Goal: Task Accomplishment & Management: Use online tool/utility

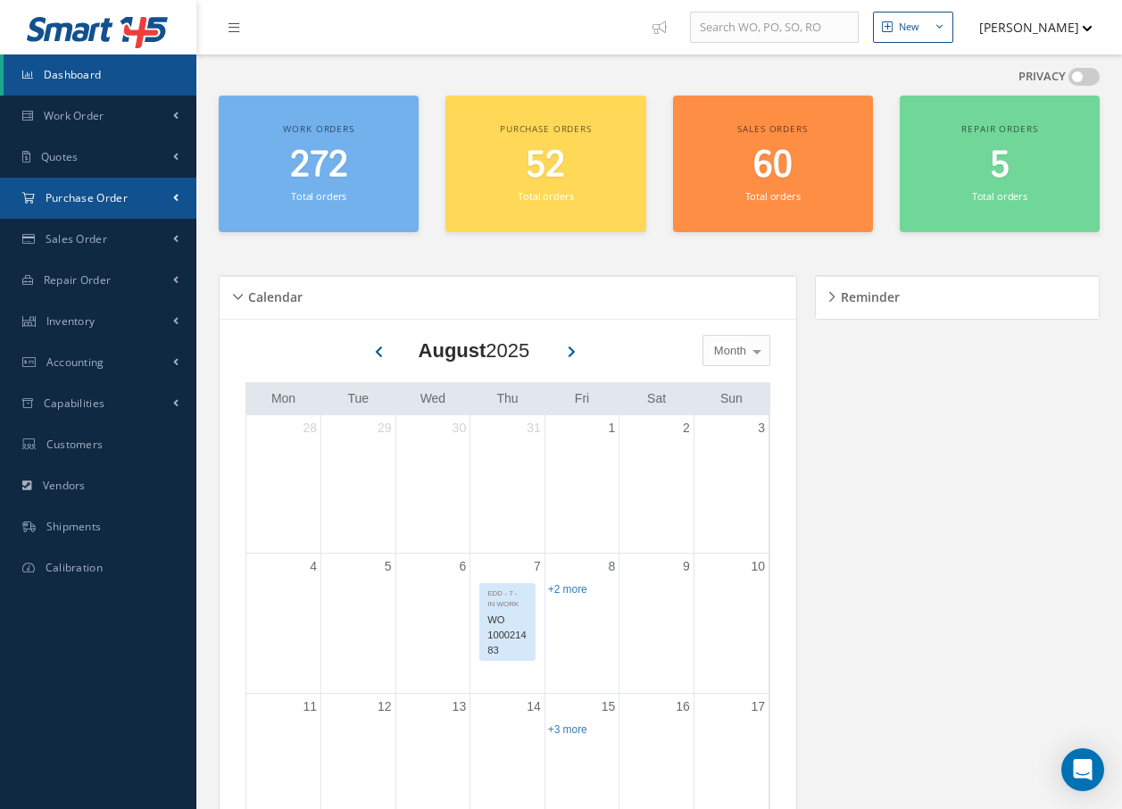
click at [77, 200] on span "Purchase Order" at bounding box center [87, 197] width 82 height 15
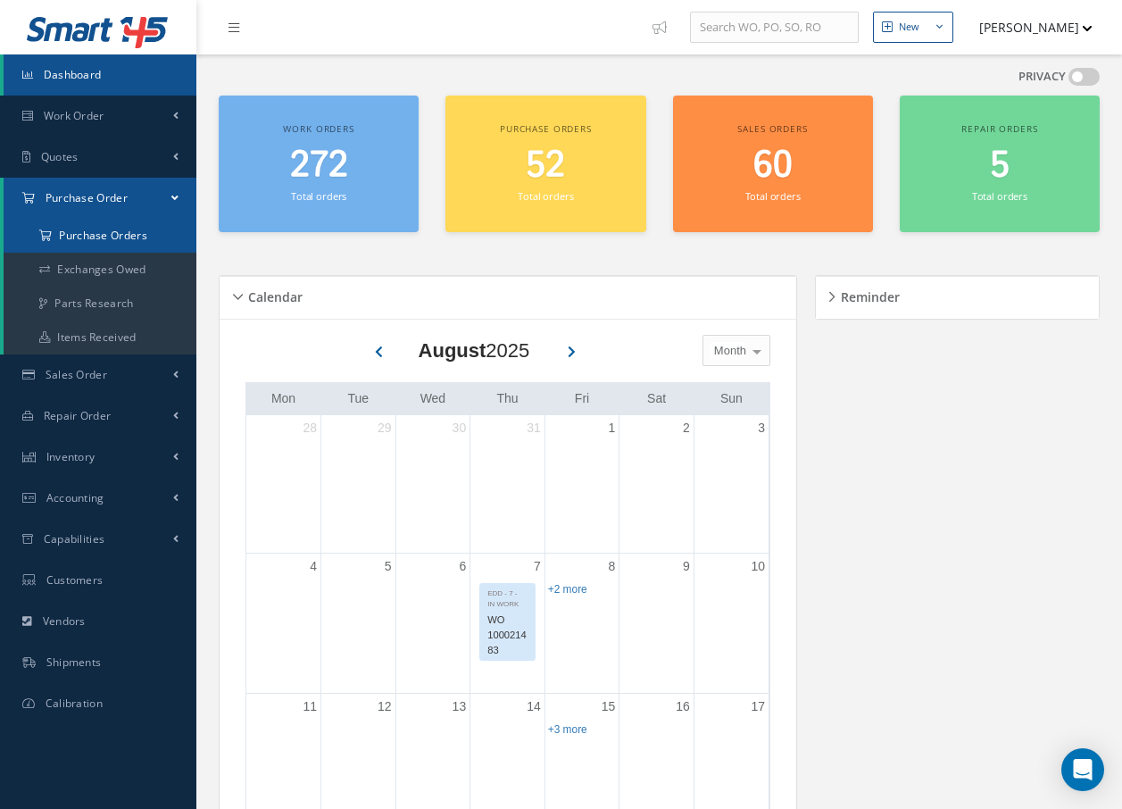
click at [78, 238] on a=1&status_id=2&status_id=3&status_id=5&collapsedFilters"] "Purchase Orders" at bounding box center [100, 236] width 193 height 34
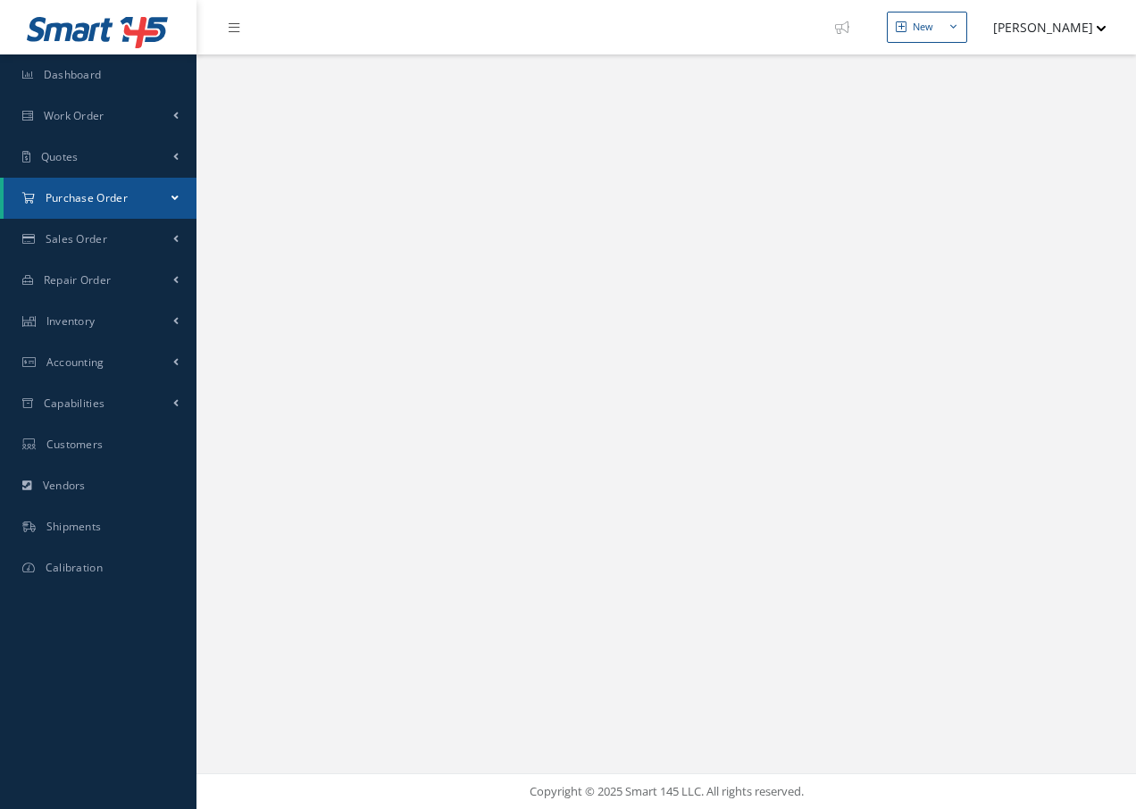
select select "25"
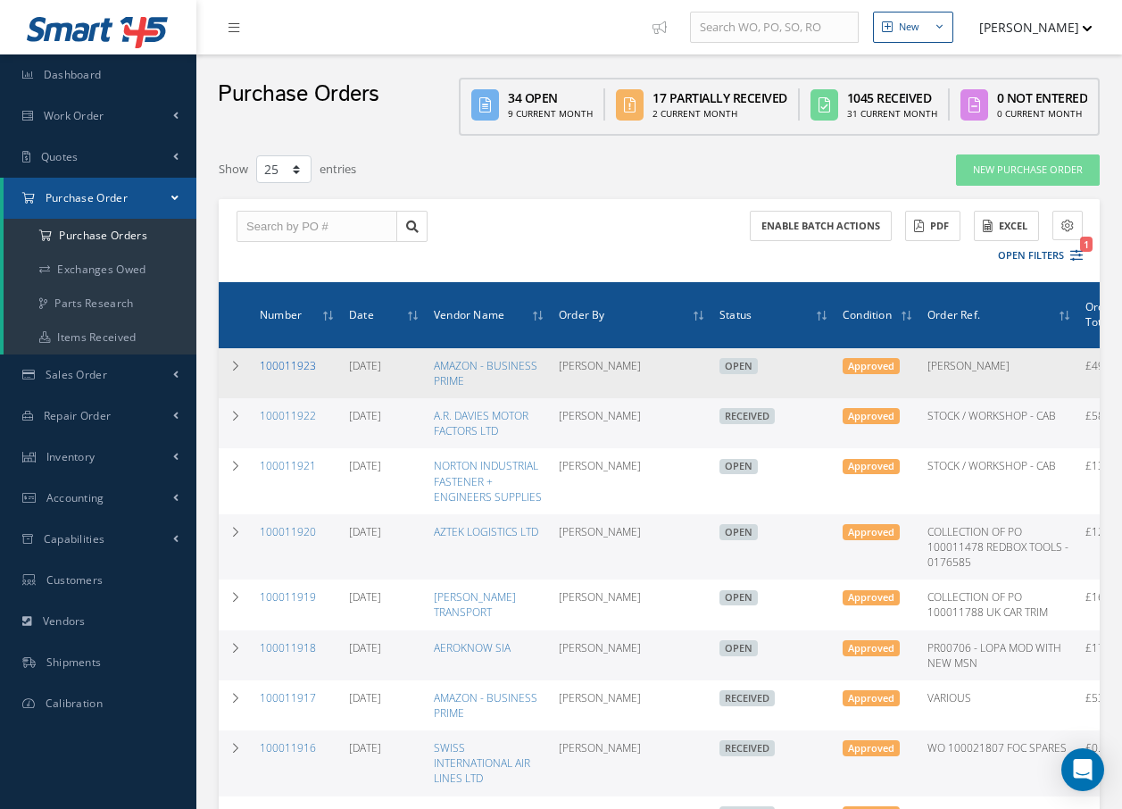
click at [278, 363] on link "100011923" at bounding box center [288, 365] width 56 height 15
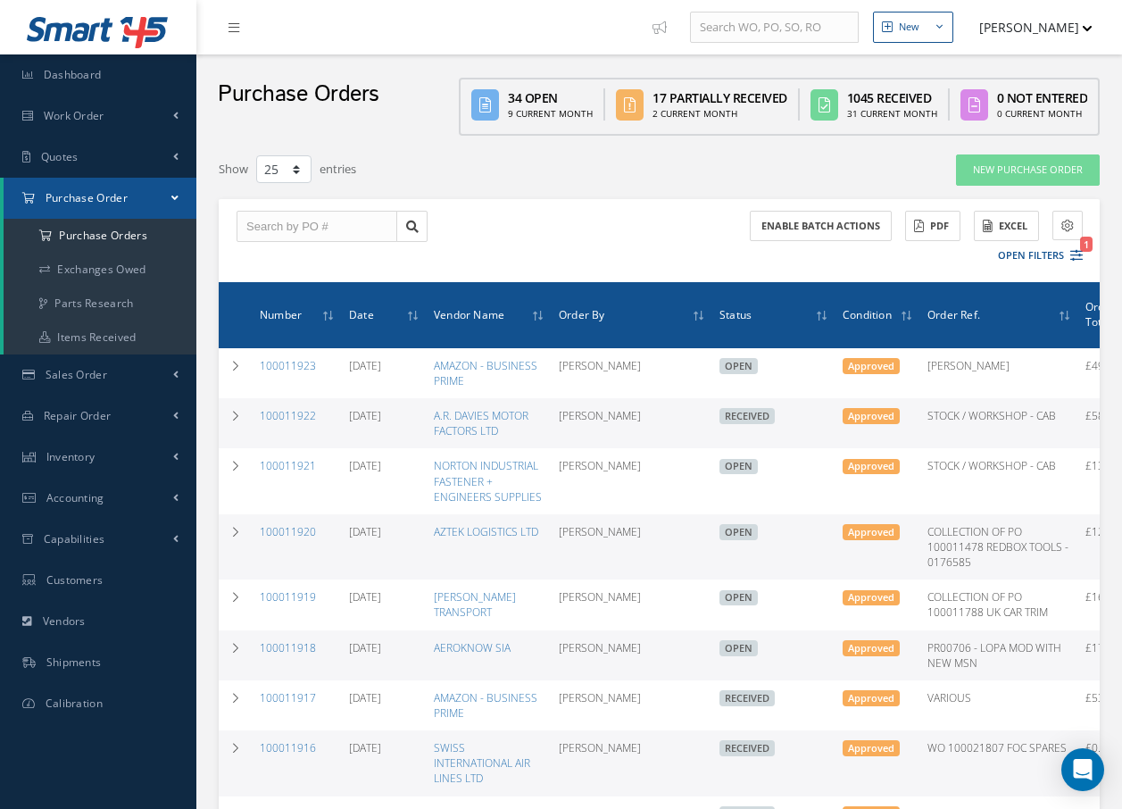
select select "25"
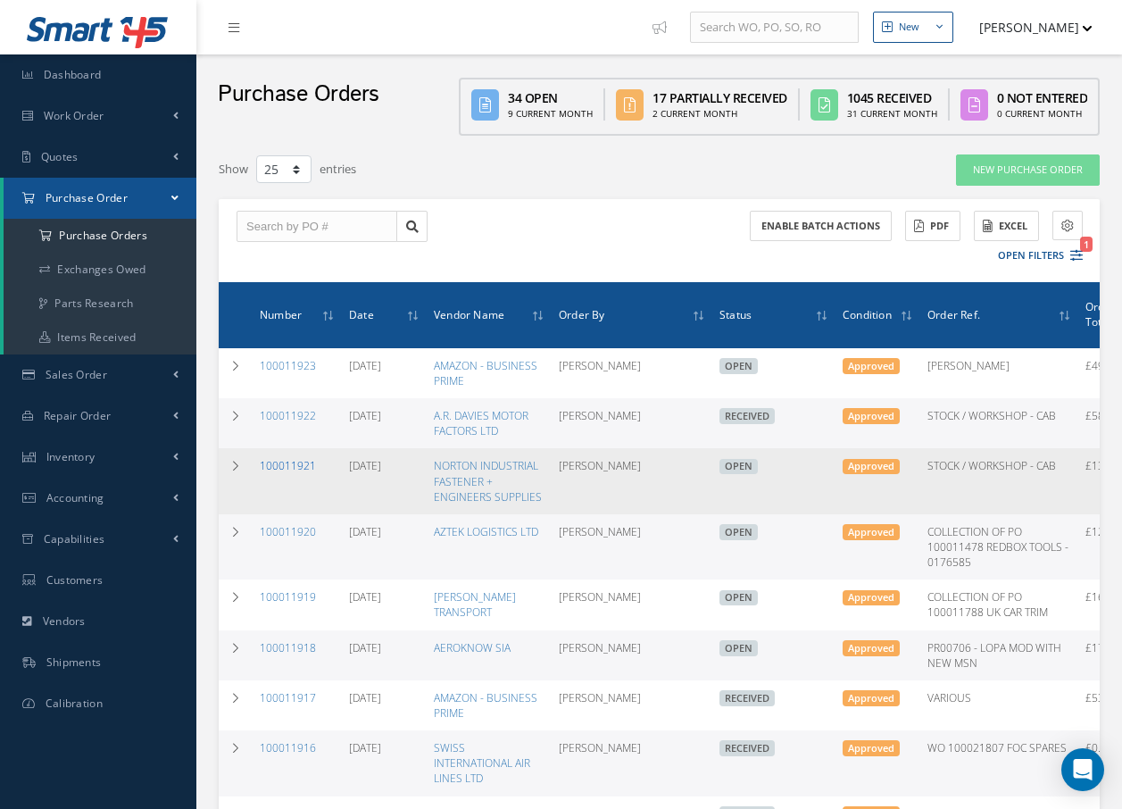
click at [280, 466] on link "100011921" at bounding box center [288, 465] width 56 height 15
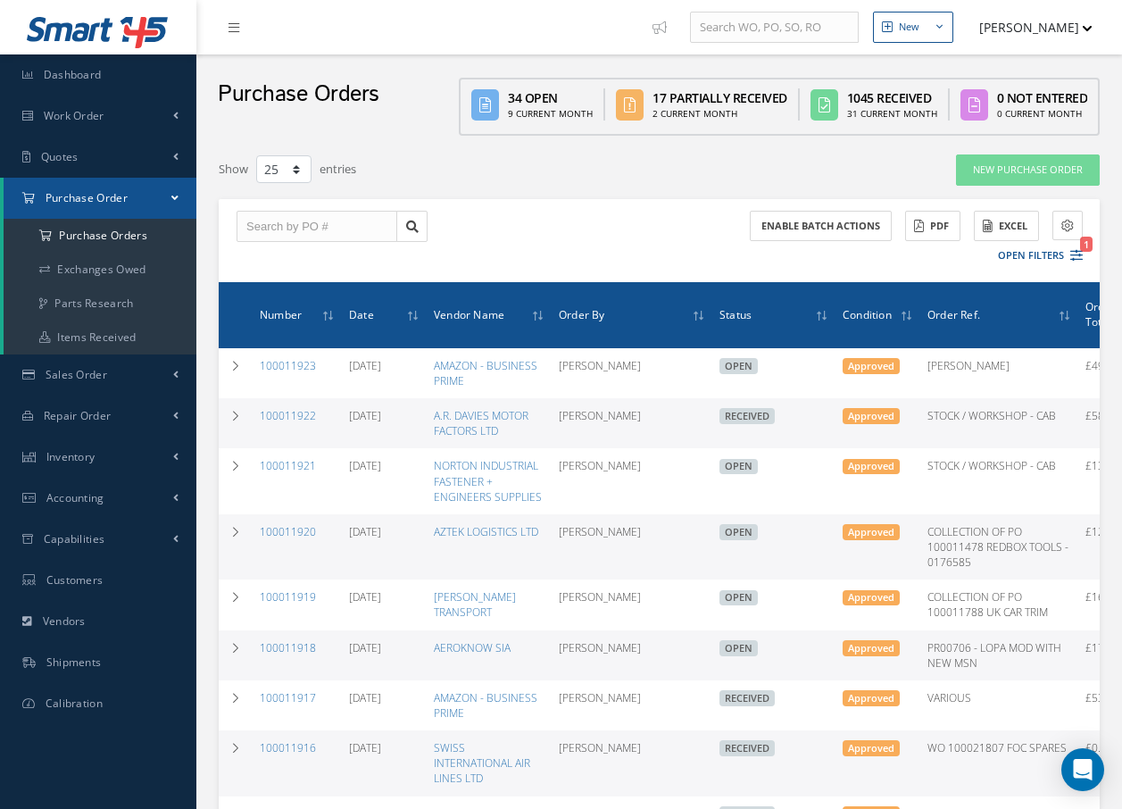
select select "25"
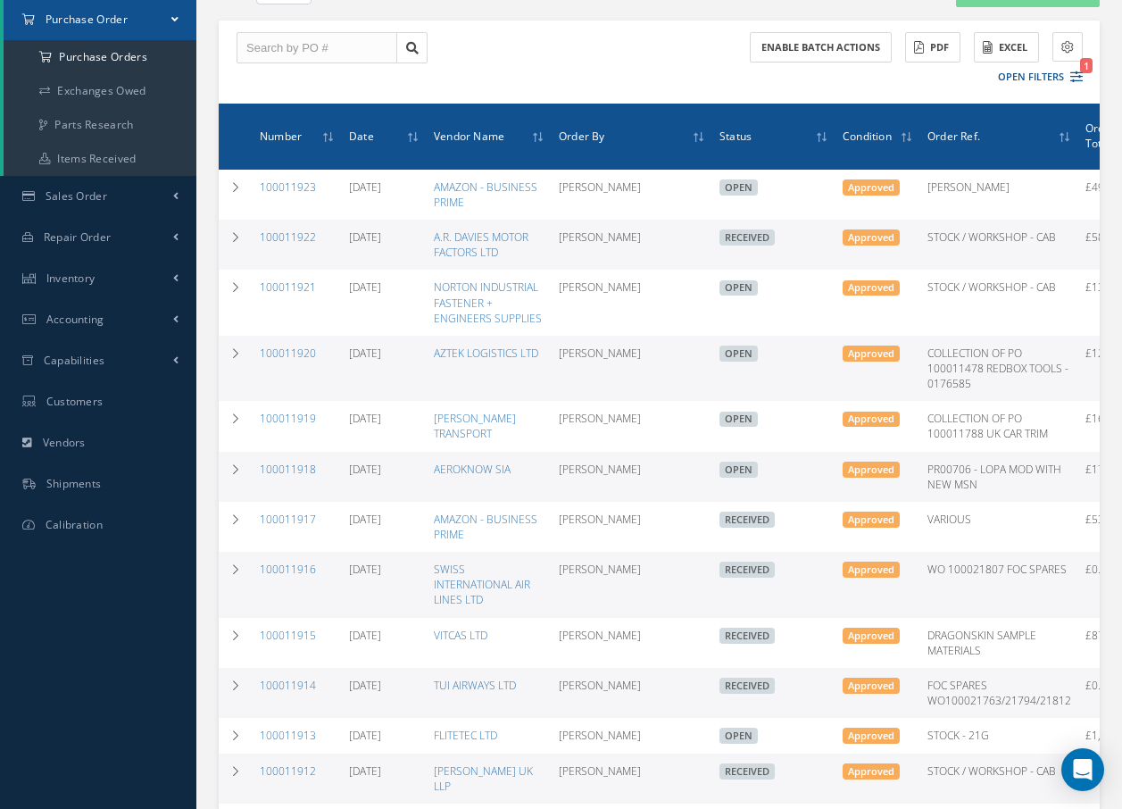
scroll to position [268, 0]
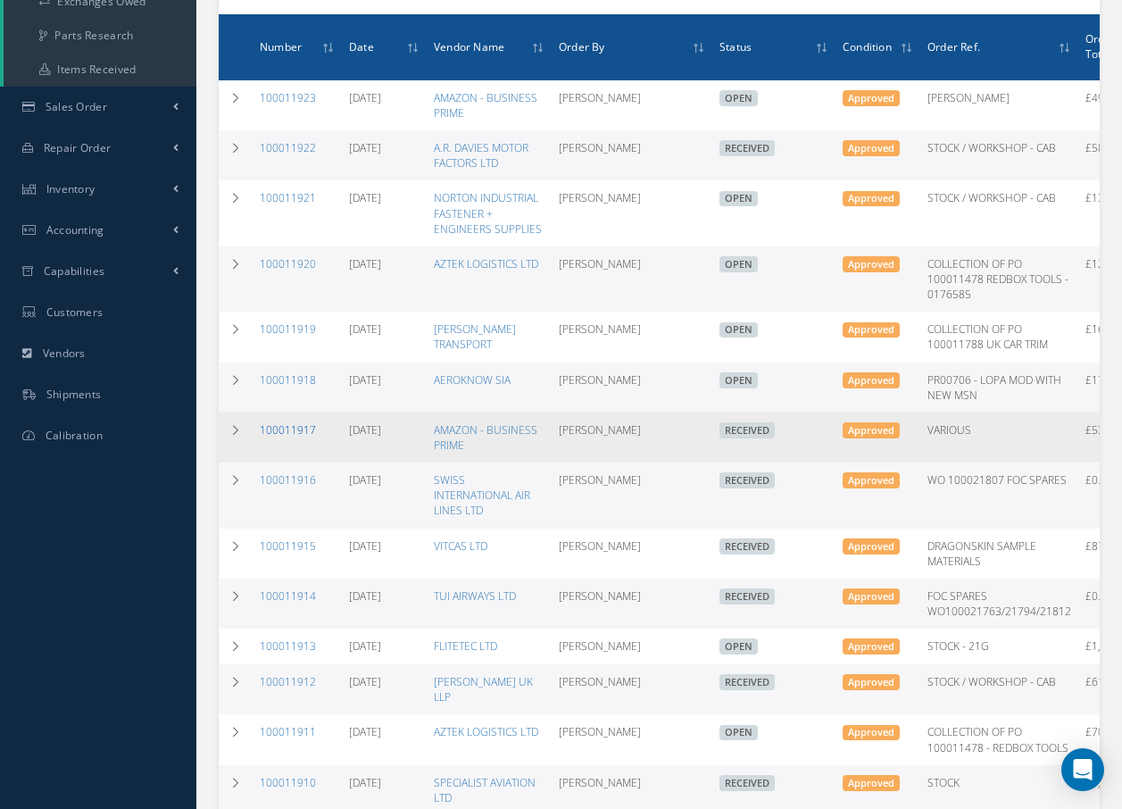
click at [271, 430] on link "100011917" at bounding box center [288, 429] width 56 height 15
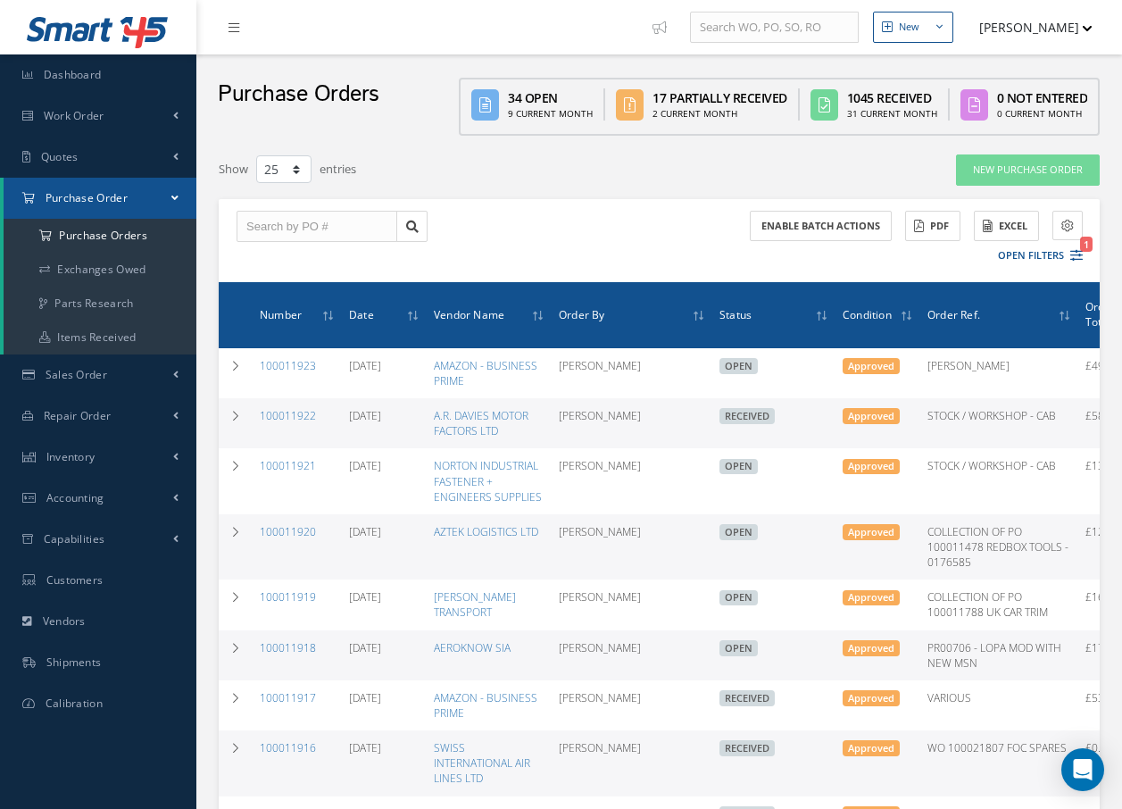
select select "25"
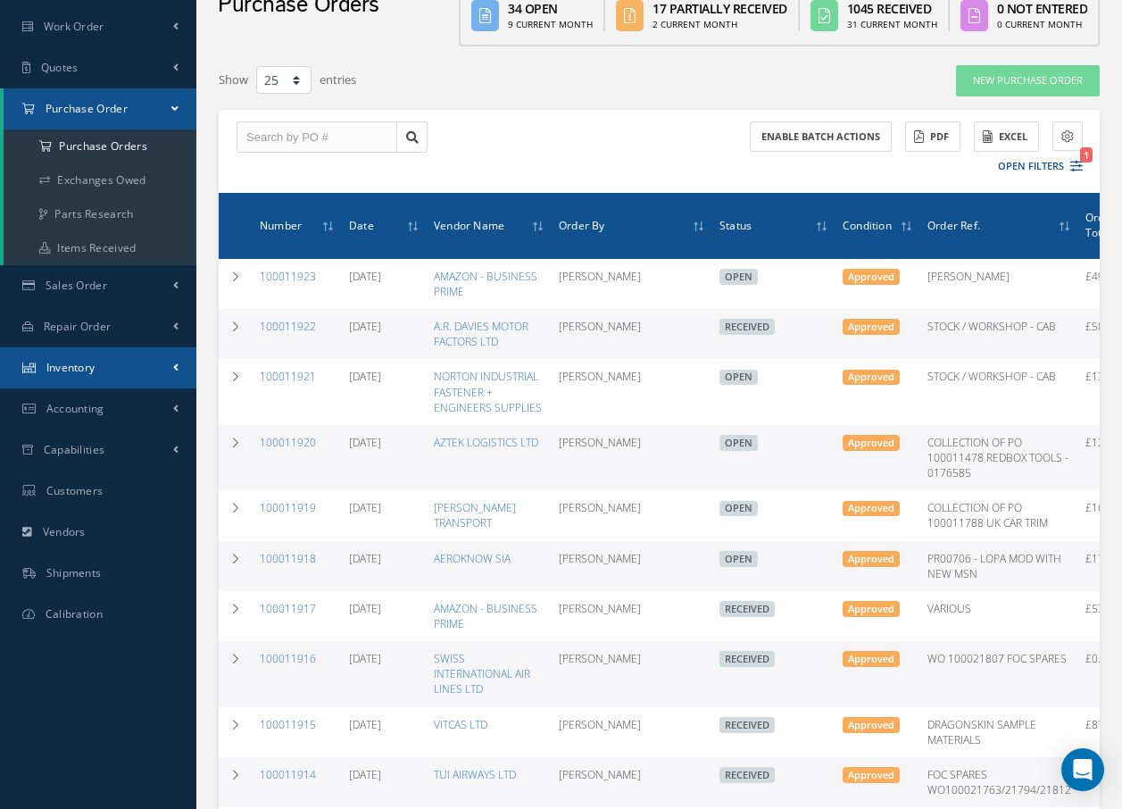
click at [86, 372] on span "Inventory" at bounding box center [70, 367] width 49 height 15
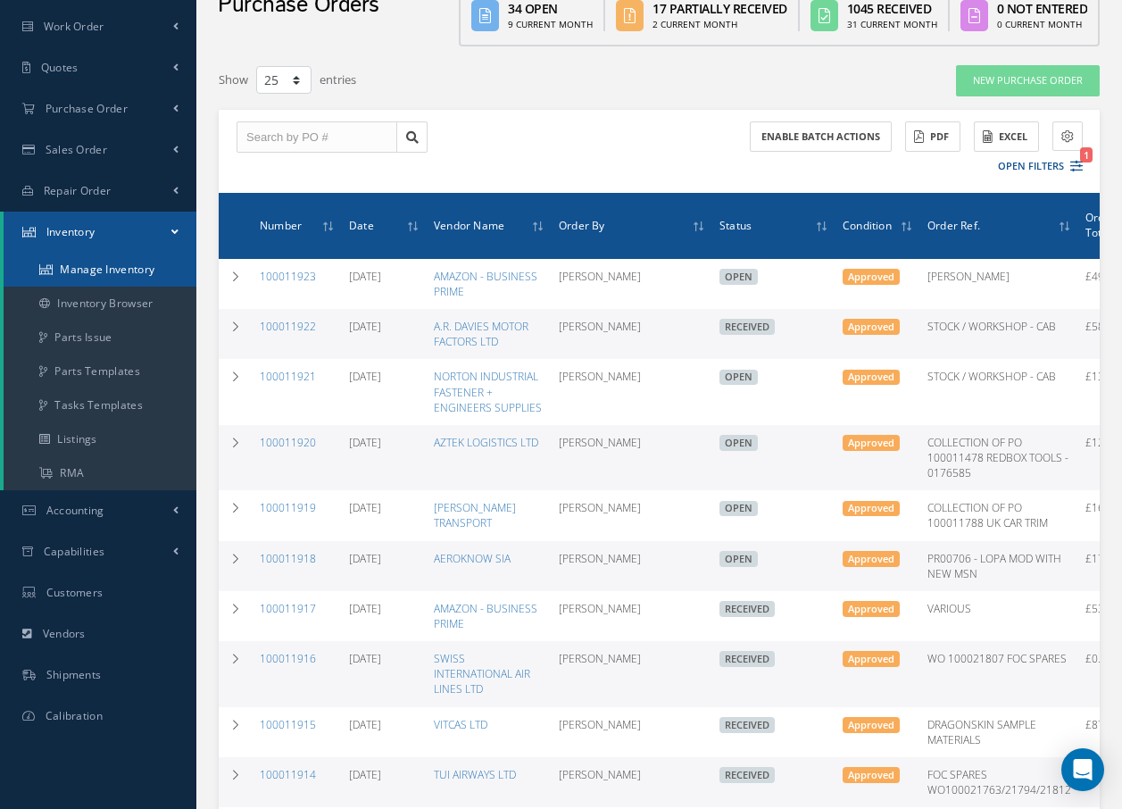
click at [88, 270] on link "Manage Inventory" at bounding box center [100, 270] width 193 height 34
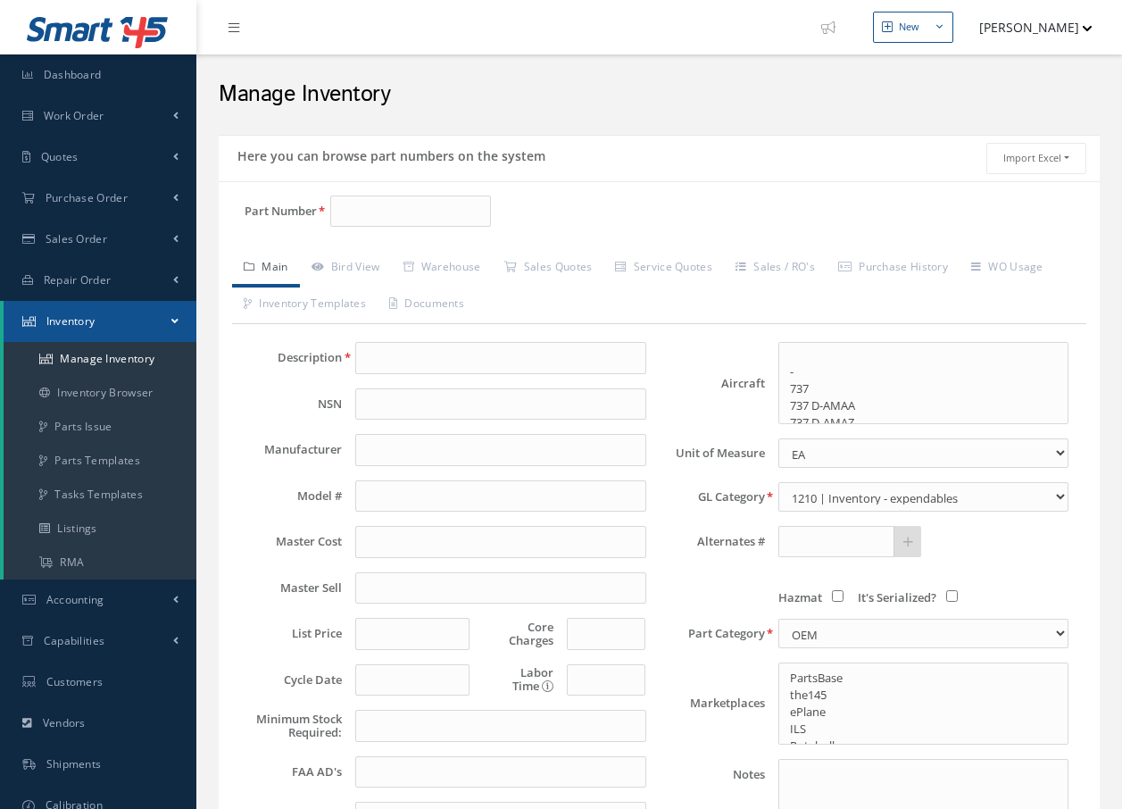
select select
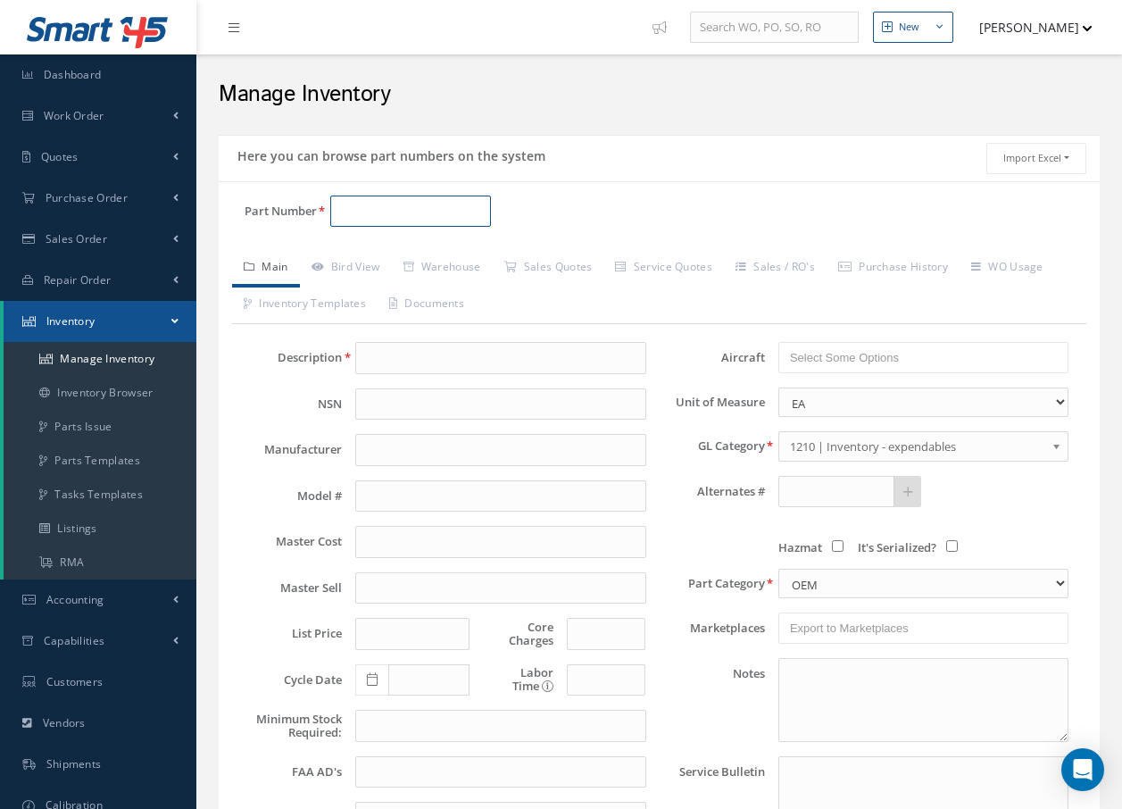
click at [379, 210] on input "Part Number" at bounding box center [410, 212] width 161 height 32
type input "5"
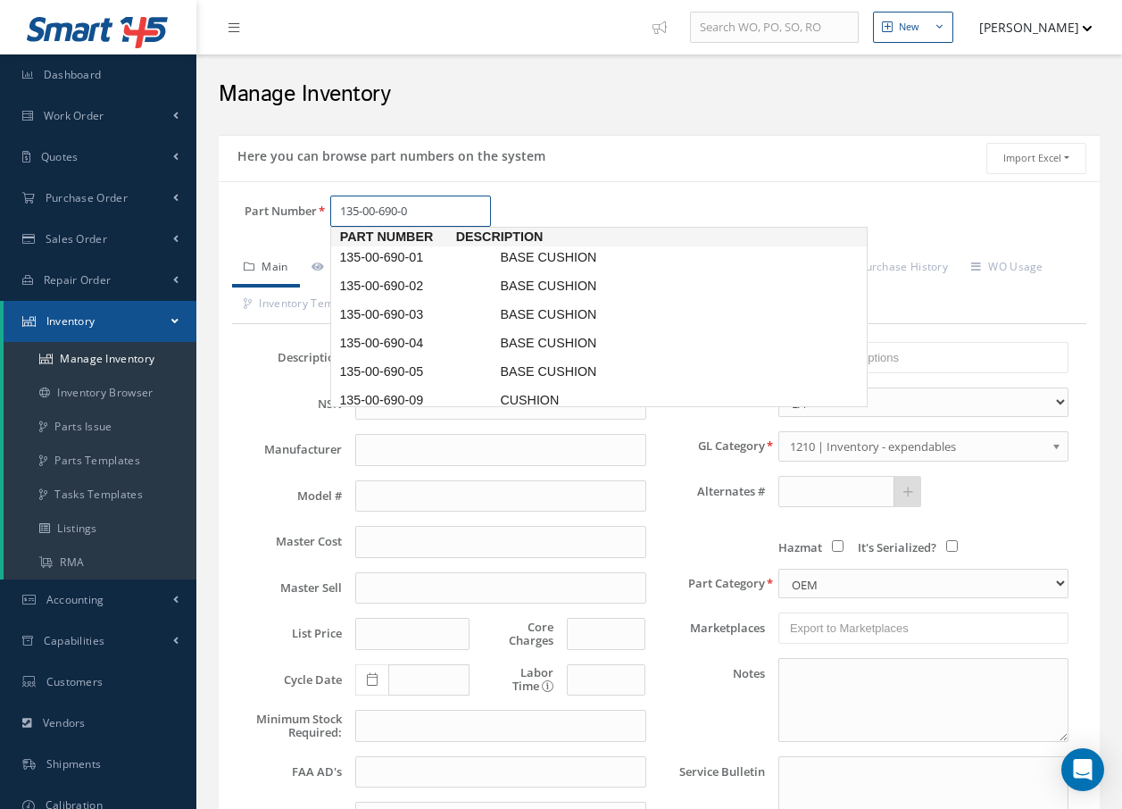
type input "135-00-690-01"
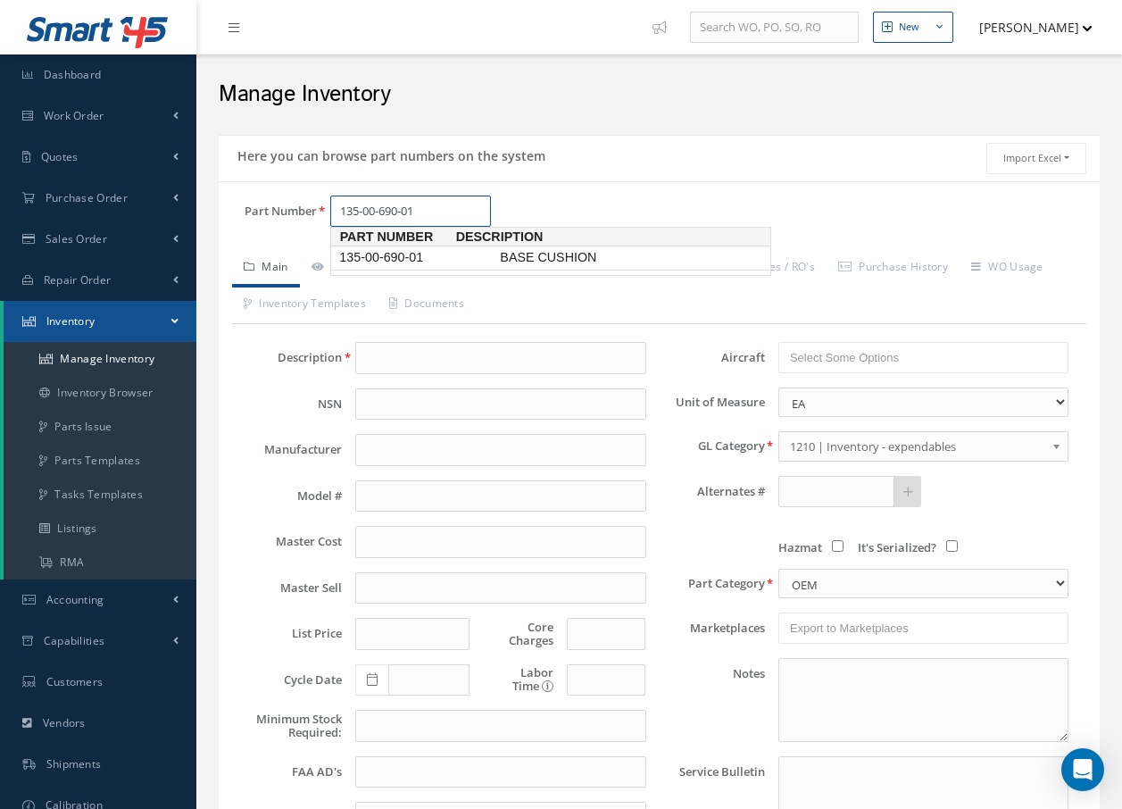
click at [412, 260] on span "135-00-690-01" at bounding box center [416, 257] width 161 height 19
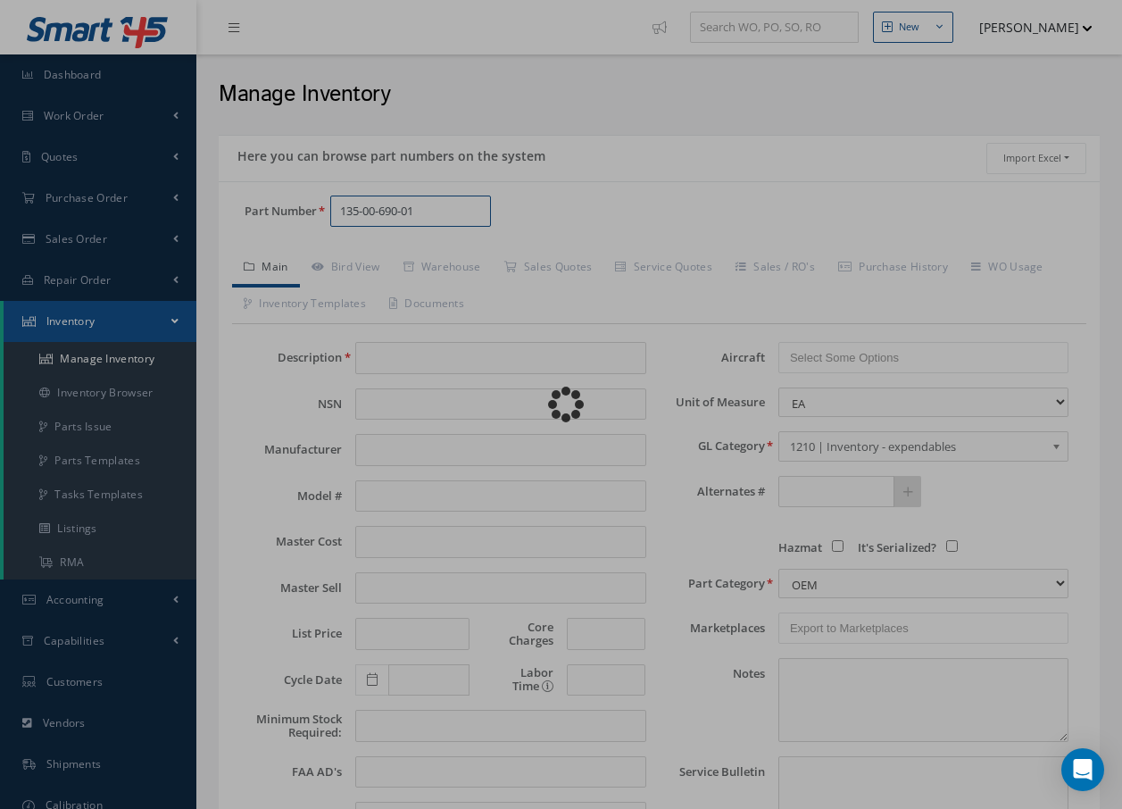
type input "BASE CUSHION"
type input "1.00"
type input "0.00"
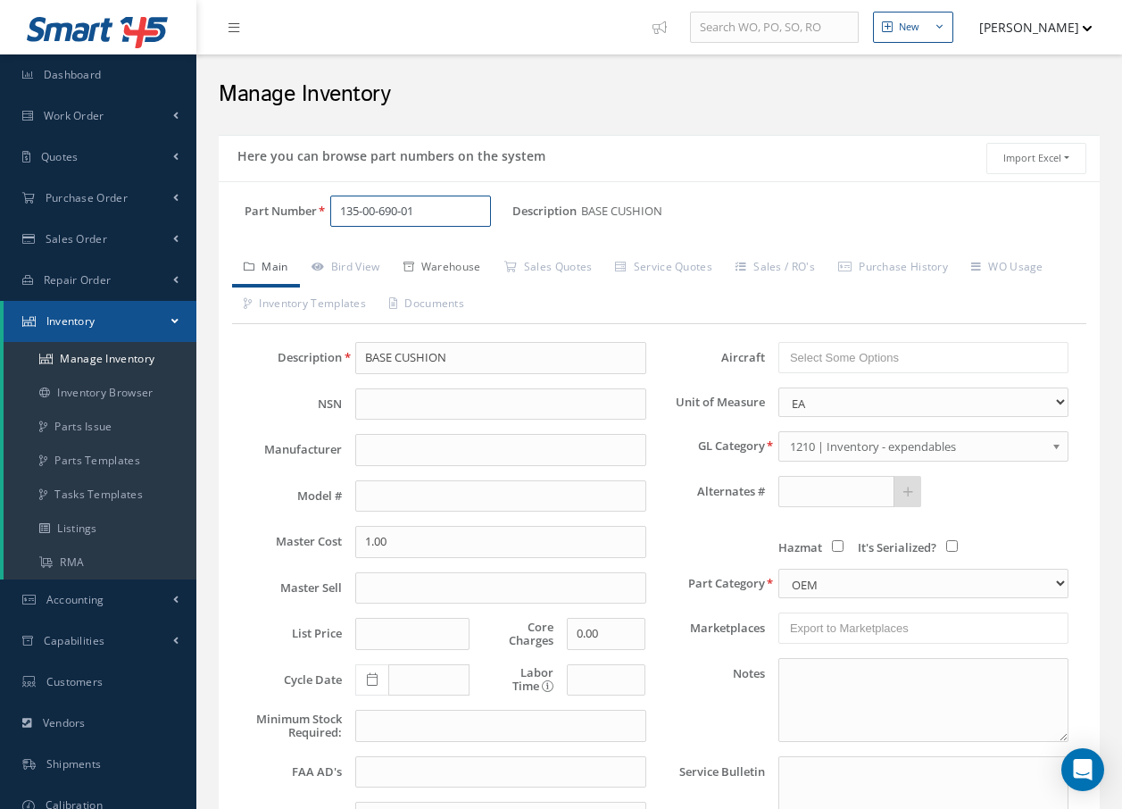
type input "135-00-690-01"
click at [456, 267] on link "Warehouse" at bounding box center [442, 268] width 101 height 37
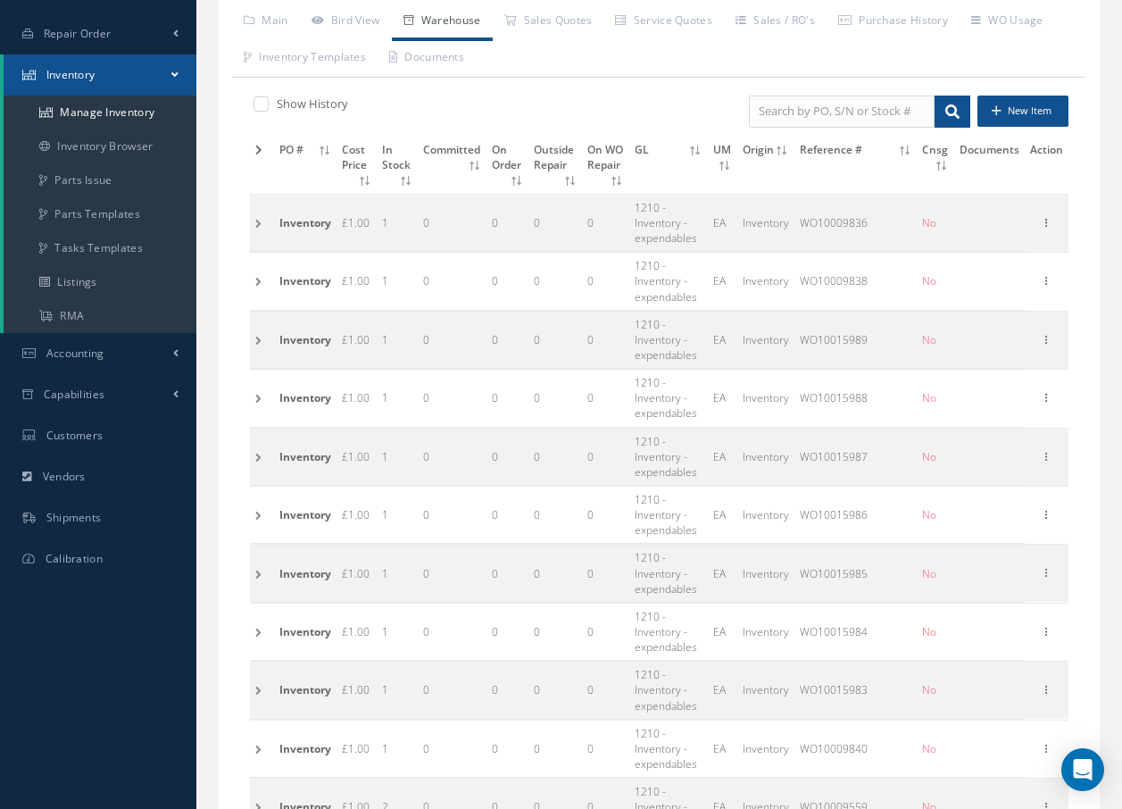
scroll to position [257, 0]
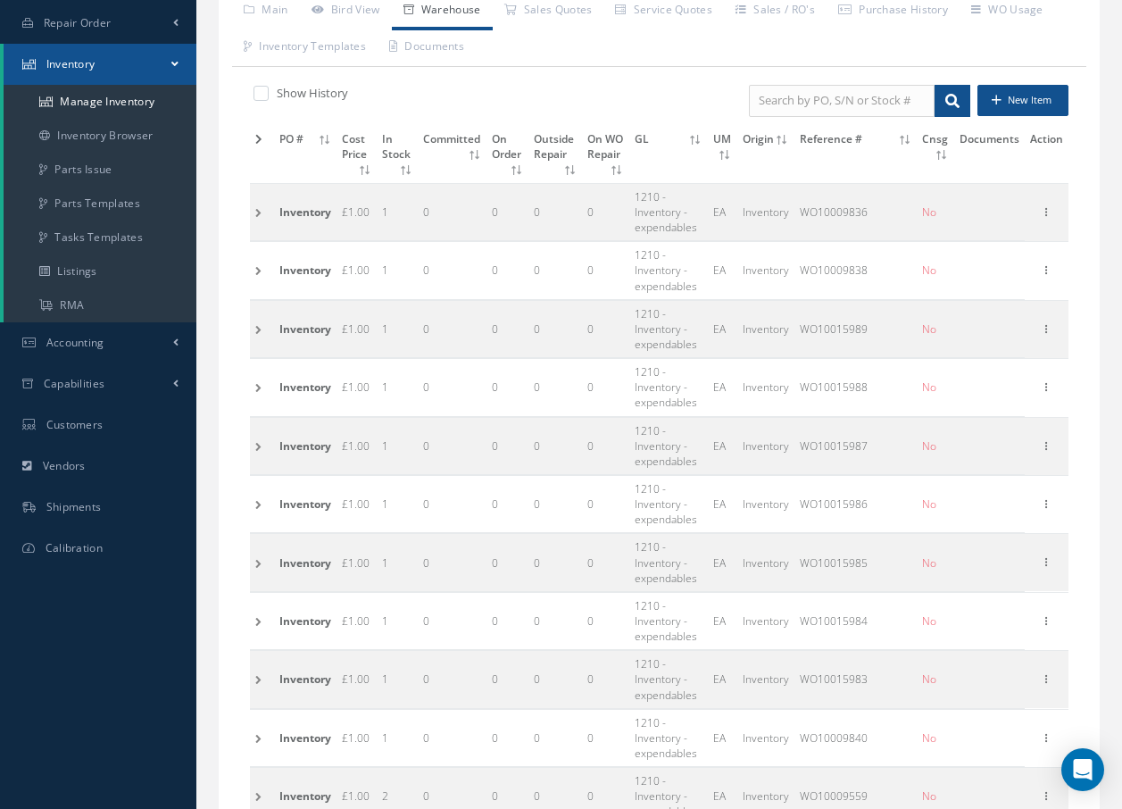
click at [256, 219] on td at bounding box center [262, 211] width 24 height 57
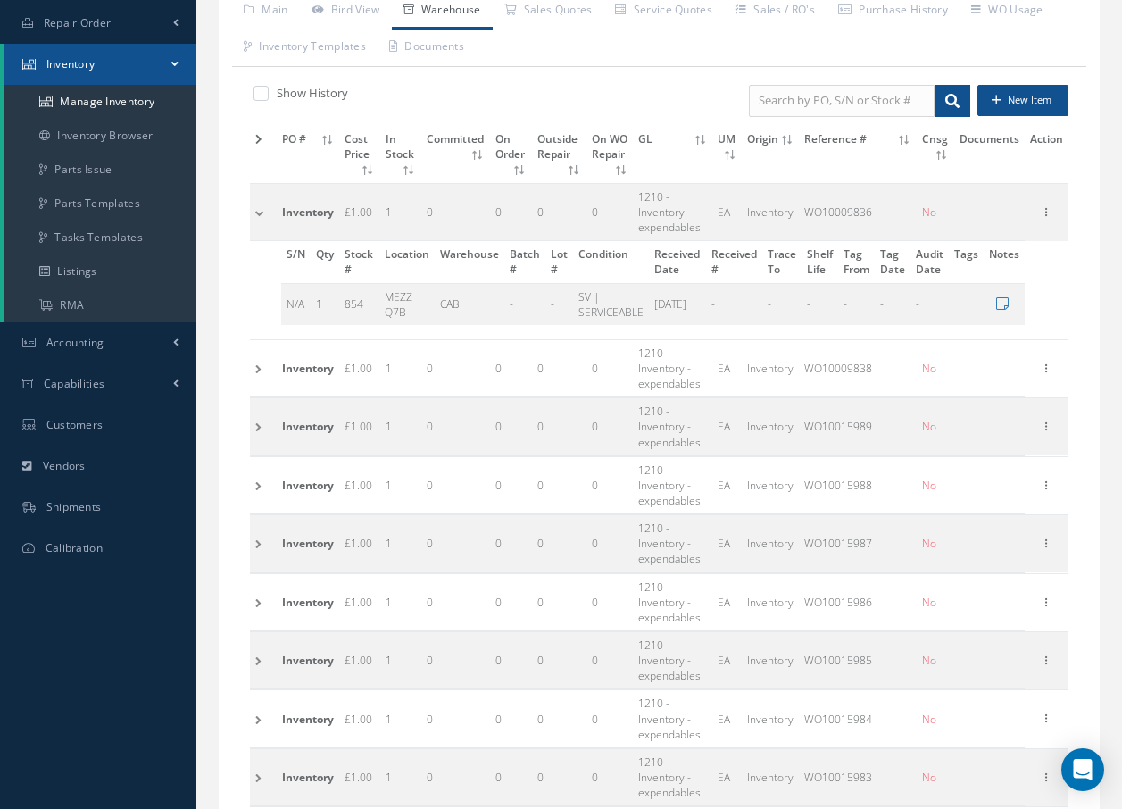
click at [256, 219] on td at bounding box center [263, 211] width 27 height 57
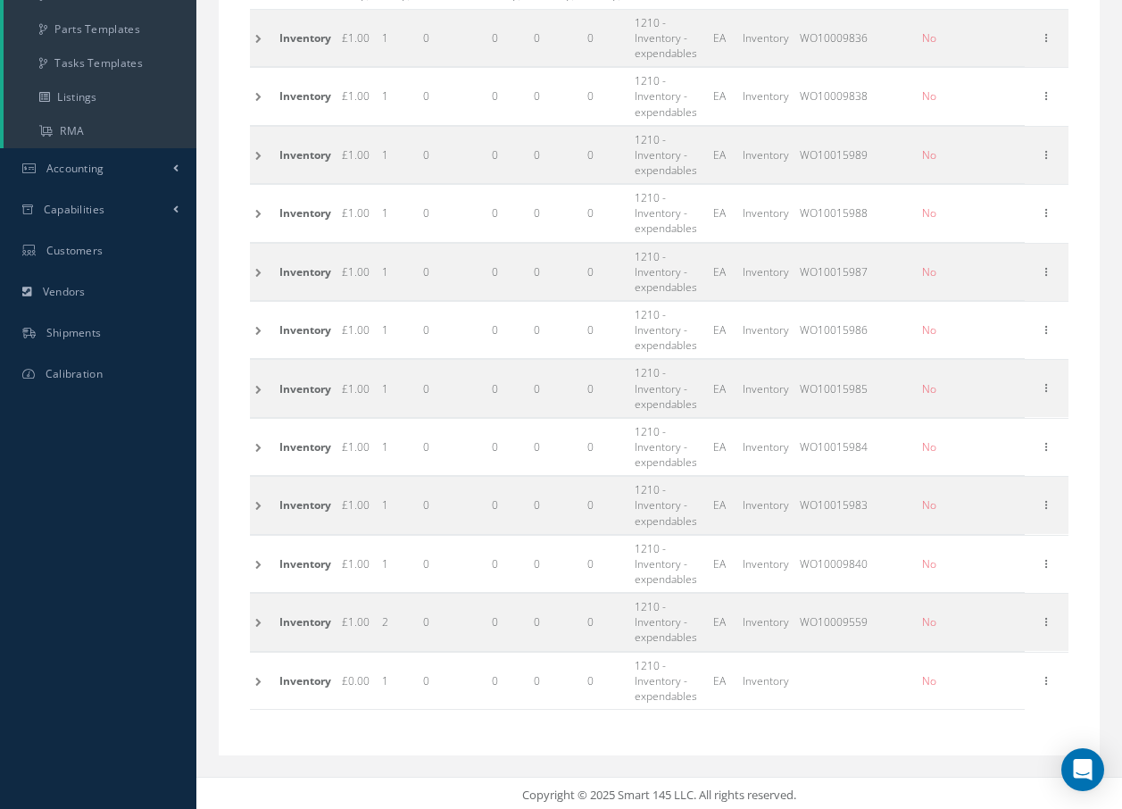
scroll to position [436, 0]
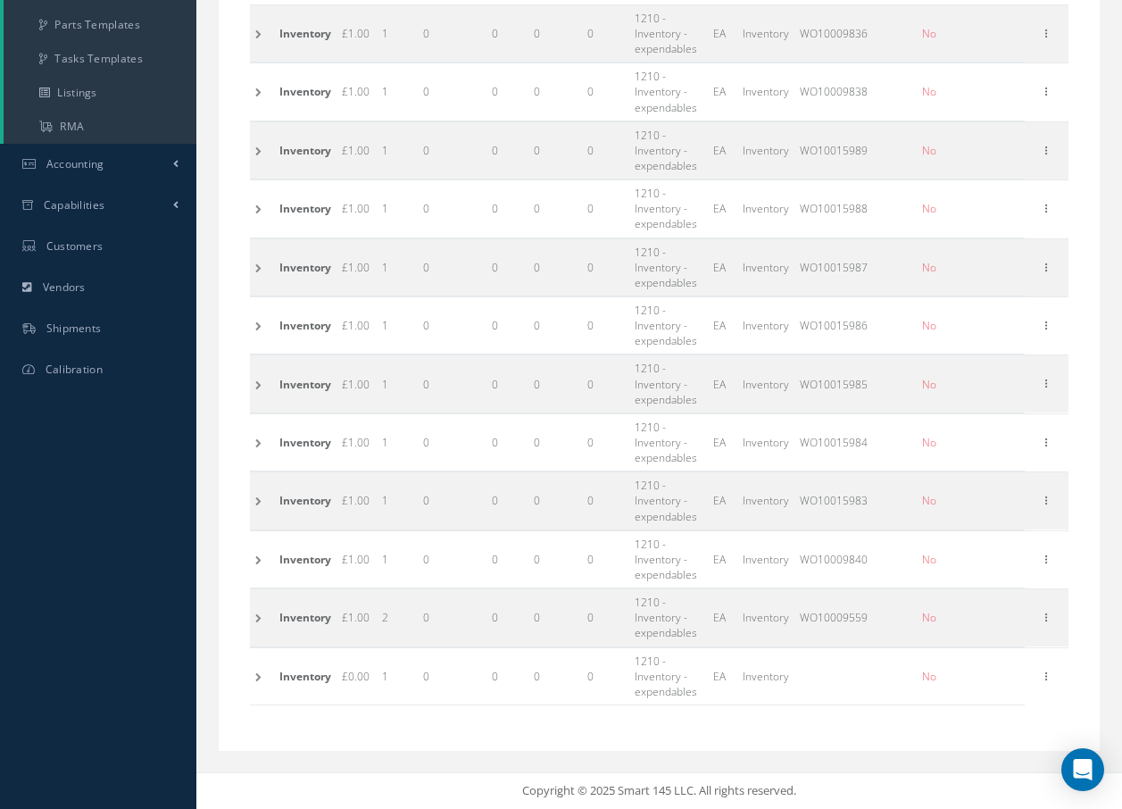
click at [259, 37] on td at bounding box center [262, 32] width 24 height 57
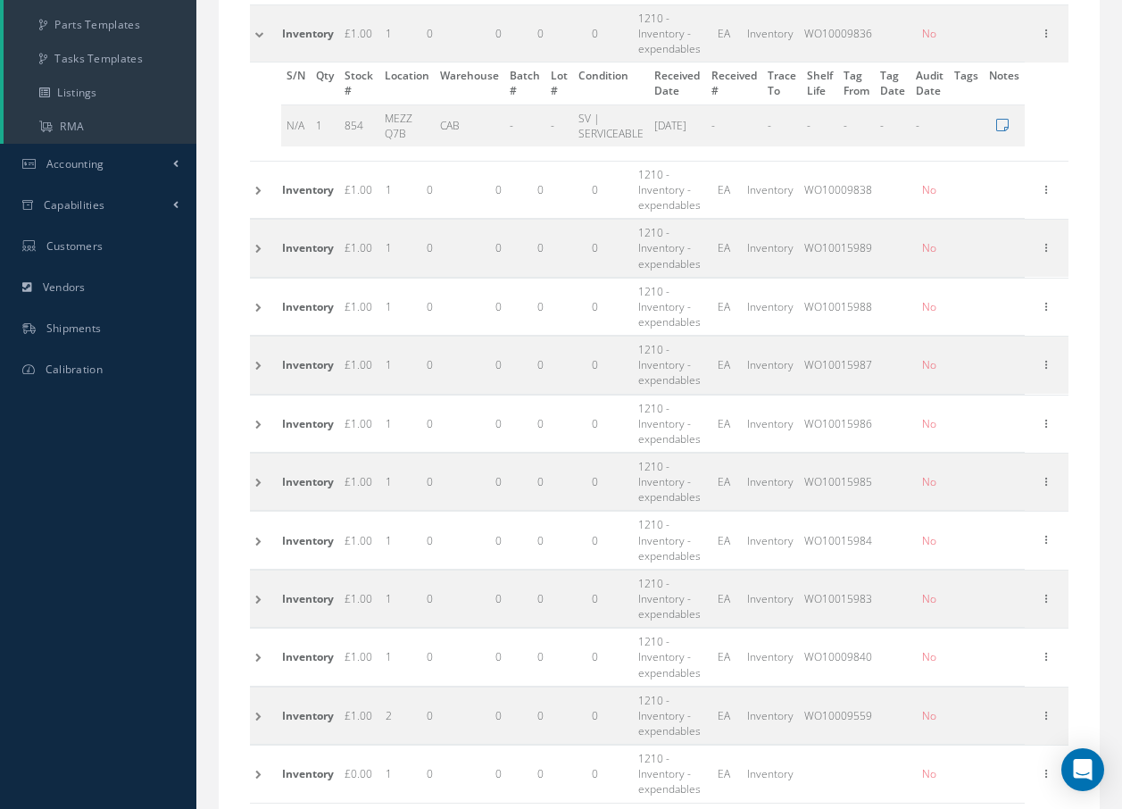
click at [259, 37] on td at bounding box center [263, 32] width 27 height 57
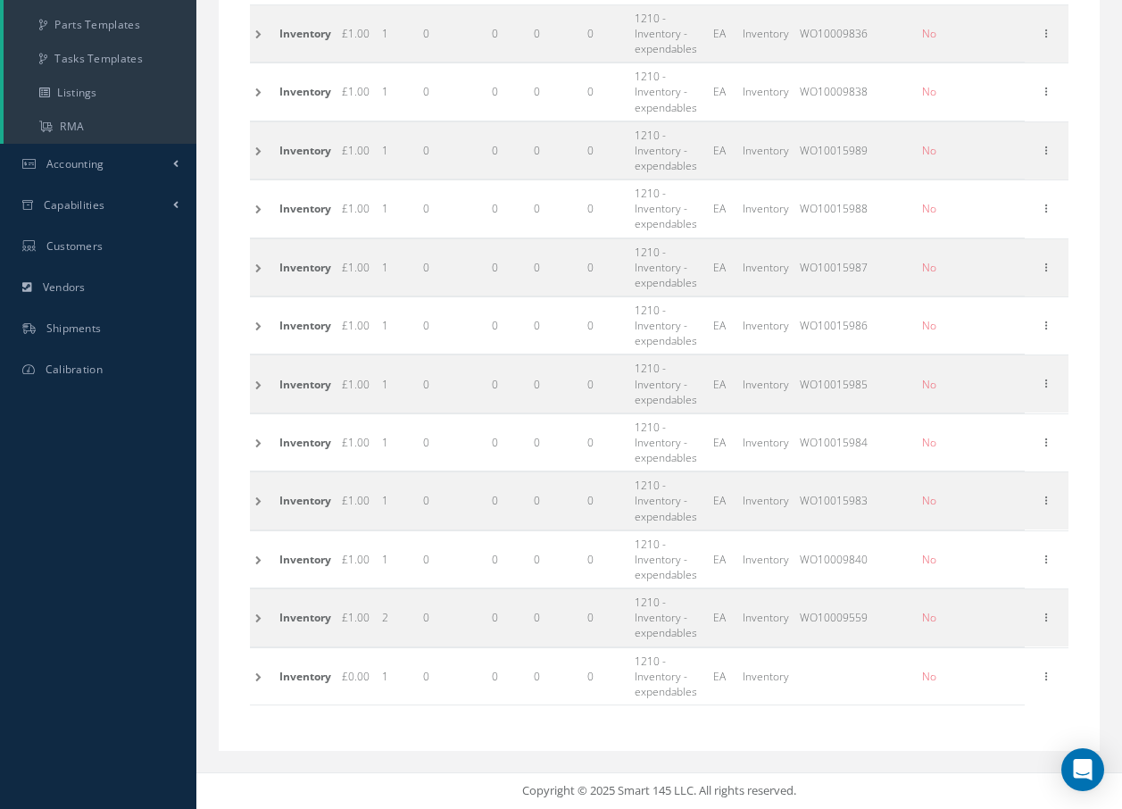
click at [258, 100] on td at bounding box center [262, 91] width 24 height 57
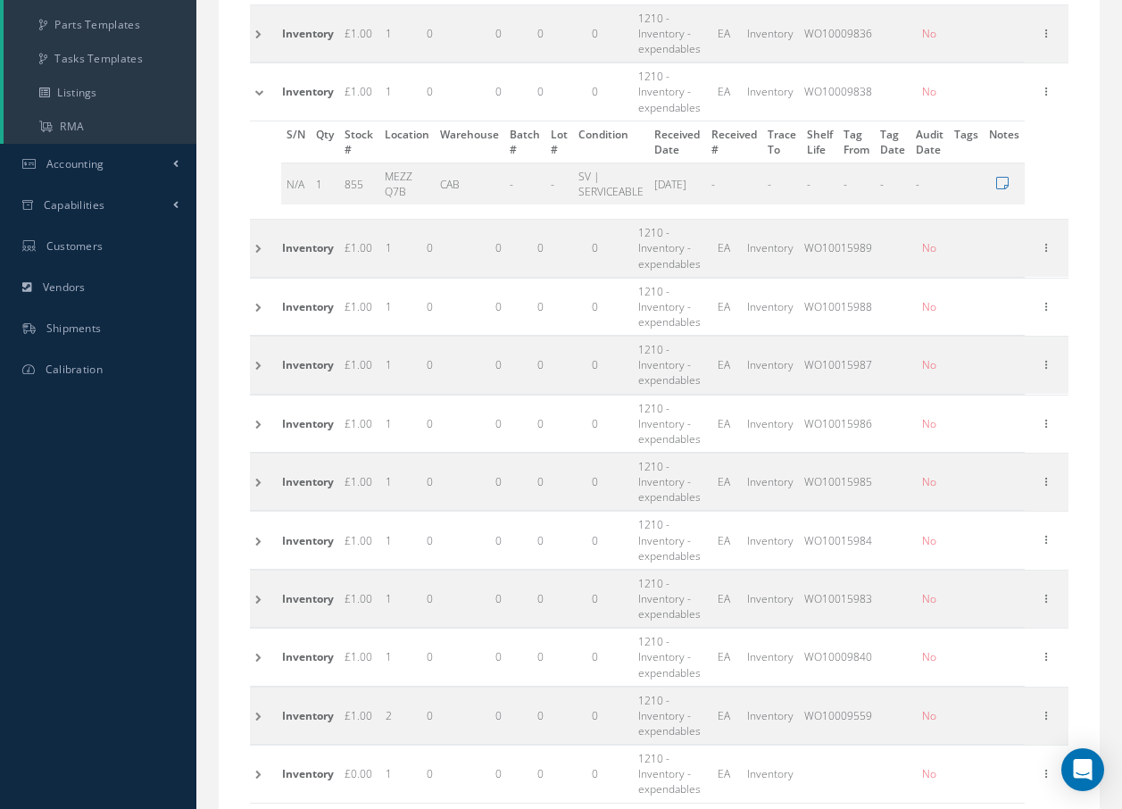
click at [258, 100] on td at bounding box center [263, 91] width 27 height 57
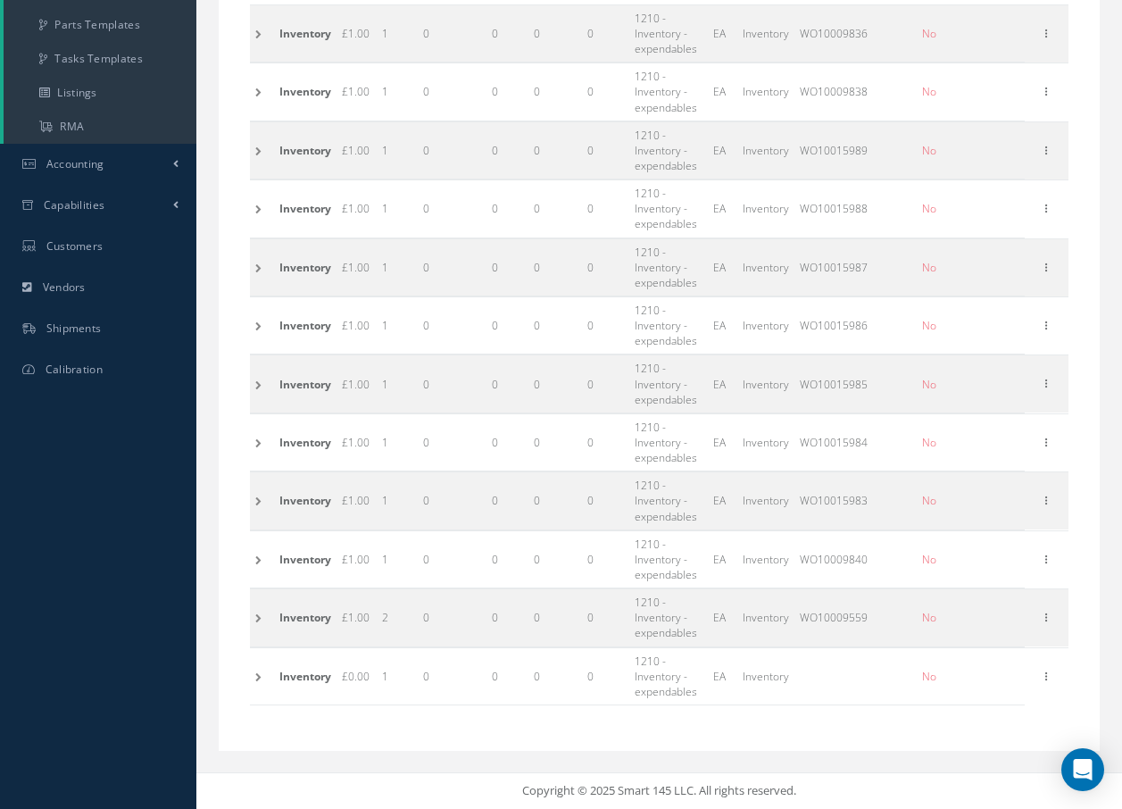
click at [257, 148] on td at bounding box center [262, 149] width 24 height 57
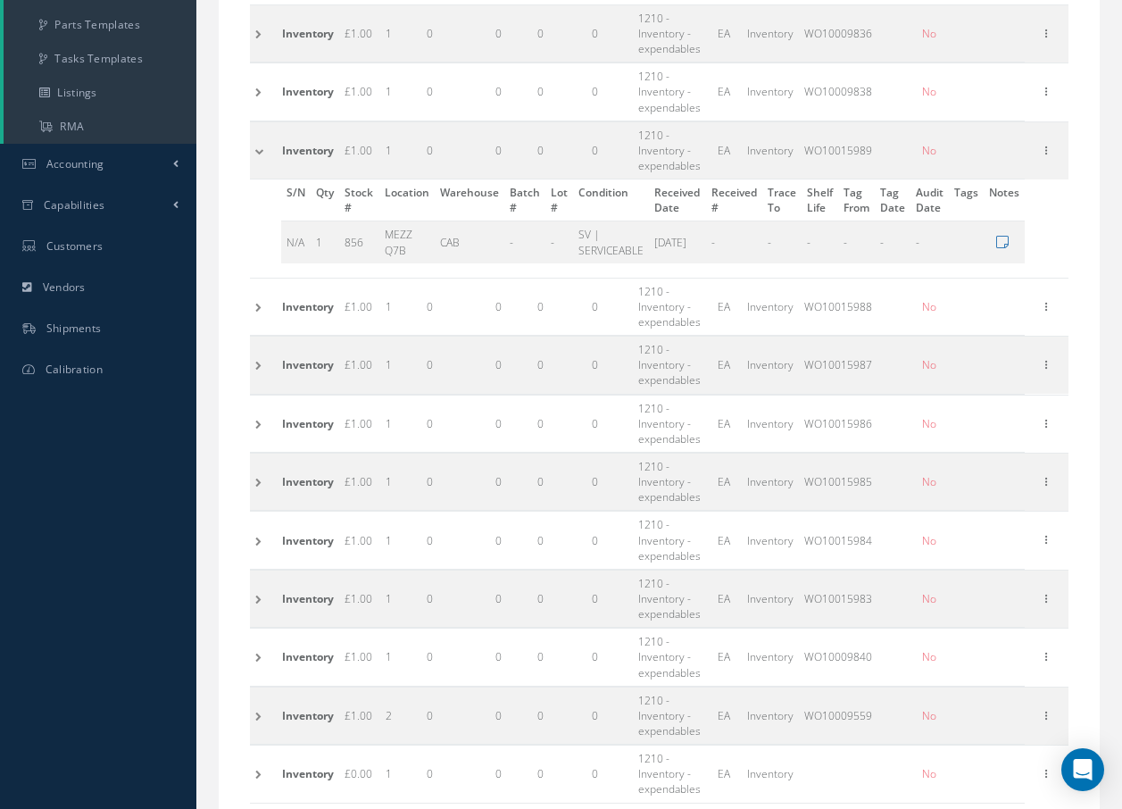
click at [257, 148] on td at bounding box center [263, 149] width 27 height 57
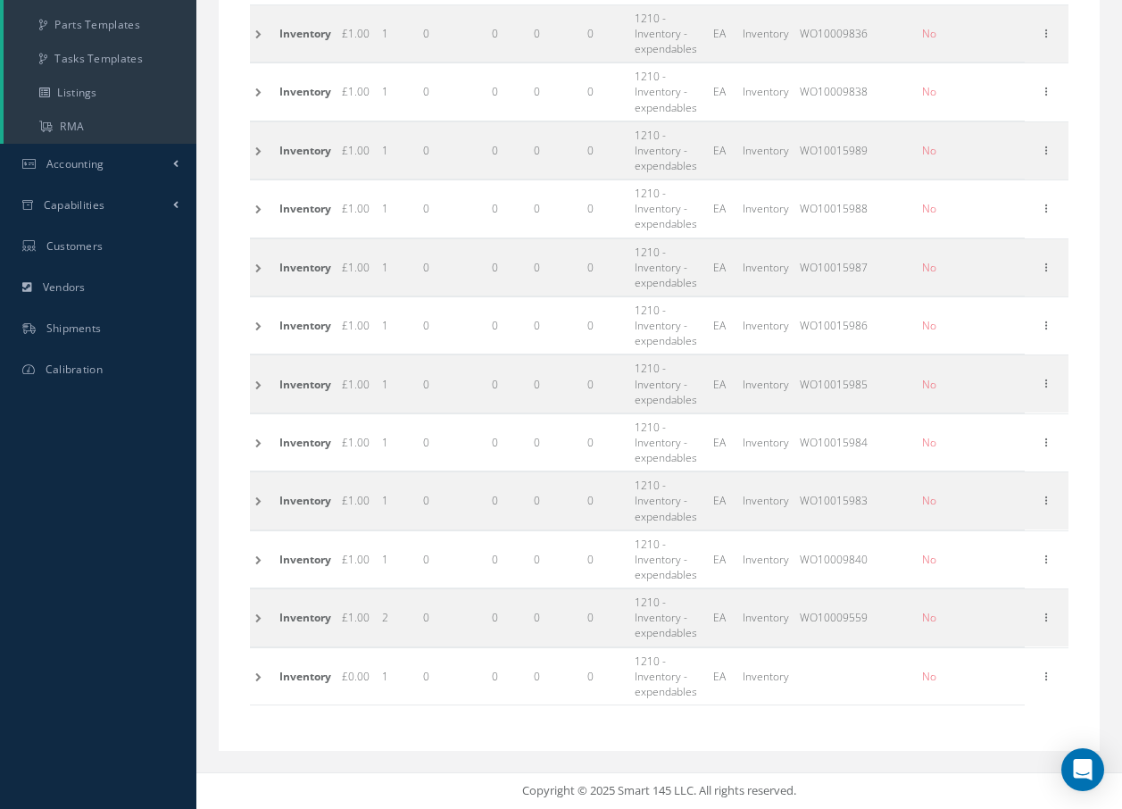
click at [254, 212] on td at bounding box center [262, 208] width 24 height 57
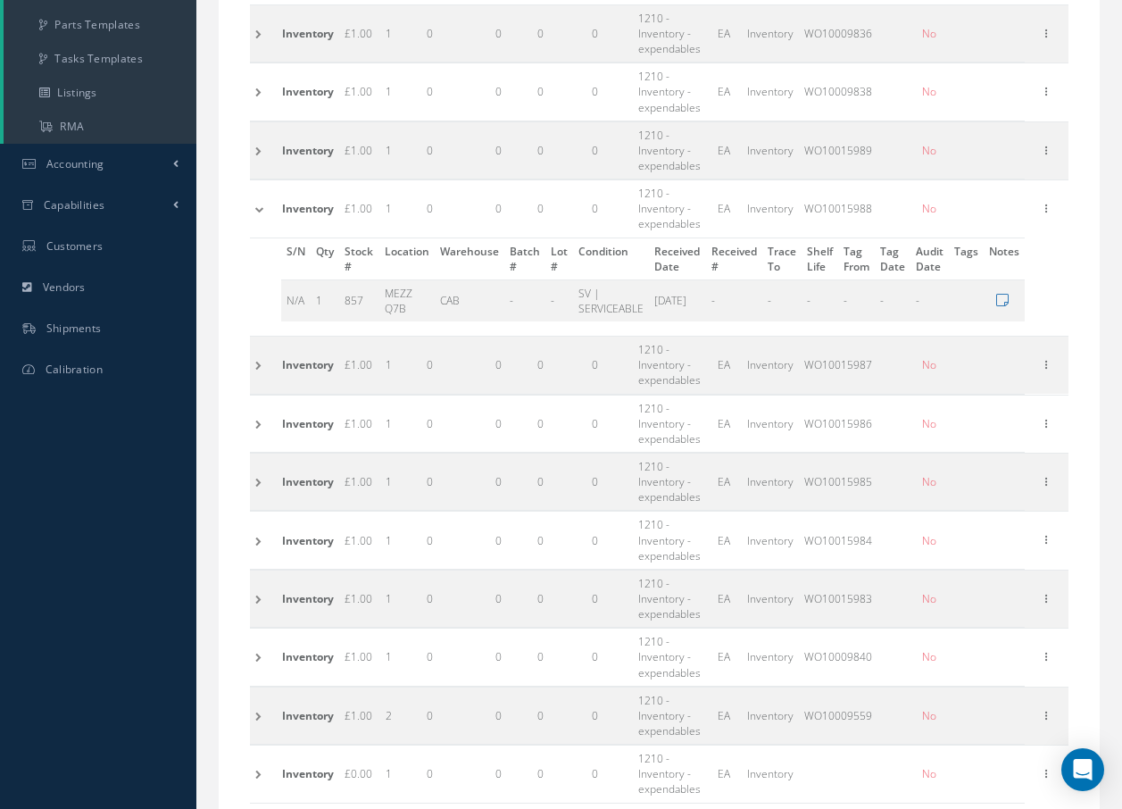
click at [254, 212] on td at bounding box center [263, 208] width 27 height 57
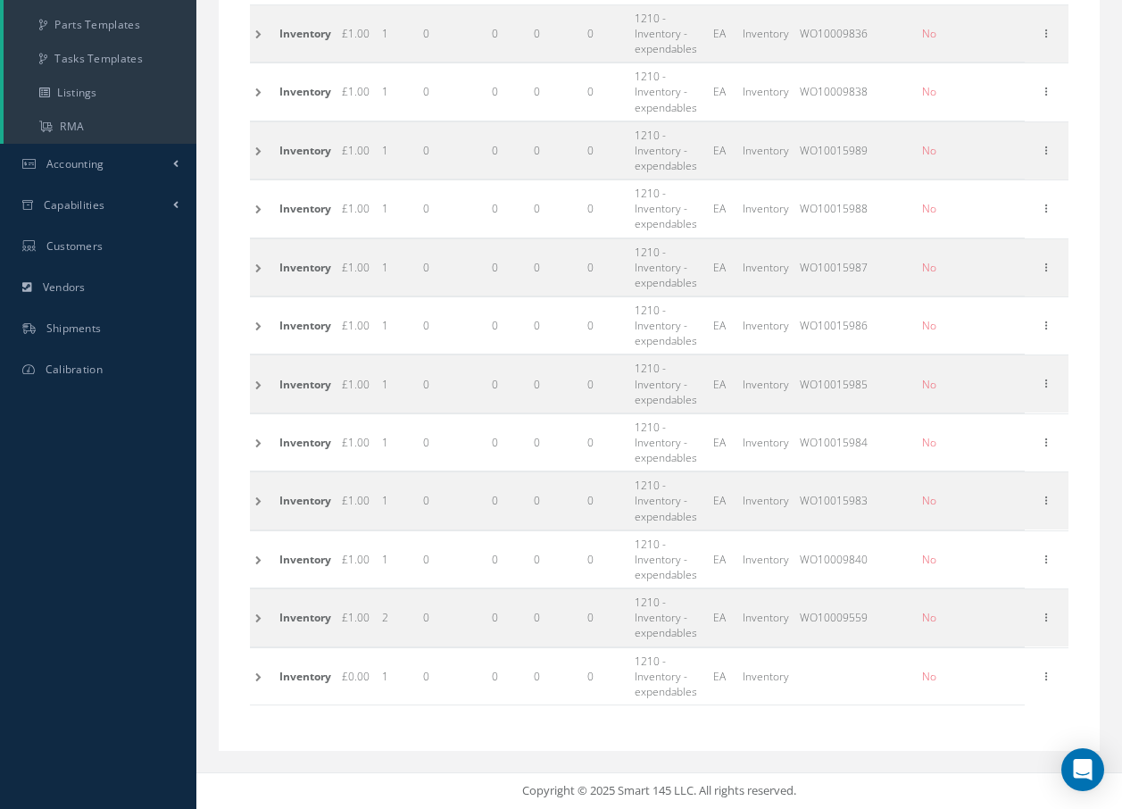
click at [255, 268] on td at bounding box center [262, 266] width 24 height 57
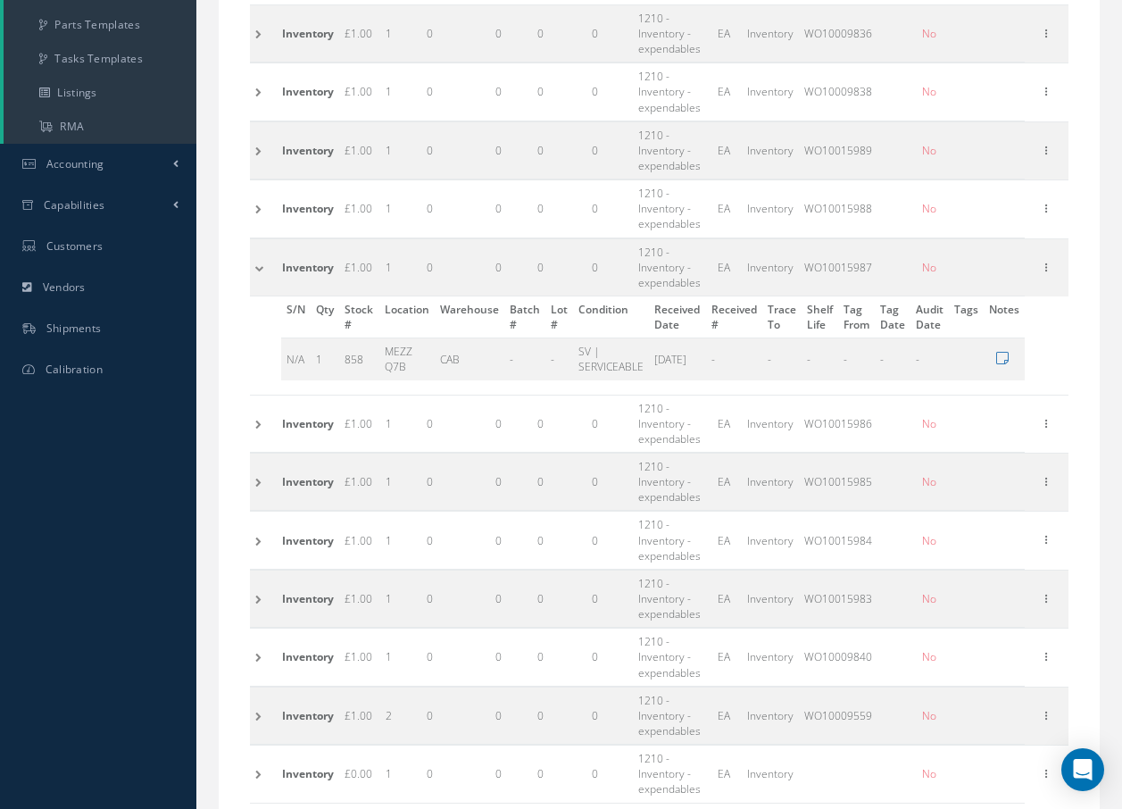
click at [255, 268] on td at bounding box center [263, 266] width 27 height 57
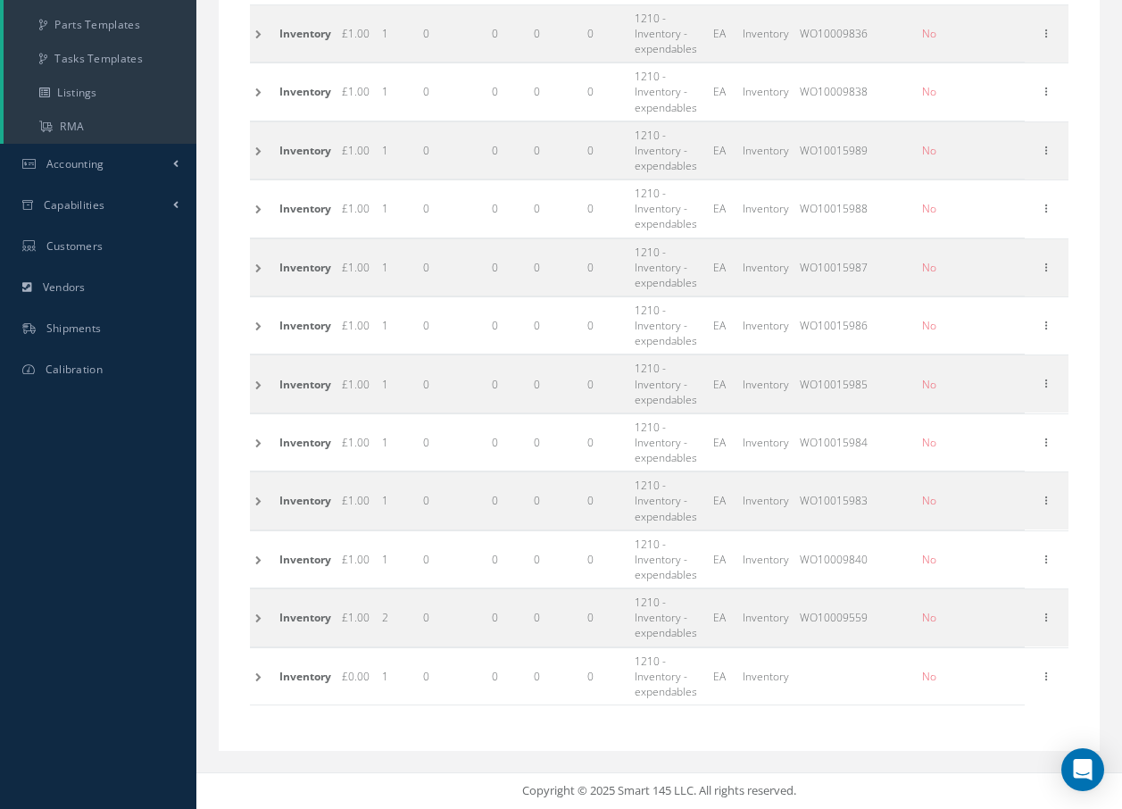
click at [256, 328] on td at bounding box center [262, 325] width 24 height 57
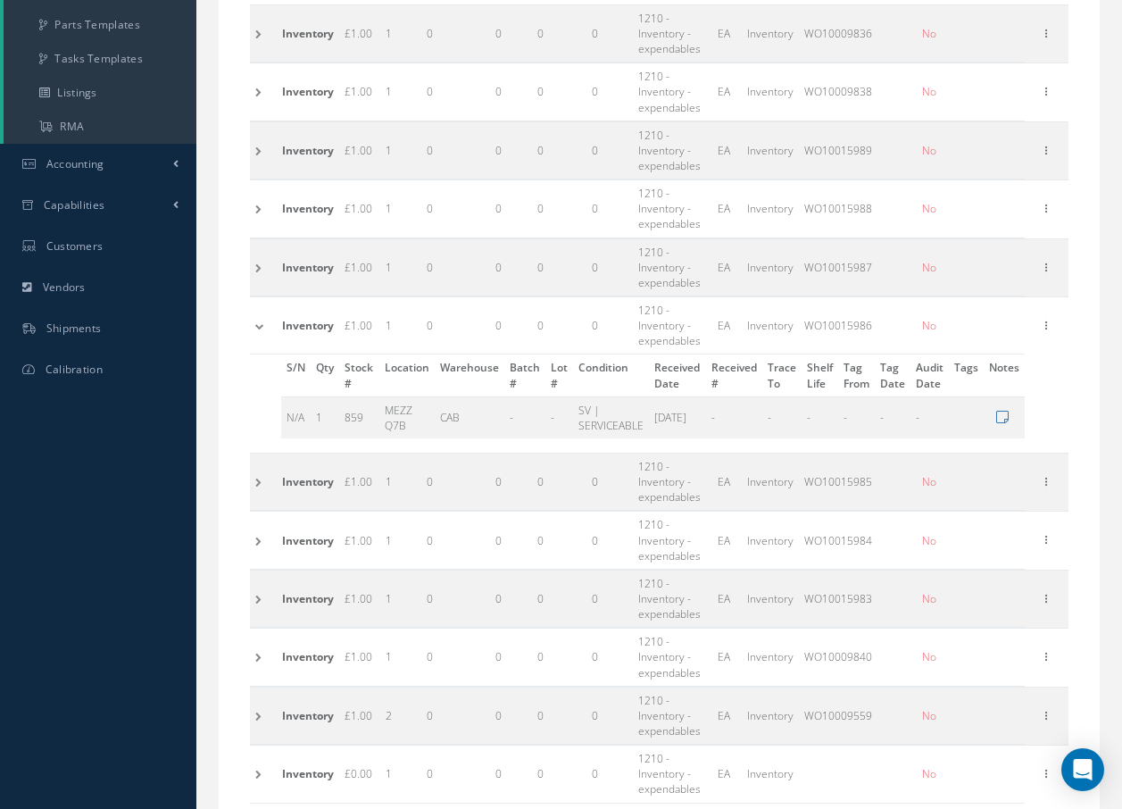
click at [257, 329] on td at bounding box center [263, 325] width 27 height 57
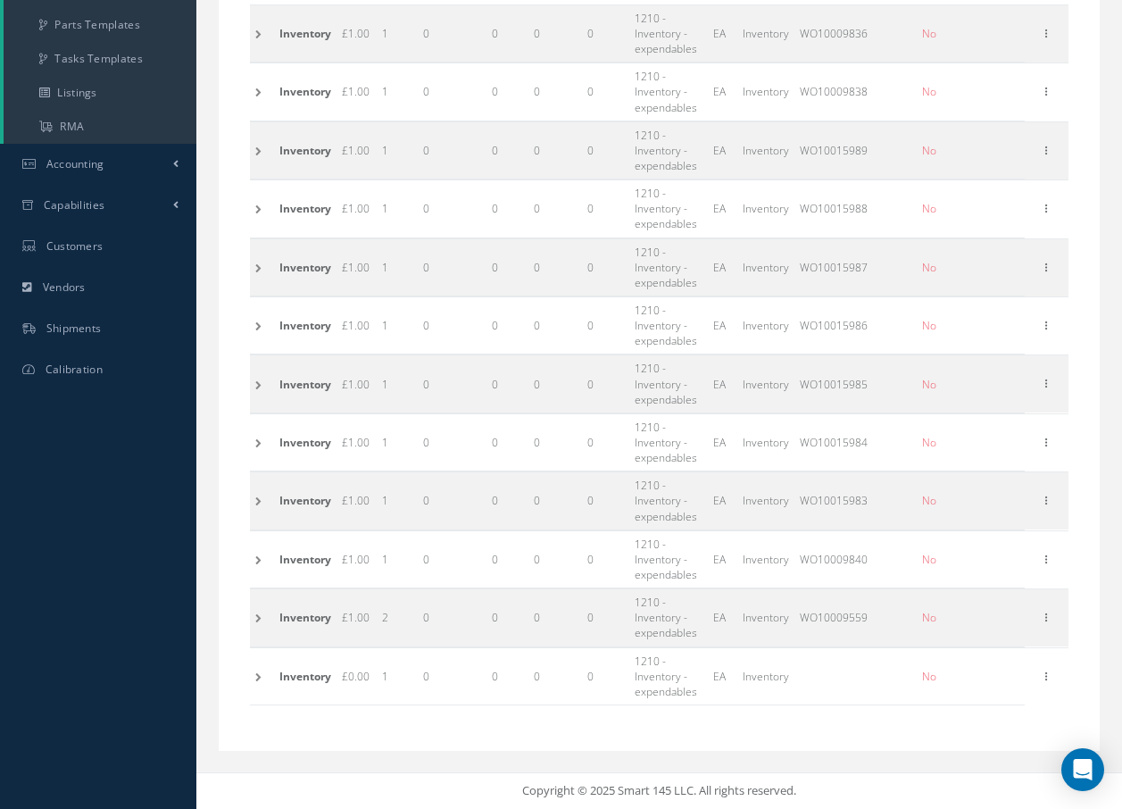
click at [260, 269] on td at bounding box center [262, 266] width 24 height 57
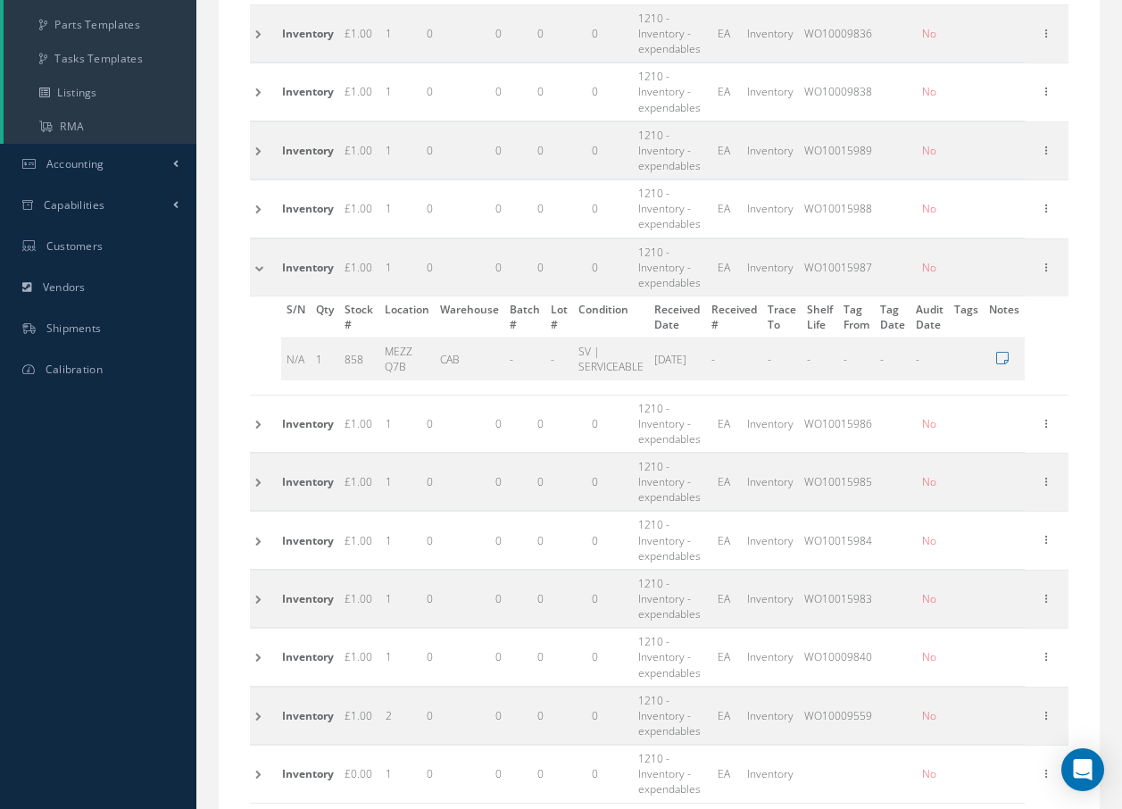
click at [260, 269] on td at bounding box center [263, 266] width 27 height 57
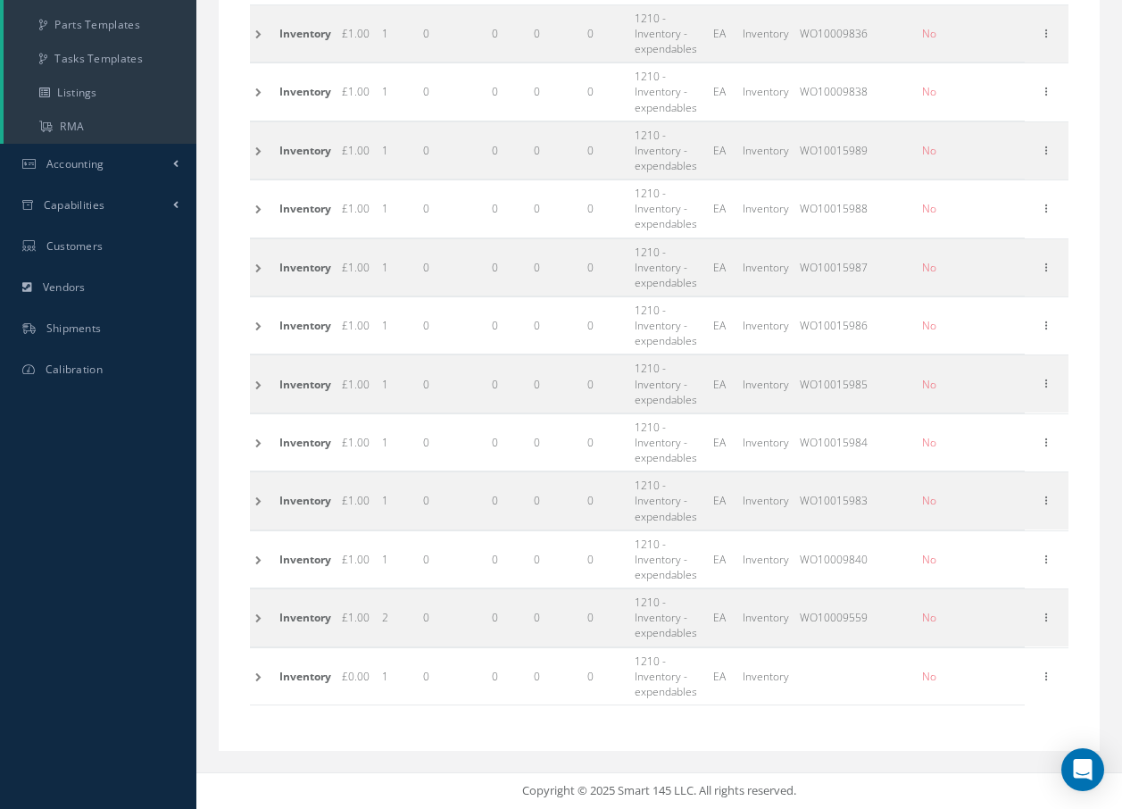
click at [257, 384] on td at bounding box center [262, 383] width 24 height 57
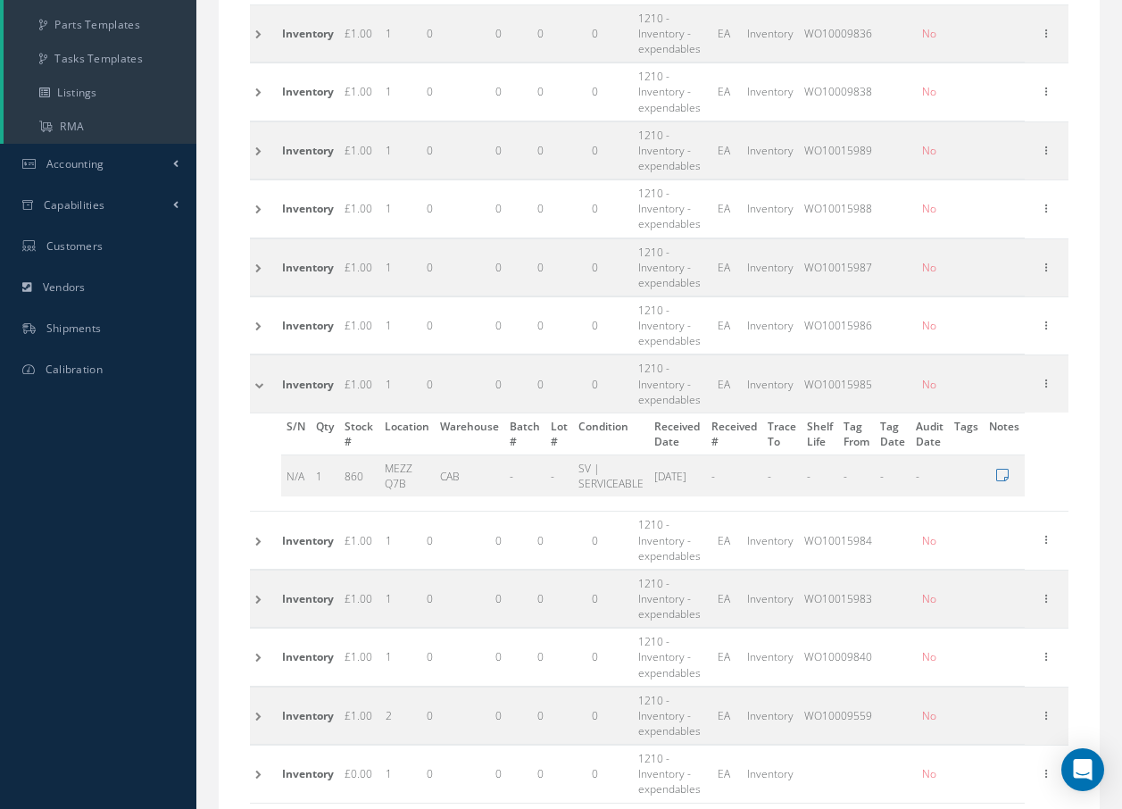
click at [257, 384] on td at bounding box center [263, 383] width 27 height 57
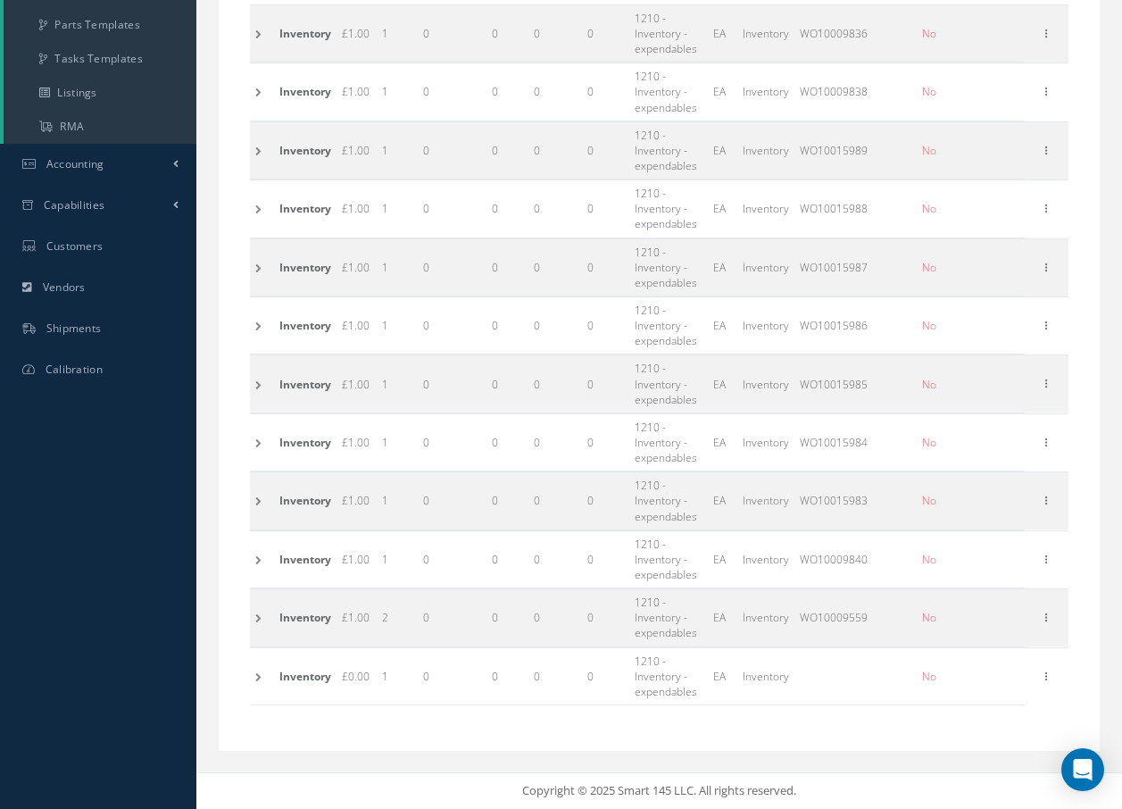
click at [257, 443] on td at bounding box center [262, 441] width 24 height 57
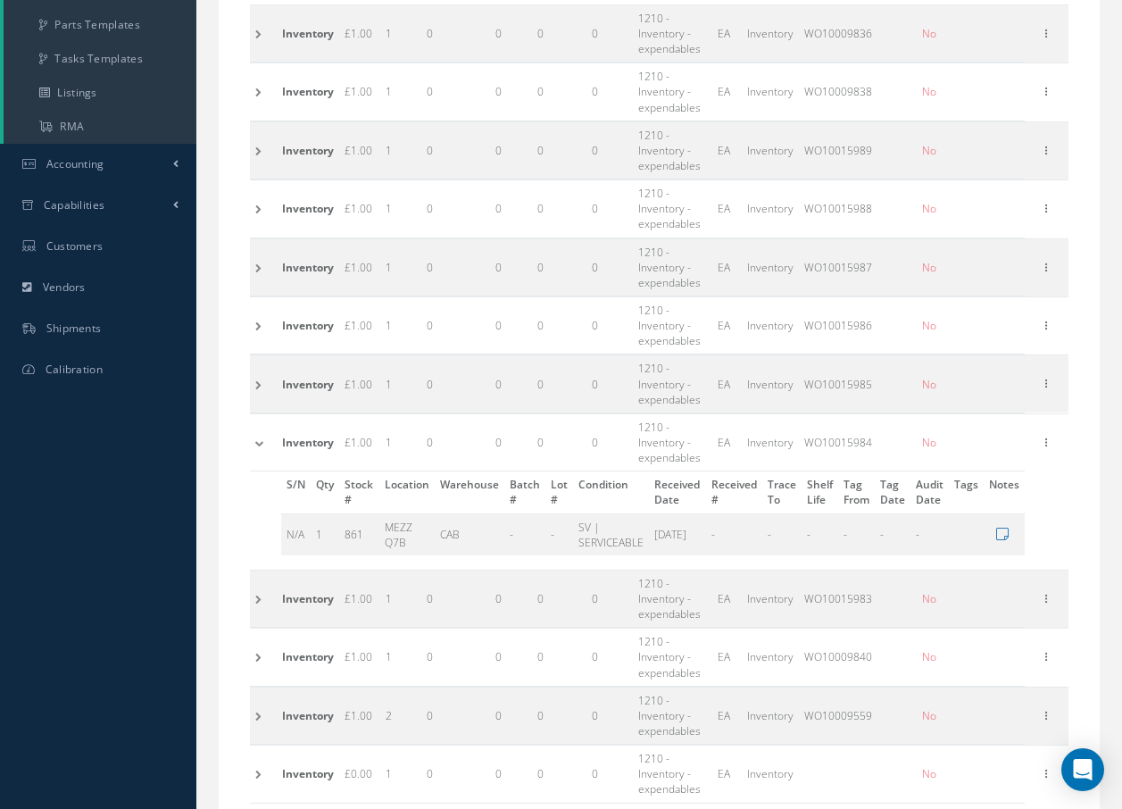
click at [257, 443] on td at bounding box center [263, 441] width 27 height 57
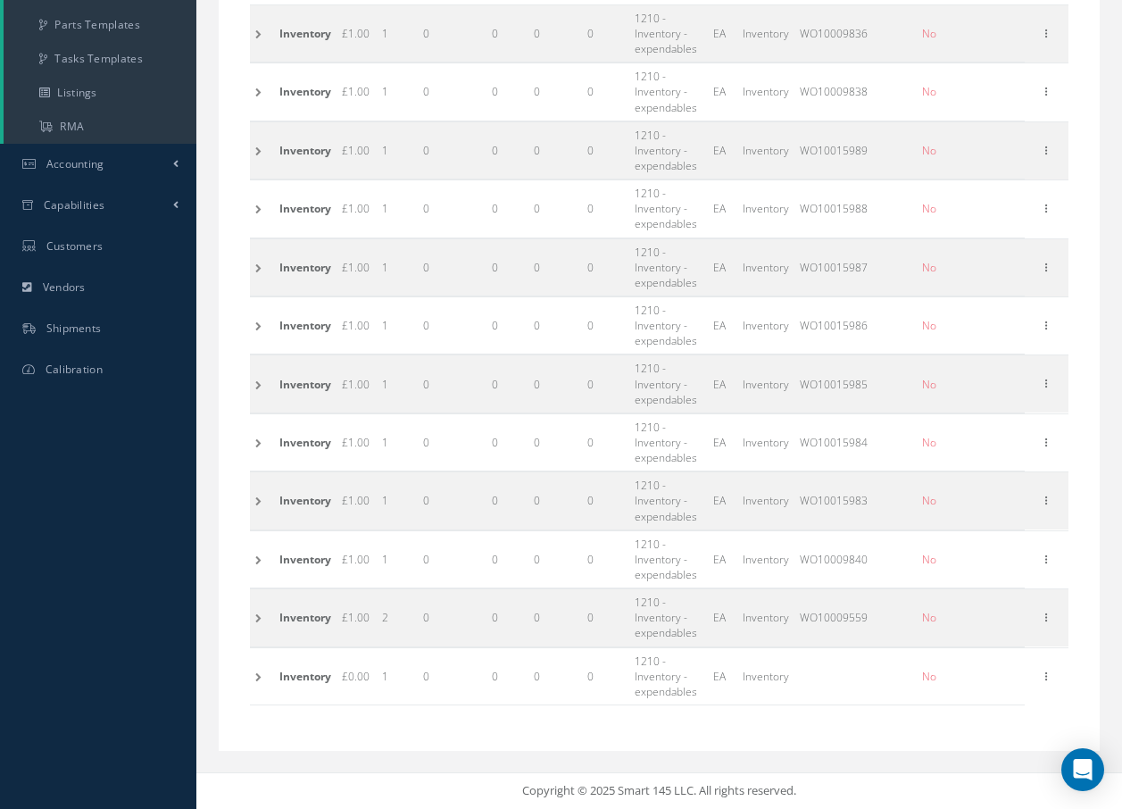
click at [255, 501] on td at bounding box center [262, 500] width 24 height 57
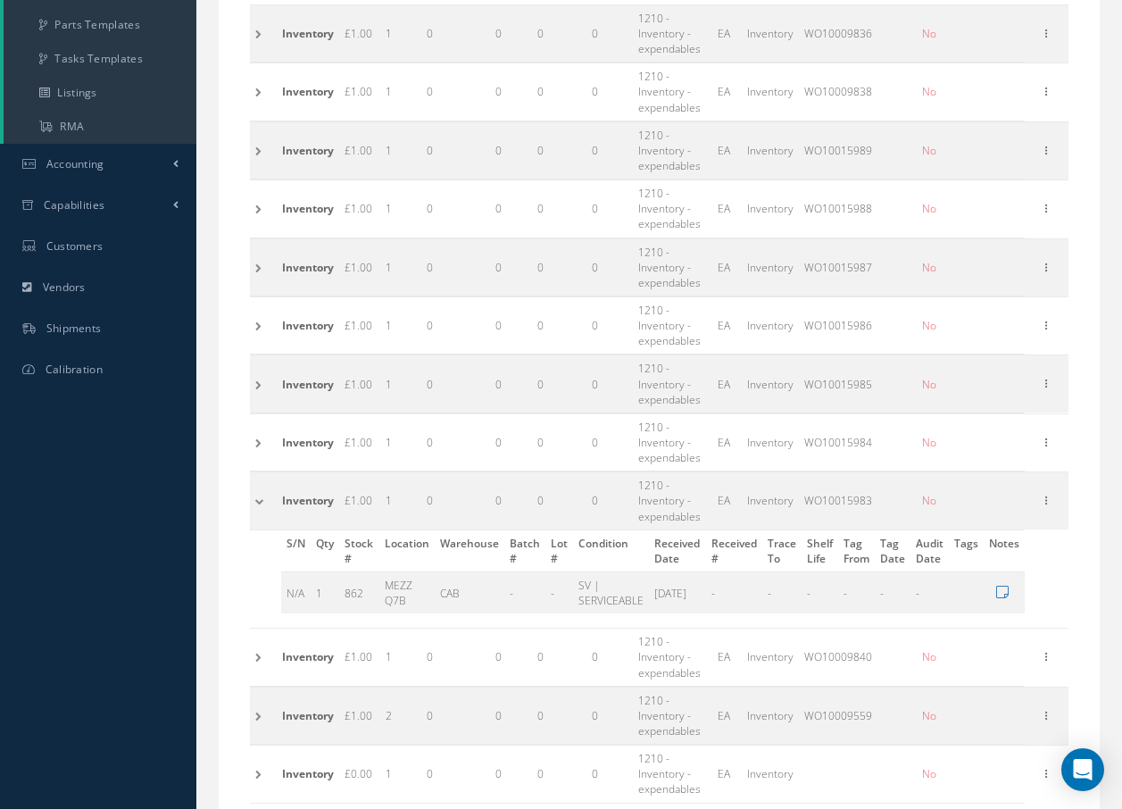
click at [256, 500] on td at bounding box center [263, 500] width 27 height 57
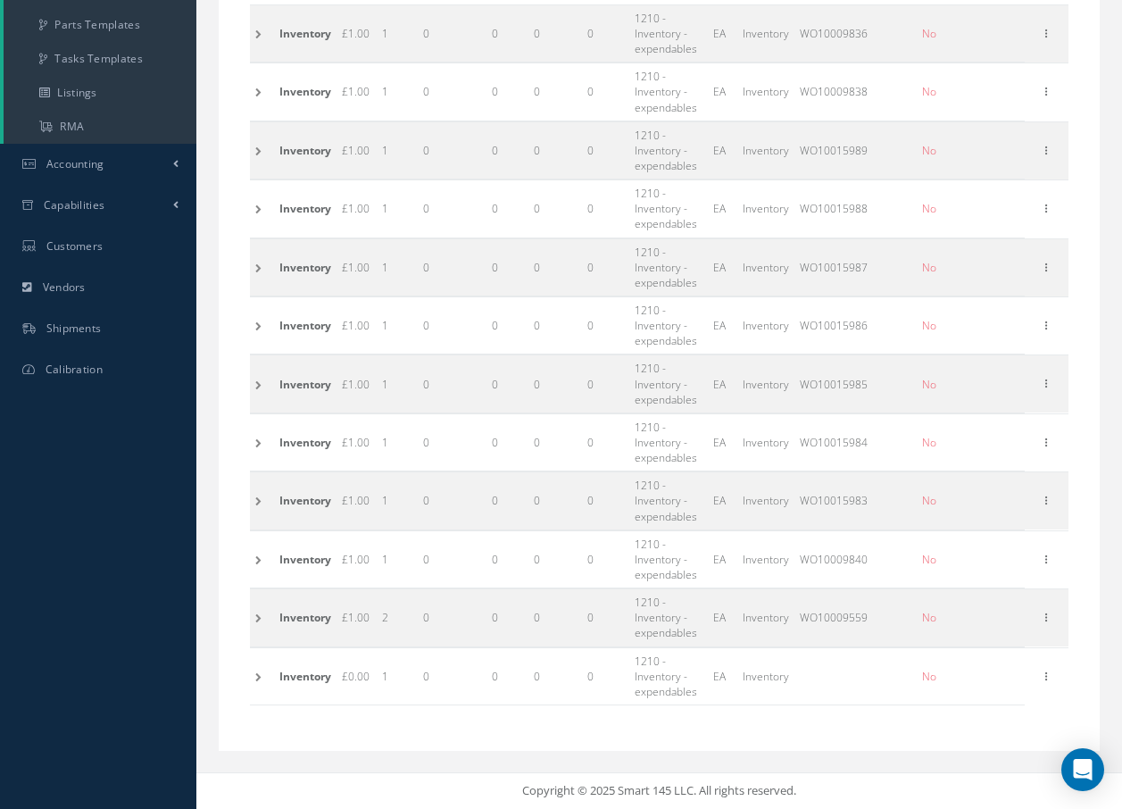
click at [263, 560] on td at bounding box center [262, 558] width 24 height 57
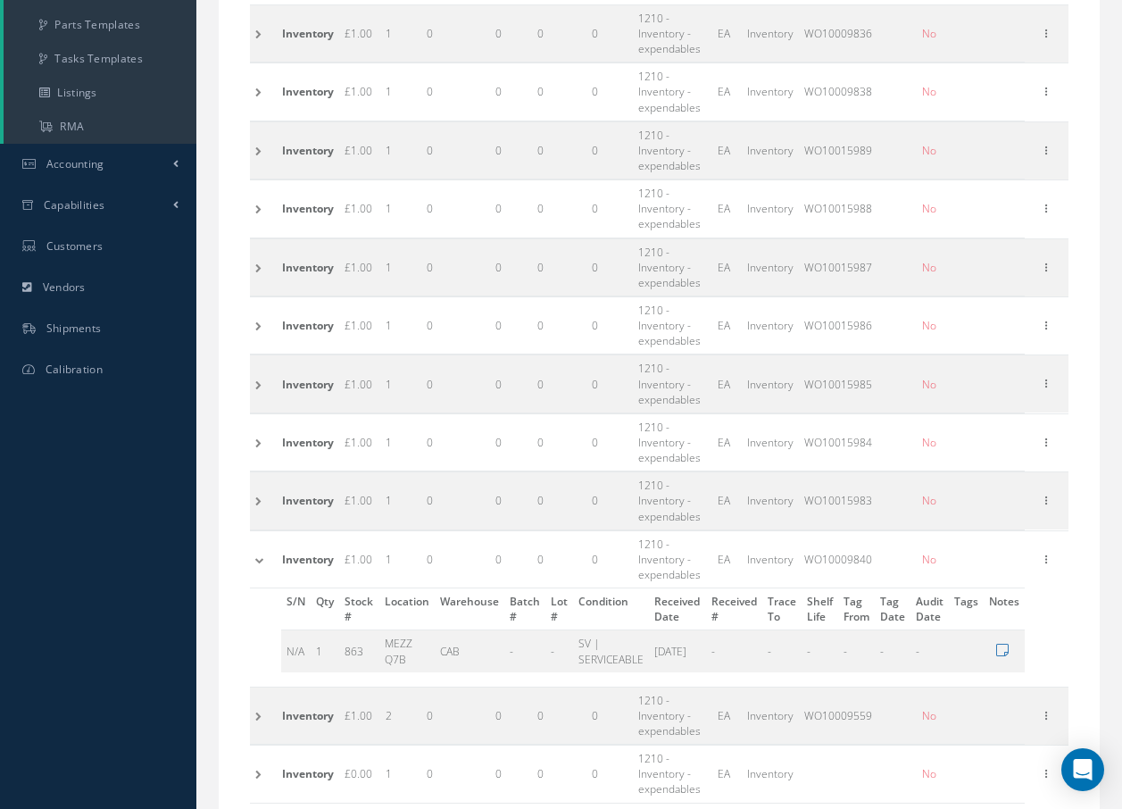
click at [263, 560] on td at bounding box center [263, 558] width 27 height 57
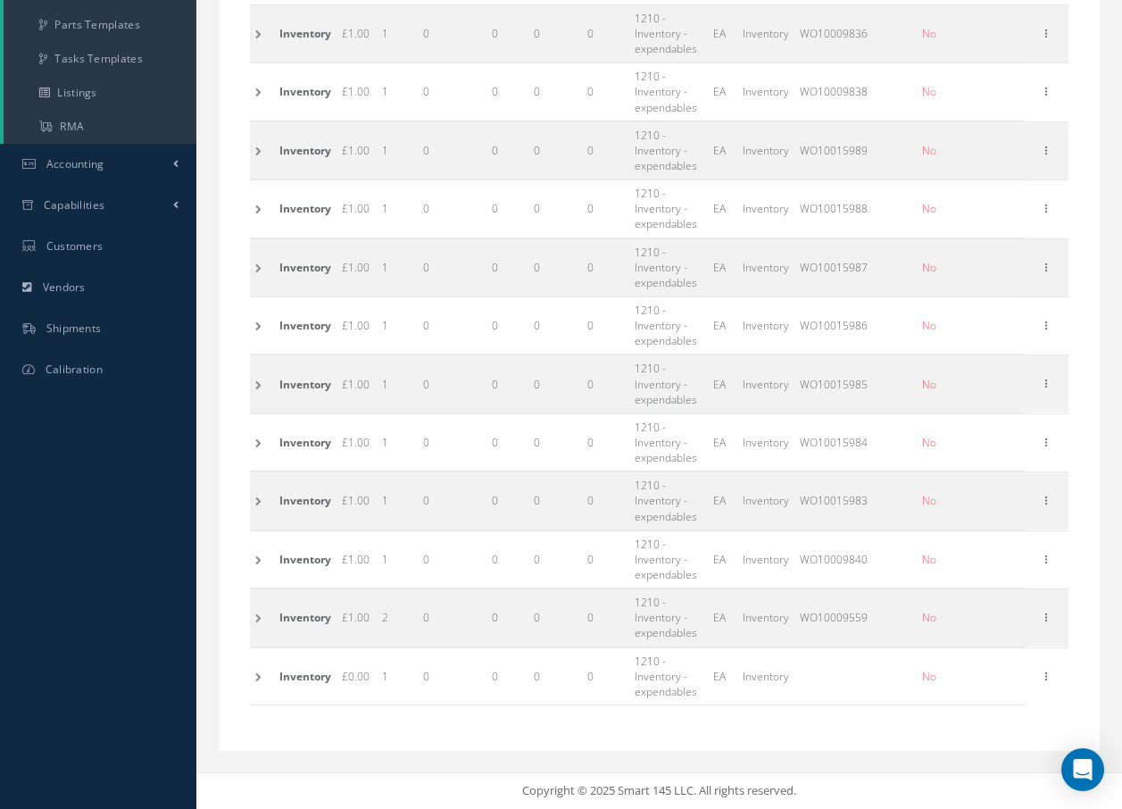
click at [255, 624] on td at bounding box center [262, 617] width 24 height 57
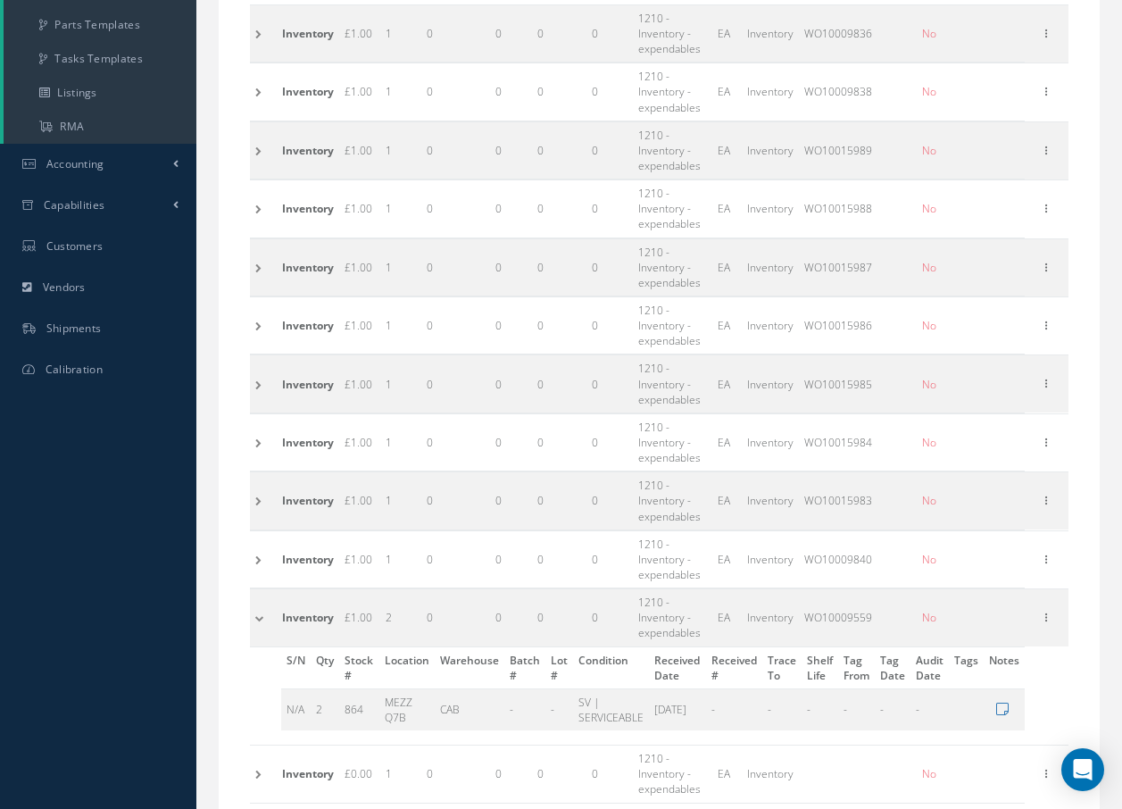
click at [255, 624] on td at bounding box center [263, 617] width 27 height 57
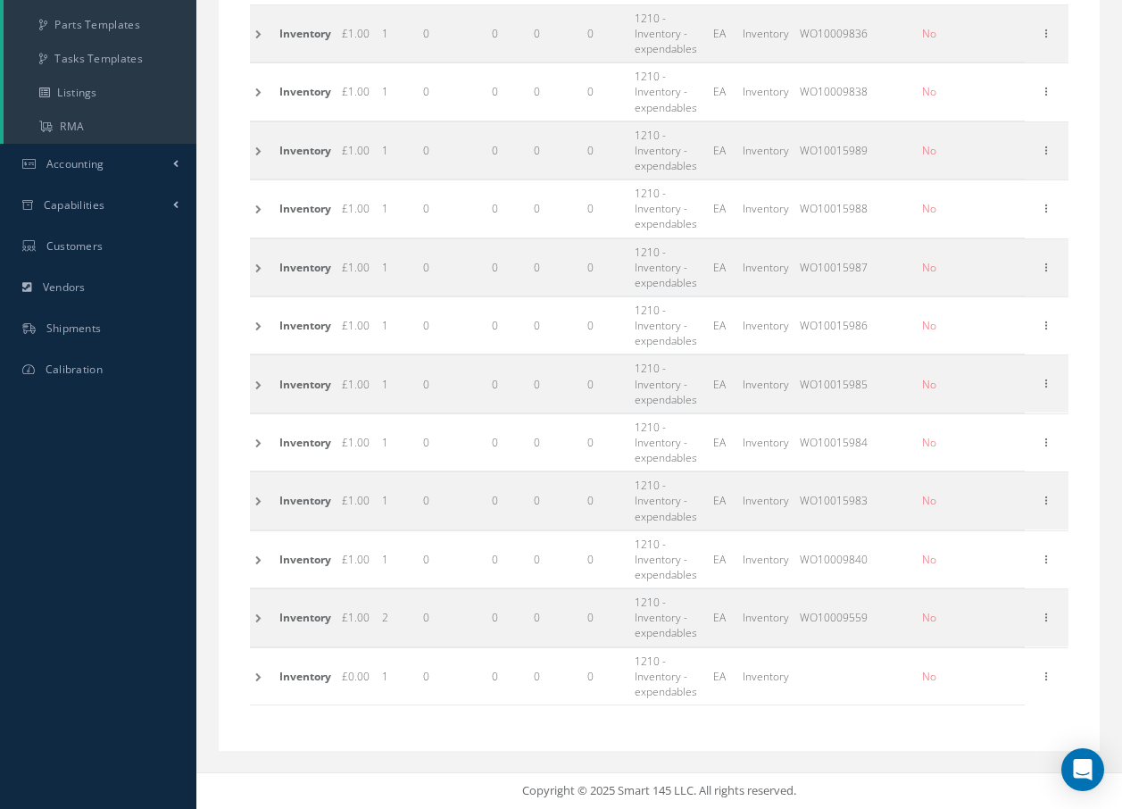
click at [262, 678] on td at bounding box center [262, 675] width 24 height 57
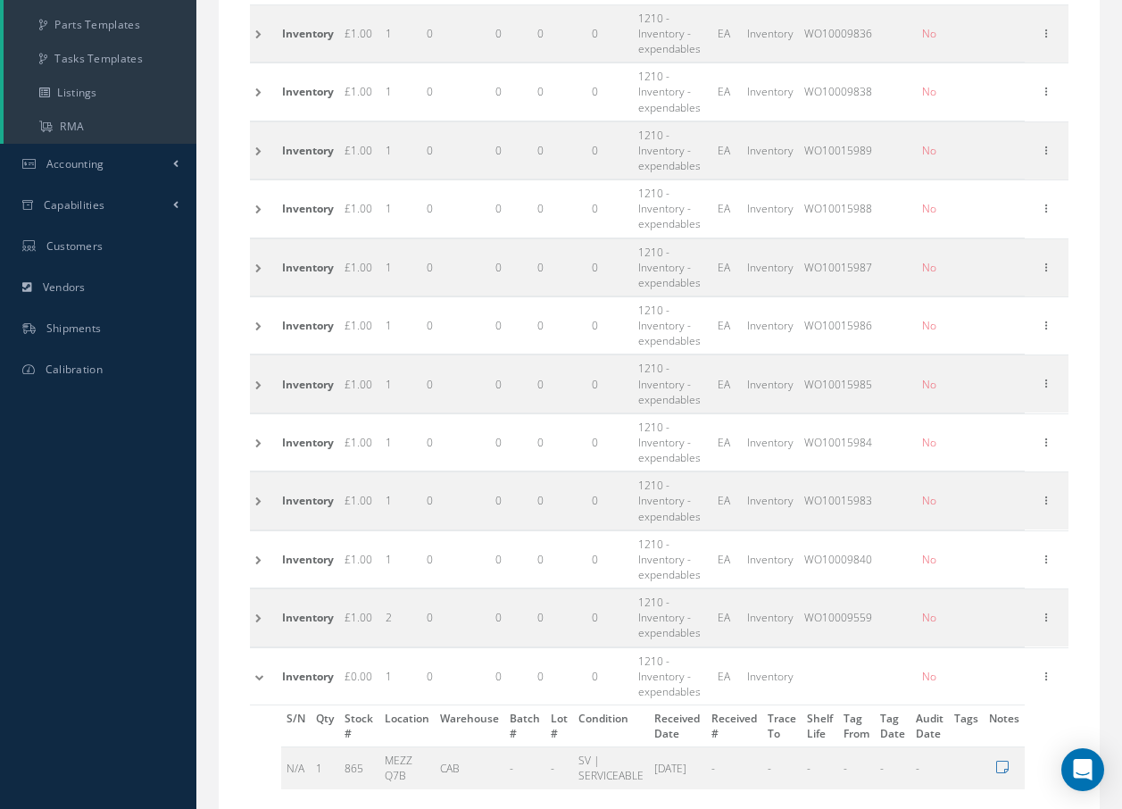
click at [262, 678] on td at bounding box center [263, 675] width 27 height 57
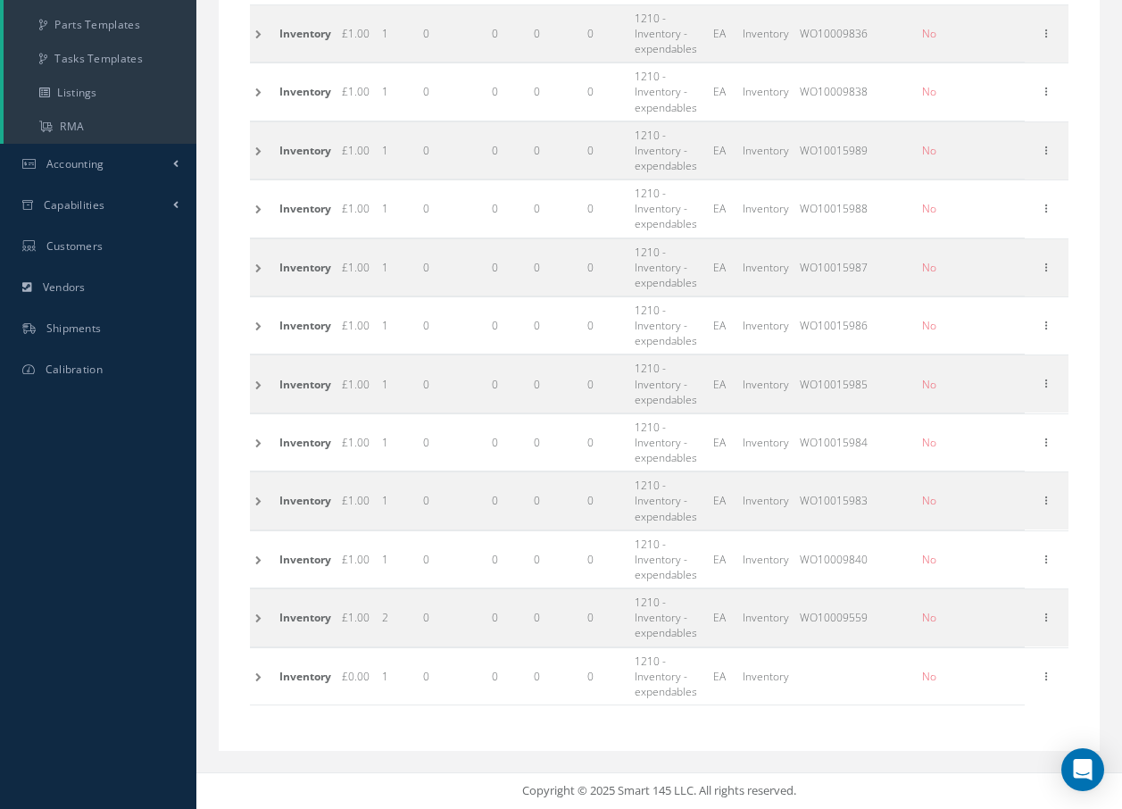
click at [251, 32] on td at bounding box center [262, 32] width 24 height 57
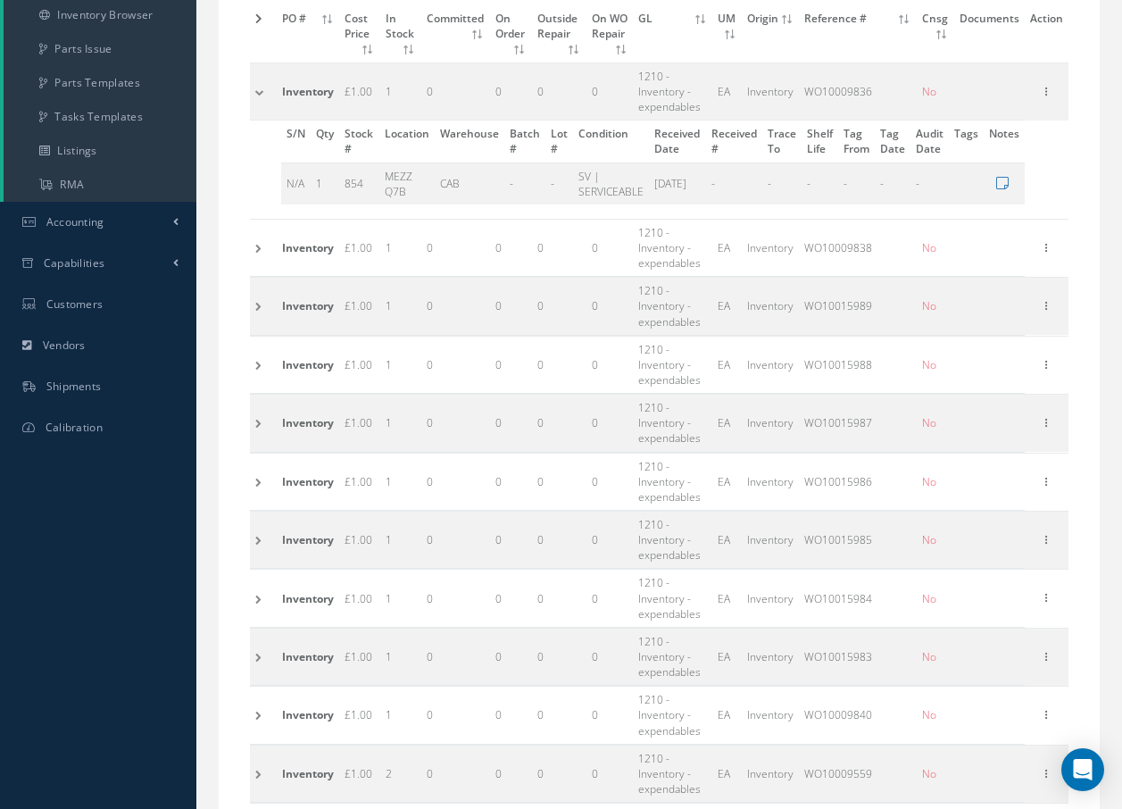
scroll to position [346, 0]
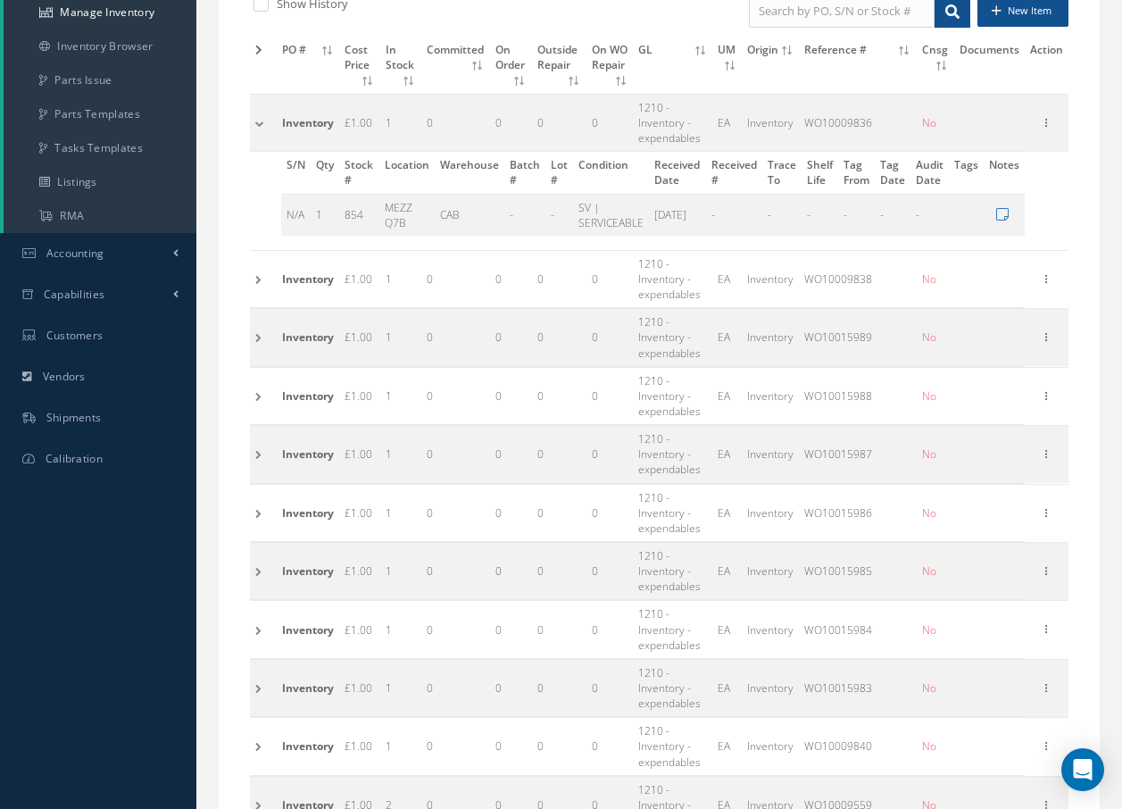
click at [260, 122] on td at bounding box center [263, 122] width 27 height 57
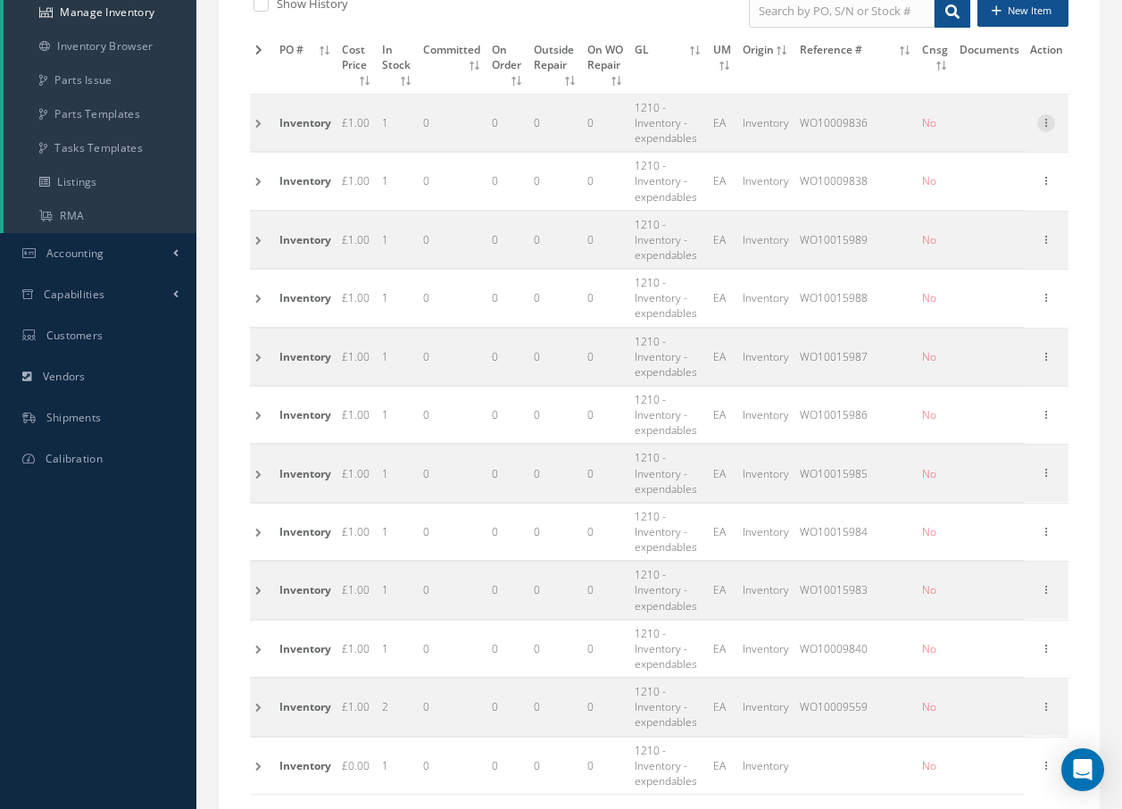
click at [1051, 124] on icon at bounding box center [1046, 121] width 18 height 14
click at [949, 139] on link "Edit" at bounding box center [964, 134] width 141 height 23
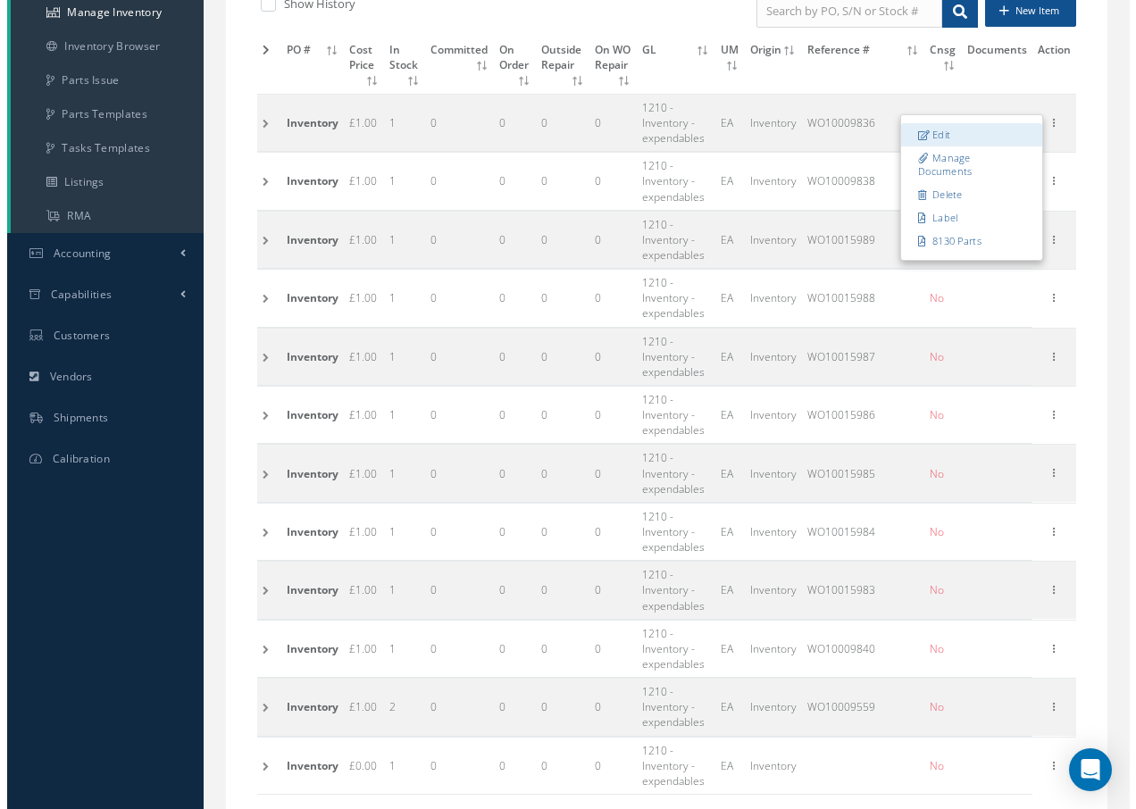
type input "1.00"
type input "WO10009836"
checkbox input "false"
type input "06/08/2021"
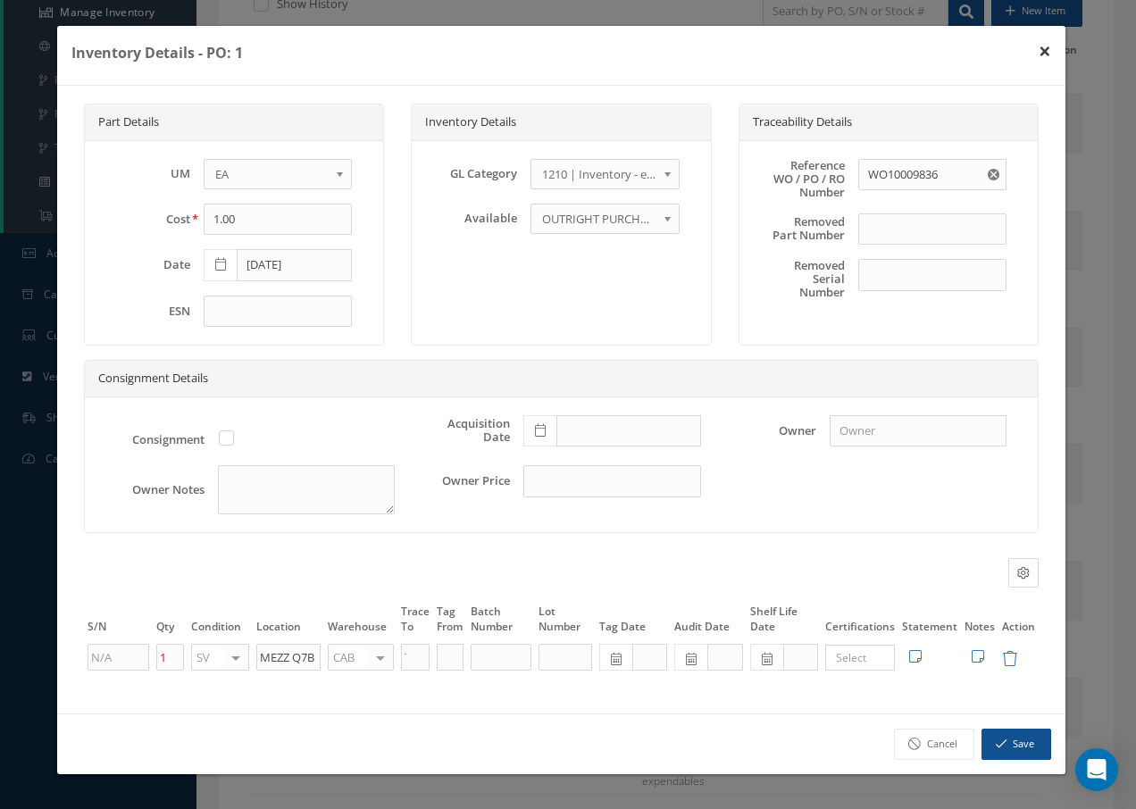
click at [1031, 46] on button "×" at bounding box center [1044, 51] width 41 height 50
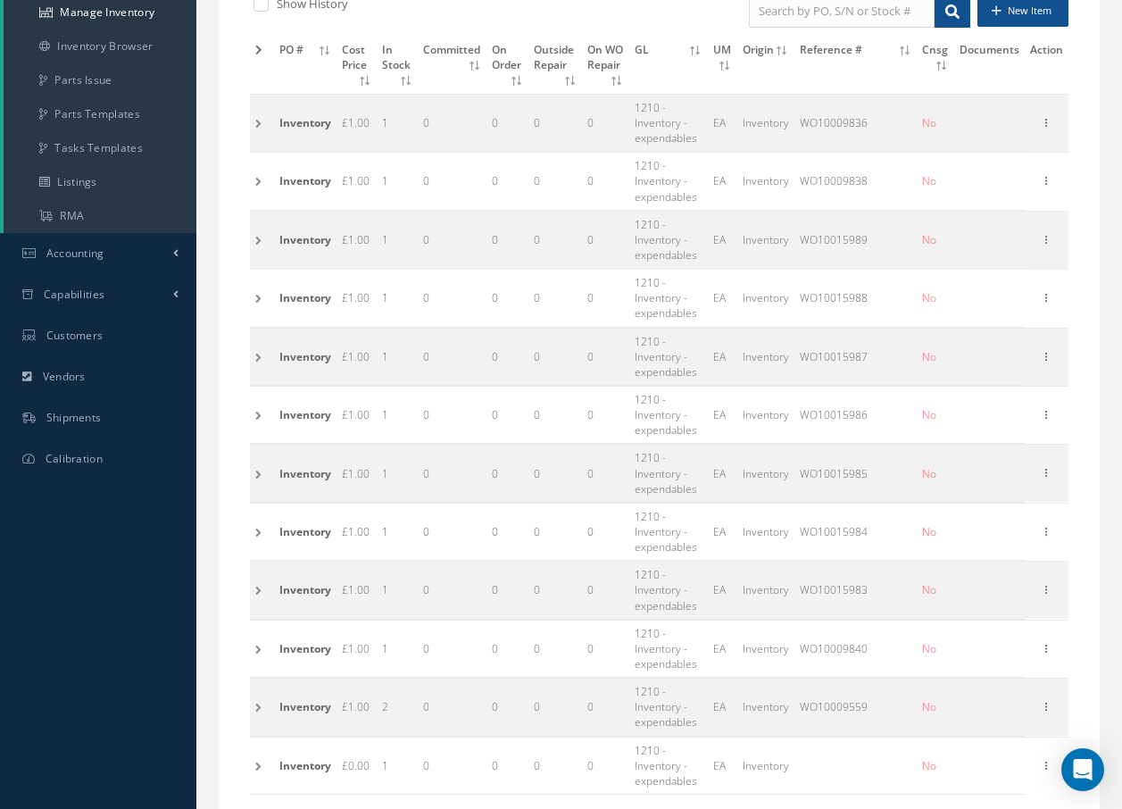
click at [252, 121] on td at bounding box center [262, 122] width 24 height 57
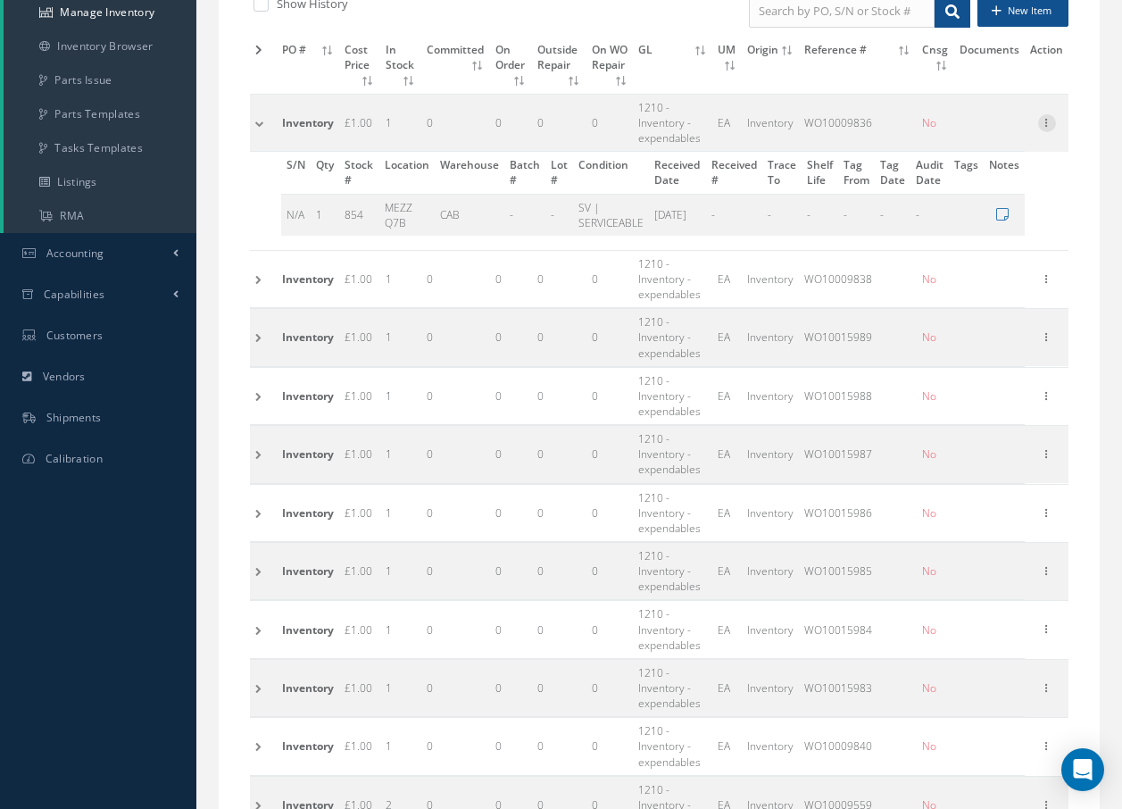
click at [1054, 123] on icon at bounding box center [1047, 121] width 18 height 14
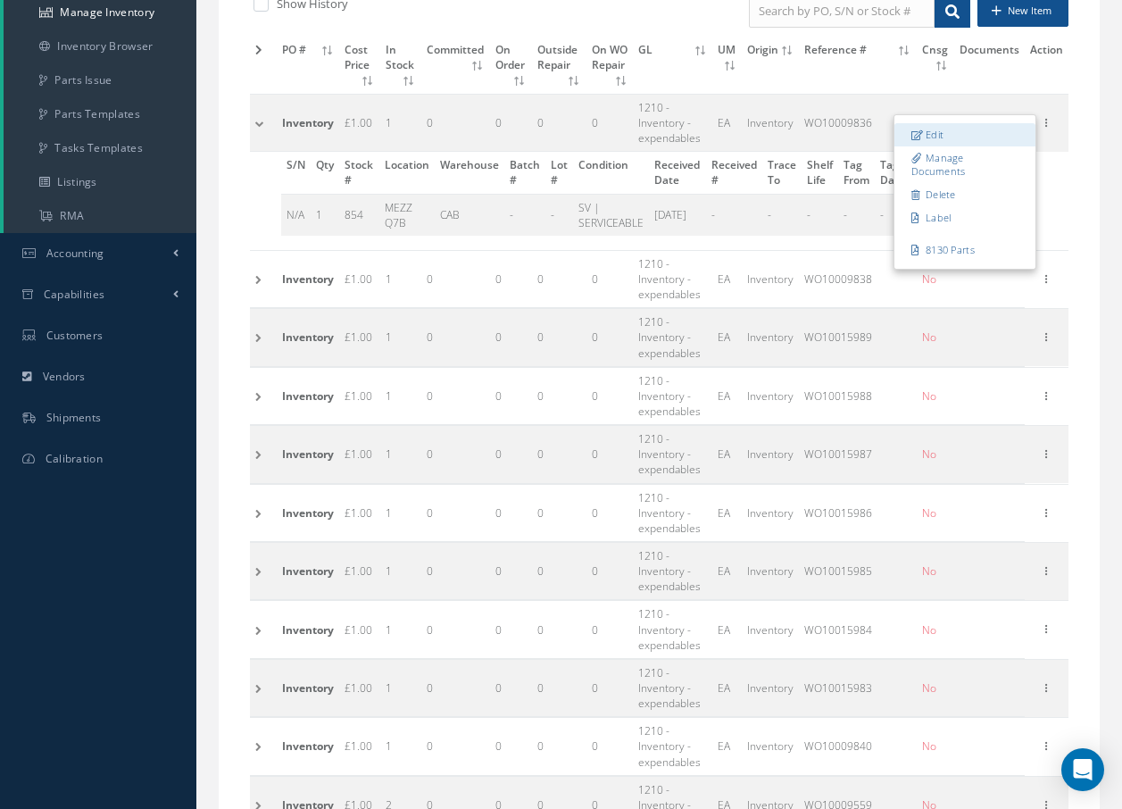
click at [958, 135] on link "Edit" at bounding box center [964, 134] width 141 height 23
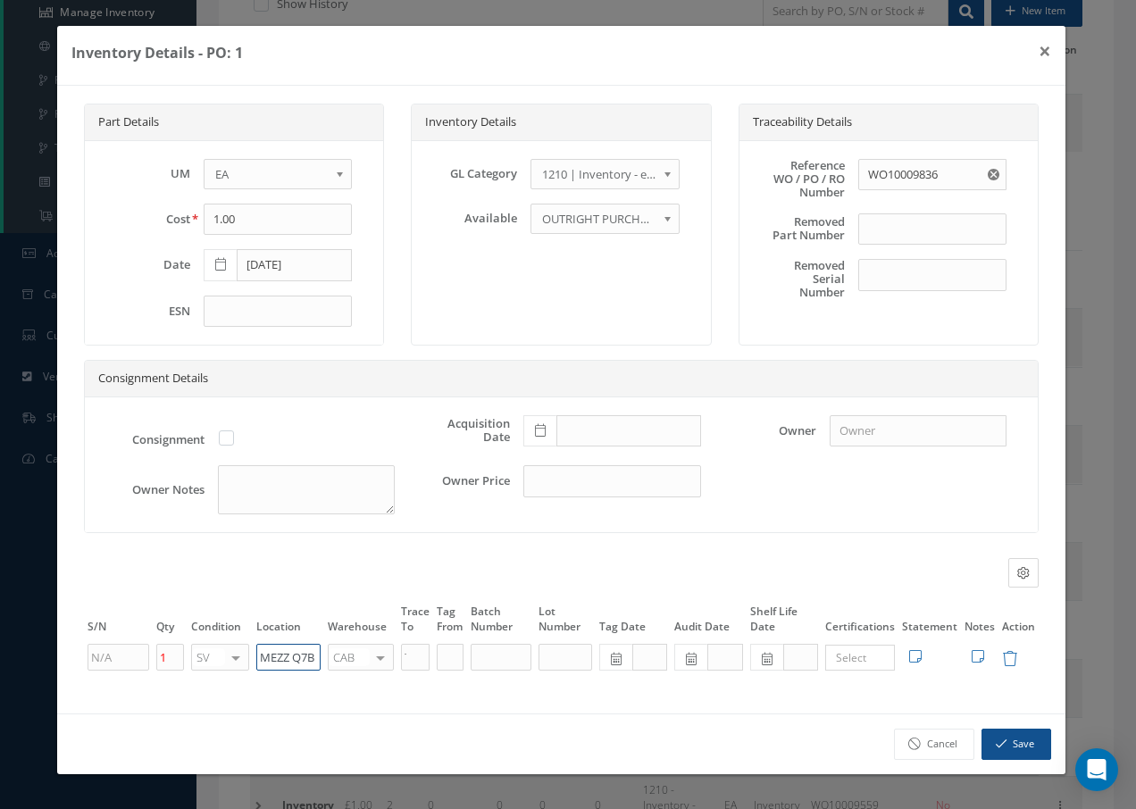
drag, startPoint x: 312, startPoint y: 654, endPoint x: 229, endPoint y: 654, distance: 83.0
click at [229, 654] on tr "1 SV OH SV RP AR NE FN NS RE FP BER N/A INSP BC AI MD RF SCR TS USE TL SP NU AS…" at bounding box center [561, 657] width 954 height 30
type input "q"
drag, startPoint x: 304, startPoint y: 653, endPoint x: 200, endPoint y: 627, distance: 107.6
click at [224, 640] on table "S/N Qty Condition Location Warehouse Trace To Tag From Batch Number Lot Number …" at bounding box center [561, 637] width 954 height 71
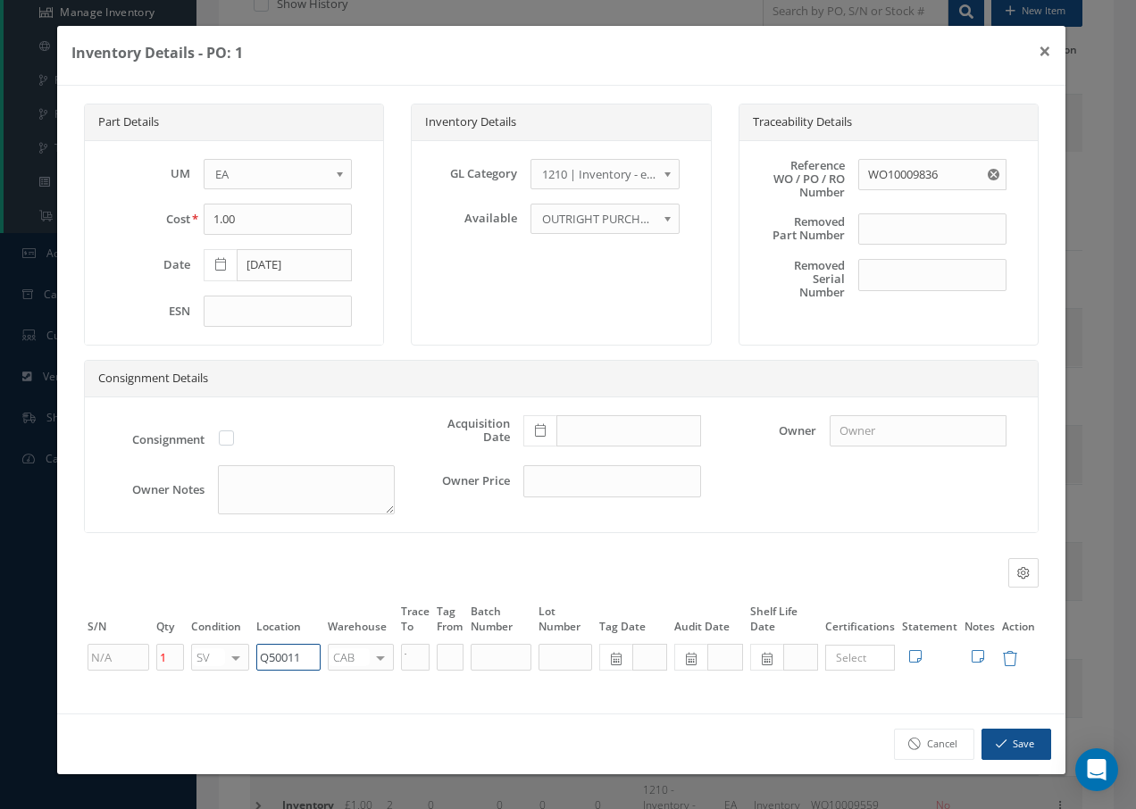
type input "Q50011"
type input "F"
click at [352, 684] on span "FIFTH" at bounding box center [353, 686] width 29 height 16
click at [1013, 746] on button "Save" at bounding box center [1016, 743] width 70 height 31
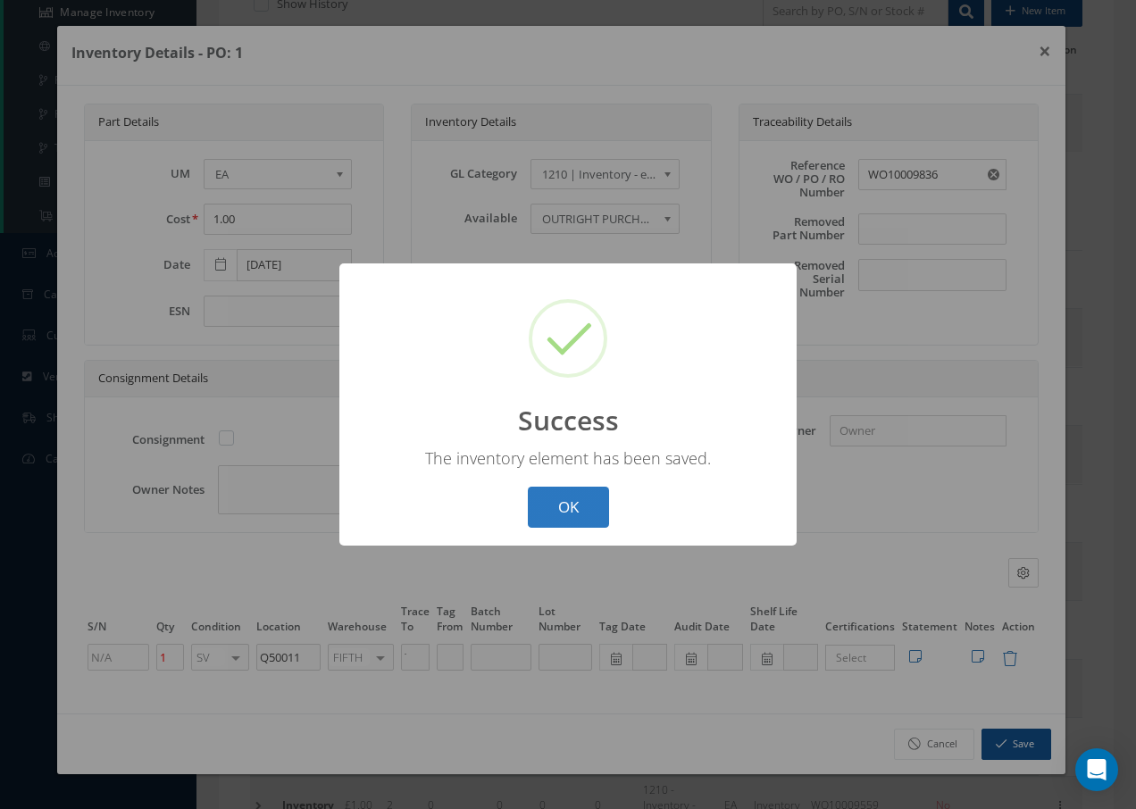
click at [564, 513] on button "OK" at bounding box center [568, 508] width 81 height 42
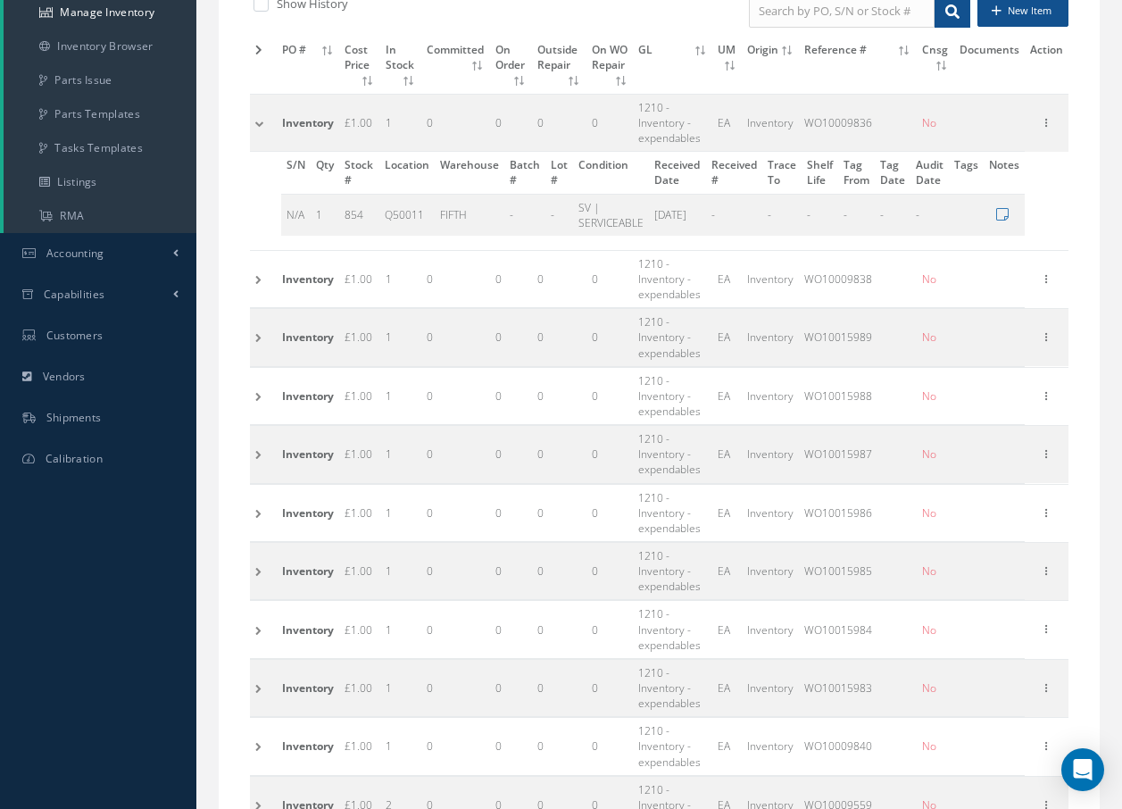
click at [256, 280] on td at bounding box center [263, 278] width 27 height 57
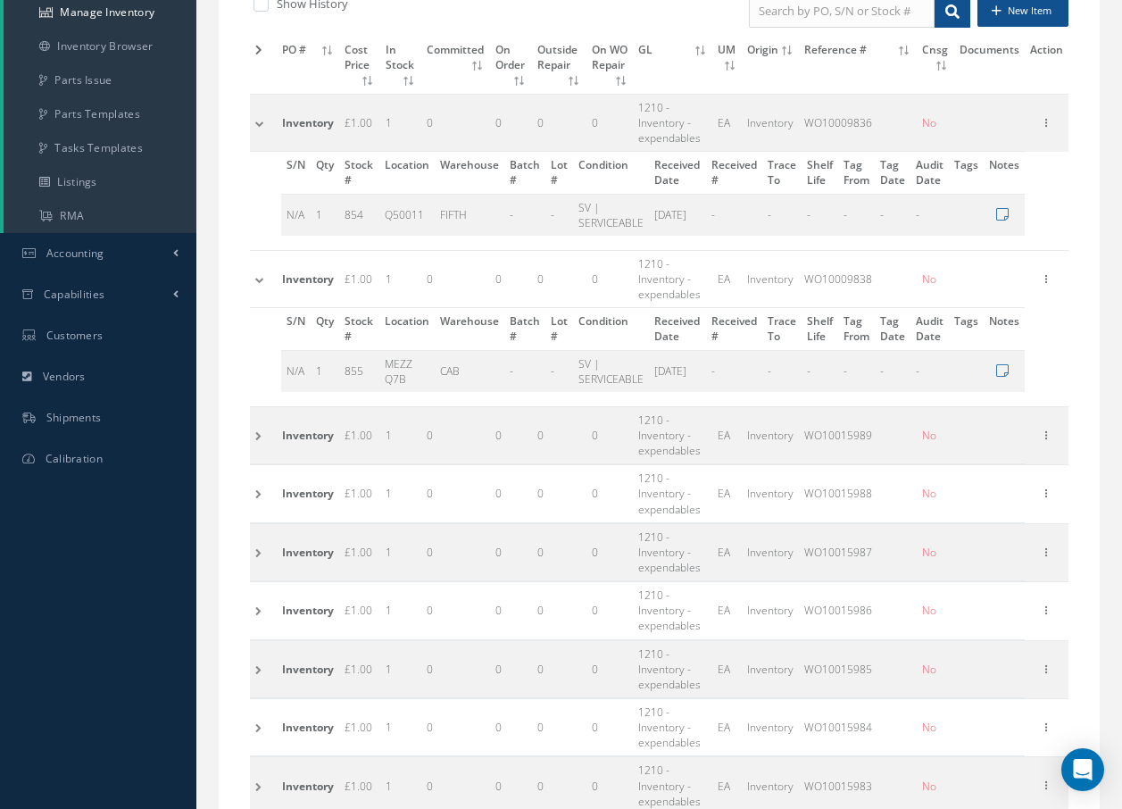
click at [1053, 289] on div "Edit Manage Documents Delete Label 8130 Parts" at bounding box center [1046, 279] width 21 height 21
click at [1055, 277] on icon at bounding box center [1047, 277] width 18 height 14
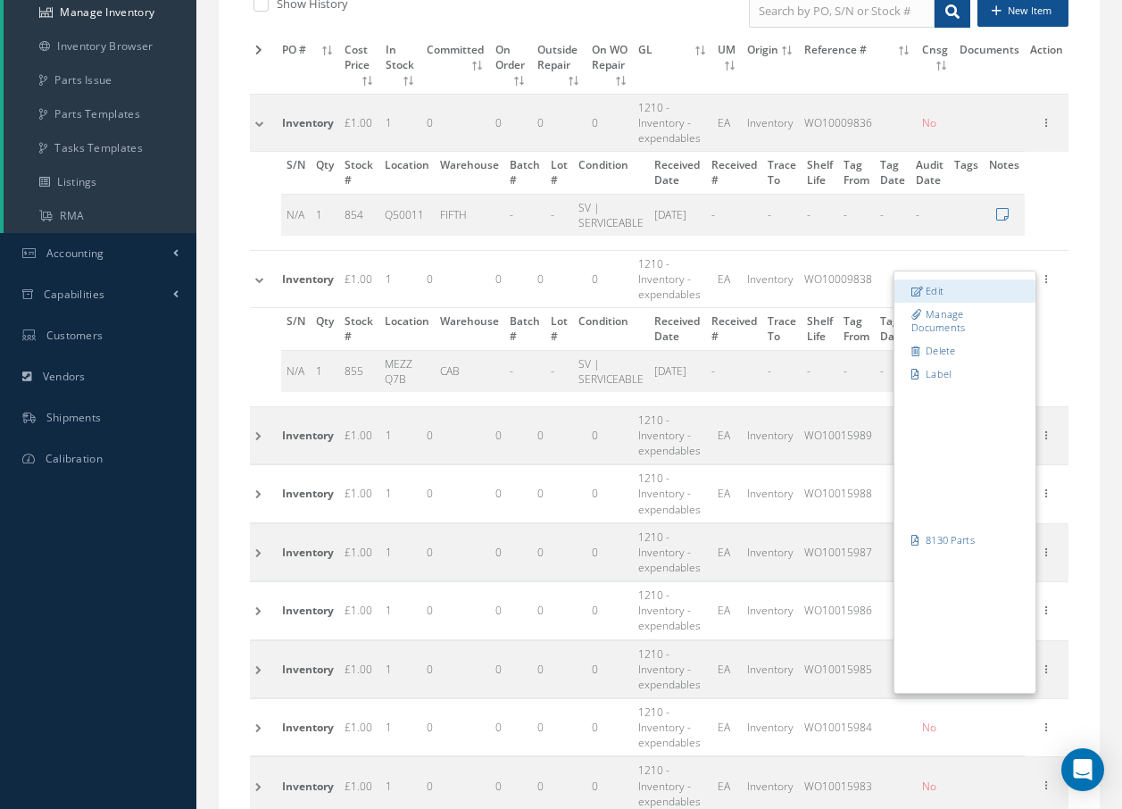
click at [948, 286] on link "Edit" at bounding box center [964, 290] width 141 height 23
type input "WO10009838"
type input "MEZZ Q7B"
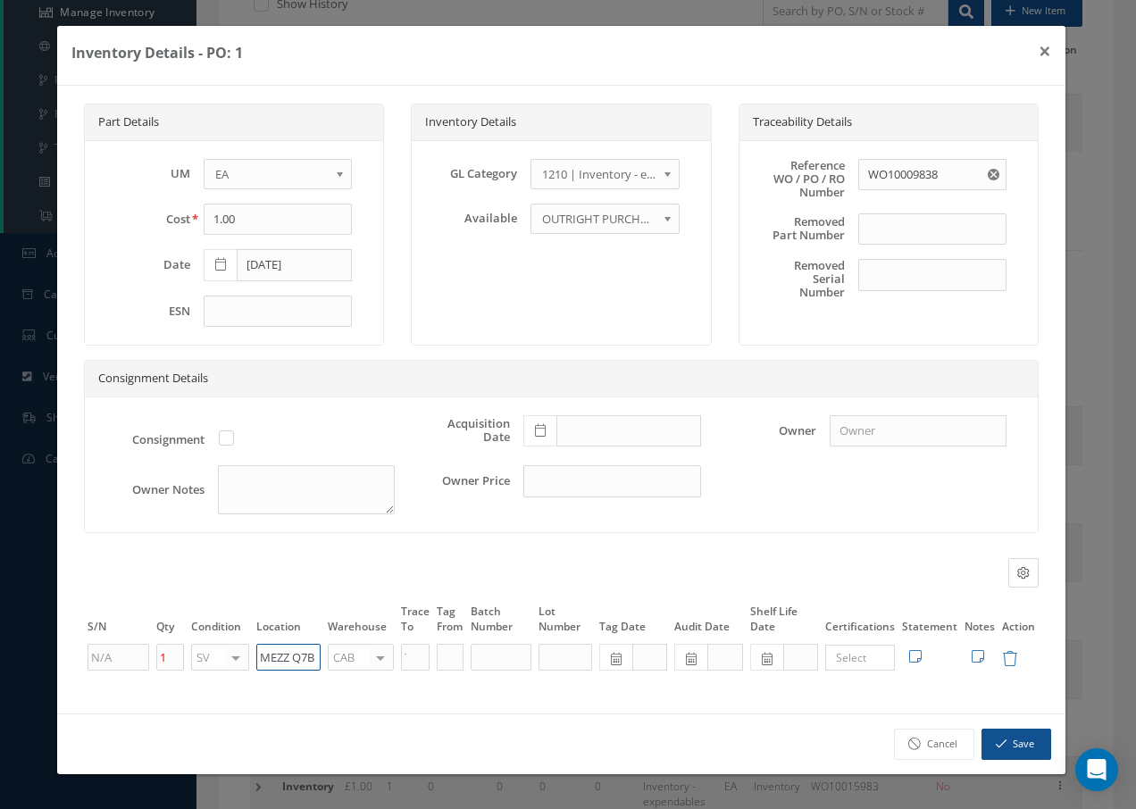
drag, startPoint x: 319, startPoint y: 655, endPoint x: 172, endPoint y: 641, distance: 147.1
click at [176, 644] on tr "1 SV OH SV RP AR NE FN NS RE FP BER N/A INSP BC AI MD RF SCR TS USE TL SP NU AS…" at bounding box center [561, 657] width 954 height 30
paste input "Q50011"
type input "Q50011"
click at [387, 655] on div at bounding box center [380, 658] width 25 height 26
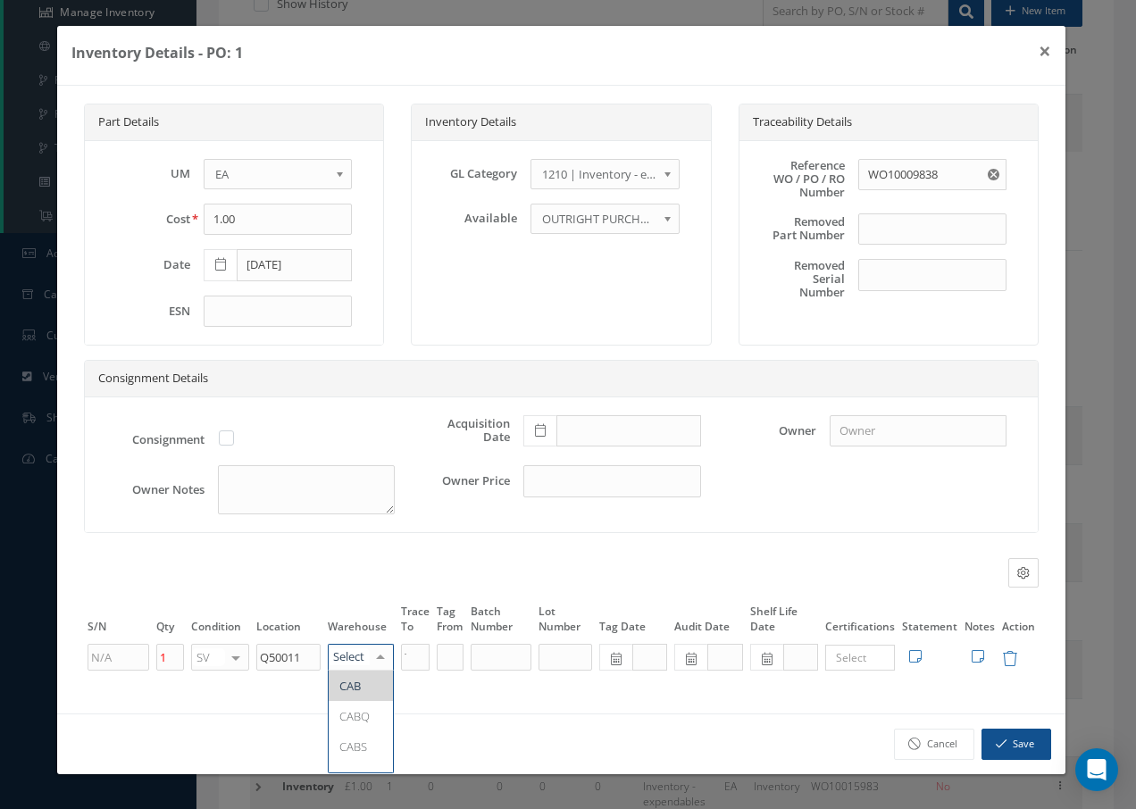
type input "F"
click at [380, 681] on span "FIFTH" at bounding box center [361, 685] width 64 height 30
click at [1012, 738] on button "Save" at bounding box center [1016, 743] width 70 height 31
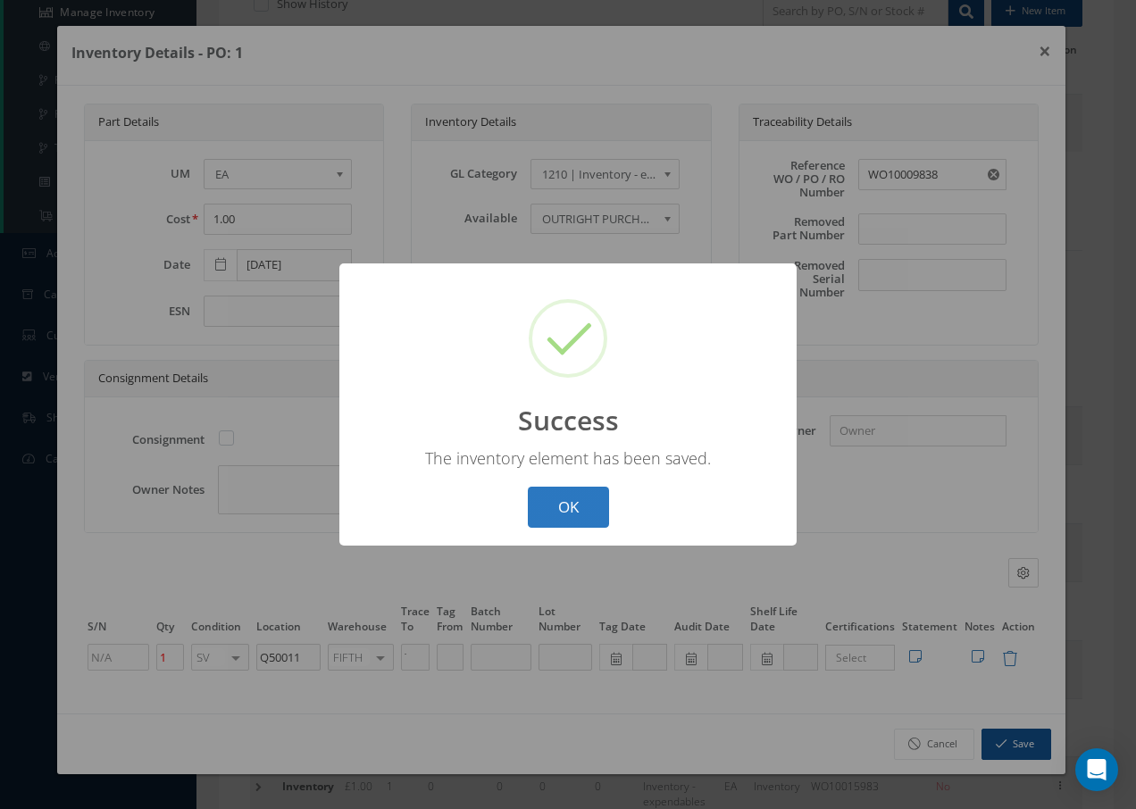
click at [595, 507] on button "OK" at bounding box center [568, 508] width 81 height 42
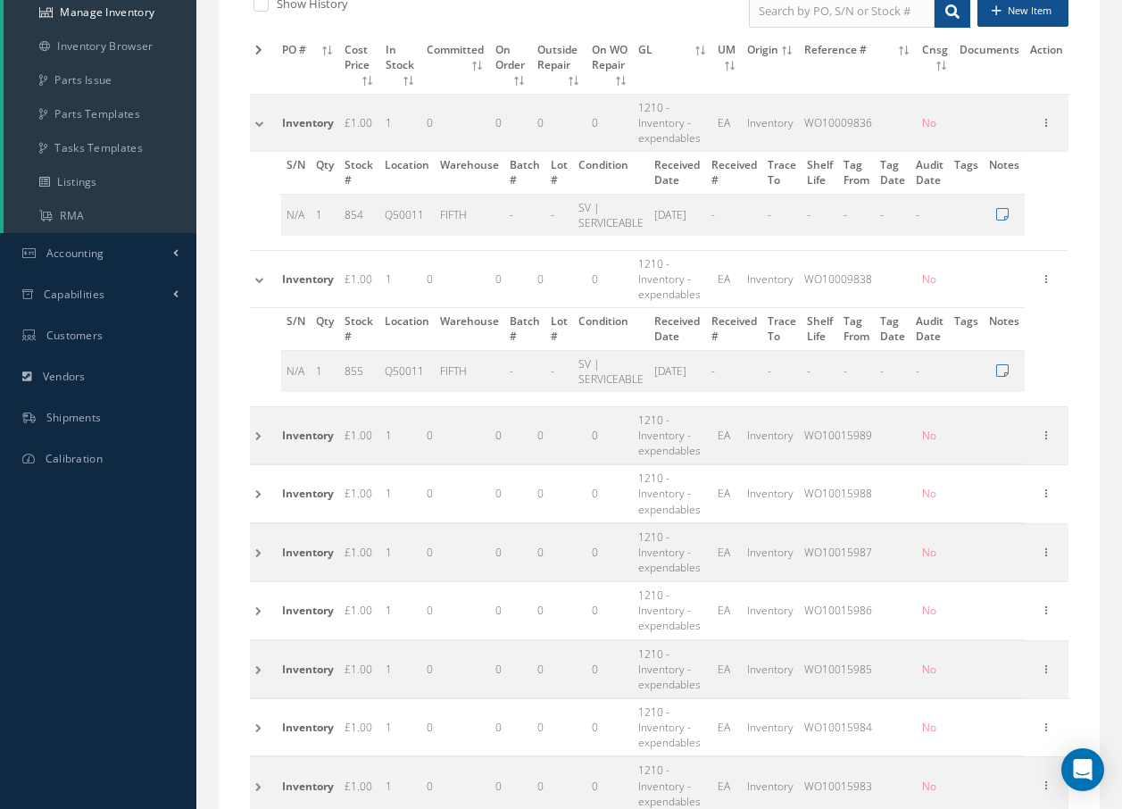
click at [259, 436] on td at bounding box center [263, 434] width 27 height 57
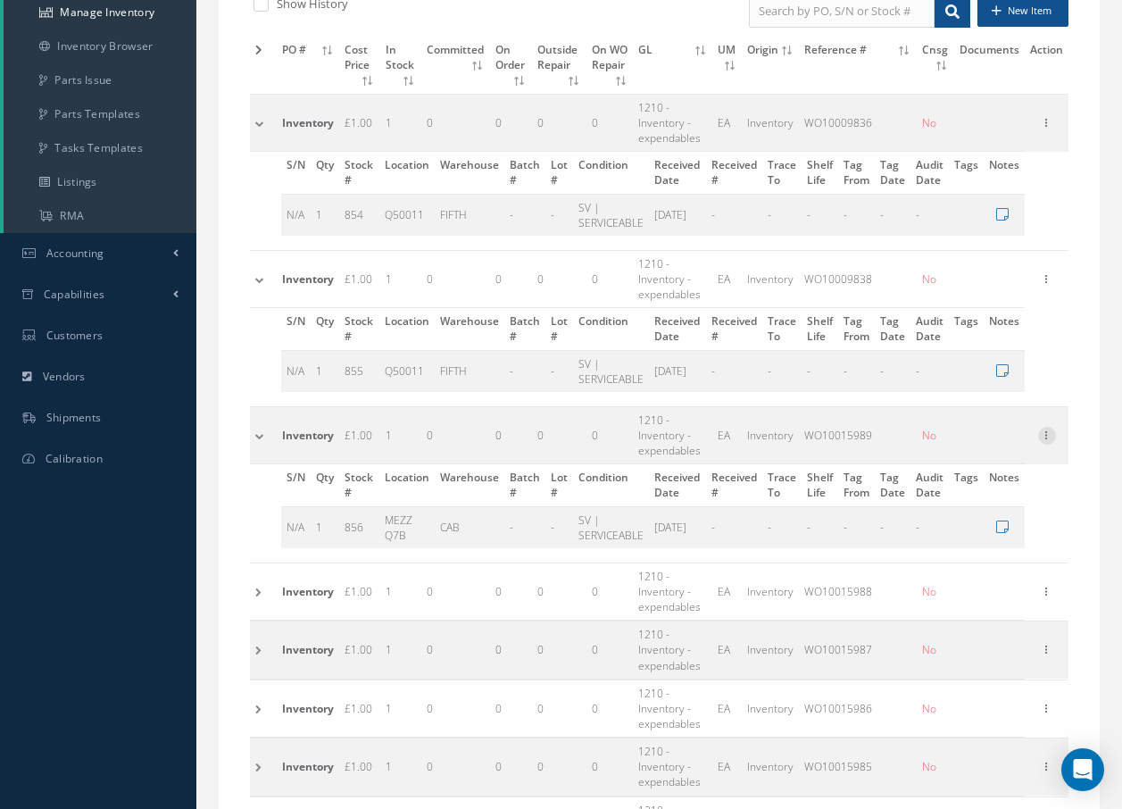
click at [1052, 437] on icon at bounding box center [1047, 434] width 18 height 14
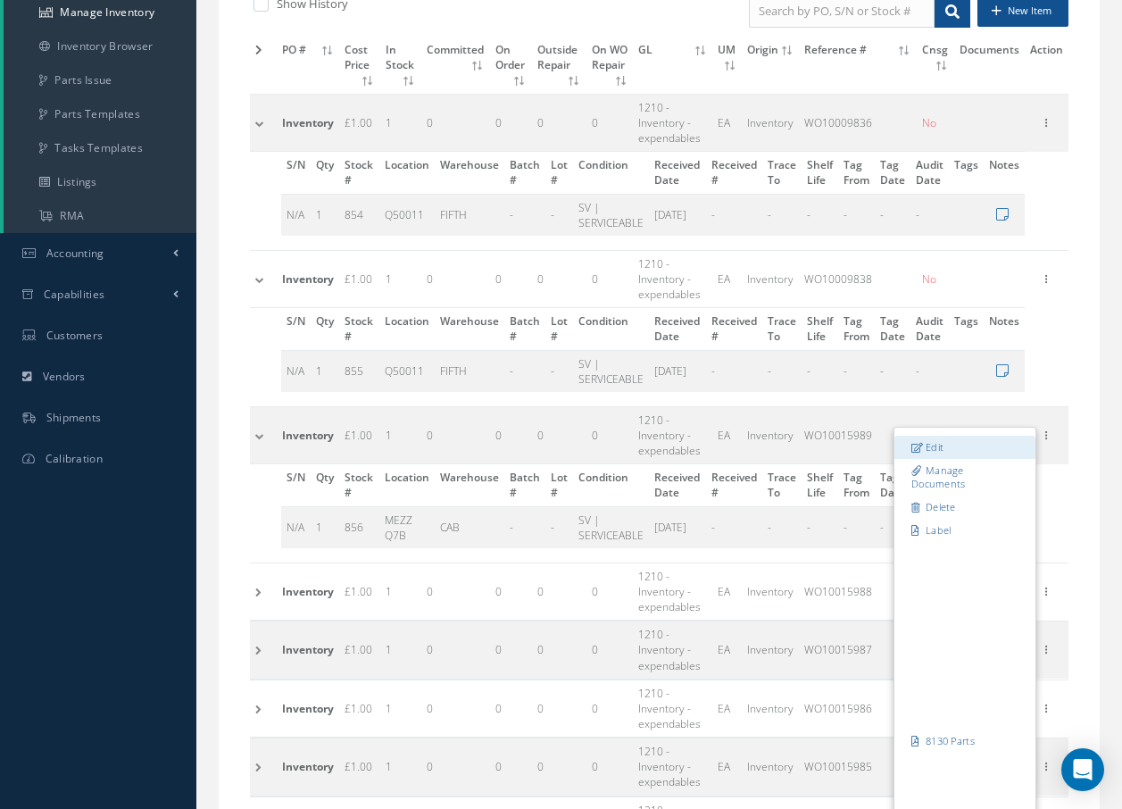
click at [984, 444] on link "Edit" at bounding box center [964, 447] width 141 height 23
type input "WO10015989"
type input "MEZZ Q7B"
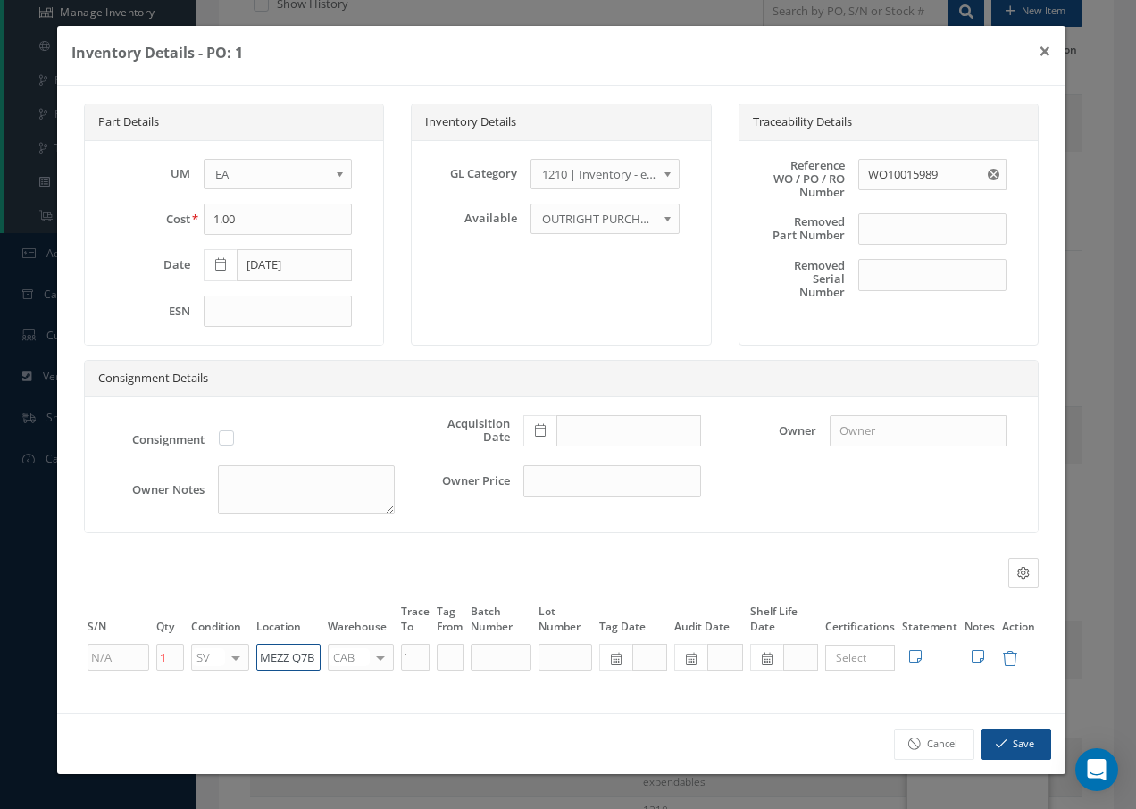
drag, startPoint x: 318, startPoint y: 661, endPoint x: 203, endPoint y: 650, distance: 115.7
click at [204, 651] on tr "1 SV OH SV RP AR NE FN NS RE FP BER N/A INSP BC AI MD RF SCR TS USE TL SP NU AS…" at bounding box center [561, 657] width 954 height 30
paste input "Q50011"
type input "Q50011"
click at [379, 661] on div at bounding box center [380, 658] width 25 height 26
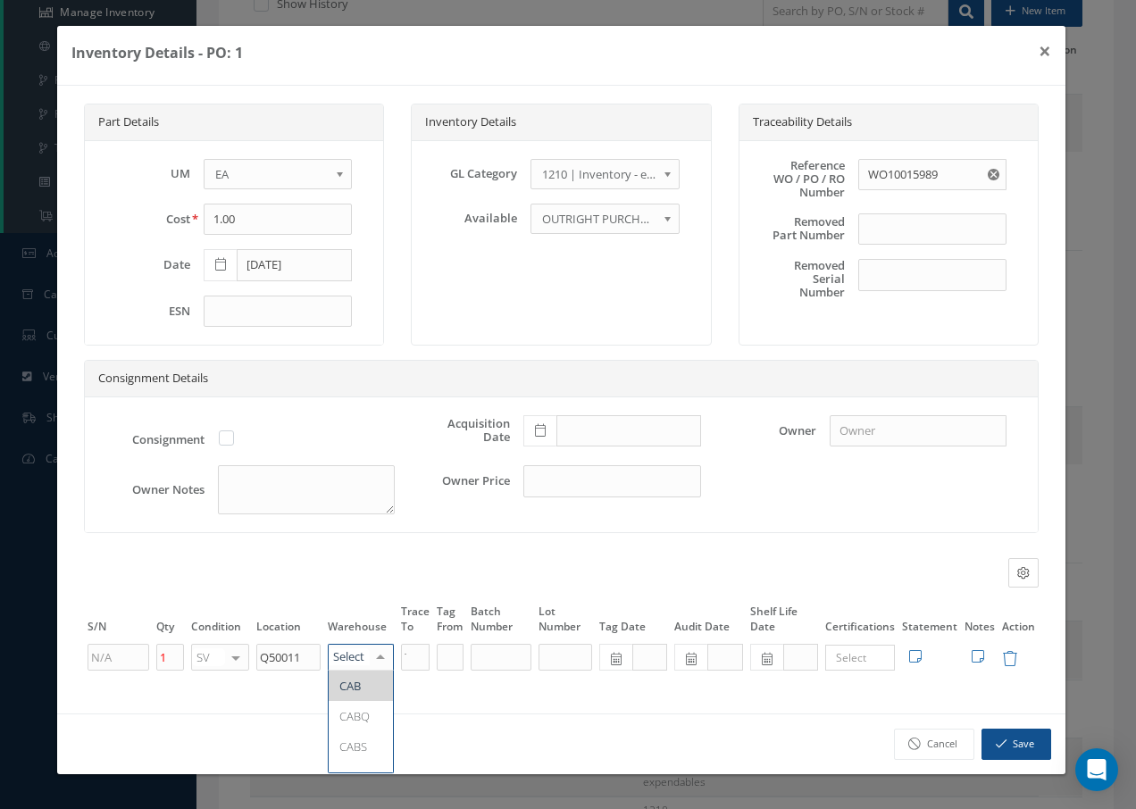
type input "F"
click at [362, 683] on span "FIFTH" at bounding box center [353, 686] width 29 height 16
click at [1011, 738] on button "Save" at bounding box center [1016, 743] width 70 height 31
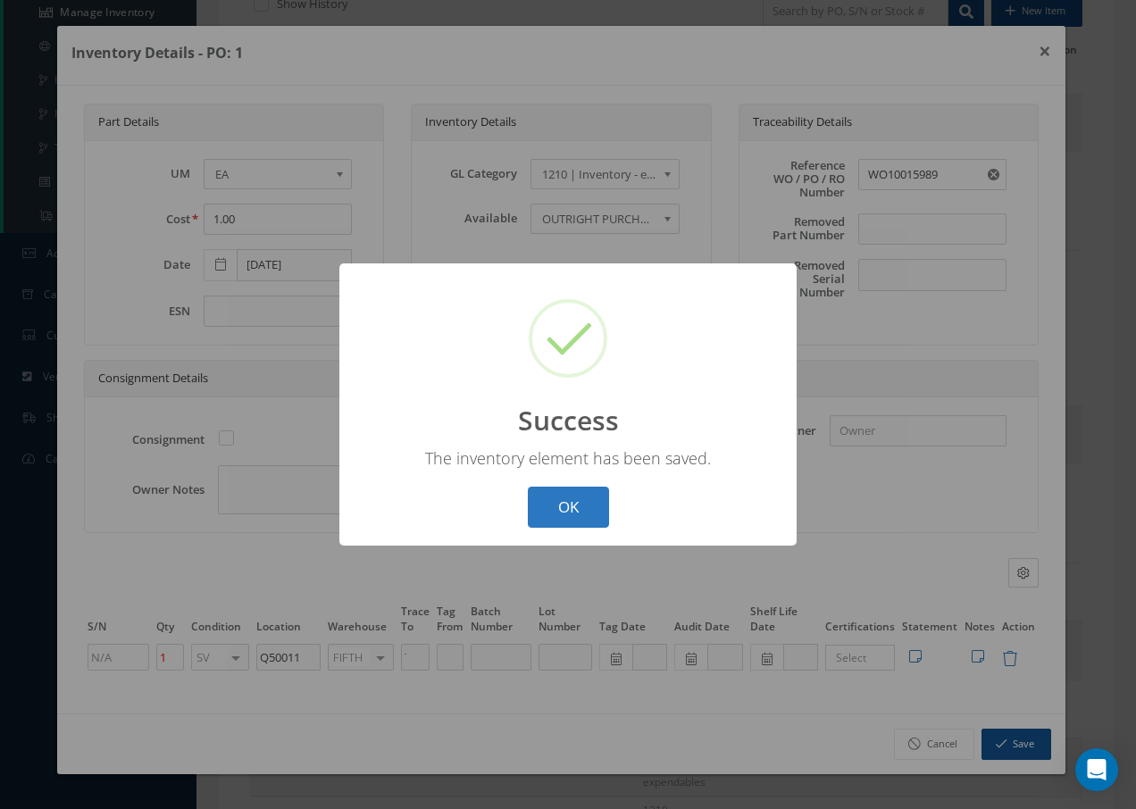
click at [569, 508] on button "OK" at bounding box center [568, 508] width 81 height 42
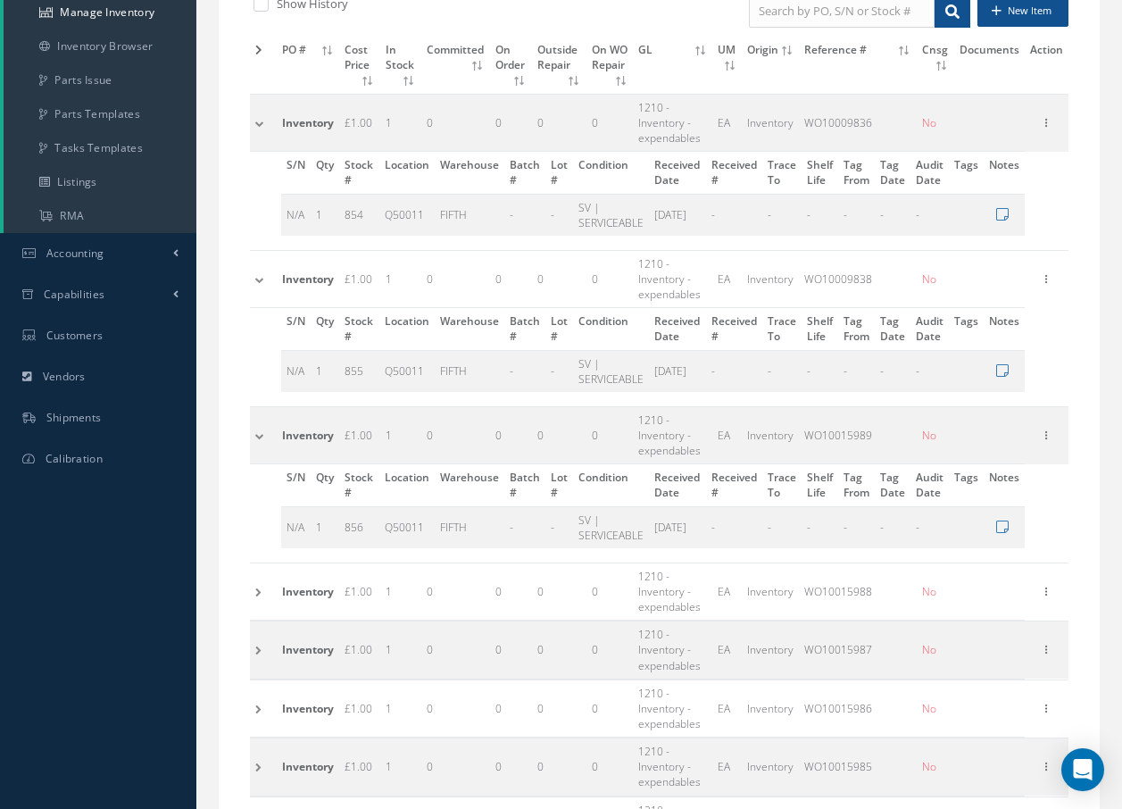
click at [258, 591] on td at bounding box center [263, 590] width 27 height 57
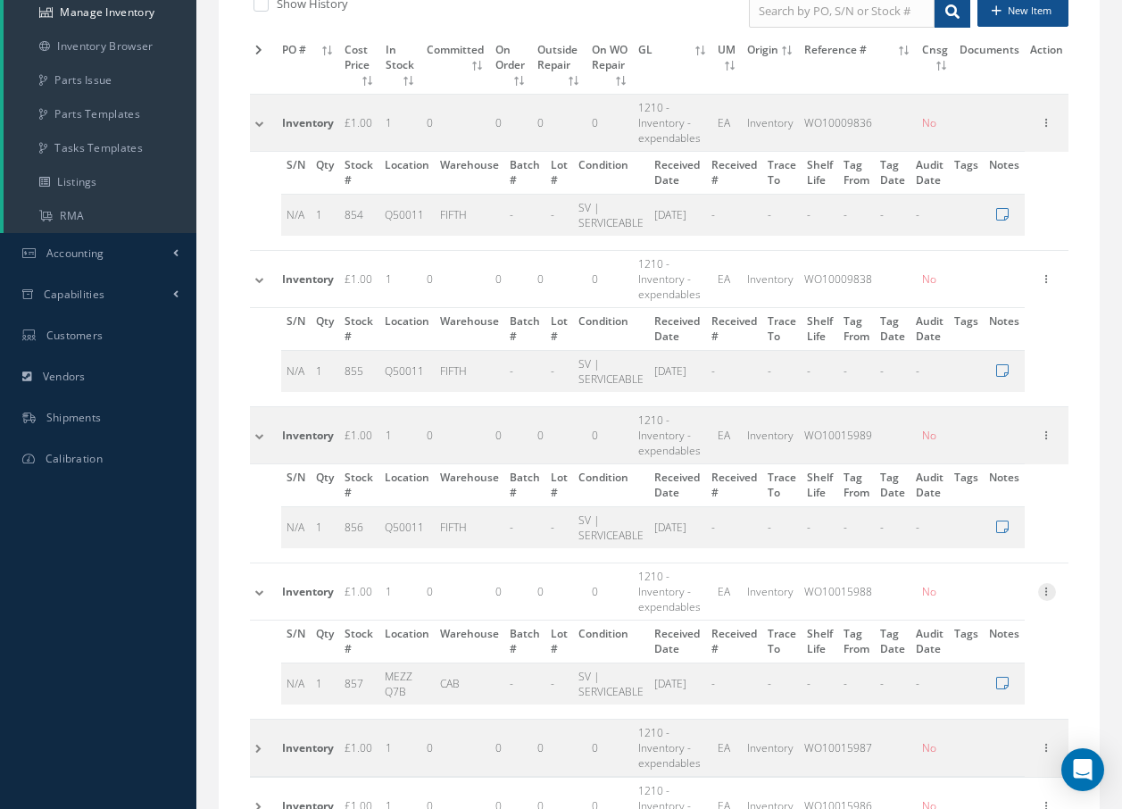
click at [1054, 595] on icon at bounding box center [1047, 590] width 18 height 14
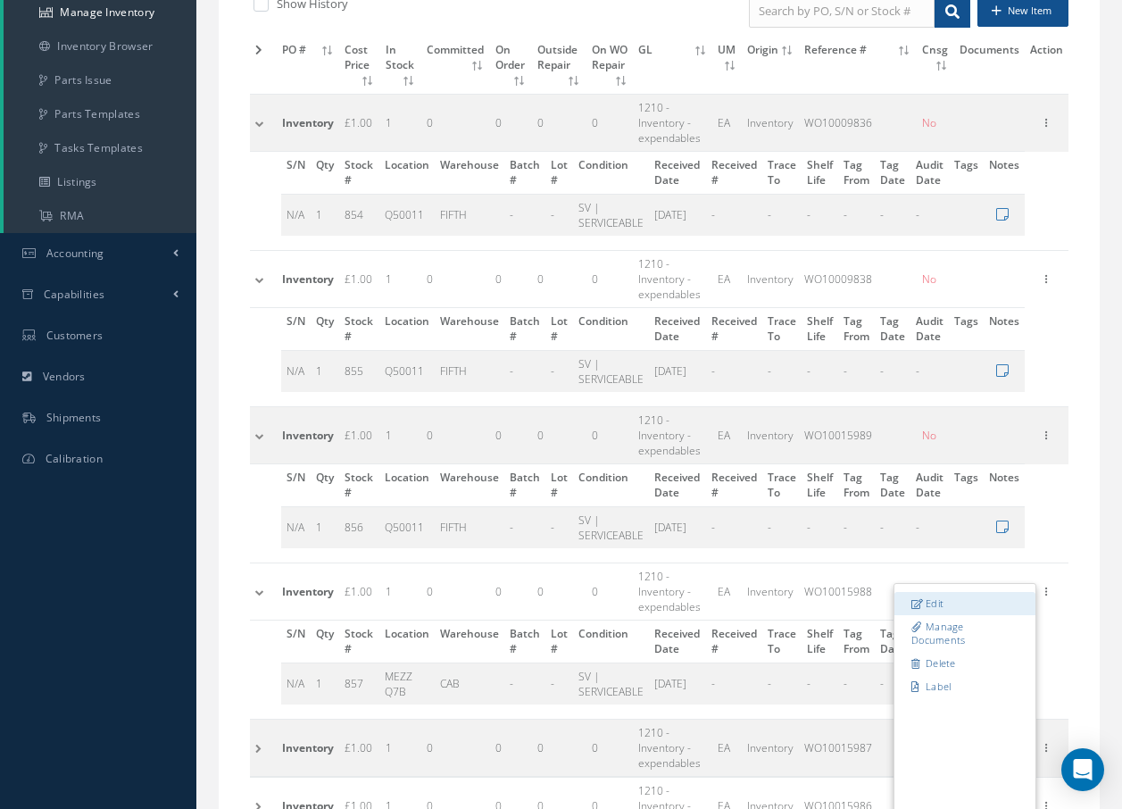
click at [935, 601] on link "Edit" at bounding box center [964, 603] width 141 height 23
type input "WO10015988"
type input "MEZZ Q7B"
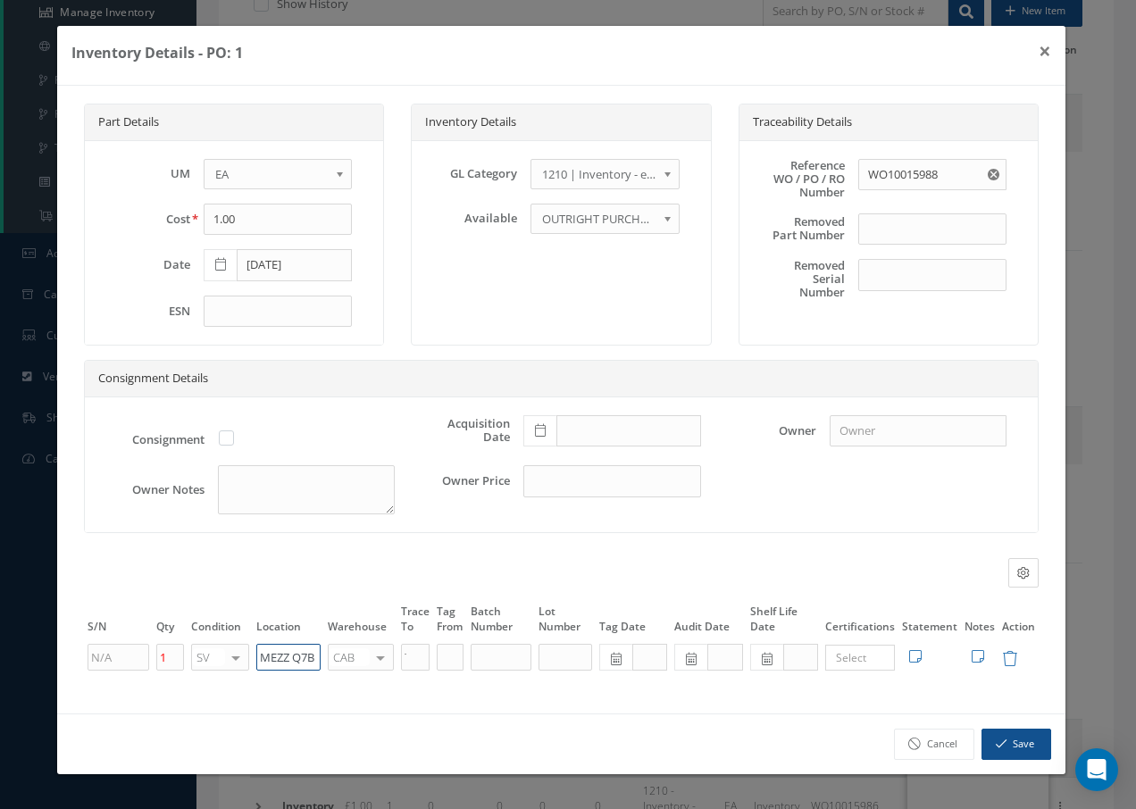
drag, startPoint x: 319, startPoint y: 658, endPoint x: 174, endPoint y: 635, distance: 146.5
click at [174, 635] on table "S/N Qty Condition Location Warehouse Trace To Tag From Batch Number Lot Number …" at bounding box center [561, 637] width 954 height 71
paste input "Q50011"
type input "Q50011"
click at [378, 657] on div at bounding box center [380, 658] width 25 height 26
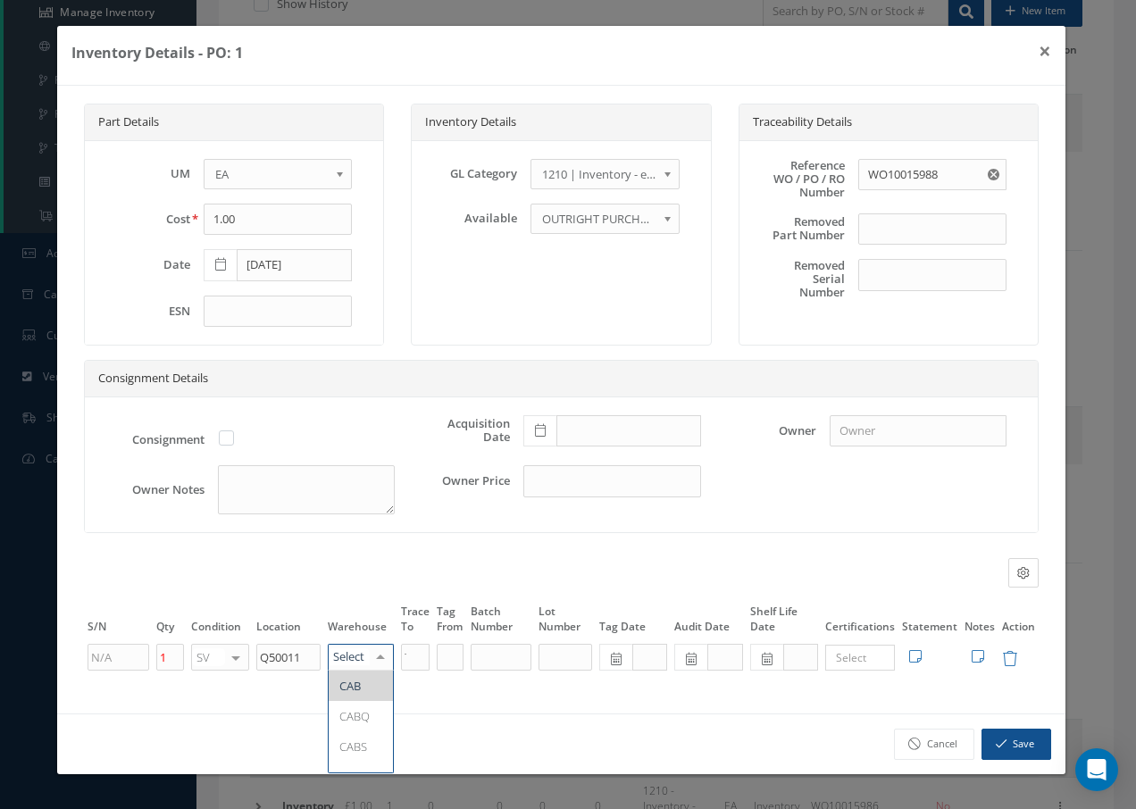
type input "F"
click at [334, 696] on span "FIFTH" at bounding box center [361, 685] width 64 height 30
click at [1004, 741] on icon "button" at bounding box center [1000, 743] width 11 height 12
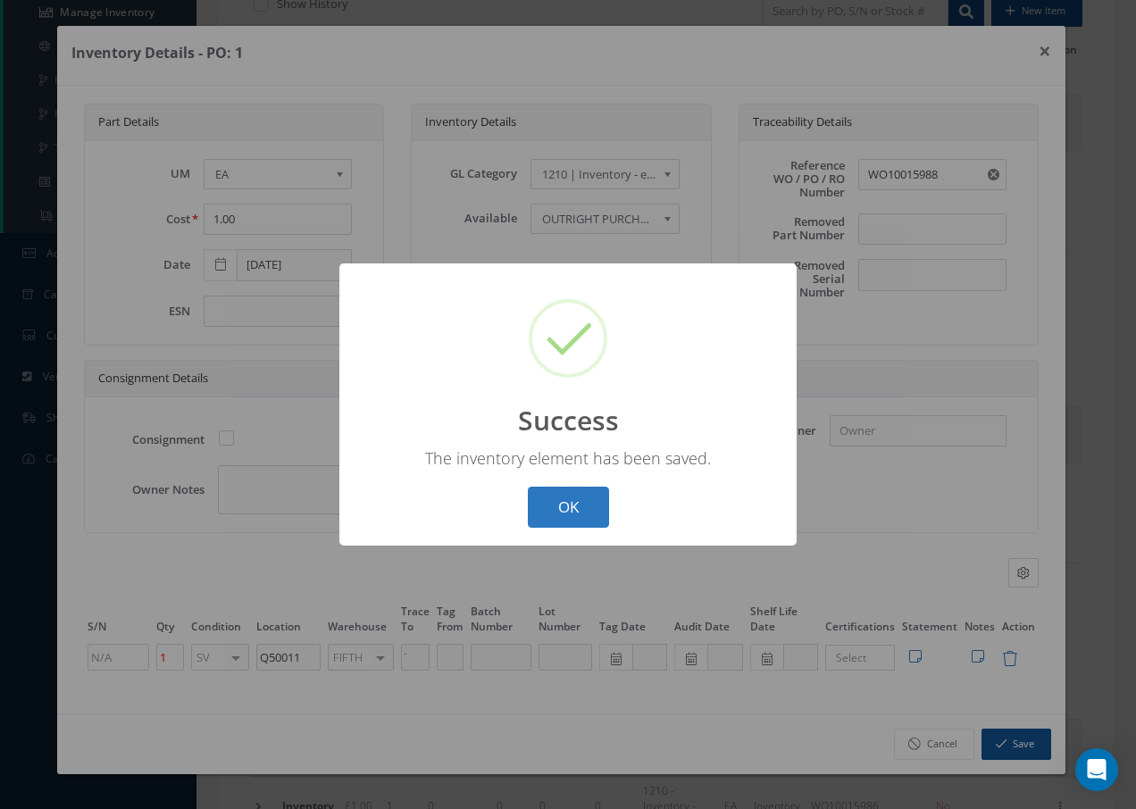
click at [572, 504] on button "OK" at bounding box center [568, 508] width 81 height 42
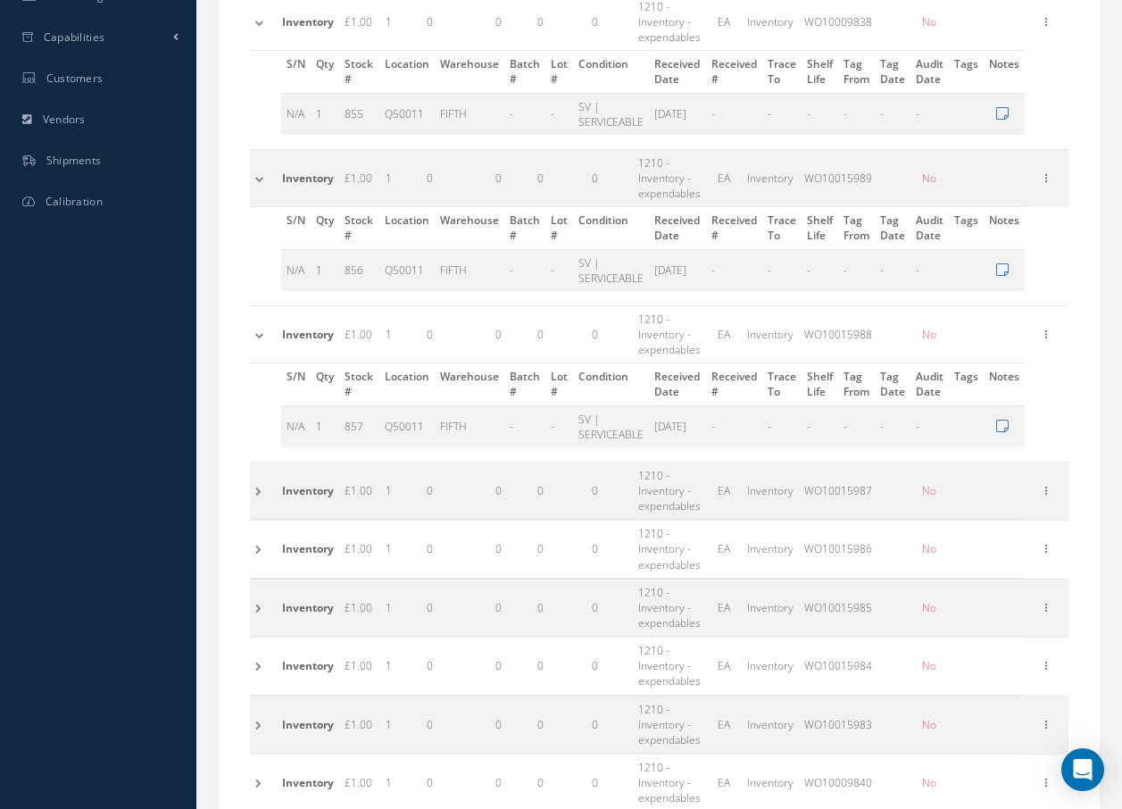
scroll to position [614, 0]
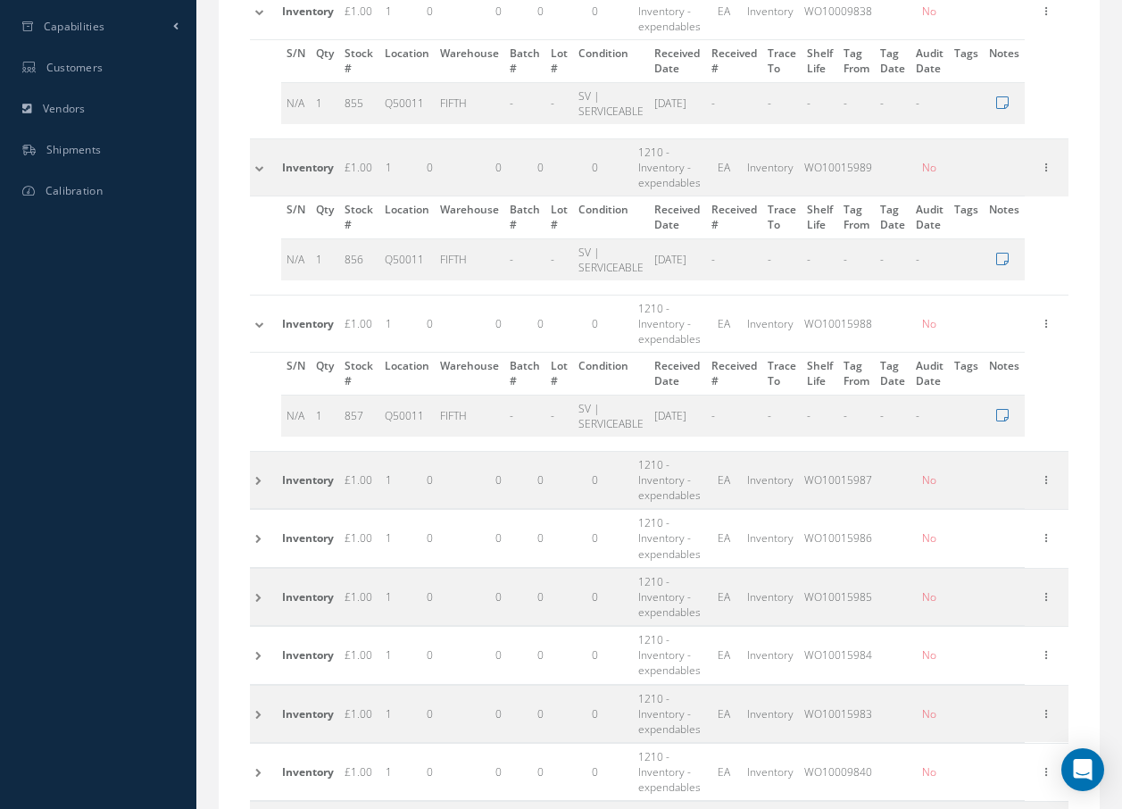
click at [255, 481] on td at bounding box center [263, 479] width 27 height 57
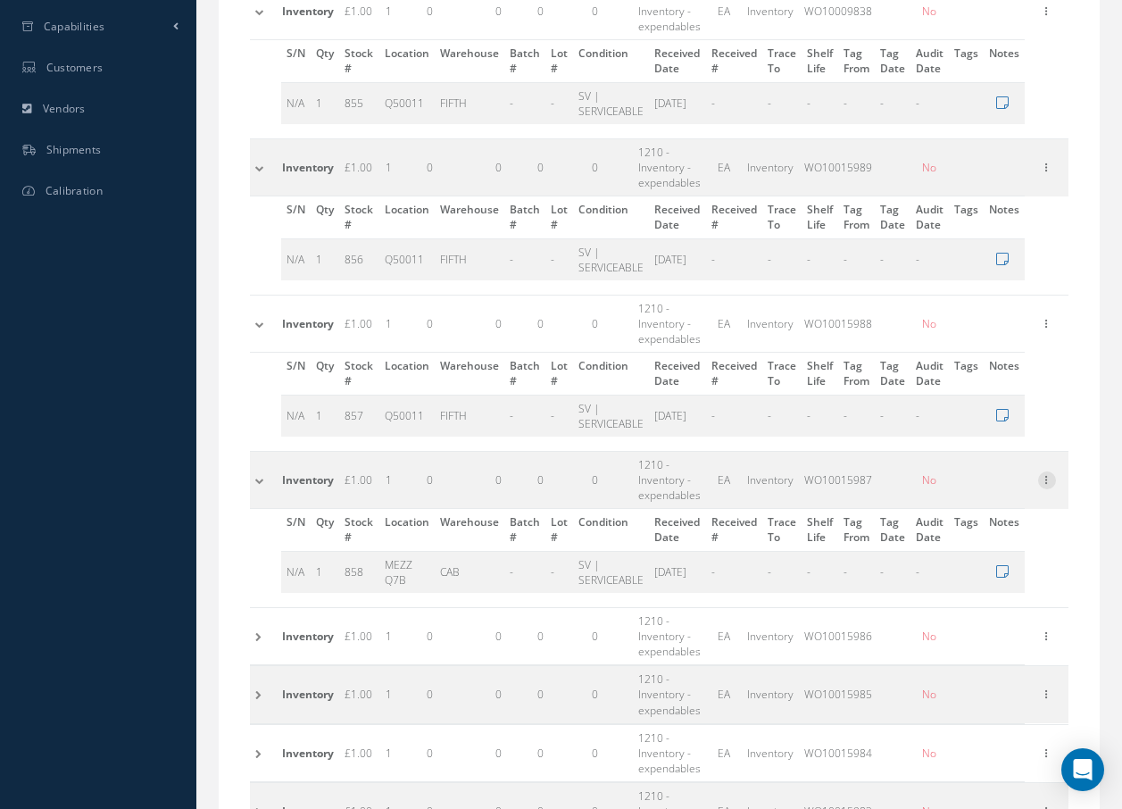
click at [1056, 474] on icon at bounding box center [1047, 478] width 18 height 14
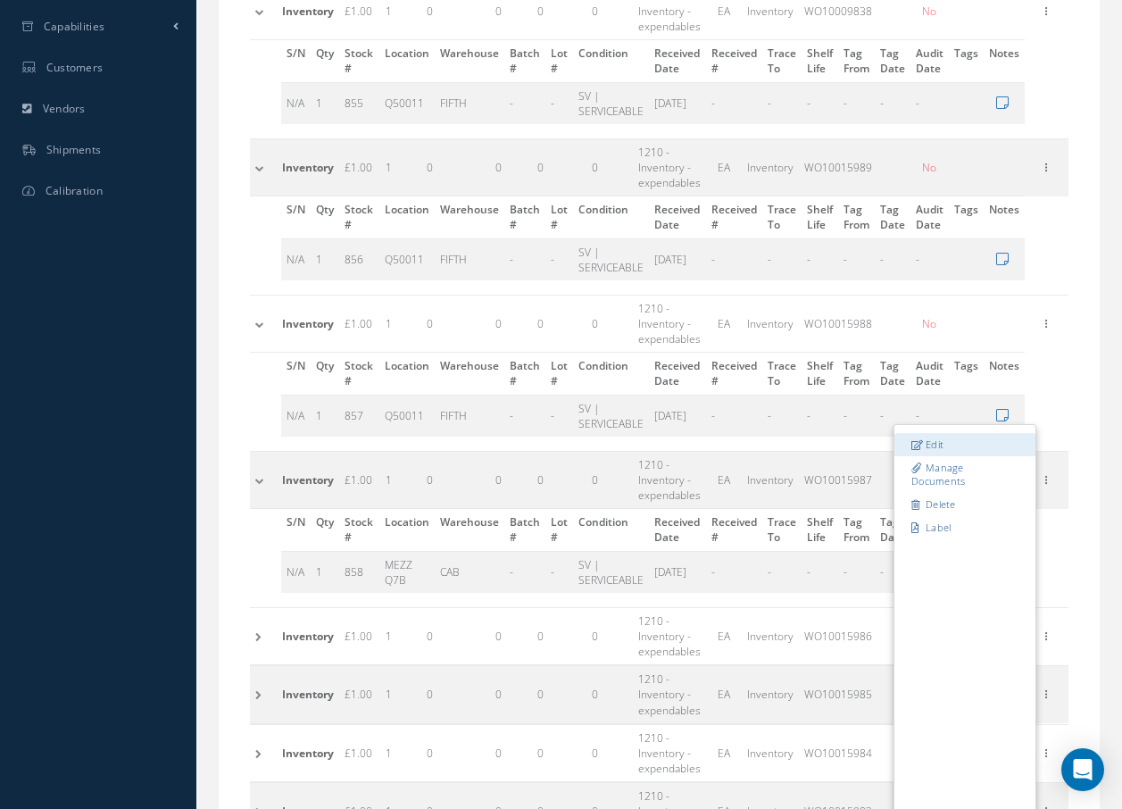
click at [948, 443] on link "Edit" at bounding box center [964, 444] width 141 height 23
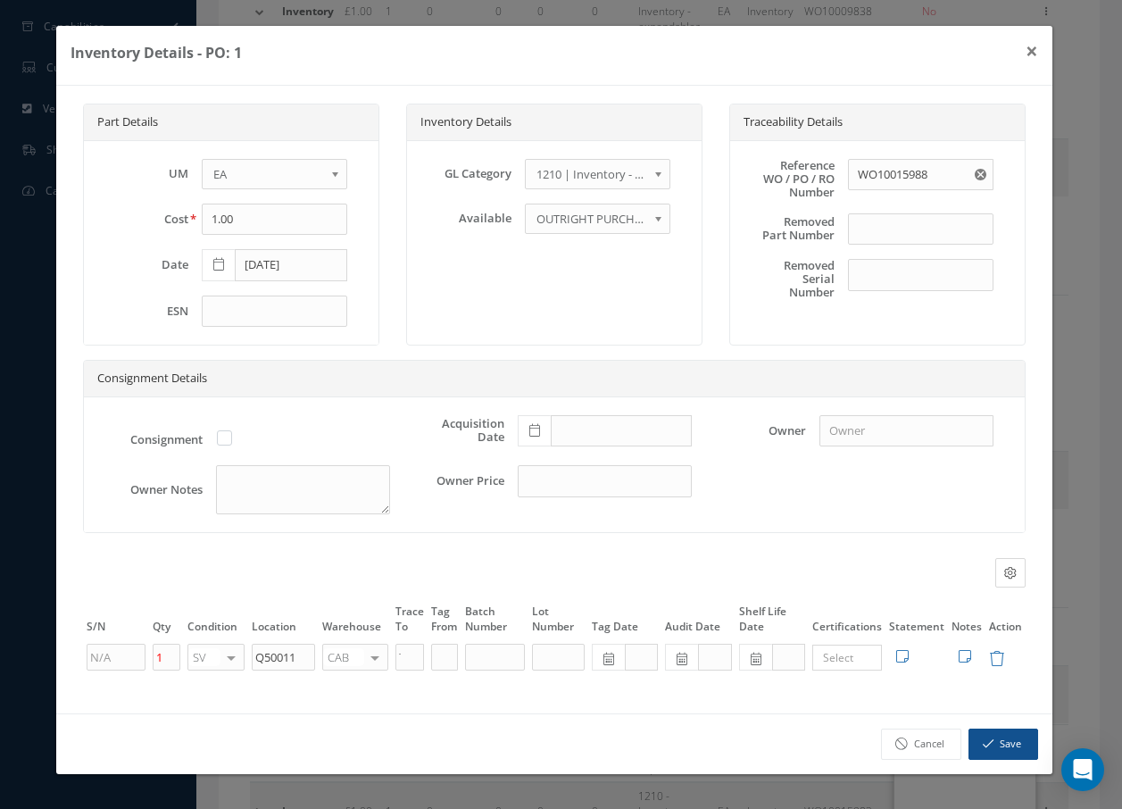
type input "WO10015987"
type input "MEZZ Q7B"
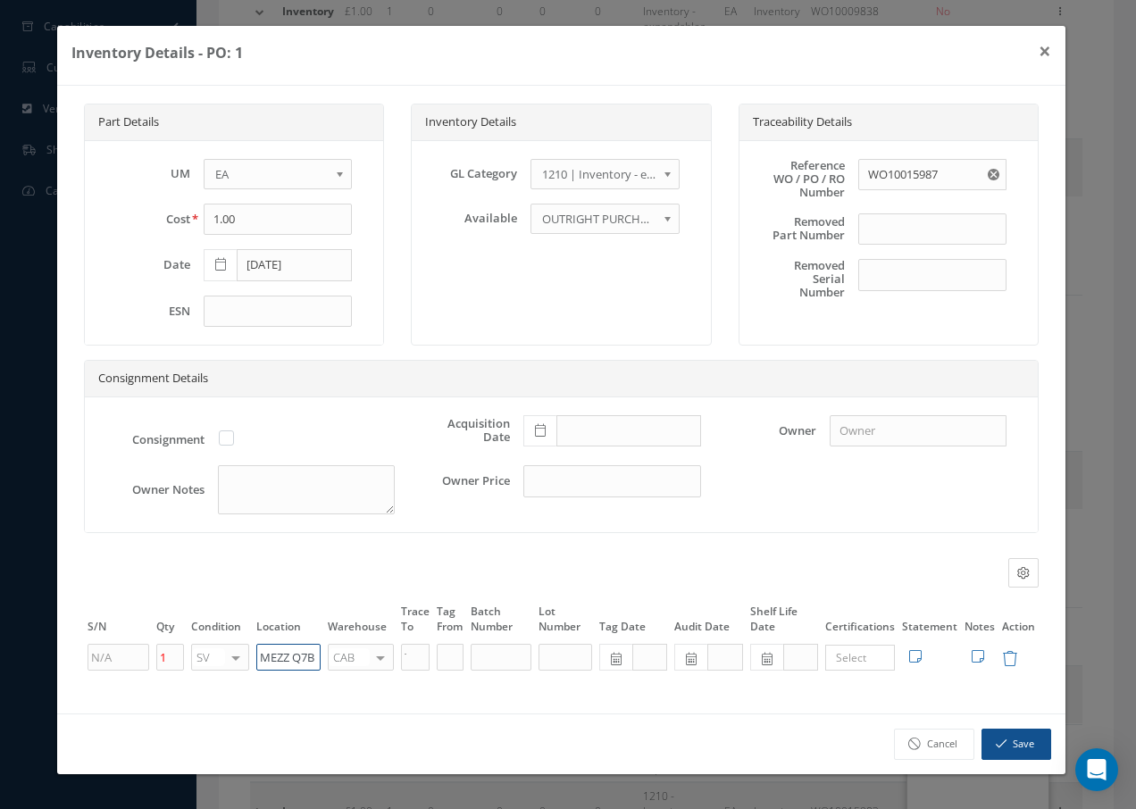
drag, startPoint x: 314, startPoint y: 662, endPoint x: 187, endPoint y: 657, distance: 126.9
click at [187, 657] on tr "1 SV OH SV RP AR NE FN NS RE FP BER N/A INSP BC AI MD RF SCR TS USE TL SP NU AS…" at bounding box center [561, 657] width 954 height 30
paste input "Q50011"
type input "Q50011"
click at [379, 653] on div at bounding box center [380, 658] width 25 height 26
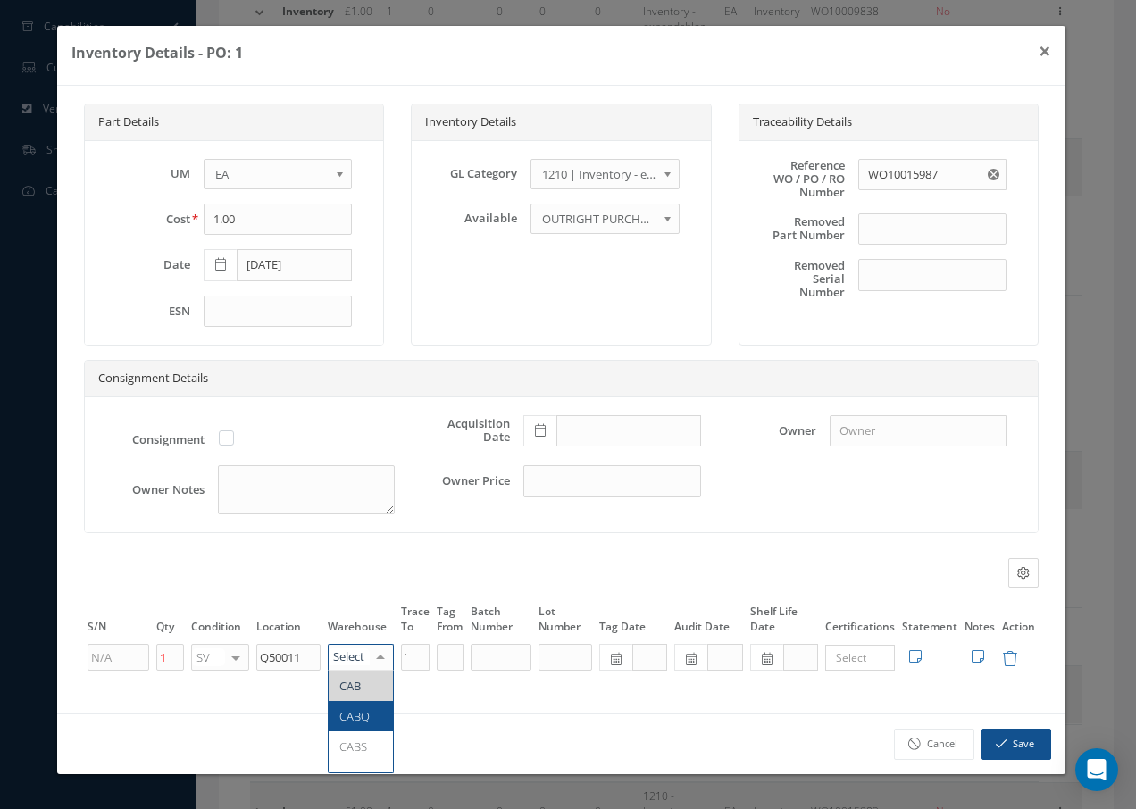
type input "F"
click at [357, 679] on span "FIFTH" at bounding box center [353, 686] width 29 height 16
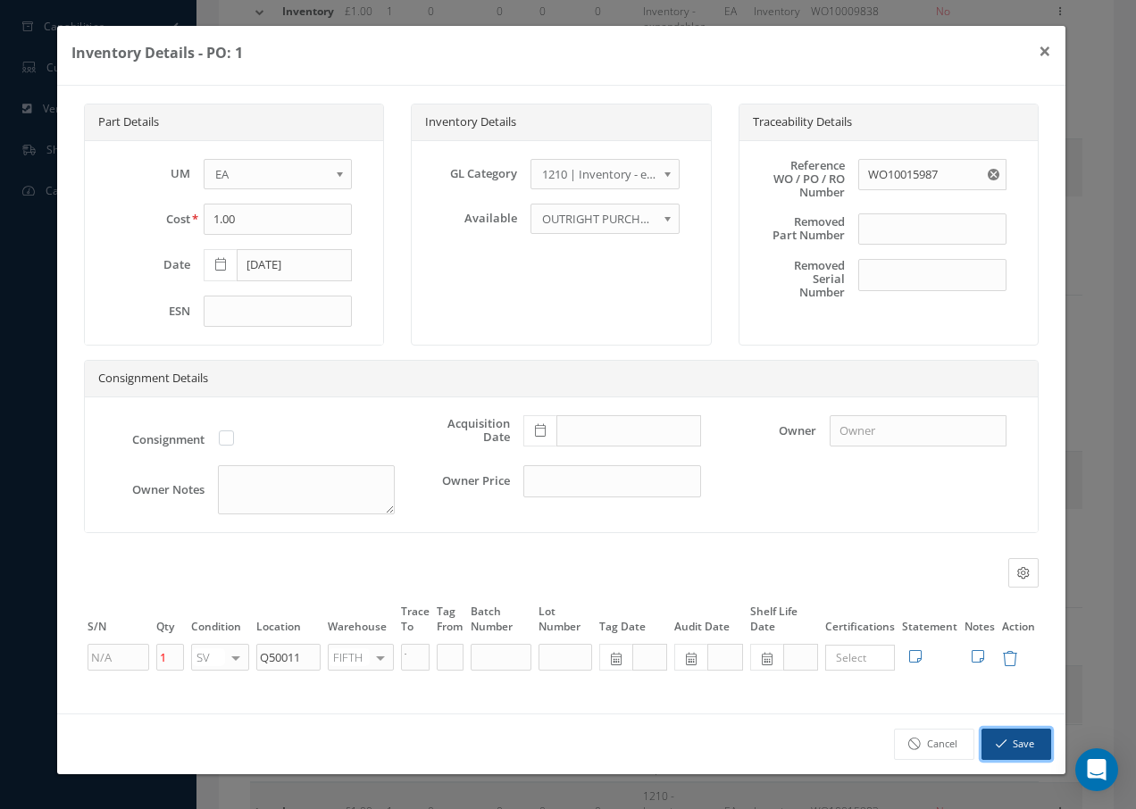
click at [1002, 745] on icon "button" at bounding box center [1000, 743] width 11 height 12
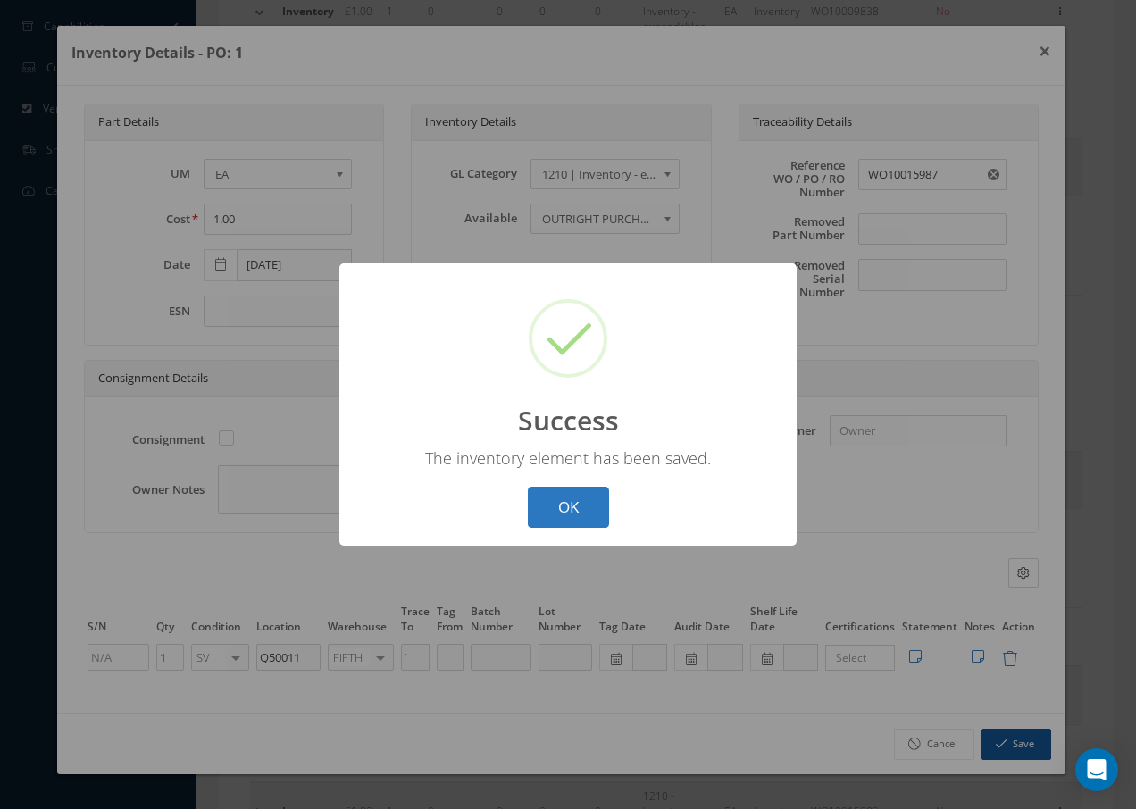
click at [587, 506] on button "OK" at bounding box center [568, 508] width 81 height 42
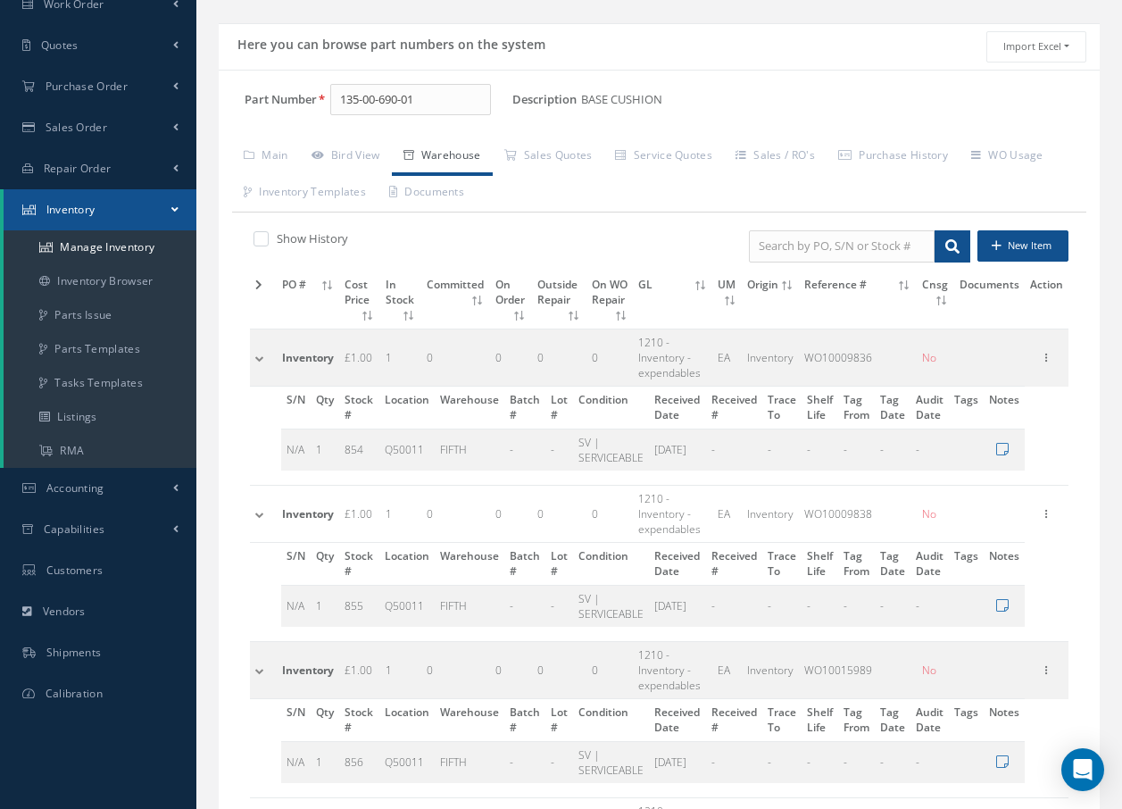
scroll to position [79, 0]
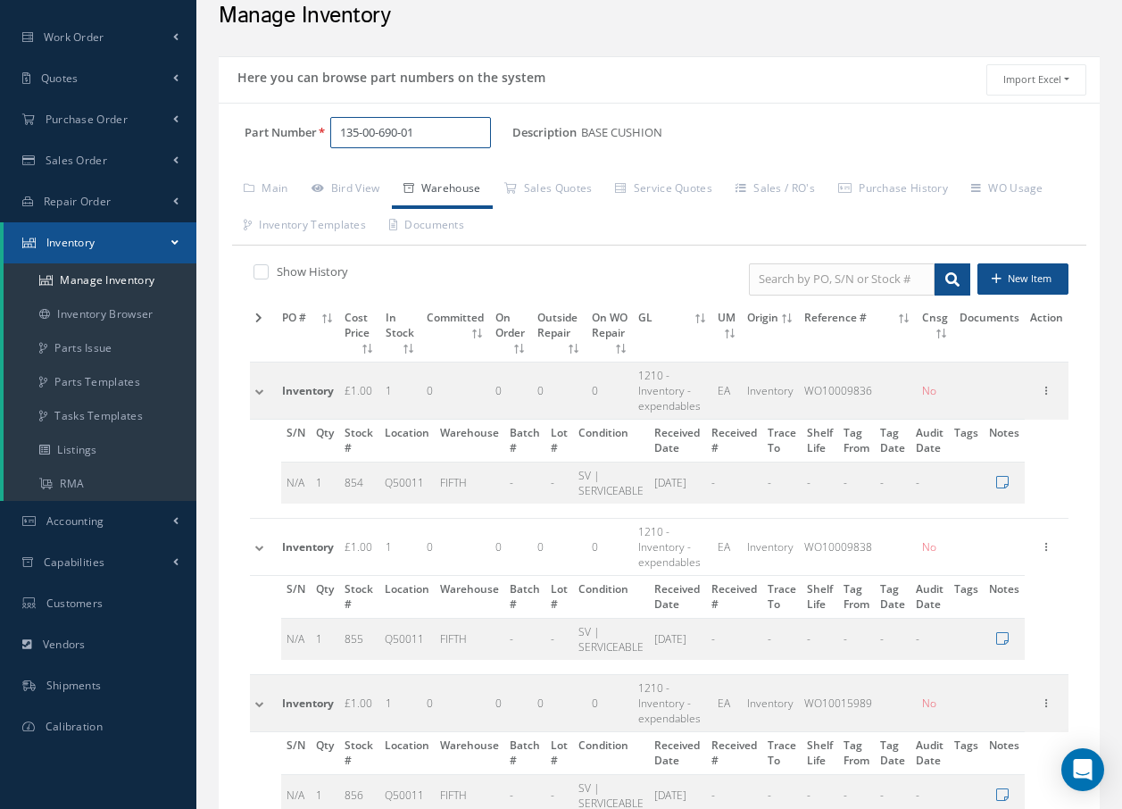
click at [431, 126] on input "135-00-690-01" at bounding box center [410, 133] width 161 height 32
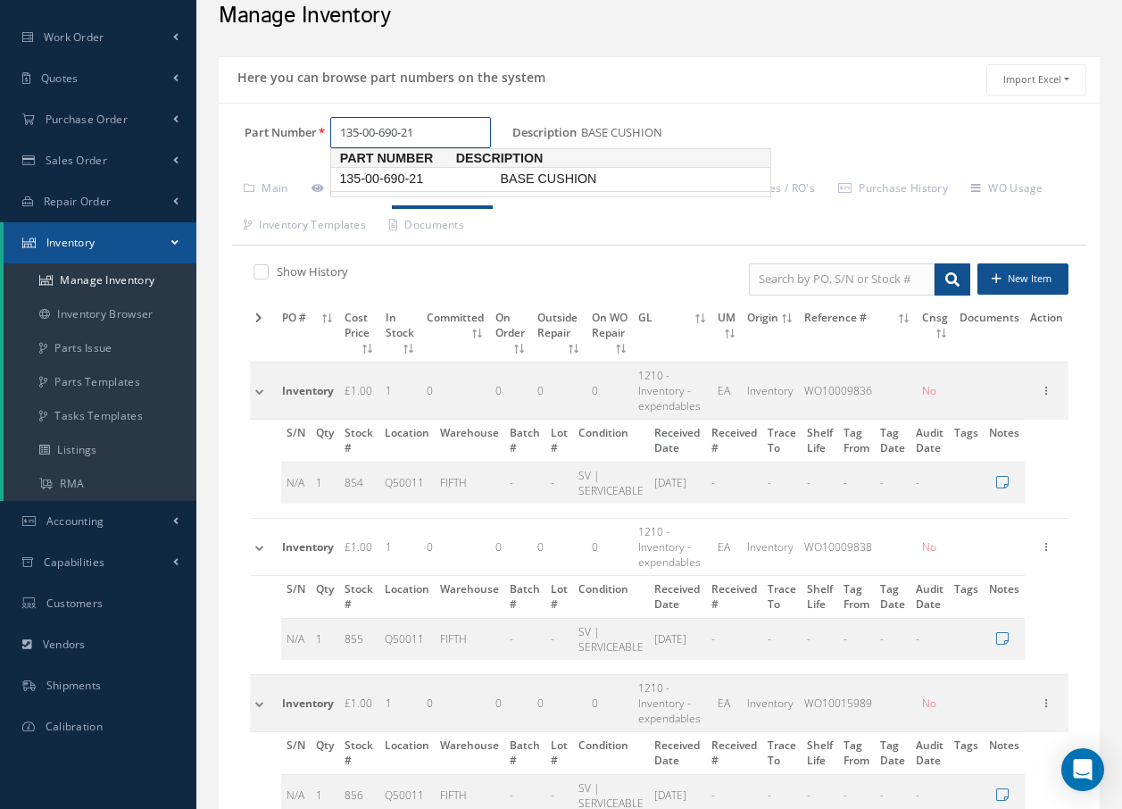
click at [424, 185] on span "135-00-690-21" at bounding box center [416, 179] width 161 height 19
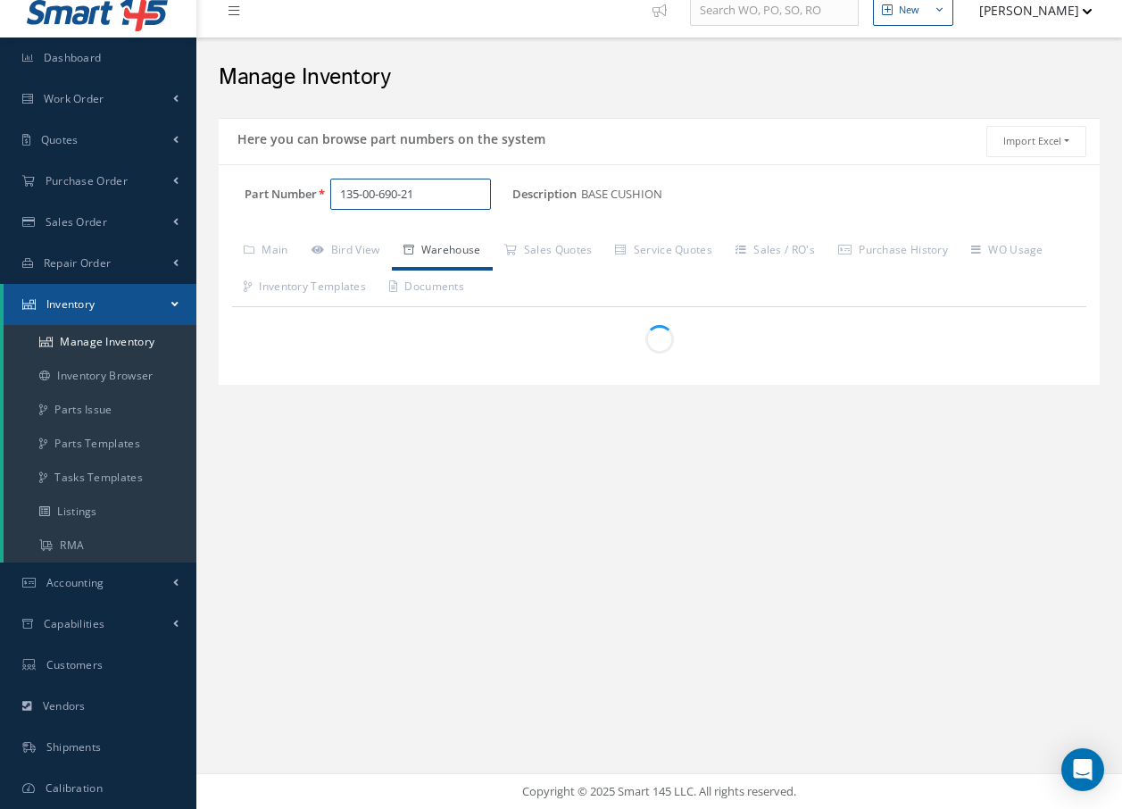
scroll to position [17, 0]
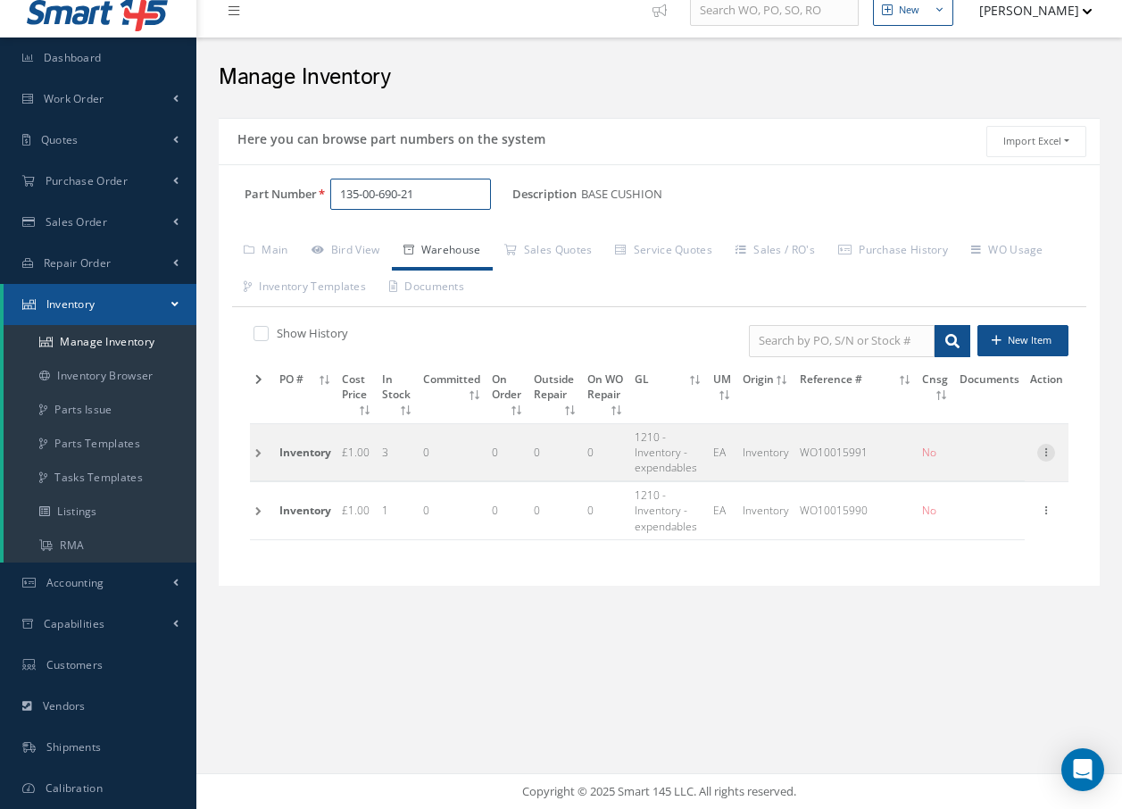
type input "135-00-690-21"
click at [1044, 446] on icon at bounding box center [1046, 451] width 18 height 14
click at [950, 464] on link "Edit" at bounding box center [964, 464] width 141 height 23
type input "WO10015991"
type input "3"
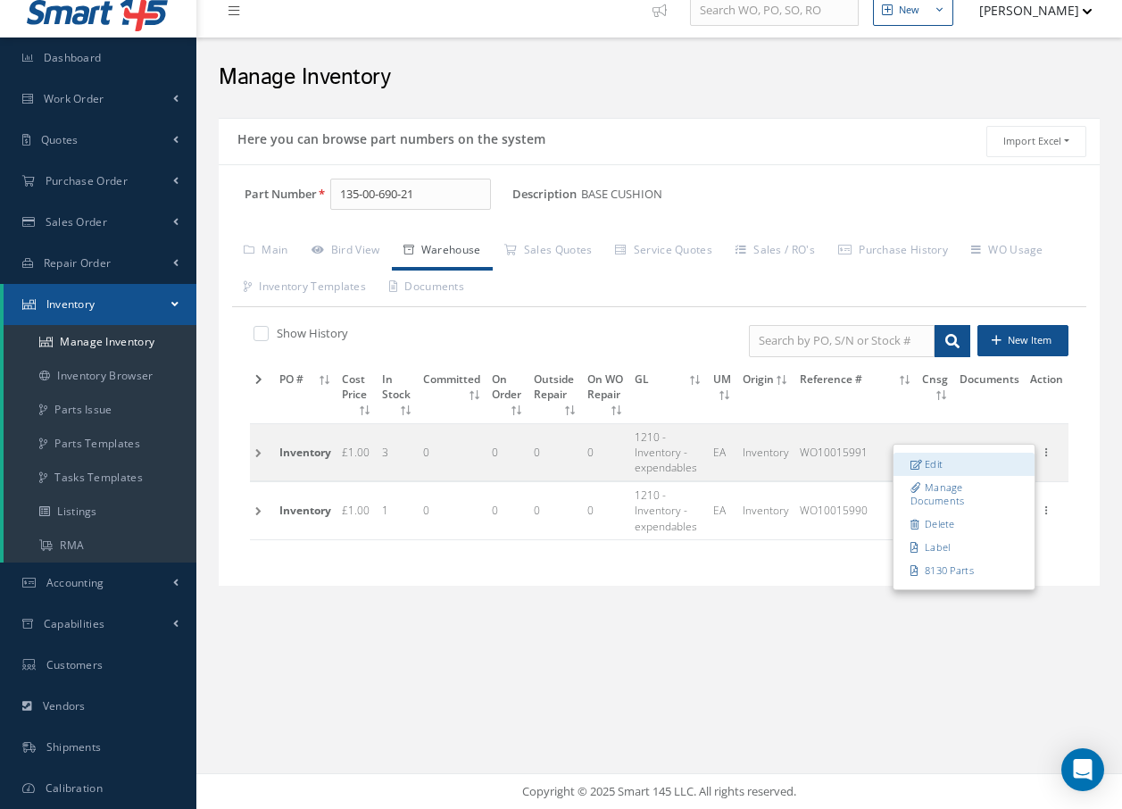
type input "MEZZ Q6A"
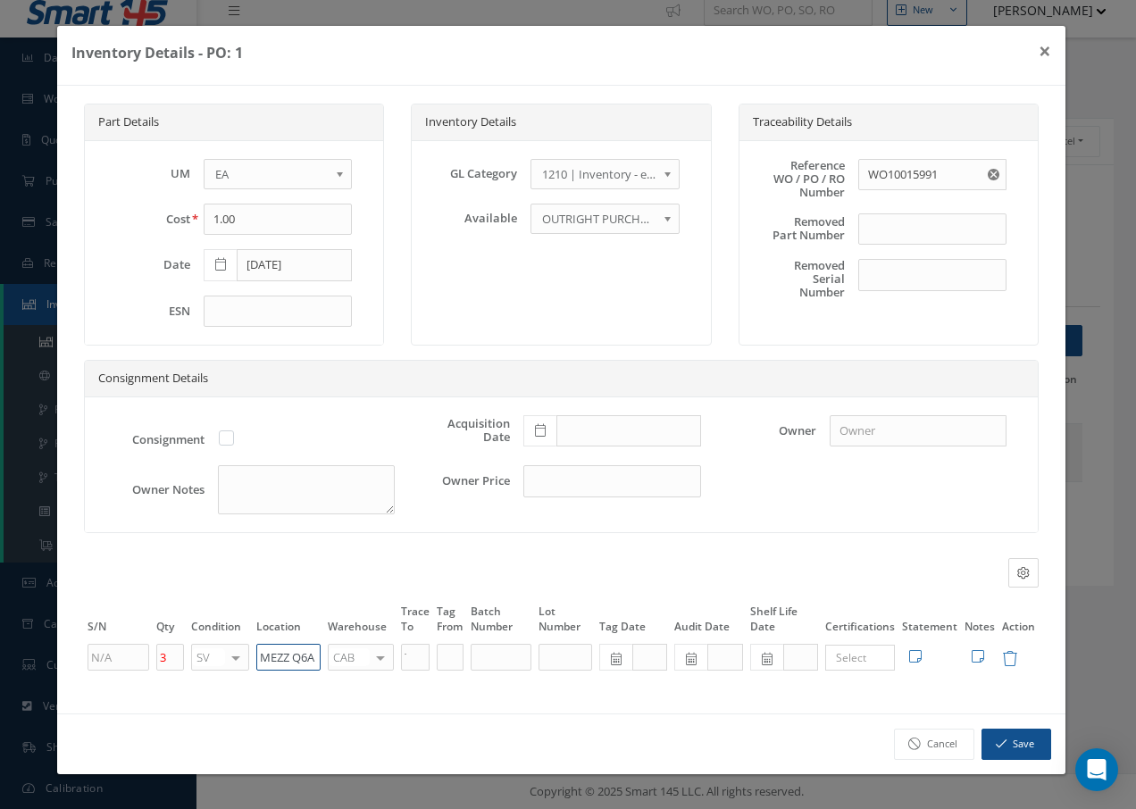
drag, startPoint x: 318, startPoint y: 660, endPoint x: 179, endPoint y: 676, distance: 140.2
click at [179, 676] on div "Part Details UM - BAG BX CA RL EA FT HR IN KG LM LY ME LB RM SF SH SM SY TU YD …" at bounding box center [561, 400] width 1008 height 628
paste input "Q50011"
type input "Q50011"
click at [382, 658] on div at bounding box center [380, 658] width 25 height 26
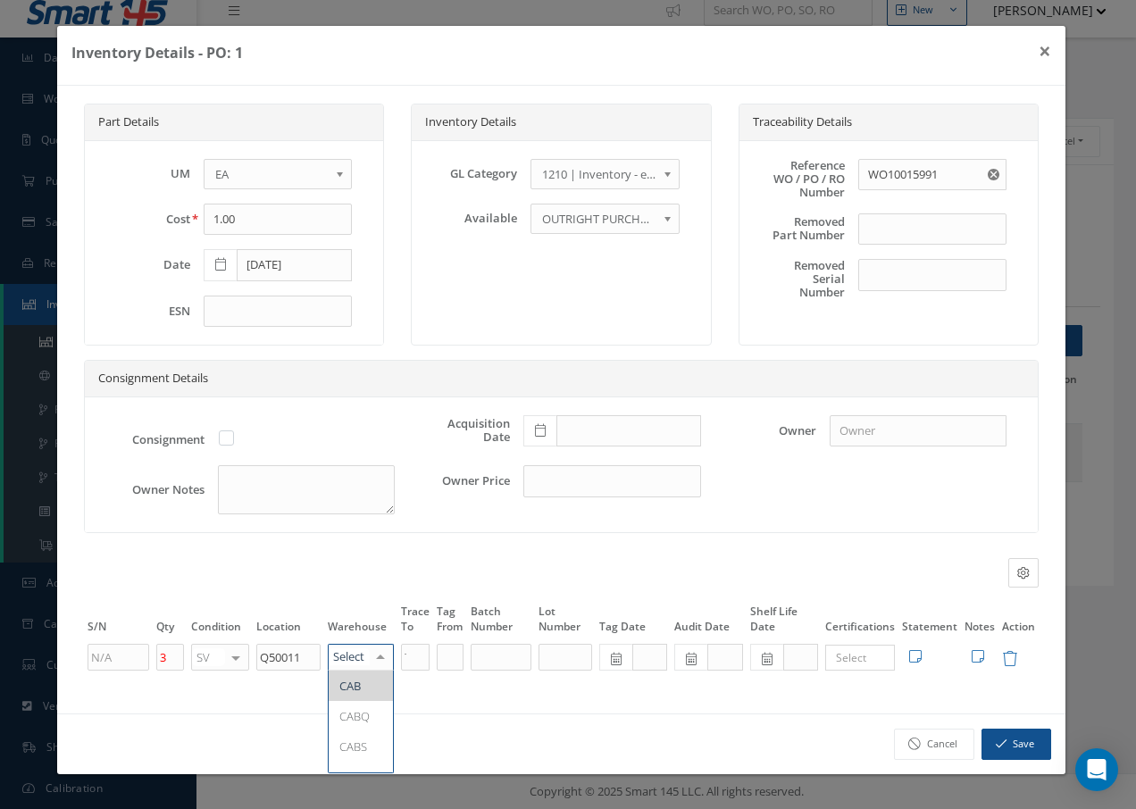
type input "F"
click at [374, 678] on span "FIFTH" at bounding box center [361, 685] width 64 height 30
click at [1032, 741] on button "Save" at bounding box center [1016, 743] width 70 height 31
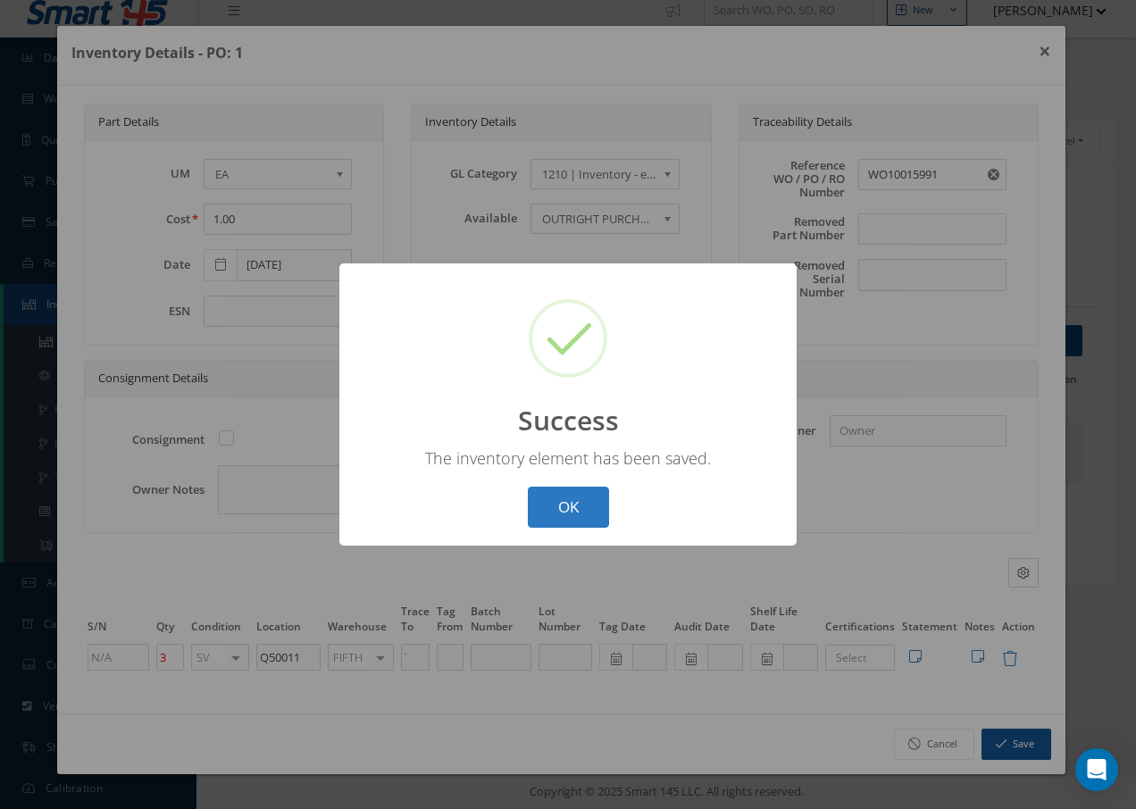
click at [587, 515] on button "OK" at bounding box center [568, 508] width 81 height 42
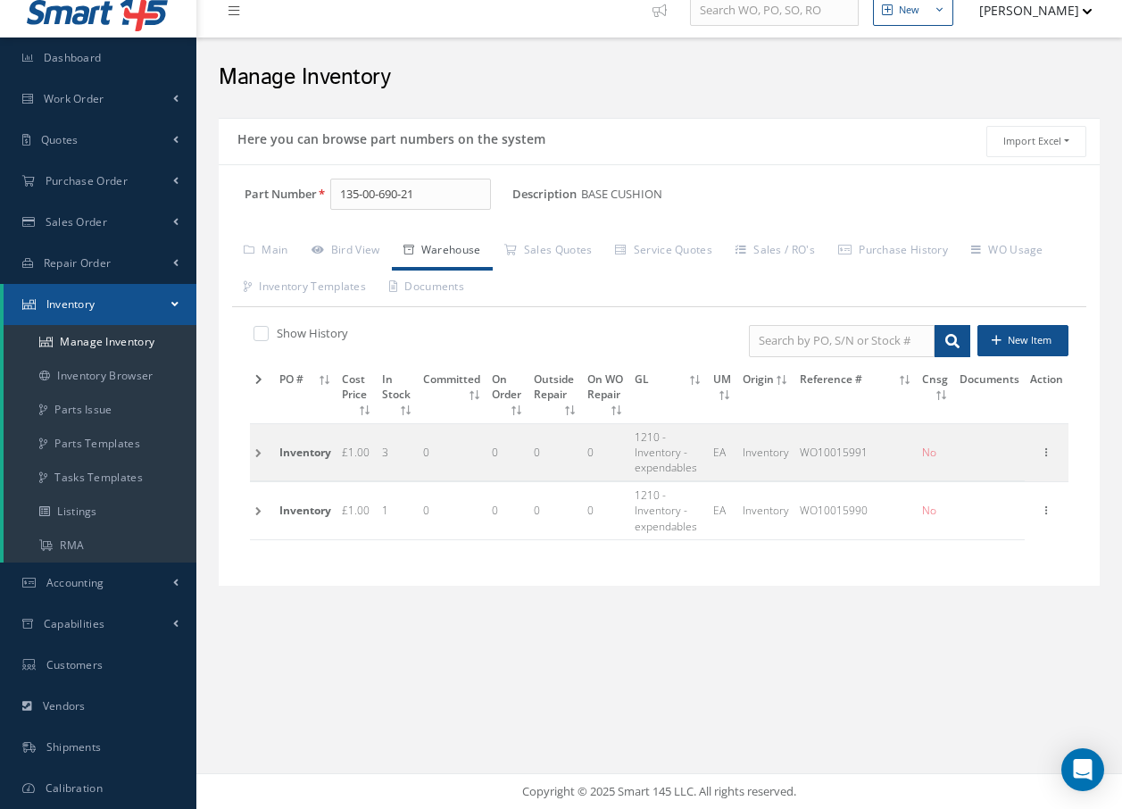
click at [255, 451] on td at bounding box center [262, 451] width 24 height 57
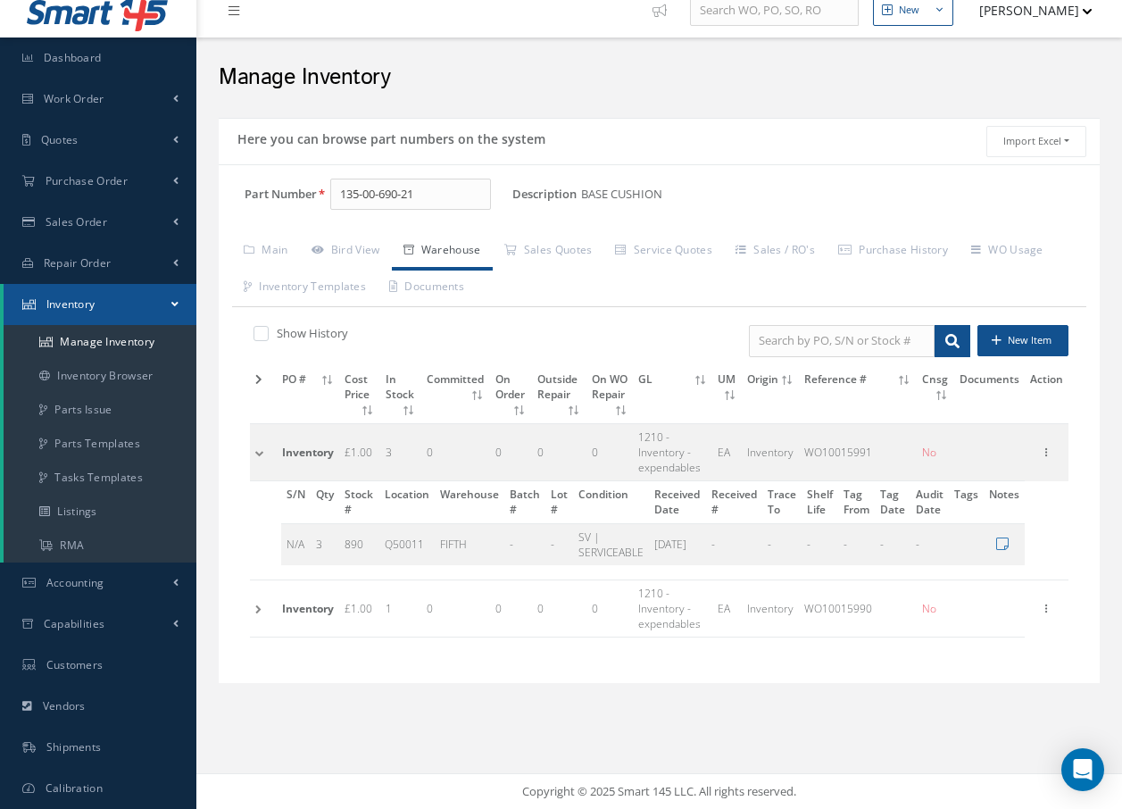
click at [255, 611] on td at bounding box center [263, 607] width 27 height 57
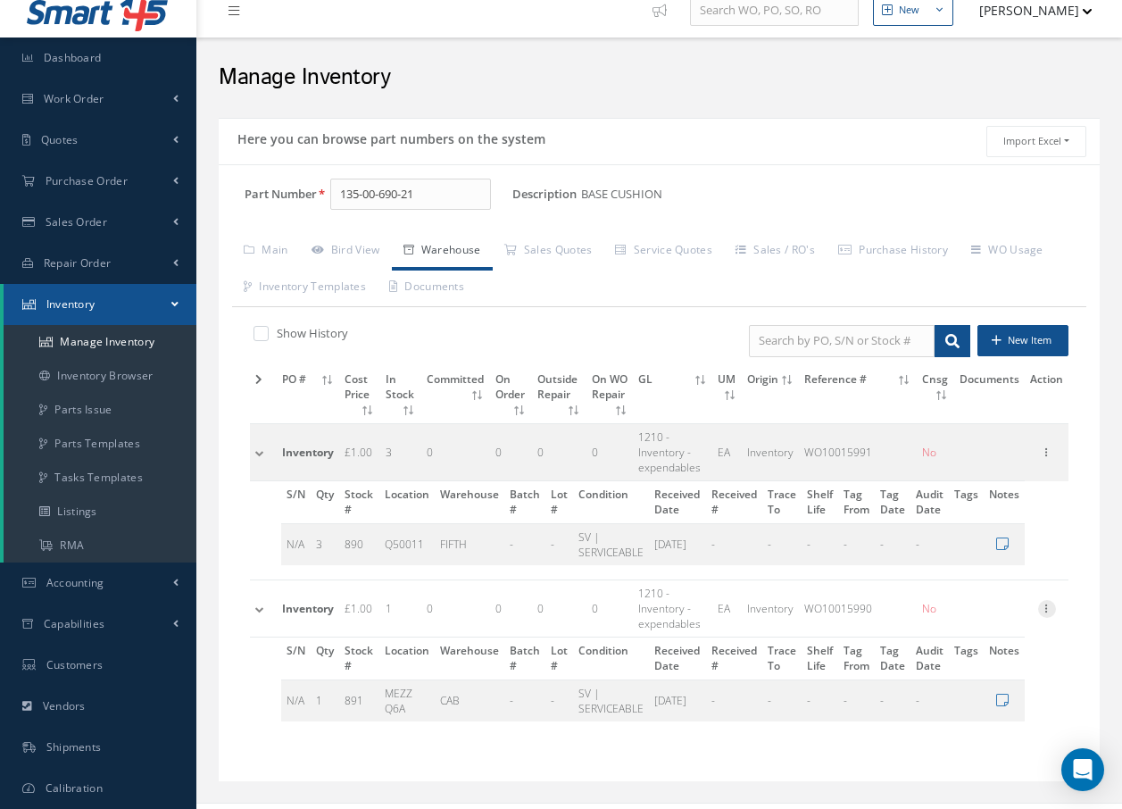
click at [1050, 608] on icon at bounding box center [1047, 607] width 18 height 14
click at [962, 622] on link "Edit" at bounding box center [964, 619] width 141 height 23
type input "WO10015990"
type input "1"
type input "MEZZ Q6A"
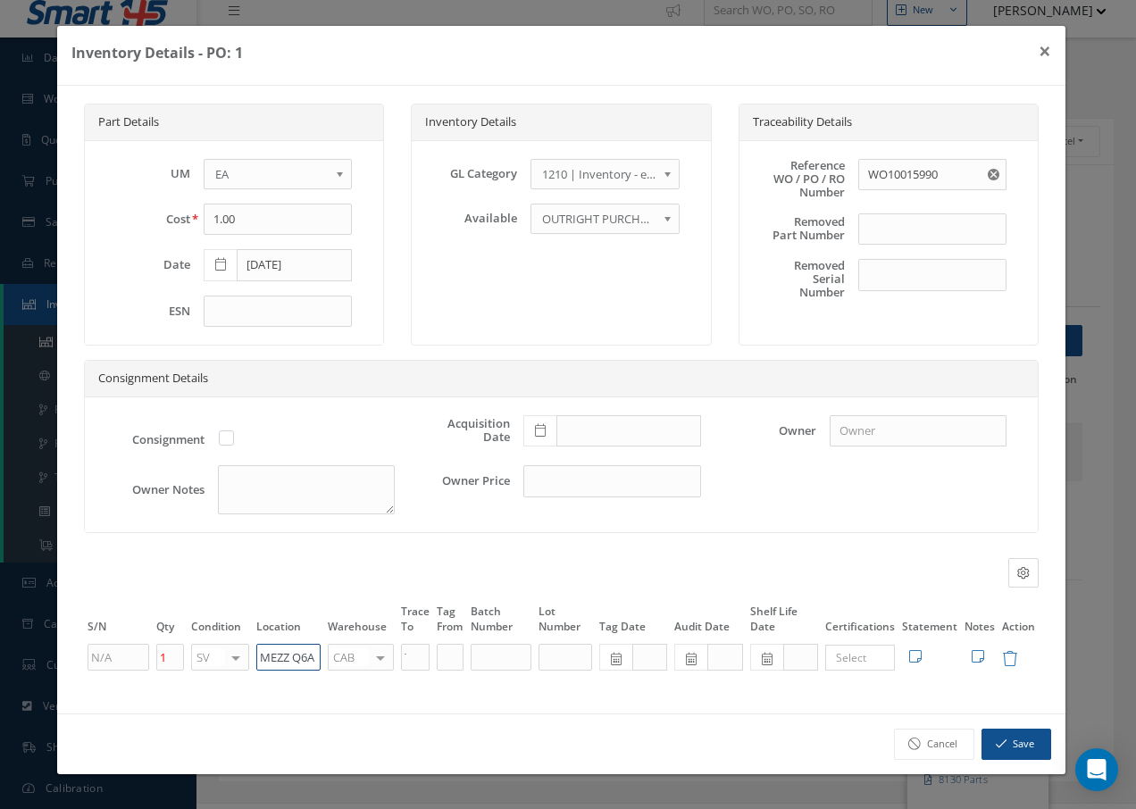
drag, startPoint x: 317, startPoint y: 660, endPoint x: 159, endPoint y: 641, distance: 159.1
click at [142, 658] on tr "1 SV OH SV RP AR NE FN NS RE FP BER N/A INSP BC AI MD RF SCR TS USE TL SP NU AS…" at bounding box center [561, 657] width 954 height 30
paste input "Q50011"
type input "Q50011"
click at [381, 655] on div at bounding box center [380, 658] width 25 height 26
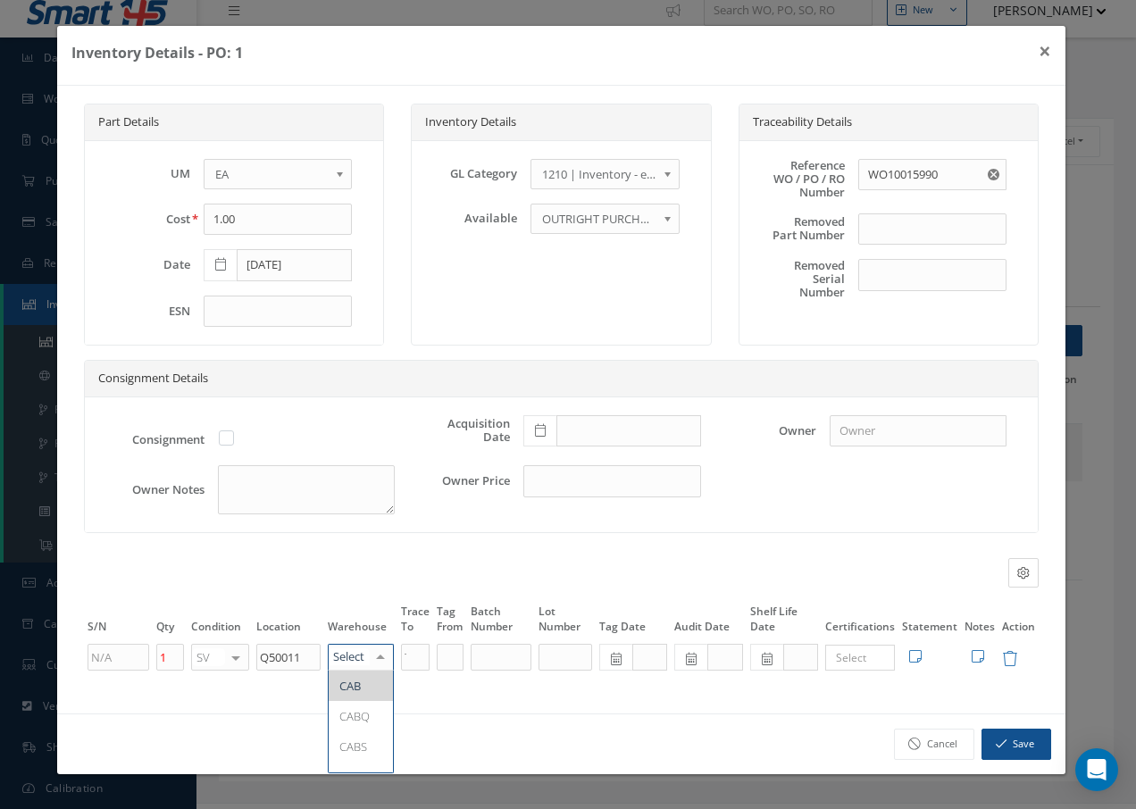
type input "F"
click at [370, 676] on span "FIFTH" at bounding box center [361, 685] width 64 height 30
click at [998, 743] on icon "button" at bounding box center [1000, 743] width 11 height 12
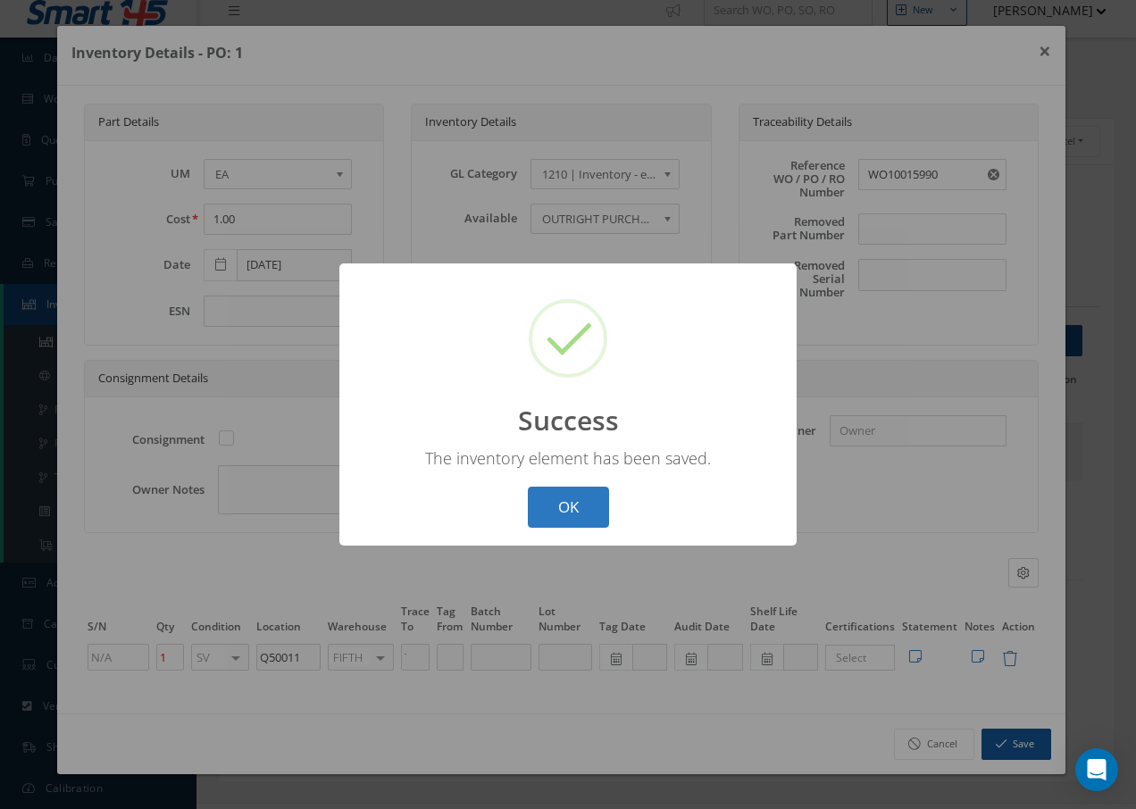
click at [595, 514] on button "OK" at bounding box center [568, 508] width 81 height 42
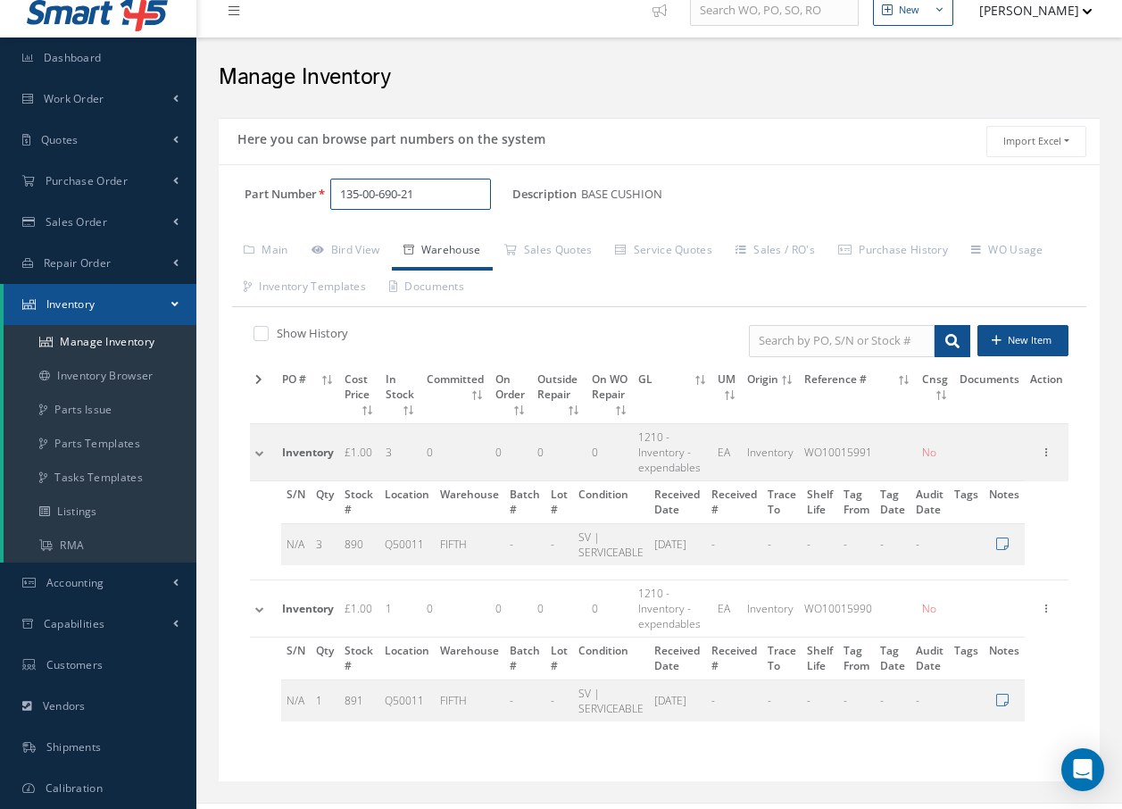
drag, startPoint x: 452, startPoint y: 193, endPoint x: 386, endPoint y: 196, distance: 66.1
click at [399, 190] on input "135-00-690-21" at bounding box center [410, 195] width 161 height 32
click at [417, 238] on span "137-00-615-03" at bounding box center [416, 240] width 161 height 19
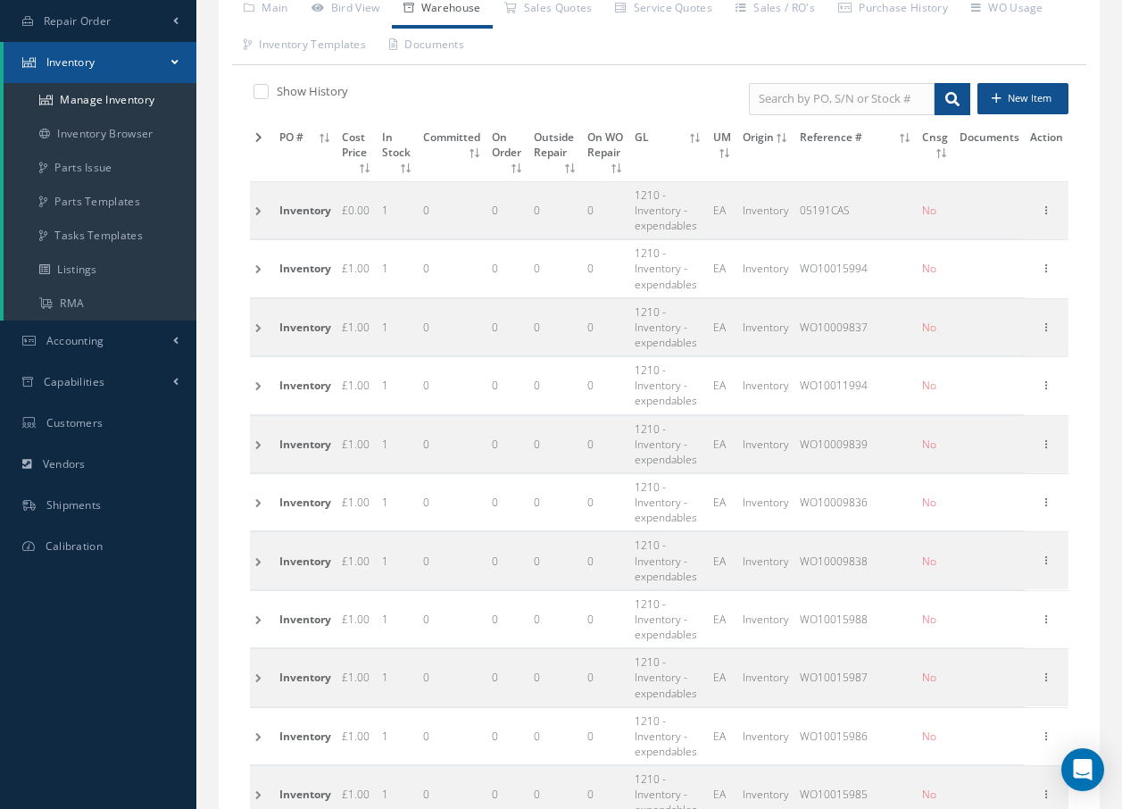
scroll to position [268, 0]
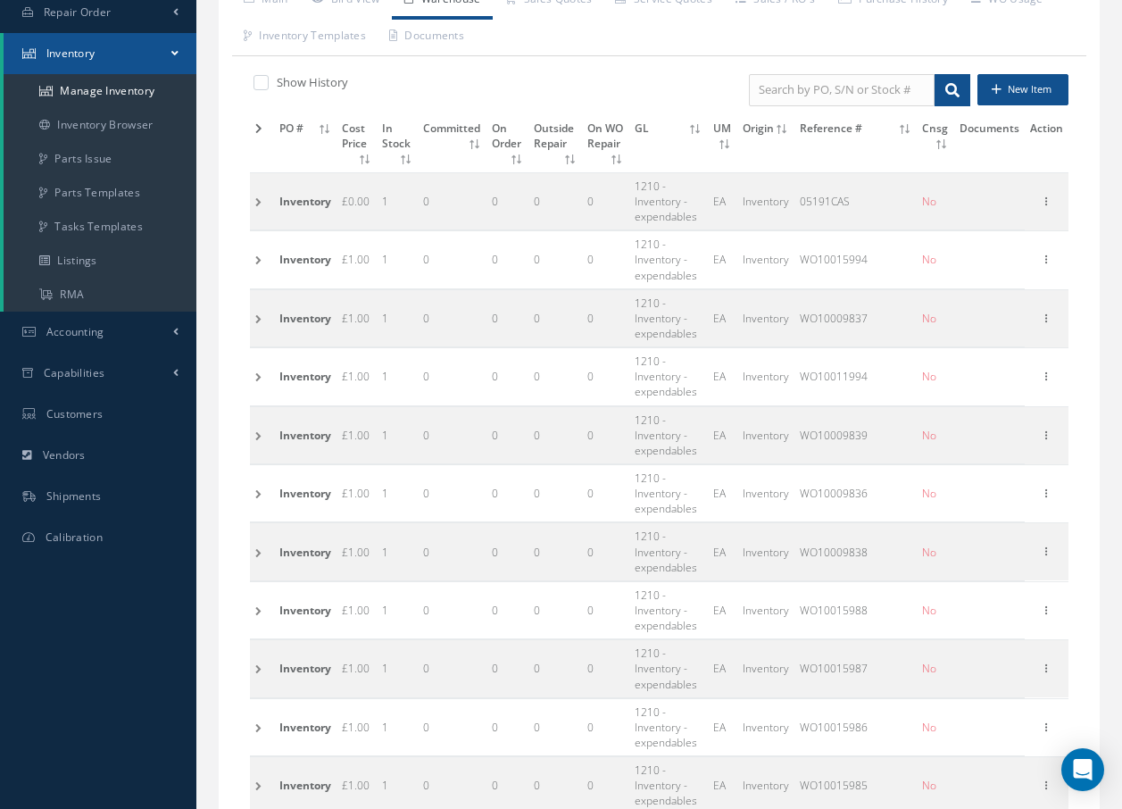
type input "137-00-615-03"
click at [259, 202] on td at bounding box center [262, 200] width 24 height 57
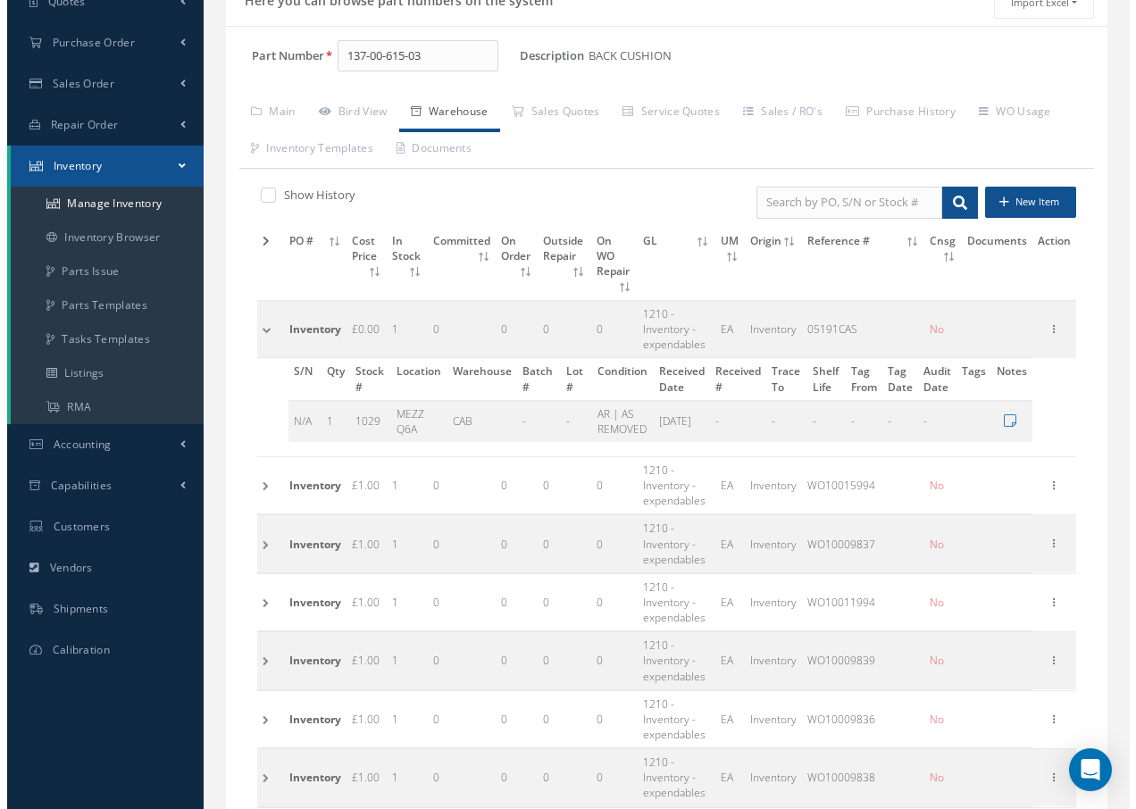
scroll to position [125, 0]
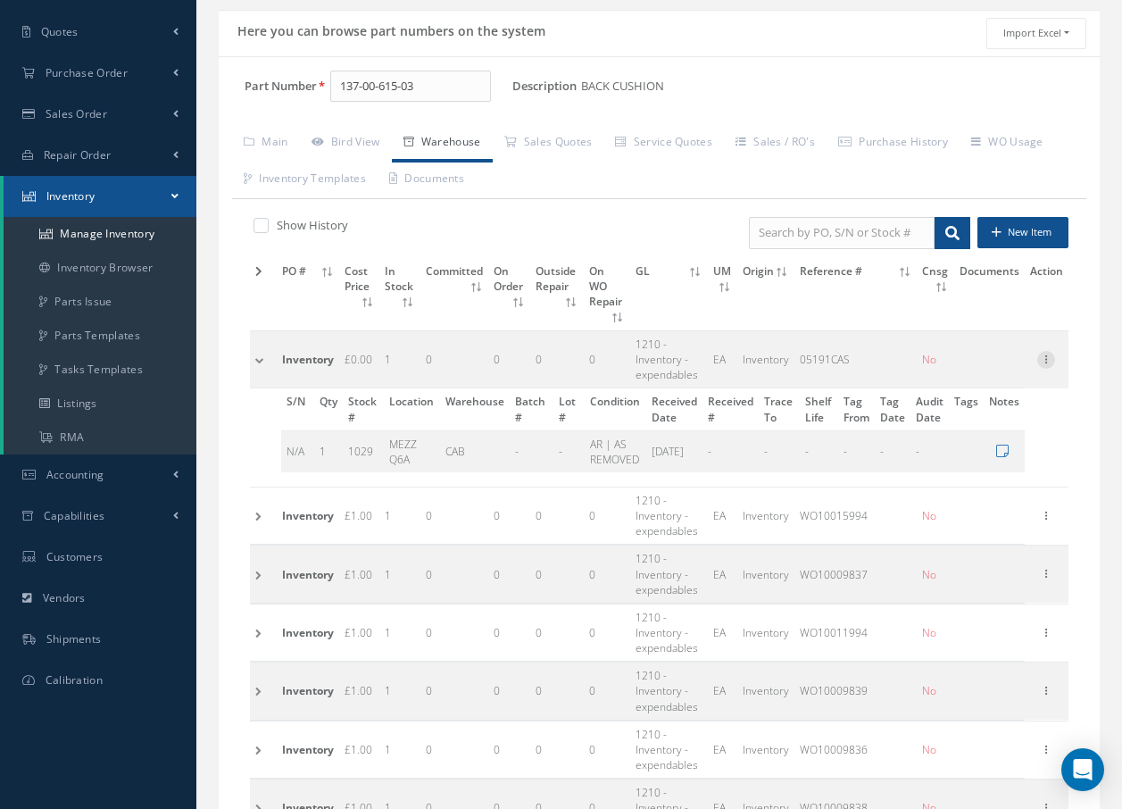
click at [1046, 351] on icon at bounding box center [1046, 358] width 18 height 14
click at [973, 360] on link "Edit" at bounding box center [964, 371] width 141 height 23
type input "0.00"
type input "05191CAS"
type input "06/07/2021"
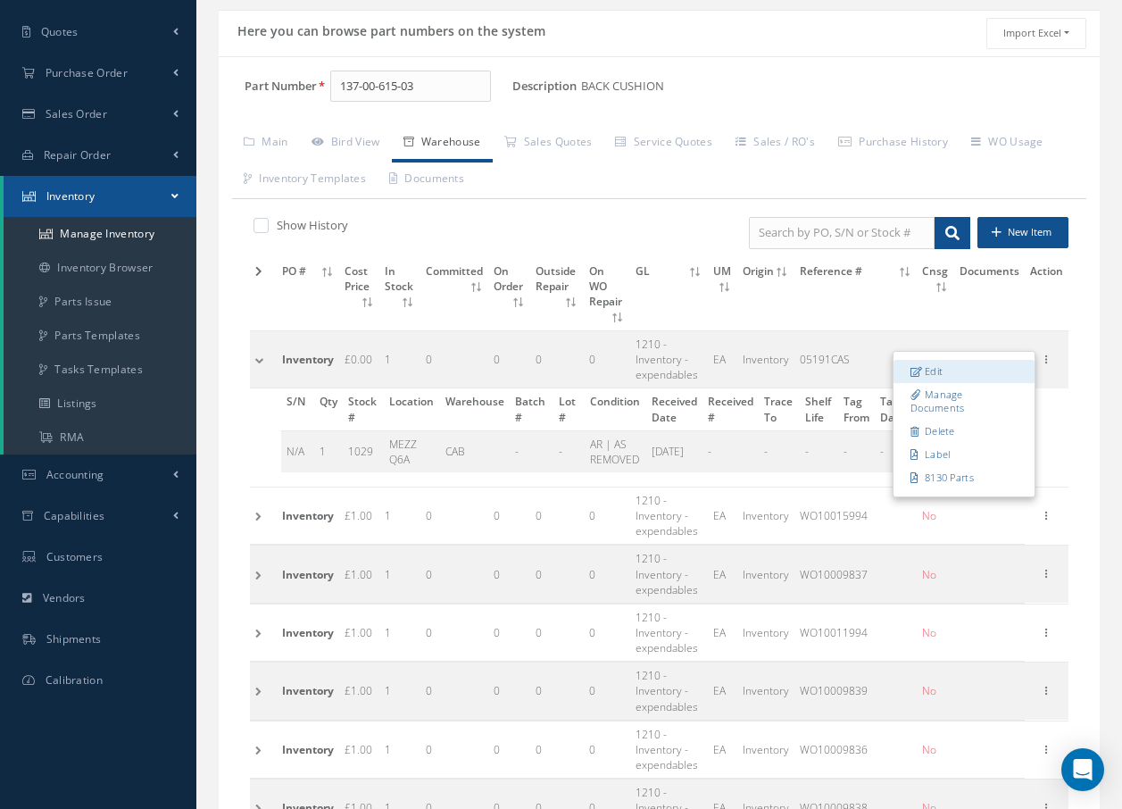
type input "MEZZ Q6A"
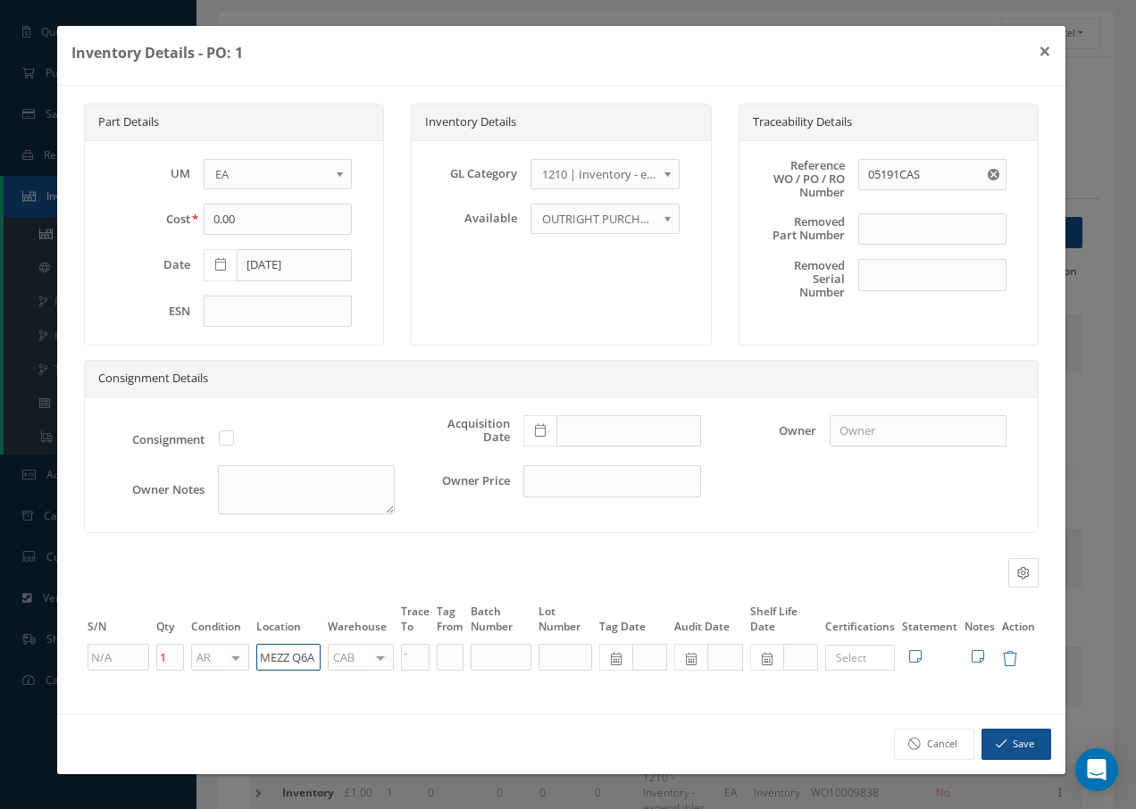
drag, startPoint x: 312, startPoint y: 654, endPoint x: 254, endPoint y: 650, distance: 58.2
click at [254, 650] on td "MEZZ Q6A" at bounding box center [288, 657] width 71 height 30
paste input "Q50011"
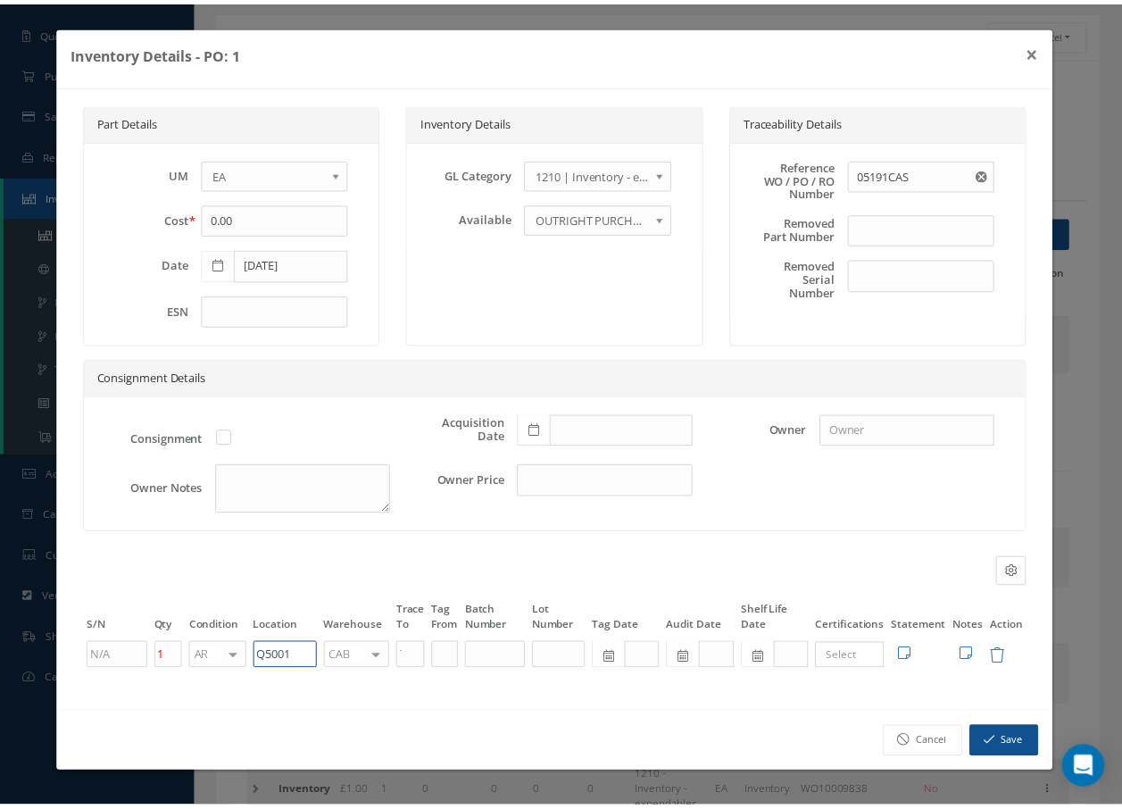
scroll to position [0, 0]
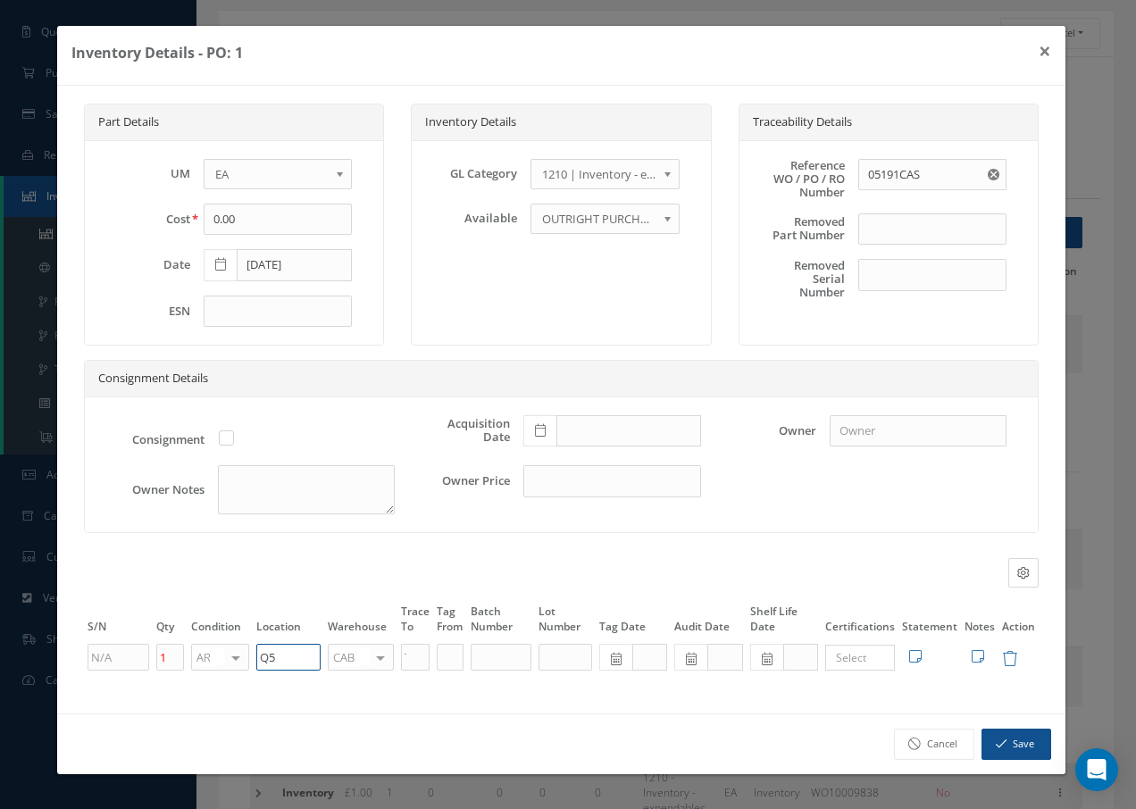
type input "Q"
paste input "Q50011"
drag, startPoint x: 309, startPoint y: 663, endPoint x: 224, endPoint y: 653, distance: 85.5
click at [224, 653] on tr "1 AR OH SV RP AR NE FN NS RE FP BER N/A INSP BC AI MD RF SCR TS USE TL SP NU AS…" at bounding box center [561, 657] width 954 height 30
type input "Q50013"
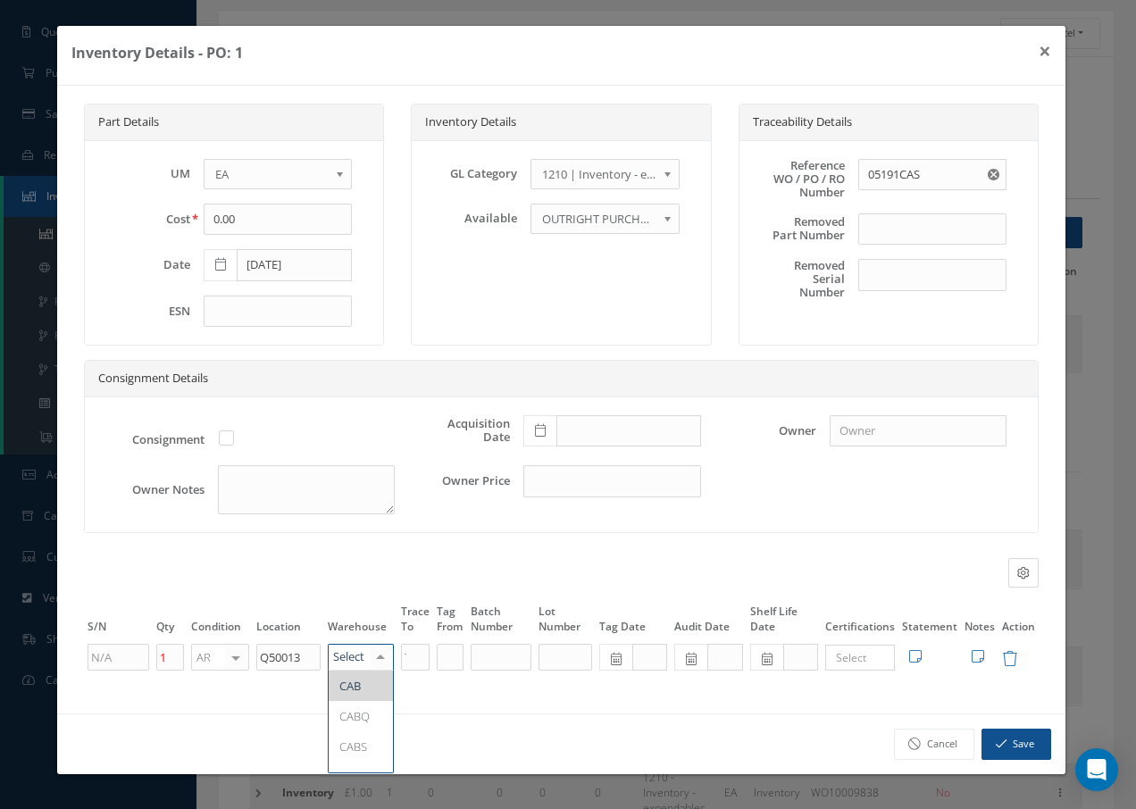
click at [379, 649] on div at bounding box center [380, 658] width 25 height 26
type input "f"
drag, startPoint x: 375, startPoint y: 693, endPoint x: 379, endPoint y: 680, distance: 13.0
click at [376, 690] on span "FIFTH" at bounding box center [361, 685] width 64 height 30
click at [1003, 737] on icon "button" at bounding box center [1000, 743] width 11 height 12
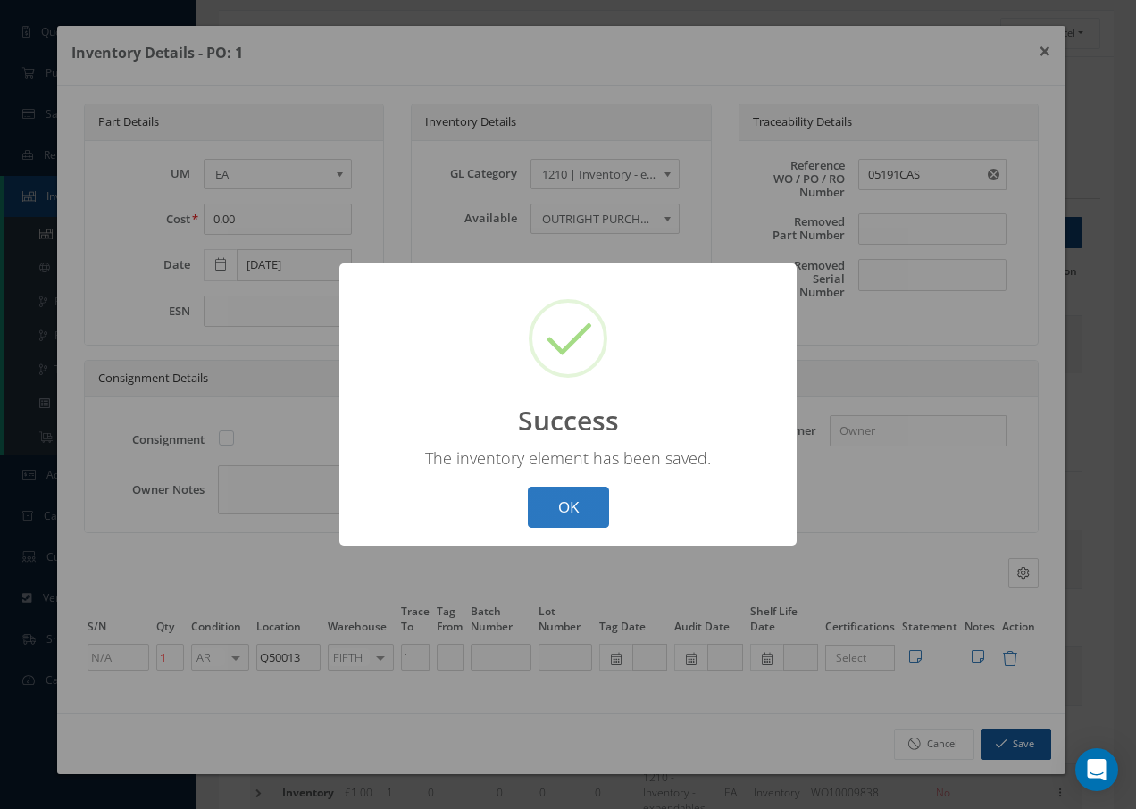
click at [575, 512] on button "OK" at bounding box center [568, 508] width 81 height 42
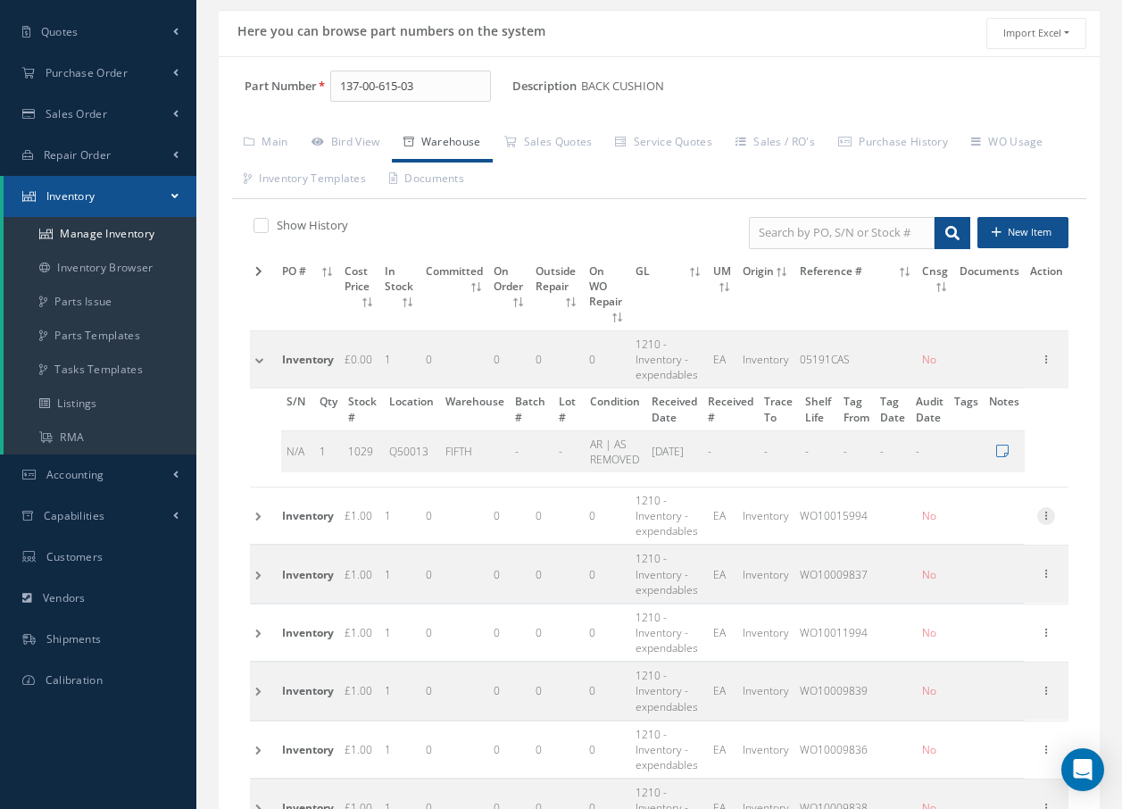
click at [1044, 507] on icon at bounding box center [1046, 514] width 18 height 14
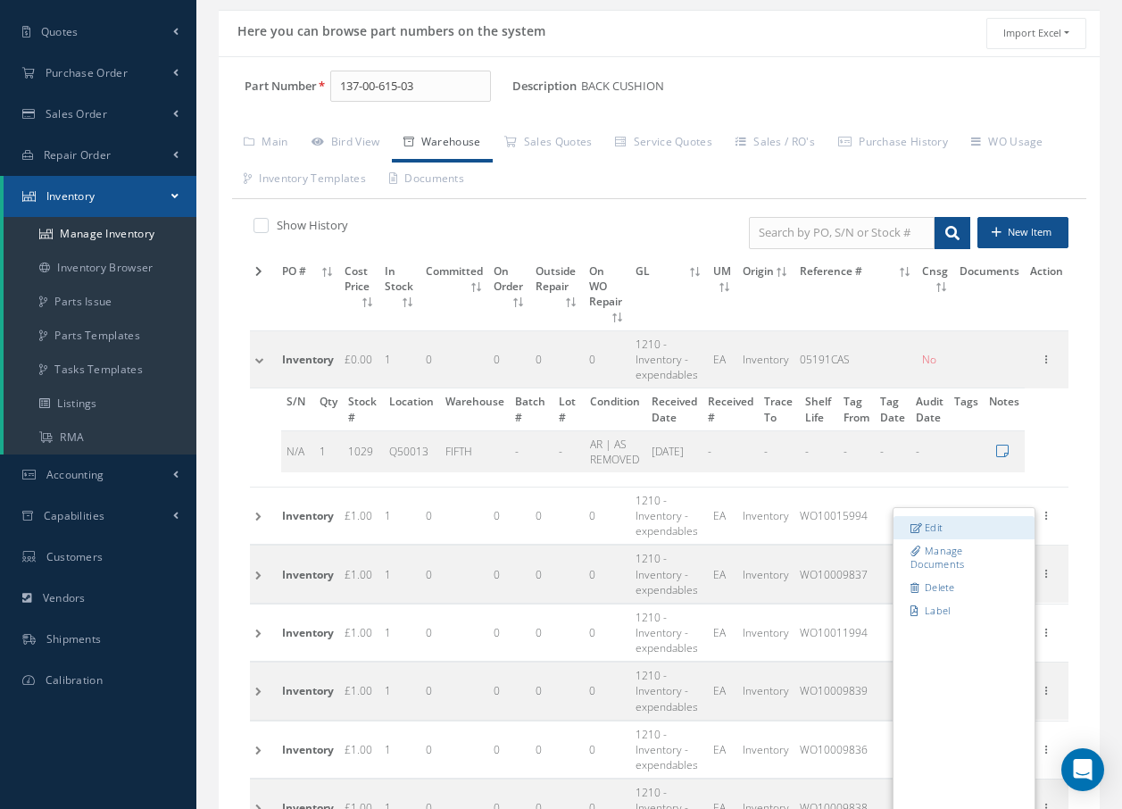
click at [959, 516] on link "Edit" at bounding box center [964, 527] width 141 height 23
type input "1.00"
type input "WO10015994"
type input "MEZZ Q6A"
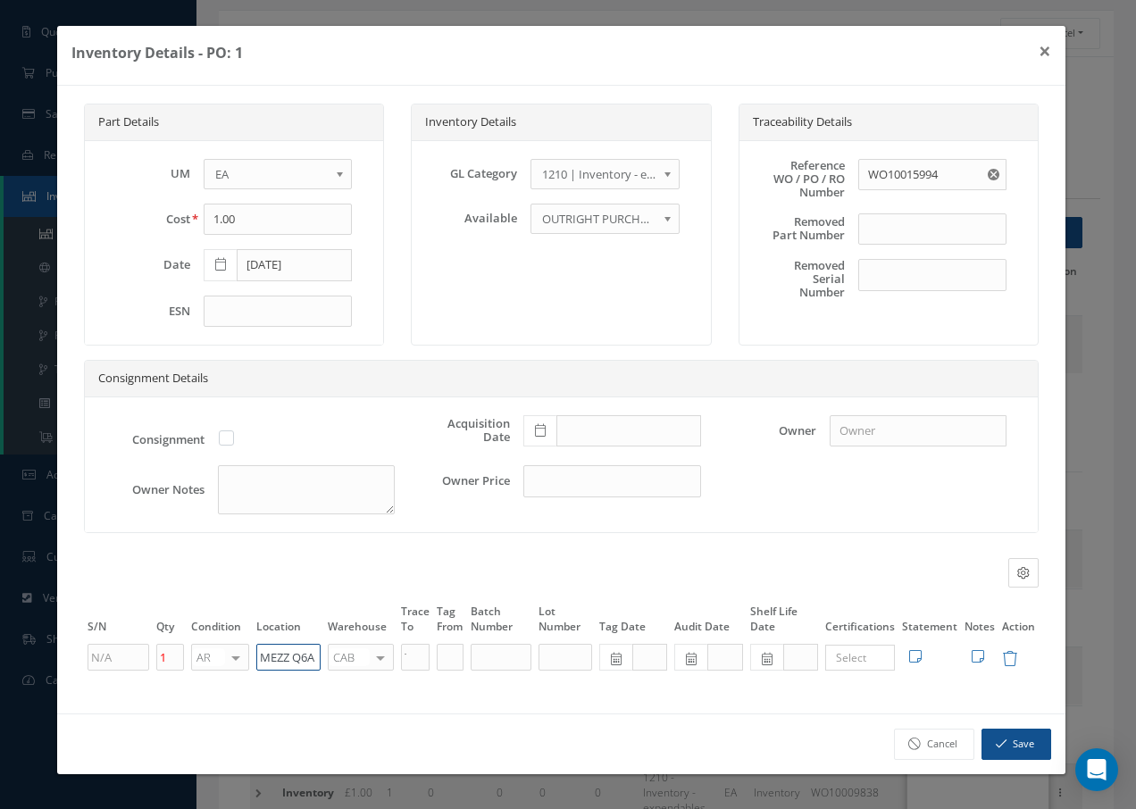
drag, startPoint x: 312, startPoint y: 657, endPoint x: 111, endPoint y: 641, distance: 202.4
click at [109, 652] on tr "1 AR OH SV RP AR NE FN NS RE FP BER N/A INSP BC AI MD RF SCR TS USE TL SP NU AS…" at bounding box center [561, 657] width 954 height 30
paste input "Q50013"
type input "Q50013"
click at [377, 662] on div at bounding box center [380, 658] width 25 height 26
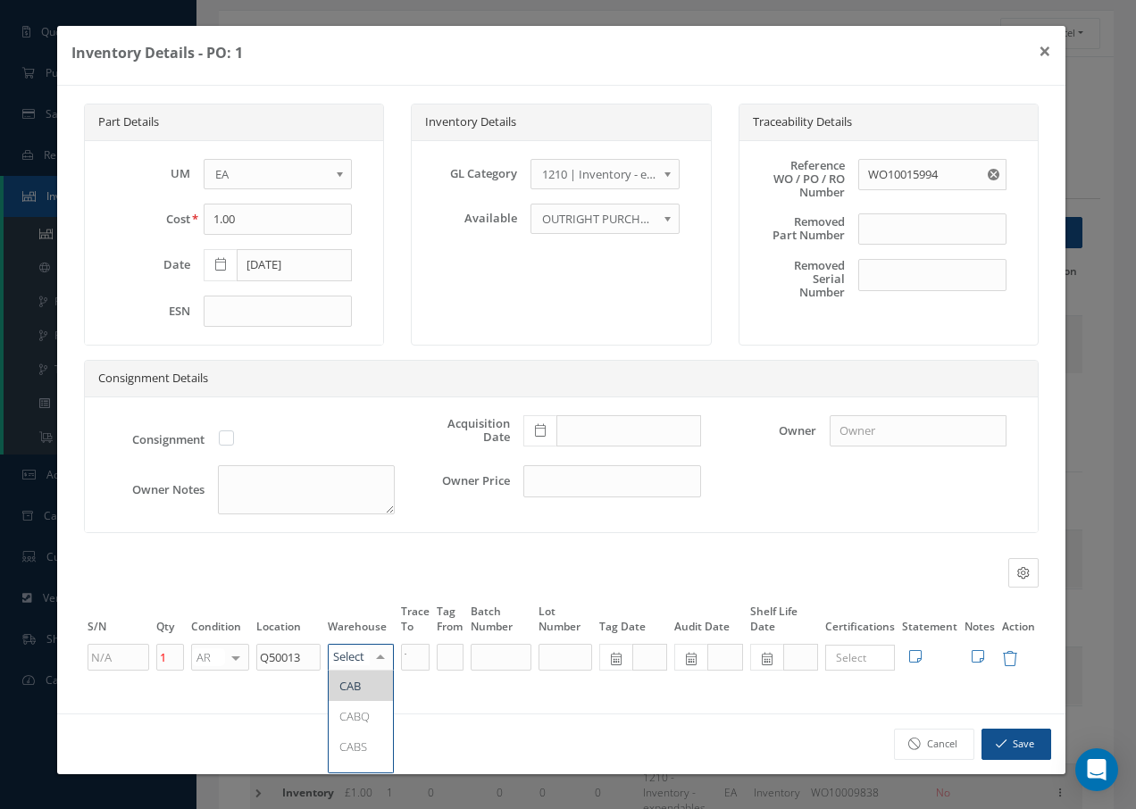
type input "f"
drag, startPoint x: 370, startPoint y: 686, endPoint x: 377, endPoint y: 660, distance: 26.9
click at [376, 664] on div "f FIFTH No elements found. List is empty." at bounding box center [361, 657] width 66 height 27
click at [342, 687] on span "FIFTH" at bounding box center [353, 686] width 29 height 16
click at [1017, 746] on button "Save" at bounding box center [1016, 743] width 70 height 31
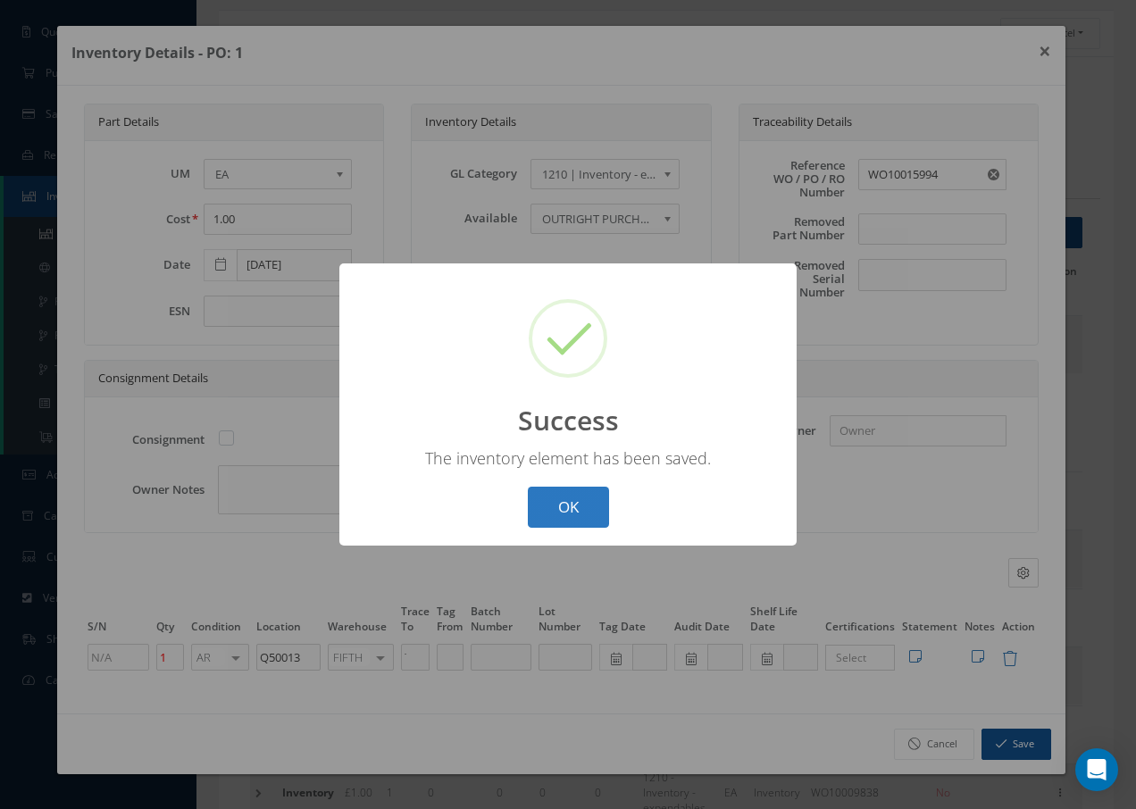
click at [587, 495] on button "OK" at bounding box center [568, 508] width 81 height 42
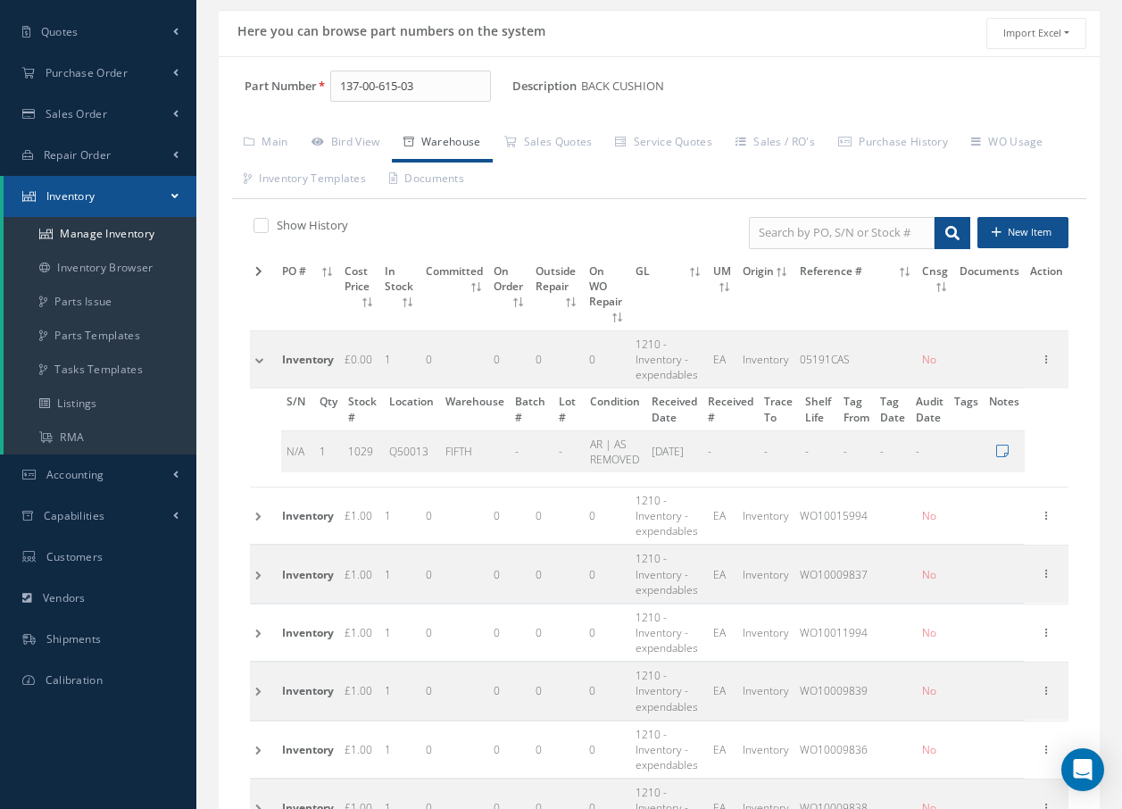
click at [259, 502] on td at bounding box center [263, 515] width 27 height 57
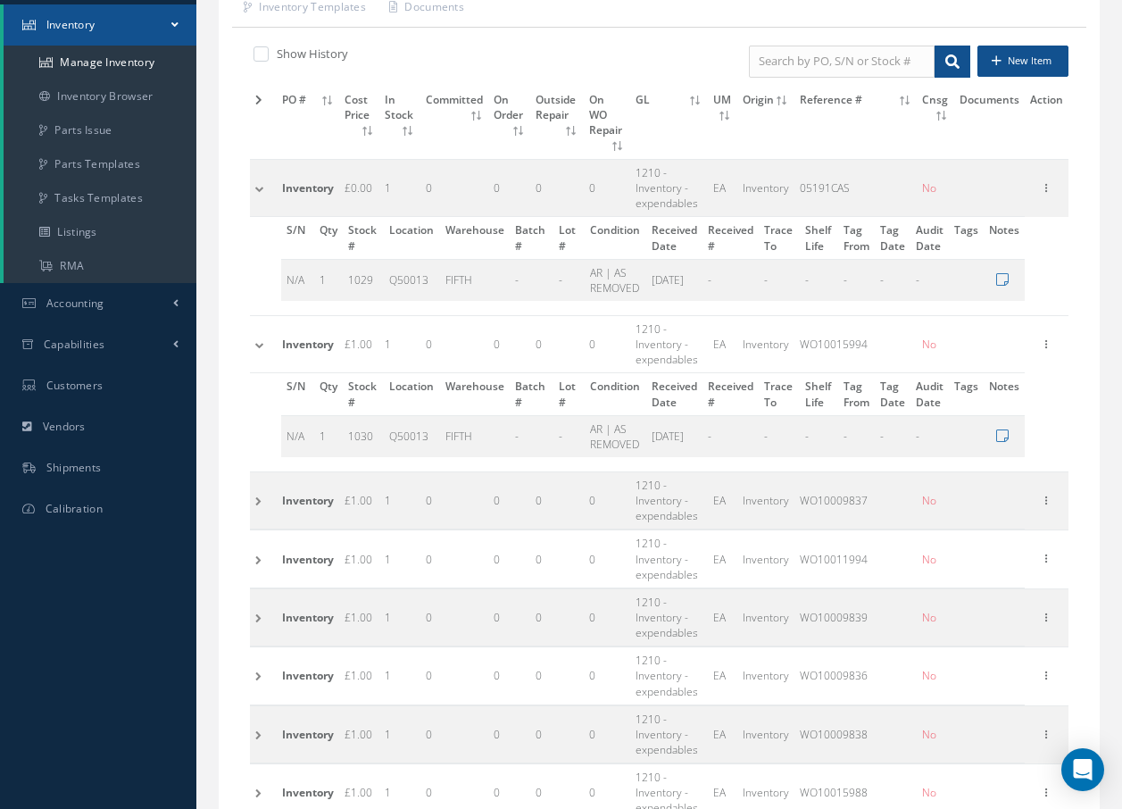
scroll to position [304, 0]
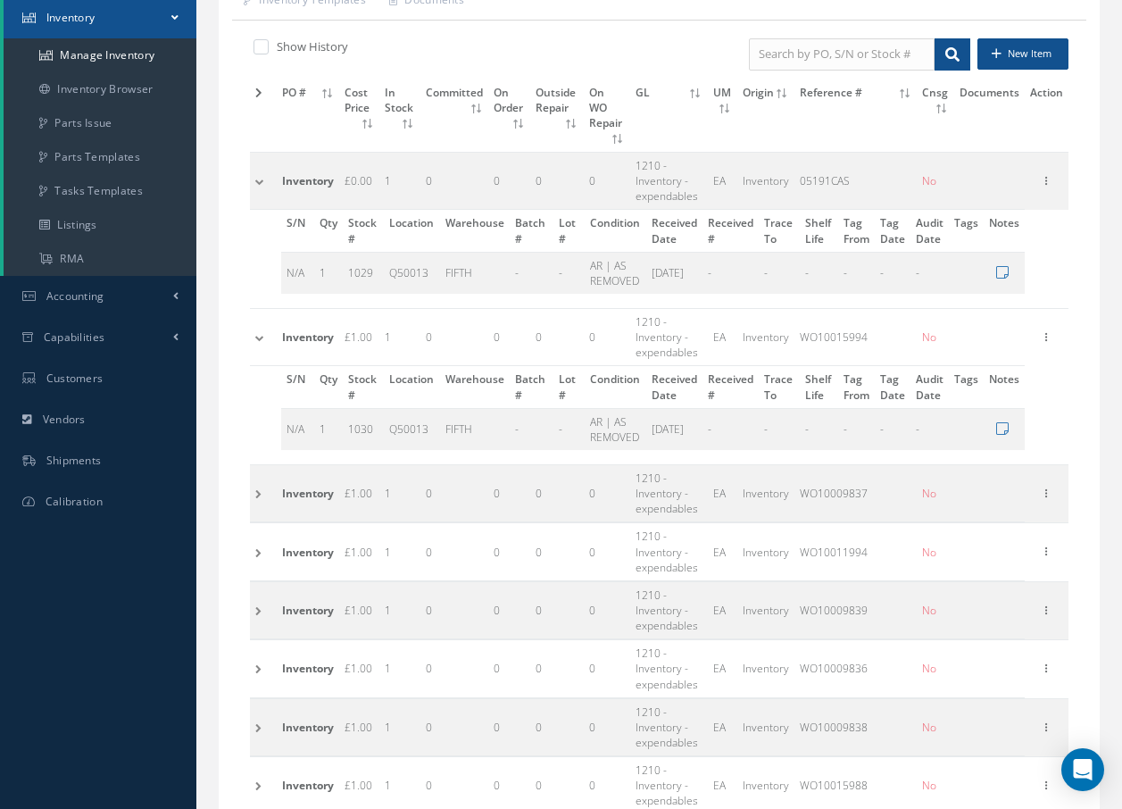
click at [254, 476] on td at bounding box center [263, 493] width 27 height 57
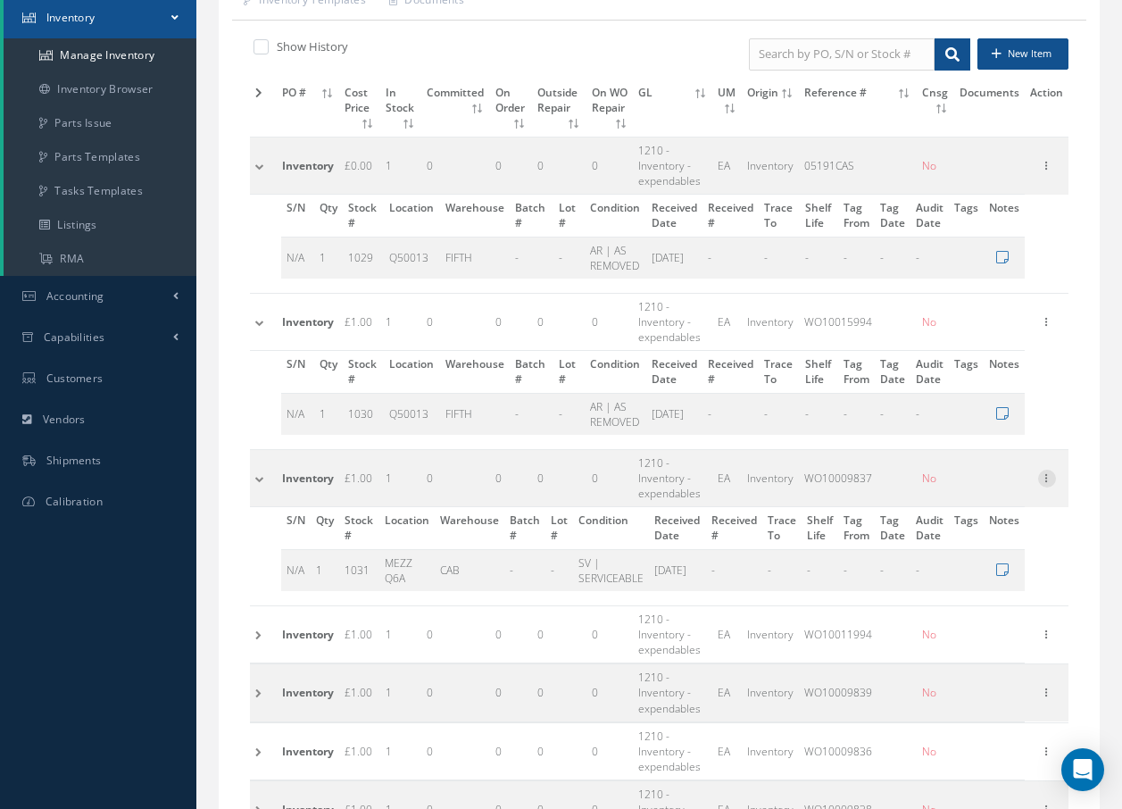
click at [1054, 473] on icon at bounding box center [1047, 477] width 18 height 14
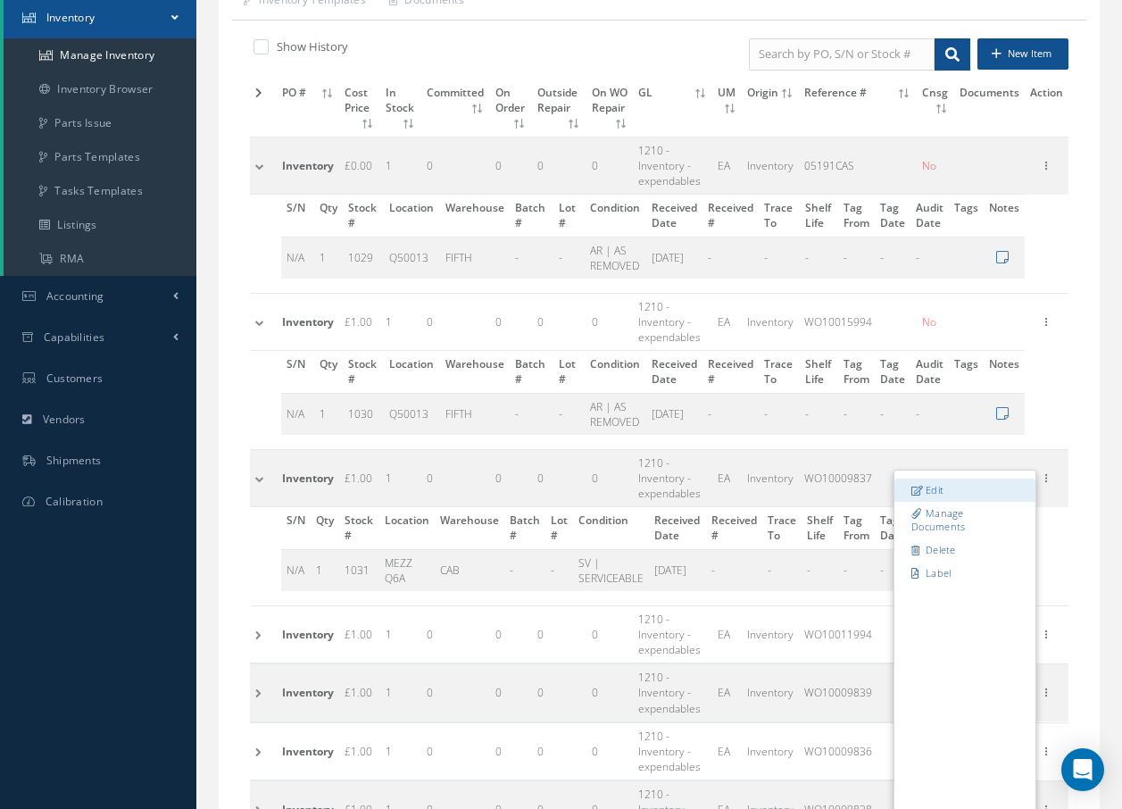
click at [940, 490] on link "Edit" at bounding box center [964, 489] width 141 height 23
type input "WO10009837"
type input "MEZZ Q6A"
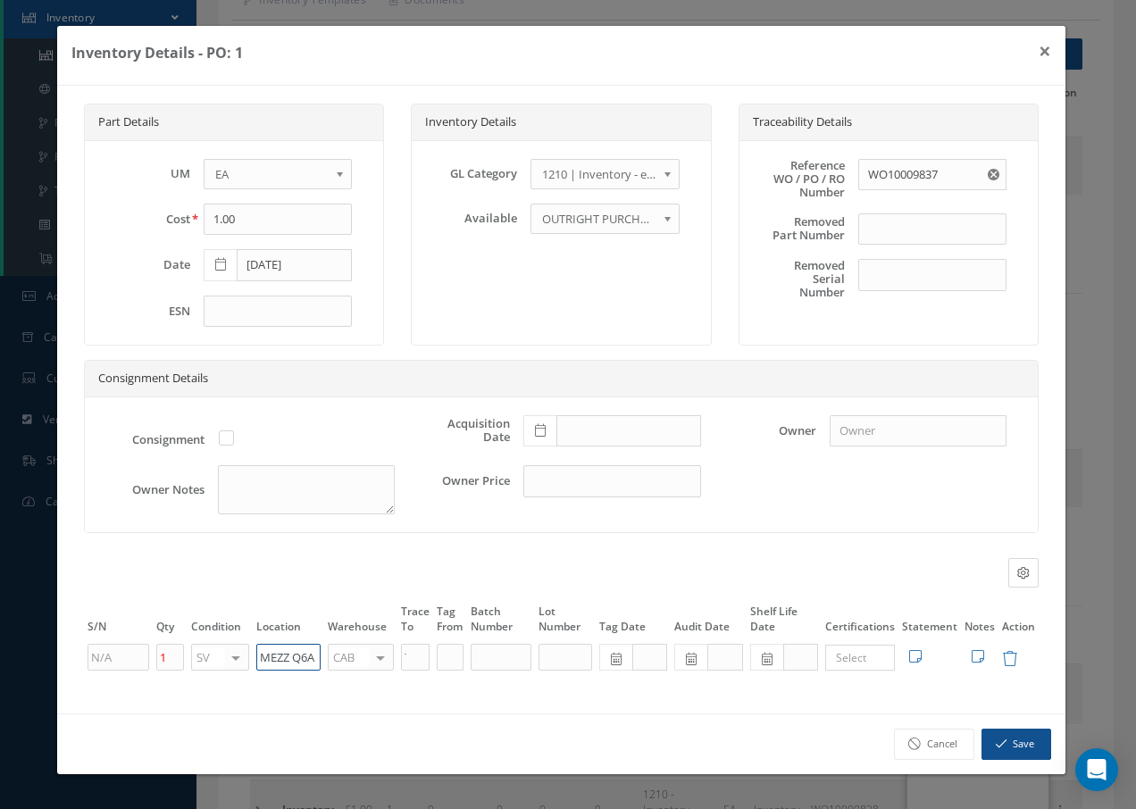
drag, startPoint x: 319, startPoint y: 656, endPoint x: 199, endPoint y: 670, distance: 120.4
click at [199, 670] on tr "1 SV OH SV RP AR NE FN NS RE FP BER N/A INSP BC AI MD RF SCR TS USE TL SP NU AS…" at bounding box center [561, 657] width 954 height 30
paste input "Q50013"
type input "Q50013"
click at [374, 656] on div at bounding box center [380, 658] width 25 height 26
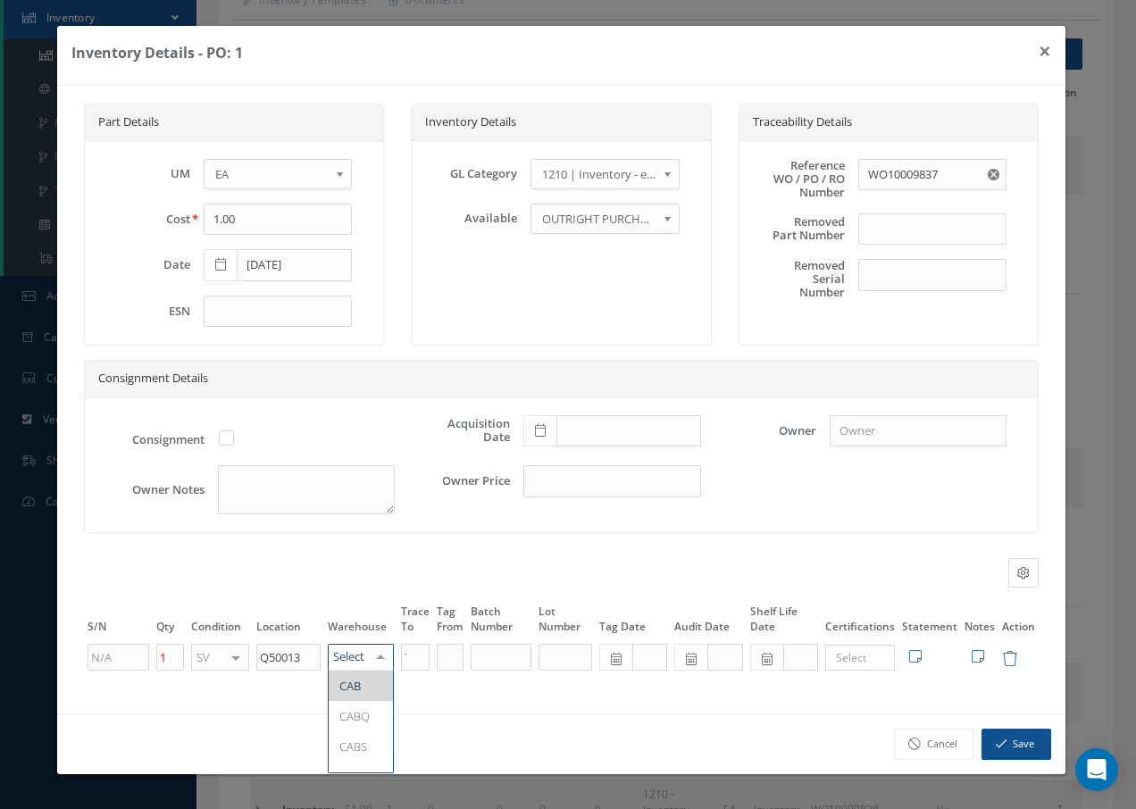
type input "f"
click at [375, 686] on span "FIFTH" at bounding box center [361, 685] width 64 height 30
click at [1020, 735] on button "Save" at bounding box center [1016, 743] width 70 height 31
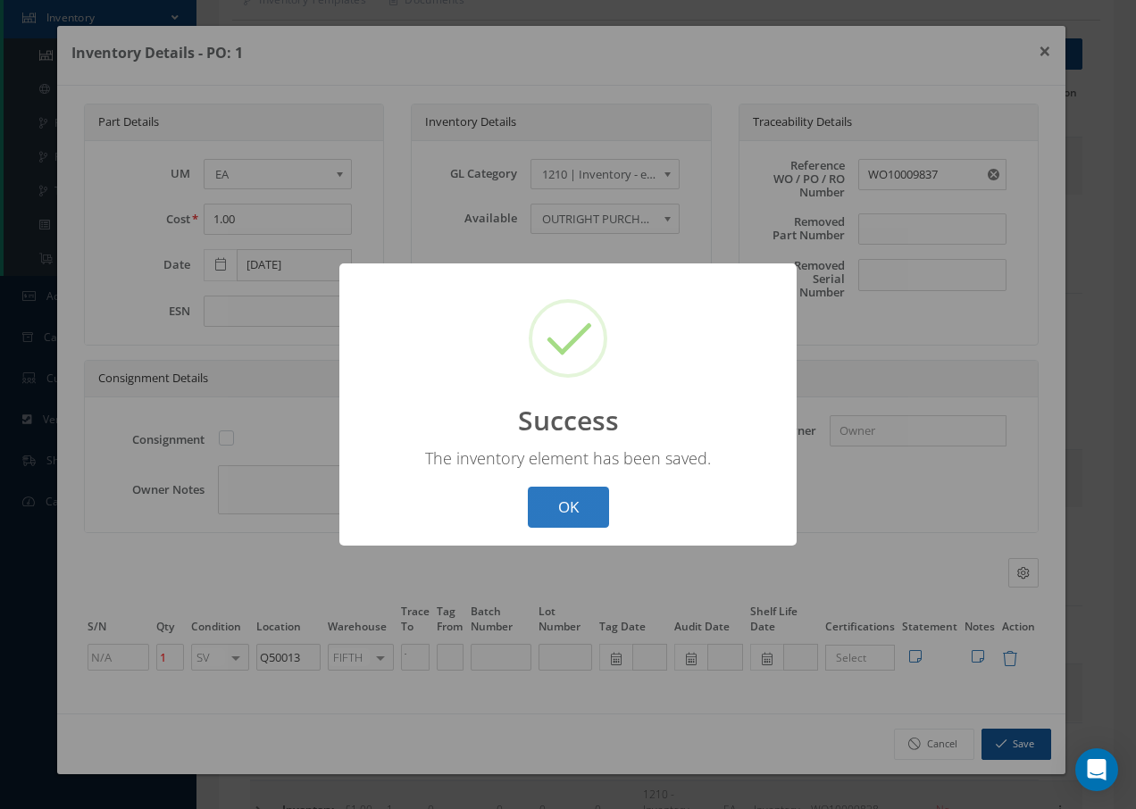
click at [605, 495] on button "OK" at bounding box center [568, 508] width 81 height 42
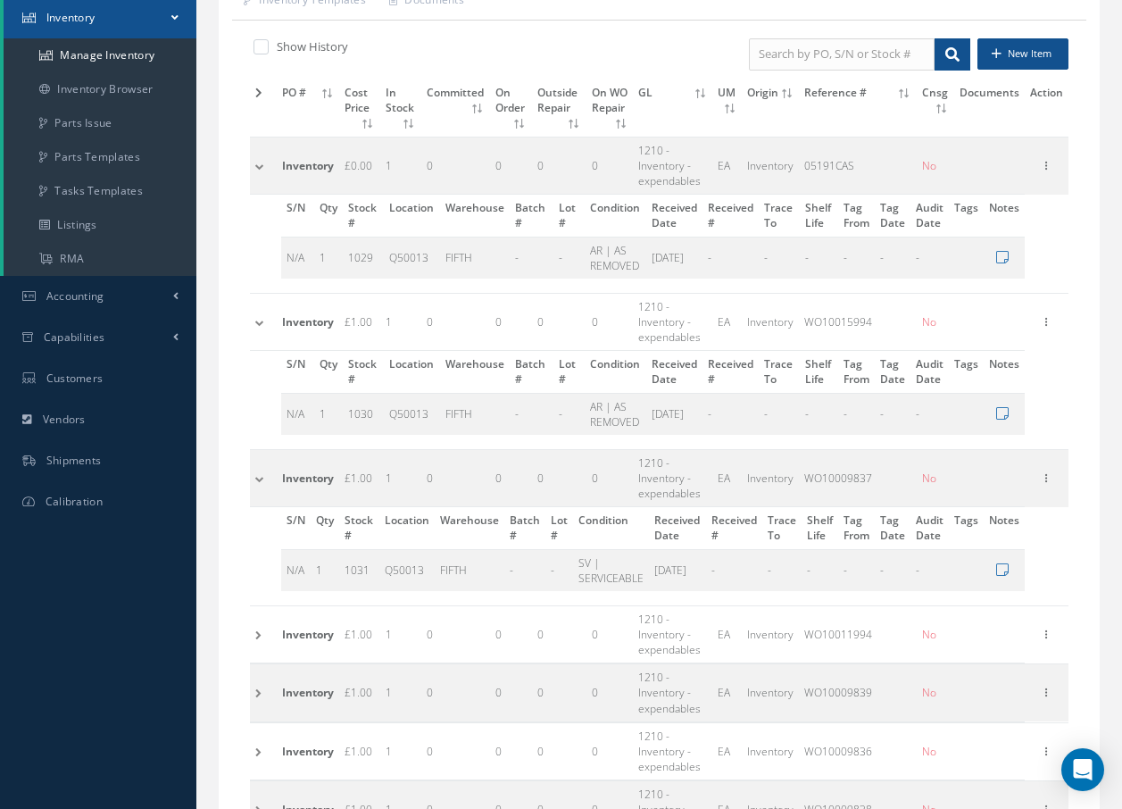
click at [257, 636] on td at bounding box center [263, 633] width 27 height 57
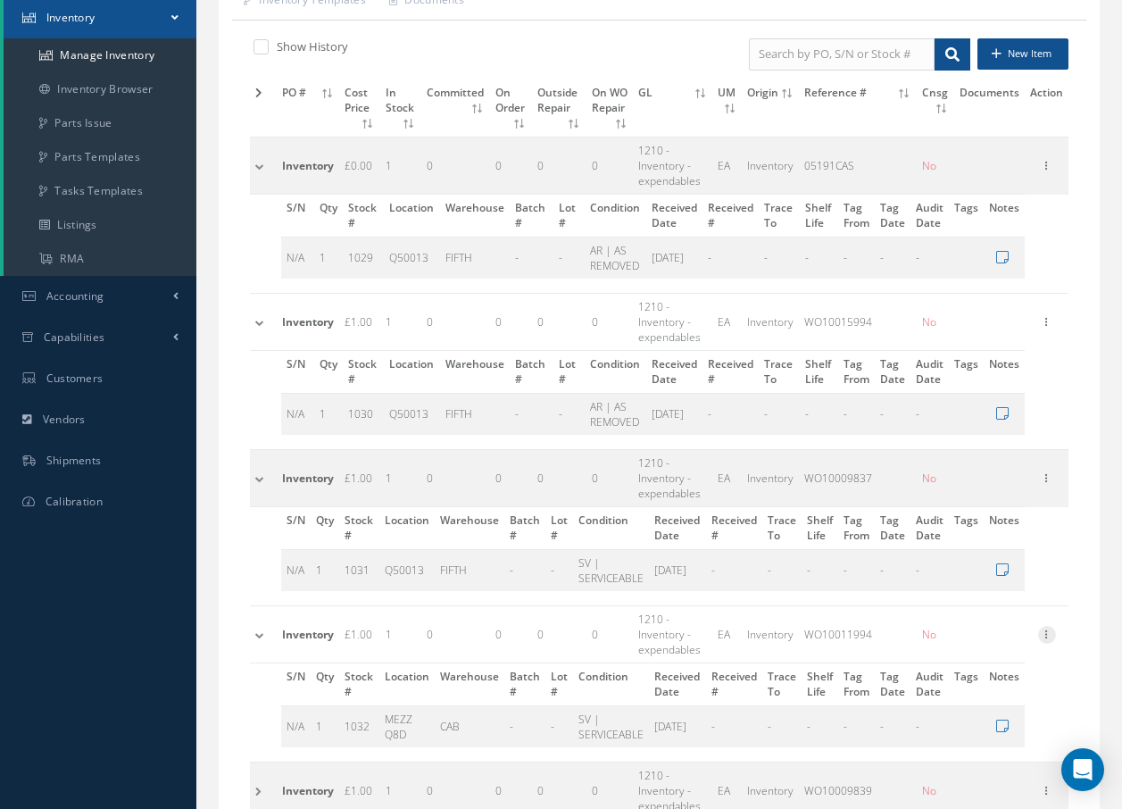
click at [1049, 634] on icon at bounding box center [1047, 633] width 18 height 14
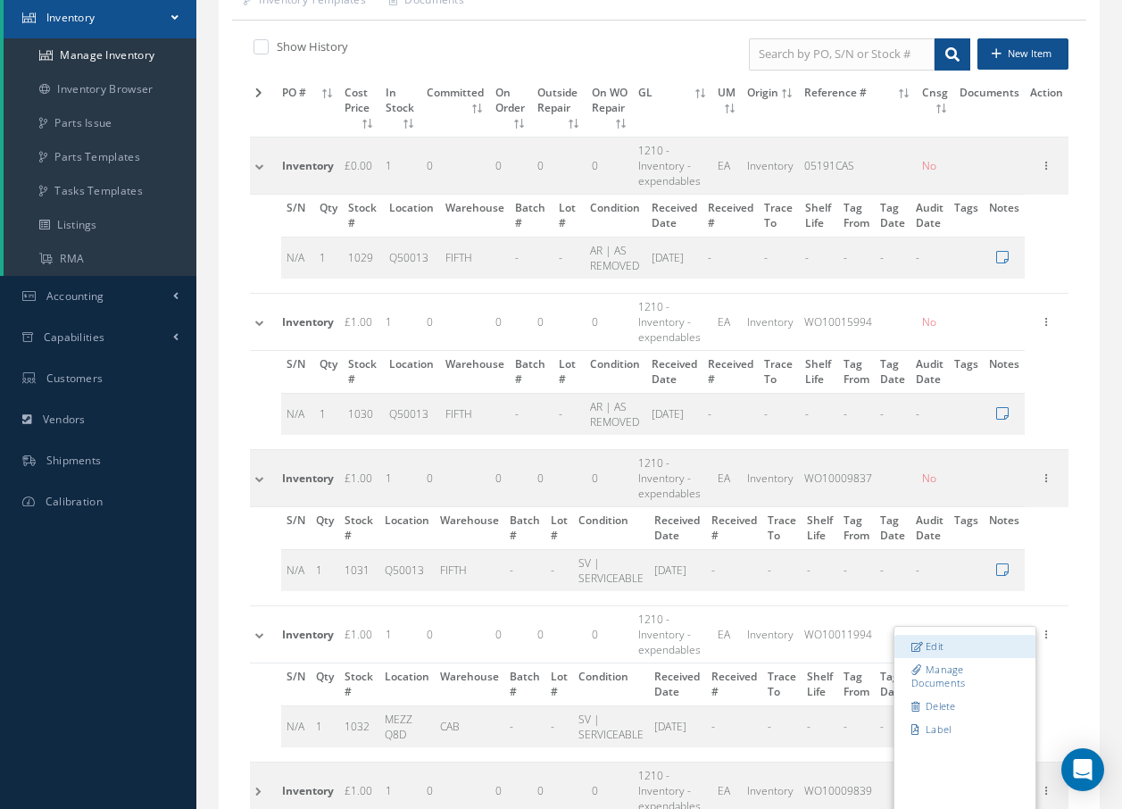
click at [936, 643] on link "Edit" at bounding box center [964, 646] width 141 height 23
type input "WO10011994"
type input "06/08/2021"
type input "MEZZ Q8D"
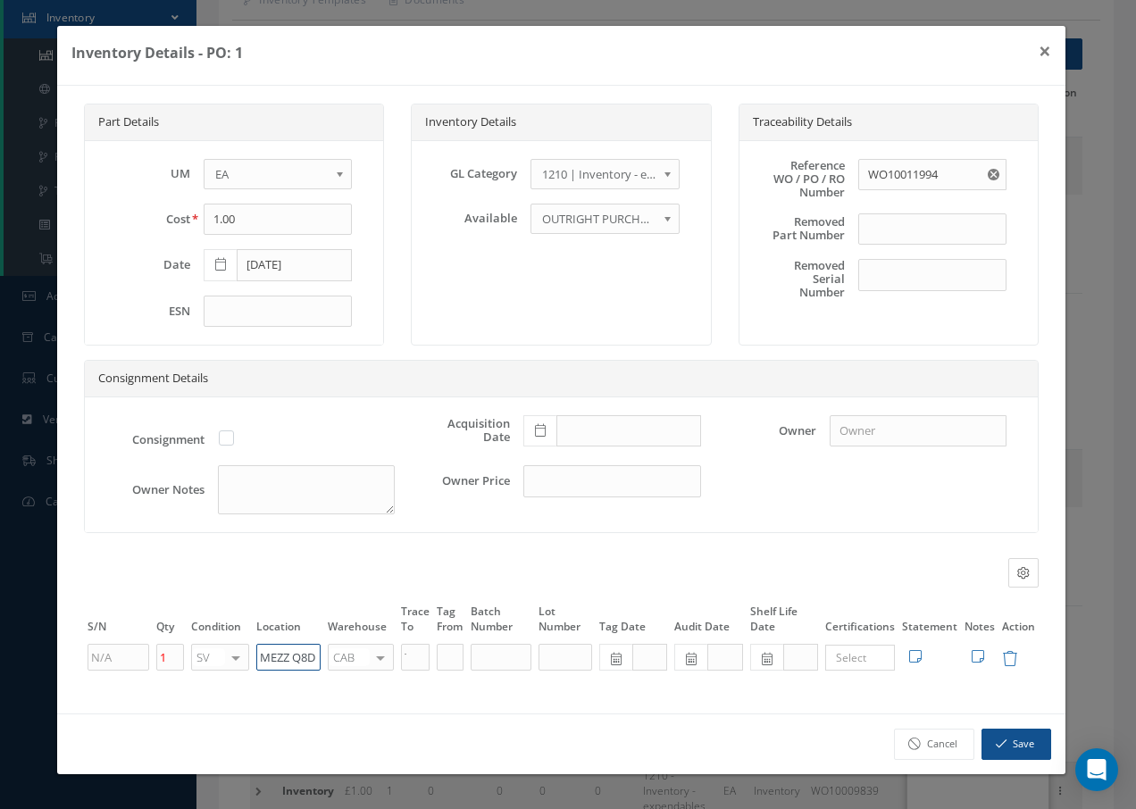
drag, startPoint x: 315, startPoint y: 652, endPoint x: 186, endPoint y: 645, distance: 129.6
click at [188, 647] on tr "1 SV OH SV RP AR NE FN NS RE FP BER N/A INSP BC AI MD RF SCR TS USE TL SP NU AS…" at bounding box center [561, 657] width 954 height 30
paste input "Q50013"
type input "Q50013"
click at [377, 658] on div at bounding box center [380, 658] width 25 height 26
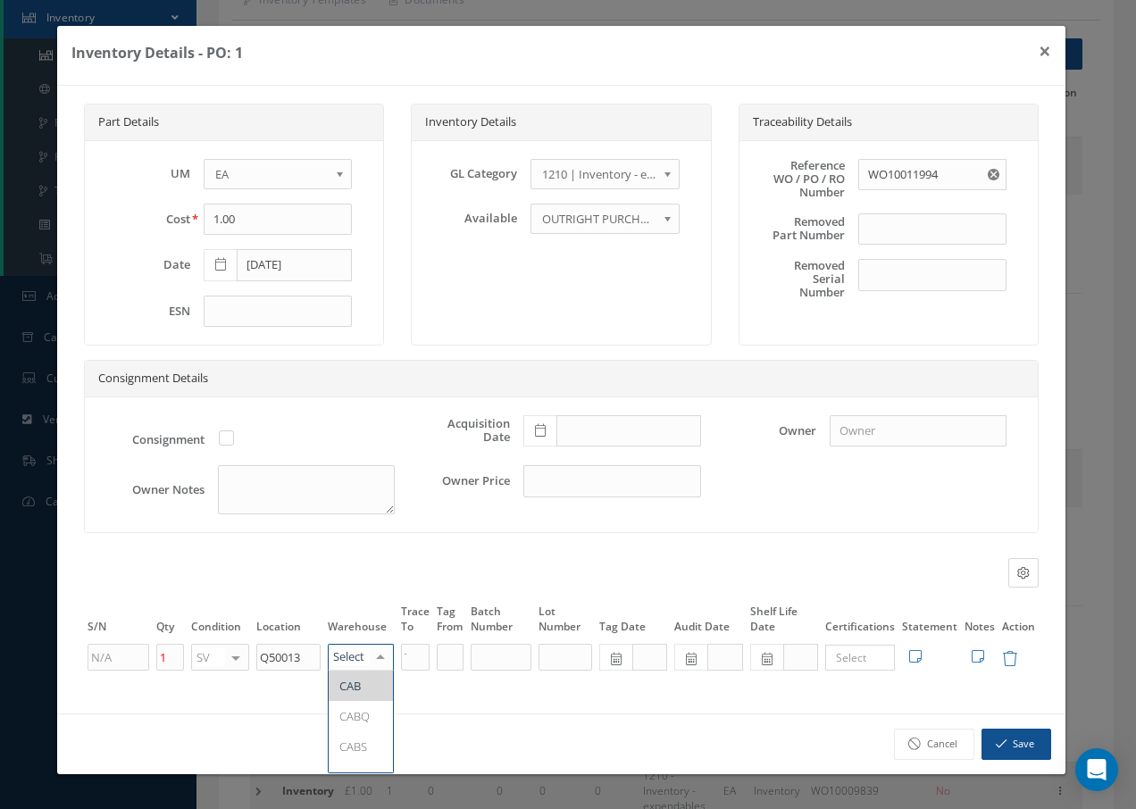
type input "f"
click at [365, 683] on span "FIFTH" at bounding box center [353, 686] width 29 height 16
click at [1008, 744] on button "Save" at bounding box center [1016, 743] width 70 height 31
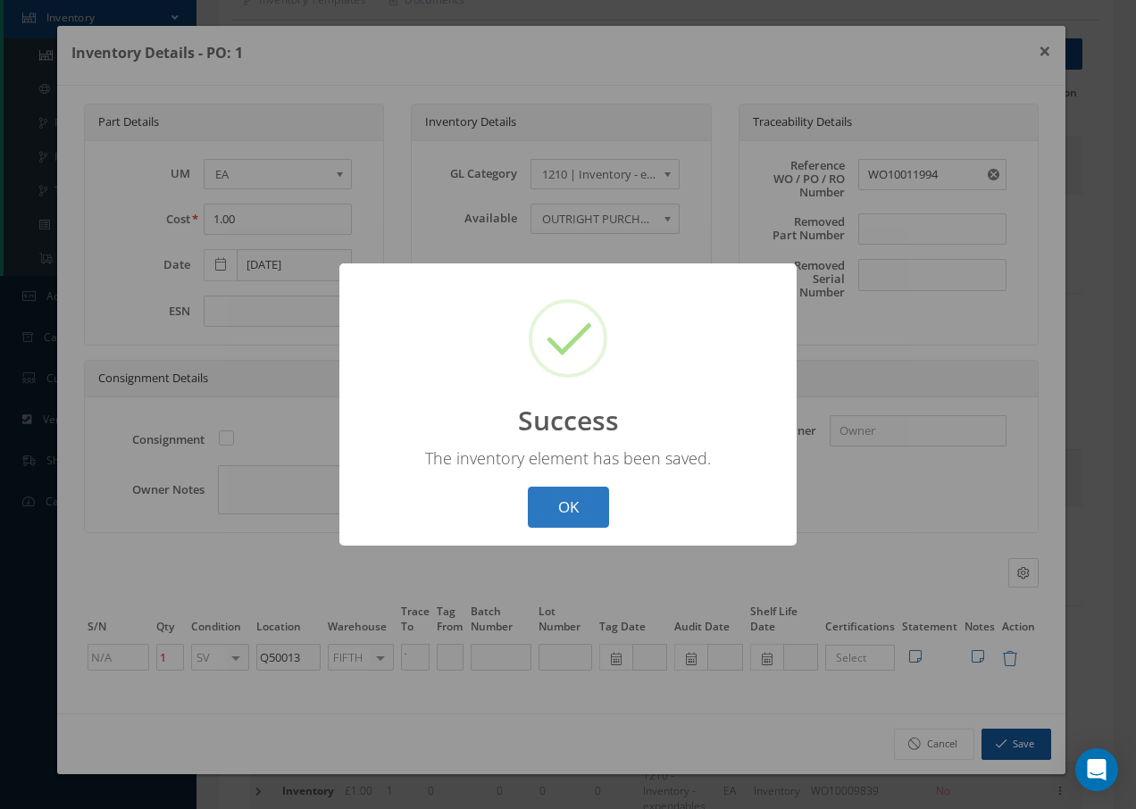
click at [596, 514] on button "OK" at bounding box center [568, 508] width 81 height 42
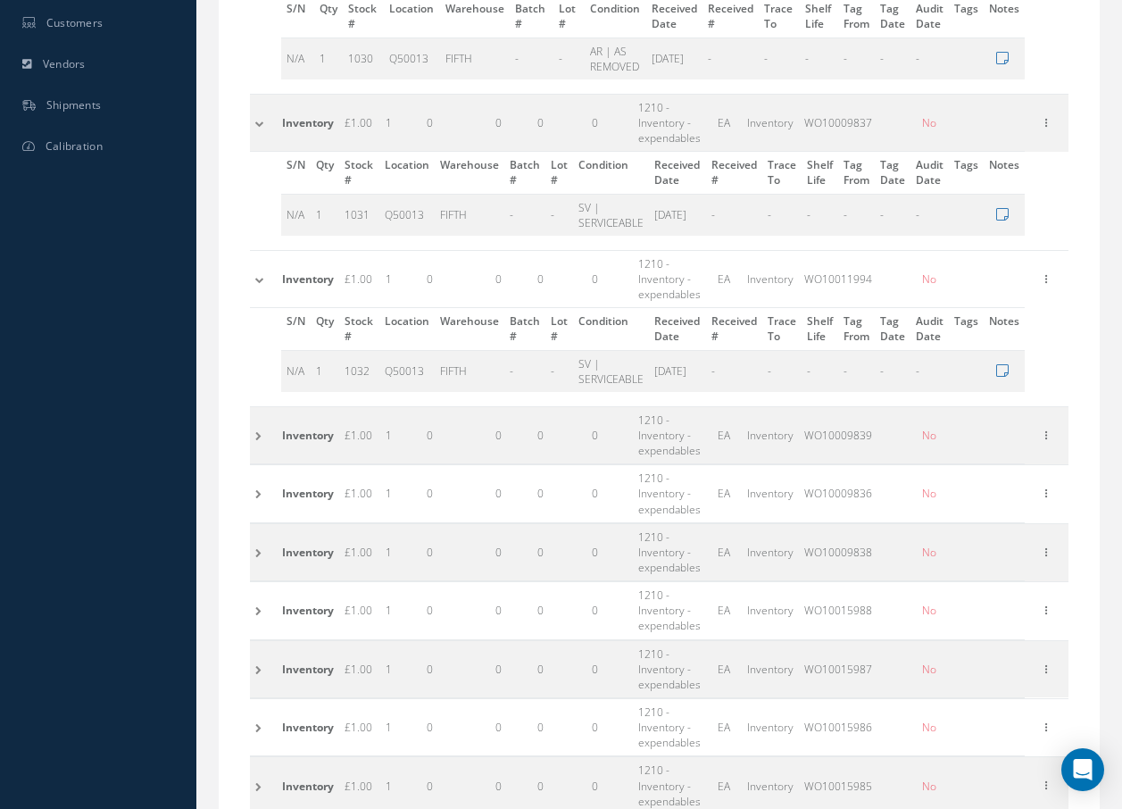
scroll to position [661, 0]
click at [258, 435] on td at bounding box center [263, 432] width 27 height 57
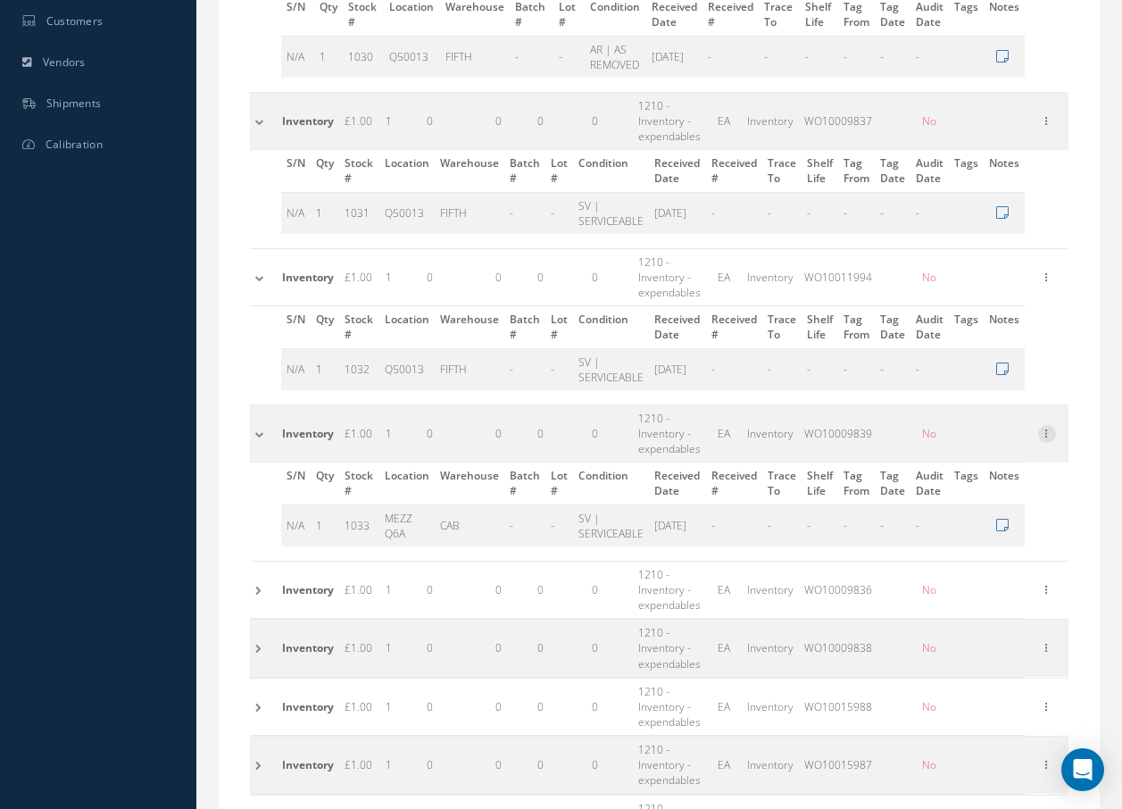
click at [1053, 432] on icon at bounding box center [1047, 432] width 18 height 14
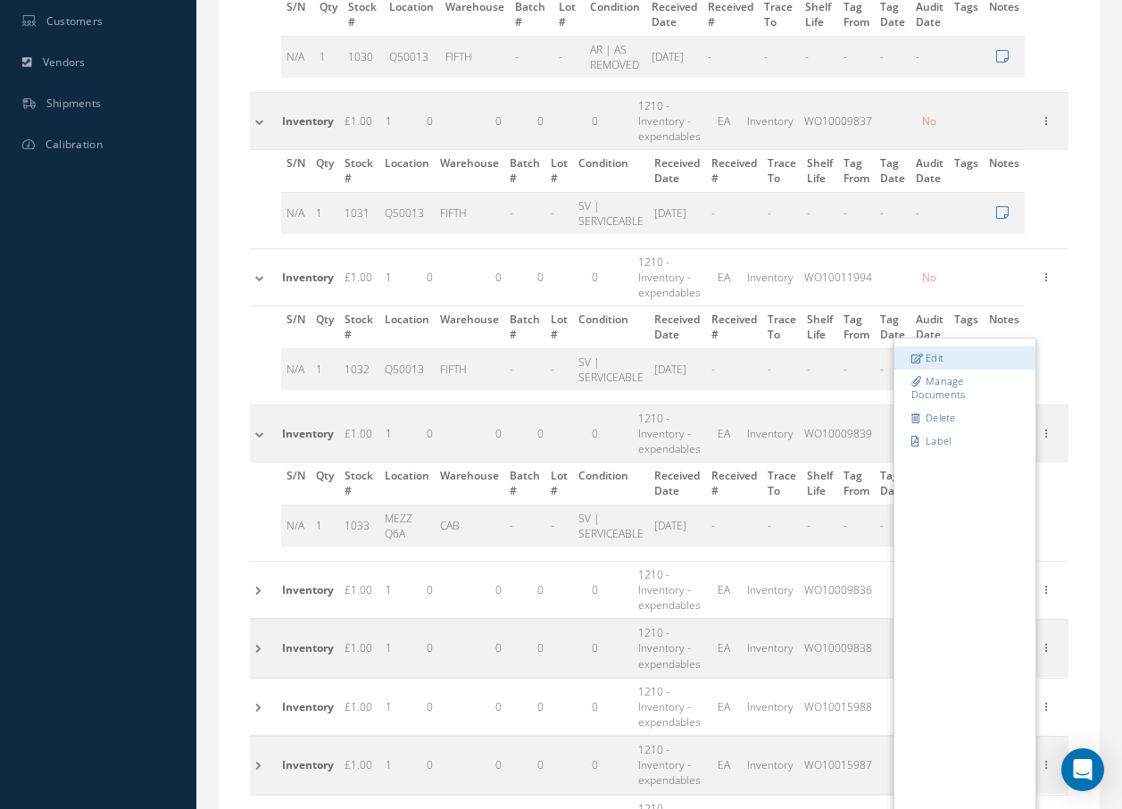
click at [953, 361] on link "Edit" at bounding box center [964, 357] width 141 height 23
type input "WO10009839"
type input "MEZZ Q6A"
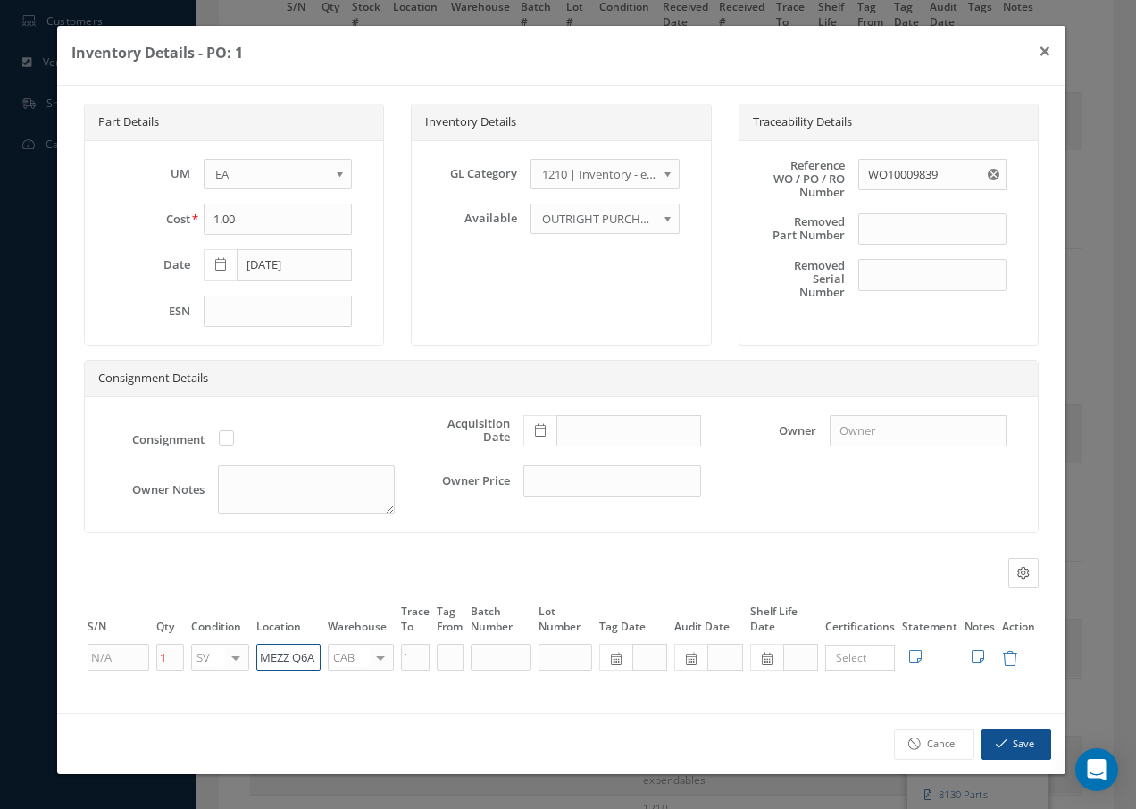
drag, startPoint x: 258, startPoint y: 659, endPoint x: 330, endPoint y: 642, distance: 74.3
click at [330, 643] on tr "1 SV OH SV RP AR NE FN NS RE FP BER N/A INSP BC AI MD RF SCR TS USE TL SP NU AS…" at bounding box center [561, 657] width 954 height 30
paste input "Q50013"
type input "Q50013"
type input "f"
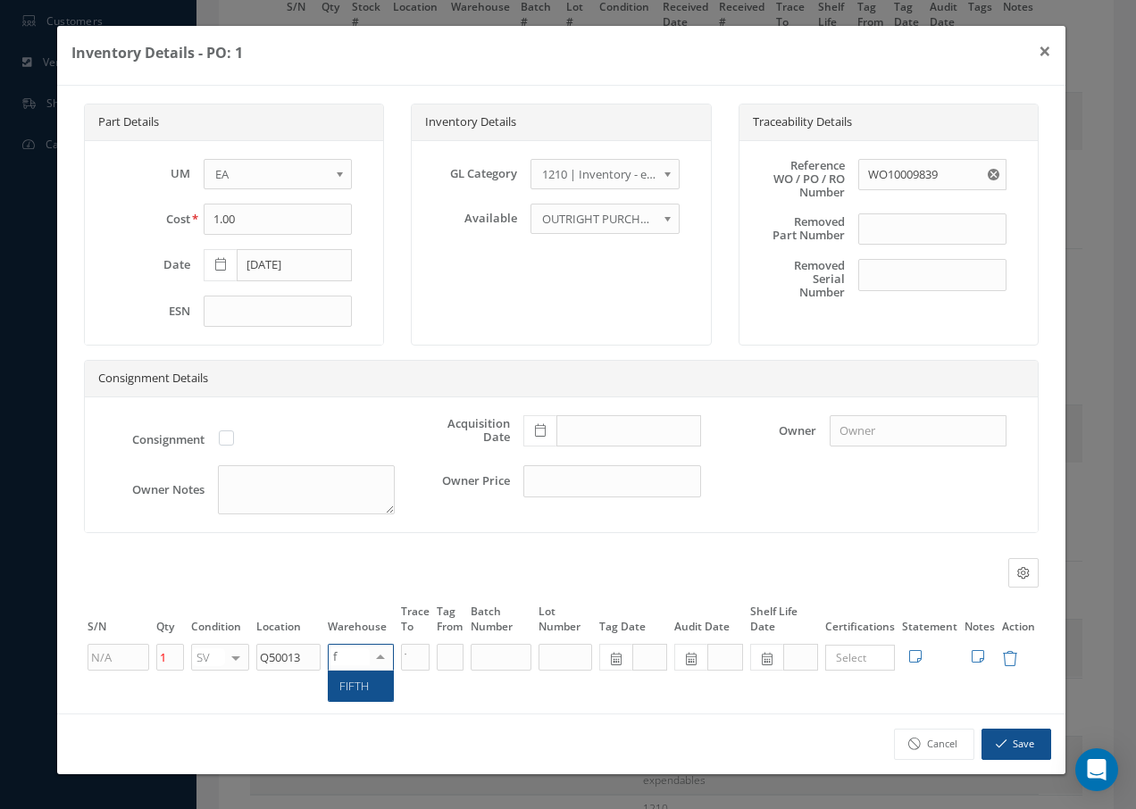
click at [375, 689] on span "FIFTH" at bounding box center [361, 685] width 64 height 30
click at [1035, 737] on button "Save" at bounding box center [1016, 743] width 70 height 31
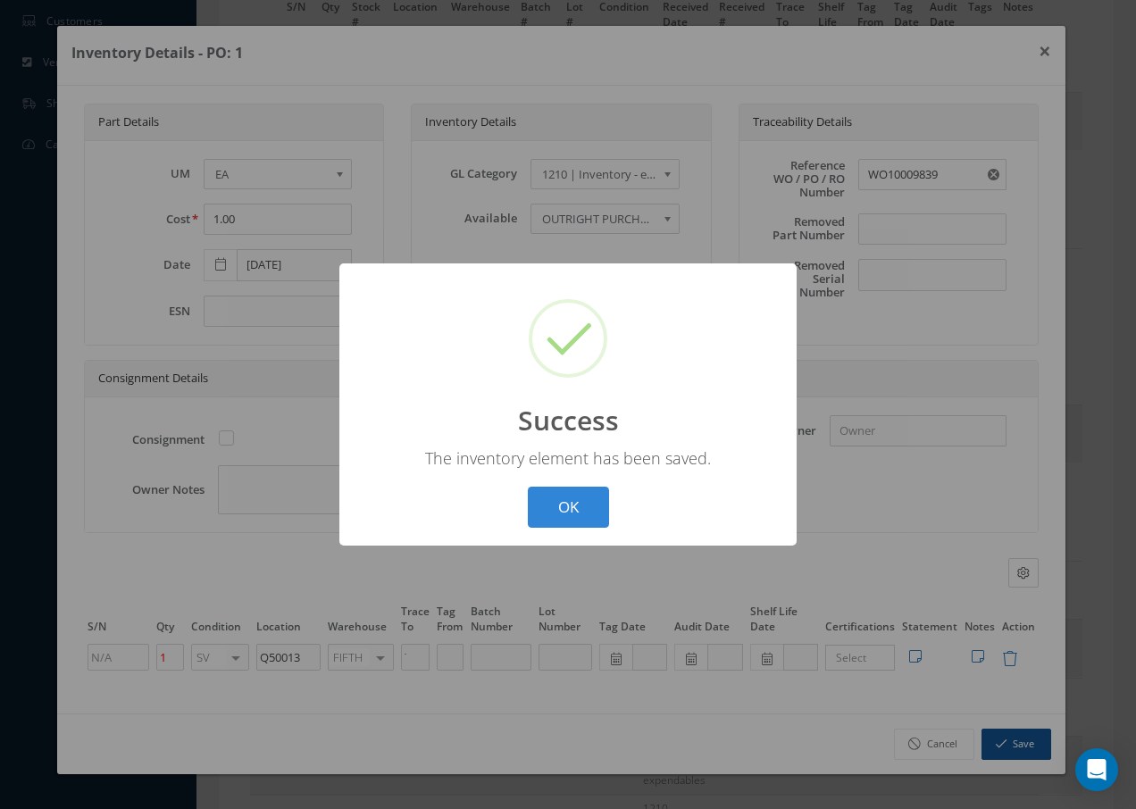
drag, startPoint x: 556, startPoint y: 494, endPoint x: 570, endPoint y: 492, distance: 14.4
click at [561, 494] on button "OK" at bounding box center [568, 508] width 81 height 42
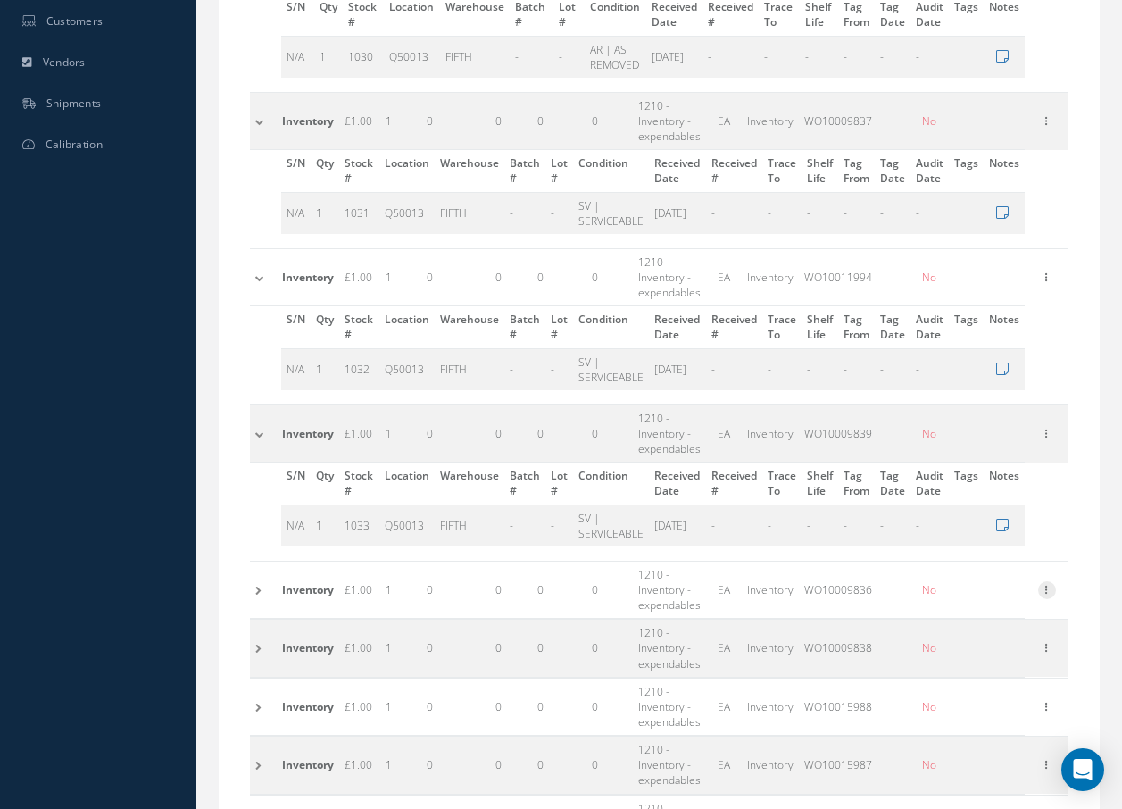
click at [1055, 590] on icon at bounding box center [1047, 588] width 18 height 14
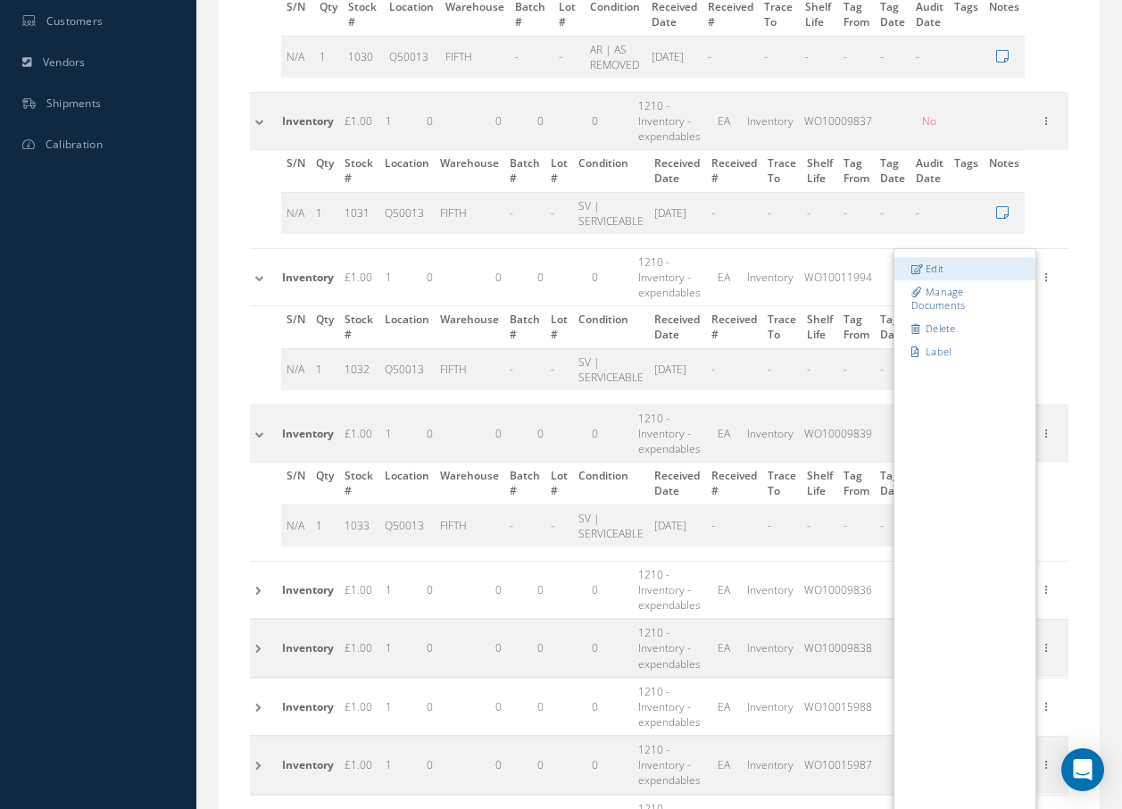
click at [938, 266] on link "Edit" at bounding box center [964, 268] width 141 height 23
type input "WO10009836"
type input "MEZZ Q8D"
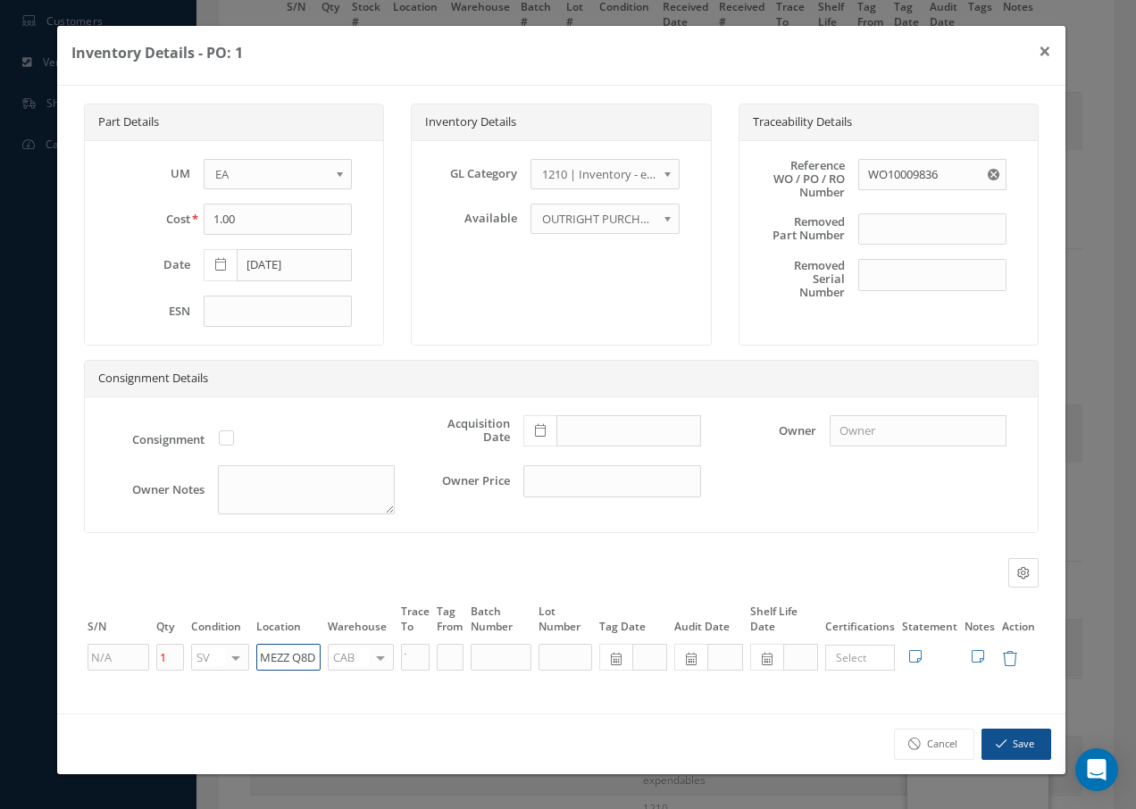
drag, startPoint x: 260, startPoint y: 656, endPoint x: 429, endPoint y: 613, distance: 174.9
click at [429, 613] on table "S/N Qty Condition Location Warehouse Trace To Tag From Batch Number Lot Number …" at bounding box center [561, 637] width 954 height 71
paste input "Q50013"
type input "Q50013"
click at [384, 657] on div at bounding box center [380, 658] width 25 height 26
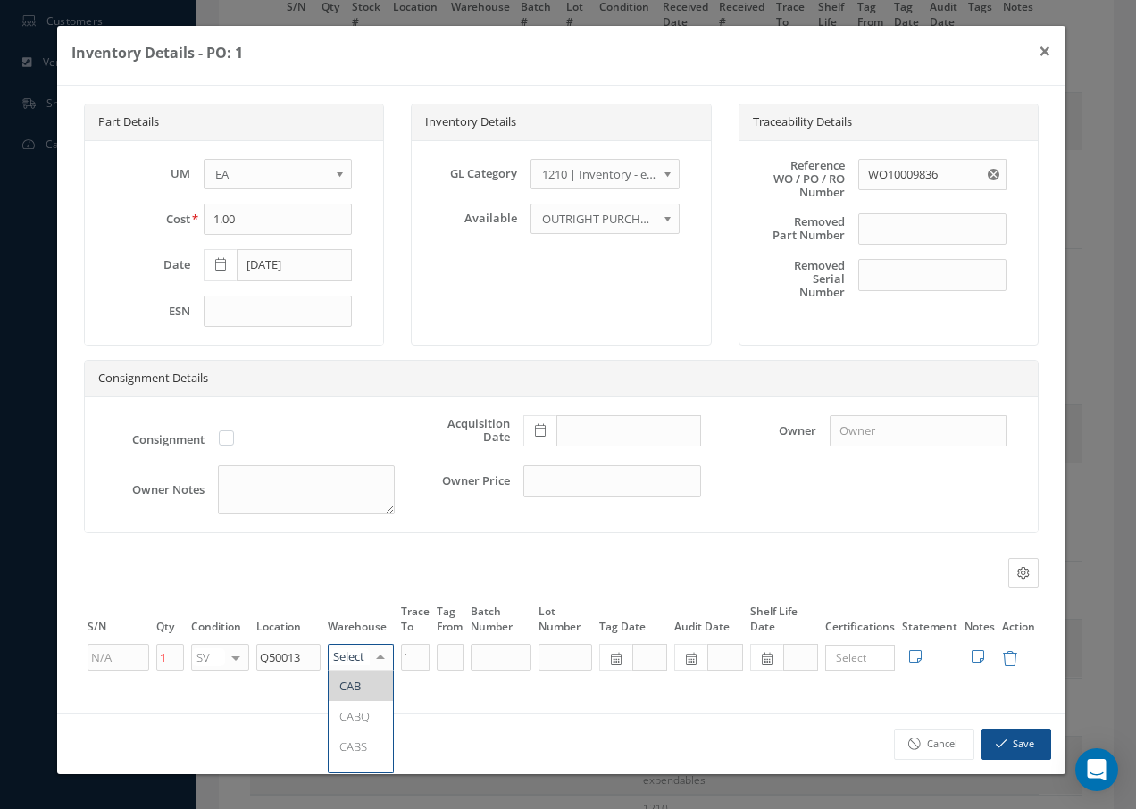
type input "f"
click at [367, 684] on span "FIFTH" at bounding box center [353, 686] width 29 height 16
click at [1000, 744] on icon "button" at bounding box center [1000, 743] width 11 height 12
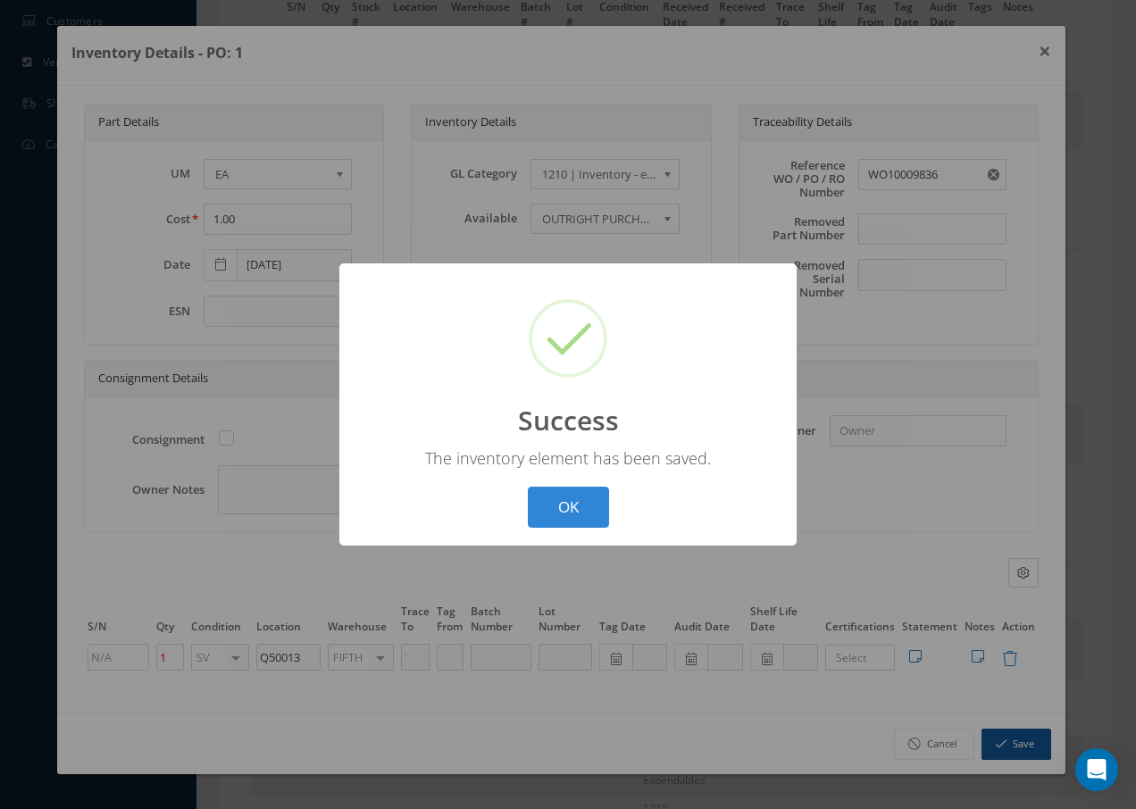
drag, startPoint x: 537, startPoint y: 502, endPoint x: 545, endPoint y: 491, distance: 12.9
click at [542, 501] on button "OK" at bounding box center [568, 508] width 81 height 42
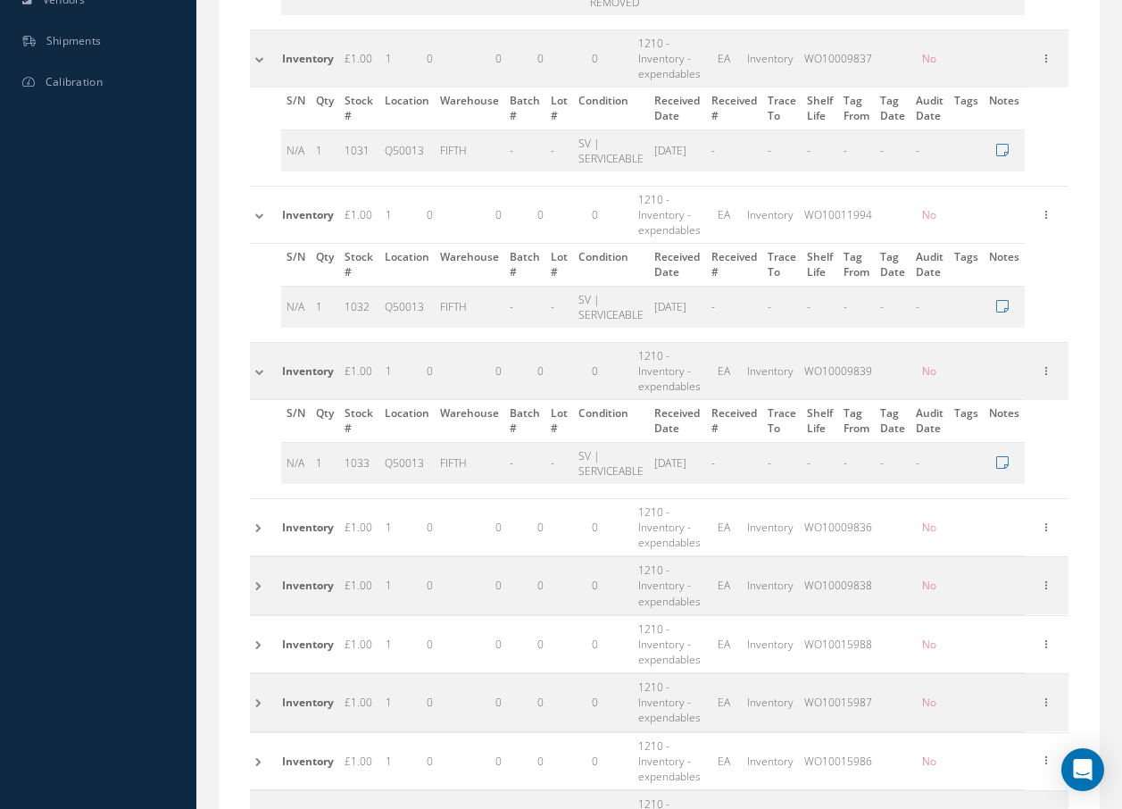
scroll to position [750, 0]
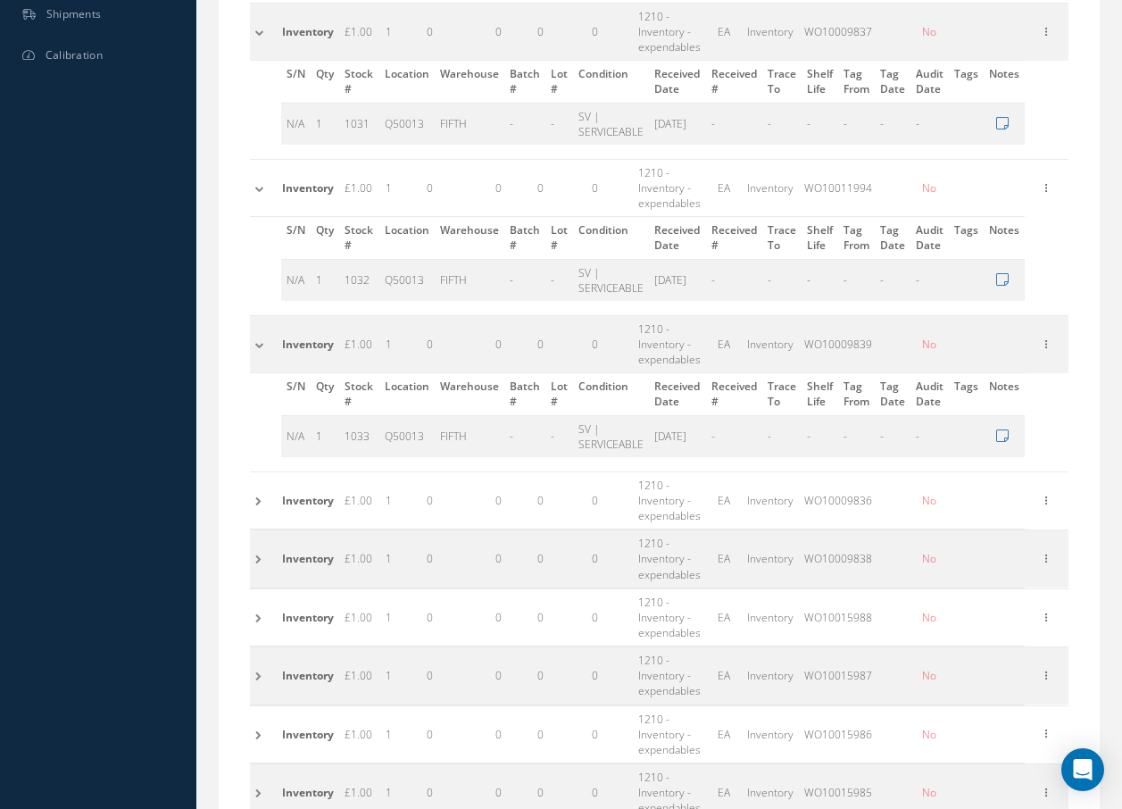
click at [260, 503] on td at bounding box center [263, 499] width 27 height 57
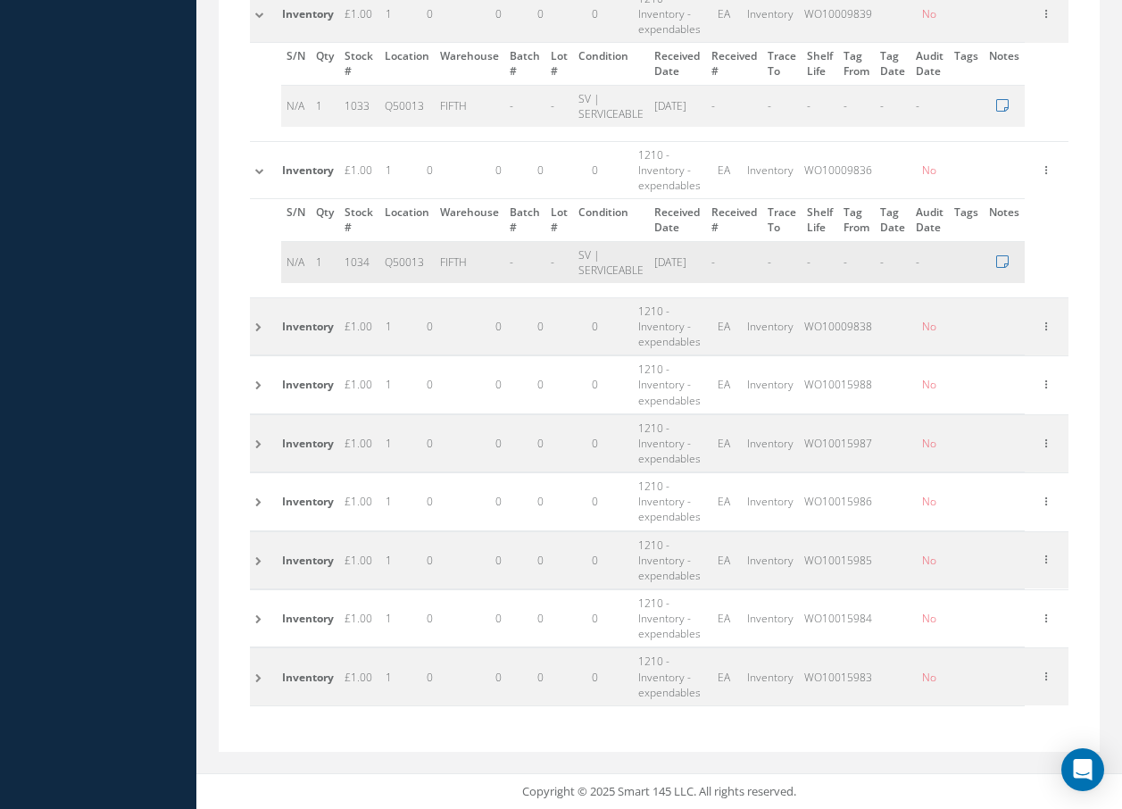
scroll to position [1081, 0]
click at [253, 326] on td at bounding box center [263, 324] width 27 height 57
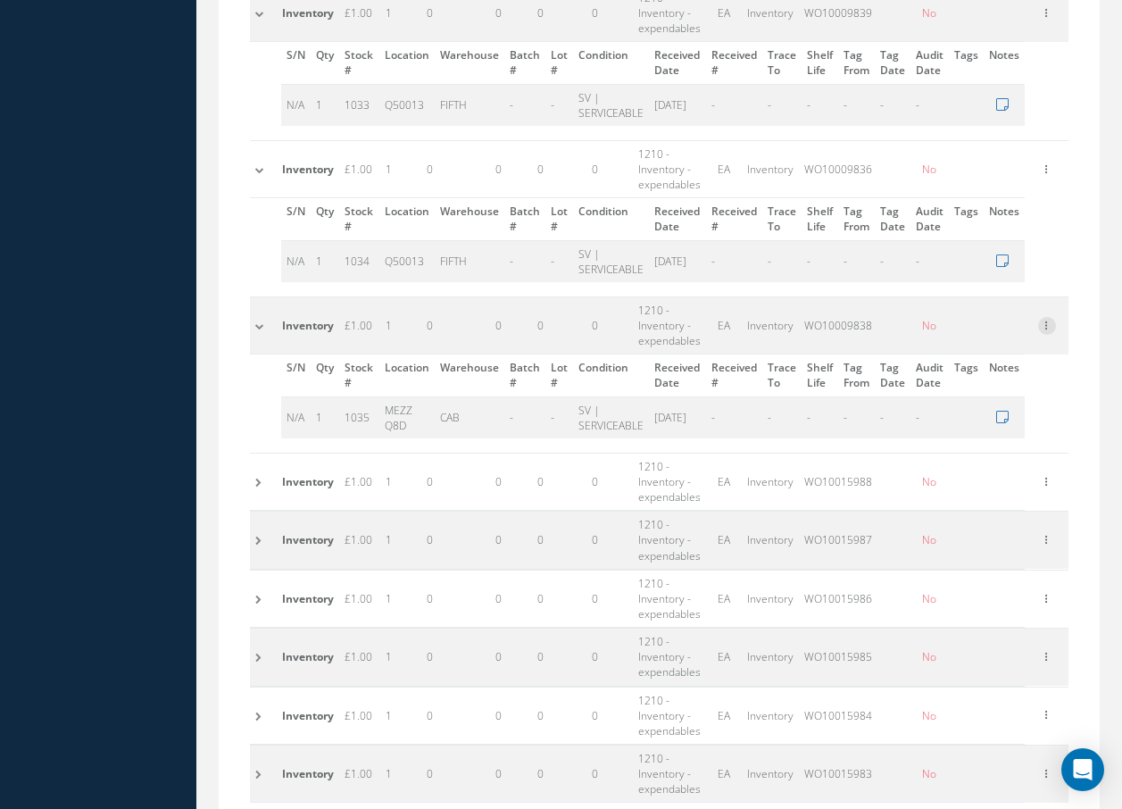
click at [1050, 320] on icon at bounding box center [1047, 324] width 18 height 14
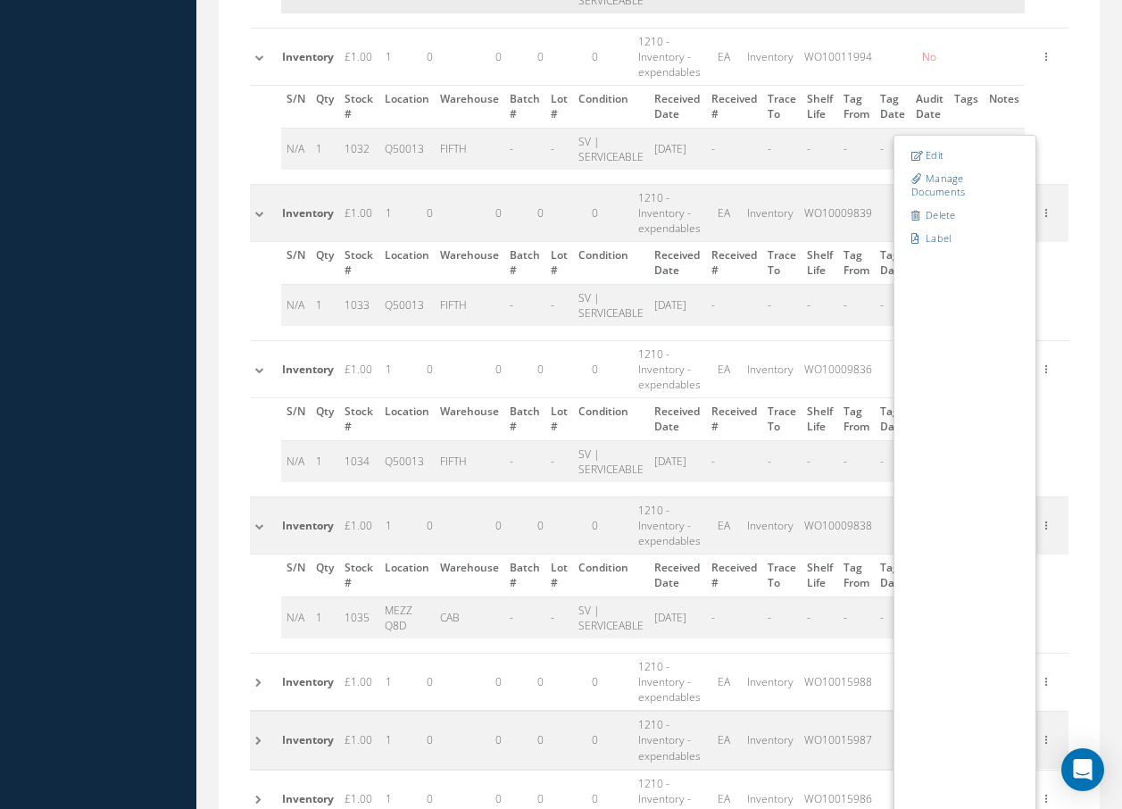
scroll to position [813, 0]
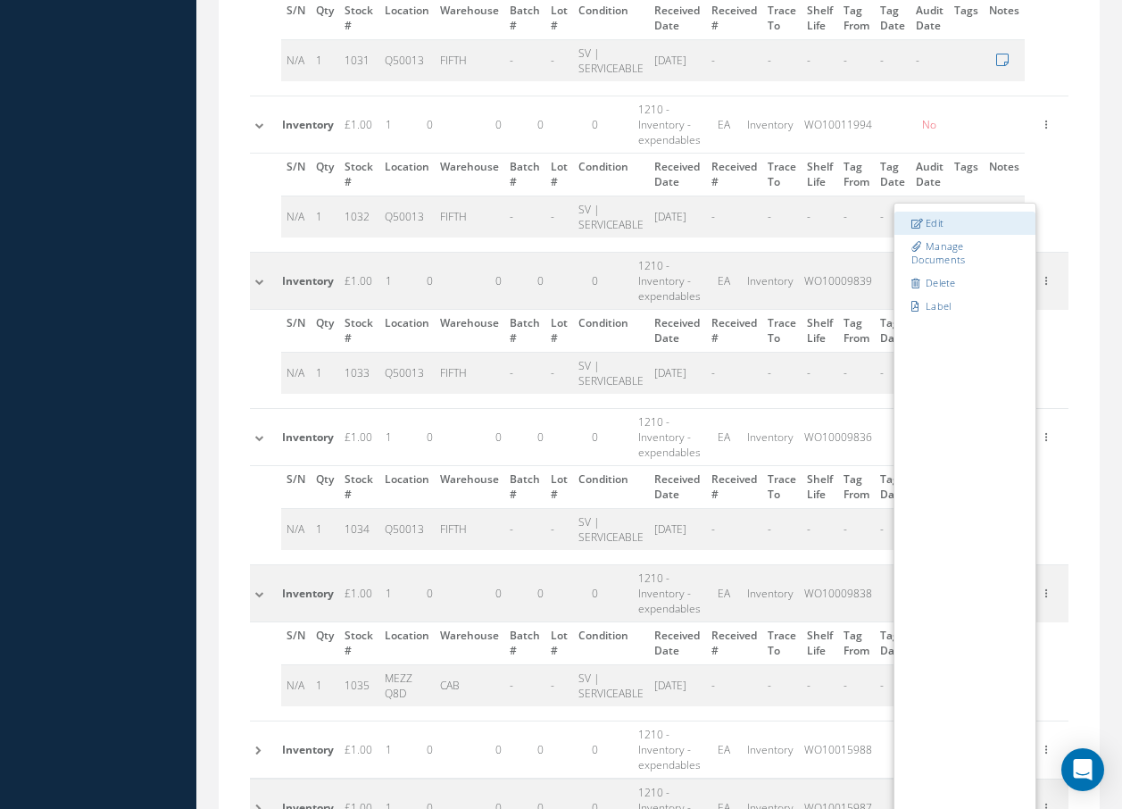
click at [948, 228] on link "Edit" at bounding box center [964, 223] width 141 height 23
type input "WO10009838"
type input "MEZZ Q8D"
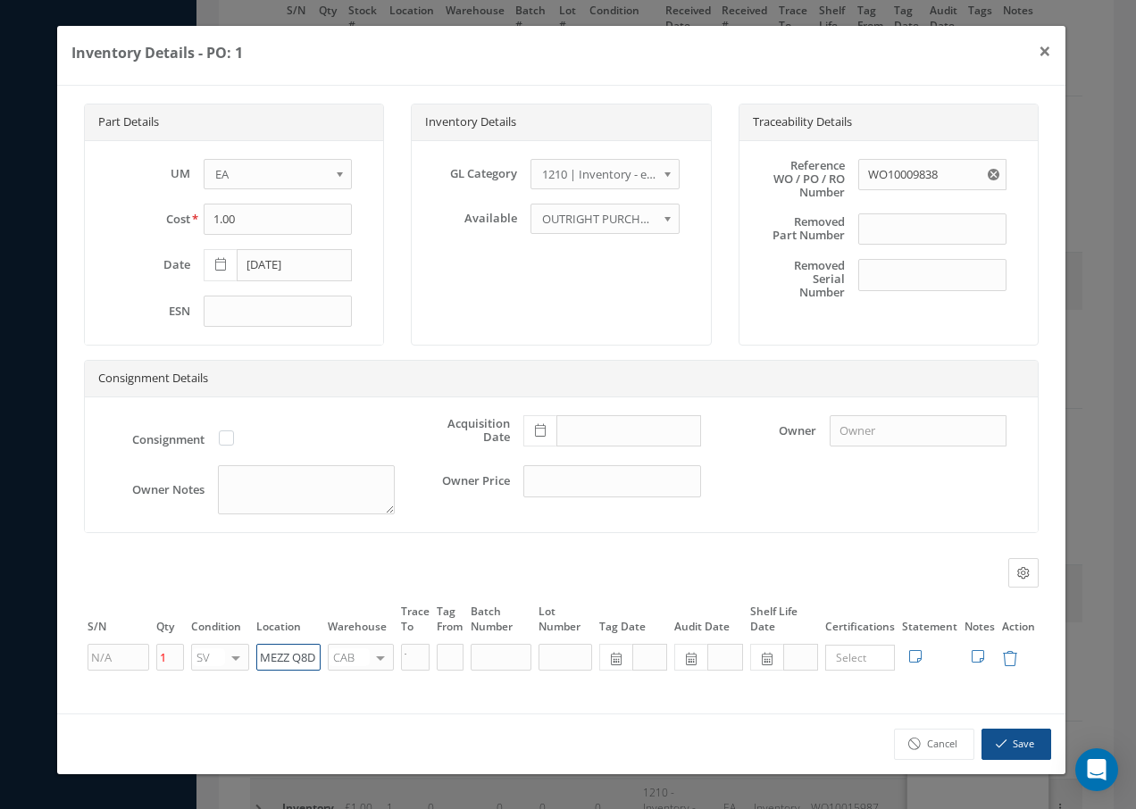
drag, startPoint x: 318, startPoint y: 662, endPoint x: 122, endPoint y: 625, distance: 199.1
click at [141, 672] on tr "1 SV OH SV RP AR NE FN NS RE FP BER N/A INSP BC AI MD RF SCR TS USE TL SP NU AS…" at bounding box center [561, 657] width 954 height 30
paste input "Q50013"
type input "Q50013"
click at [384, 664] on div at bounding box center [380, 658] width 25 height 26
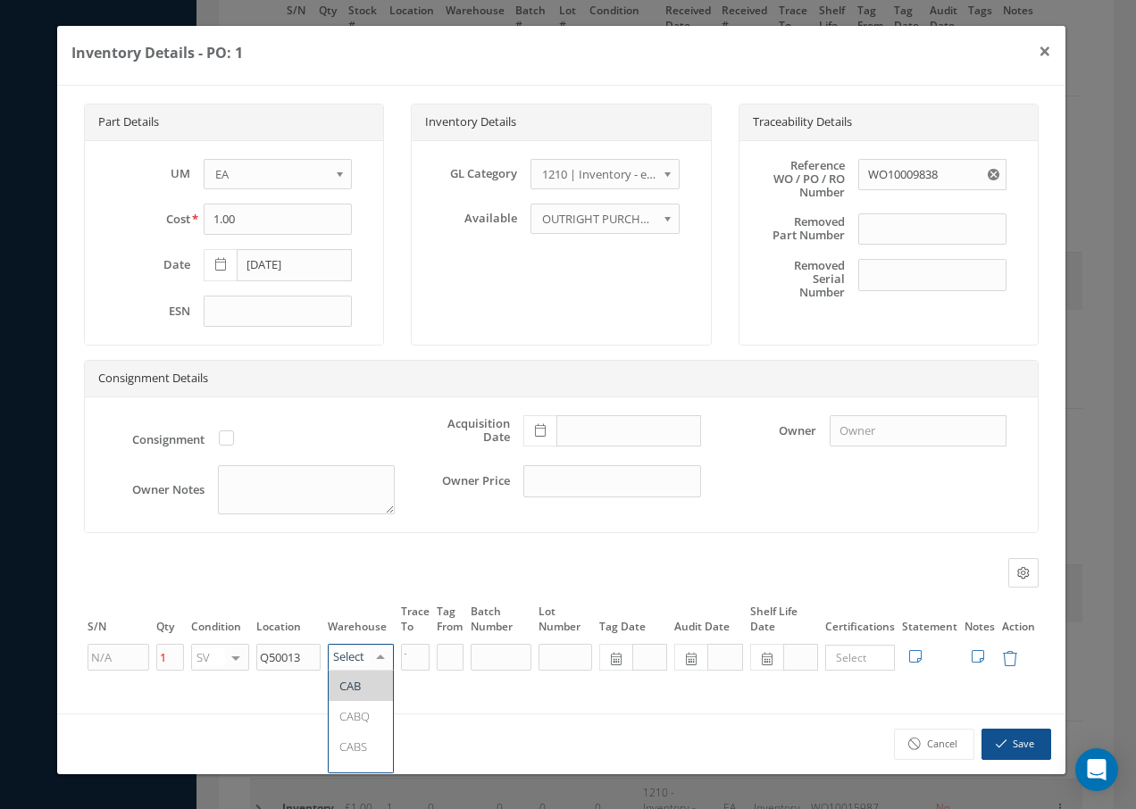
type input "f"
click at [377, 681] on span "FIFTH" at bounding box center [361, 685] width 64 height 30
click at [1027, 738] on button "Save" at bounding box center [1016, 743] width 70 height 31
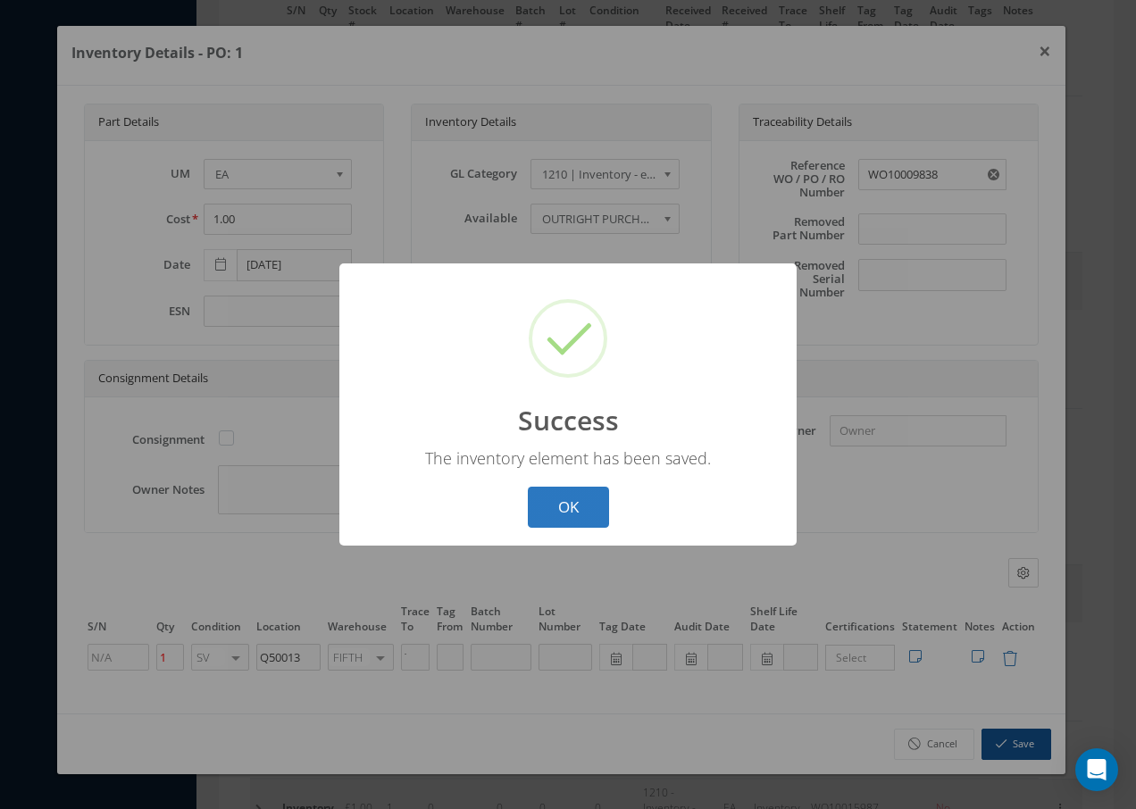
click at [596, 498] on button "OK" at bounding box center [568, 508] width 81 height 42
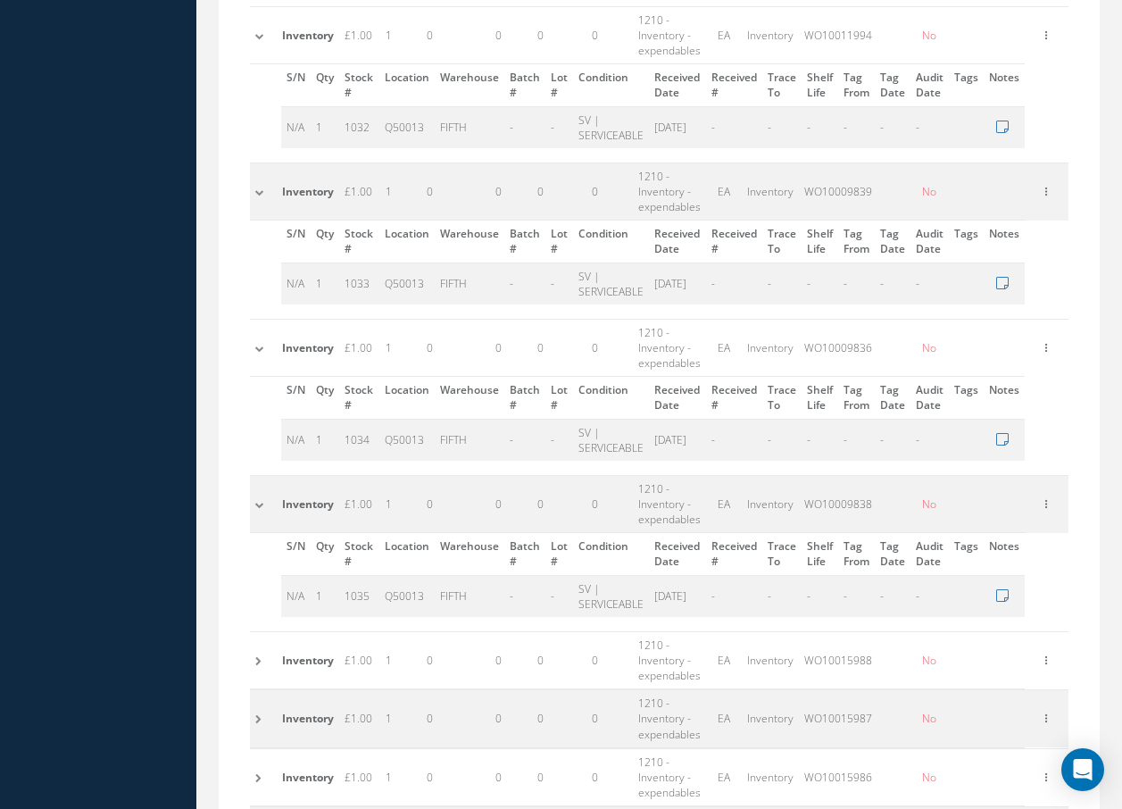
scroll to position [992, 0]
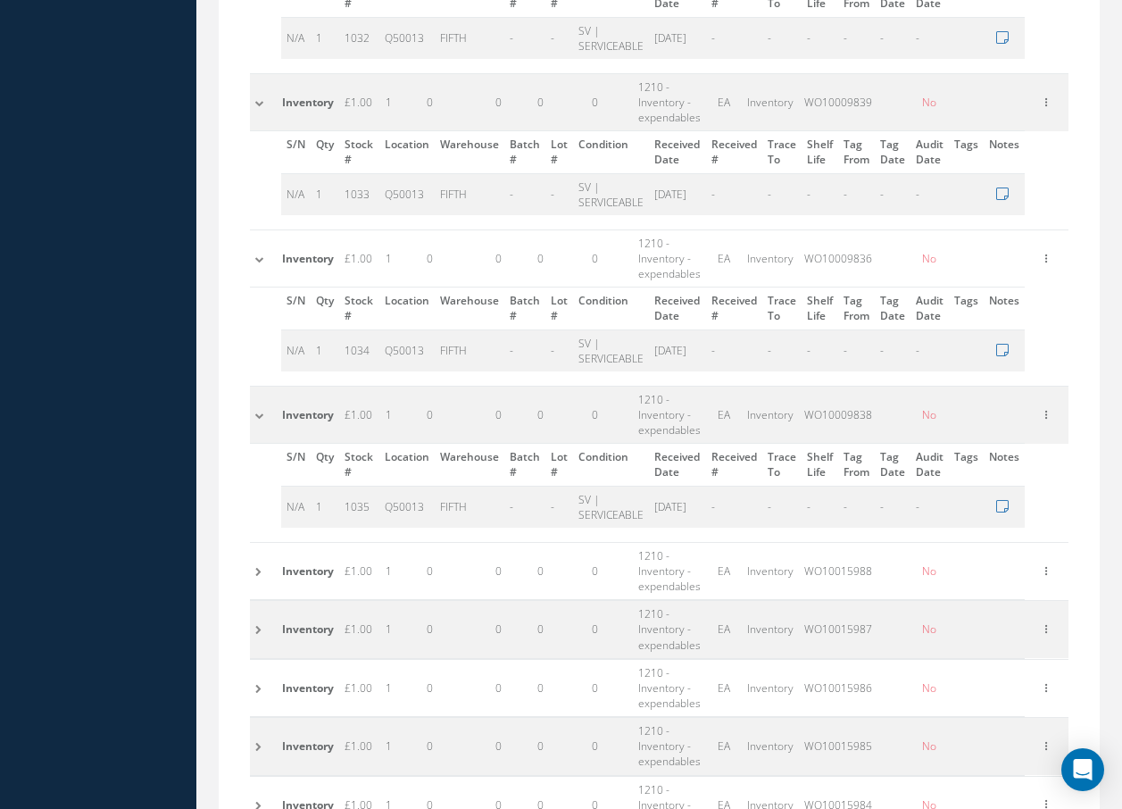
click at [260, 573] on td at bounding box center [263, 570] width 27 height 57
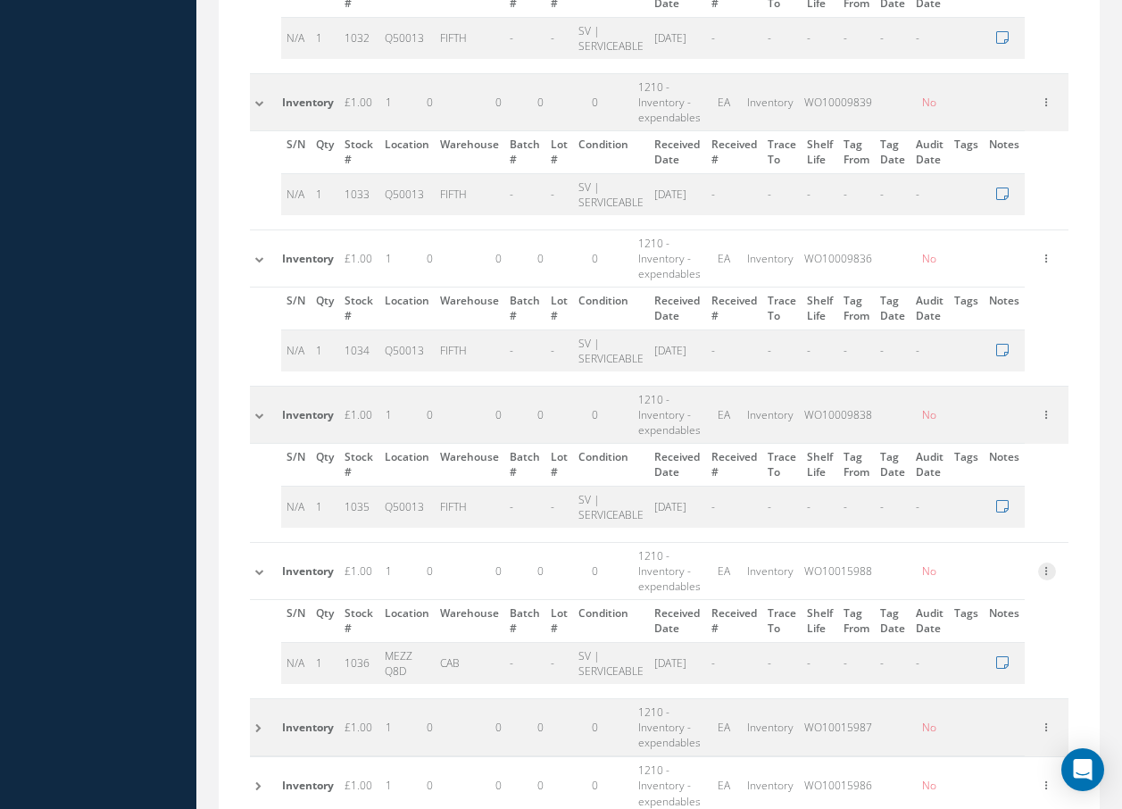
click at [1052, 573] on icon at bounding box center [1047, 569] width 18 height 14
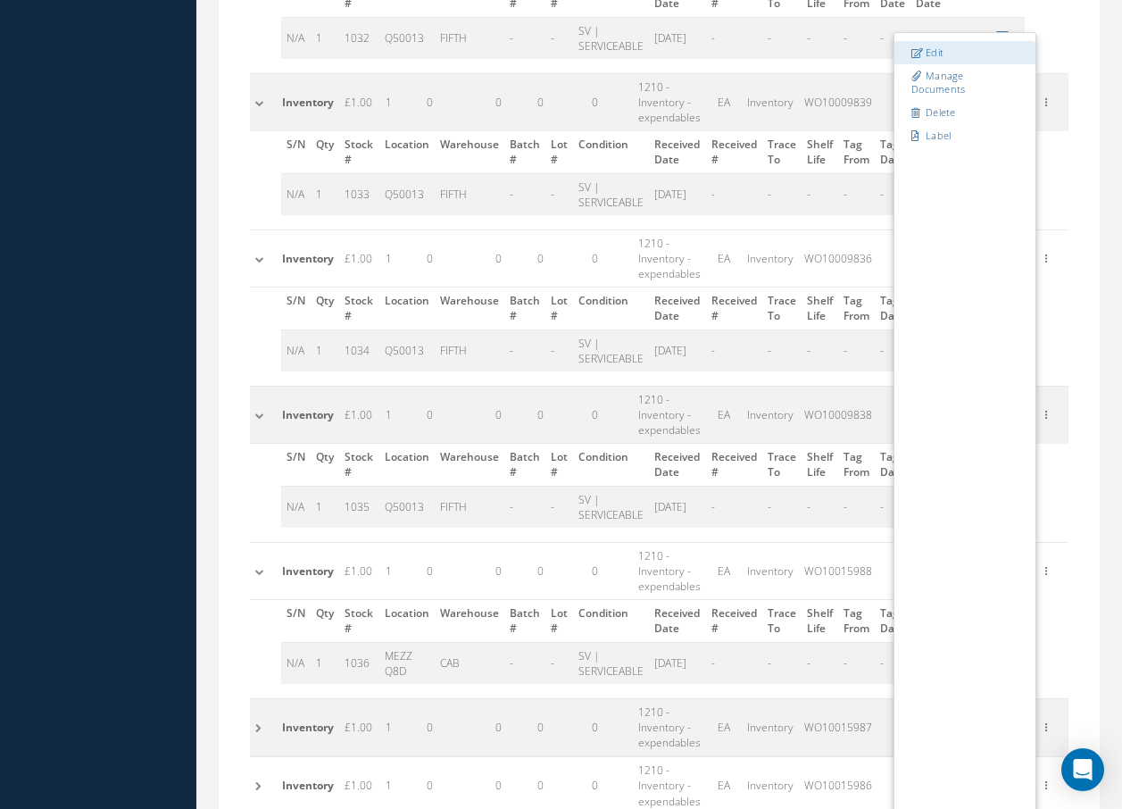
click at [950, 53] on link "Edit" at bounding box center [964, 52] width 141 height 23
type input "WO10015988"
type input "MEZZ Q8D"
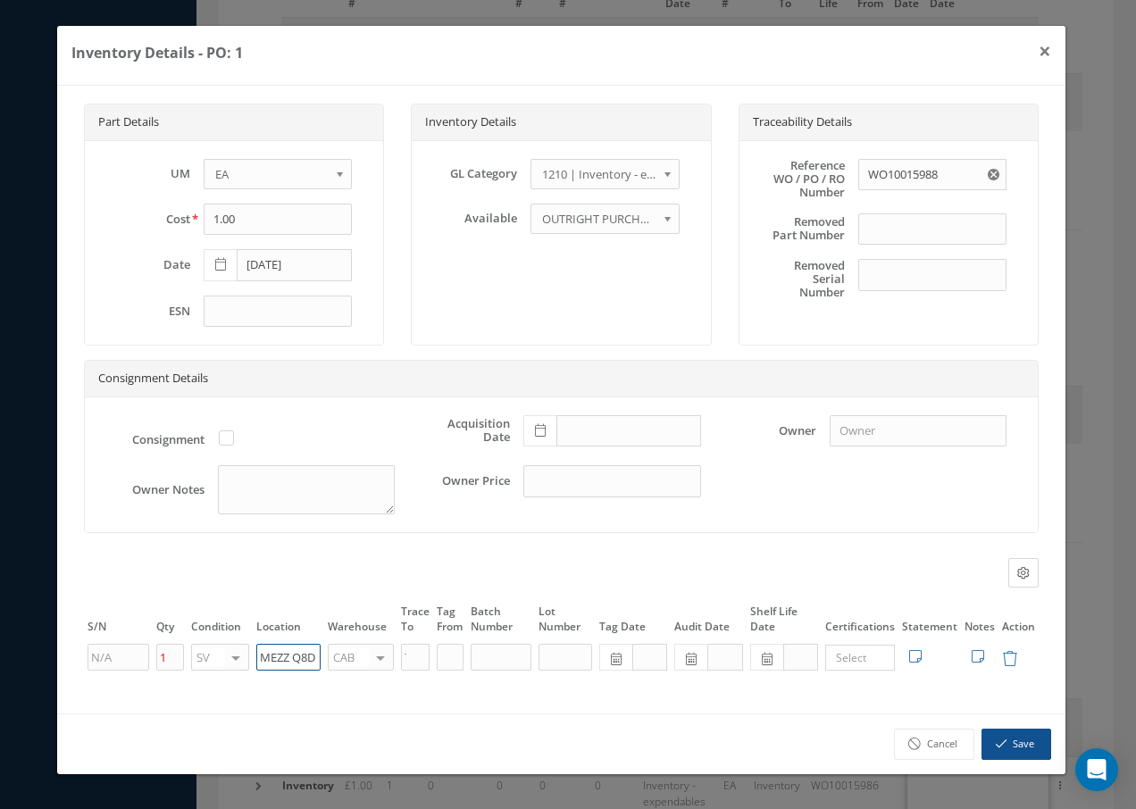
drag, startPoint x: 258, startPoint y: 648, endPoint x: 405, endPoint y: 625, distance: 149.1
click at [388, 628] on table "S/N Qty Condition Location Warehouse Trace To Tag From Batch Number Lot Number …" at bounding box center [561, 637] width 954 height 71
paste input "Q50013"
type input "Q50013"
click at [388, 654] on div at bounding box center [380, 658] width 25 height 26
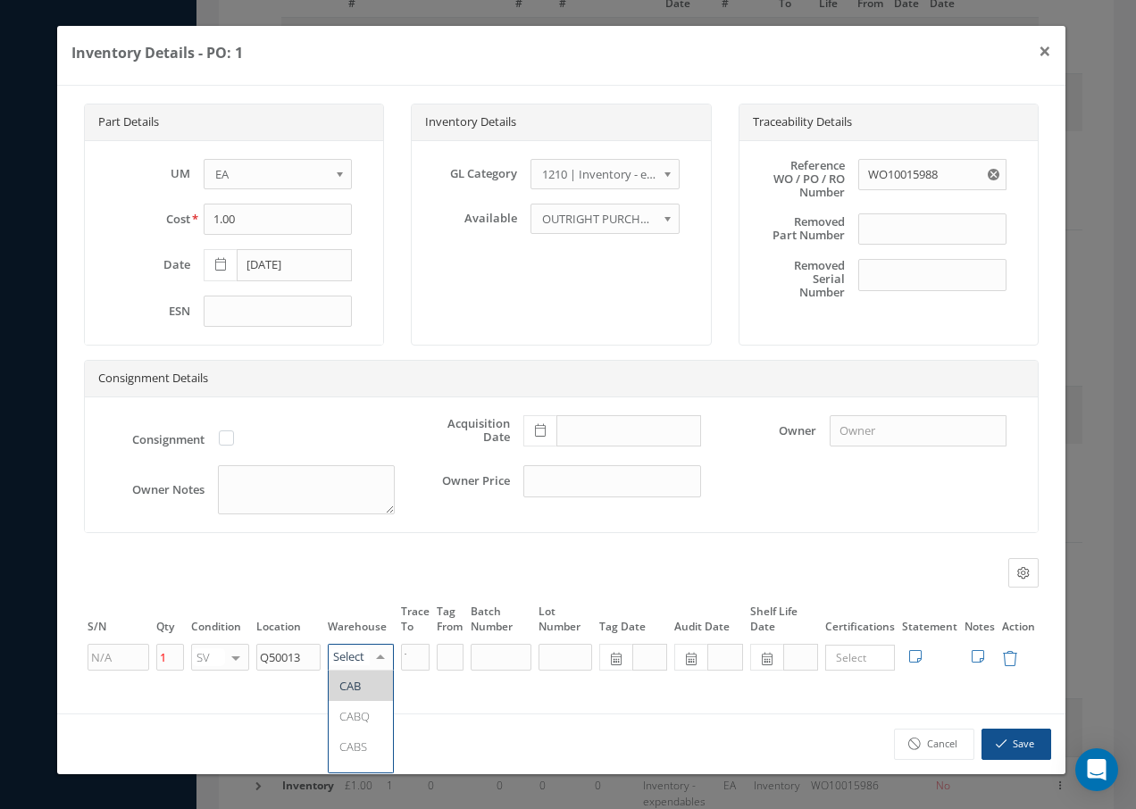
type input "f"
click at [370, 678] on span "FIFTH" at bounding box center [361, 685] width 64 height 30
click at [1014, 746] on button "Save" at bounding box center [1016, 743] width 70 height 31
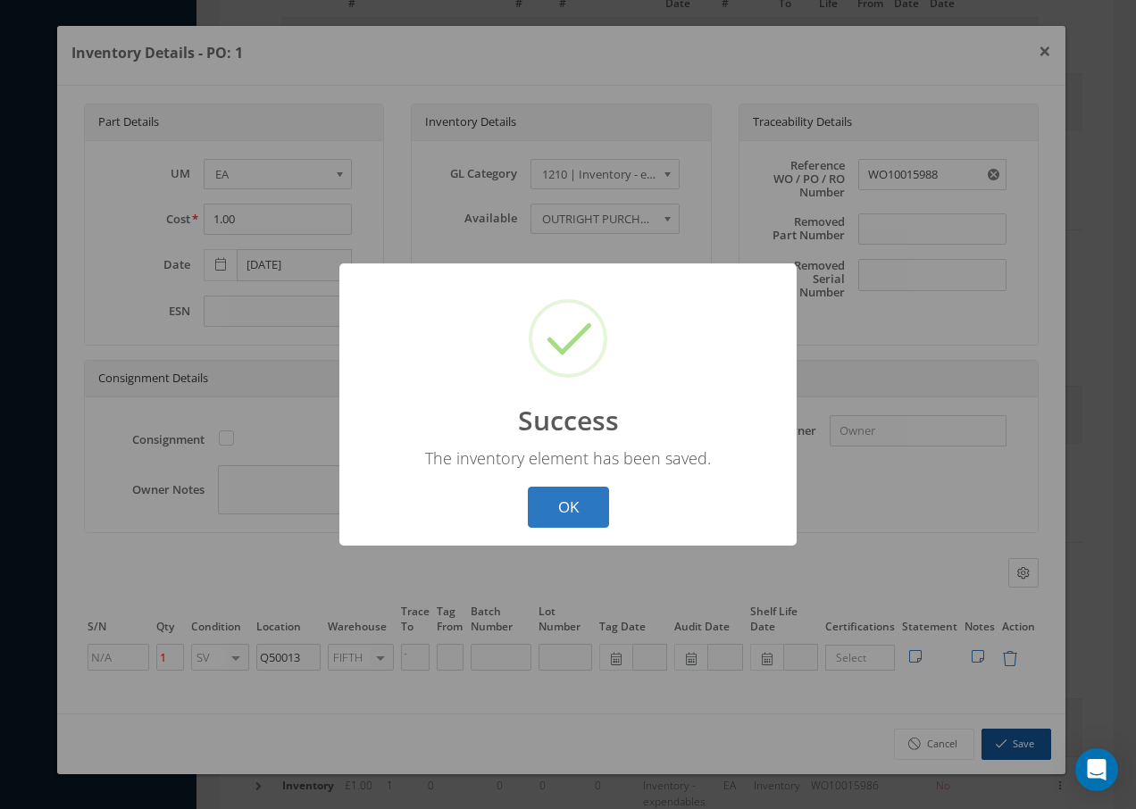
drag, startPoint x: 562, startPoint y: 520, endPoint x: 570, endPoint y: 512, distance: 11.4
click at [568, 512] on button "OK" at bounding box center [568, 508] width 81 height 42
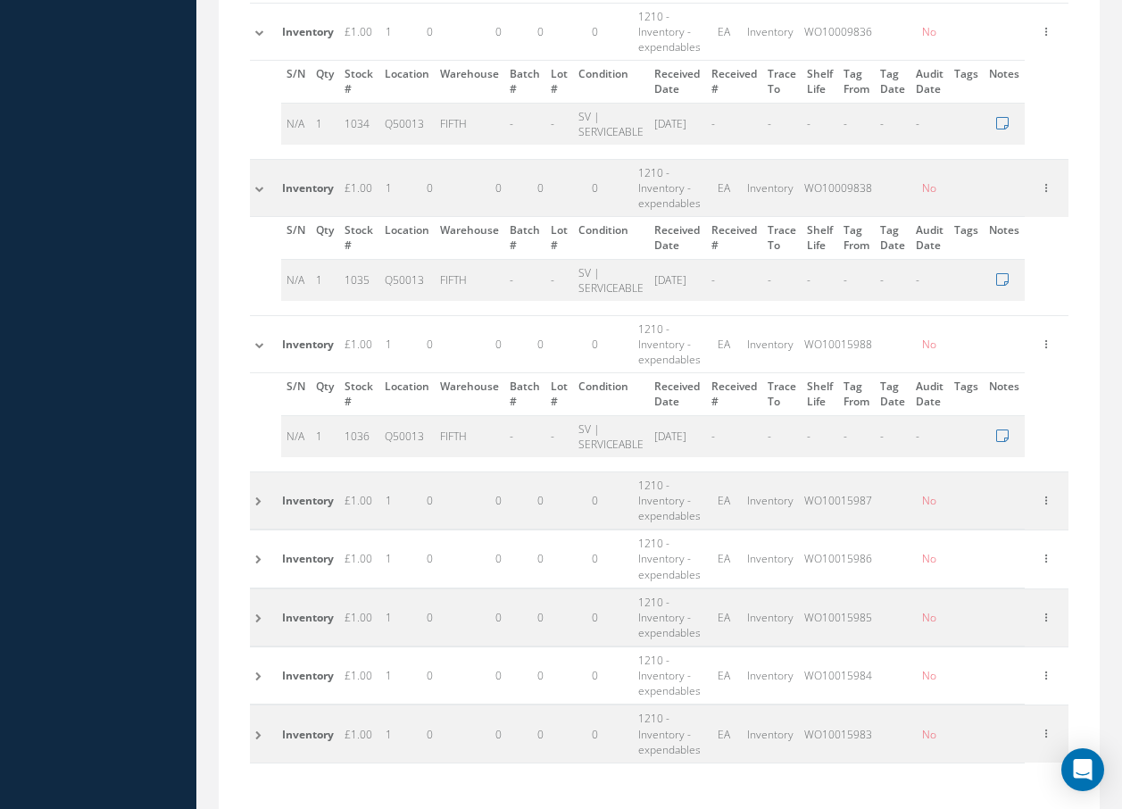
scroll to position [1260, 0]
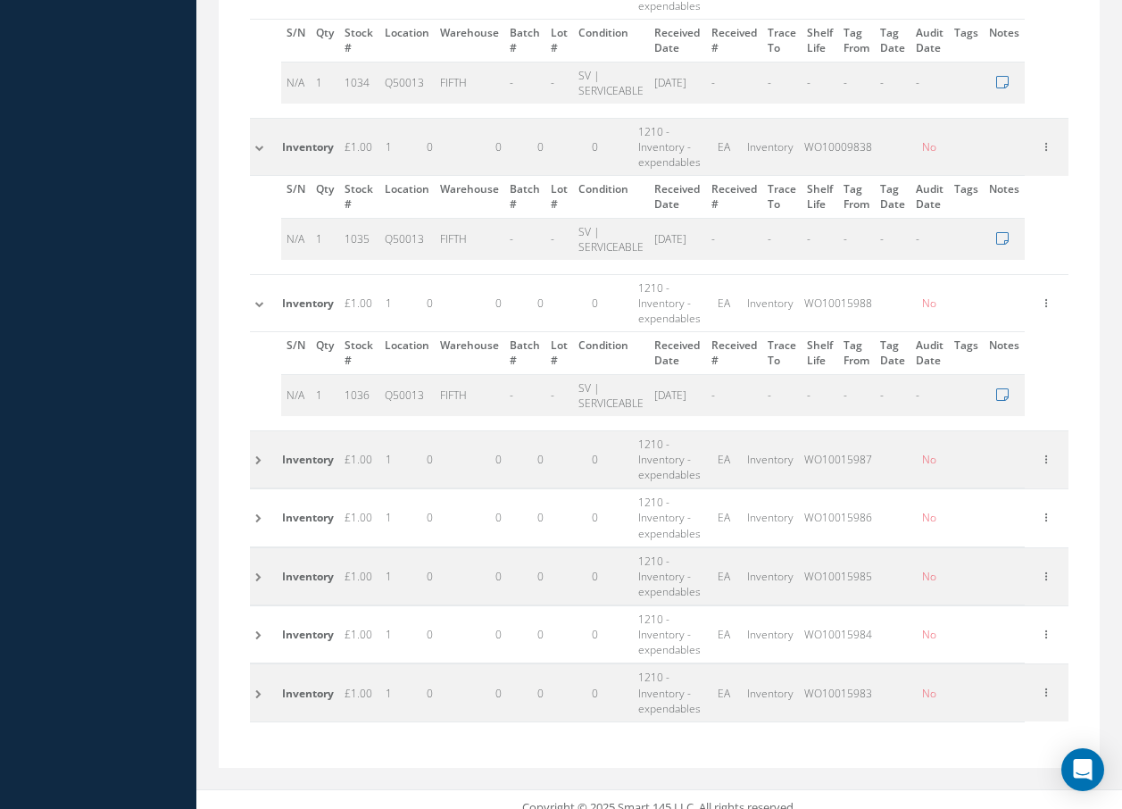
click at [254, 461] on td at bounding box center [263, 458] width 27 height 57
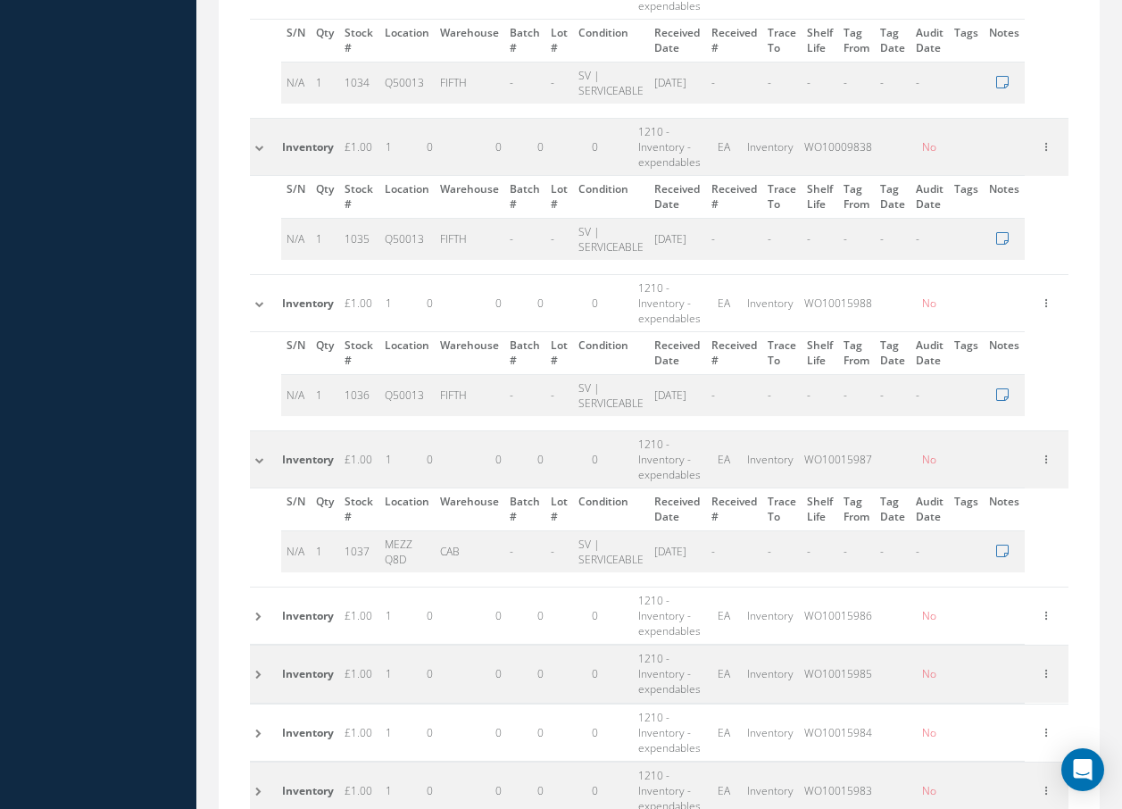
click at [263, 305] on td at bounding box center [263, 302] width 27 height 57
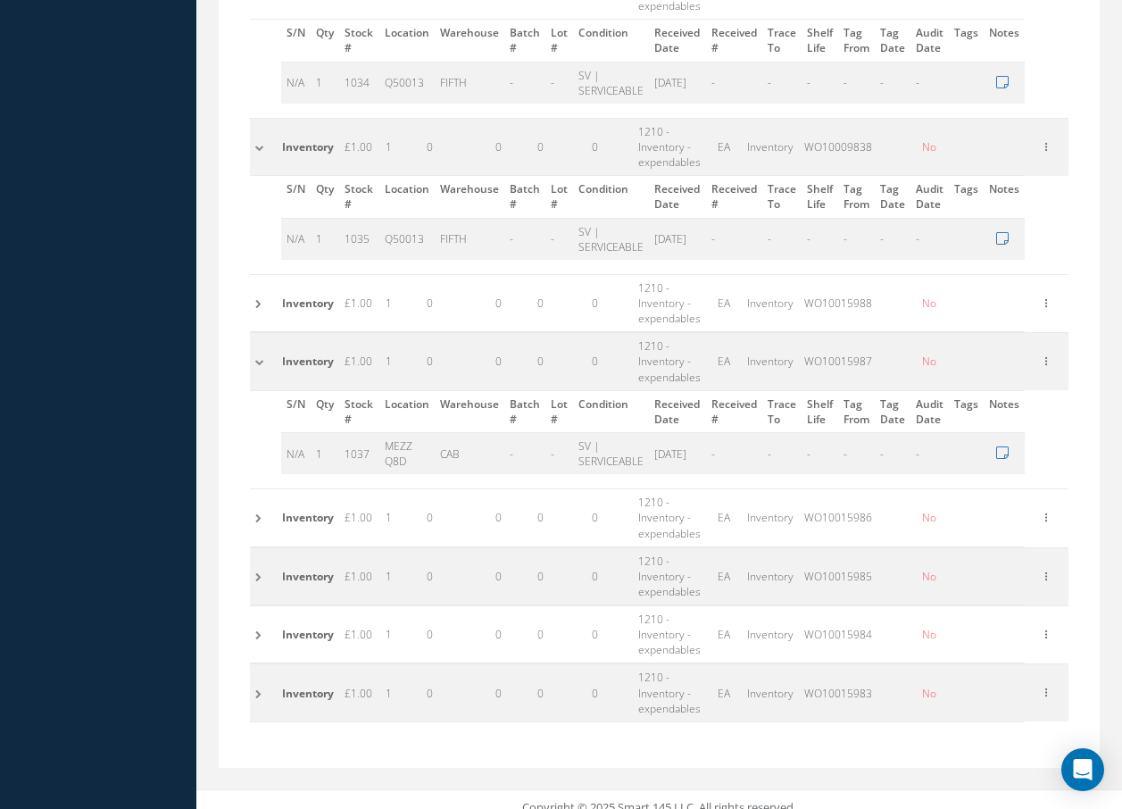
click at [261, 148] on td at bounding box center [263, 146] width 27 height 57
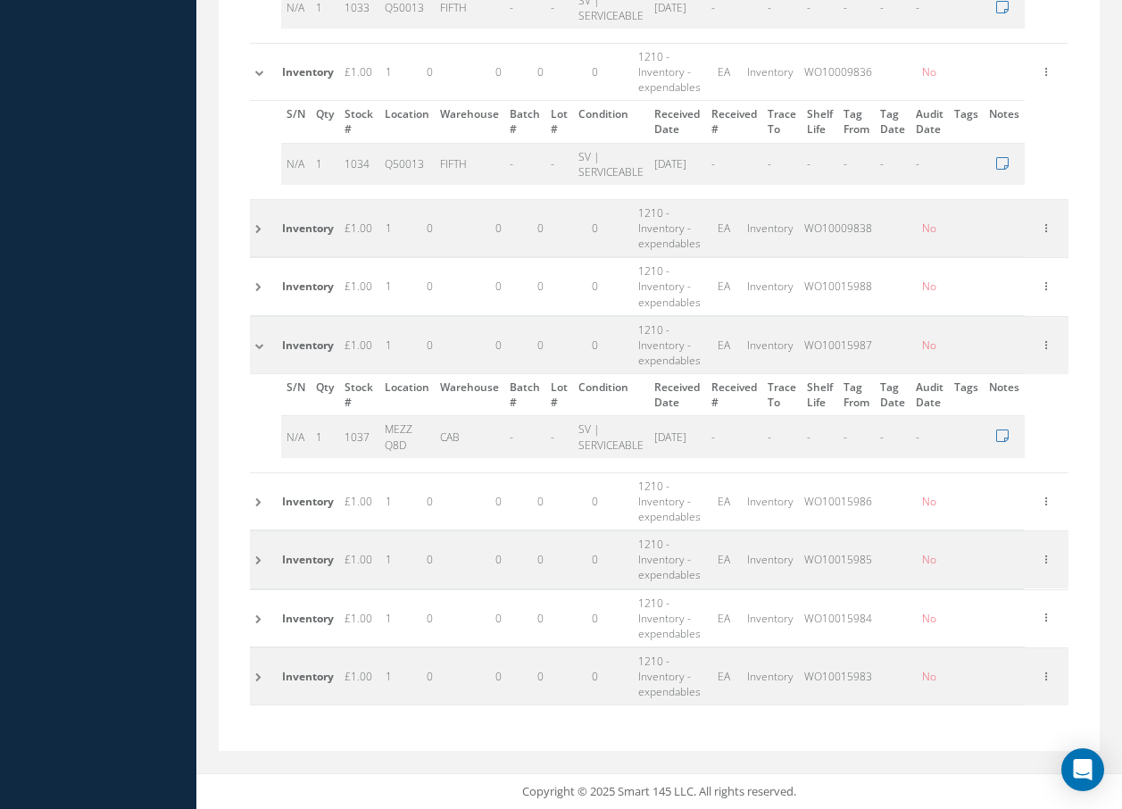
scroll to position [1178, 0]
click at [263, 74] on td at bounding box center [263, 71] width 27 height 57
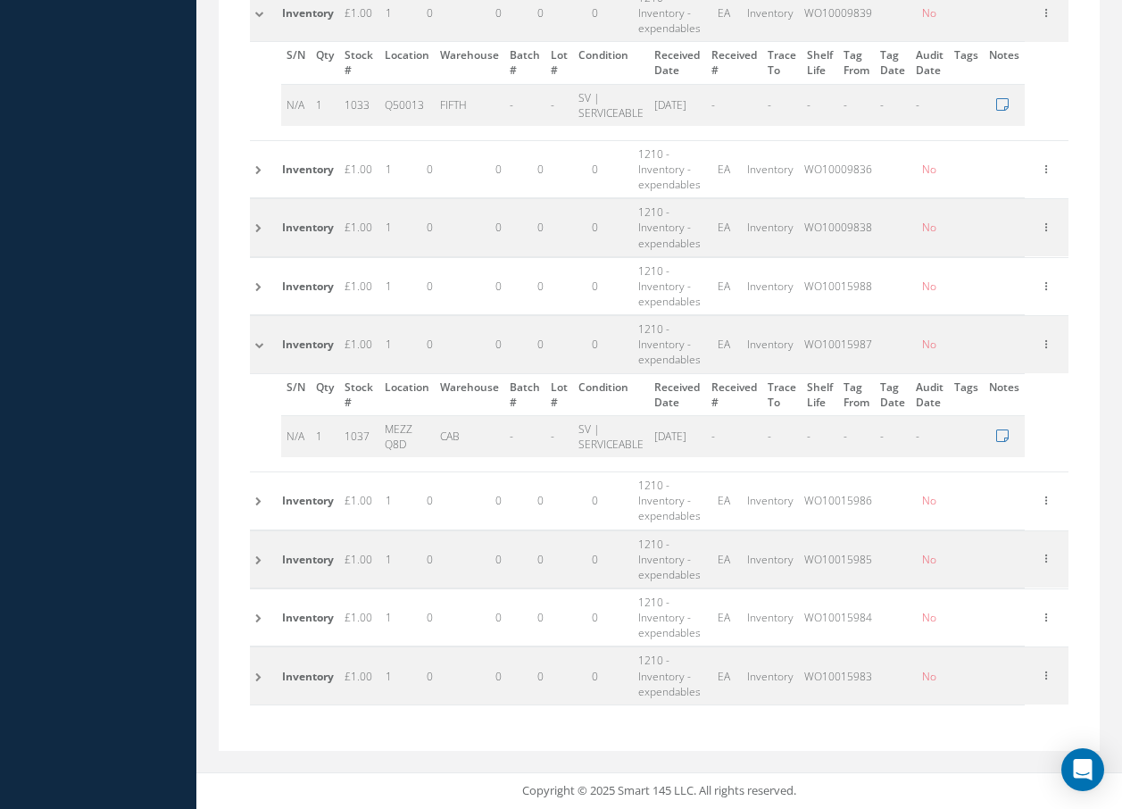
scroll to position [1081, 0]
click at [262, 15] on td at bounding box center [263, 12] width 27 height 57
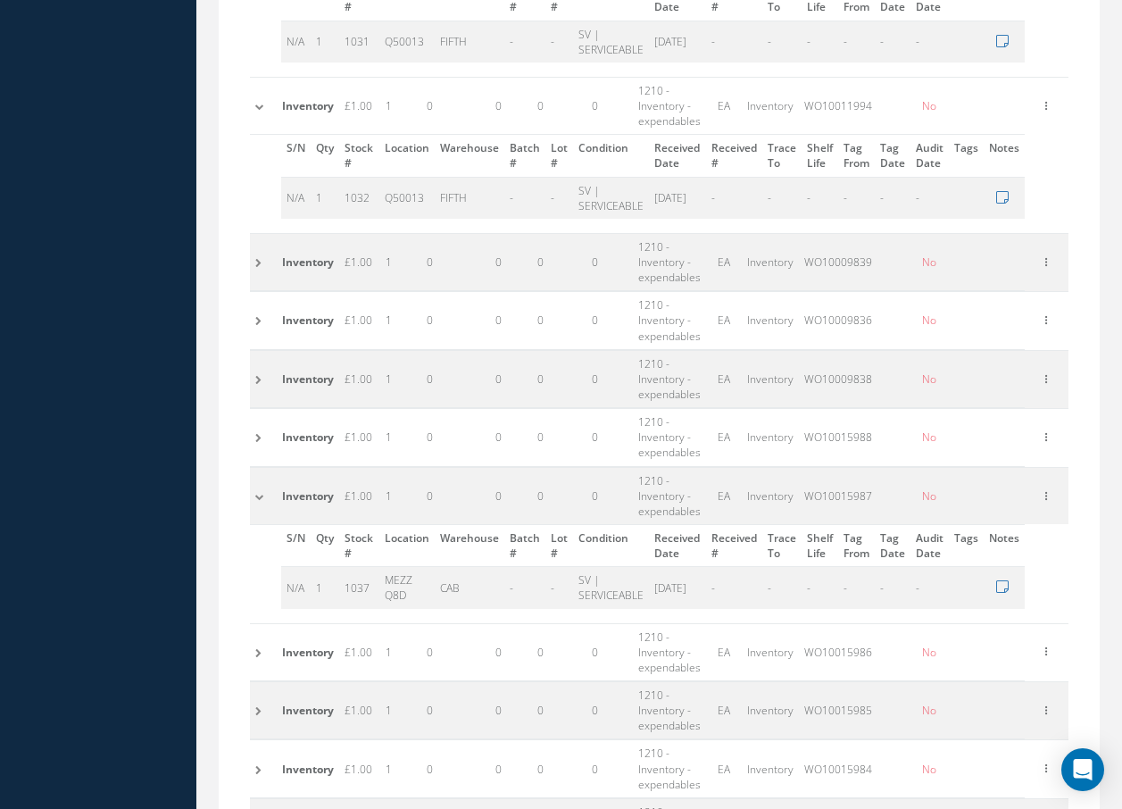
scroll to position [715, 0]
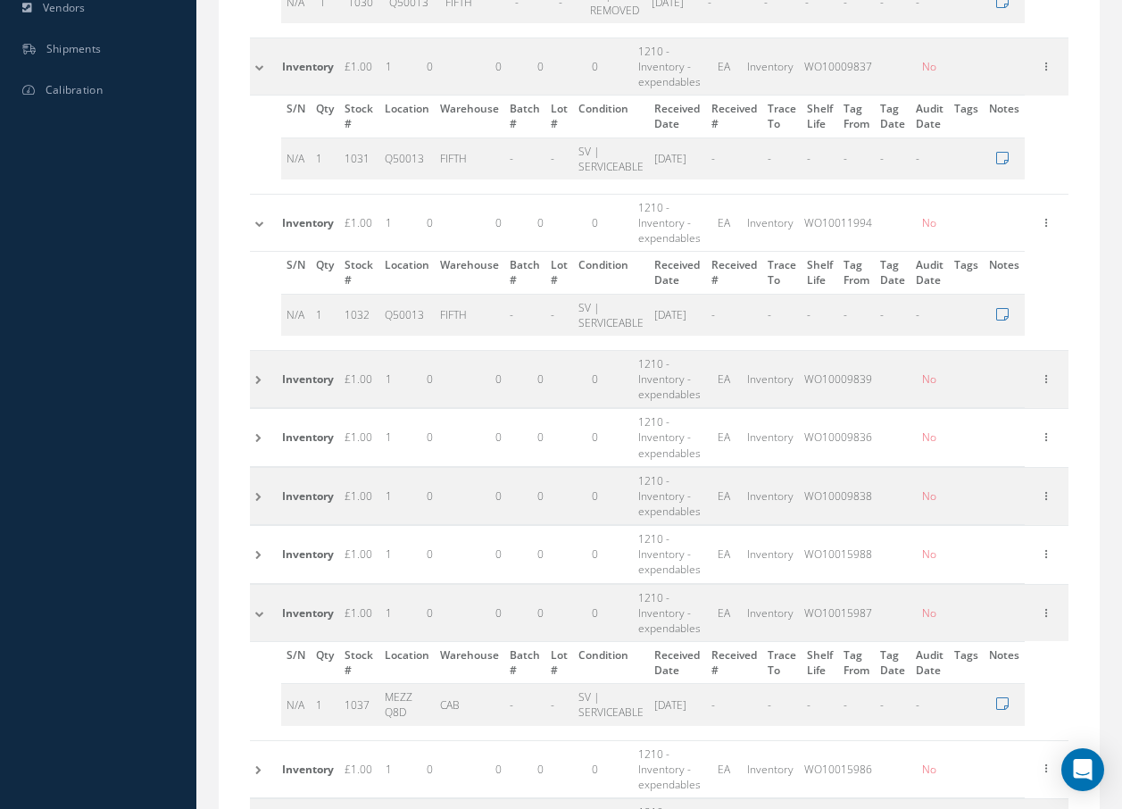
click at [254, 221] on td at bounding box center [263, 222] width 27 height 57
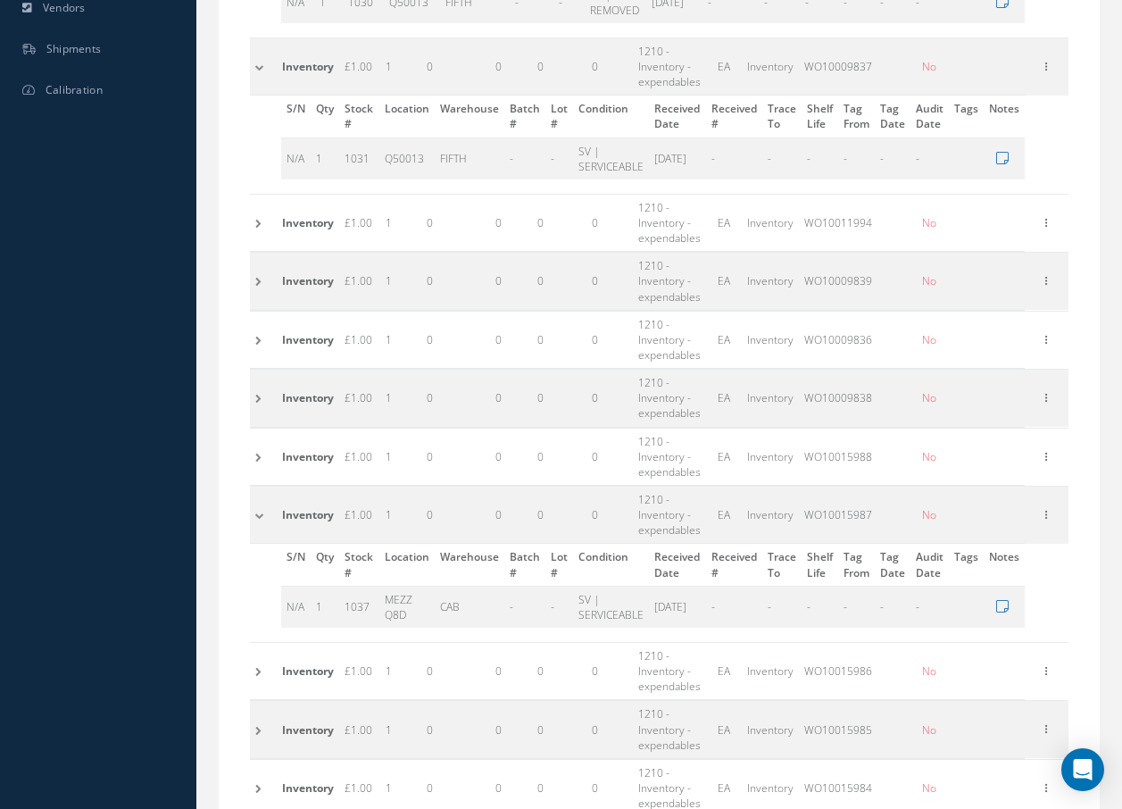
click at [261, 64] on td at bounding box center [263, 65] width 27 height 57
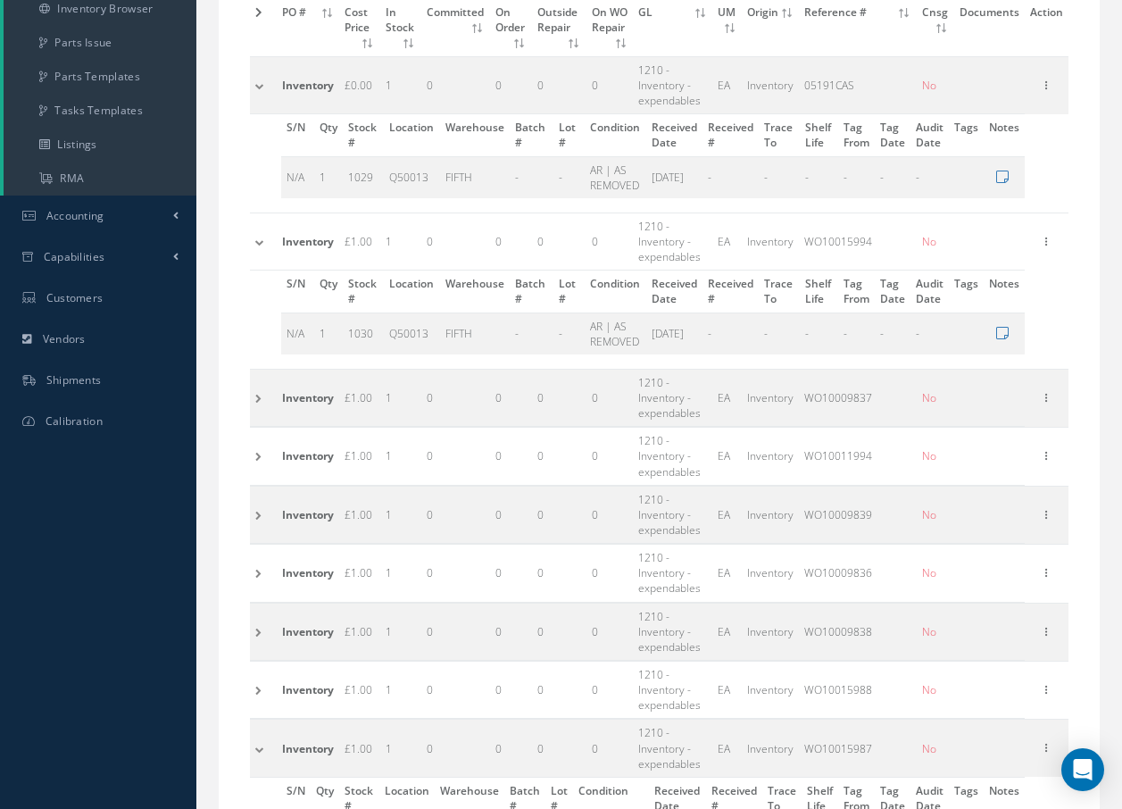
scroll to position [358, 0]
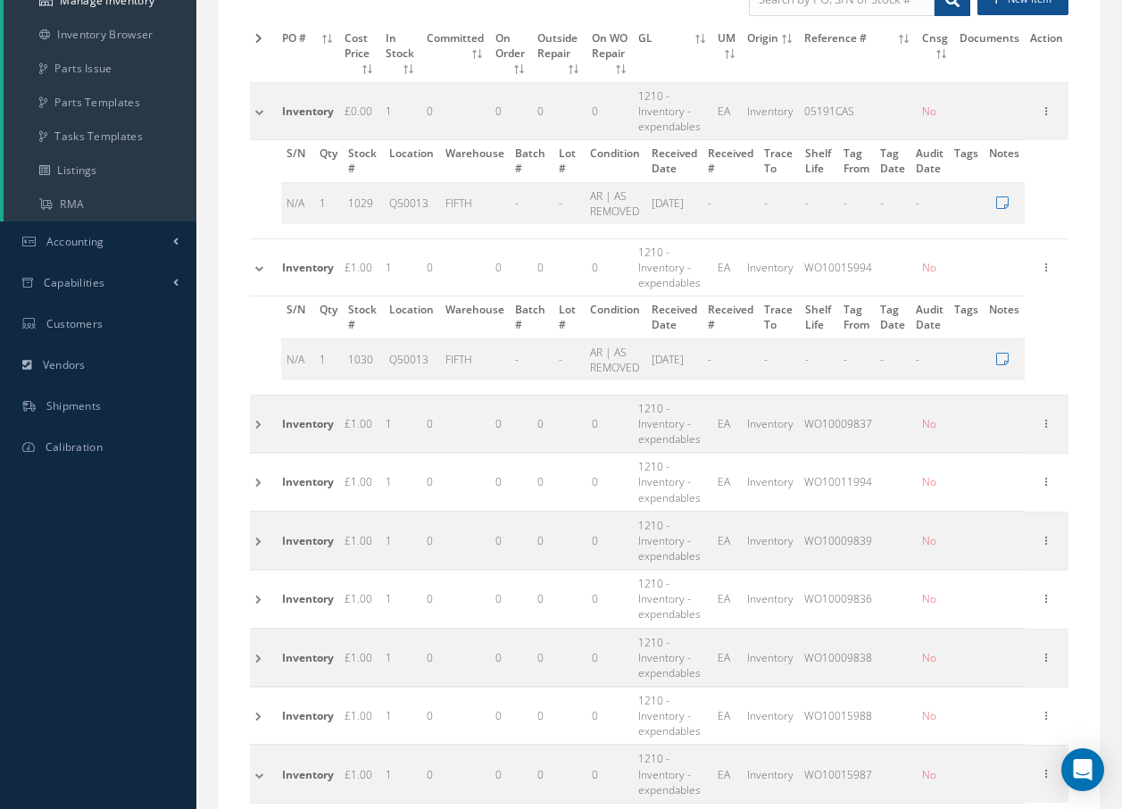
click at [265, 269] on td at bounding box center [263, 266] width 27 height 57
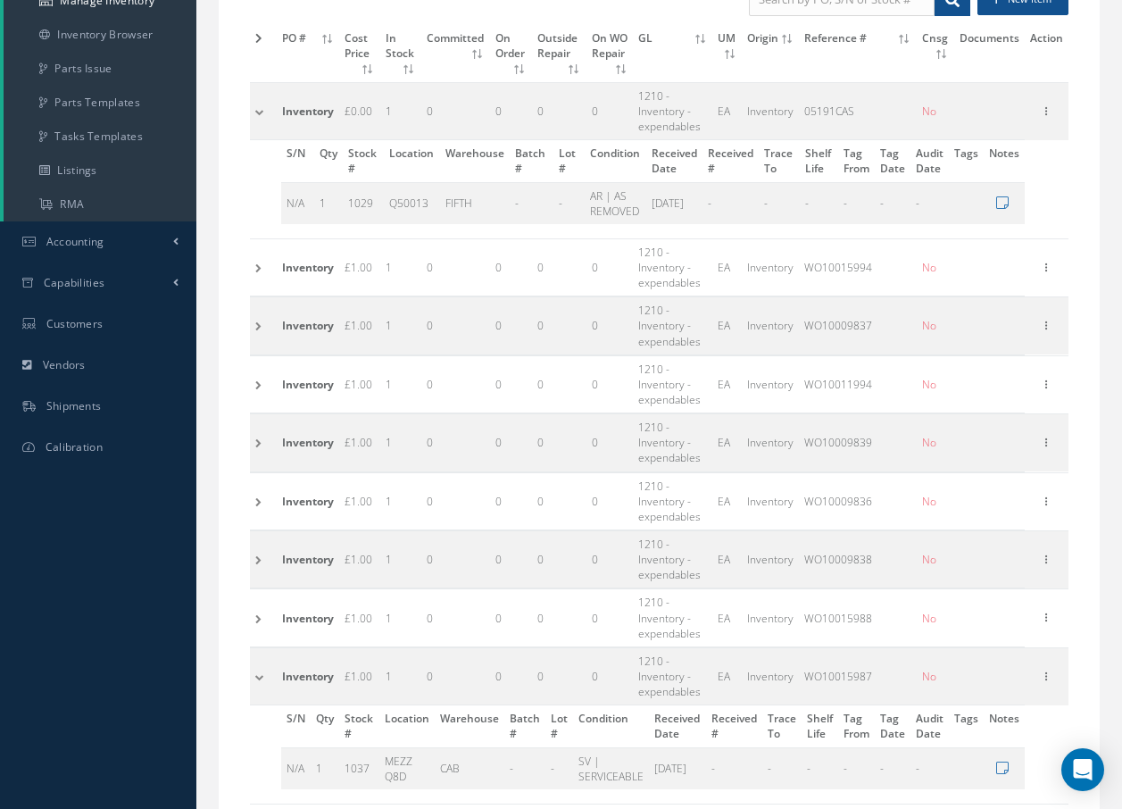
click at [260, 111] on td at bounding box center [263, 110] width 27 height 57
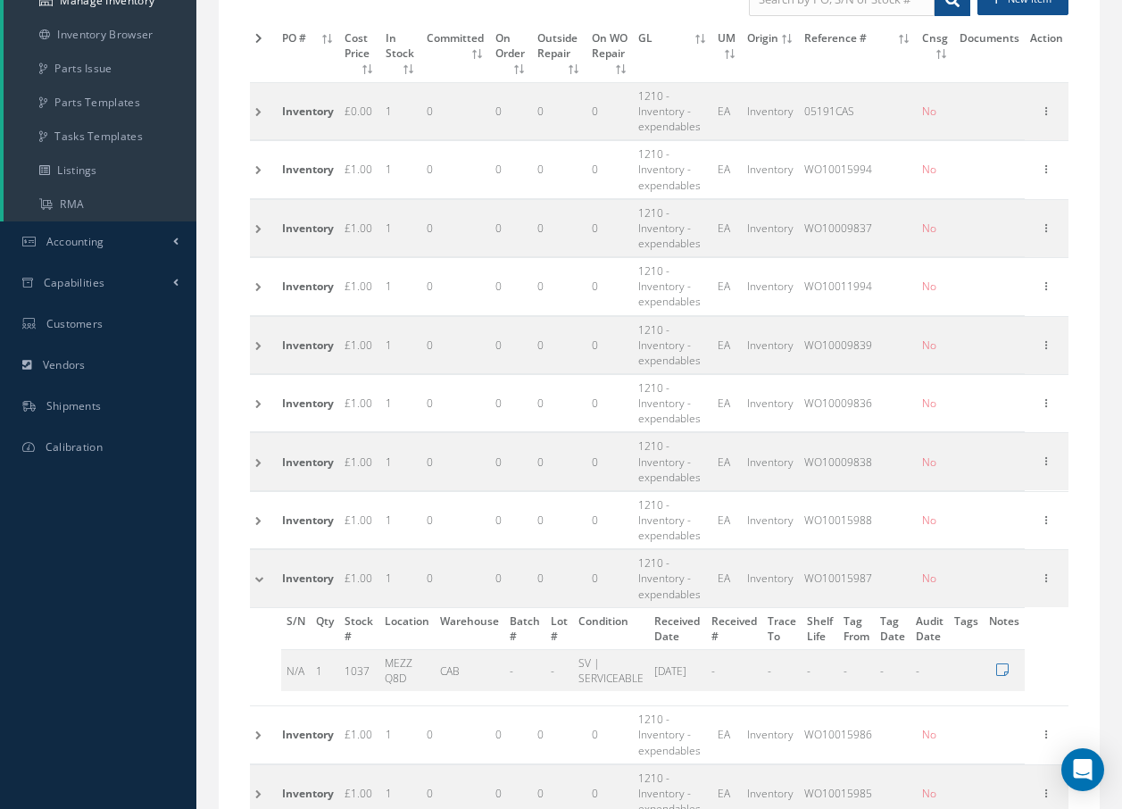
click at [252, 575] on td at bounding box center [263, 578] width 27 height 57
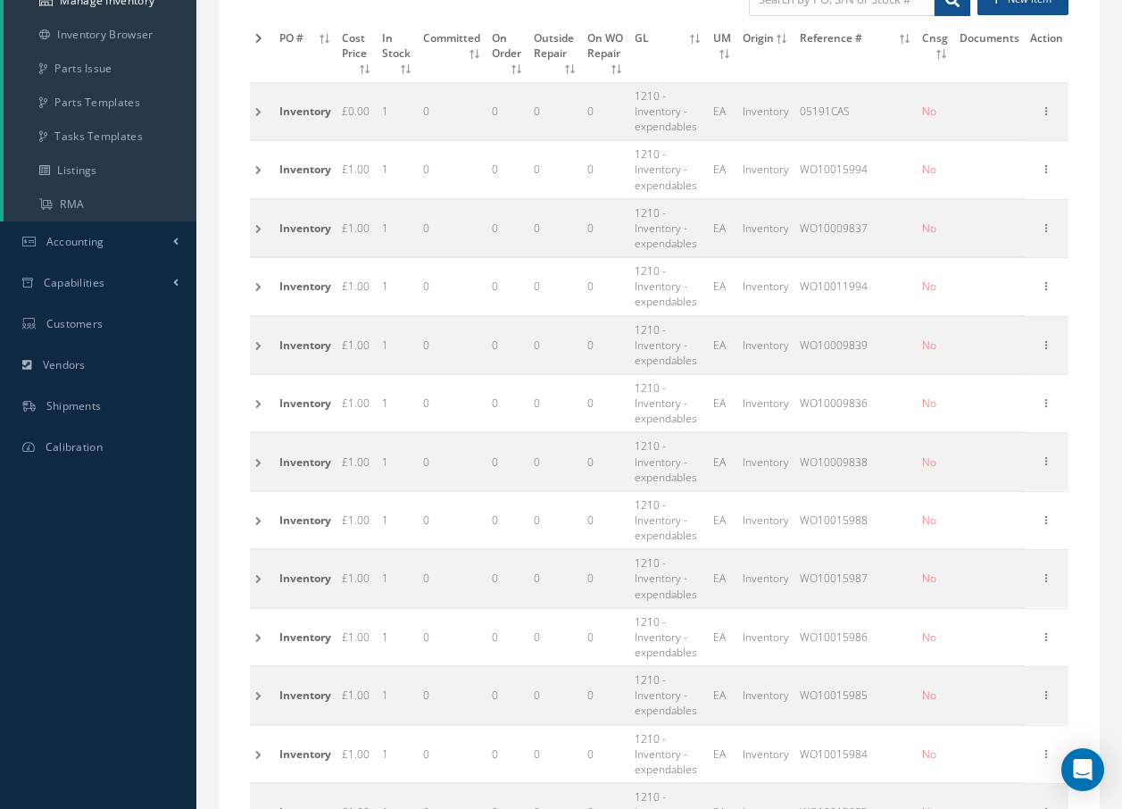
click at [262, 578] on td at bounding box center [262, 578] width 24 height 57
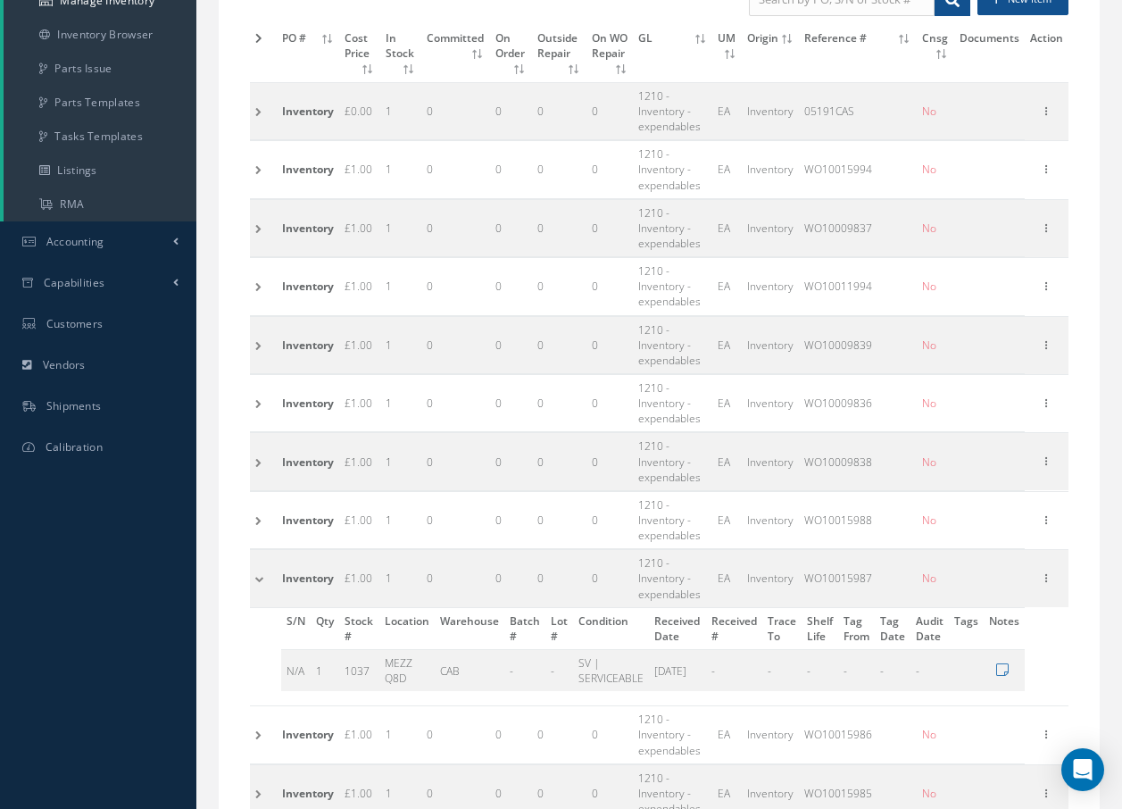
click at [259, 576] on td at bounding box center [263, 578] width 27 height 57
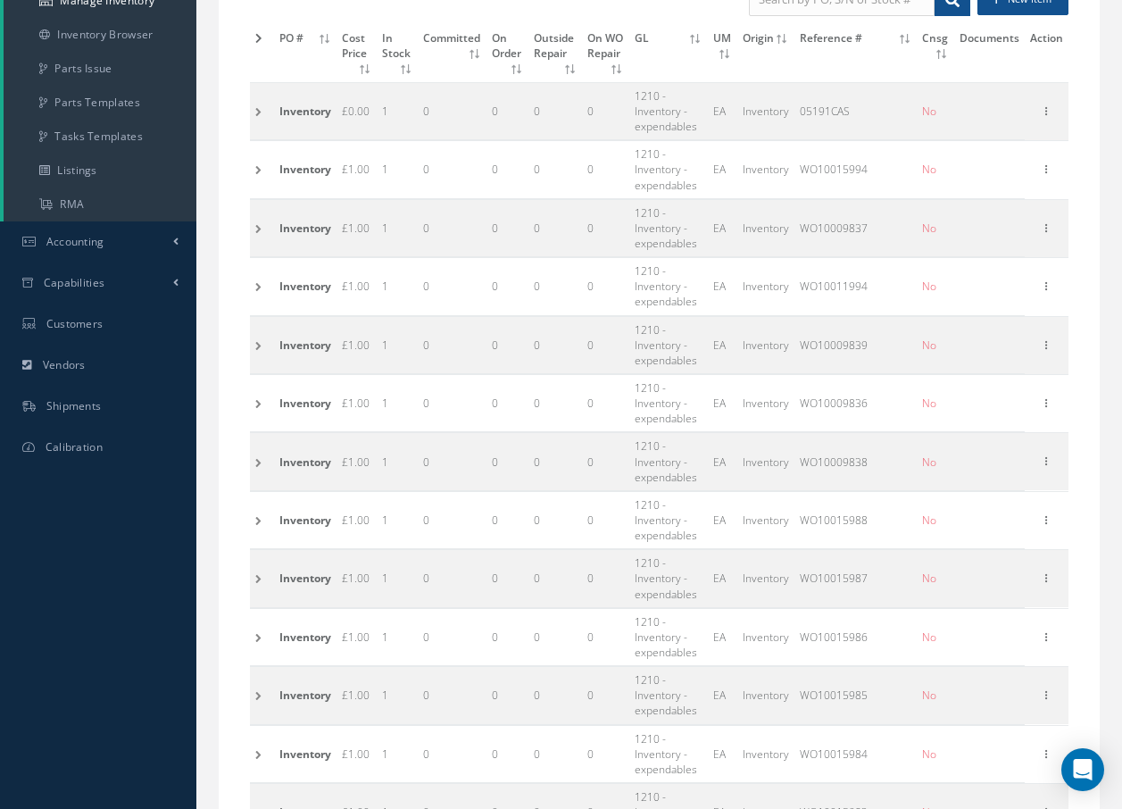
click at [256, 520] on td at bounding box center [262, 519] width 24 height 57
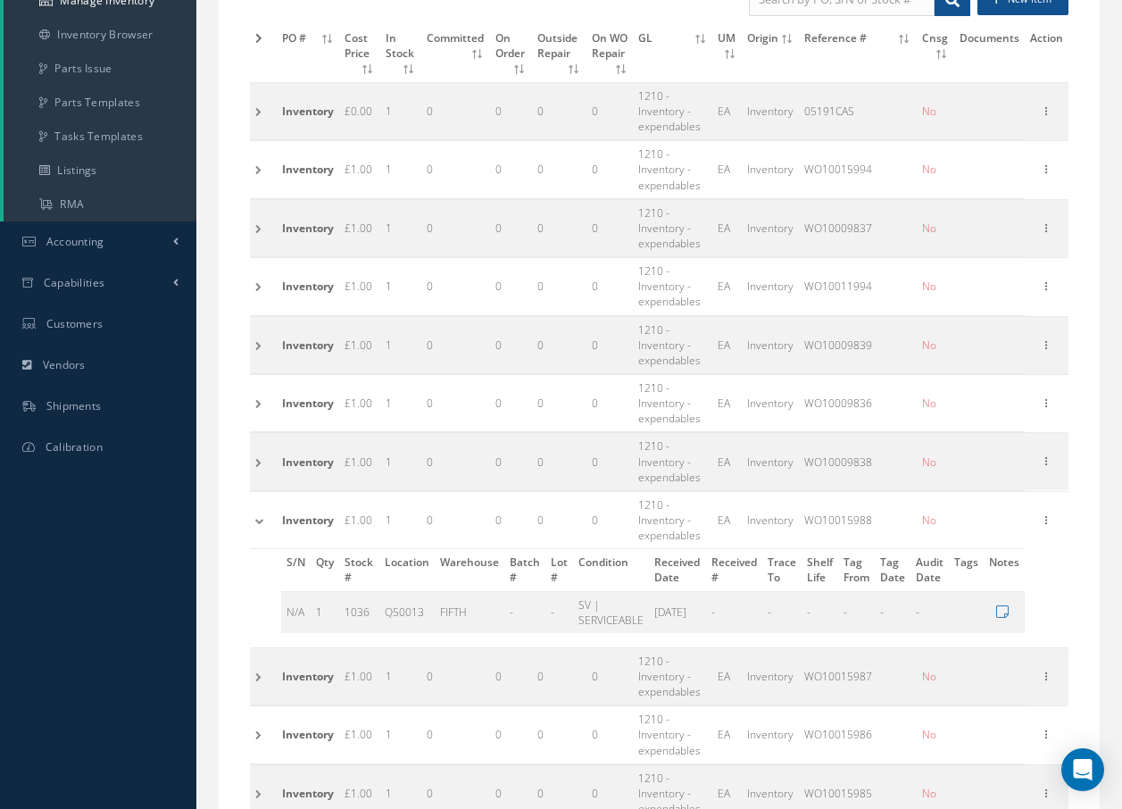
click at [256, 520] on td at bounding box center [263, 519] width 27 height 57
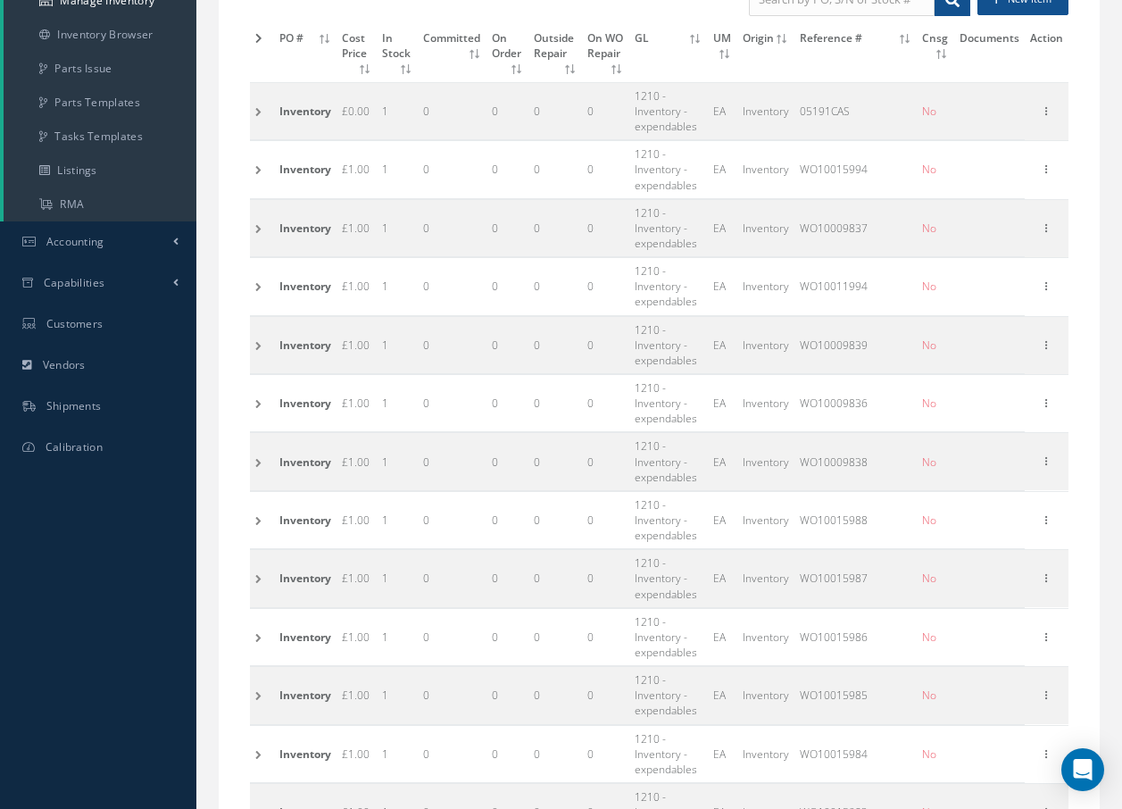
click at [260, 112] on td at bounding box center [262, 110] width 24 height 57
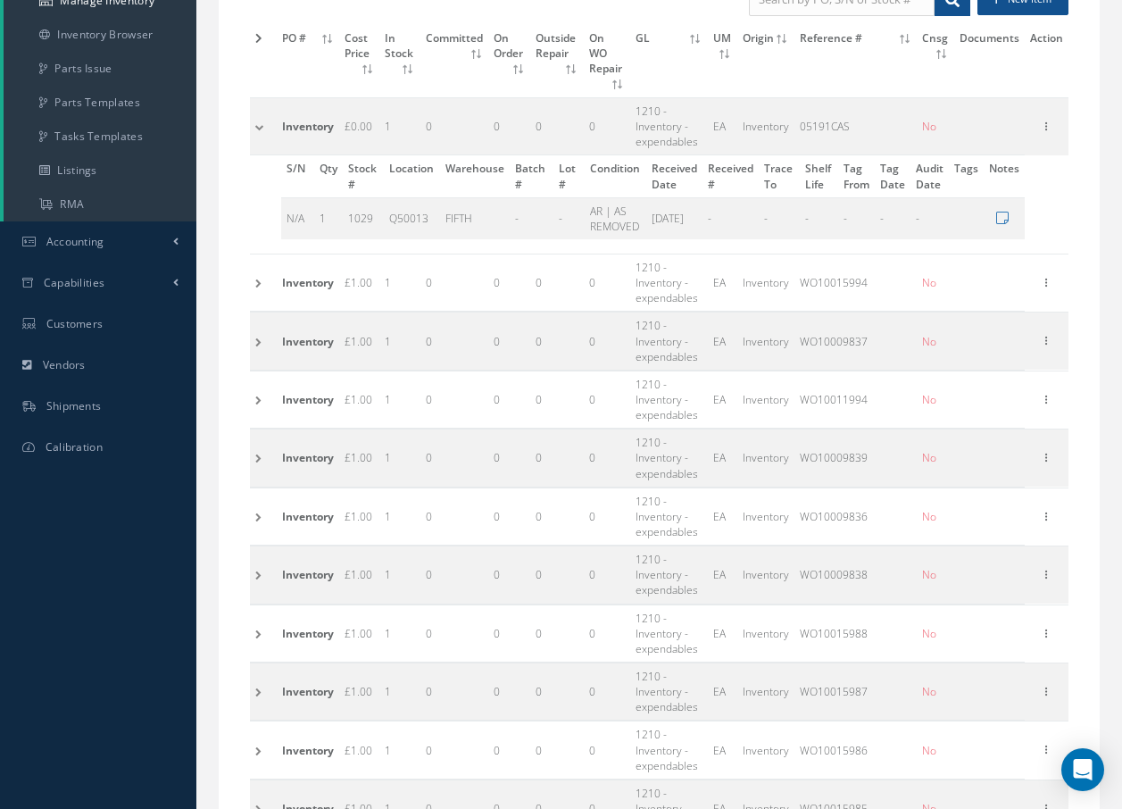
click at [260, 112] on td at bounding box center [263, 126] width 27 height 57
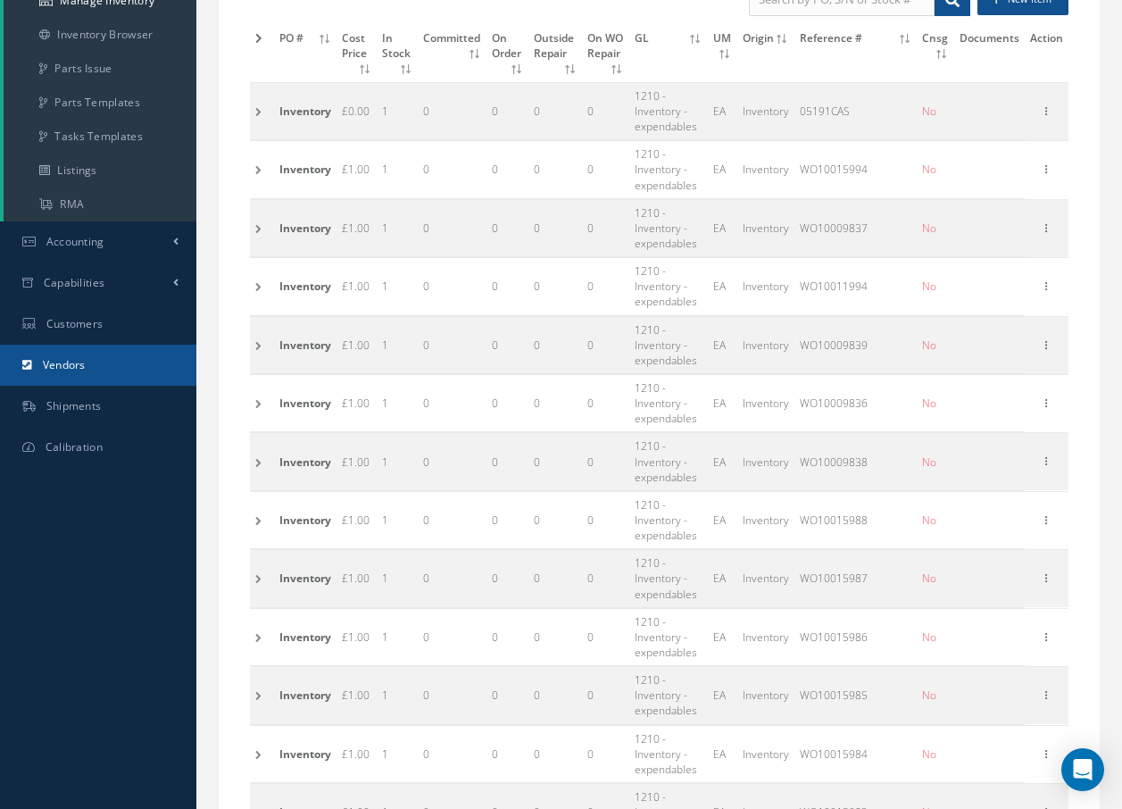
scroll to position [0, 0]
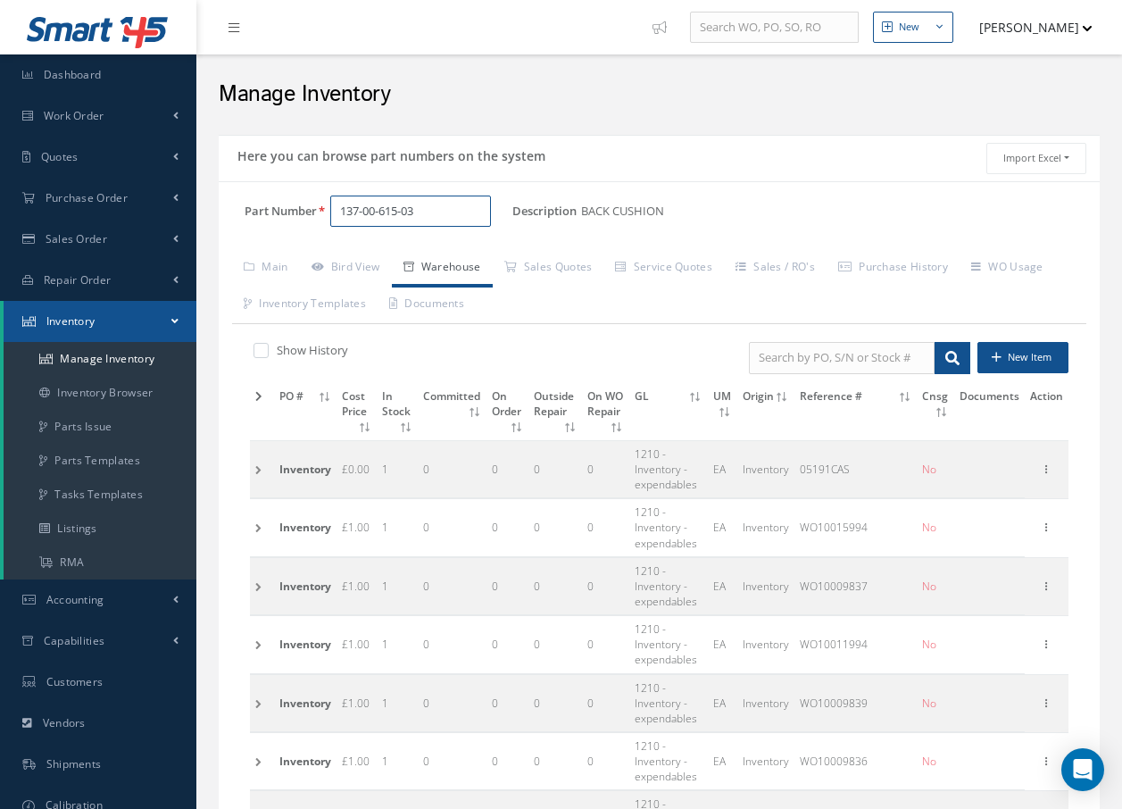
click at [482, 215] on input "137-00-615-03" at bounding box center [410, 212] width 161 height 32
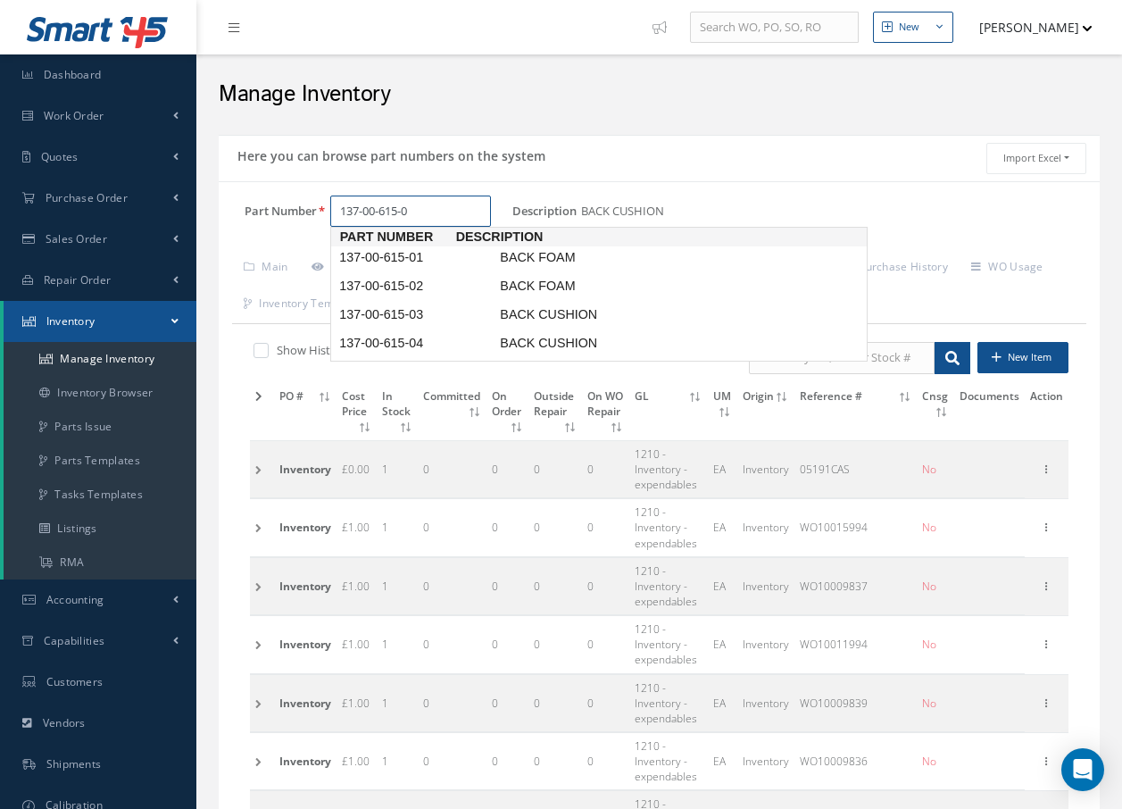
type input "137-00-615-03"
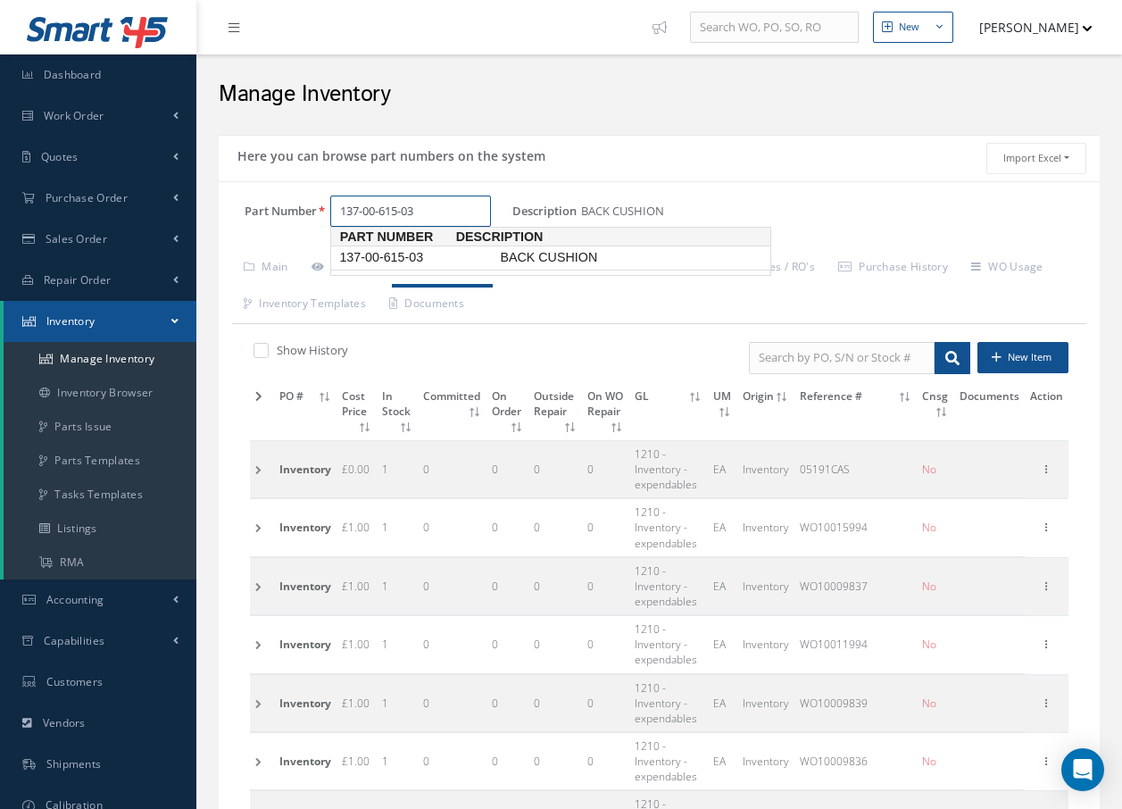
click at [471, 258] on span "137-00-615-03" at bounding box center [416, 257] width 161 height 19
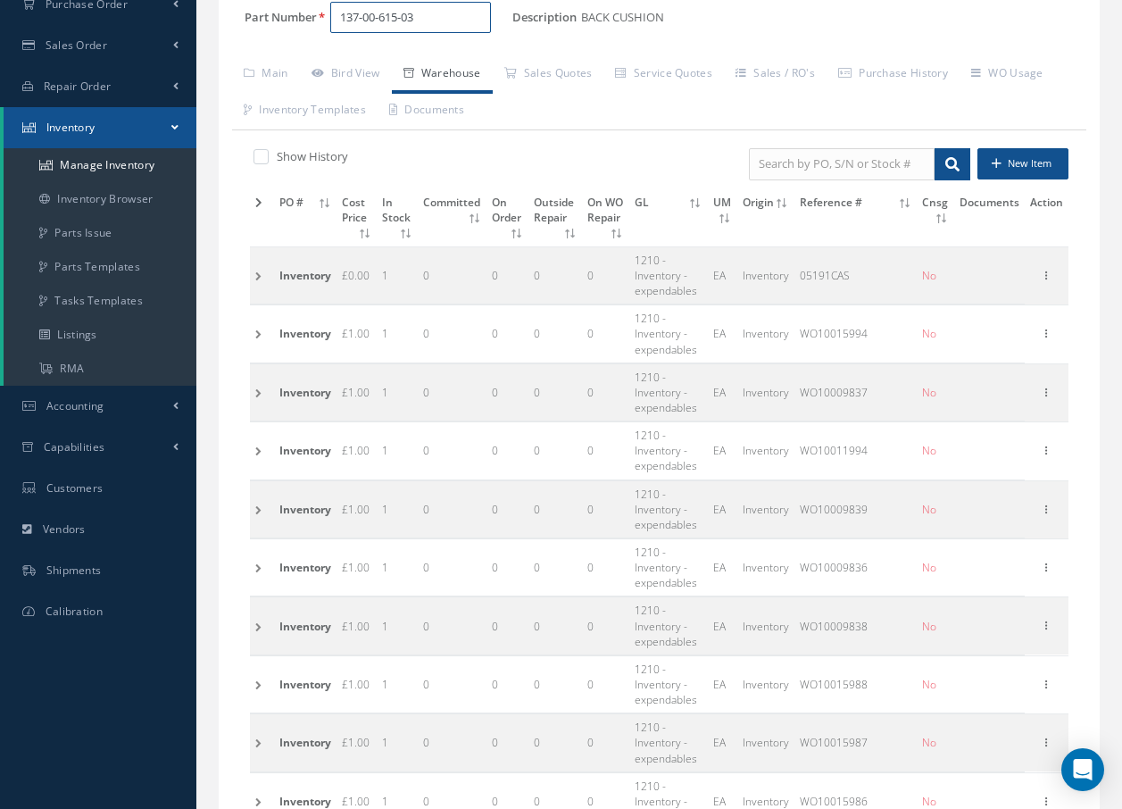
scroll to position [179, 0]
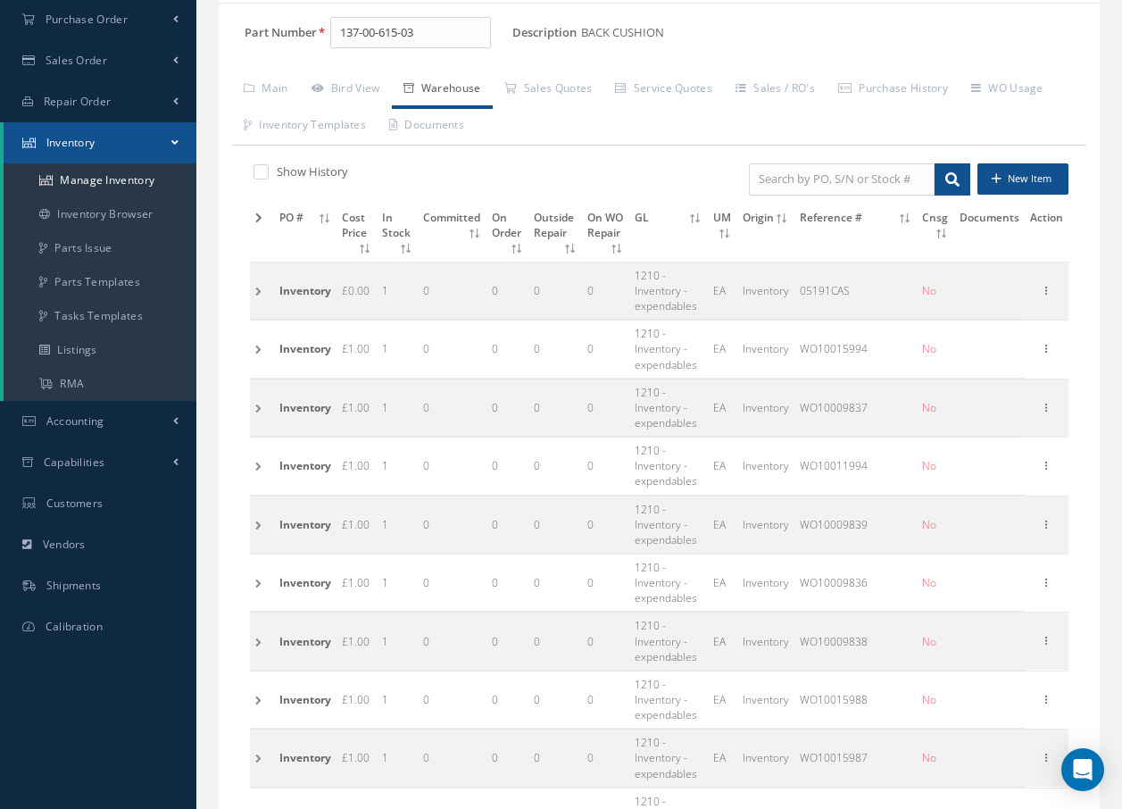
click at [254, 696] on td at bounding box center [262, 698] width 24 height 57
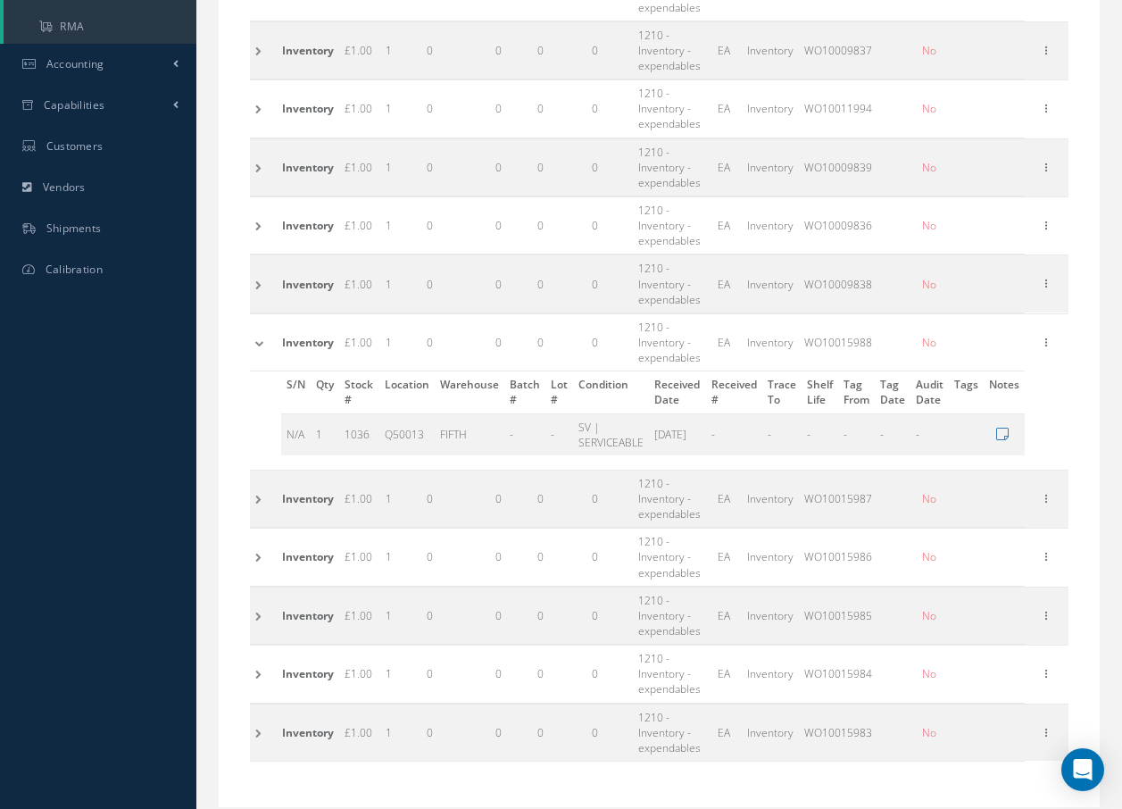
scroll to position [592, 0]
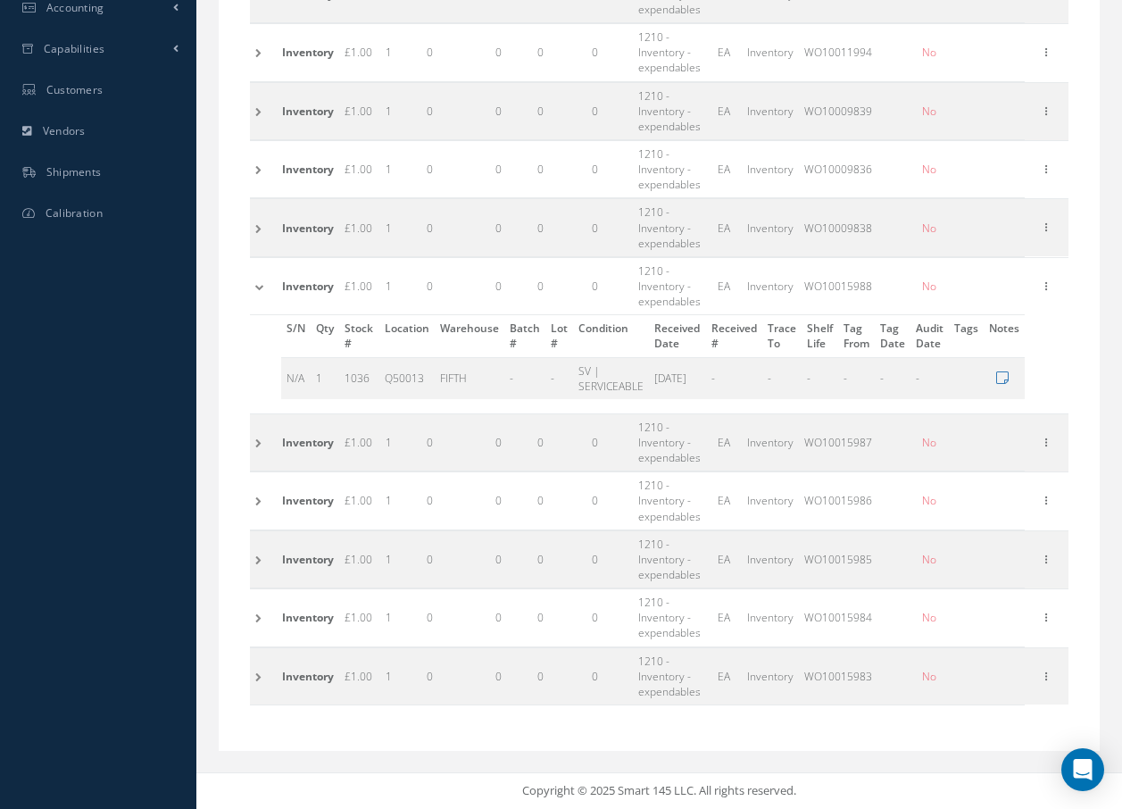
click at [263, 291] on td at bounding box center [263, 285] width 27 height 57
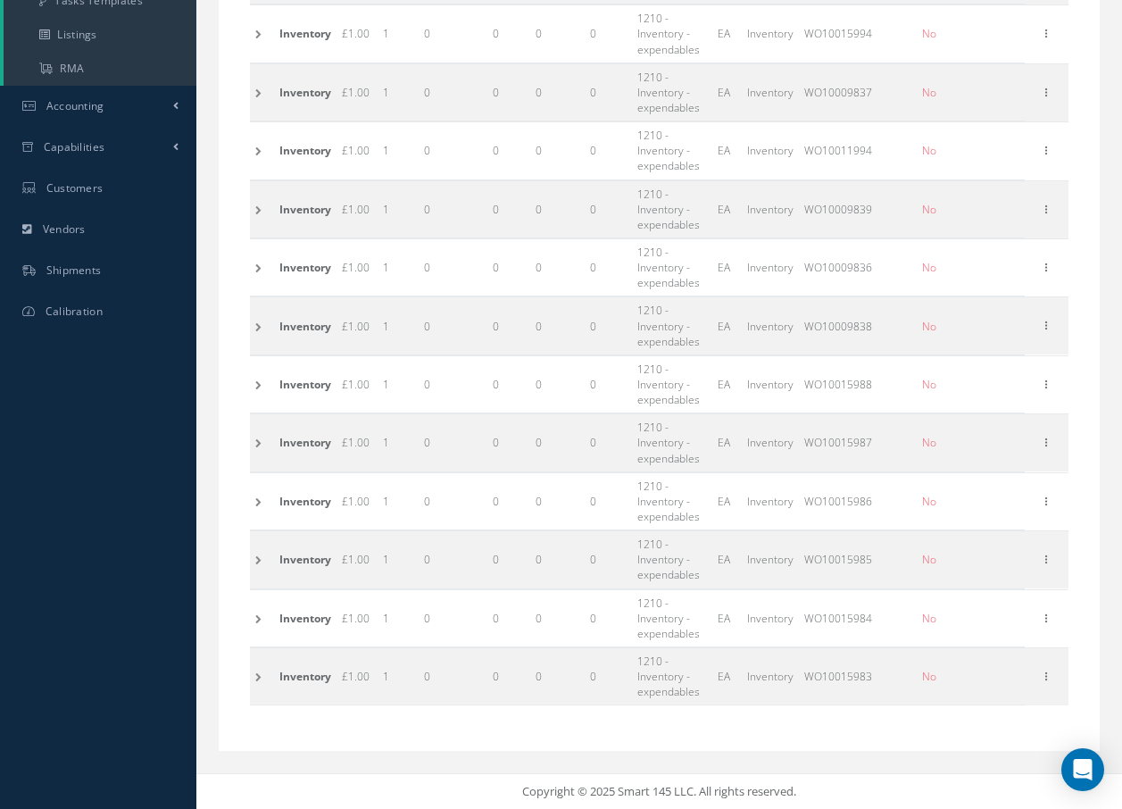
scroll to position [494, 0]
click at [260, 443] on td at bounding box center [262, 442] width 24 height 57
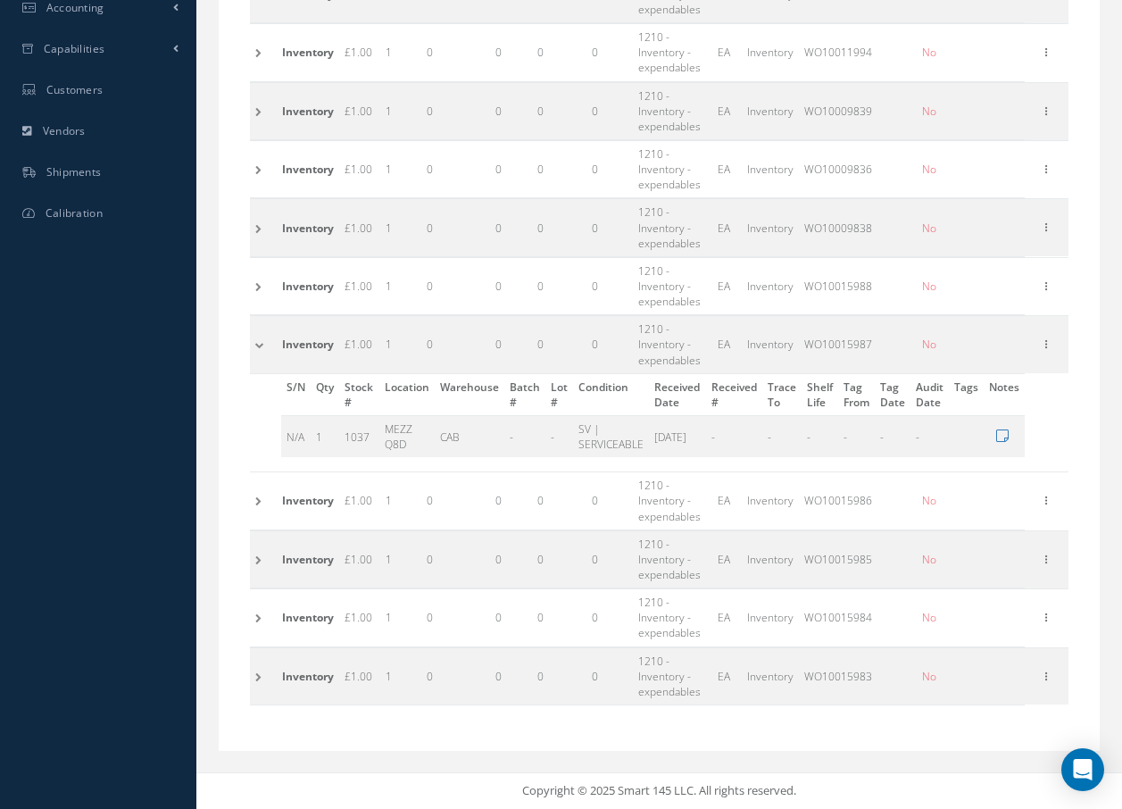
scroll to position [503, 0]
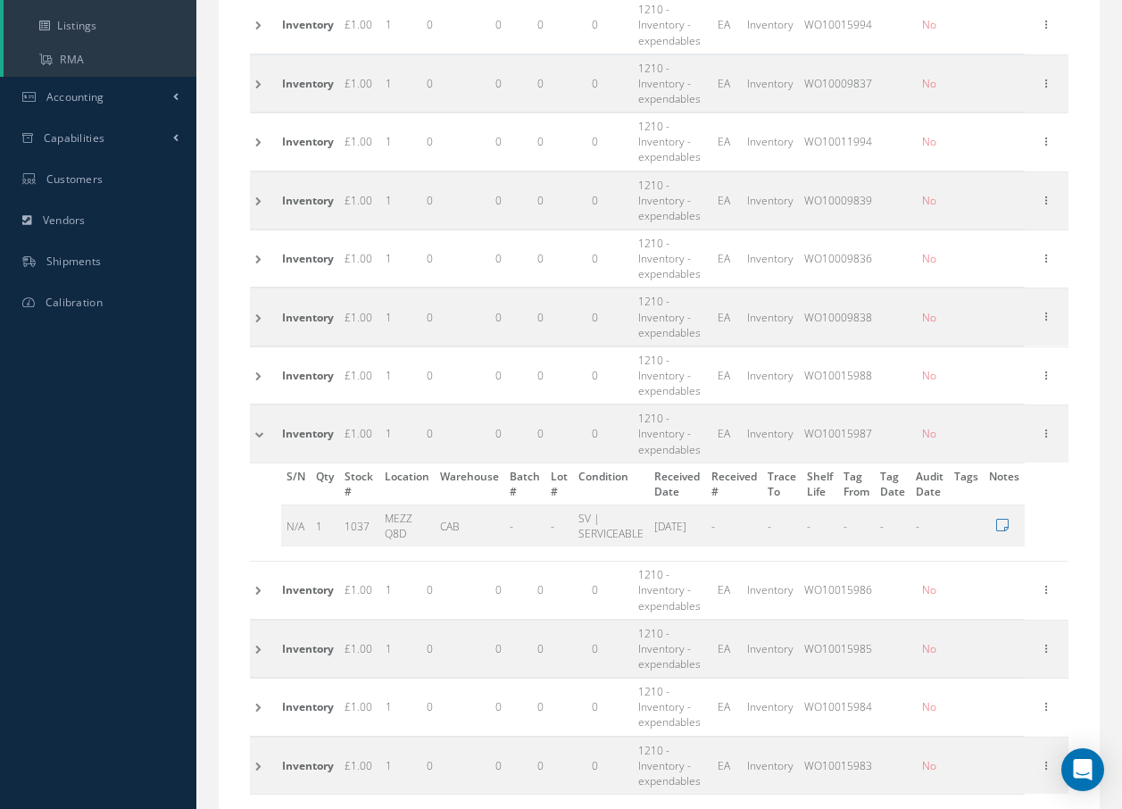
click at [255, 374] on td at bounding box center [263, 374] width 27 height 57
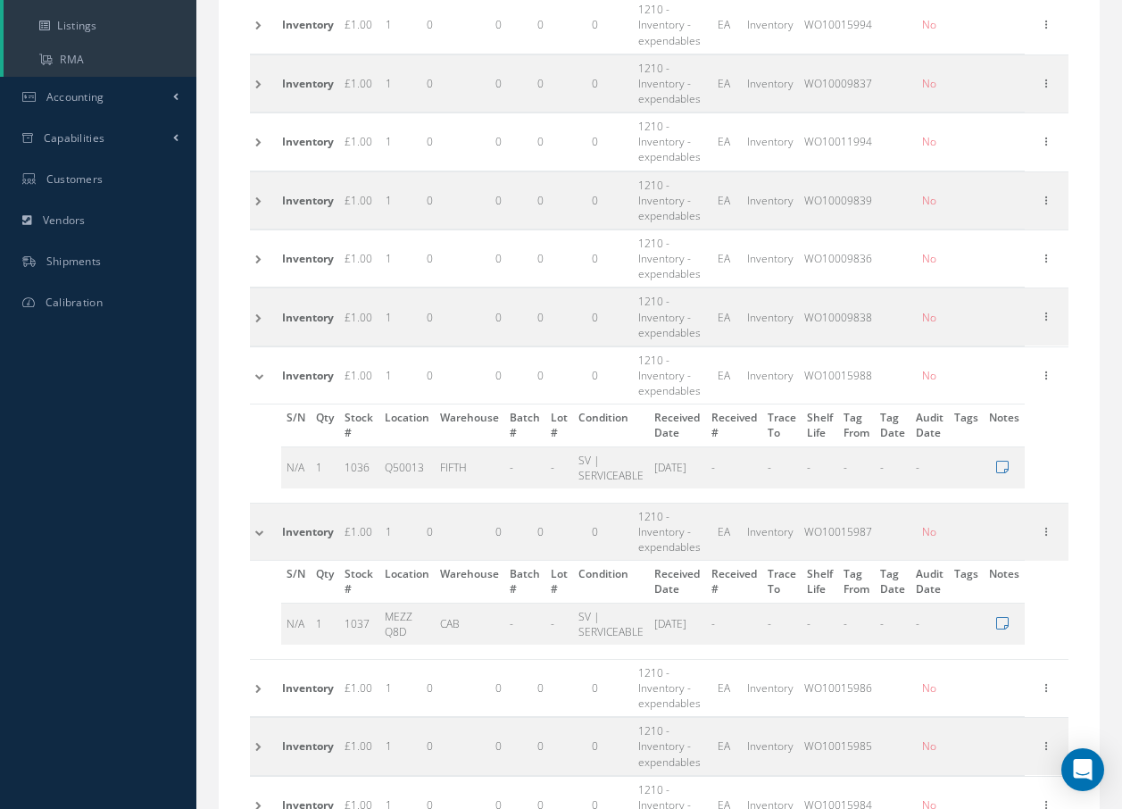
click at [255, 374] on td at bounding box center [263, 374] width 27 height 57
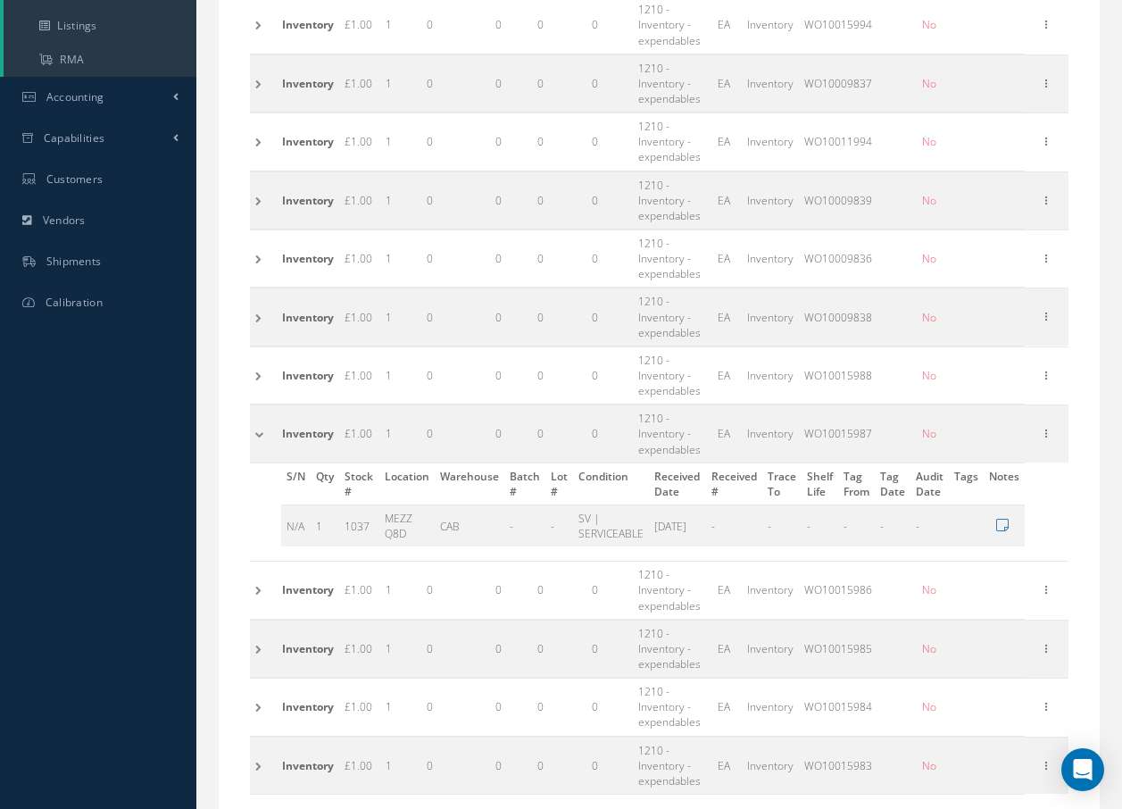
click at [258, 428] on td at bounding box center [263, 433] width 27 height 57
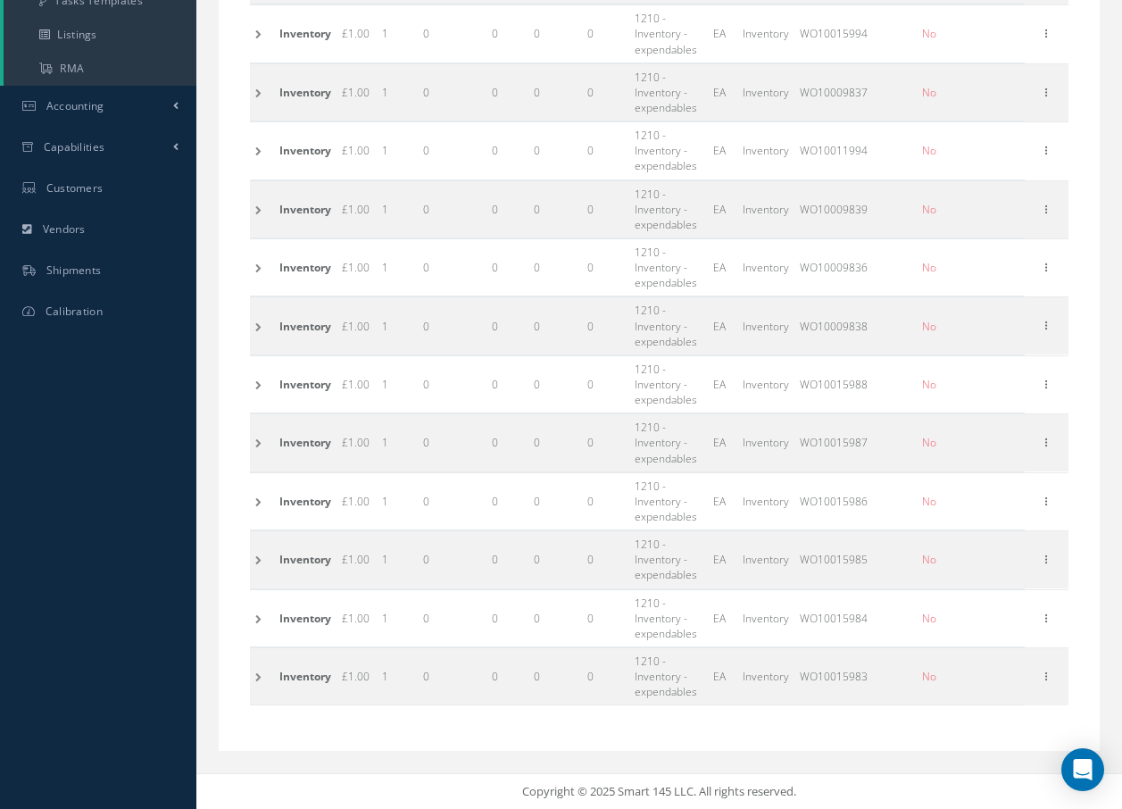
click at [258, 442] on td at bounding box center [262, 442] width 24 height 57
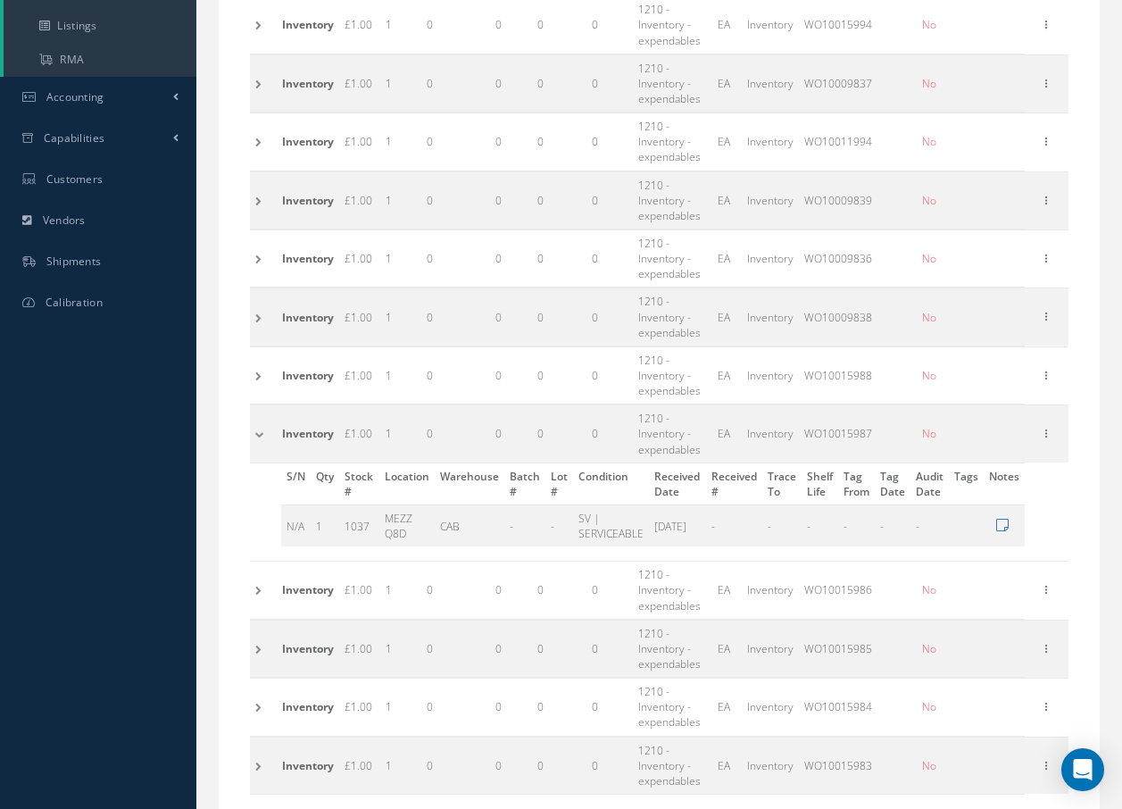
click at [260, 370] on td at bounding box center [263, 374] width 27 height 57
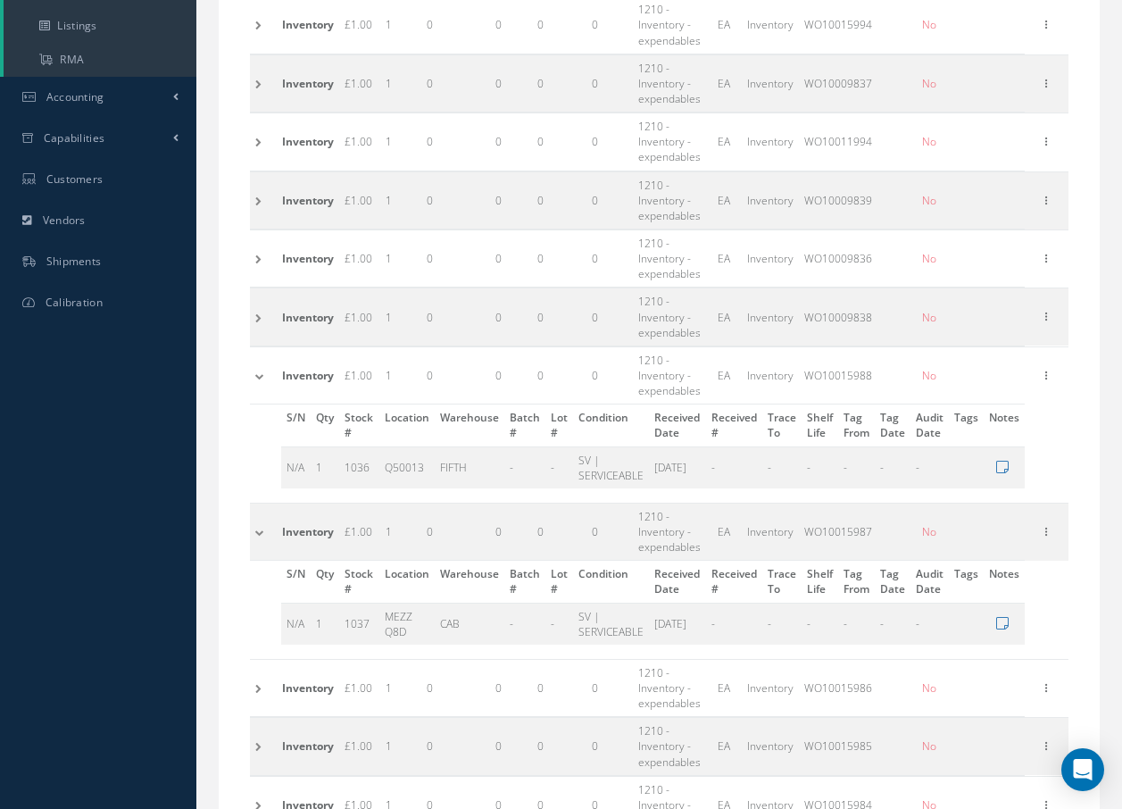
click at [260, 370] on td at bounding box center [263, 374] width 27 height 57
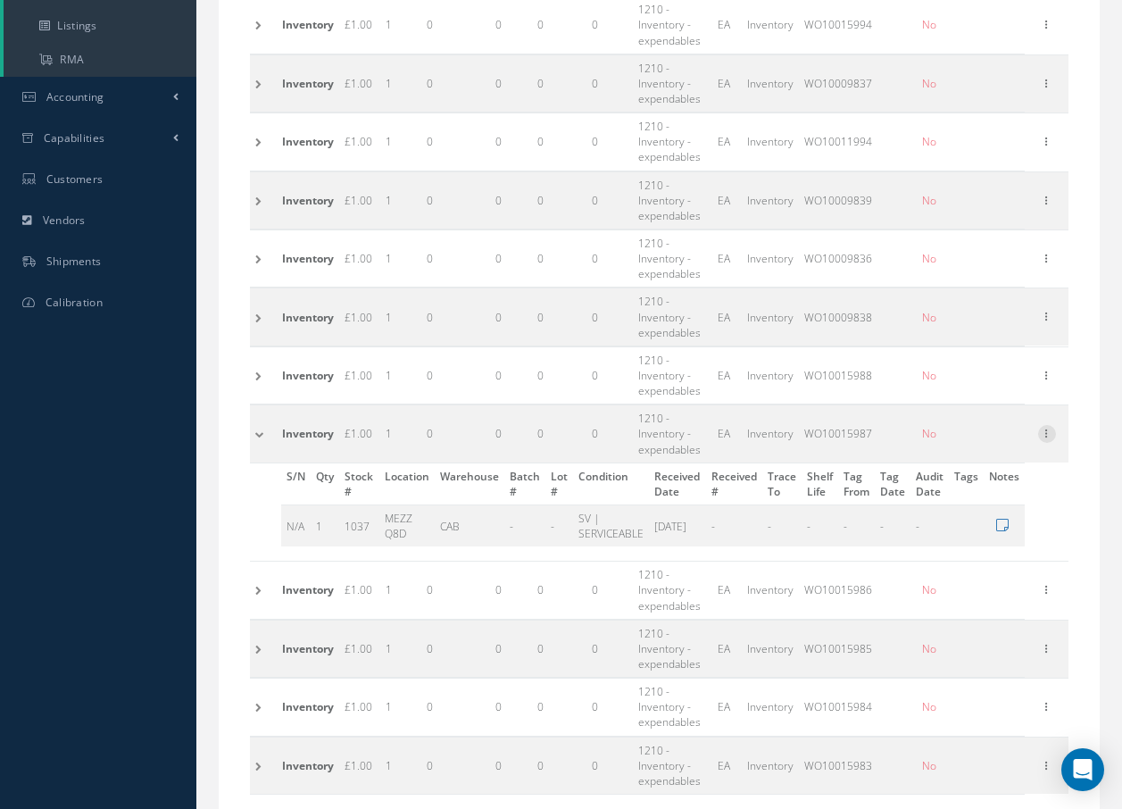
click at [1052, 431] on icon at bounding box center [1047, 432] width 18 height 14
click at [959, 441] on link "Edit" at bounding box center [964, 445] width 141 height 23
type input "WO10015987"
type input "MEZZ Q8D"
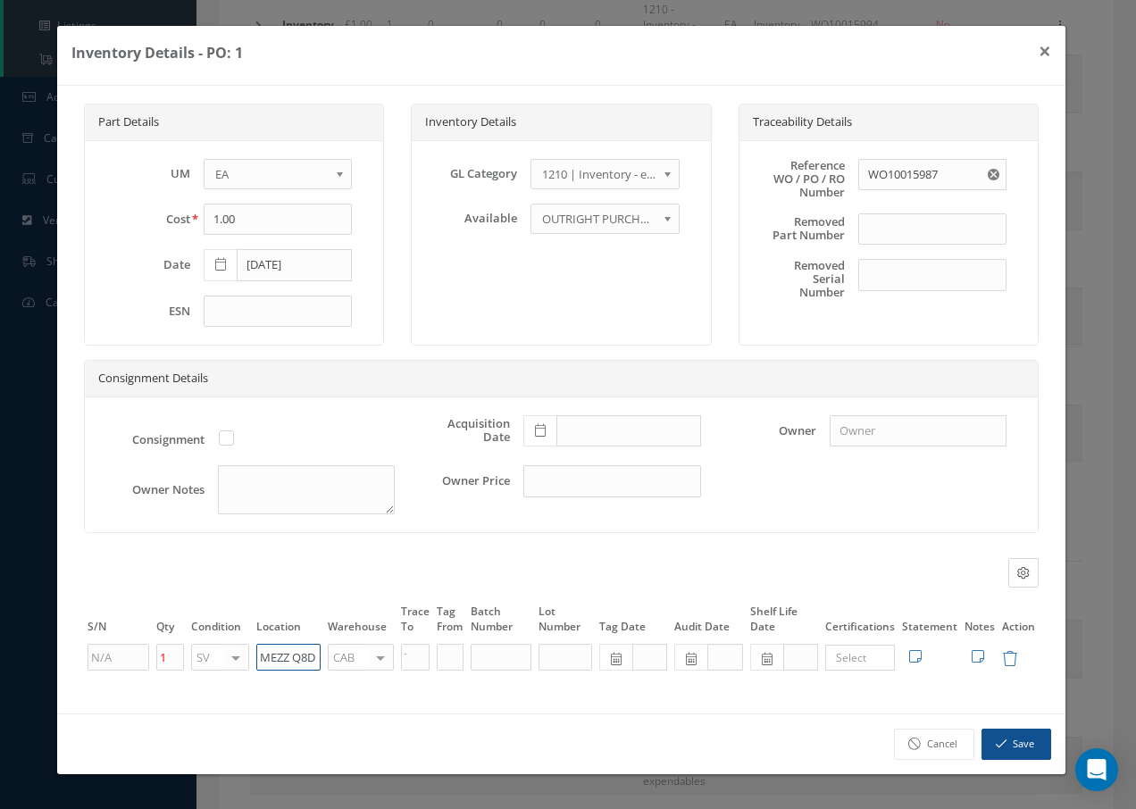
drag, startPoint x: 316, startPoint y: 656, endPoint x: 200, endPoint y: 669, distance: 116.7
click at [200, 669] on tr "1 SV OH SV RP AR NE FN NS RE FP BER N/A INSP BC AI MD RF SCR TS USE TL SP NU AS…" at bounding box center [561, 657] width 954 height 30
paste input "Q50013"
drag, startPoint x: 301, startPoint y: 656, endPoint x: 235, endPoint y: 653, distance: 66.1
click at [236, 654] on tr "1 SV OH SV RP AR NE FN NS RE FP BER N/A INSP BC AI MD RF SCR TS USE TL SP NU AS…" at bounding box center [561, 657] width 954 height 30
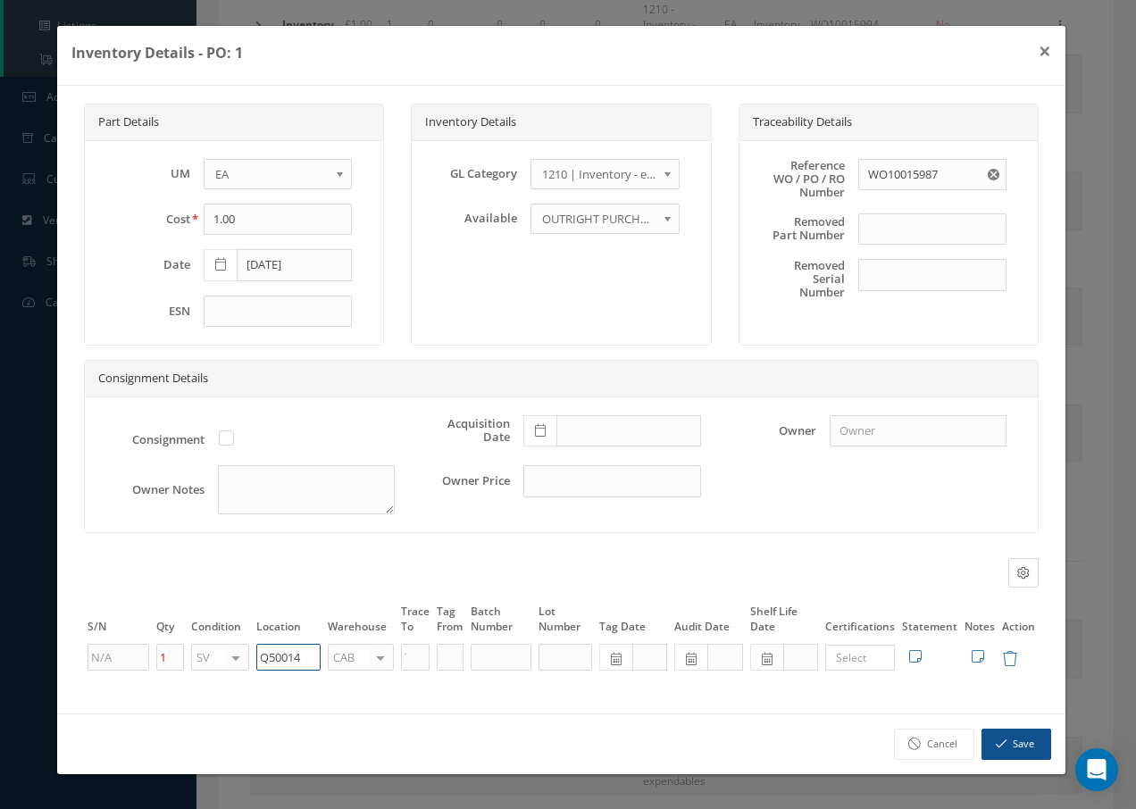
type input "Q50014"
click at [382, 657] on div at bounding box center [380, 658] width 25 height 26
type input "f"
click at [357, 681] on span "FIFTH" at bounding box center [353, 686] width 29 height 16
click at [1001, 742] on icon "button" at bounding box center [1000, 743] width 11 height 12
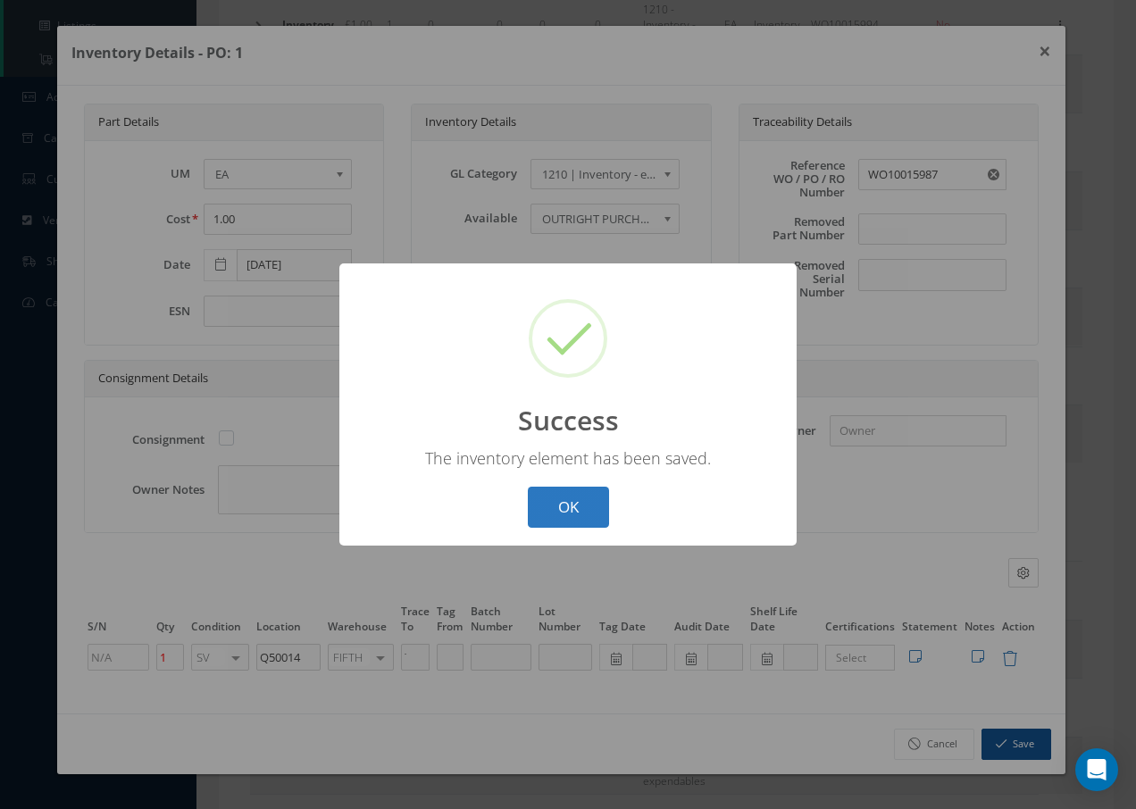
click at [578, 513] on button "OK" at bounding box center [568, 508] width 81 height 42
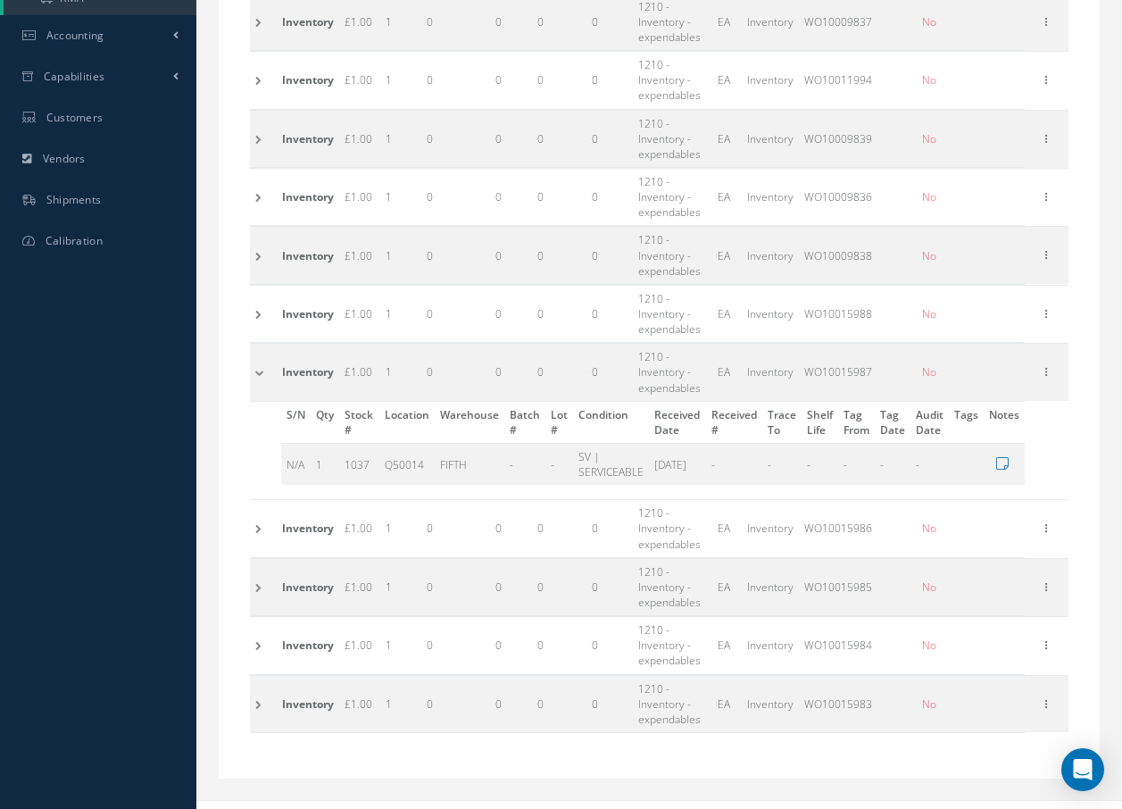
scroll to position [592, 0]
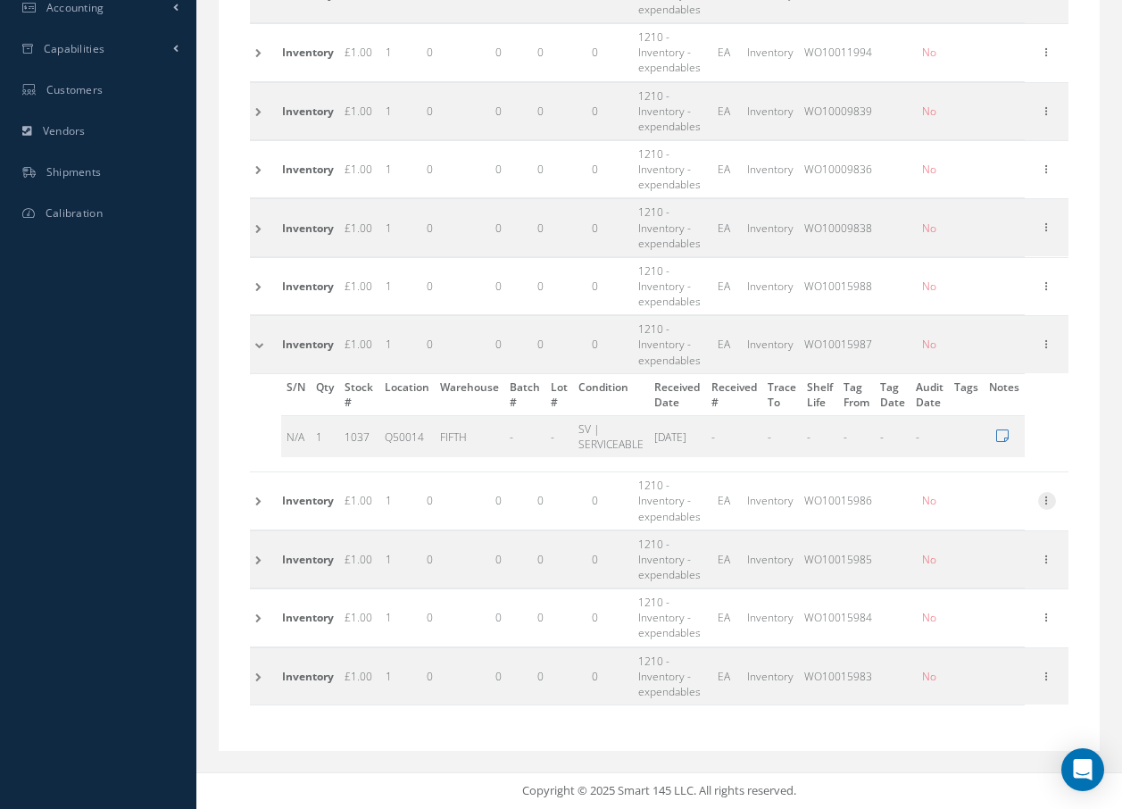
click at [1050, 502] on icon at bounding box center [1047, 499] width 18 height 14
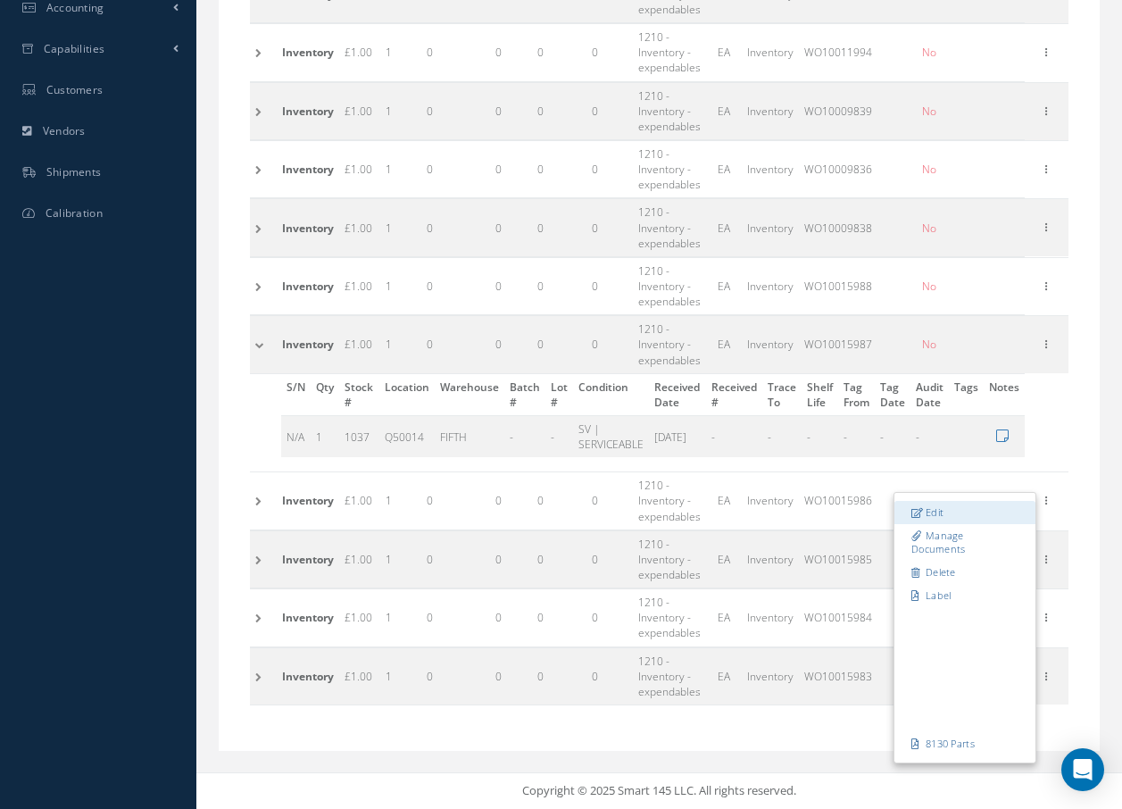
click at [953, 513] on link "Edit" at bounding box center [964, 512] width 141 height 23
type input "WO10015986"
type input "MEZZ Q8D"
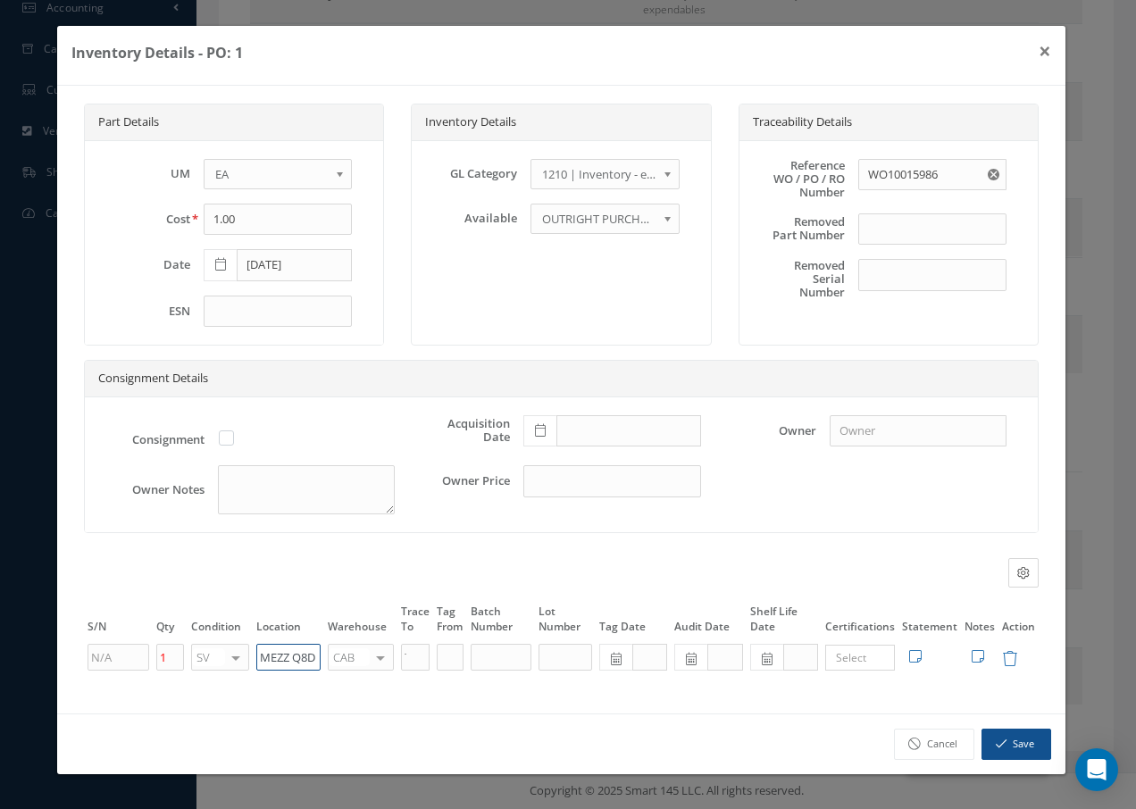
drag, startPoint x: 318, startPoint y: 655, endPoint x: 187, endPoint y: 648, distance: 130.5
click at [187, 648] on tr "1 SV OH SV RP AR NE FN NS RE FP BER N/A INSP BC AI MD RF SCR TS USE TL SP NU AS…" at bounding box center [561, 657] width 954 height 30
paste input "Q50014"
type input "Q50014"
click at [375, 654] on div at bounding box center [380, 658] width 25 height 26
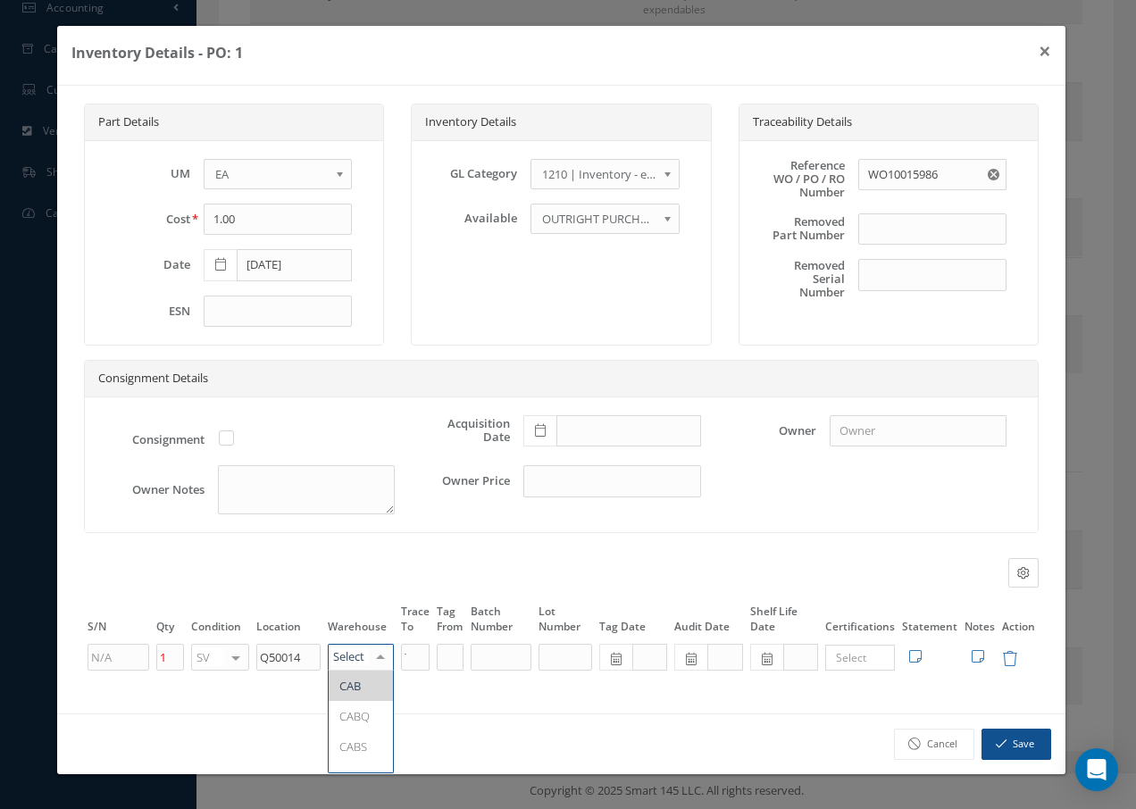
type input "f"
click at [364, 677] on span "FIFTH" at bounding box center [361, 685] width 64 height 30
click at [1017, 743] on button "Save" at bounding box center [1016, 743] width 70 height 31
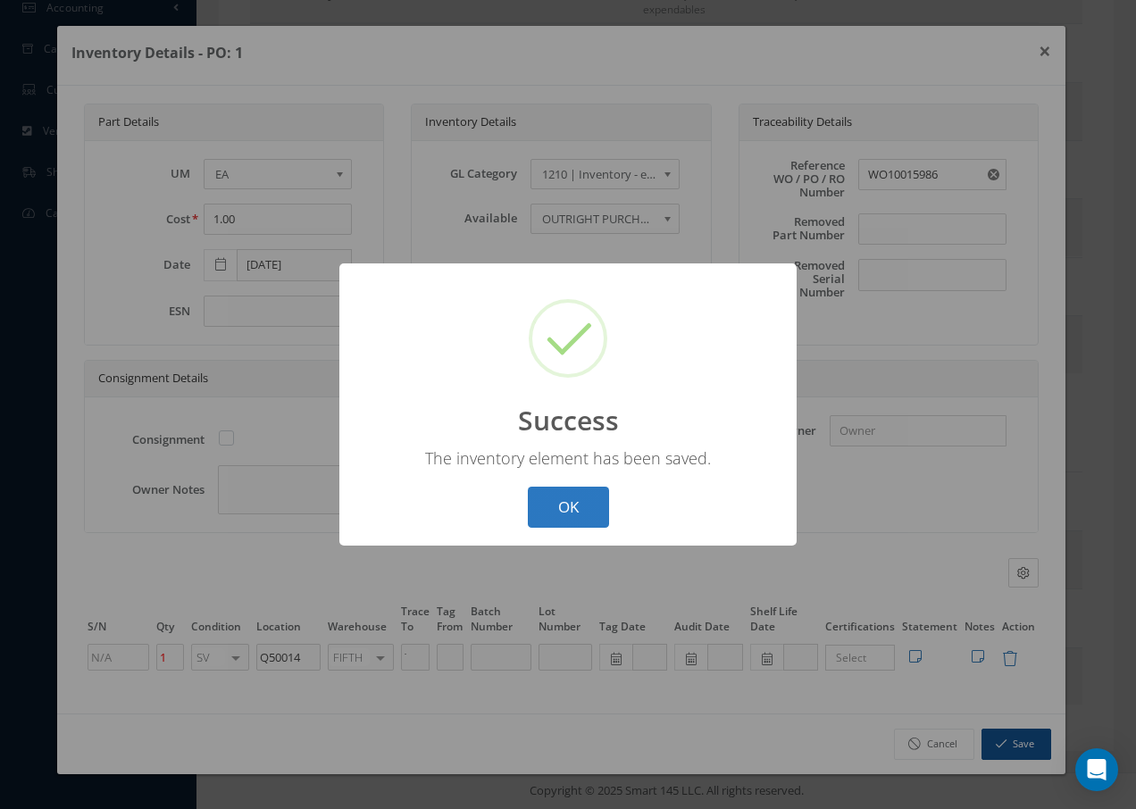
click at [603, 501] on button "OK" at bounding box center [568, 508] width 81 height 42
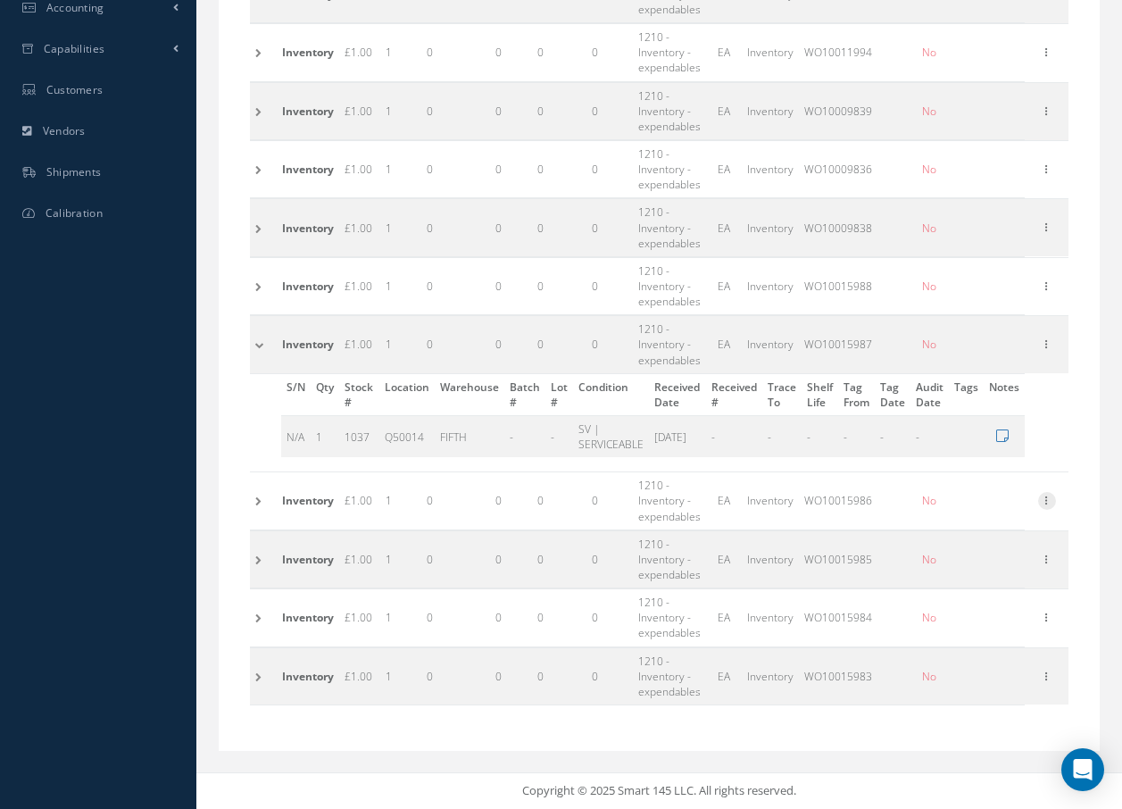
click at [1052, 497] on icon at bounding box center [1047, 499] width 18 height 14
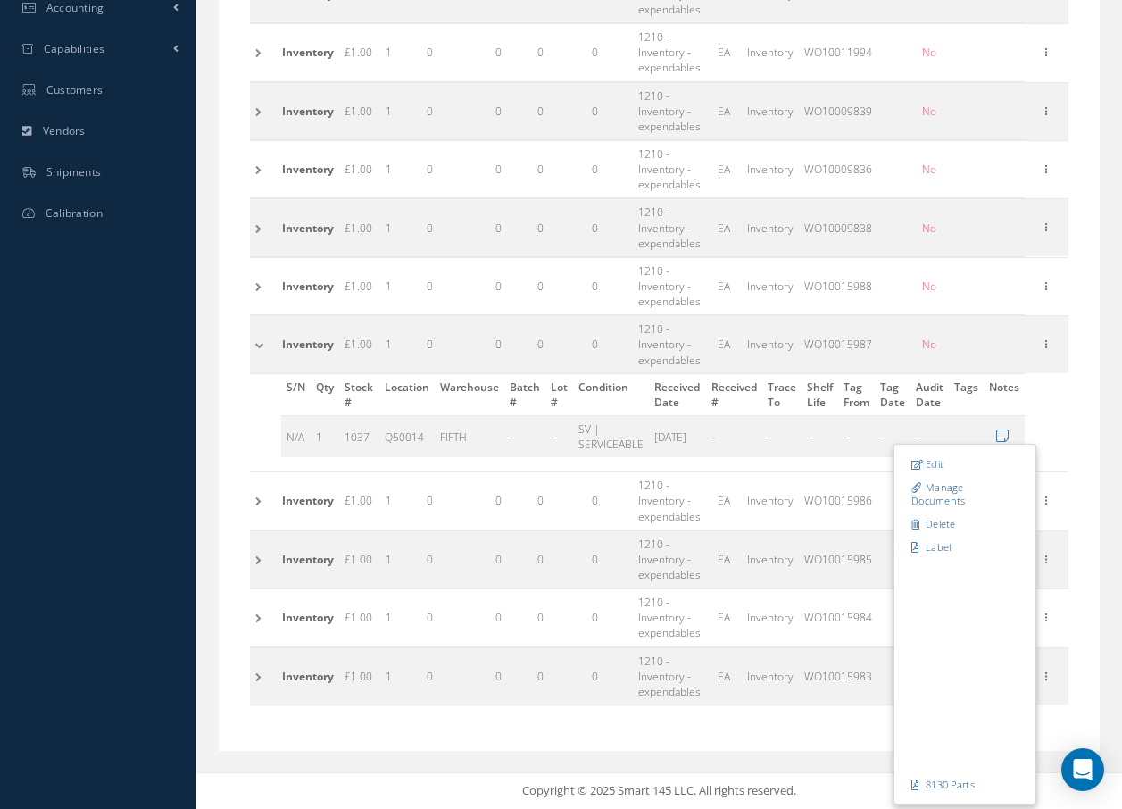
click at [1090, 453] on div "Based on the selected General Ledger, Warehouse & Marketplaces will be disabled…" at bounding box center [659, 197] width 881 height 1079
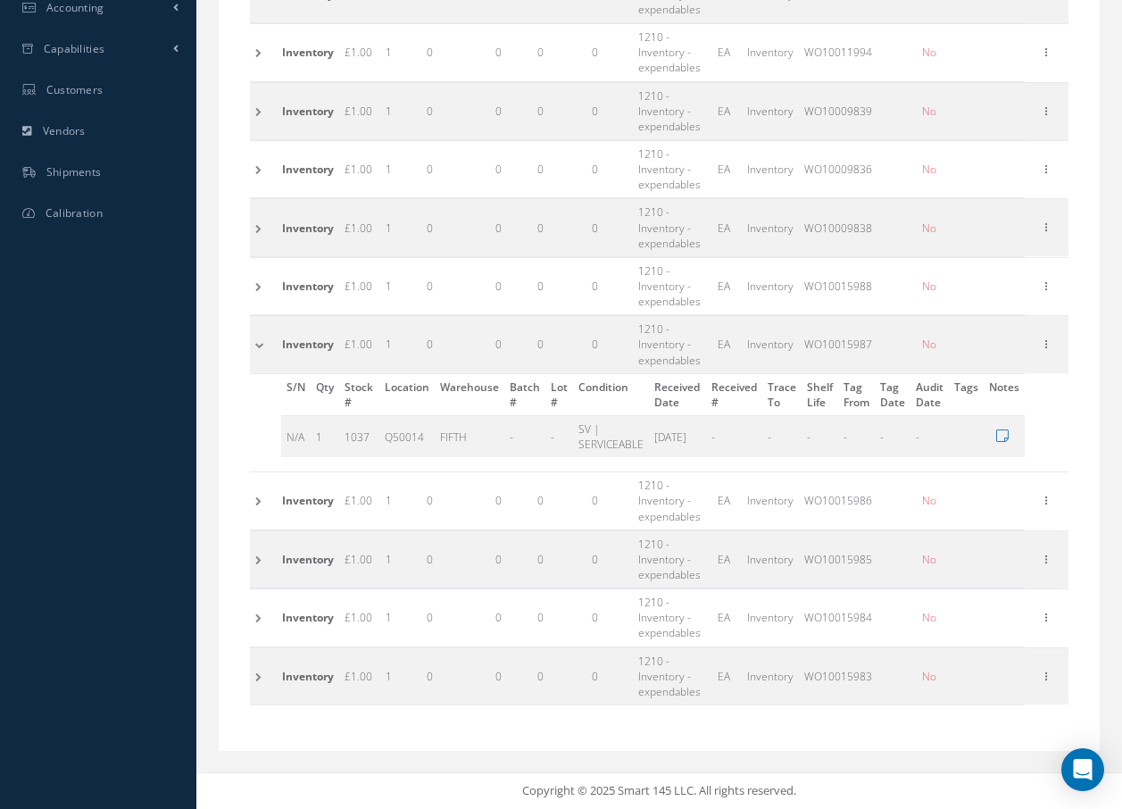
click at [262, 499] on td at bounding box center [263, 500] width 27 height 57
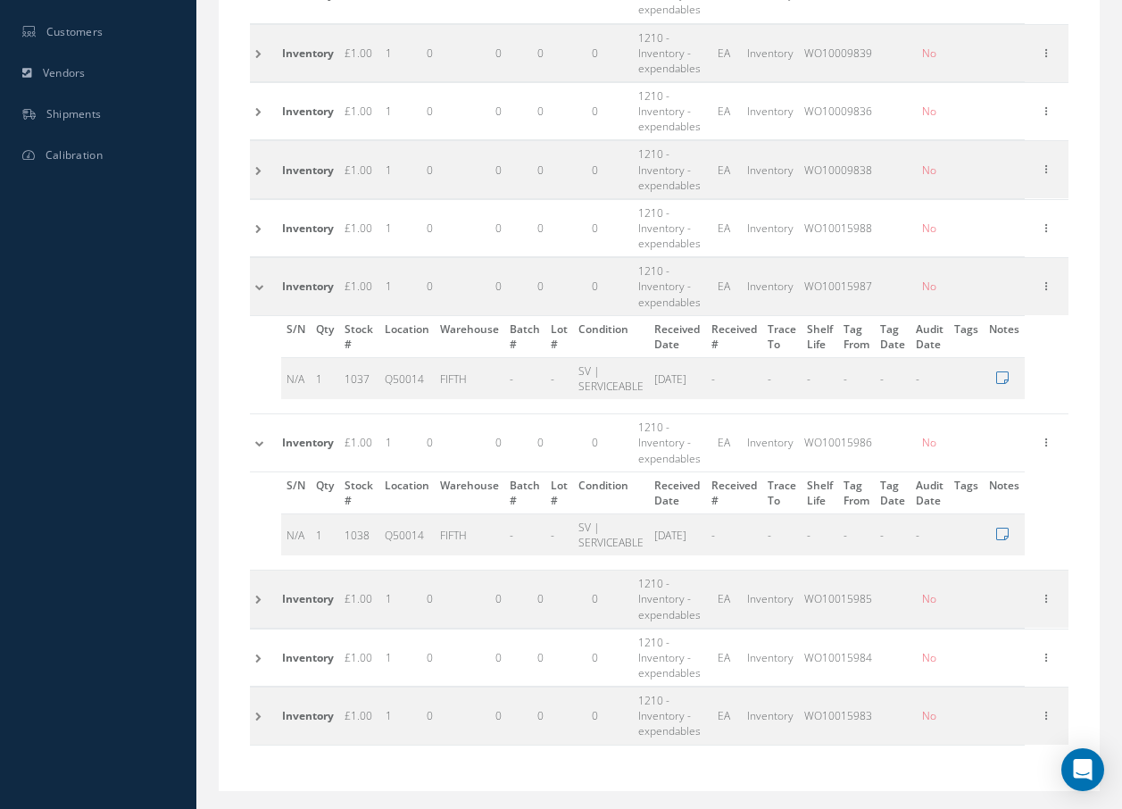
scroll to position [690, 0]
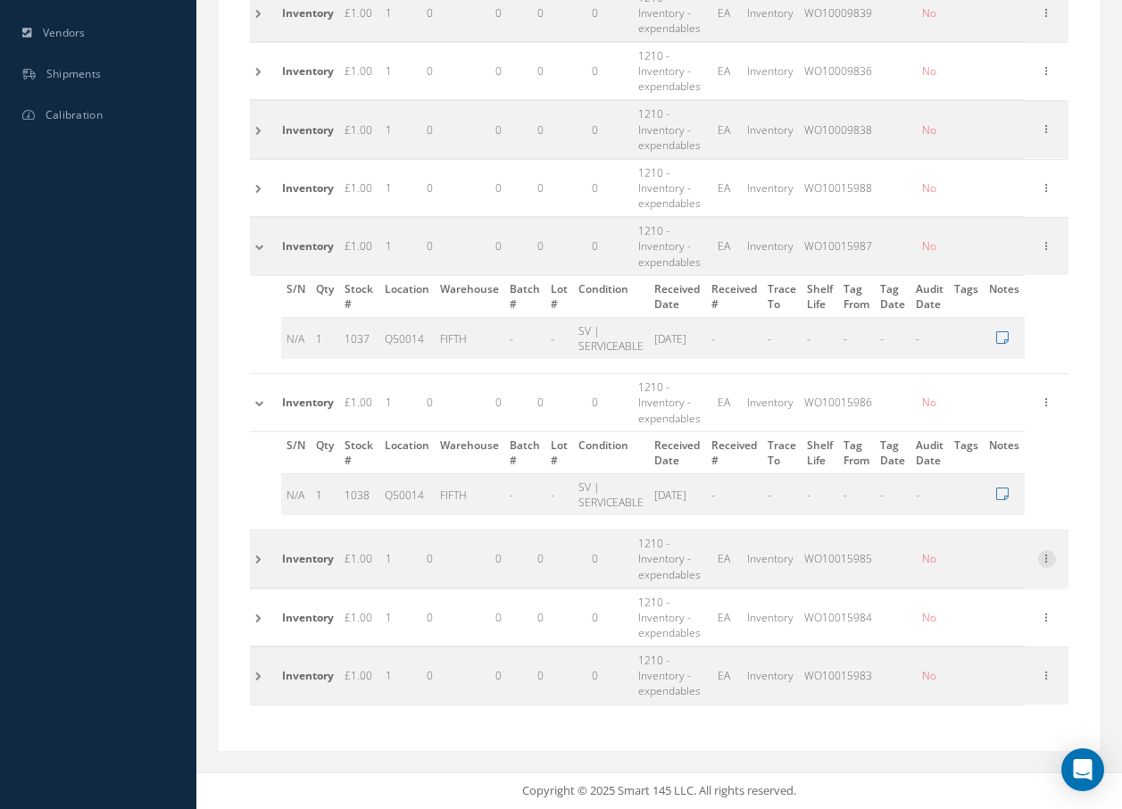
click at [1049, 553] on icon at bounding box center [1047, 557] width 18 height 14
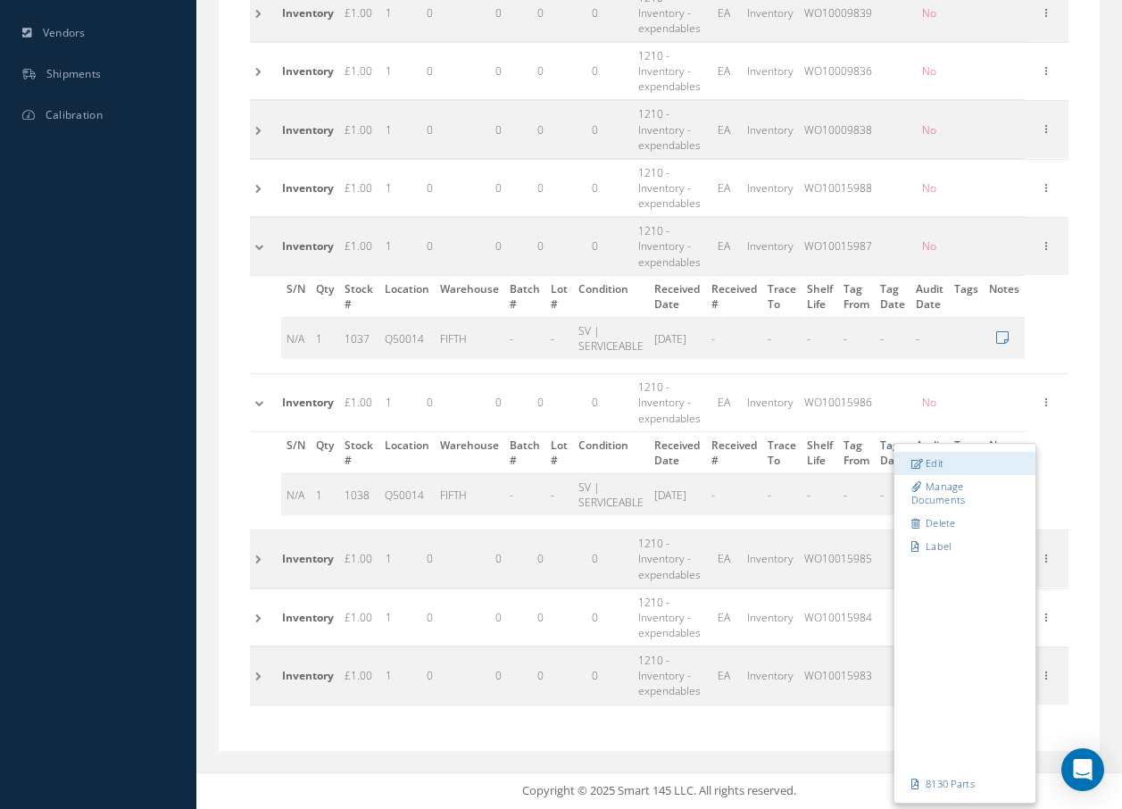
click at [951, 459] on link "Edit" at bounding box center [964, 463] width 141 height 23
type input "WO10015985"
type input "MEZZ Q8D"
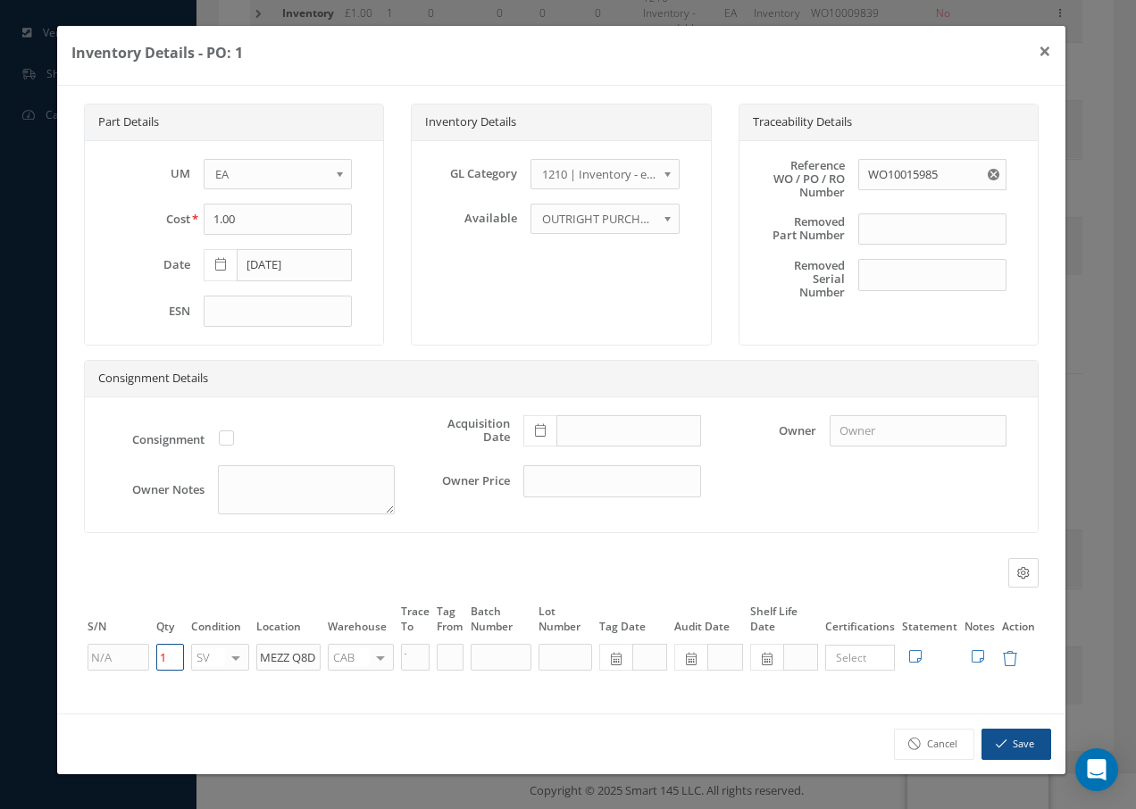
drag, startPoint x: 166, startPoint y: 650, endPoint x: 146, endPoint y: 645, distance: 20.4
click at [147, 650] on tr "1 SV OH SV RP AR NE FN NS RE FP BER N/A INSP BC AI MD RF SCR TS USE TL SP NU AS…" at bounding box center [561, 657] width 954 height 30
type input "2"
drag, startPoint x: 314, startPoint y: 661, endPoint x: 239, endPoint y: 660, distance: 75.0
click at [239, 660] on tr "2 SV OH SV RP AR NE FN NS RE FP BER N/A INSP BC AI MD RF SCR TS USE TL SP NU AS…" at bounding box center [561, 657] width 954 height 30
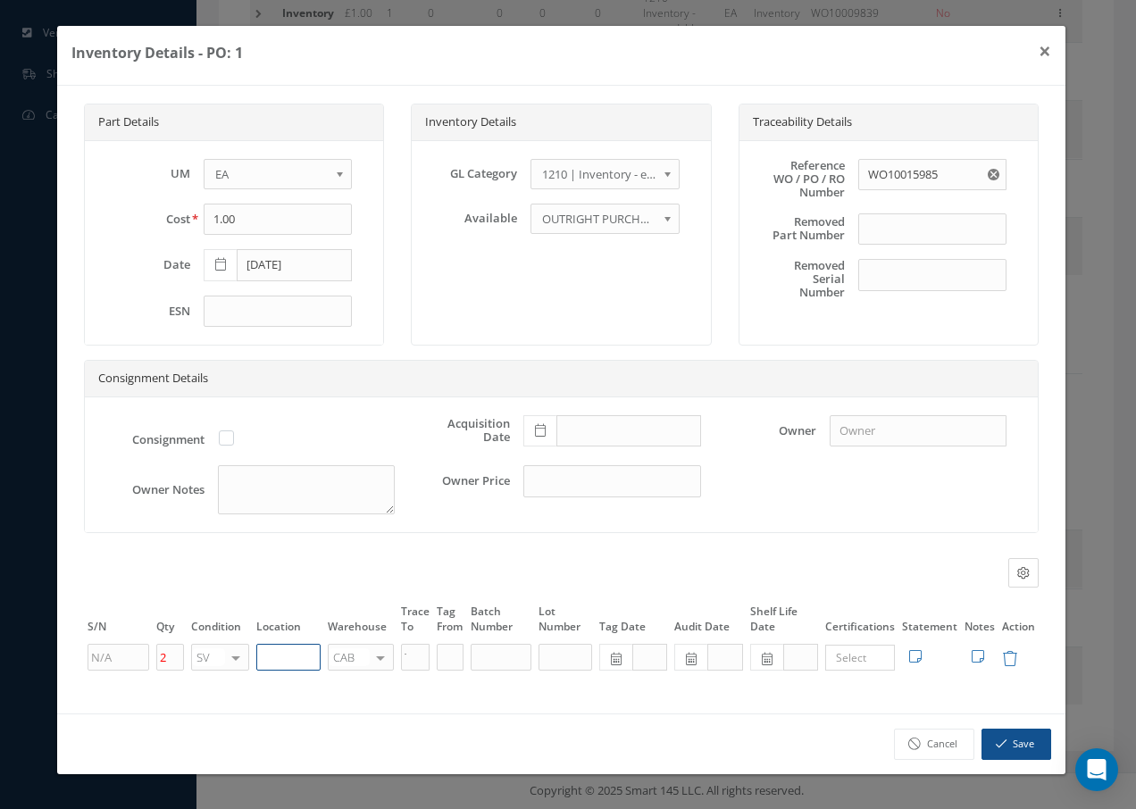
paste input "Q50014"
type input "Q50014"
click at [387, 660] on div at bounding box center [380, 658] width 25 height 26
type input "f"
click at [370, 685] on span "FIFTH" at bounding box center [361, 685] width 64 height 30
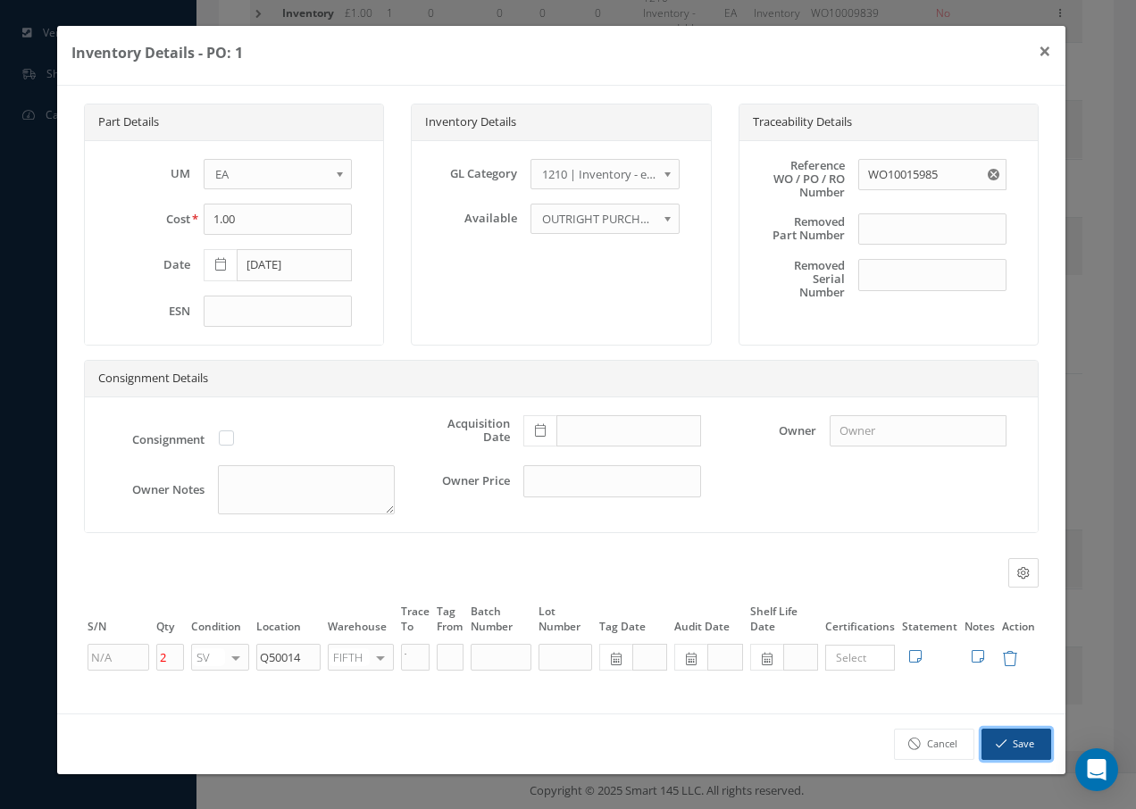
click at [1012, 736] on button "Save" at bounding box center [1016, 743] width 70 height 31
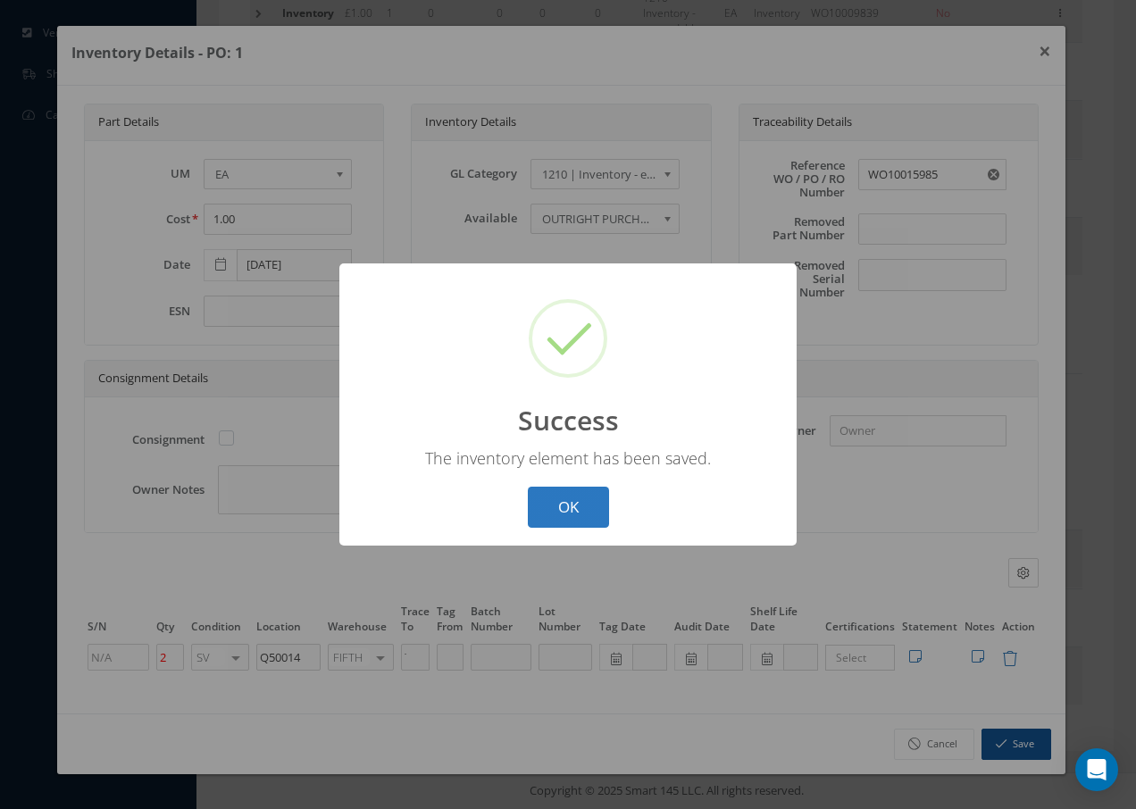
click at [580, 507] on button "OK" at bounding box center [568, 508] width 81 height 42
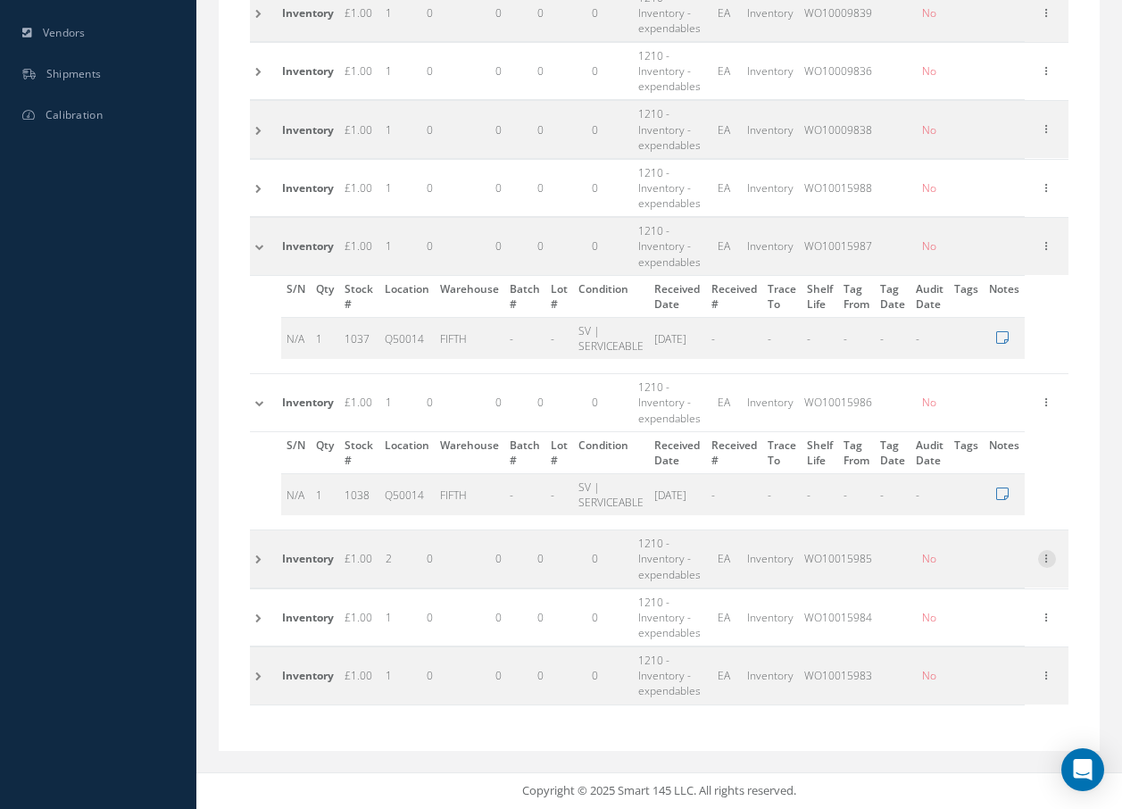
click at [1054, 560] on icon at bounding box center [1047, 557] width 18 height 14
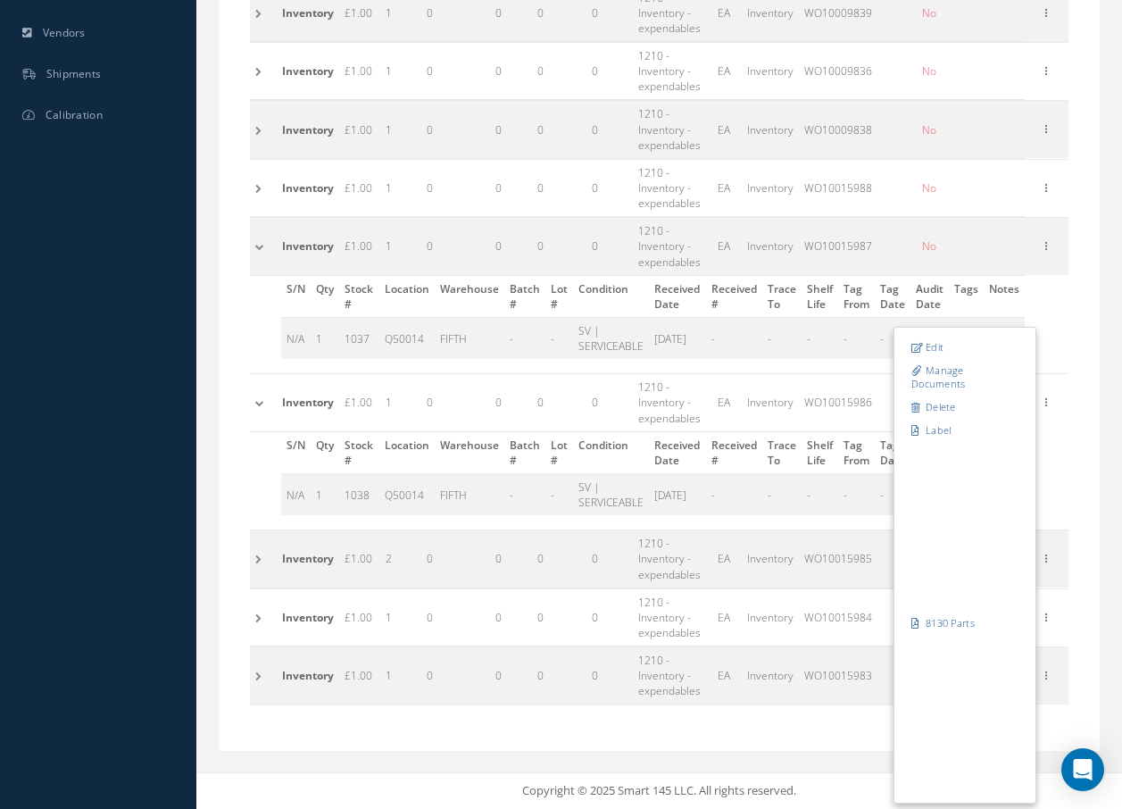
click at [1093, 420] on div "Based on the selected General Ledger, Warehouse & Marketplaces will be disabled…" at bounding box center [659, 148] width 881 height 1177
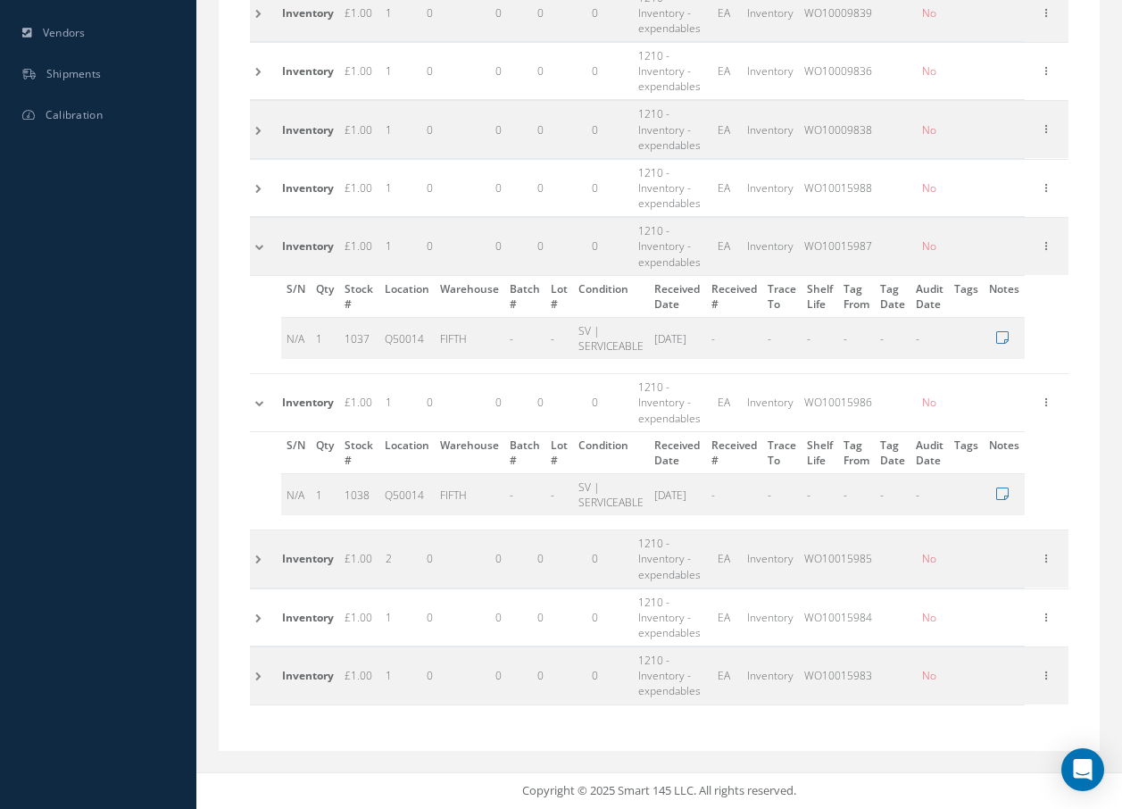
click at [259, 558] on td at bounding box center [263, 558] width 27 height 57
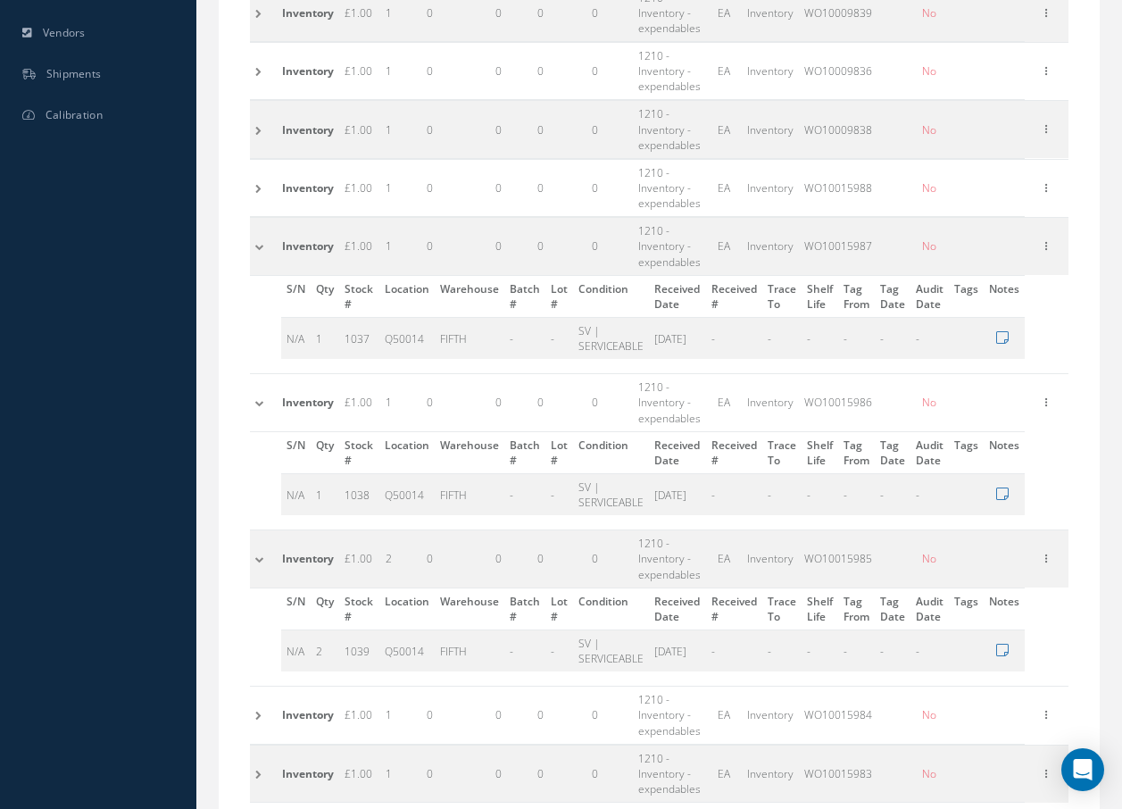
click at [259, 559] on td at bounding box center [263, 558] width 27 height 57
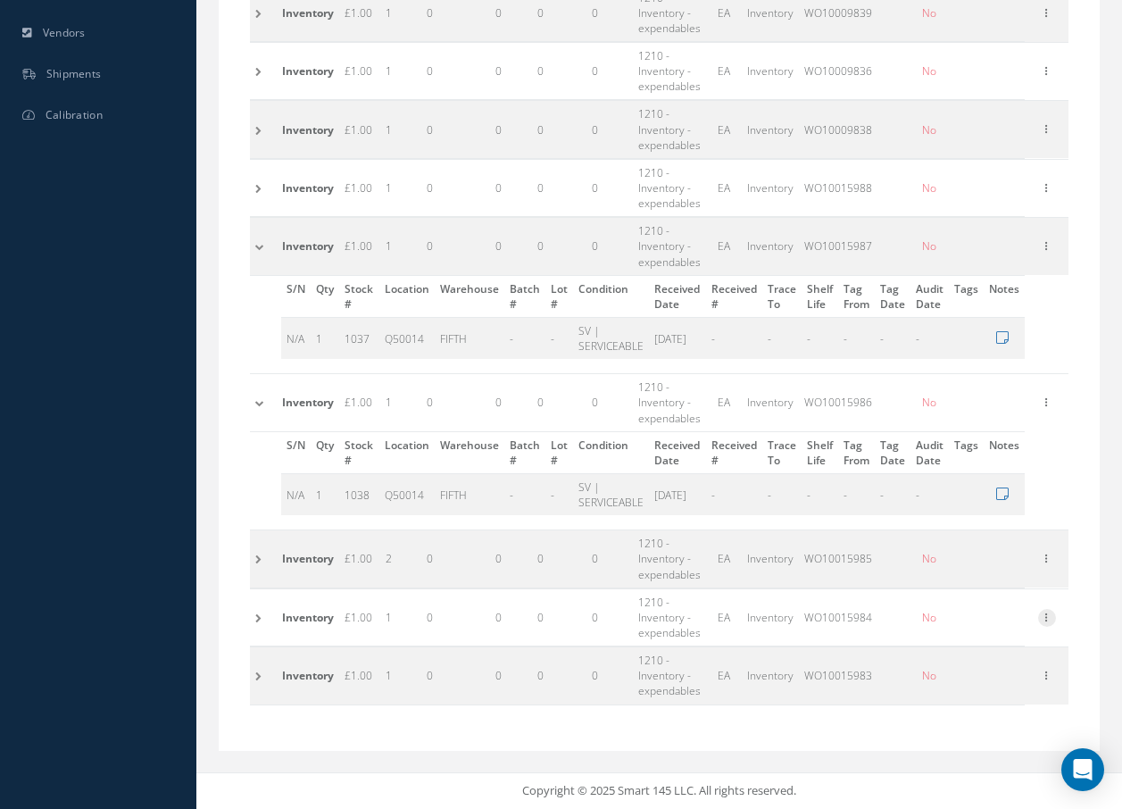
click at [1052, 619] on icon at bounding box center [1047, 616] width 18 height 14
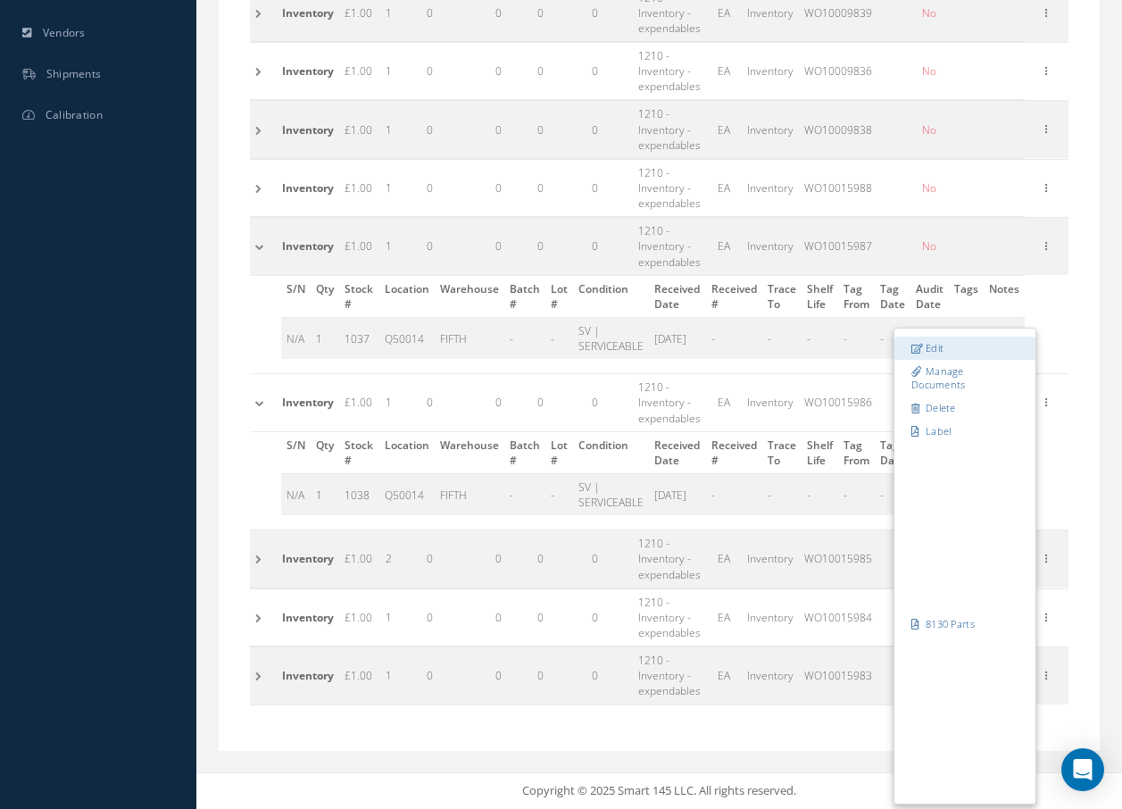
click at [924, 346] on icon at bounding box center [917, 348] width 12 height 10
type input "WO10015984"
type input "1"
type input "MEZZ Q8D"
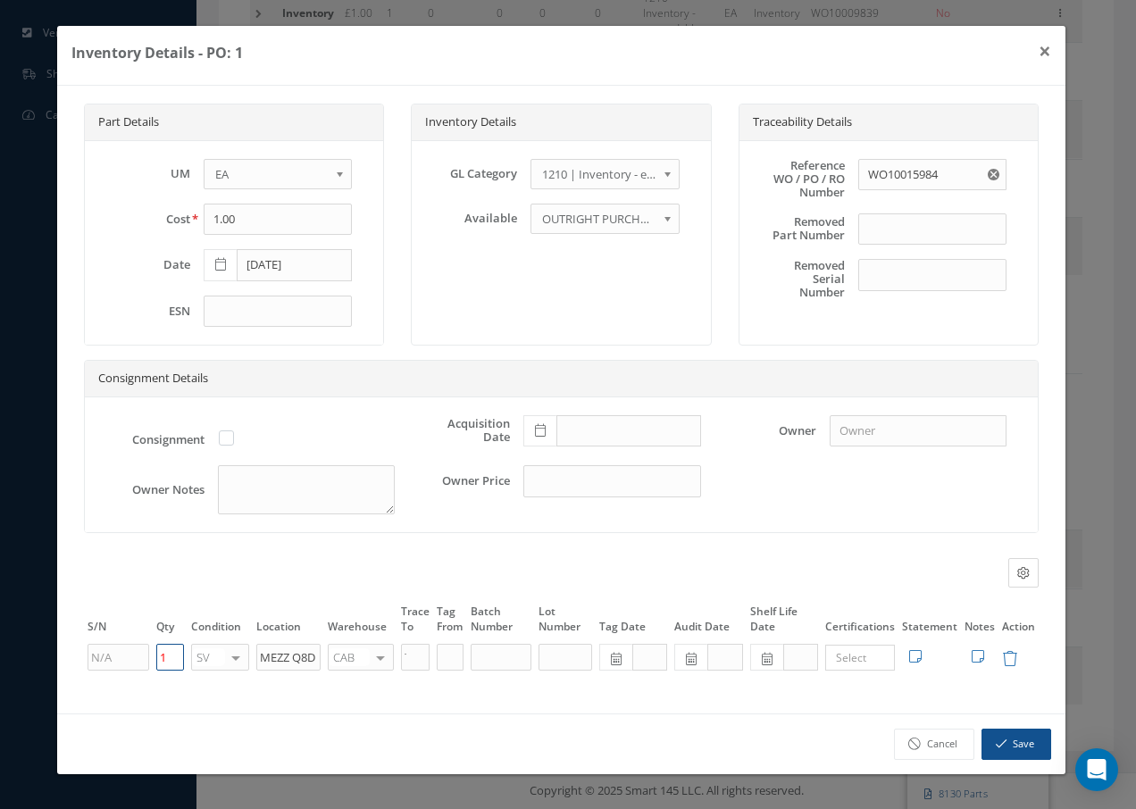
drag, startPoint x: 175, startPoint y: 659, endPoint x: 156, endPoint y: 655, distance: 19.1
click at [156, 655] on input "1" at bounding box center [170, 657] width 29 height 27
type input "2"
drag, startPoint x: 314, startPoint y: 661, endPoint x: 245, endPoint y: 647, distance: 70.0
click at [247, 649] on tr "2 SV OH SV RP AR NE FN NS RE FP BER N/A INSP BC AI MD RF SCR TS USE TL SP NU AS…" at bounding box center [561, 657] width 954 height 30
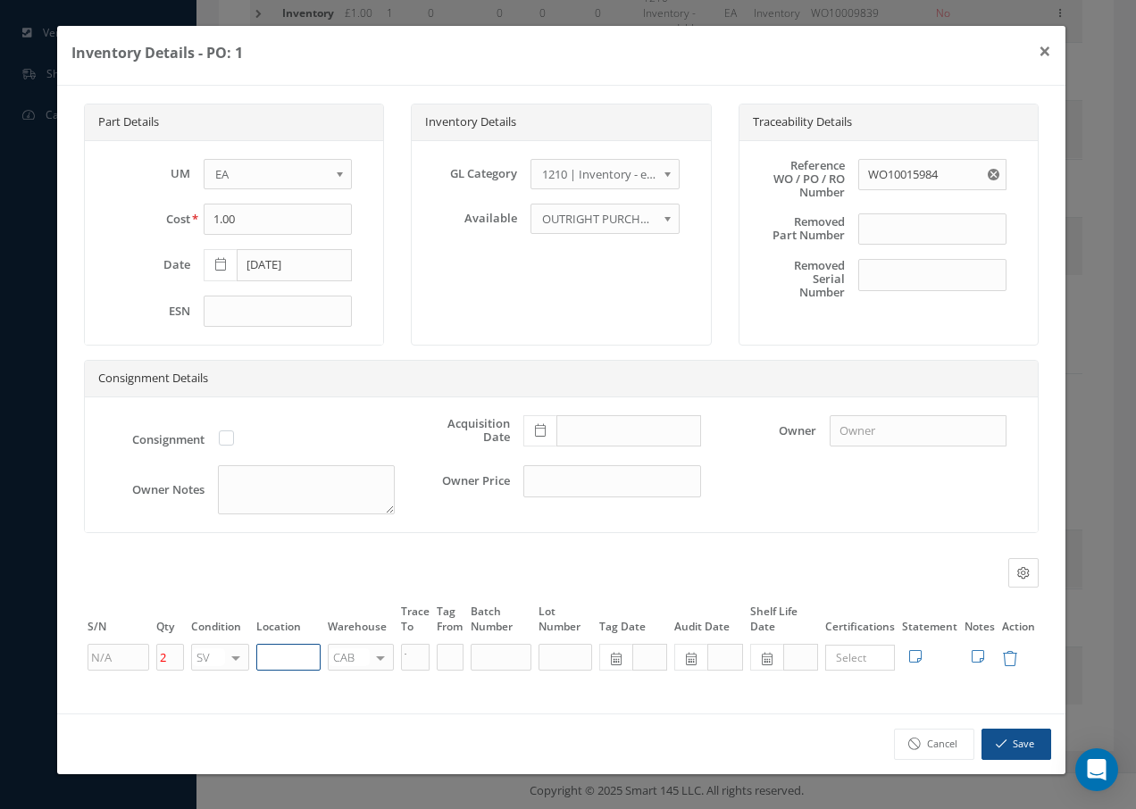
paste input "Q50014"
type input "Q50014"
click at [378, 657] on div at bounding box center [380, 658] width 25 height 26
type input "f"
click at [372, 679] on span "FIFTH" at bounding box center [361, 685] width 64 height 30
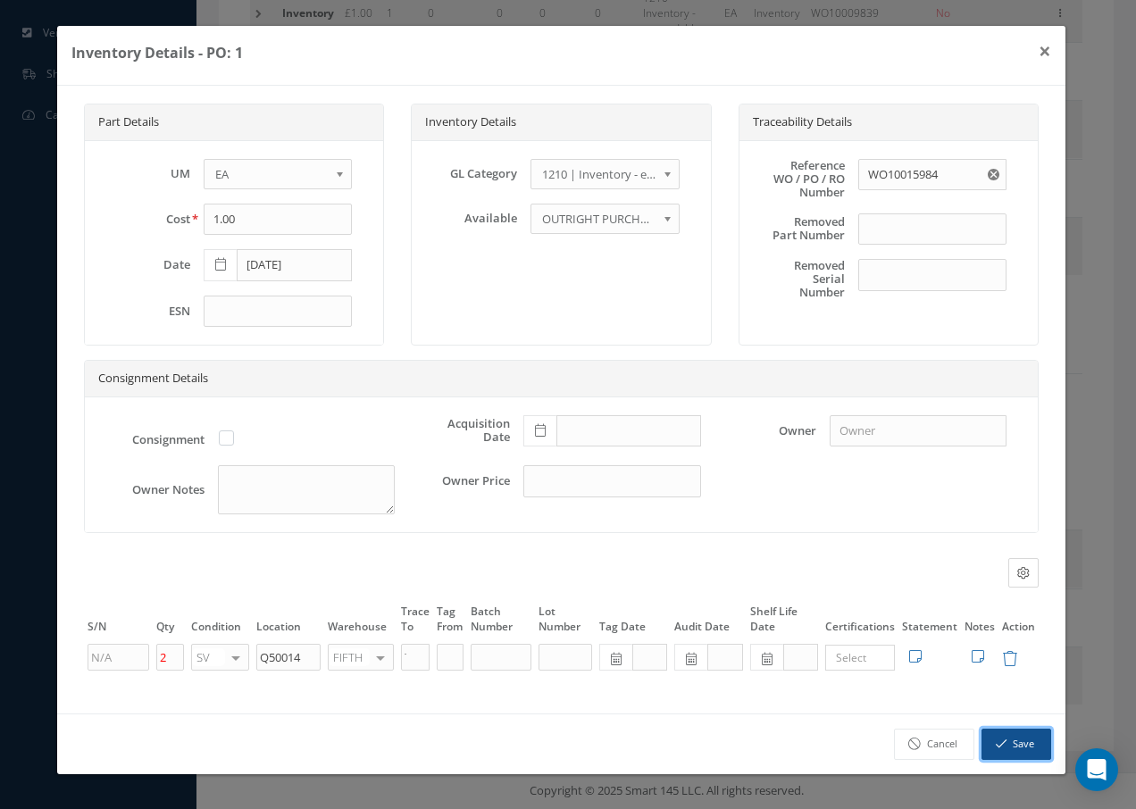
click at [1027, 743] on button "Save" at bounding box center [1016, 743] width 70 height 31
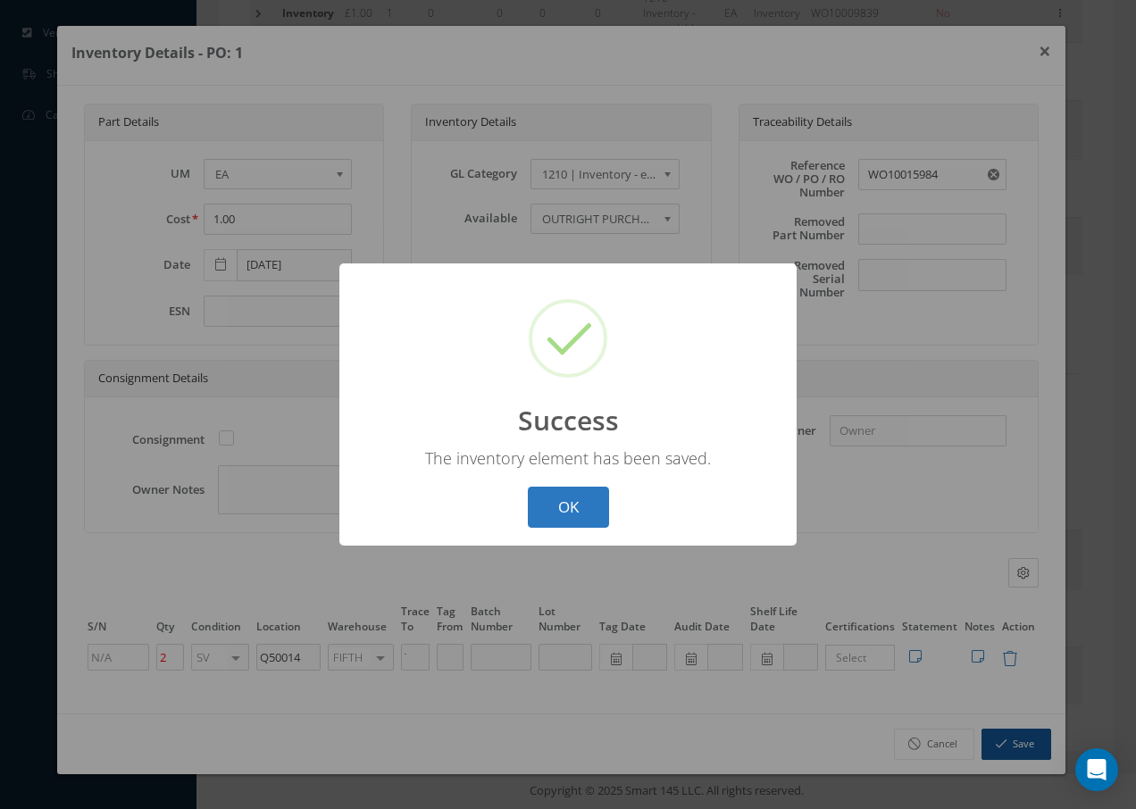
click at [592, 503] on button "OK" at bounding box center [568, 508] width 81 height 42
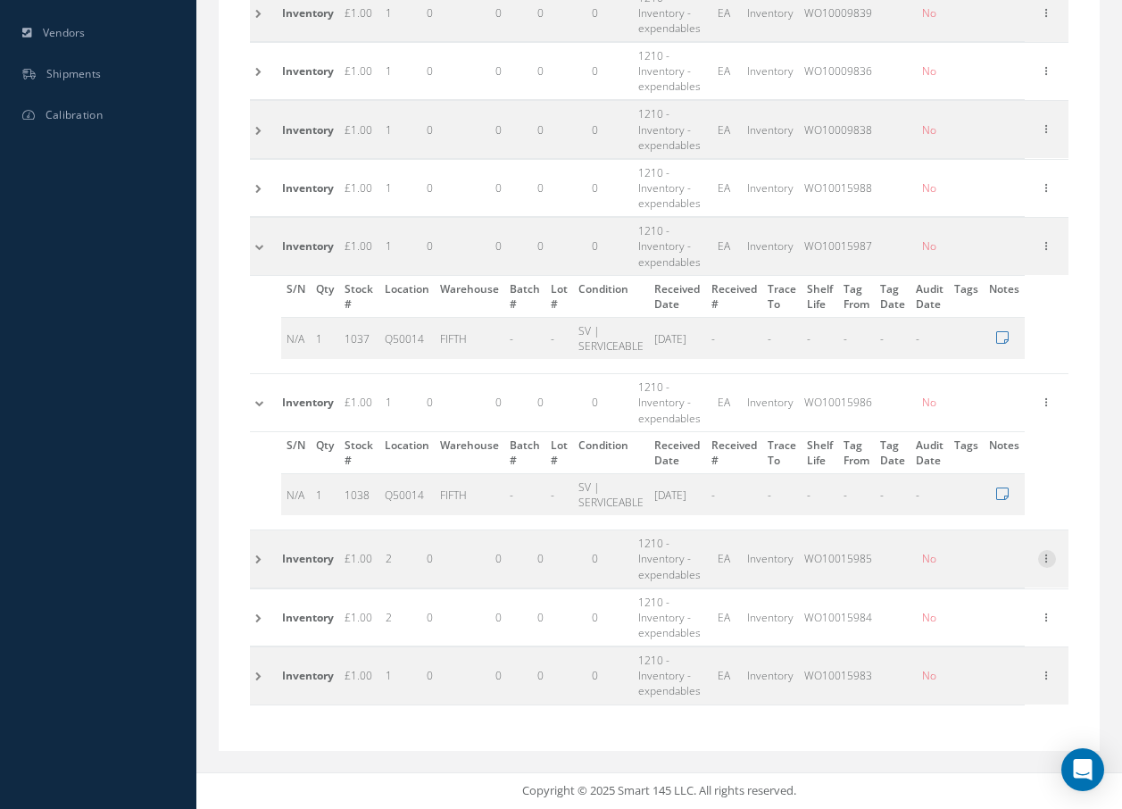
click at [1055, 557] on icon at bounding box center [1047, 557] width 18 height 14
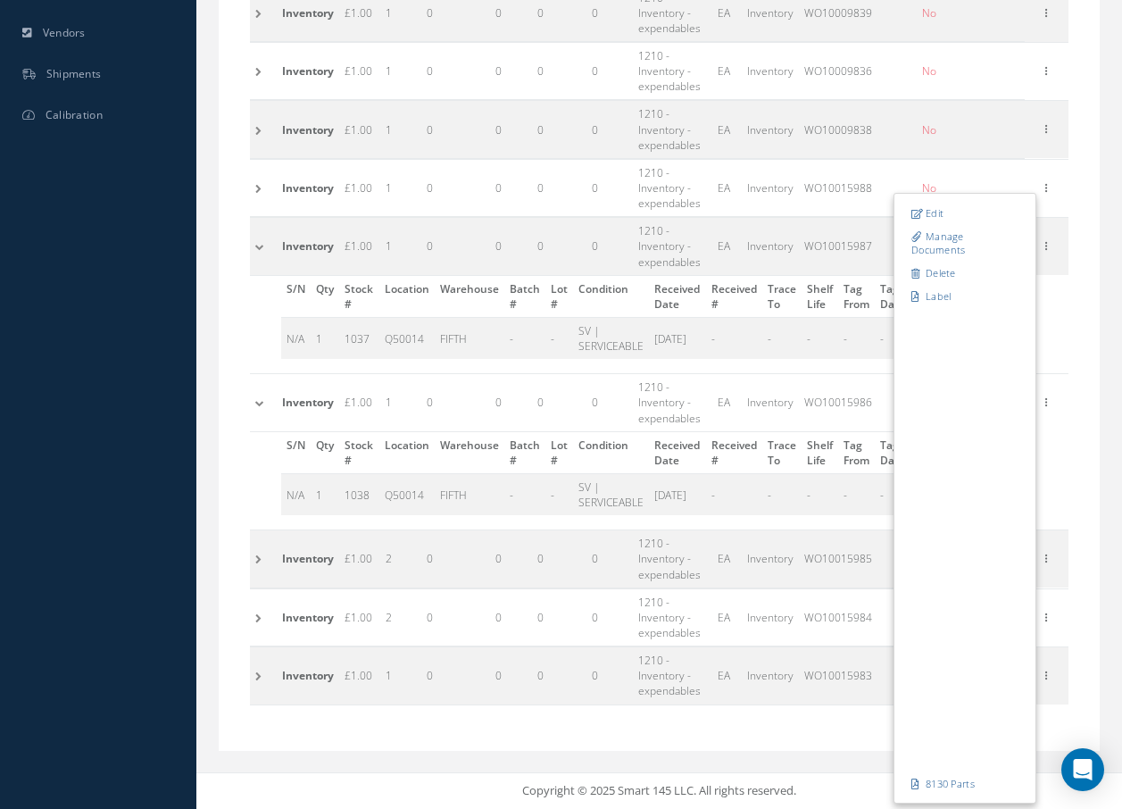
click at [766, 746] on div "Part Number 137-00-615-03 Description BACK CUSHION Alternates Based on the sele…" at bounding box center [659, 121] width 881 height 1260
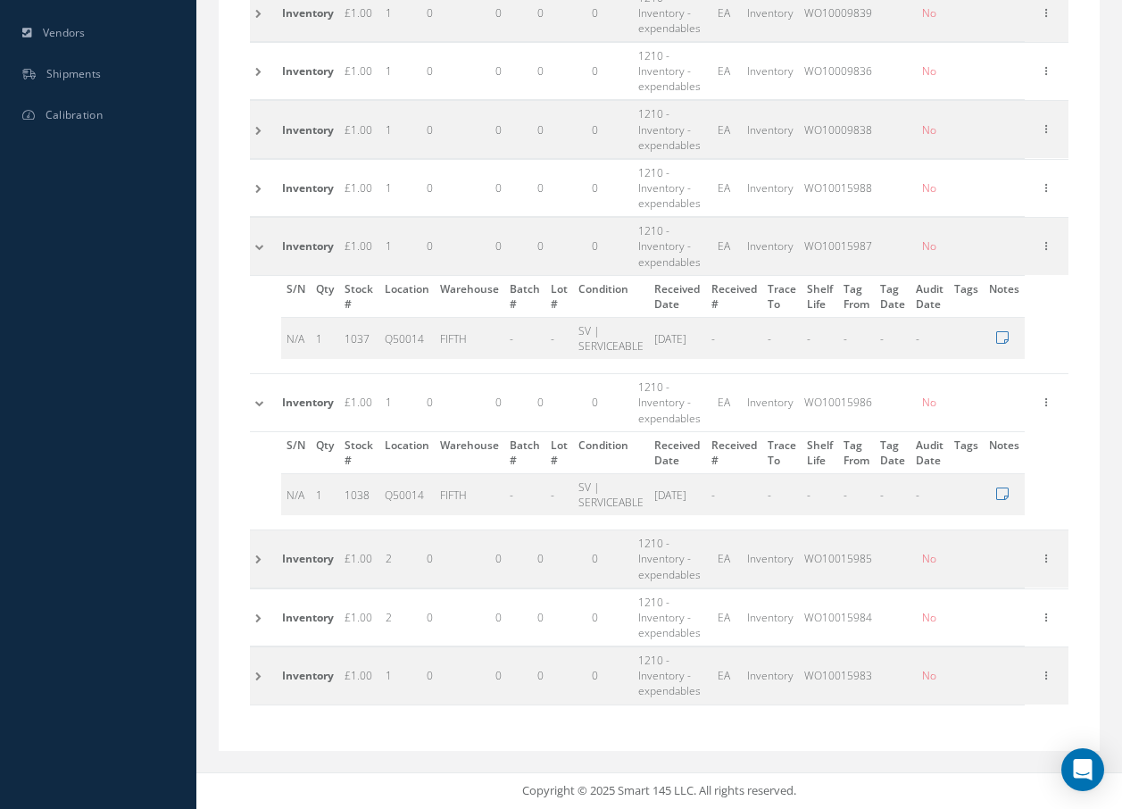
click at [255, 557] on td at bounding box center [263, 558] width 27 height 57
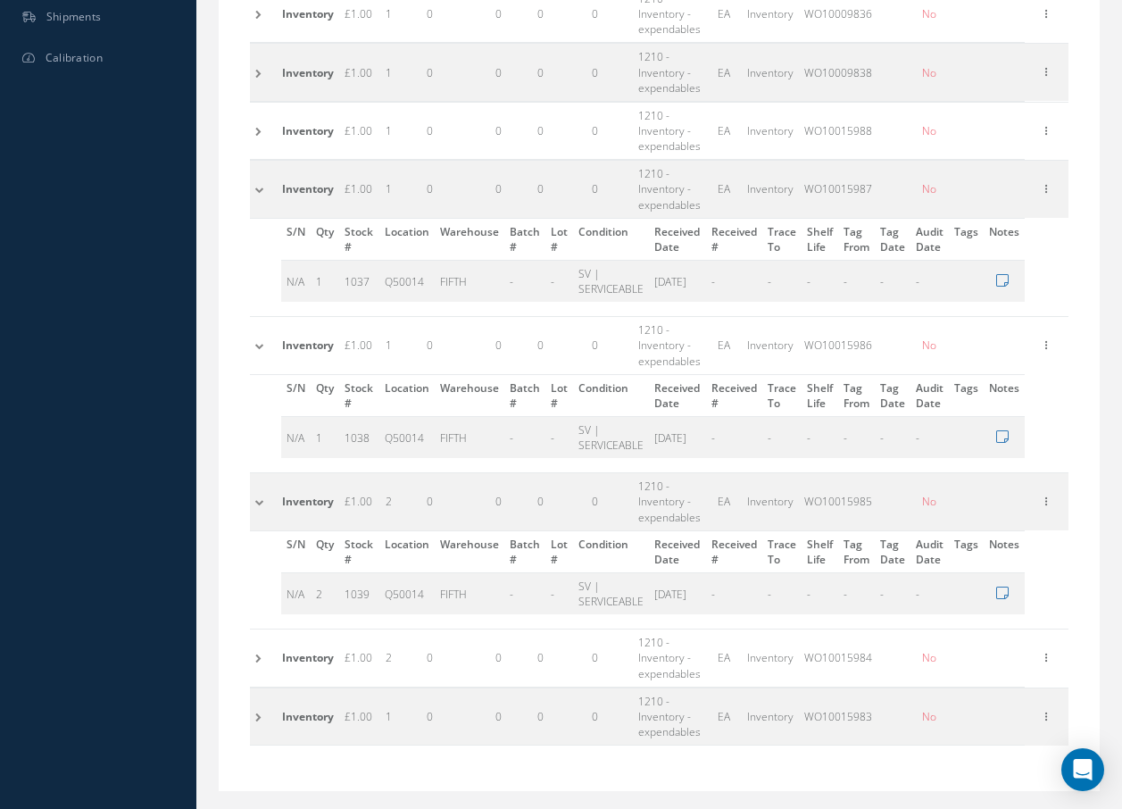
scroll to position [787, 0]
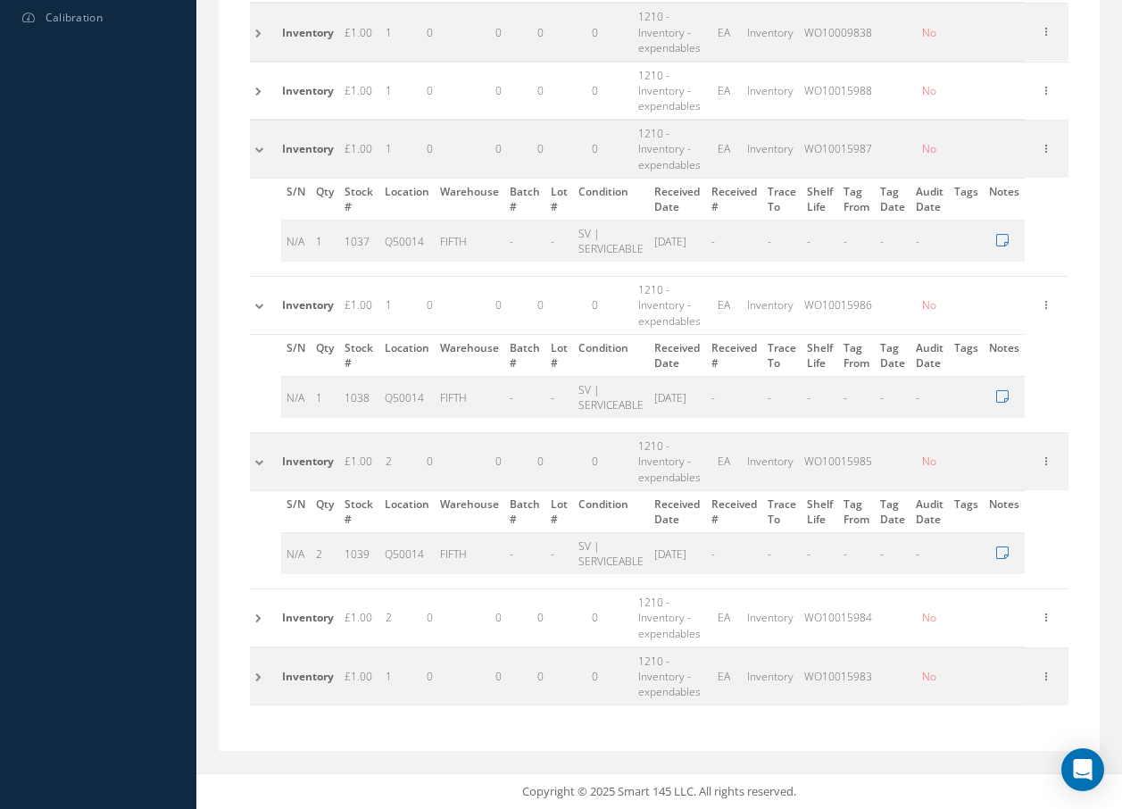
click at [254, 618] on td at bounding box center [263, 617] width 27 height 57
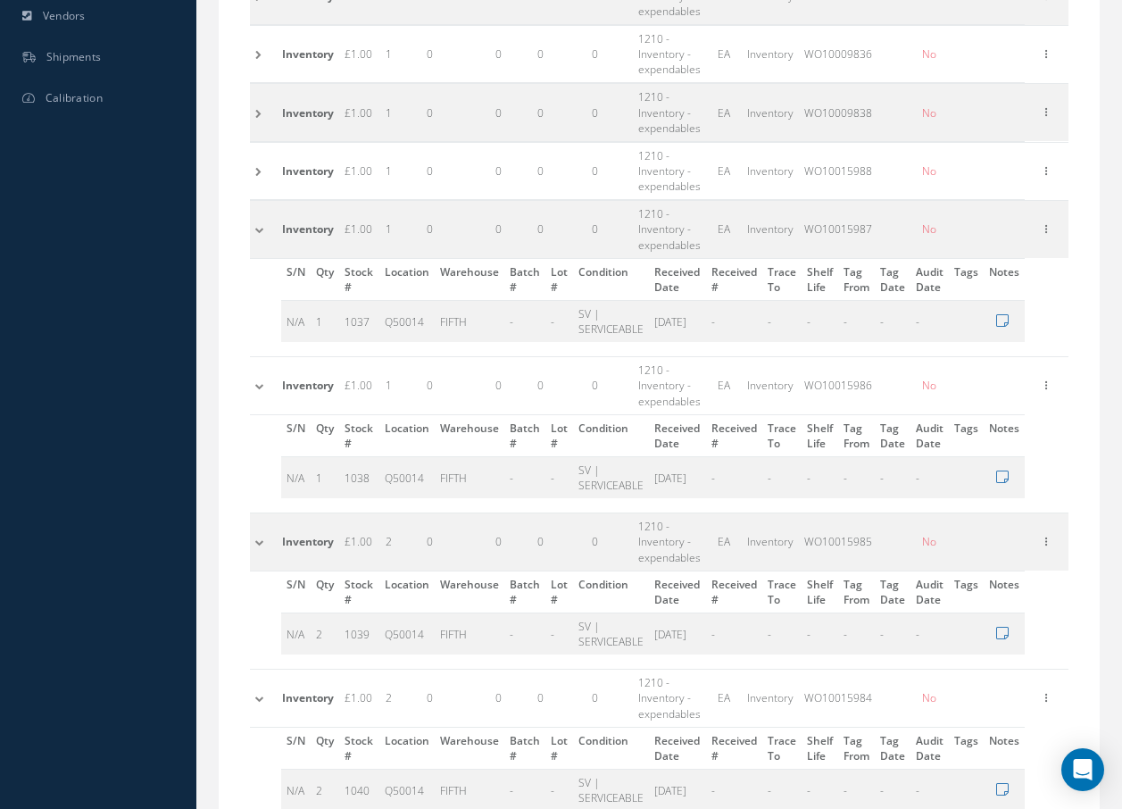
scroll to position [618, 0]
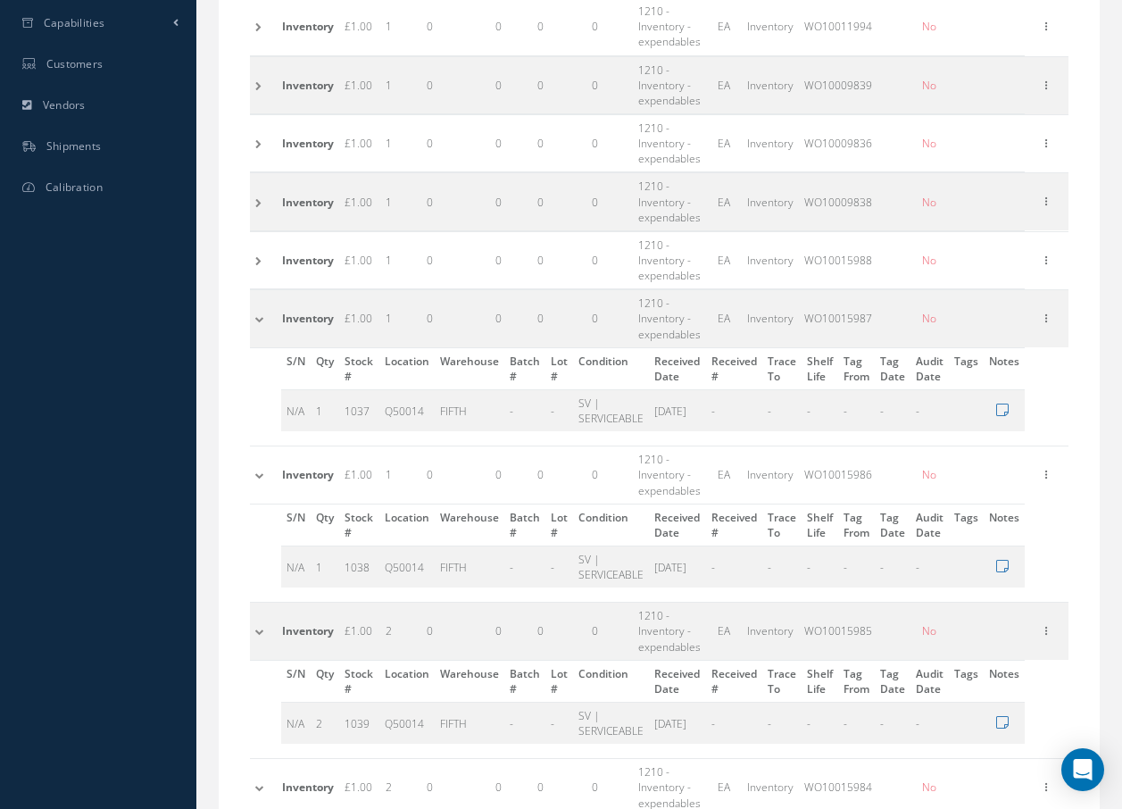
click at [260, 261] on td at bounding box center [263, 259] width 27 height 57
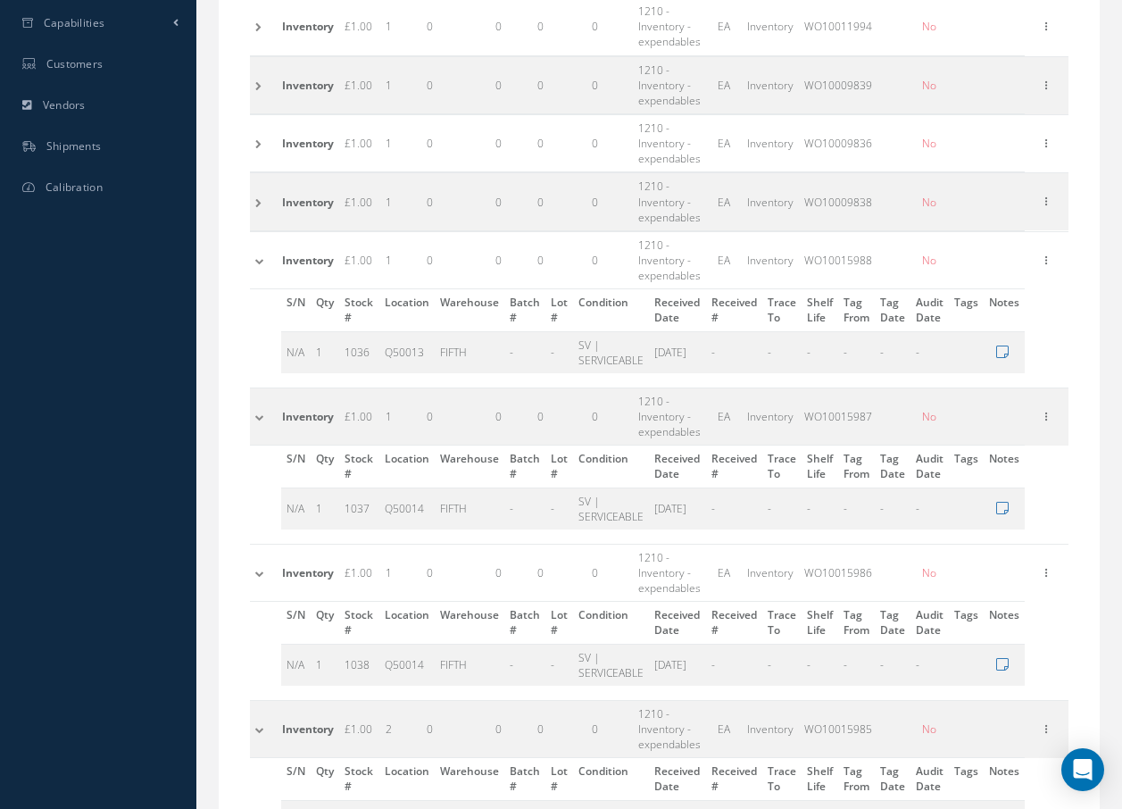
click at [260, 261] on td at bounding box center [263, 259] width 27 height 57
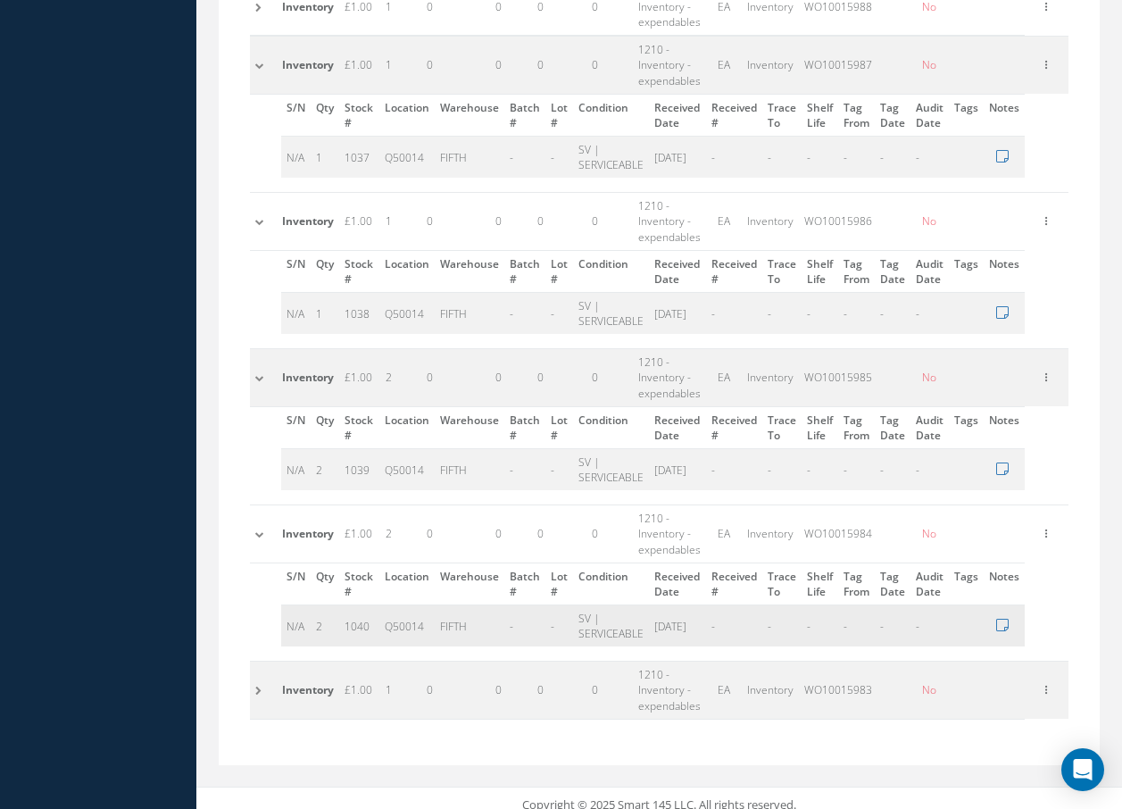
scroll to position [886, 0]
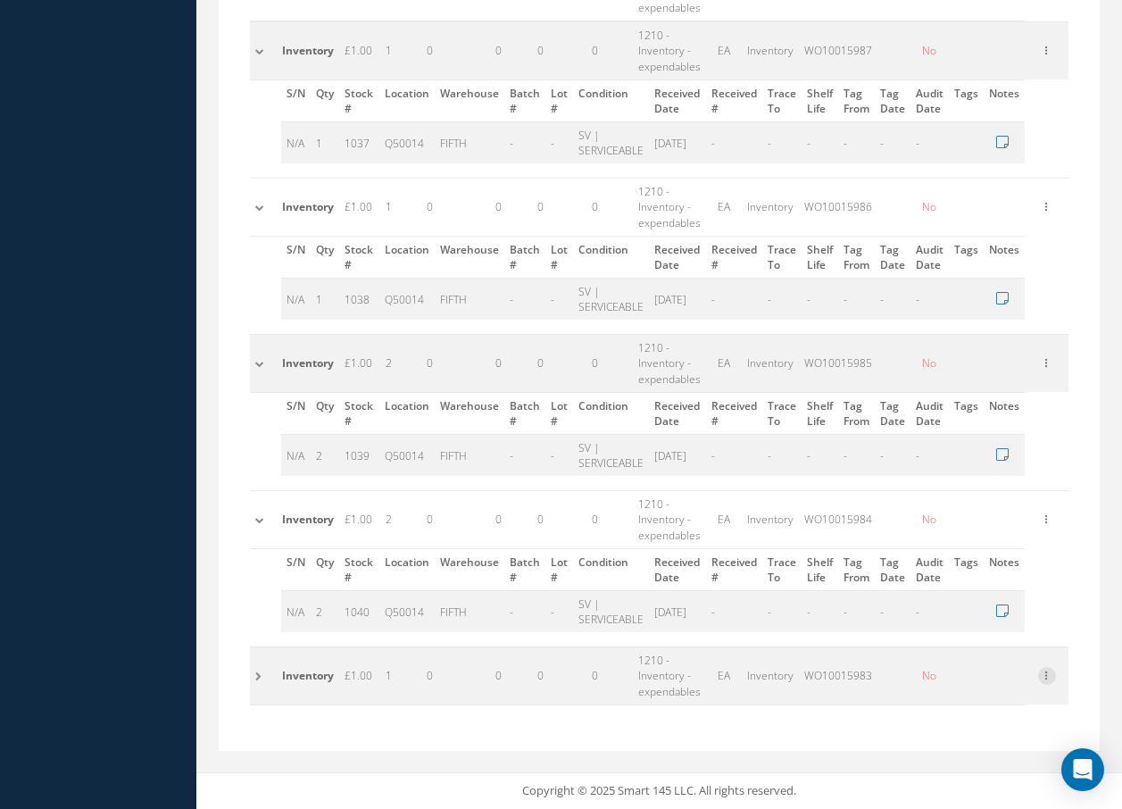
click at [1052, 678] on icon at bounding box center [1047, 674] width 18 height 14
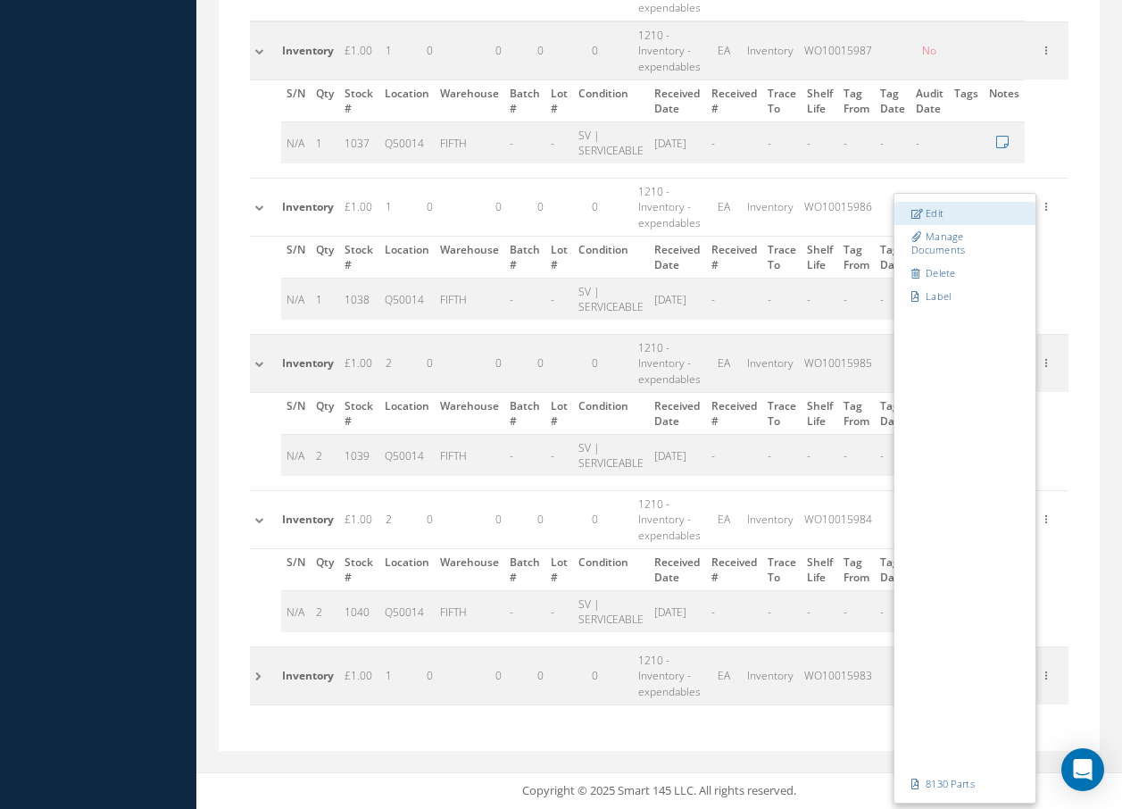
click at [943, 218] on link "Edit" at bounding box center [964, 213] width 141 height 23
type input "WO10015983"
type input "1"
type input "MEZZ Q8D"
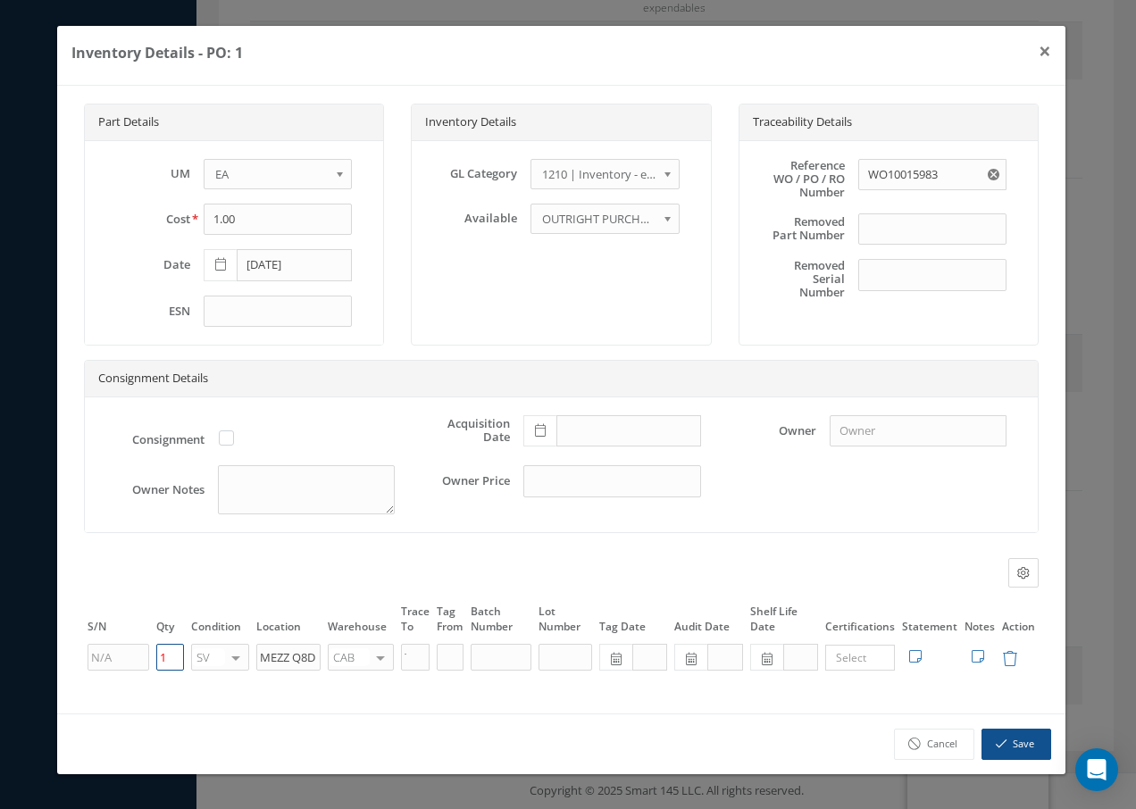
drag, startPoint x: 175, startPoint y: 647, endPoint x: 118, endPoint y: 654, distance: 57.6
click at [121, 654] on tr "1 SV OH SV RP AR NE FN NS RE FP BER N/A INSP BC AI MD RF SCR TS USE TL SP NU AS…" at bounding box center [561, 657] width 954 height 30
type input "2"
drag, startPoint x: 312, startPoint y: 653, endPoint x: 166, endPoint y: 647, distance: 146.5
click at [166, 646] on tr "2 SV OH SV RP AR NE FN NS RE FP BER N/A INSP BC AI MD RF SCR TS USE TL SP NU AS…" at bounding box center [561, 657] width 954 height 30
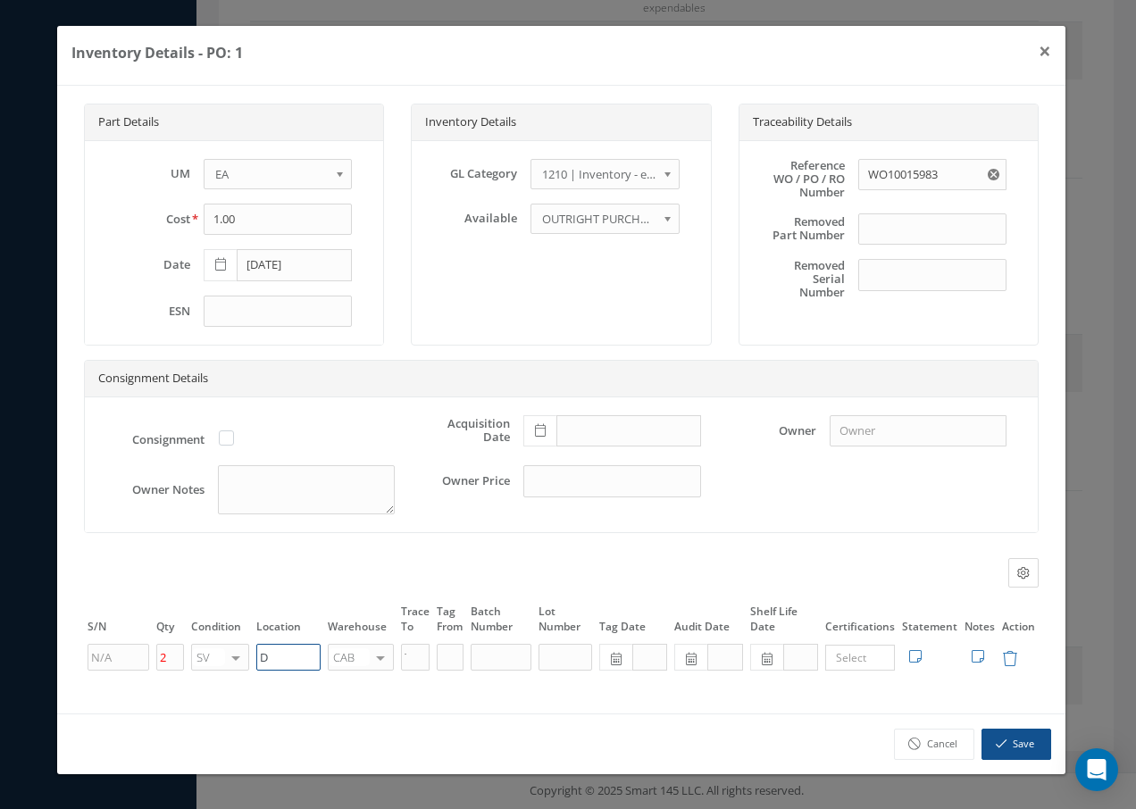
paste input "Q50014"
type input "Q50014"
click at [385, 652] on div at bounding box center [380, 658] width 25 height 26
type input "f"
click at [345, 687] on span "FIFTH" at bounding box center [353, 686] width 29 height 16
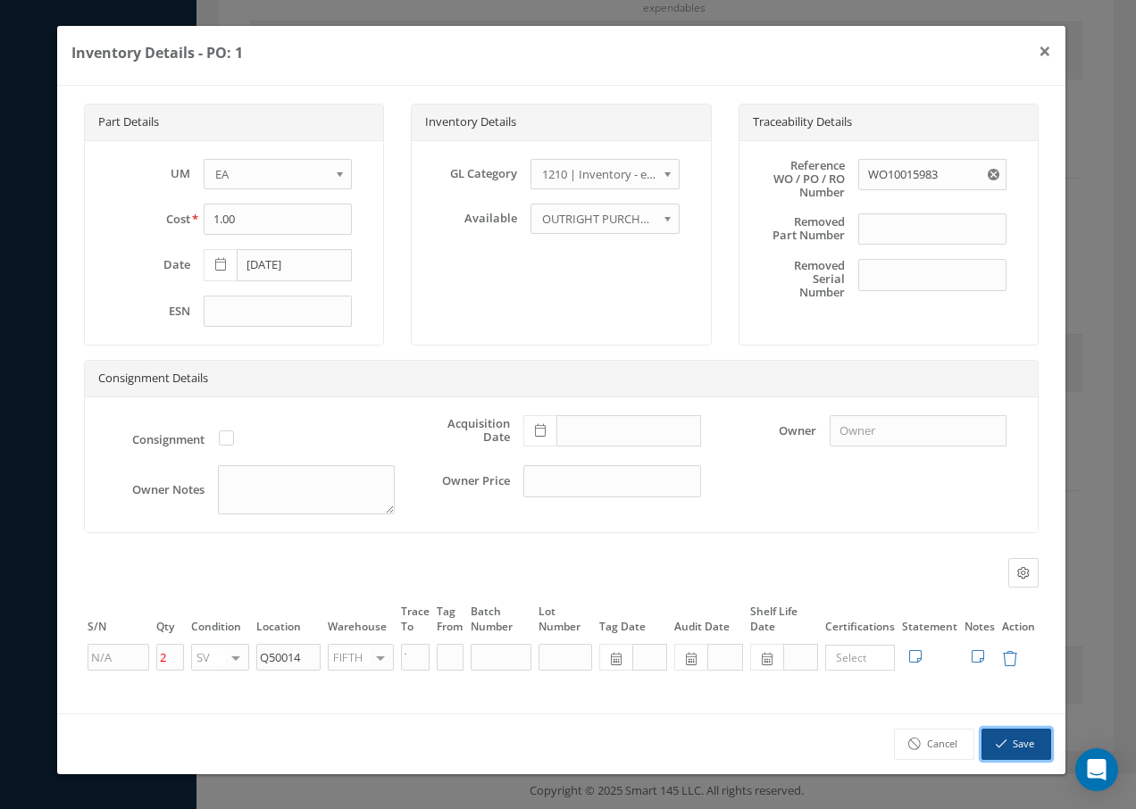
click at [1003, 745] on icon "button" at bounding box center [1000, 743] width 11 height 12
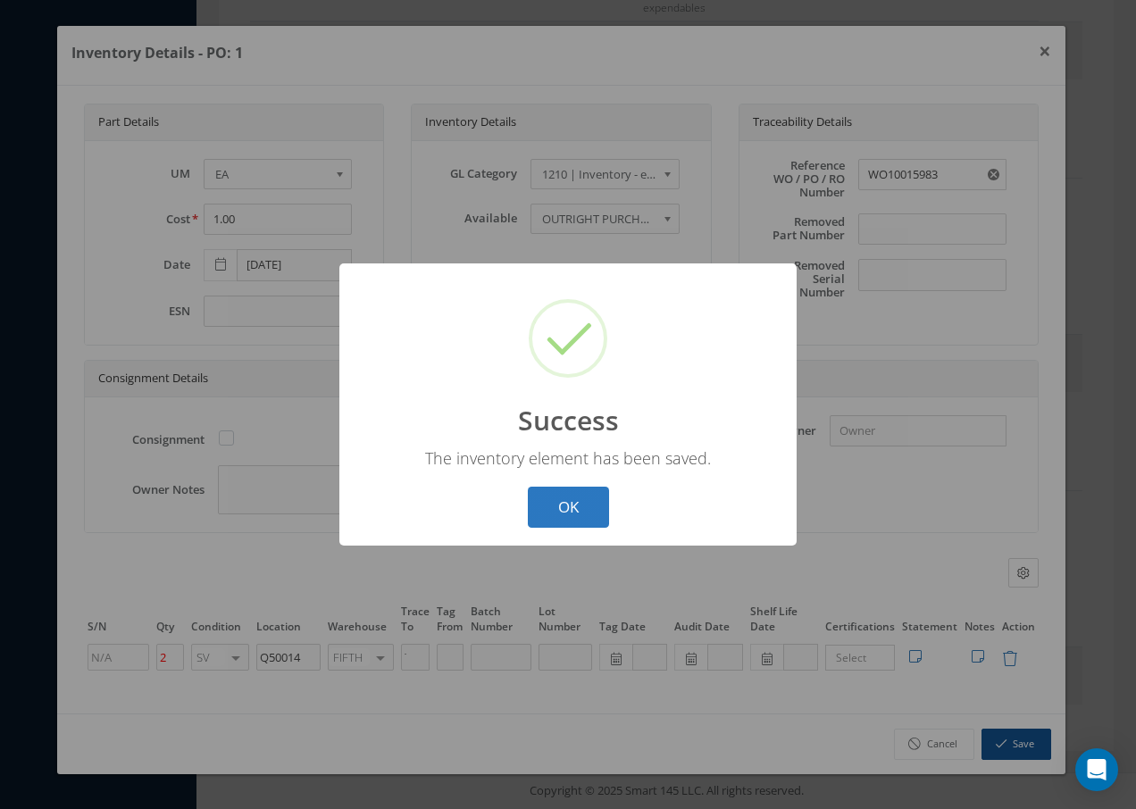
click at [554, 498] on button "OK" at bounding box center [568, 508] width 81 height 42
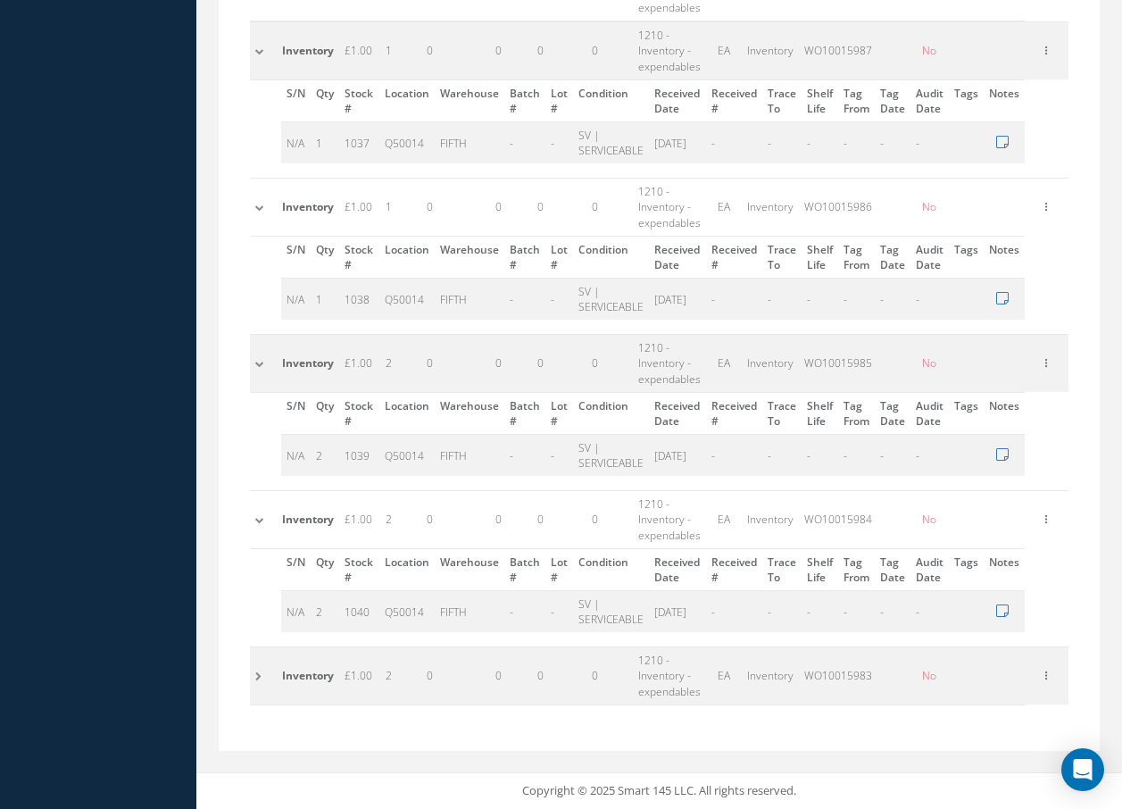
click at [254, 675] on td at bounding box center [263, 675] width 27 height 57
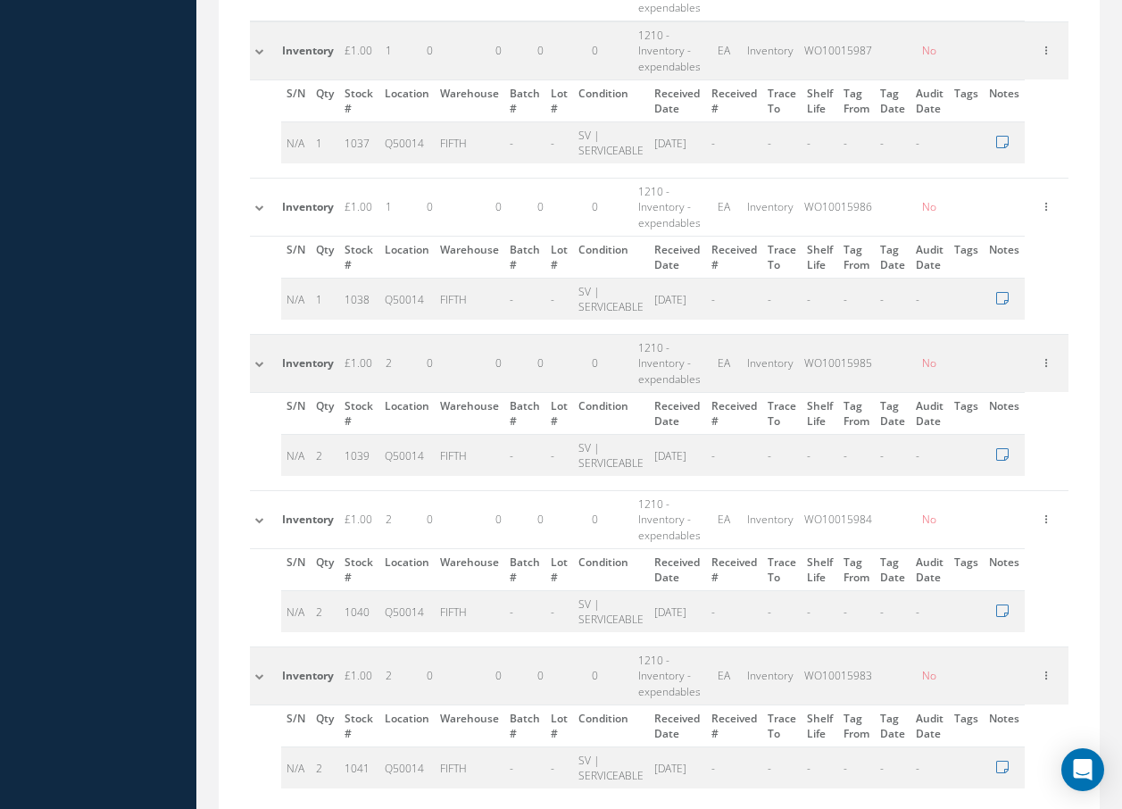
click at [255, 675] on td at bounding box center [263, 675] width 27 height 57
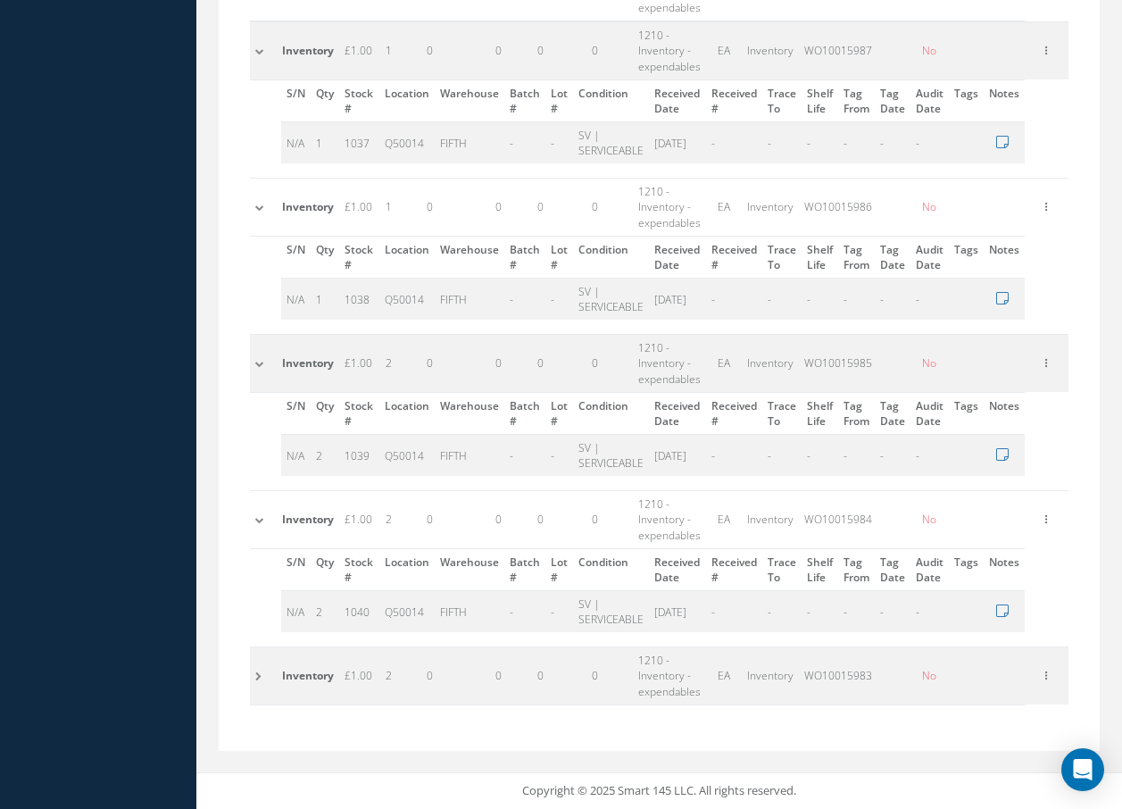
click at [259, 520] on td at bounding box center [263, 519] width 27 height 57
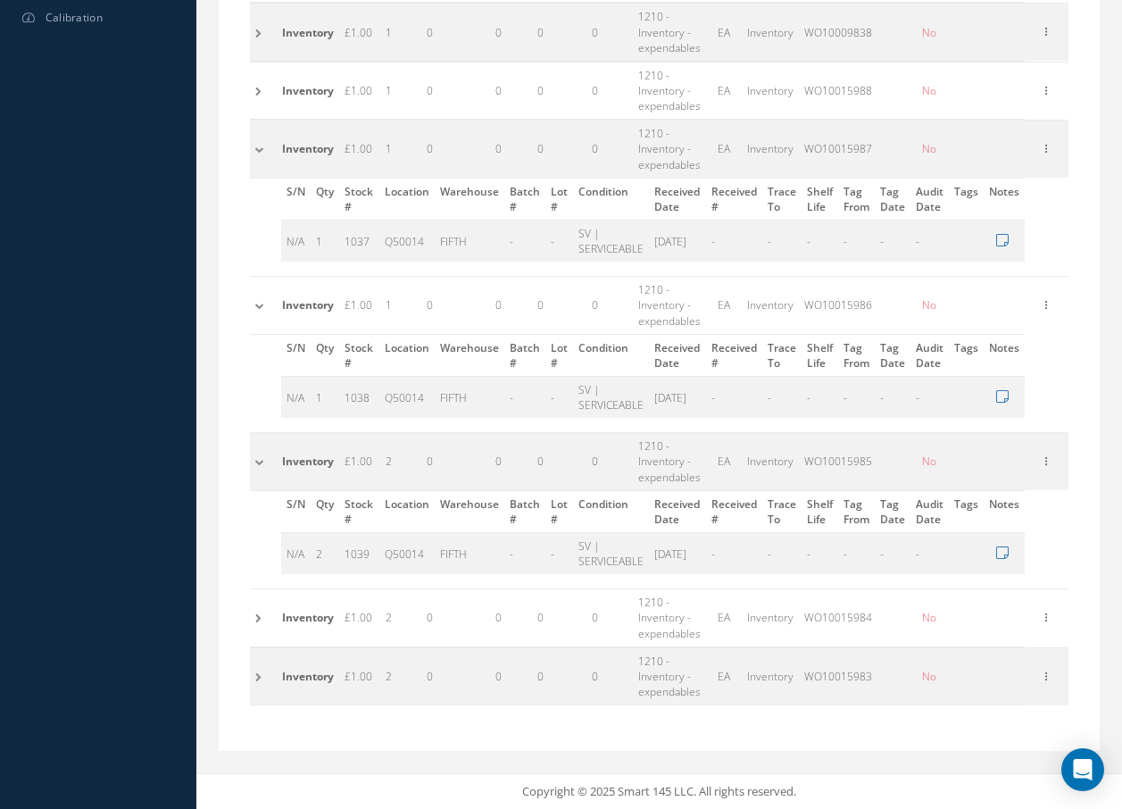
scroll to position [787, 0]
click at [258, 461] on td at bounding box center [263, 461] width 27 height 57
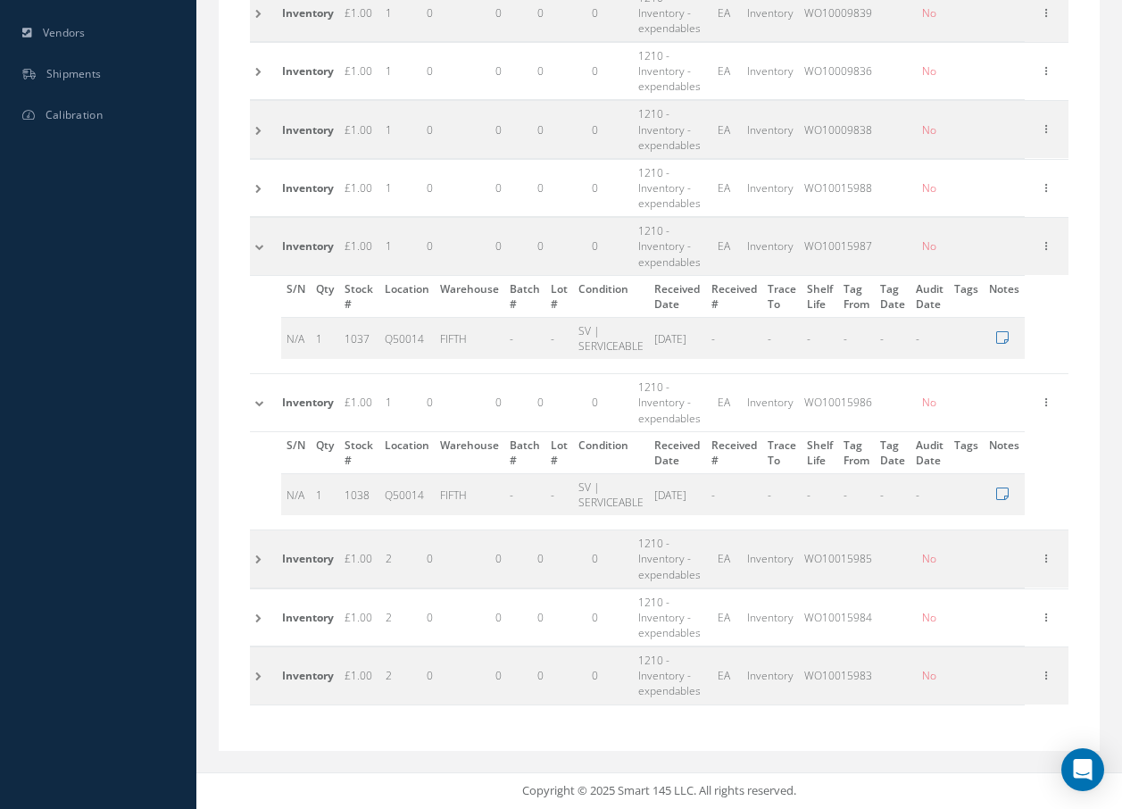
scroll to position [690, 0]
click at [258, 398] on td at bounding box center [263, 402] width 27 height 57
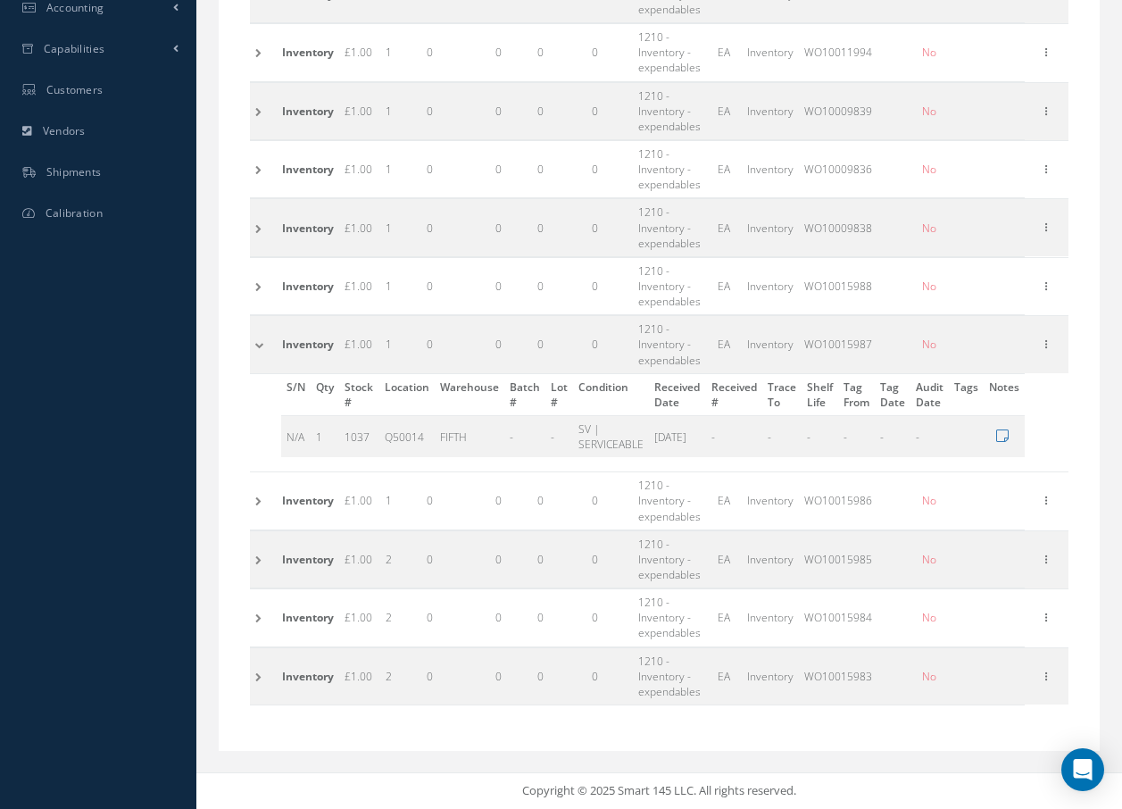
scroll to position [592, 0]
click at [260, 343] on td at bounding box center [263, 344] width 27 height 57
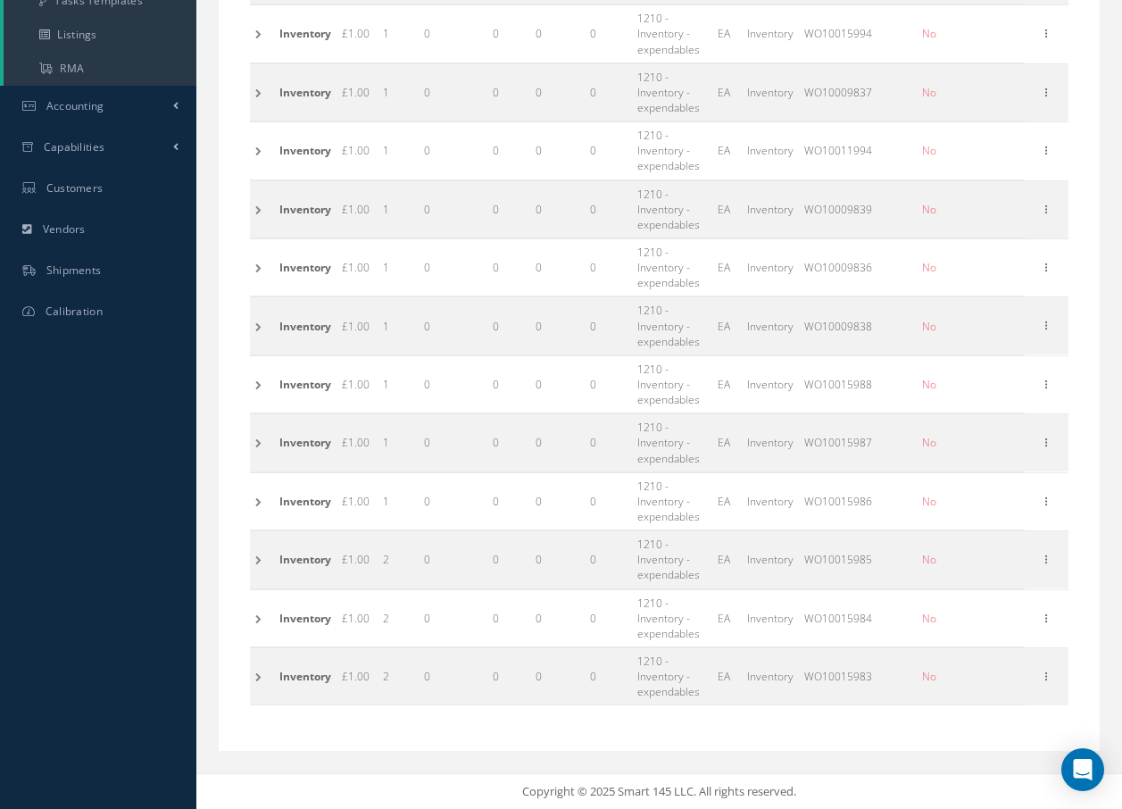
scroll to position [494, 0]
click at [256, 382] on td at bounding box center [262, 383] width 24 height 57
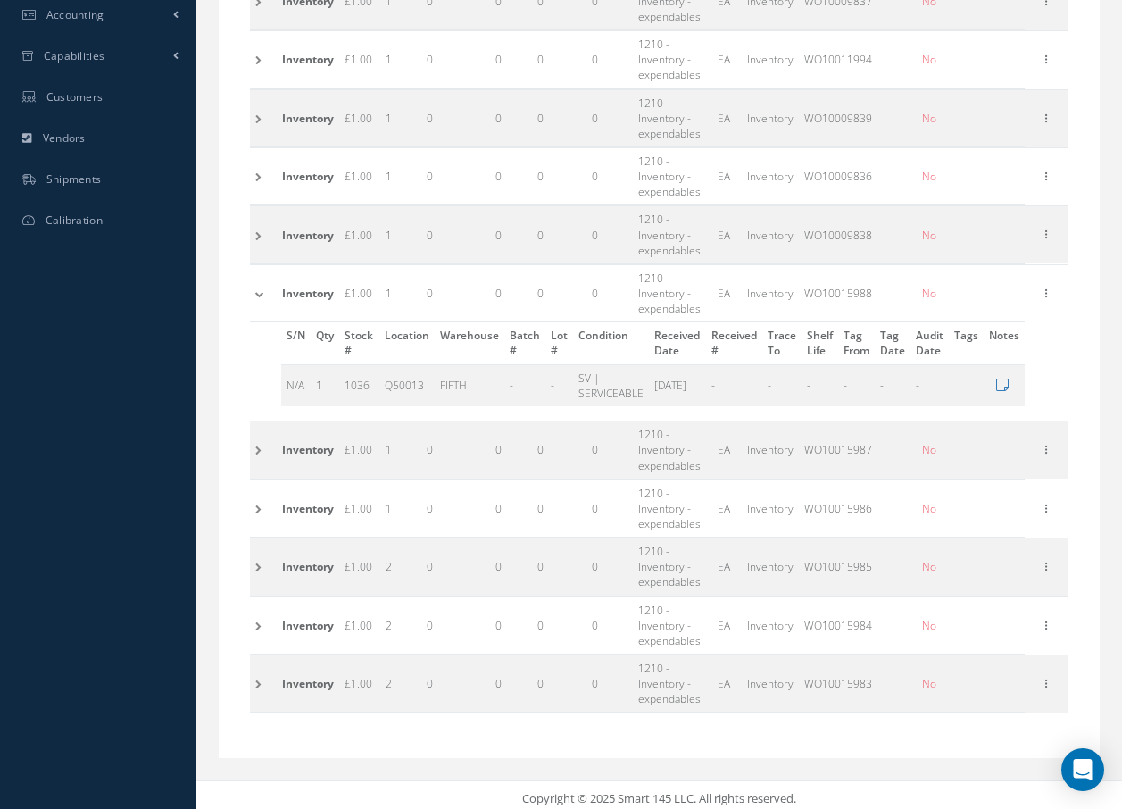
scroll to position [592, 0]
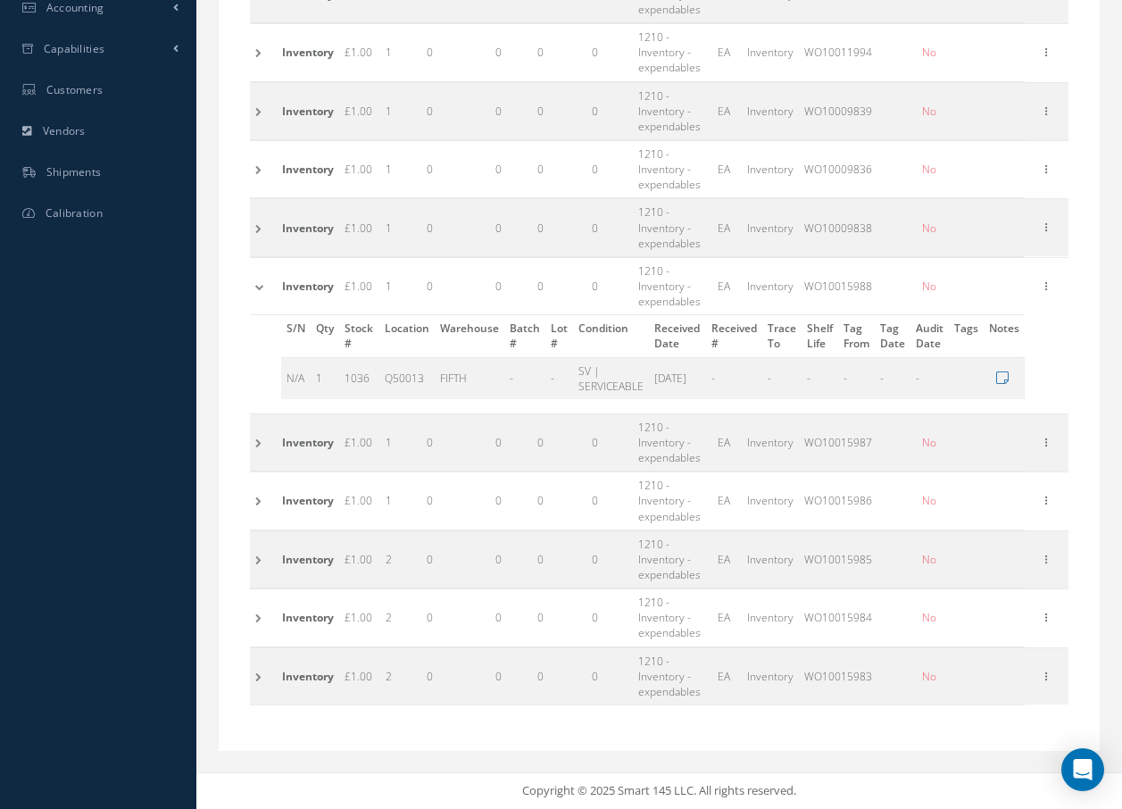
click at [256, 287] on td at bounding box center [263, 285] width 27 height 57
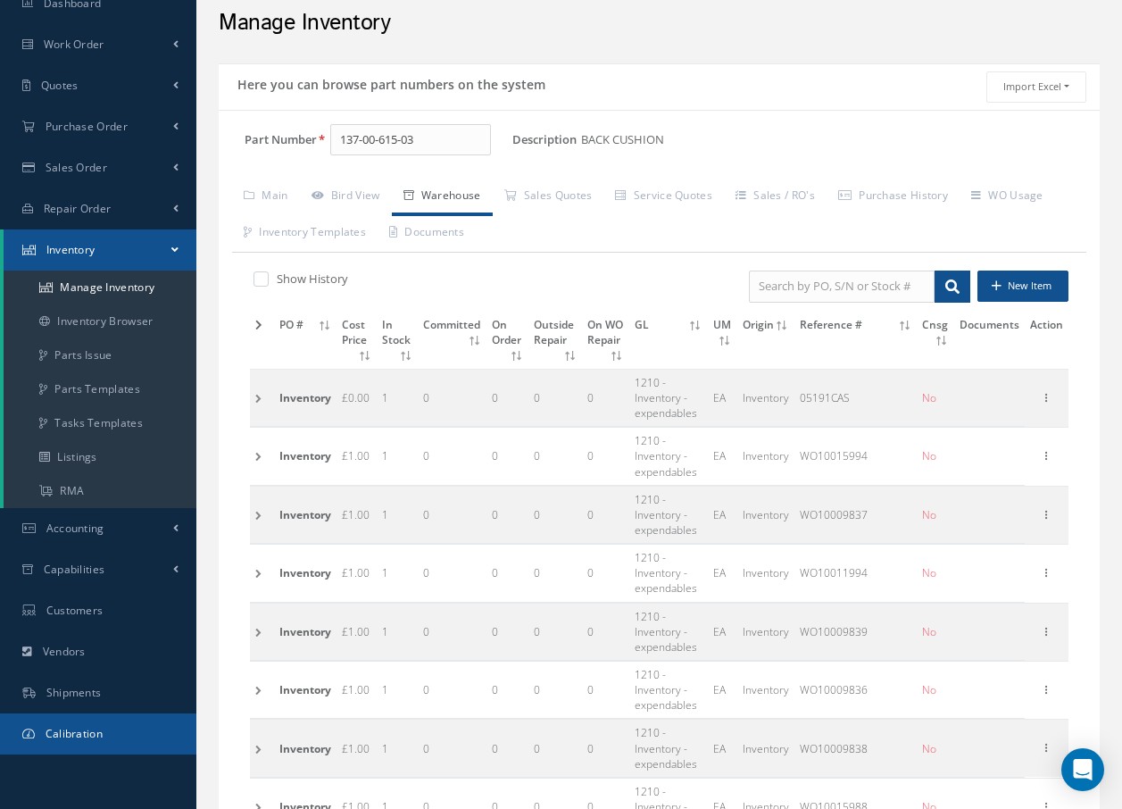
scroll to position [0, 0]
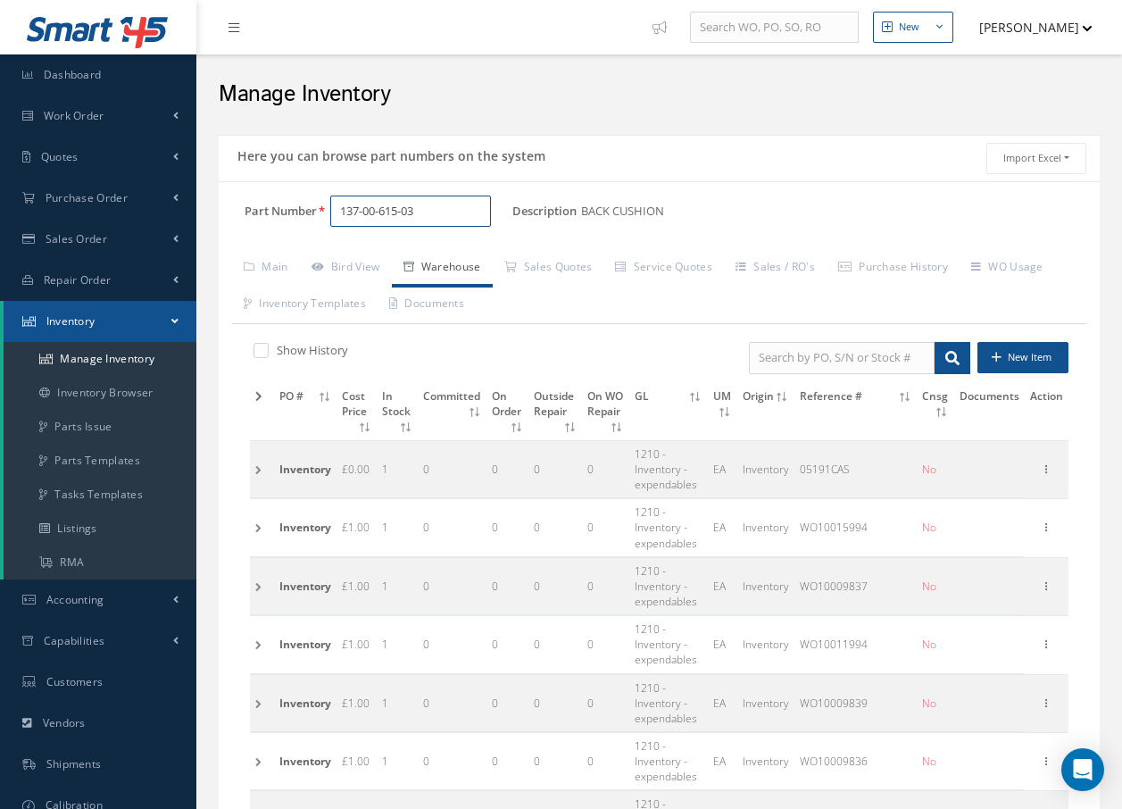
click at [467, 211] on input "137-00-615-03" at bounding box center [410, 212] width 161 height 32
click at [424, 268] on link "137-00-615-01 BACK FOAM" at bounding box center [550, 257] width 441 height 24
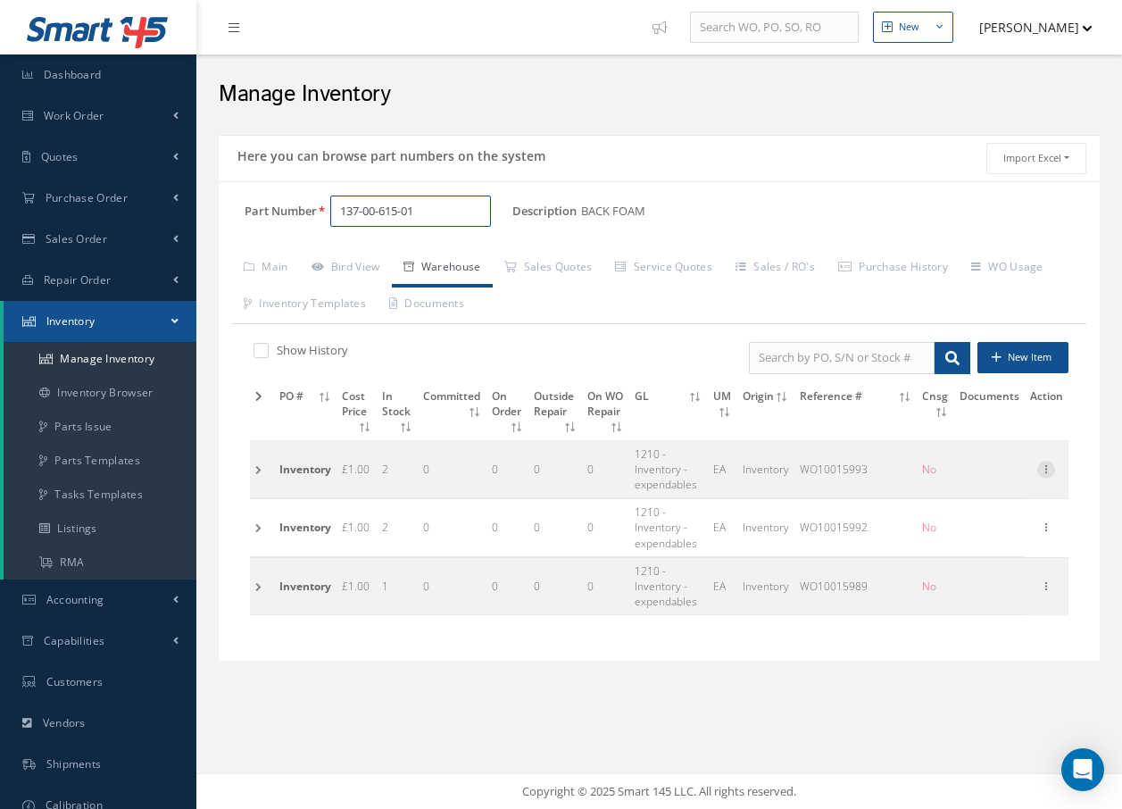
type input "137-00-615-01"
click at [1044, 468] on icon at bounding box center [1046, 468] width 18 height 14
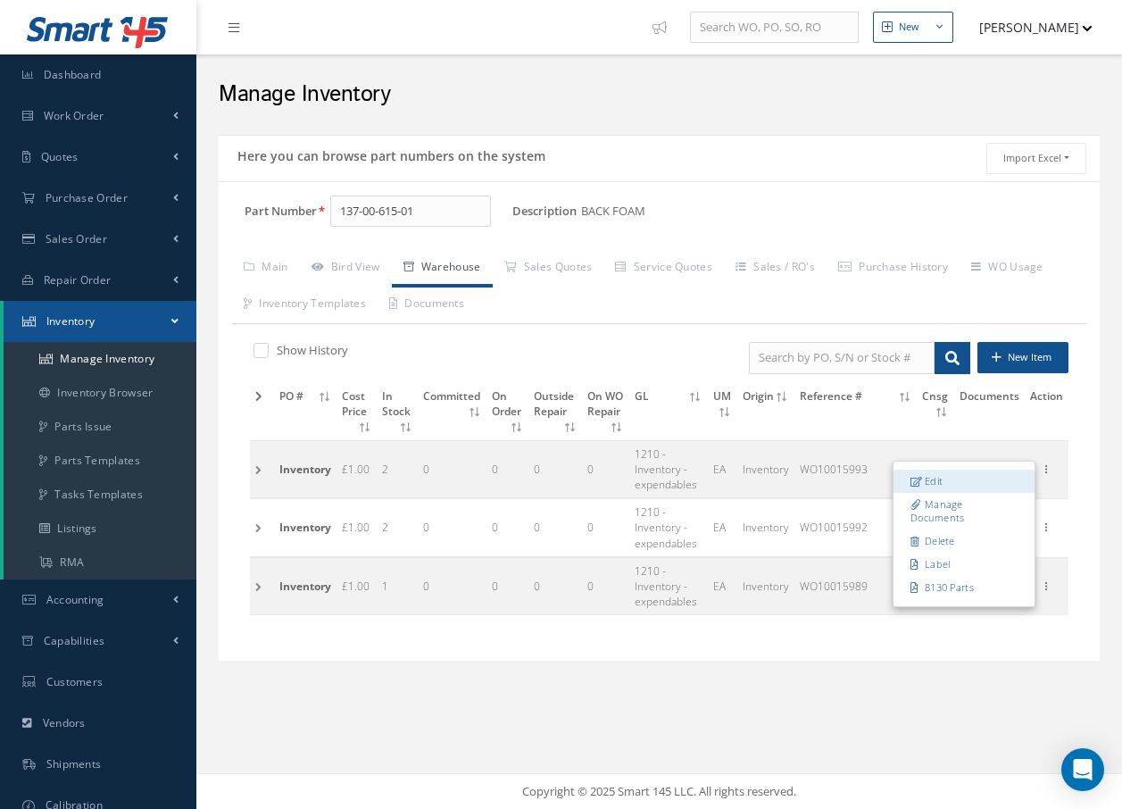
click at [953, 482] on link "Edit" at bounding box center [964, 481] width 141 height 23
type input "WO10015993"
type input "MEZZ Q6A"
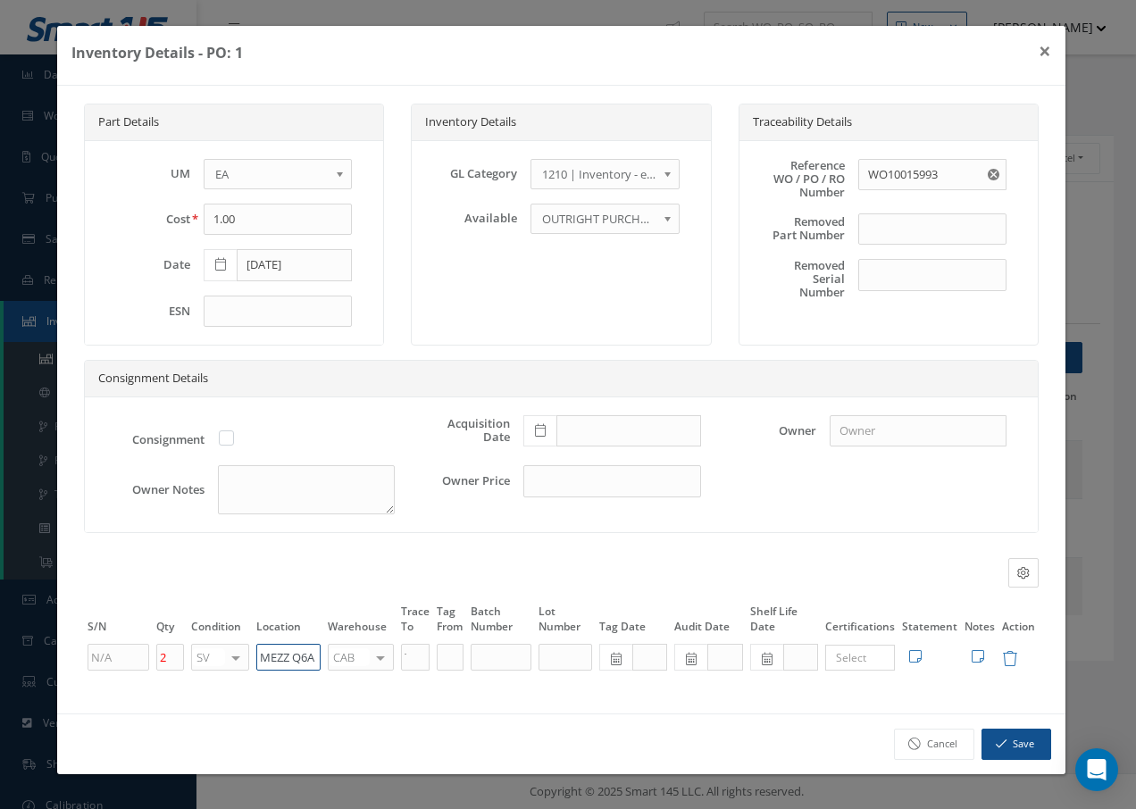
drag, startPoint x: 257, startPoint y: 654, endPoint x: 397, endPoint y: 653, distance: 140.2
click at [390, 653] on tr "2 SV OH SV RP AR NE FN NS RE FP BER N/A INSP BC AI MD RF SCR TS USE TL SP NU AS…" at bounding box center [561, 657] width 954 height 30
paste input "Q50014"
drag, startPoint x: 299, startPoint y: 656, endPoint x: 212, endPoint y: 657, distance: 87.5
click at [219, 656] on tr "2 SV OH SV RP AR NE FN NS RE FP BER N/A INSP BC AI MD RF SCR TS USE TL SP NU AS…" at bounding box center [561, 657] width 954 height 30
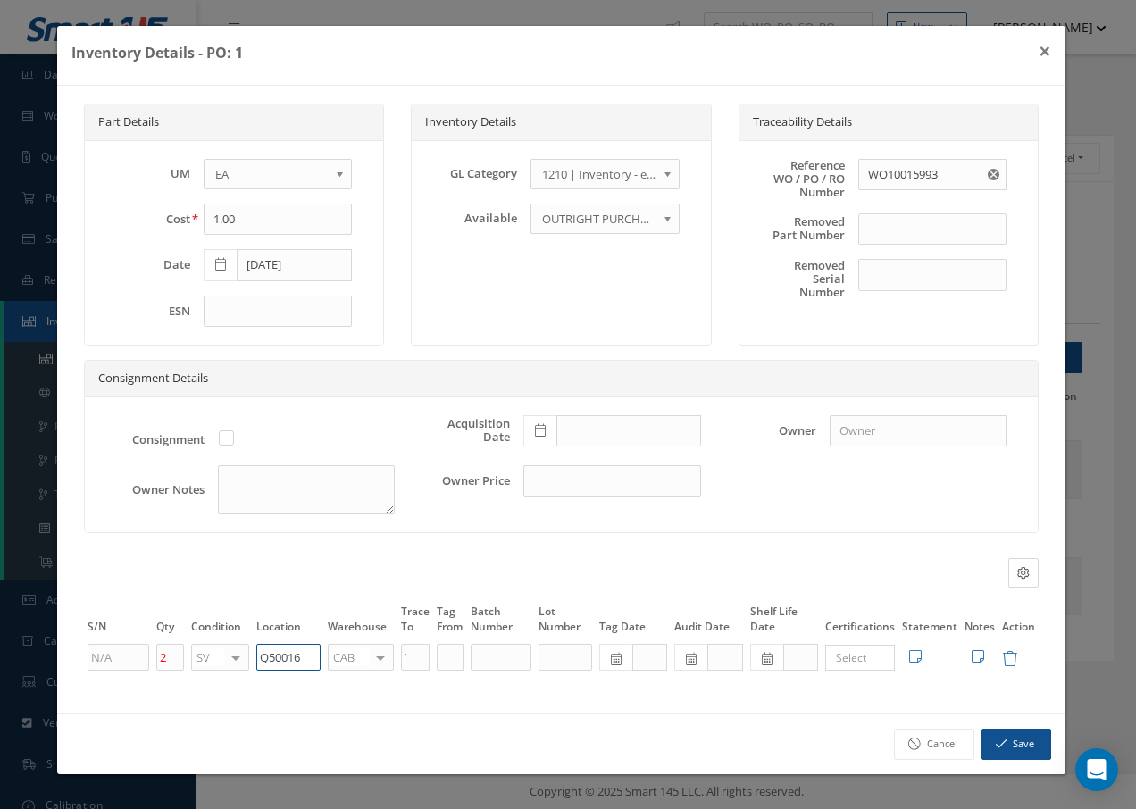
type input "Q50016"
click at [378, 654] on div at bounding box center [380, 658] width 25 height 26
click at [379, 653] on div at bounding box center [380, 658] width 25 height 26
type input "f"
click at [379, 679] on span "FIFTH" at bounding box center [361, 685] width 64 height 30
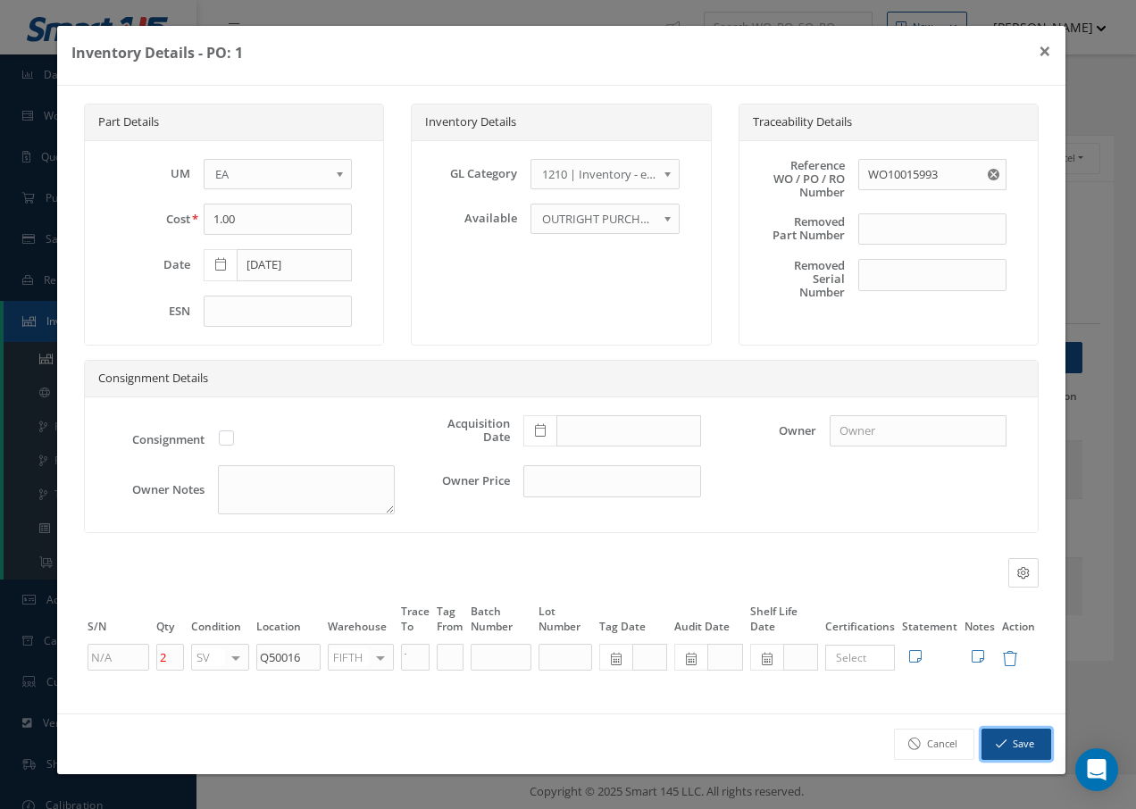
click at [1029, 741] on button "Save" at bounding box center [1016, 743] width 70 height 31
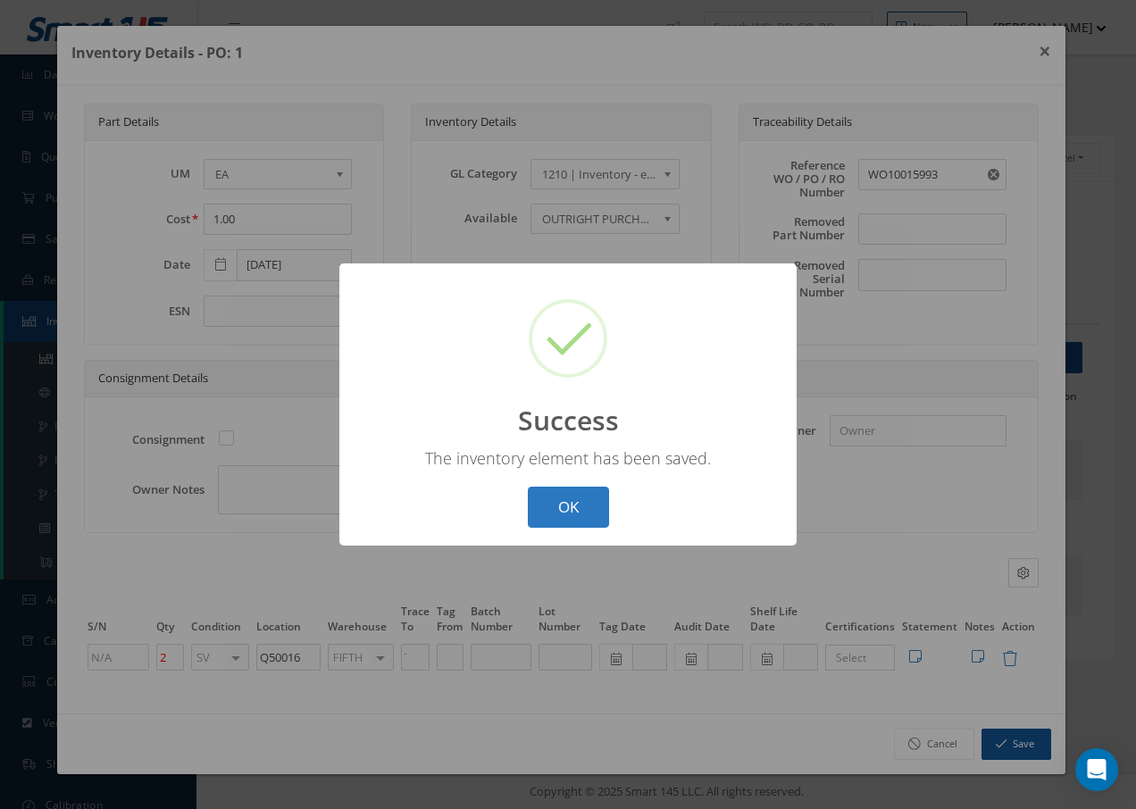
click at [603, 501] on button "OK" at bounding box center [568, 508] width 81 height 42
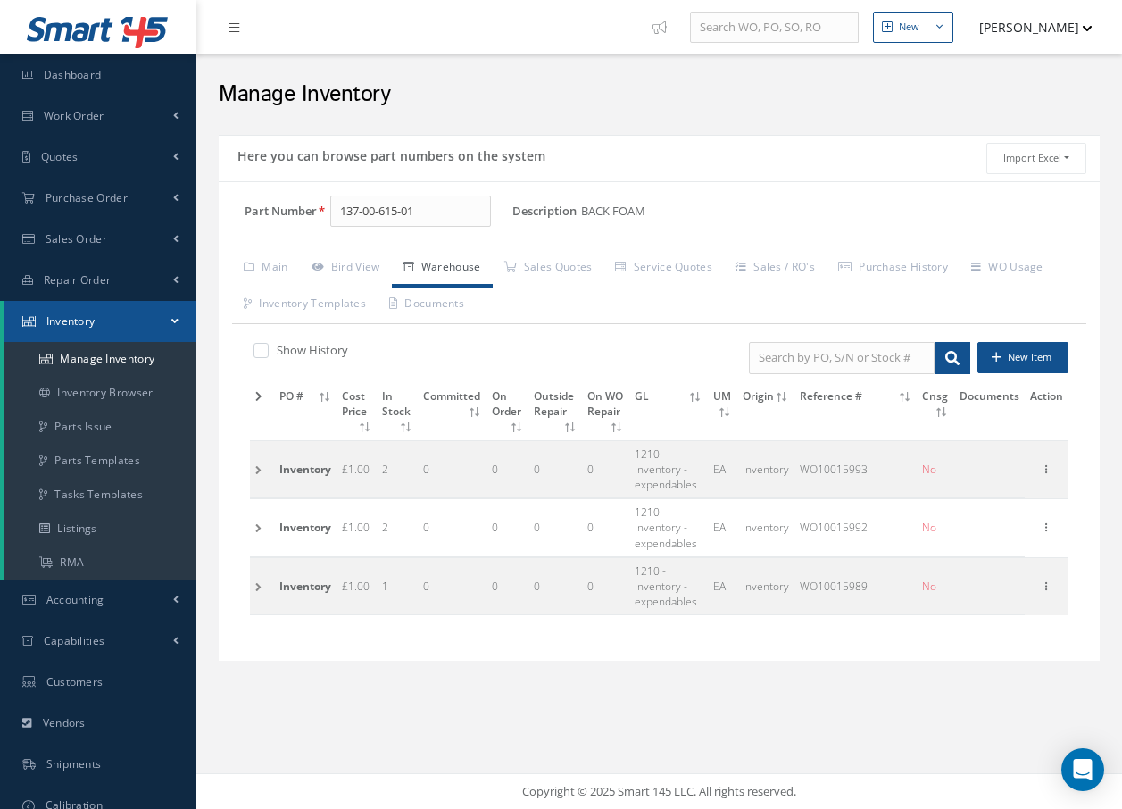
click at [258, 469] on td at bounding box center [262, 468] width 24 height 57
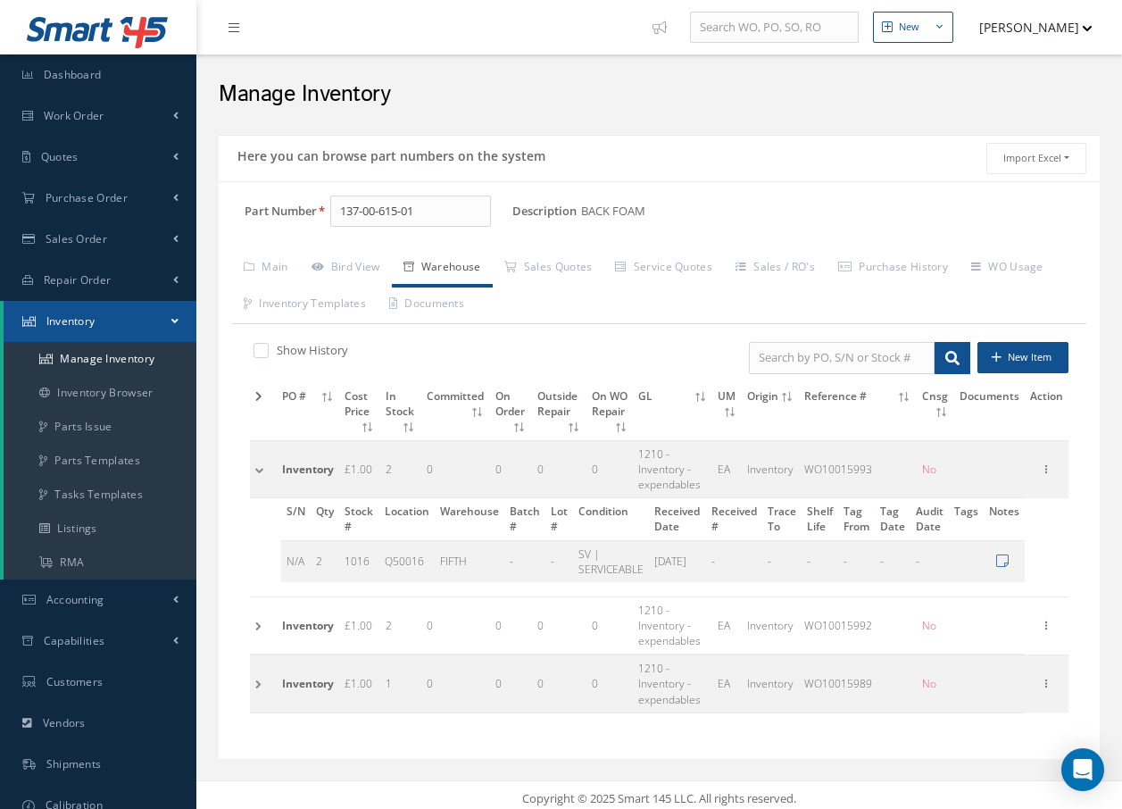
click at [254, 628] on td at bounding box center [263, 624] width 27 height 57
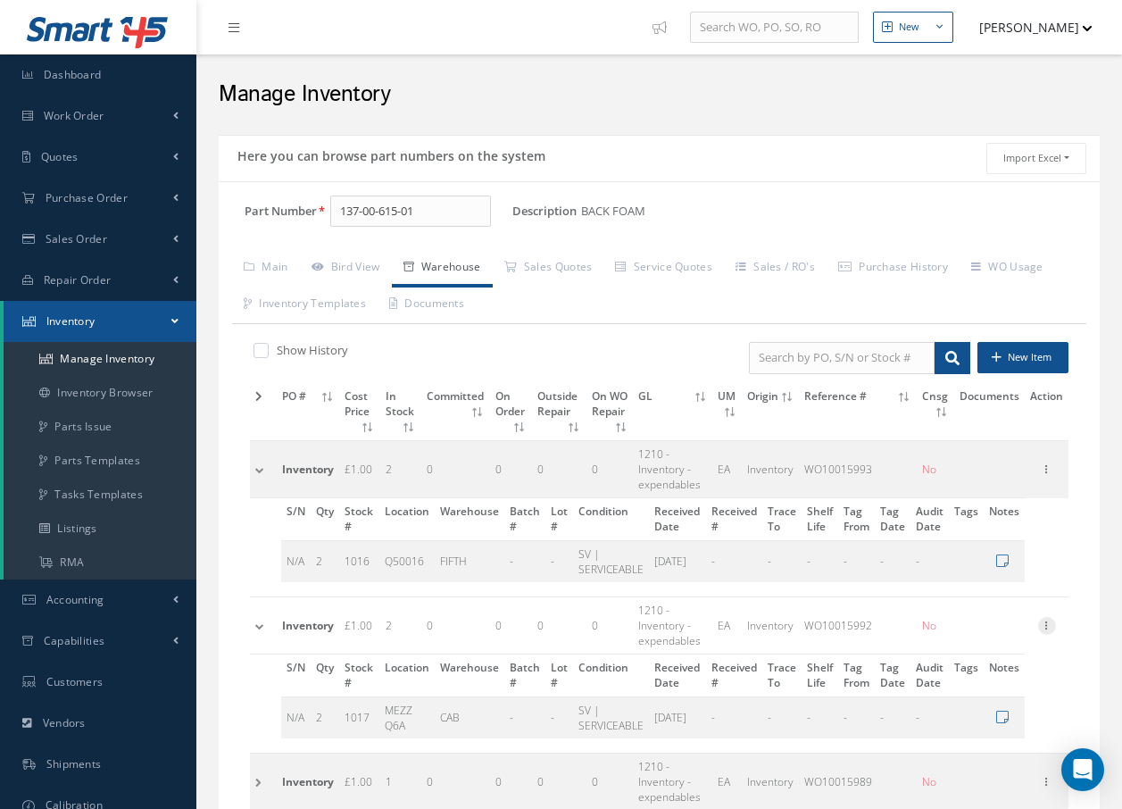
click at [1050, 627] on icon at bounding box center [1047, 624] width 18 height 14
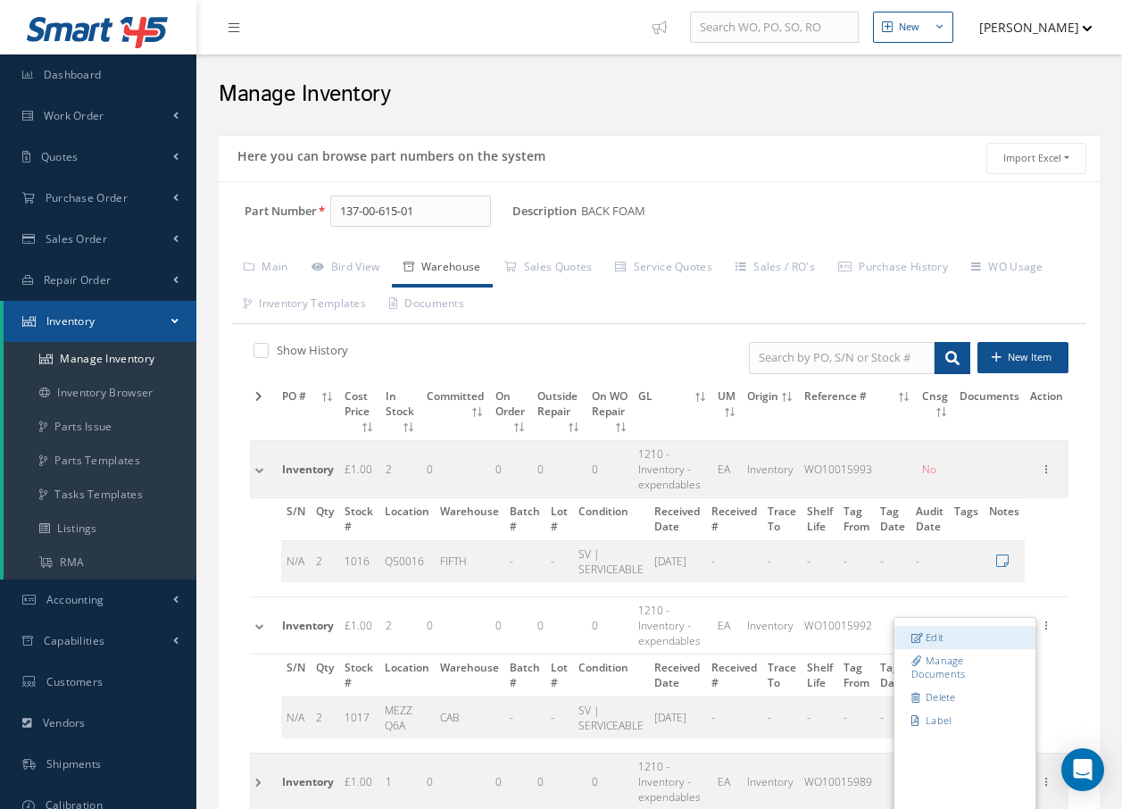
click at [975, 638] on link "Edit" at bounding box center [964, 637] width 141 height 23
type input "WO10015992"
type input "MEZZ Q6A"
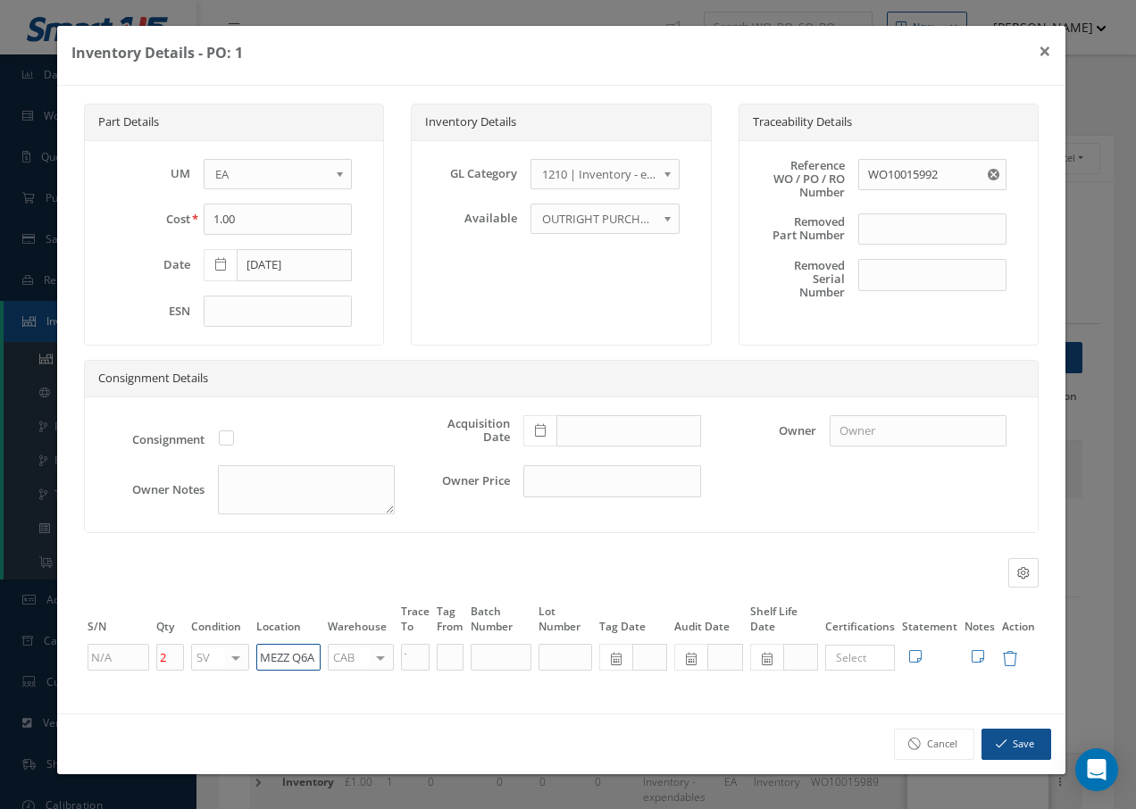
drag, startPoint x: 255, startPoint y: 656, endPoint x: 402, endPoint y: 653, distance: 146.4
click at [400, 653] on tr "2 SV OH SV RP AR NE FN NS RE FP BER N/A INSP BC AI MD RF SCR TS USE TL SP NU AS…" at bounding box center [561, 657] width 954 height 30
paste input "Q50016"
type input "Q50016"
click at [372, 658] on div at bounding box center [380, 658] width 25 height 26
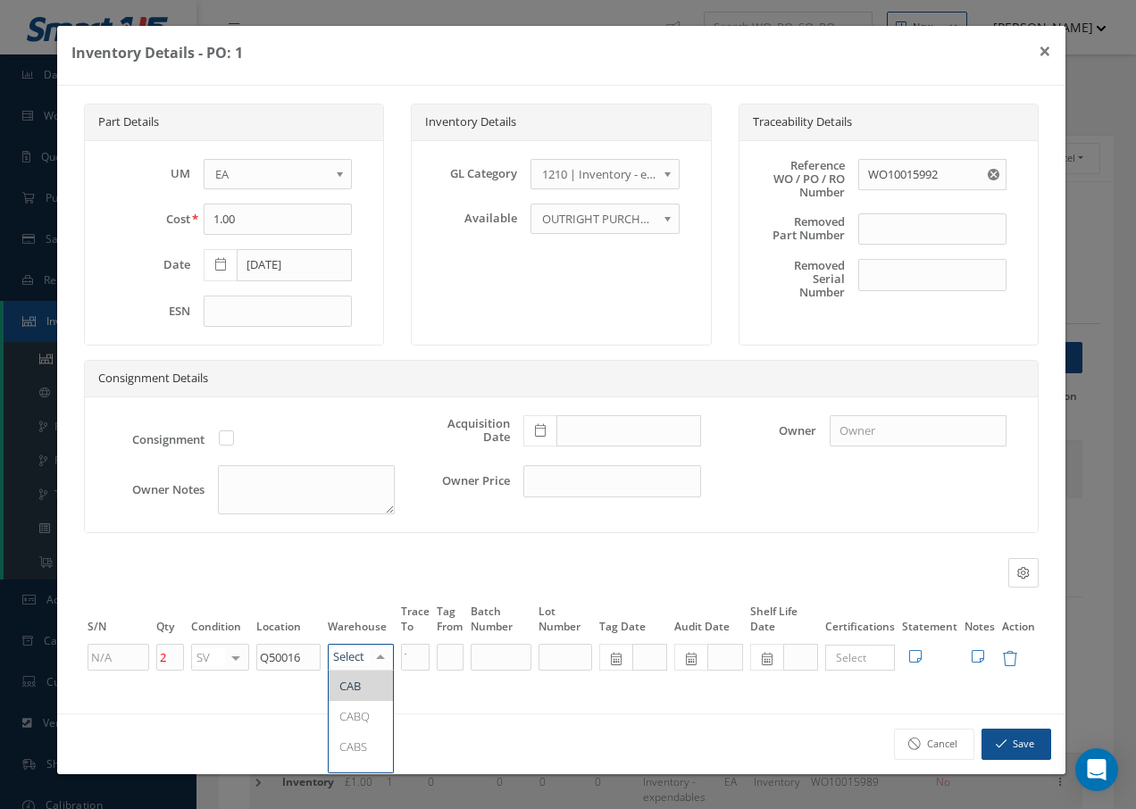
type input "f"
click at [377, 680] on span "FIFTH" at bounding box center [361, 685] width 64 height 30
click at [1014, 748] on button "Save" at bounding box center [1016, 743] width 70 height 31
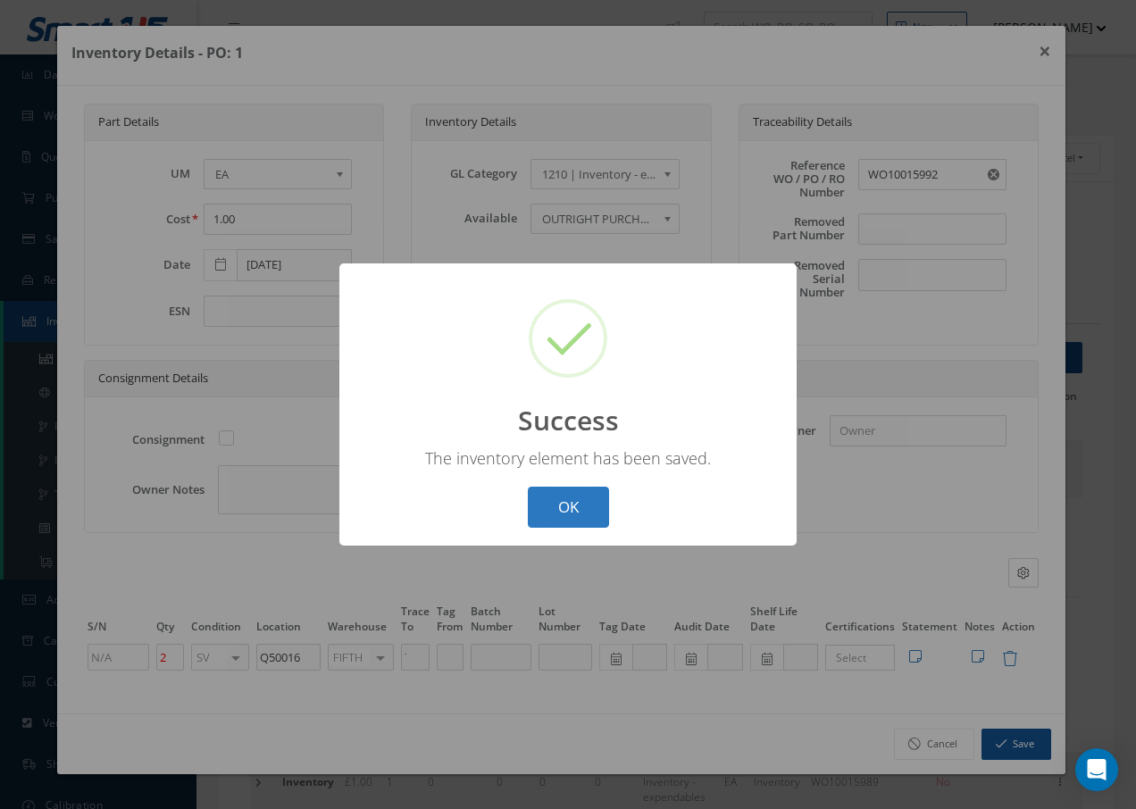
click at [587, 501] on button "OK" at bounding box center [568, 508] width 81 height 42
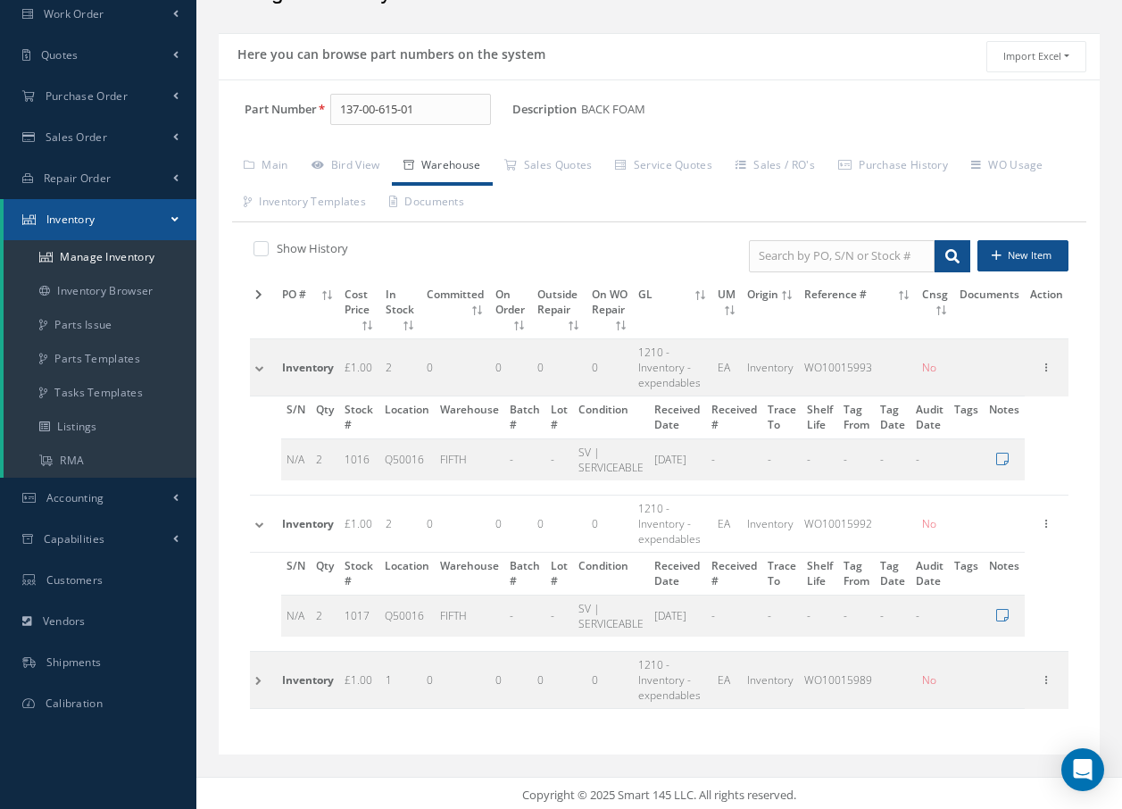
scroll to position [105, 0]
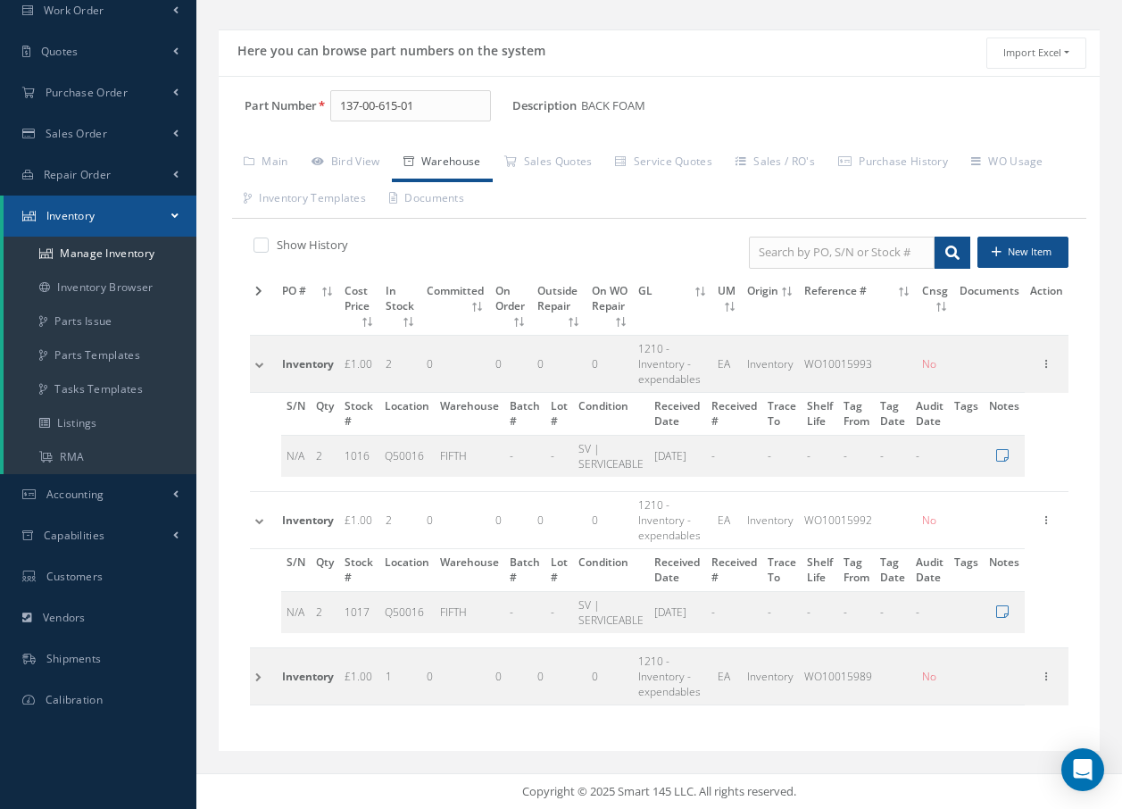
click at [263, 677] on td at bounding box center [263, 675] width 27 height 57
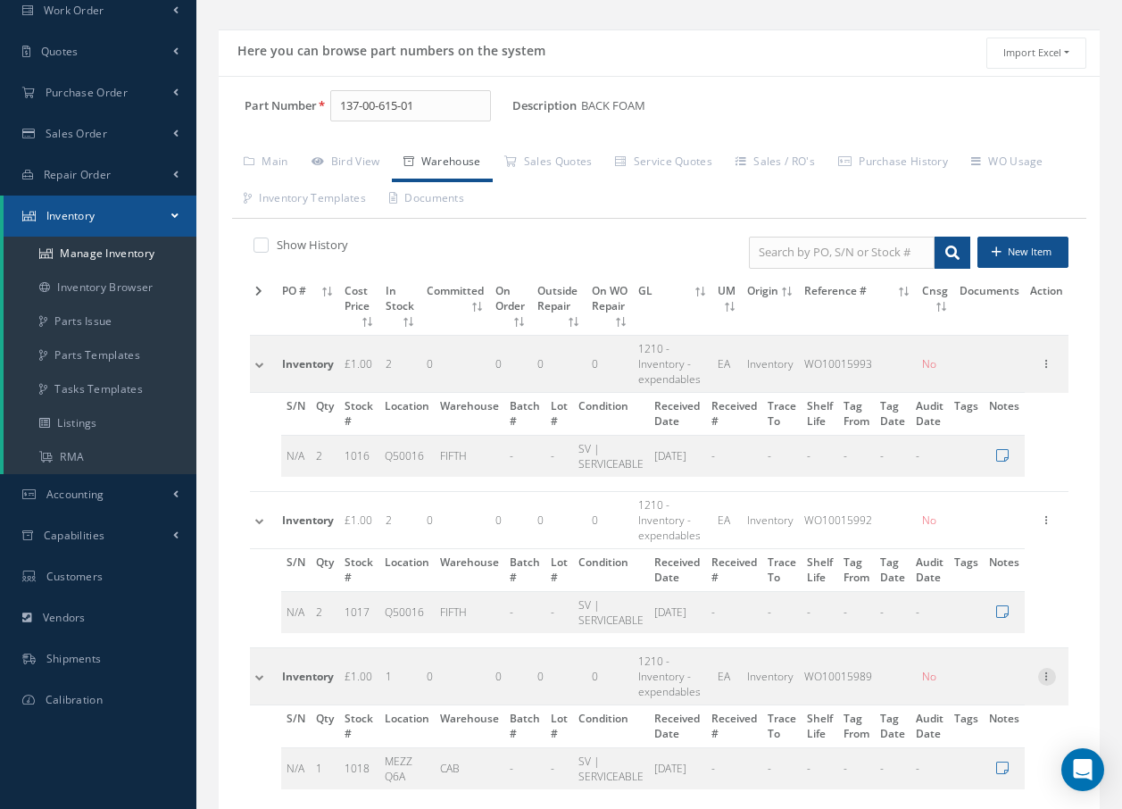
click at [1053, 677] on icon at bounding box center [1047, 675] width 18 height 14
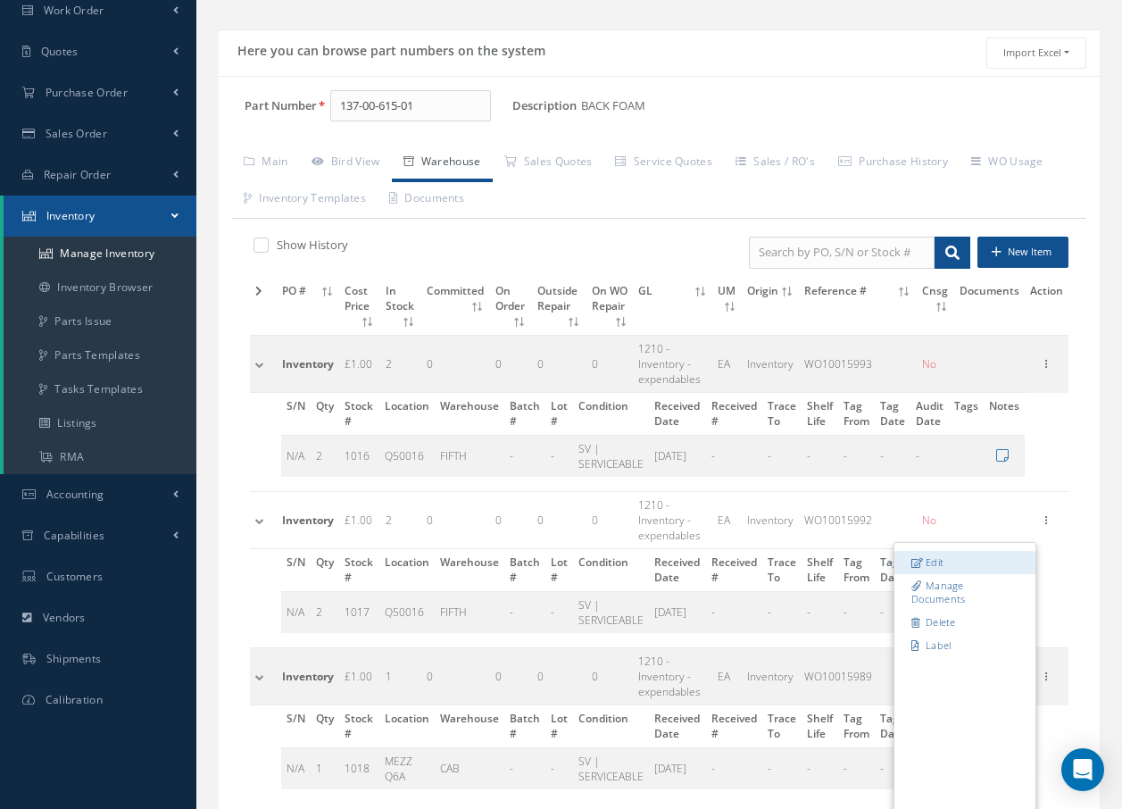
click at [914, 555] on link "Edit" at bounding box center [964, 562] width 141 height 23
type input "WO10015989"
type input "1"
type input "MEZZ Q6A"
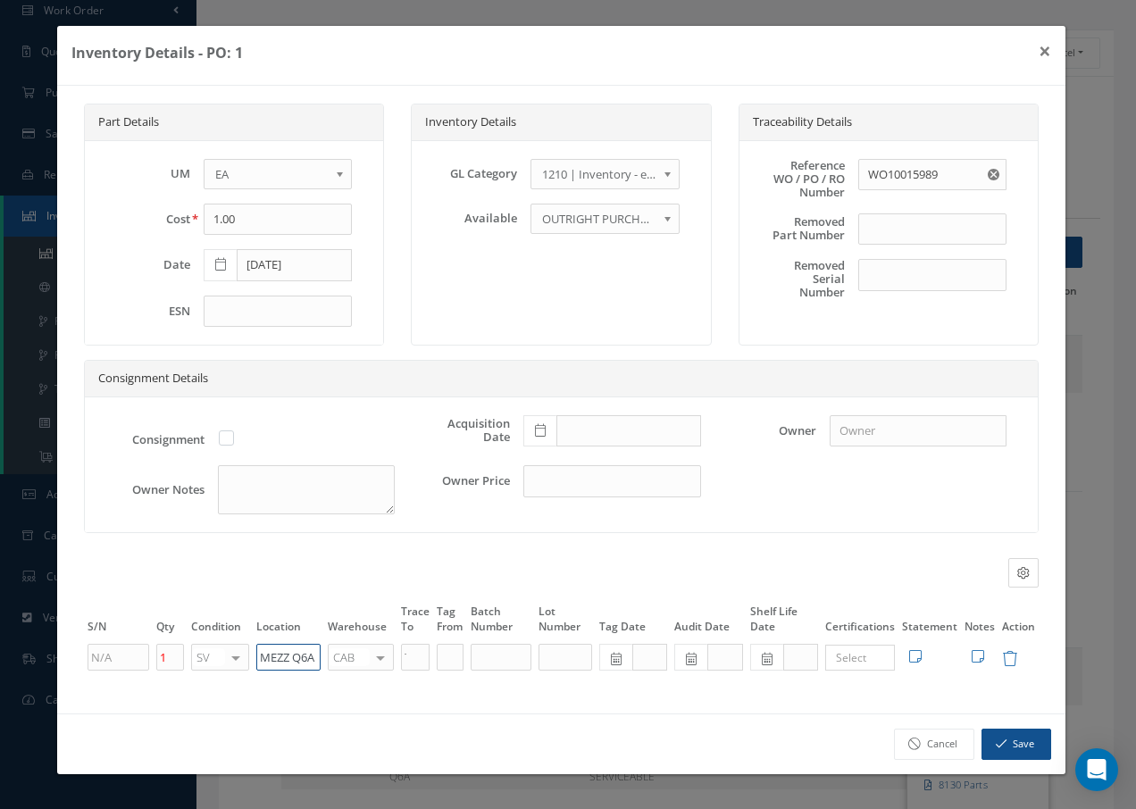
drag, startPoint x: 313, startPoint y: 661, endPoint x: 217, endPoint y: 652, distance: 96.8
click at [217, 652] on tr "1 SV OH SV RP AR NE FN NS RE FP BER N/A INSP BC AI MD RF SCR TS USE TL SP NU AS…" at bounding box center [561, 657] width 954 height 30
paste input "Q50016"
type input "Q50016"
click at [377, 661] on div at bounding box center [380, 658] width 25 height 26
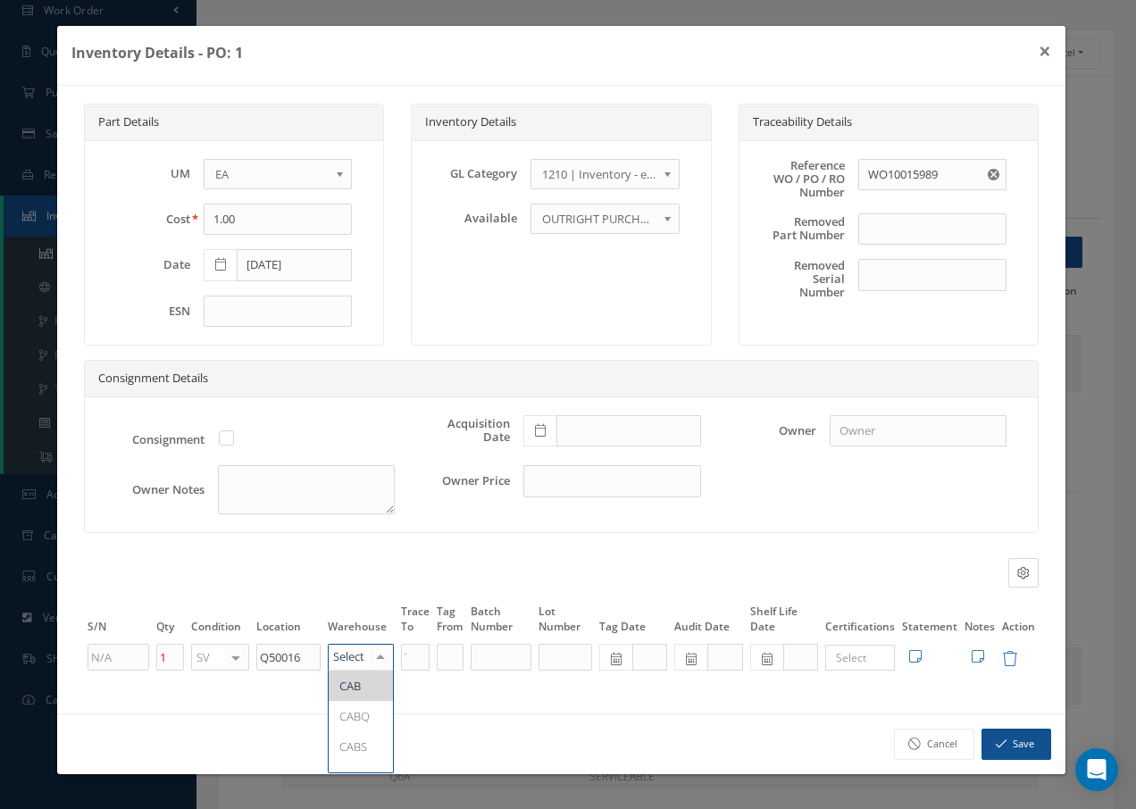
type input "f"
click at [374, 687] on span "FIFTH" at bounding box center [361, 685] width 64 height 30
click at [1024, 745] on button "Save" at bounding box center [1016, 743] width 70 height 31
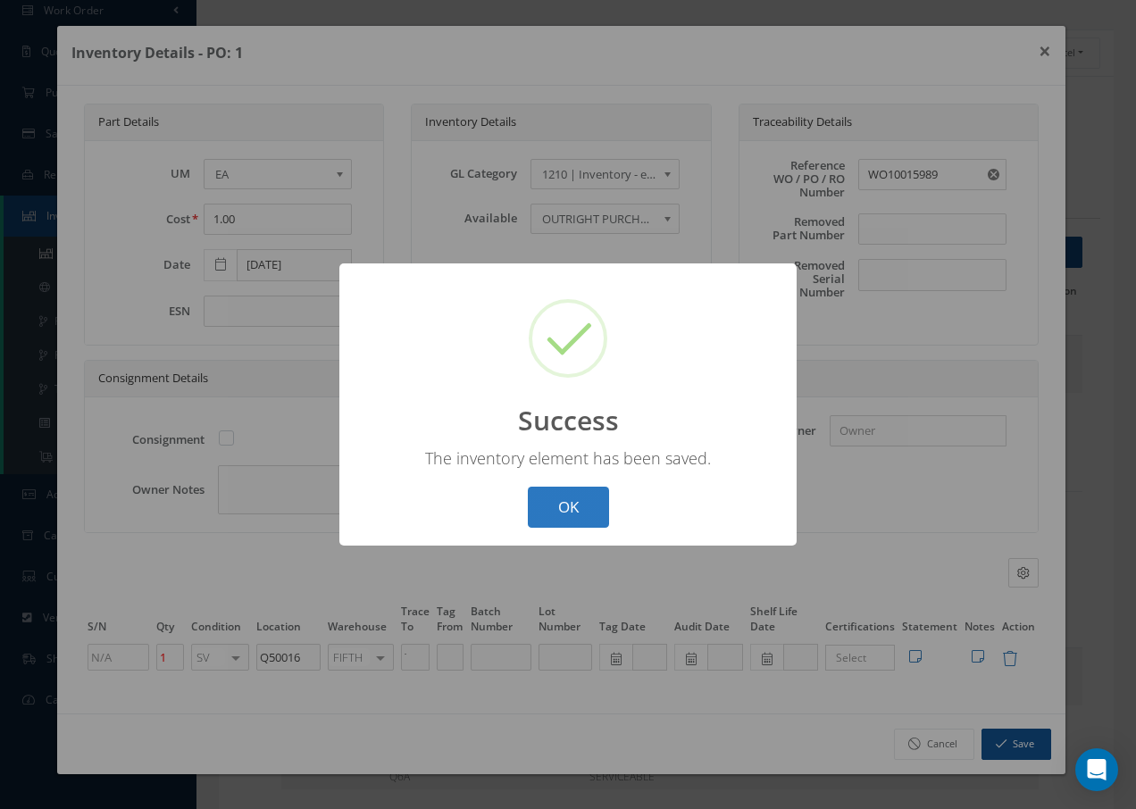
click at [568, 495] on button "OK" at bounding box center [568, 508] width 81 height 42
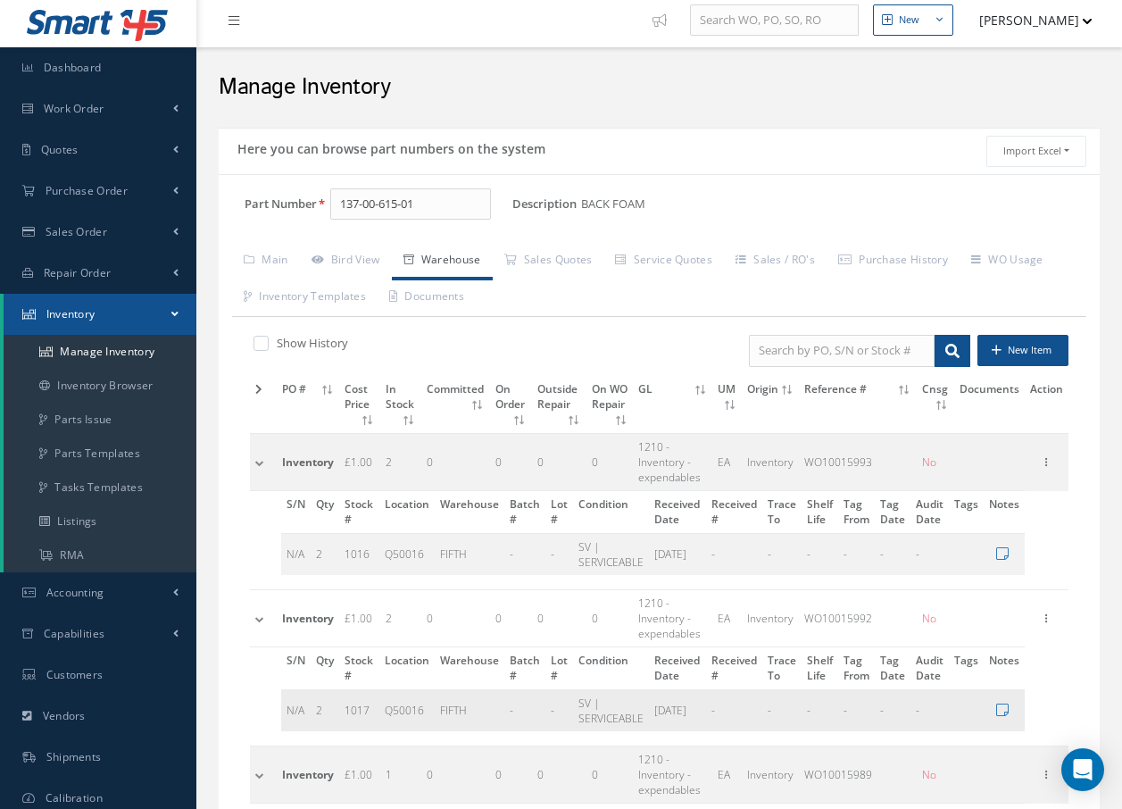
scroll to position [0, 0]
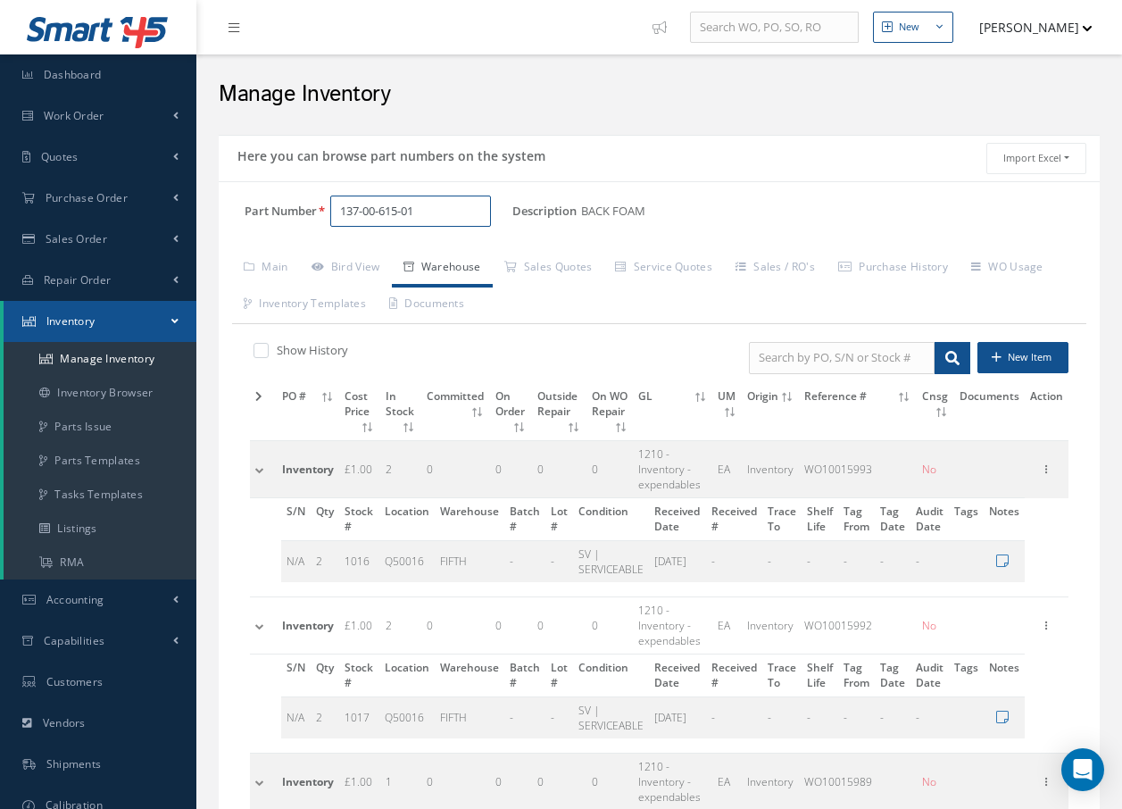
click at [473, 214] on input "137-00-615-01" at bounding box center [410, 212] width 161 height 32
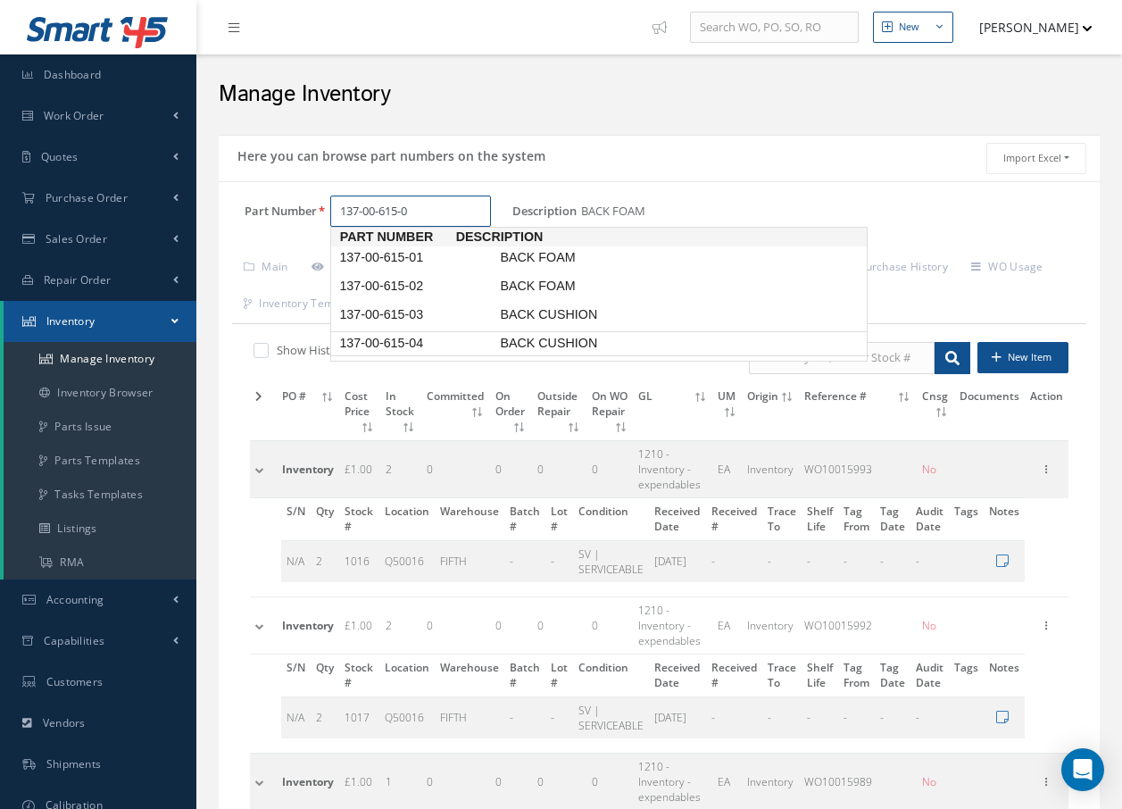
click at [437, 342] on span "137-00-615-04" at bounding box center [416, 343] width 161 height 19
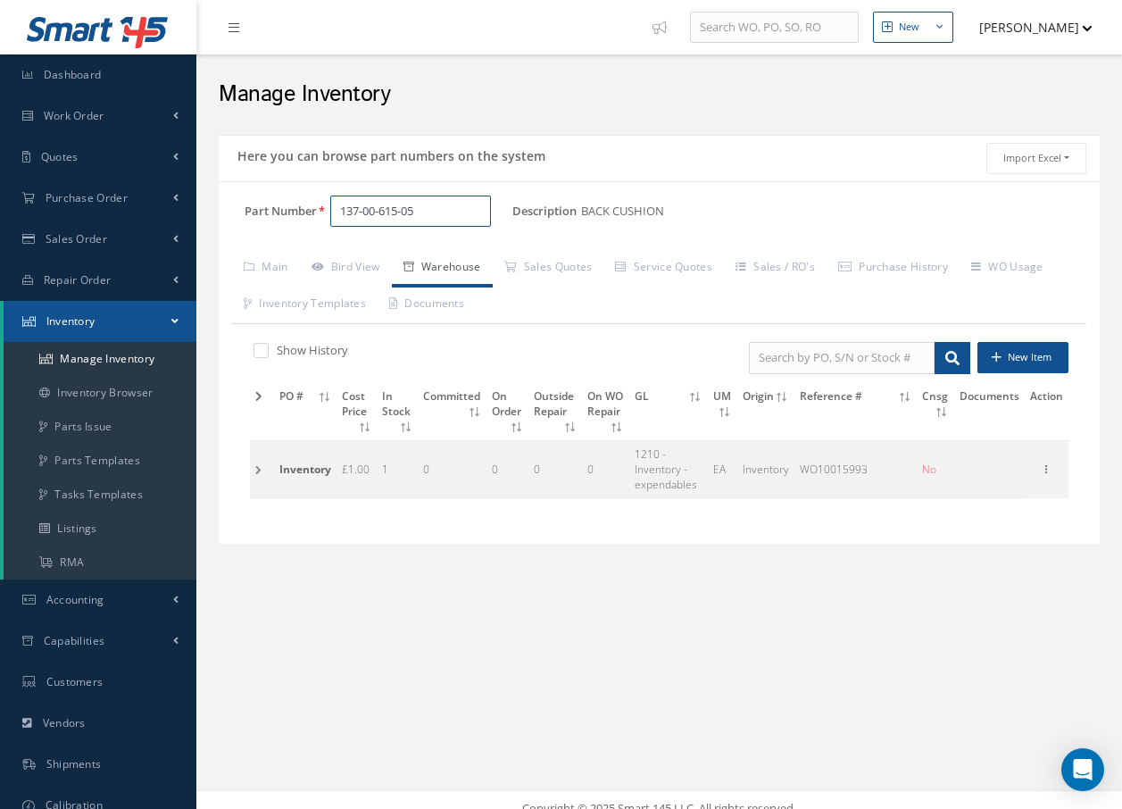
drag, startPoint x: 434, startPoint y: 211, endPoint x: 318, endPoint y: 219, distance: 116.3
click at [318, 219] on div "137-00-615-05" at bounding box center [415, 212] width 196 height 32
type input "137-00-615-05"
click at [101, 355] on link "Manage Inventory" at bounding box center [100, 359] width 193 height 34
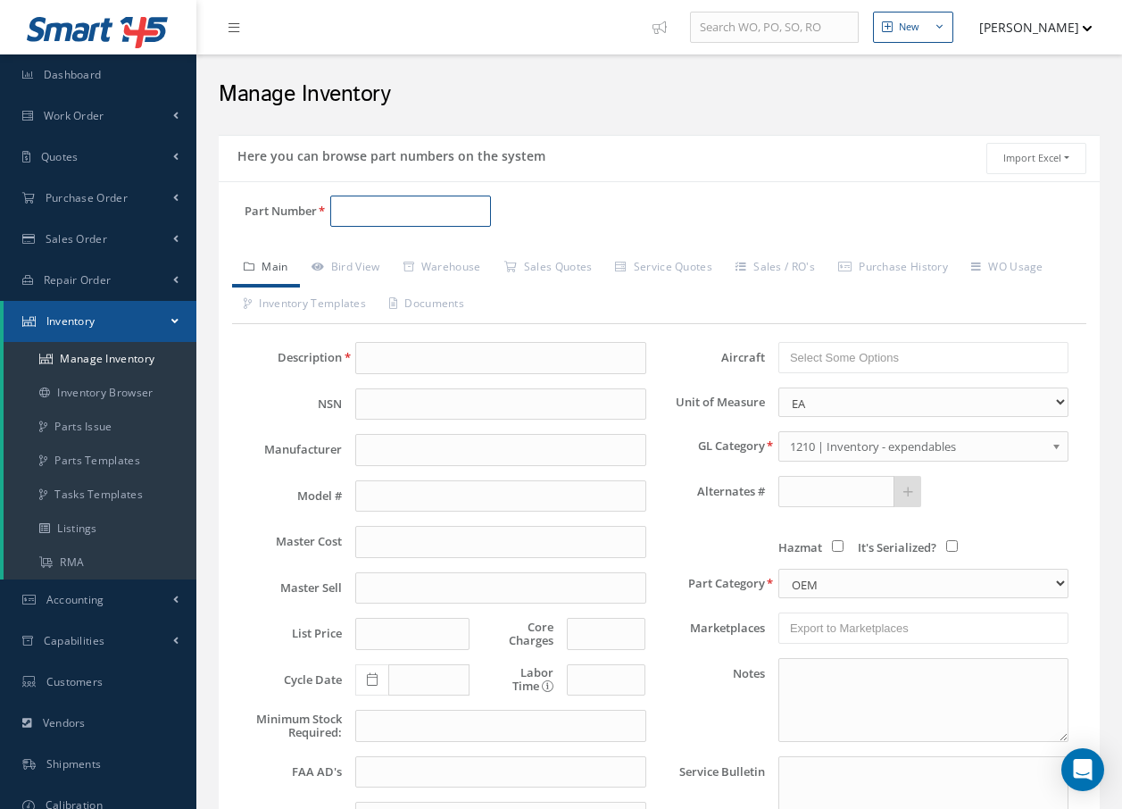
click at [345, 208] on input "Part Number" at bounding box center [410, 212] width 161 height 32
paste input "137-00-615-05"
type input "137-00-615-05"
click at [378, 354] on input "text" at bounding box center [500, 358] width 290 height 32
type input "b"
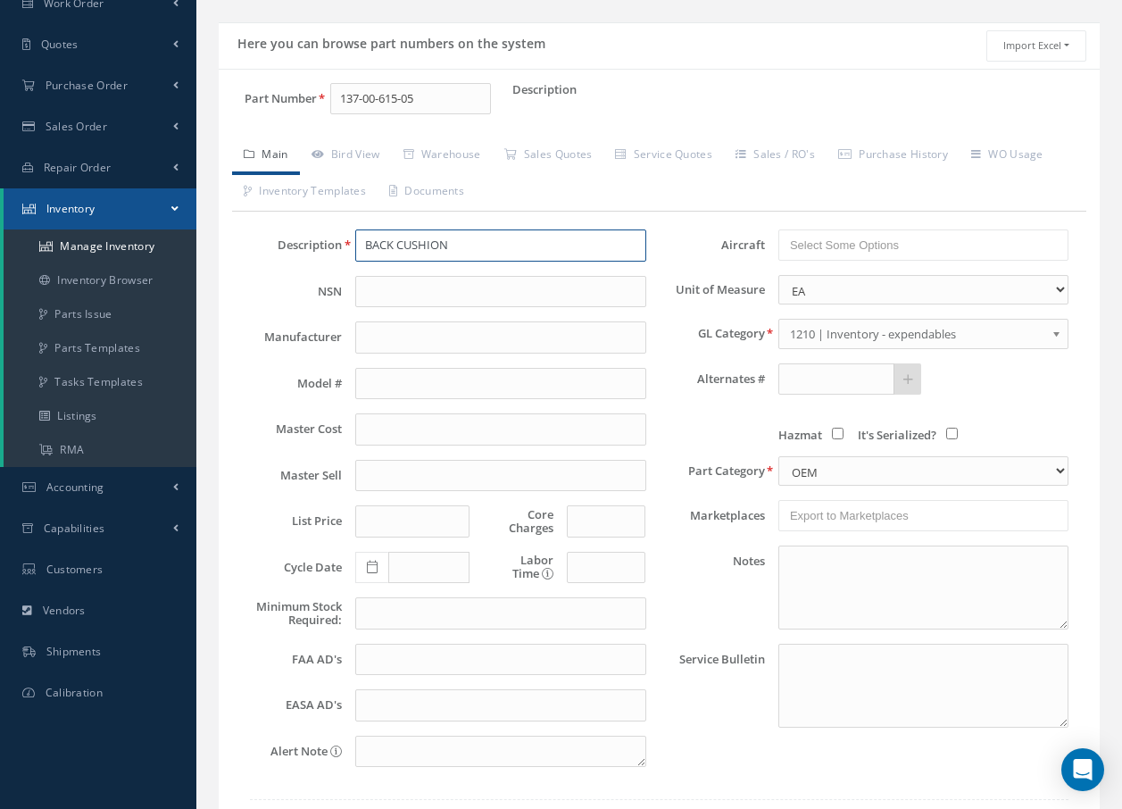
scroll to position [242, 0]
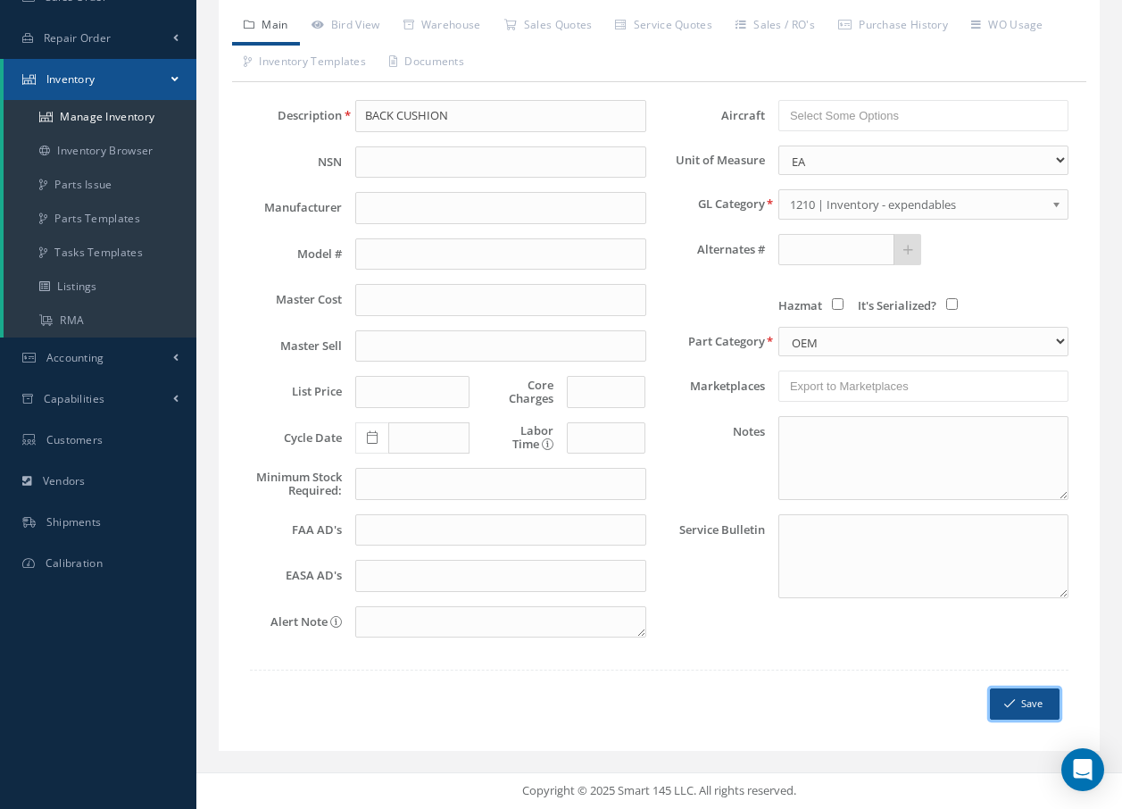
drag, startPoint x: 1036, startPoint y: 711, endPoint x: 1015, endPoint y: 706, distance: 21.9
click at [1034, 712] on button "Save" at bounding box center [1025, 703] width 70 height 31
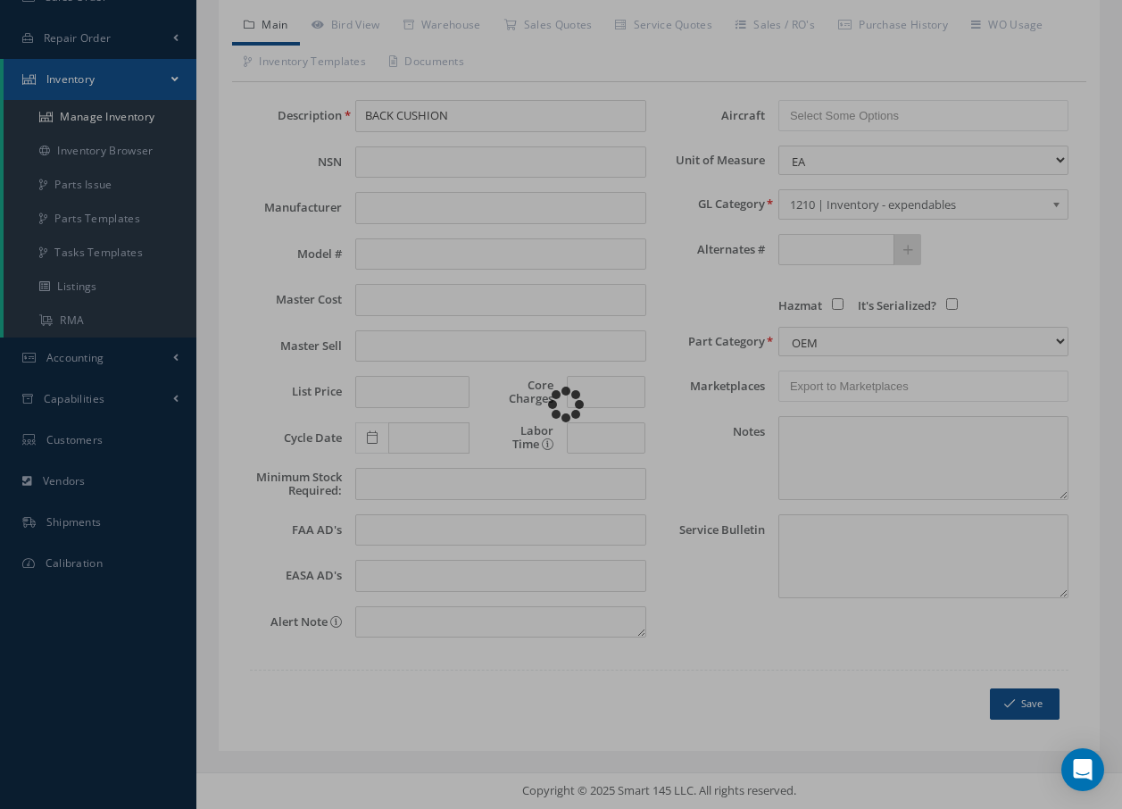
type input "BACK CUSHION"
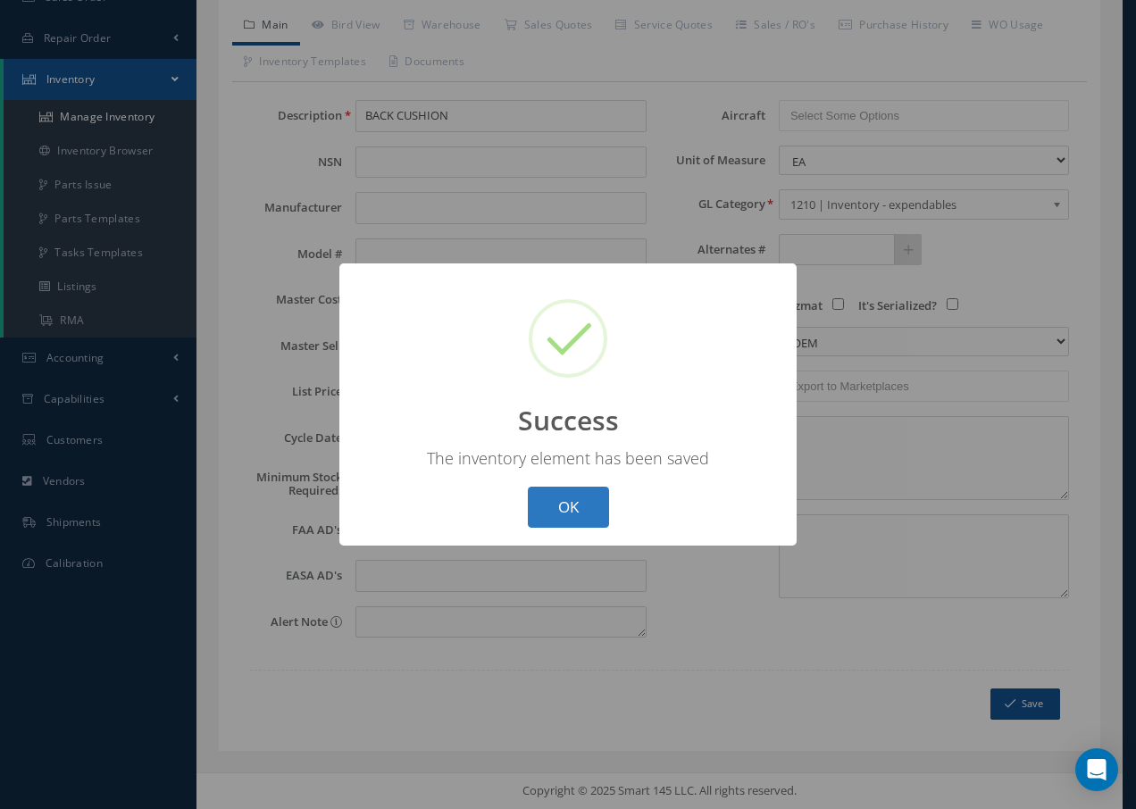
click at [566, 505] on button "OK" at bounding box center [568, 508] width 81 height 42
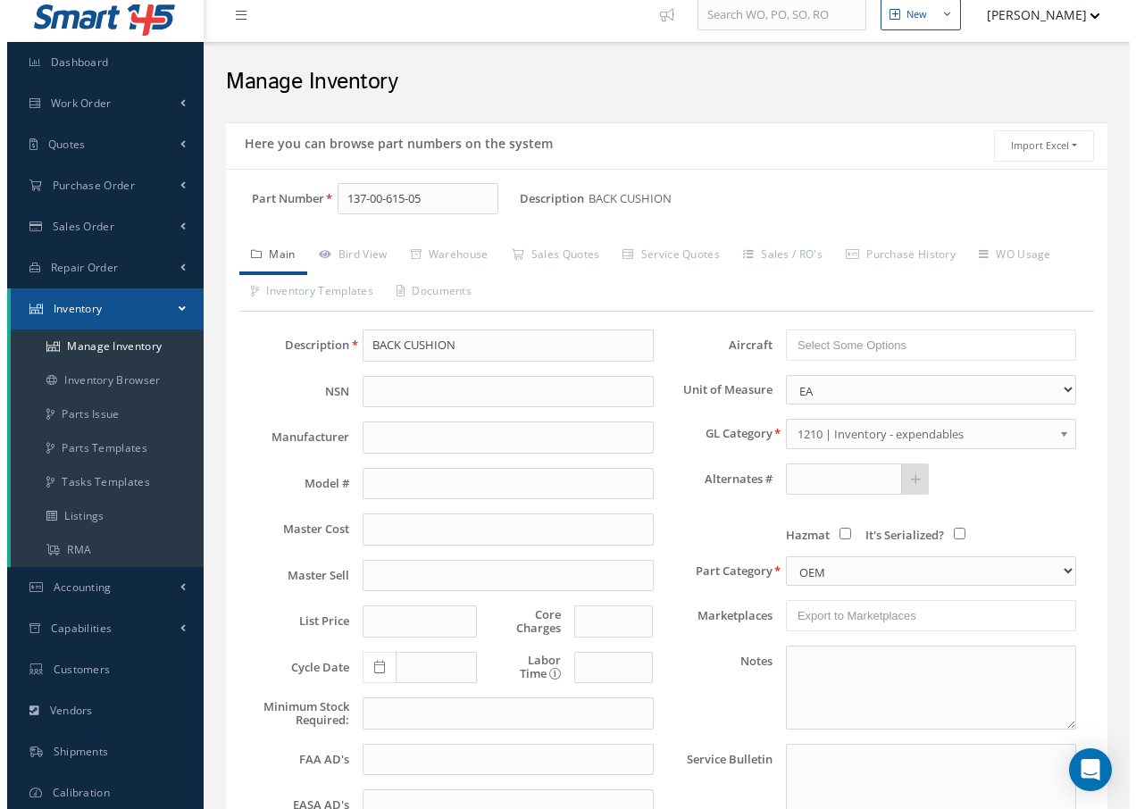
scroll to position [0, 0]
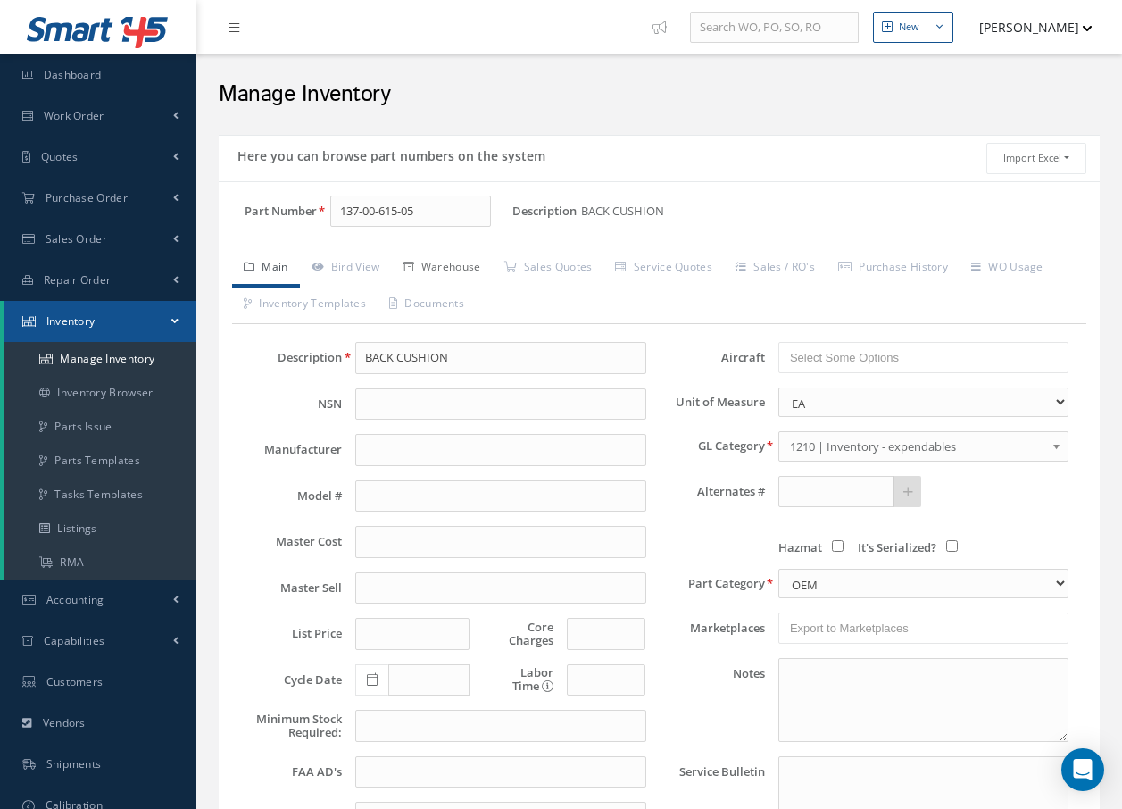
click at [457, 269] on link "Warehouse" at bounding box center [442, 268] width 101 height 37
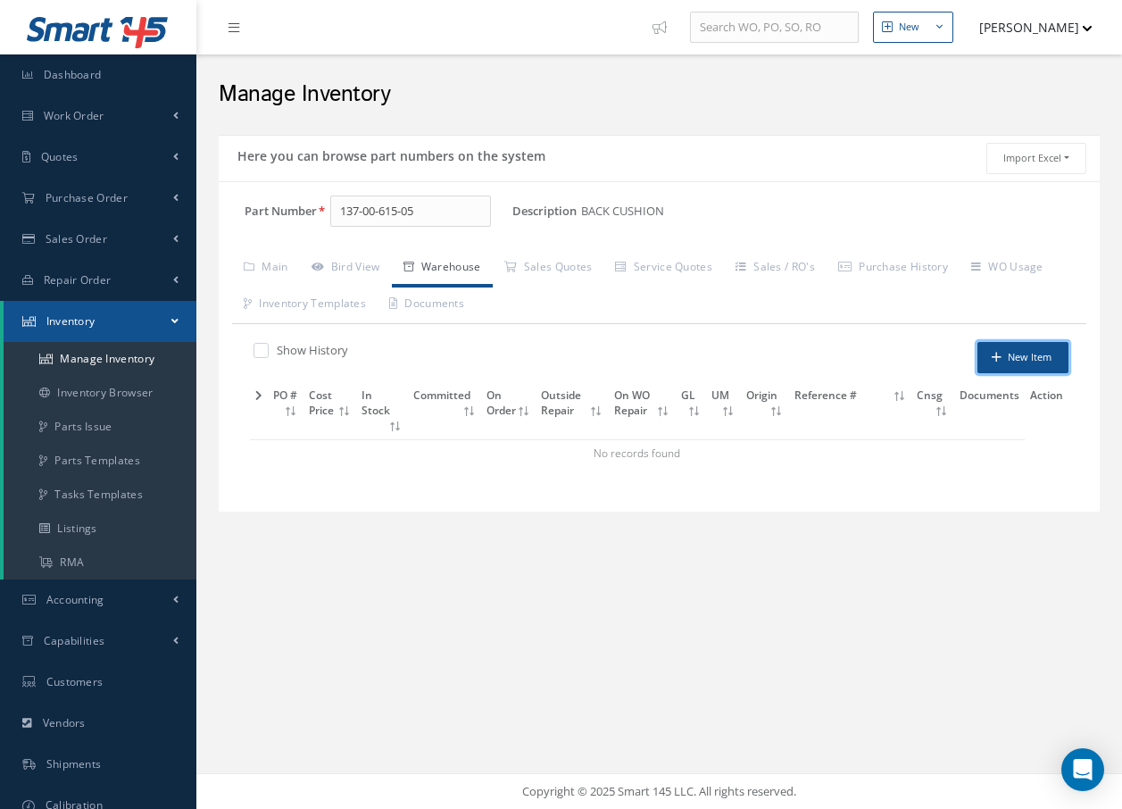
click at [1002, 353] on button "New Item" at bounding box center [1023, 357] width 91 height 31
type input "08/20/2025"
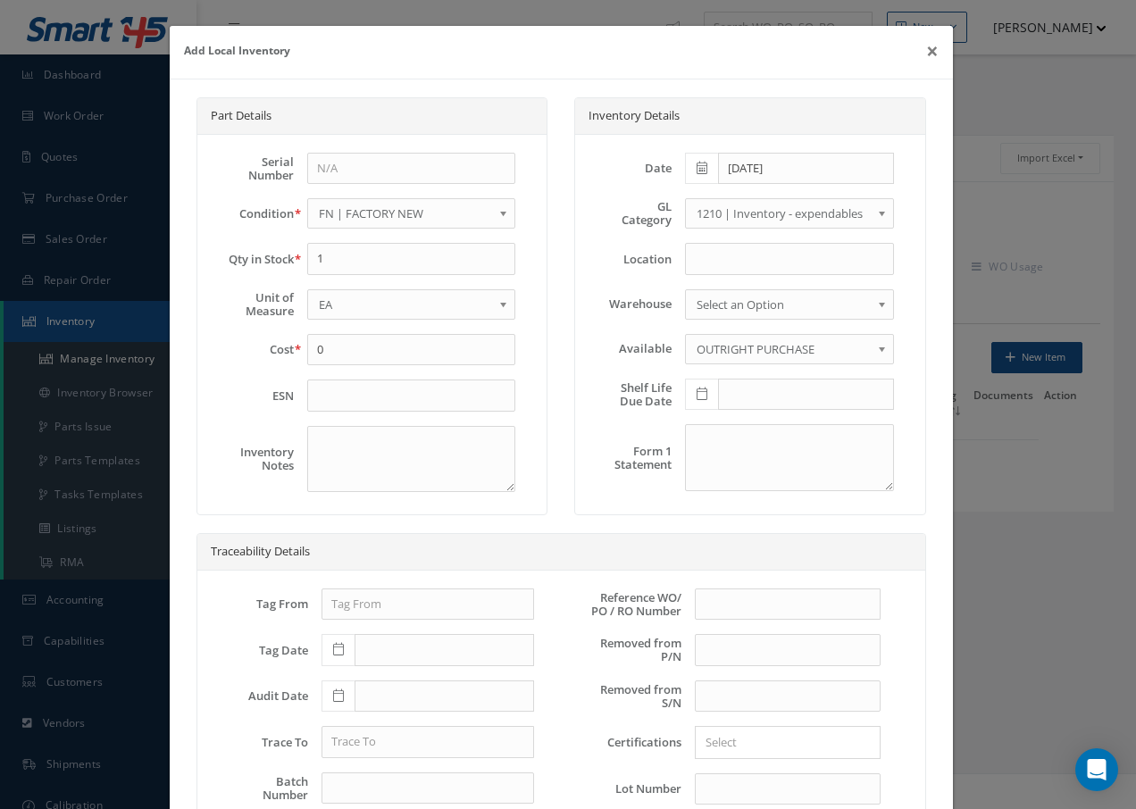
click at [412, 214] on span "FN | FACTORY NEW" at bounding box center [406, 213] width 174 height 21
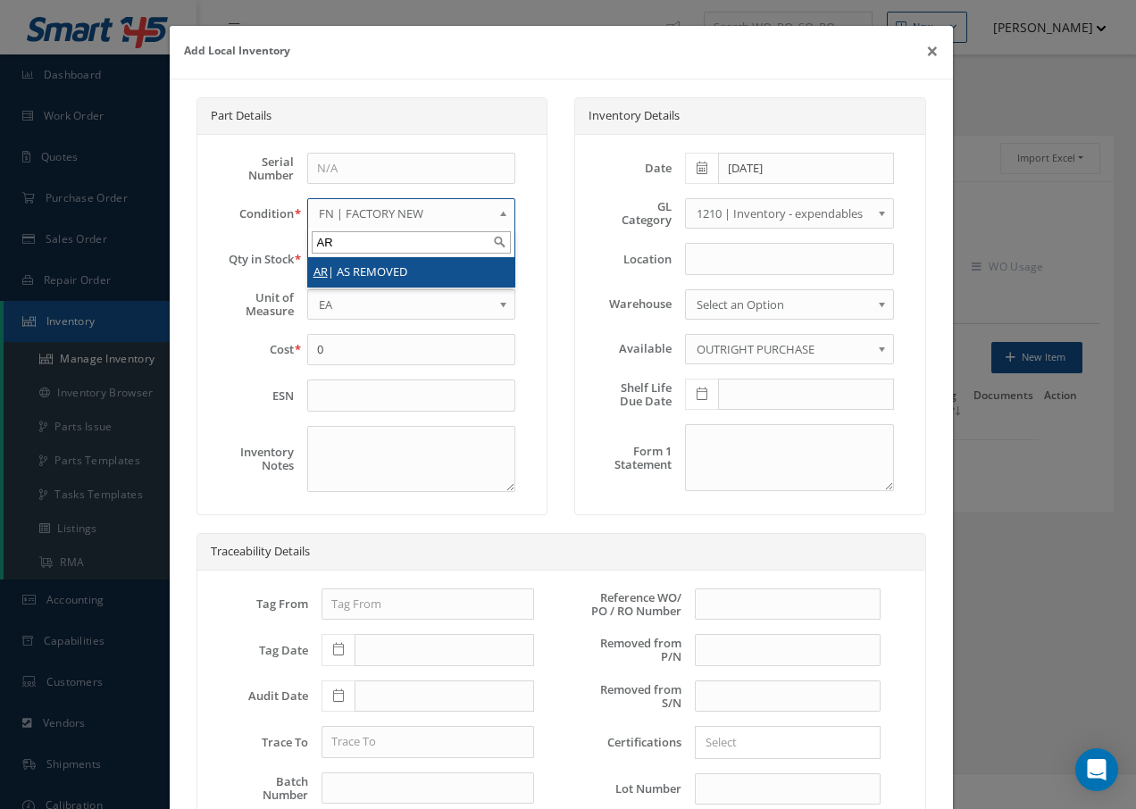
type input "AR"
click at [378, 271] on li "AR | AS REMOVED" at bounding box center [411, 271] width 207 height 29
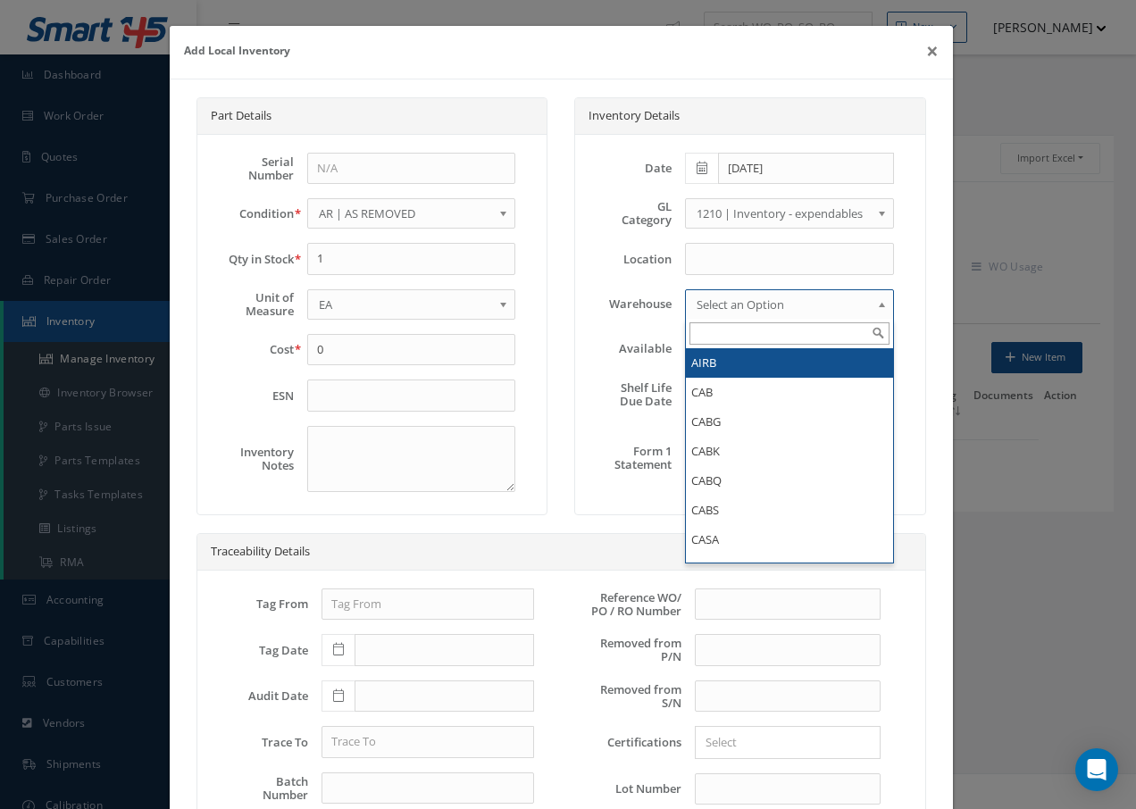
click at [777, 307] on span "Select an Option" at bounding box center [783, 304] width 174 height 21
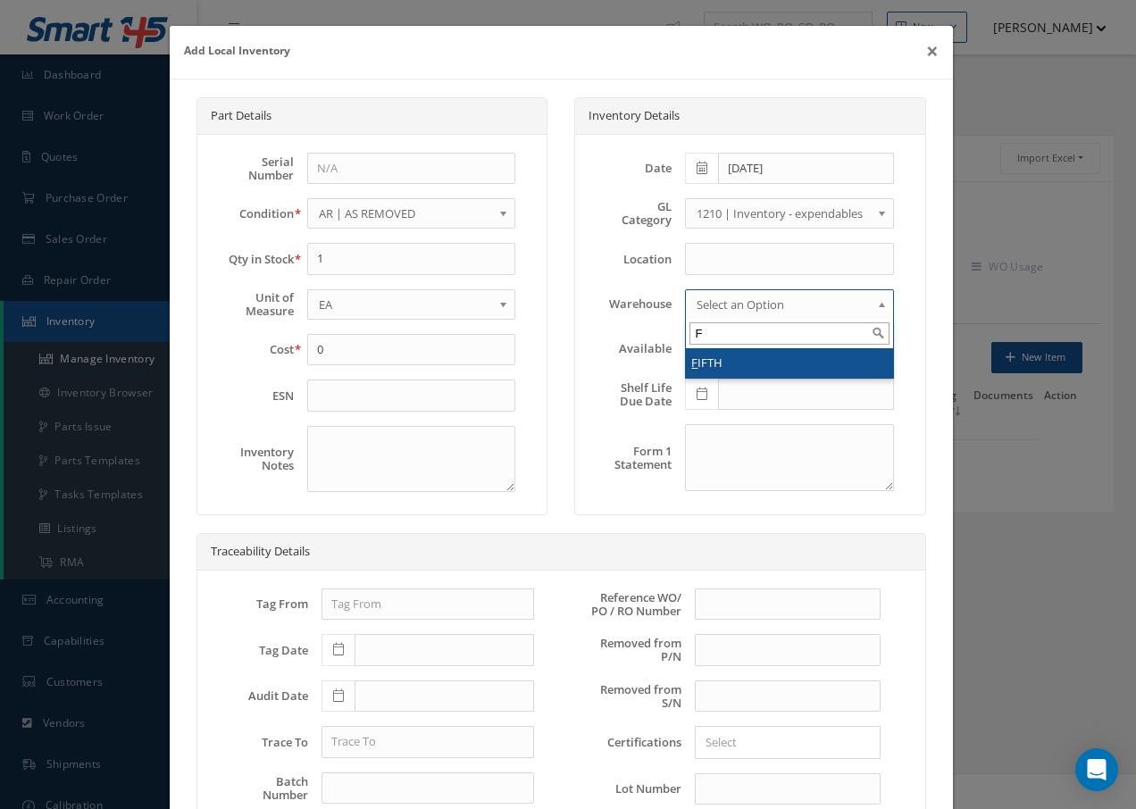
type input "F"
click at [700, 358] on li "F IFTH" at bounding box center [789, 362] width 207 height 29
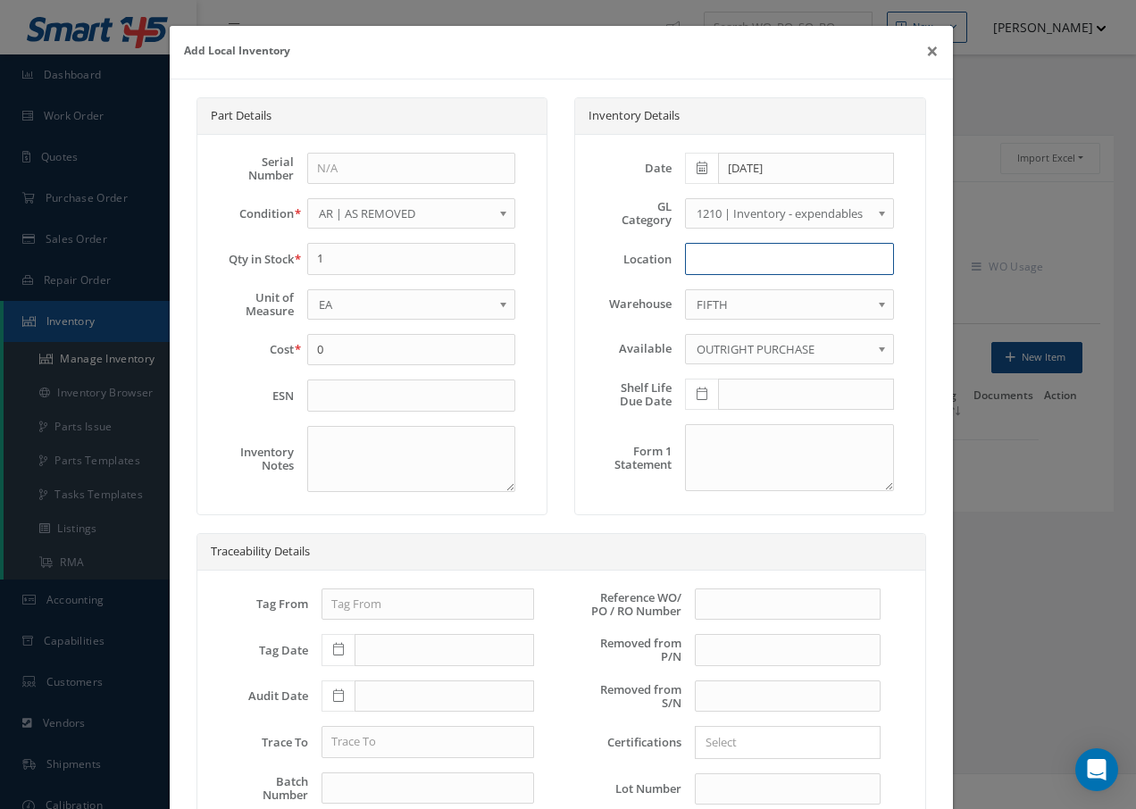
click at [698, 252] on input at bounding box center [789, 259] width 209 height 32
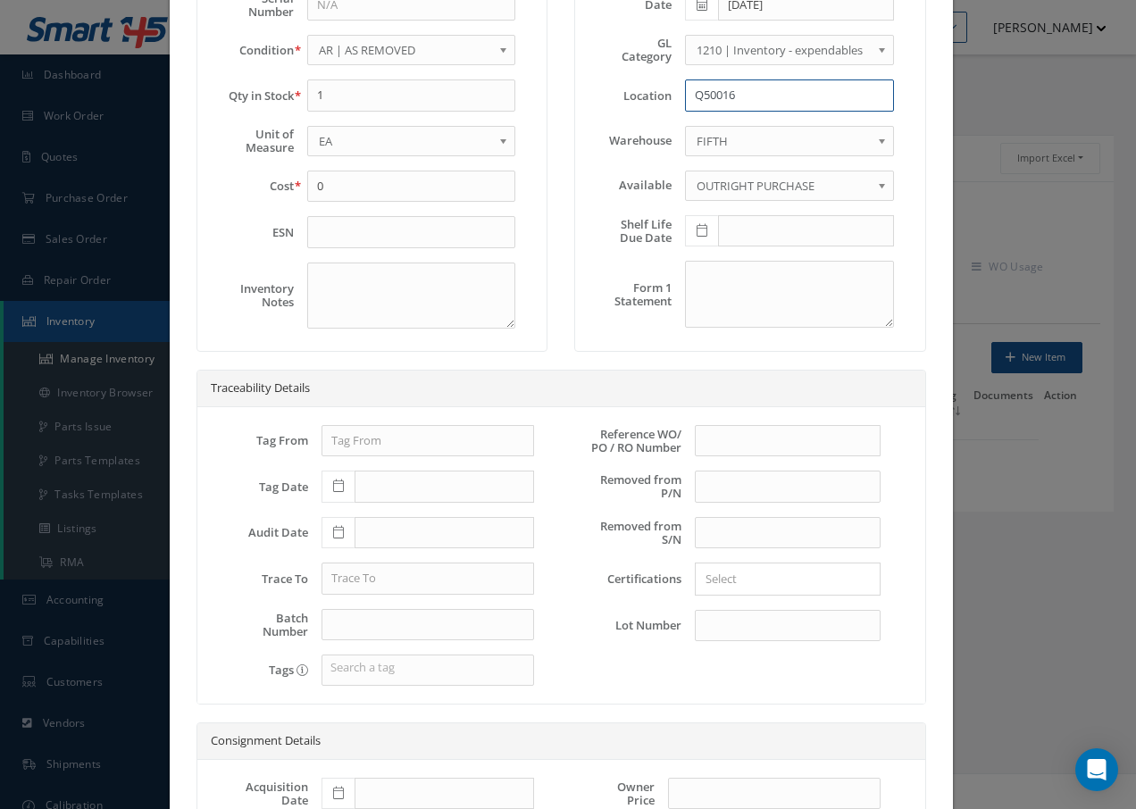
scroll to position [395, 0]
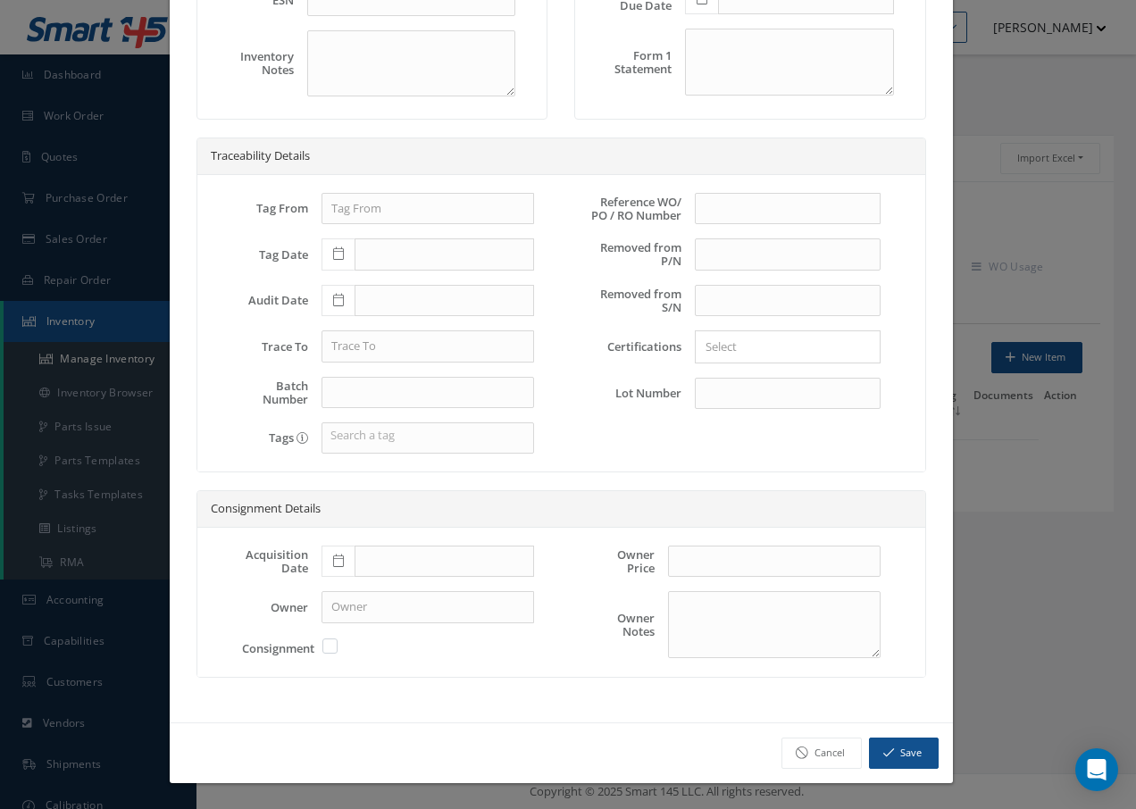
type input "Q50016"
click at [896, 750] on button "Save" at bounding box center [904, 752] width 70 height 31
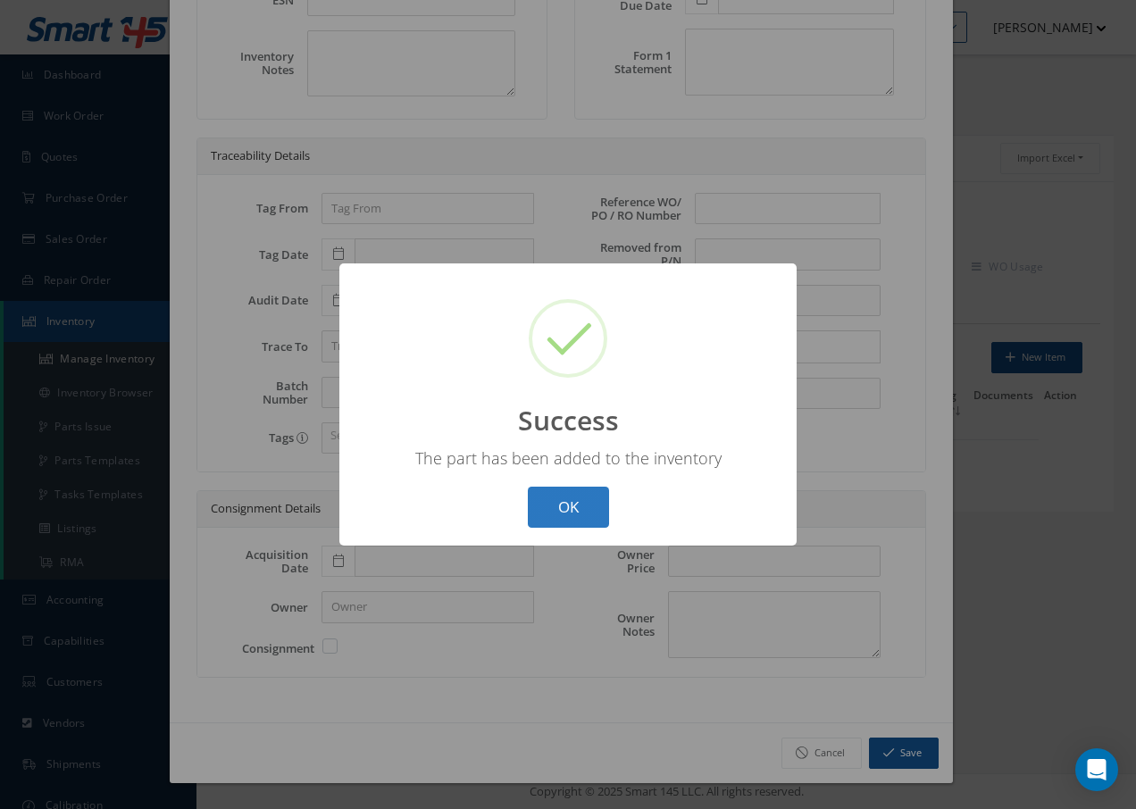
click at [581, 503] on button "OK" at bounding box center [568, 508] width 81 height 42
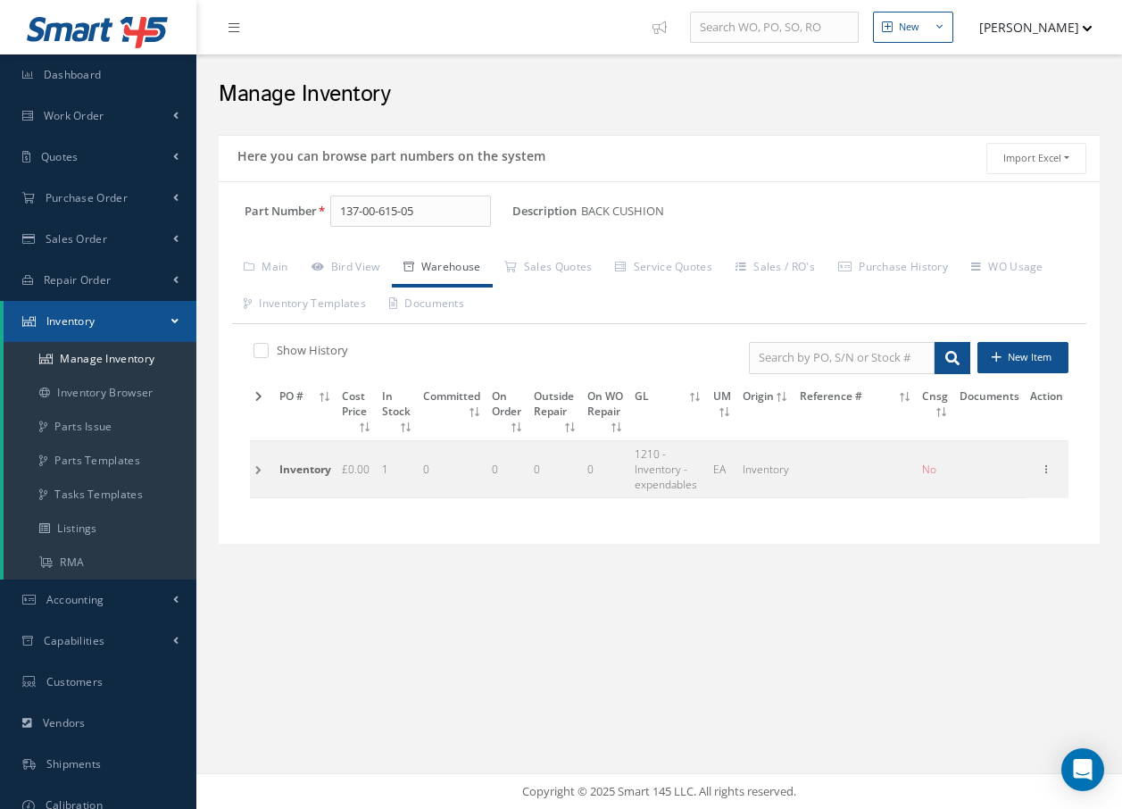
click at [260, 468] on td at bounding box center [262, 468] width 24 height 57
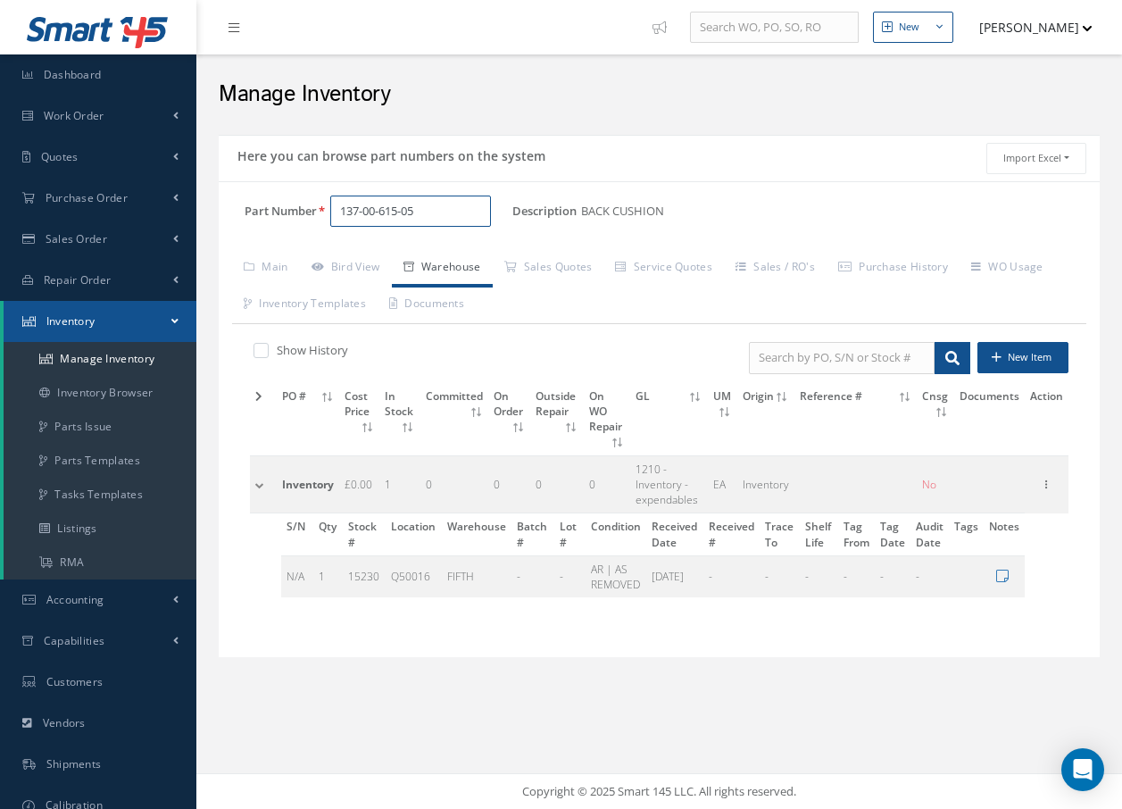
click at [436, 211] on input "137-00-615-05" at bounding box center [410, 212] width 161 height 32
click at [437, 251] on span "137-00-615-04" at bounding box center [416, 257] width 161 height 19
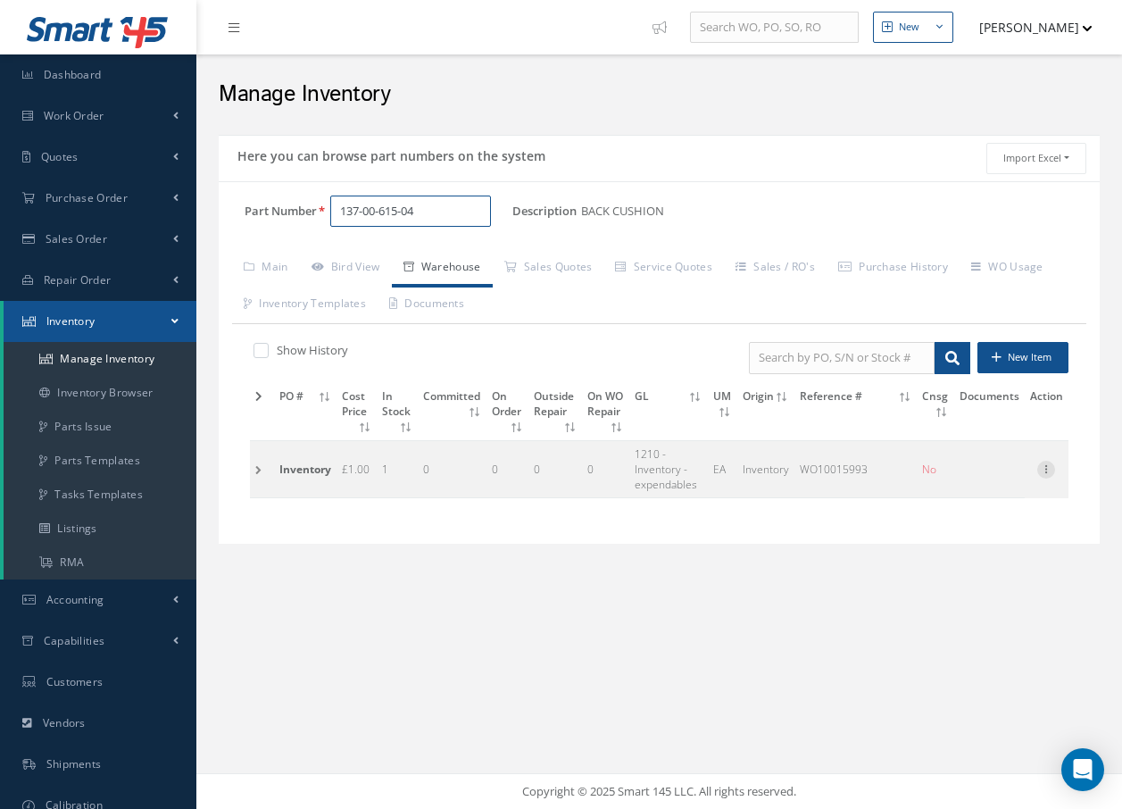
type input "137-00-615-04"
click at [1047, 471] on icon at bounding box center [1046, 468] width 18 height 14
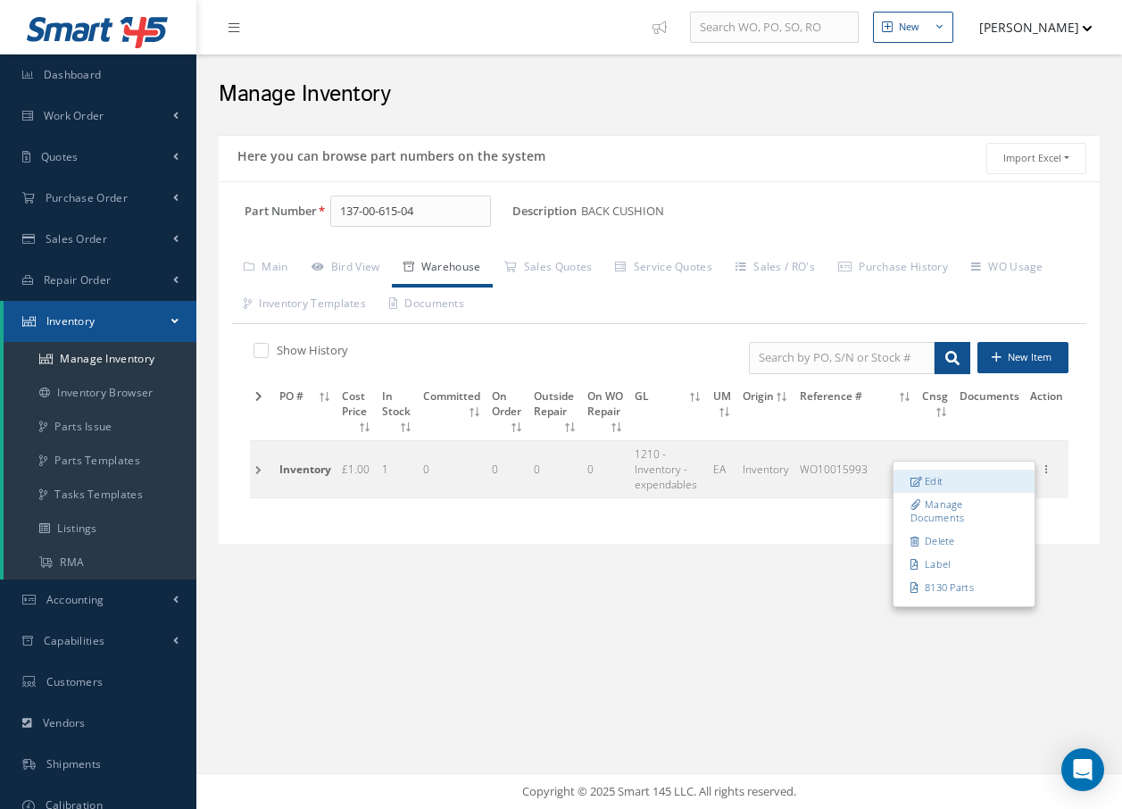
click at [977, 486] on link "Edit" at bounding box center [964, 481] width 141 height 23
type input "1.00"
type input "06/08/2021"
type input "WO10015993"
checkbox input "false"
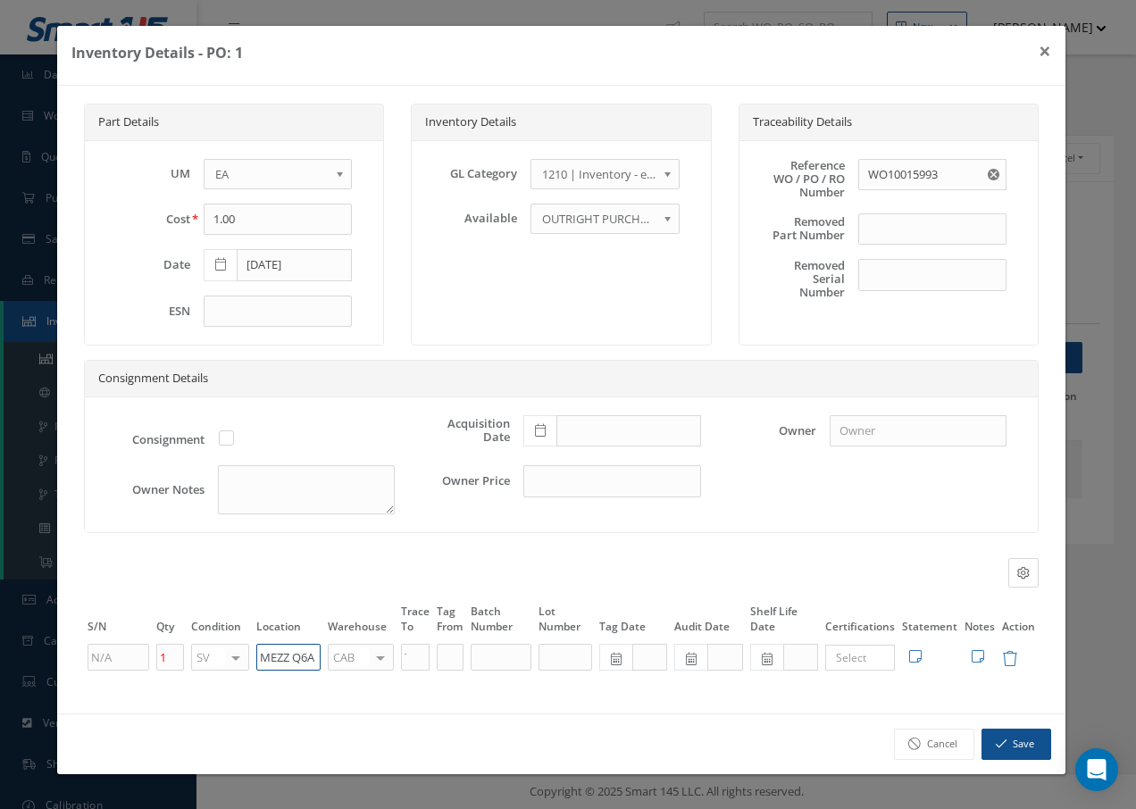
drag, startPoint x: 315, startPoint y: 658, endPoint x: 123, endPoint y: 630, distance: 193.9
click at [123, 630] on table "S/N Qty Condition Location Warehouse Trace To Tag From Batch Number Lot Number …" at bounding box center [561, 637] width 954 height 71
paste input "137-00-615-05"
type input "1"
paste input "137-00-615-05"
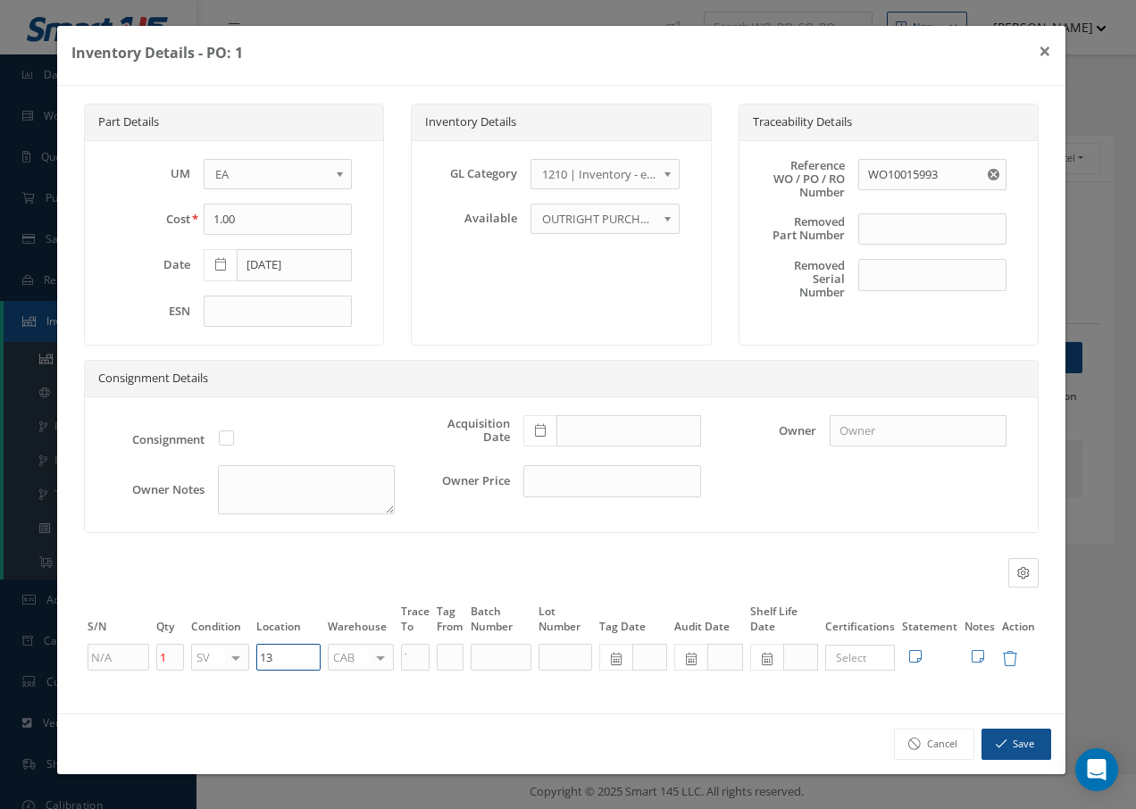
type input "1"
type input "Q50016"
click at [383, 651] on div at bounding box center [380, 658] width 25 height 26
type input "F"
click at [379, 692] on span "FIFTH" at bounding box center [361, 685] width 64 height 30
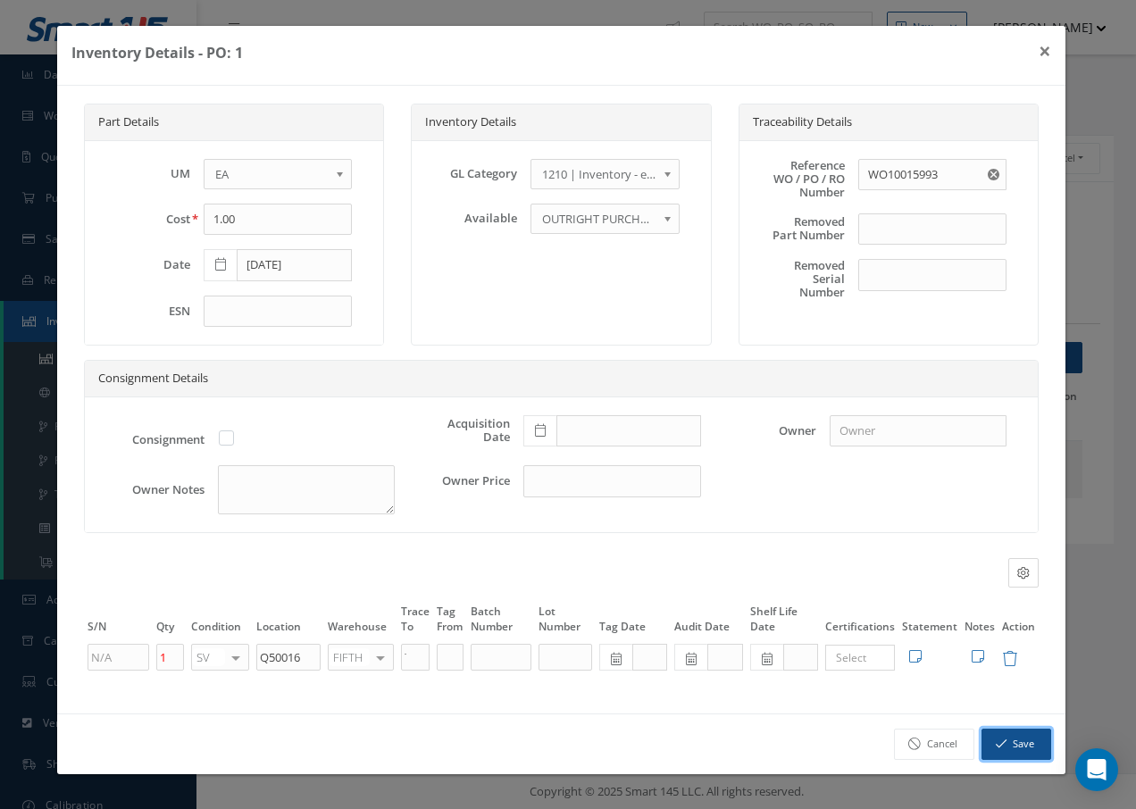
click at [1023, 740] on button "Save" at bounding box center [1016, 743] width 70 height 31
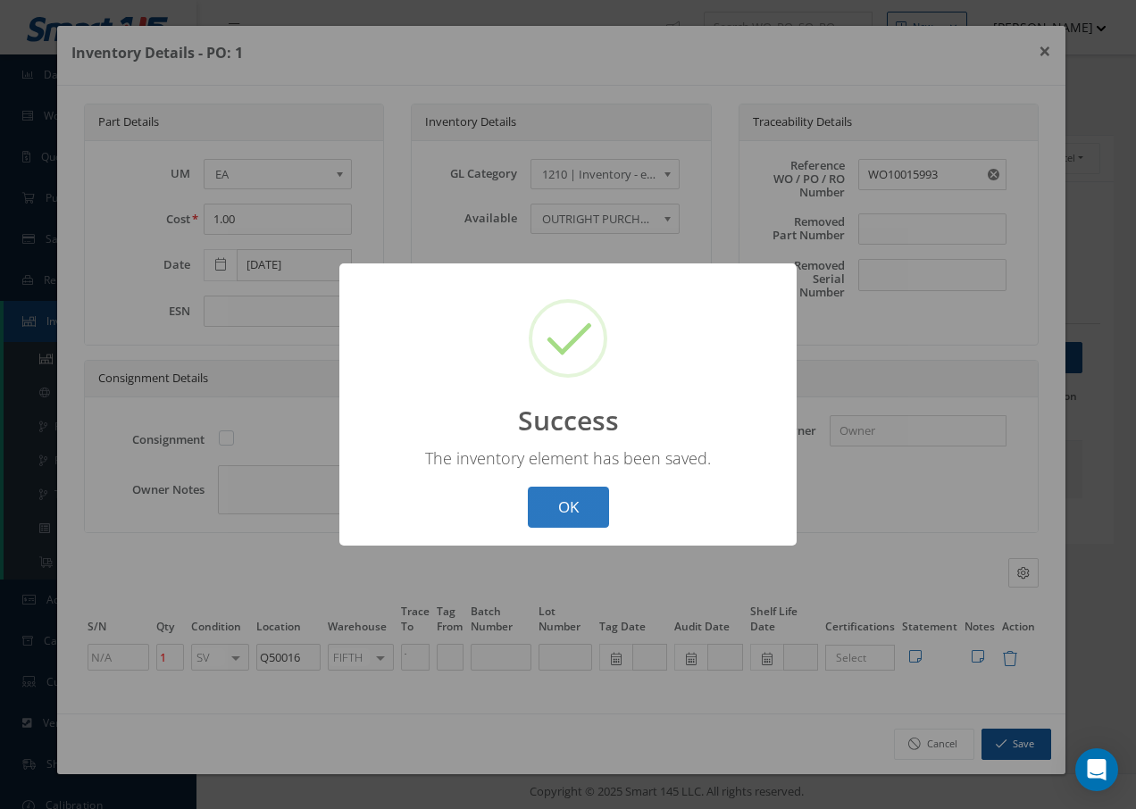
click at [581, 505] on button "OK" at bounding box center [568, 508] width 81 height 42
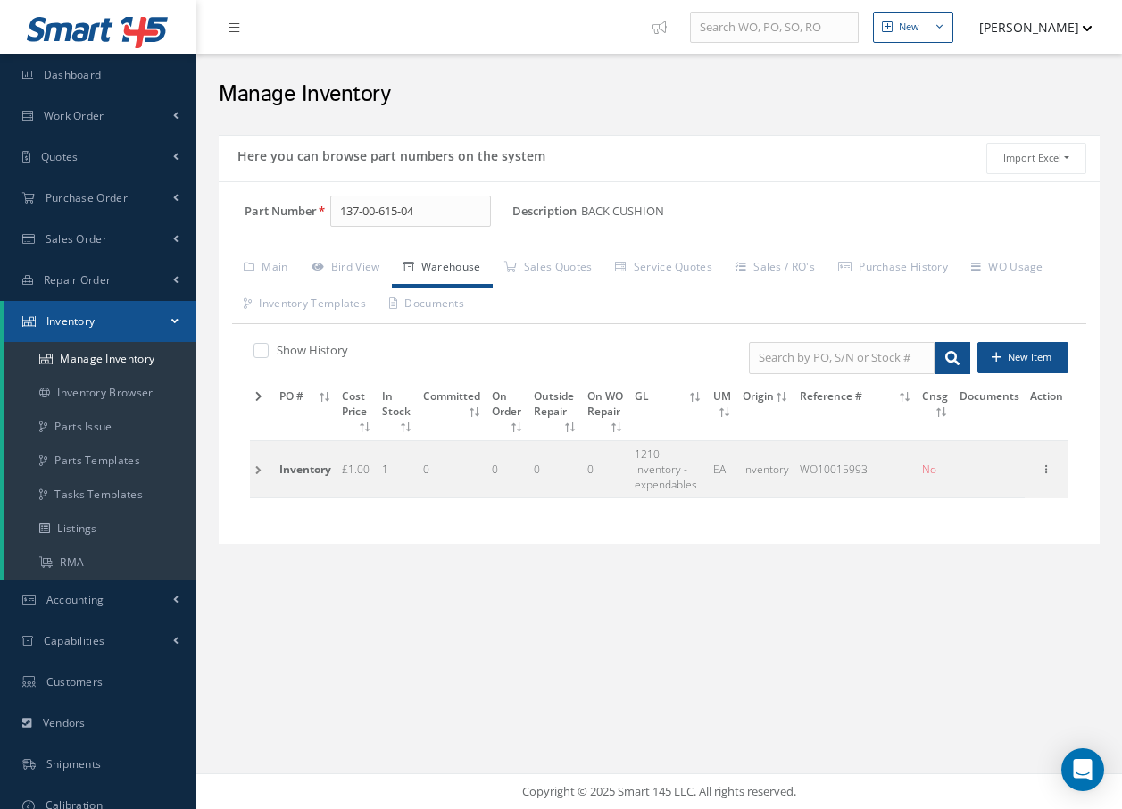
click at [258, 466] on td at bounding box center [262, 468] width 24 height 57
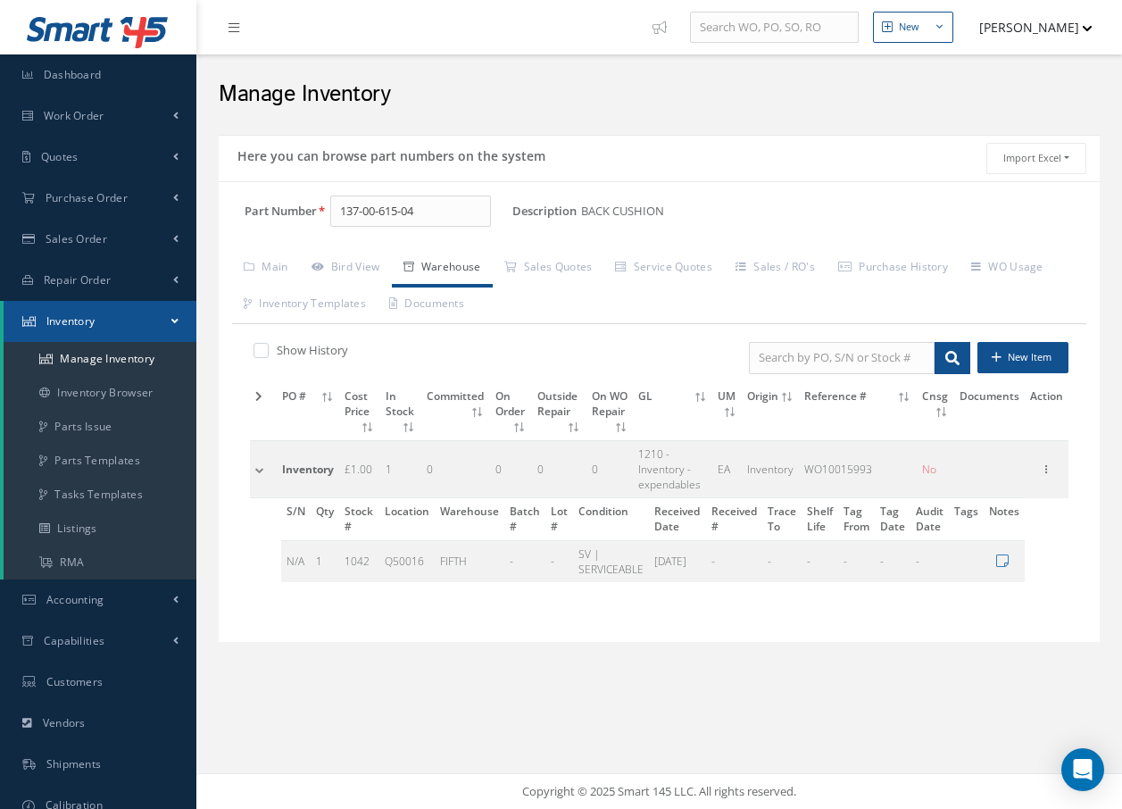
click at [258, 466] on td at bounding box center [263, 468] width 27 height 57
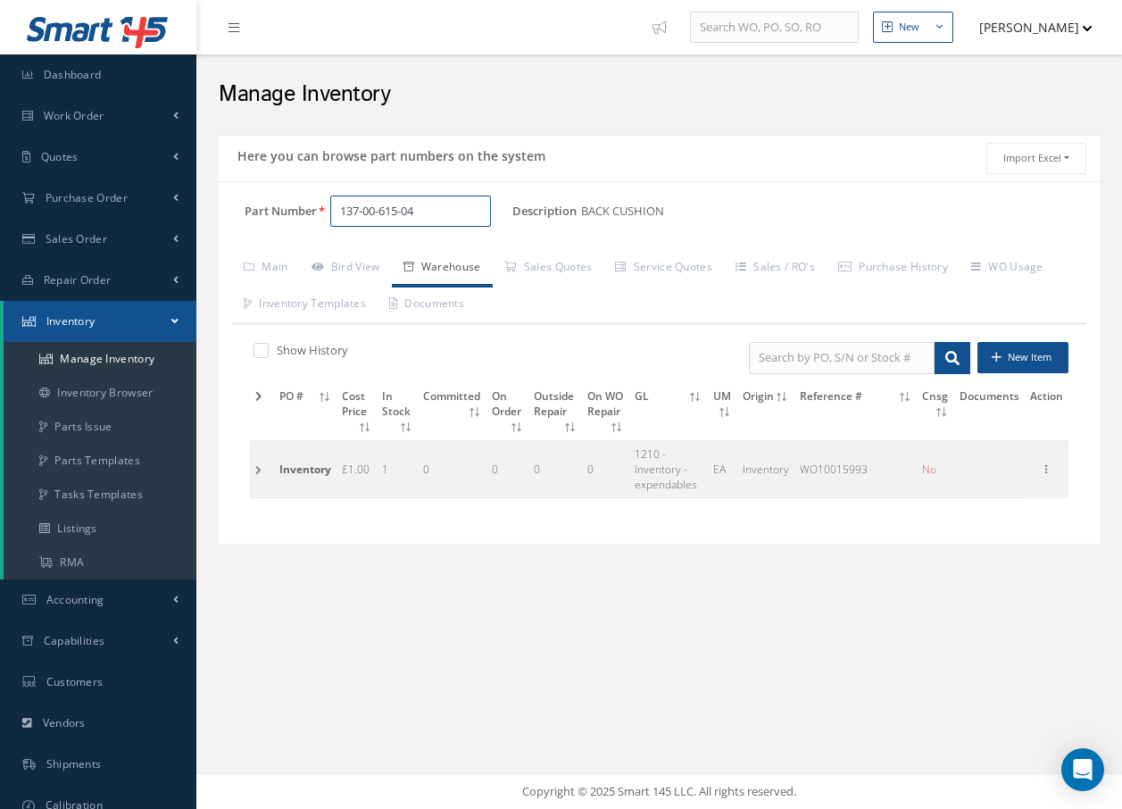
click at [429, 215] on input "137-00-615-04" at bounding box center [410, 212] width 161 height 32
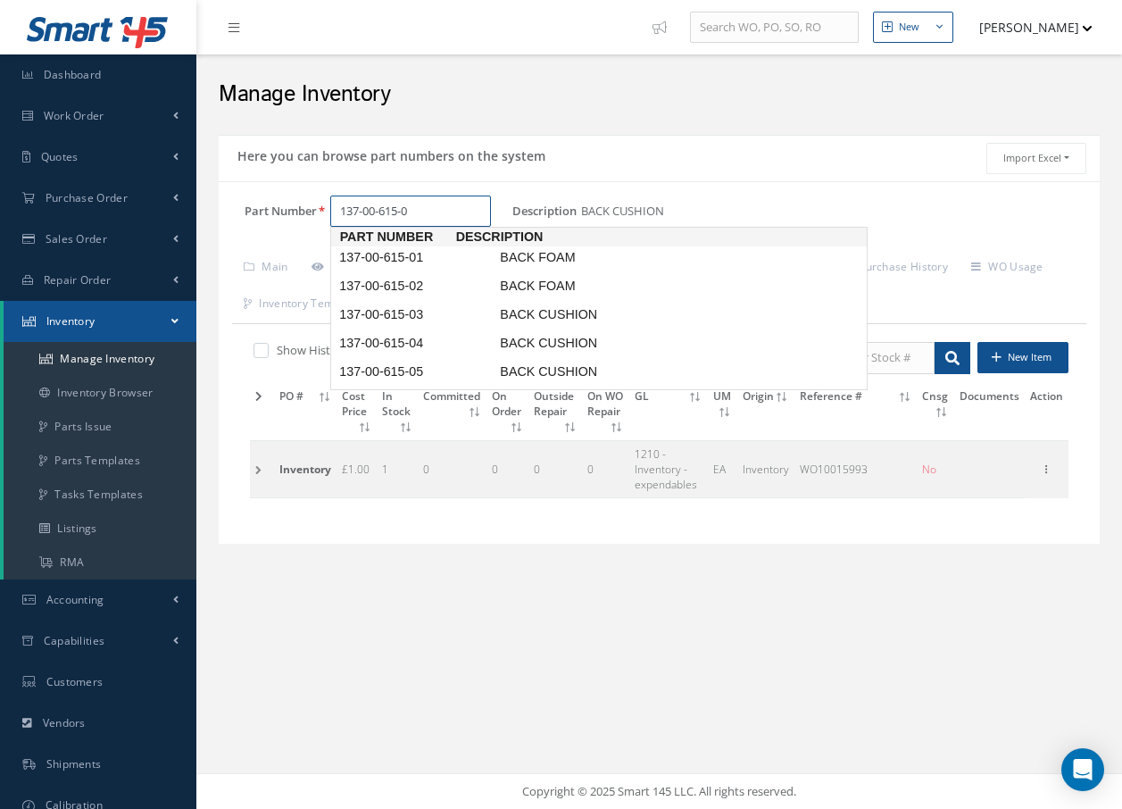
click at [462, 208] on input "137-00-615-0" at bounding box center [410, 212] width 161 height 32
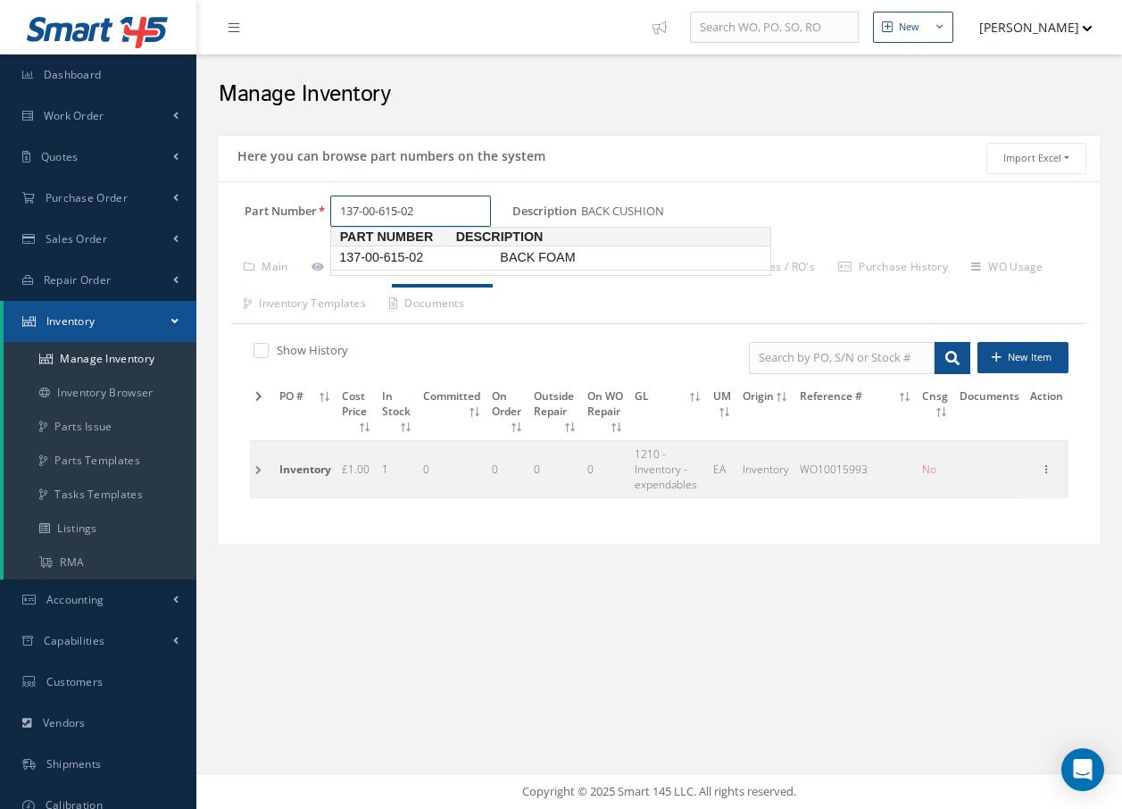
click at [449, 264] on span "137-00-615-02" at bounding box center [416, 257] width 161 height 19
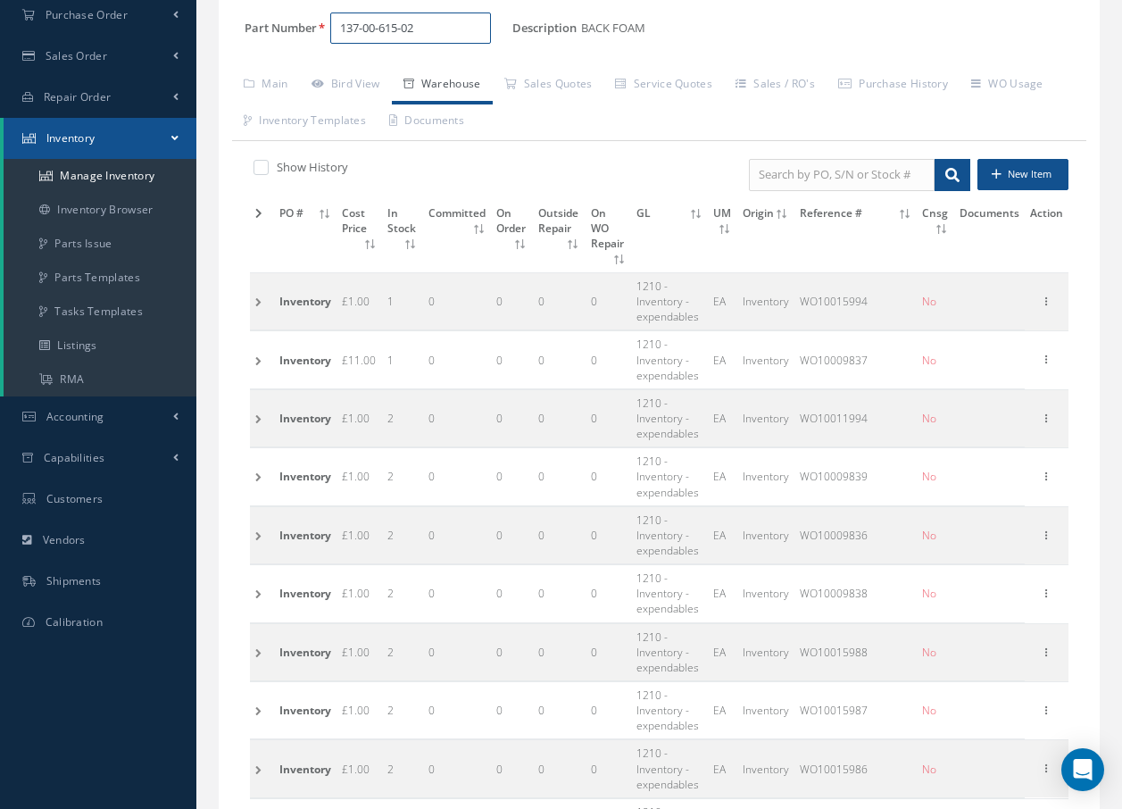
scroll to position [334, 0]
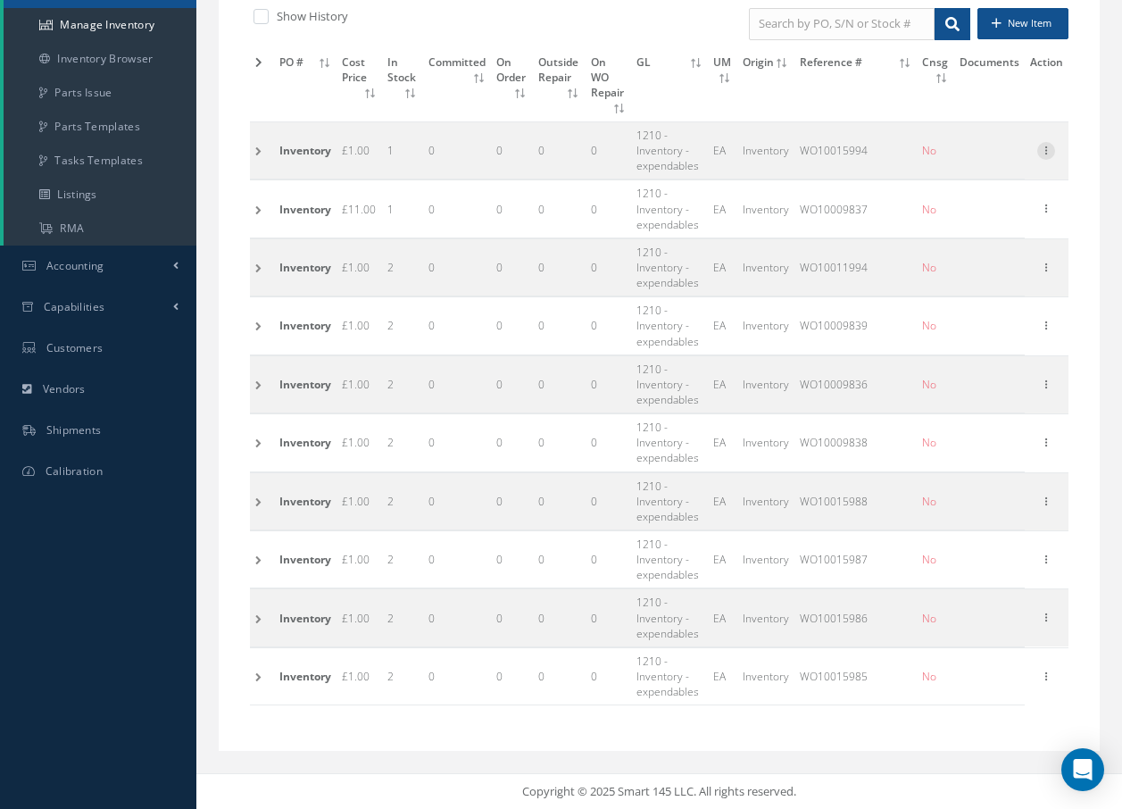
type input "137-00-615-02"
click at [1046, 145] on icon at bounding box center [1046, 149] width 18 height 14
click at [961, 161] on link "Edit" at bounding box center [964, 162] width 141 height 23
type input "06/07/2021"
type input "WO10015994"
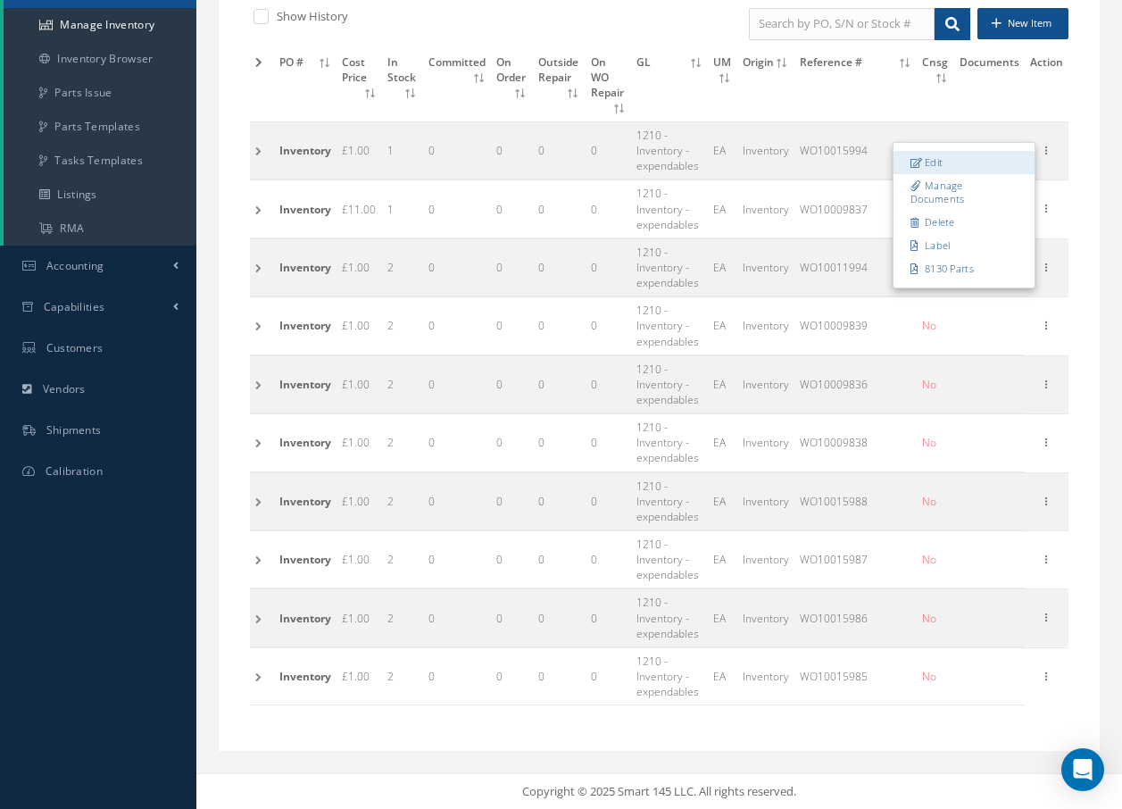
type input "MEZZ Q6A"
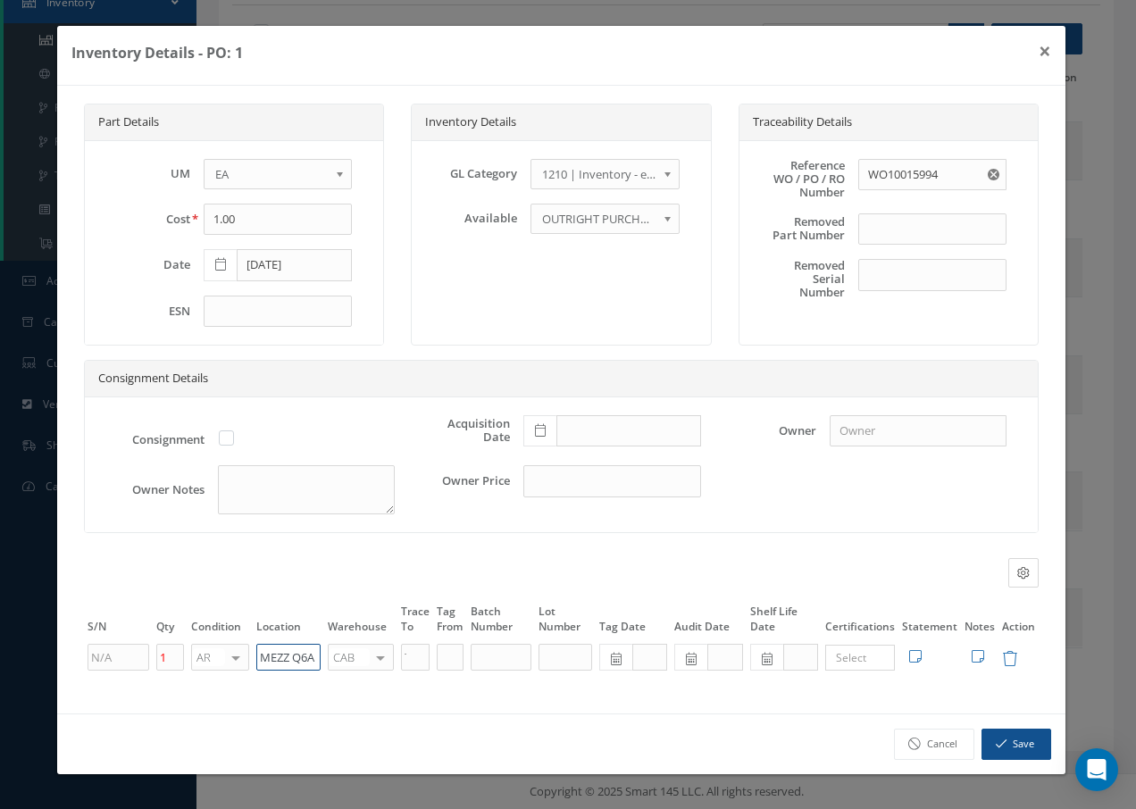
drag, startPoint x: 315, startPoint y: 662, endPoint x: 251, endPoint y: 653, distance: 64.9
click at [253, 653] on td "MEZZ Q6A" at bounding box center [288, 657] width 71 height 30
type input "q"
drag, startPoint x: 302, startPoint y: 651, endPoint x: 212, endPoint y: 650, distance: 90.2
click at [212, 650] on tr "1 AR OH SV RP AR NE FN NS RE FP BER N/A INSP BC AI MD RF SCR TS USE TL SP NU AS…" at bounding box center [561, 657] width 954 height 30
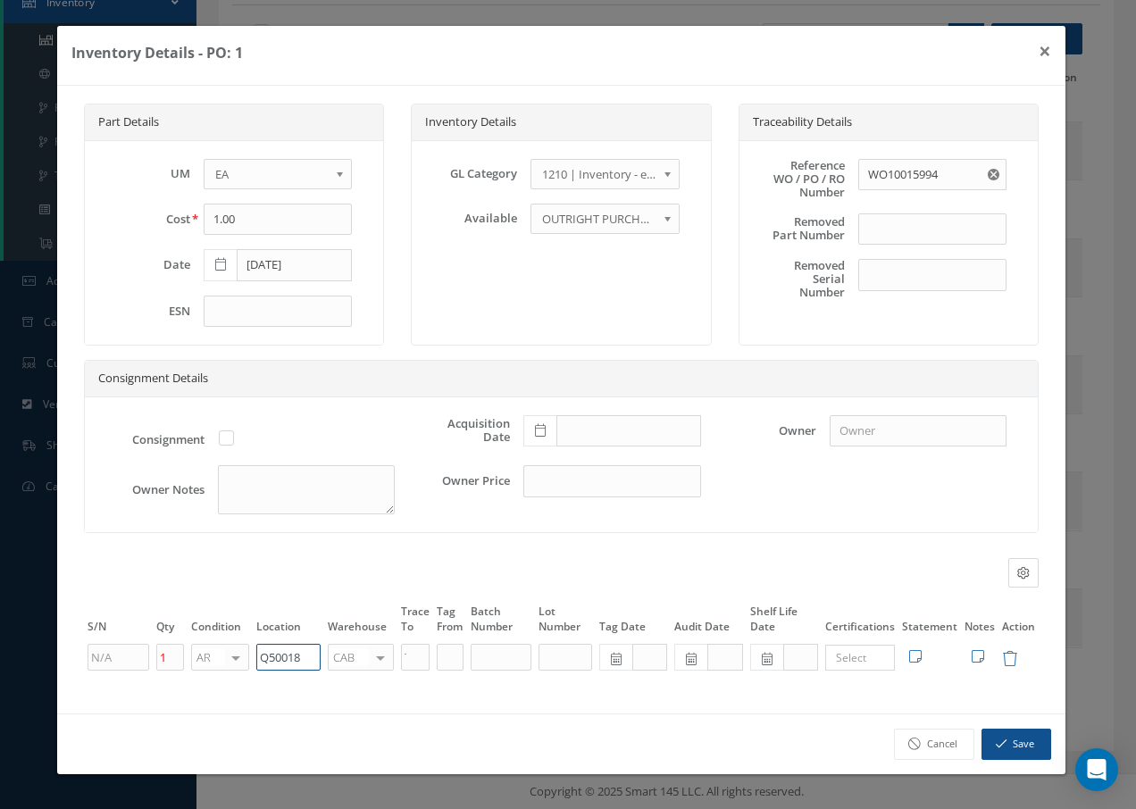
type input "Q50018"
click at [382, 662] on div at bounding box center [380, 658] width 25 height 26
type input "F"
click at [375, 689] on span "FIFTH" at bounding box center [361, 685] width 64 height 30
click at [1026, 740] on button "Save" at bounding box center [1016, 743] width 70 height 31
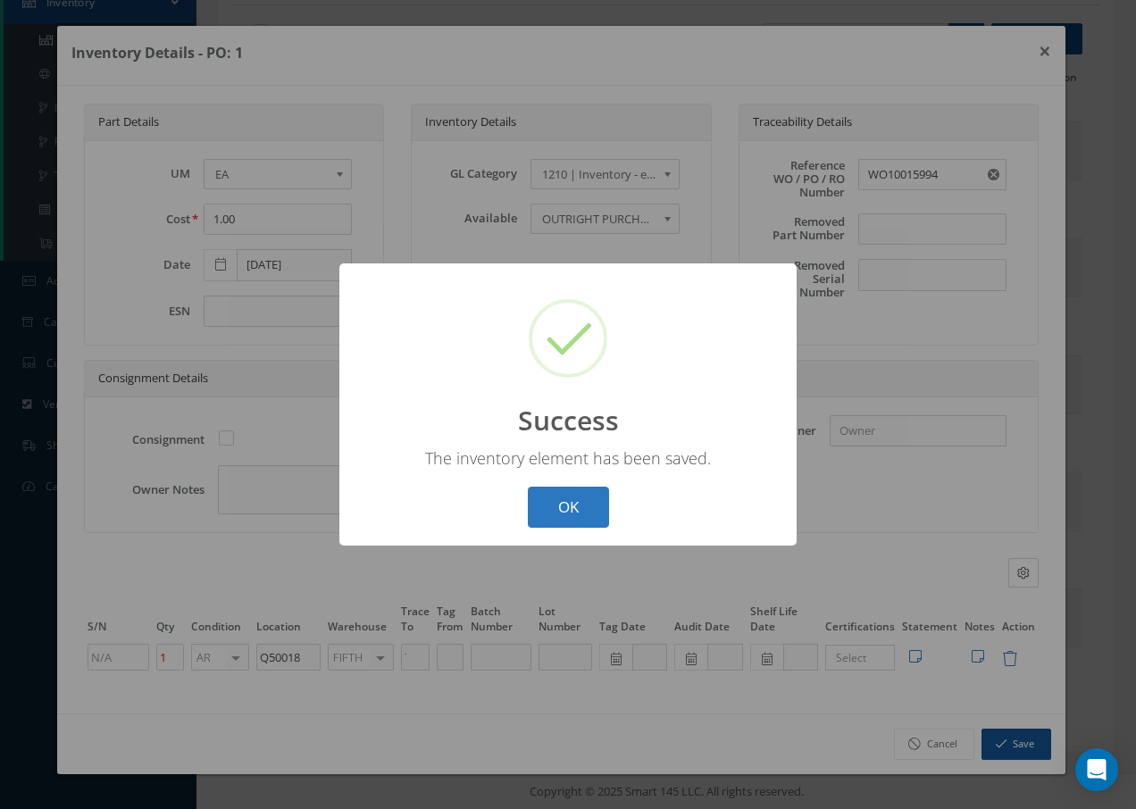
click at [552, 512] on button "OK" at bounding box center [568, 508] width 81 height 42
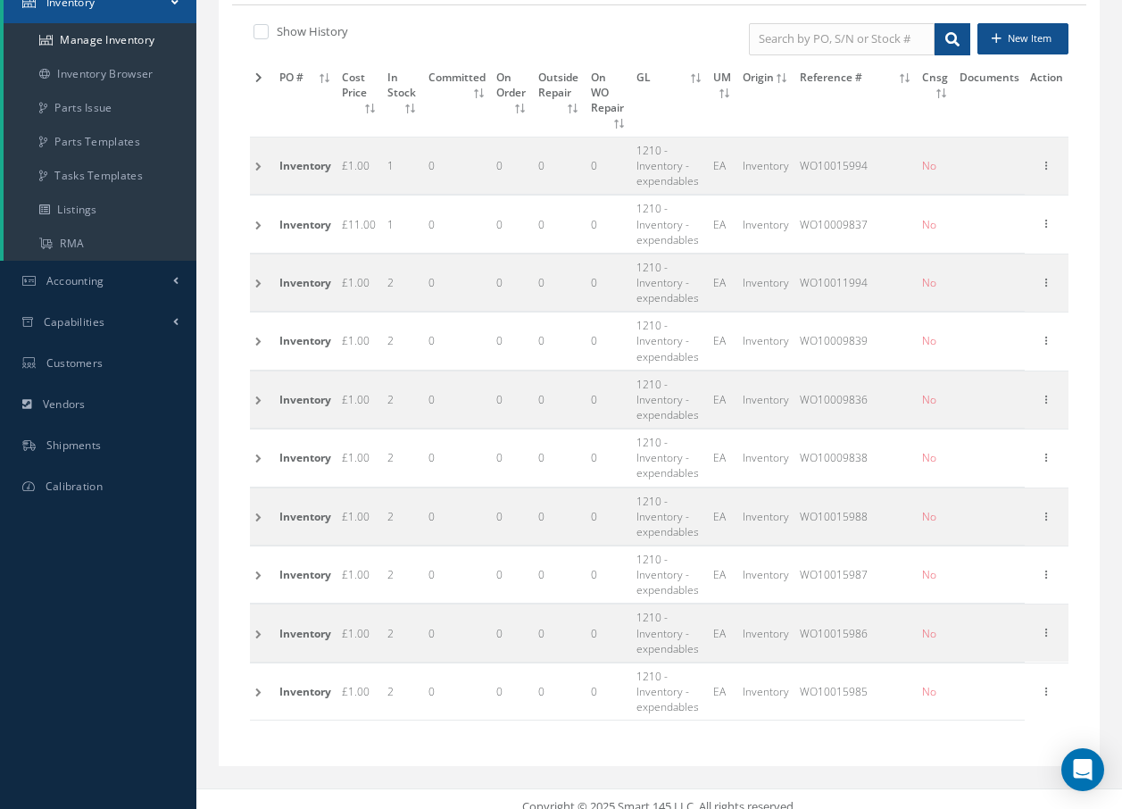
click at [262, 166] on td at bounding box center [262, 165] width 24 height 57
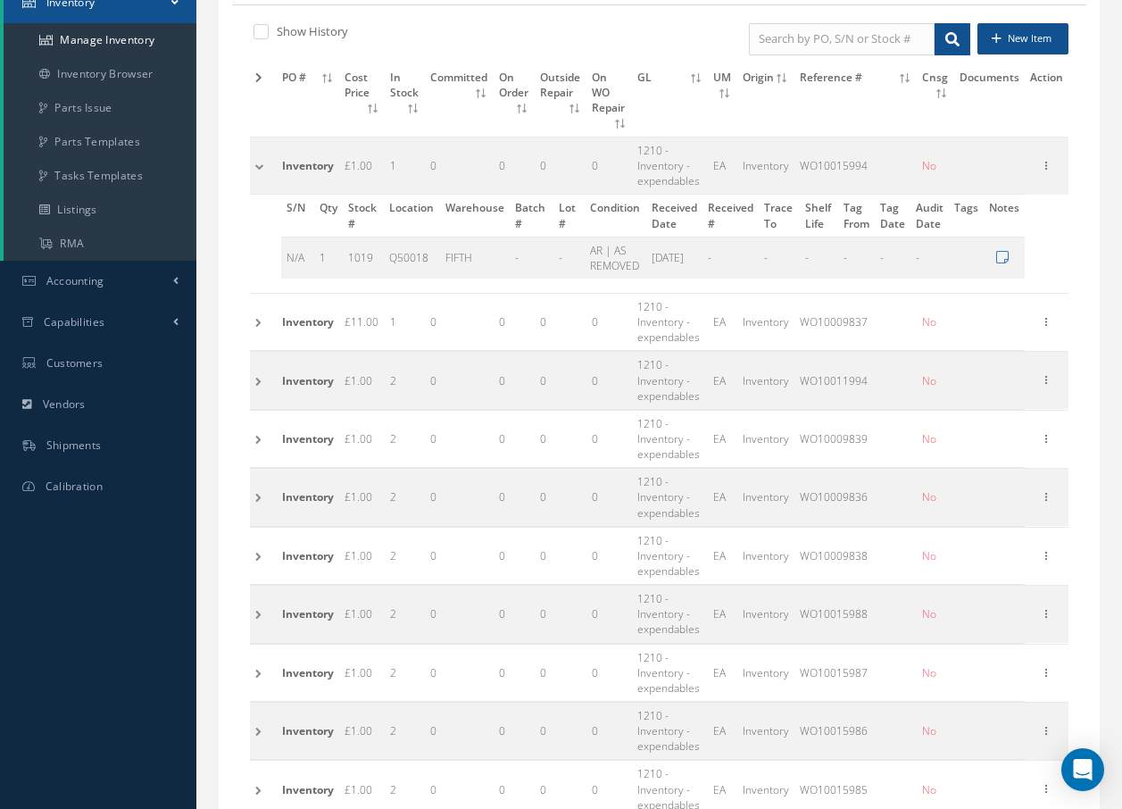
click at [259, 325] on td at bounding box center [263, 322] width 27 height 57
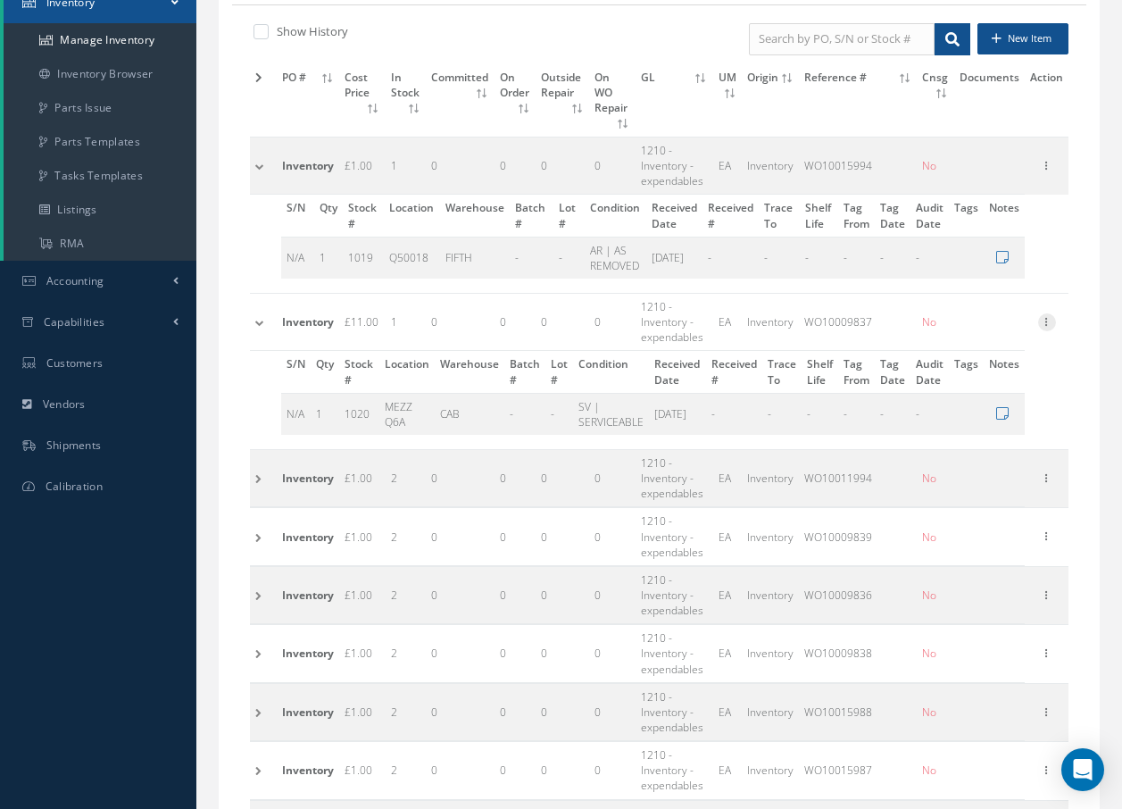
click at [1050, 313] on icon at bounding box center [1047, 320] width 18 height 14
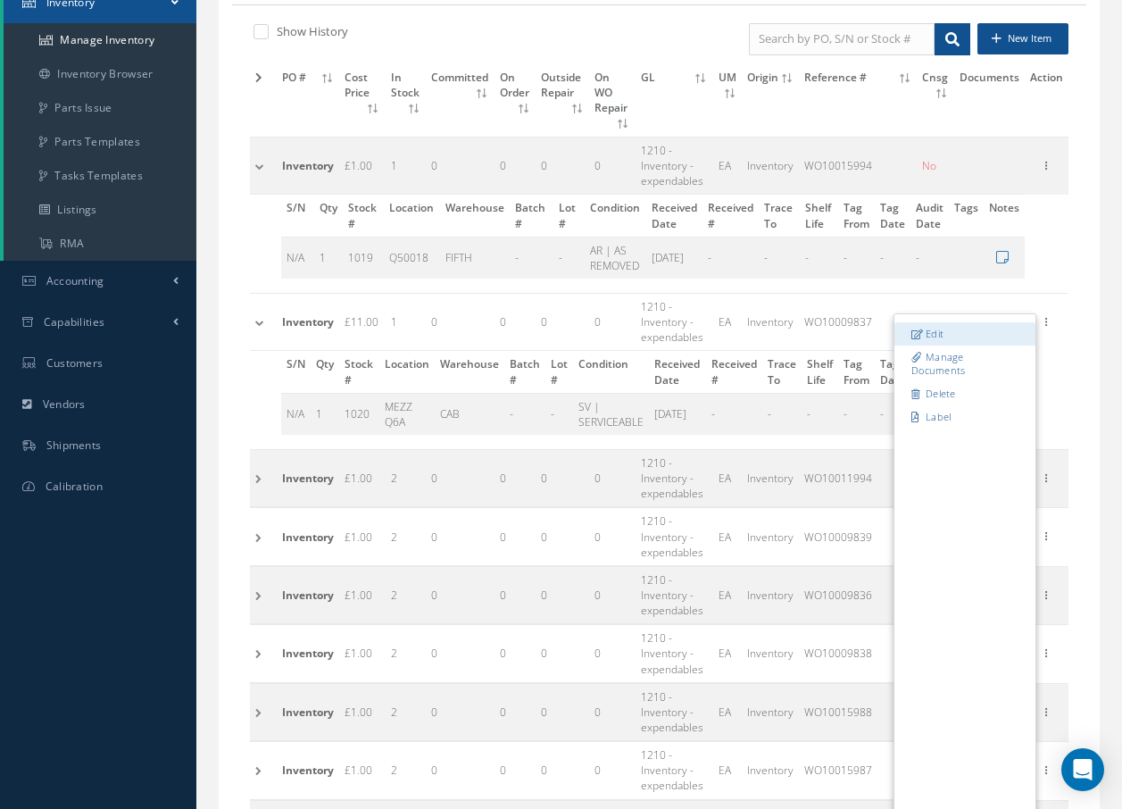
click at [953, 322] on link "Edit" at bounding box center [964, 333] width 141 height 23
type input "11.00"
type input "WO10009837"
type input "MEZZ Q6A"
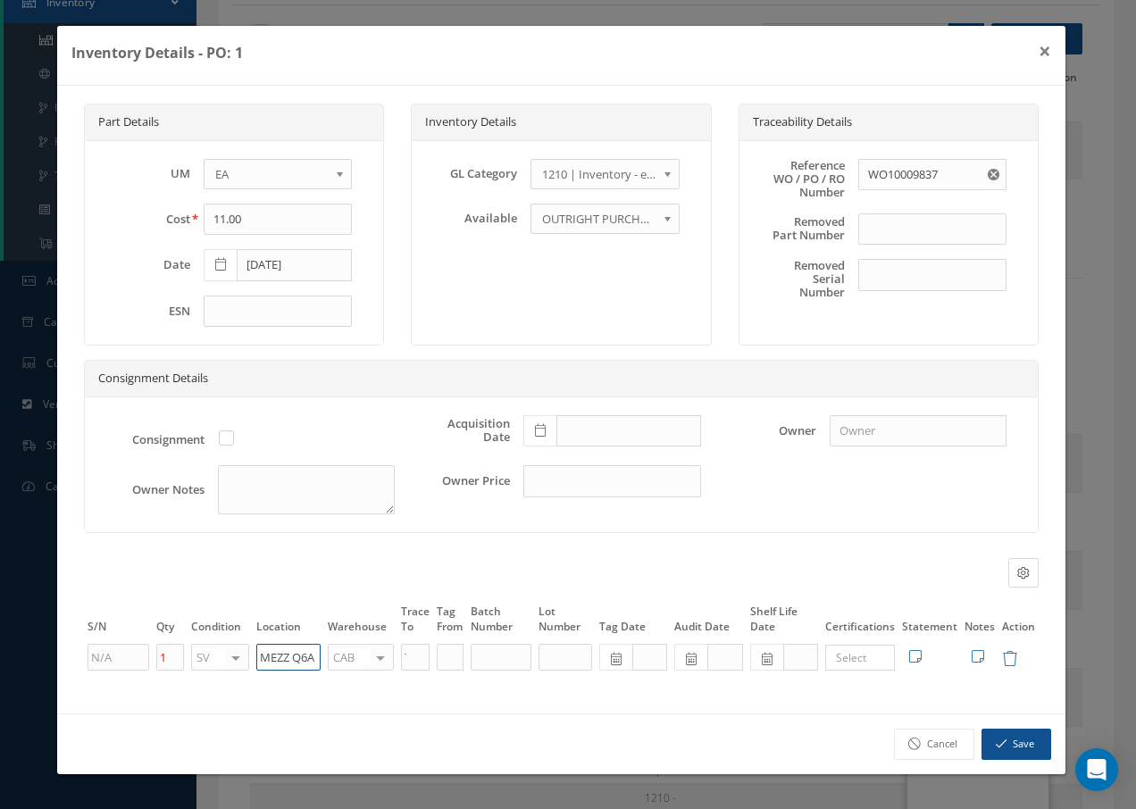
drag, startPoint x: 260, startPoint y: 659, endPoint x: 419, endPoint y: 666, distance: 159.1
click at [418, 666] on tr "1 SV OH SV RP AR NE FN NS RE FP BER N/A INSP BC AI MD RF SCR TS USE TL SP NU AS…" at bounding box center [561, 657] width 954 height 30
paste input "Q50018"
type input "Q50018"
click at [370, 663] on div "CAB CABQ CABS CABK CABG AIRB CASA ONXP UNIT20 FIFTH CUST-PARTS No elements foun…" at bounding box center [361, 657] width 66 height 27
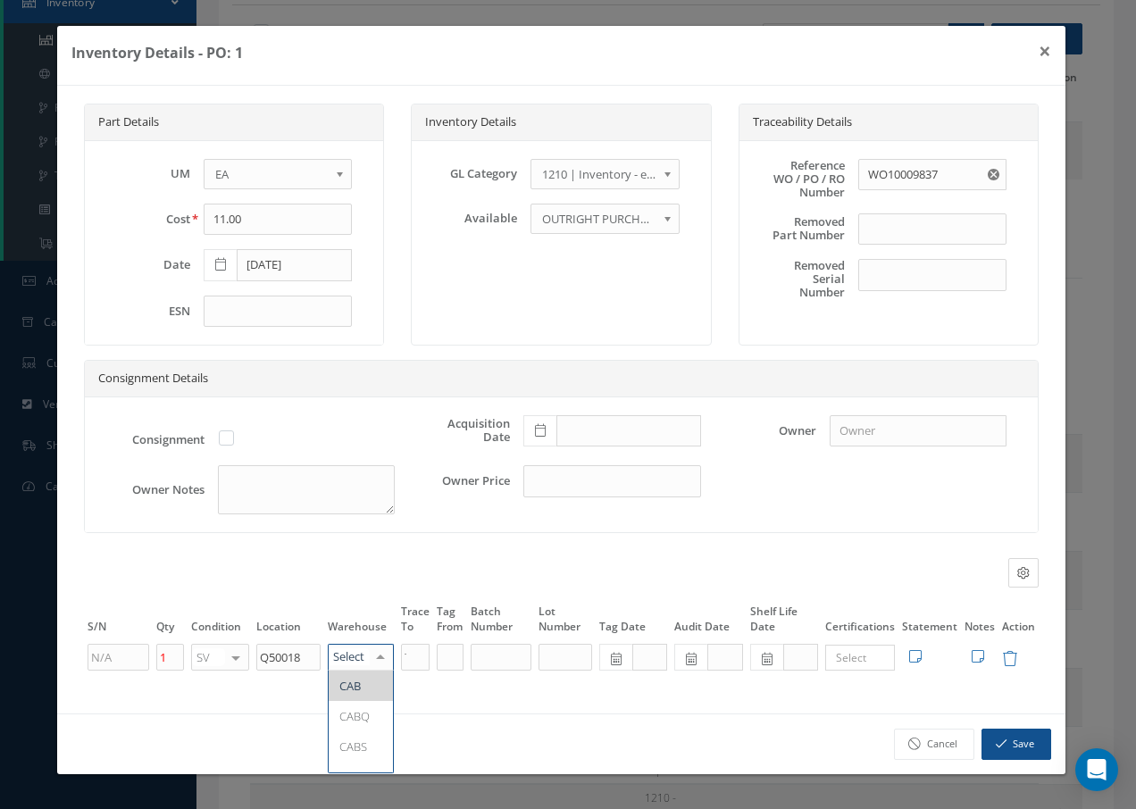
type input "F"
click at [370, 682] on span "FIFTH" at bounding box center [361, 685] width 64 height 30
click at [994, 737] on button "Save" at bounding box center [1016, 743] width 70 height 31
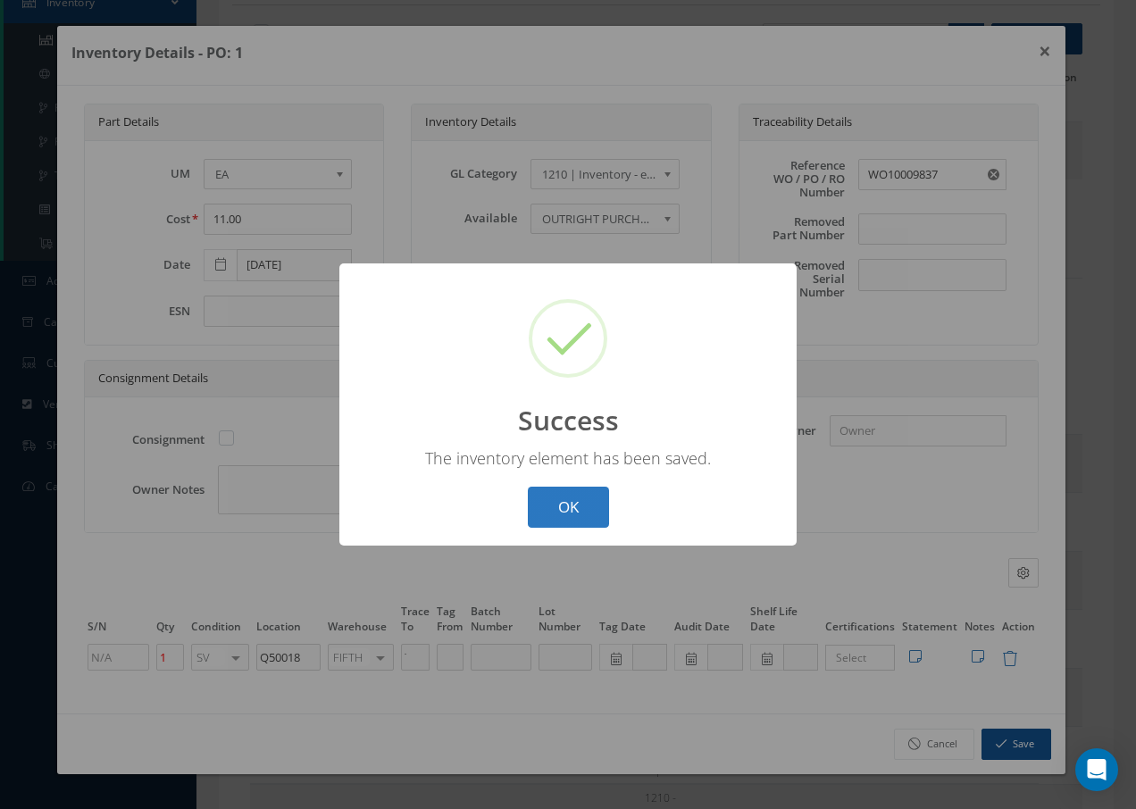
click at [576, 497] on button "OK" at bounding box center [568, 508] width 81 height 42
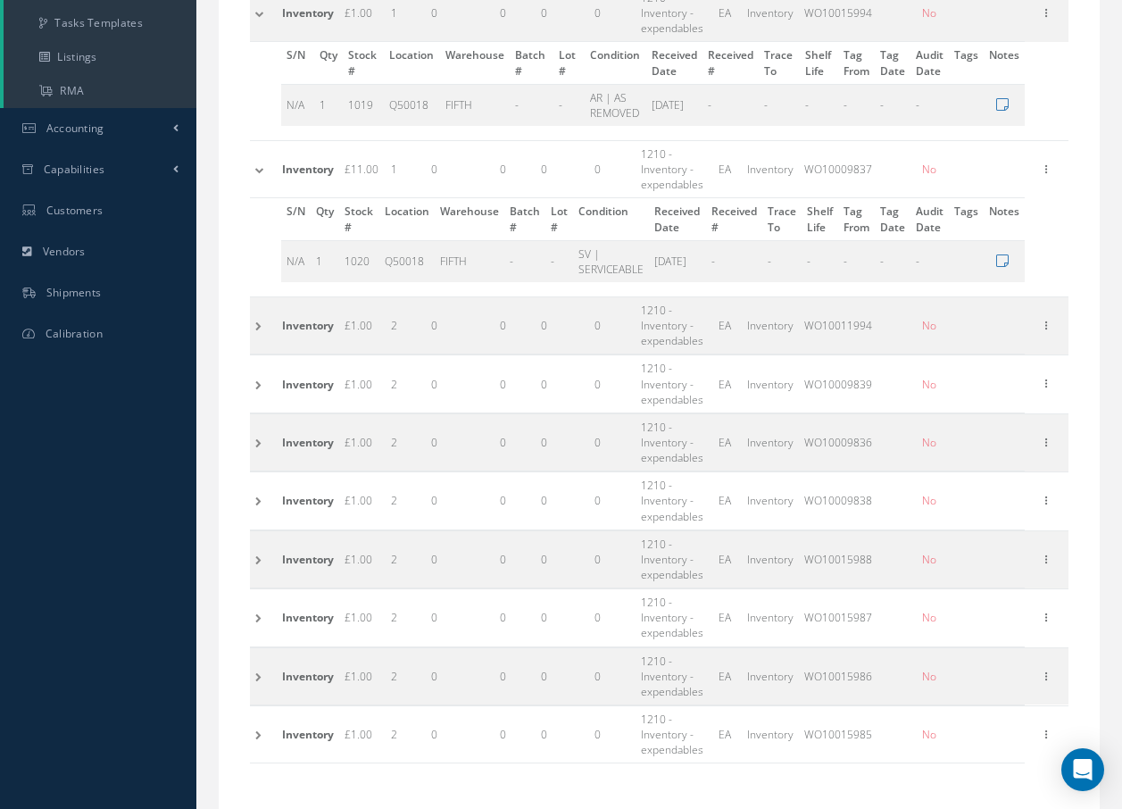
scroll to position [497, 0]
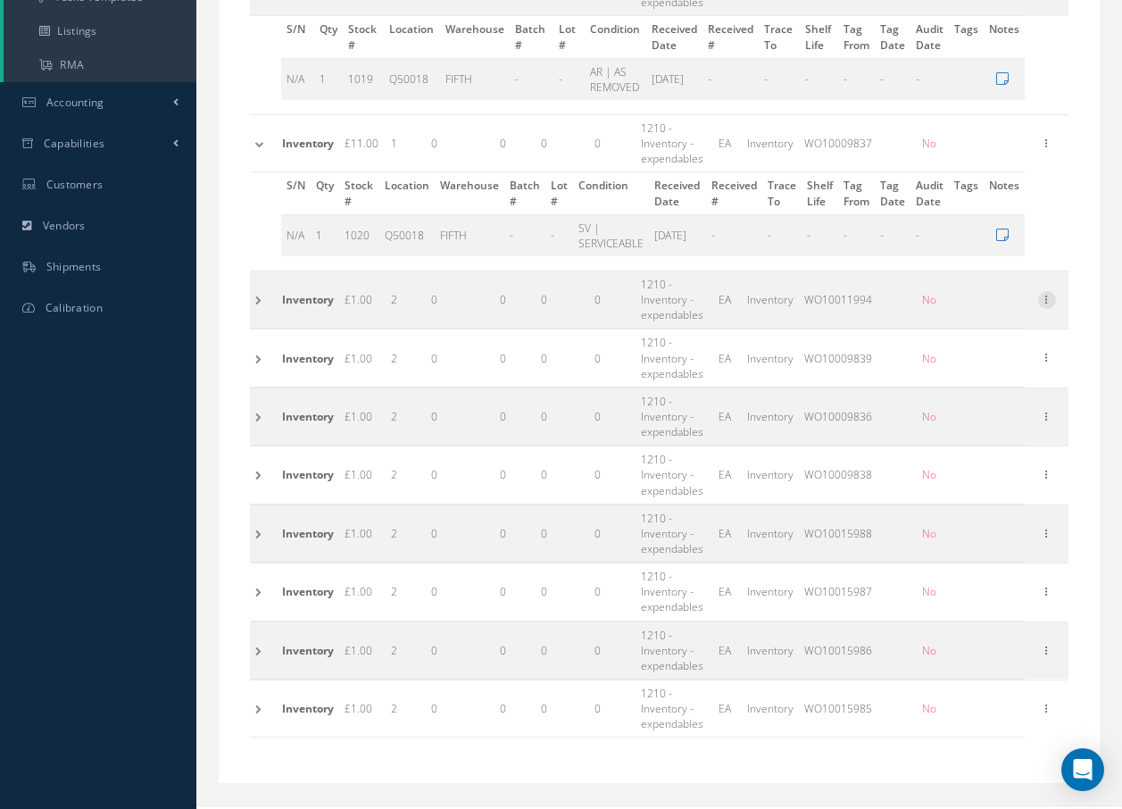
click at [1050, 291] on icon at bounding box center [1047, 298] width 18 height 14
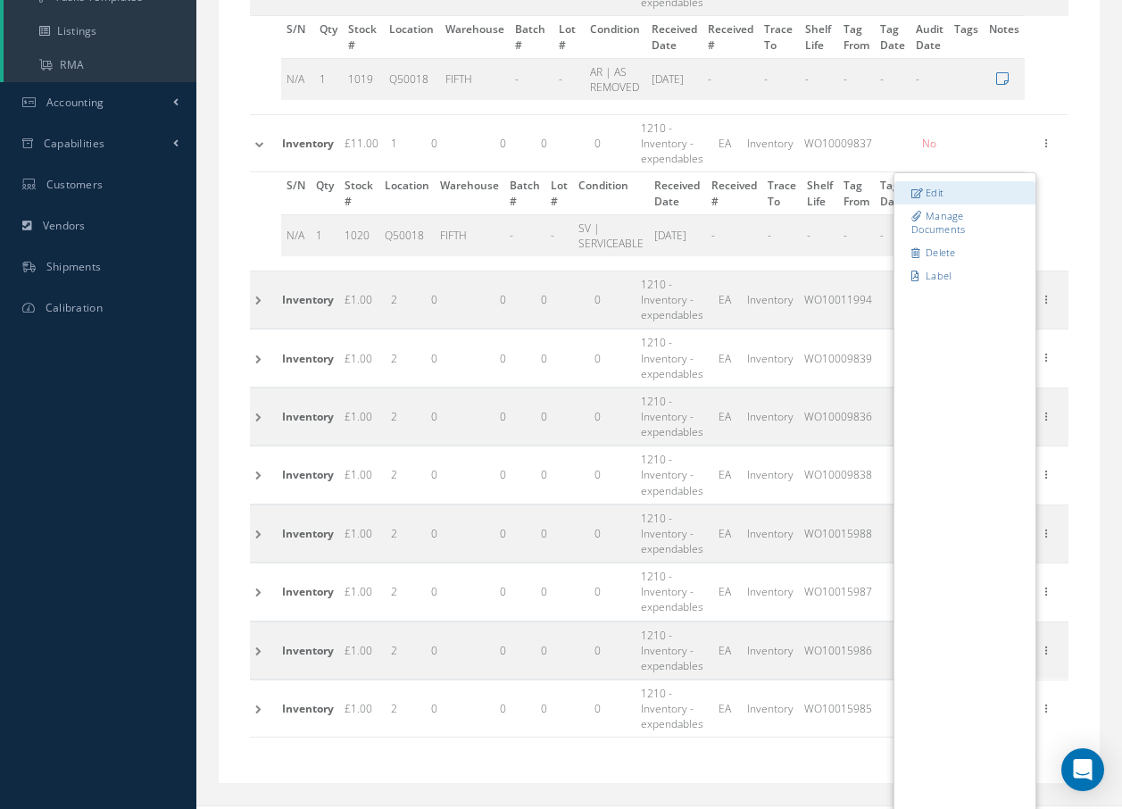
click at [953, 181] on link "Edit" at bounding box center [964, 192] width 141 height 23
type input "1.00"
type input "06/08/2021"
type input "WO10011994"
type input "2"
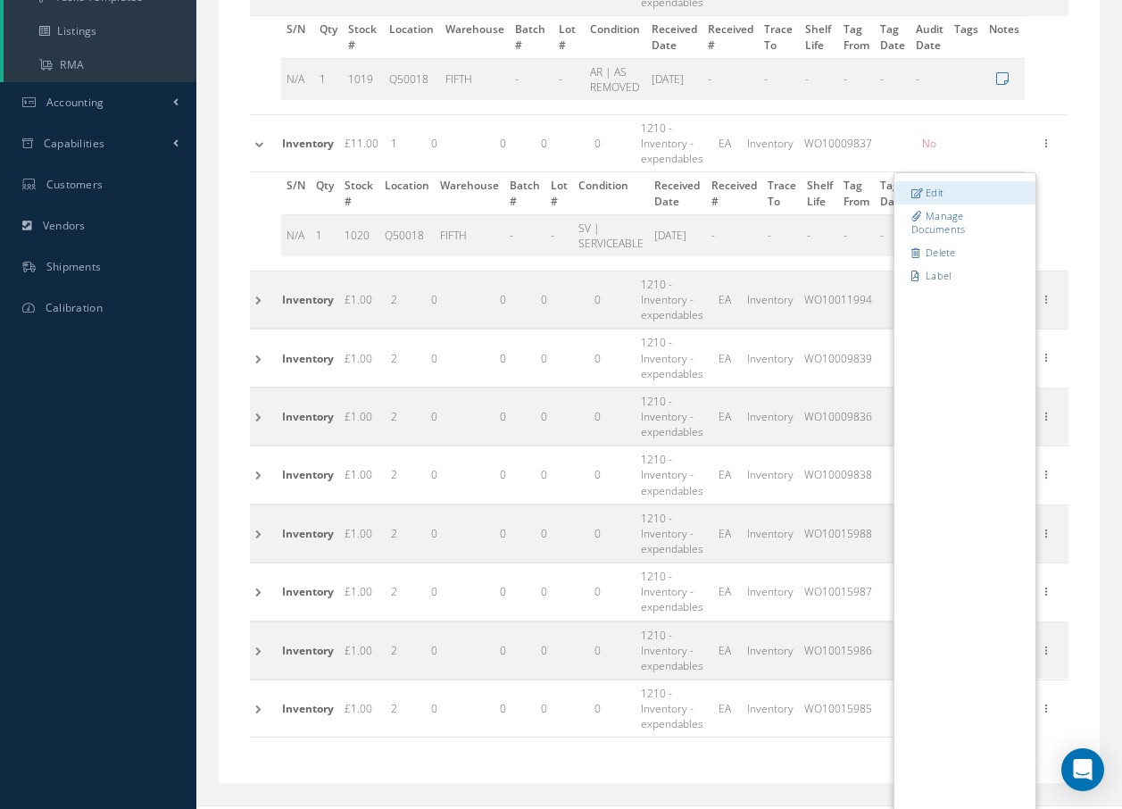
type input "MEZZ Q6C"
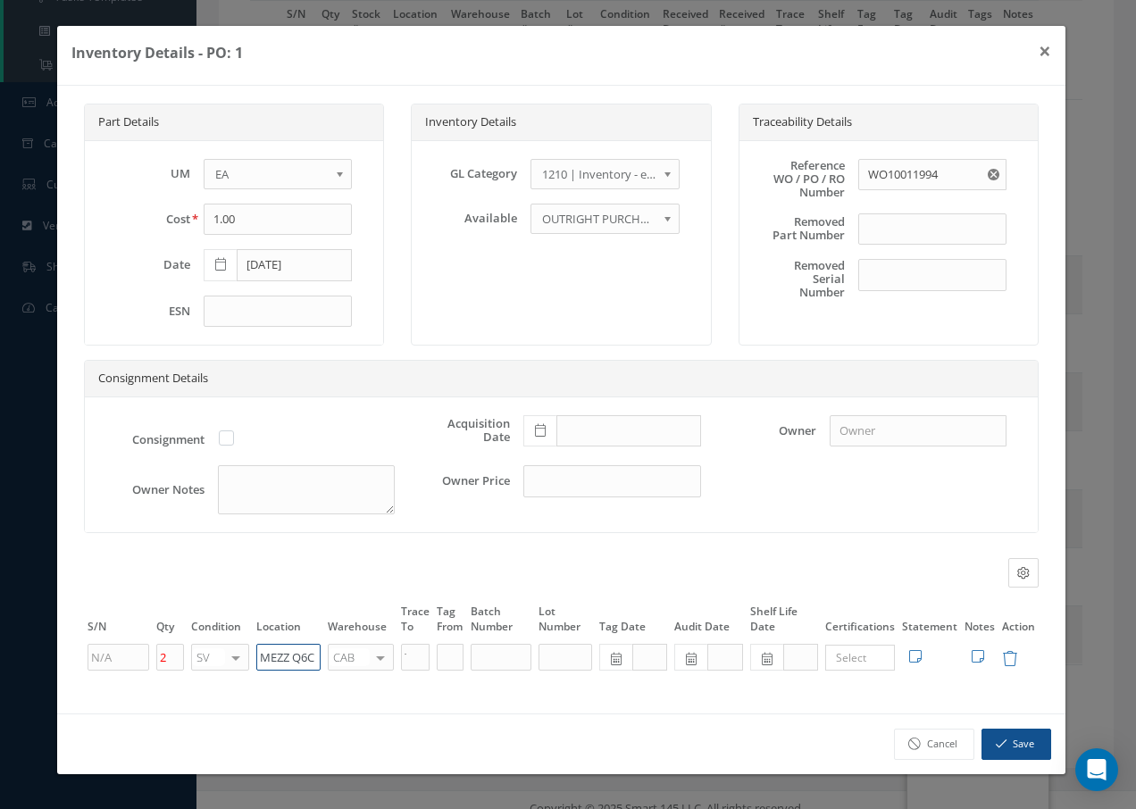
drag, startPoint x: 256, startPoint y: 661, endPoint x: 392, endPoint y: 651, distance: 136.0
click at [394, 652] on tr "2 SV OH SV RP AR NE FN NS RE FP BER N/A INSP BC AI MD RF SCR TS USE TL SP NU AS…" at bounding box center [561, 657] width 954 height 30
paste input "Q50018"
type input "Q50018"
click at [385, 660] on div at bounding box center [380, 658] width 25 height 26
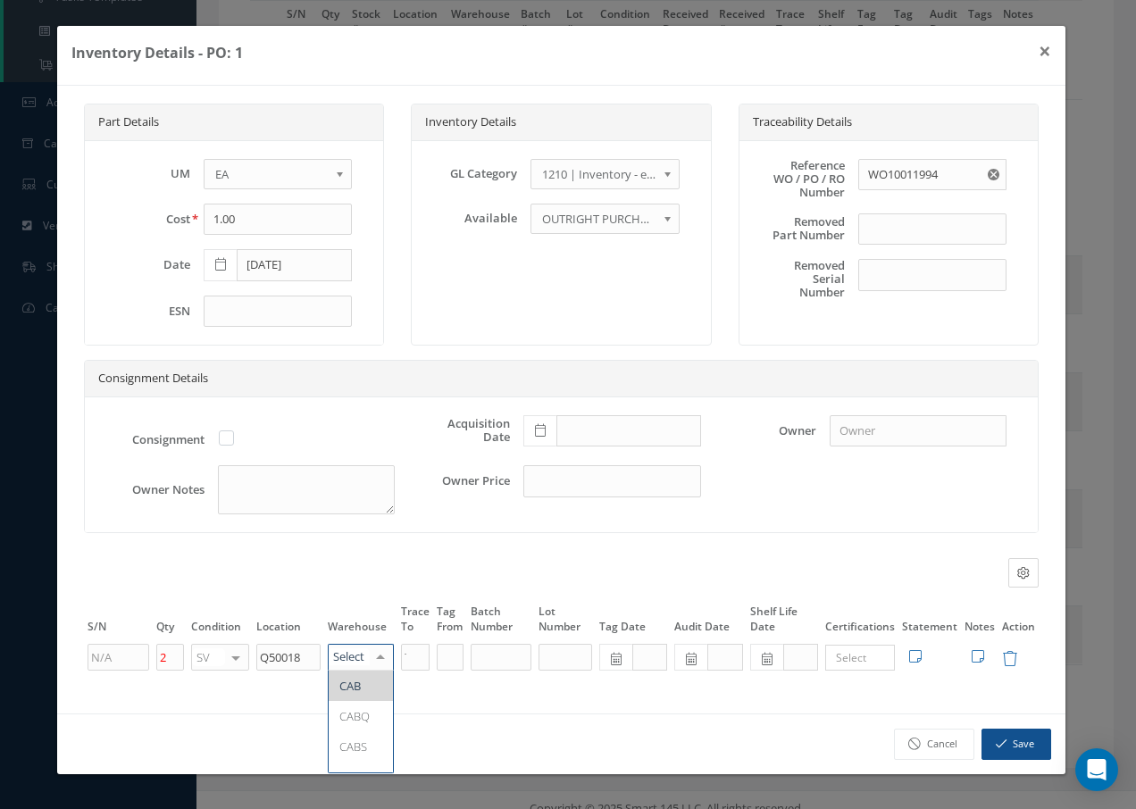
type input "F"
click at [381, 690] on span "FIFTH" at bounding box center [361, 685] width 64 height 30
click at [1020, 742] on button "Save" at bounding box center [1016, 743] width 70 height 31
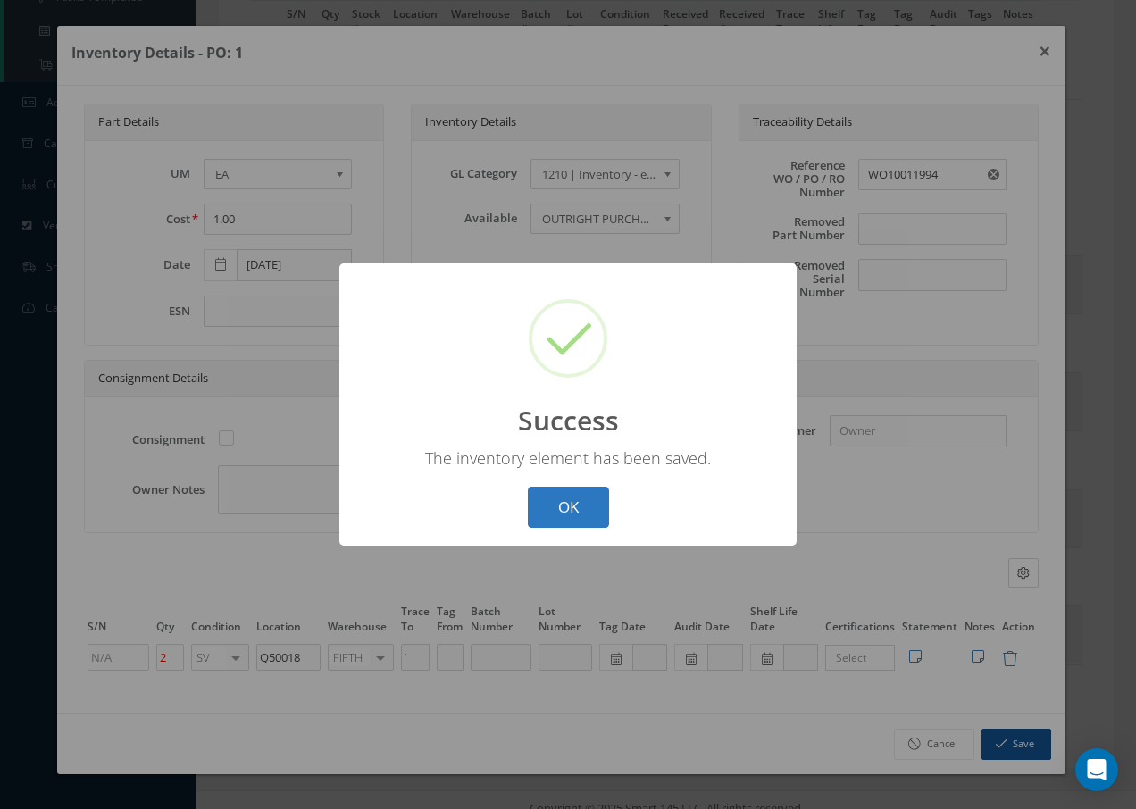
click at [557, 519] on button "OK" at bounding box center [568, 508] width 81 height 42
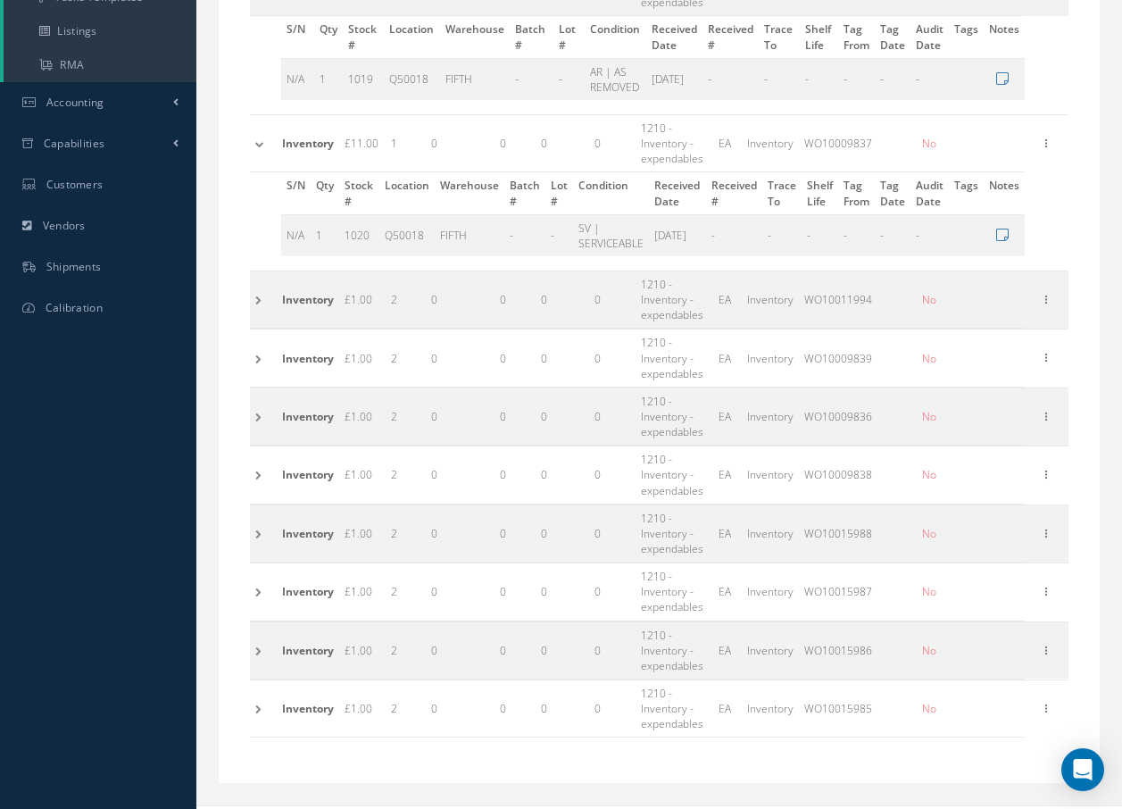
click at [255, 286] on td at bounding box center [263, 299] width 27 height 57
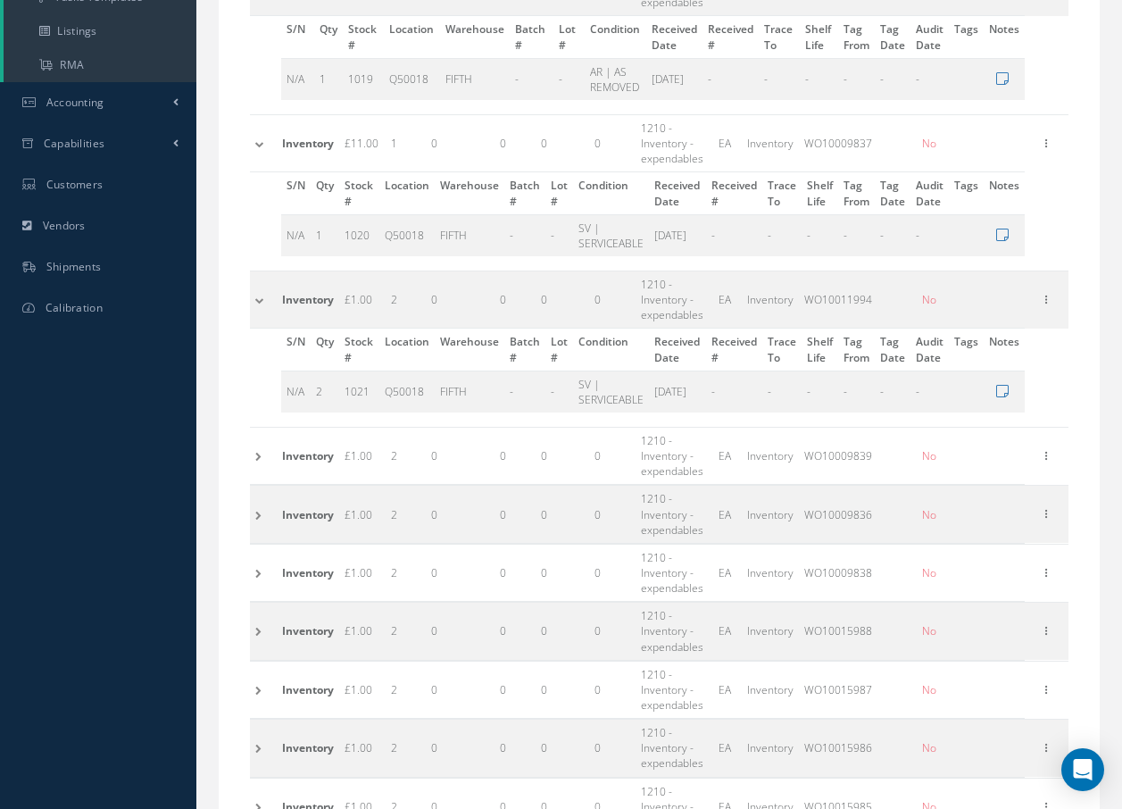
click at [255, 286] on td at bounding box center [263, 299] width 27 height 57
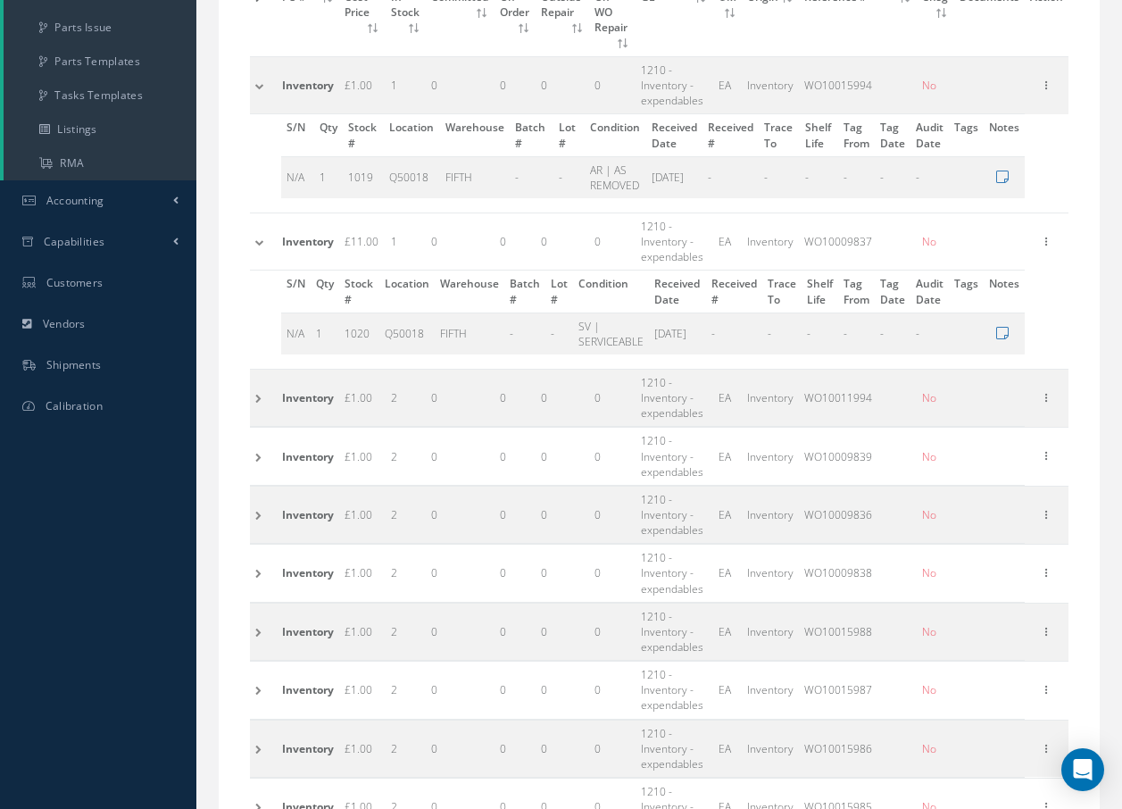
scroll to position [319, 0]
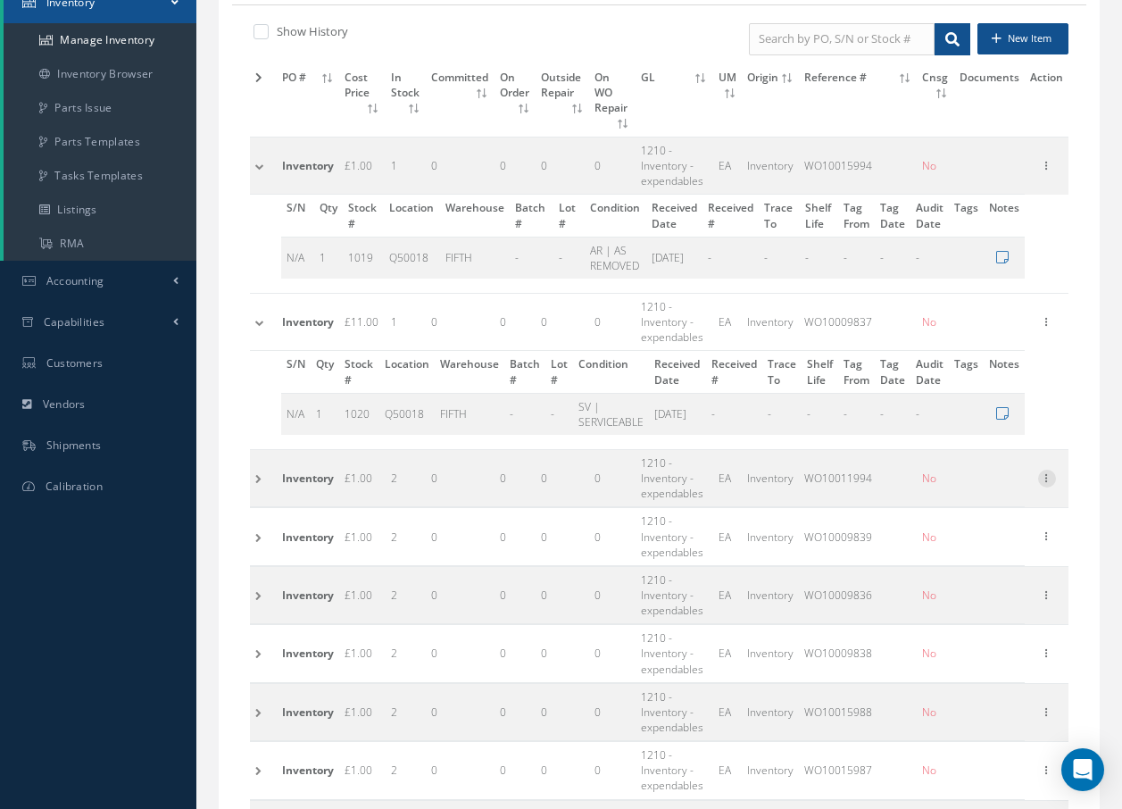
click at [1054, 470] on icon at bounding box center [1047, 477] width 18 height 14
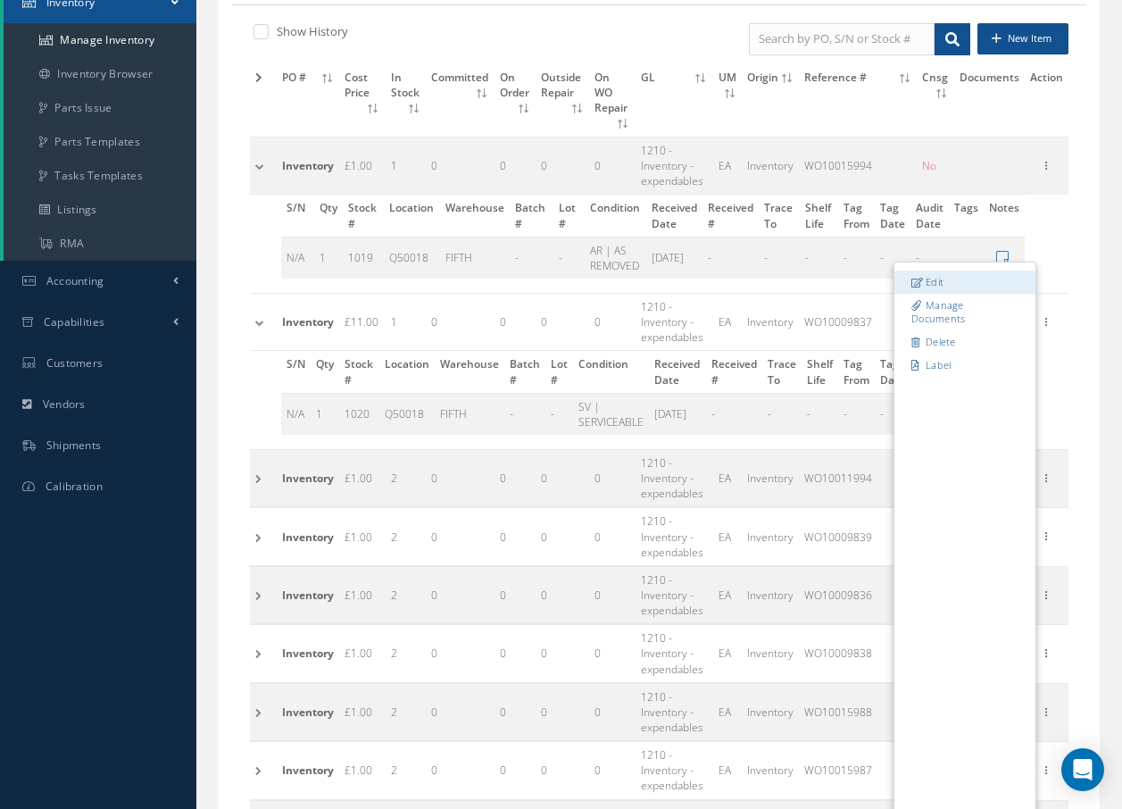
click at [960, 270] on link "Edit" at bounding box center [964, 281] width 141 height 23
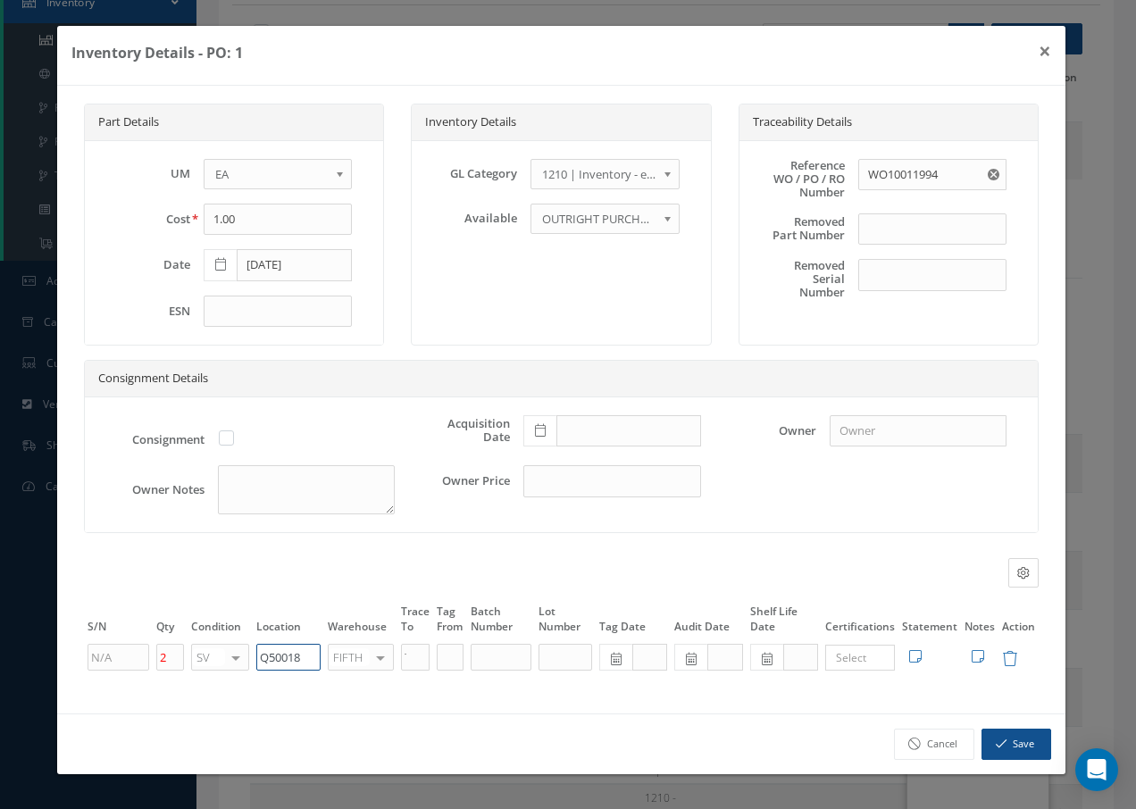
drag, startPoint x: 311, startPoint y: 653, endPoint x: 205, endPoint y: 663, distance: 105.9
click at [205, 663] on tr "2 SV OH SV RP AR NE FN NS RE FP BER N/A INSP BC AI MD RF SCR TS USE TL SP NU AS…" at bounding box center [561, 657] width 954 height 30
paste input "Q50018"
type input "Q50018"
click at [382, 663] on div at bounding box center [380, 658] width 25 height 26
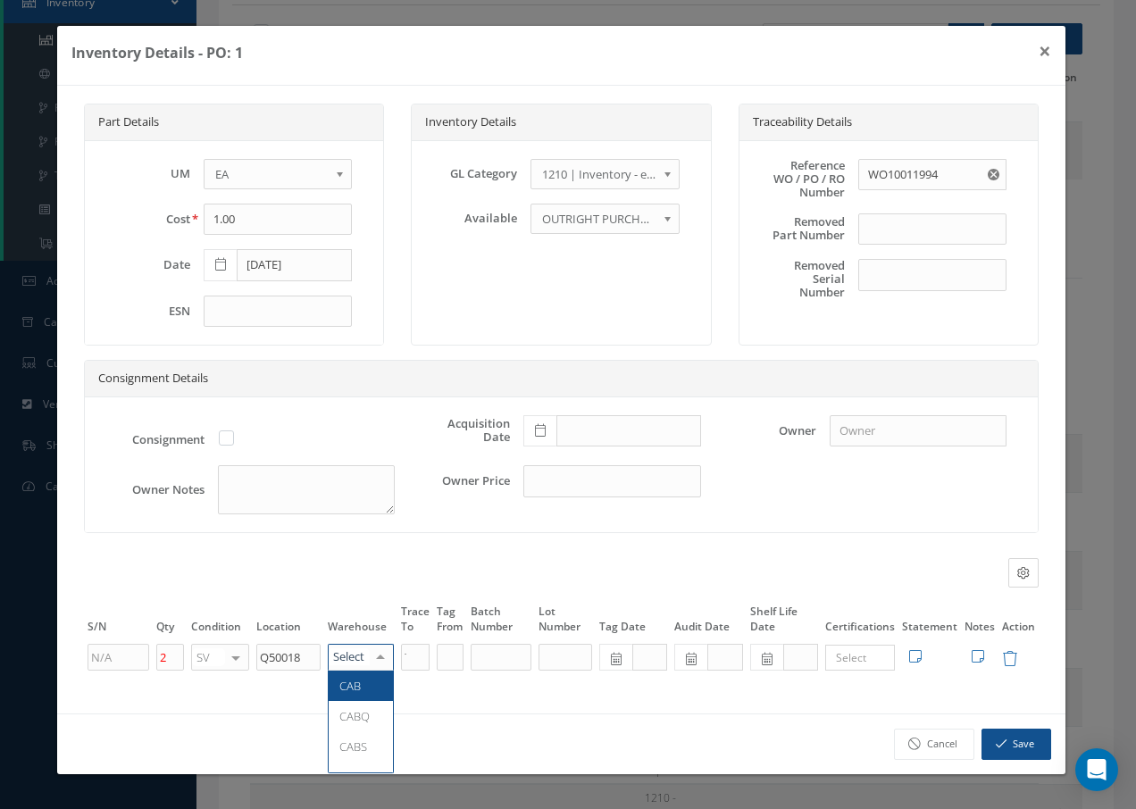
click at [382, 661] on div at bounding box center [380, 658] width 25 height 26
click at [953, 744] on link "Cancel" at bounding box center [934, 743] width 80 height 31
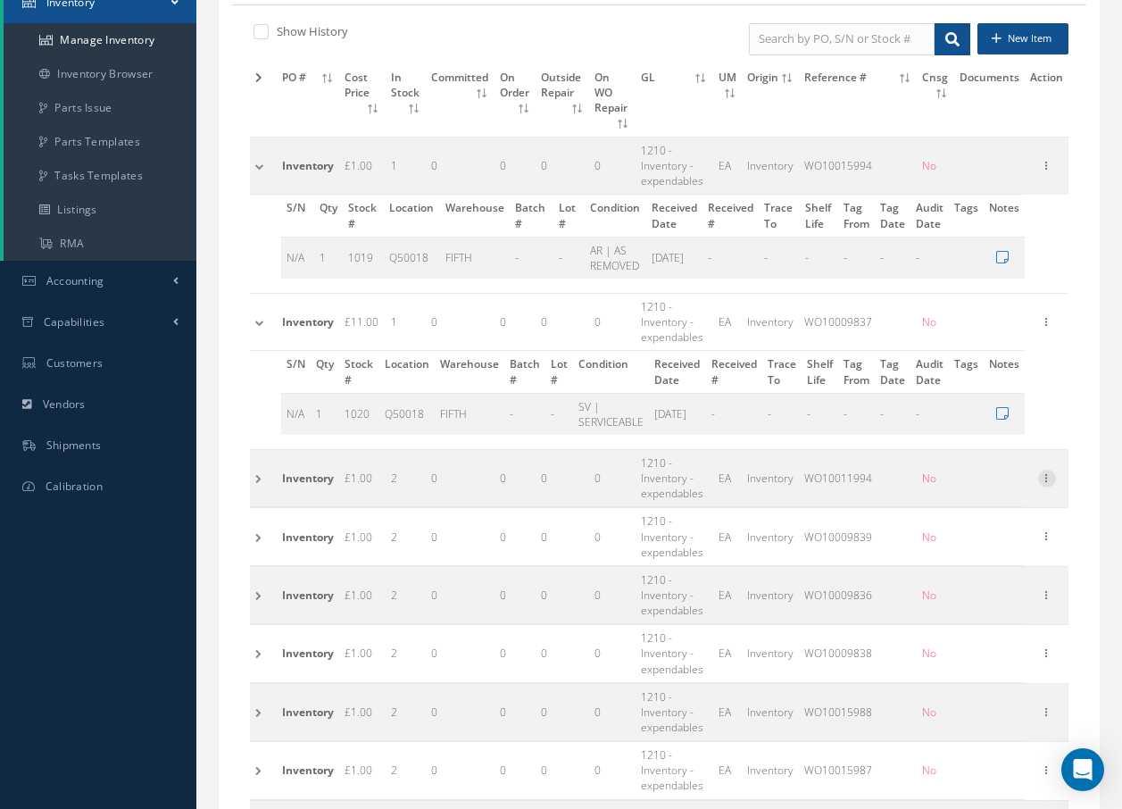
click at [1054, 470] on icon at bounding box center [1047, 477] width 18 height 14
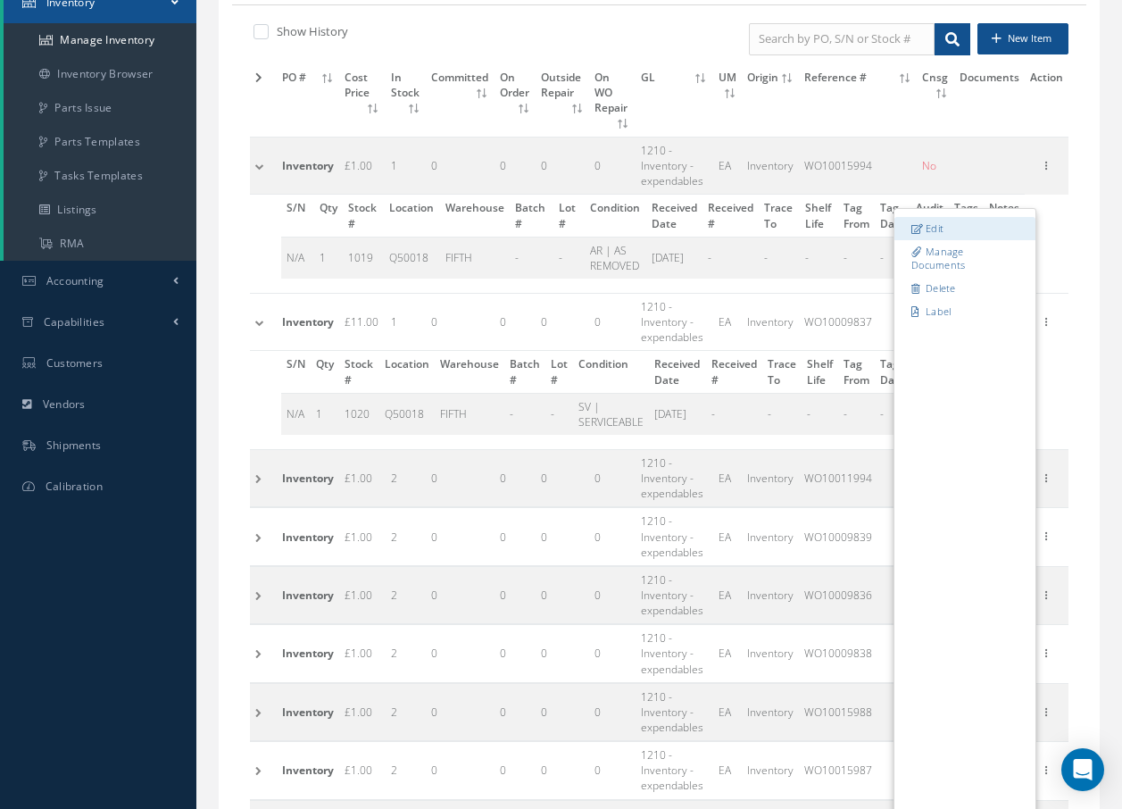
click at [972, 217] on link "Edit" at bounding box center [964, 228] width 141 height 23
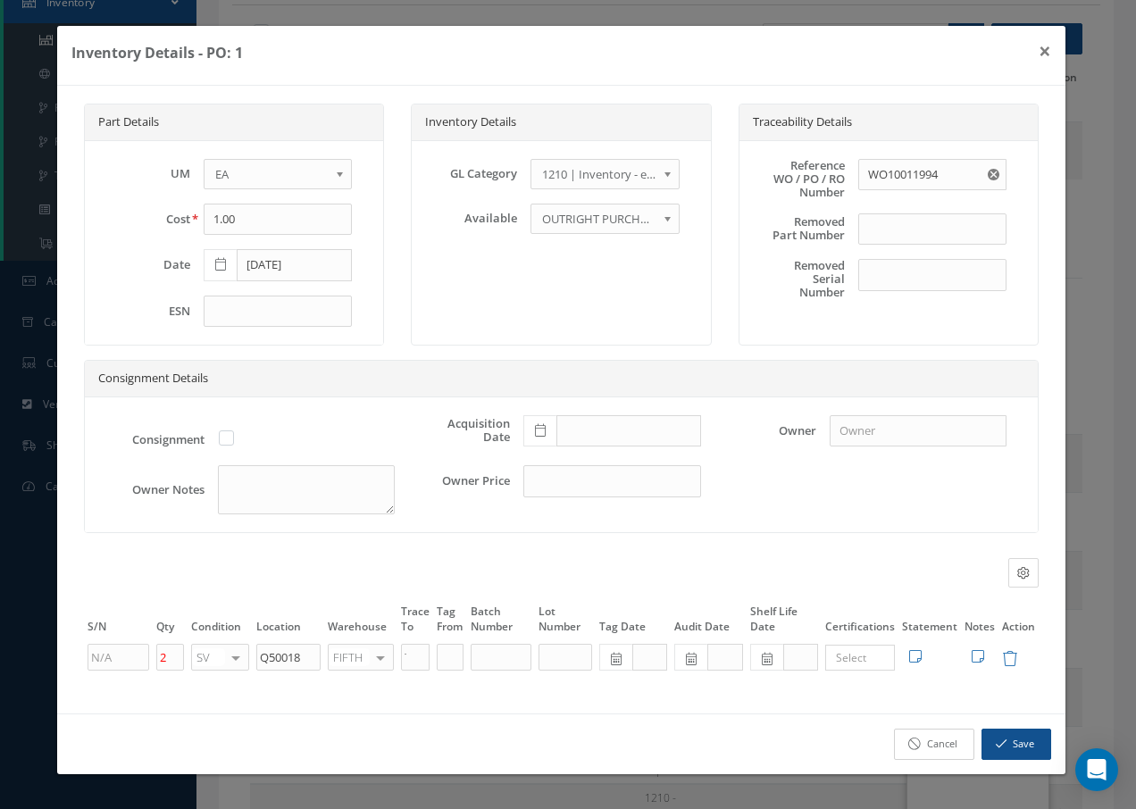
click at [954, 740] on link "Cancel" at bounding box center [934, 743] width 80 height 31
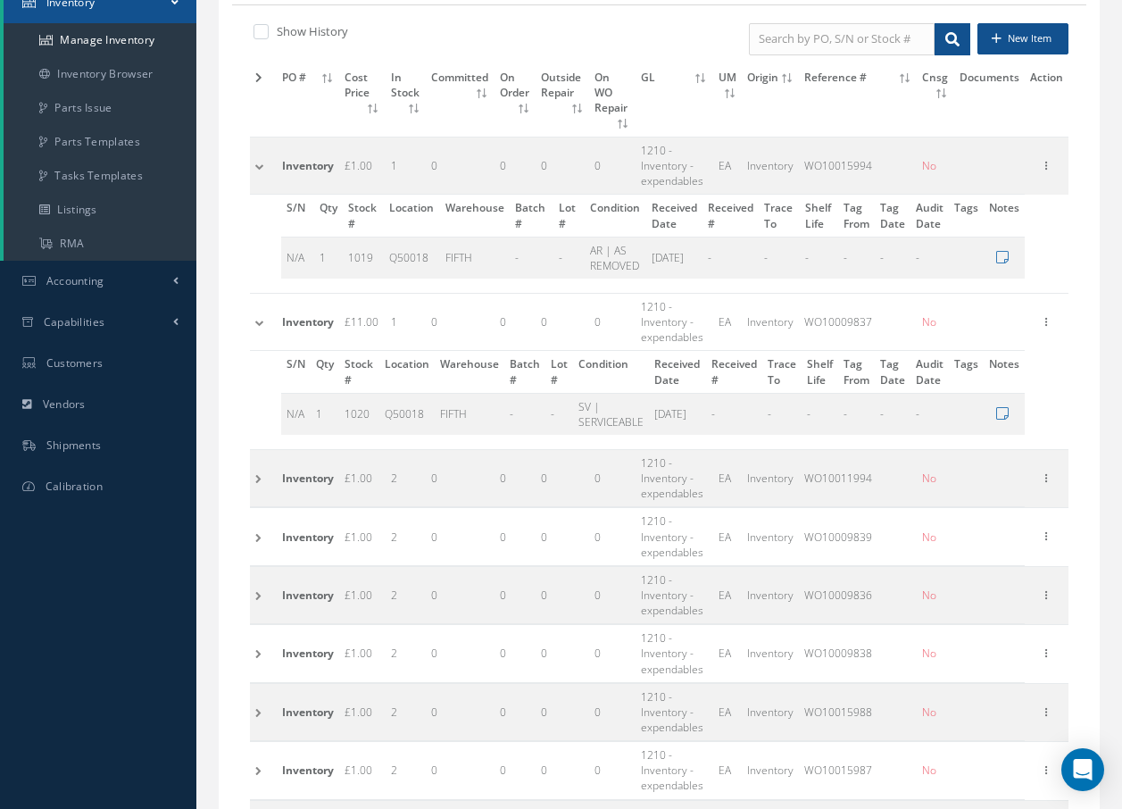
click at [258, 462] on td at bounding box center [263, 478] width 27 height 57
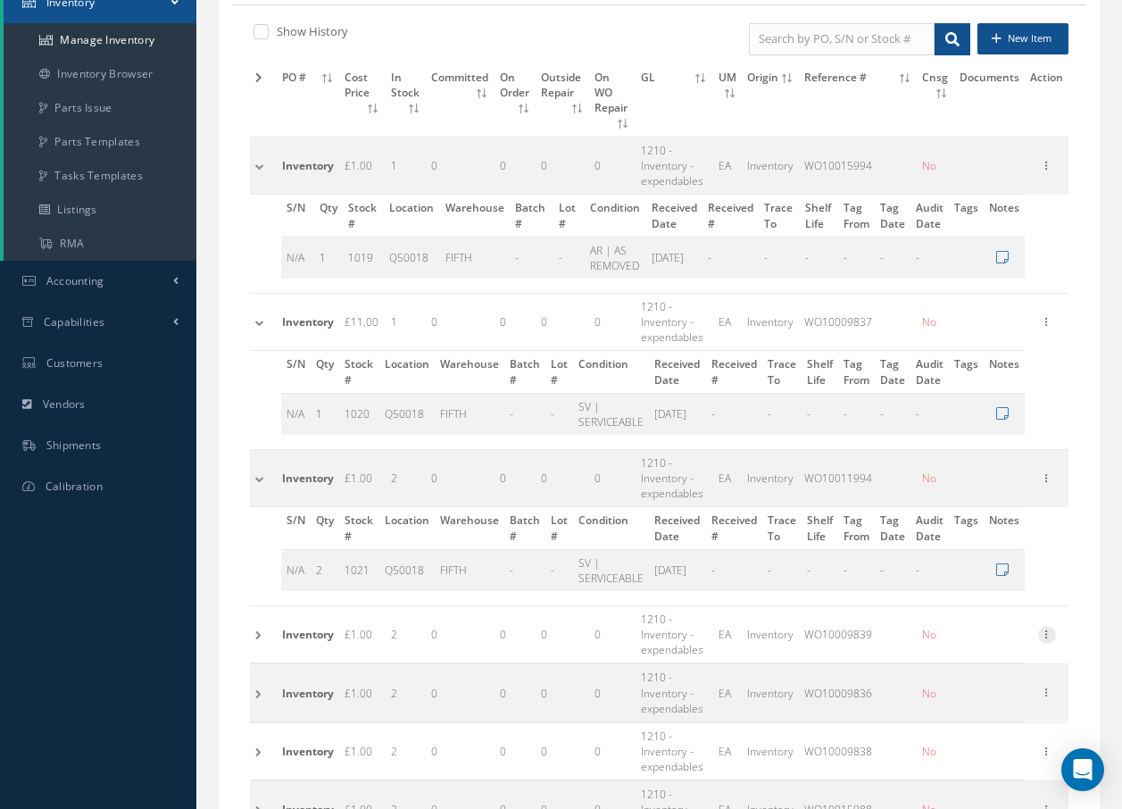
click at [1056, 626] on icon at bounding box center [1047, 633] width 18 height 14
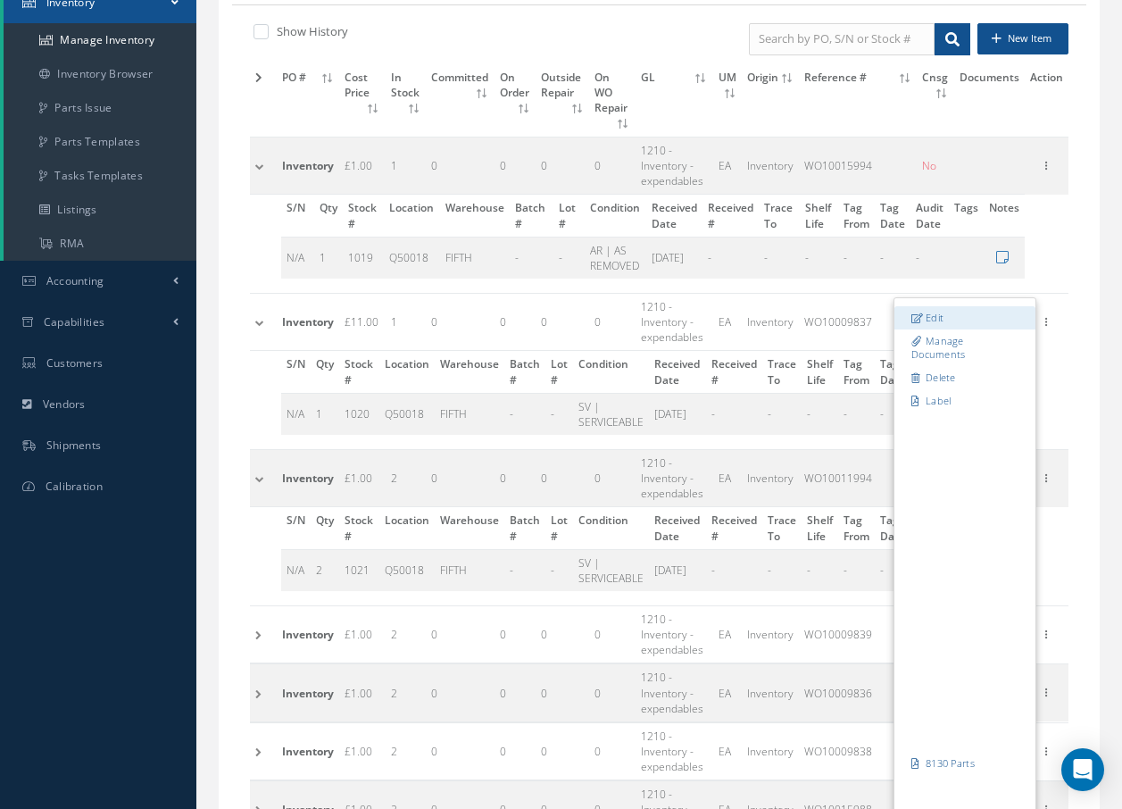
click at [944, 306] on link "Edit" at bounding box center [964, 317] width 141 height 23
type input "WO10009839"
type input "MEZZ Q6C"
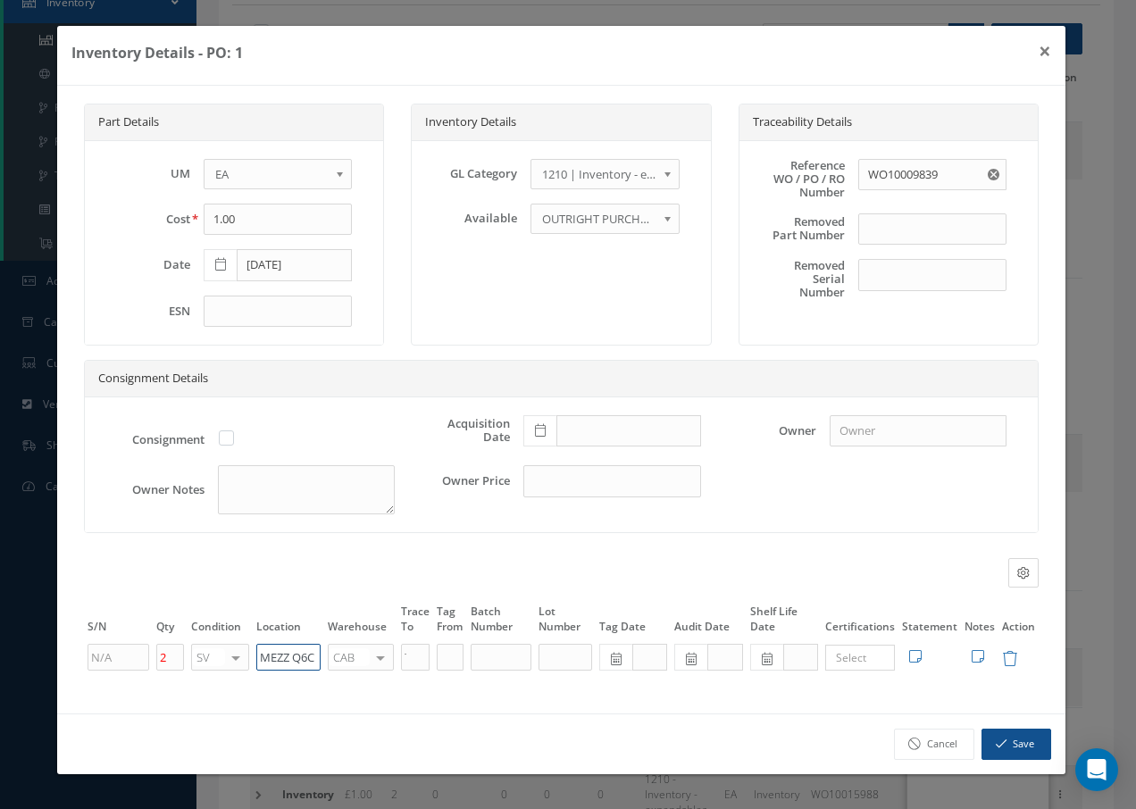
drag, startPoint x: 317, startPoint y: 653, endPoint x: 238, endPoint y: 659, distance: 78.7
click at [238, 659] on tr "2 SV OH SV RP AR NE FN NS RE FP BER N/A INSP BC AI MD RF SCR TS USE TL SP NU AS…" at bounding box center [561, 657] width 954 height 30
paste input "Q50018"
type input "Q50018"
click at [381, 649] on div at bounding box center [380, 658] width 25 height 26
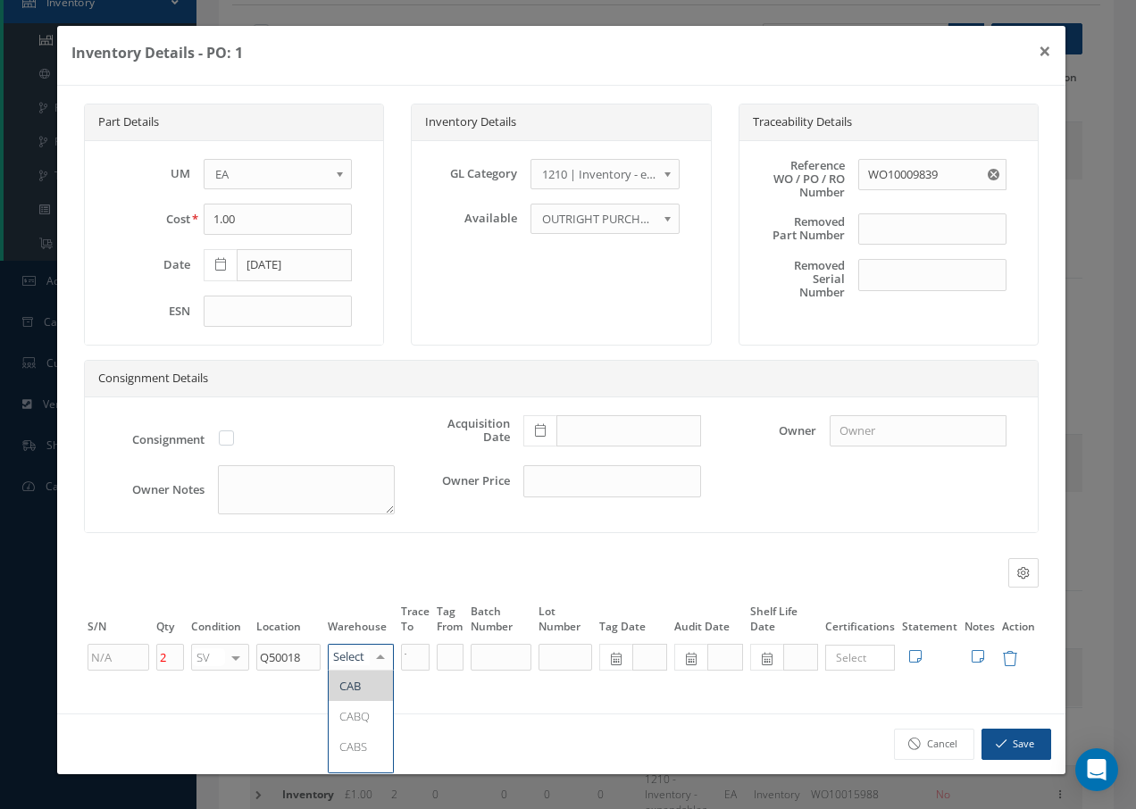
type input "F"
click at [370, 678] on span "FIFTH" at bounding box center [361, 685] width 64 height 30
click at [1032, 746] on button "Save" at bounding box center [1016, 743] width 70 height 31
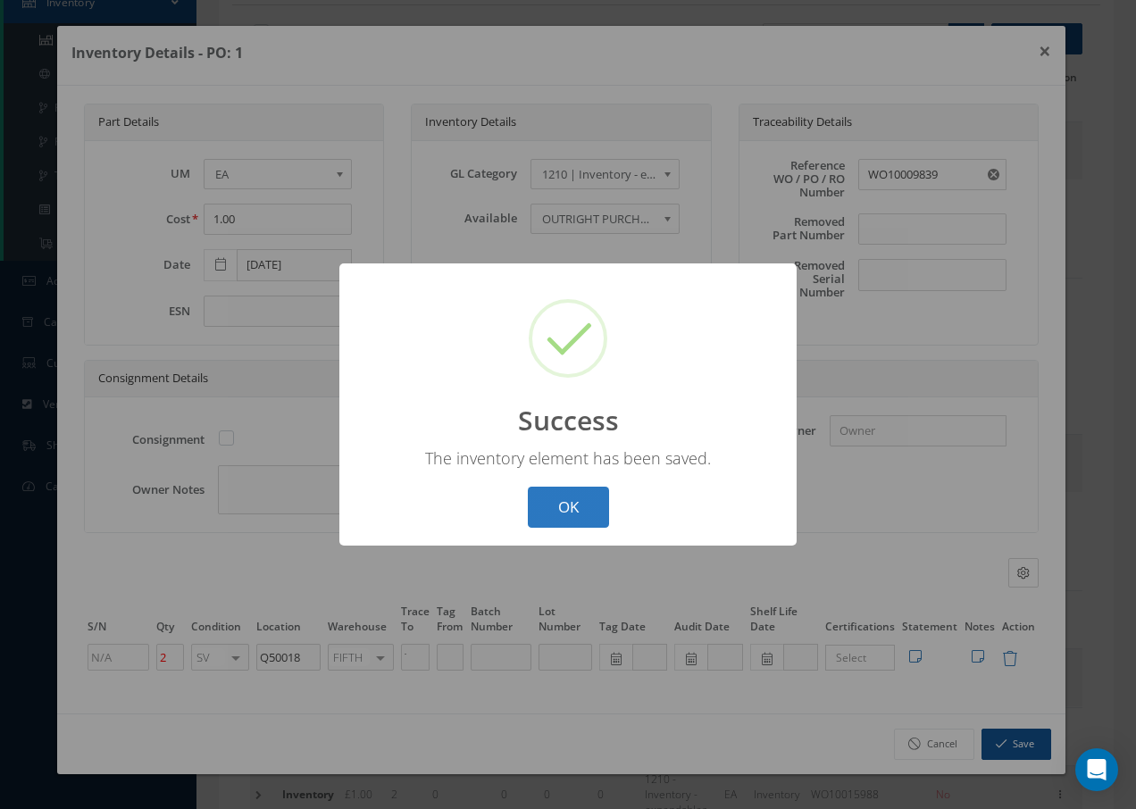
click at [585, 507] on button "OK" at bounding box center [568, 508] width 81 height 42
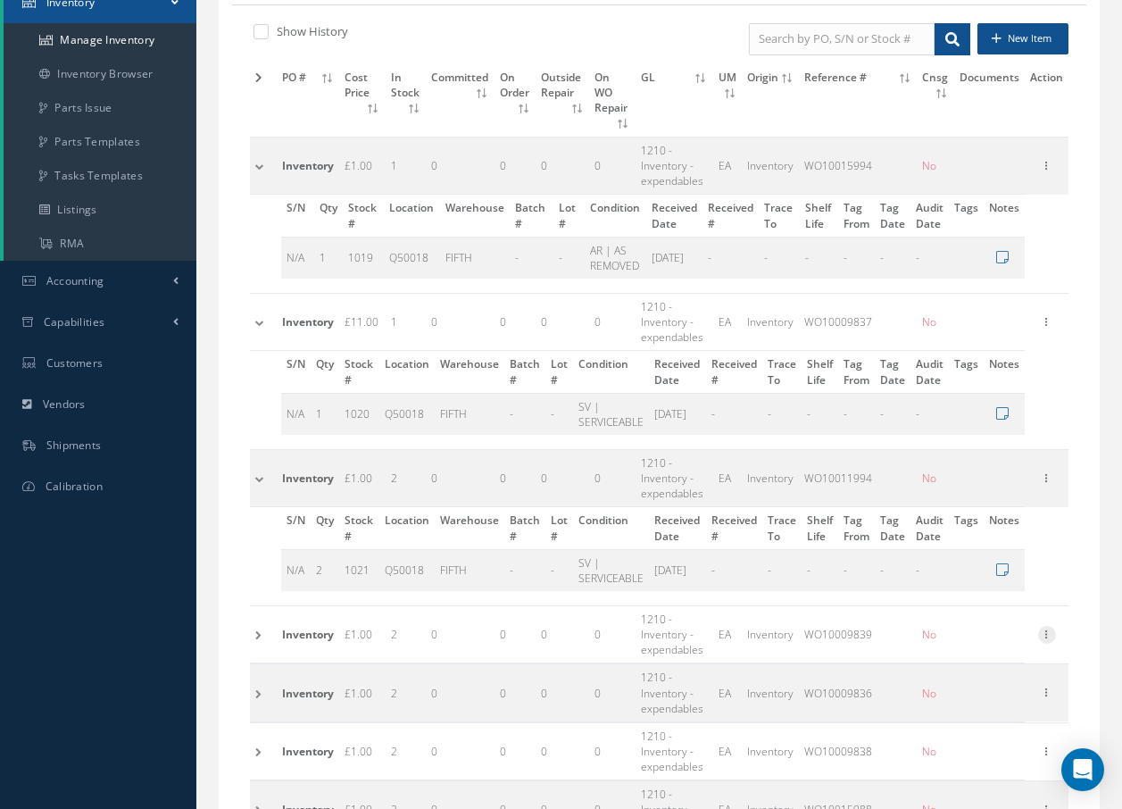
click at [1054, 626] on icon at bounding box center [1047, 633] width 18 height 14
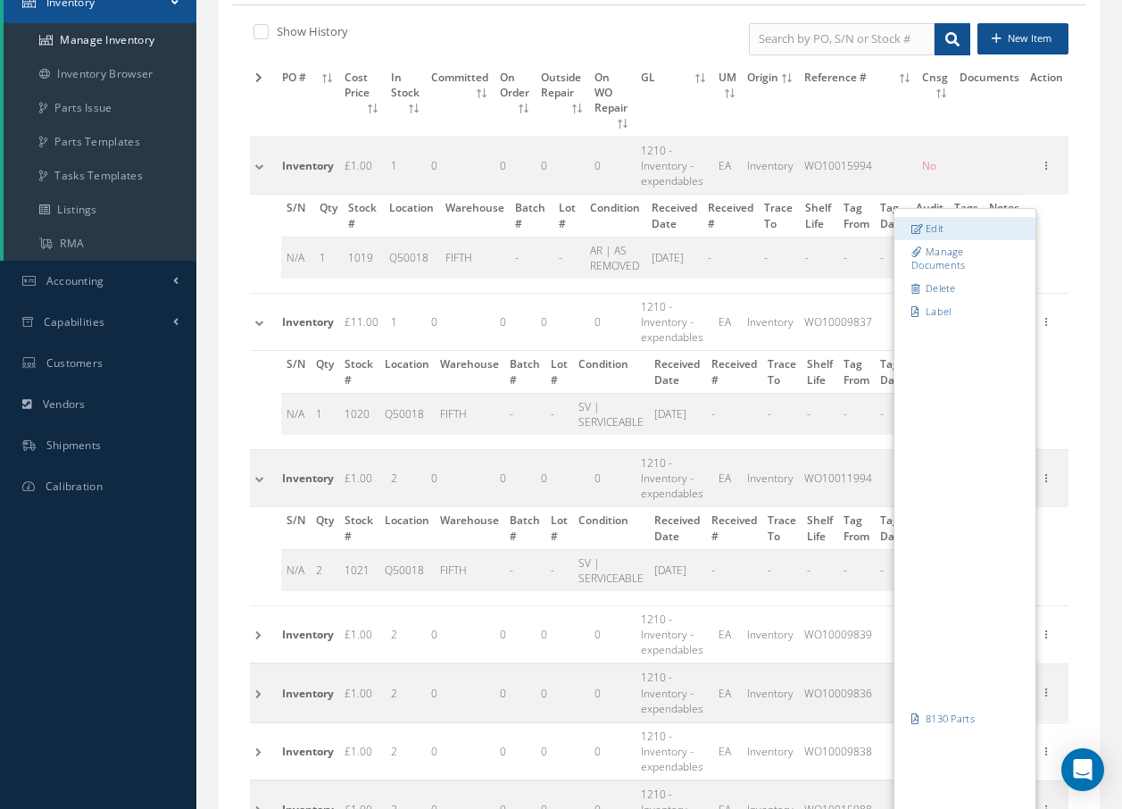
click at [936, 217] on link "Edit" at bounding box center [964, 228] width 141 height 23
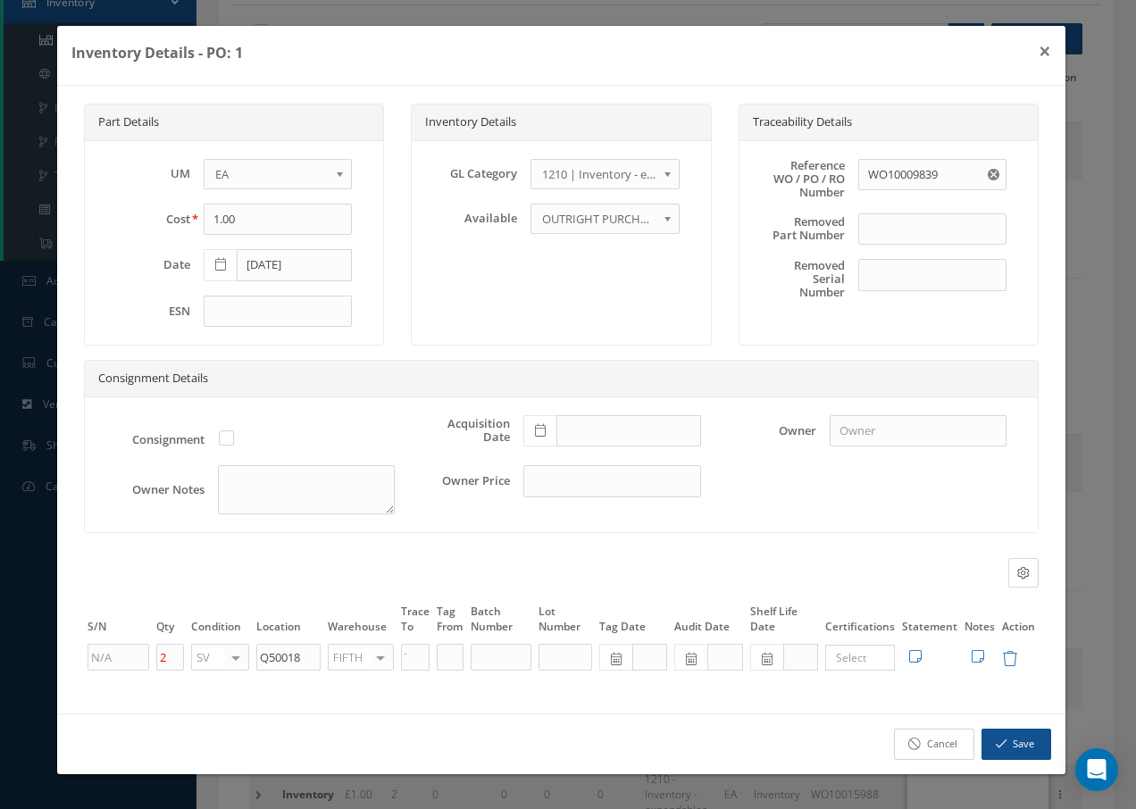
click at [944, 739] on link "Cancel" at bounding box center [934, 743] width 80 height 31
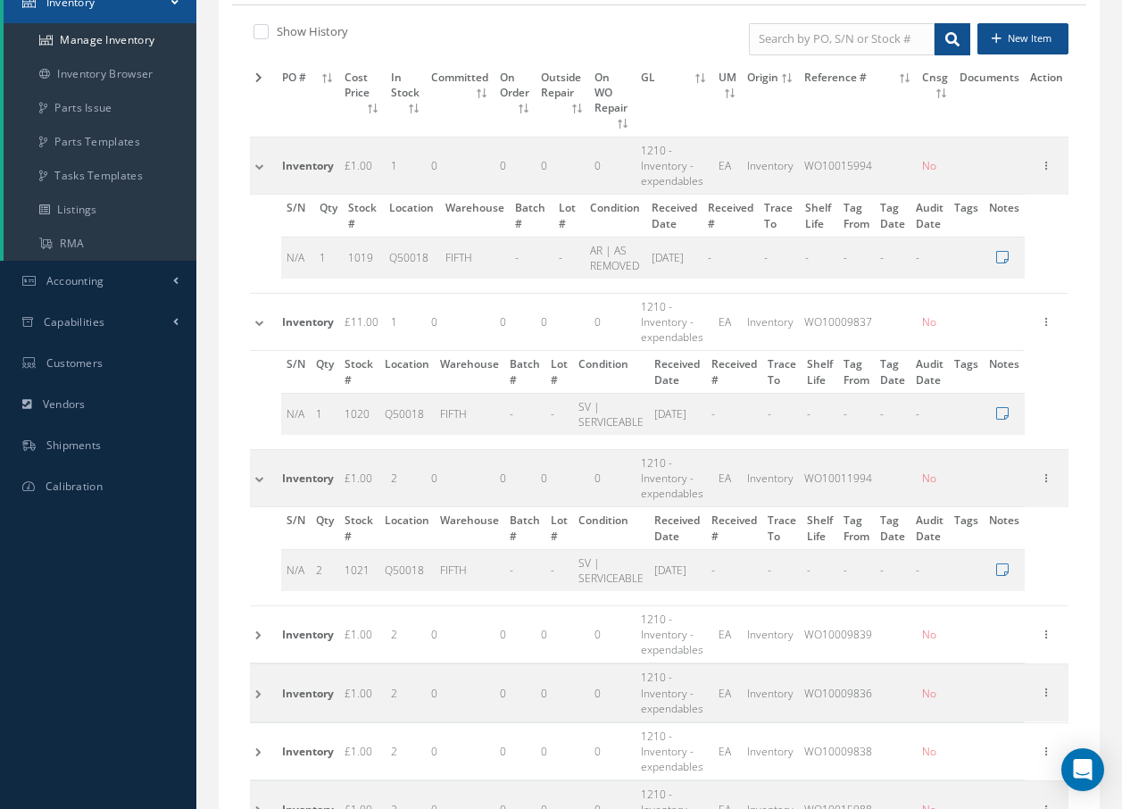
click at [254, 616] on td at bounding box center [263, 634] width 27 height 57
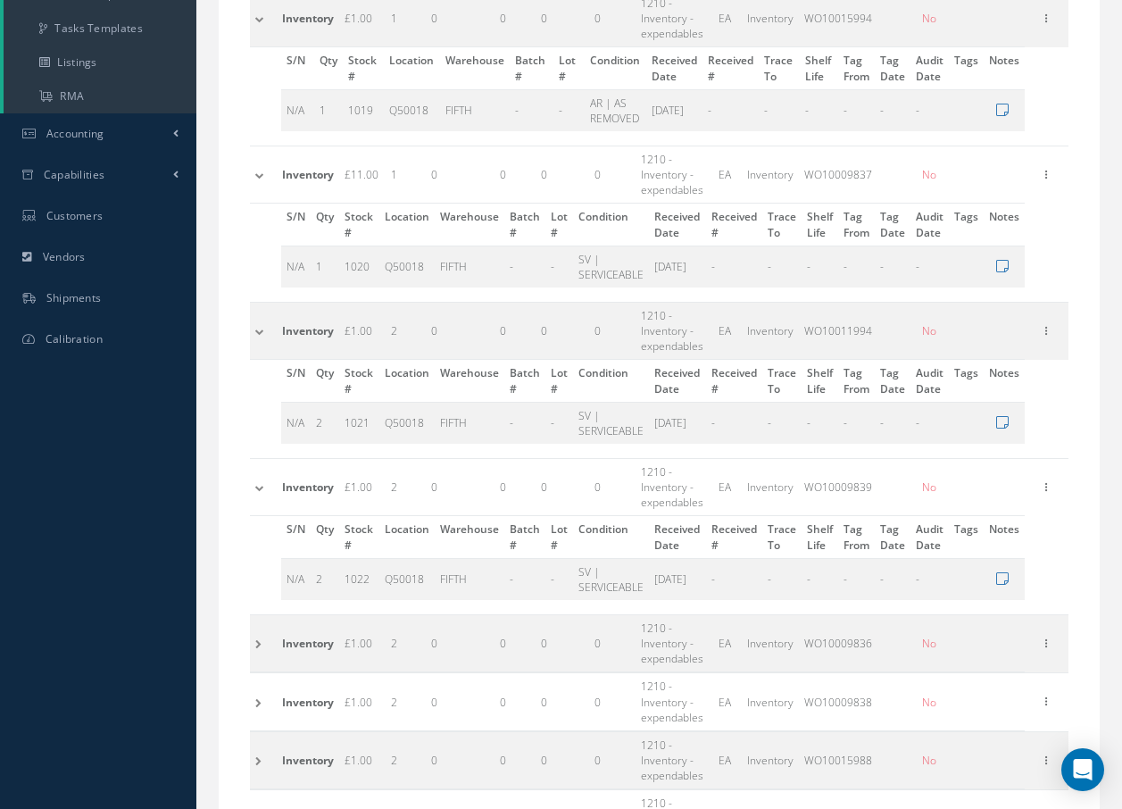
scroll to position [497, 0]
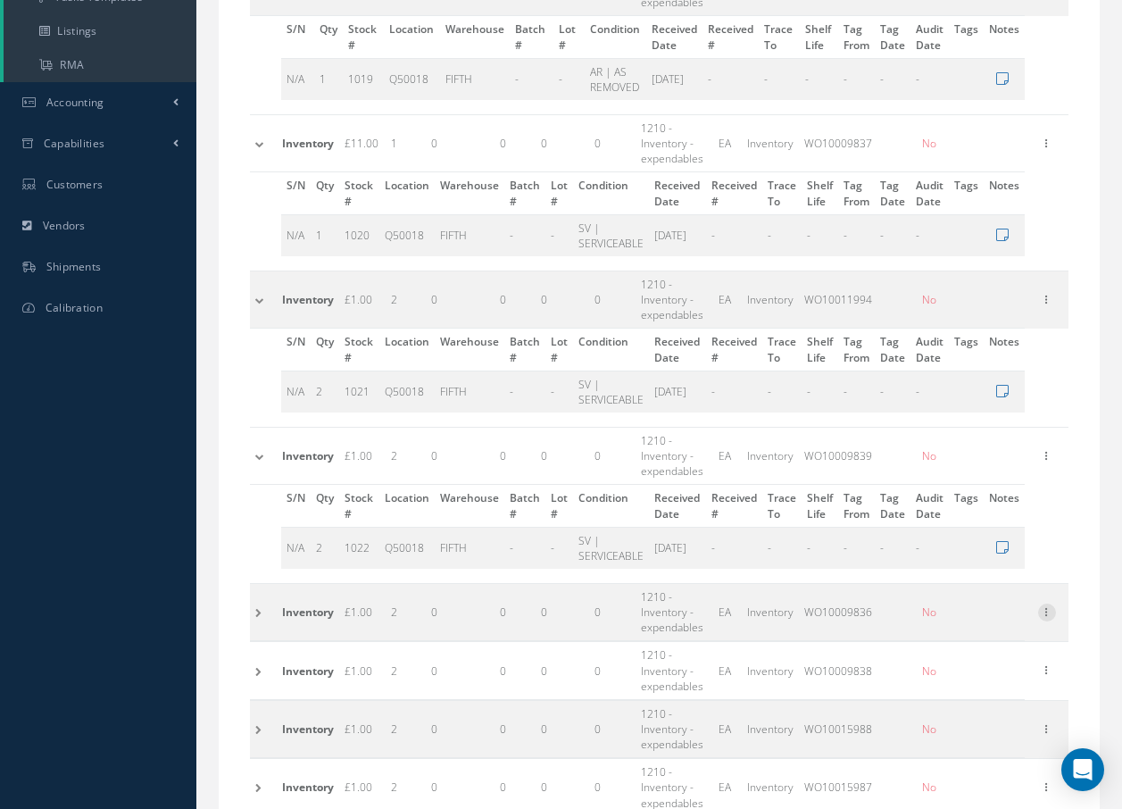
click at [1049, 603] on icon at bounding box center [1047, 610] width 18 height 14
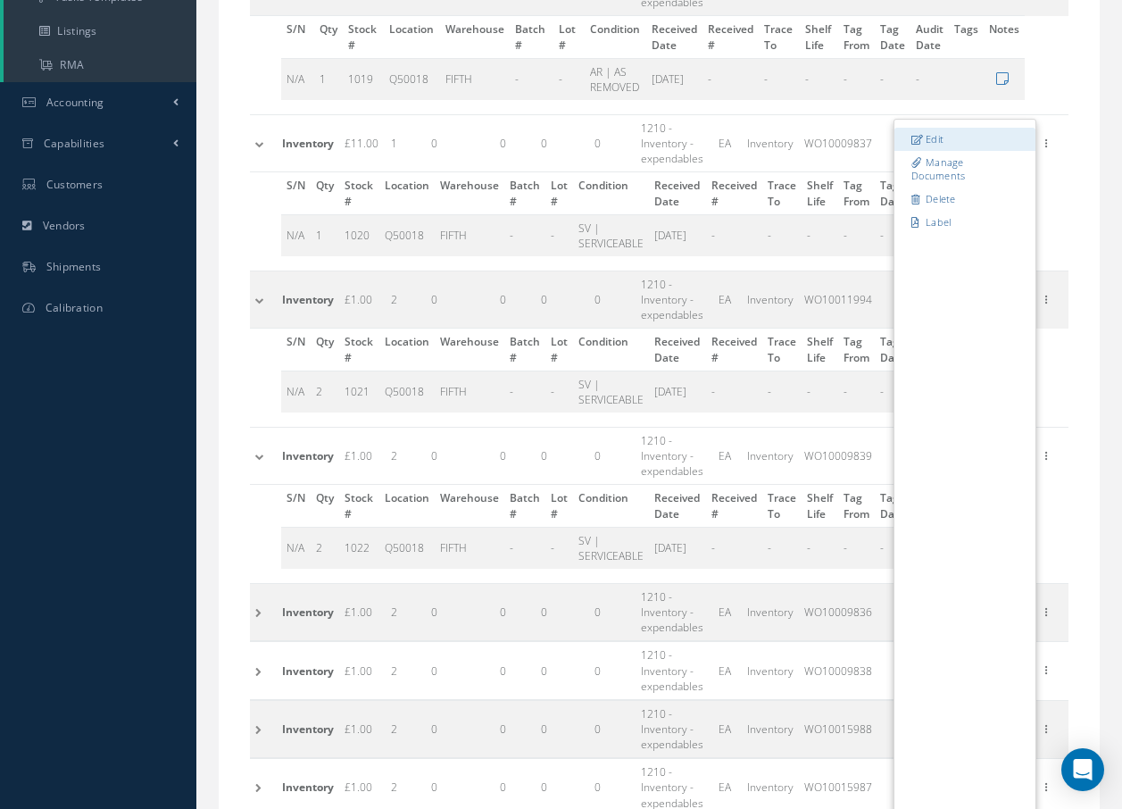
click at [958, 128] on link "Edit" at bounding box center [964, 139] width 141 height 23
type input "WO10009836"
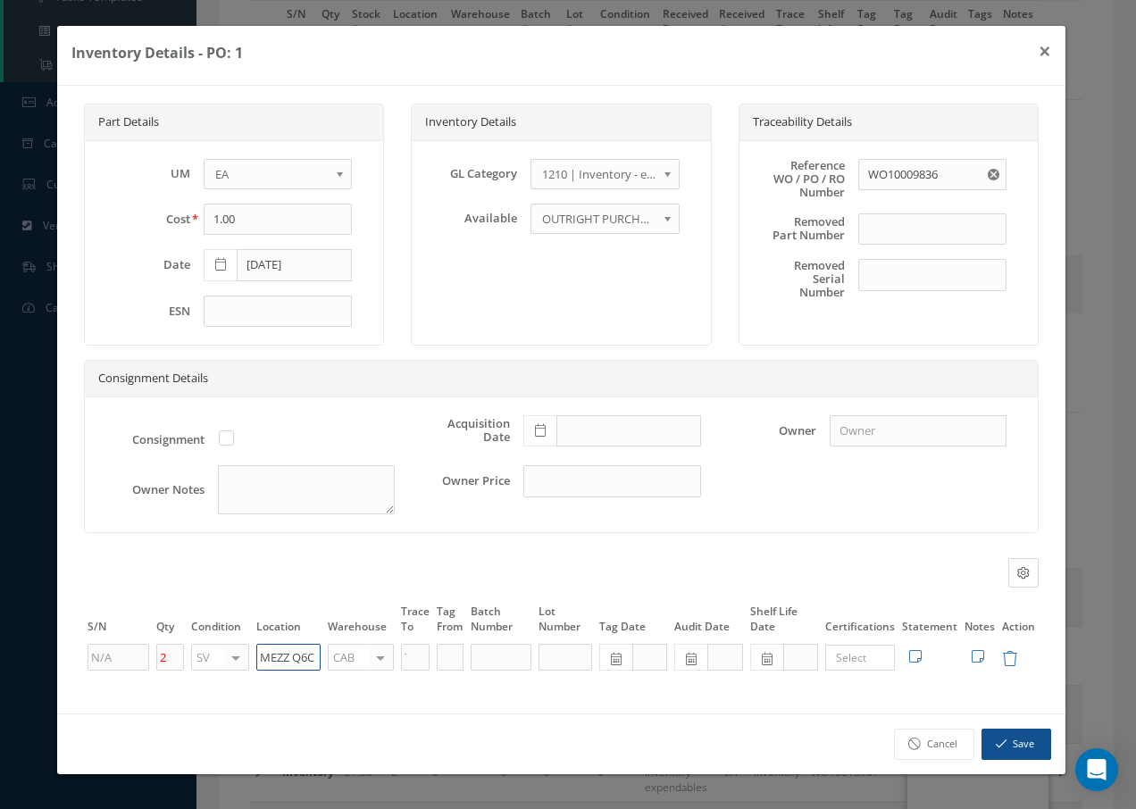
drag, startPoint x: 314, startPoint y: 651, endPoint x: 195, endPoint y: 653, distance: 119.6
click at [195, 646] on tr "2 SV OH SV RP AR NE FN NS RE FP BER N/A INSP BC AI MD RF SCR TS USE TL SP NU AS…" at bounding box center [561, 657] width 954 height 30
paste input "Q50018"
type input "Q50018"
click at [380, 661] on div at bounding box center [380, 658] width 25 height 26
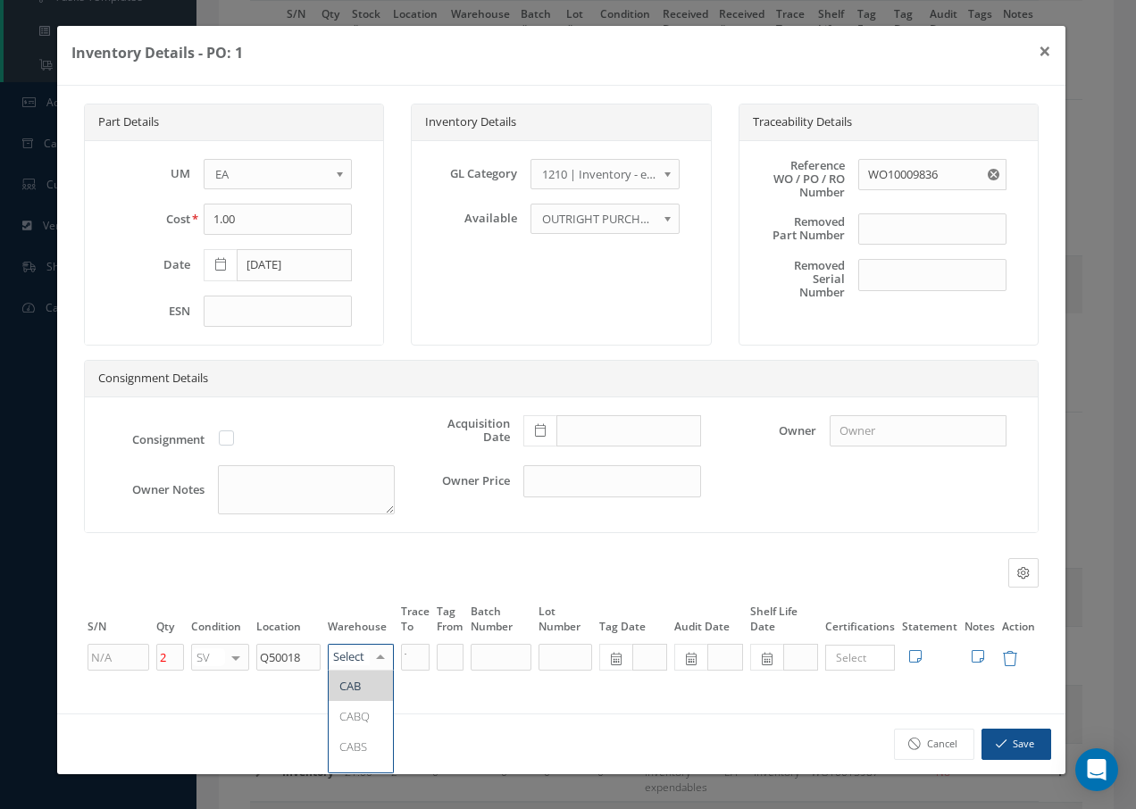
type input "F"
click at [360, 686] on span "FIFTH" at bounding box center [353, 686] width 29 height 16
click at [1012, 745] on button "Save" at bounding box center [1016, 743] width 70 height 31
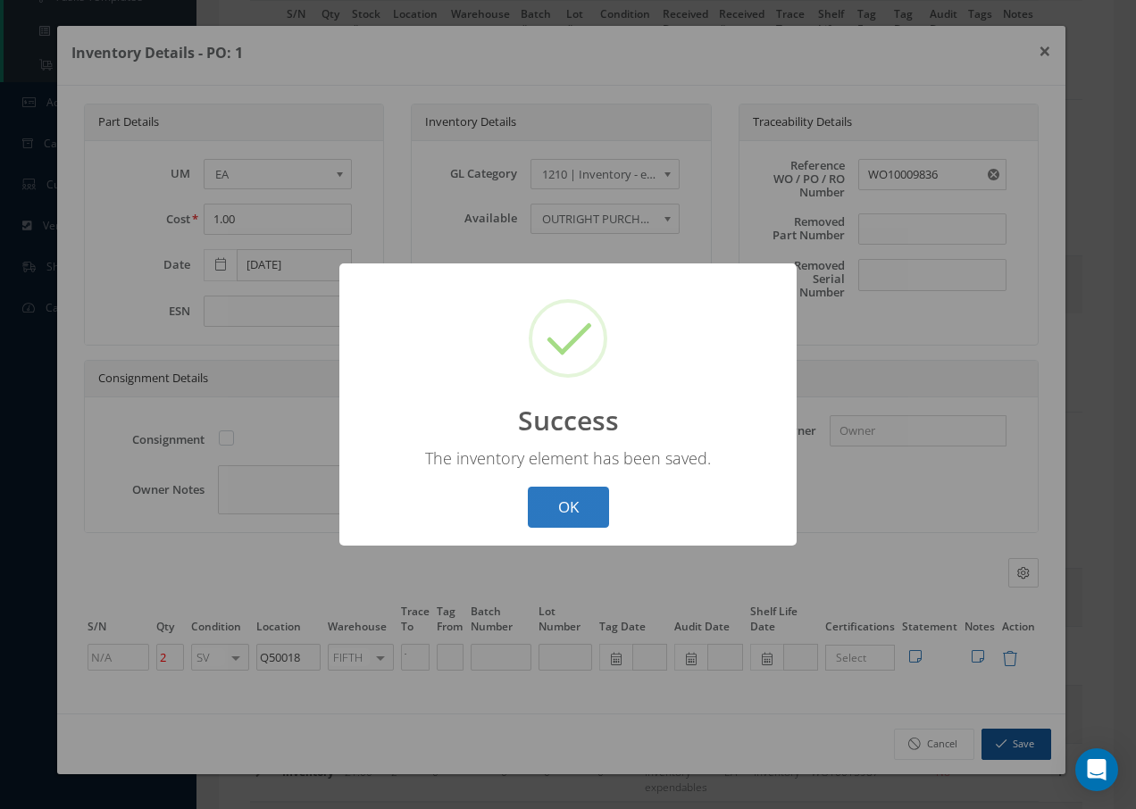
click at [592, 510] on button "OK" at bounding box center [568, 508] width 81 height 42
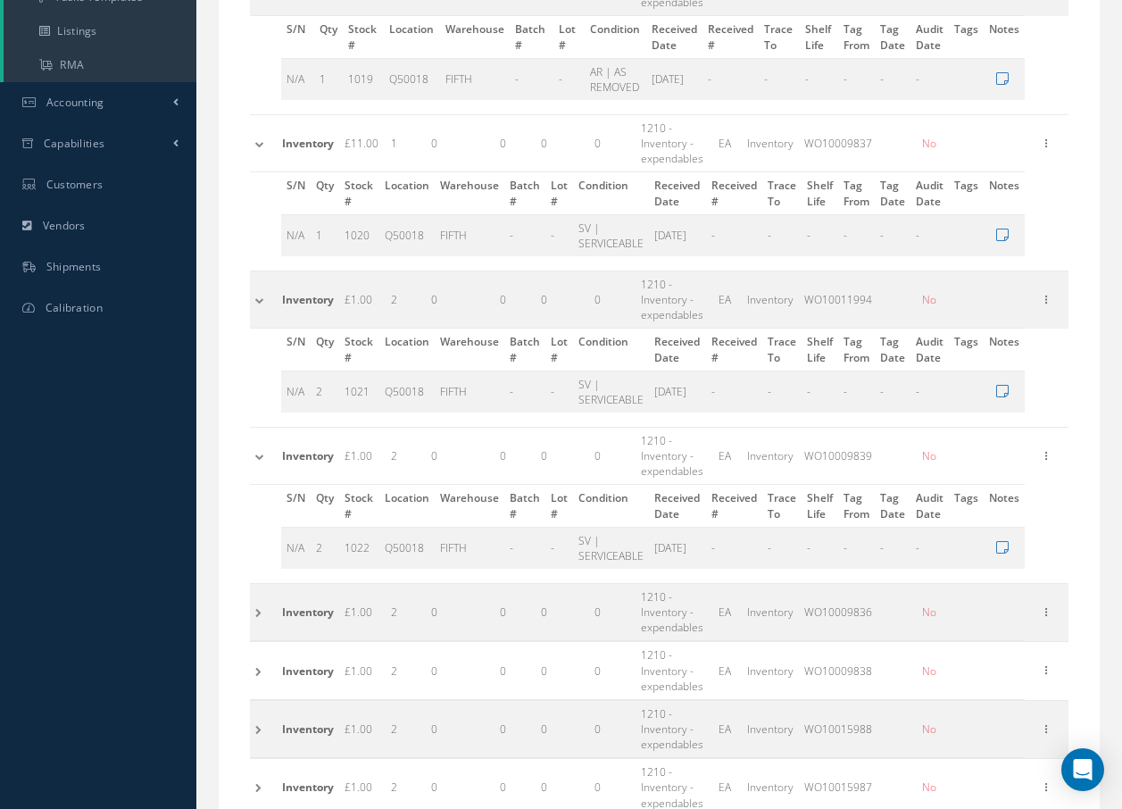
click at [253, 596] on td at bounding box center [263, 612] width 27 height 57
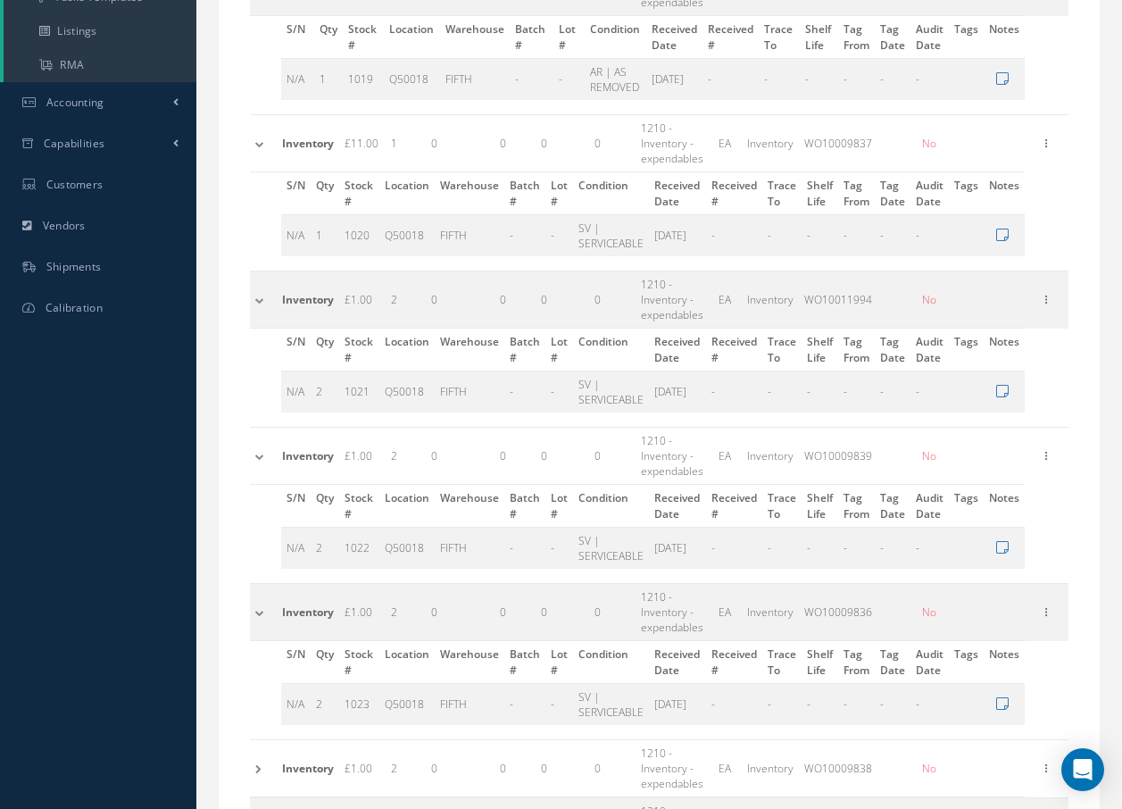
click at [257, 754] on td at bounding box center [263, 767] width 27 height 57
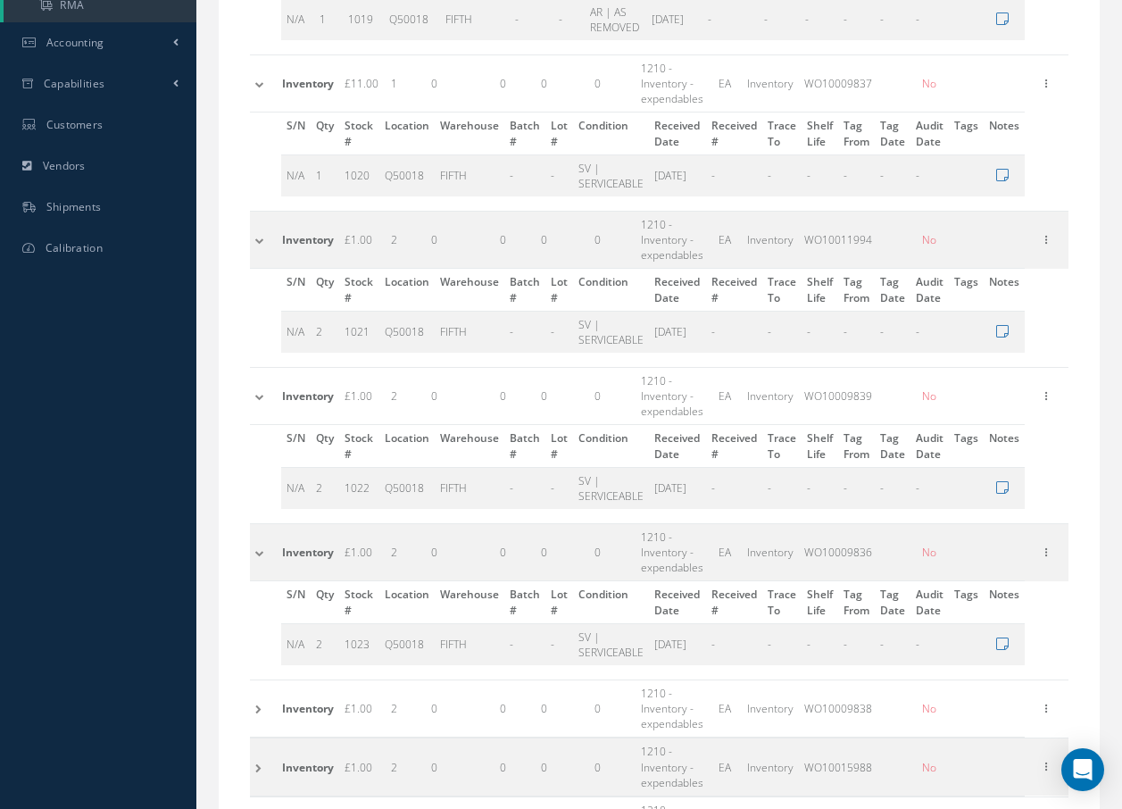
scroll to position [587, 0]
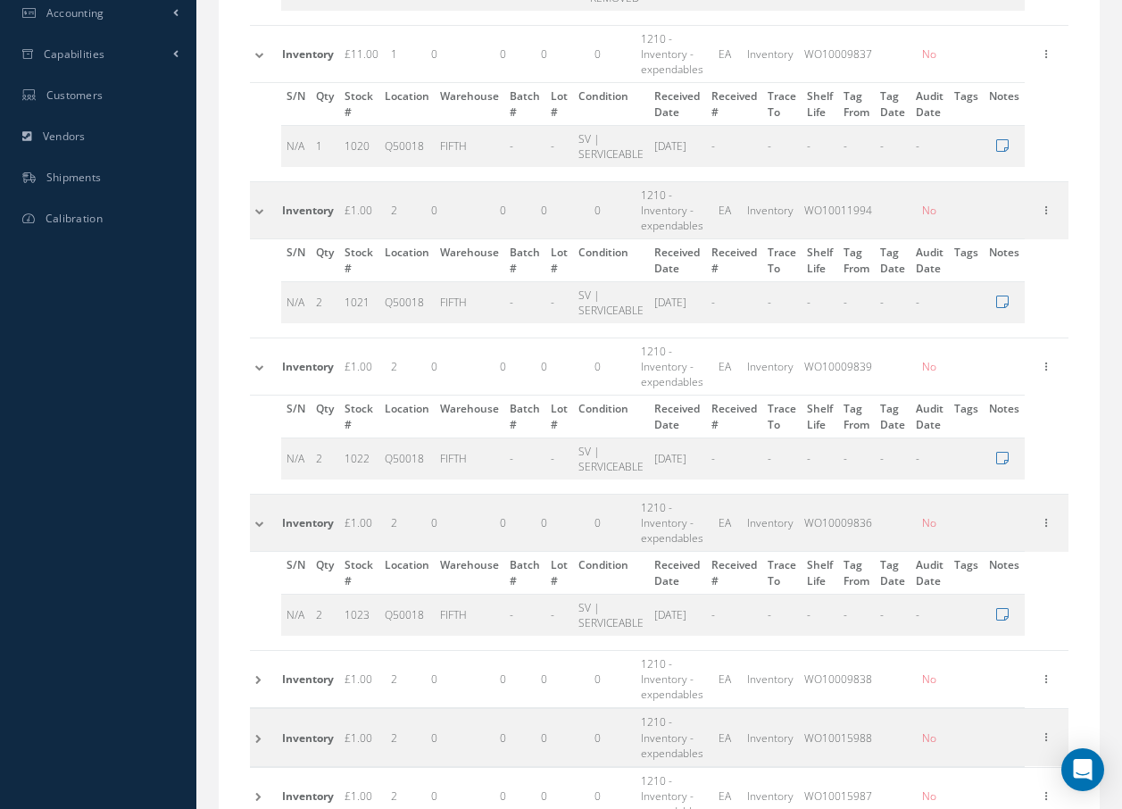
click at [253, 661] on td at bounding box center [263, 678] width 27 height 57
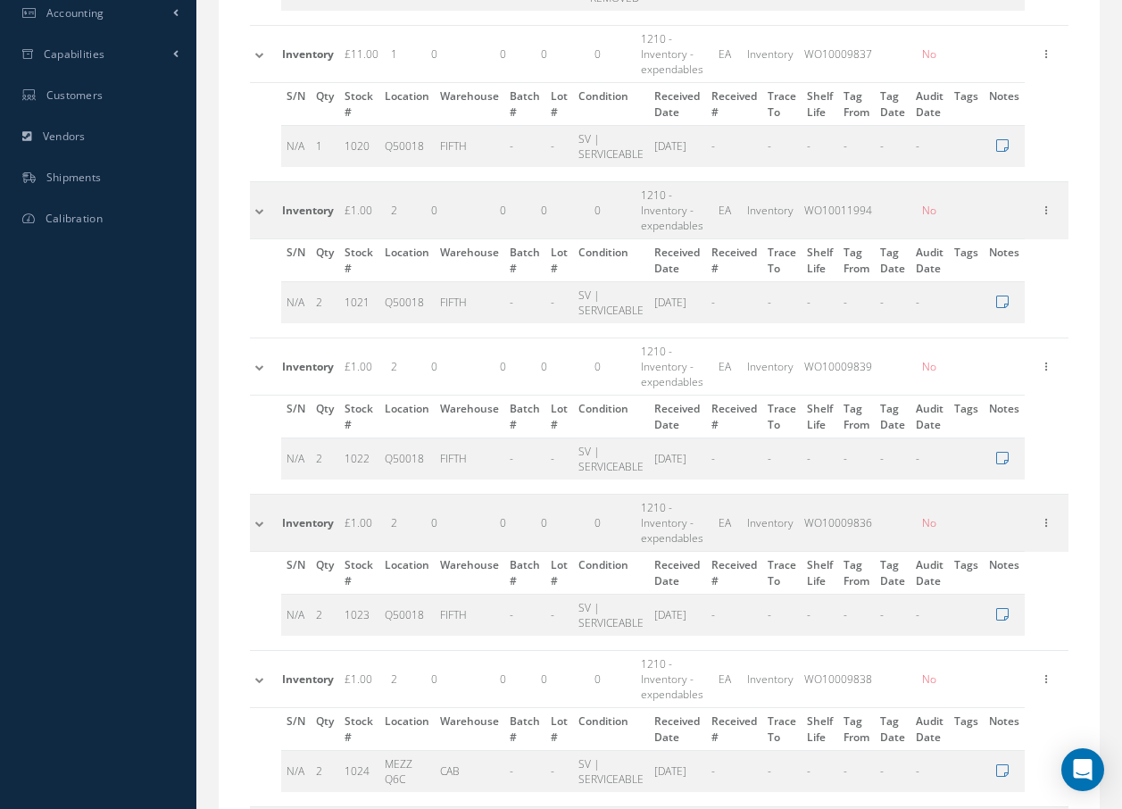
click at [253, 661] on td at bounding box center [263, 678] width 27 height 57
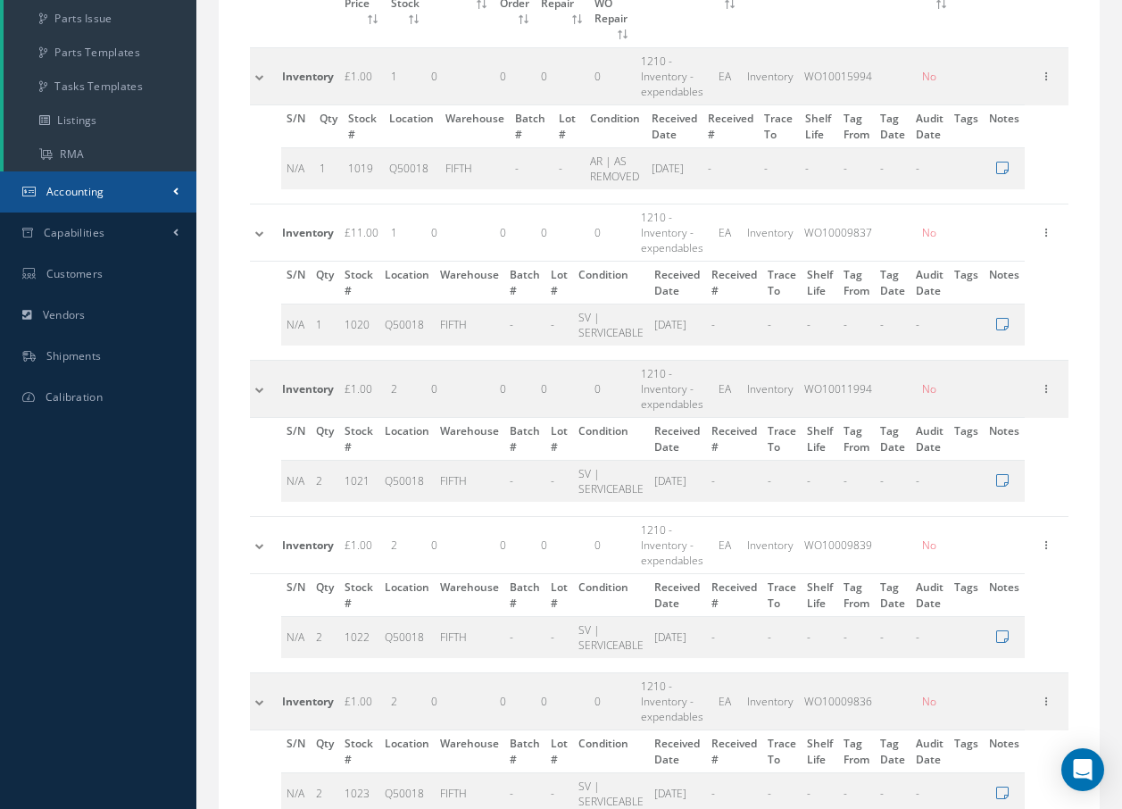
scroll to position [0, 0]
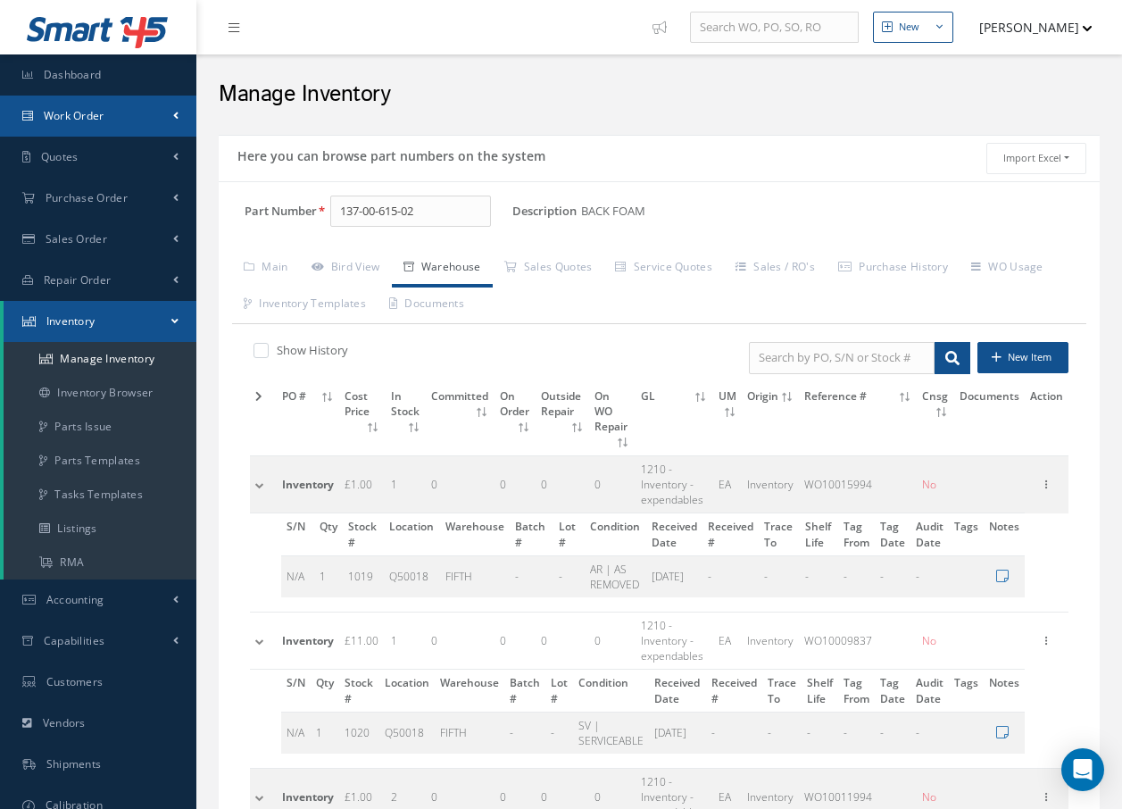
click at [61, 117] on span "Work Order" at bounding box center [74, 115] width 61 height 15
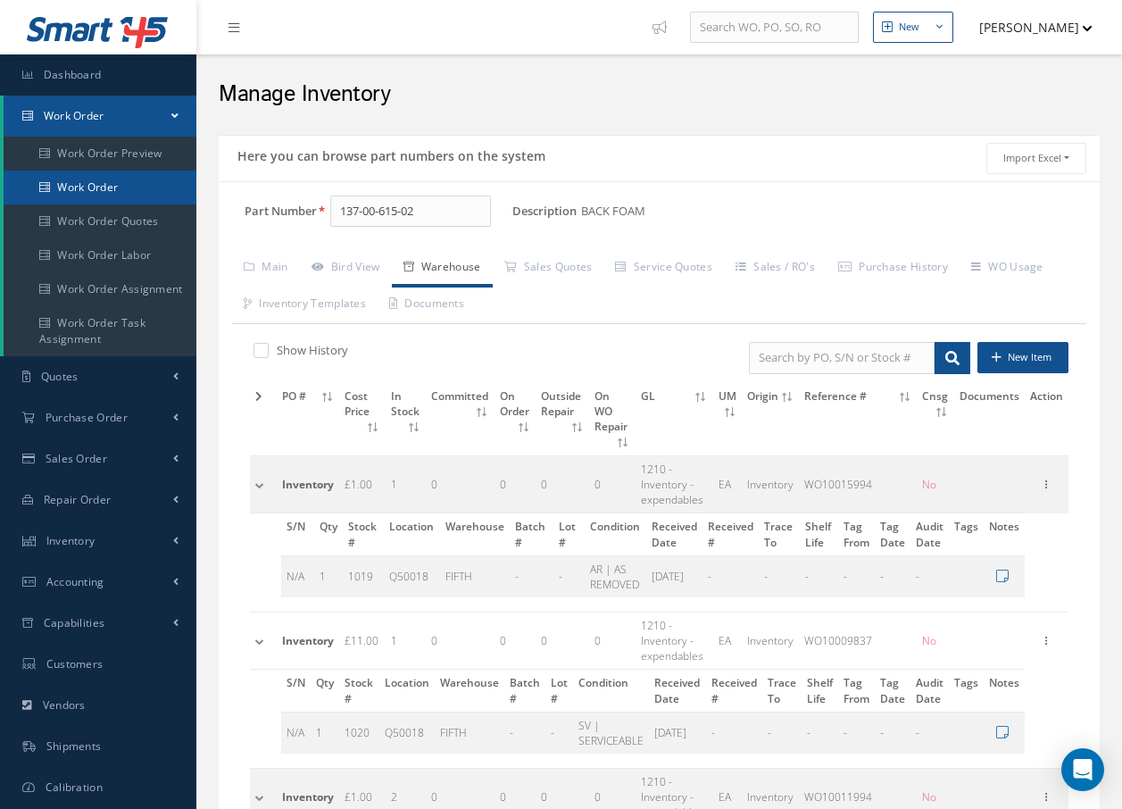
click at [65, 182] on link "Work Order" at bounding box center [100, 188] width 193 height 34
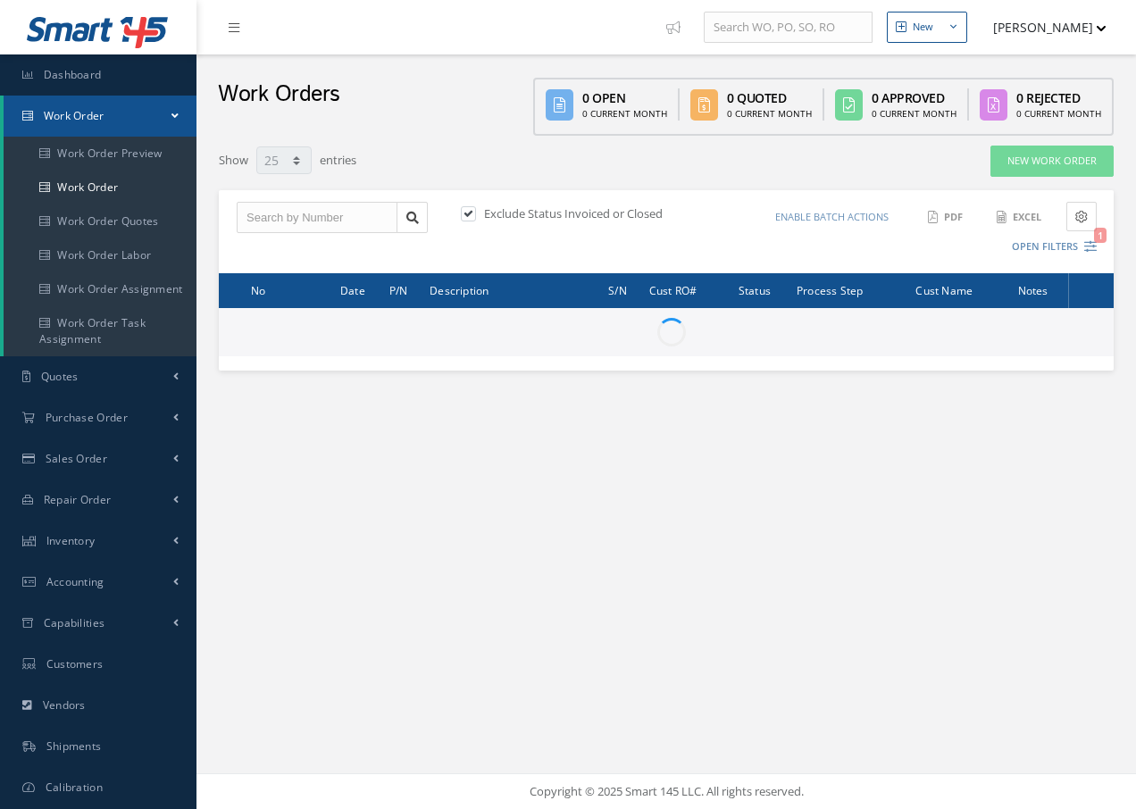
select select "25"
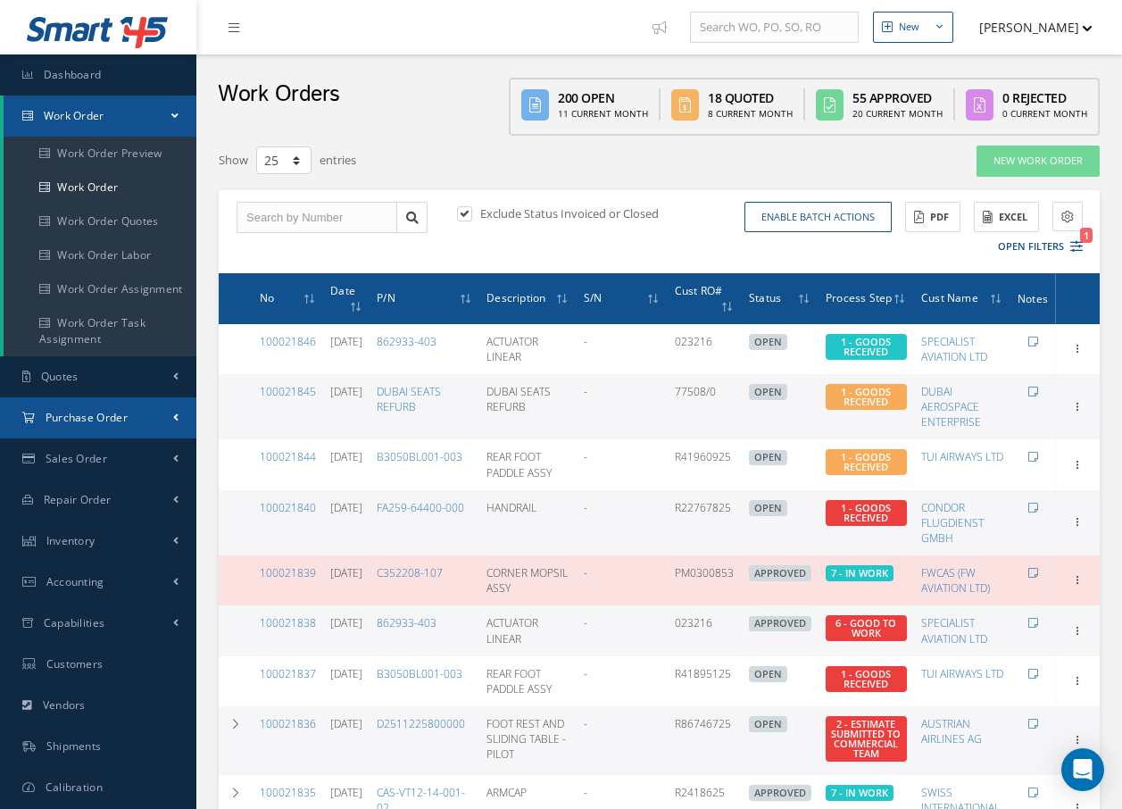
click at [122, 406] on link "Purchase Order" at bounding box center [98, 417] width 196 height 41
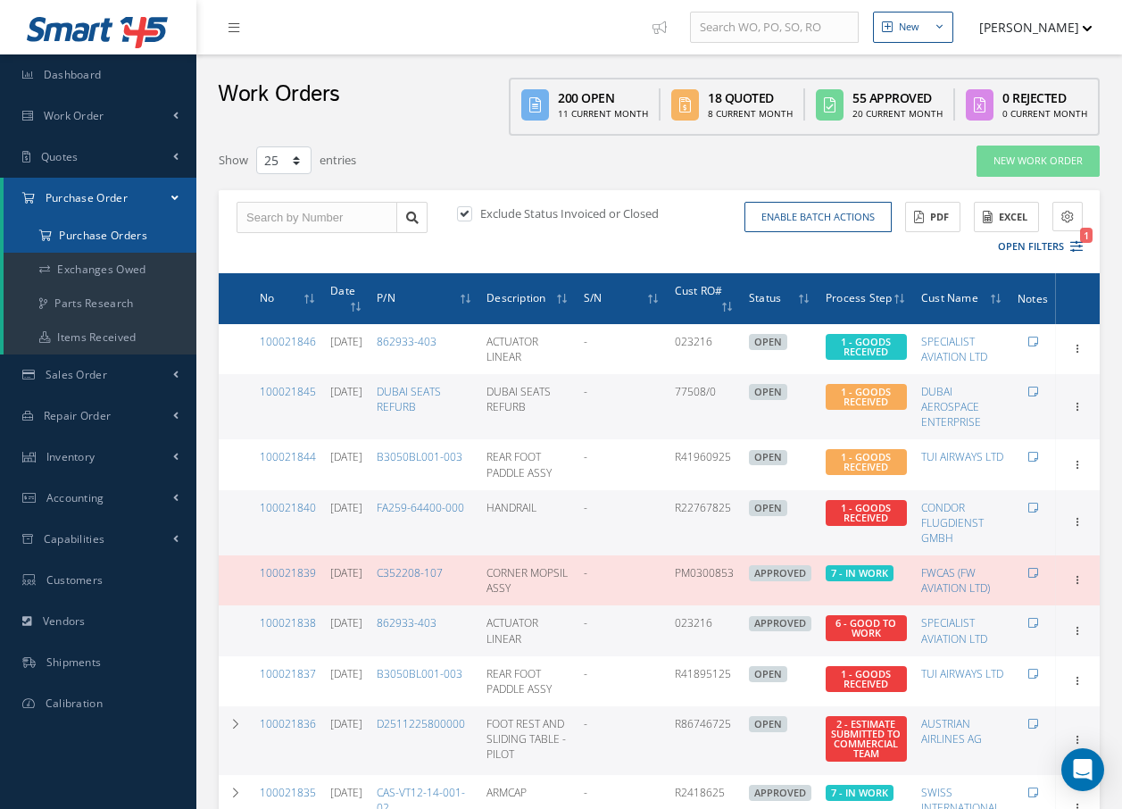
click at [112, 238] on a=1&status_id=2&status_id=3&status_id=5&collapsedFilters"] "Purchase Orders" at bounding box center [100, 236] width 193 height 34
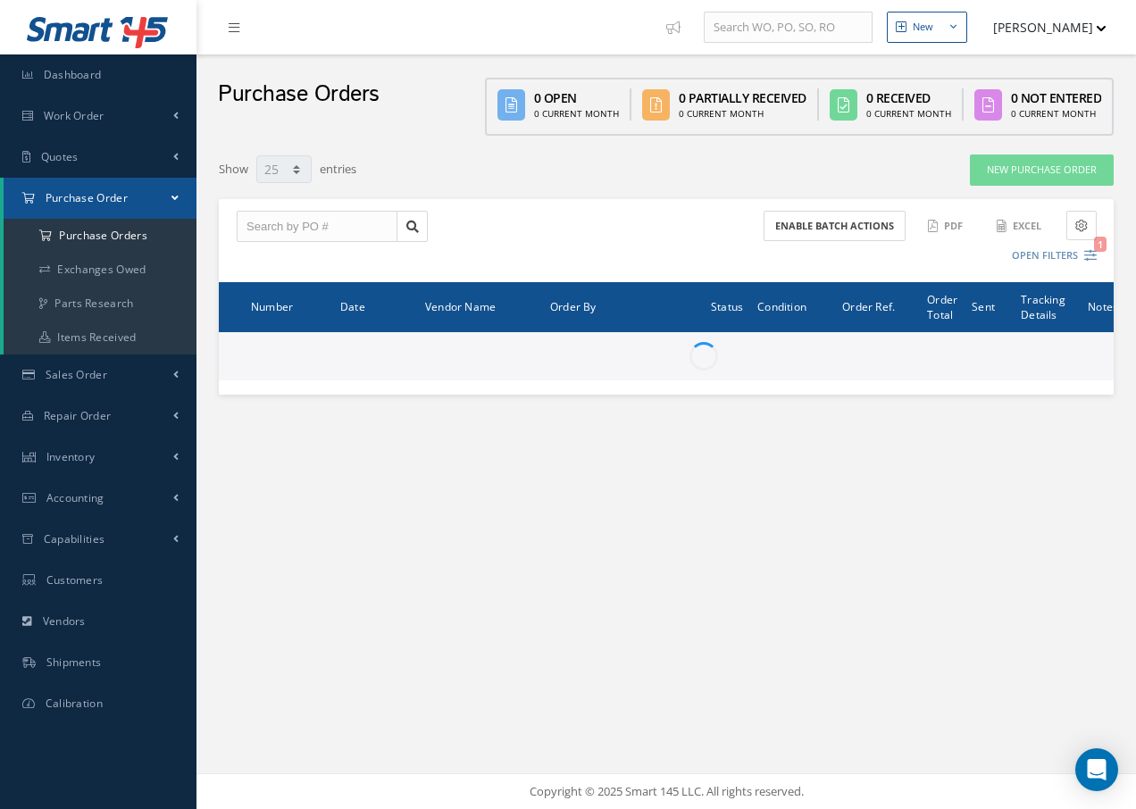
select select "25"
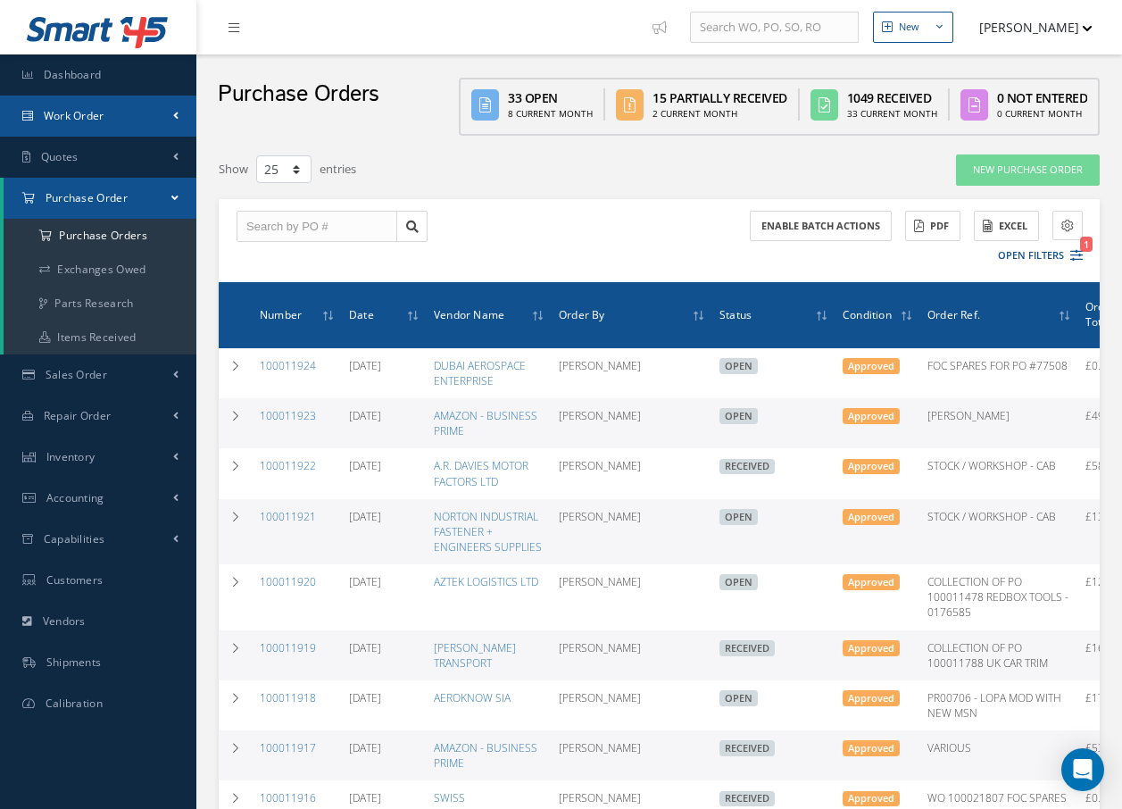
click at [135, 110] on link "Work Order" at bounding box center [98, 116] width 196 height 41
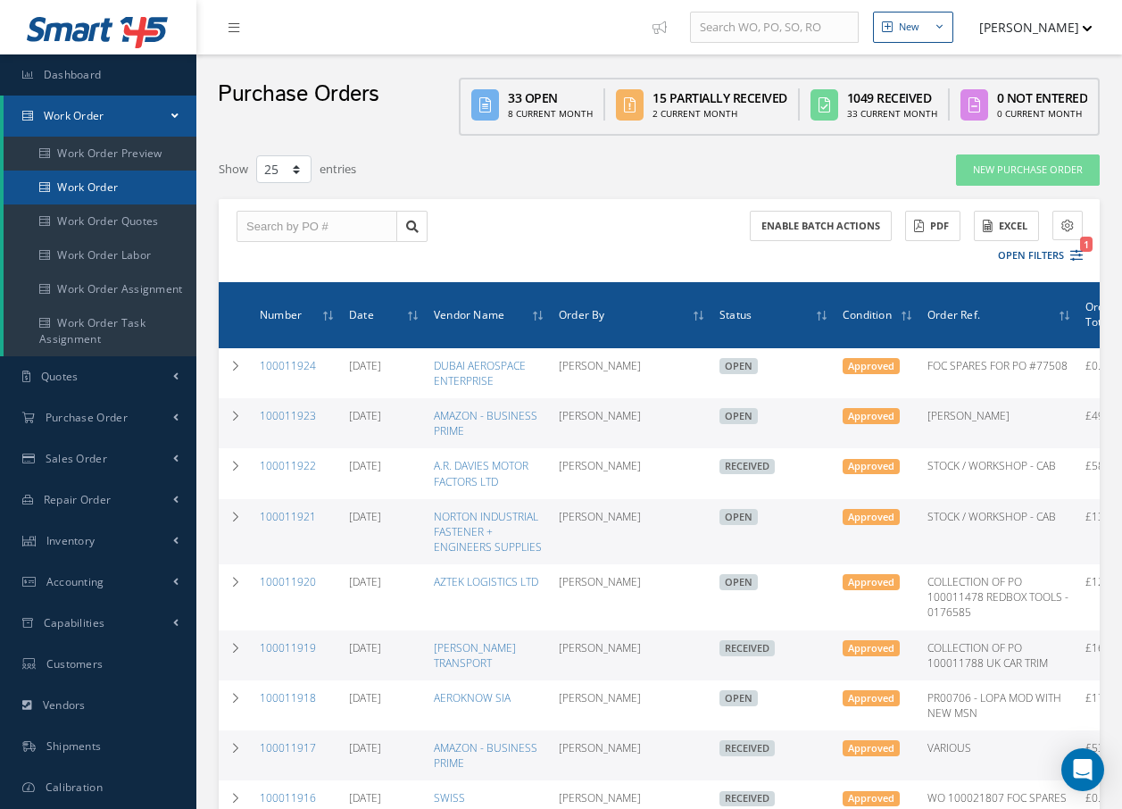
click at [104, 187] on link "Work Order" at bounding box center [100, 188] width 193 height 34
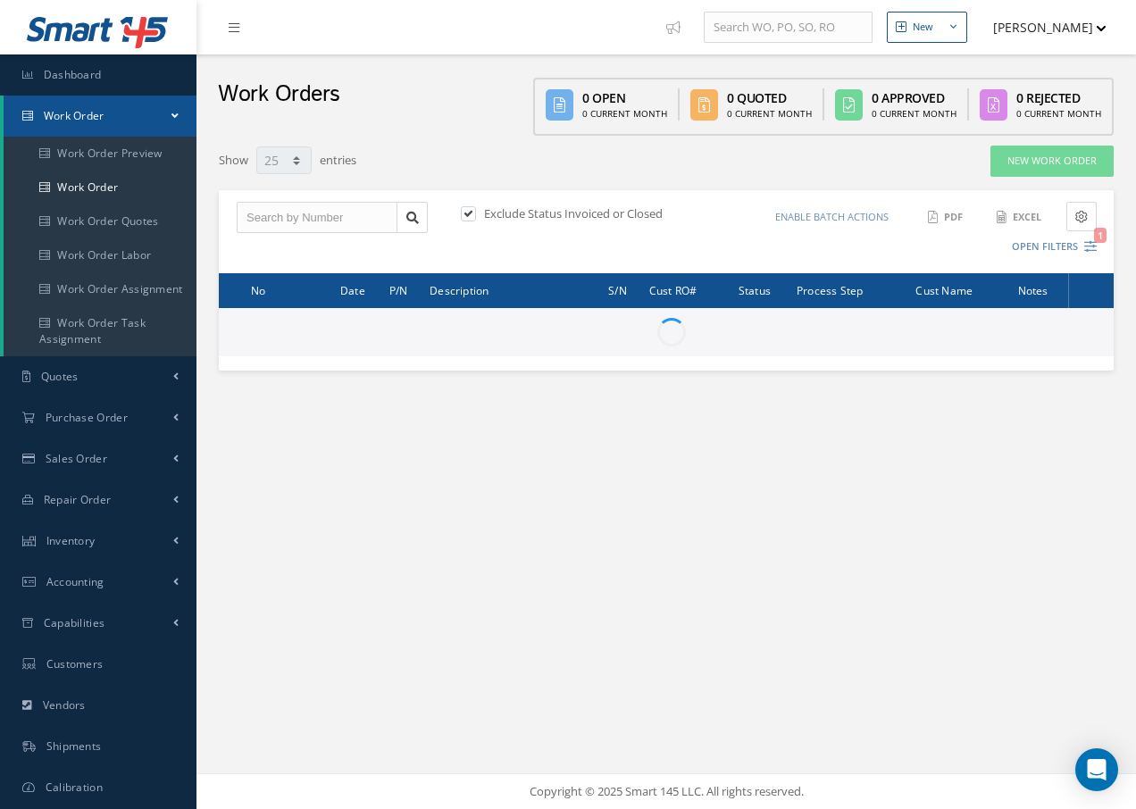
select select "25"
click at [251, 219] on input "text" at bounding box center [317, 218] width 161 height 32
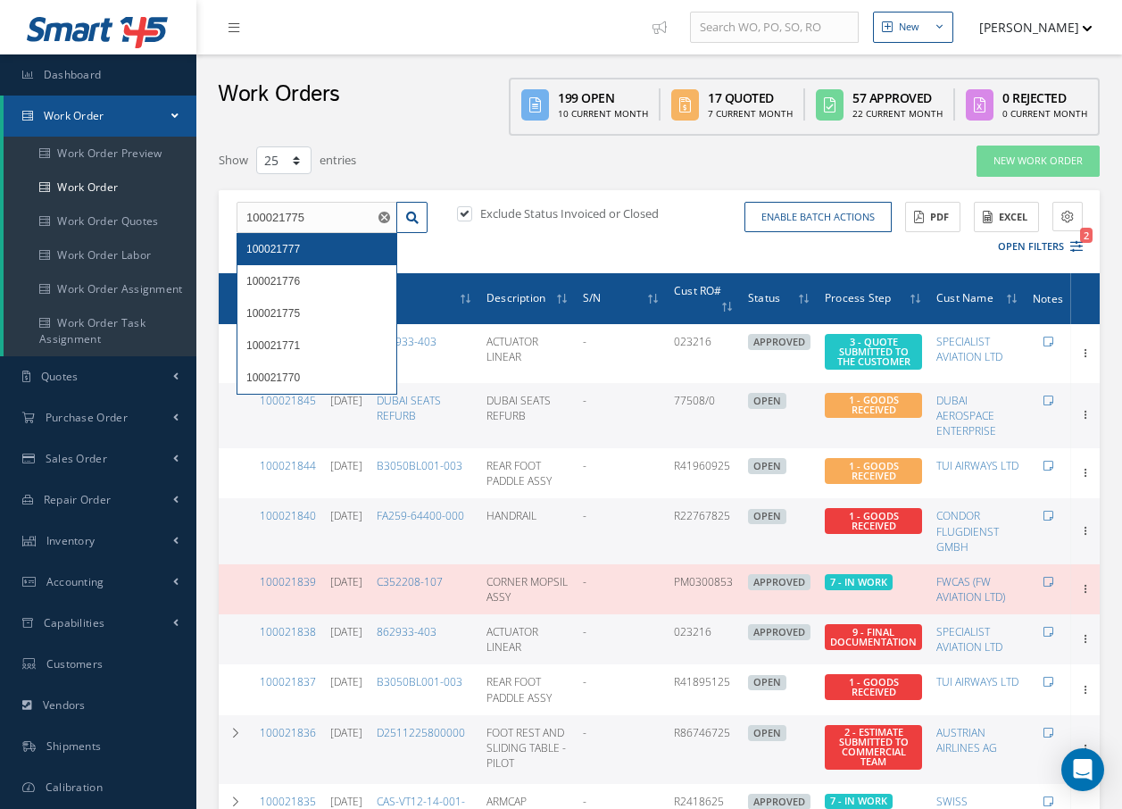
click at [245, 246] on div "100021777" at bounding box center [316, 249] width 159 height 32
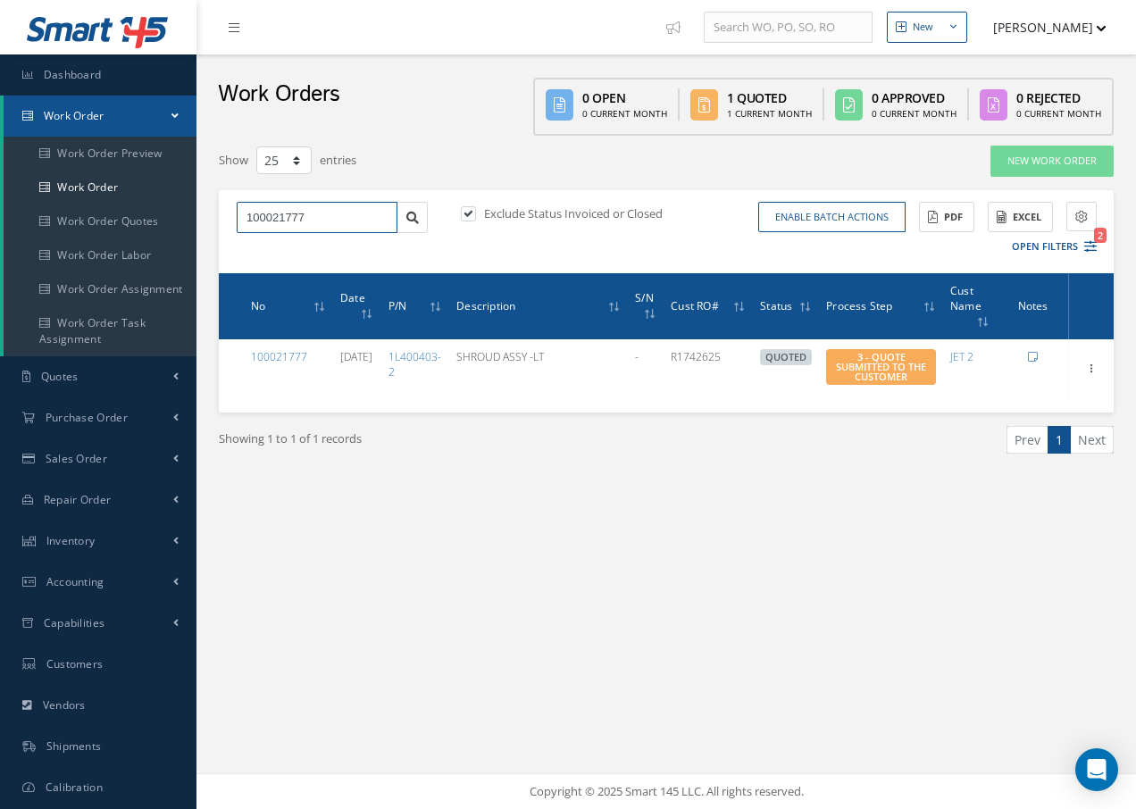
click at [319, 212] on input "100021777" at bounding box center [317, 218] width 161 height 32
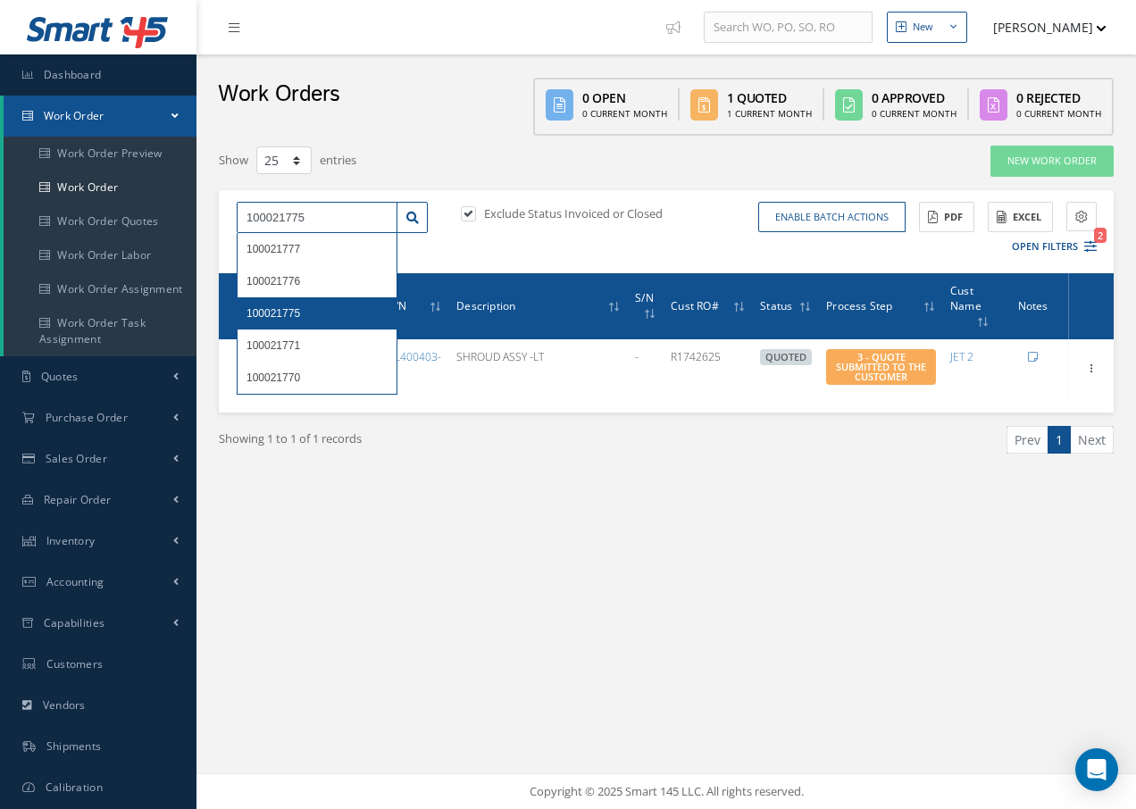
type input "100021775"
click at [287, 316] on span "100021775" at bounding box center [273, 313] width 54 height 12
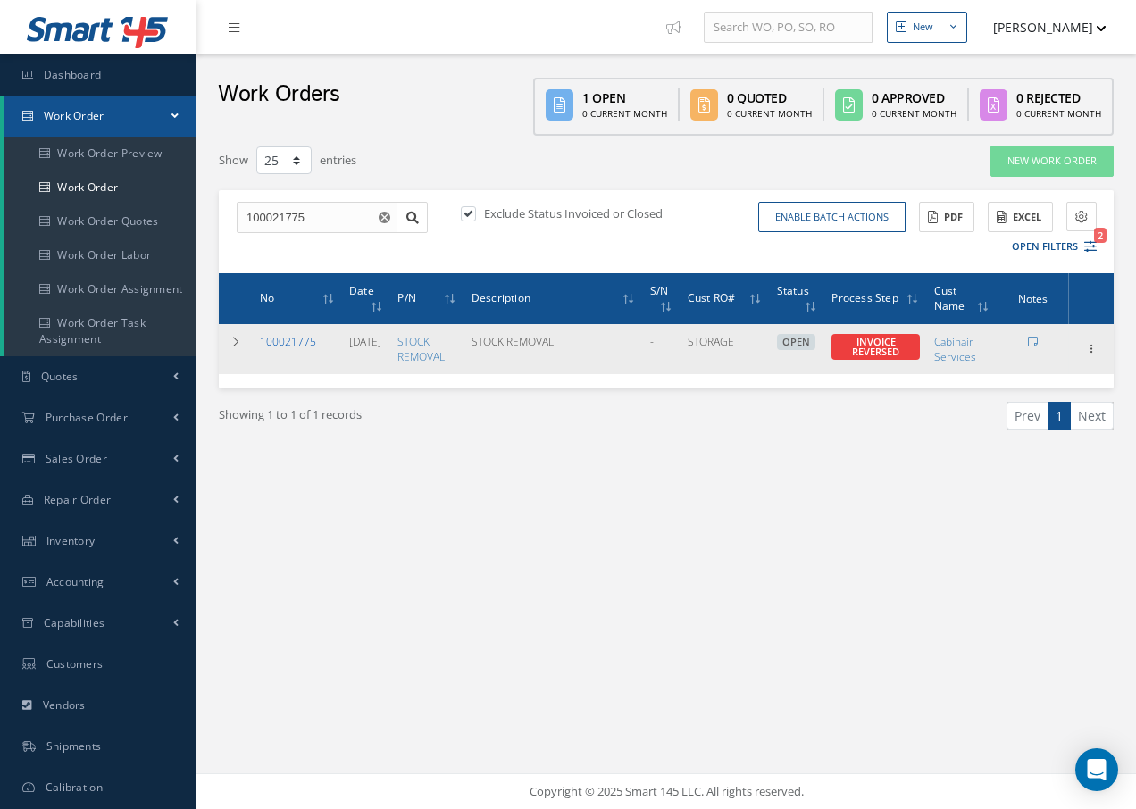
click at [279, 340] on link "100021775" at bounding box center [288, 341] width 56 height 15
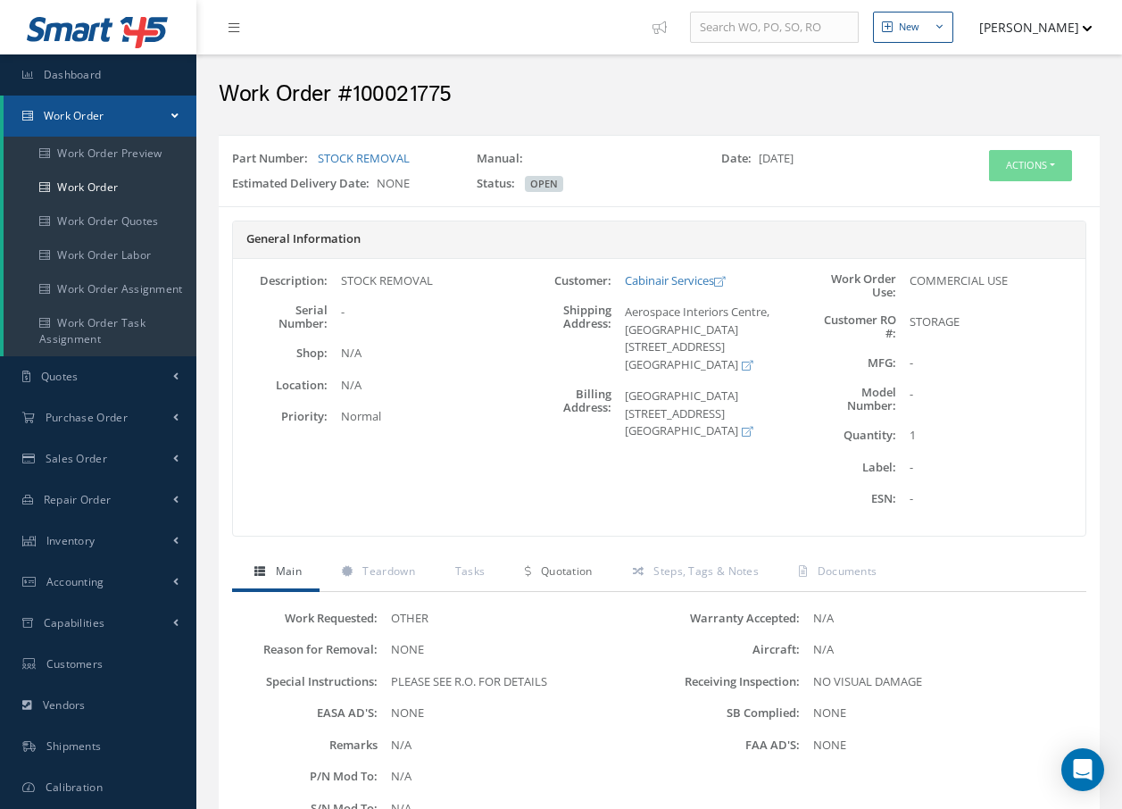
click at [568, 572] on span "Quotation" at bounding box center [567, 570] width 52 height 15
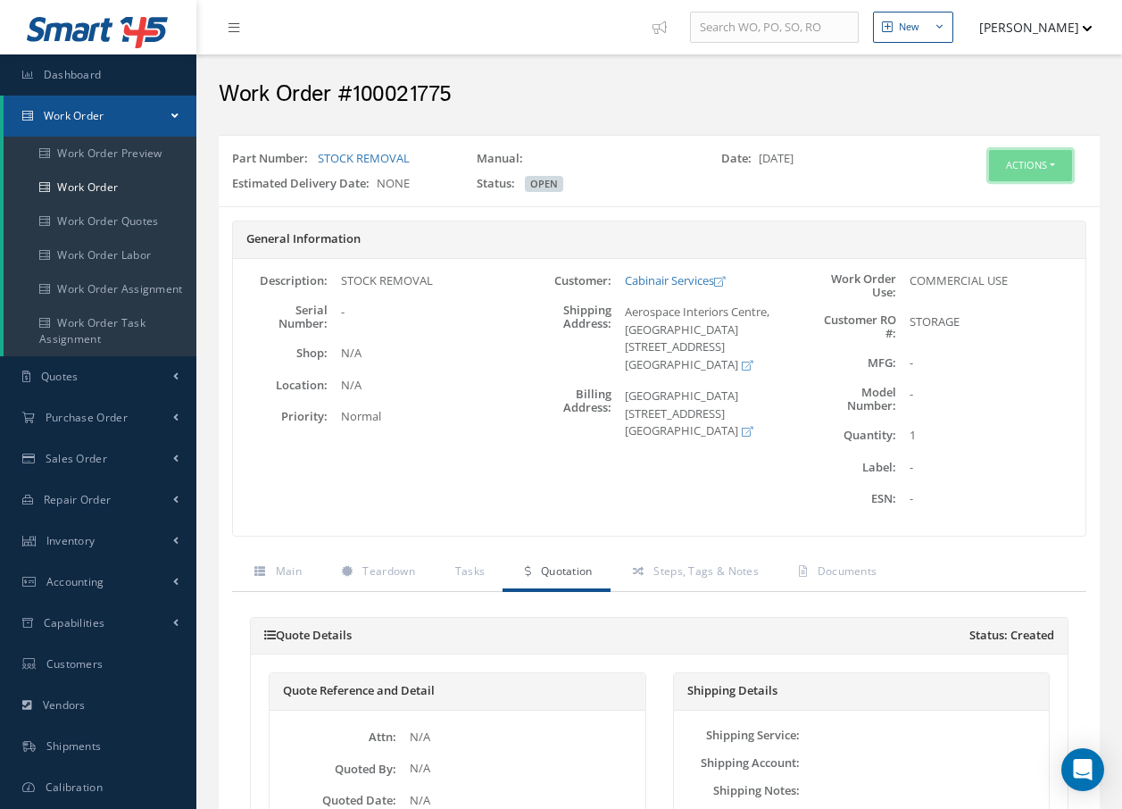
click at [1011, 163] on button "Actions" at bounding box center [1030, 165] width 83 height 31
click at [995, 194] on link "Edit" at bounding box center [1003, 199] width 143 height 24
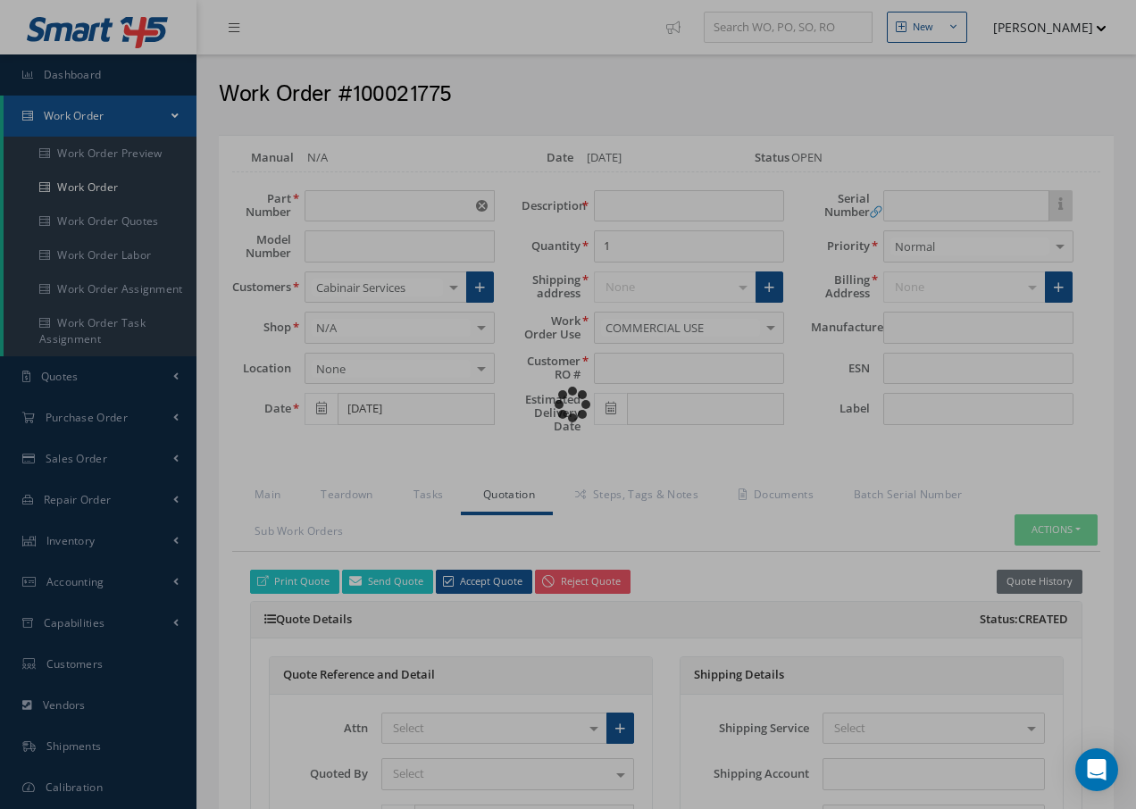
type input "STOCK REMOVAL"
type input "[DATE]"
type input "STOCK REMOVAL"
type input "STORAGE"
type textarea "NONE"
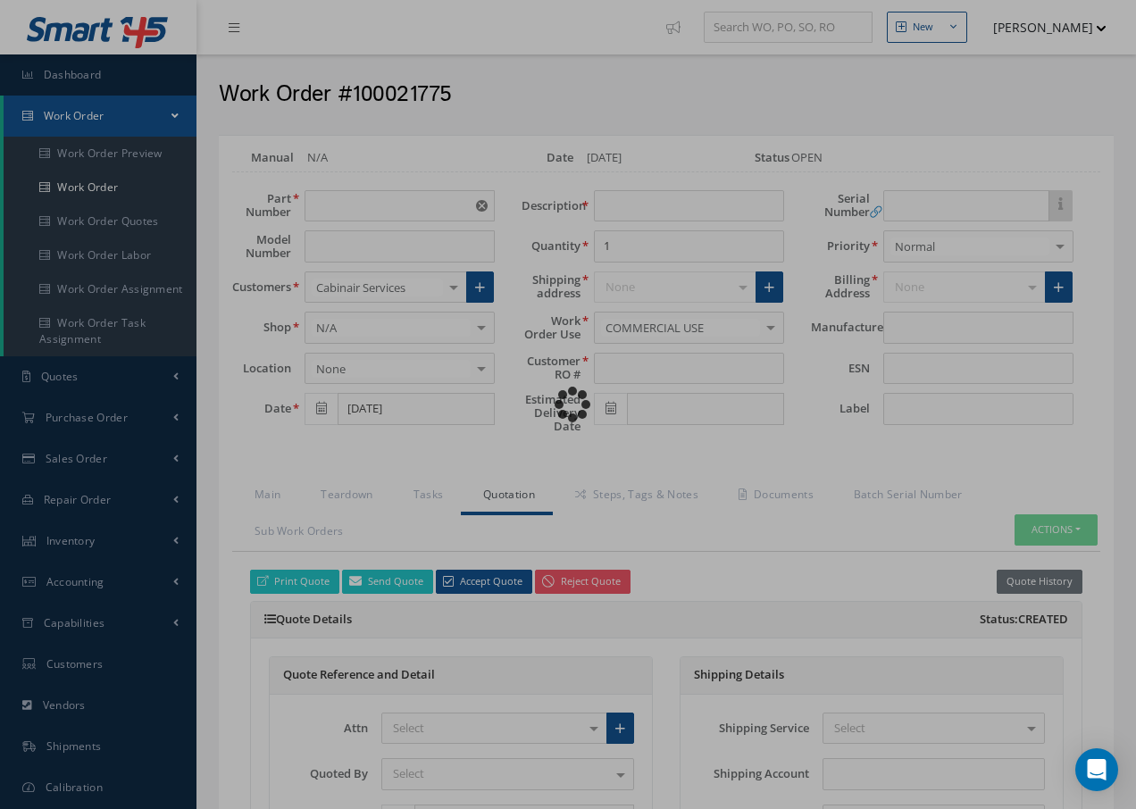
type textarea "PLEASE SEE R.O. FOR DETAILS"
type input "NONE"
type textarea "NO VISUAL DAMAGE"
type textarea "NONE"
type input "NONE"
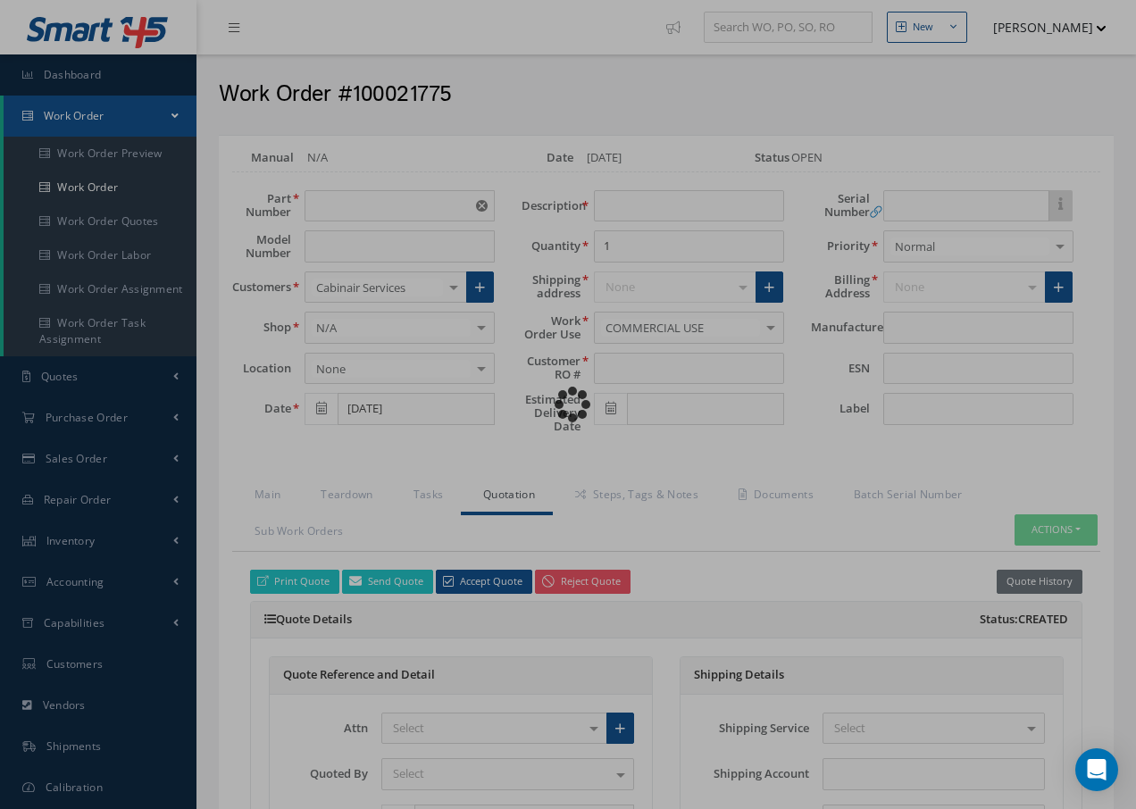
type input "[DATE]"
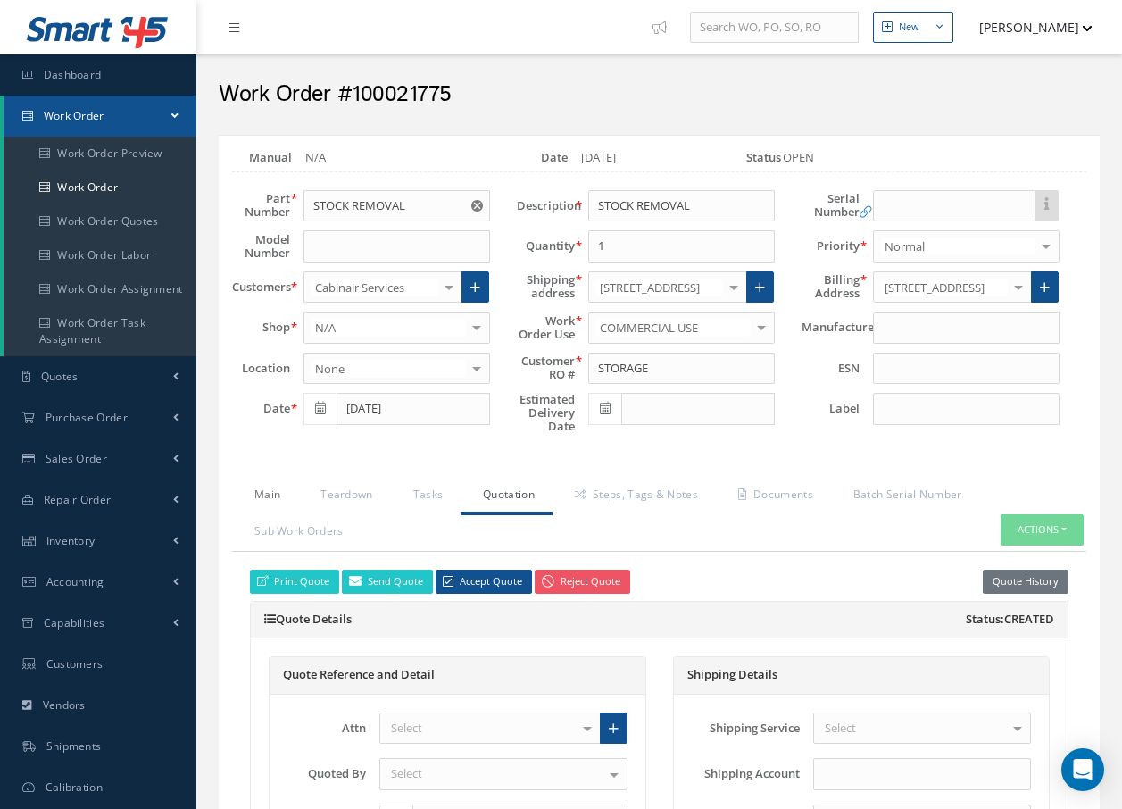
click at [257, 495] on link "Main" at bounding box center [265, 496] width 66 height 37
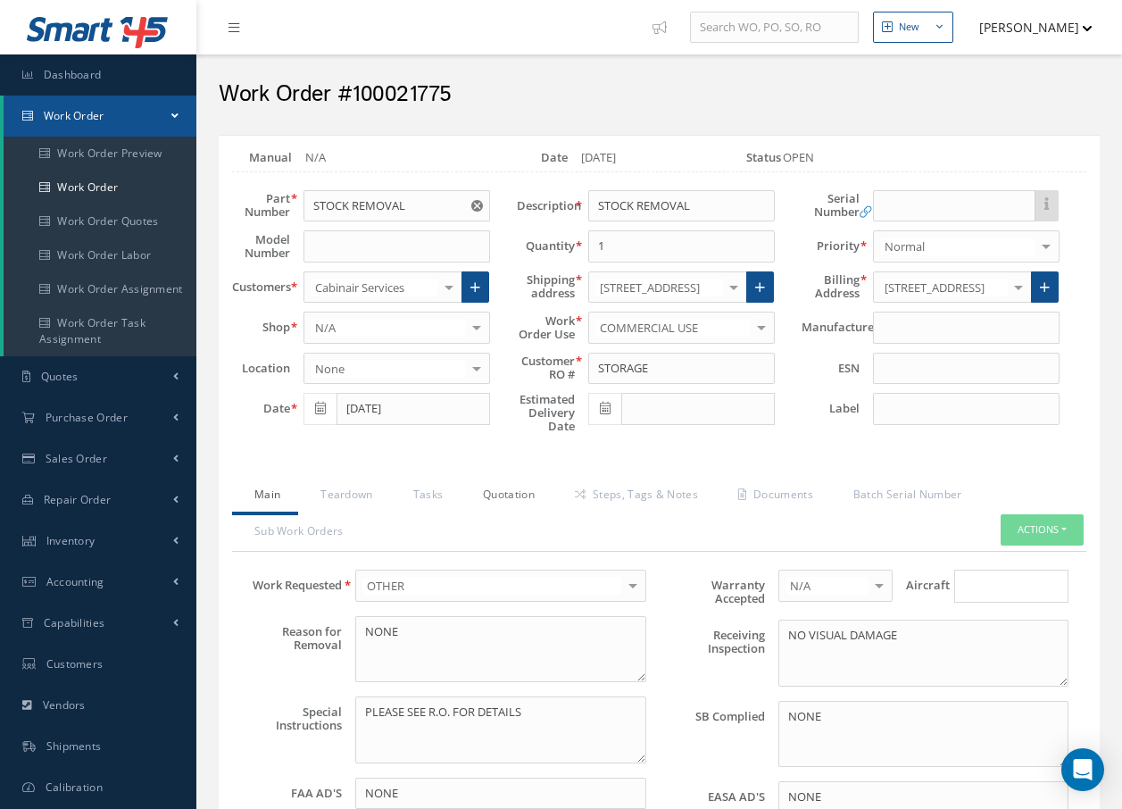
click at [503, 496] on link "Quotation" at bounding box center [507, 496] width 92 height 37
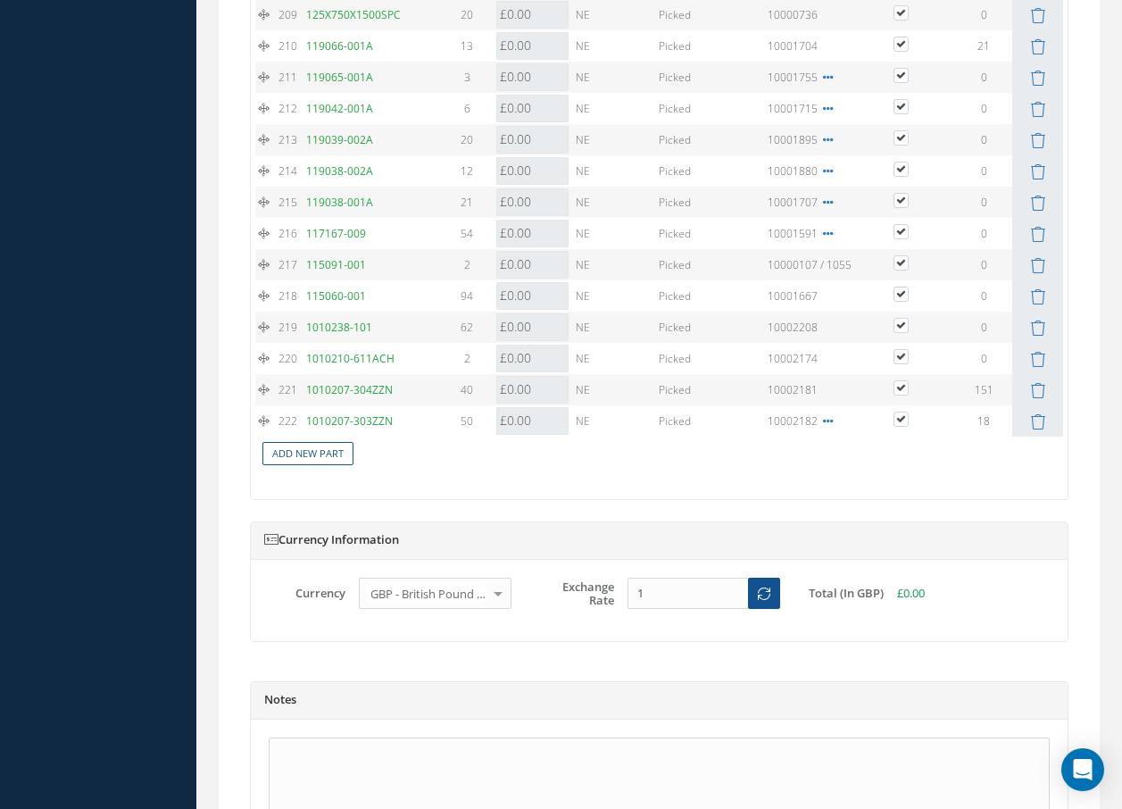
scroll to position [8344, 0]
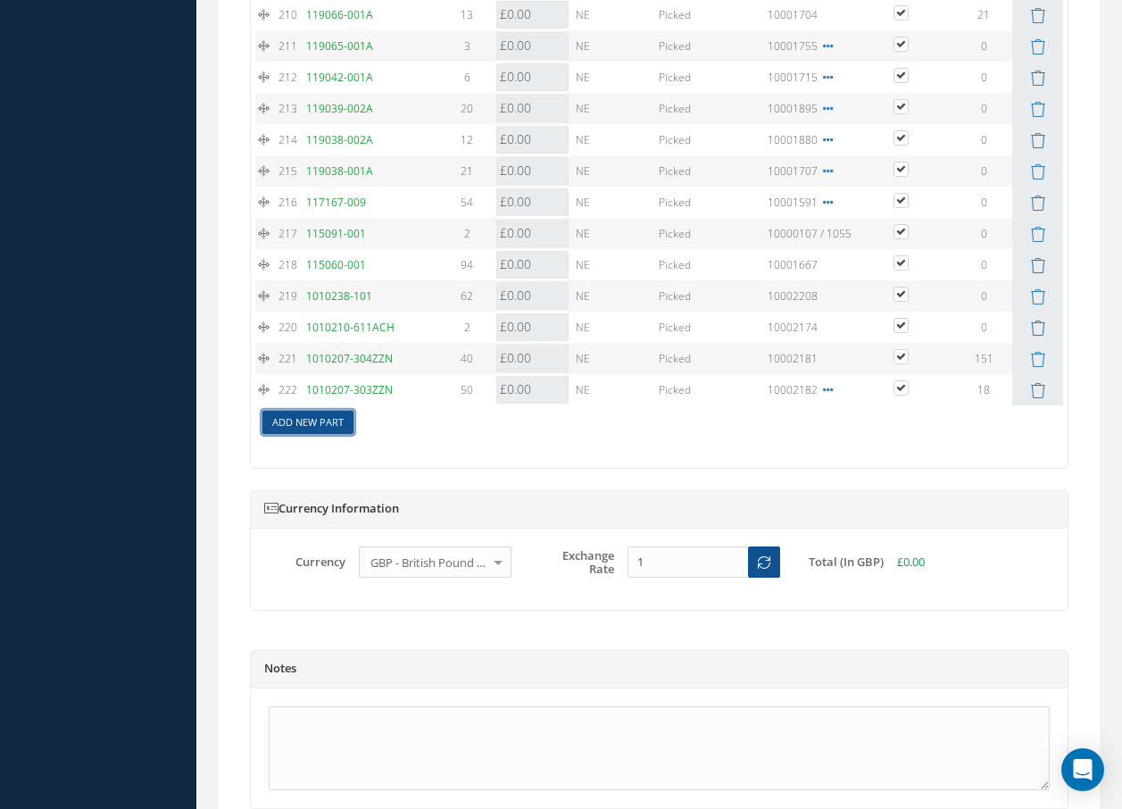
click at [314, 435] on link "Add New Part" at bounding box center [307, 423] width 91 height 24
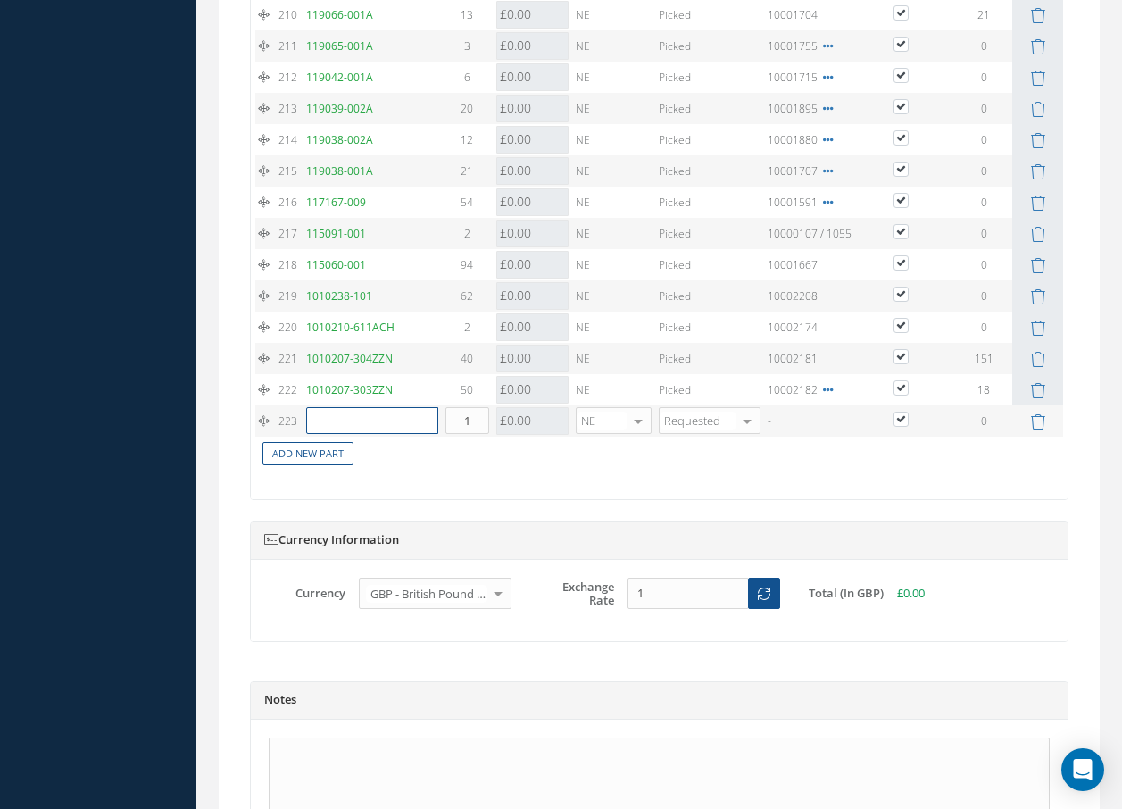
click at [330, 434] on input "text" at bounding box center [372, 420] width 132 height 27
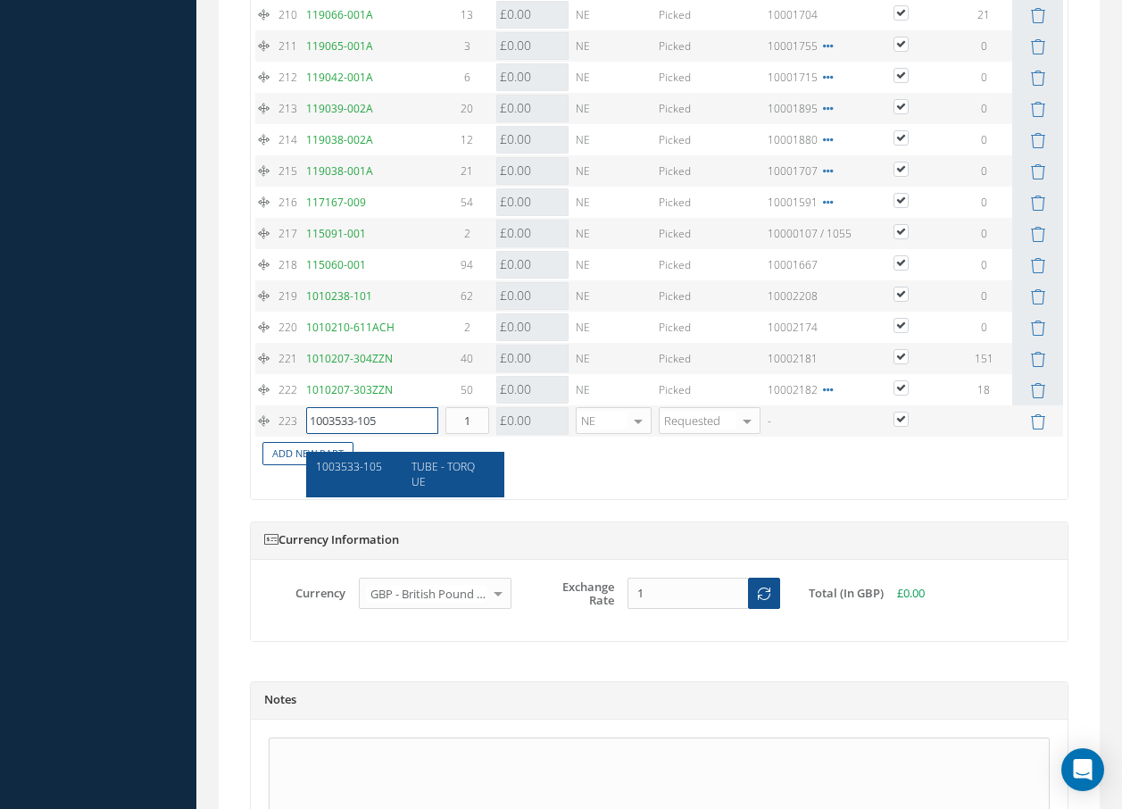
type input "1003533-105"
click at [329, 467] on span "1003533-105" at bounding box center [349, 466] width 66 height 15
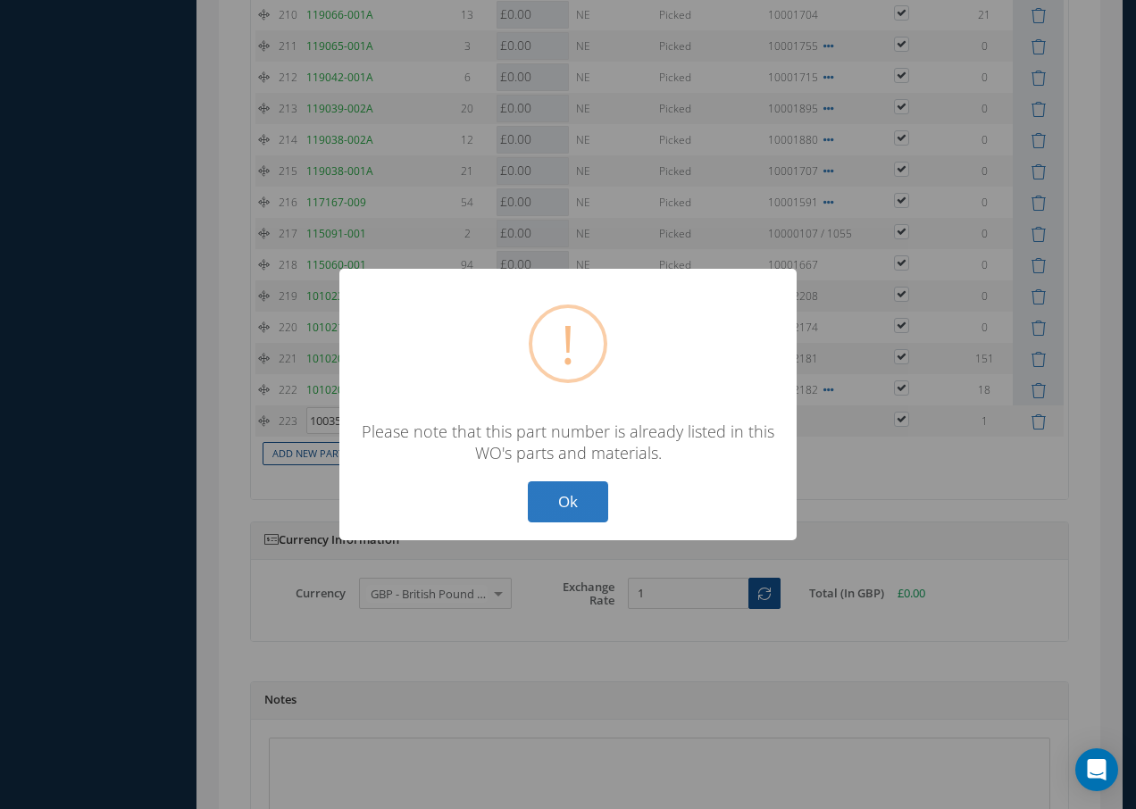
click at [545, 498] on button "Ok" at bounding box center [568, 502] width 80 height 42
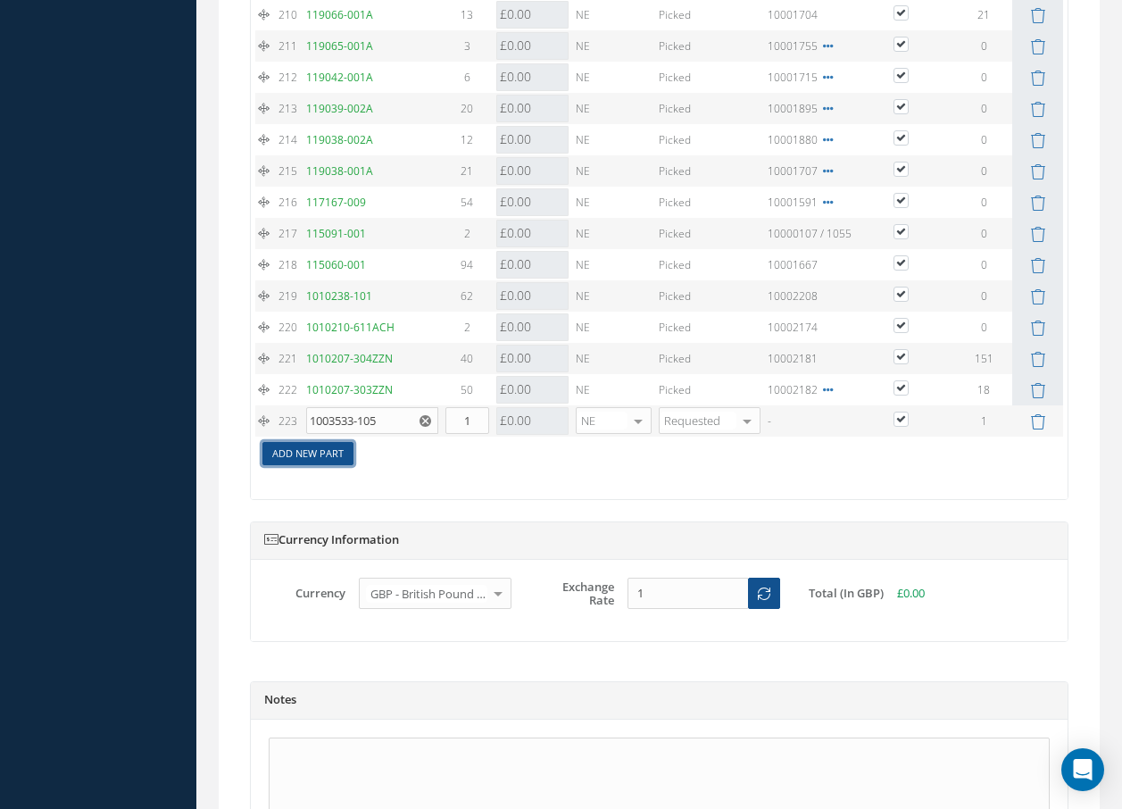
click at [339, 466] on link "Add New Part" at bounding box center [307, 454] width 91 height 24
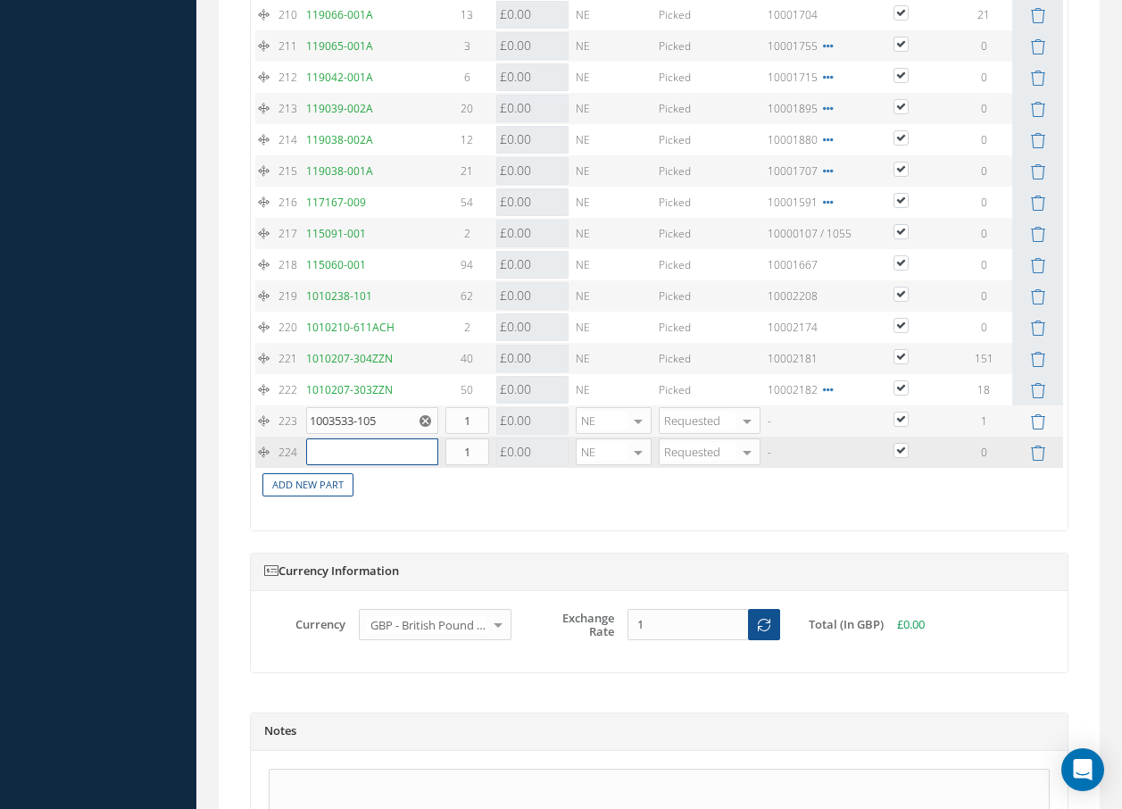
click at [337, 465] on input "text" at bounding box center [372, 451] width 132 height 27
type input "S"
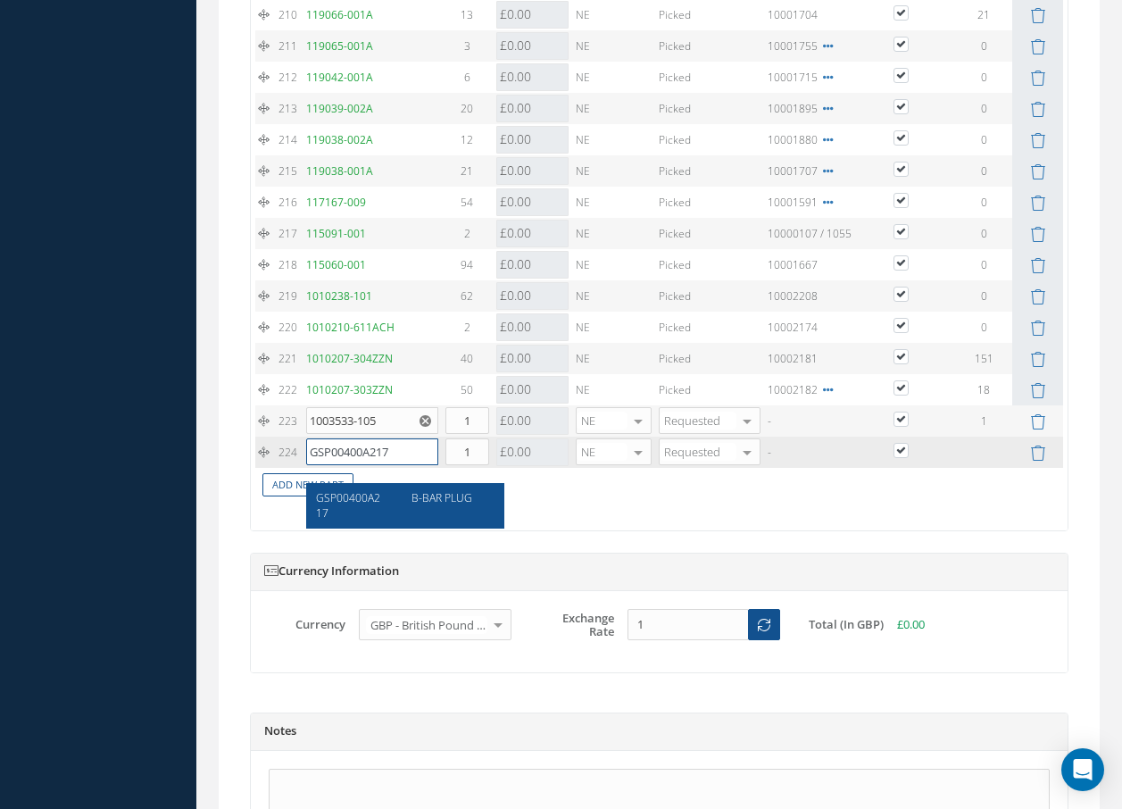
type input "GSP00400A217"
click at [321, 498] on span "GSP00400A217" at bounding box center [348, 505] width 64 height 30
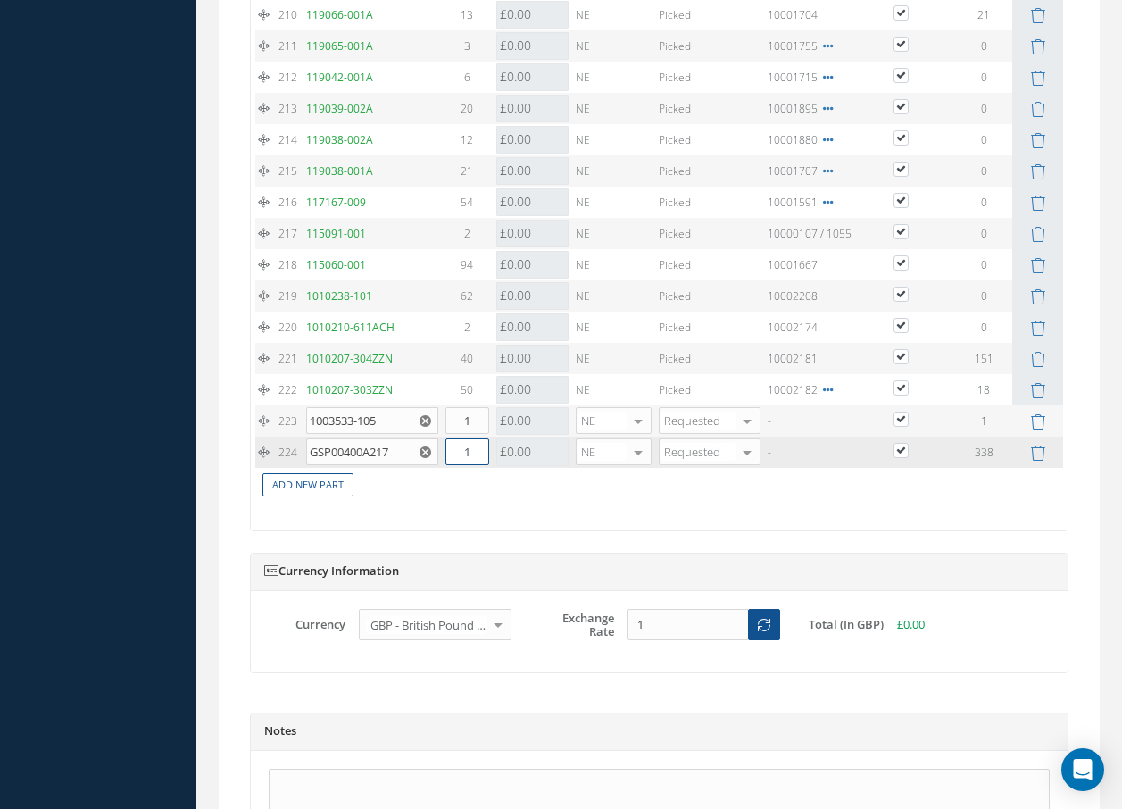
drag, startPoint x: 475, startPoint y: 466, endPoint x: 442, endPoint y: 466, distance: 33.0
click at [443, 466] on td "1" at bounding box center [467, 452] width 51 height 31
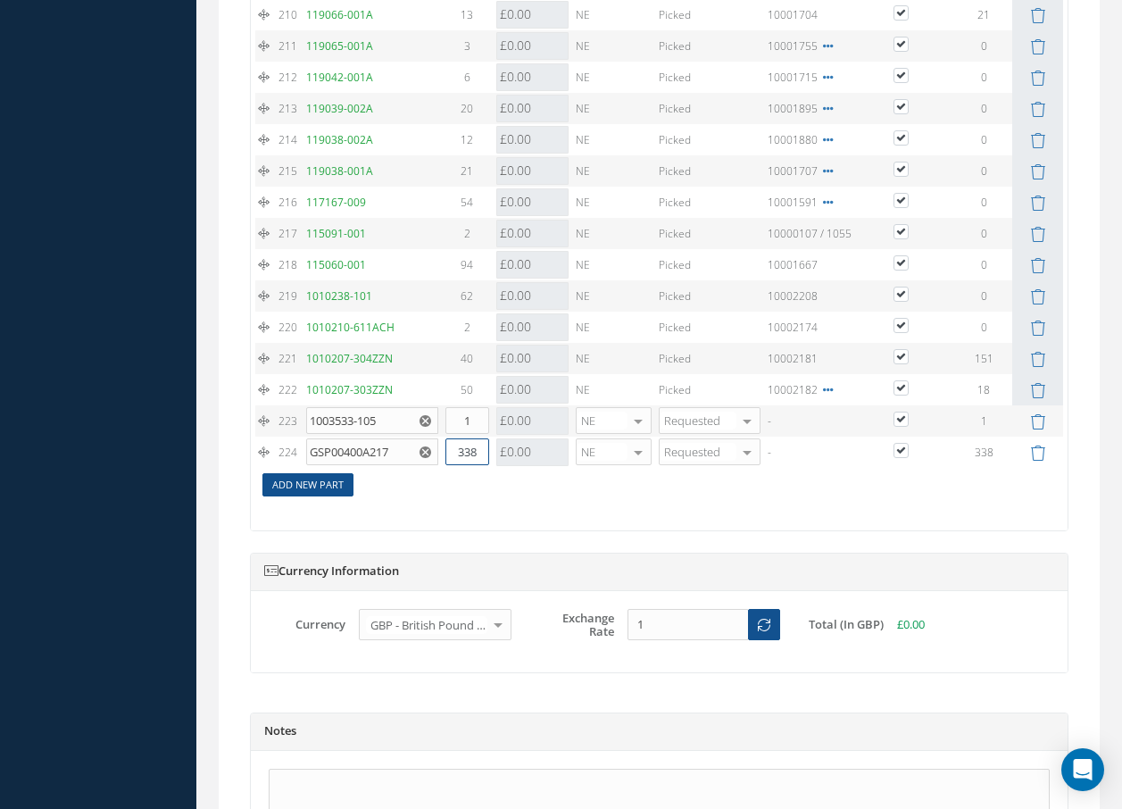
type input "338"
click at [325, 497] on link "Add New Part" at bounding box center [307, 485] width 91 height 24
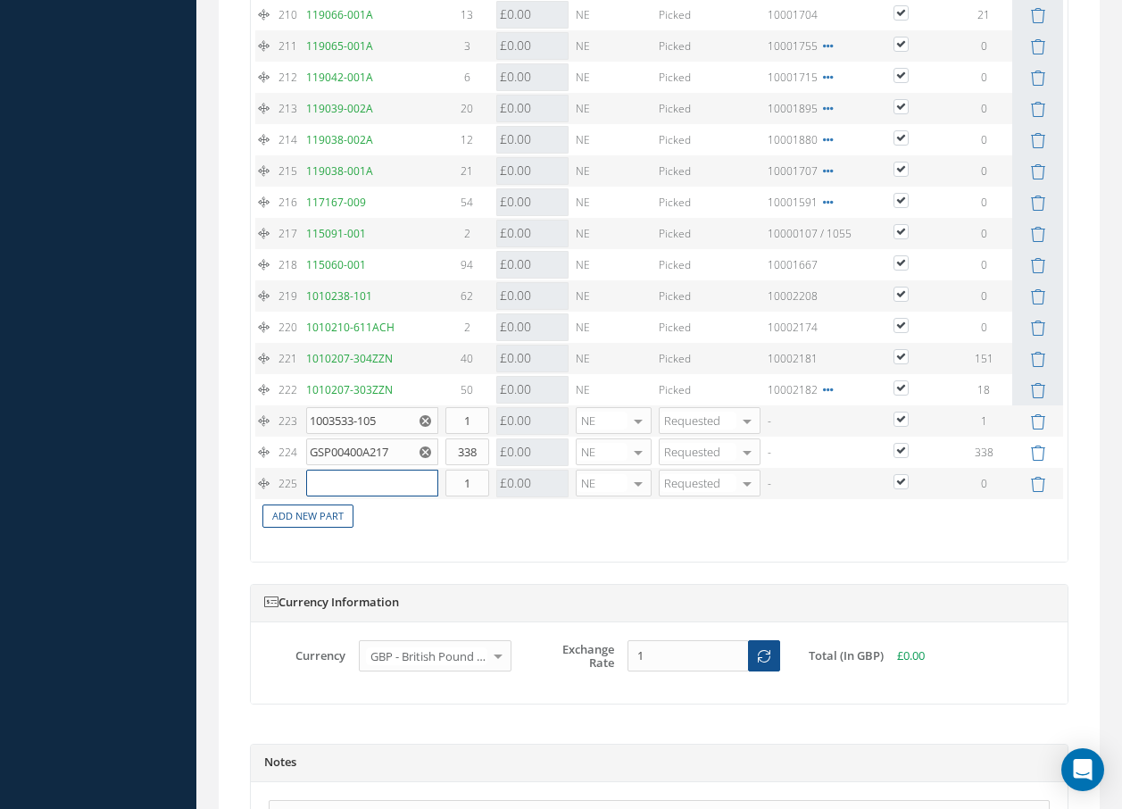
click at [329, 496] on input "text" at bounding box center [372, 483] width 132 height 27
type input "GSP01336C"
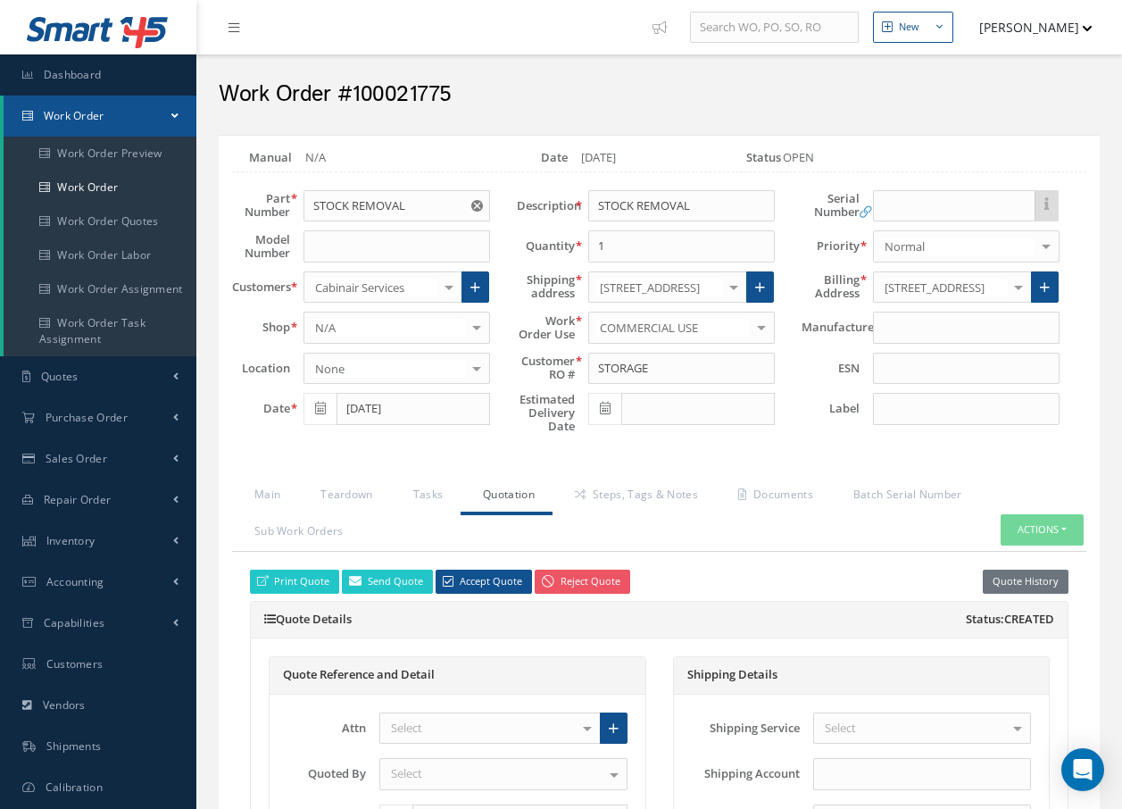
scroll to position [8612, 0]
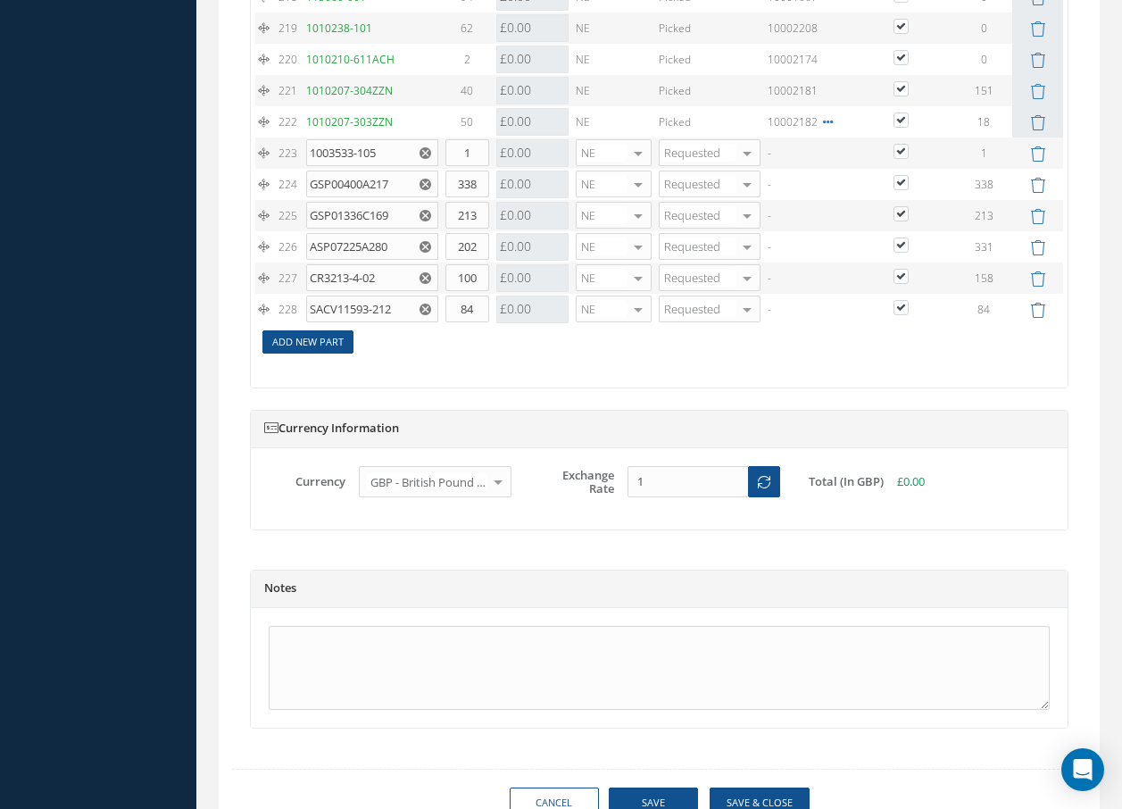
type input "84"
click at [320, 354] on link "Add New Part" at bounding box center [307, 342] width 91 height 24
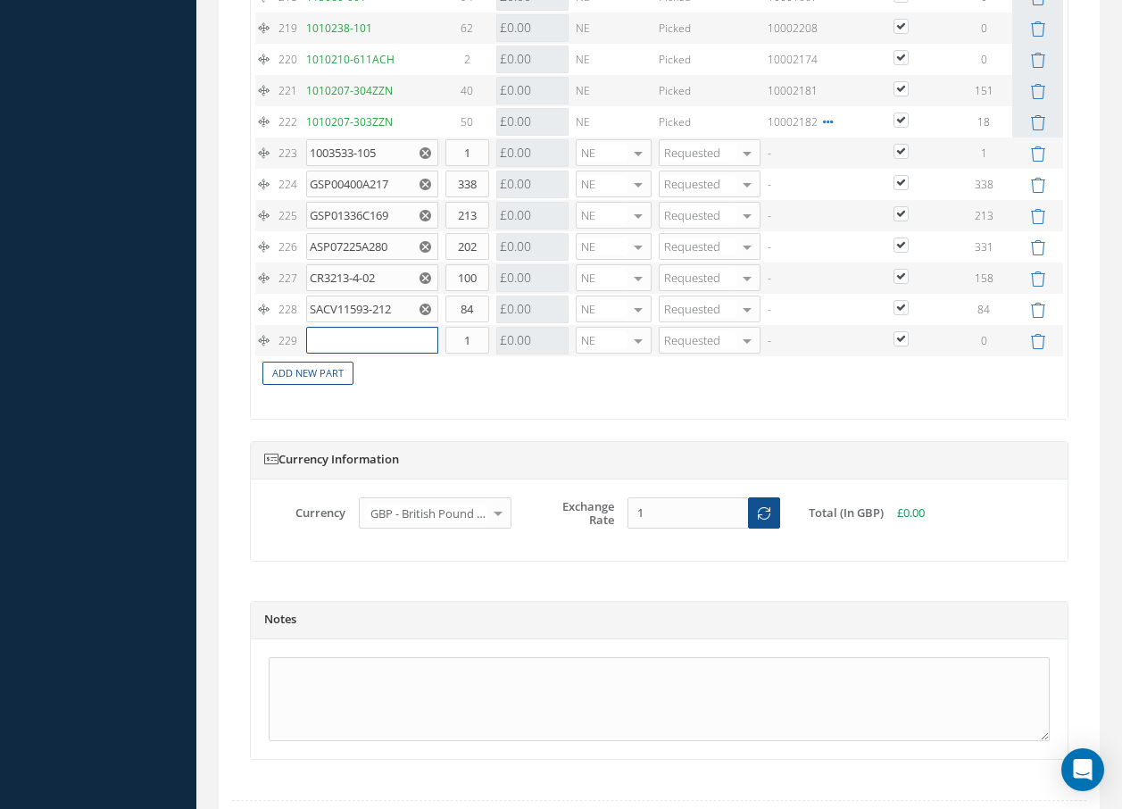
click at [338, 354] on input "text" at bounding box center [372, 340] width 132 height 27
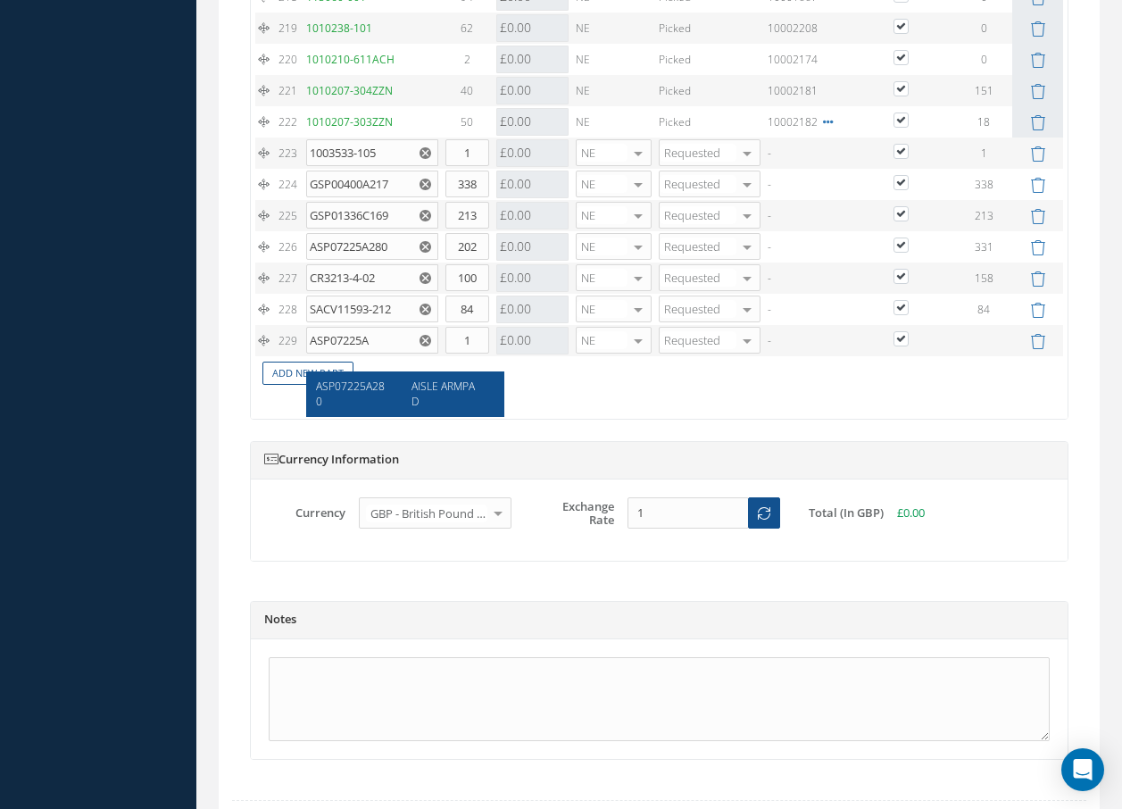
click at [344, 392] on span "ASP07225A280" at bounding box center [350, 394] width 69 height 30
type input "ASP07225A280"
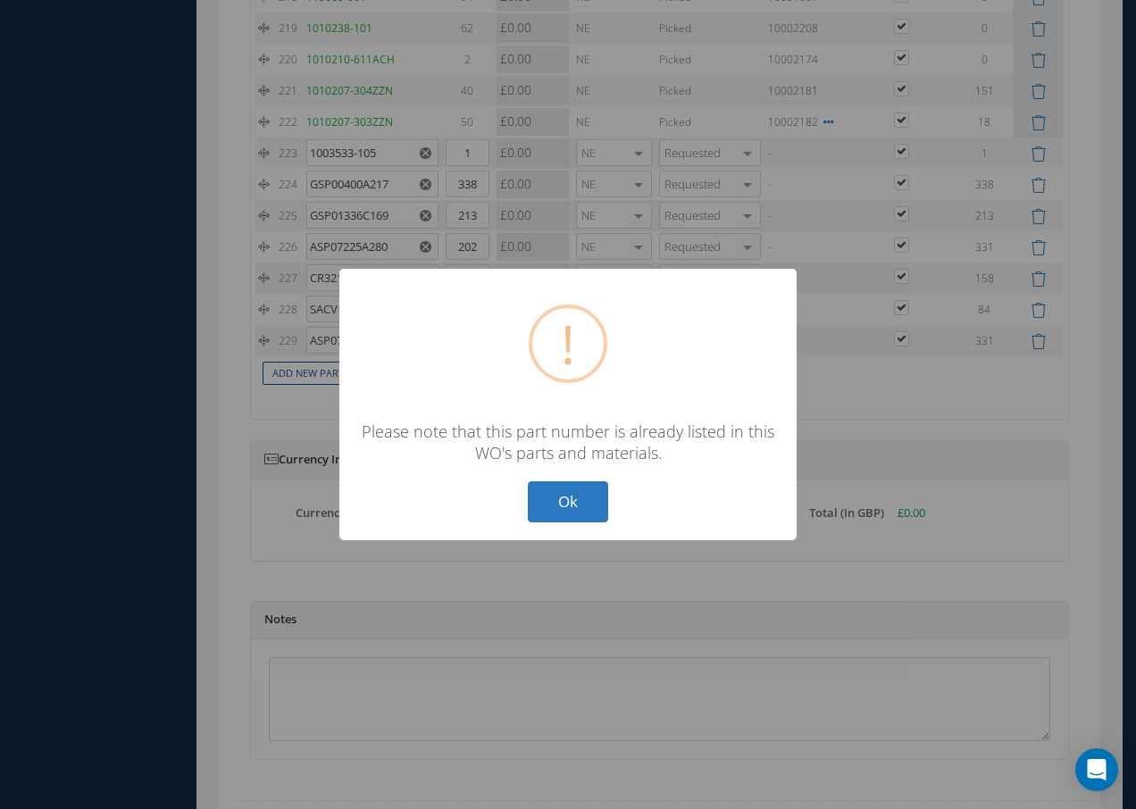
click at [570, 504] on button "Ok" at bounding box center [568, 502] width 80 height 42
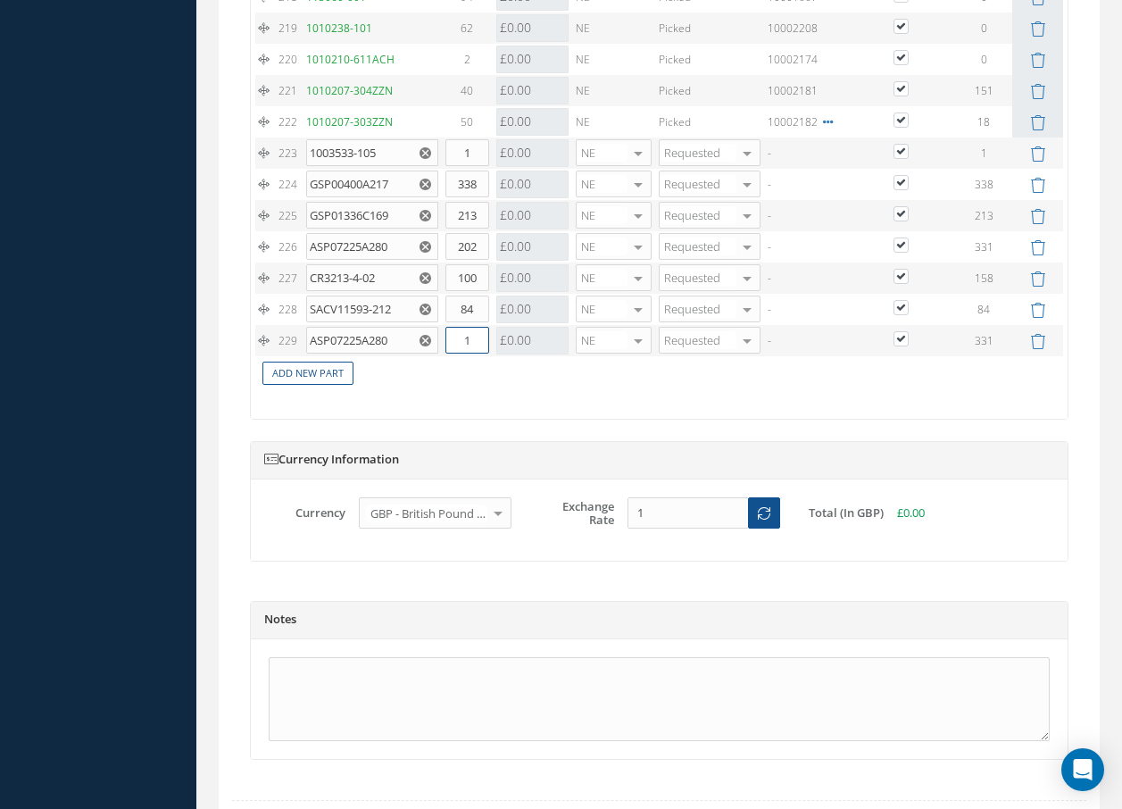
drag, startPoint x: 485, startPoint y: 355, endPoint x: 445, endPoint y: 351, distance: 39.5
click at [447, 351] on input "1" at bounding box center [467, 340] width 44 height 27
type input "84"
click at [334, 386] on link "Add New Part" at bounding box center [307, 374] width 91 height 24
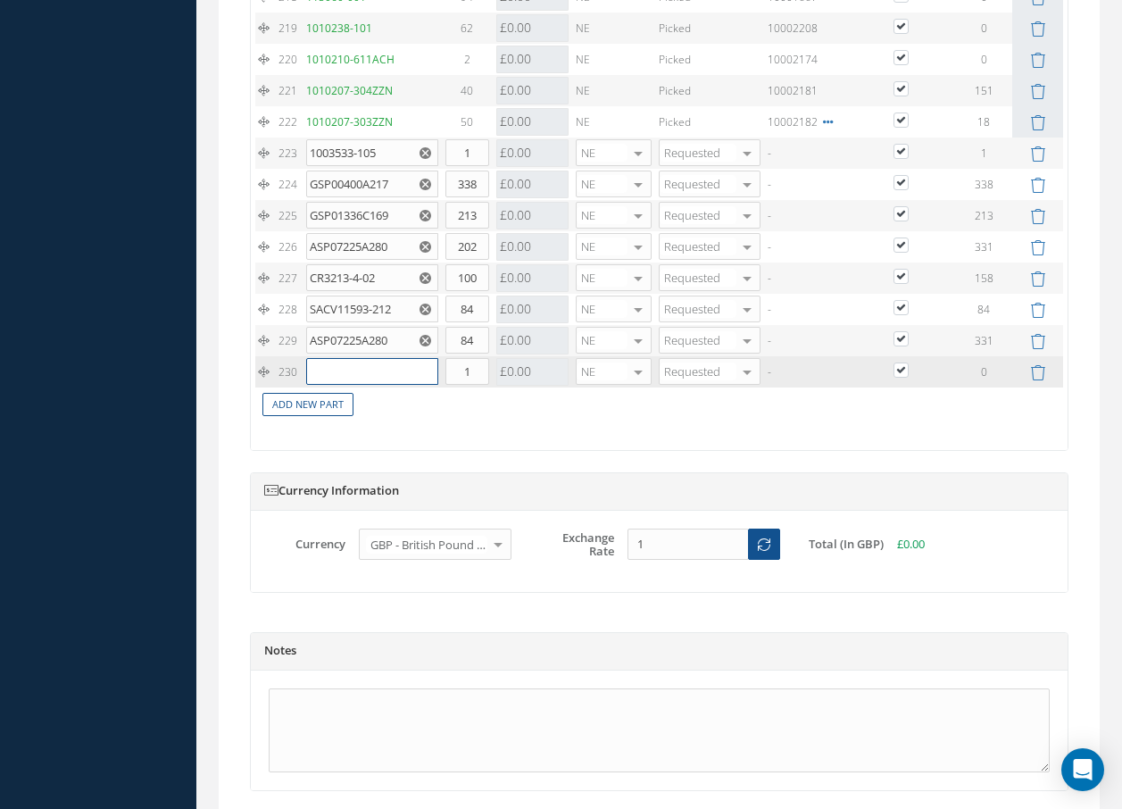
click at [334, 385] on input "text" at bounding box center [372, 371] width 132 height 27
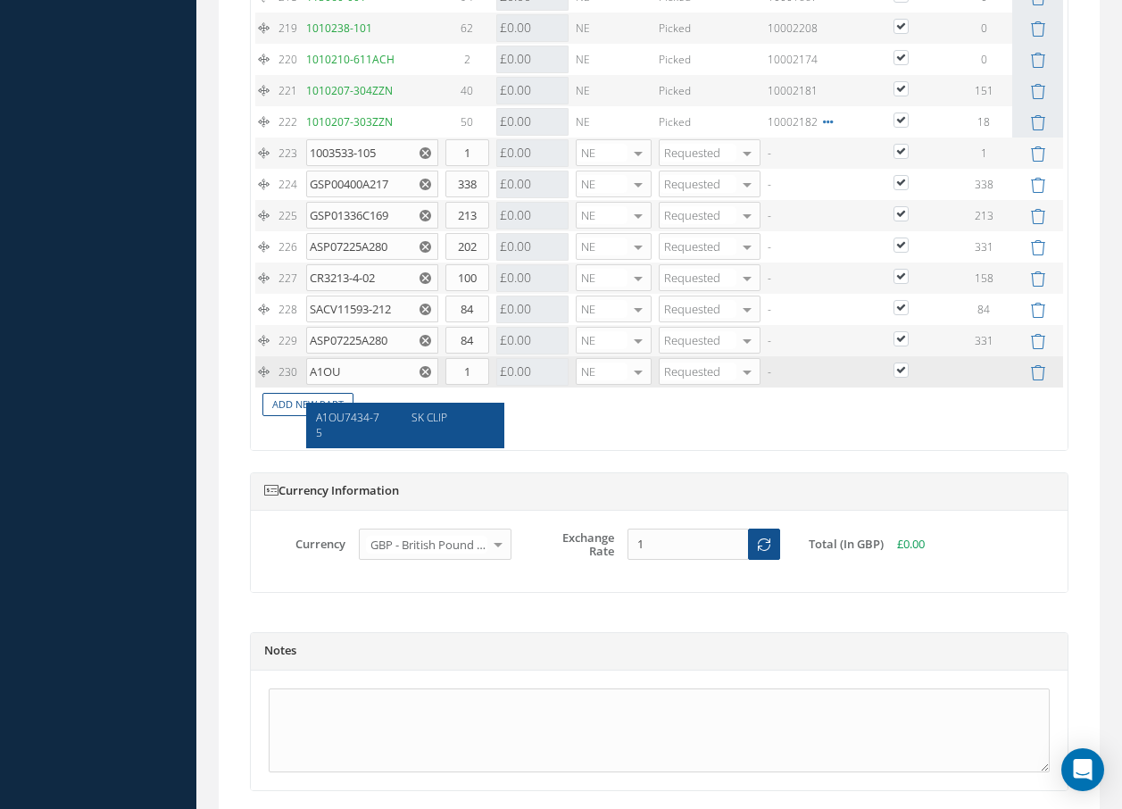
click at [346, 418] on span "A1OU7434-75" at bounding box center [347, 425] width 63 height 30
type input "A1OU7434-75"
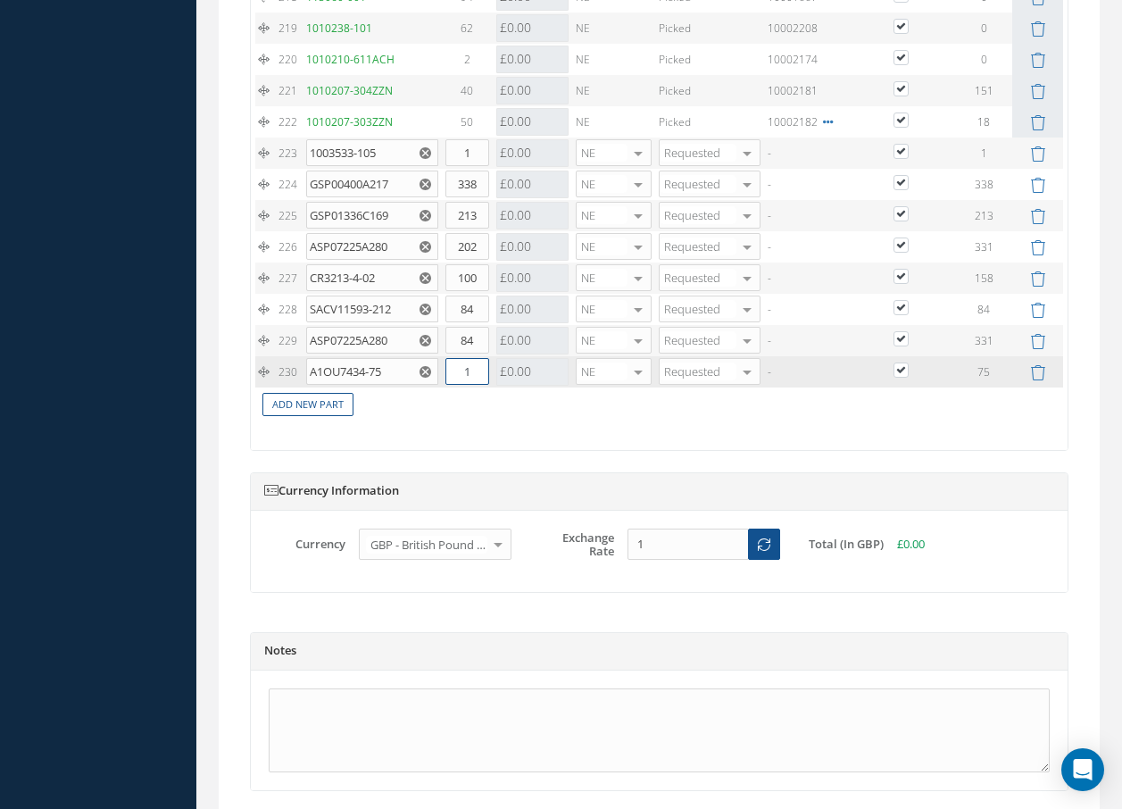
drag, startPoint x: 448, startPoint y: 387, endPoint x: 510, endPoint y: 391, distance: 61.7
click at [510, 387] on tr "230 A1OU7434-75 SK CLIP Part Number Description Qty in Stock Master Cost Master…" at bounding box center [659, 371] width 808 height 31
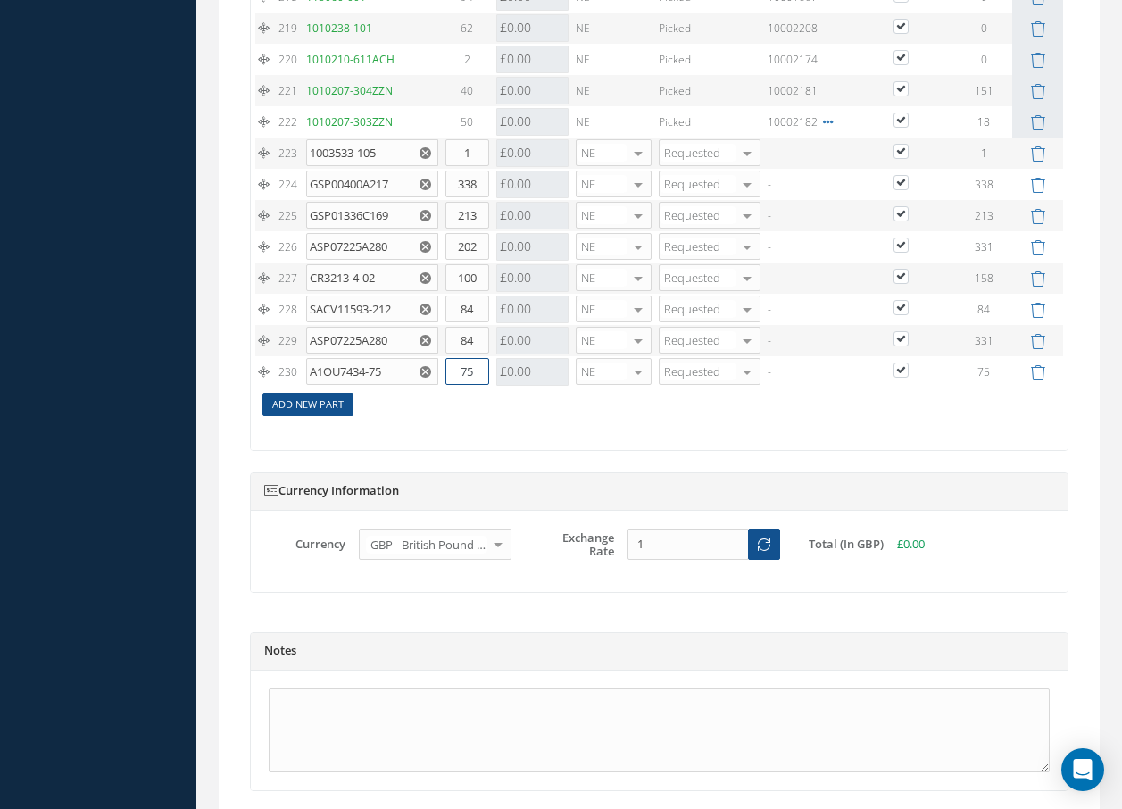
type input "75"
click at [331, 417] on link "Add New Part" at bounding box center [307, 405] width 91 height 24
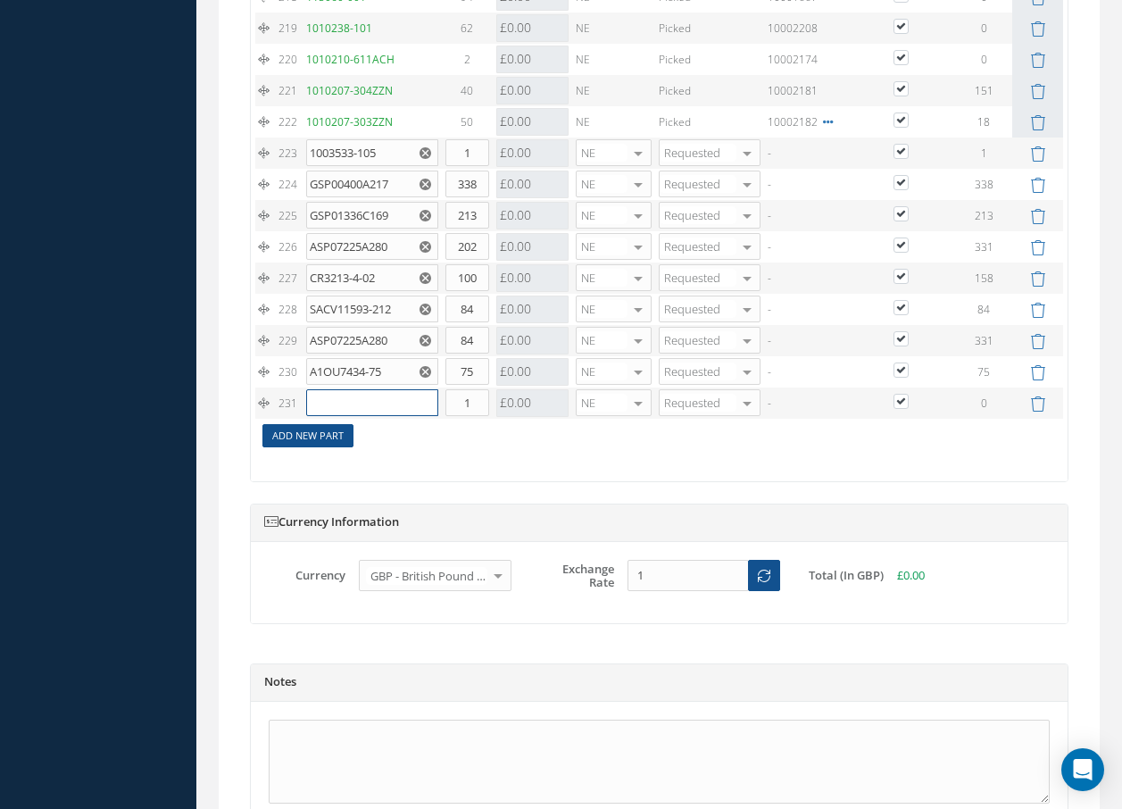
click at [331, 416] on input "text" at bounding box center [372, 402] width 132 height 27
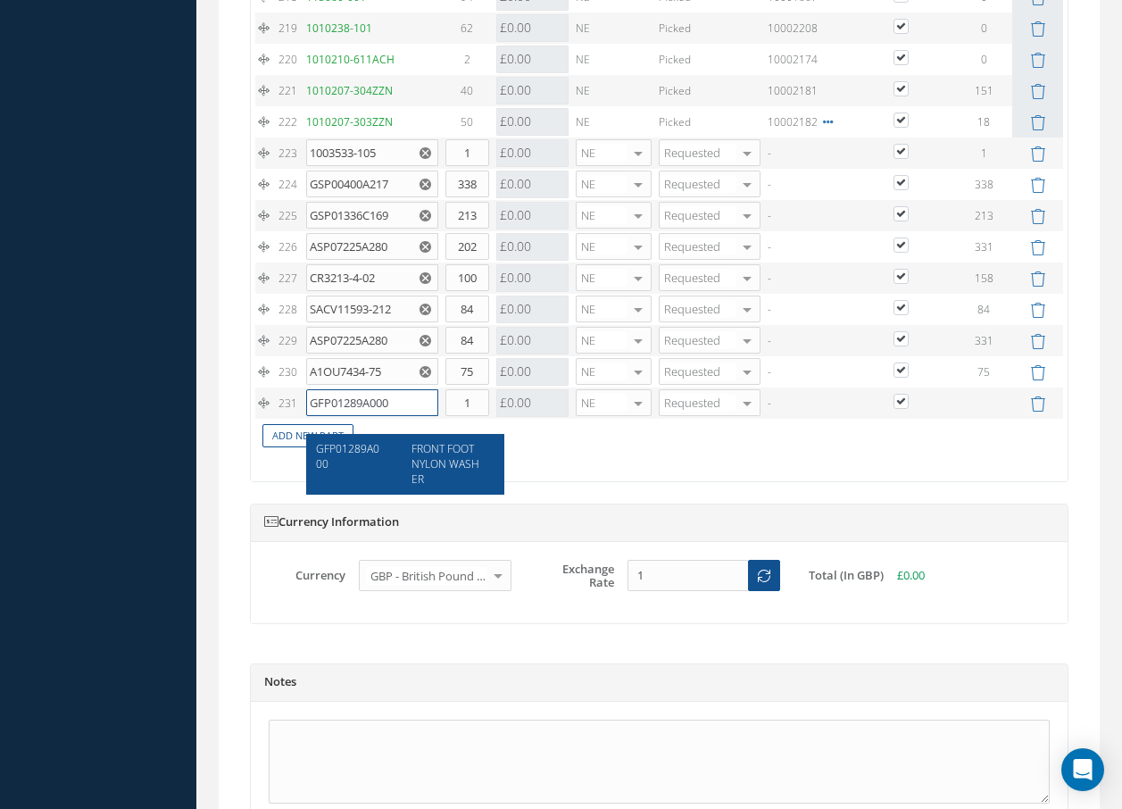
type input "GFP01289A000"
click at [415, 464] on span "FRONT FOOT NYLON WASHER" at bounding box center [446, 464] width 68 height 46
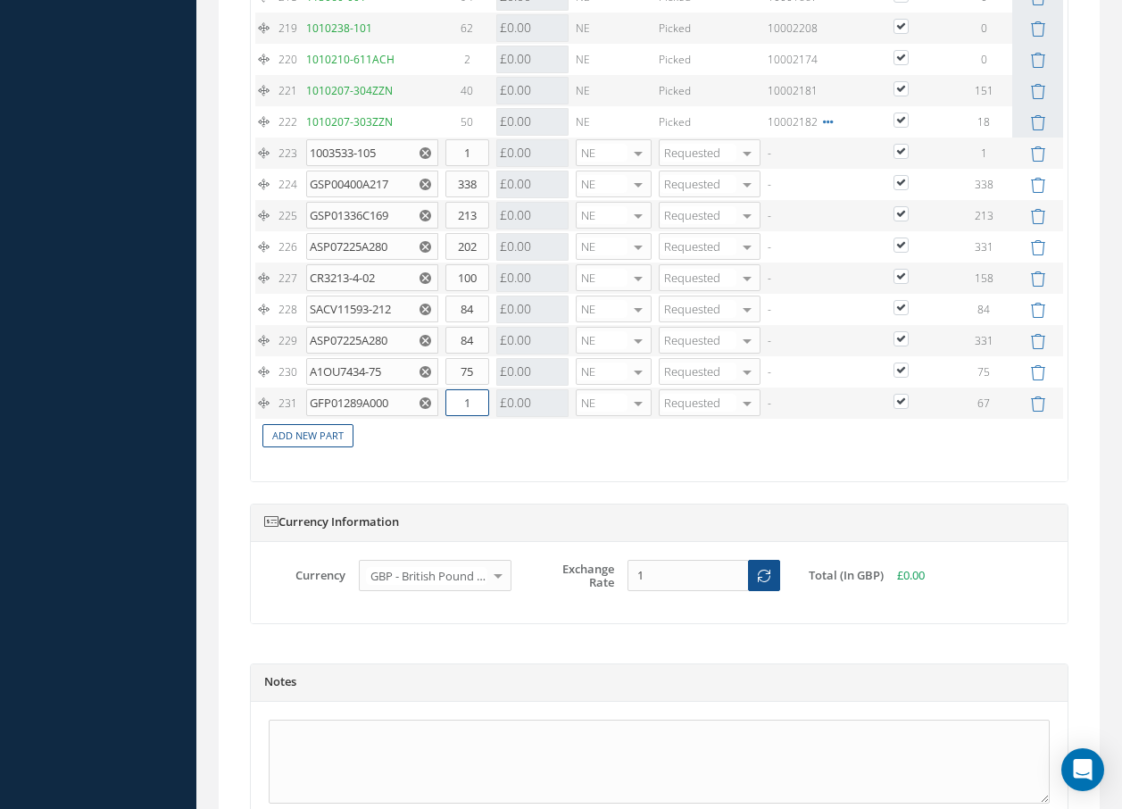
drag, startPoint x: 477, startPoint y: 420, endPoint x: 435, endPoint y: 417, distance: 42.1
click at [437, 417] on tr "231 GFP01289A000 FRONT FOOT NYLON WASHER Part Number Description Qty in Stock M…" at bounding box center [659, 402] width 808 height 31
type input "67"
click at [326, 448] on link "Add New Part" at bounding box center [307, 436] width 91 height 24
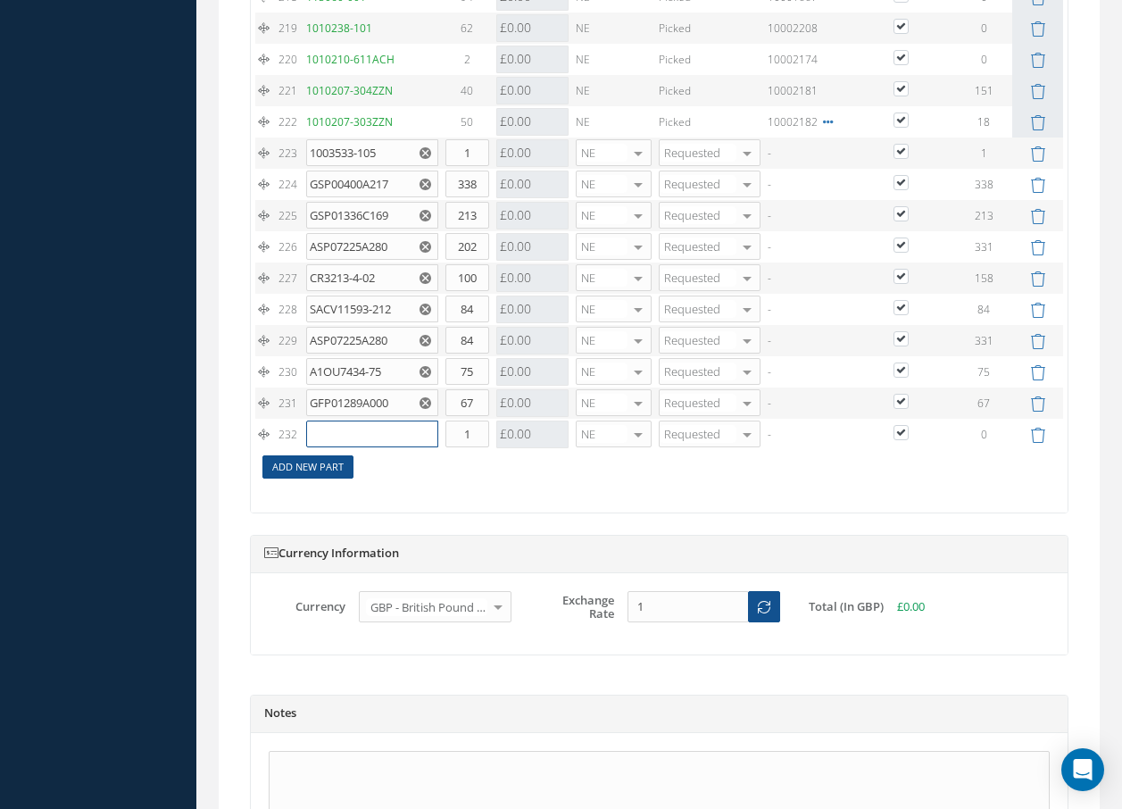
click at [341, 444] on input "text" at bounding box center [372, 433] width 132 height 27
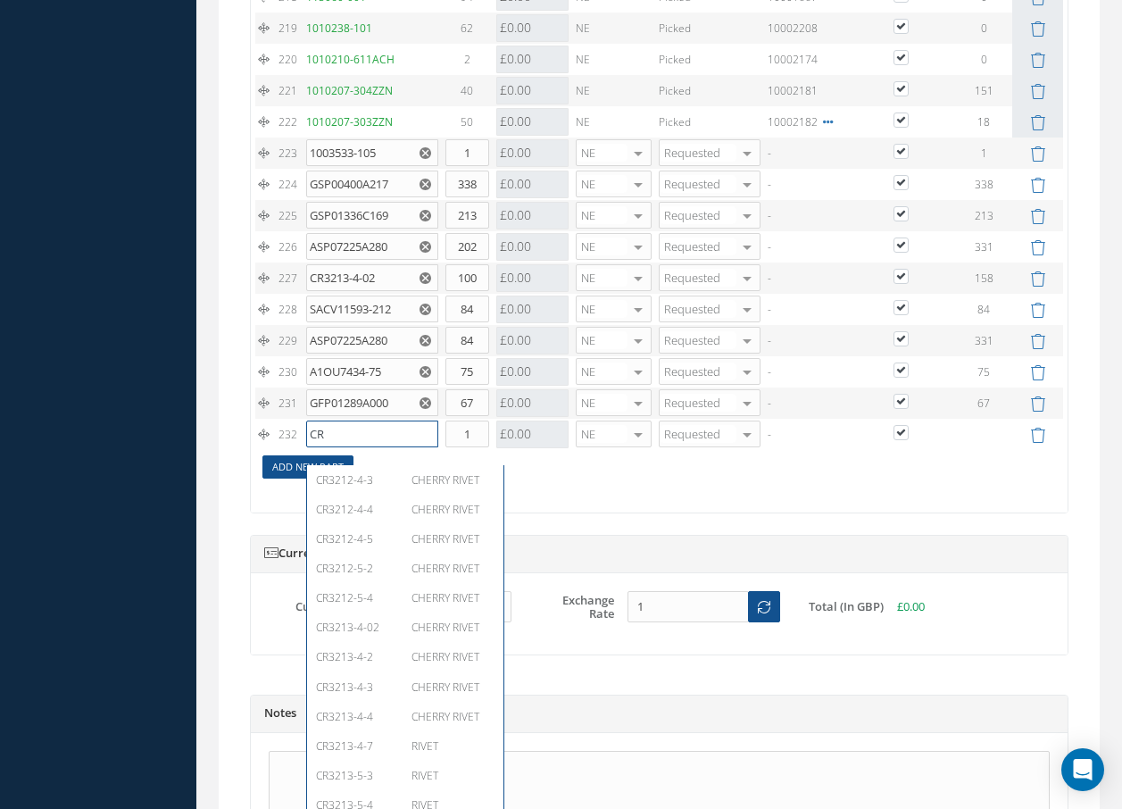
type input "CR-"
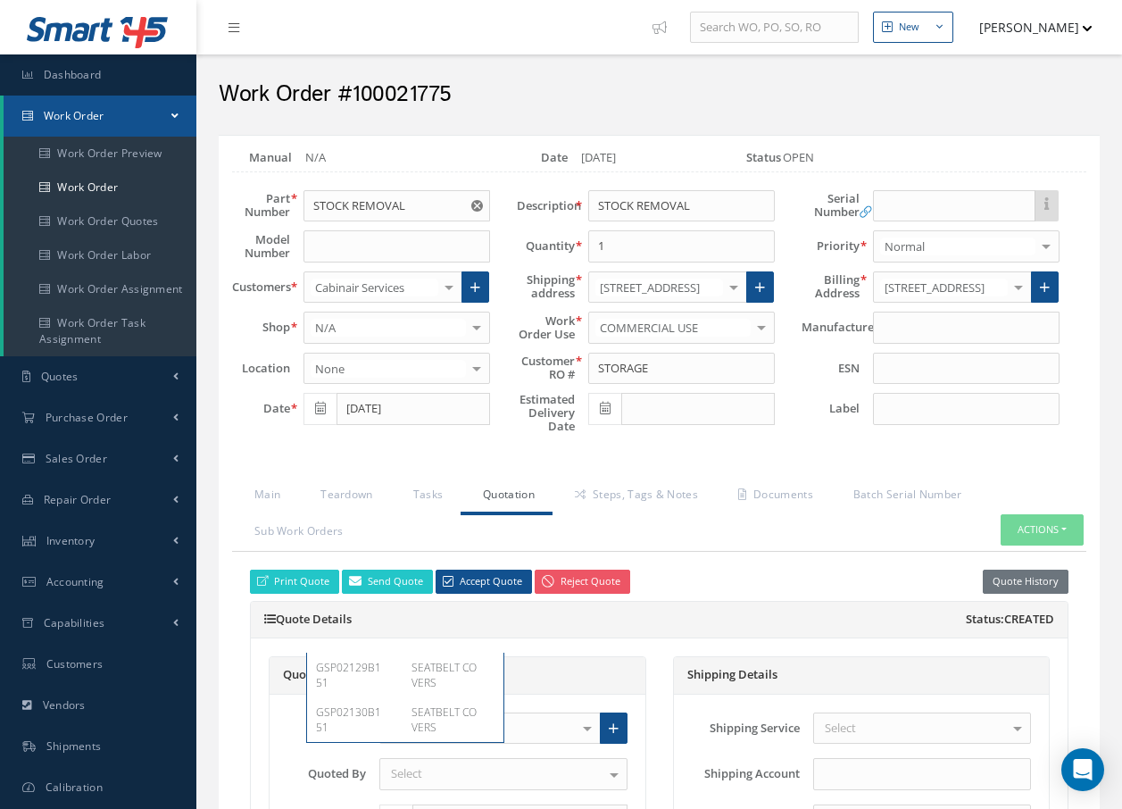
scroll to position [8612, 0]
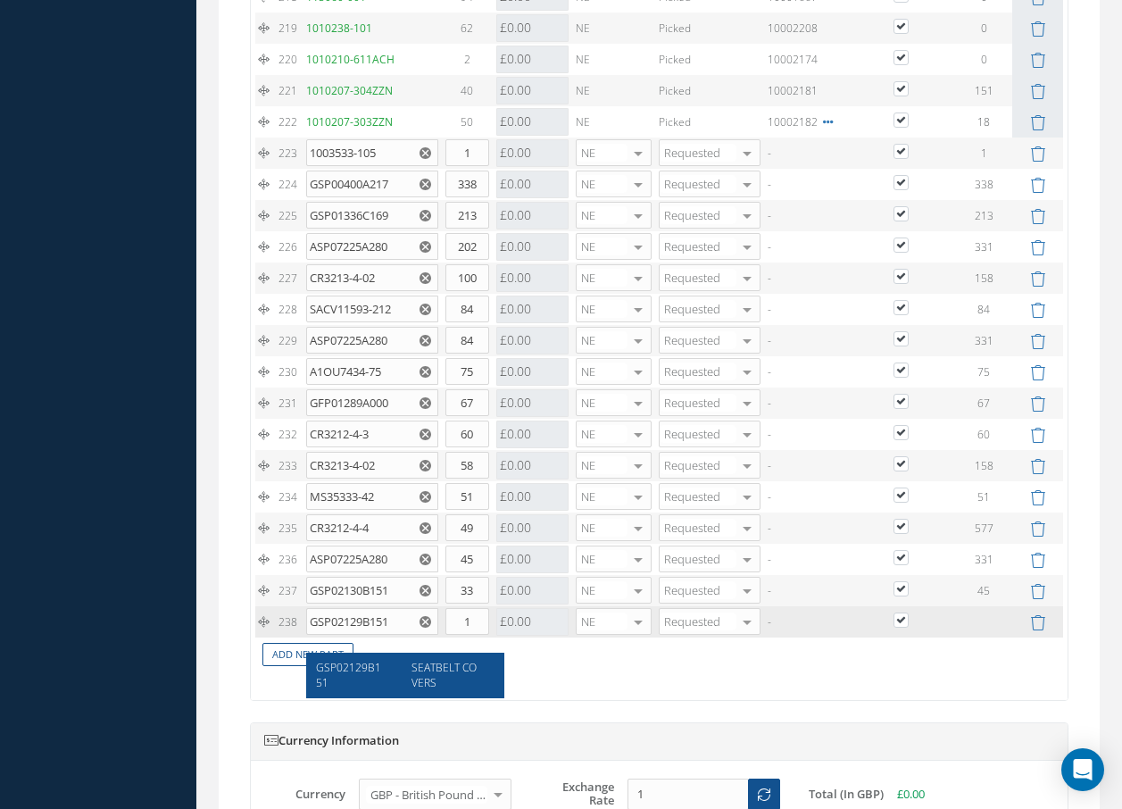
type input "GSP02129B151"
click at [394, 673] on div "GSP02129B151" at bounding box center [357, 675] width 83 height 30
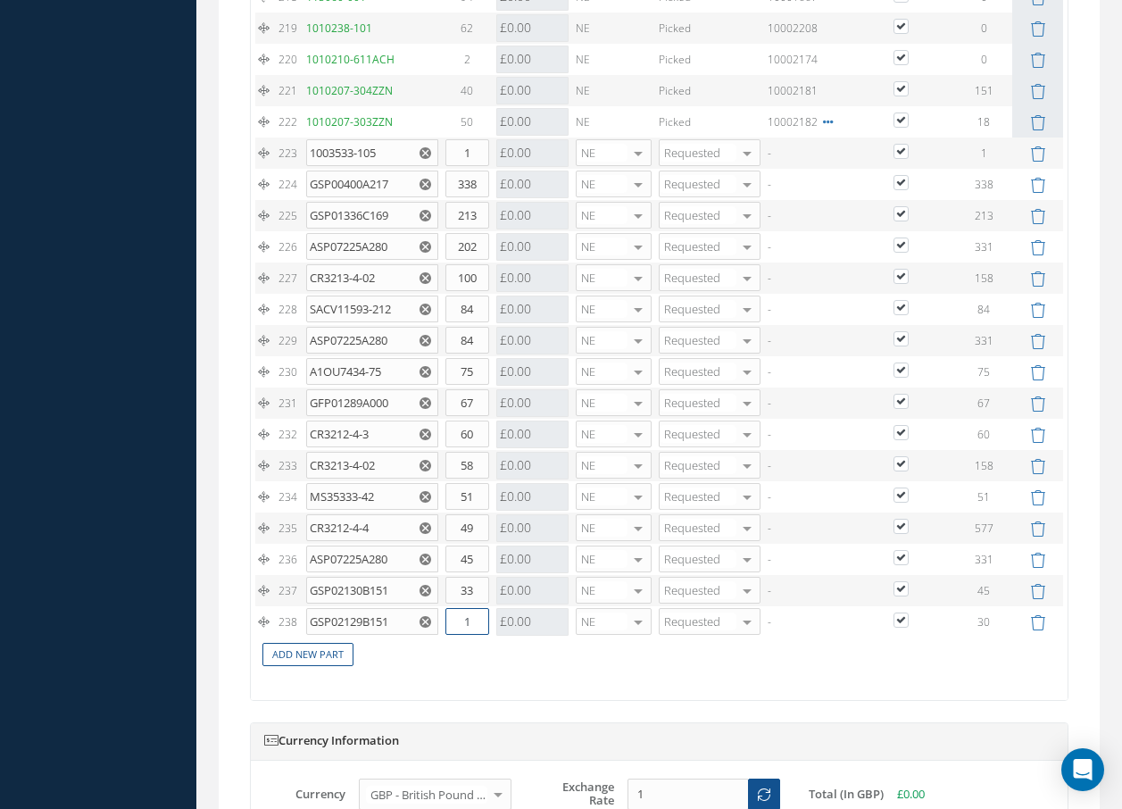
drag, startPoint x: 481, startPoint y: 638, endPoint x: 437, endPoint y: 635, distance: 44.8
click at [437, 635] on tr "238 GSP02129B151 SEATBELT COVERS Part Number Description Qty in Stock Master Co…" at bounding box center [659, 621] width 808 height 31
type input "30"
click at [335, 667] on link "Add New Part" at bounding box center [307, 655] width 91 height 24
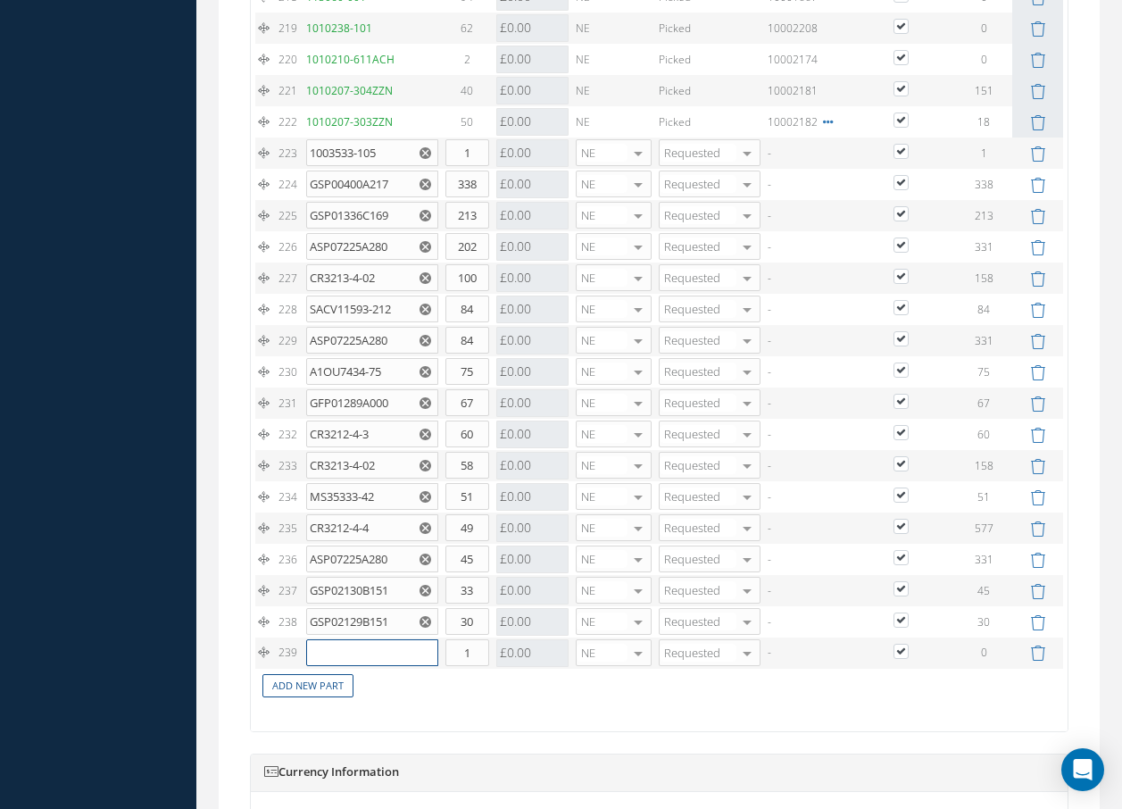
click at [340, 666] on input "text" at bounding box center [372, 652] width 132 height 27
type input "160035-10"
click at [349, 694] on span "160035-10" at bounding box center [343, 698] width 54 height 15
drag, startPoint x: 472, startPoint y: 668, endPoint x: 453, endPoint y: 671, distance: 20.0
click at [453, 666] on input "1" at bounding box center [467, 652] width 44 height 27
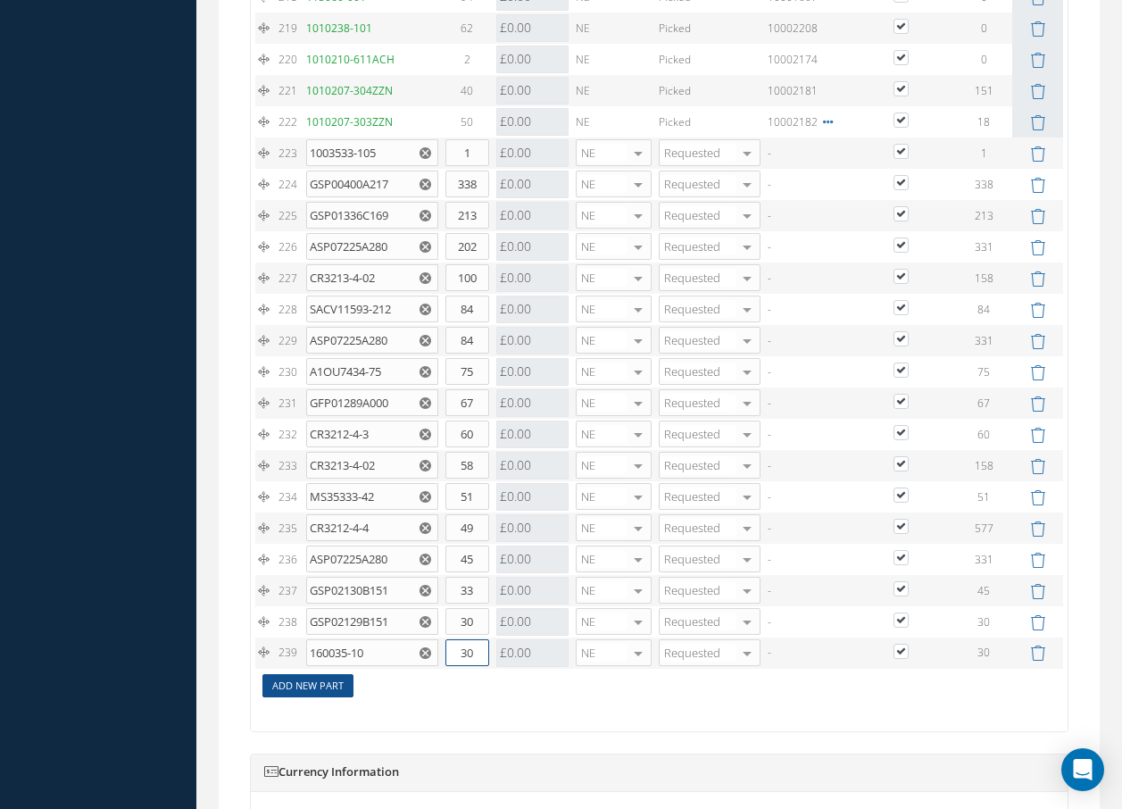
type input "30"
click at [338, 698] on link "Add New Part" at bounding box center [307, 686] width 91 height 24
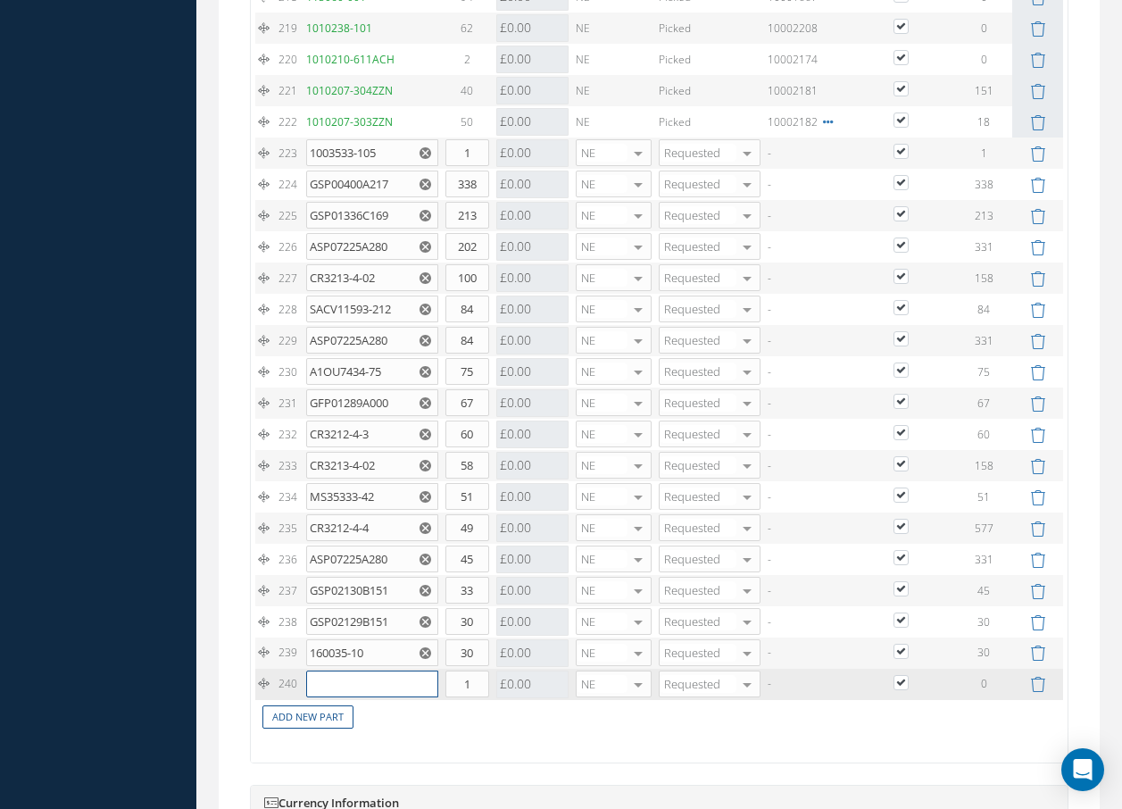
drag, startPoint x: 338, startPoint y: 701, endPoint x: 369, endPoint y: 695, distance: 31.0
click at [369, 695] on input "text" at bounding box center [372, 683] width 132 height 27
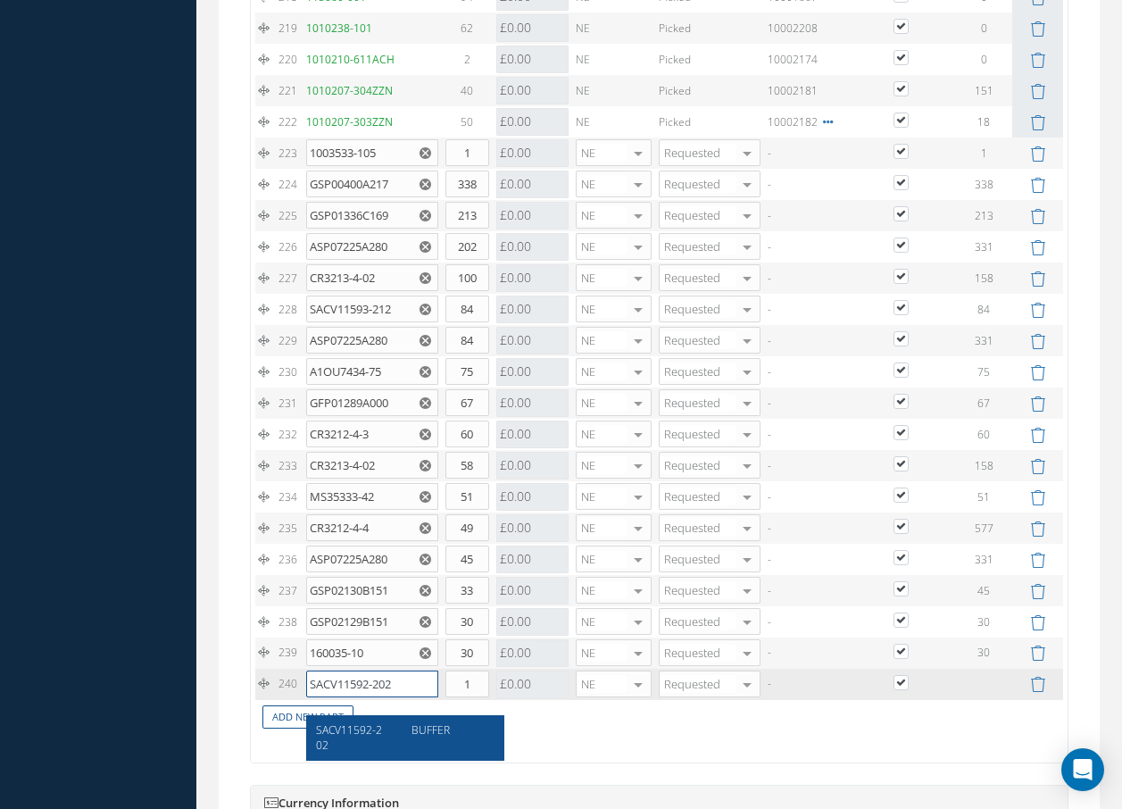
type input "SACV11592-202"
click at [353, 724] on span "SACV11592-202" at bounding box center [349, 737] width 66 height 30
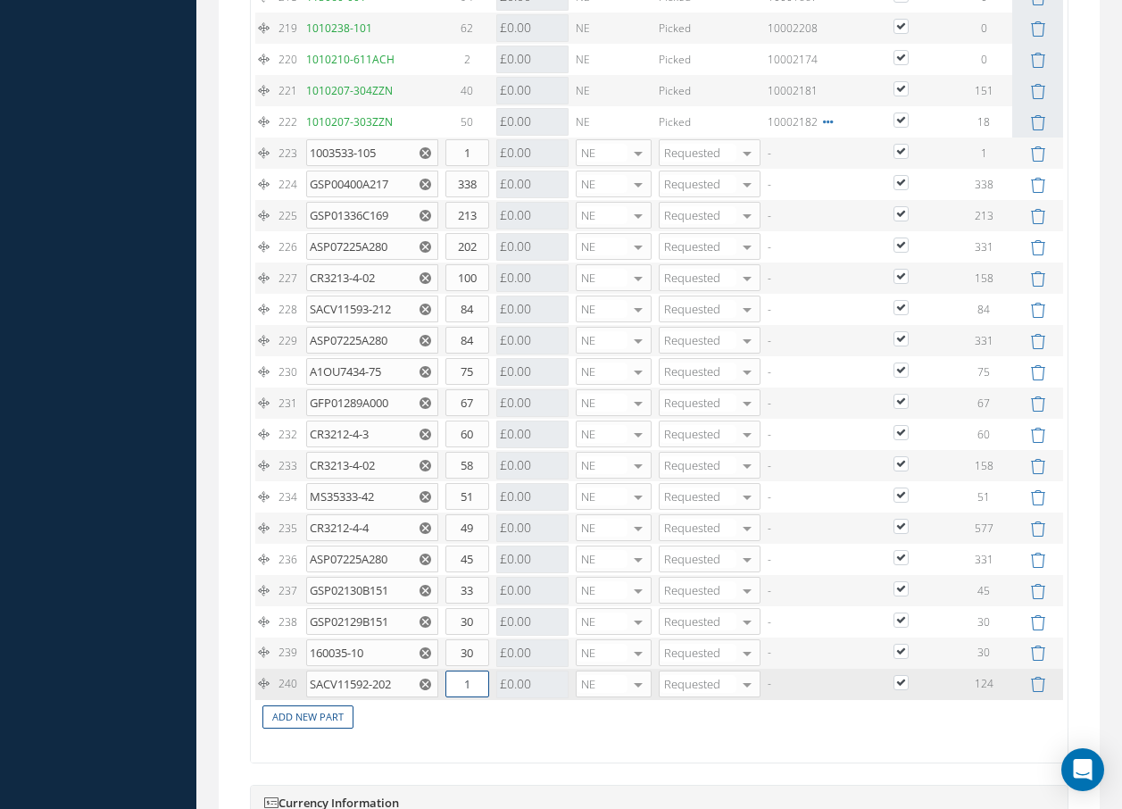
drag, startPoint x: 450, startPoint y: 697, endPoint x: 503, endPoint y: 695, distance: 52.7
click at [503, 695] on tr "240 SACV11592-202 BUFFER Part Number Description Qty in Stock Master Cost Maste…" at bounding box center [659, 684] width 808 height 31
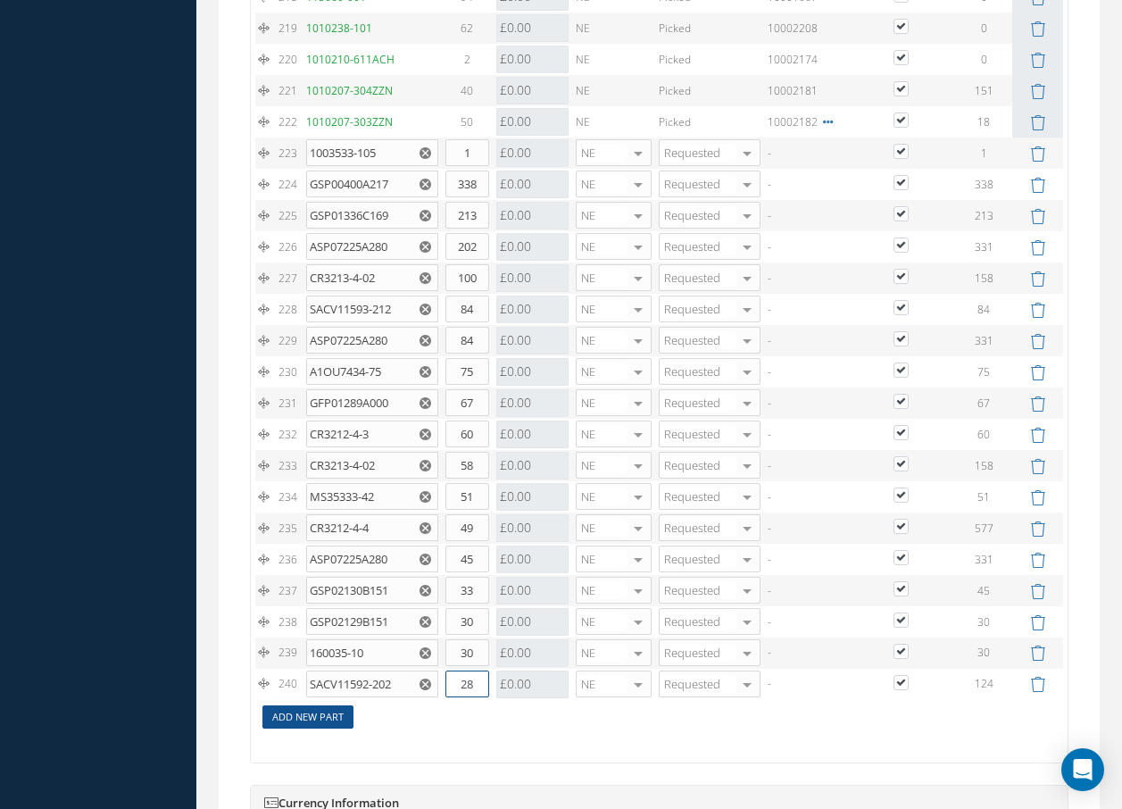
type input "28"
click at [335, 729] on link "Add New Part" at bounding box center [307, 717] width 91 height 24
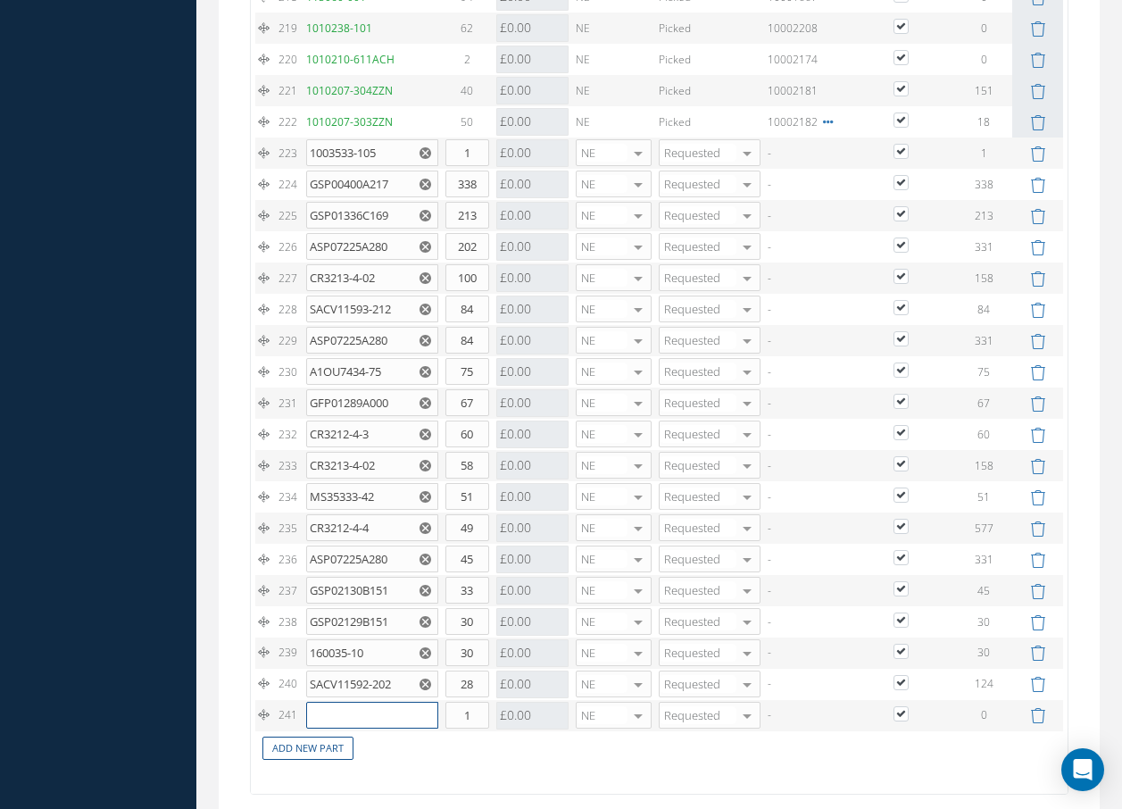
click at [335, 728] on input "text" at bounding box center [372, 715] width 132 height 27
type input "NAS1149FN"
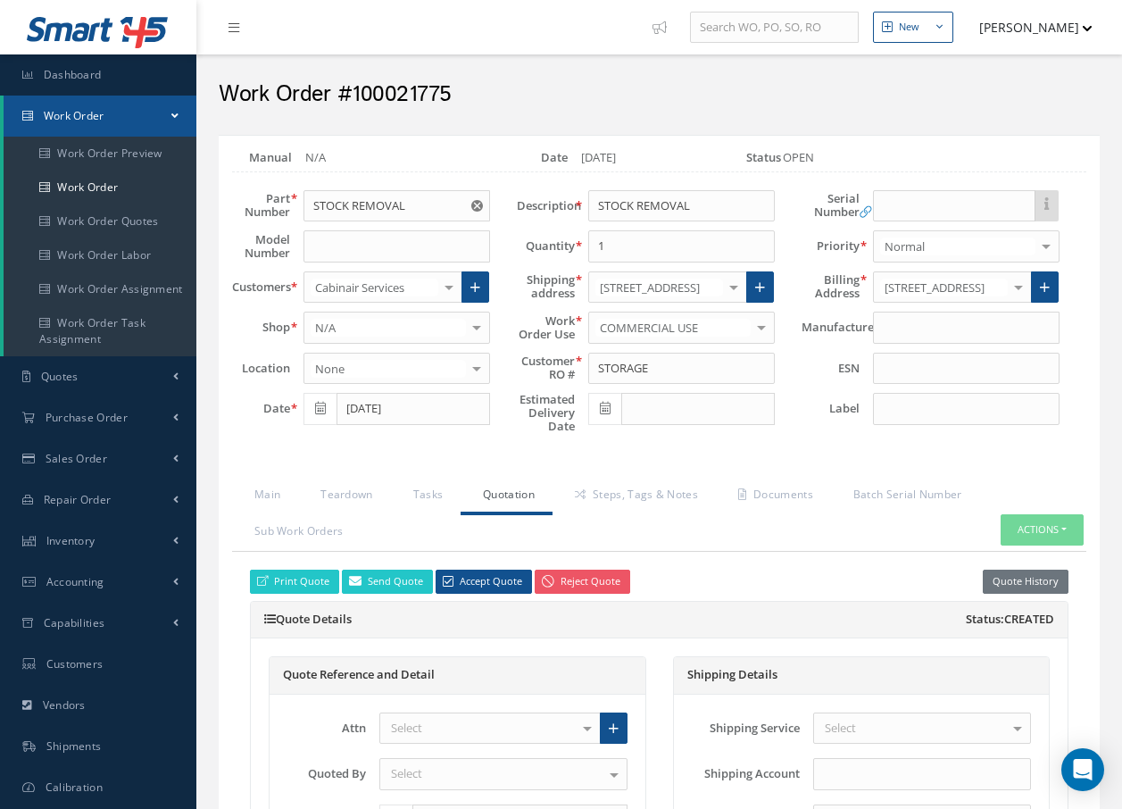
scroll to position [9089, 0]
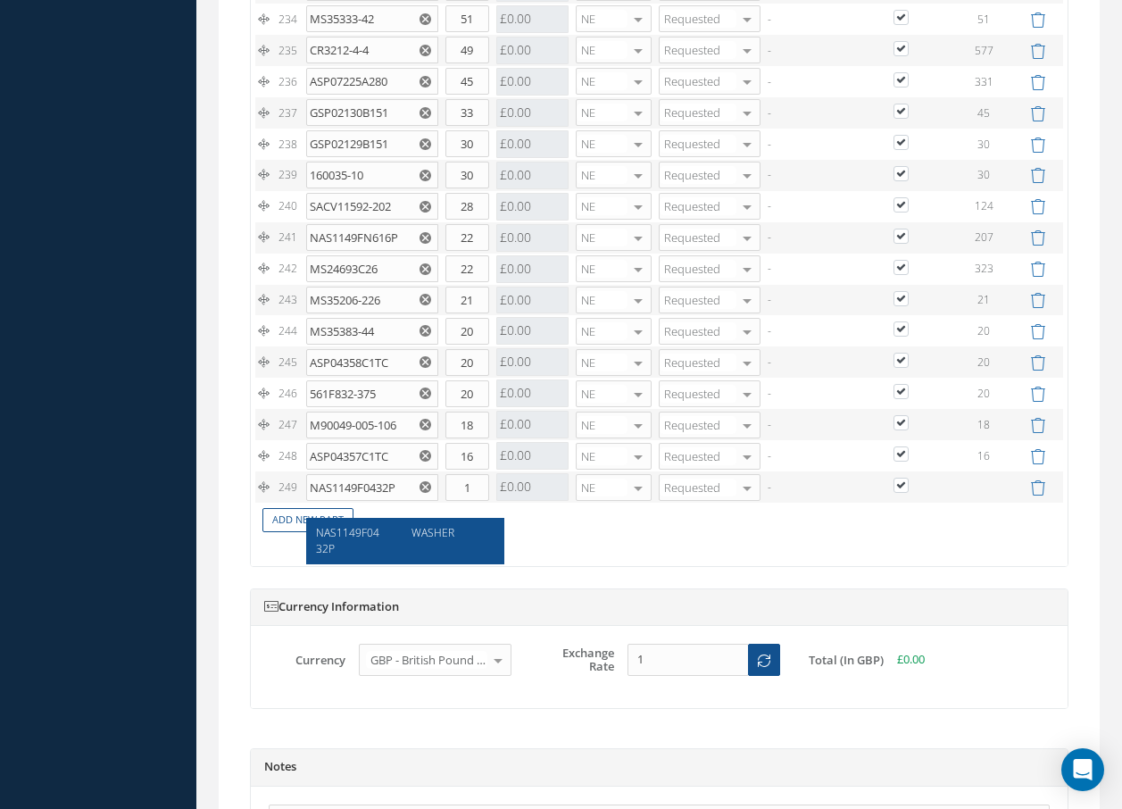
type input "NAS1149F0432P"
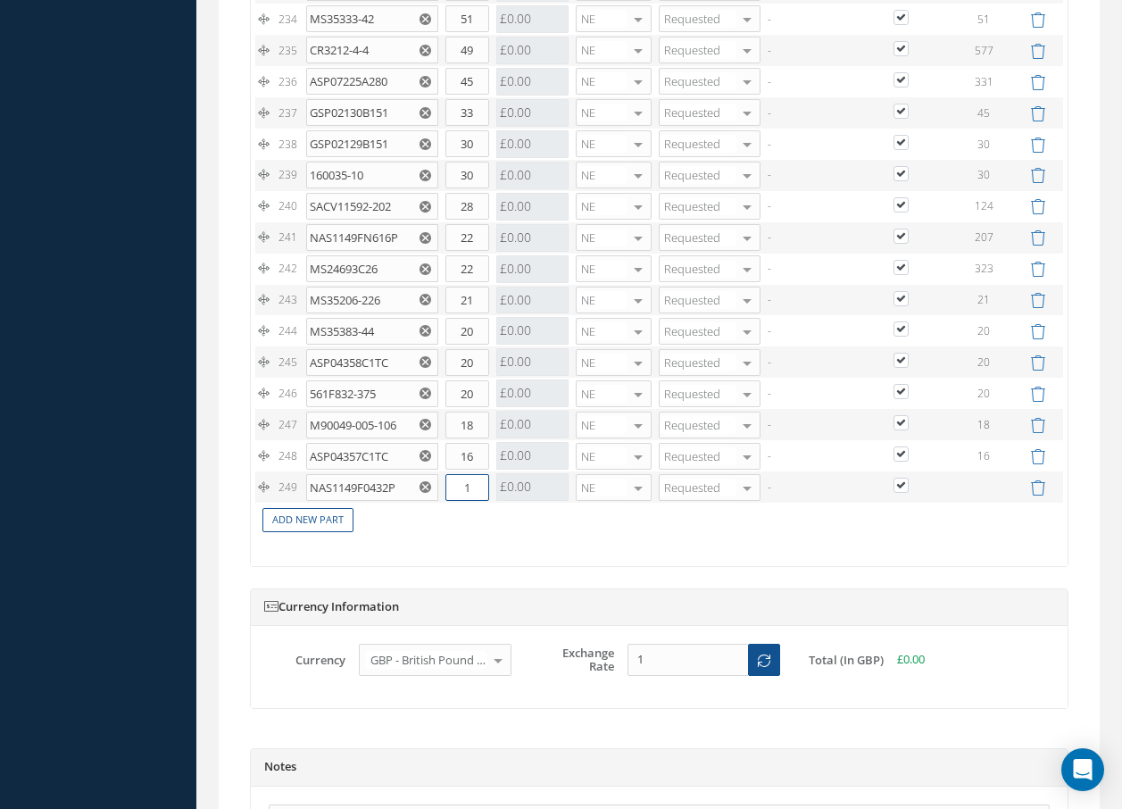
drag, startPoint x: 463, startPoint y: 506, endPoint x: 480, endPoint y: 501, distance: 17.8
click at [480, 501] on input "1" at bounding box center [467, 487] width 44 height 27
type input "15"
click at [338, 532] on link "Add New Part" at bounding box center [307, 520] width 91 height 24
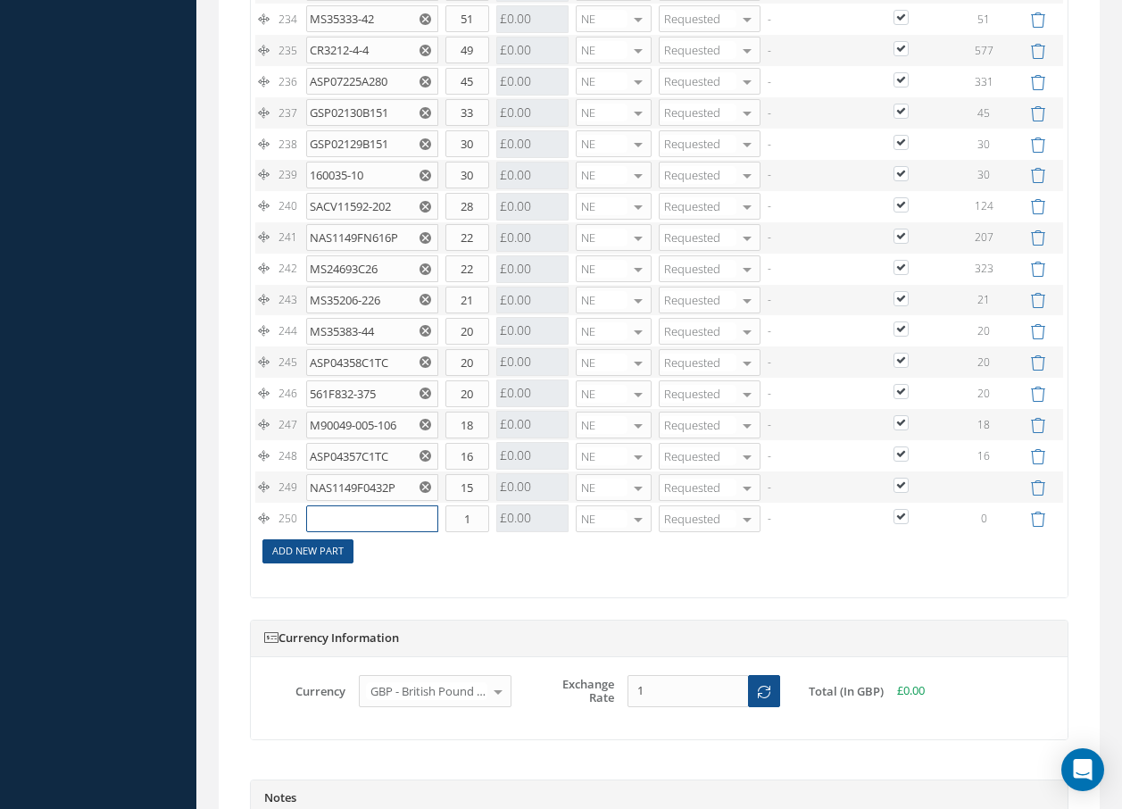
click at [338, 532] on input "text" at bounding box center [372, 518] width 132 height 27
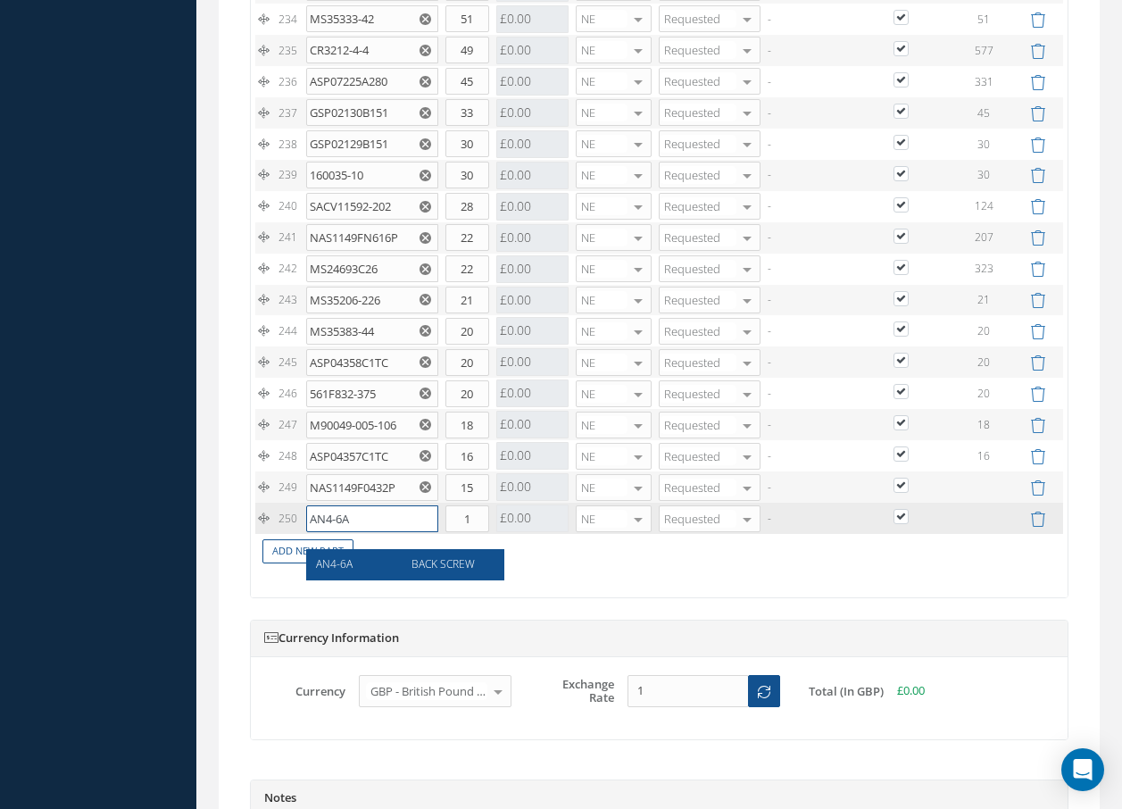
type input "AN4-6A"
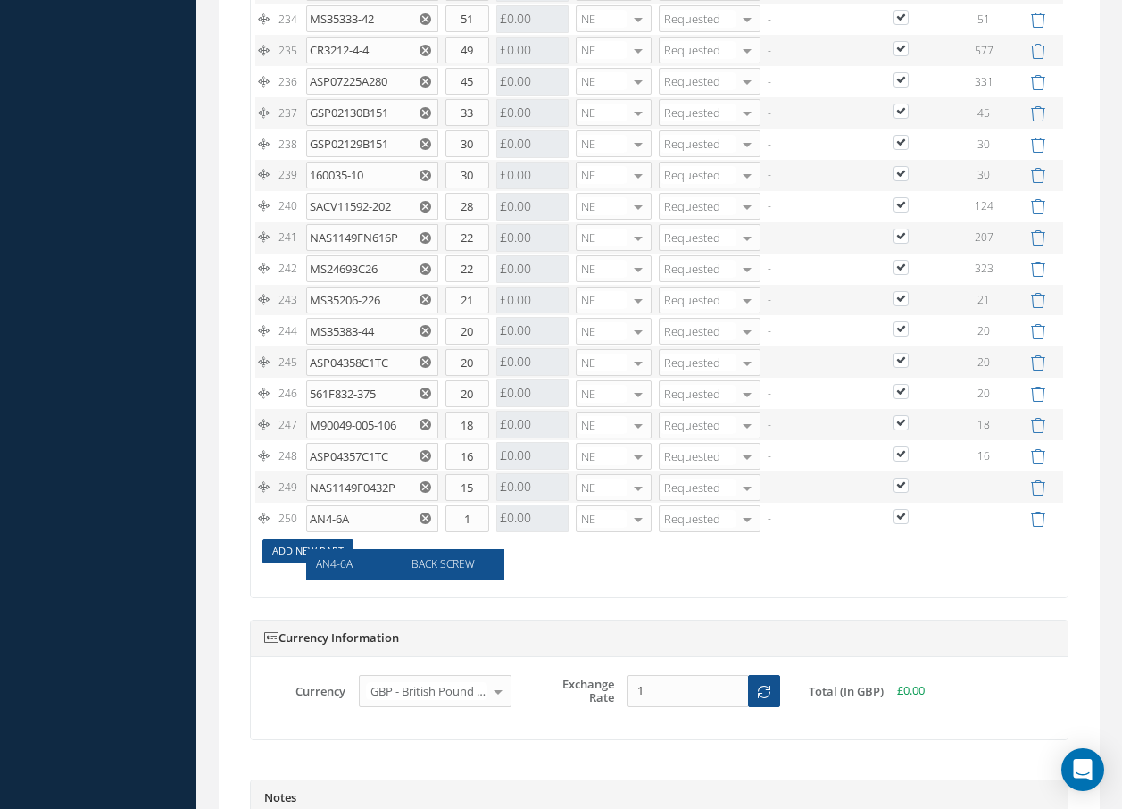
click at [351, 567] on span "AN4-6A" at bounding box center [334, 563] width 37 height 15
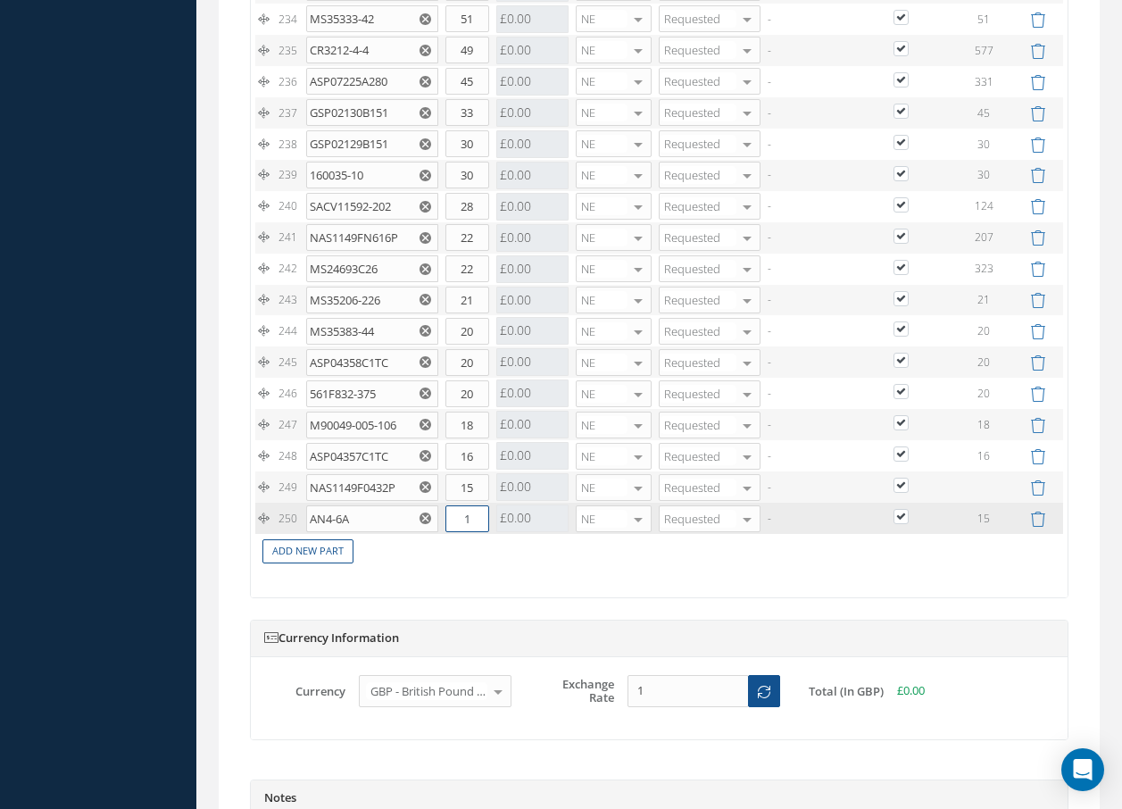
click at [480, 532] on input "1" at bounding box center [467, 518] width 44 height 27
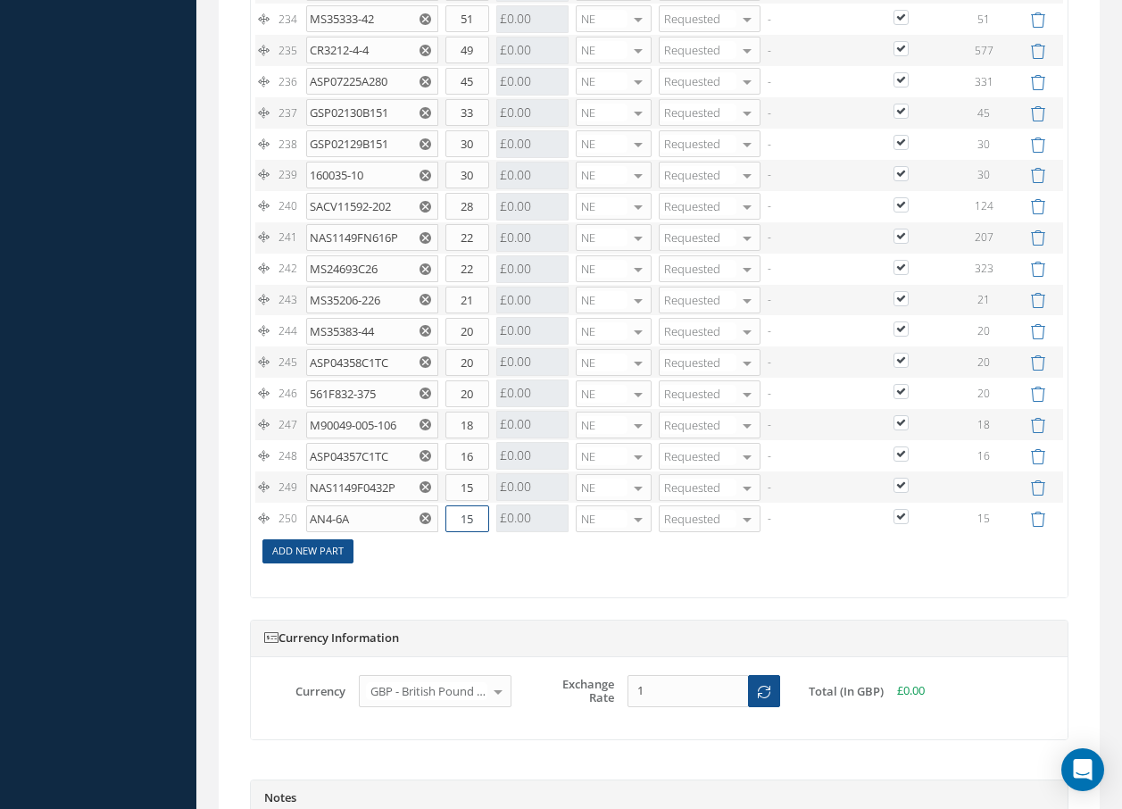
type input "15"
click at [326, 563] on link "Add New Part" at bounding box center [307, 551] width 91 height 24
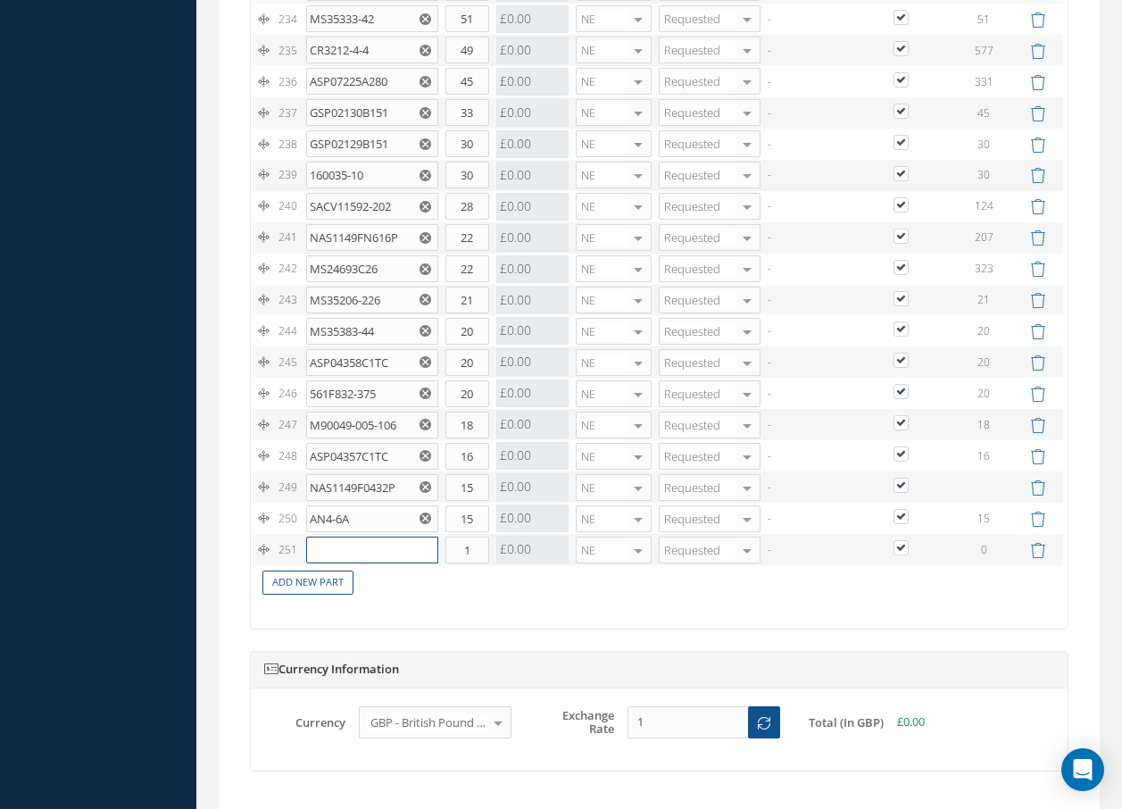
click at [337, 563] on input "text" at bounding box center [372, 550] width 132 height 27
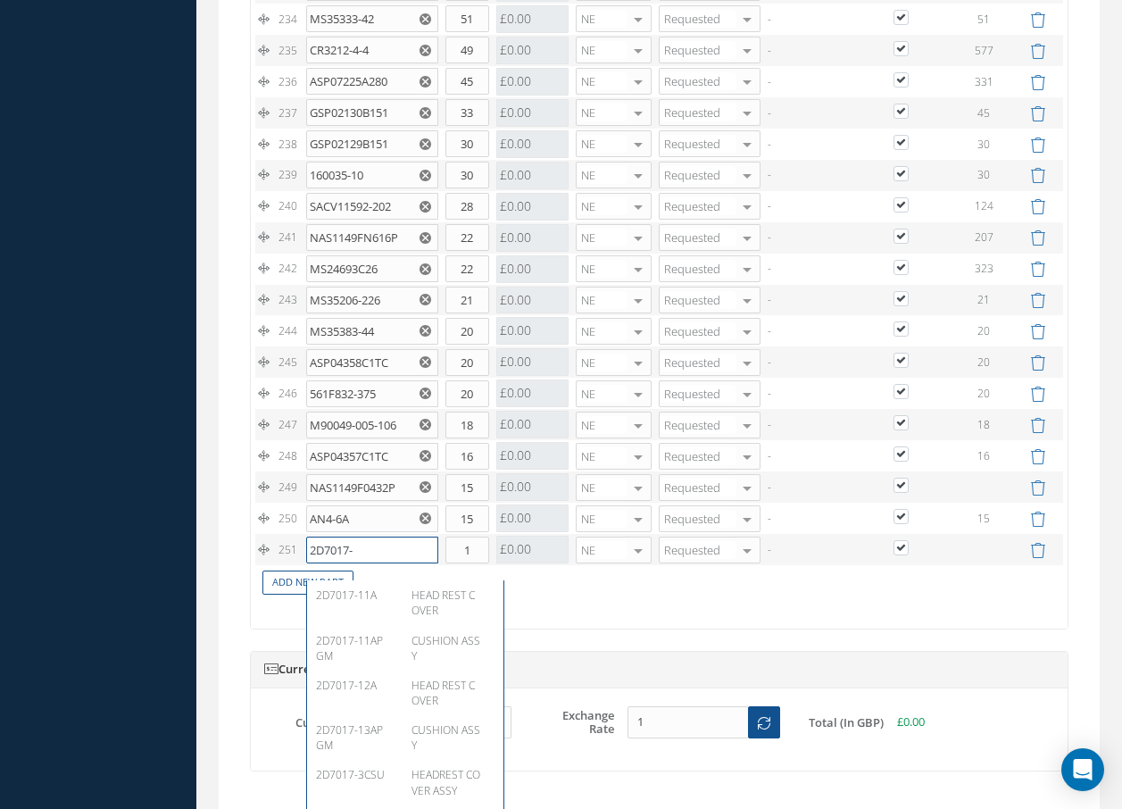
type input "2D7017-1"
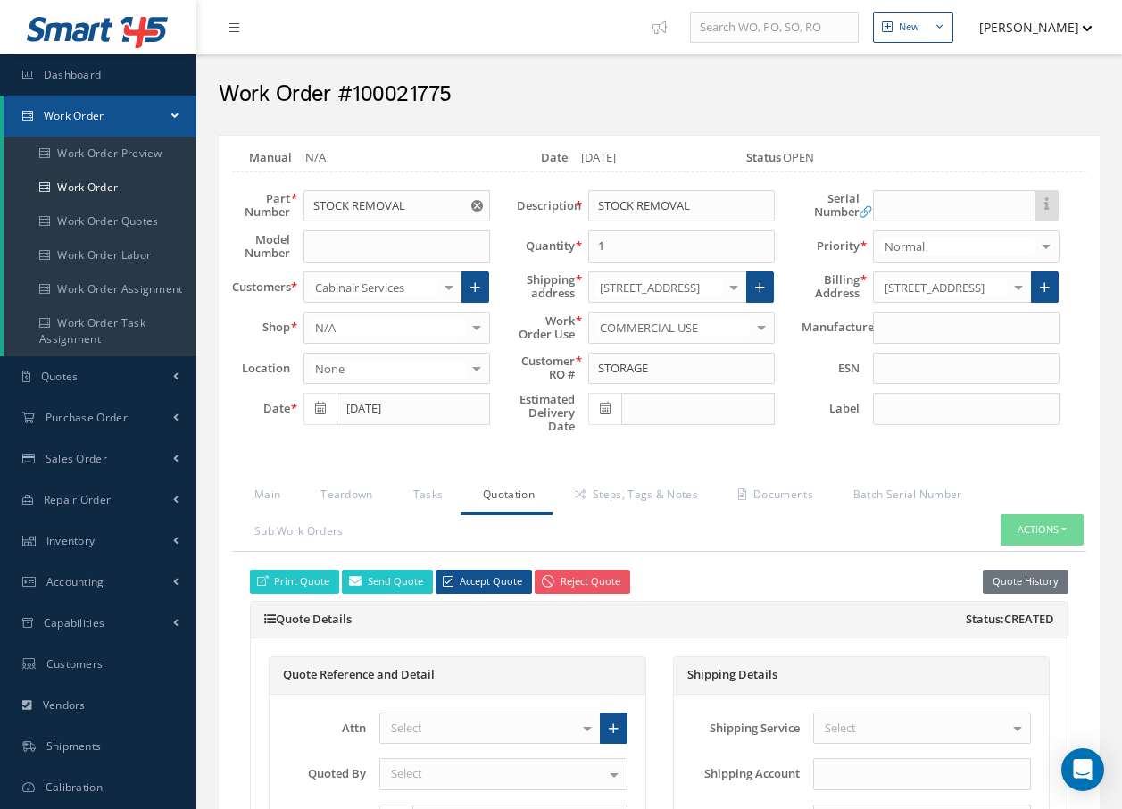
type input "10"
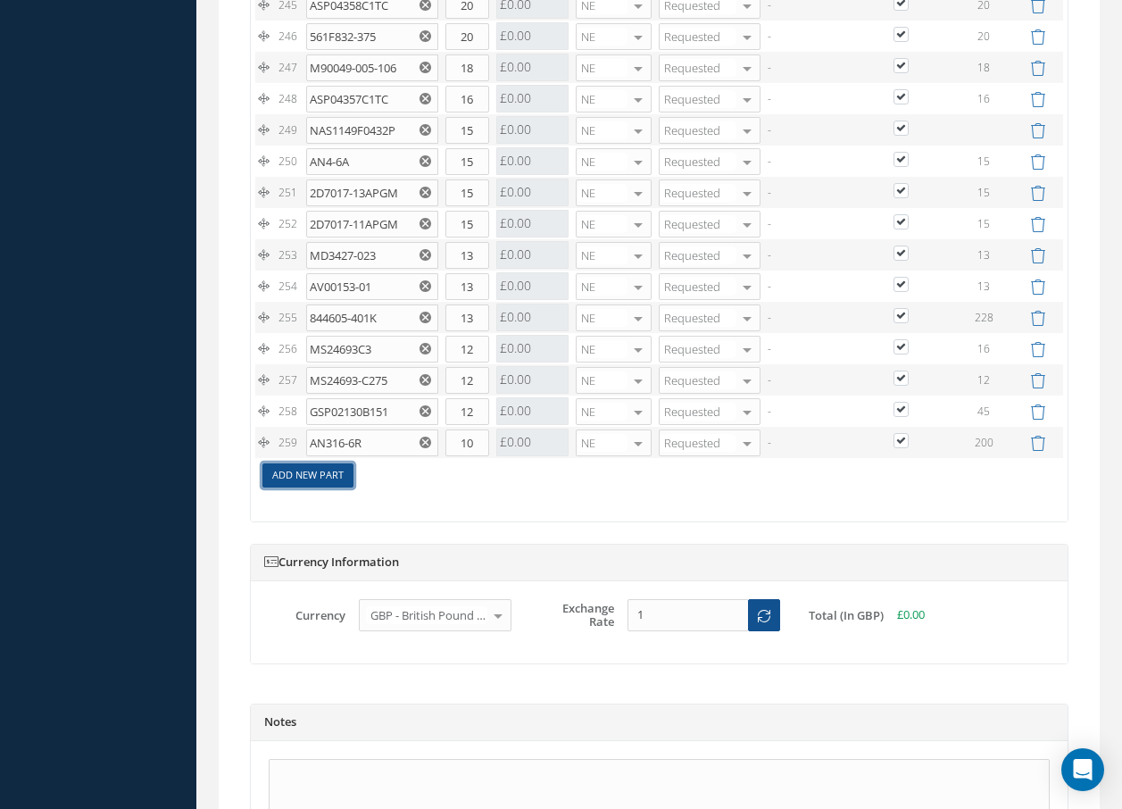
click at [309, 487] on link "Add New Part" at bounding box center [307, 475] width 91 height 24
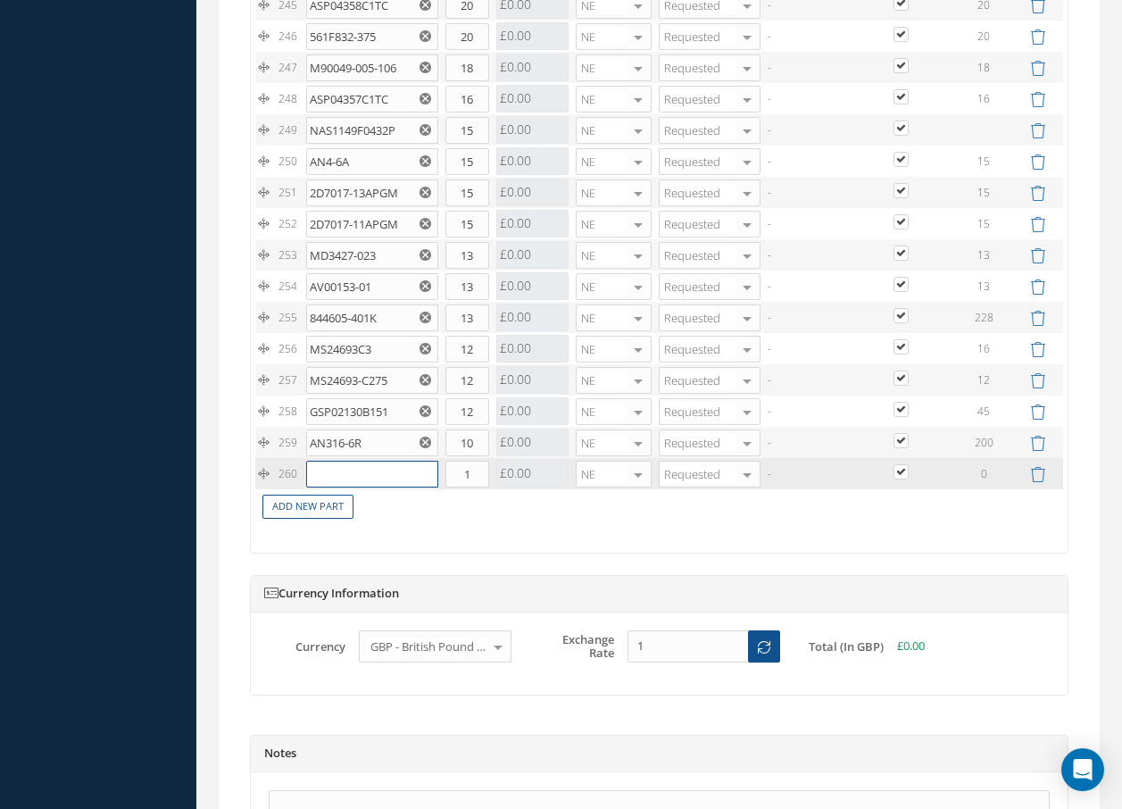
drag, startPoint x: 309, startPoint y: 492, endPoint x: 344, endPoint y: 479, distance: 37.0
click at [344, 479] on input "text" at bounding box center [372, 474] width 132 height 27
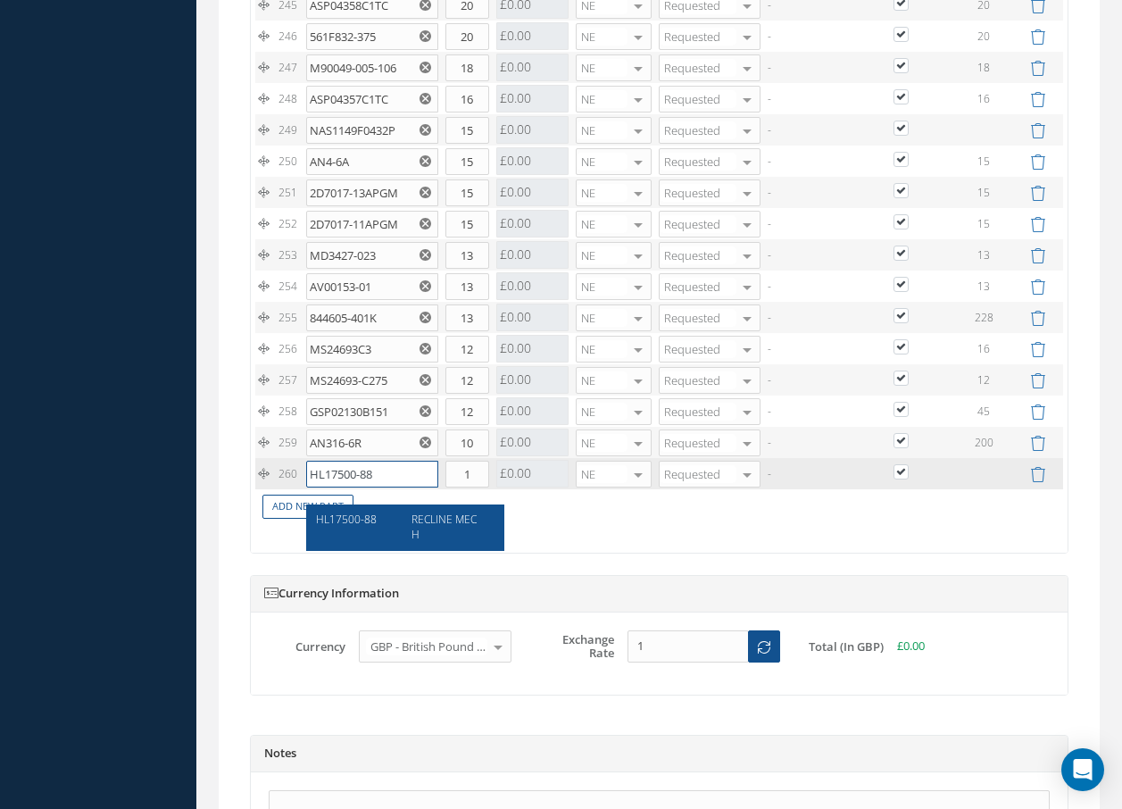
type input "HL17500-88"
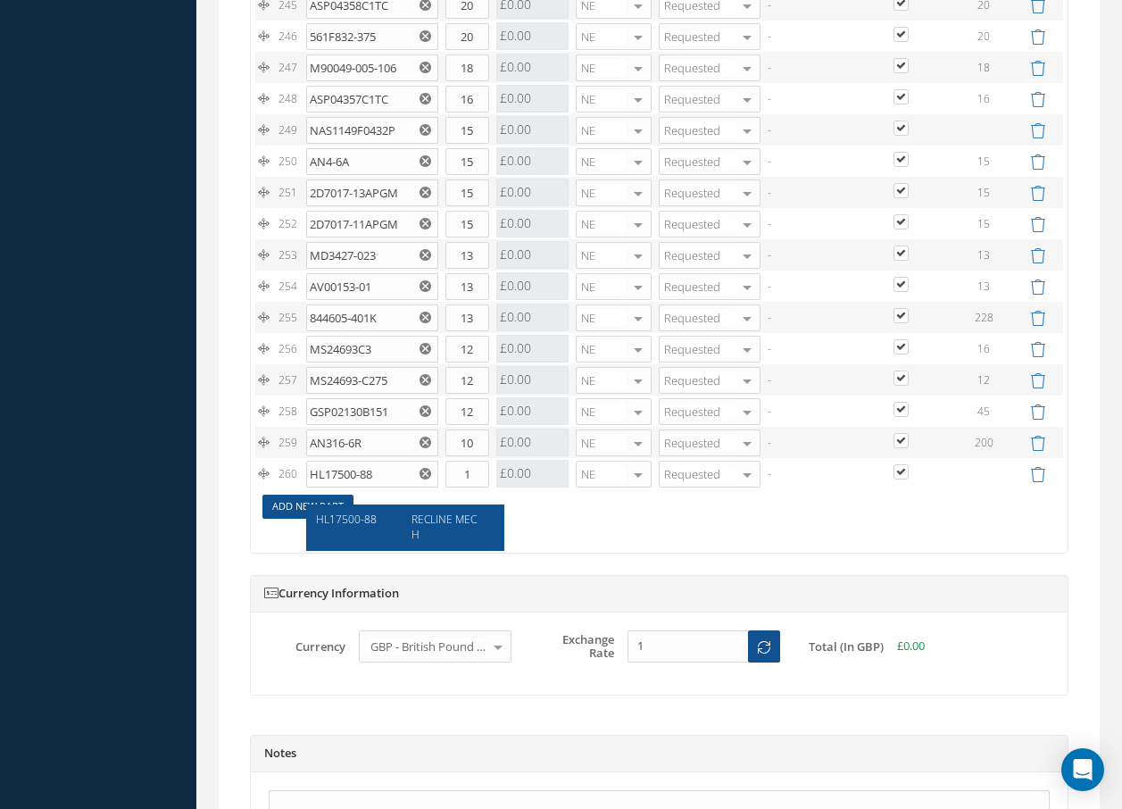
click at [337, 518] on span "HL17500-88" at bounding box center [346, 519] width 61 height 15
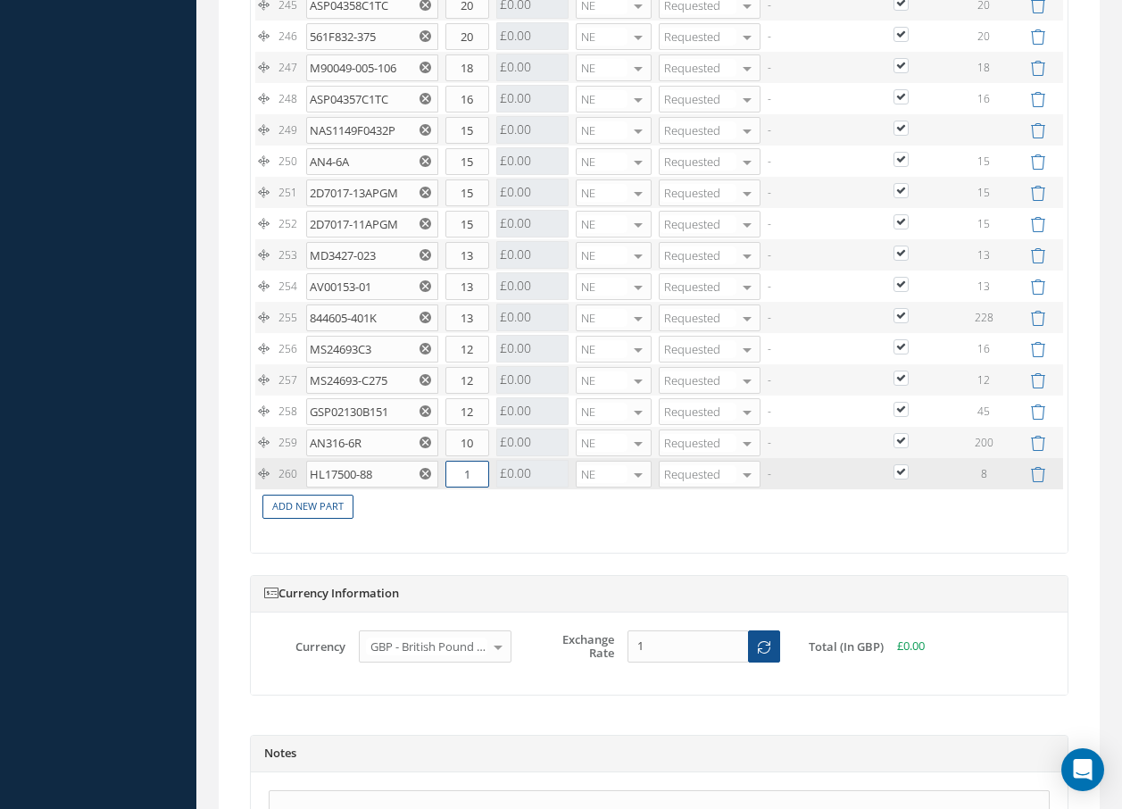
drag, startPoint x: 452, startPoint y: 492, endPoint x: 484, endPoint y: 492, distance: 32.1
click at [484, 487] on input "1" at bounding box center [467, 474] width 44 height 27
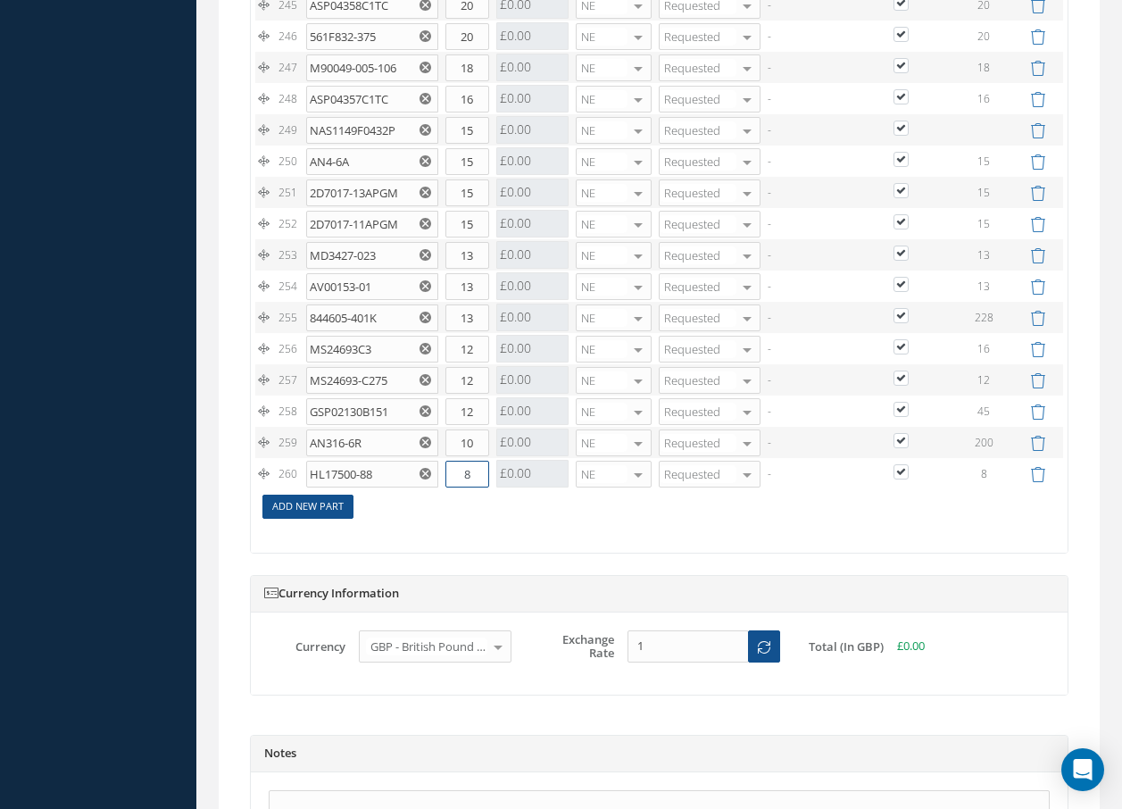
type input "8"
click at [345, 519] on link "Add New Part" at bounding box center [307, 507] width 91 height 24
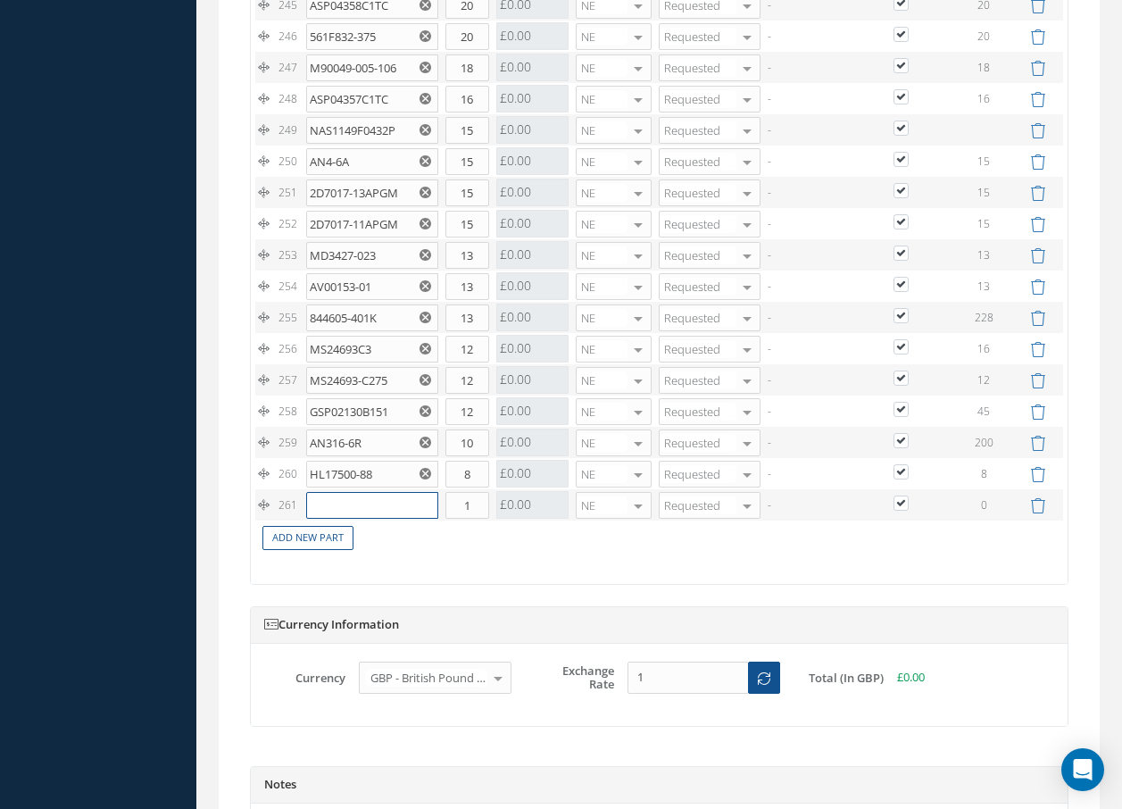
click at [347, 519] on input "text" at bounding box center [372, 505] width 132 height 27
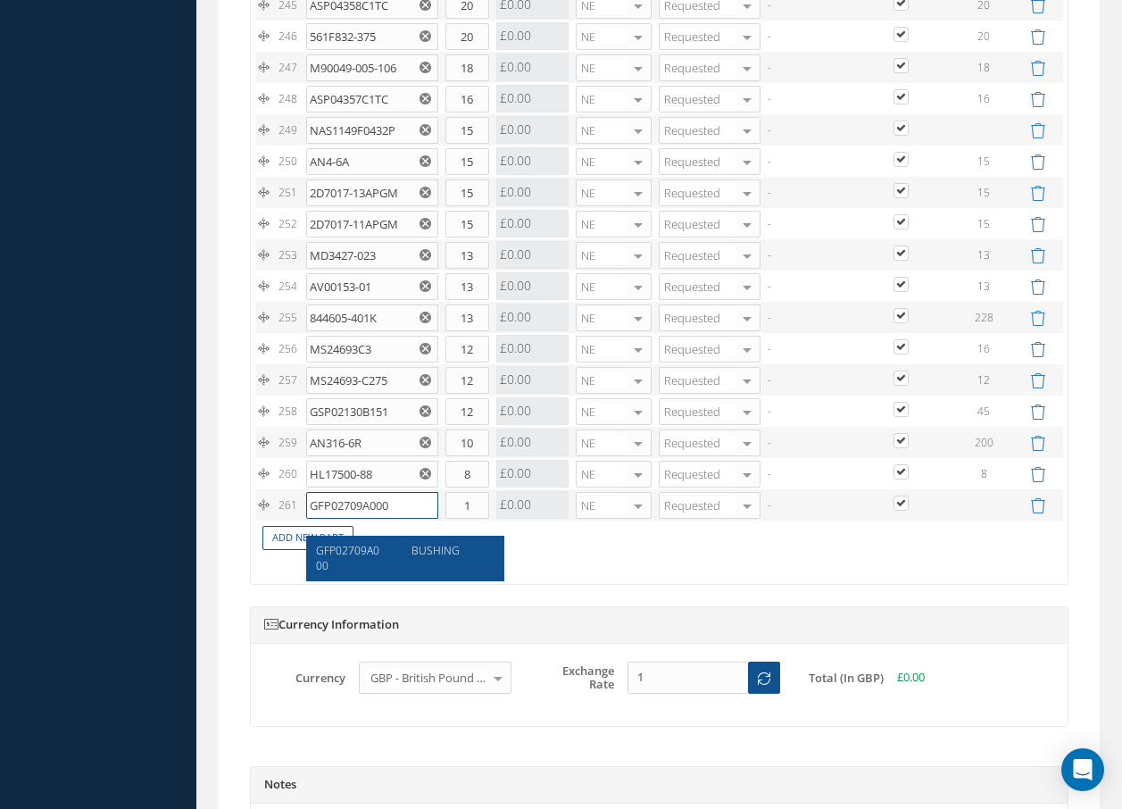
type input "GFP02709A000"
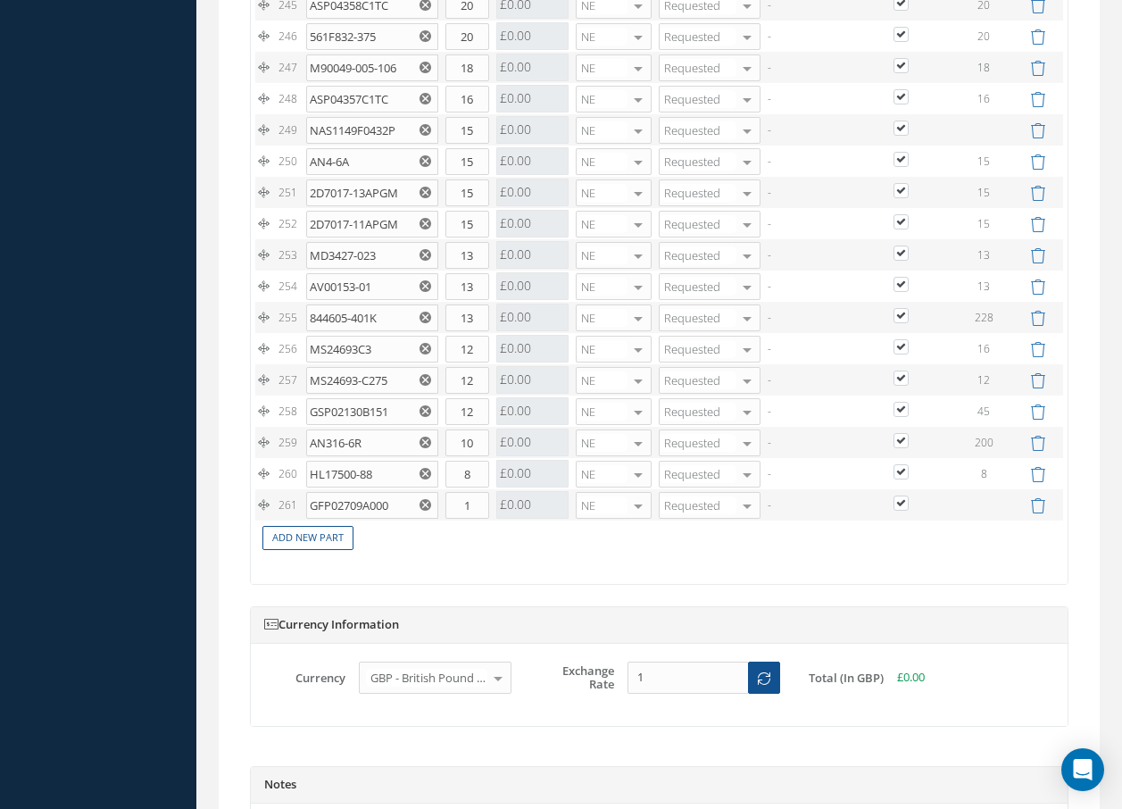
drag, startPoint x: 452, startPoint y: 515, endPoint x: 527, endPoint y: 524, distance: 75.5
click at [527, 520] on tr "261 GFP02709A000 GFP02709A000 BUSHING Part Number Description Qty in Stock Mast…" at bounding box center [659, 504] width 808 height 31
type input "8"
click at [330, 550] on link "Add New Part" at bounding box center [307, 538] width 91 height 24
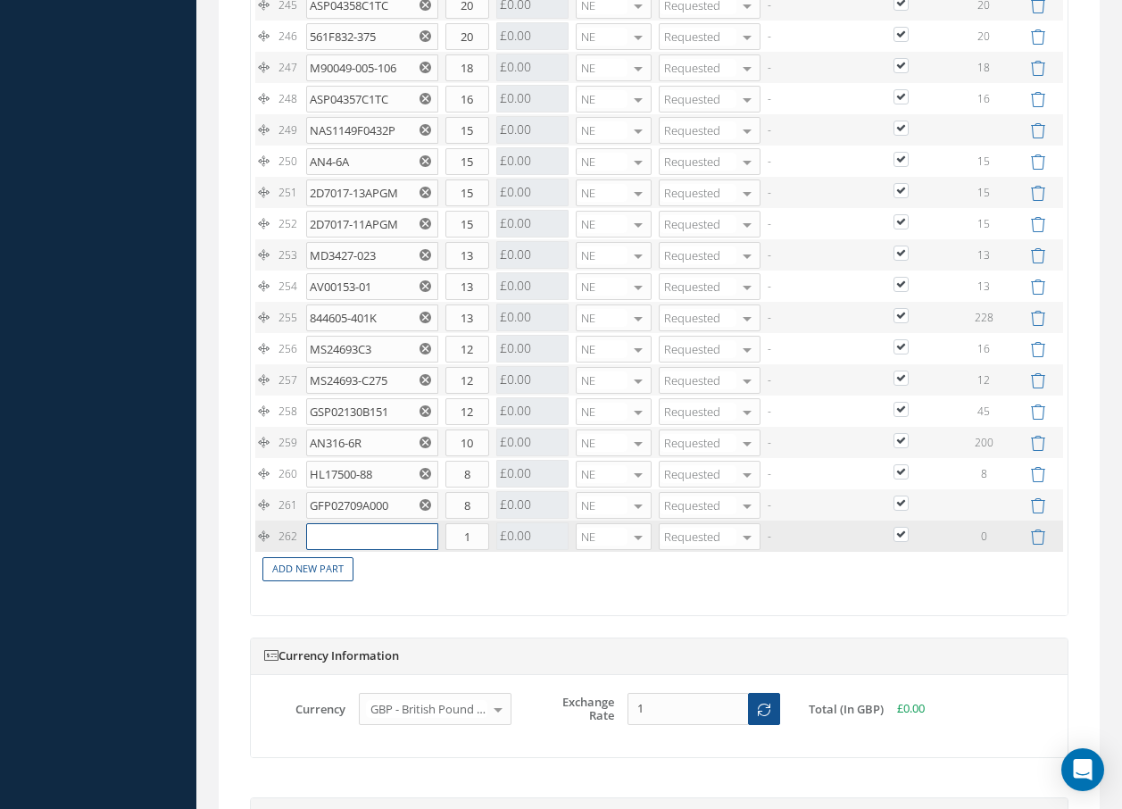
click at [339, 550] on input "text" at bounding box center [372, 536] width 132 height 27
type input "GFM05659"
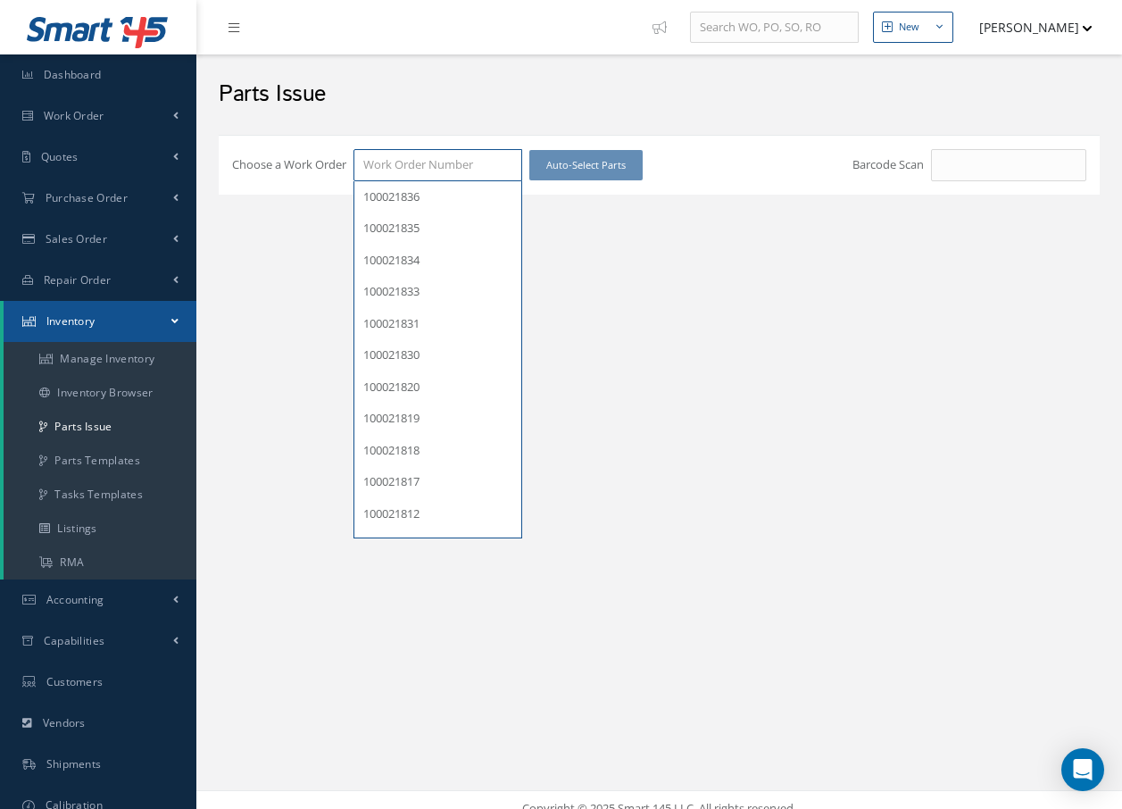
click at [416, 165] on input "Choose a Work Order" at bounding box center [438, 165] width 169 height 32
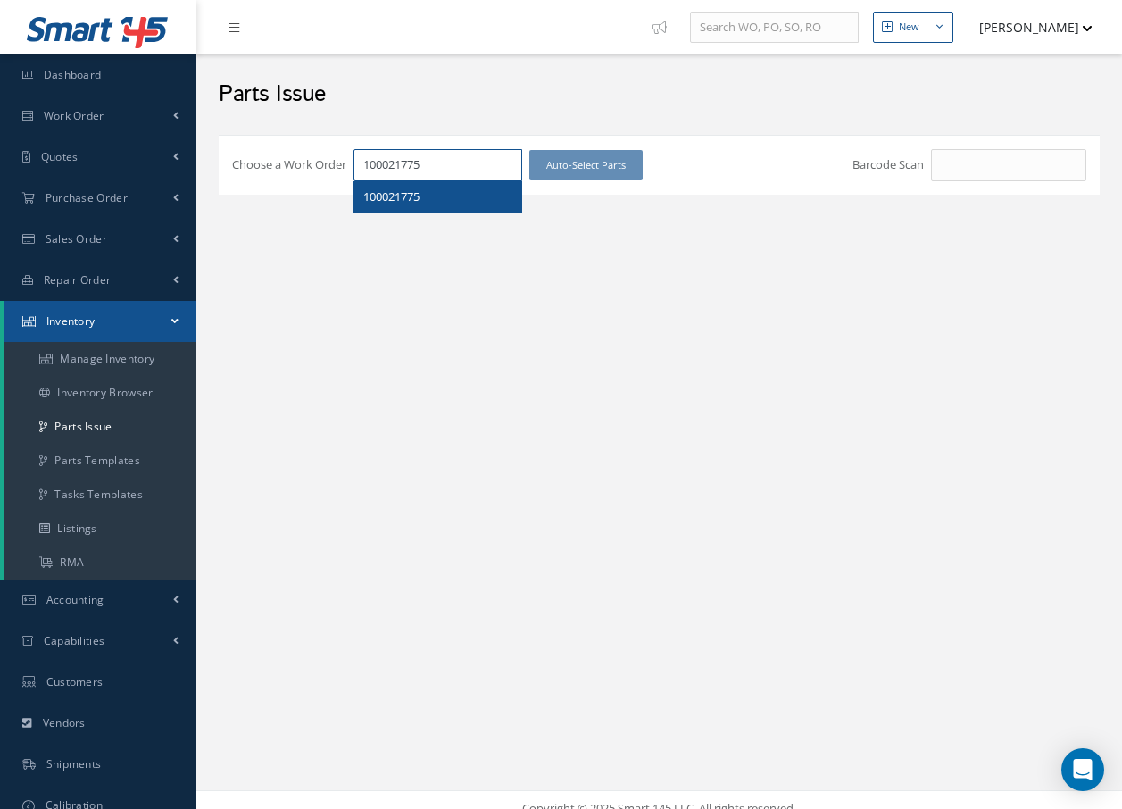
type input "100021775"
click at [426, 198] on div "100021775" at bounding box center [437, 197] width 149 height 18
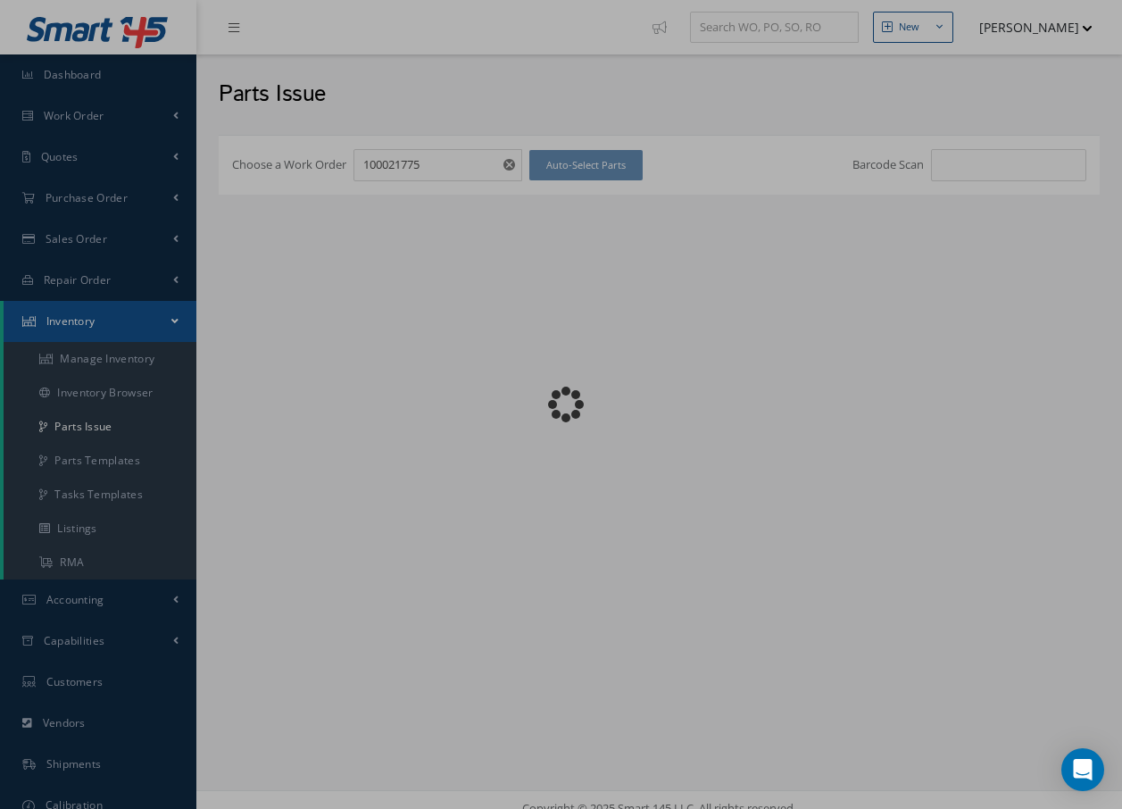
checkbox input "false"
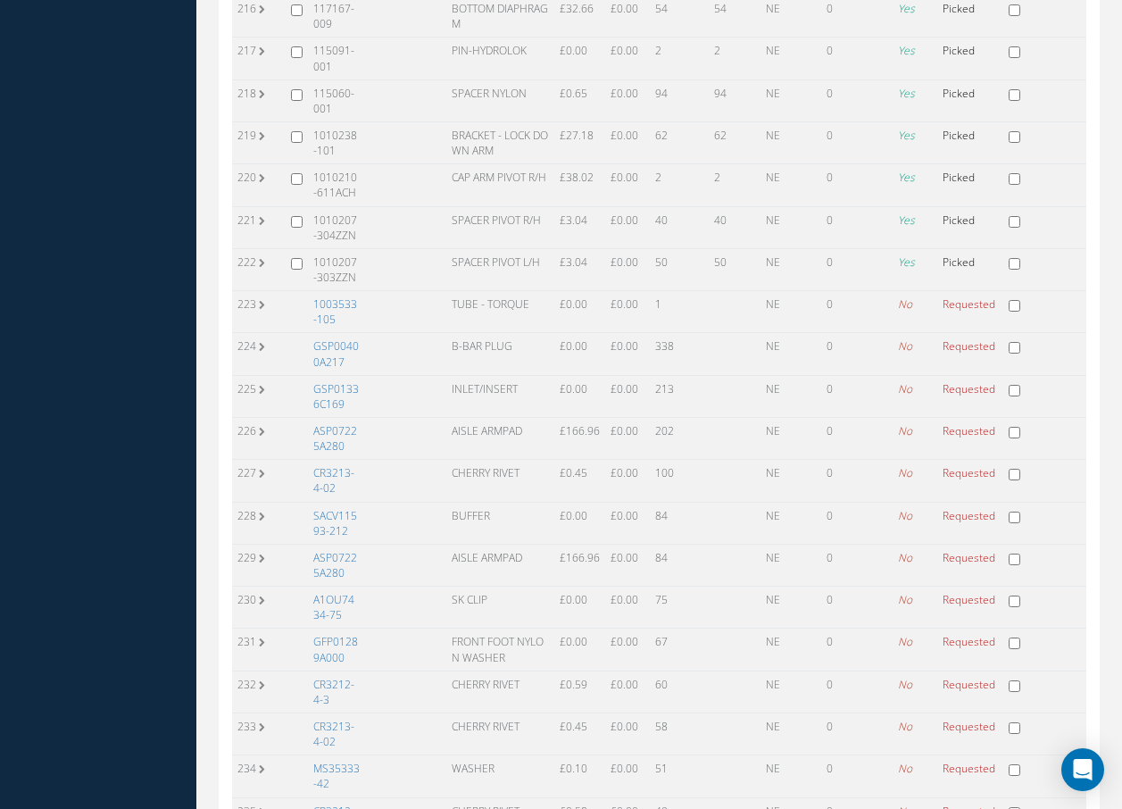
scroll to position [9652, 0]
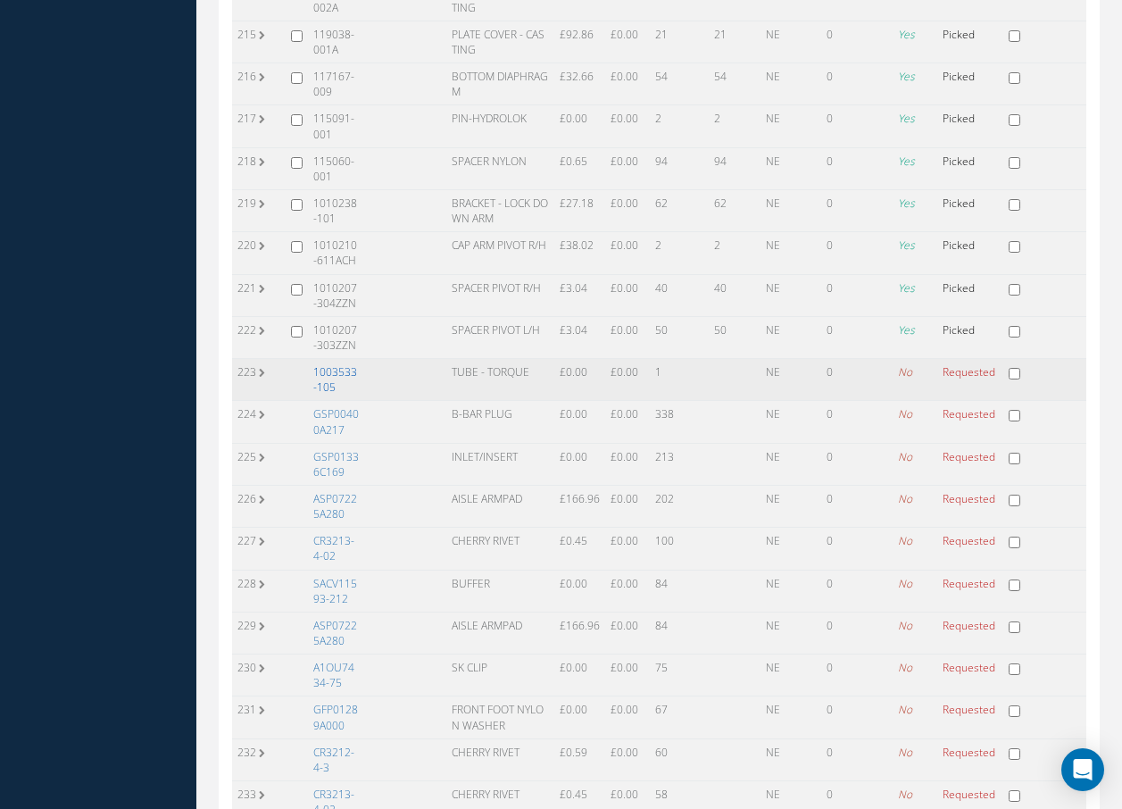
click at [331, 364] on link "1003533-105" at bounding box center [335, 379] width 44 height 30
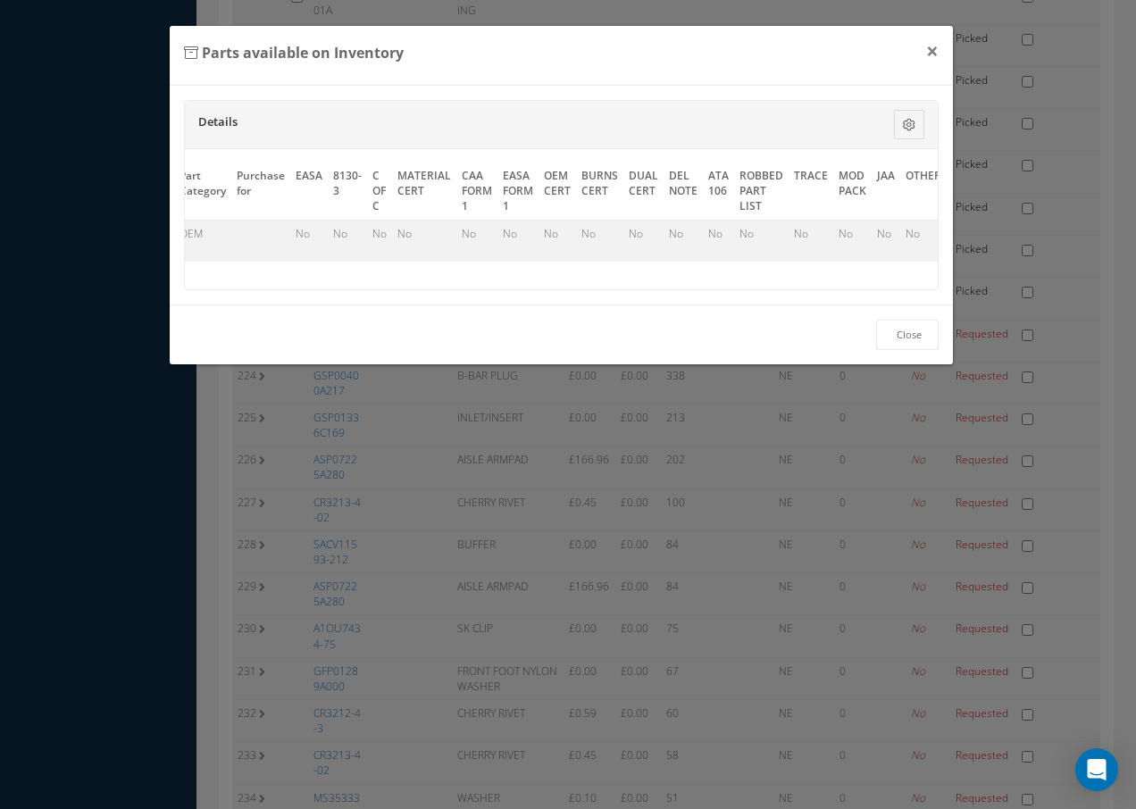
scroll to position [0, 823]
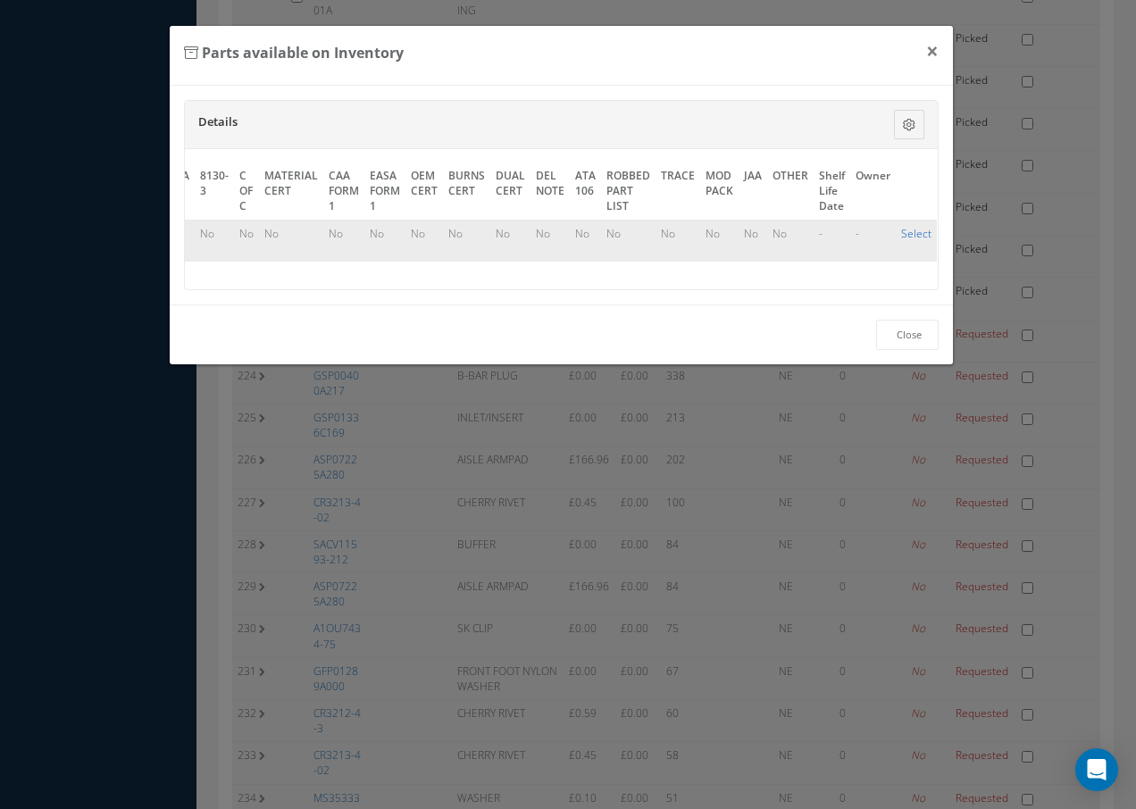
click at [912, 235] on link "Select" at bounding box center [916, 233] width 30 height 15
checkbox input "true"
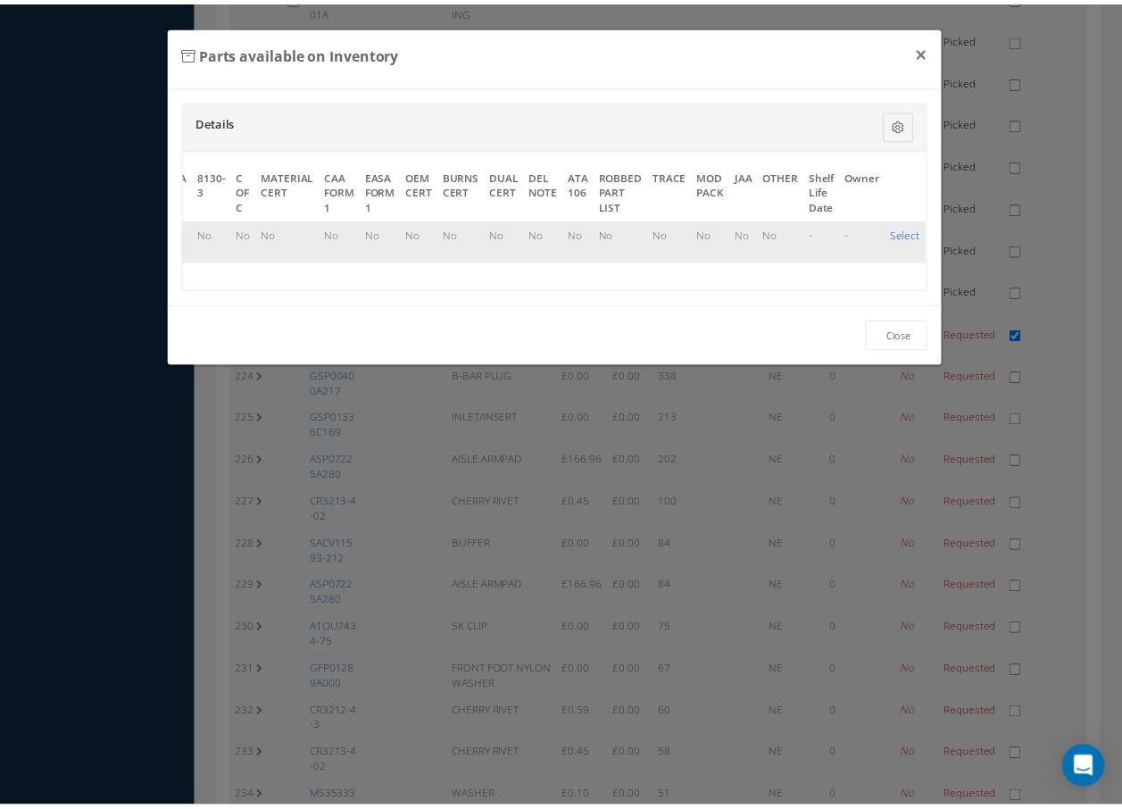
scroll to position [9652, 0]
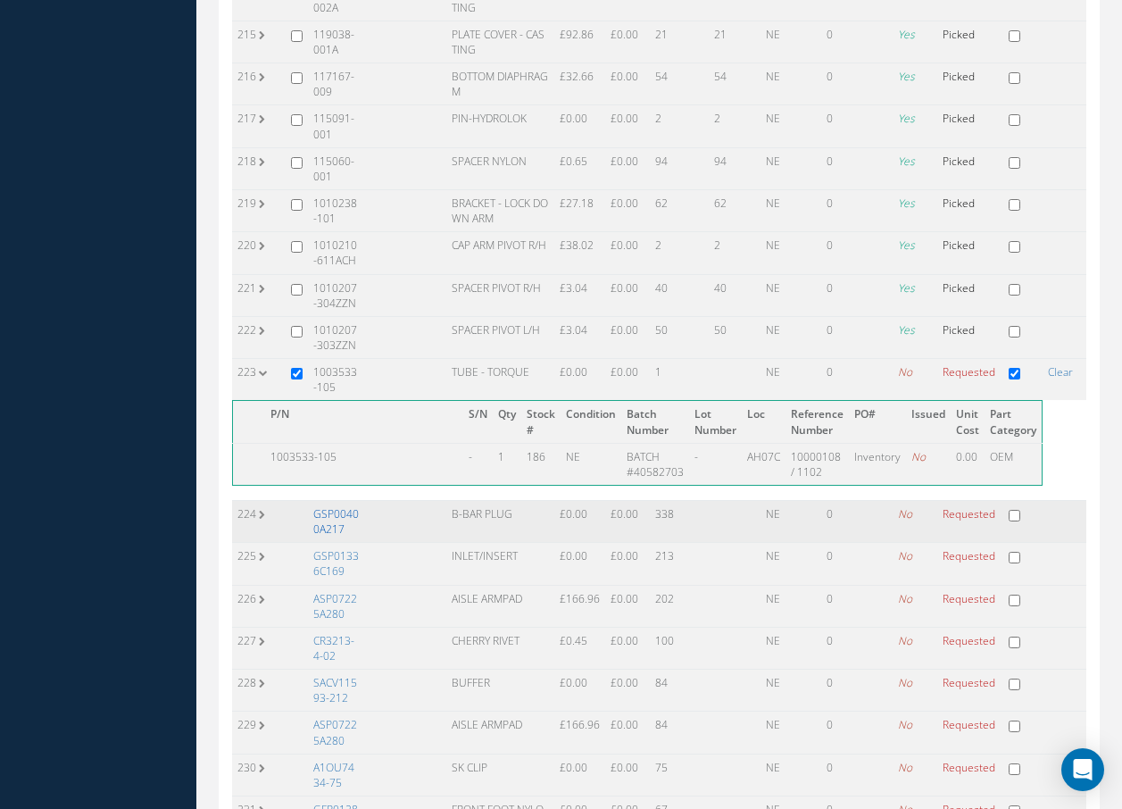
click at [328, 506] on link "GSP00400A217" at bounding box center [336, 521] width 46 height 30
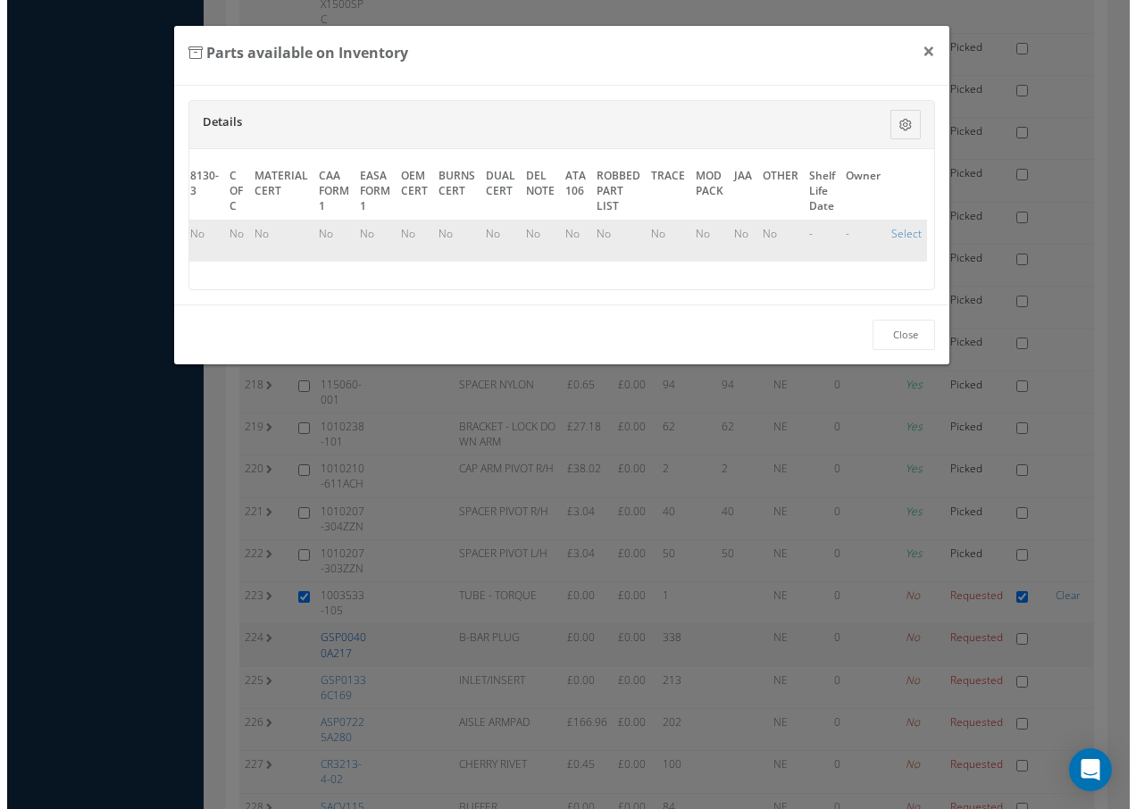
scroll to position [0, 810]
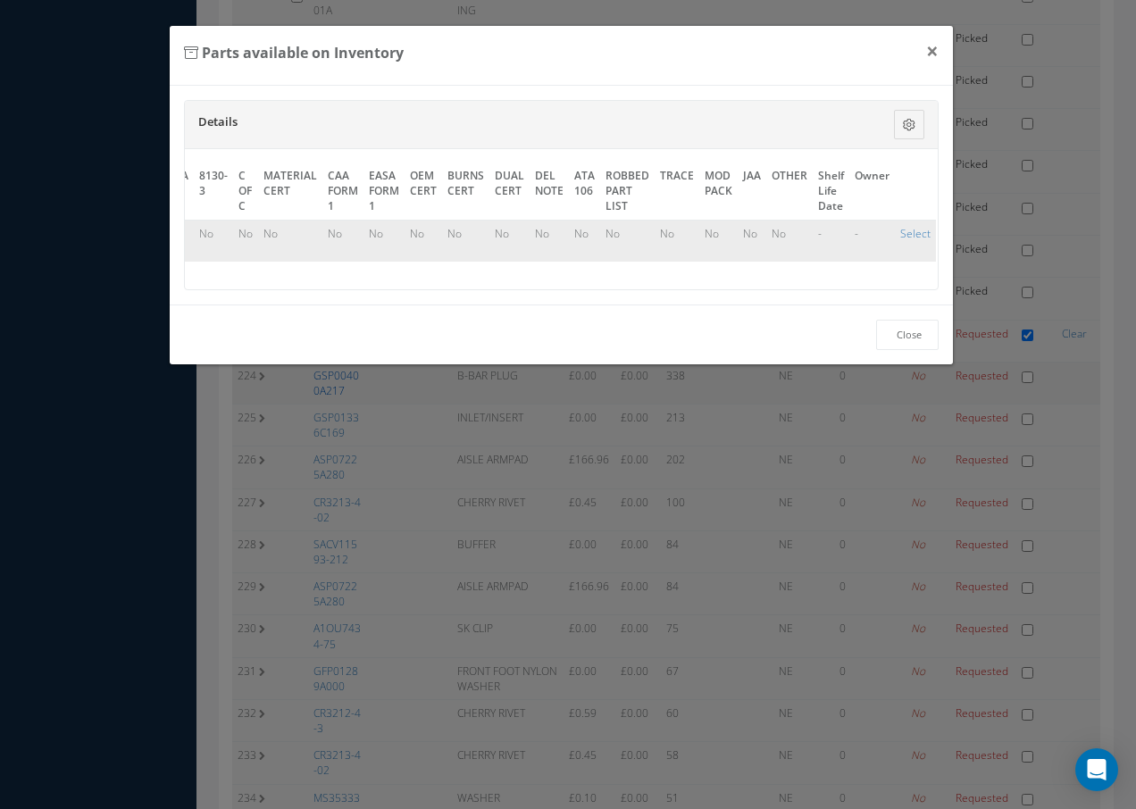
click at [328, 319] on div "Close" at bounding box center [562, 334] width 784 height 61
click at [901, 236] on link "Select" at bounding box center [915, 233] width 30 height 15
checkbox input "true"
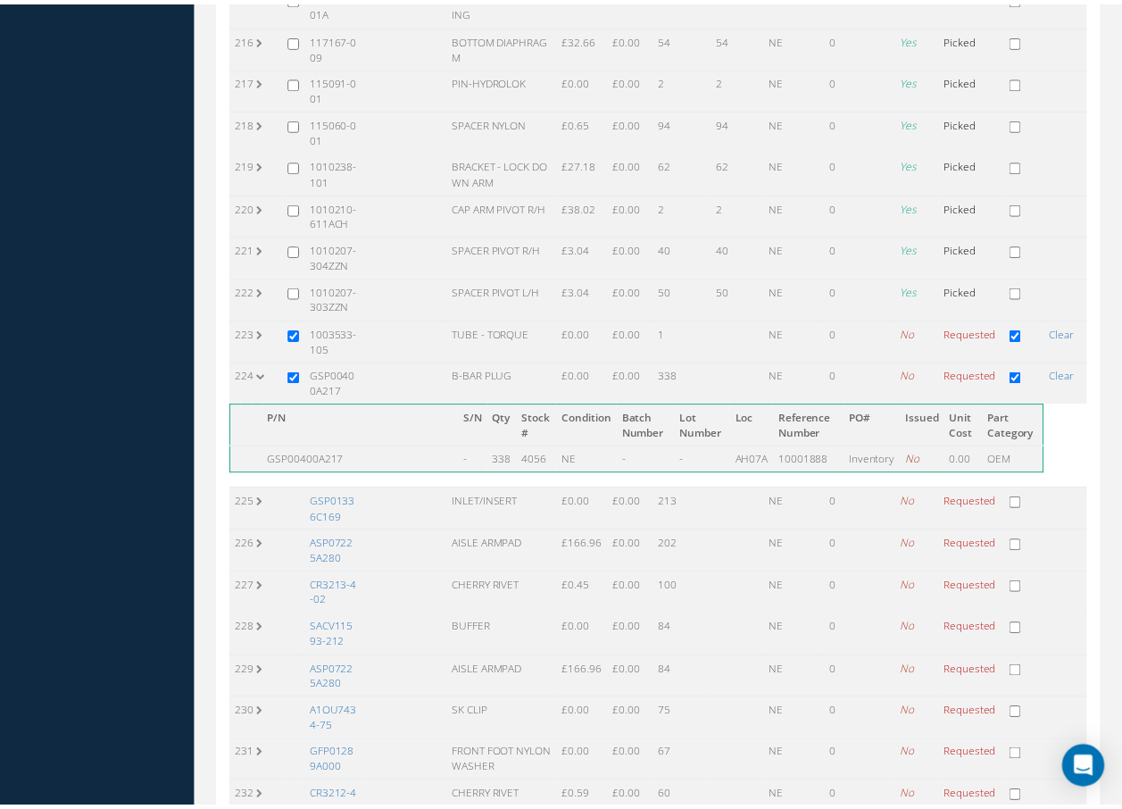
scroll to position [9652, 0]
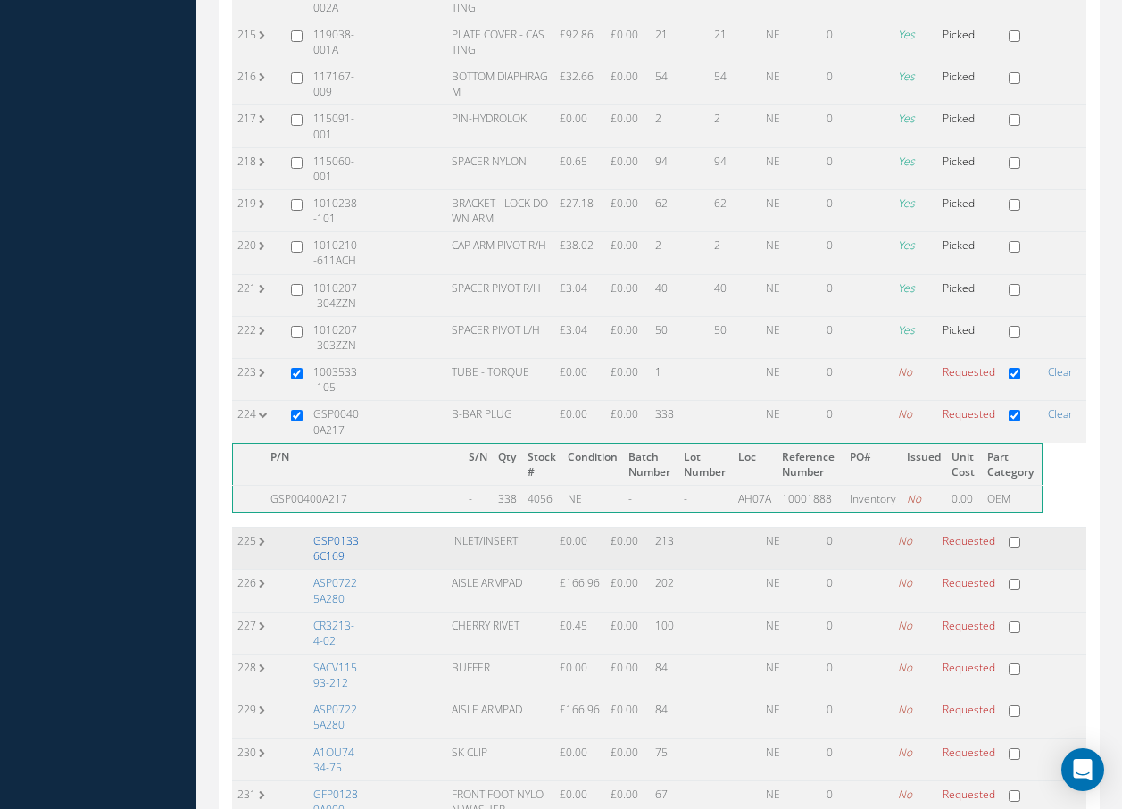
click at [324, 533] on link "GSP01336C169" at bounding box center [336, 548] width 46 height 30
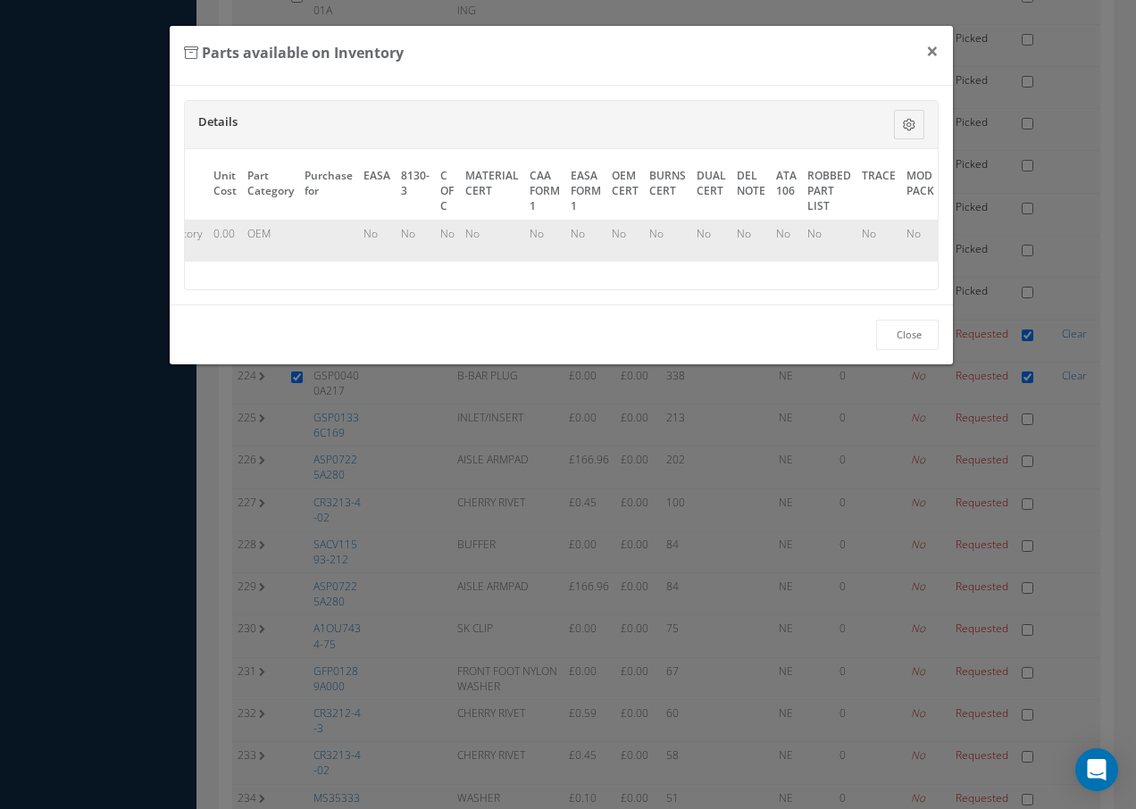
scroll to position [0, 810]
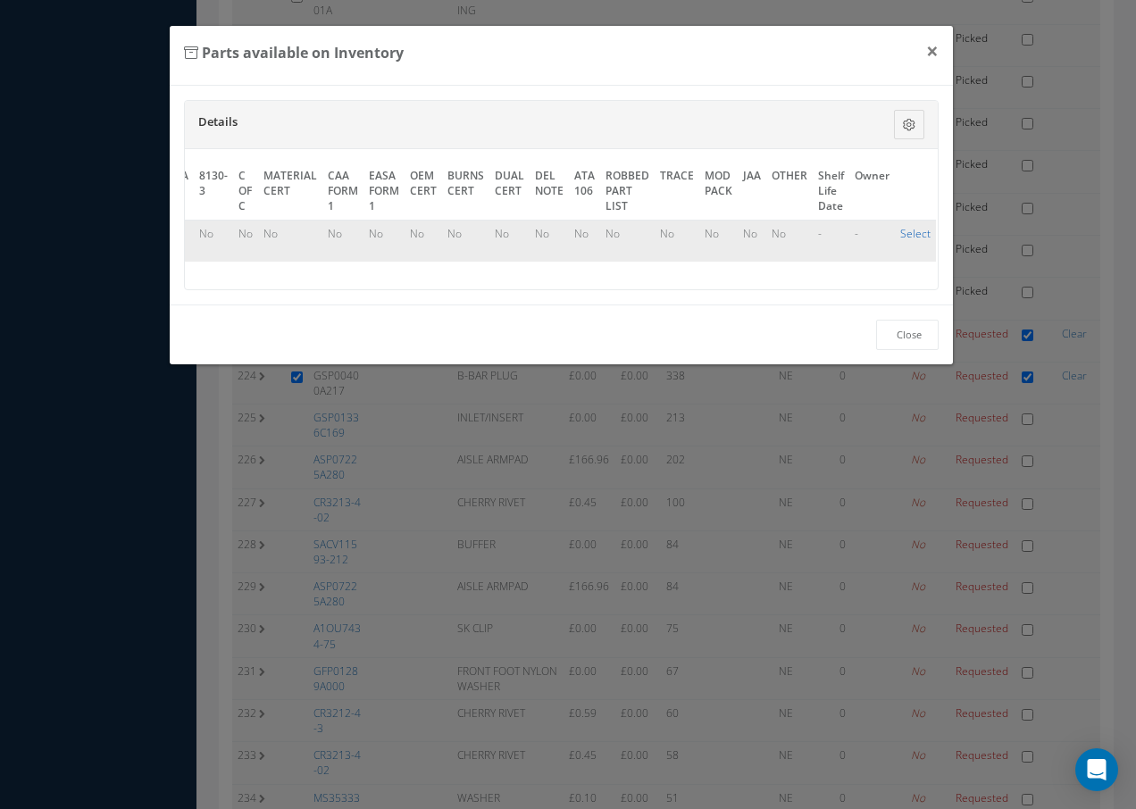
click at [905, 232] on link "Select" at bounding box center [915, 233] width 30 height 15
checkbox input "true"
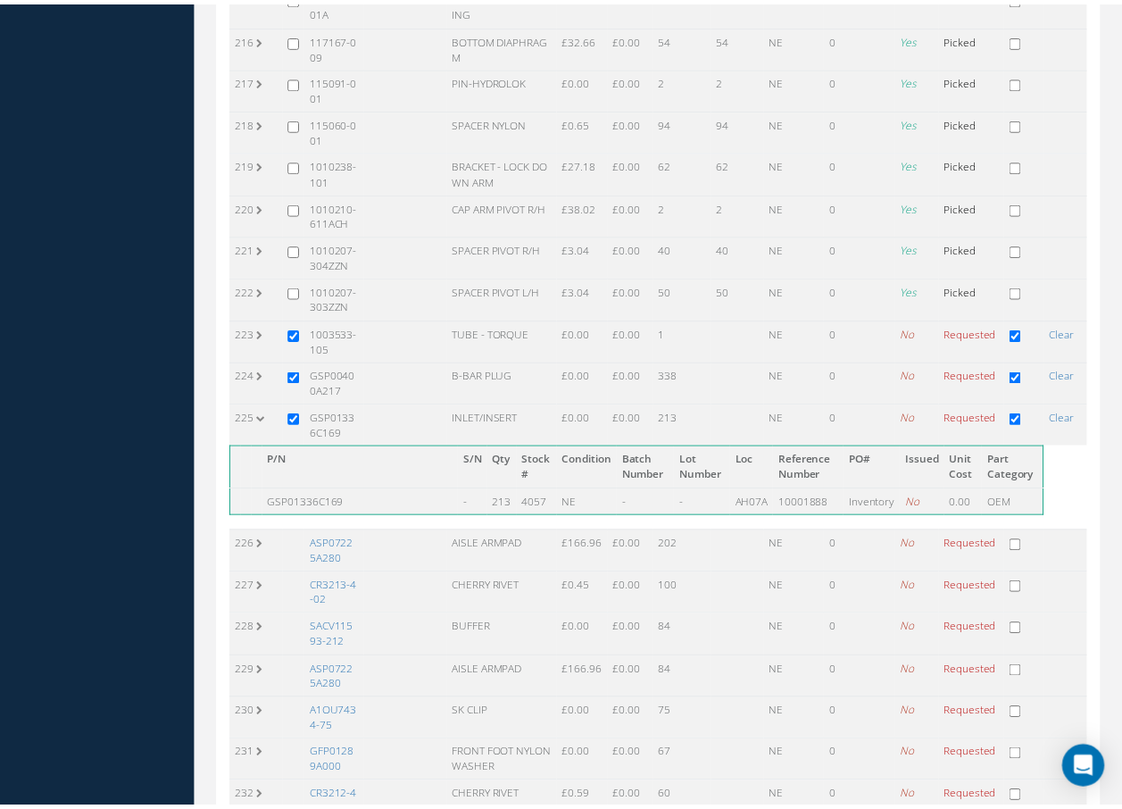
scroll to position [9652, 0]
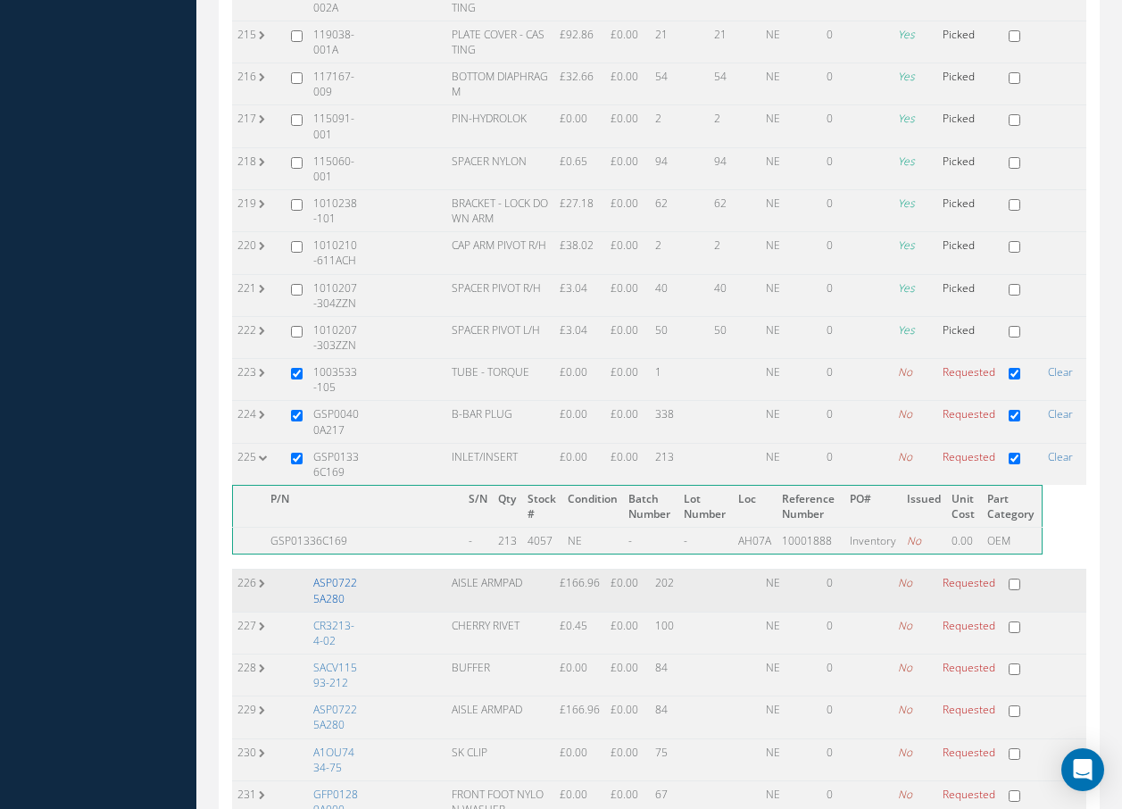
click at [333, 575] on link "ASP07225A280" at bounding box center [335, 590] width 44 height 30
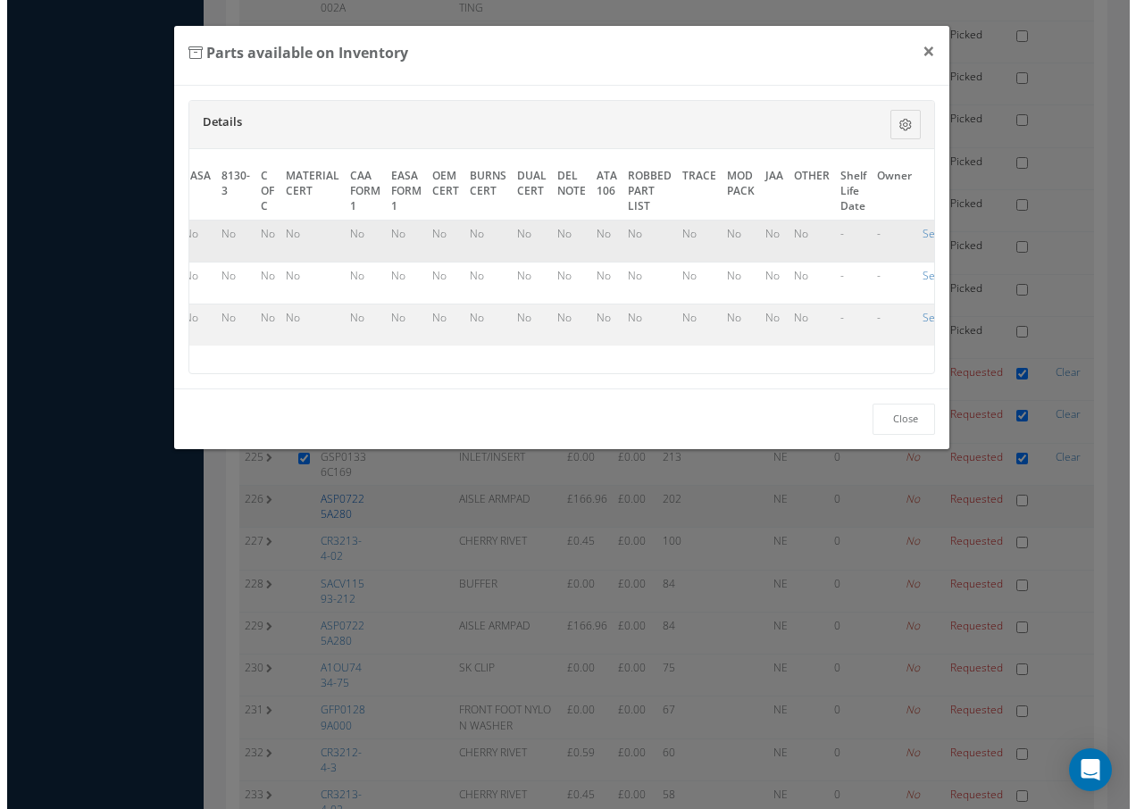
scroll to position [9429, 0]
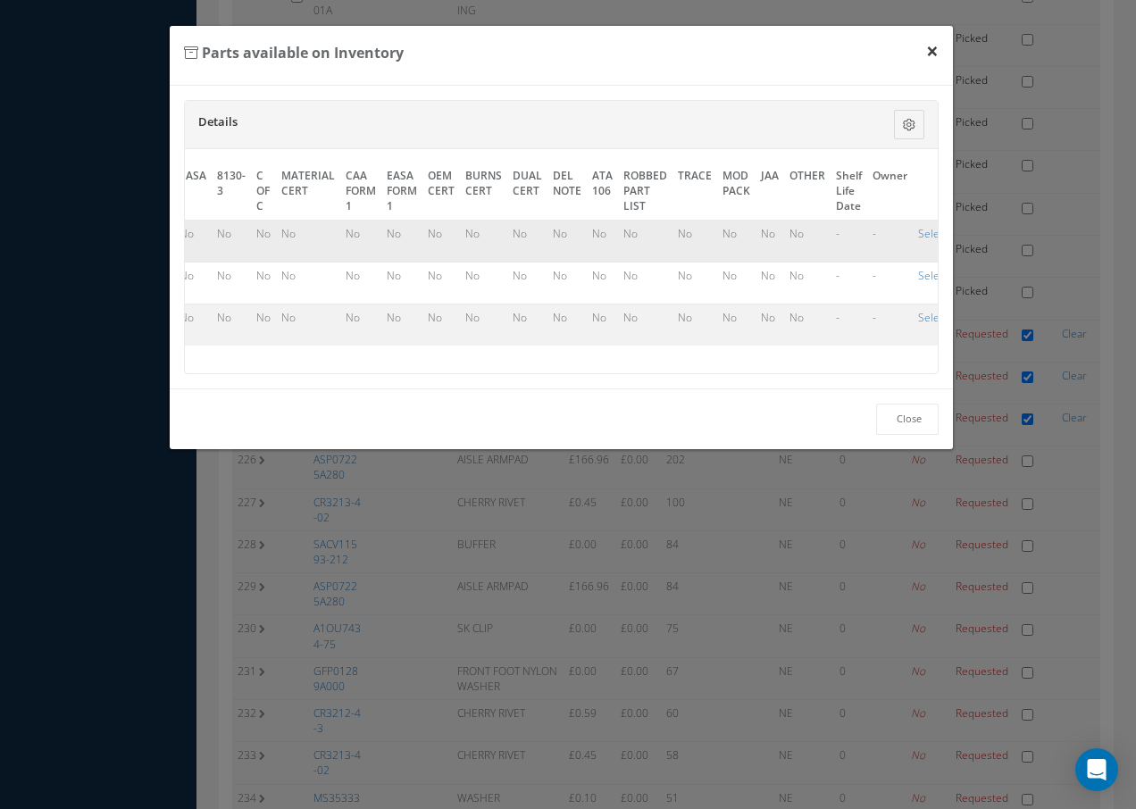
click at [932, 53] on button "×" at bounding box center [931, 51] width 41 height 50
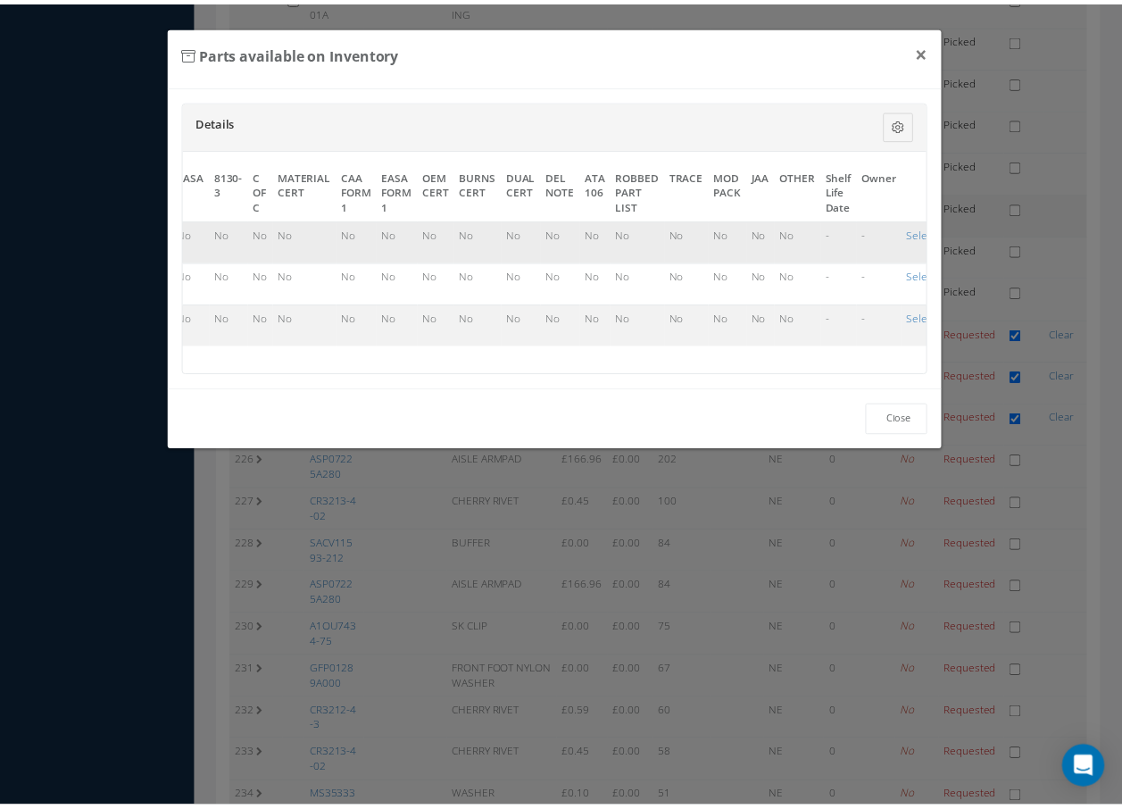
scroll to position [9652, 0]
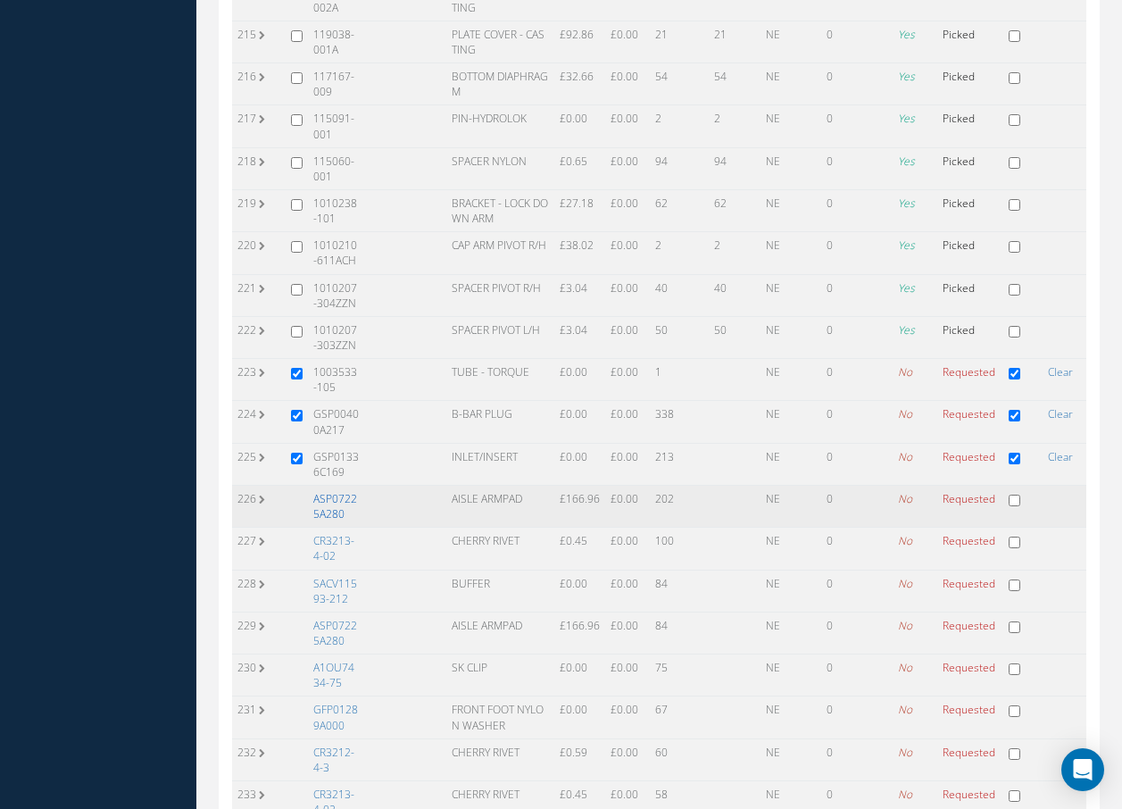
click at [329, 491] on link "ASP07225A280" at bounding box center [335, 506] width 44 height 30
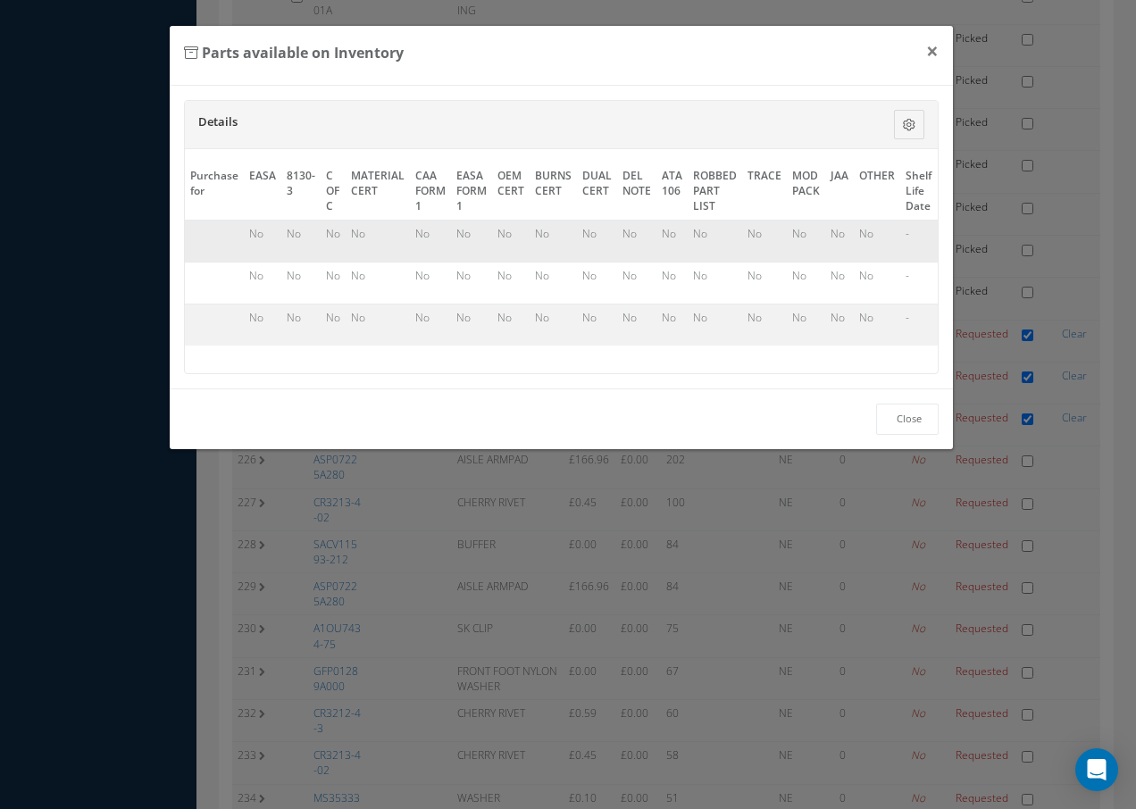
scroll to position [0, 826]
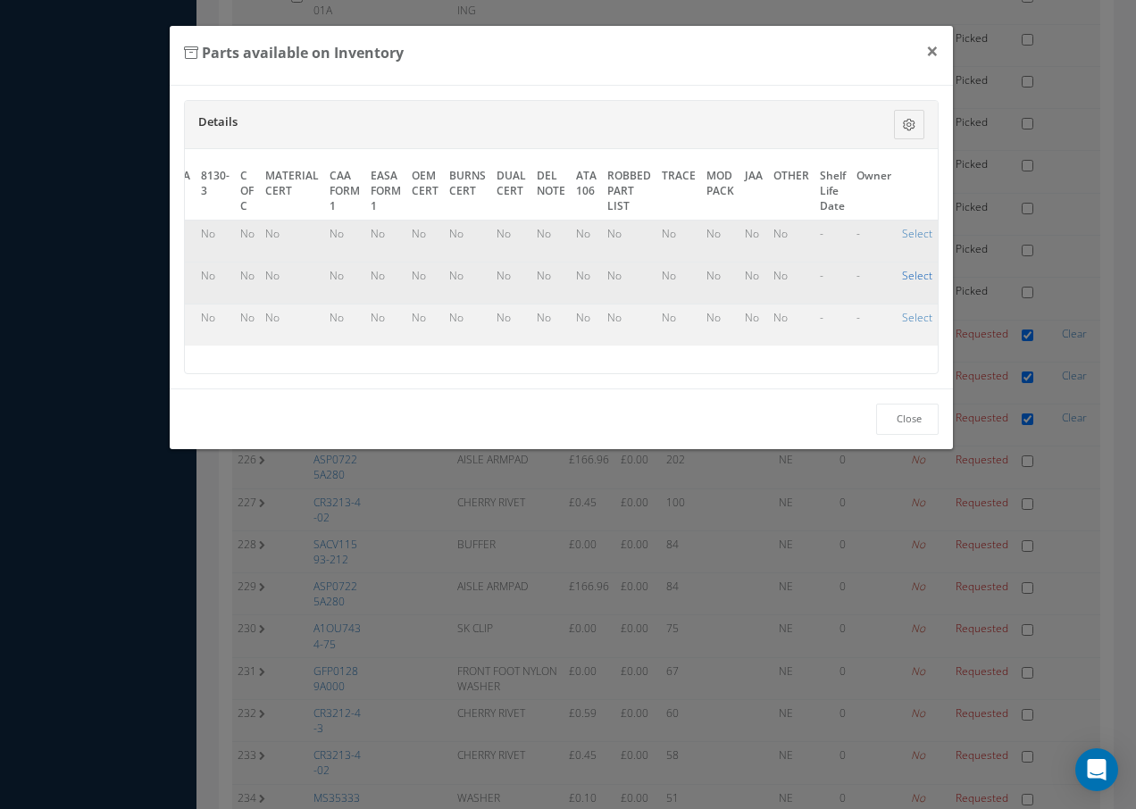
click at [903, 272] on link "Select" at bounding box center [917, 275] width 30 height 15
checkbox input "true"
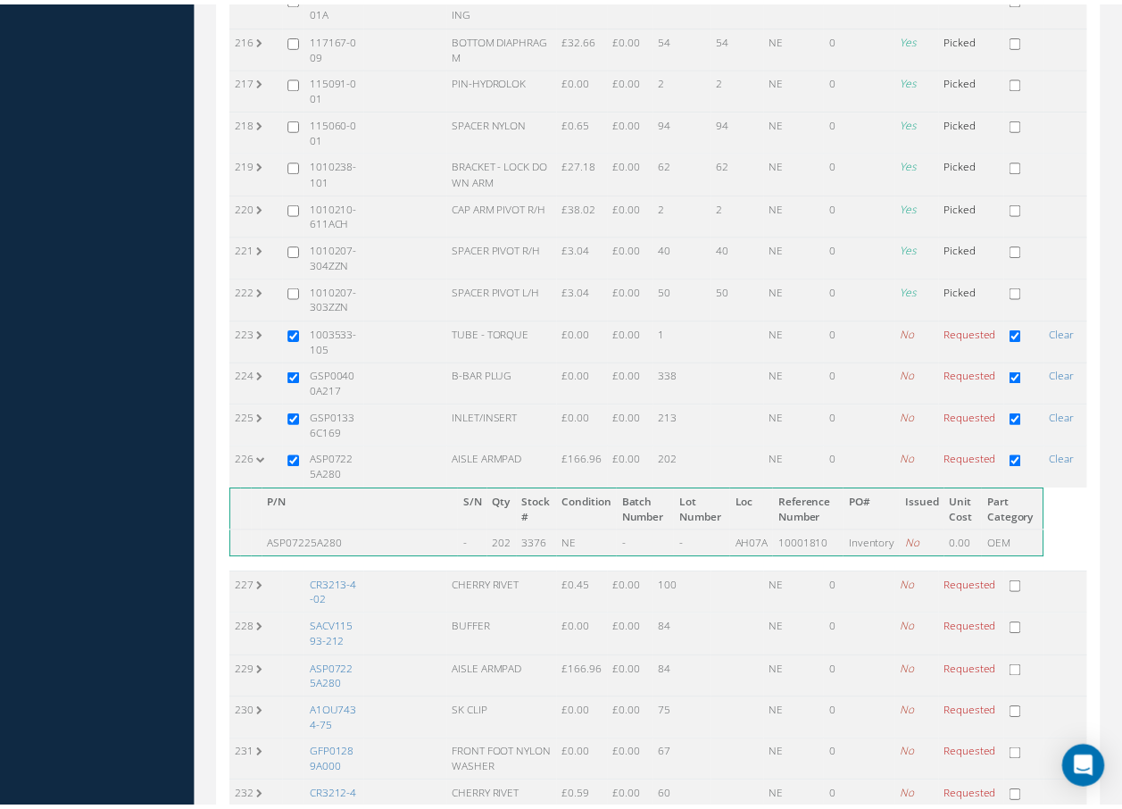
scroll to position [9652, 0]
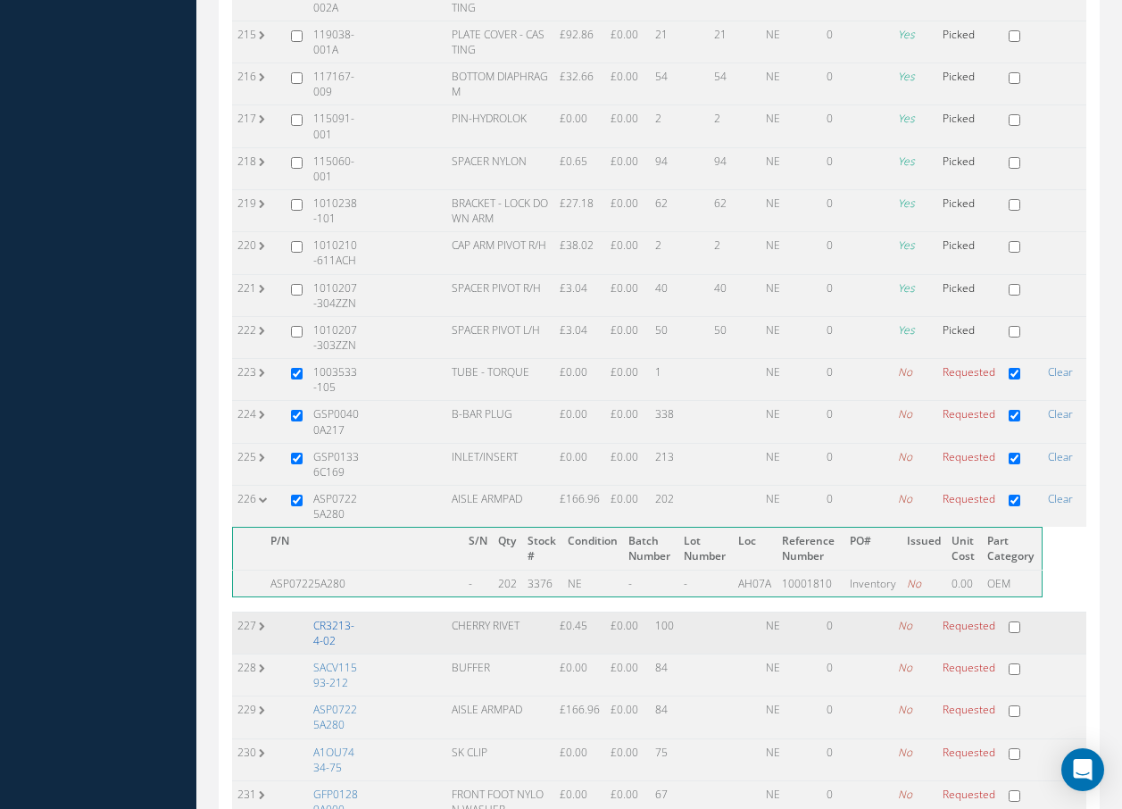
click at [337, 618] on link "CR3213-4-02" at bounding box center [333, 633] width 41 height 30
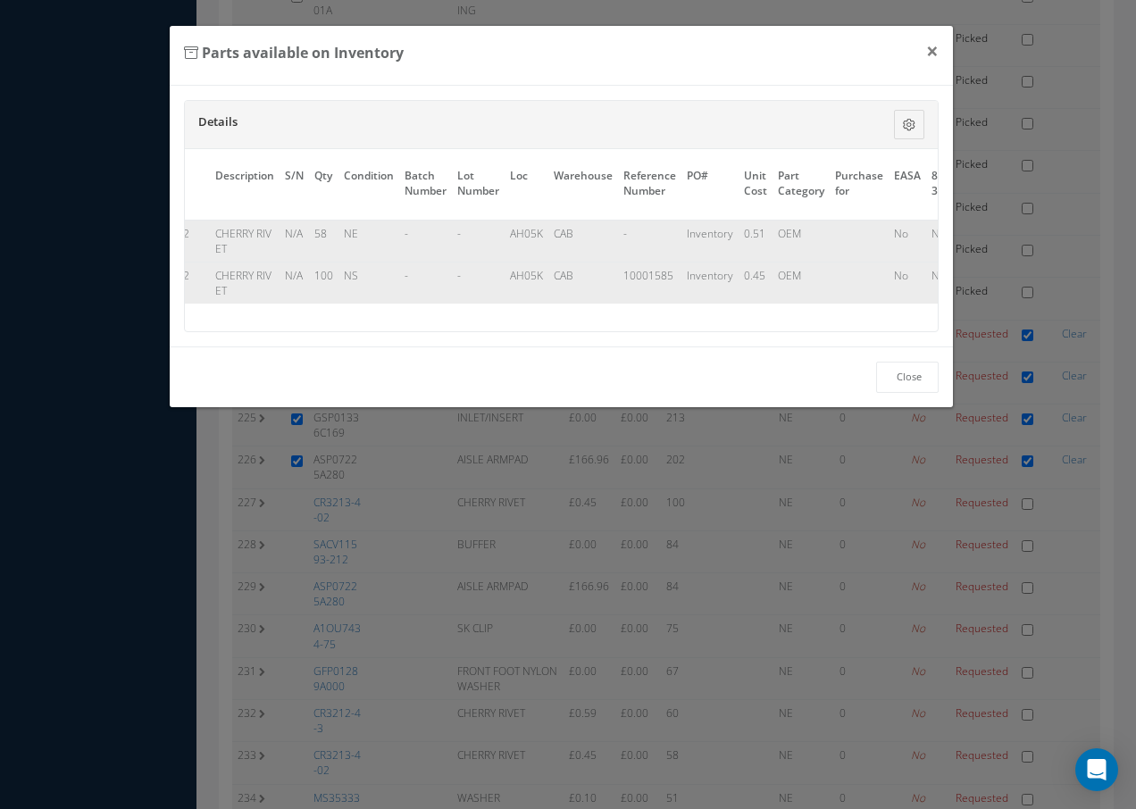
scroll to position [0, 76]
click at [938, 55] on button "×" at bounding box center [931, 51] width 41 height 50
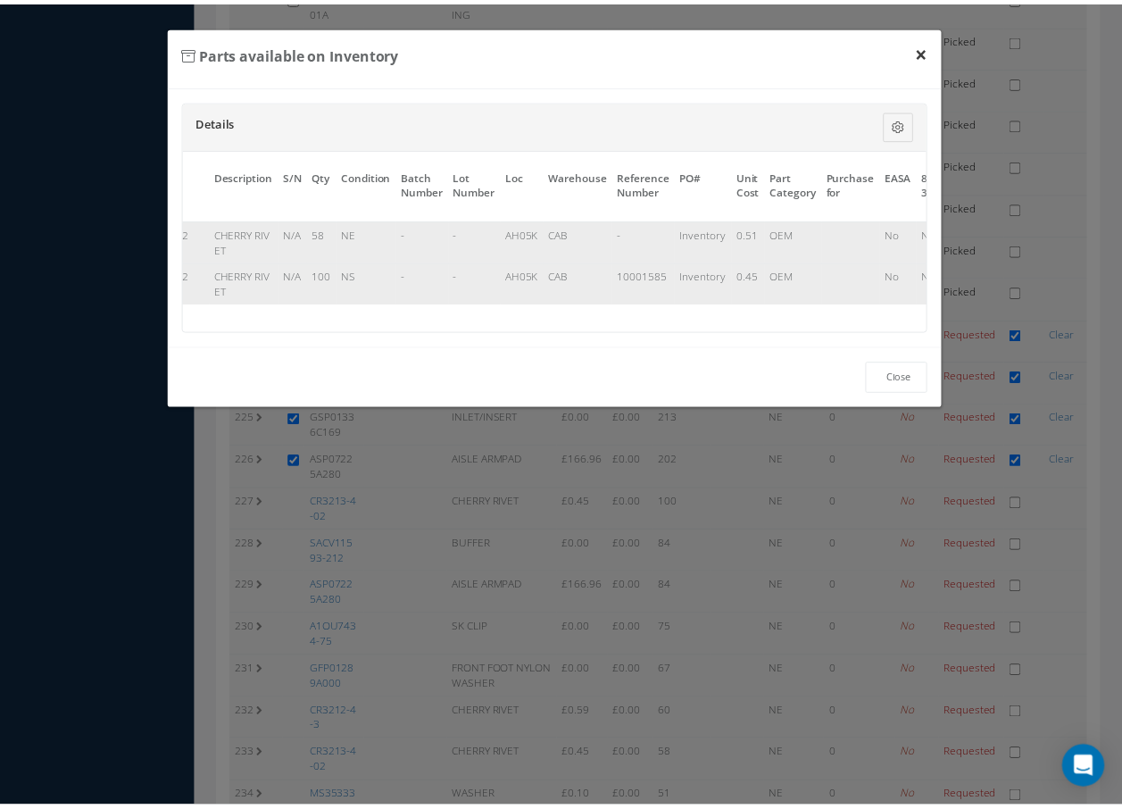
scroll to position [9652, 0]
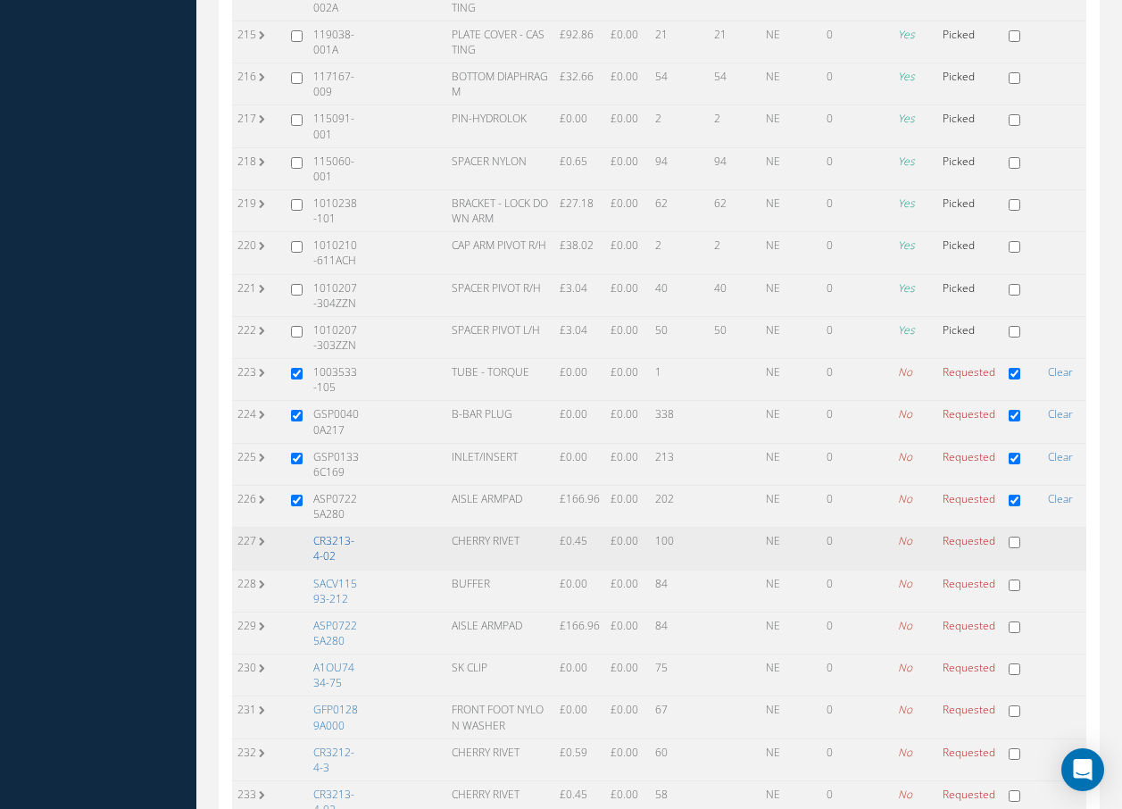
click at [330, 533] on link "CR3213-4-02" at bounding box center [333, 548] width 41 height 30
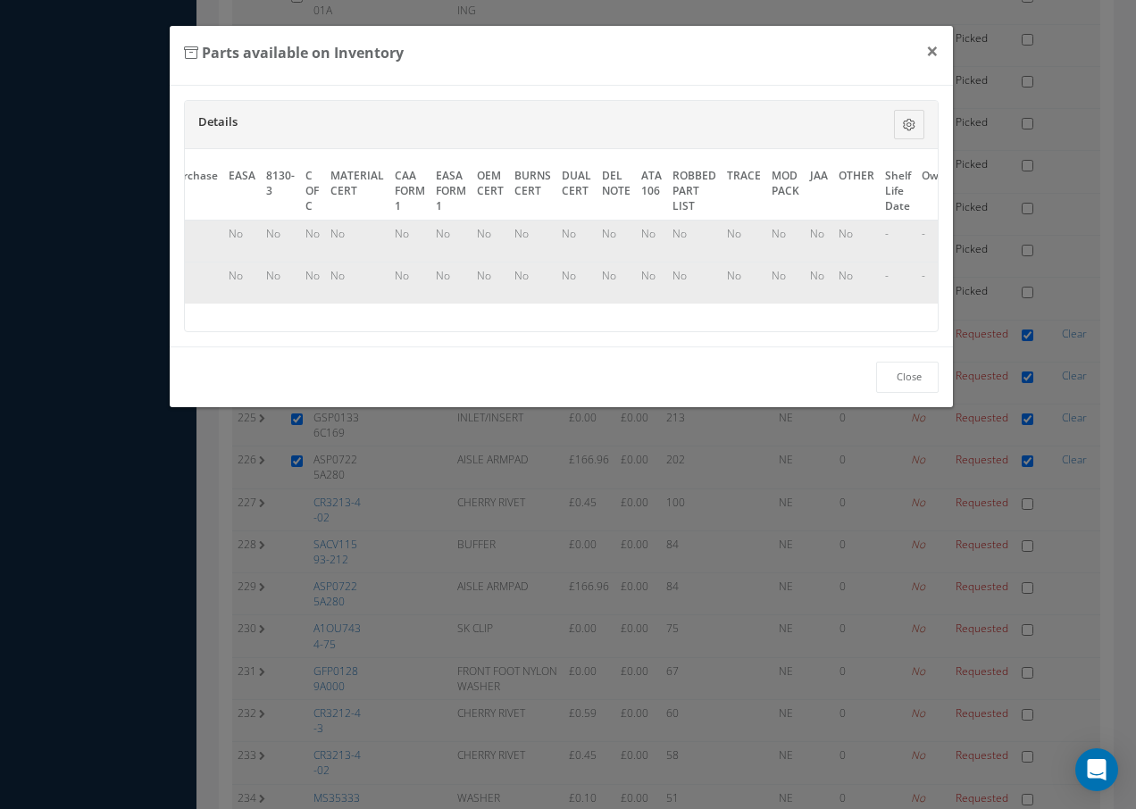
scroll to position [0, 810]
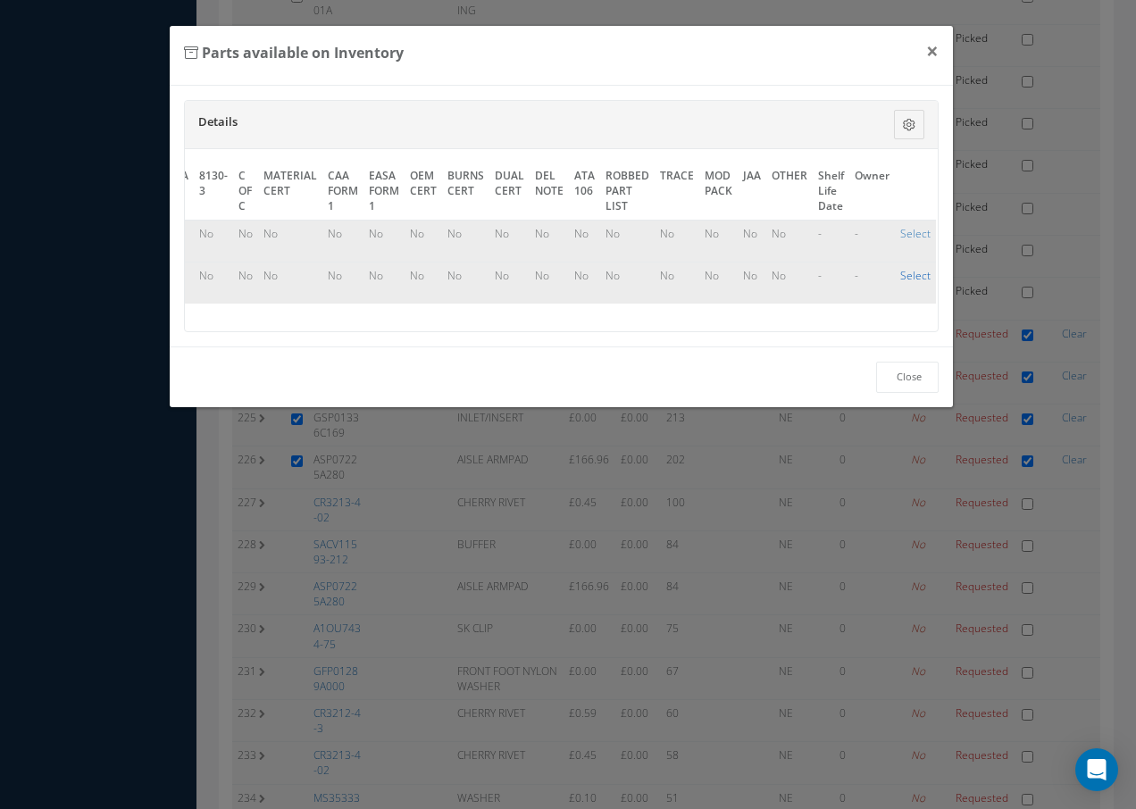
click at [911, 277] on link "Select" at bounding box center [915, 275] width 30 height 15
checkbox input "true"
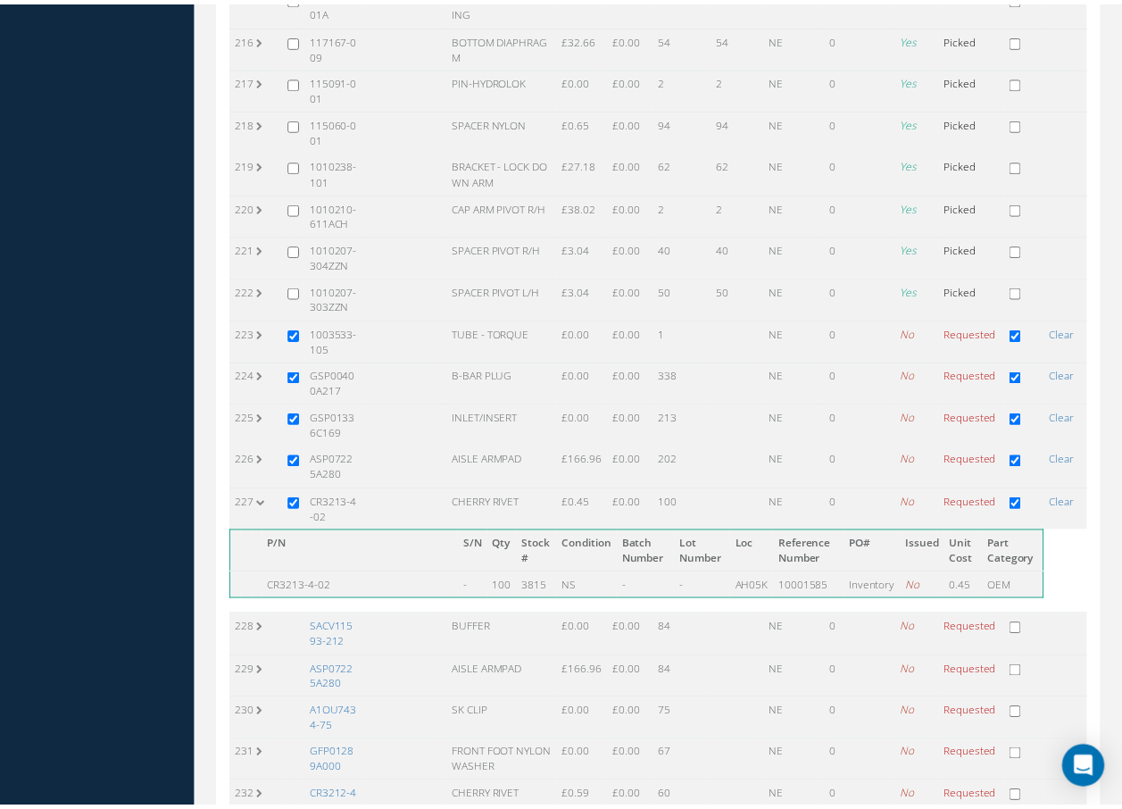
scroll to position [9652, 0]
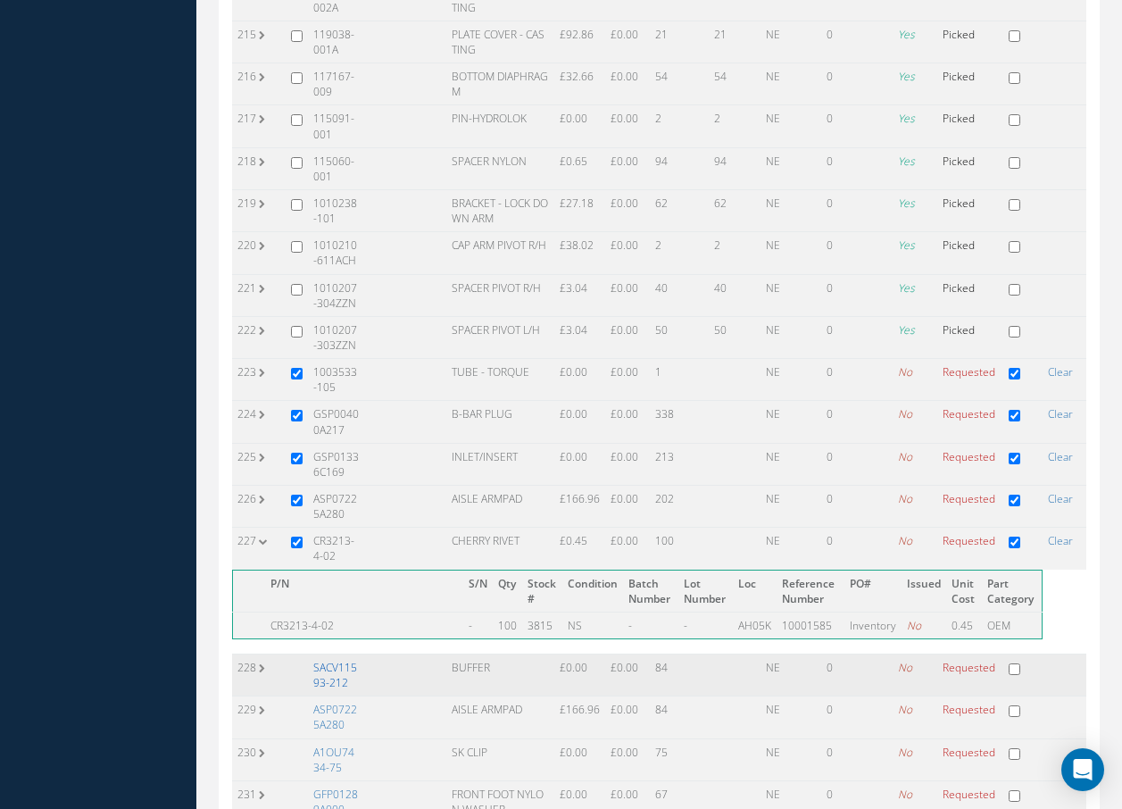
click at [337, 660] on link "SACV11593-212" at bounding box center [335, 675] width 44 height 30
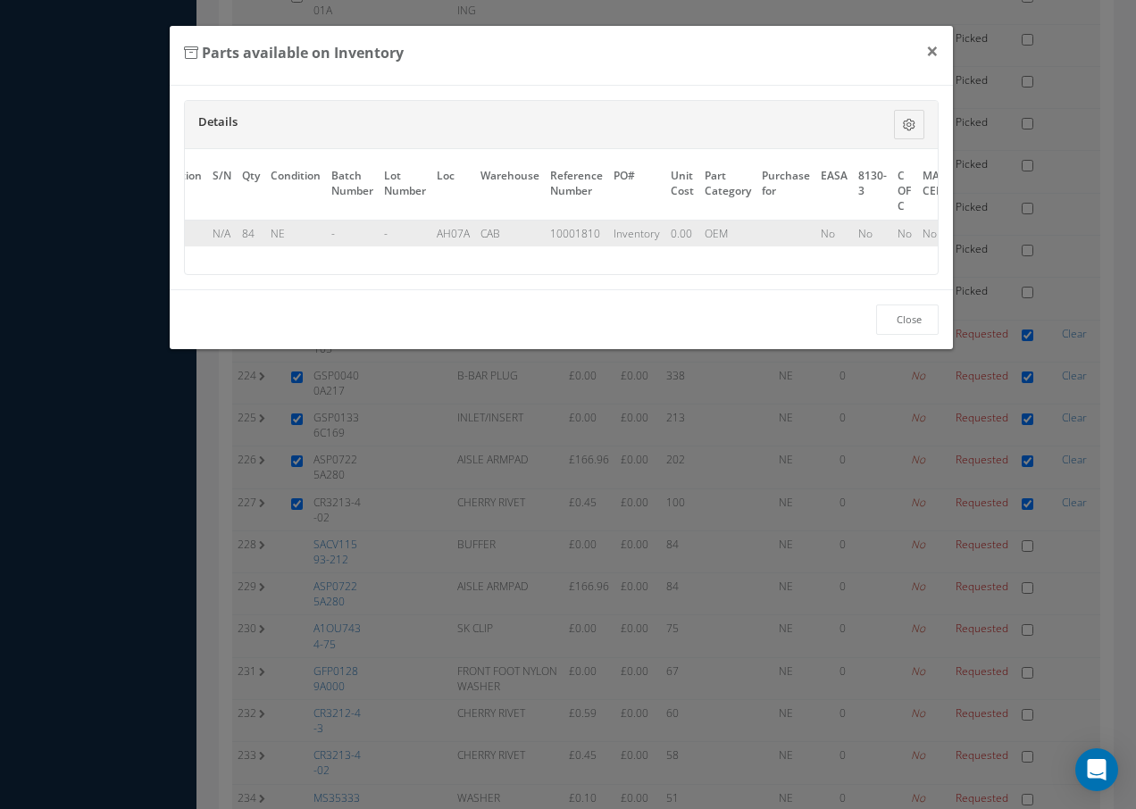
scroll to position [0, 810]
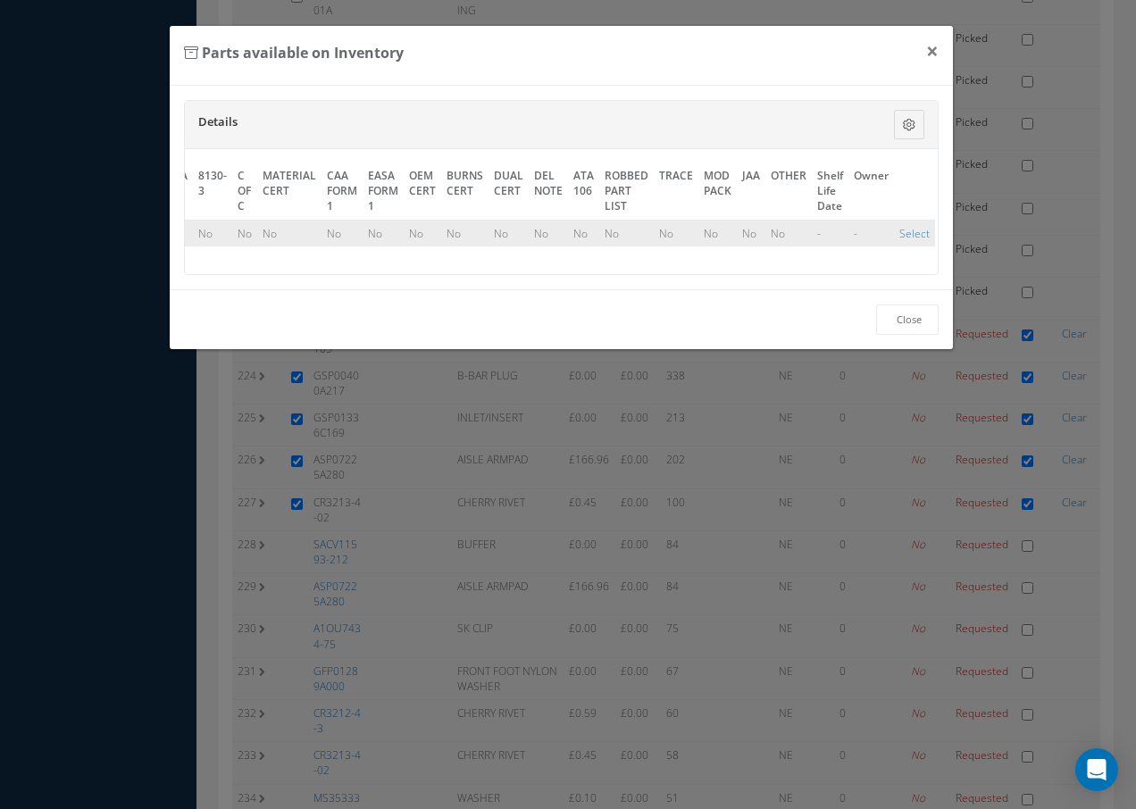
click at [894, 232] on td "Select" at bounding box center [914, 233] width 41 height 27
click at [909, 233] on link "Select" at bounding box center [914, 233] width 30 height 15
checkbox input "true"
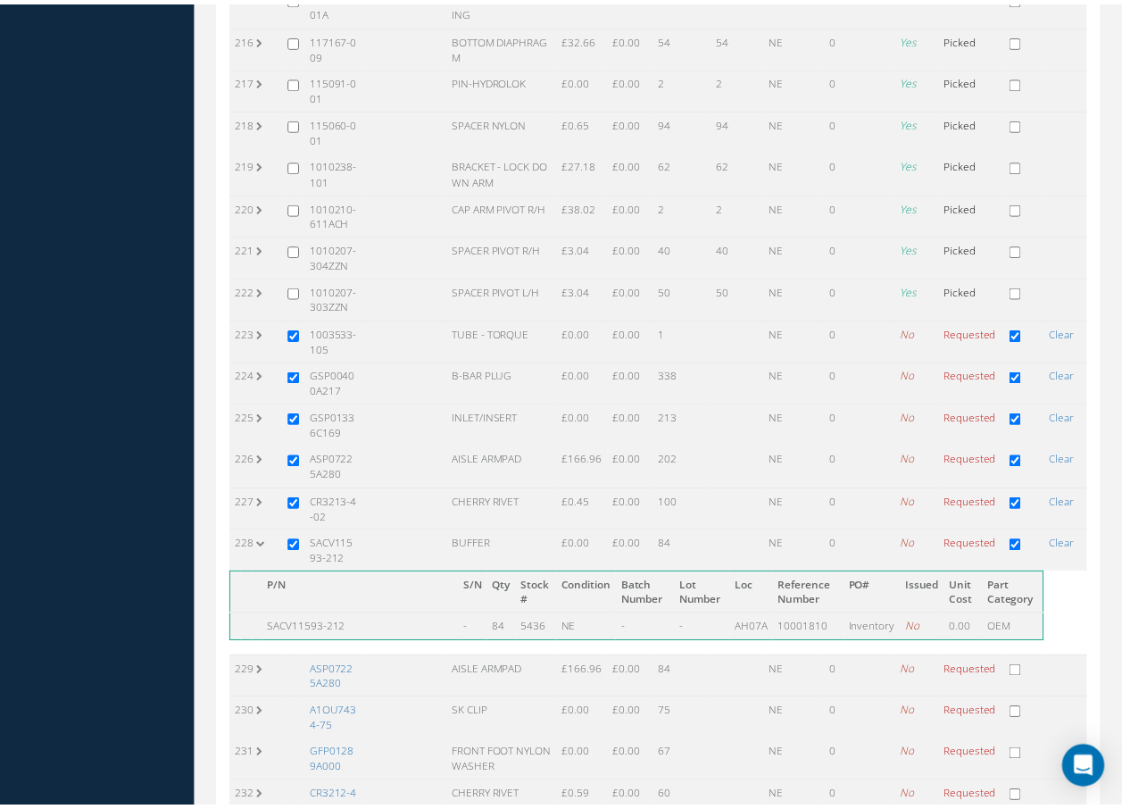
scroll to position [9652, 0]
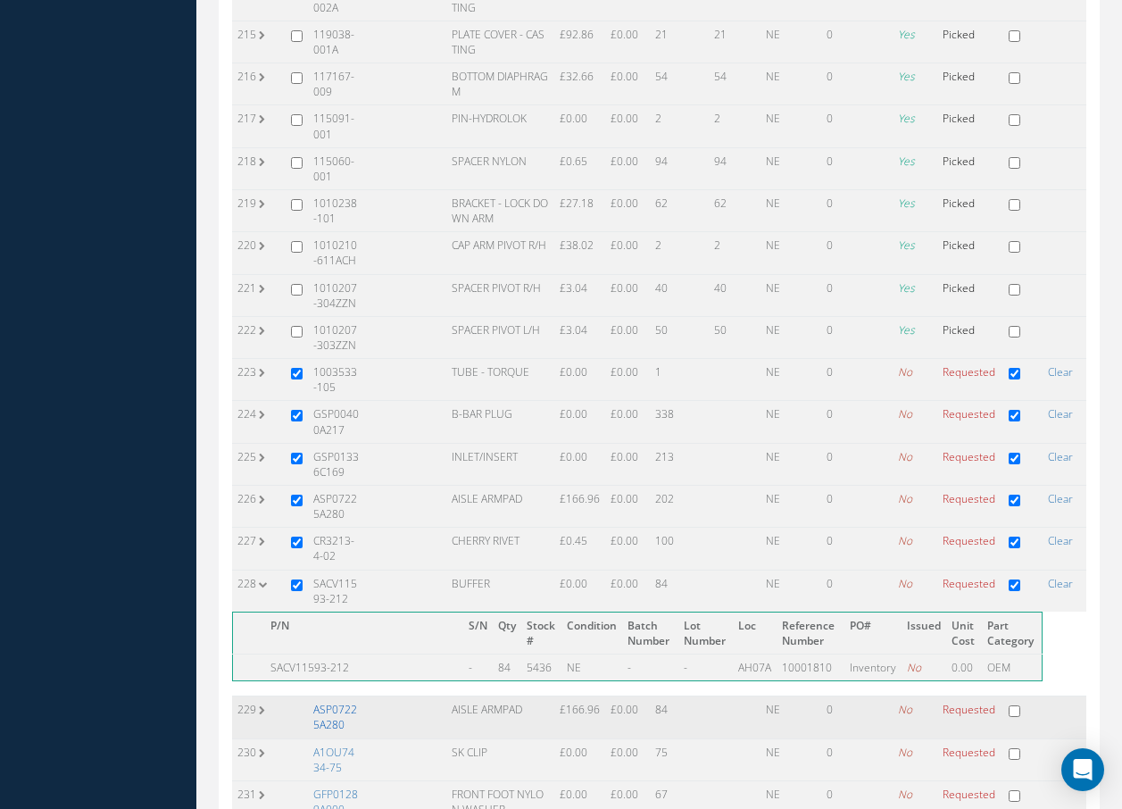
click at [339, 702] on link "ASP07225A280" at bounding box center [335, 717] width 44 height 30
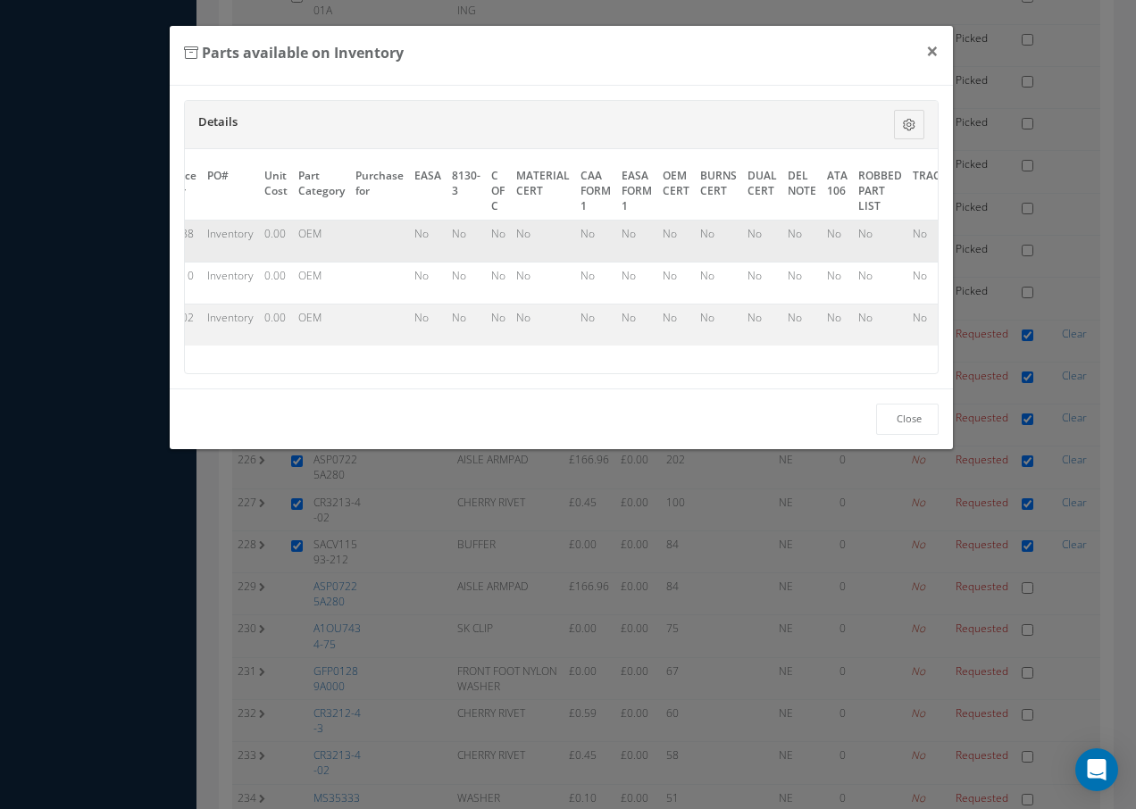
scroll to position [0, 826]
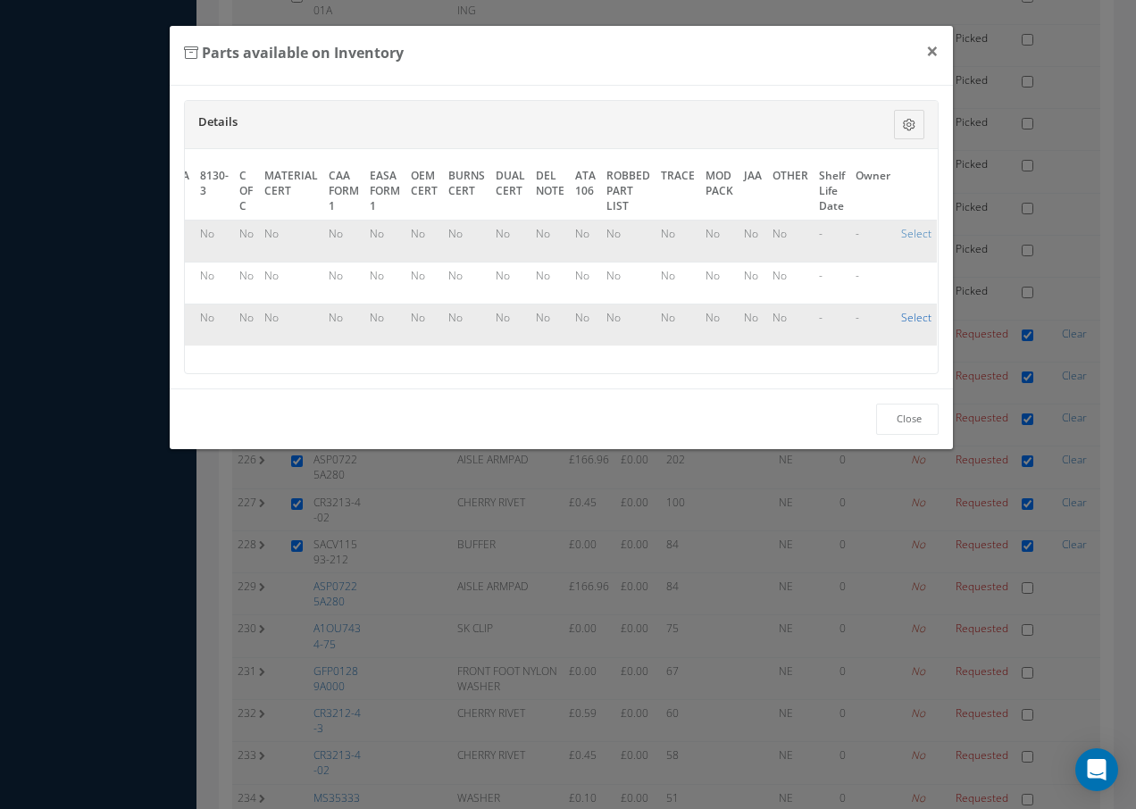
click at [911, 316] on link "Select" at bounding box center [916, 317] width 30 height 15
checkbox input "true"
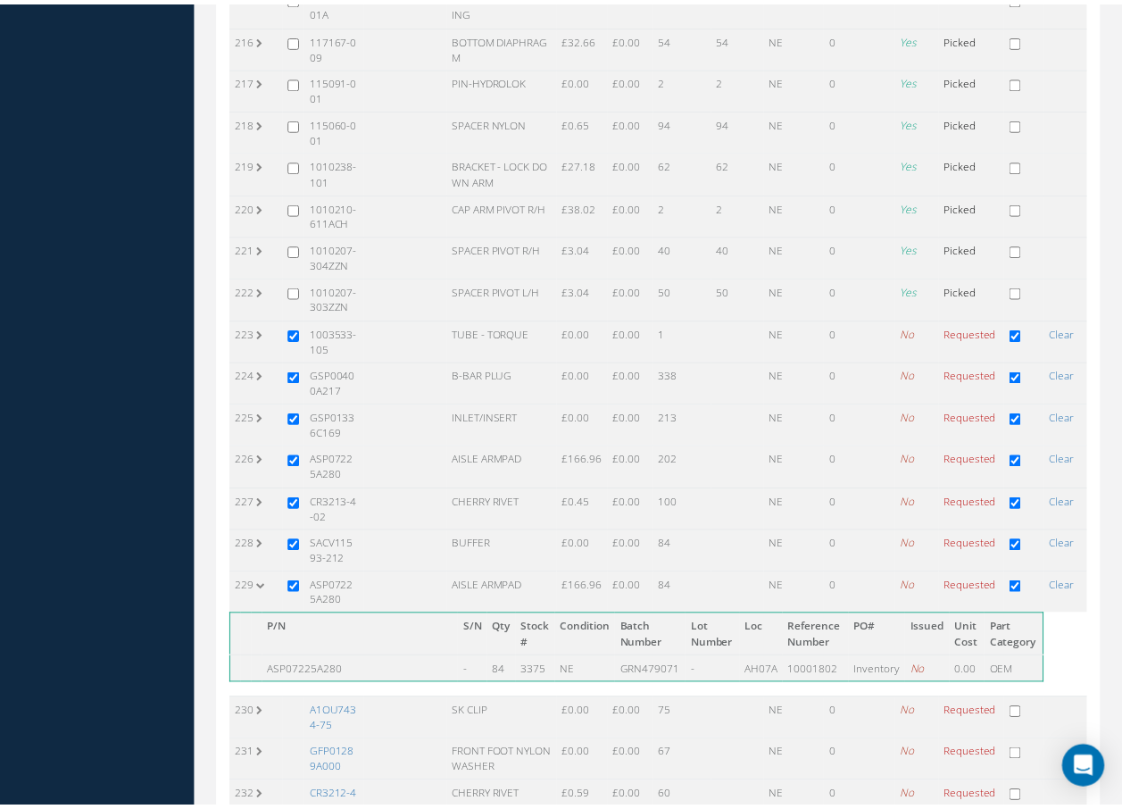
scroll to position [9652, 0]
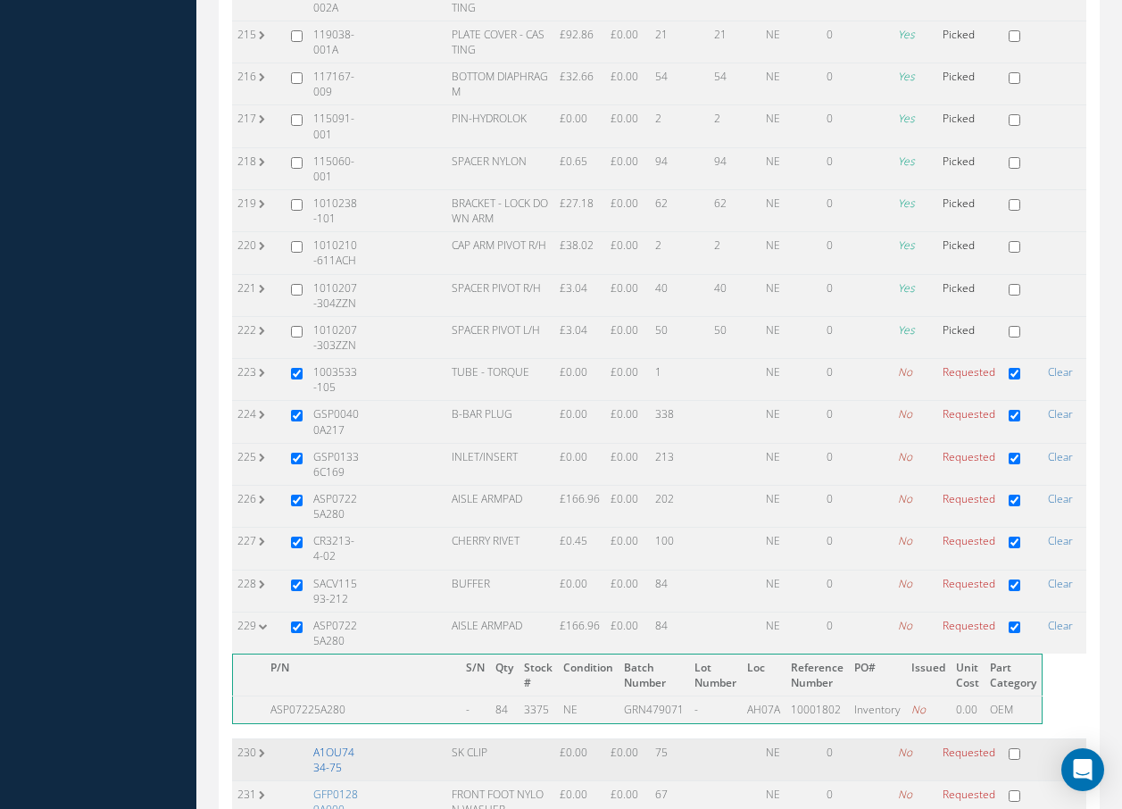
click at [339, 745] on link "A1OU7434-75" at bounding box center [333, 760] width 41 height 30
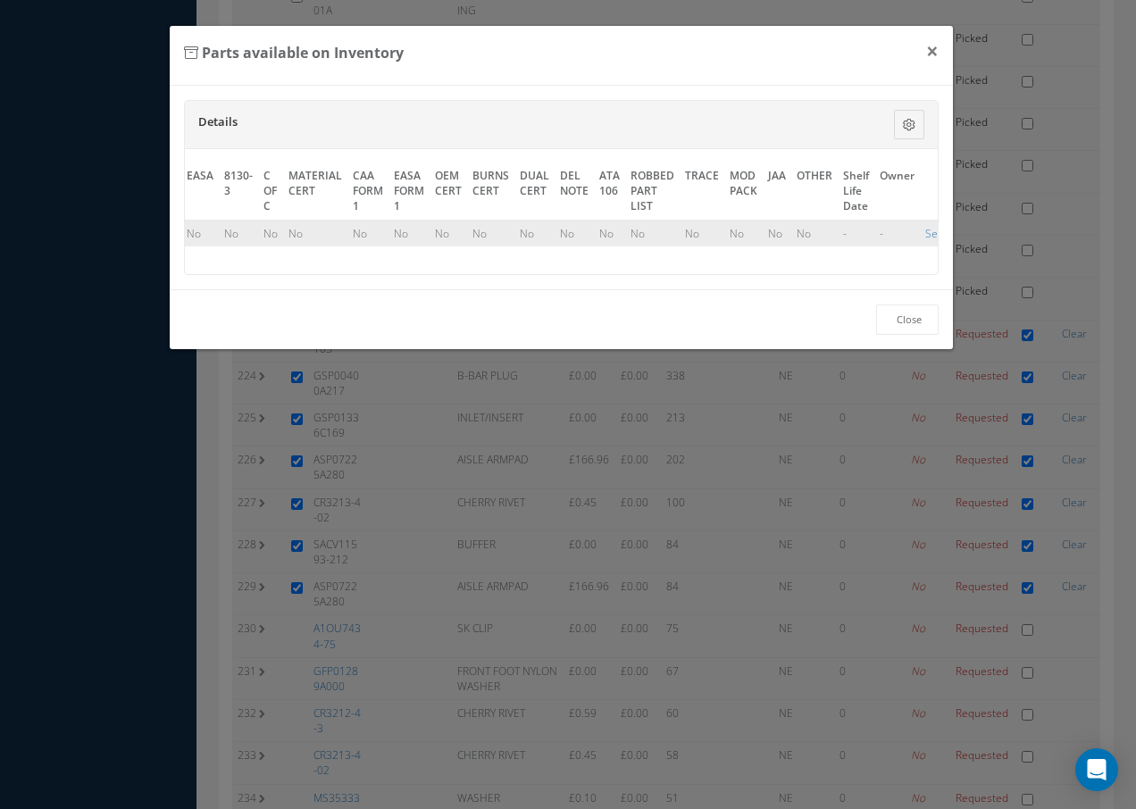
scroll to position [0, 810]
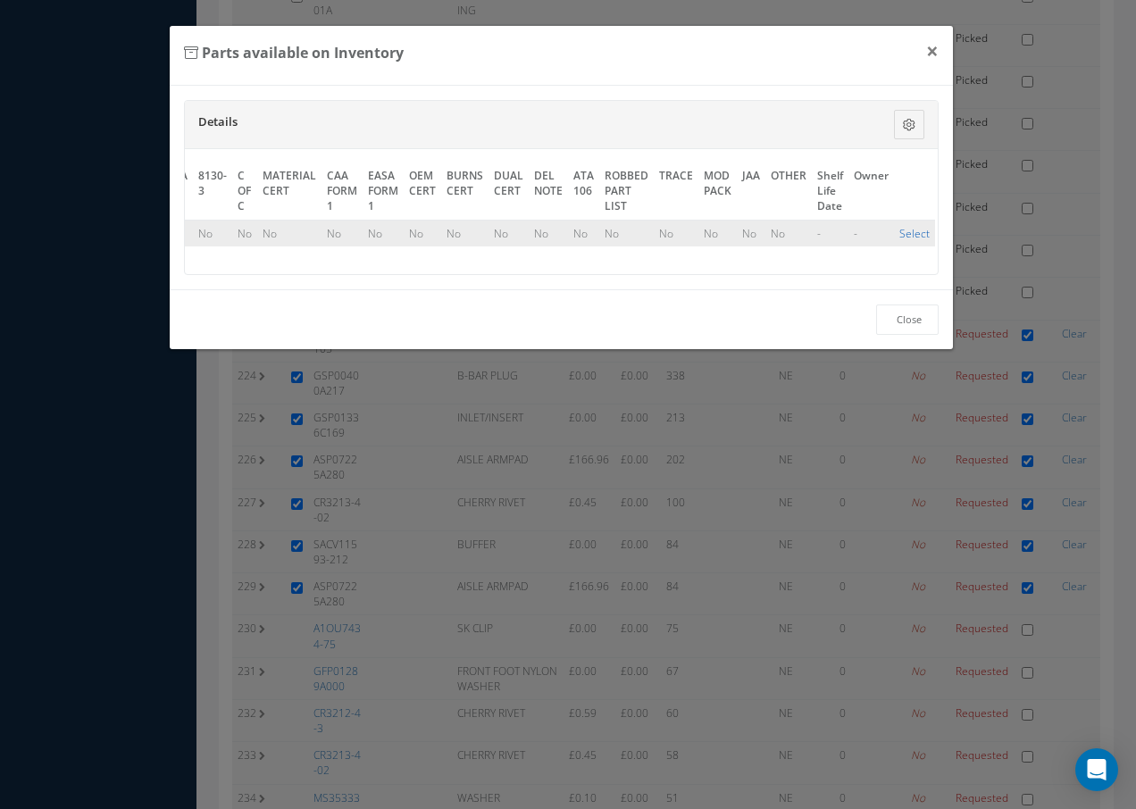
click at [907, 226] on link "Select" at bounding box center [914, 233] width 30 height 15
checkbox input "true"
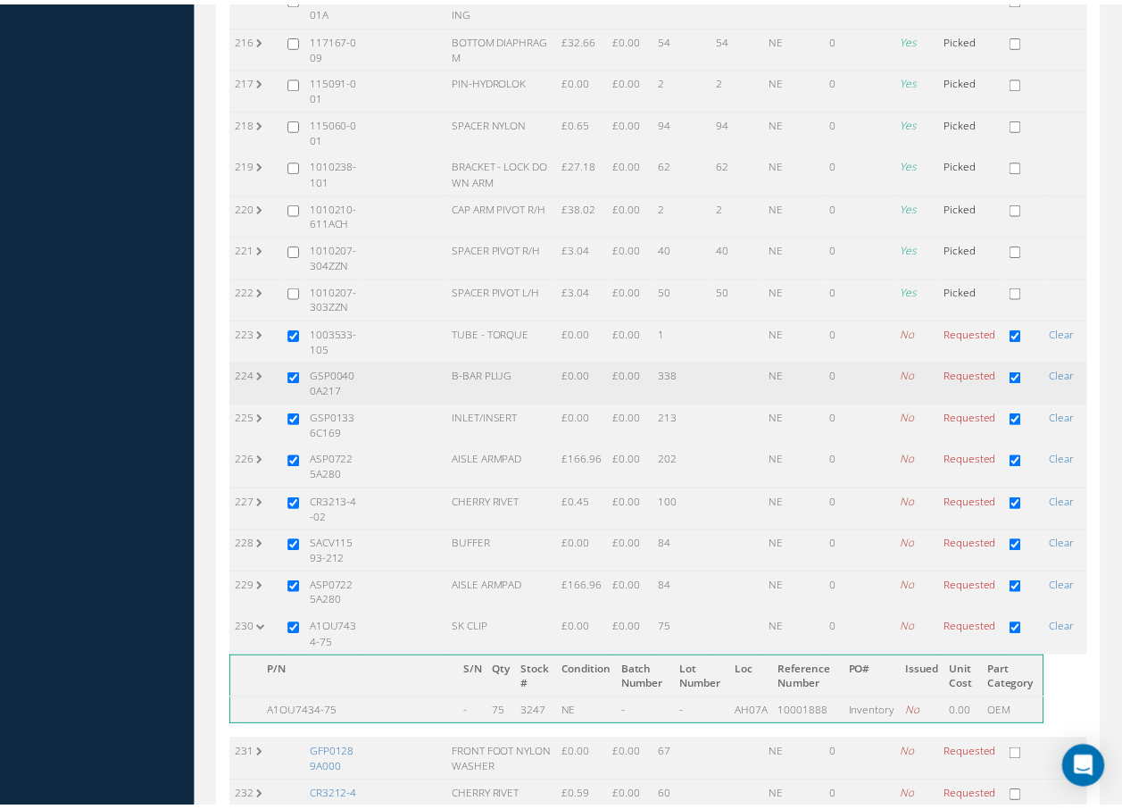
scroll to position [9652, 0]
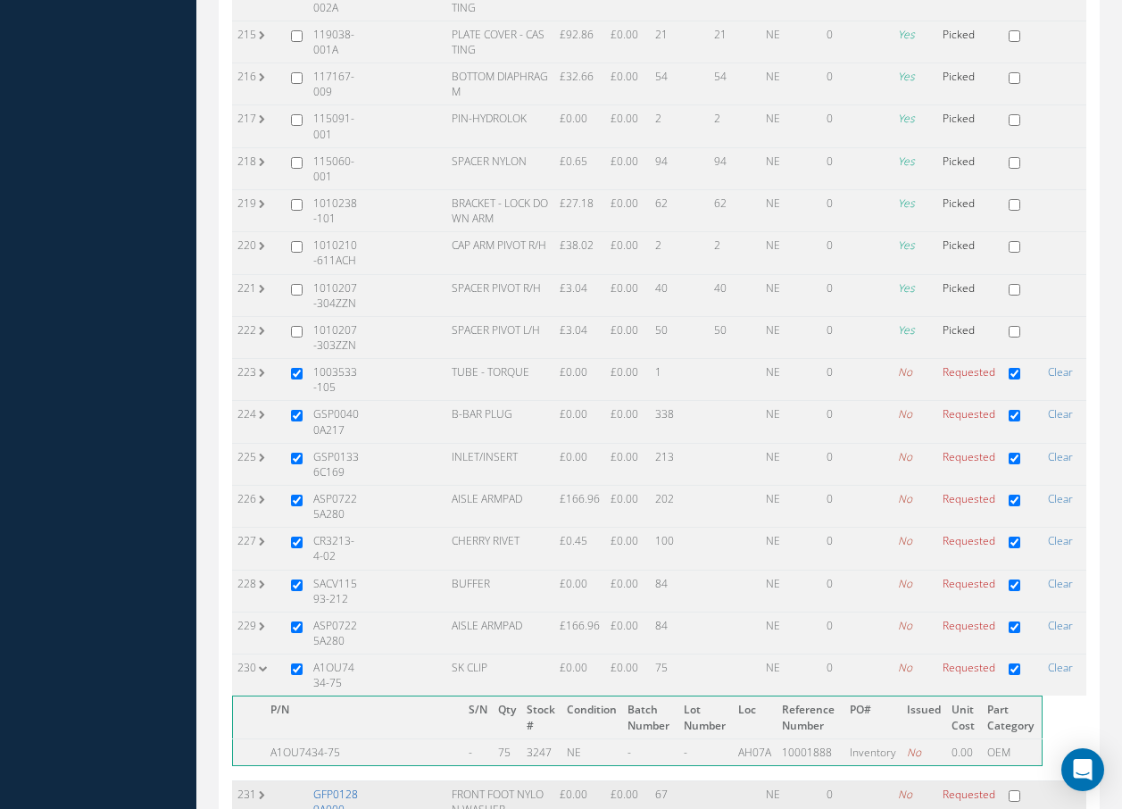
click at [336, 786] on link "GFP01289A000" at bounding box center [335, 801] width 45 height 30
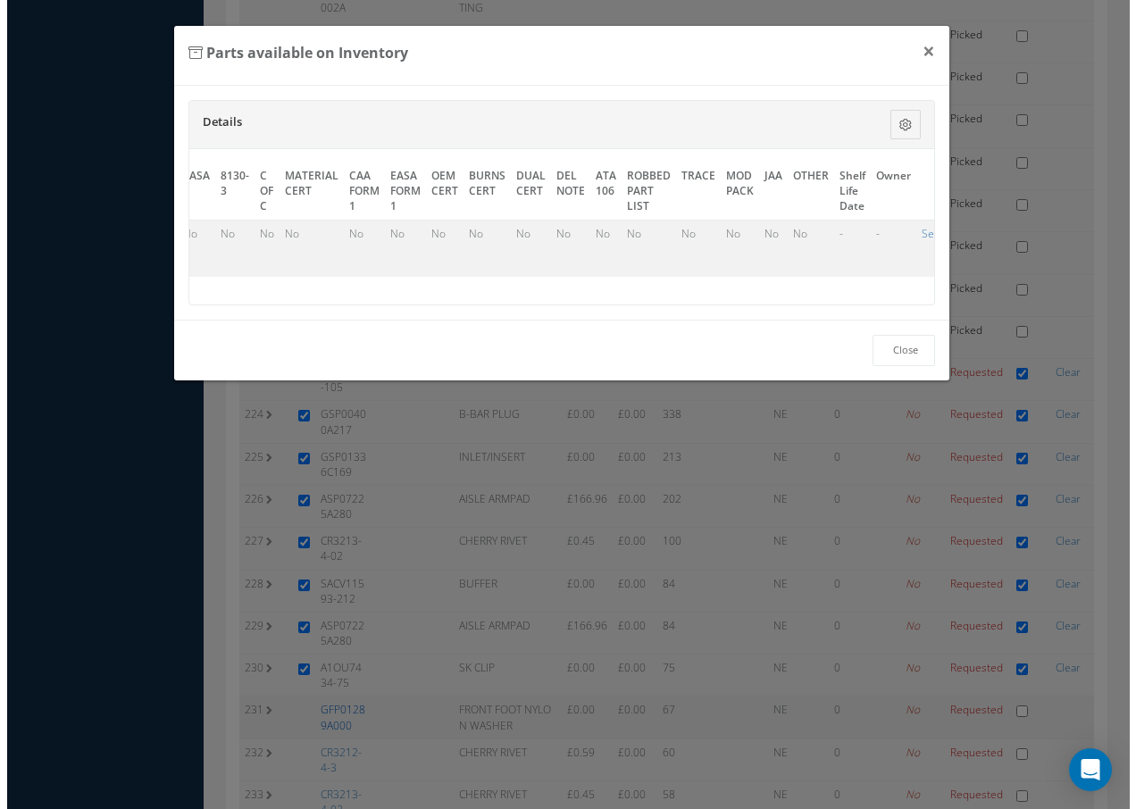
scroll to position [9429, 0]
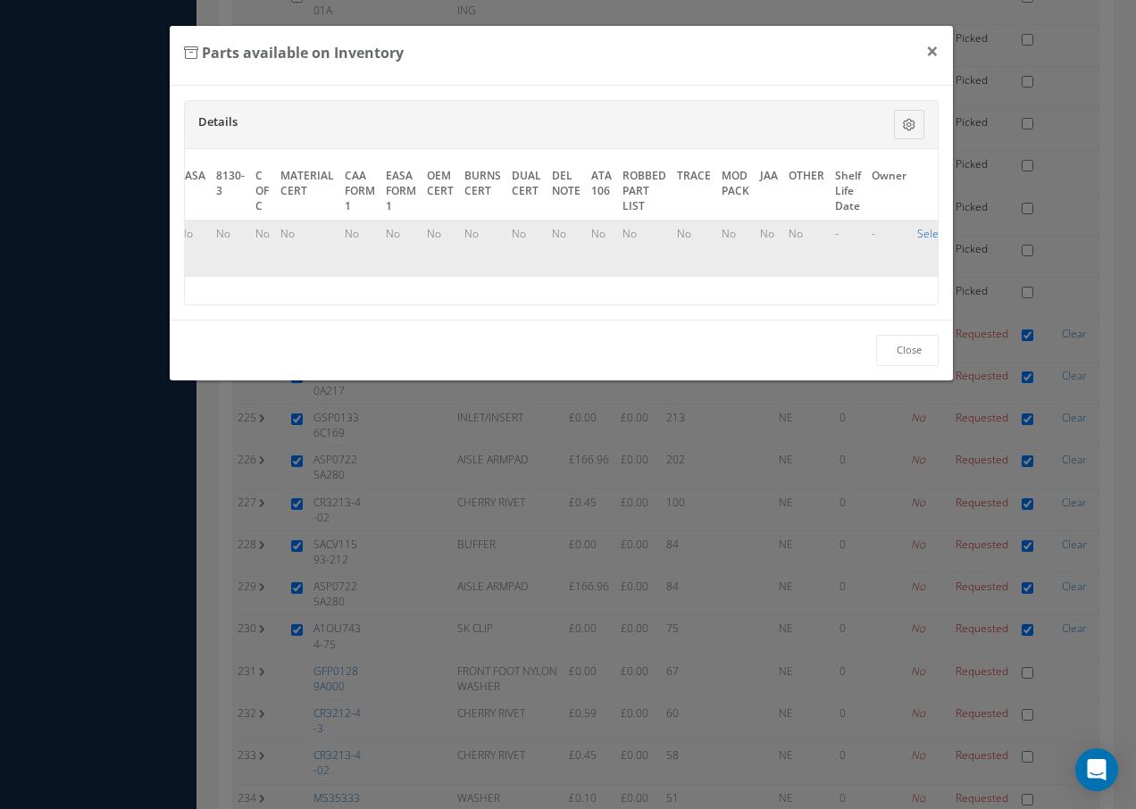
click at [926, 233] on link "Select" at bounding box center [932, 233] width 30 height 15
checkbox input "true"
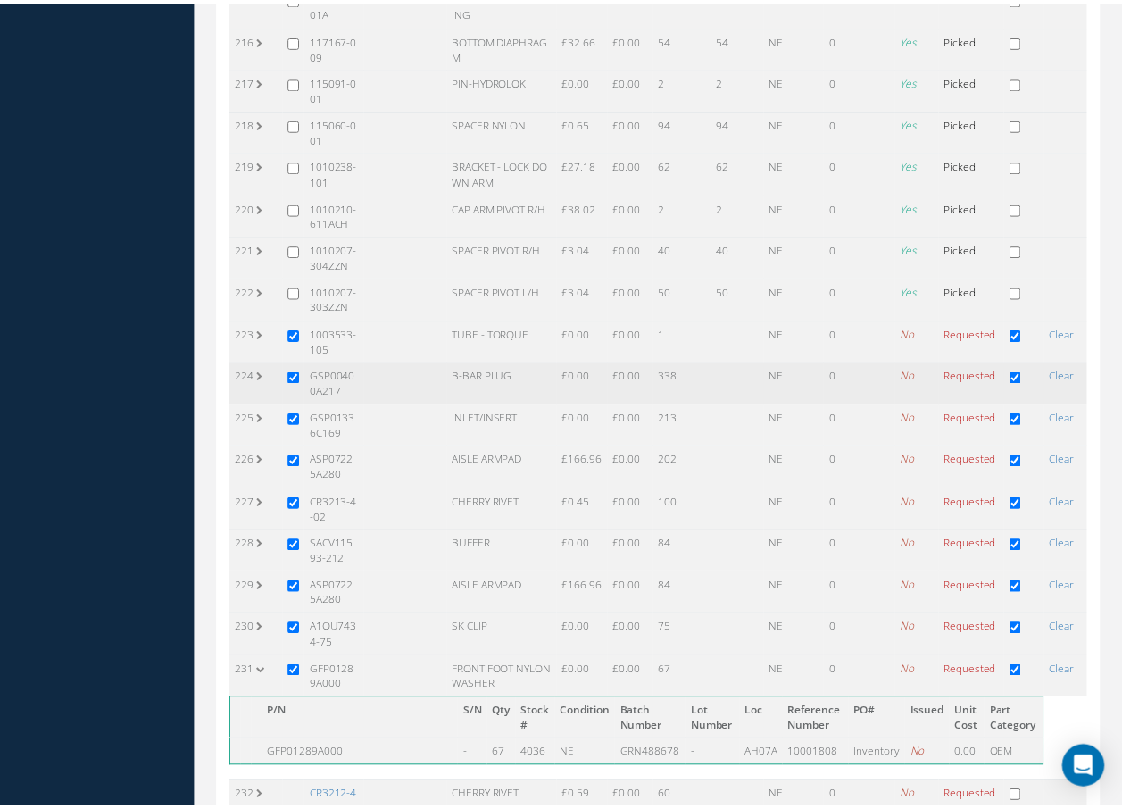
scroll to position [9652, 0]
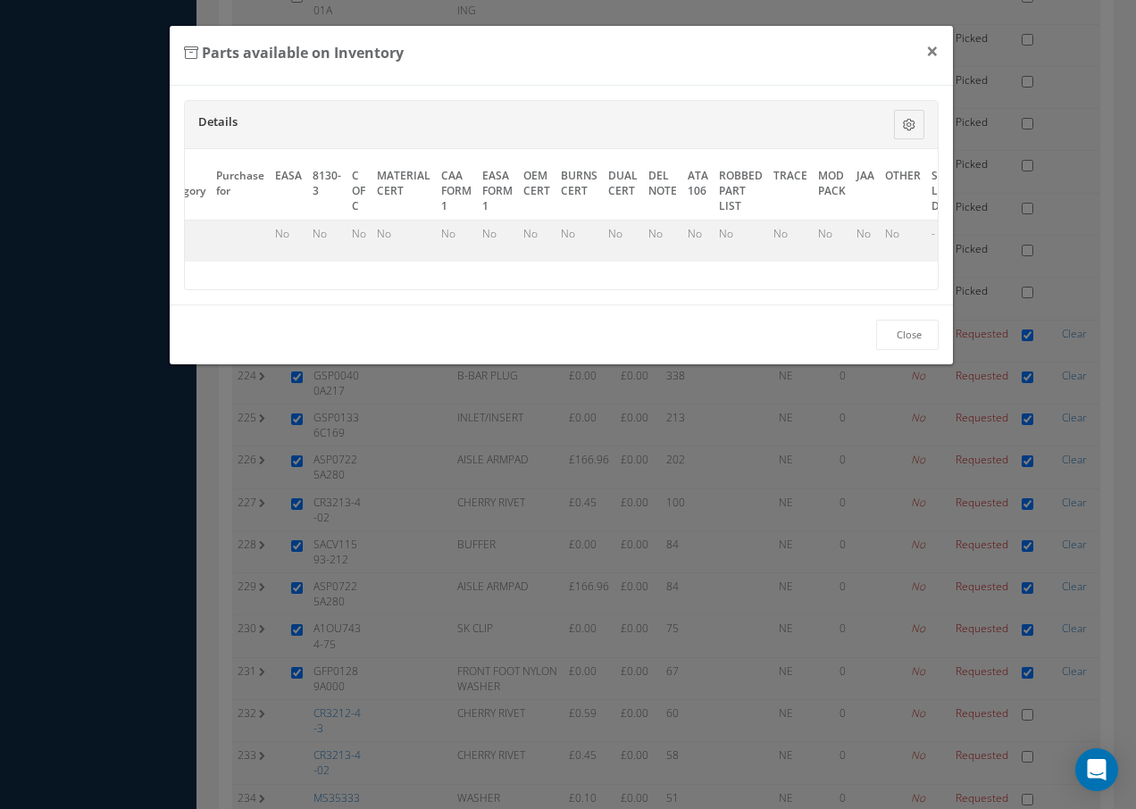
scroll to position [0, 810]
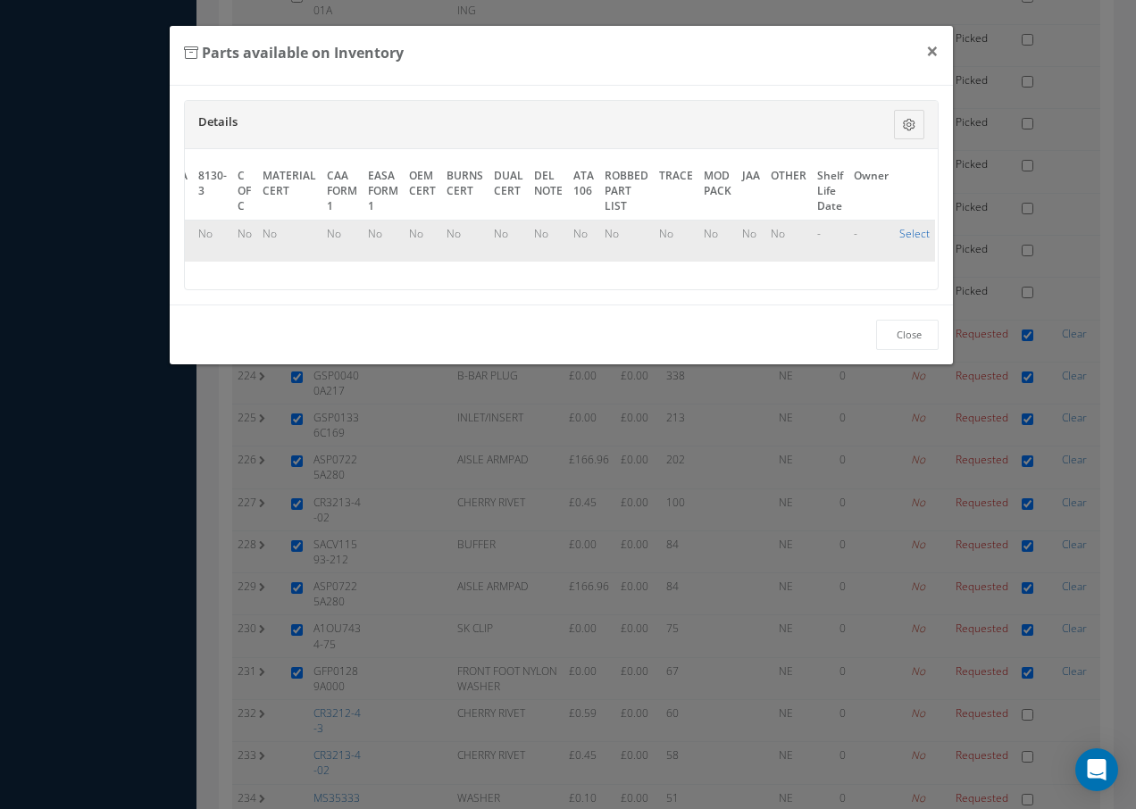
click at [908, 229] on link "Select" at bounding box center [914, 233] width 30 height 15
checkbox input "true"
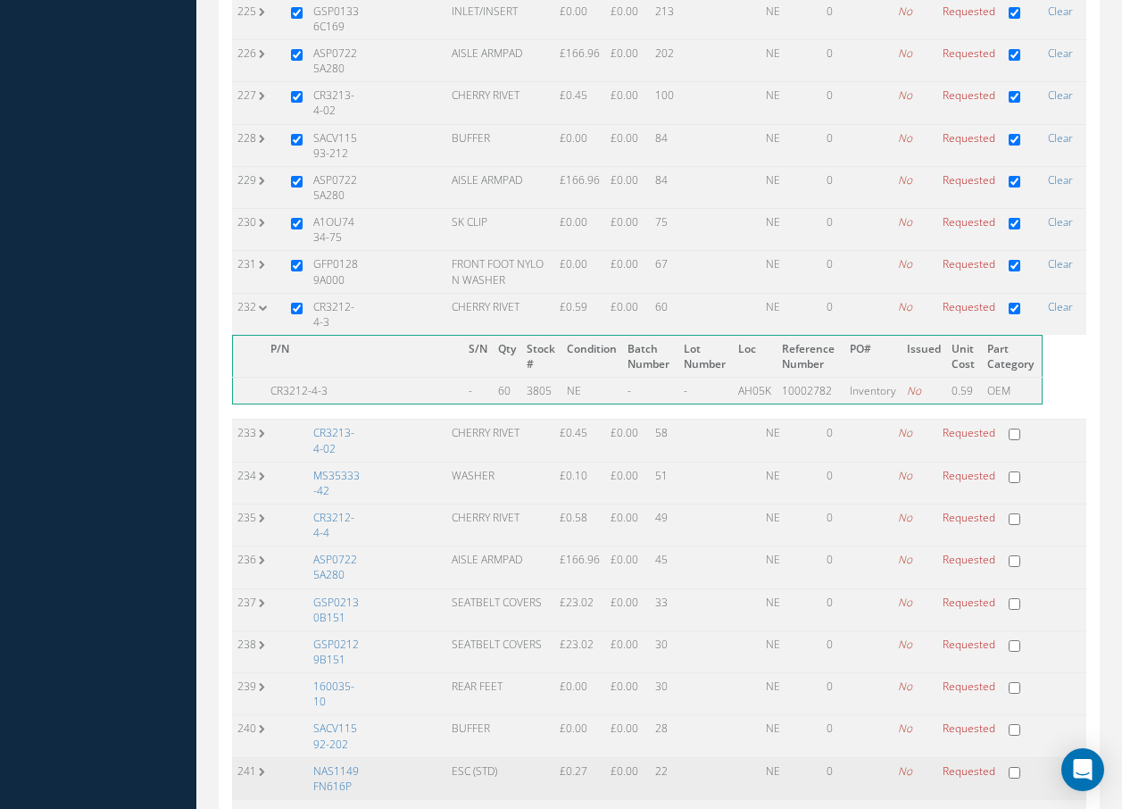
scroll to position [10098, 0]
click at [344, 424] on link "CR3213-4-02" at bounding box center [333, 439] width 41 height 30
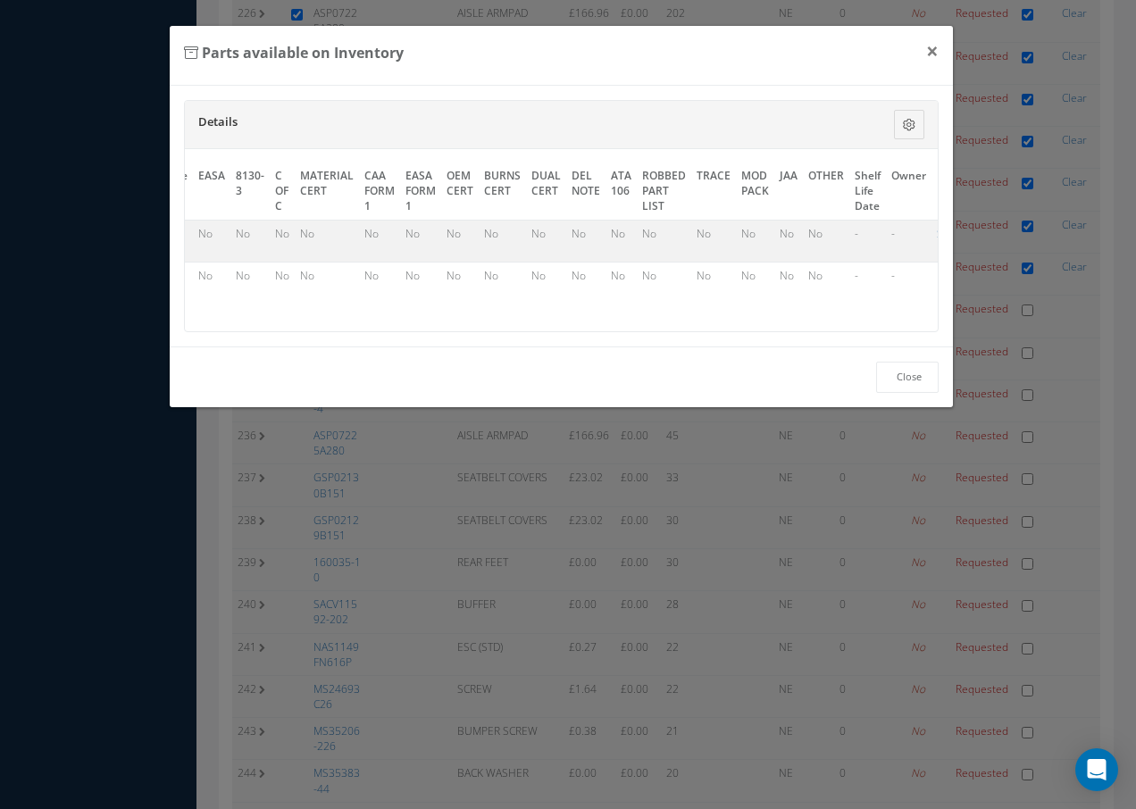
scroll to position [0, 810]
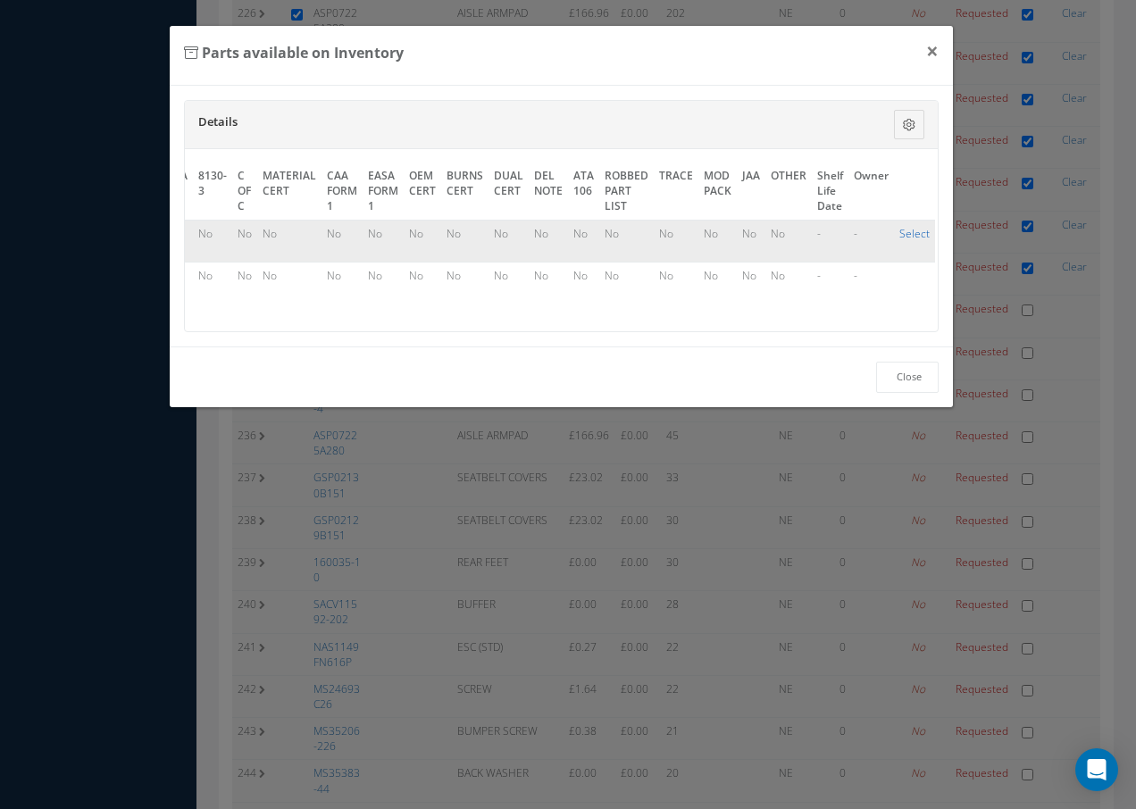
click at [899, 235] on link "Select" at bounding box center [914, 233] width 30 height 15
checkbox input "true"
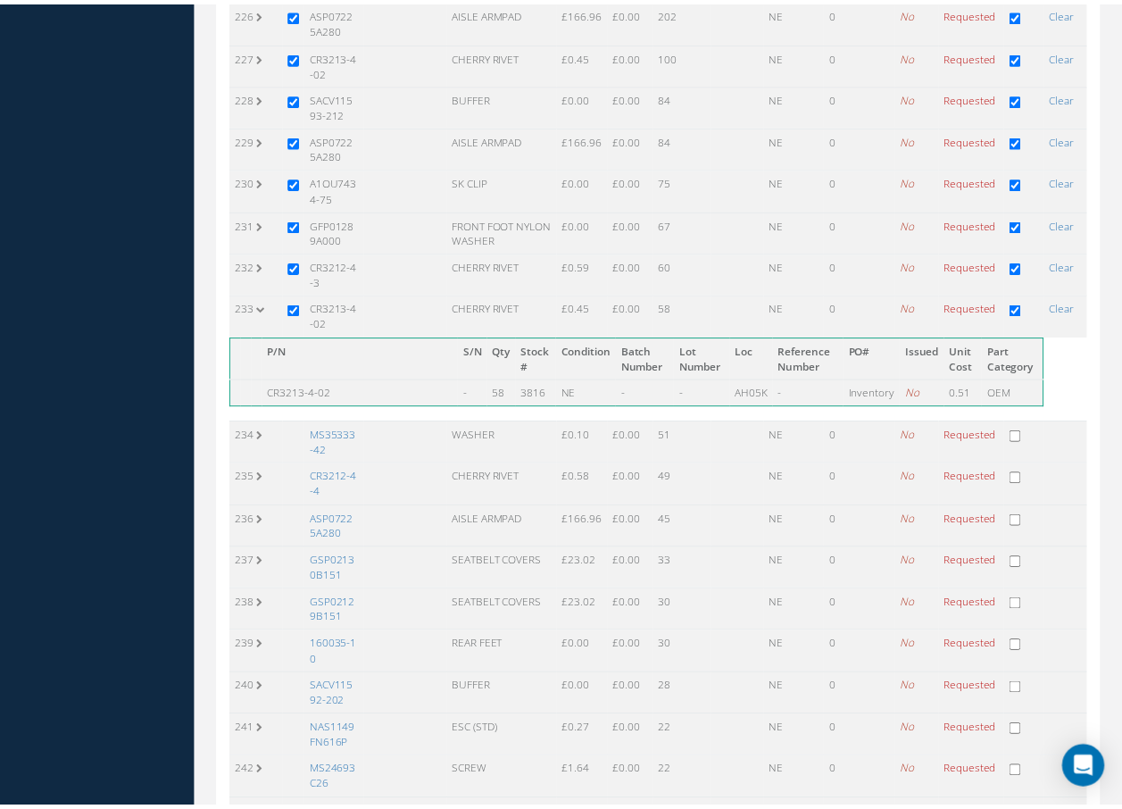
scroll to position [10098, 0]
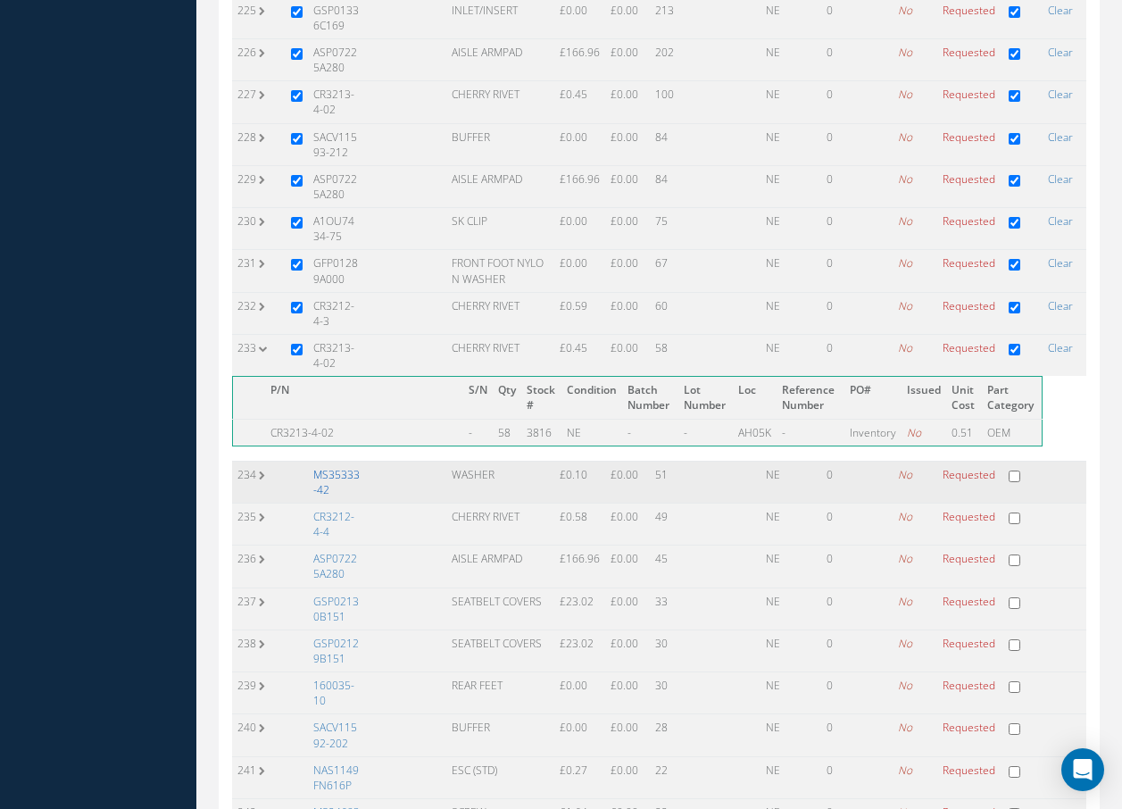
click at [329, 467] on link "MS35333-42" at bounding box center [336, 482] width 46 height 30
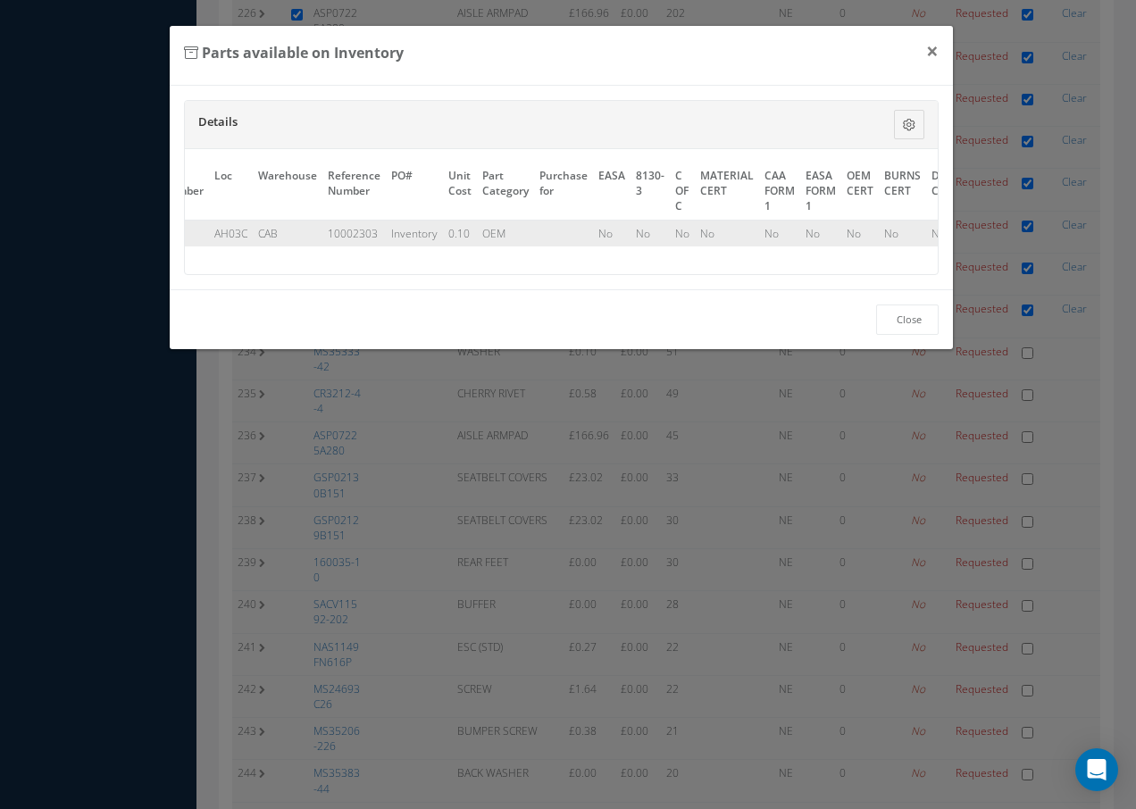
scroll to position [0, 811]
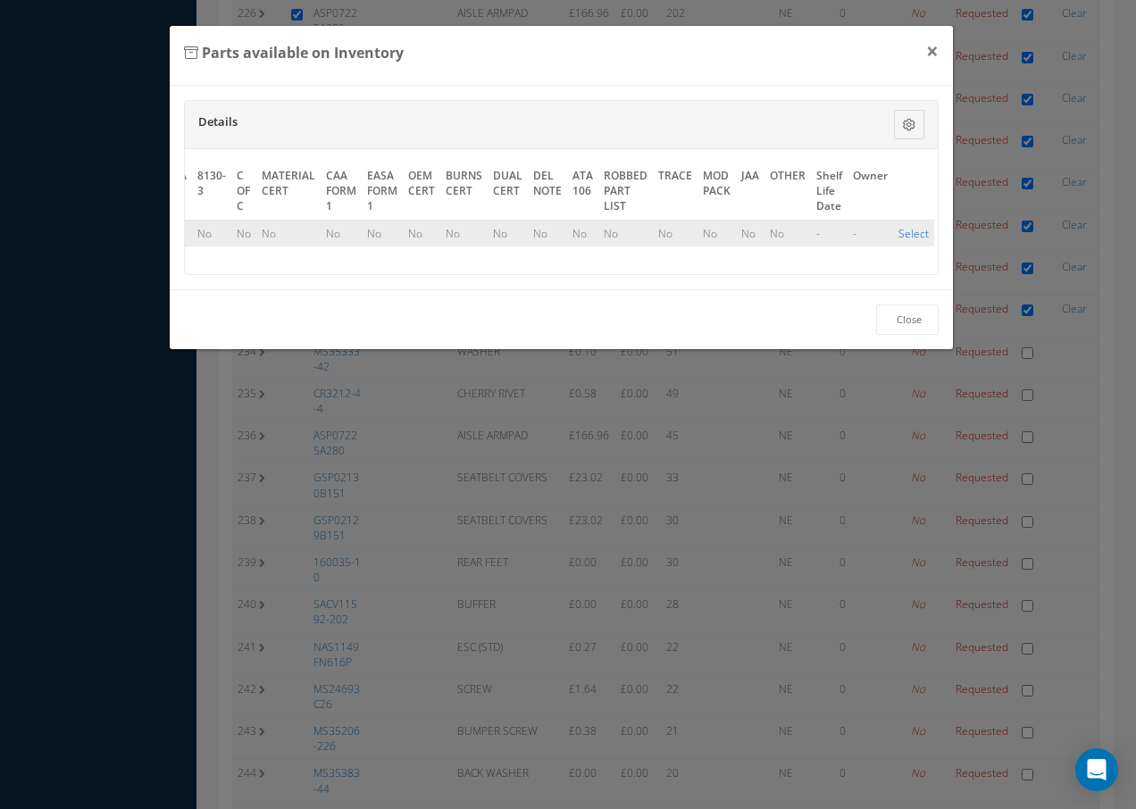
click at [912, 232] on link "Select" at bounding box center [913, 233] width 30 height 15
checkbox input "true"
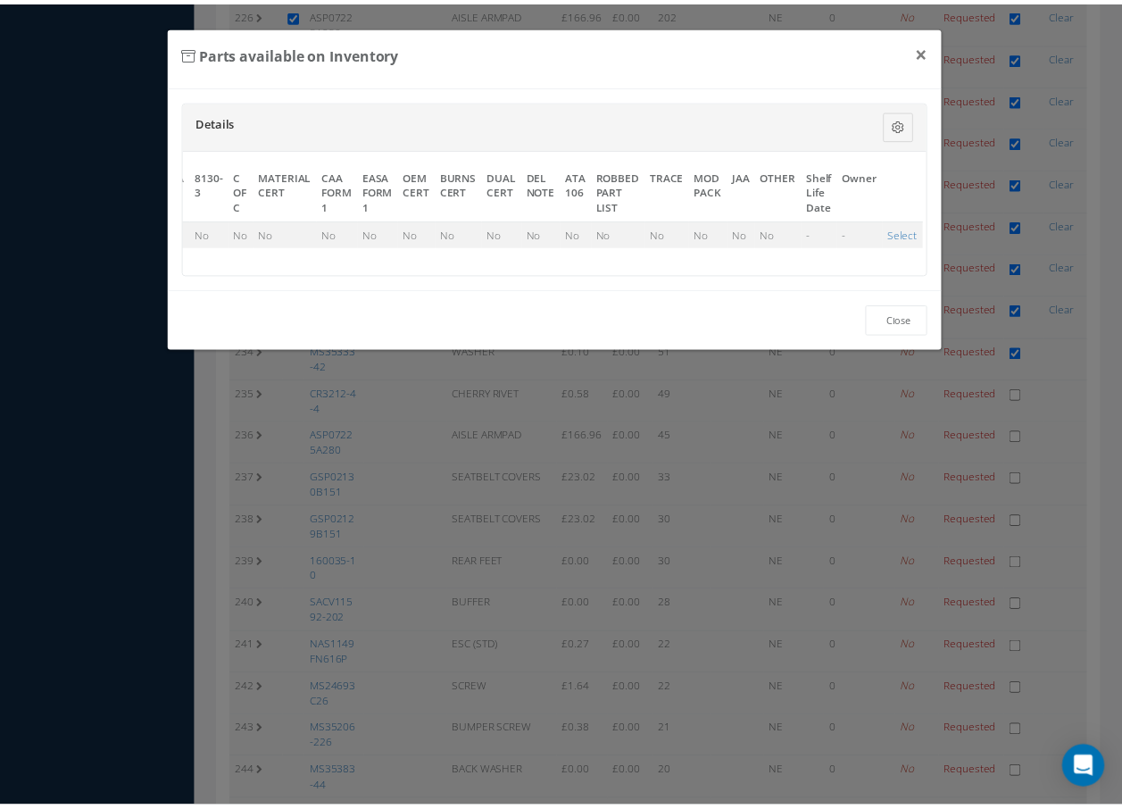
scroll to position [10098, 0]
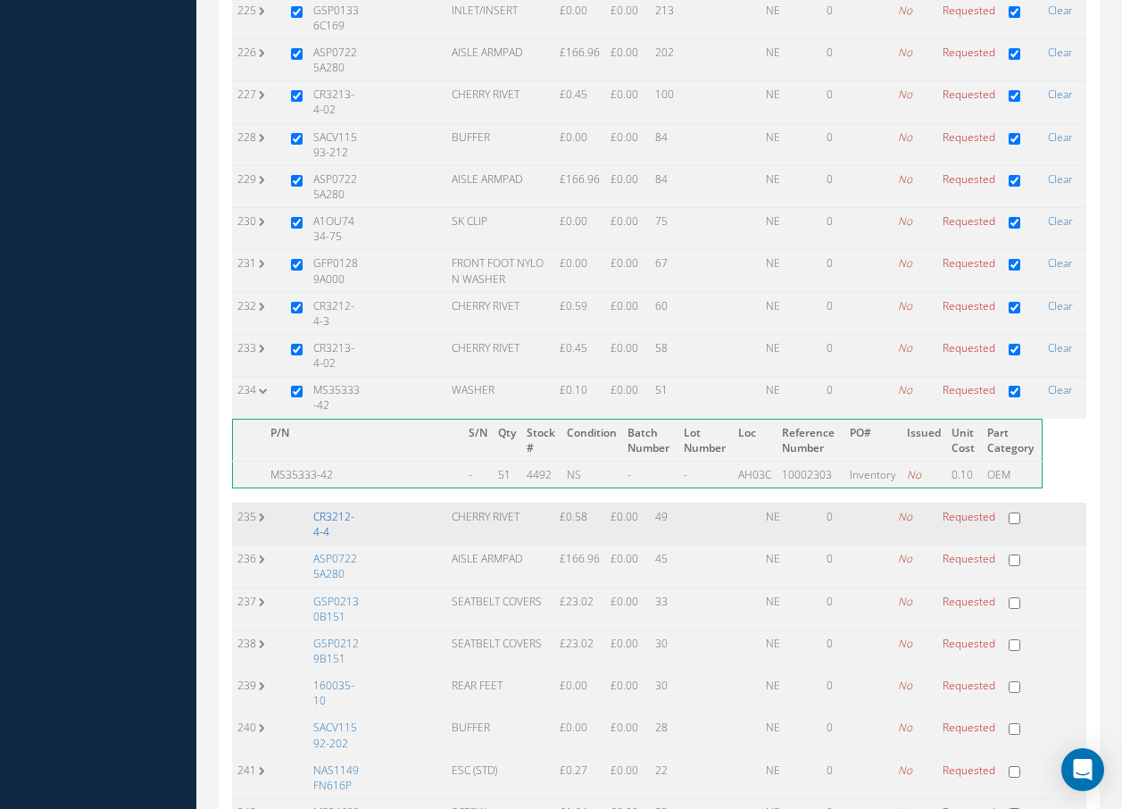
click at [343, 509] on link "CR3212-4-4" at bounding box center [333, 524] width 41 height 30
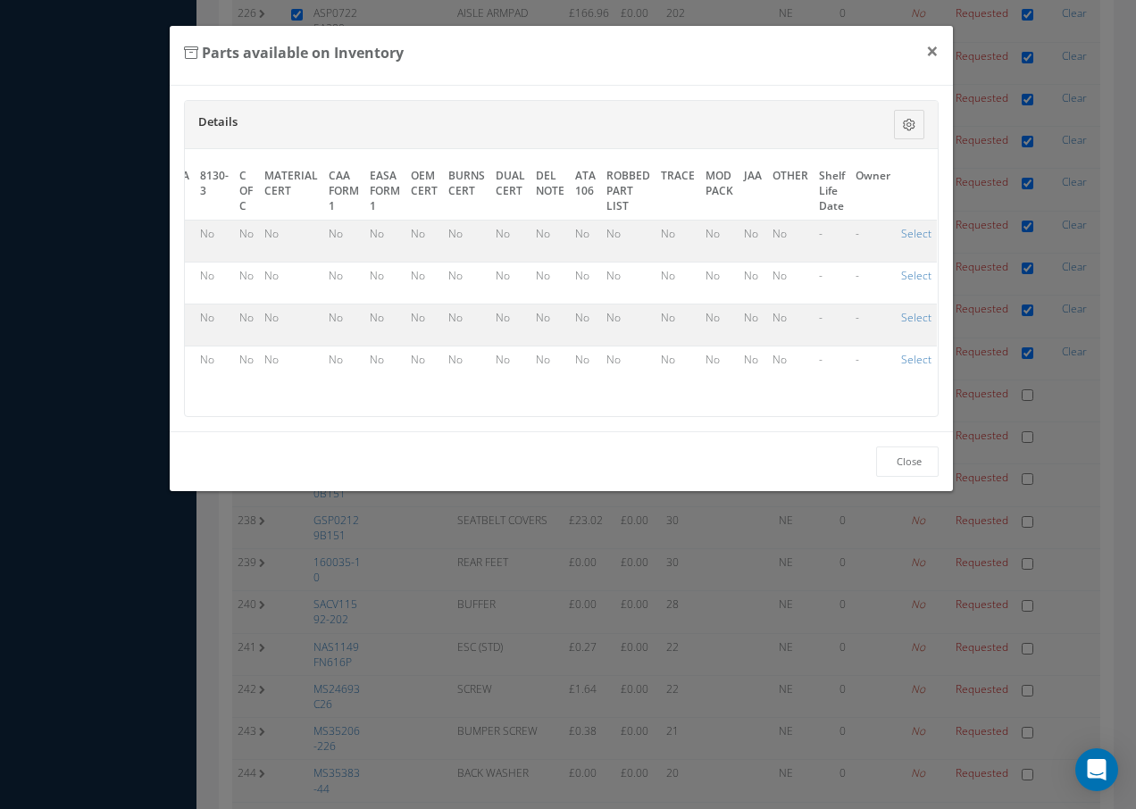
scroll to position [0, 819]
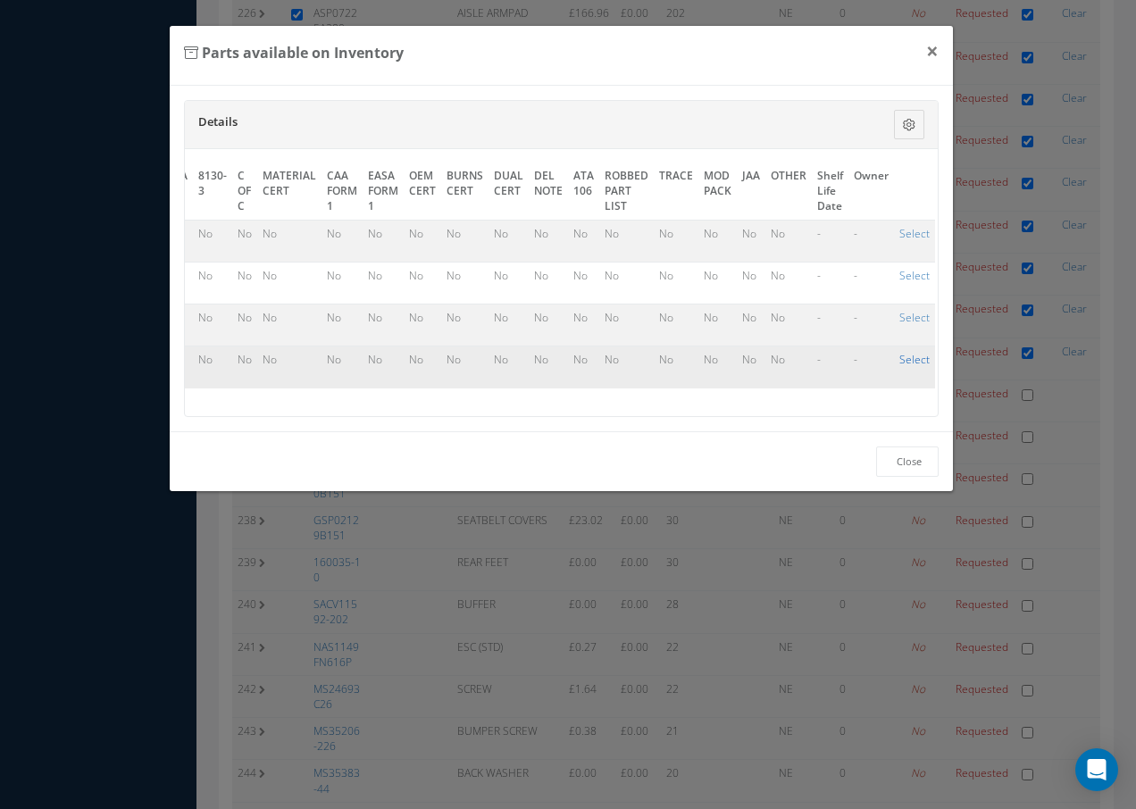
click at [904, 361] on link "Select" at bounding box center [914, 359] width 30 height 15
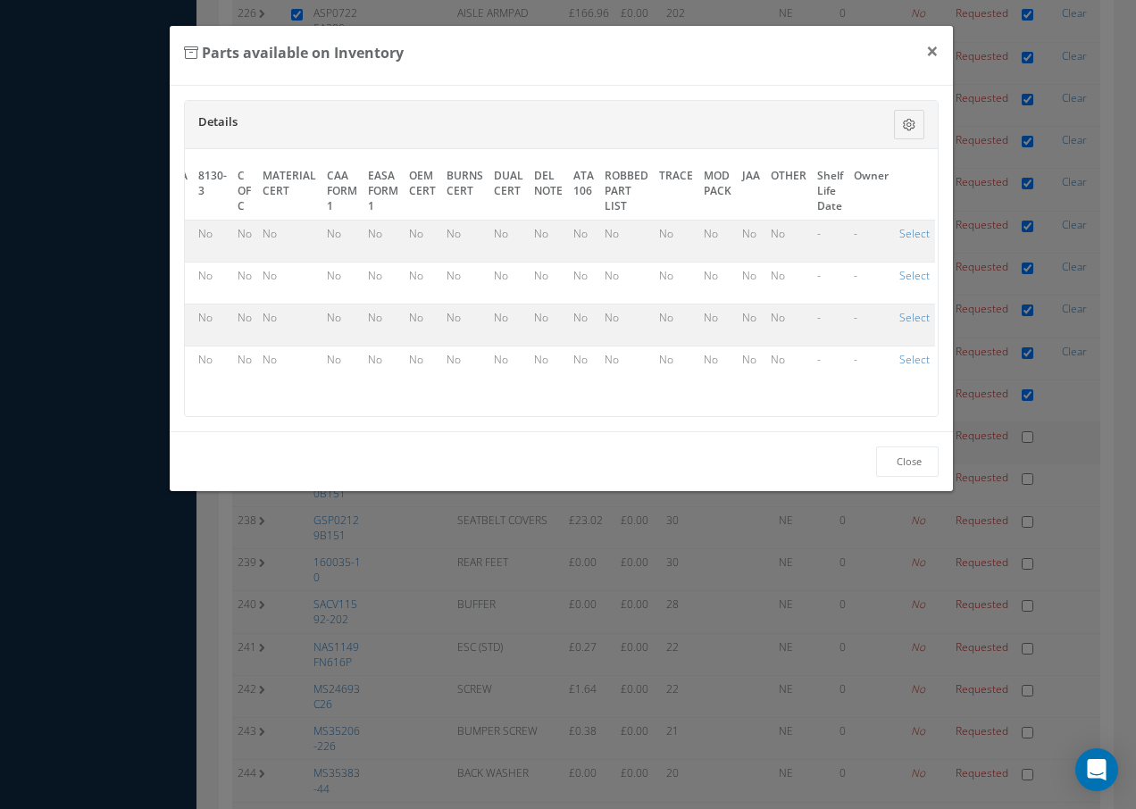
checkbox input "true"
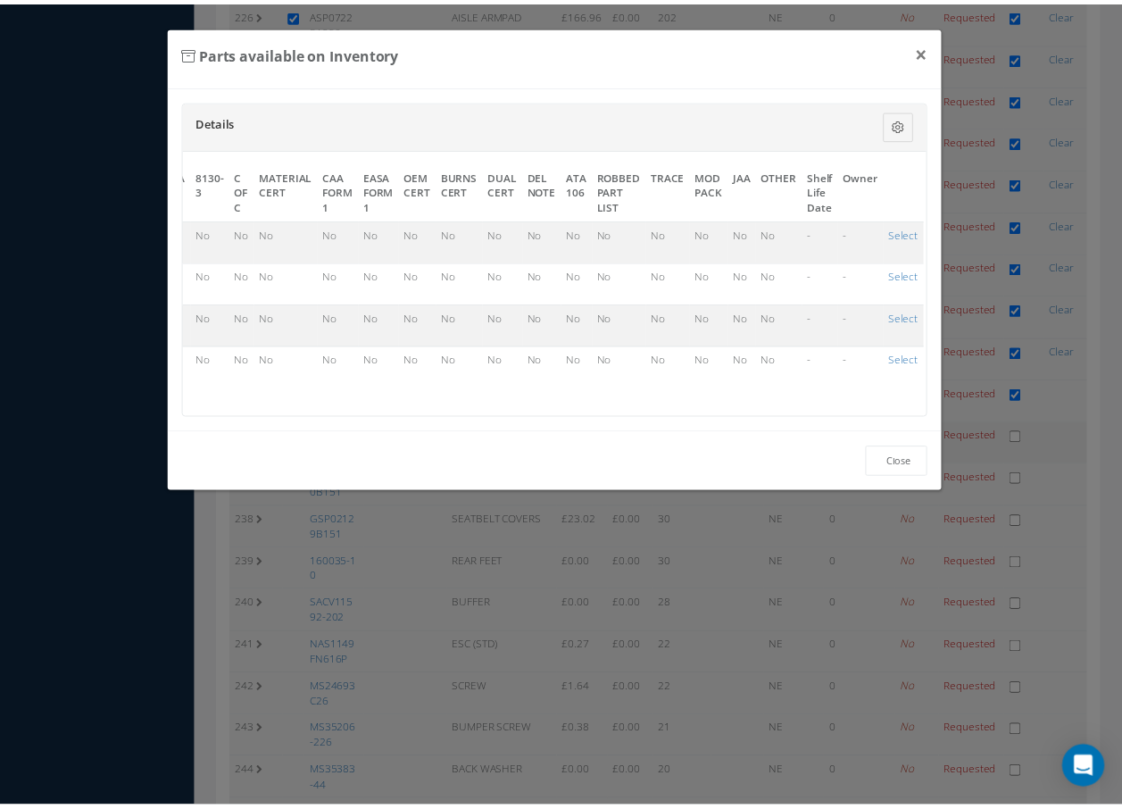
scroll to position [10098, 0]
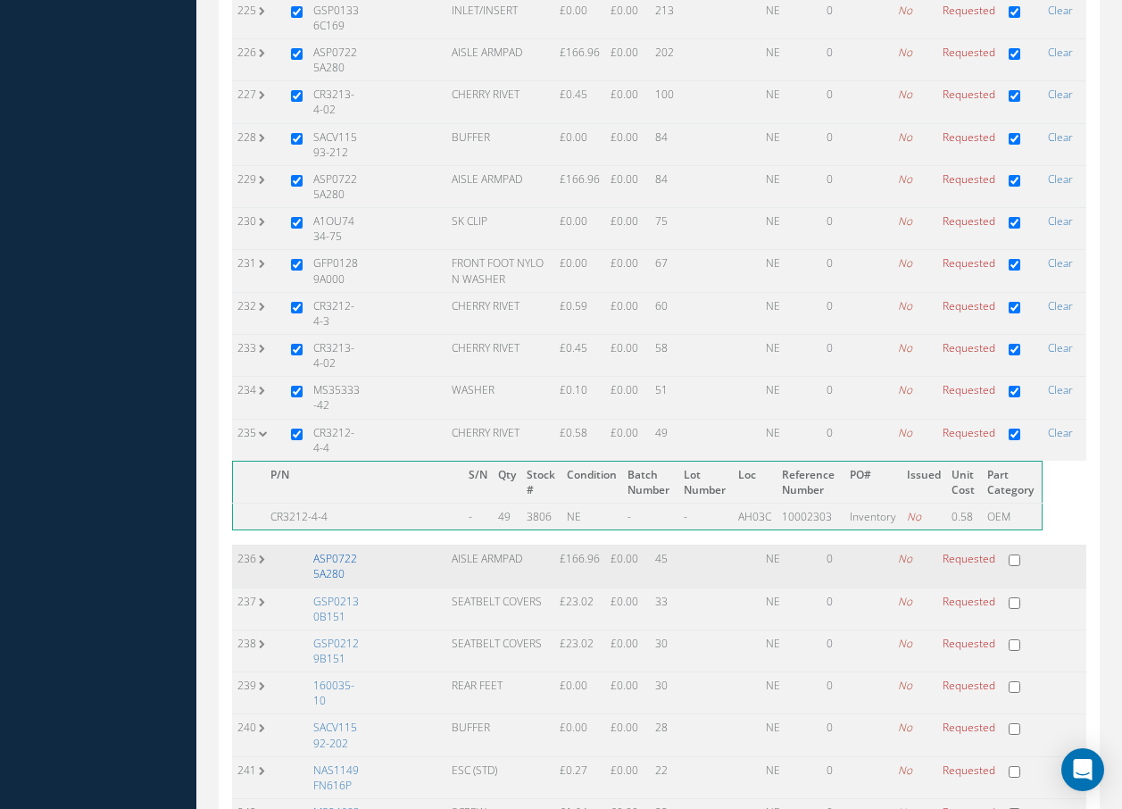
click at [319, 551] on link "ASP07225A280" at bounding box center [335, 566] width 44 height 30
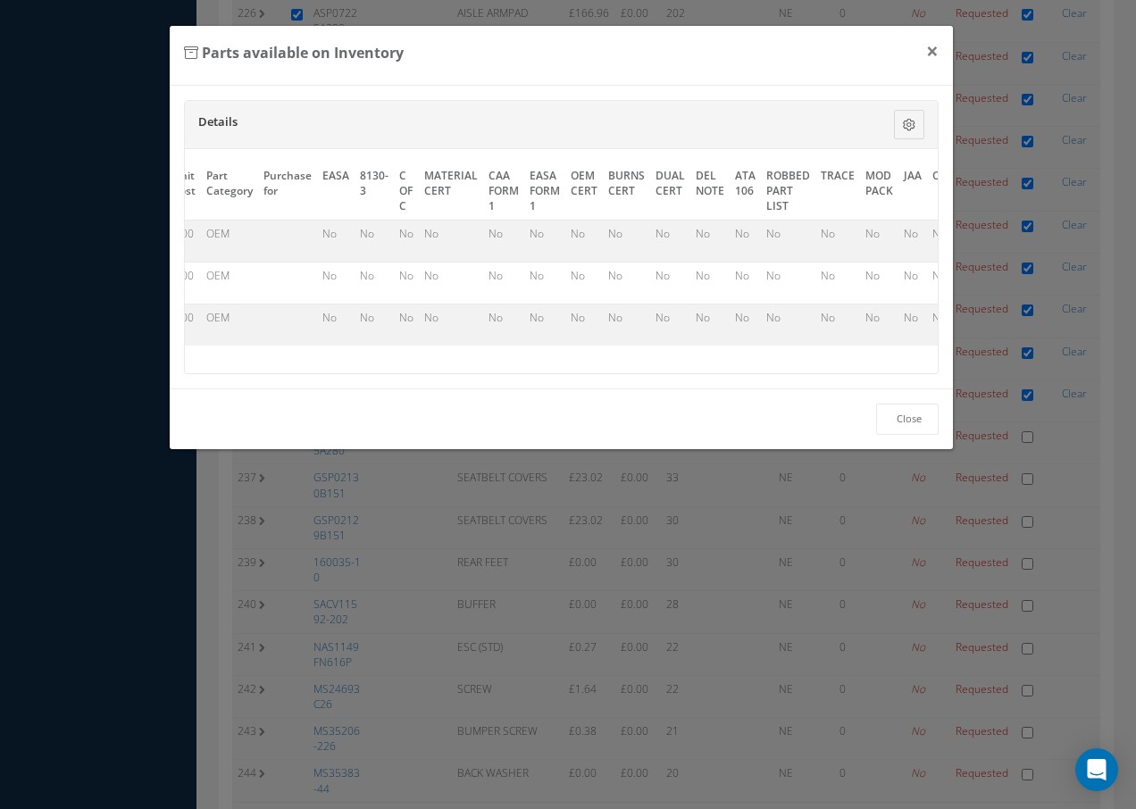
scroll to position [0, 826]
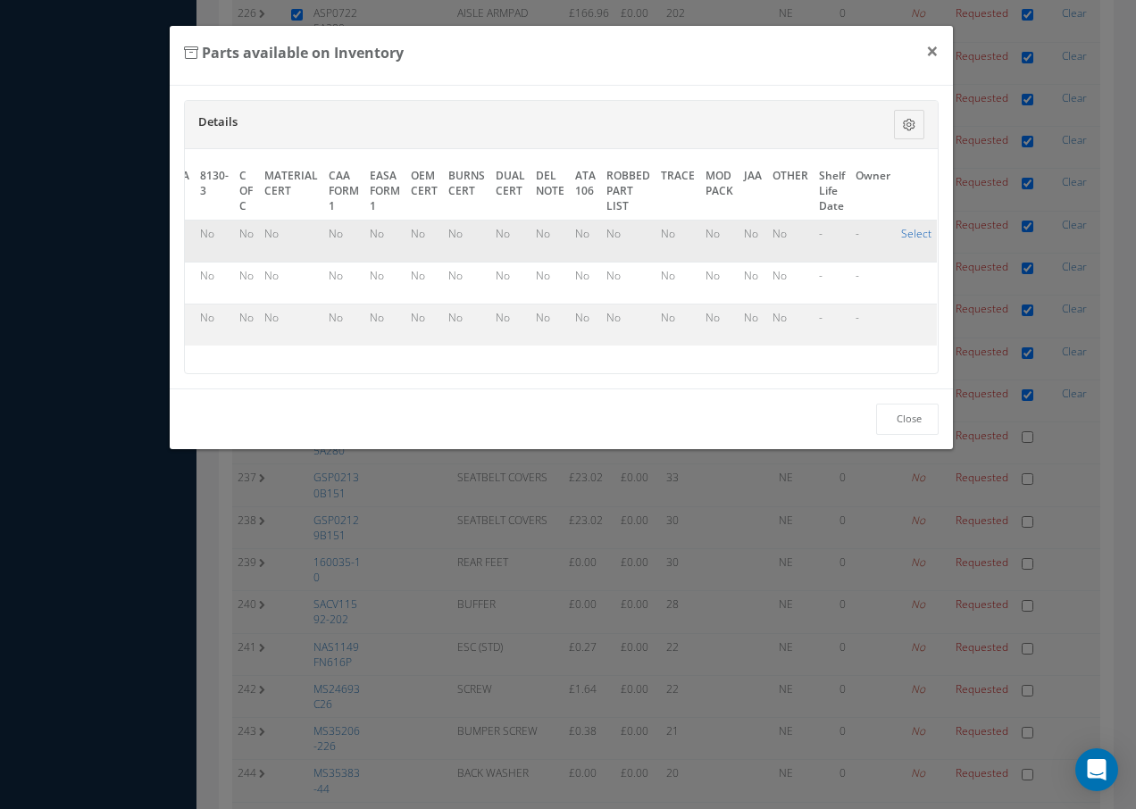
click at [904, 229] on link "Select" at bounding box center [916, 233] width 30 height 15
checkbox input "true"
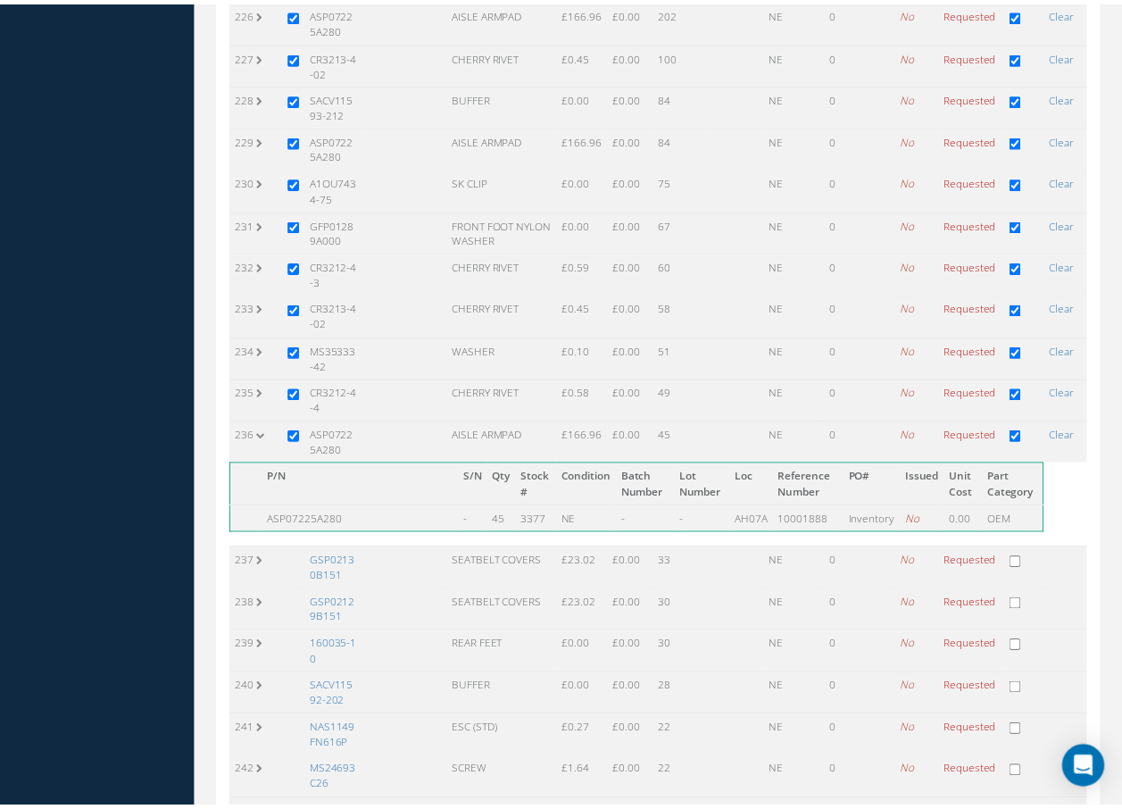
scroll to position [10098, 0]
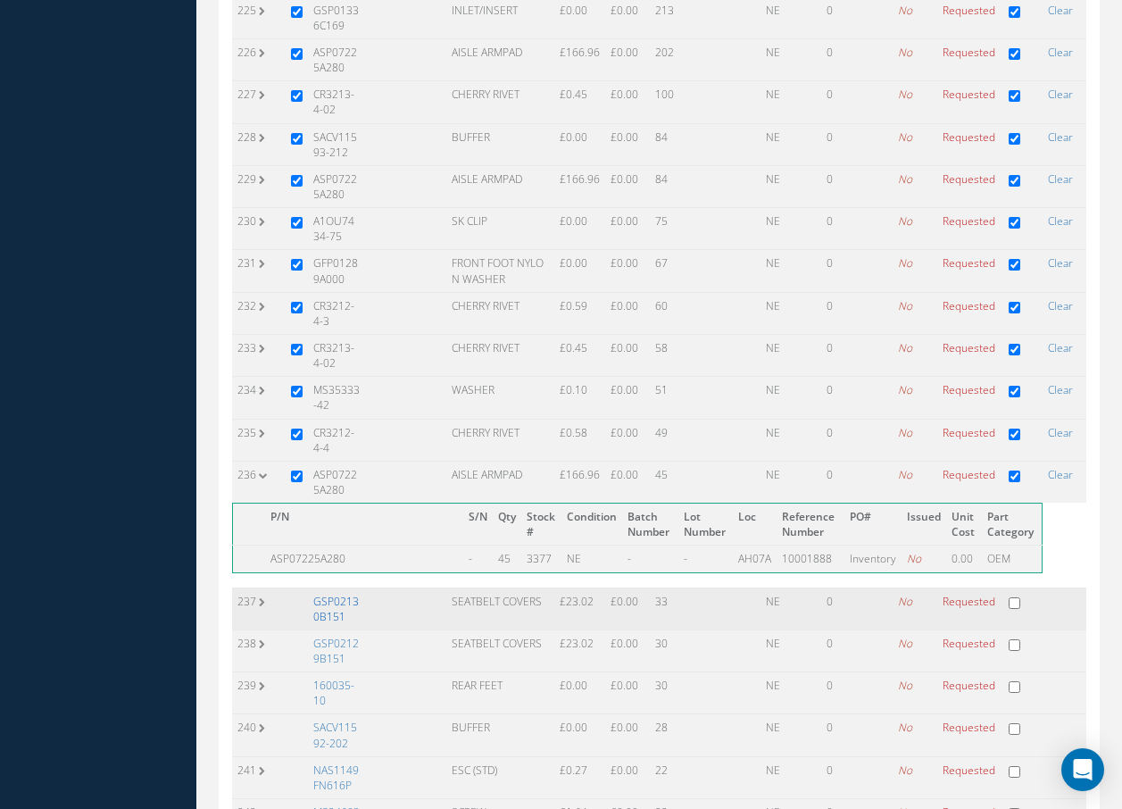
click at [334, 594] on link "GSP02130B151" at bounding box center [336, 609] width 46 height 30
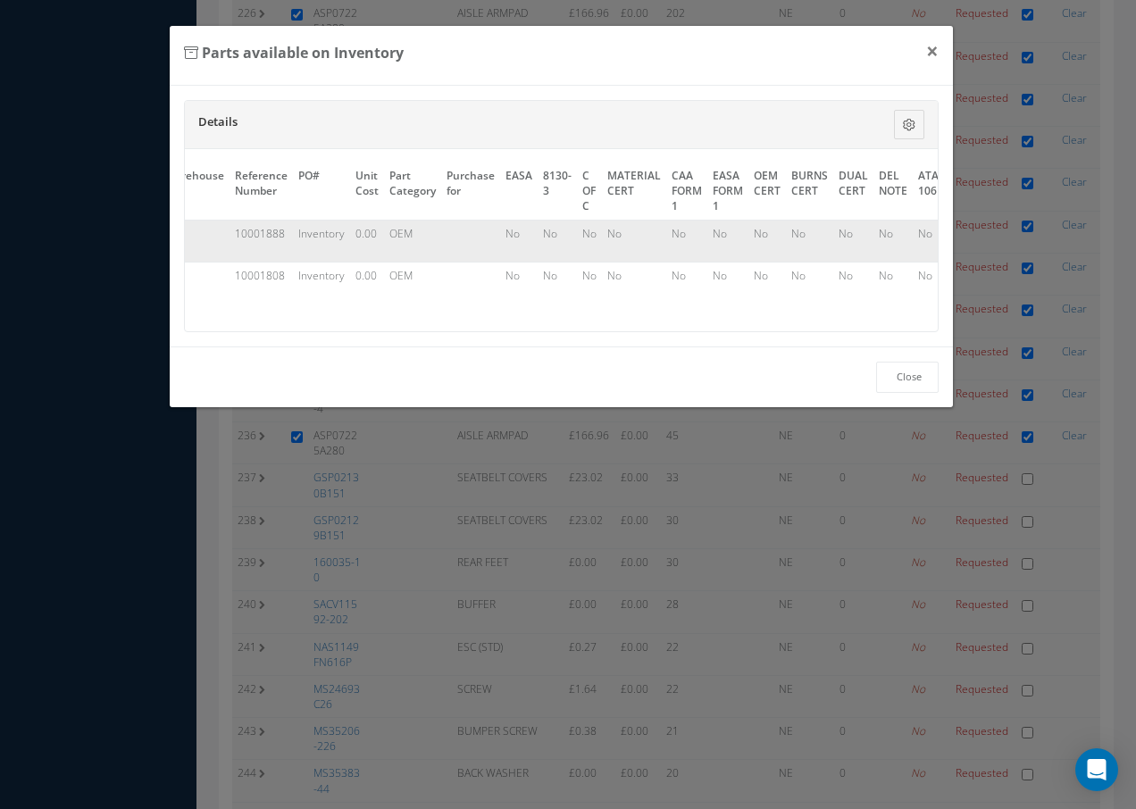
scroll to position [0, 826]
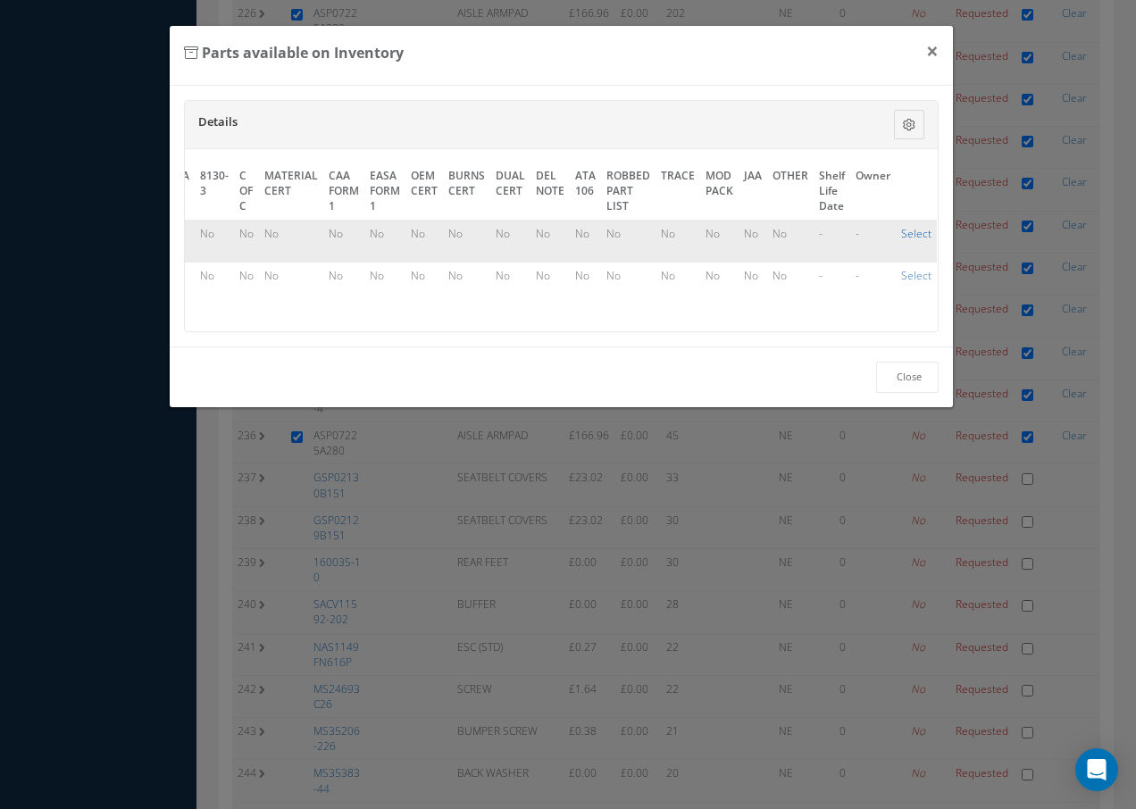
click at [901, 230] on link "Select" at bounding box center [916, 233] width 30 height 15
checkbox input "true"
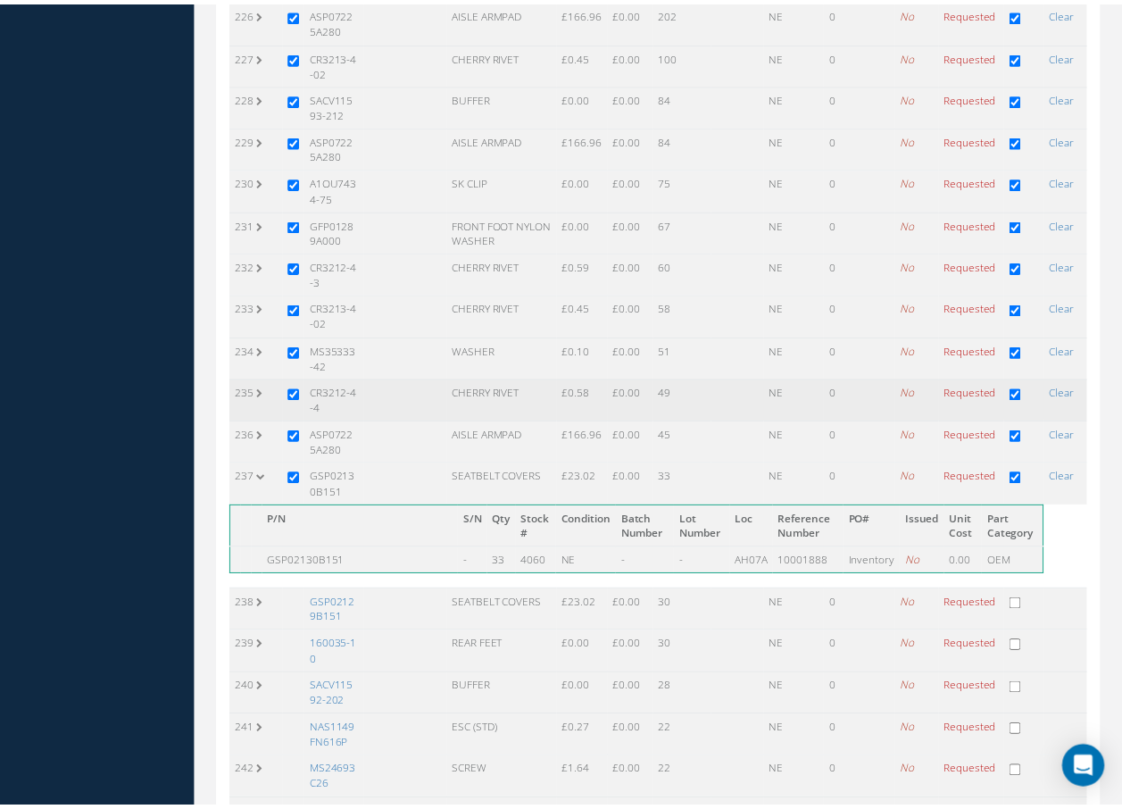
scroll to position [10098, 0]
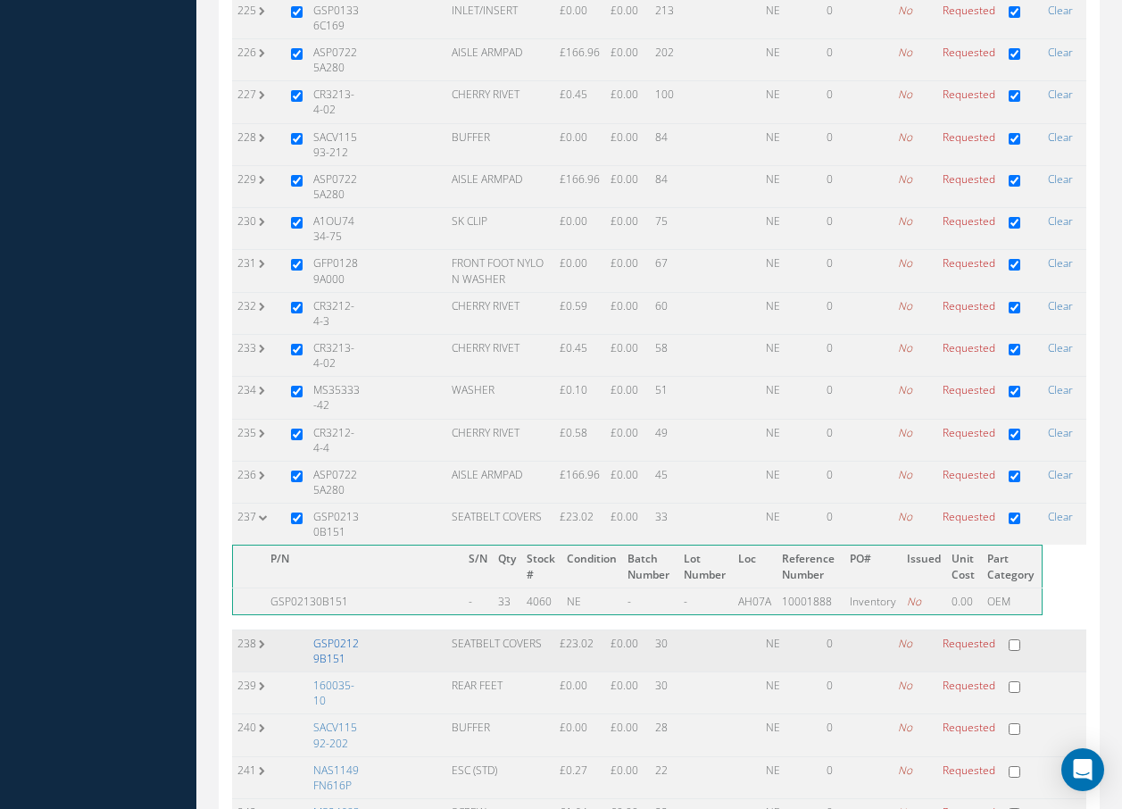
click at [339, 636] on link "GSP02129B151" at bounding box center [336, 651] width 46 height 30
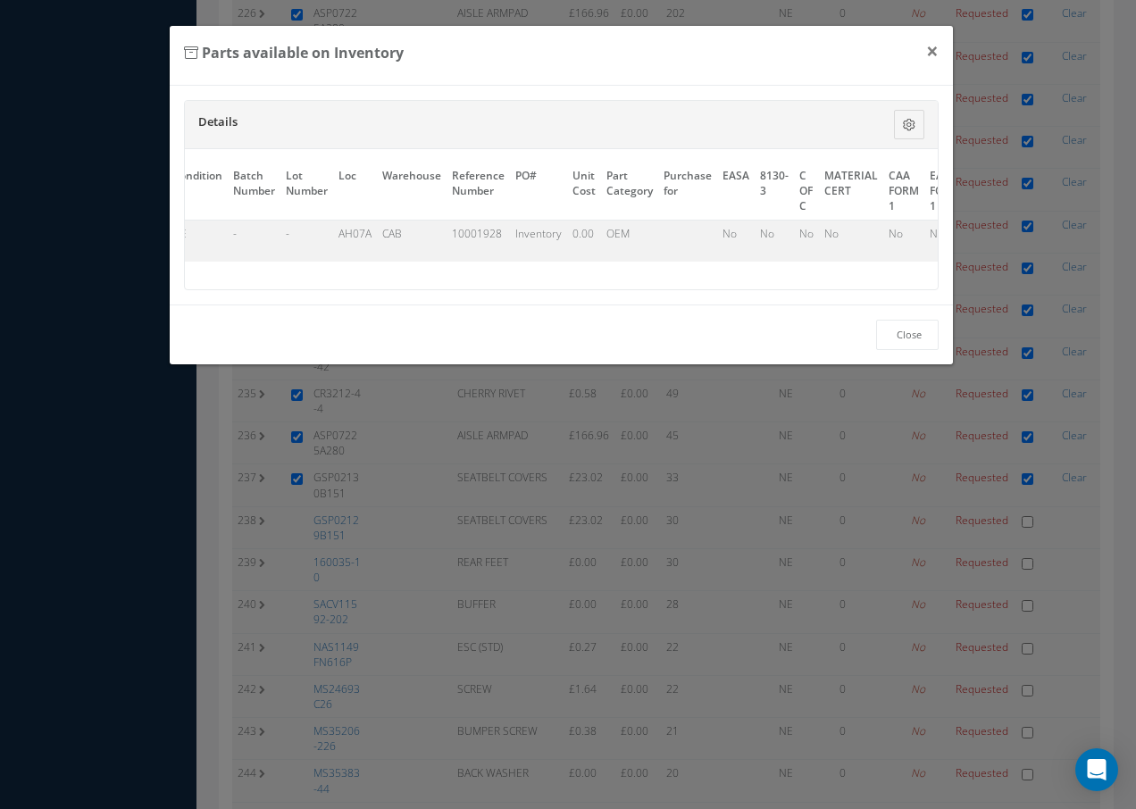
scroll to position [0, 810]
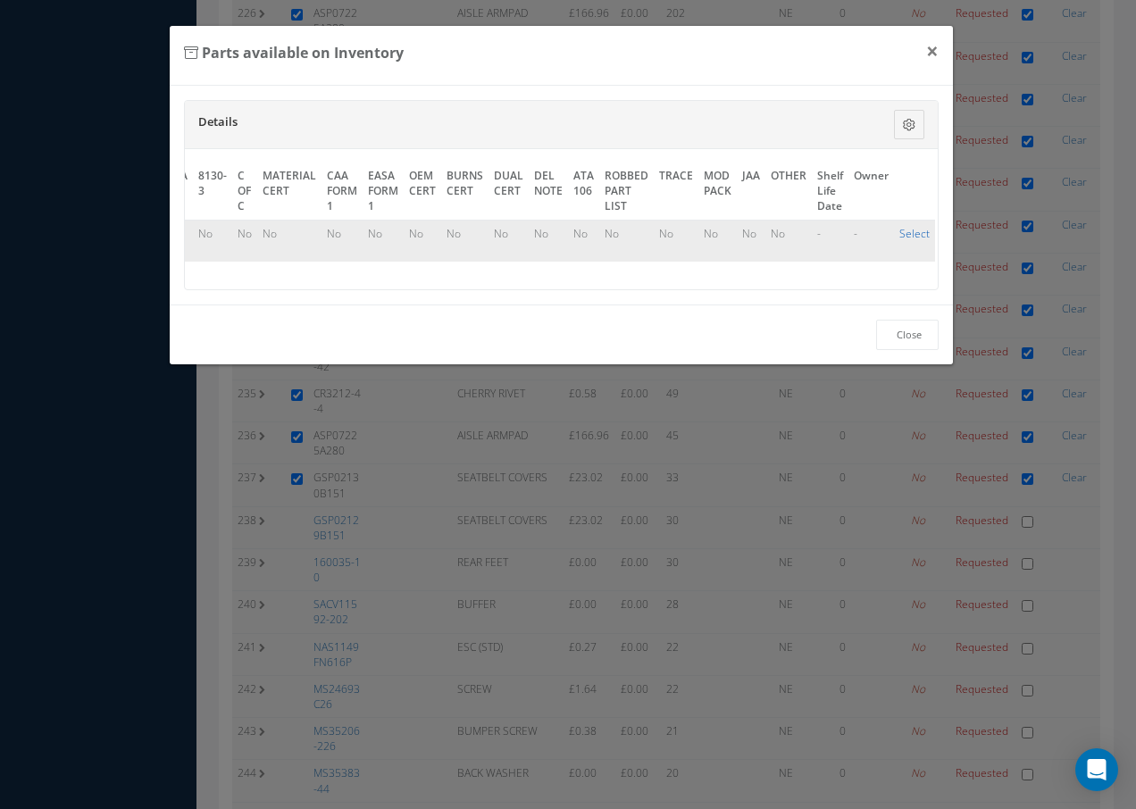
click at [910, 229] on link "Select" at bounding box center [914, 233] width 30 height 15
checkbox input "true"
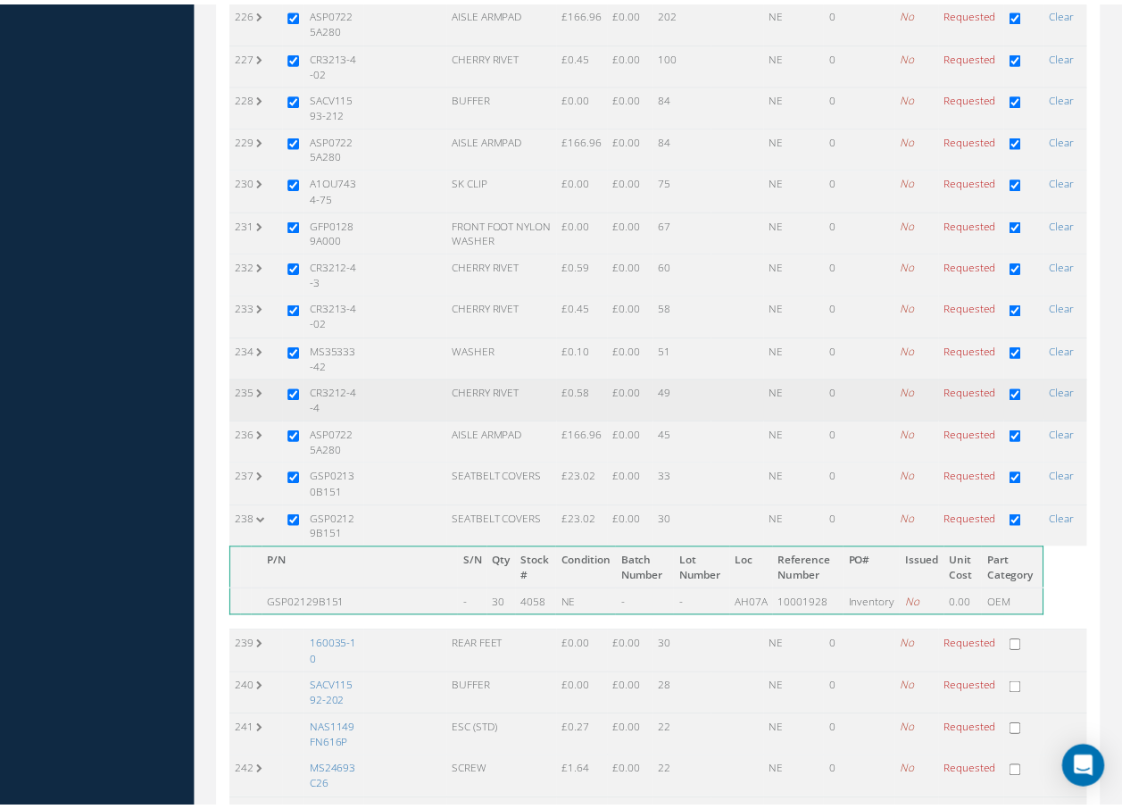
scroll to position [10098, 0]
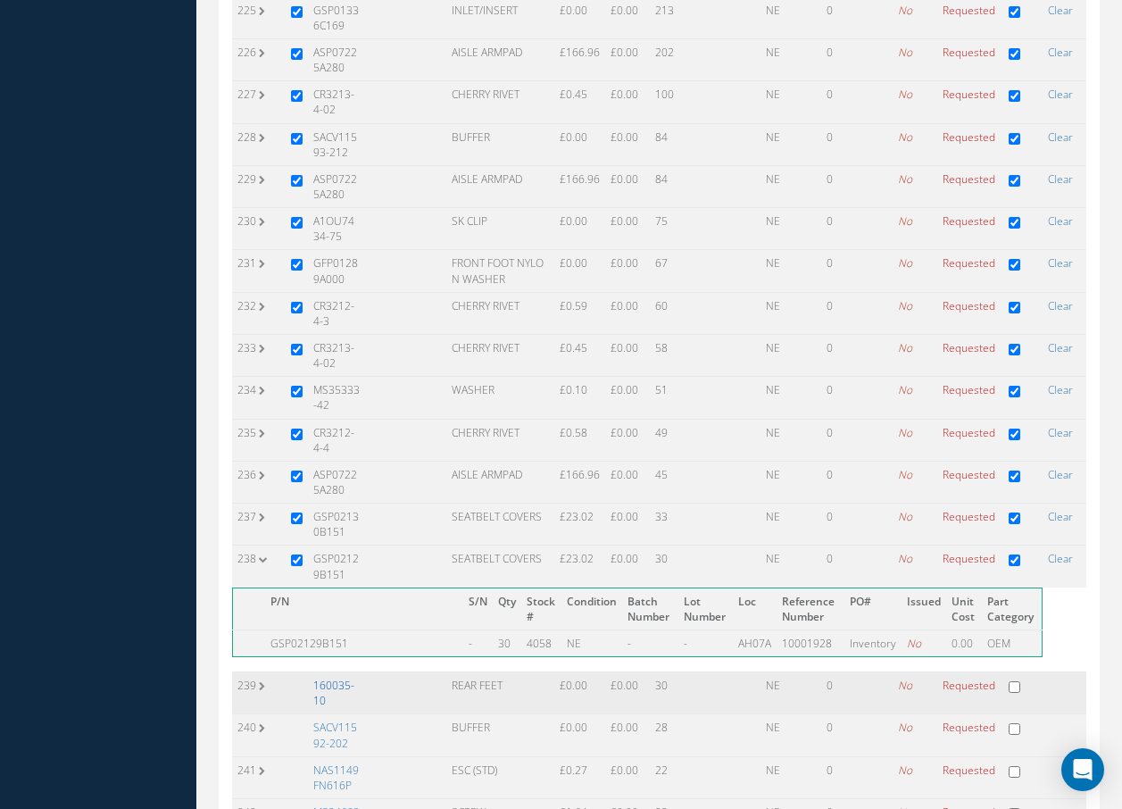
click at [340, 678] on link "160035-10" at bounding box center [333, 693] width 41 height 30
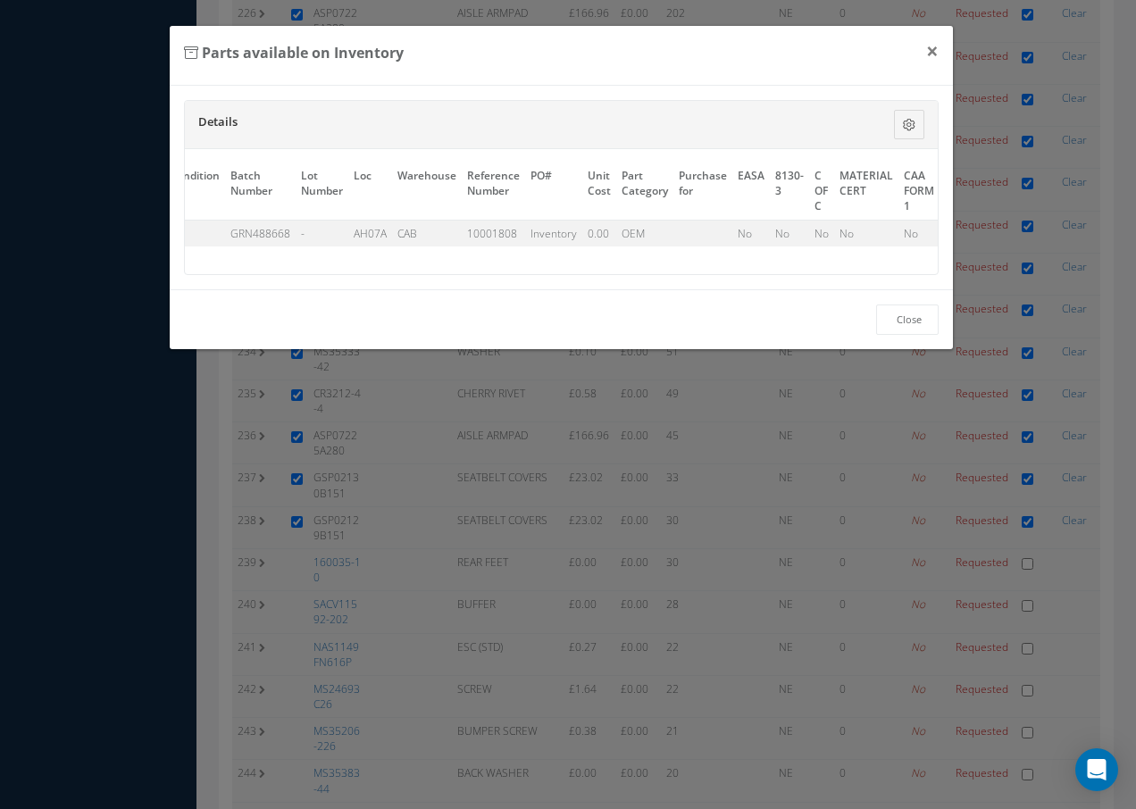
scroll to position [0, 826]
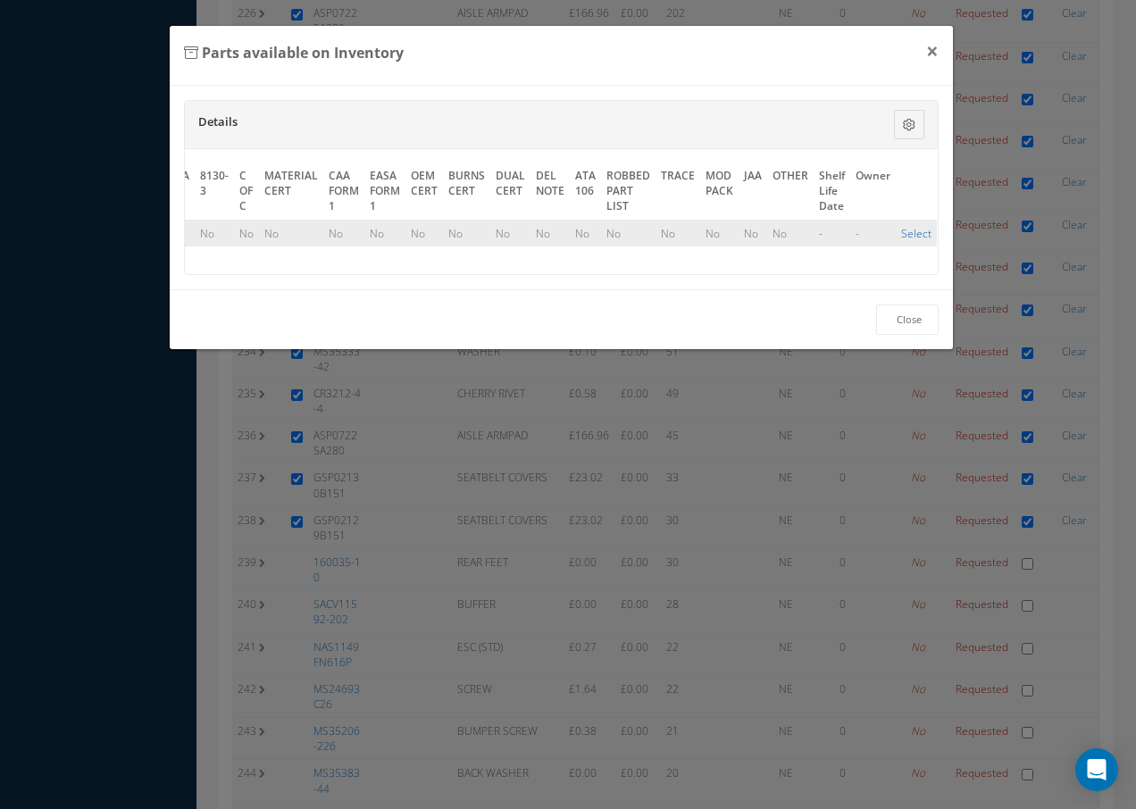
click at [903, 236] on link "Select" at bounding box center [916, 233] width 30 height 15
checkbox input "true"
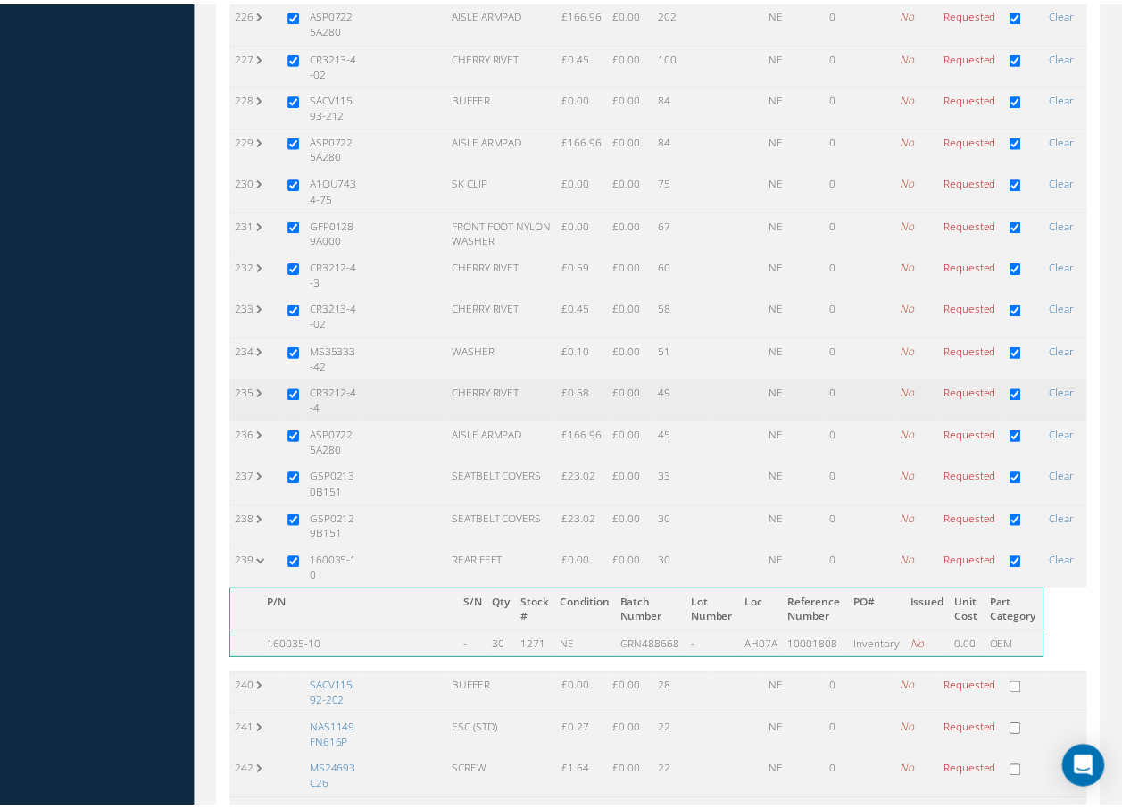
scroll to position [10098, 0]
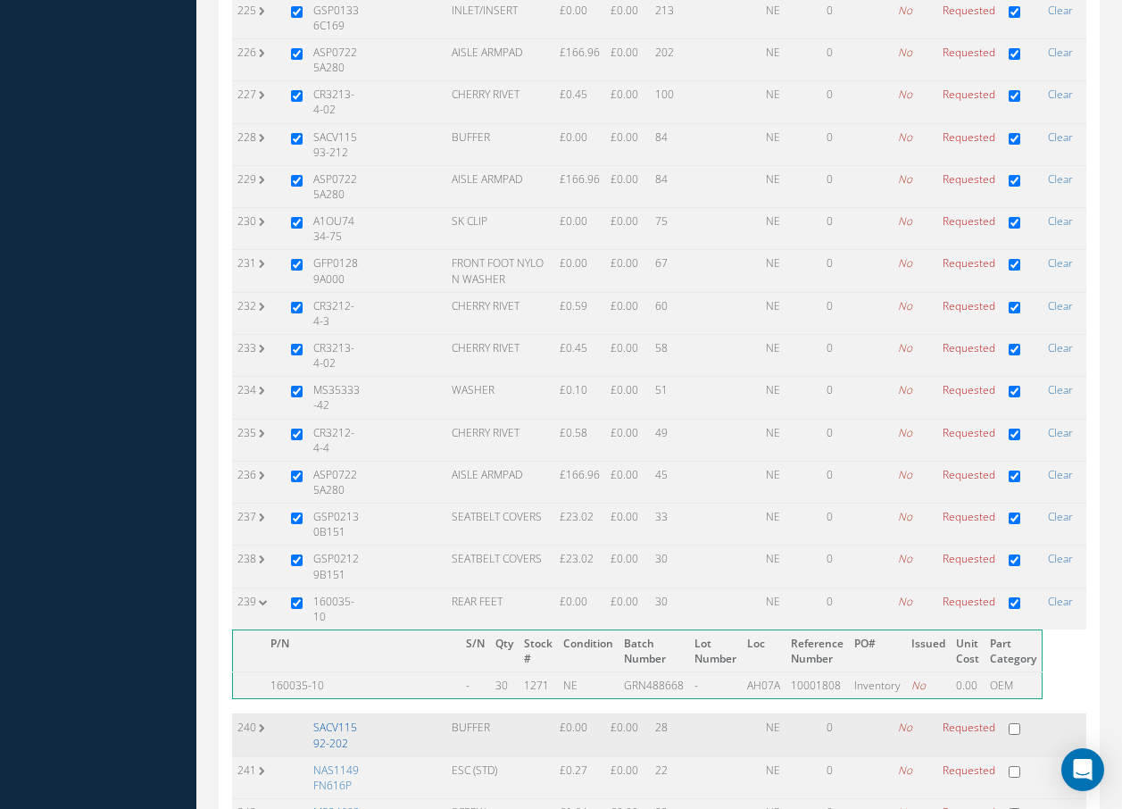
click at [338, 720] on link "SACV11592-202" at bounding box center [335, 735] width 44 height 30
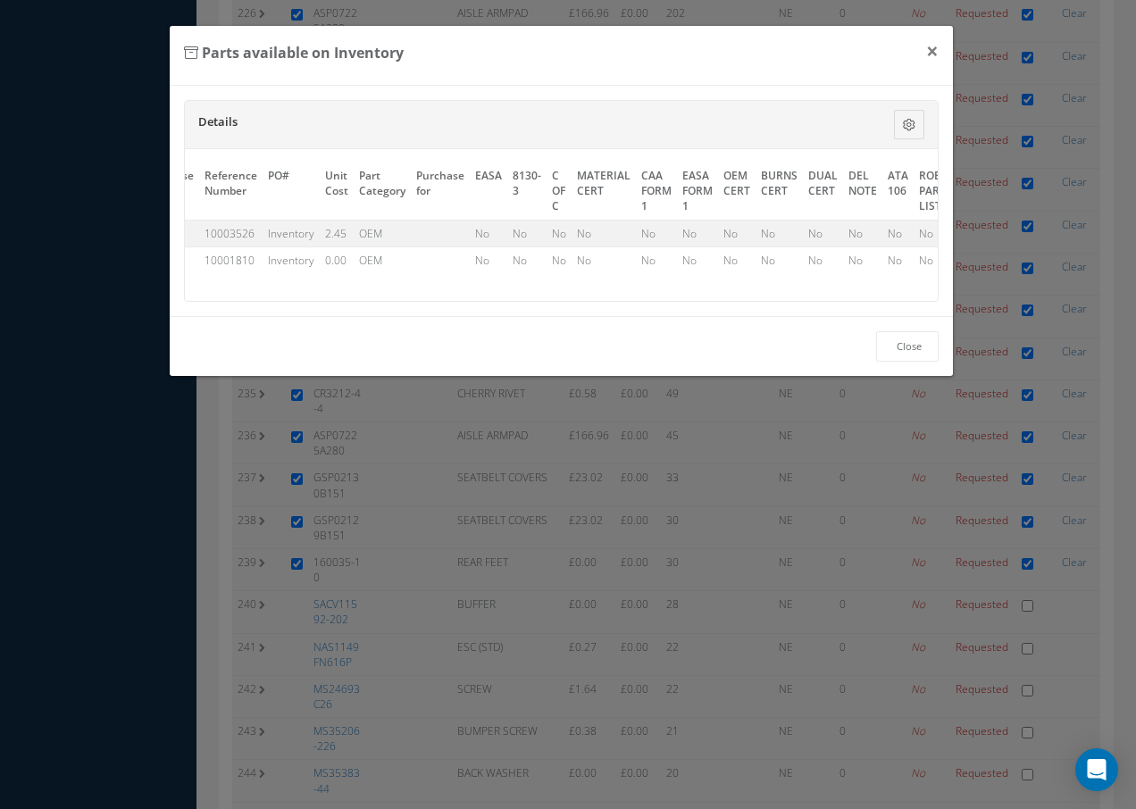
scroll to position [0, 810]
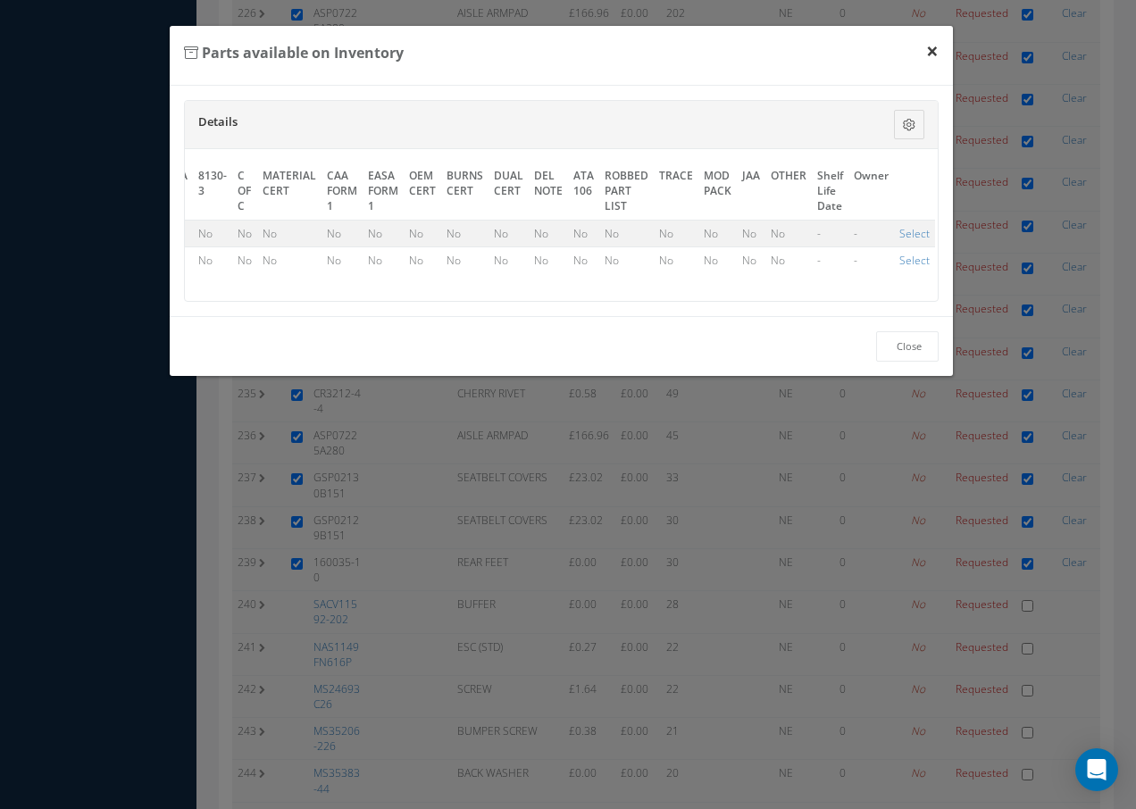
click at [934, 49] on button "×" at bounding box center [931, 51] width 41 height 50
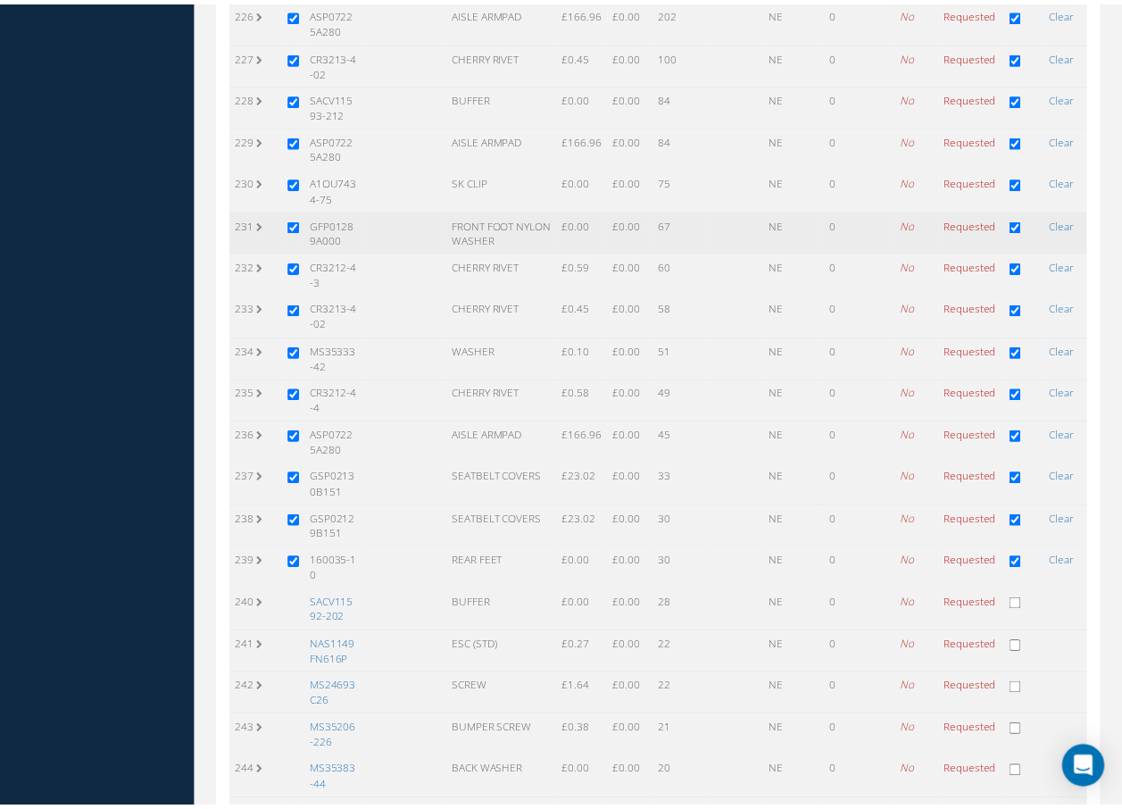
scroll to position [10098, 0]
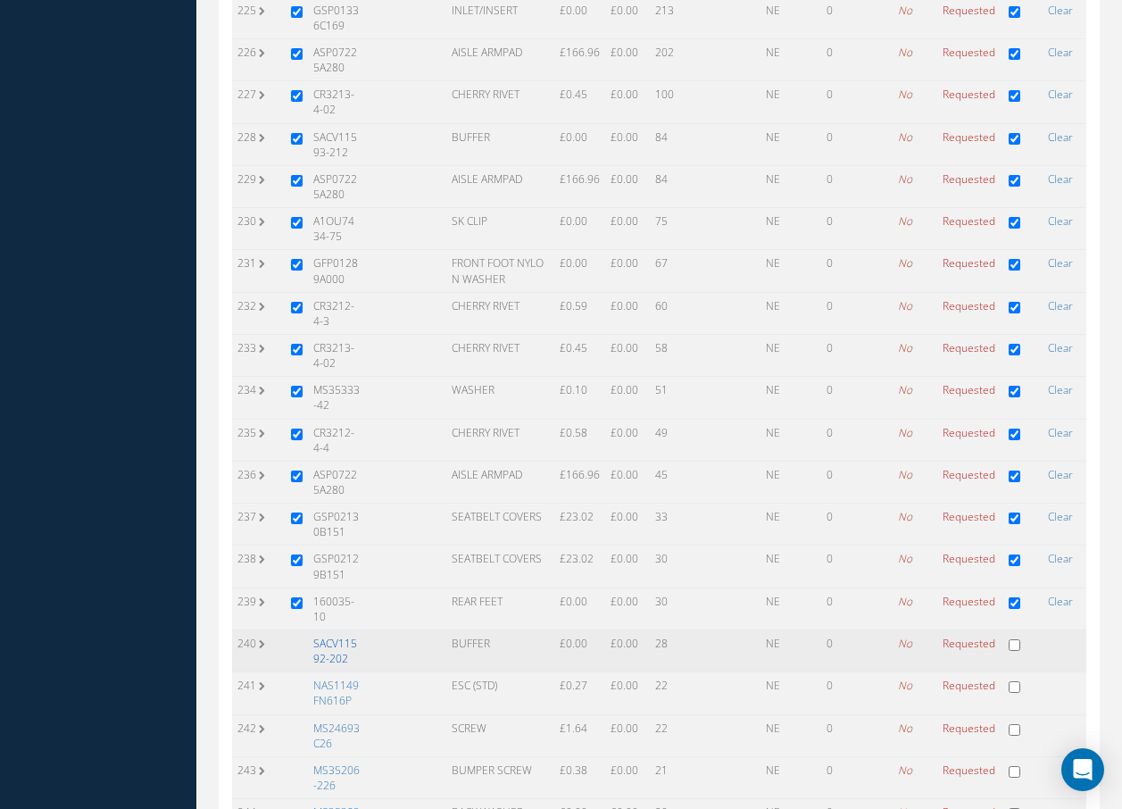
click at [337, 636] on link "SACV11592-202" at bounding box center [335, 651] width 44 height 30
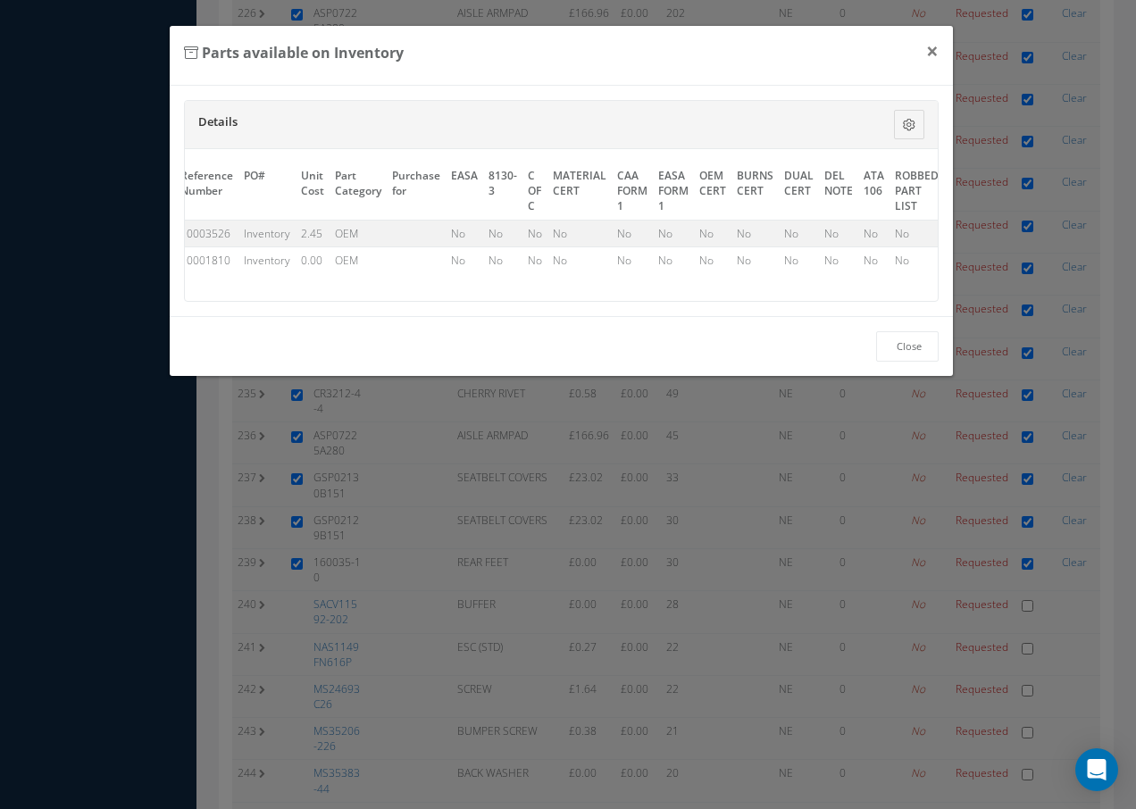
scroll to position [0, 810]
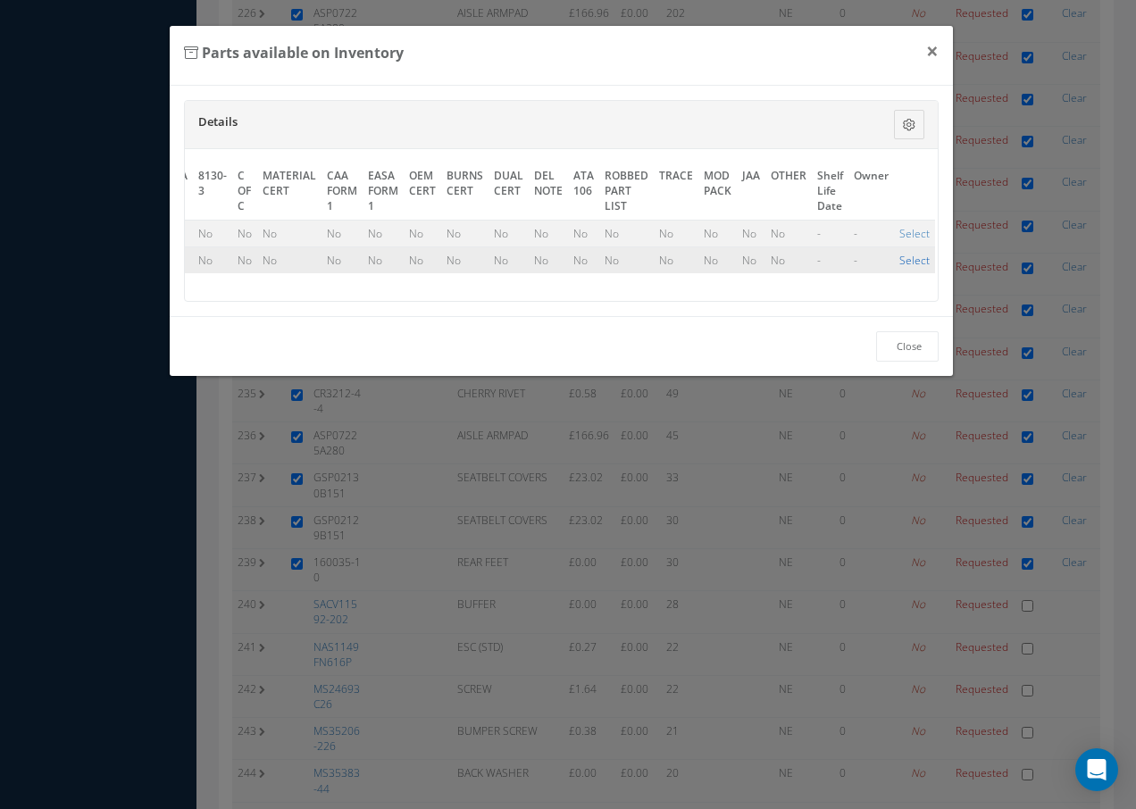
click at [899, 259] on link "Select" at bounding box center [914, 260] width 30 height 15
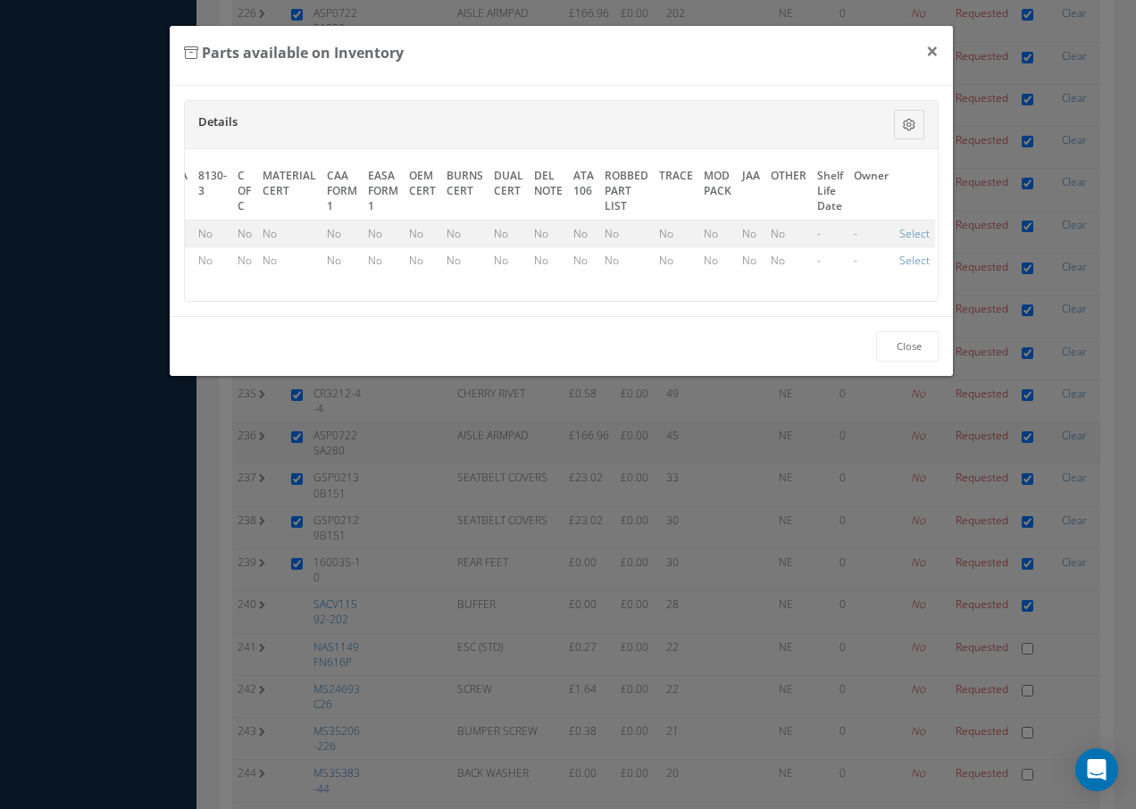
checkbox input "true"
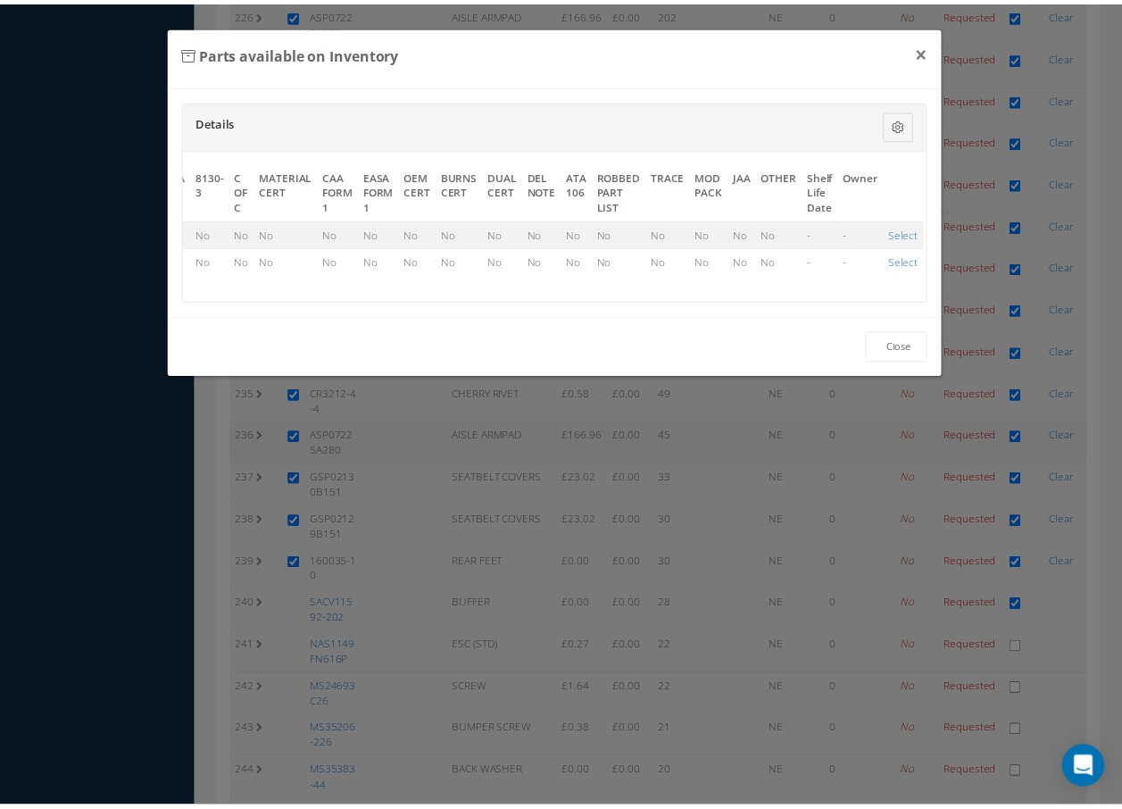
scroll to position [10098, 0]
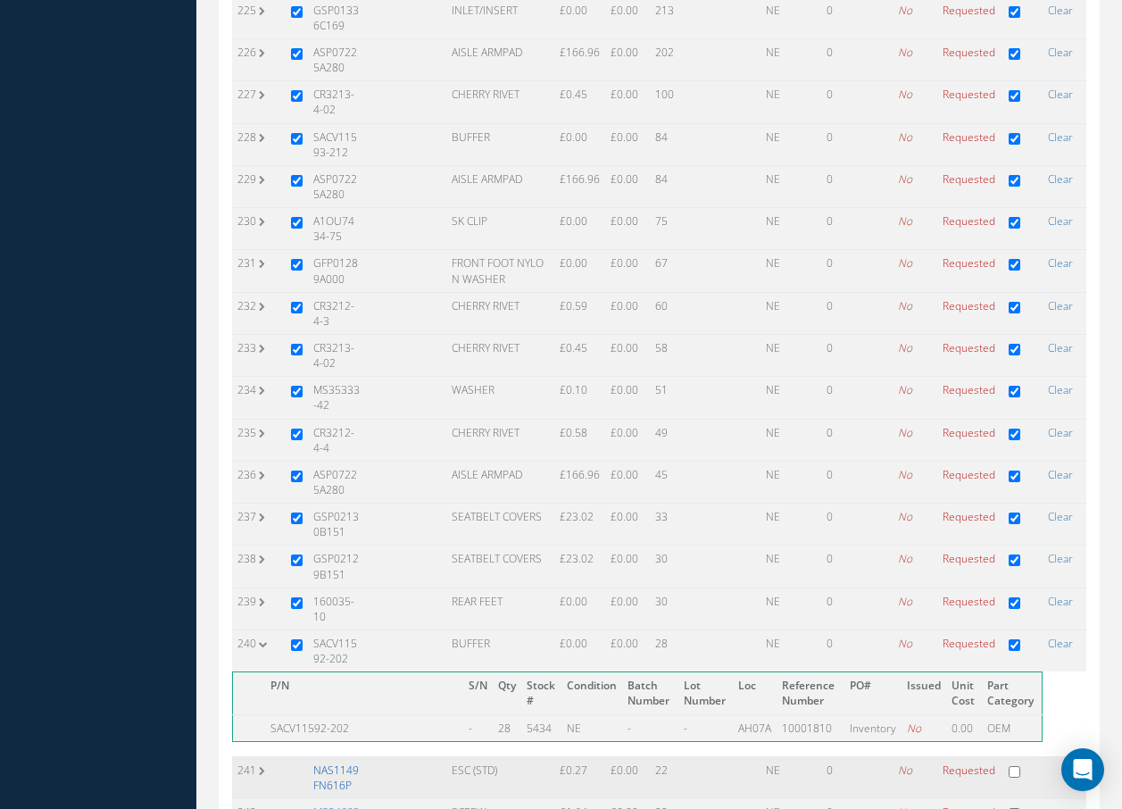
click at [342, 762] on link "NAS1149FN616P" at bounding box center [336, 777] width 46 height 30
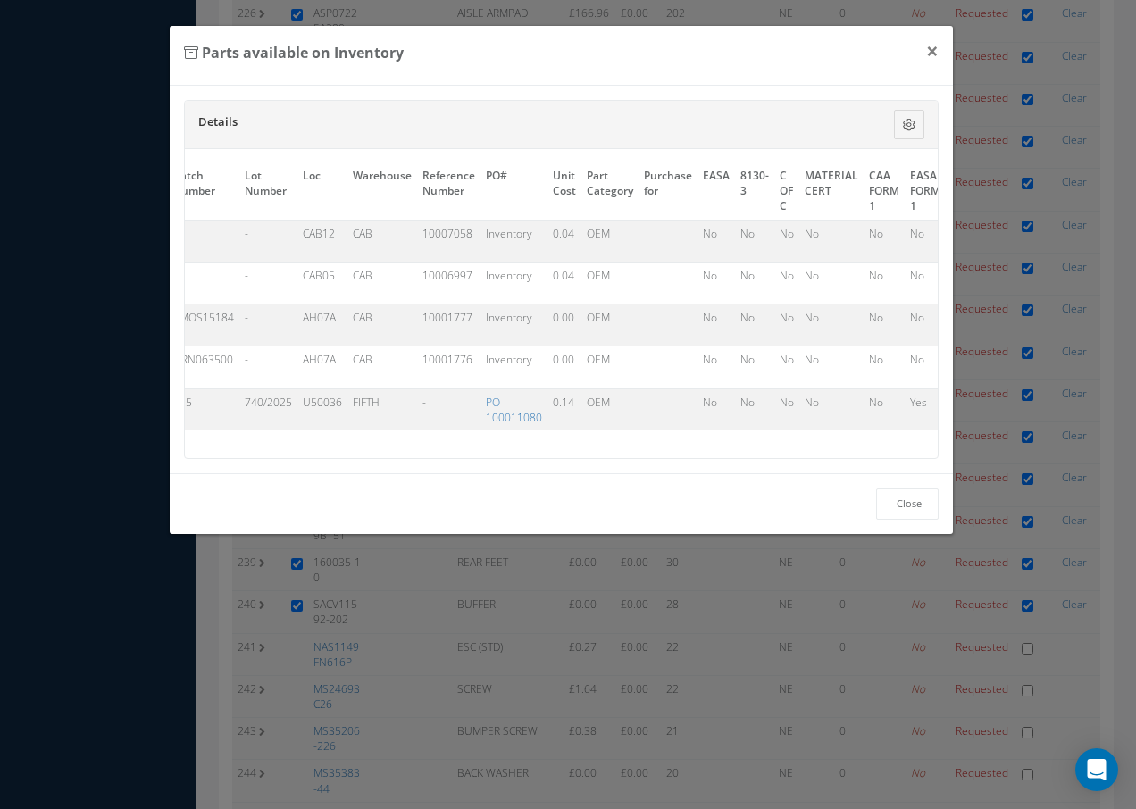
scroll to position [0, 846]
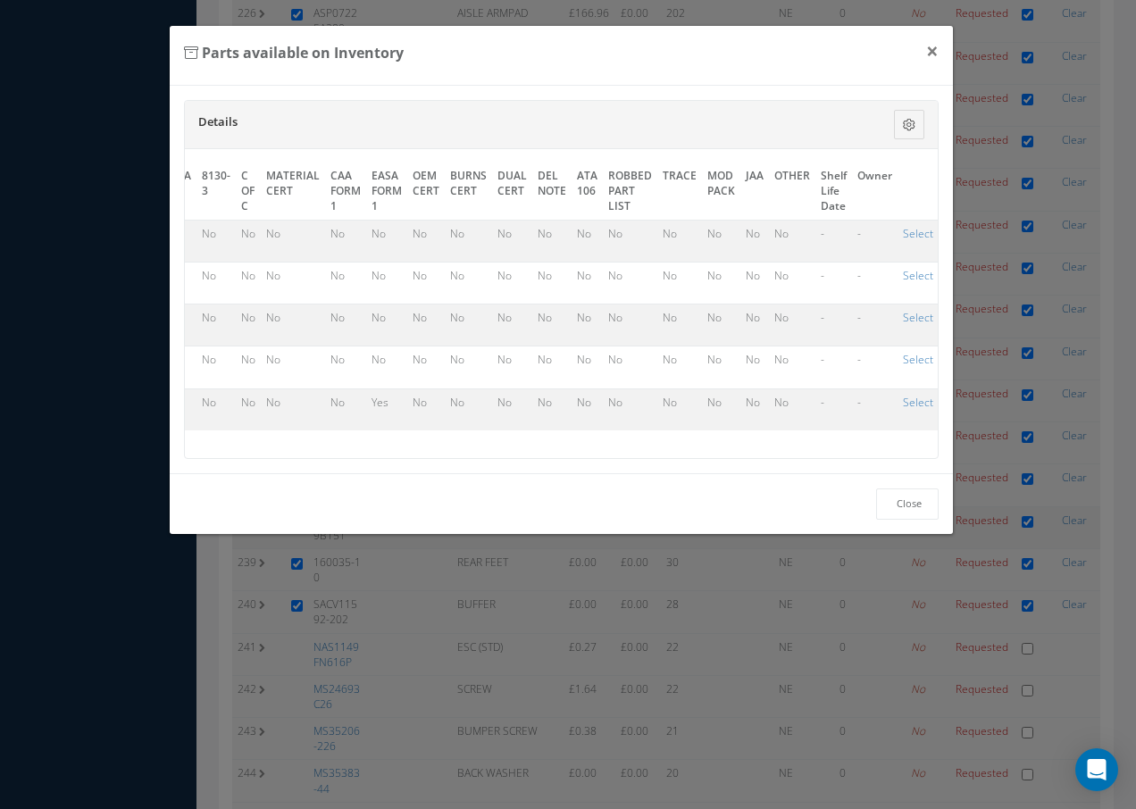
click at [903, 355] on link "Select" at bounding box center [918, 359] width 30 height 15
checkbox input "true"
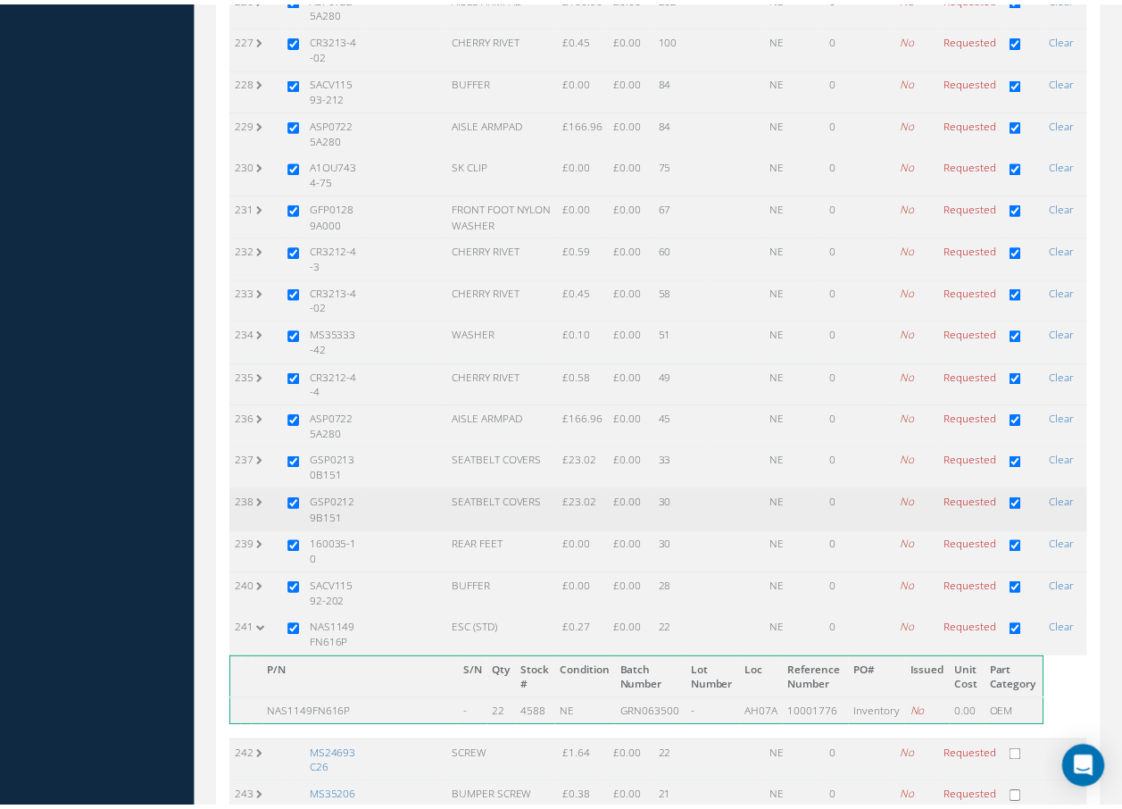
scroll to position [10083, 0]
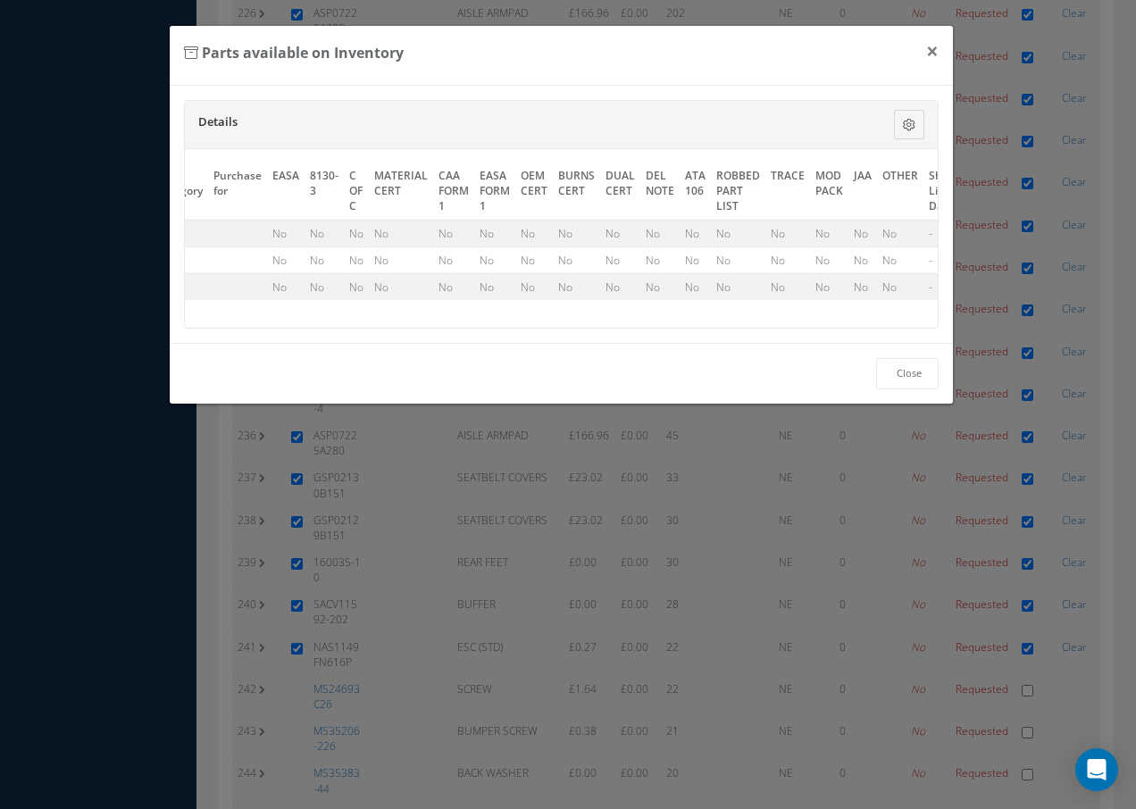
scroll to position [0, 877]
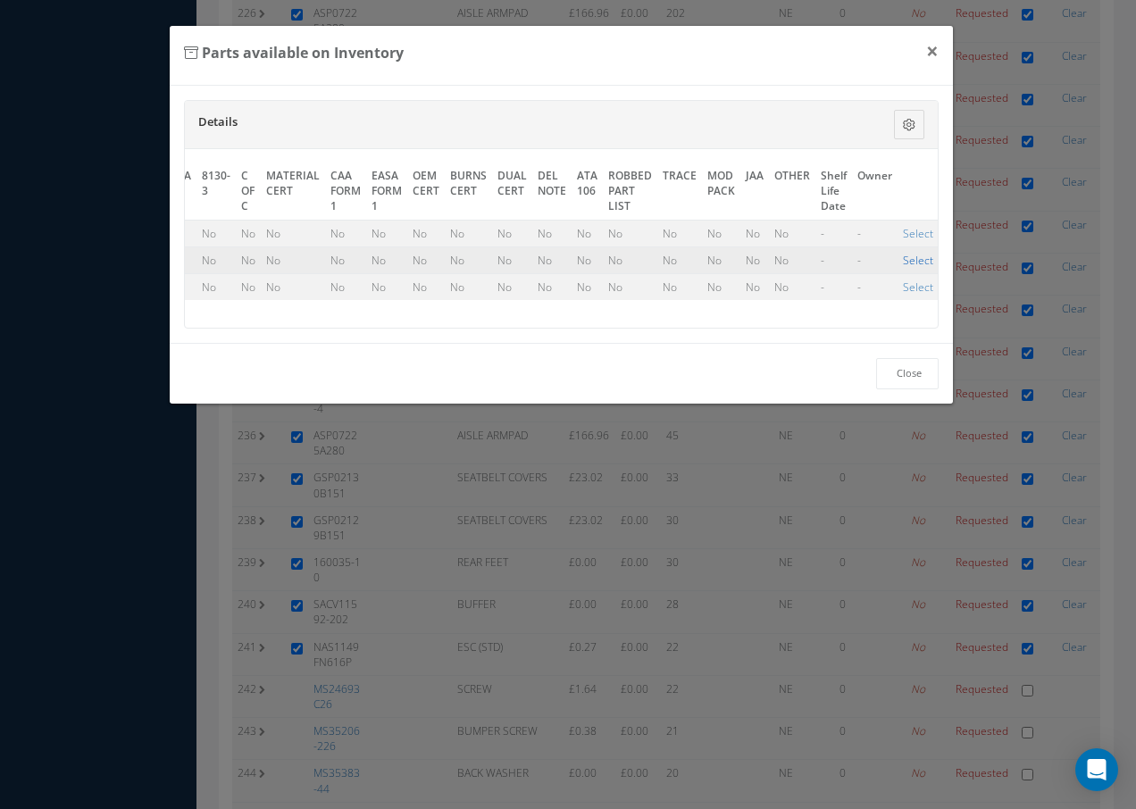
click at [903, 260] on link "Select" at bounding box center [918, 260] width 30 height 15
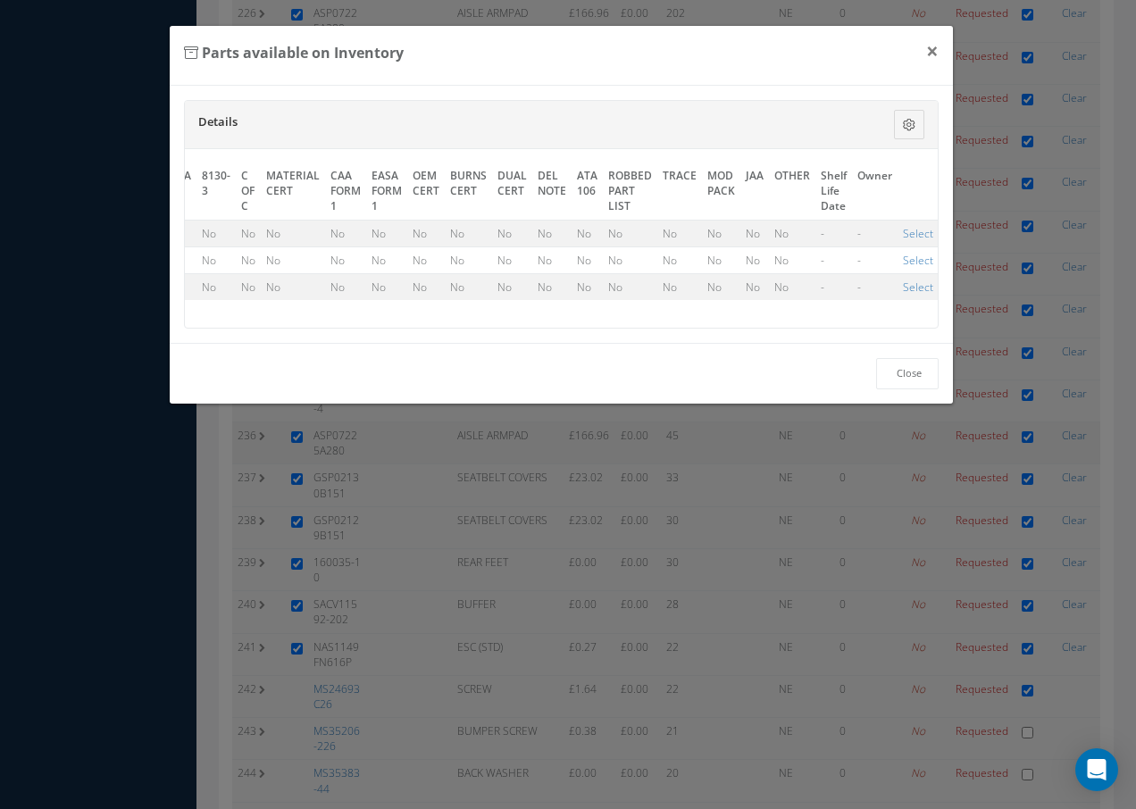
checkbox input "true"
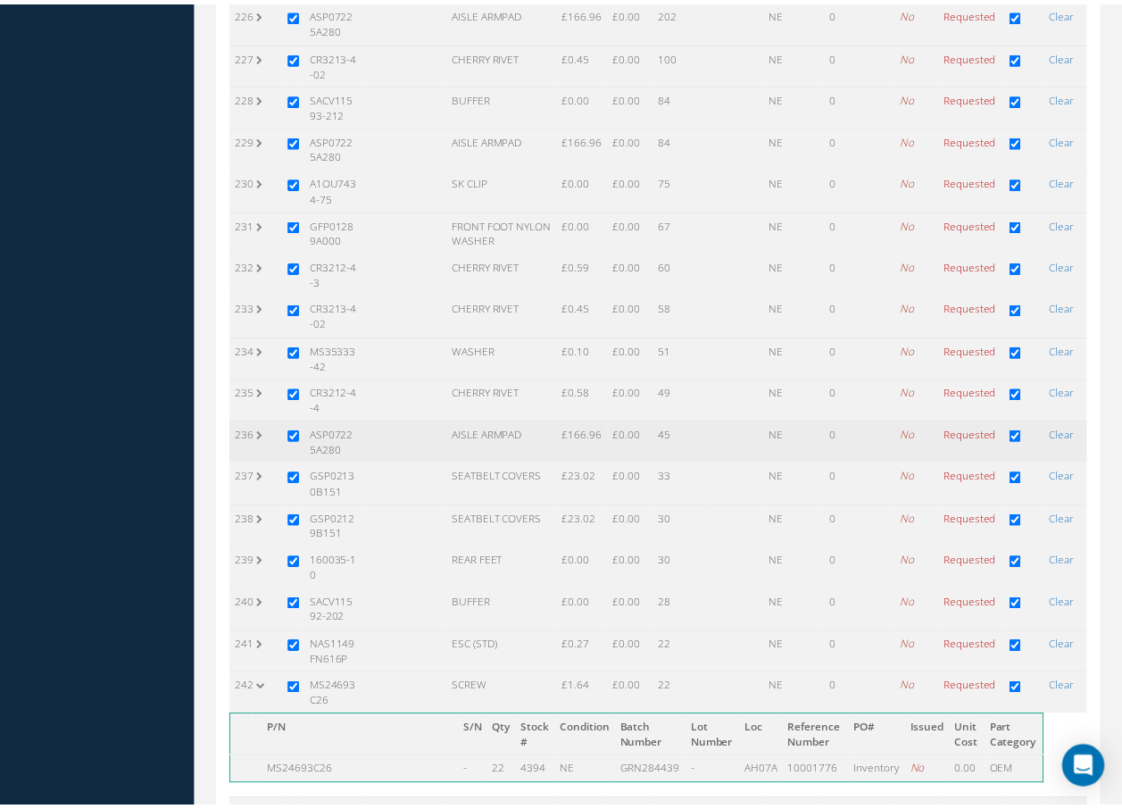
scroll to position [10098, 0]
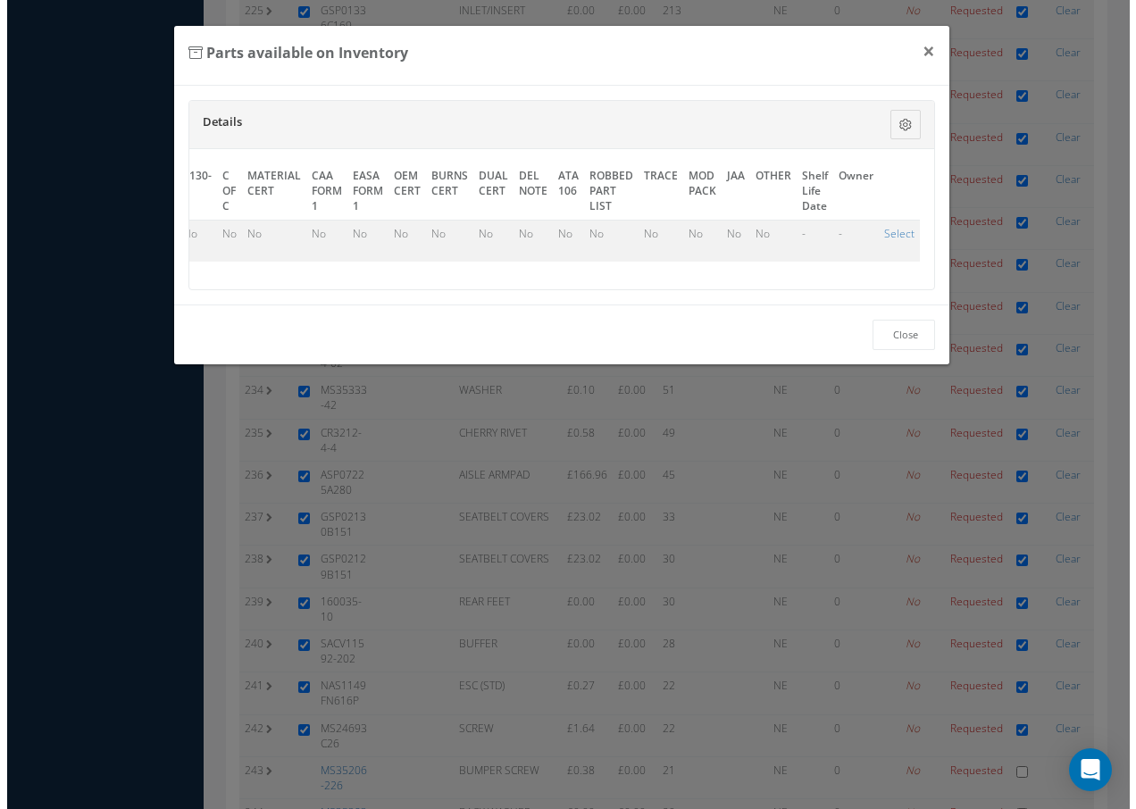
scroll to position [0, 826]
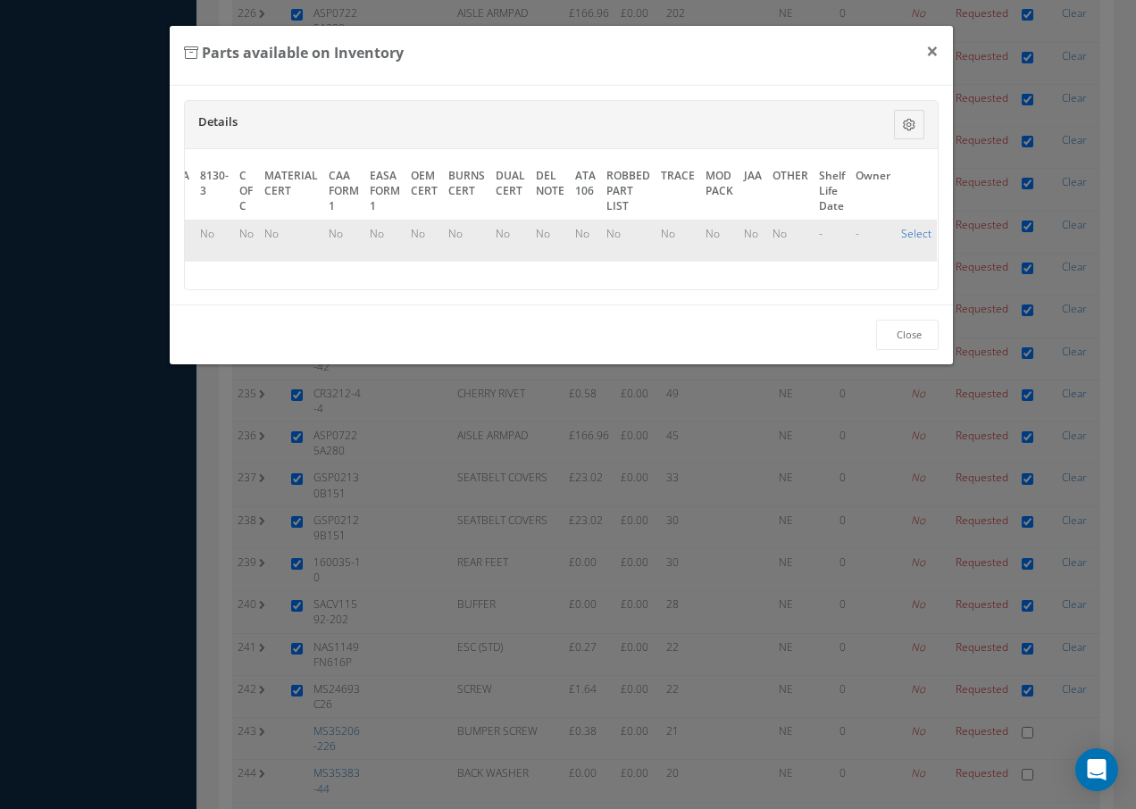
click at [901, 236] on link "Select" at bounding box center [916, 233] width 30 height 15
checkbox input "true"
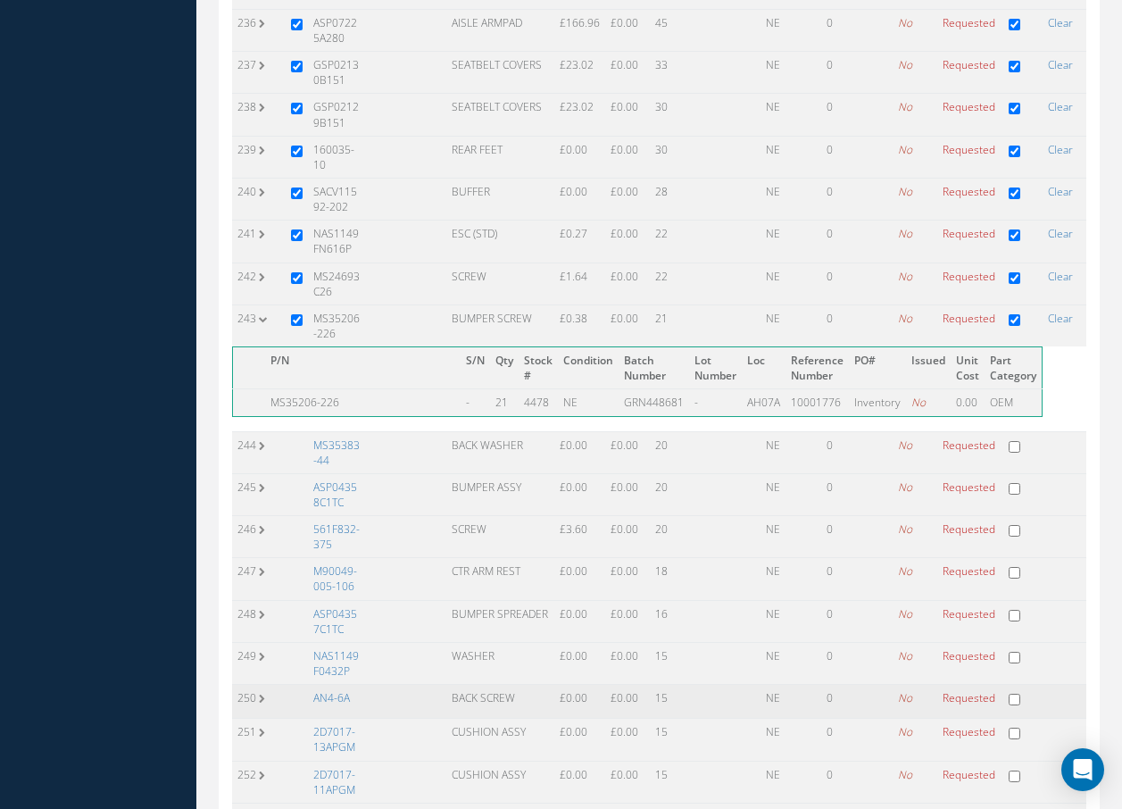
scroll to position [10634, 0]
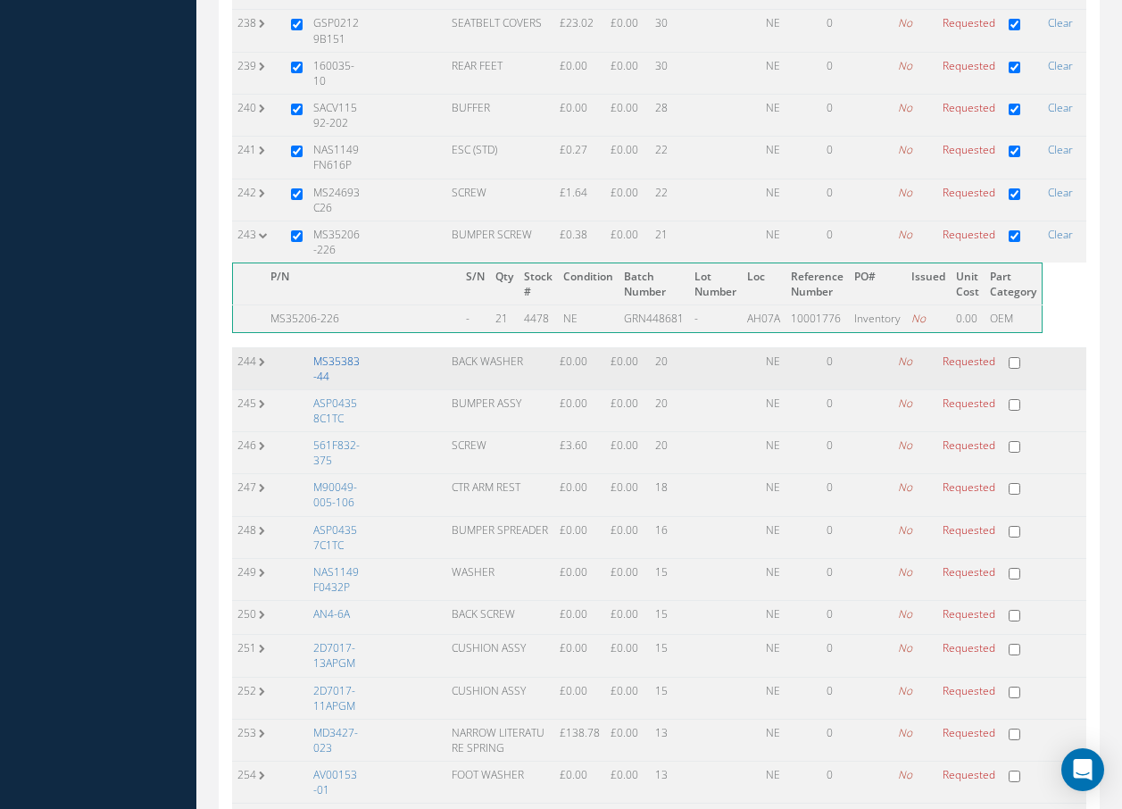
click at [334, 354] on link "MS35383-44" at bounding box center [336, 369] width 46 height 30
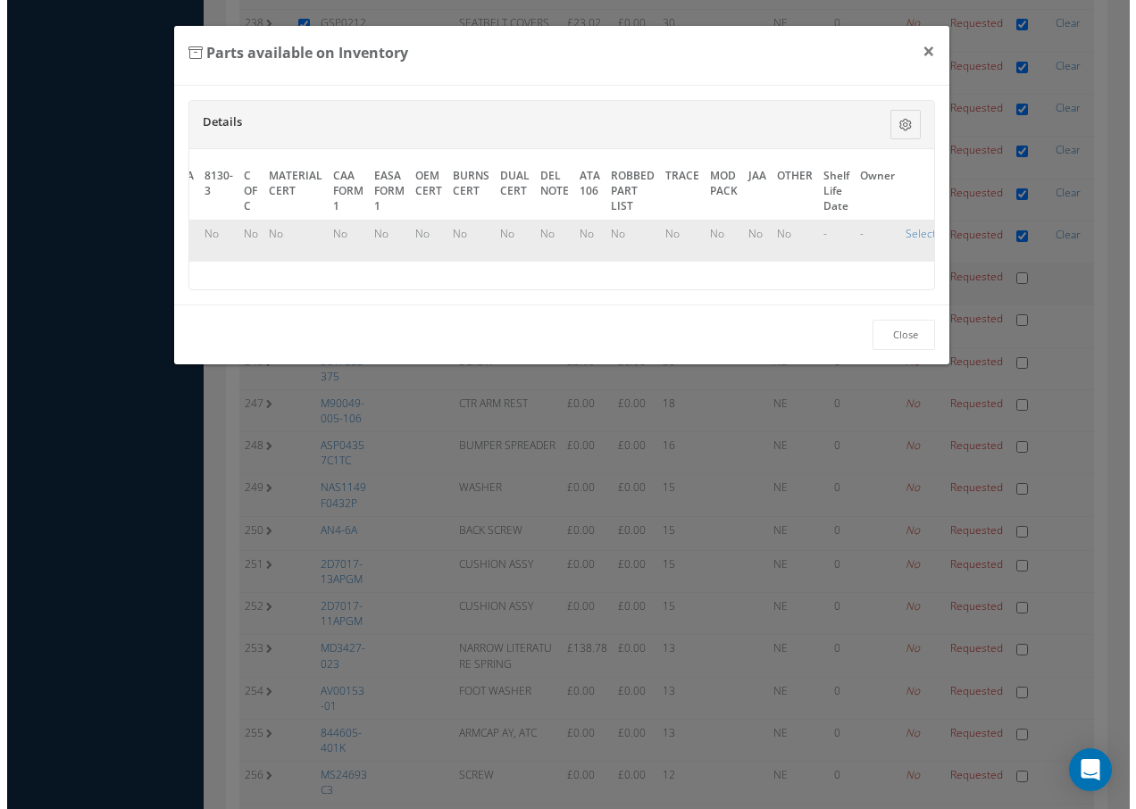
scroll to position [10411, 0]
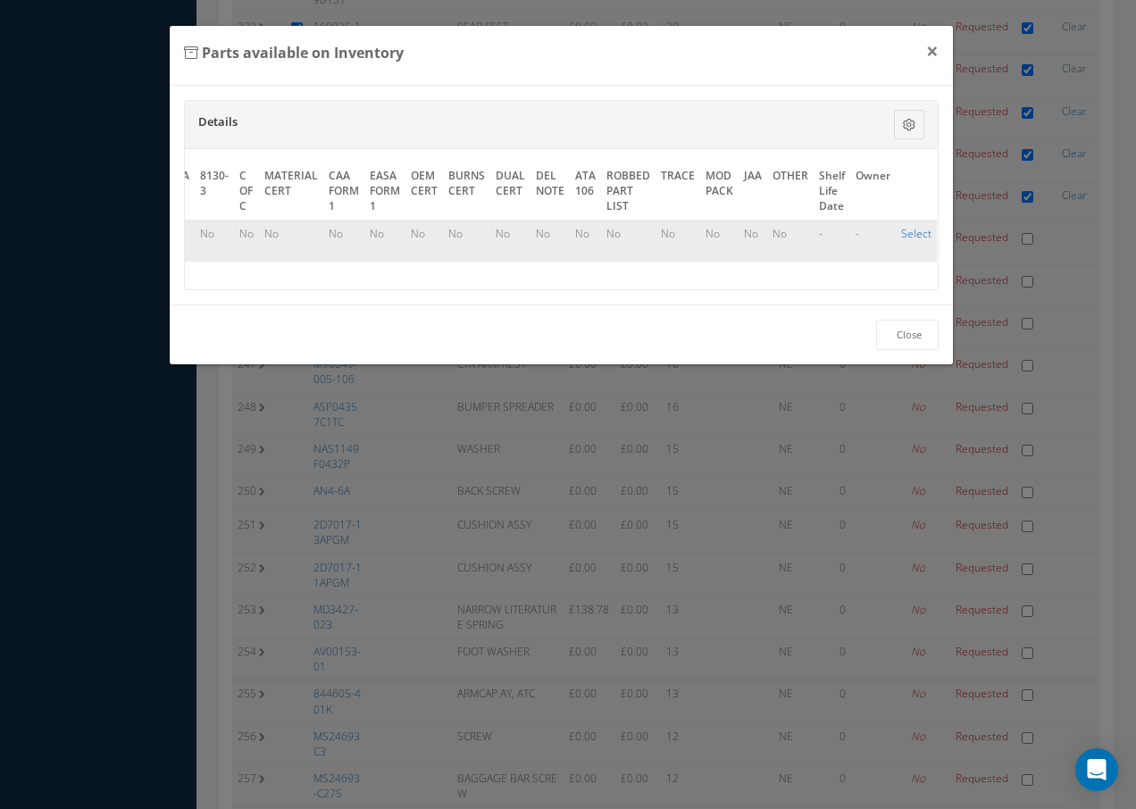
click at [912, 235] on link "Select" at bounding box center [916, 233] width 30 height 15
checkbox input "true"
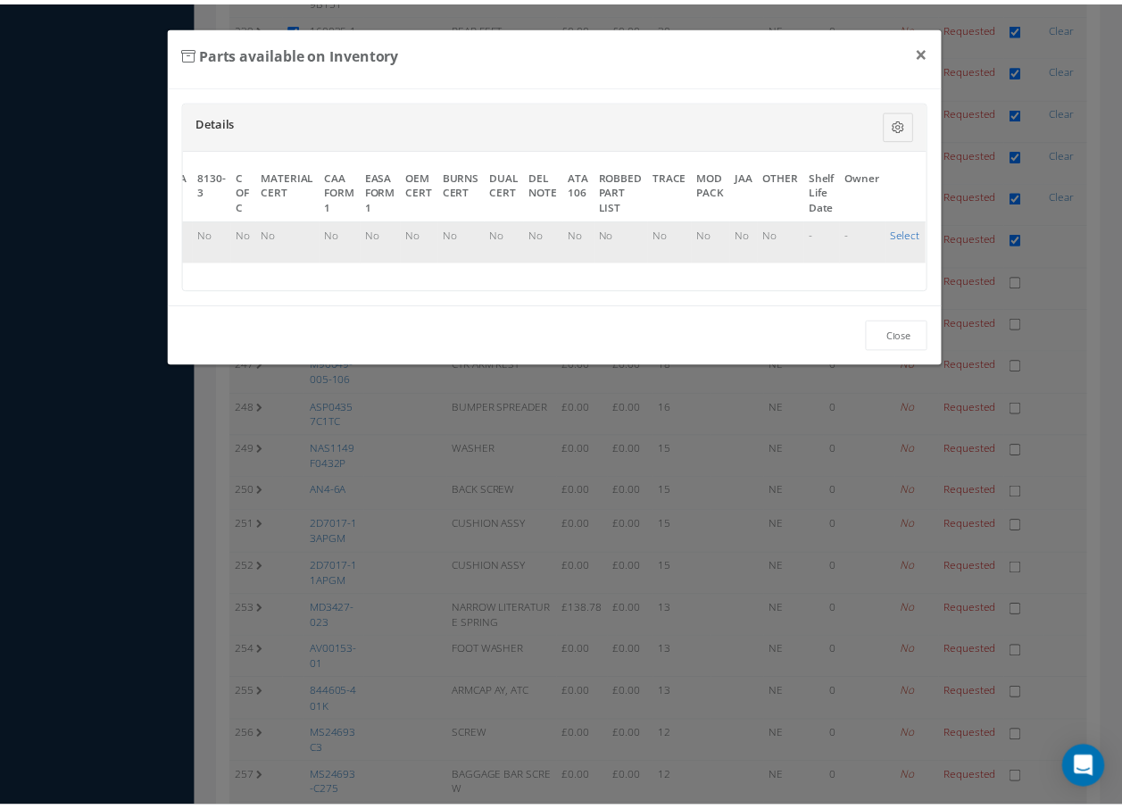
scroll to position [10634, 0]
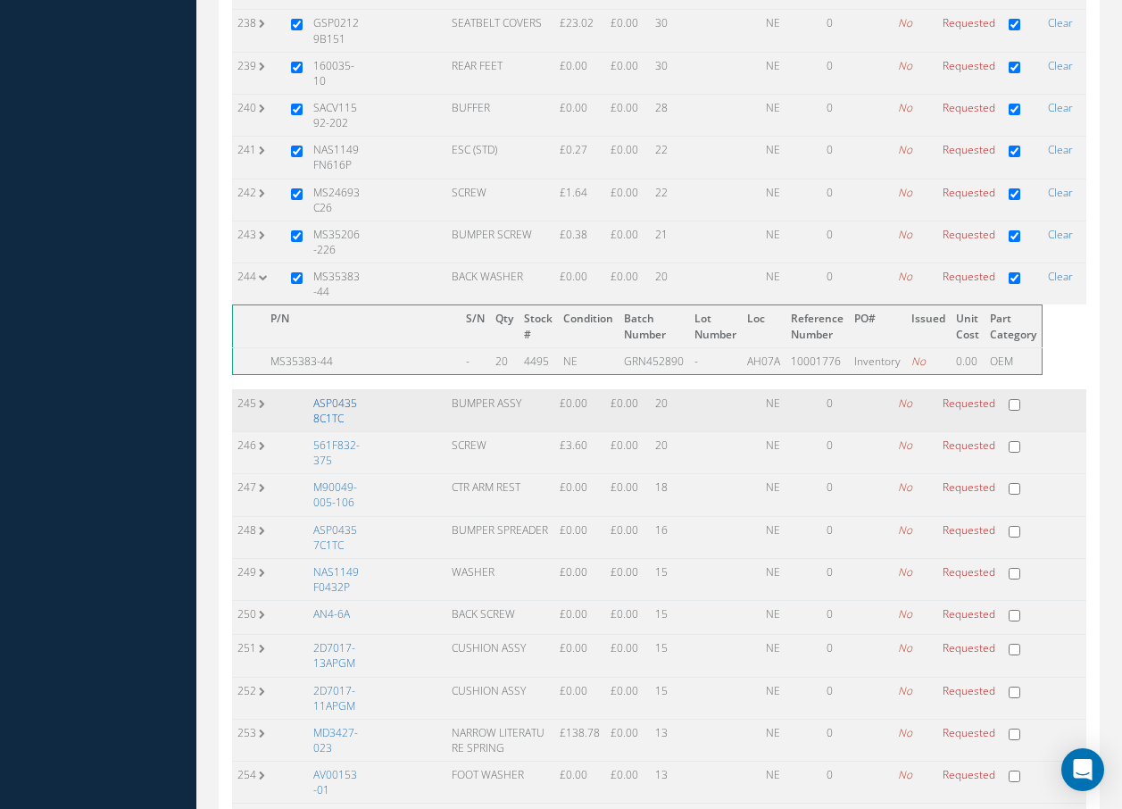
click at [333, 395] on link "ASP04358C1TC" at bounding box center [335, 410] width 44 height 30
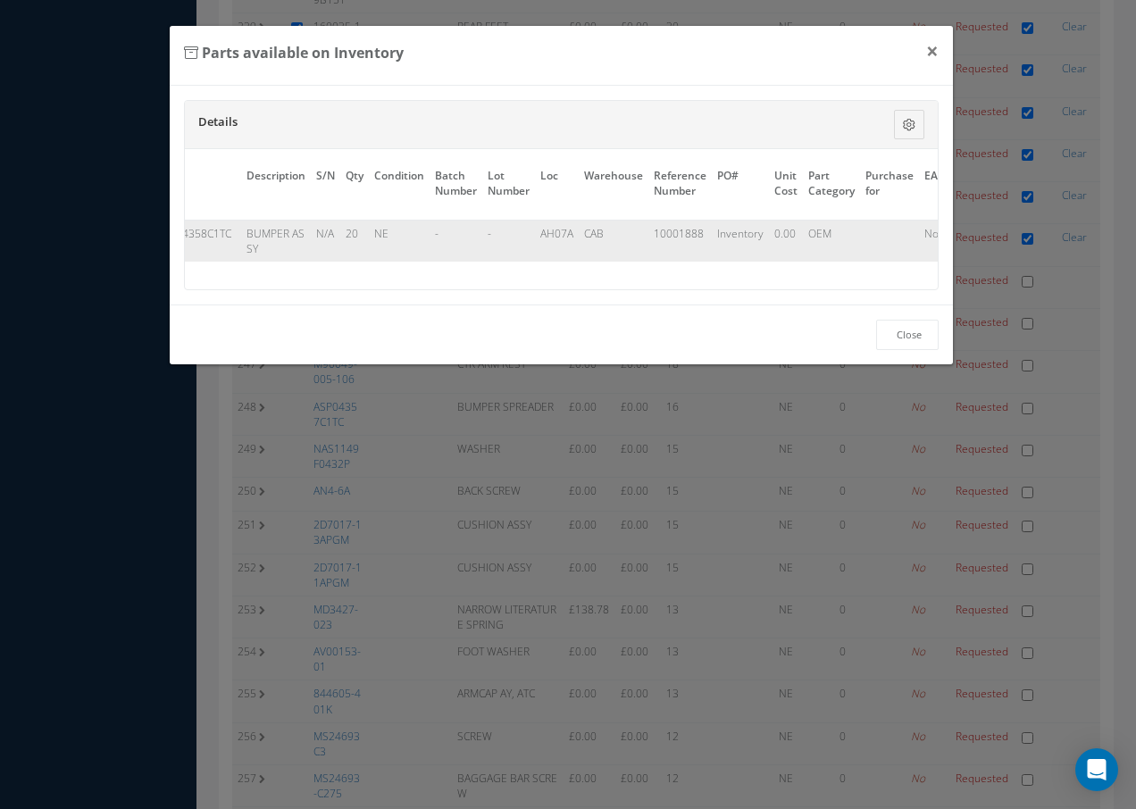
scroll to position [0, 810]
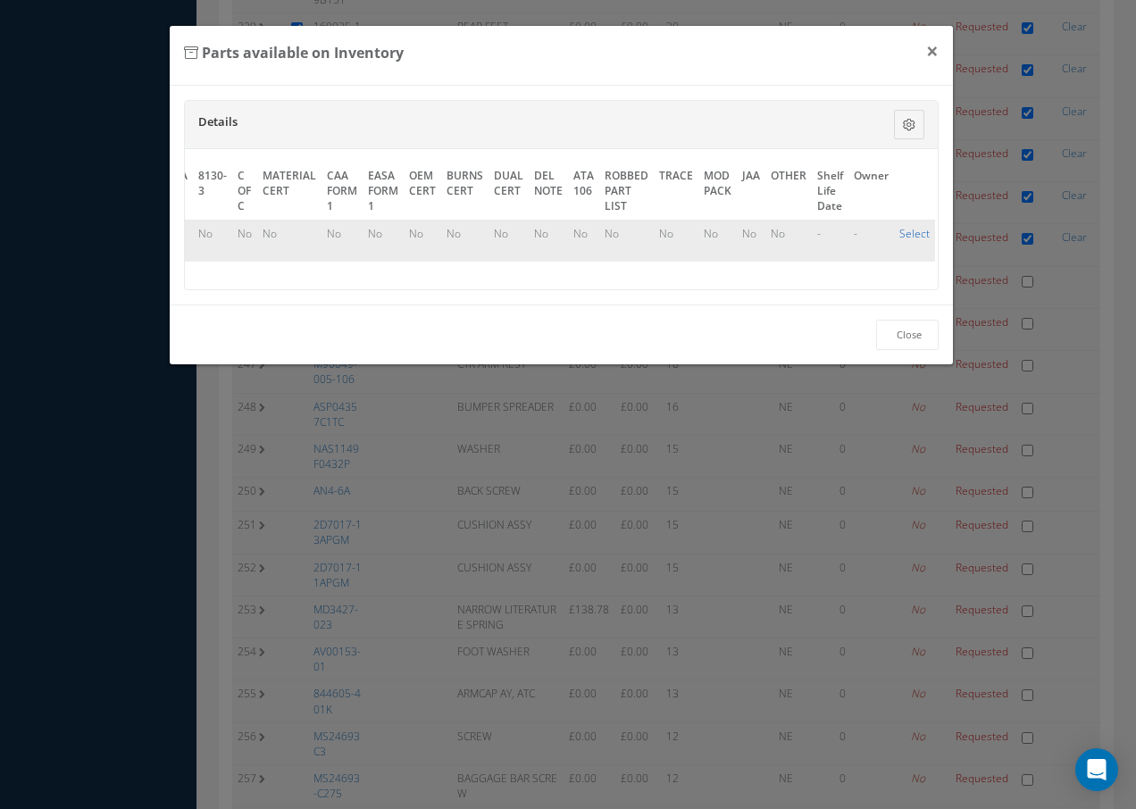
click at [904, 231] on link "Select" at bounding box center [914, 233] width 30 height 15
checkbox input "true"
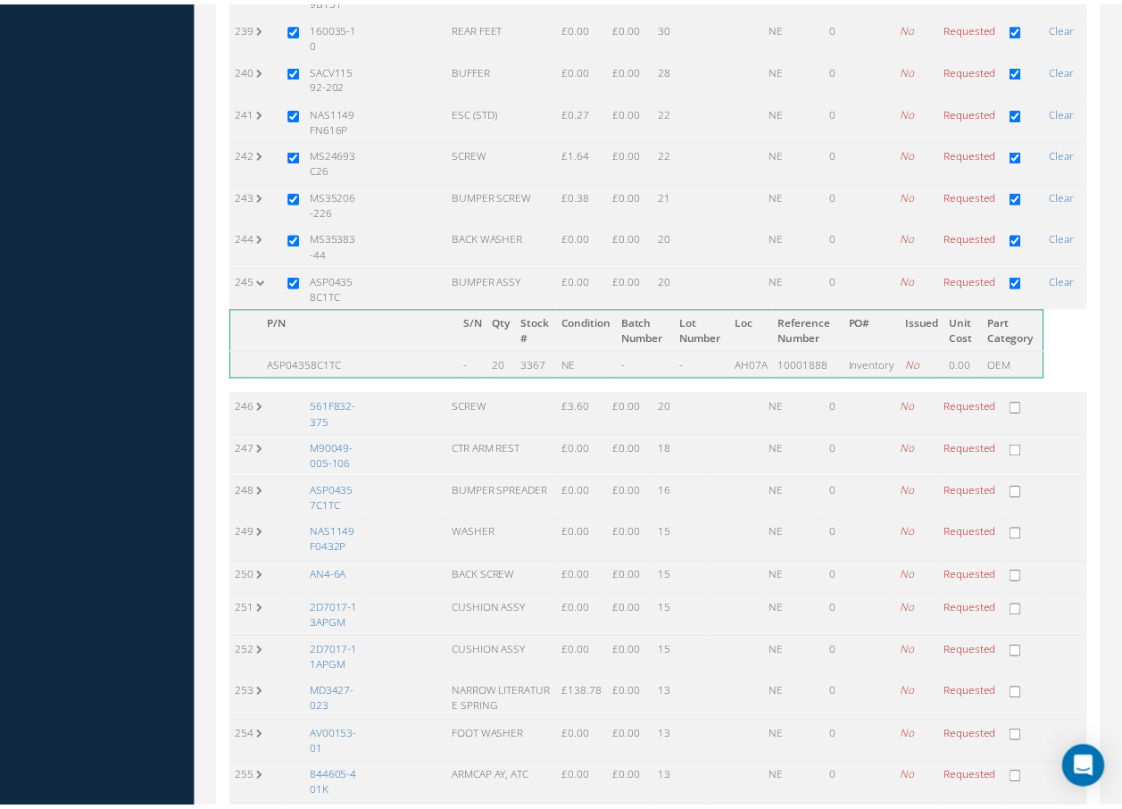
scroll to position [10634, 0]
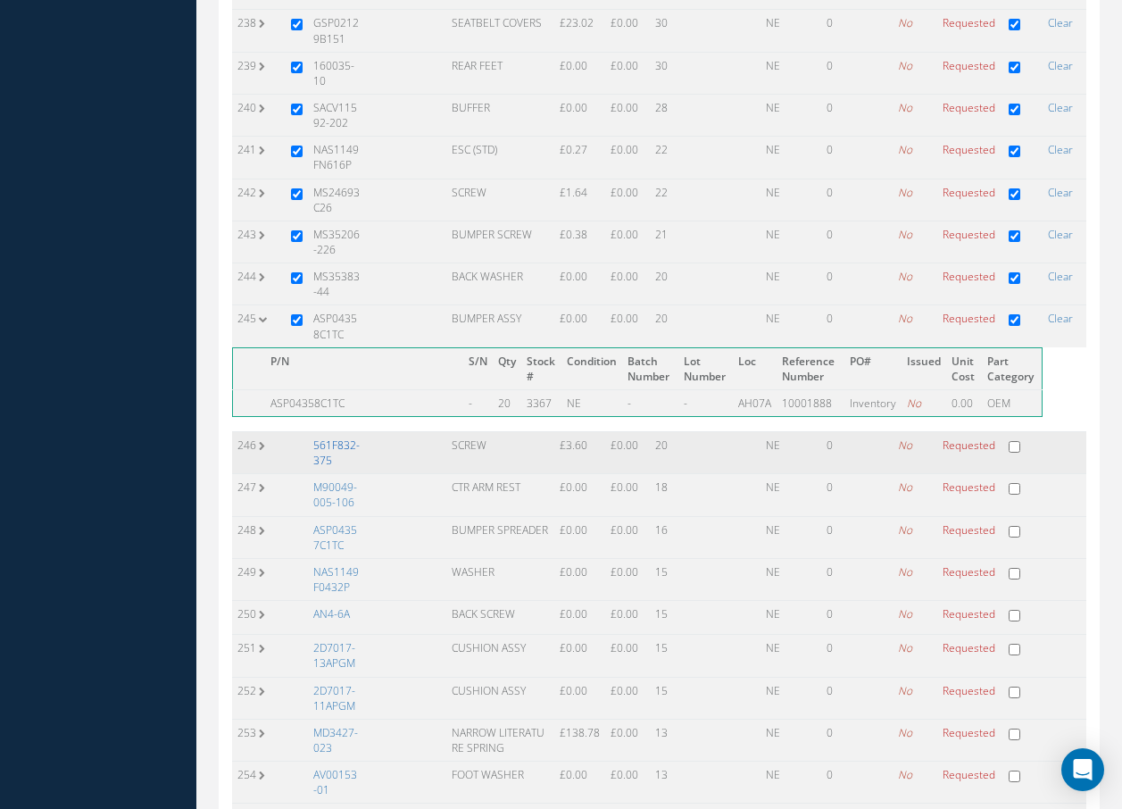
click at [342, 437] on link "561F832-375" at bounding box center [336, 452] width 46 height 30
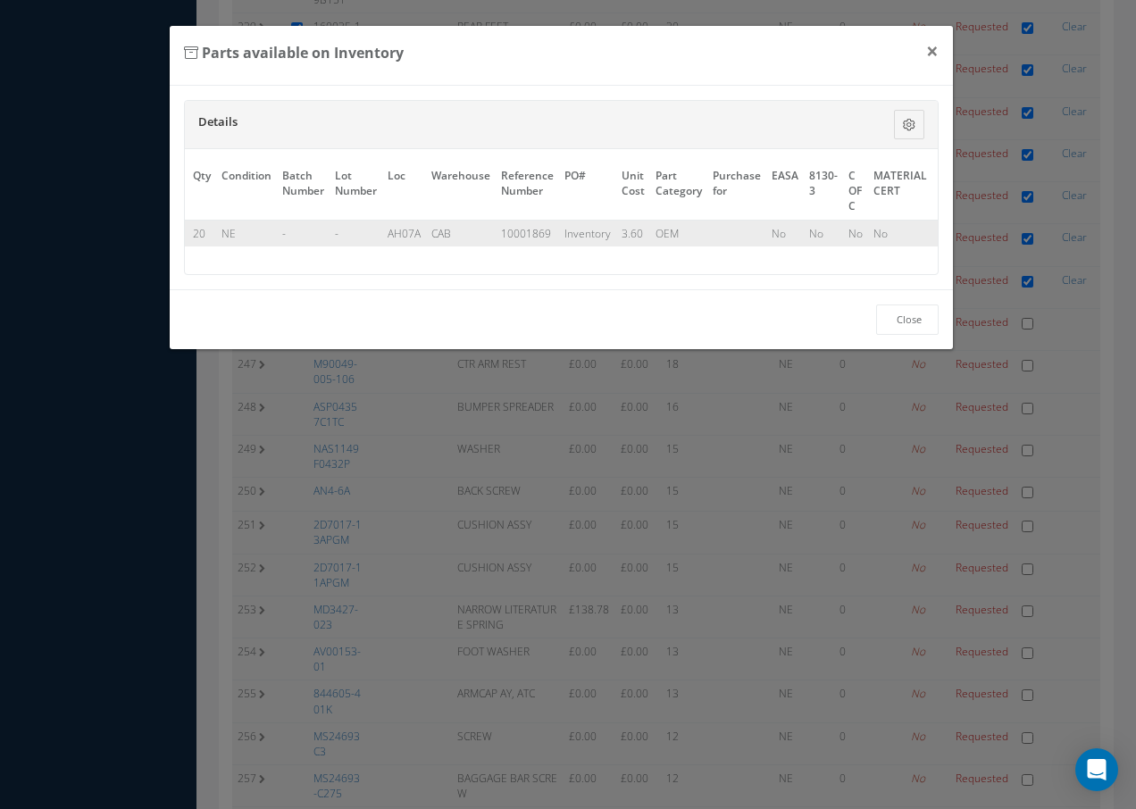
scroll to position [0, 810]
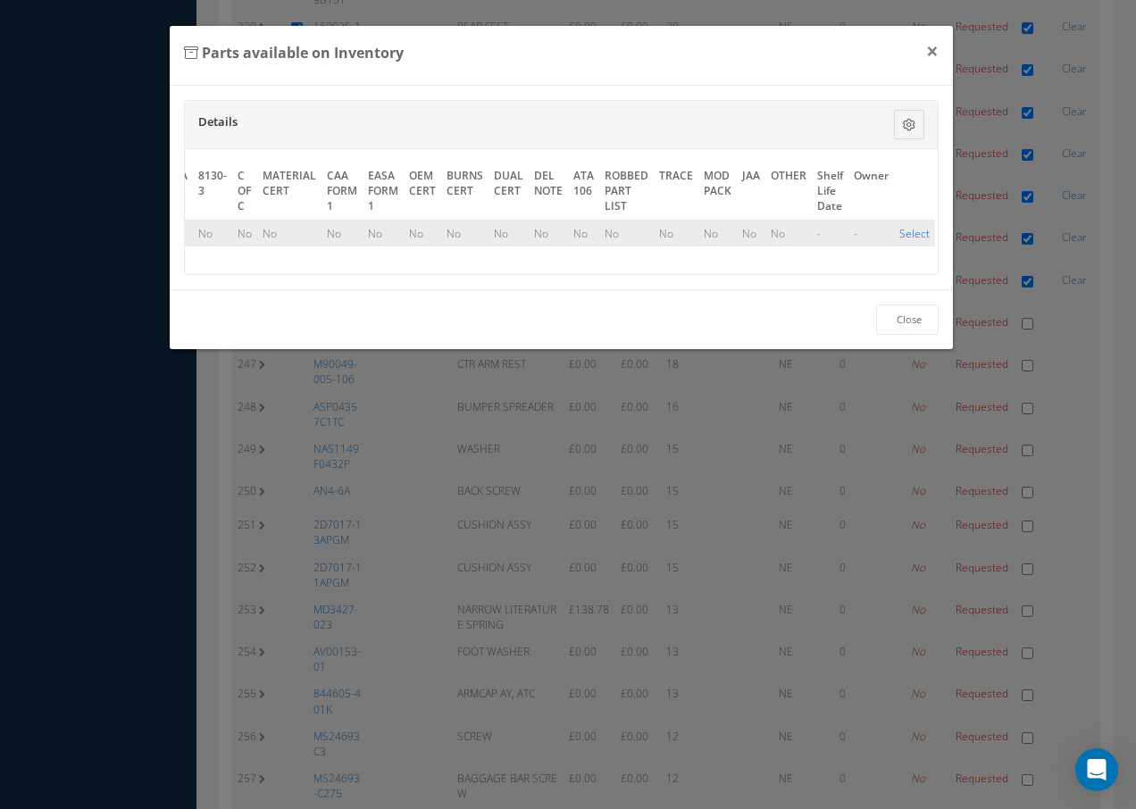
click at [899, 237] on link "Select" at bounding box center [914, 233] width 30 height 15
checkbox input "true"
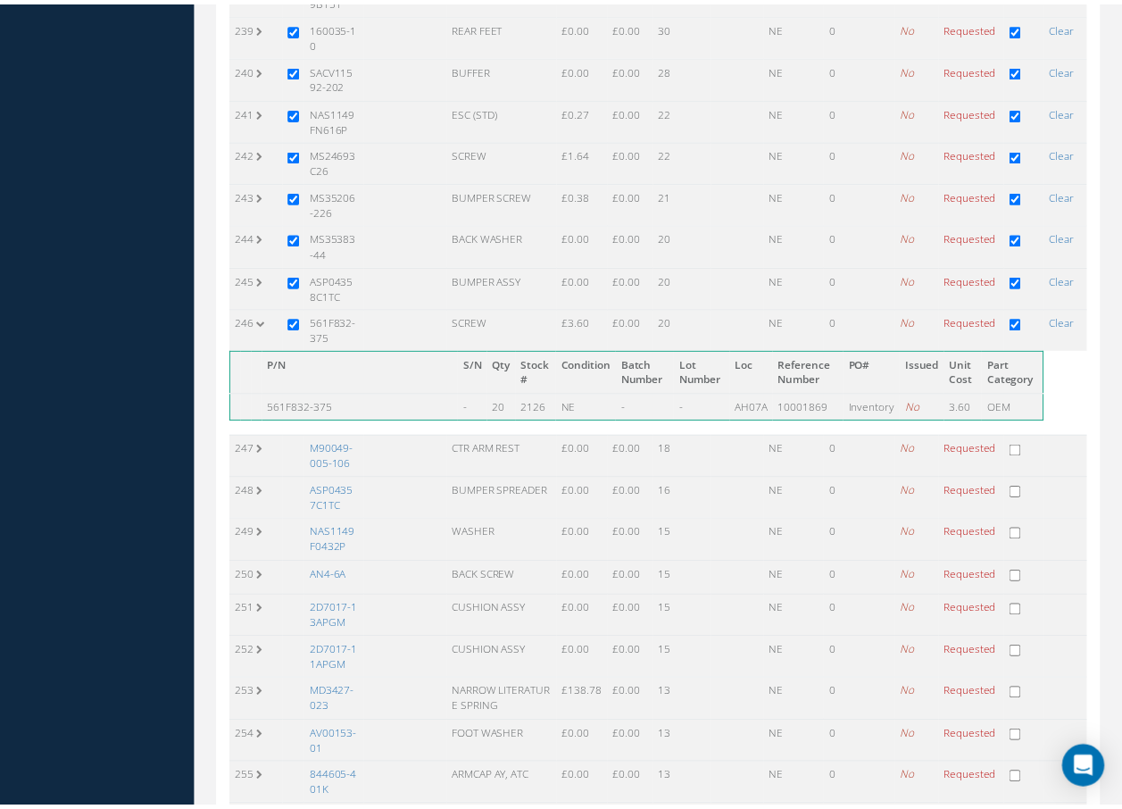
scroll to position [10634, 0]
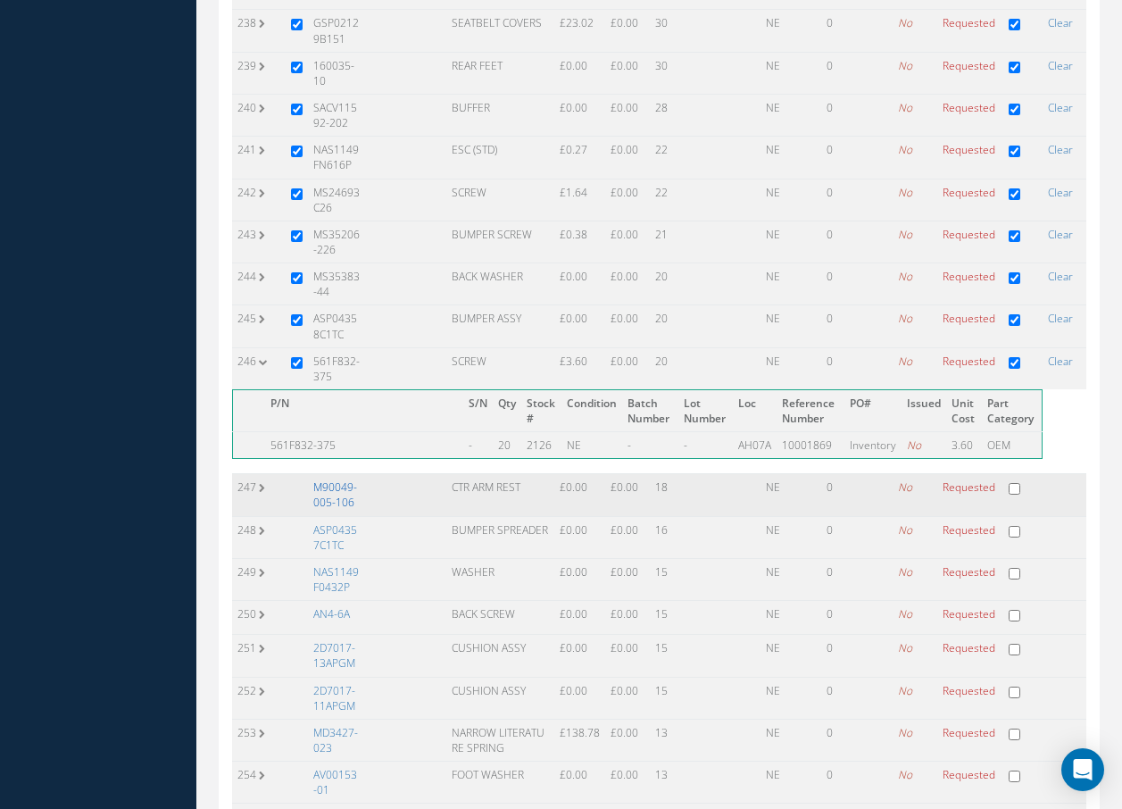
click at [323, 479] on link "M90049-005-106" at bounding box center [335, 494] width 44 height 30
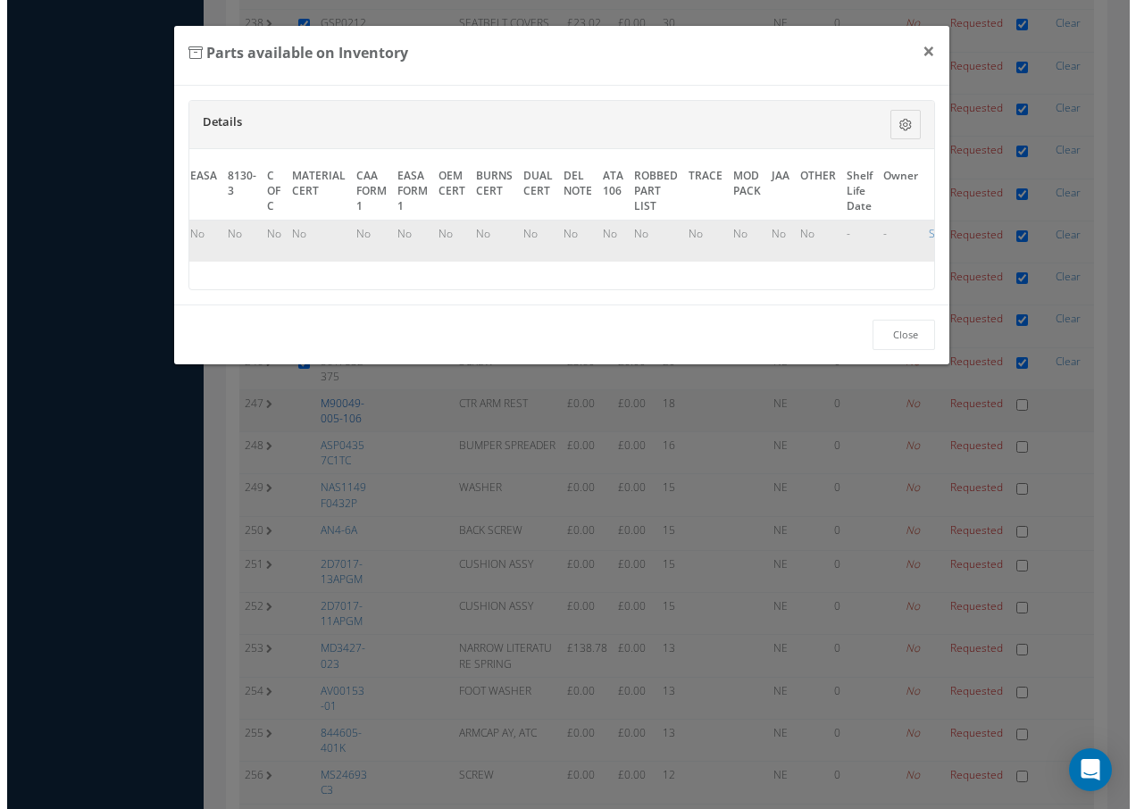
scroll to position [10411, 0]
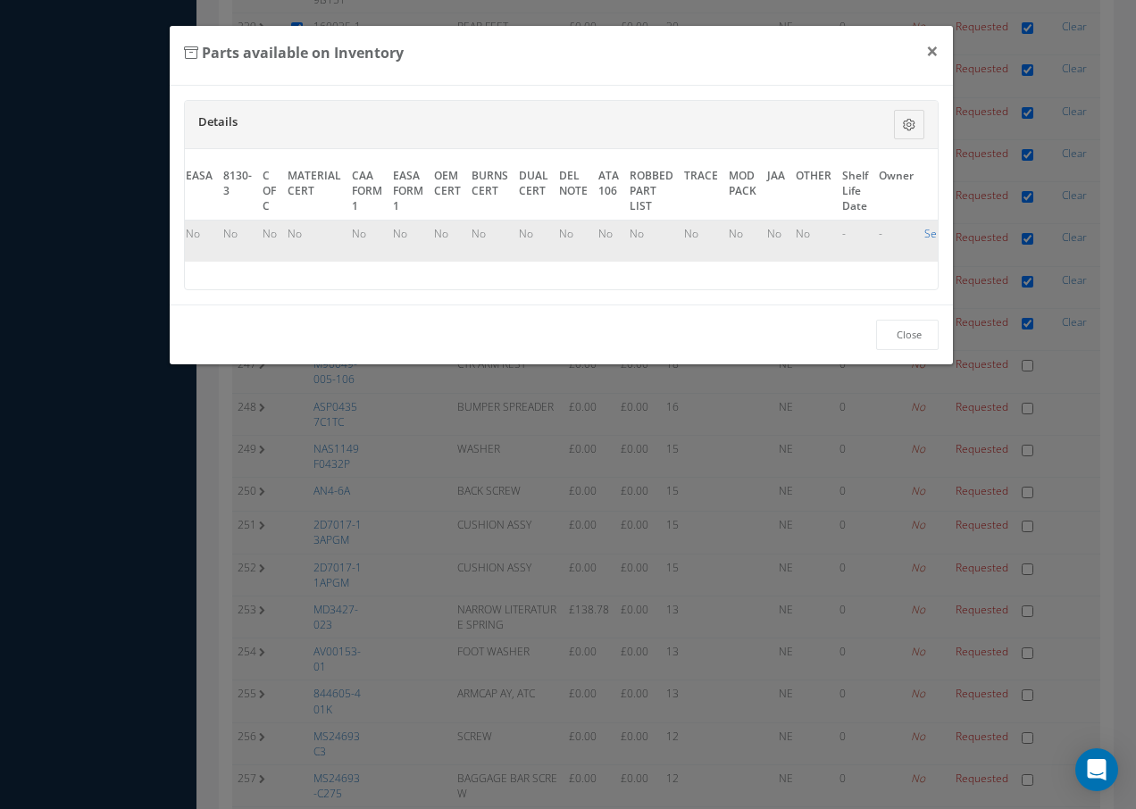
click at [928, 237] on link "Select" at bounding box center [939, 233] width 30 height 15
checkbox input "true"
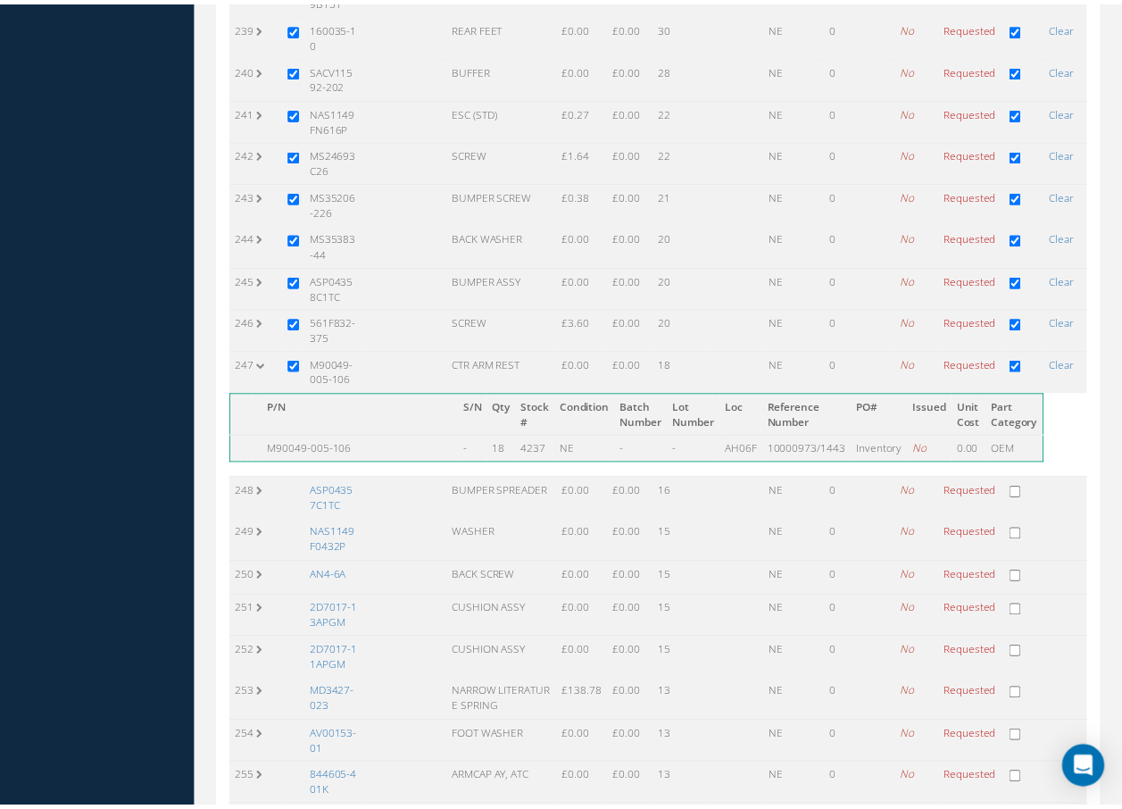
scroll to position [10634, 0]
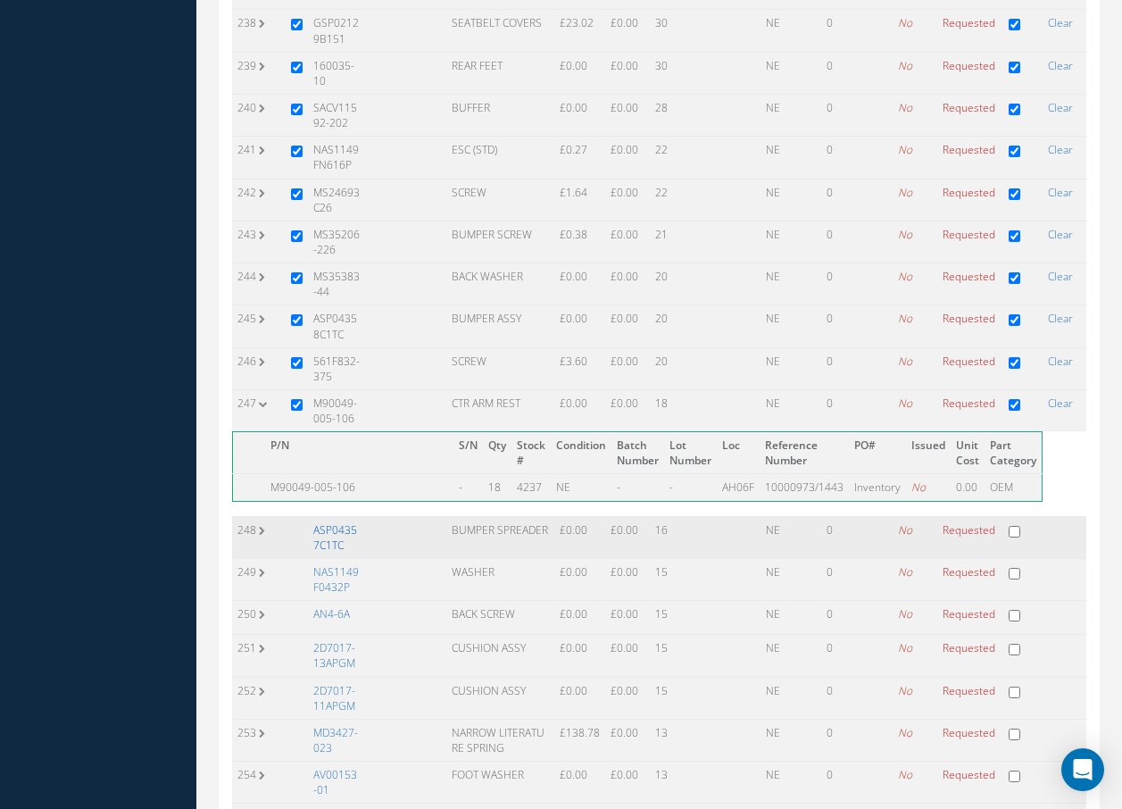
click at [329, 522] on link "ASP04357C1TC" at bounding box center [335, 537] width 44 height 30
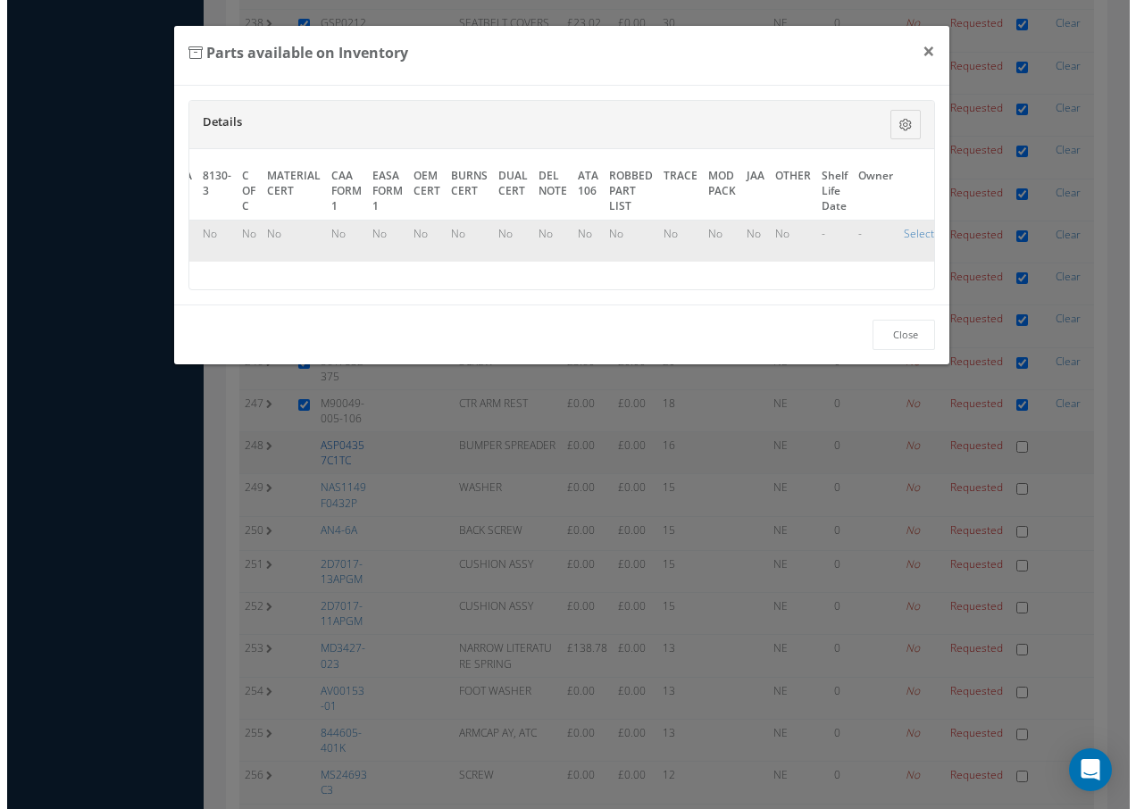
scroll to position [10411, 0]
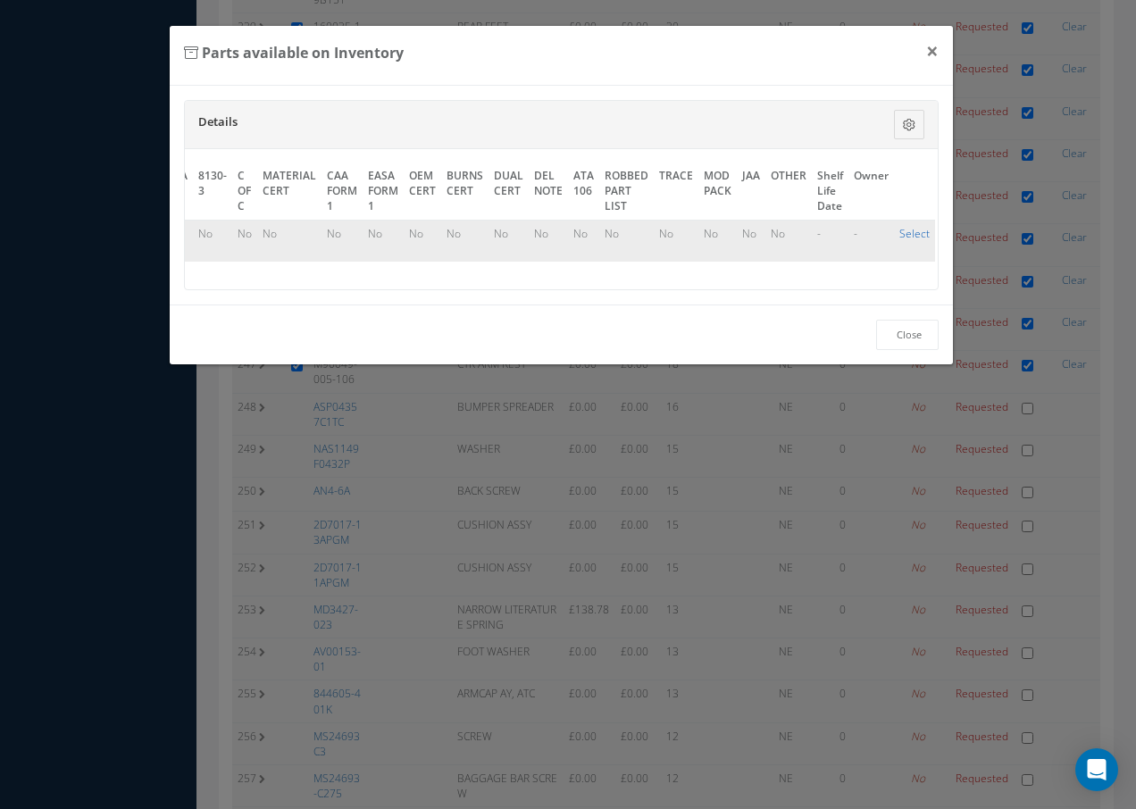
click at [914, 237] on link "Select" at bounding box center [914, 233] width 30 height 15
checkbox input "true"
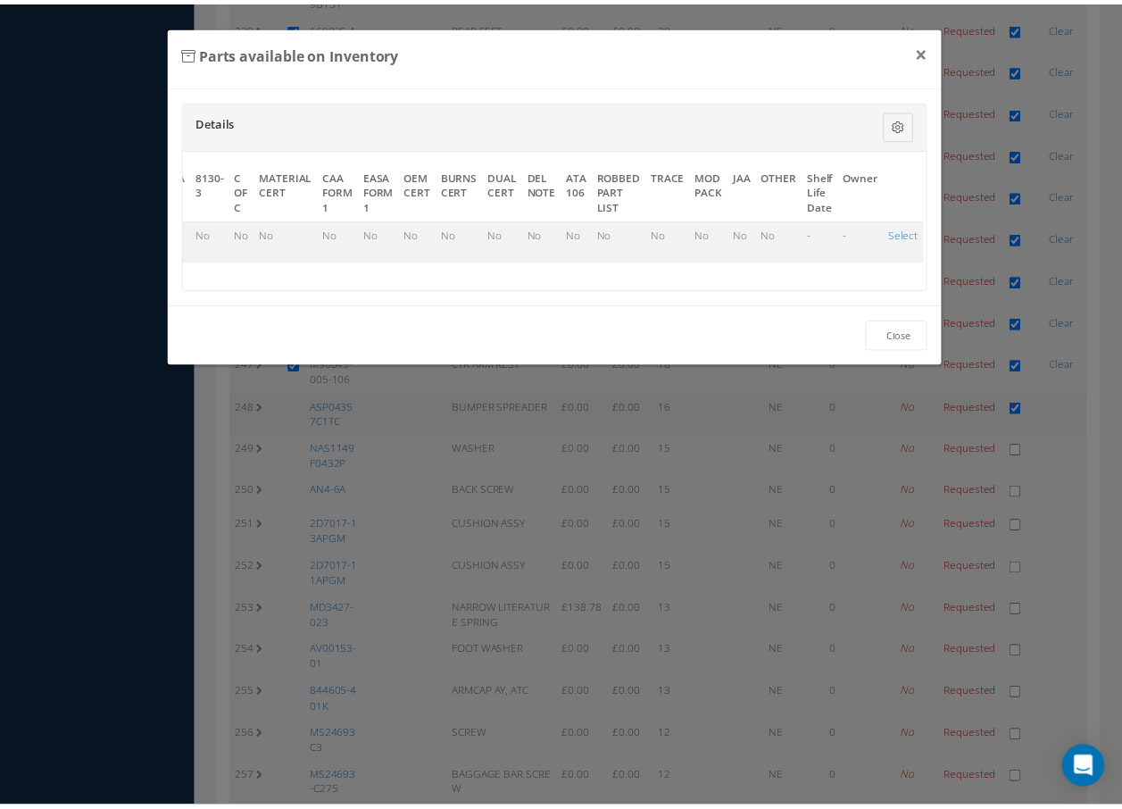
scroll to position [10634, 0]
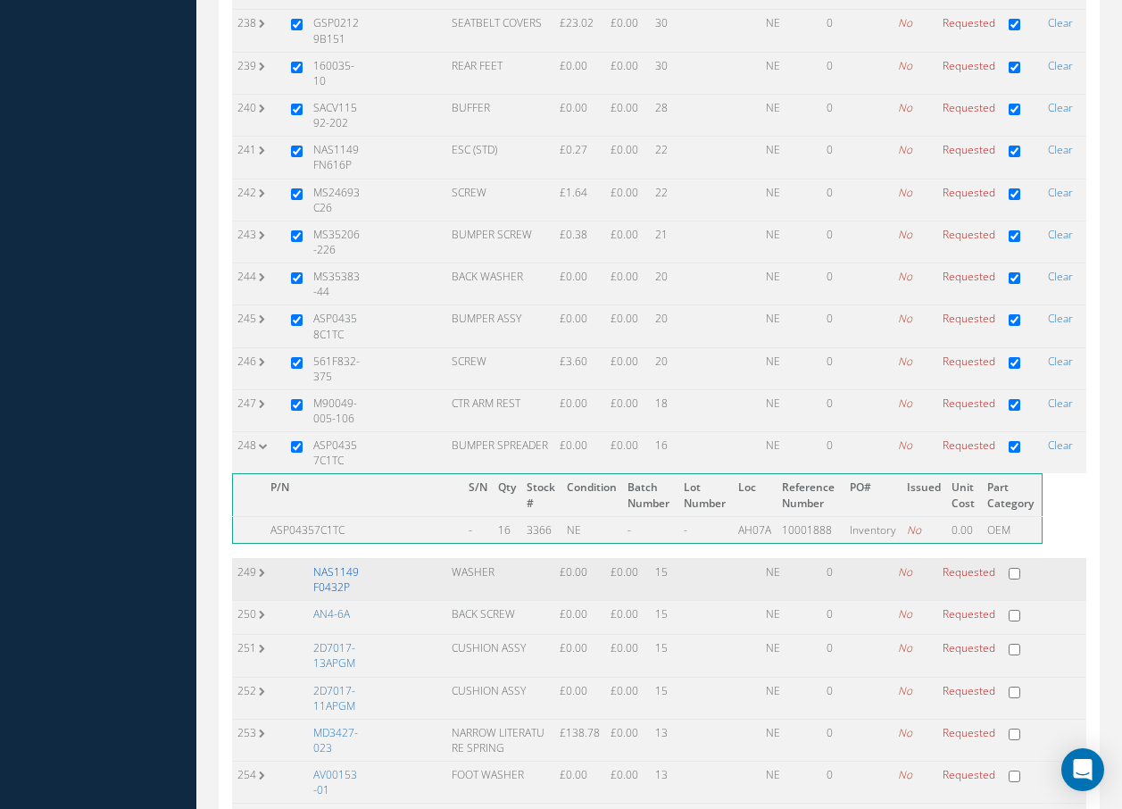
click at [333, 564] on link "NAS1149F0432P" at bounding box center [336, 579] width 46 height 30
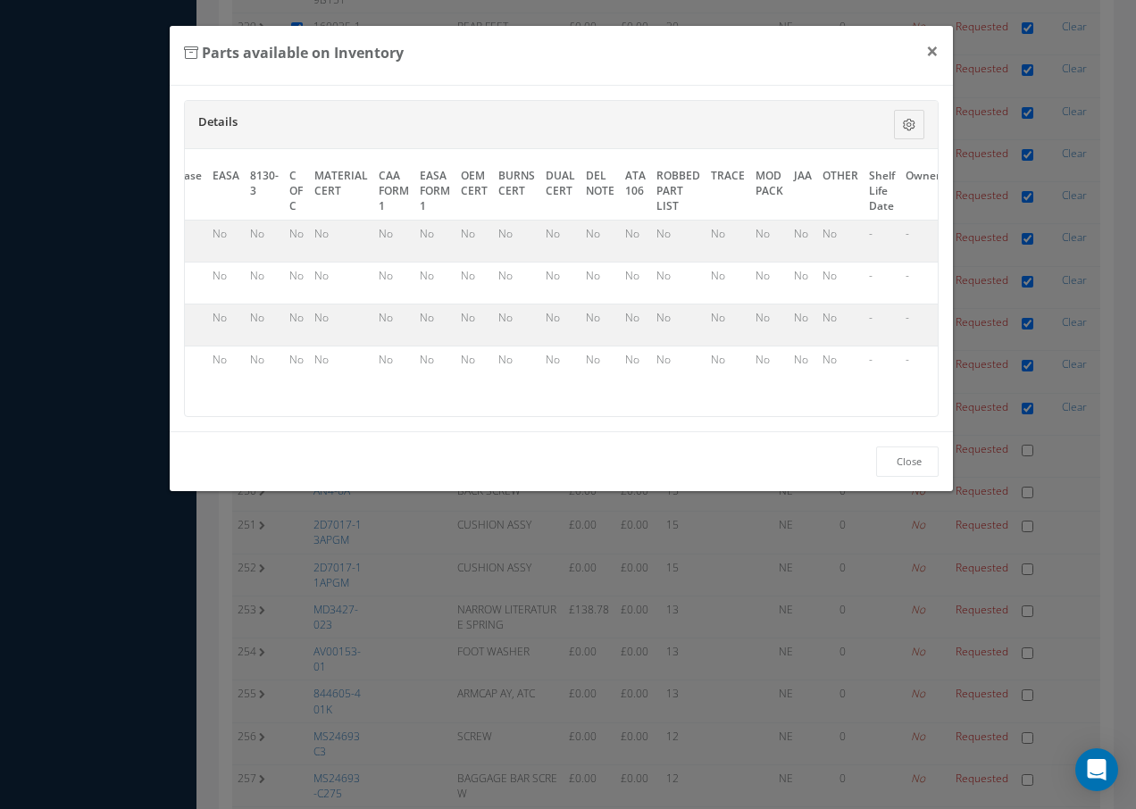
scroll to position [0, 826]
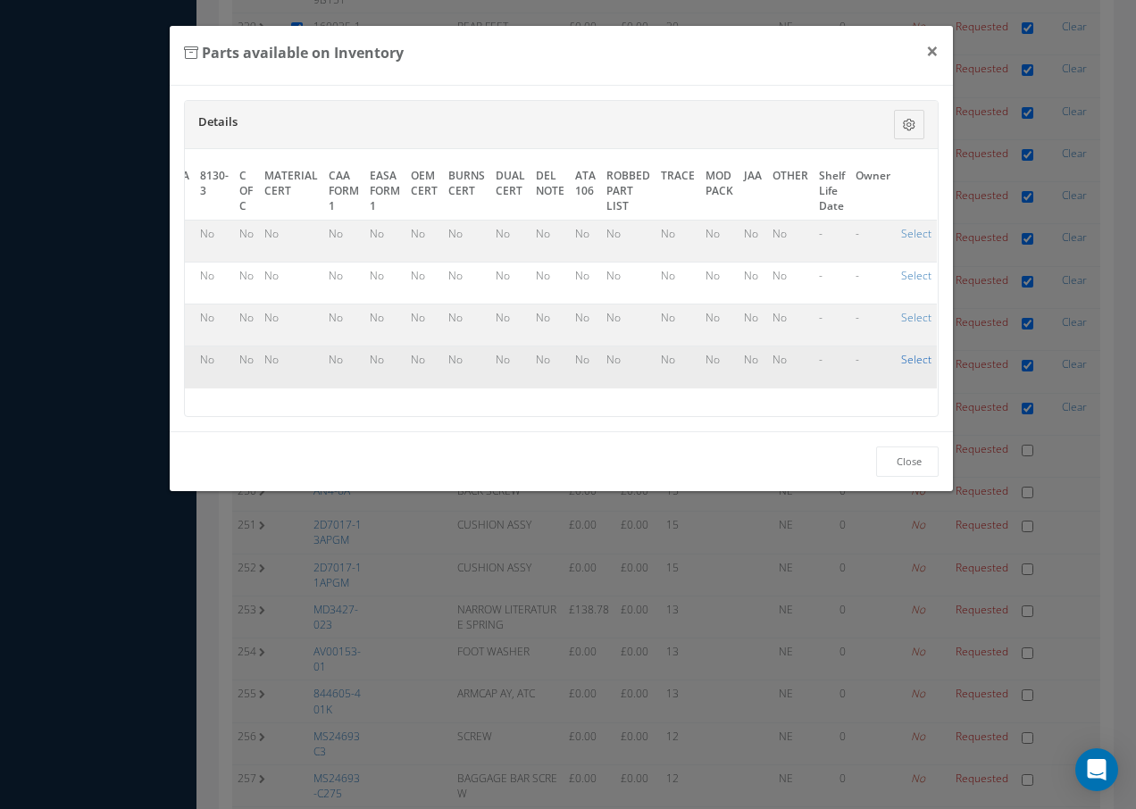
click at [901, 362] on link "Select" at bounding box center [916, 359] width 30 height 15
checkbox input "true"
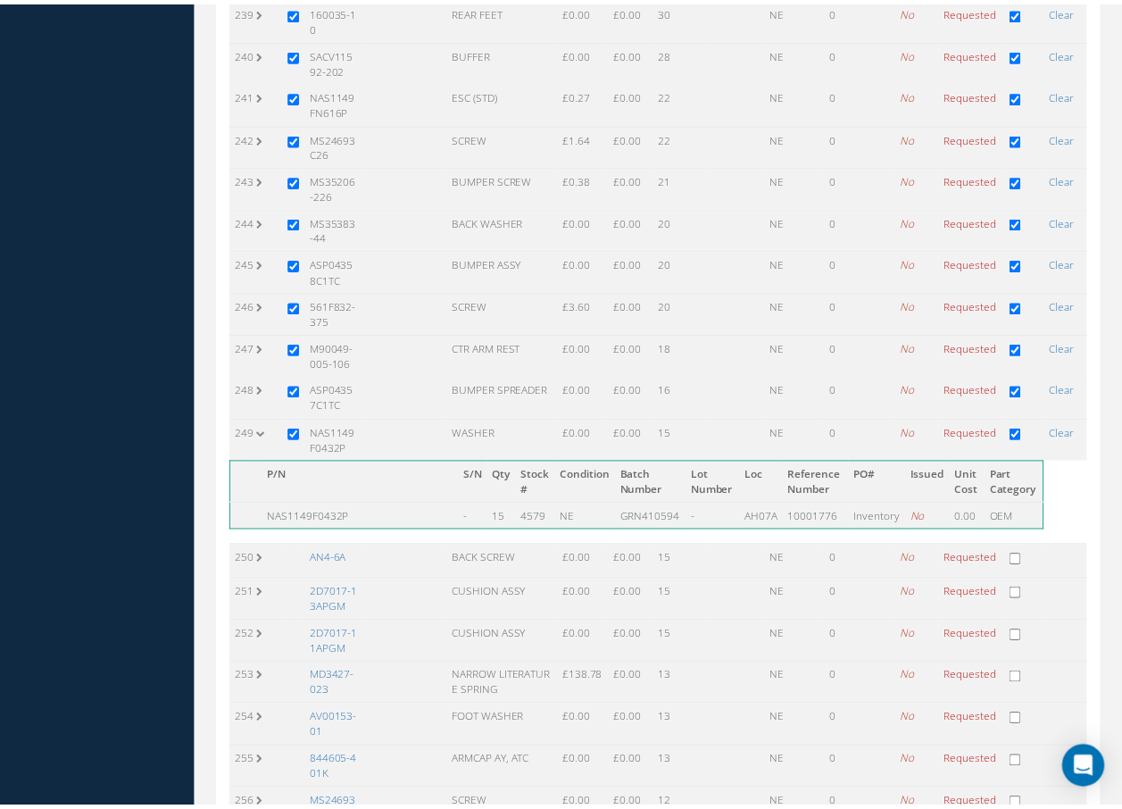
scroll to position [10634, 0]
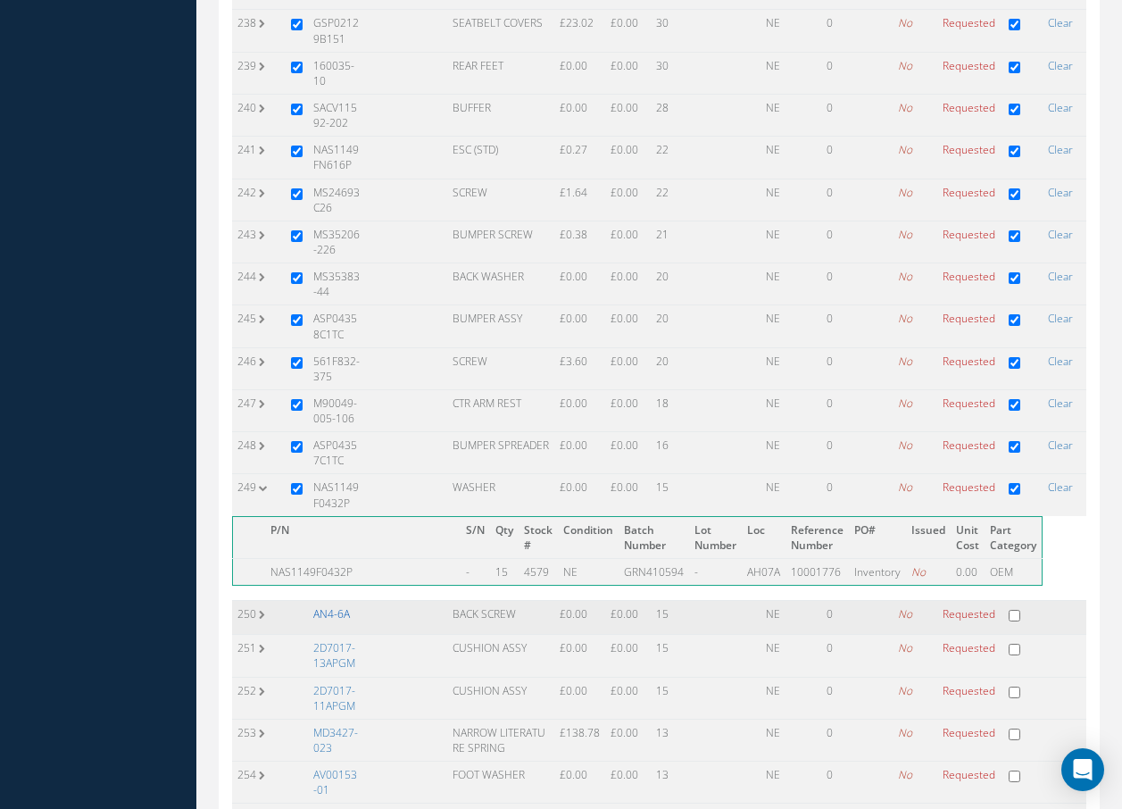
click at [337, 606] on link "AN4-6A" at bounding box center [331, 613] width 37 height 15
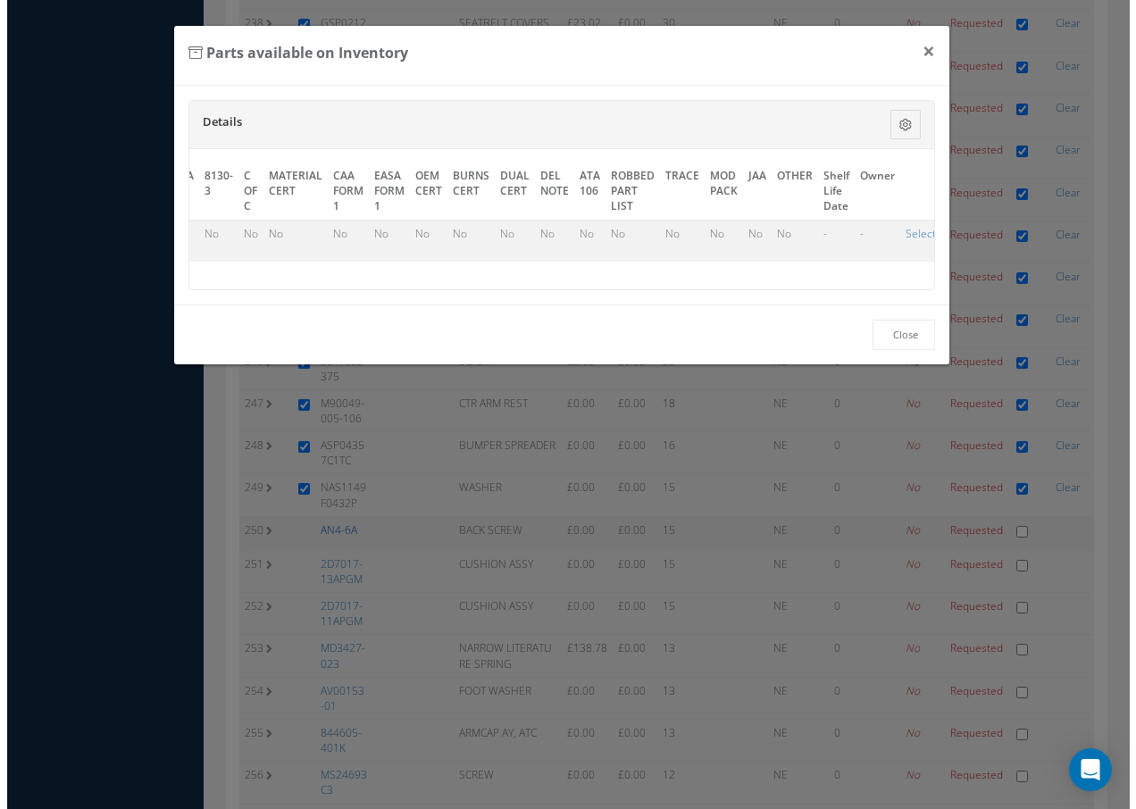
scroll to position [10411, 0]
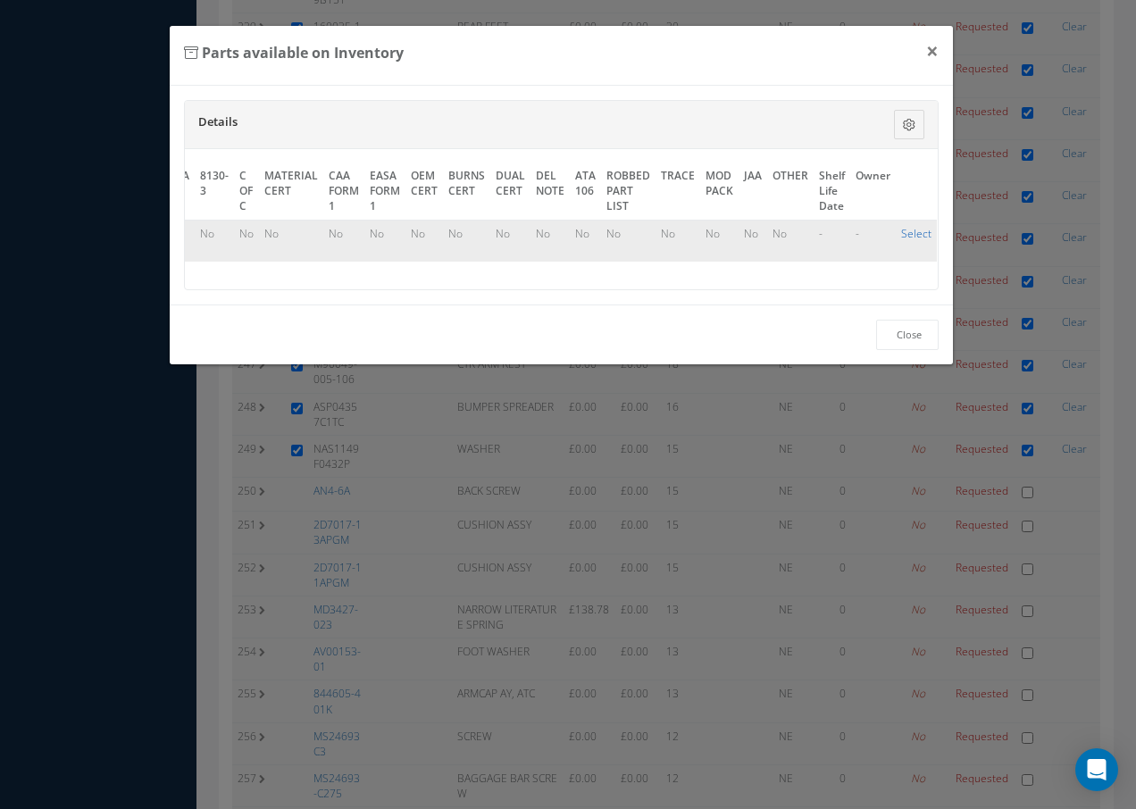
click at [907, 237] on link "Select" at bounding box center [916, 233] width 30 height 15
checkbox input "true"
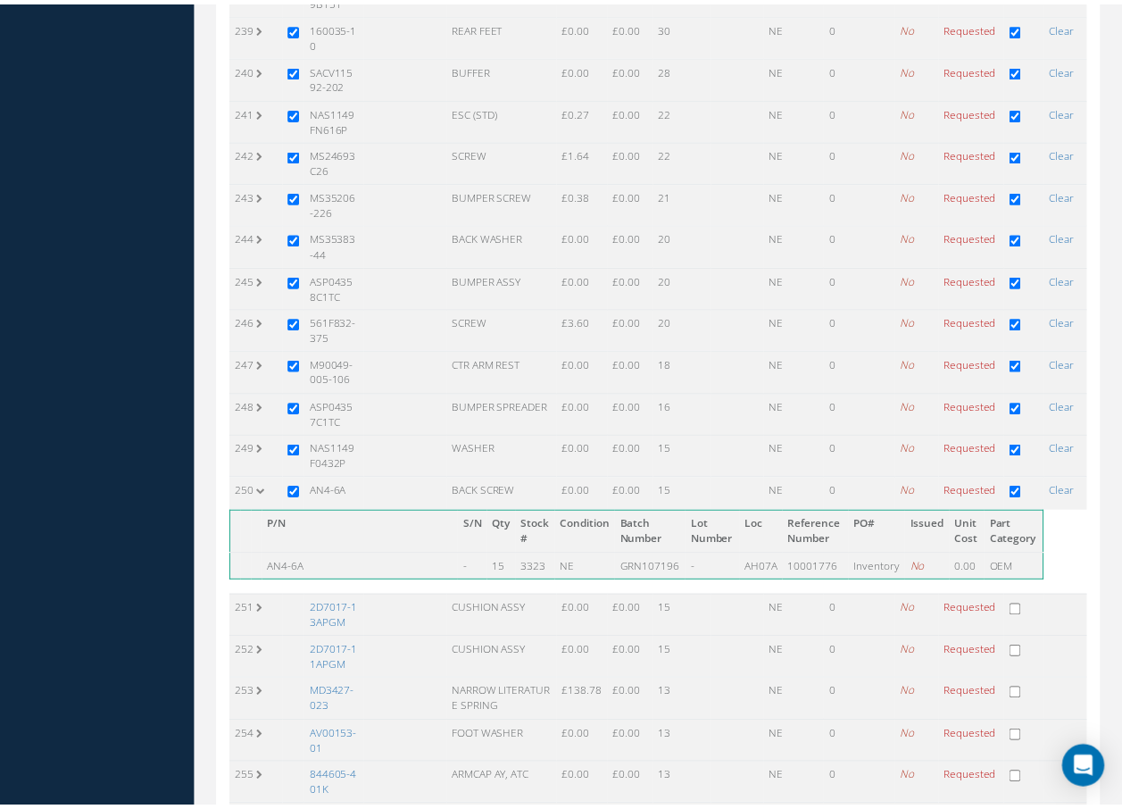
scroll to position [10634, 0]
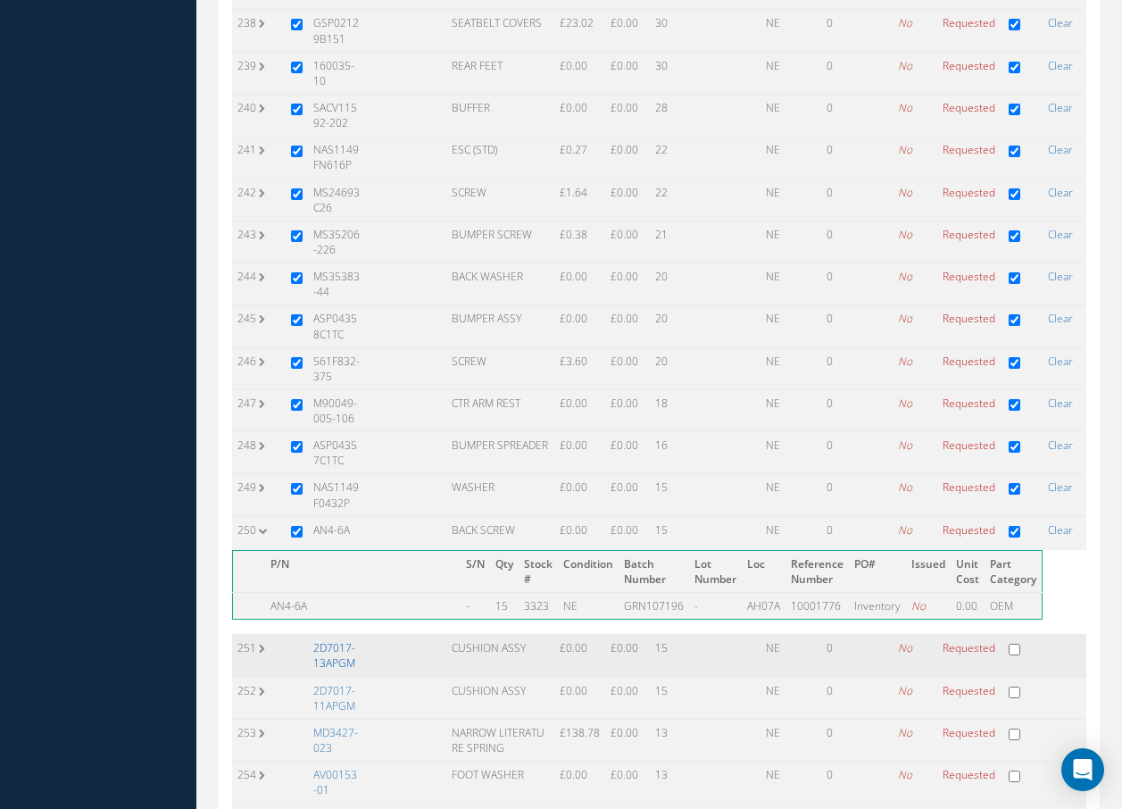
click at [341, 640] on link "2D7017-13APGM" at bounding box center [334, 655] width 42 height 30
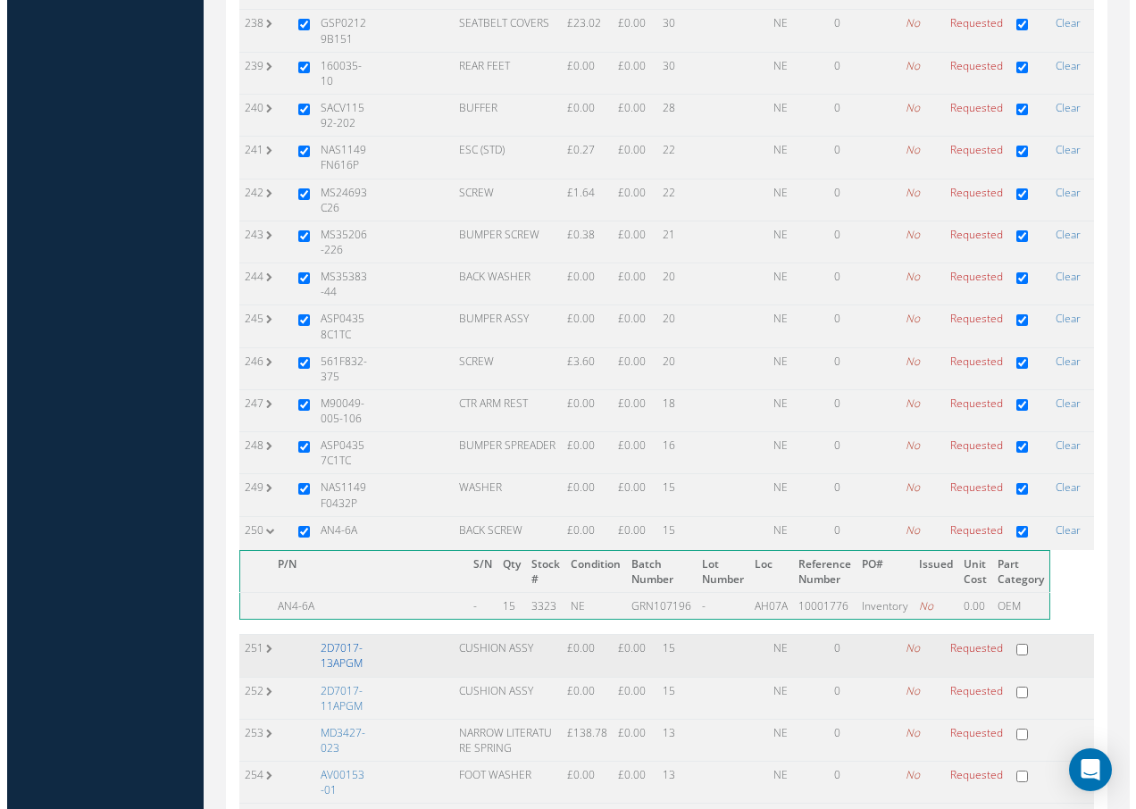
scroll to position [0, 810]
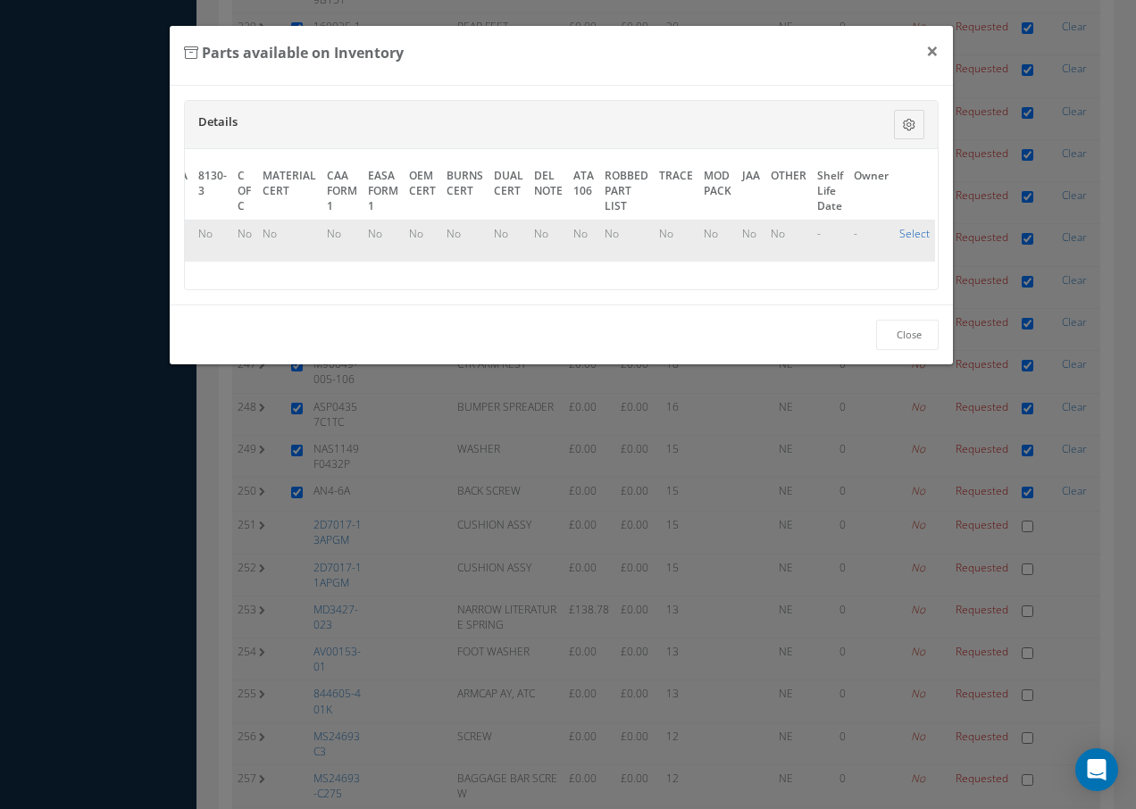
click at [909, 232] on link "Select" at bounding box center [914, 233] width 30 height 15
checkbox input "true"
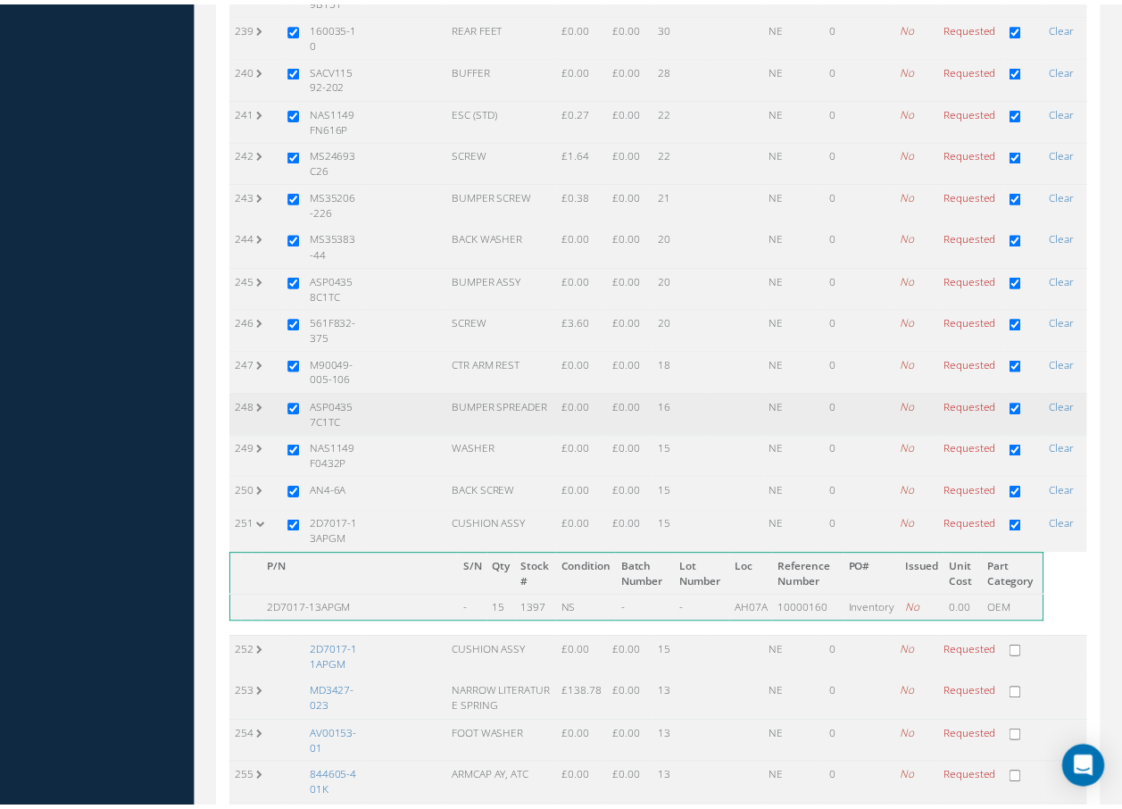
scroll to position [10634, 0]
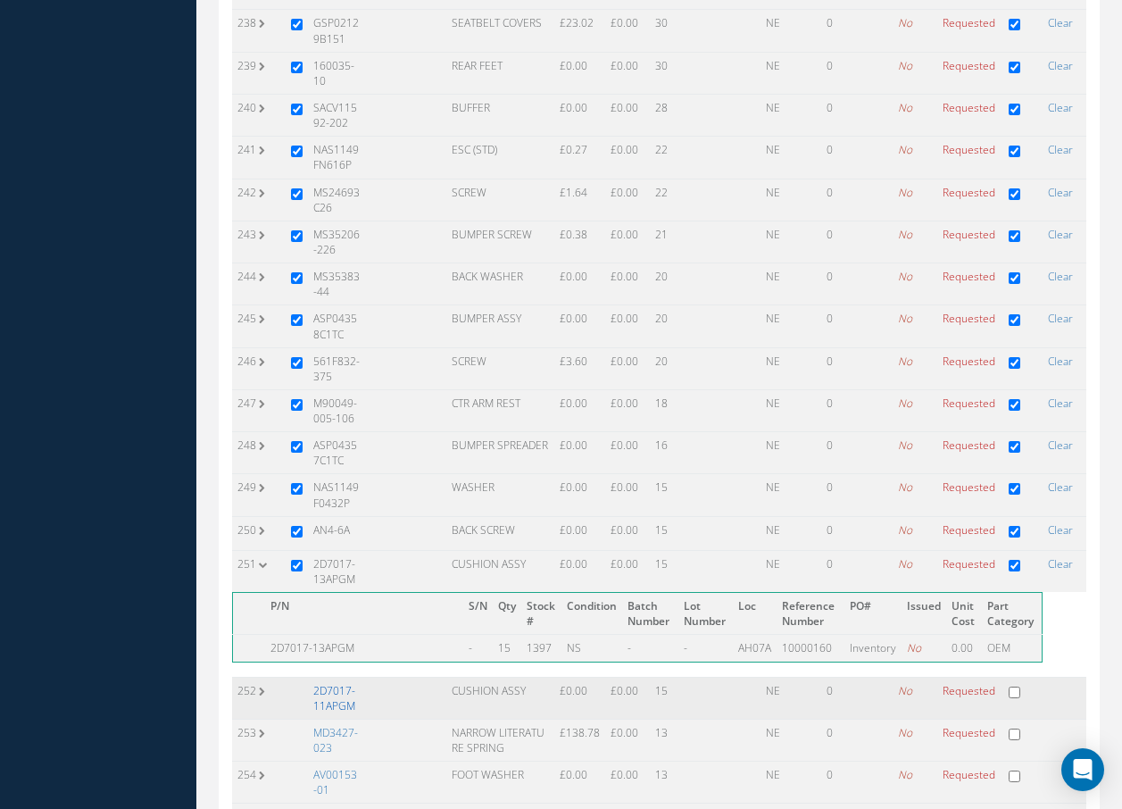
click at [337, 683] on link "2D7017-11APGM" at bounding box center [334, 698] width 42 height 30
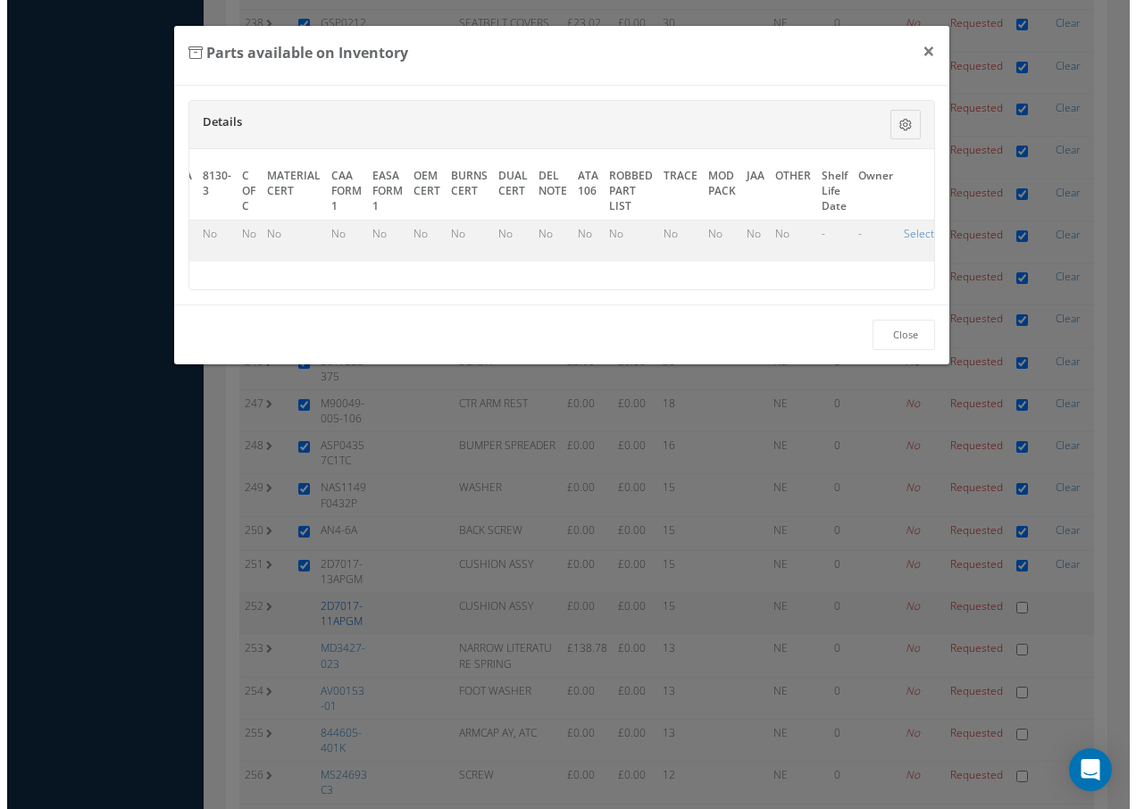
scroll to position [10411, 0]
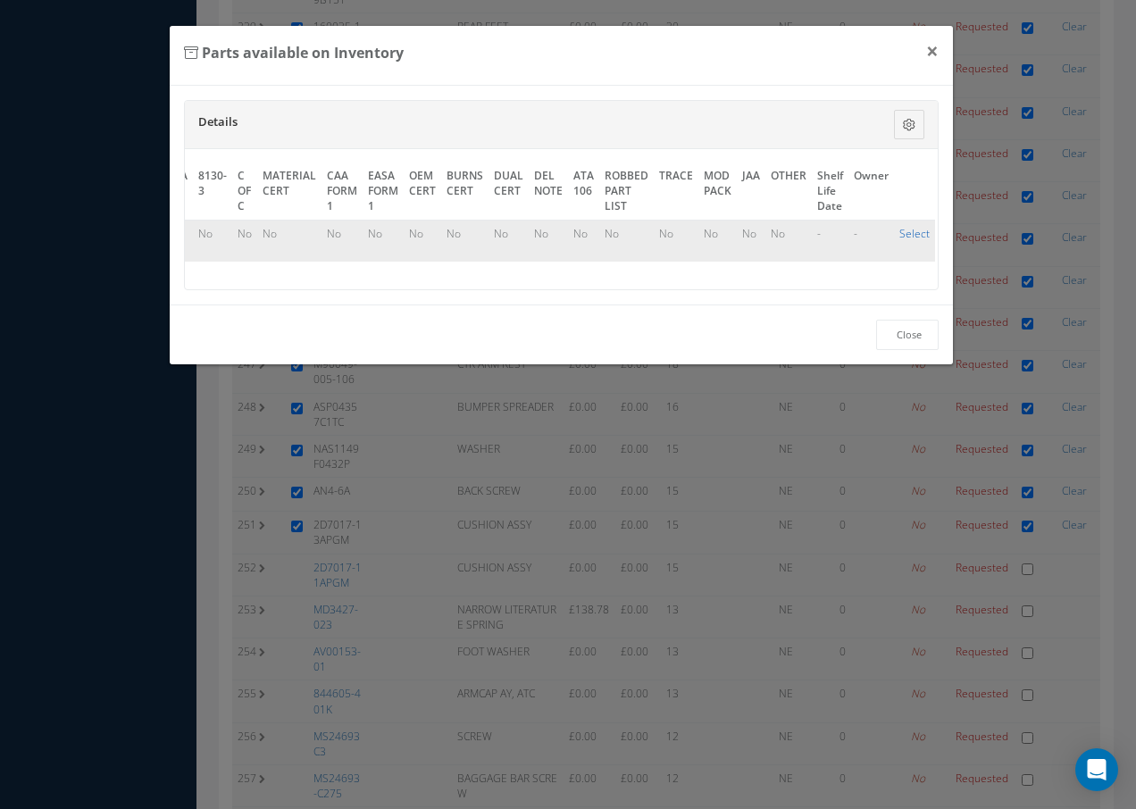
click at [901, 234] on link "Select" at bounding box center [914, 233] width 30 height 15
checkbox input "true"
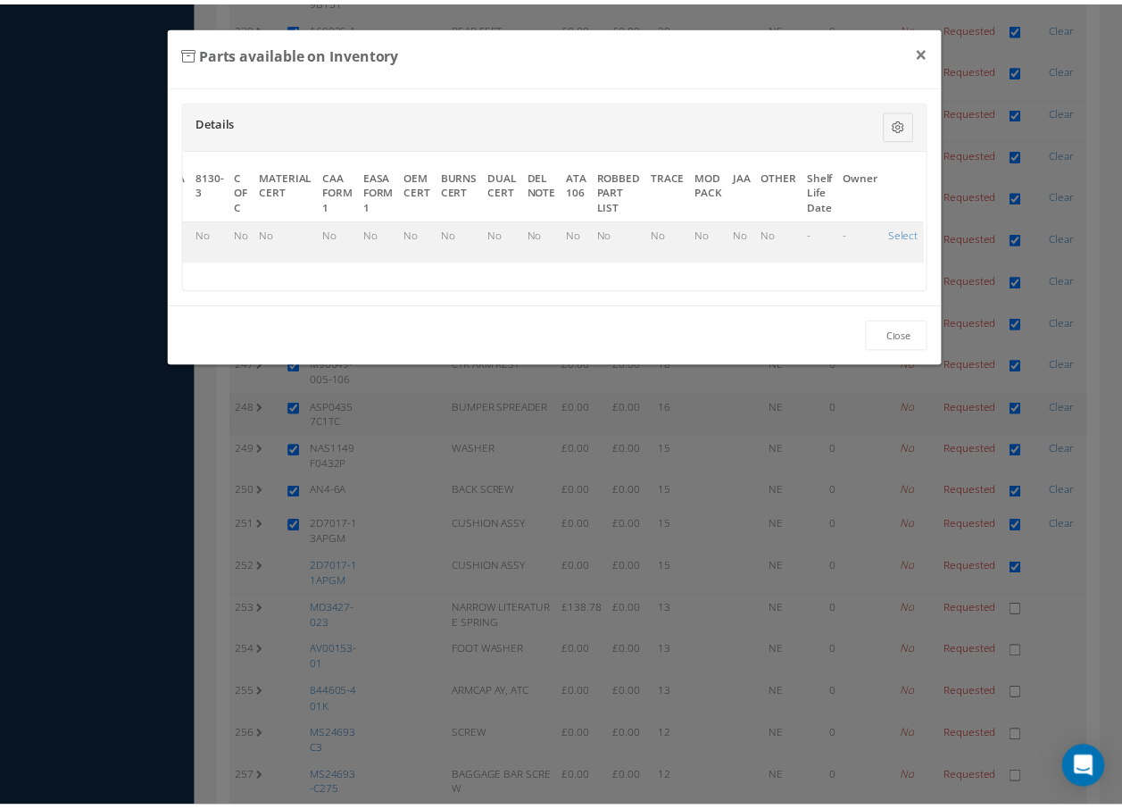
scroll to position [10634, 0]
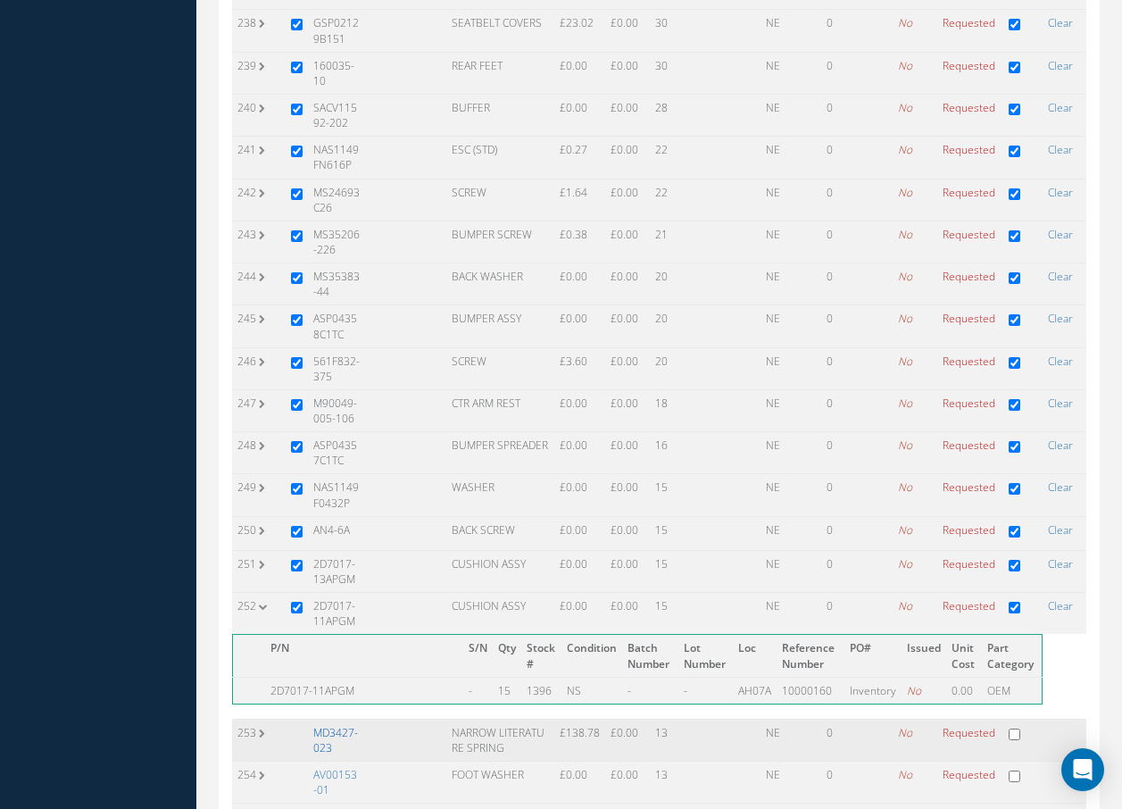
click at [338, 725] on link "MD3427-023" at bounding box center [335, 740] width 45 height 30
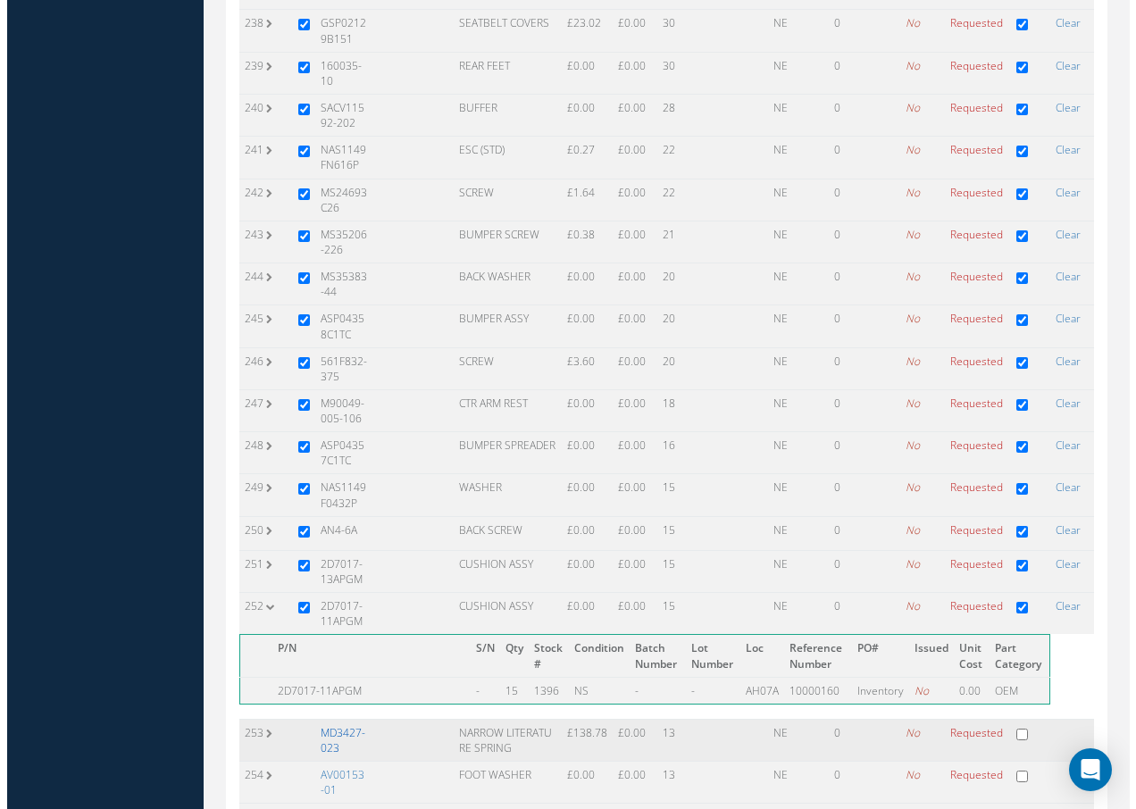
scroll to position [10411, 0]
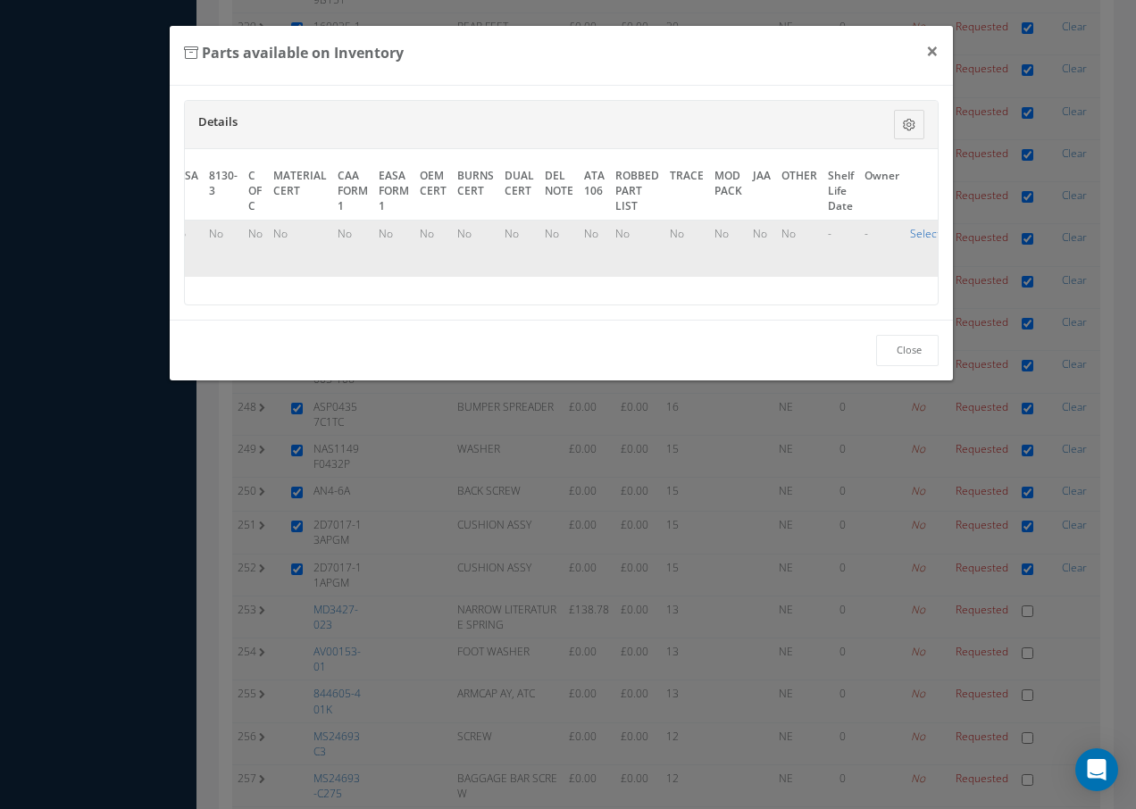
click at [922, 237] on link "Select" at bounding box center [925, 233] width 30 height 15
checkbox input "true"
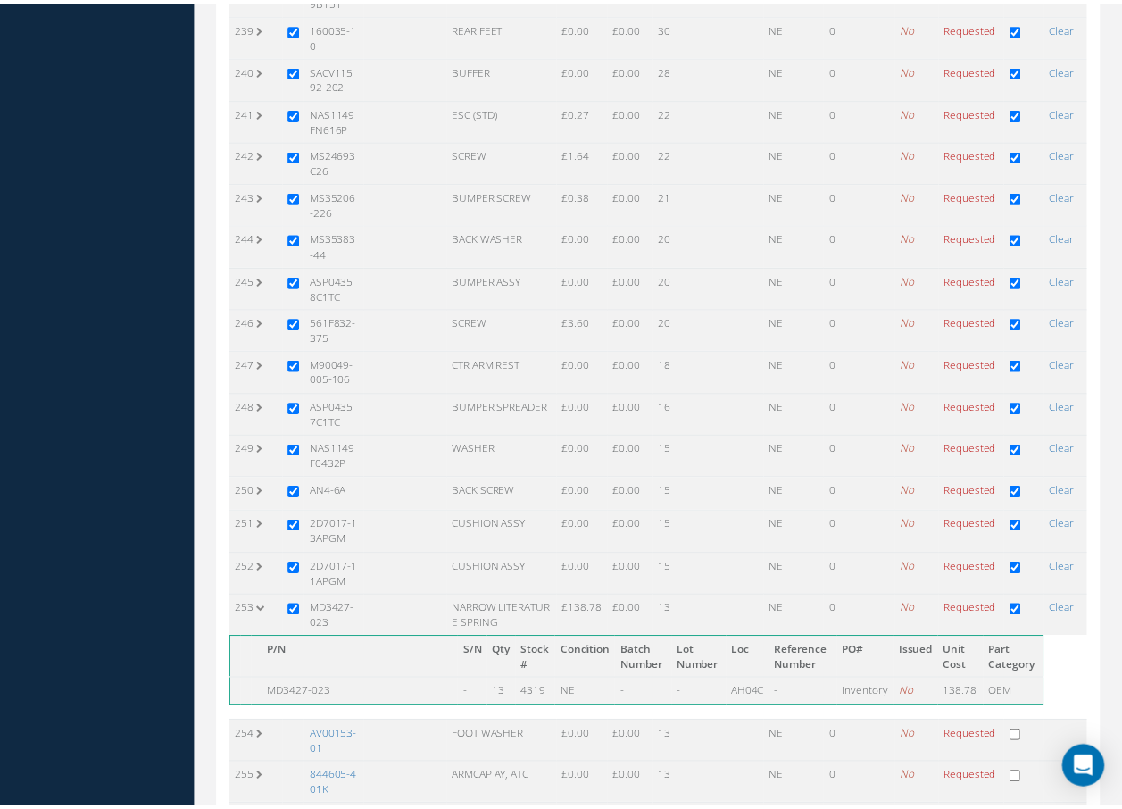
scroll to position [10634, 0]
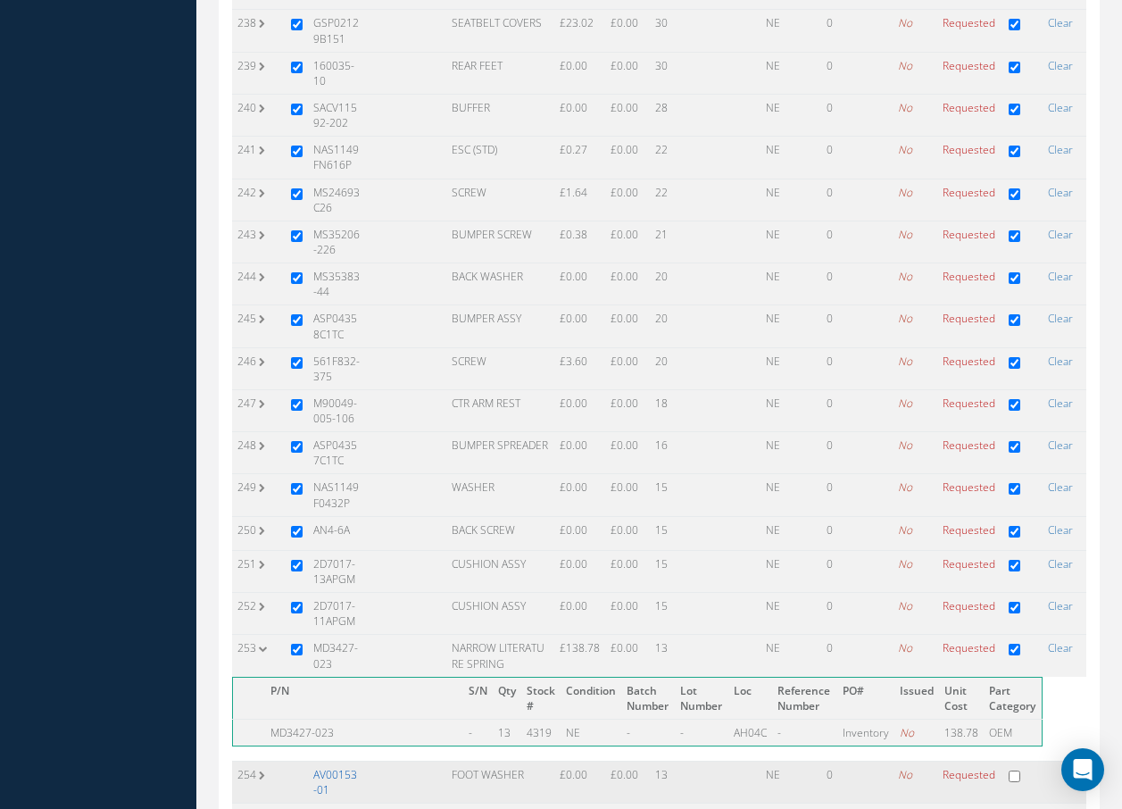
click at [357, 767] on link "AV00153-01" at bounding box center [335, 782] width 44 height 30
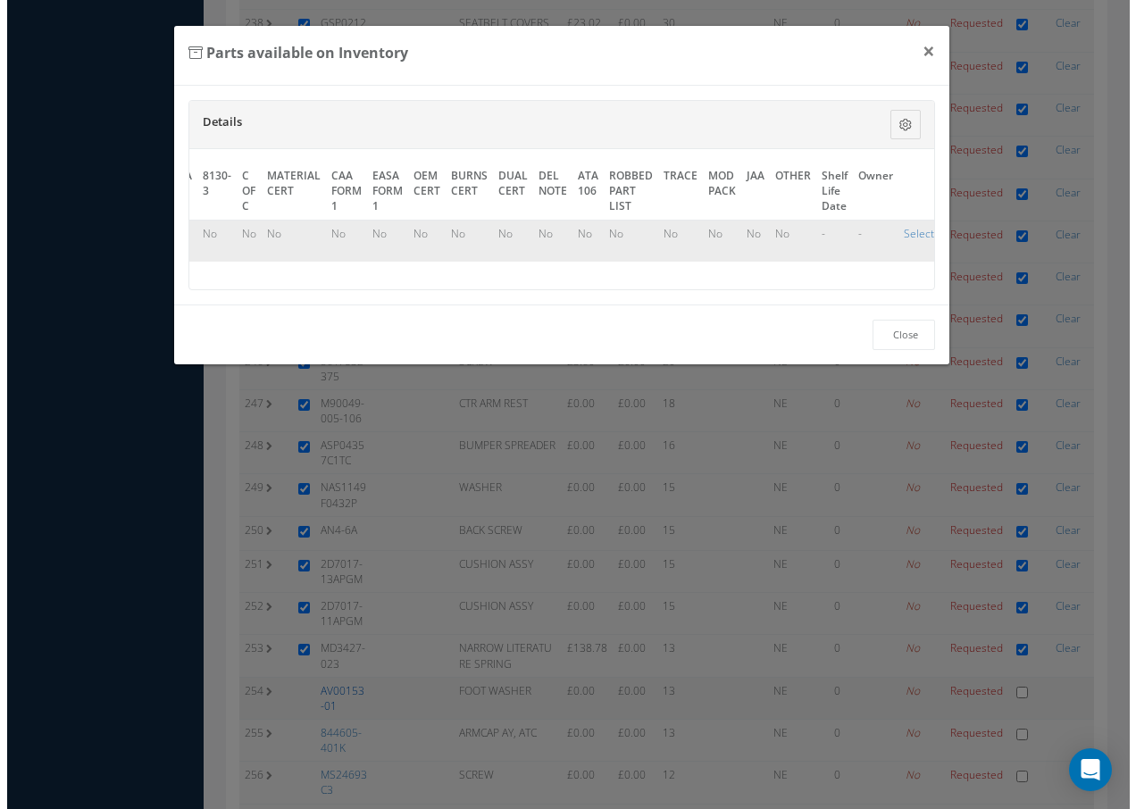
scroll to position [10411, 0]
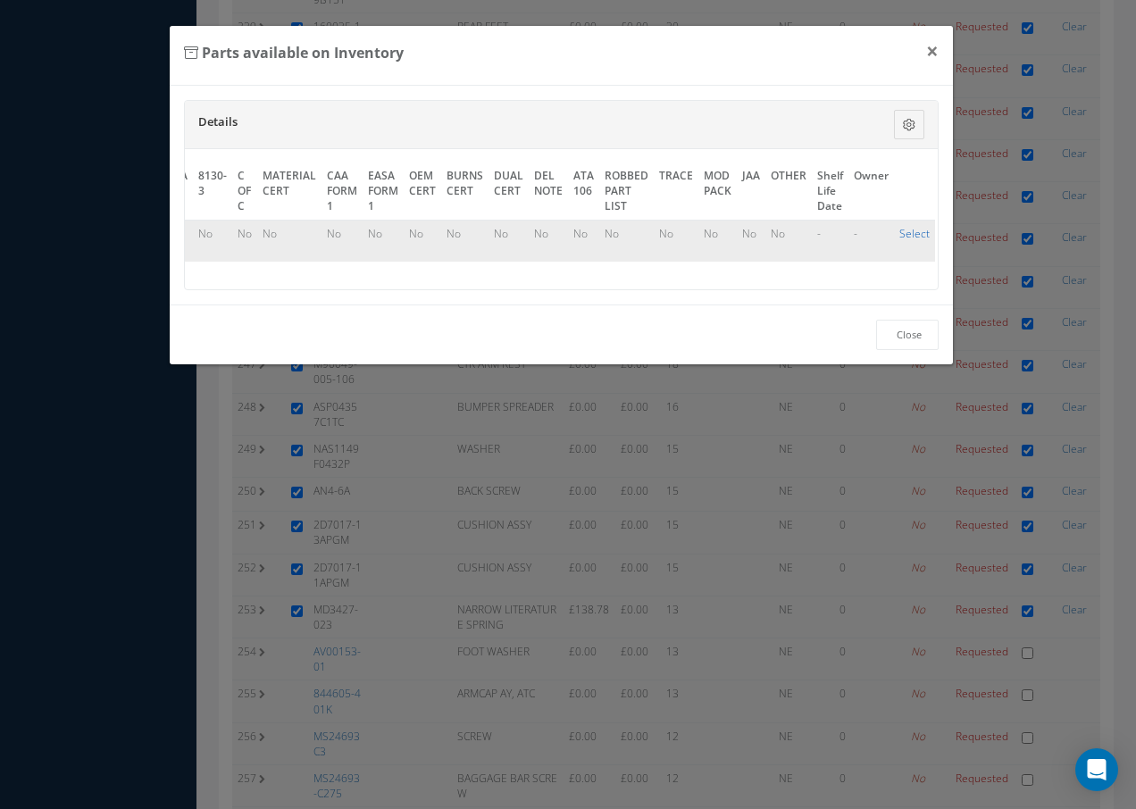
click at [899, 232] on link "Select" at bounding box center [914, 233] width 30 height 15
checkbox input "true"
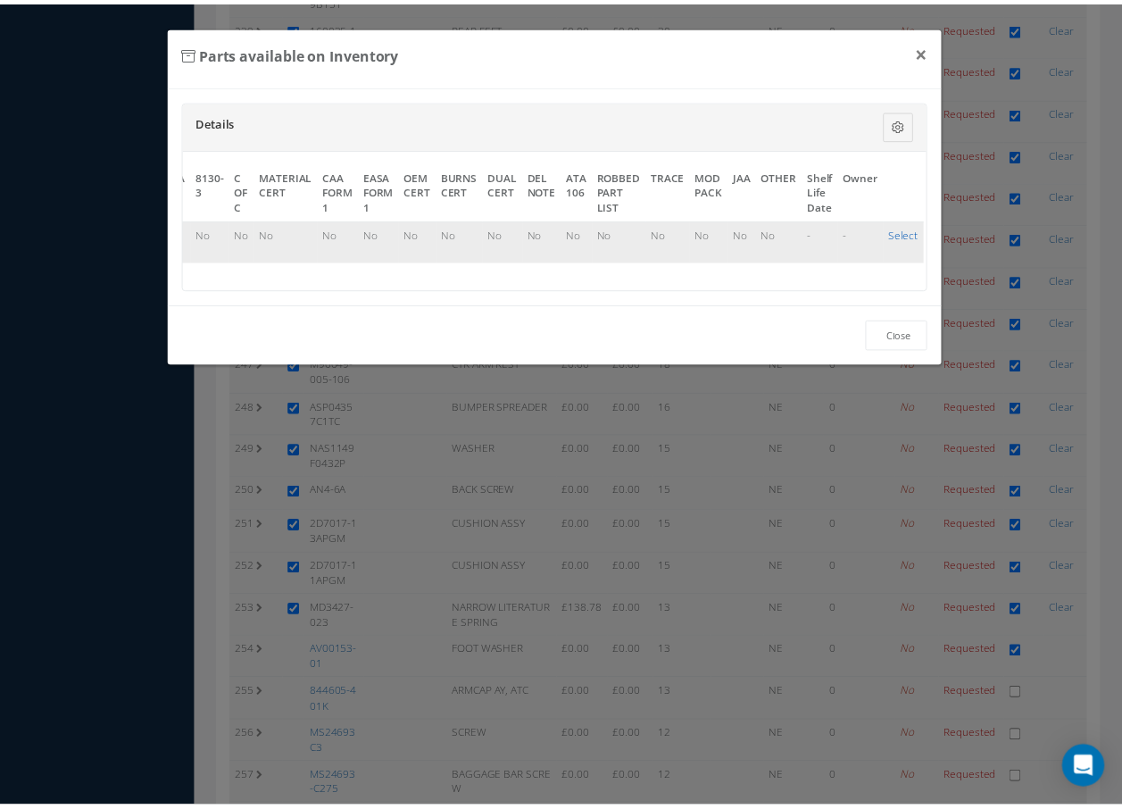
scroll to position [10634, 0]
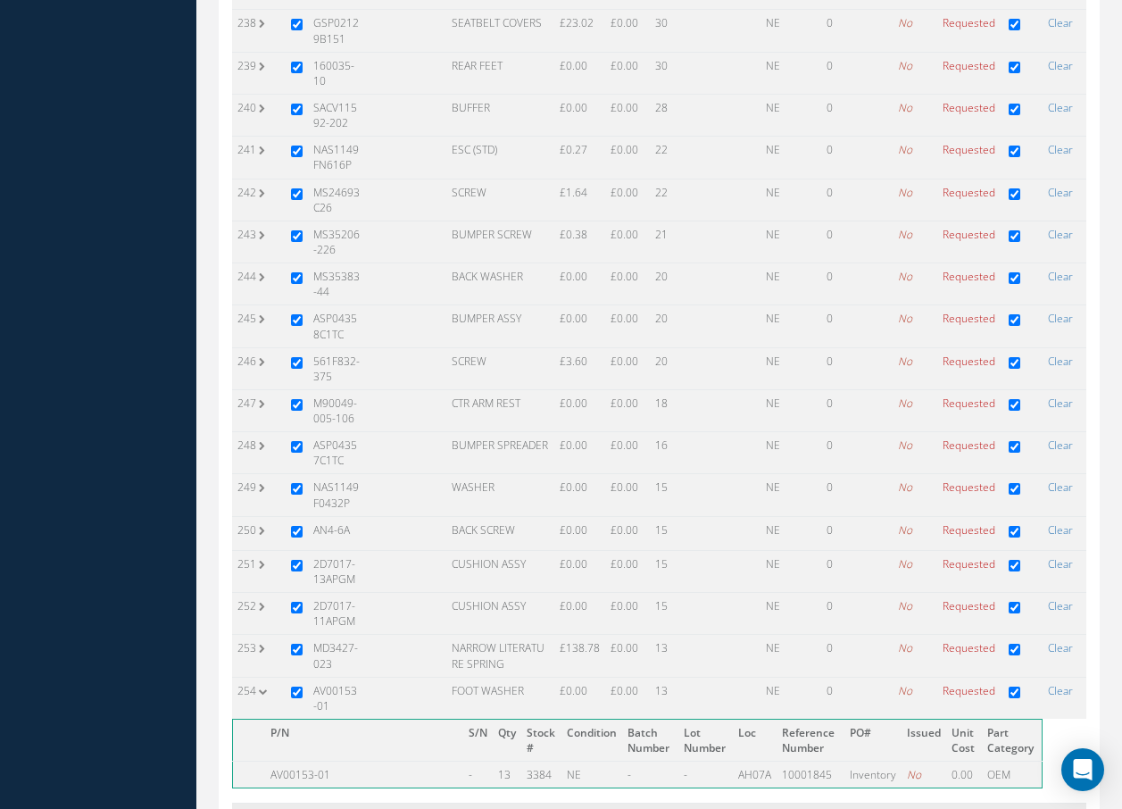
click at [349, 808] on link "844605-401K" at bounding box center [333, 824] width 41 height 30
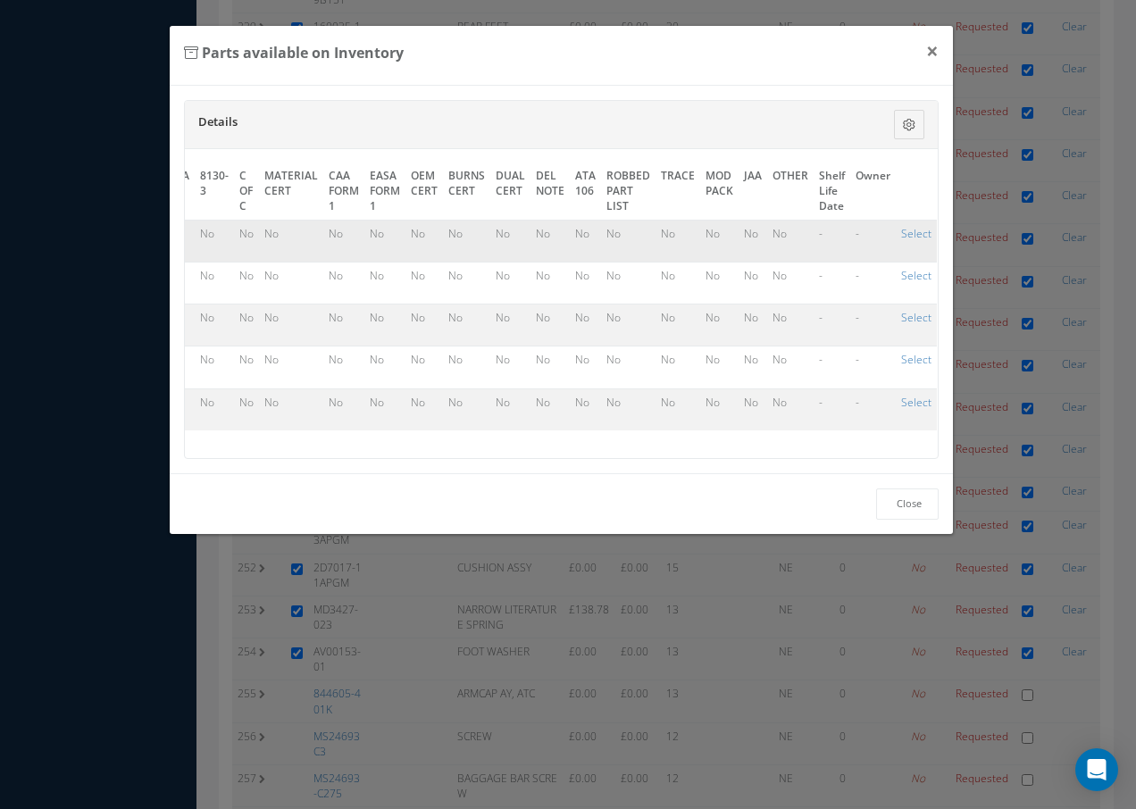
scroll to position [0, 828]
click at [903, 403] on link "Select" at bounding box center [915, 402] width 30 height 15
checkbox input "true"
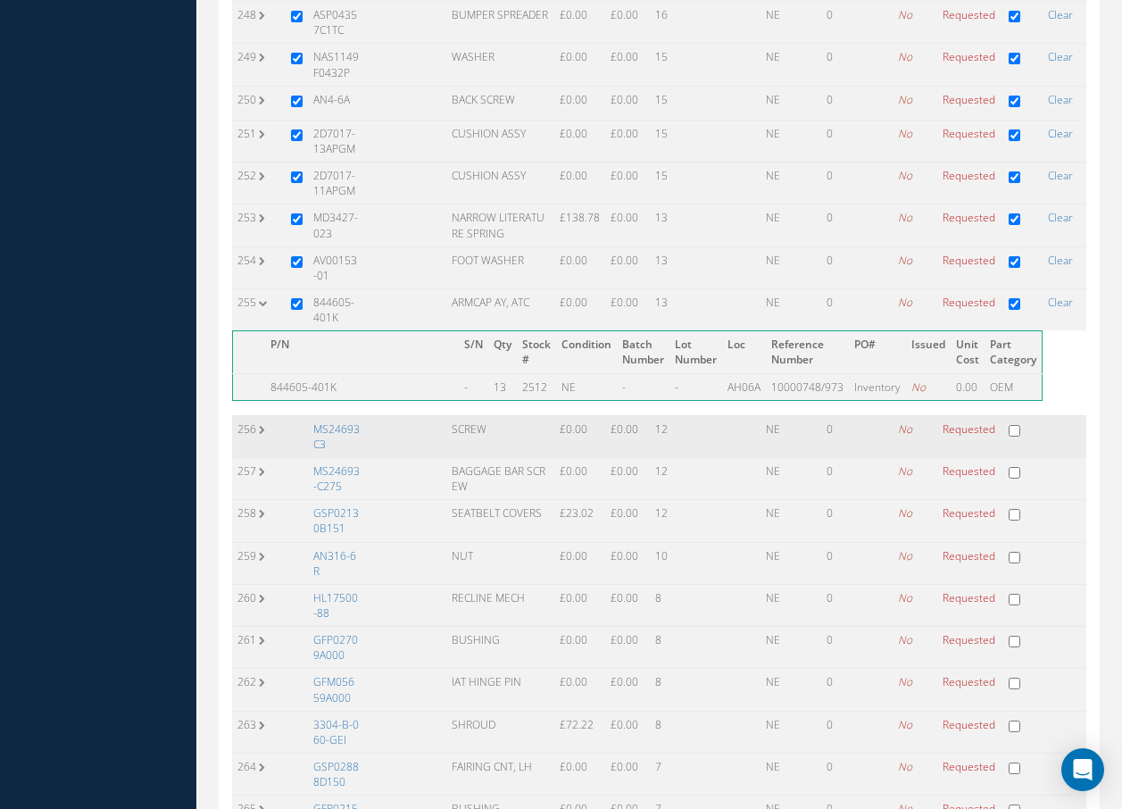
scroll to position [11075, 0]
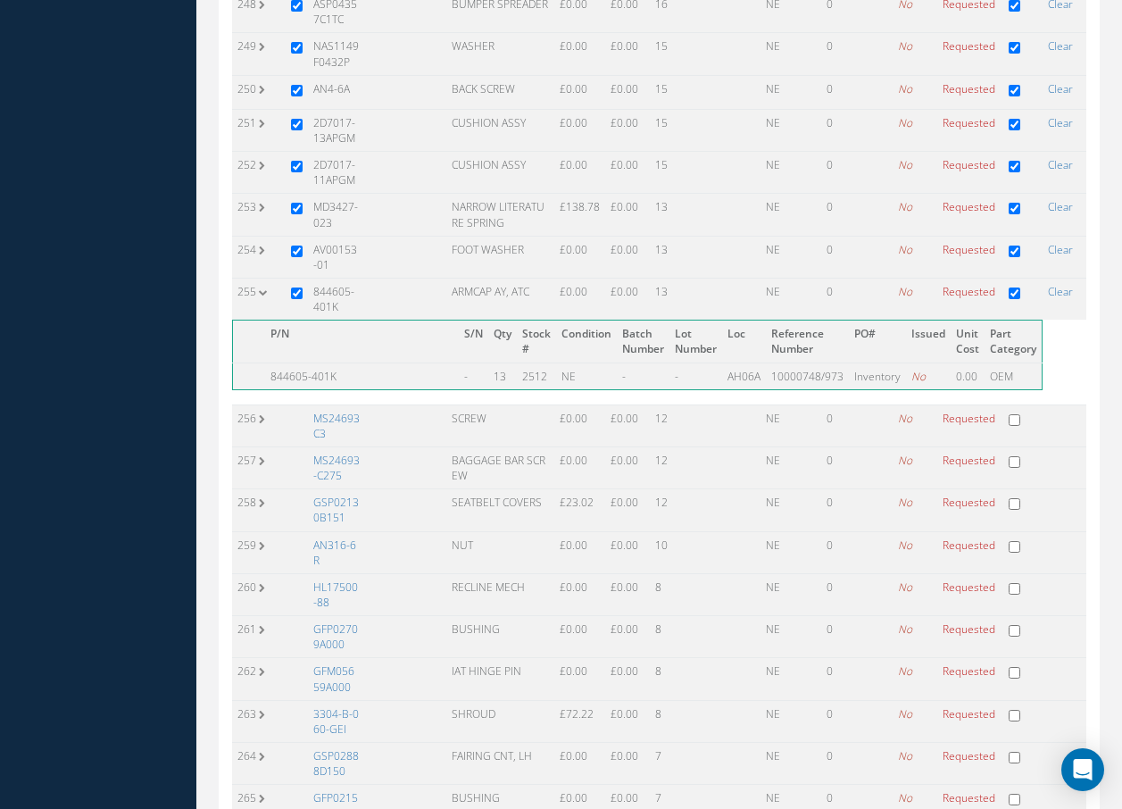
click at [319, 411] on link "MS24693C3" at bounding box center [336, 426] width 46 height 30
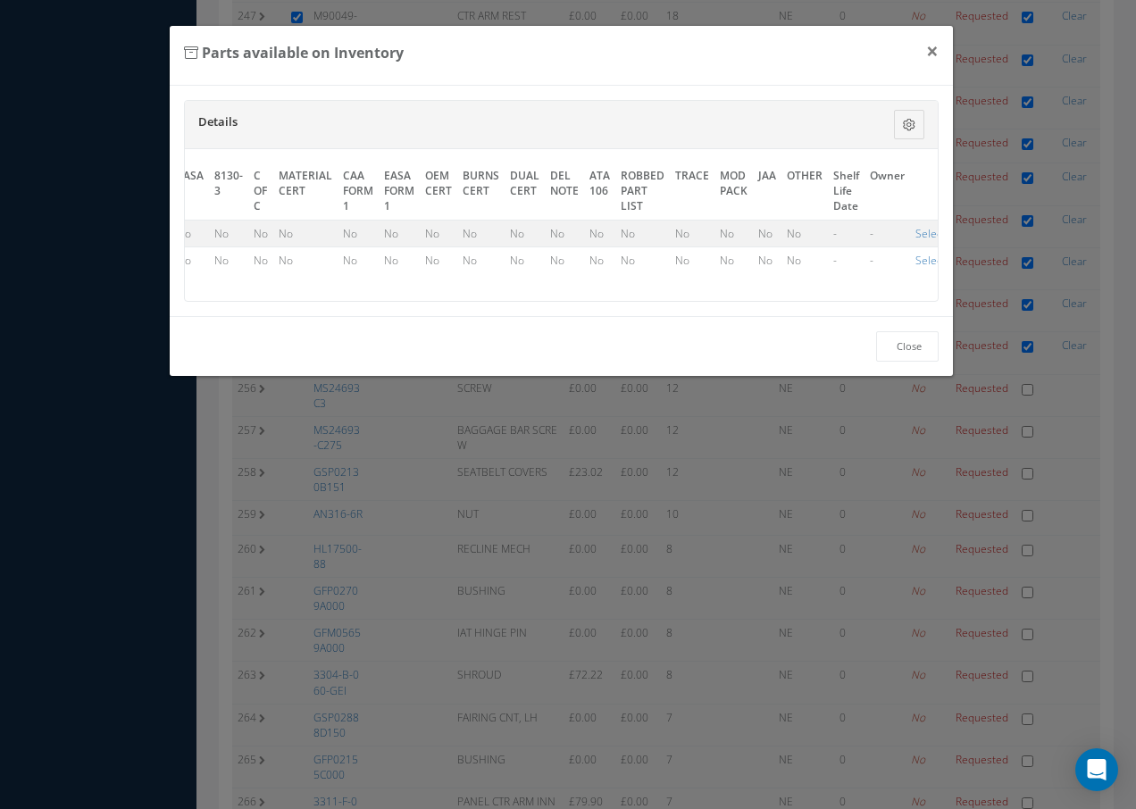
scroll to position [0, 826]
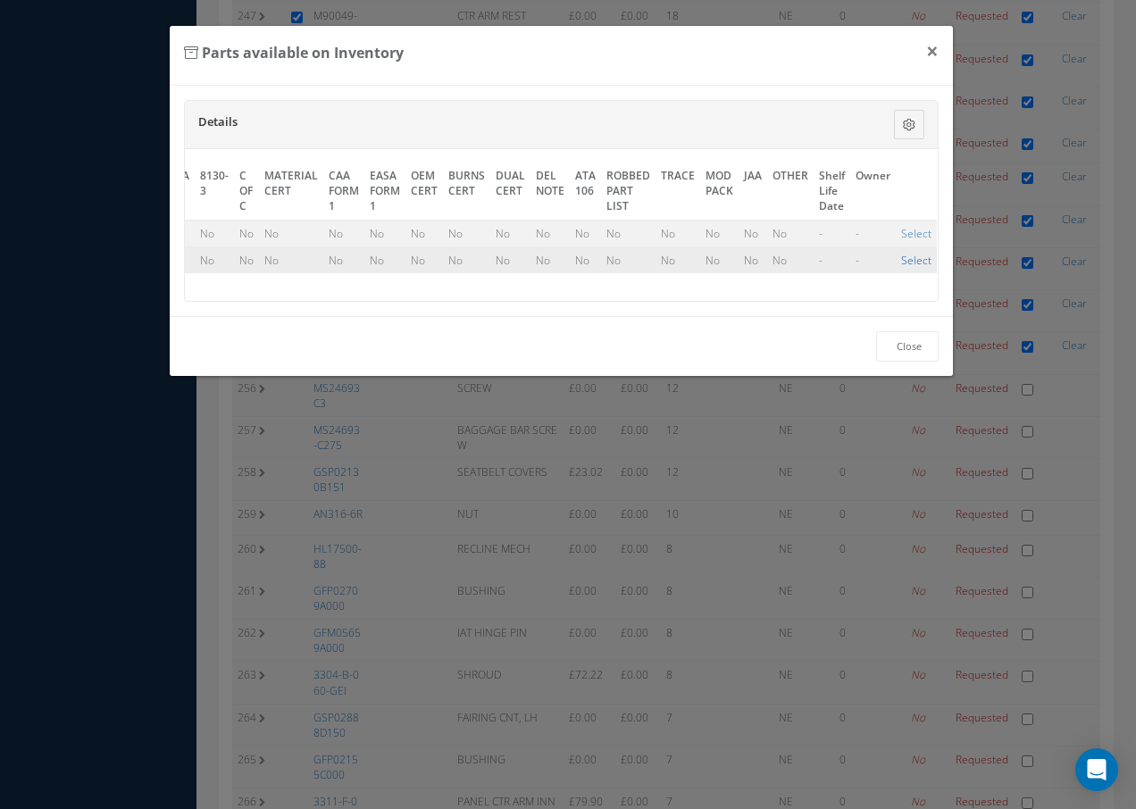
click at [901, 257] on link "Select" at bounding box center [916, 260] width 30 height 15
checkbox input "true"
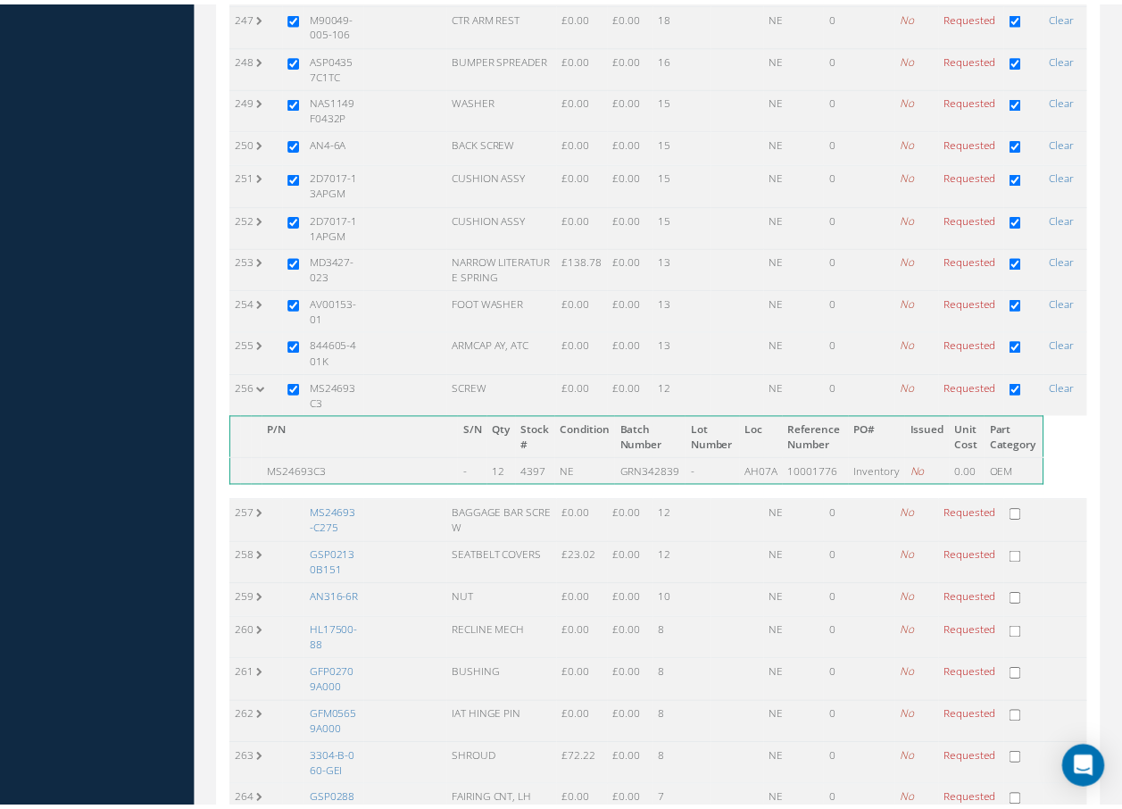
scroll to position [10983, 0]
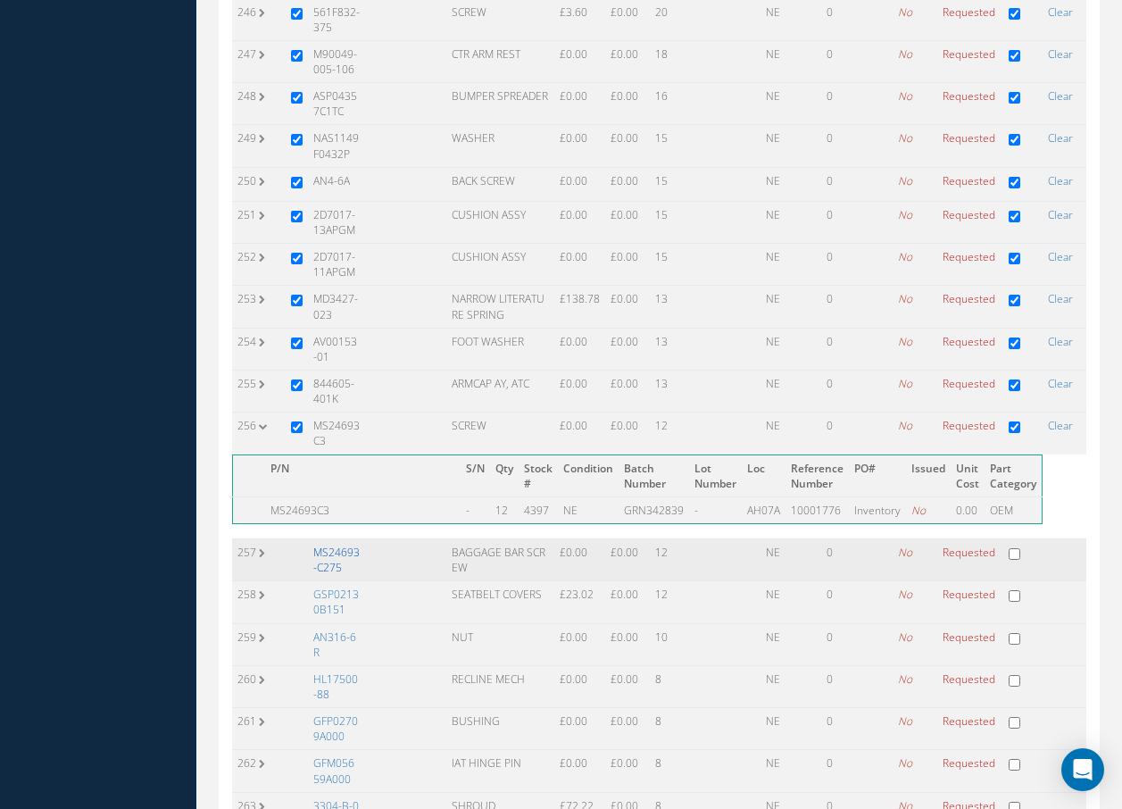
click at [341, 545] on link "MS24693-C275" at bounding box center [336, 560] width 46 height 30
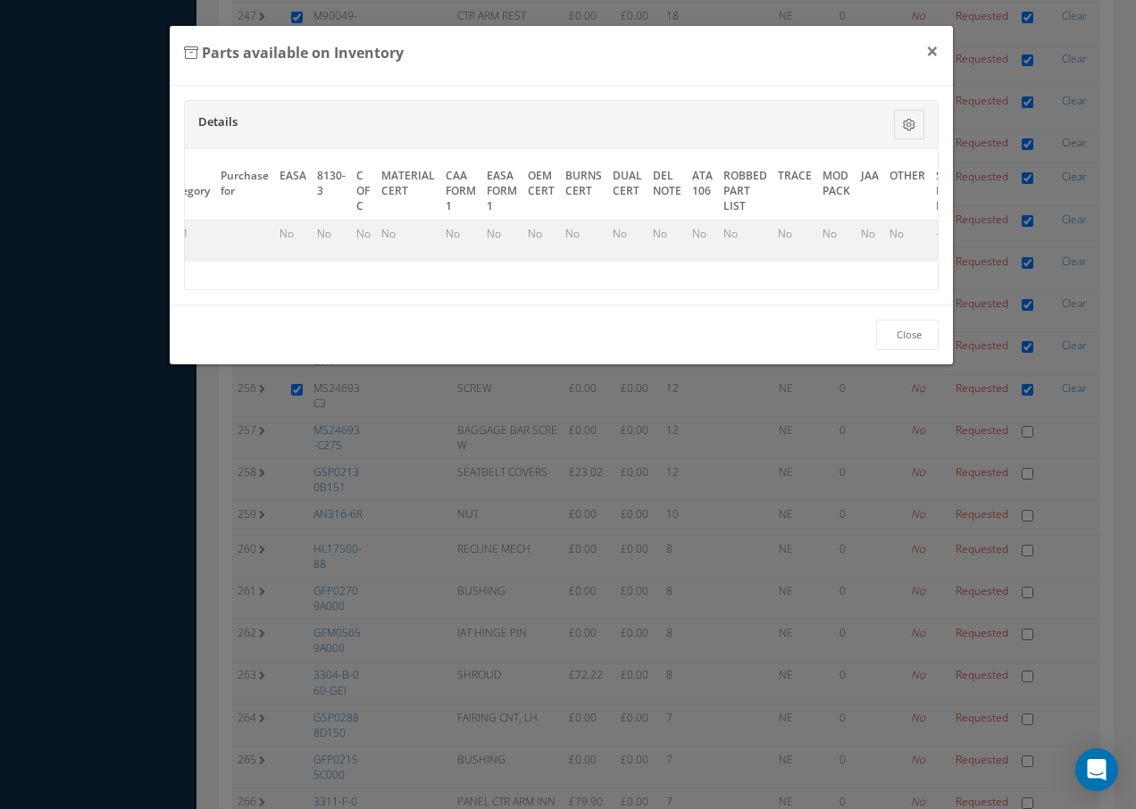
scroll to position [0, 826]
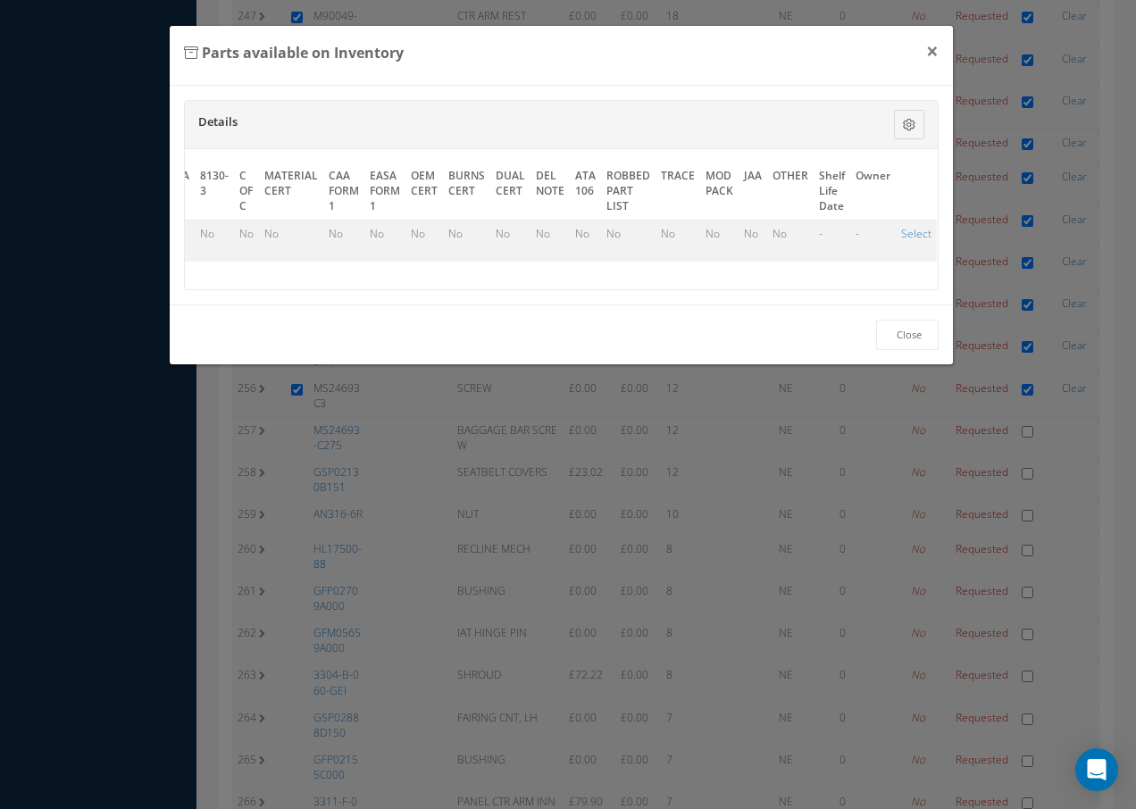
click at [895, 234] on td "Select" at bounding box center [915, 241] width 41 height 42
click at [909, 229] on link "Select" at bounding box center [916, 233] width 30 height 15
checkbox input "true"
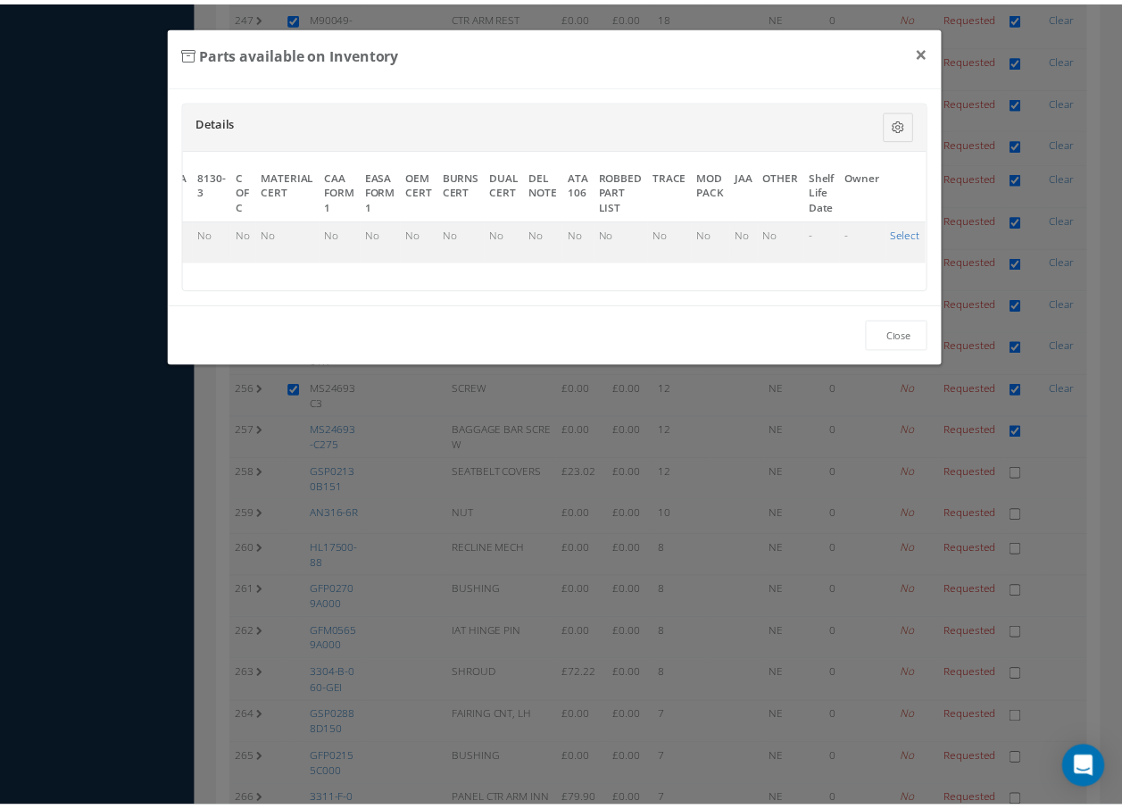
scroll to position [10983, 0]
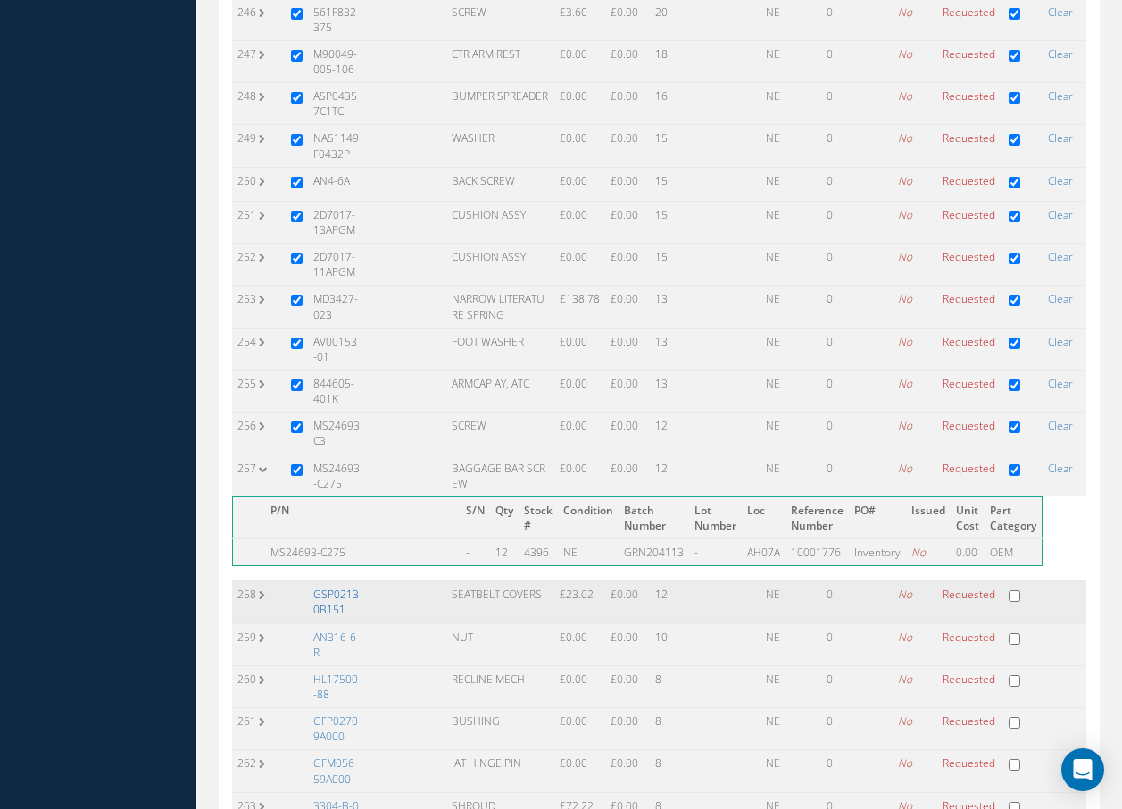
click at [337, 587] on link "GSP02130B151" at bounding box center [336, 602] width 46 height 30
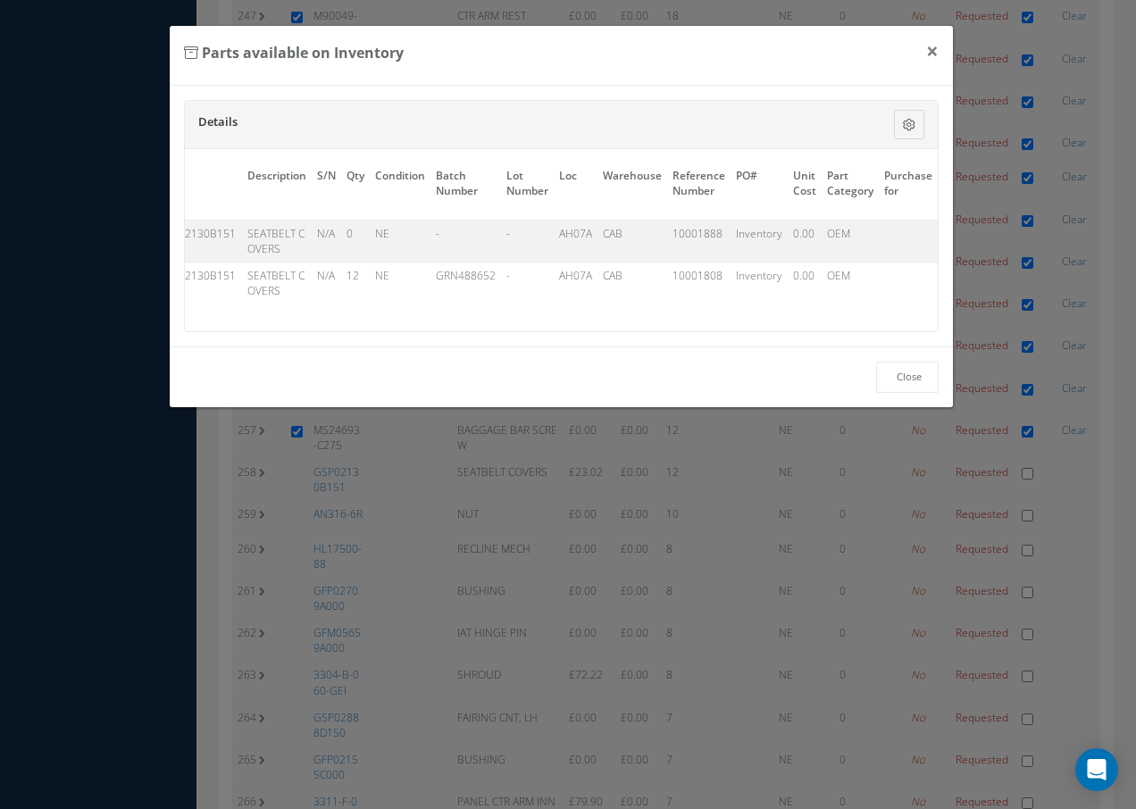
scroll to position [0, 826]
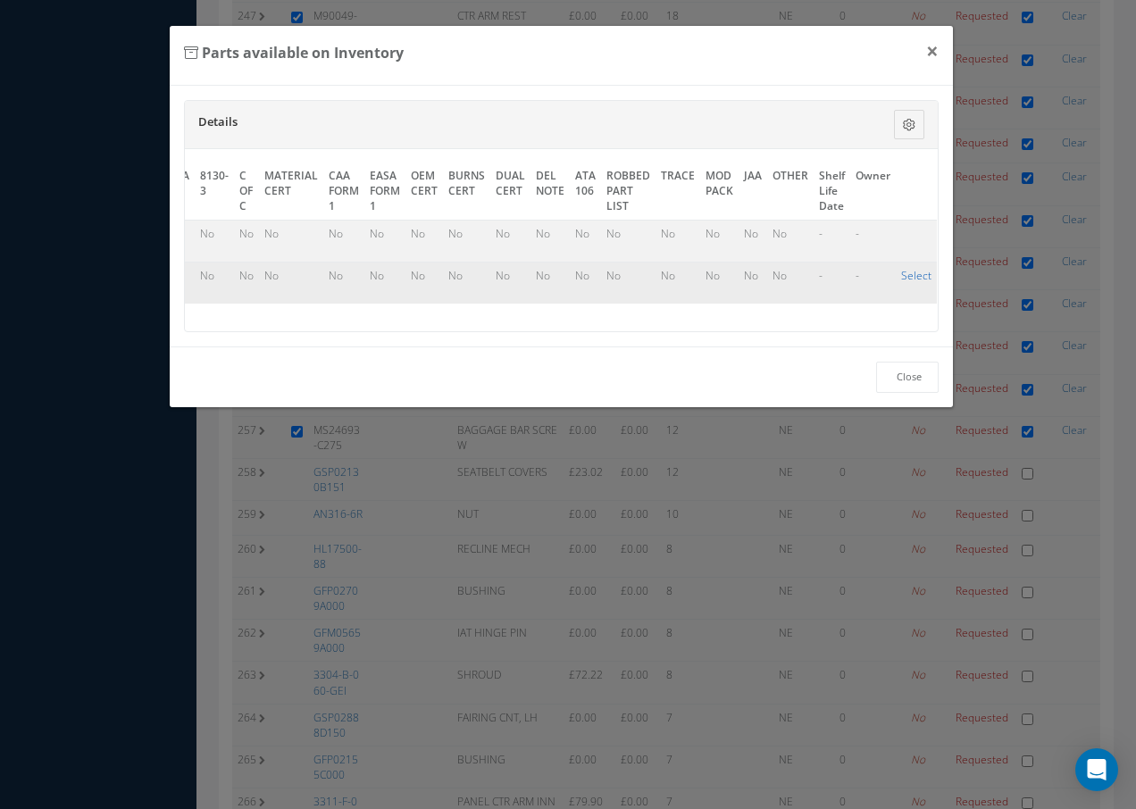
click at [911, 277] on link "Select" at bounding box center [916, 275] width 30 height 15
checkbox input "true"
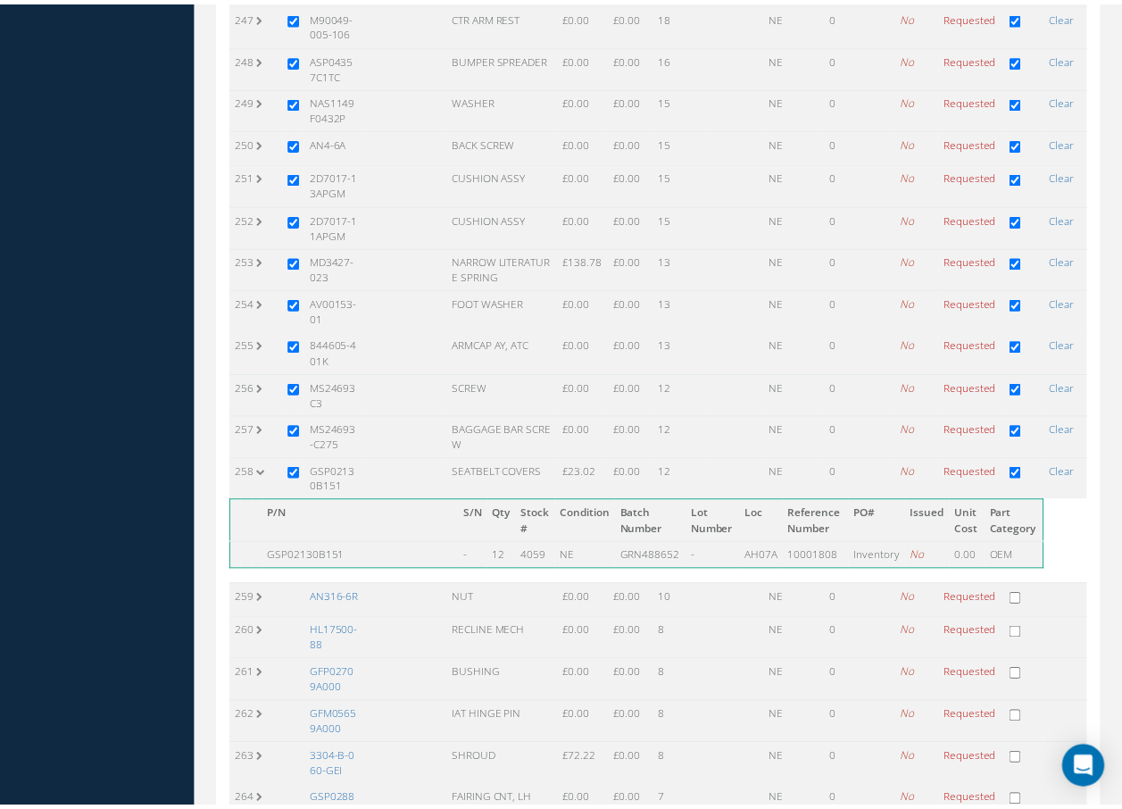
scroll to position [10983, 0]
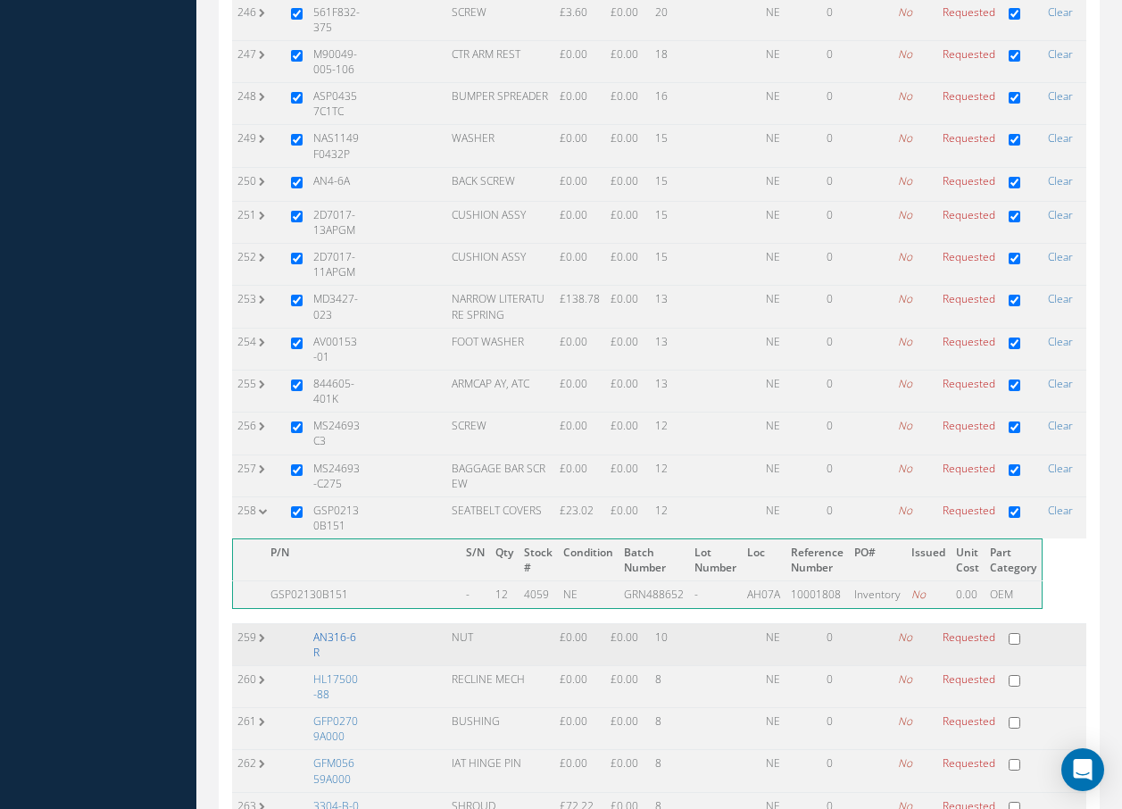
click at [329, 629] on link "AN316-6R" at bounding box center [334, 644] width 43 height 30
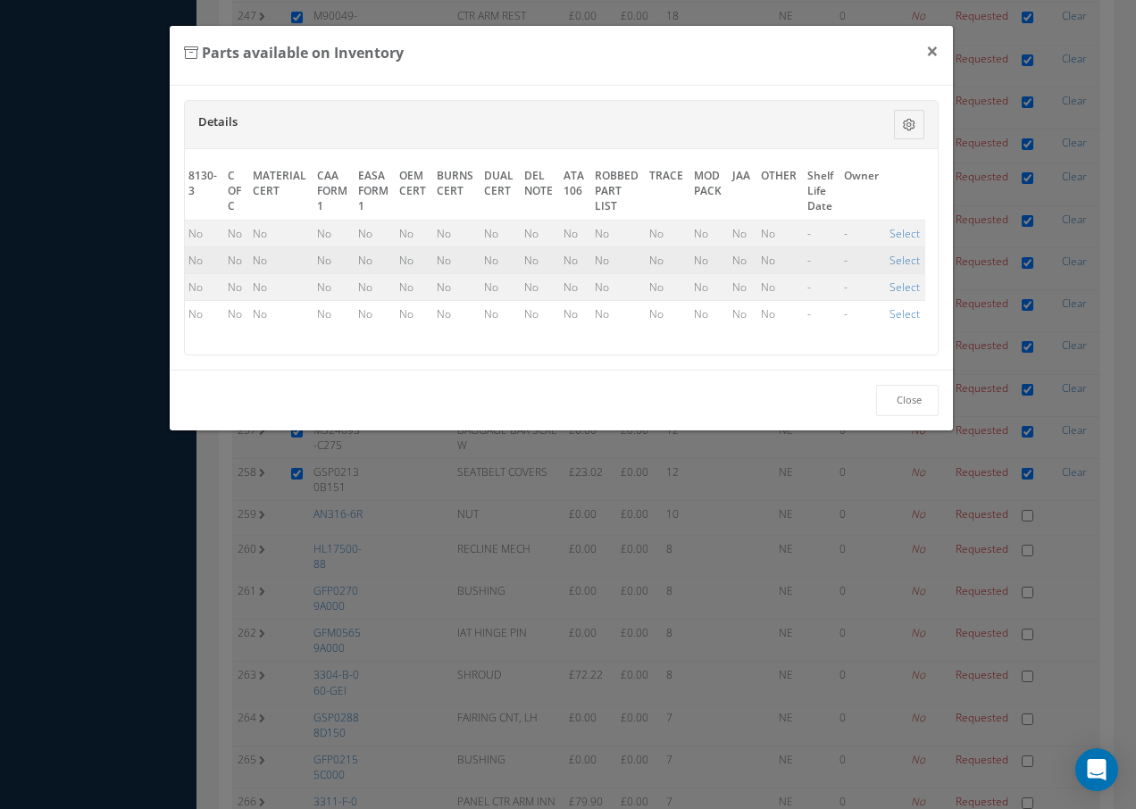
scroll to position [0, 810]
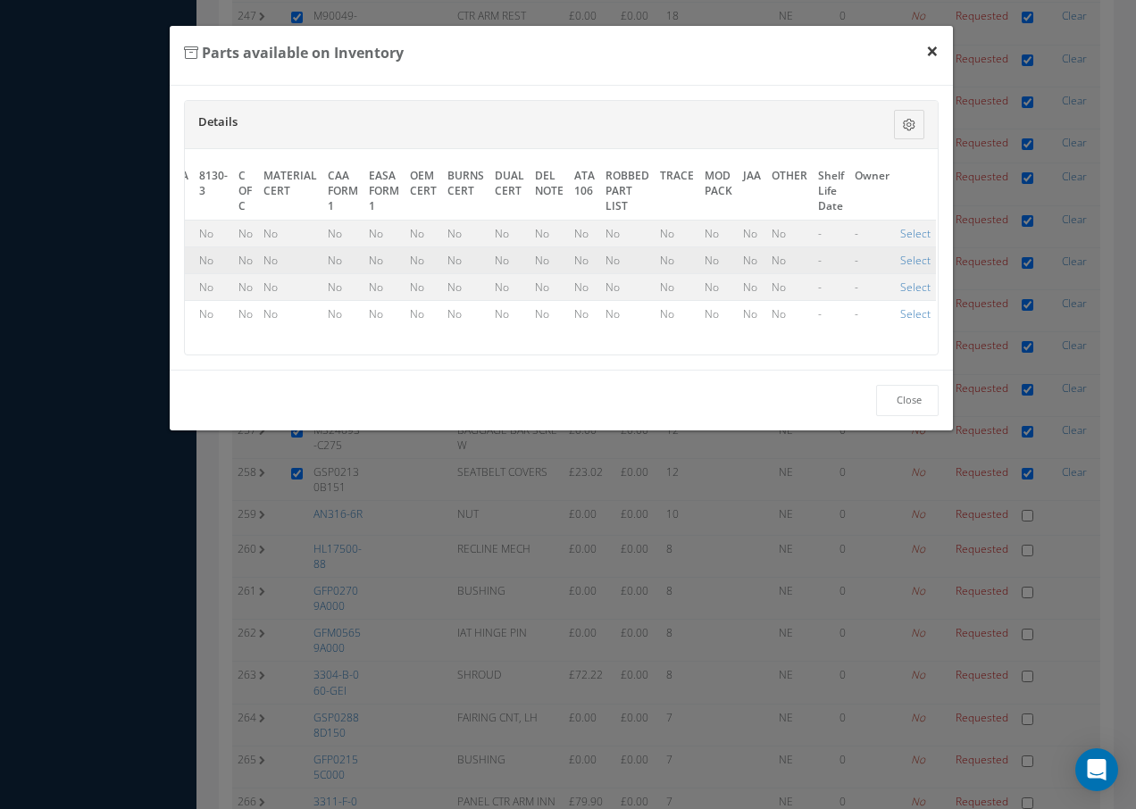
click at [935, 54] on button "×" at bounding box center [931, 51] width 41 height 50
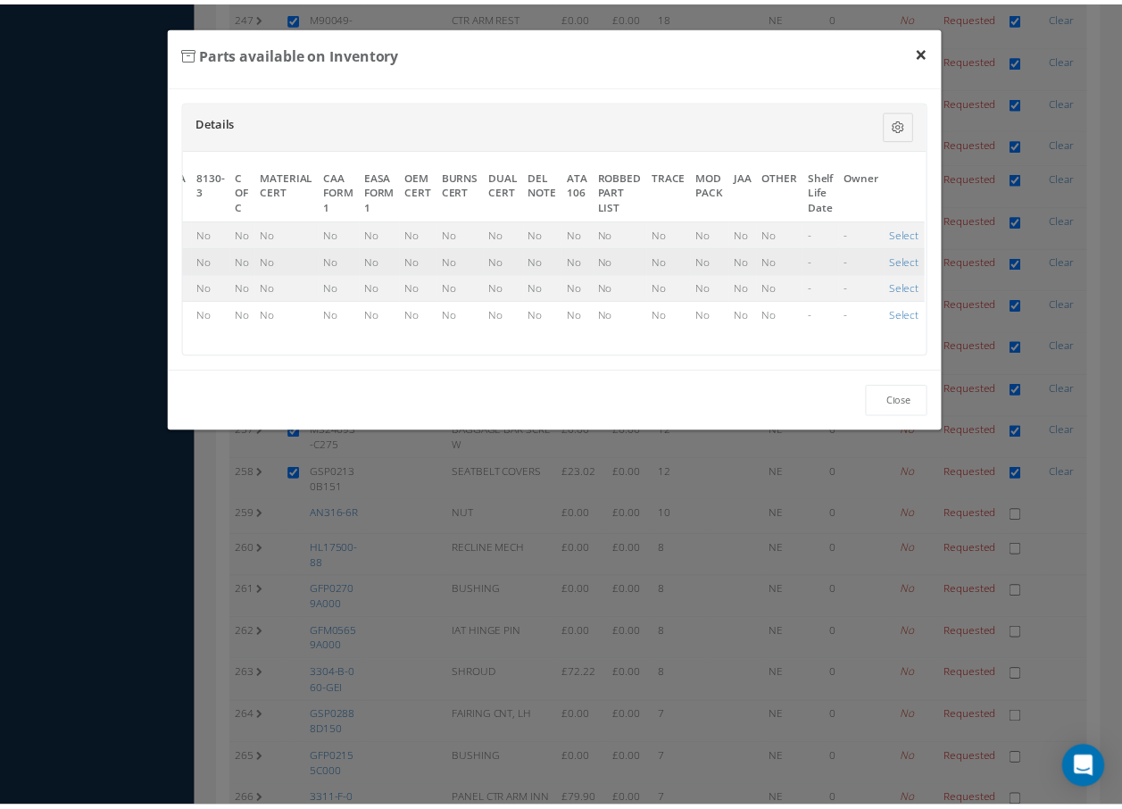
scroll to position [10983, 0]
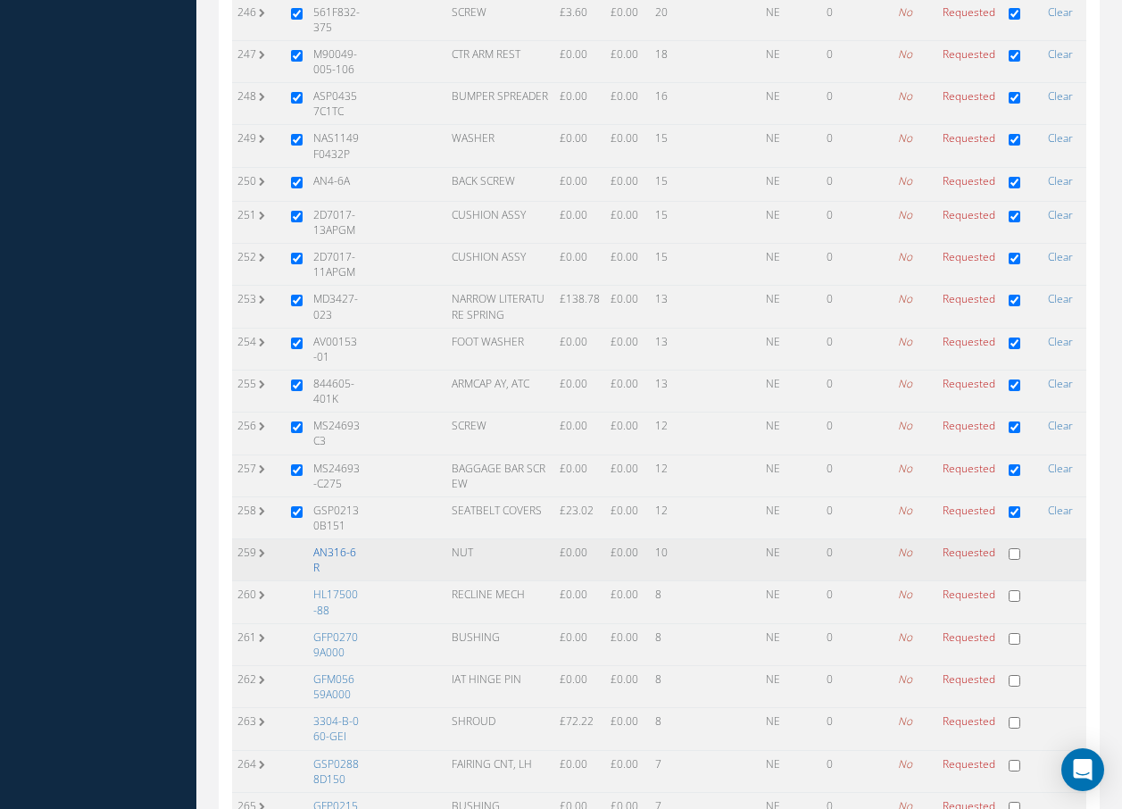
click at [329, 545] on link "AN316-6R" at bounding box center [334, 560] width 43 height 30
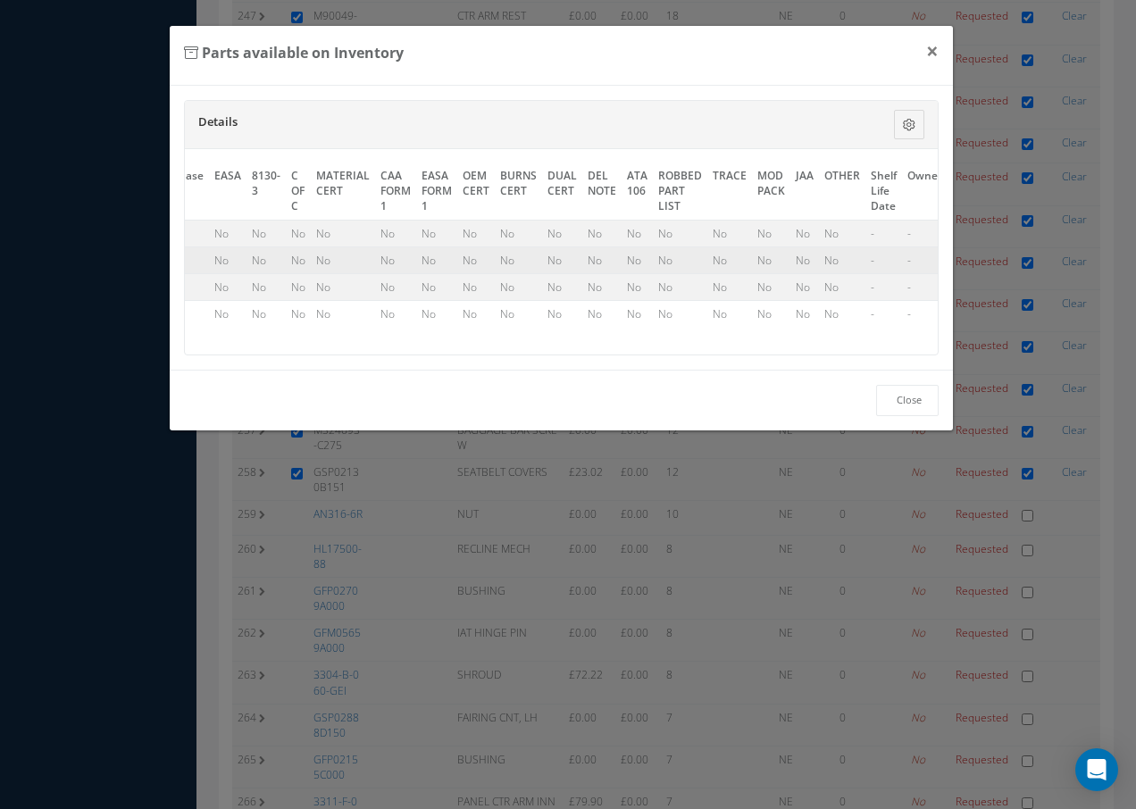
scroll to position [0, 810]
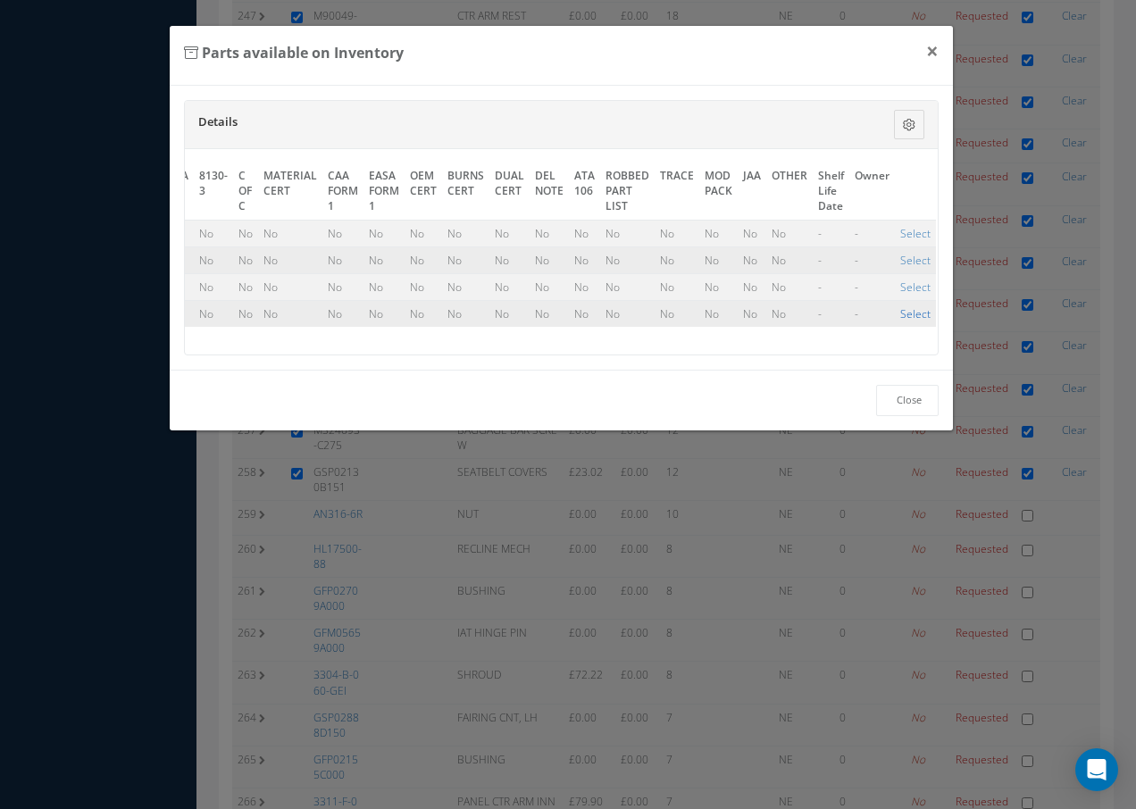
click at [900, 311] on link "Select" at bounding box center [915, 313] width 30 height 15
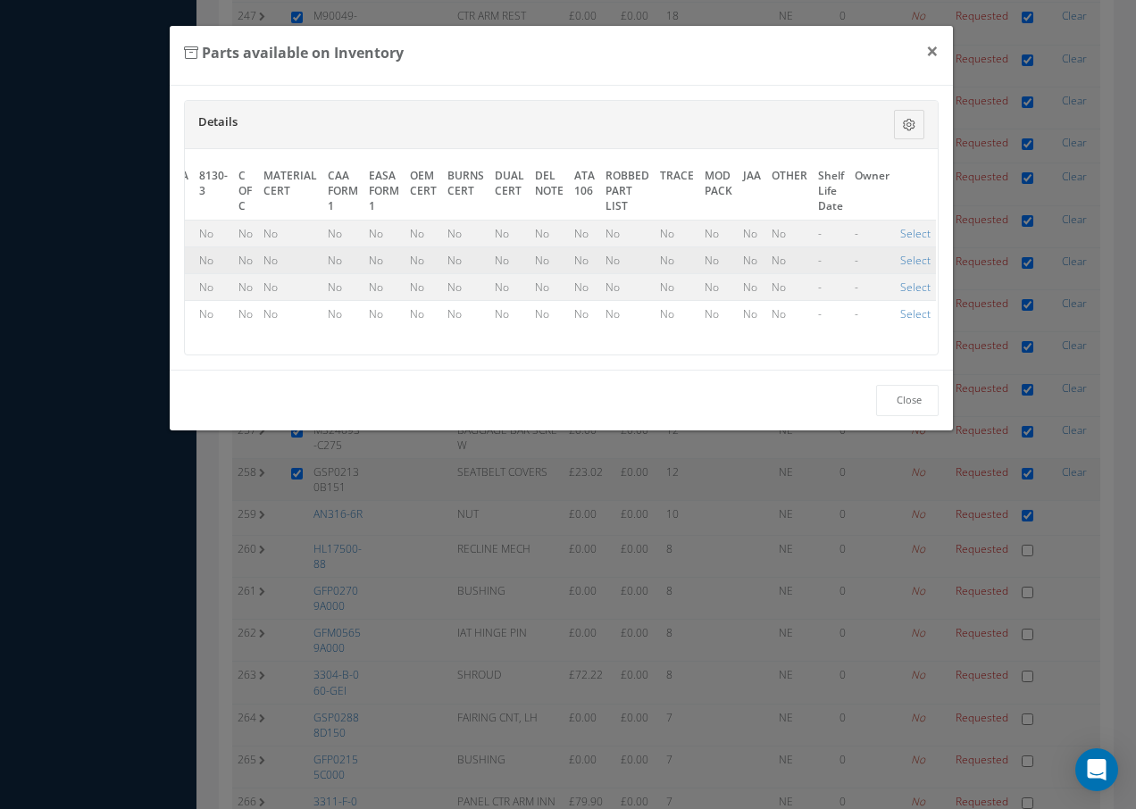
checkbox input "true"
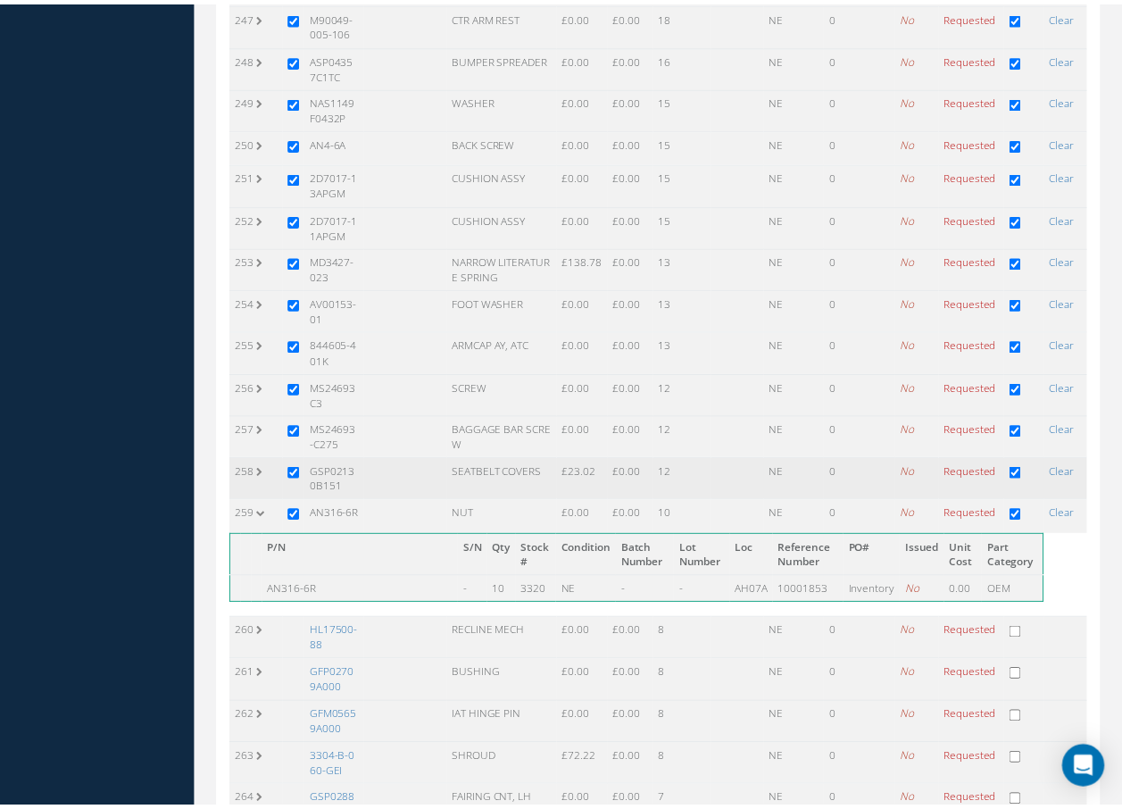
scroll to position [10983, 0]
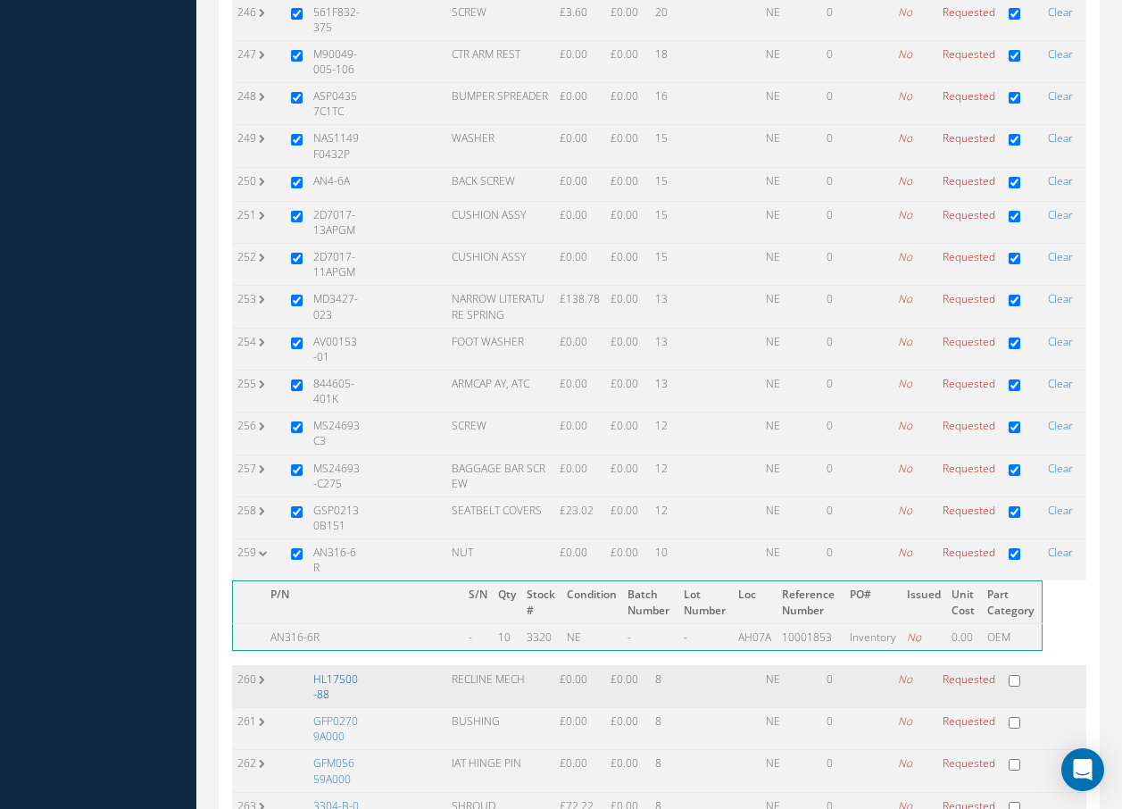
click at [325, 671] on link "HL17500-88" at bounding box center [335, 686] width 45 height 30
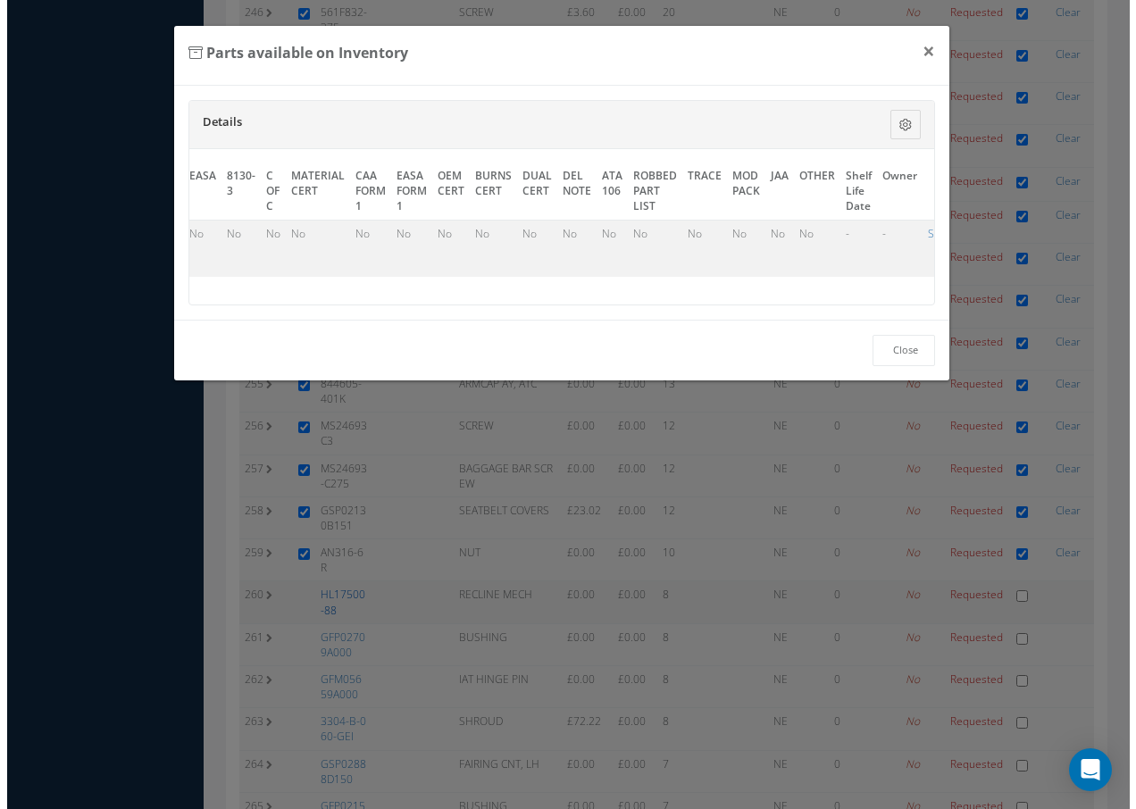
scroll to position [10759, 0]
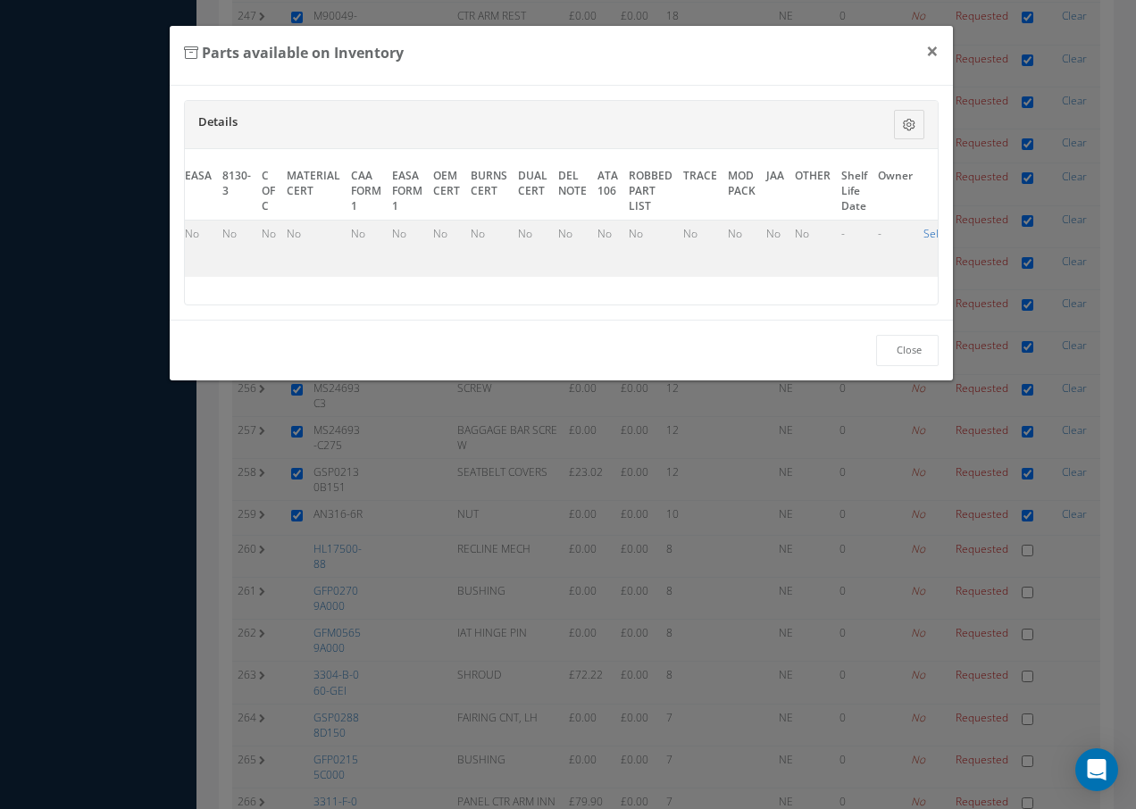
click at [923, 239] on link "Select" at bounding box center [938, 233] width 30 height 15
checkbox input "true"
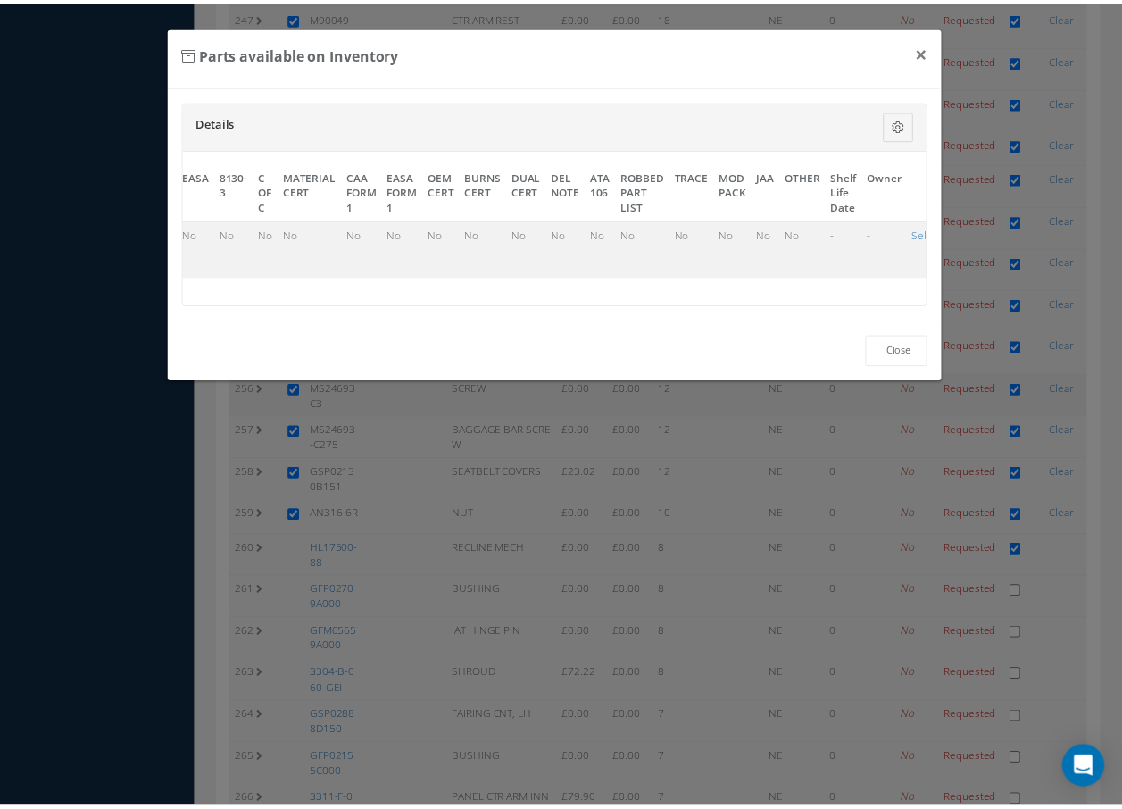
scroll to position [10983, 0]
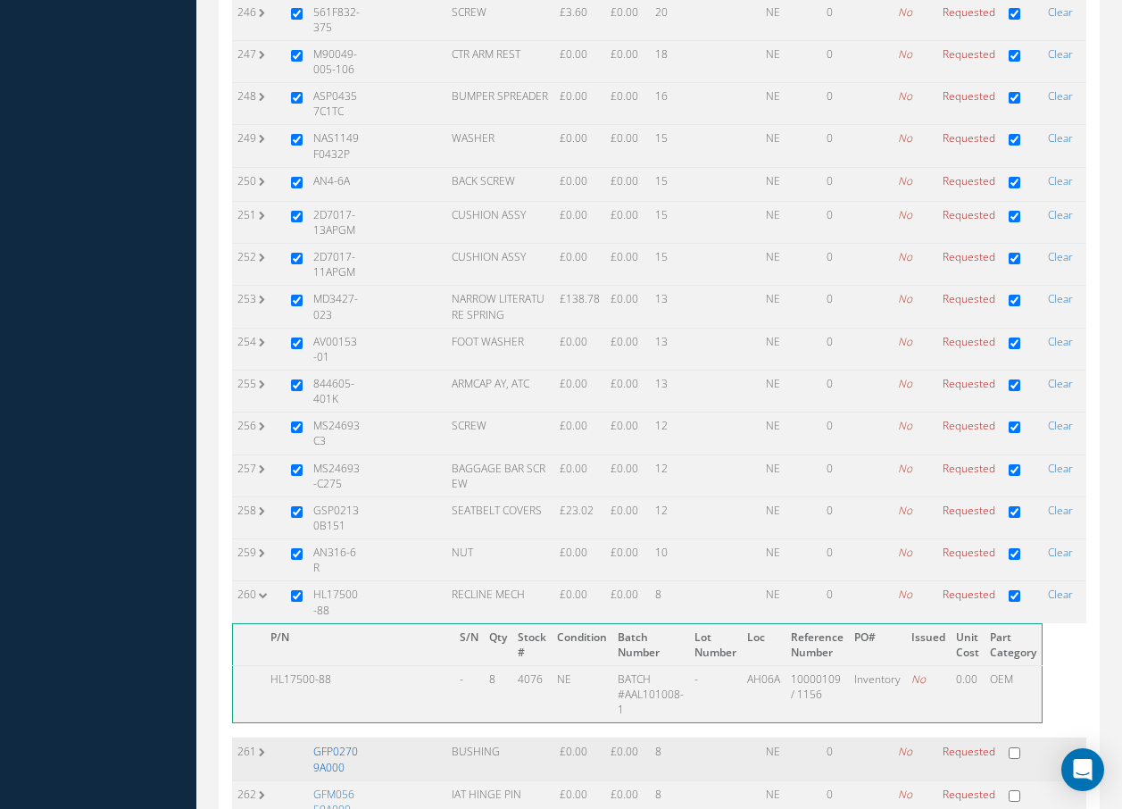
click at [339, 744] on link "GFP02709A000" at bounding box center [335, 759] width 45 height 30
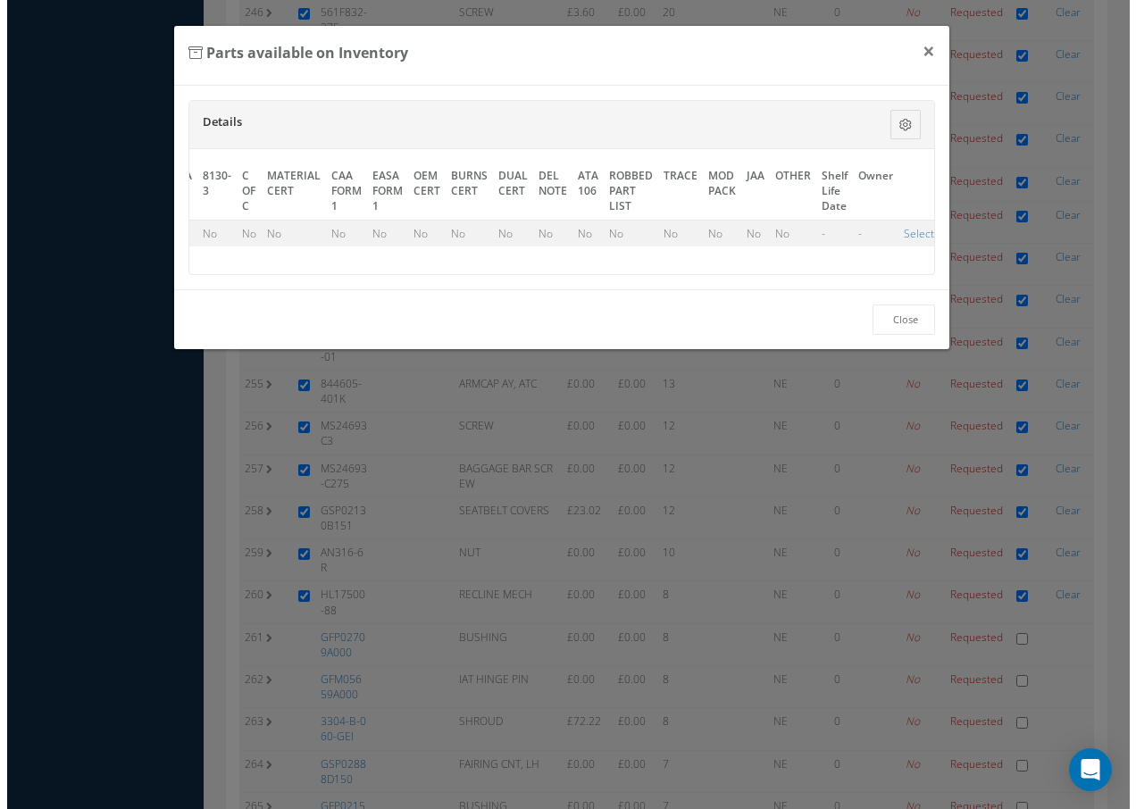
scroll to position [10759, 0]
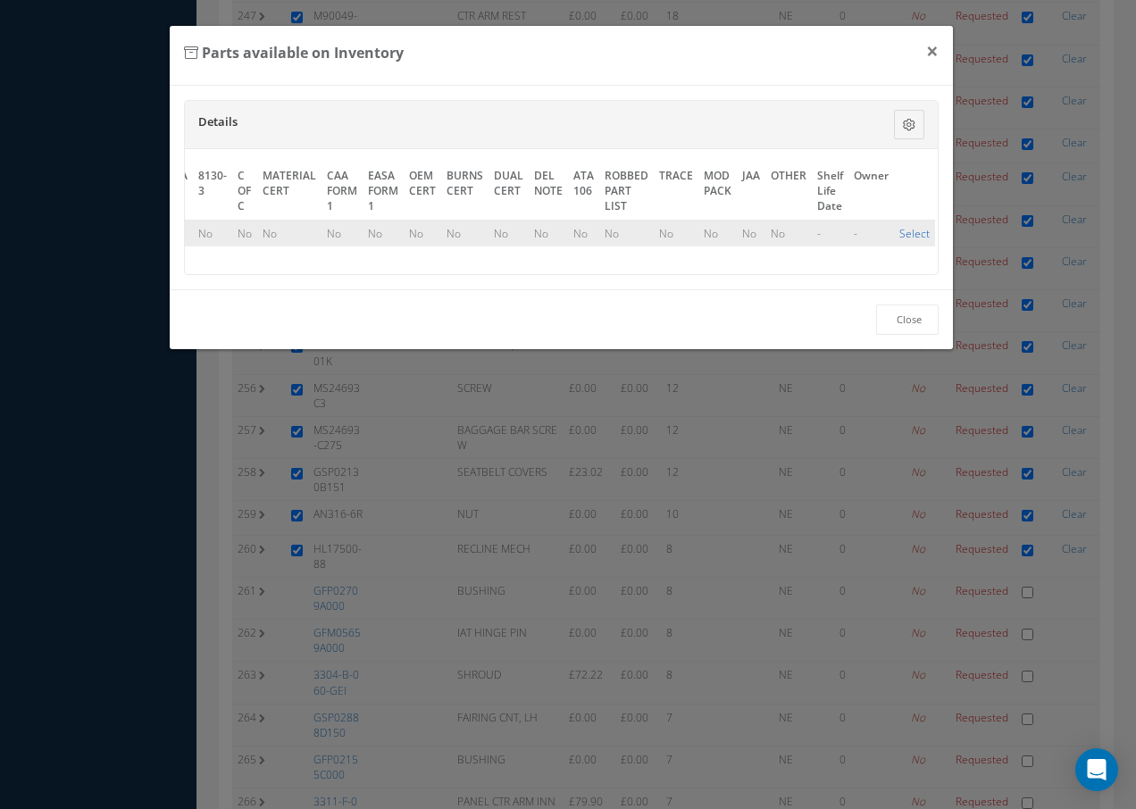
click at [911, 231] on link "Select" at bounding box center [914, 233] width 30 height 15
checkbox input "true"
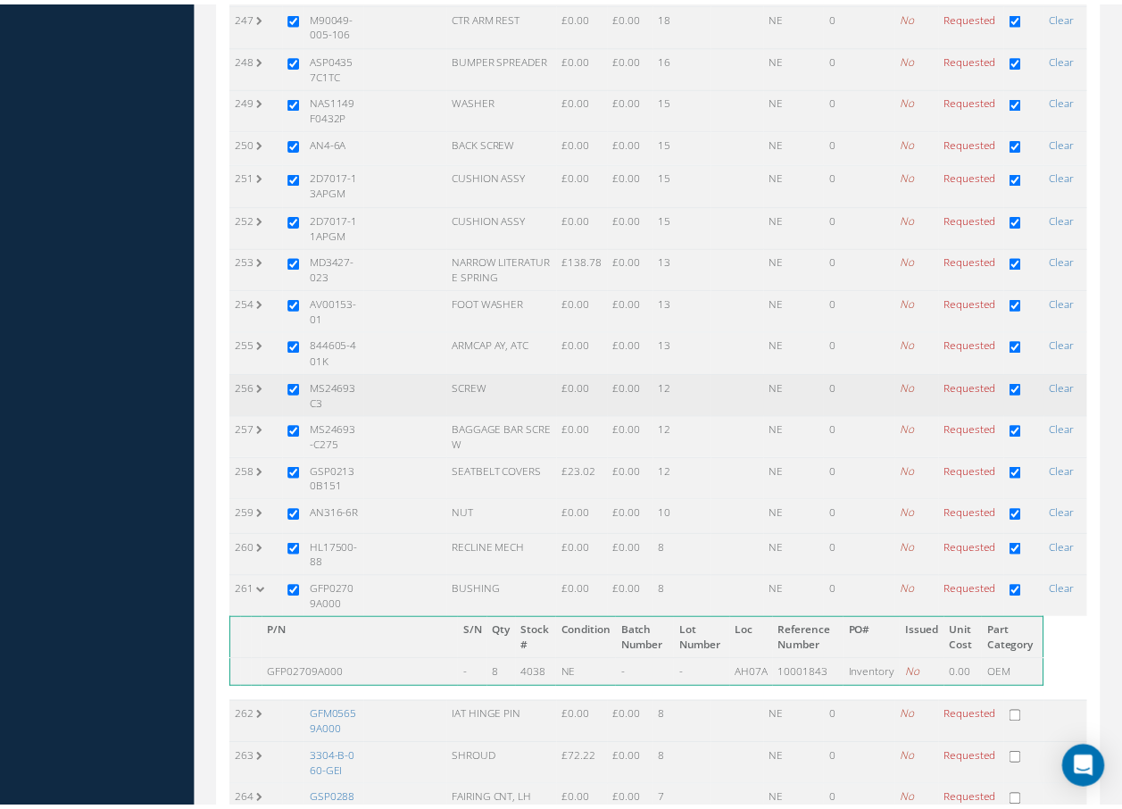
scroll to position [10983, 0]
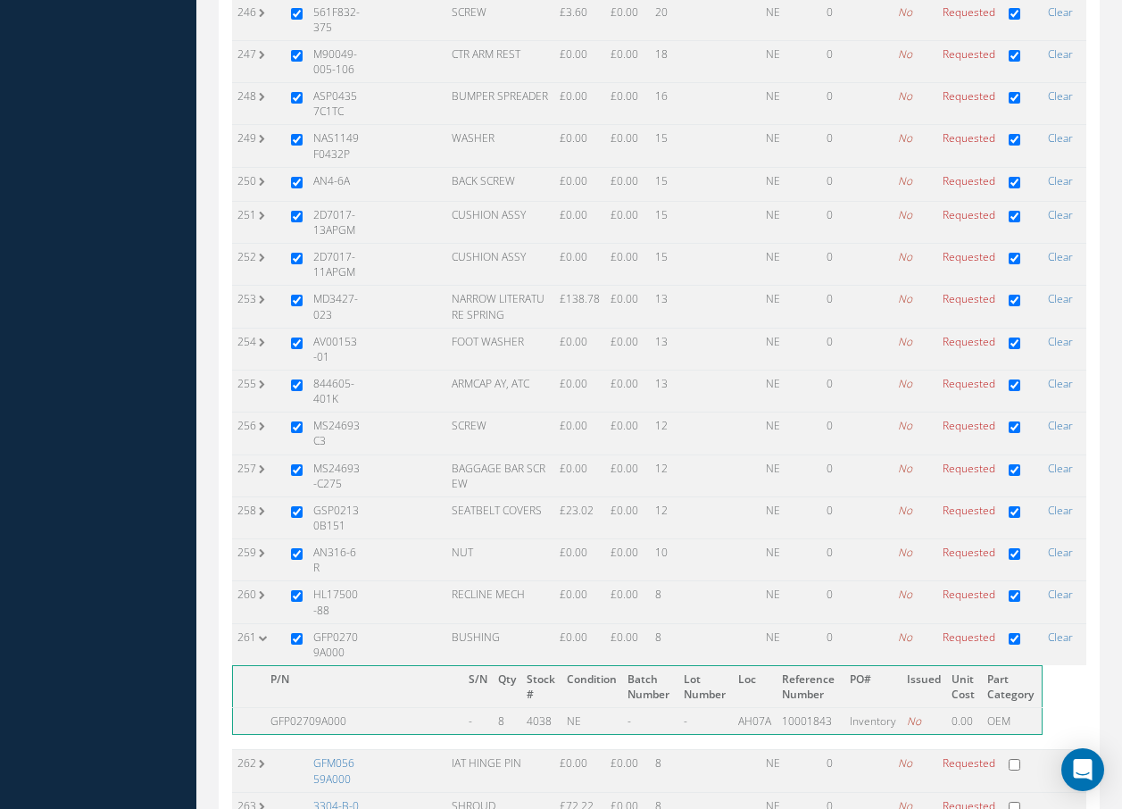
click at [333, 755] on link "GFM05659A000" at bounding box center [333, 770] width 41 height 30
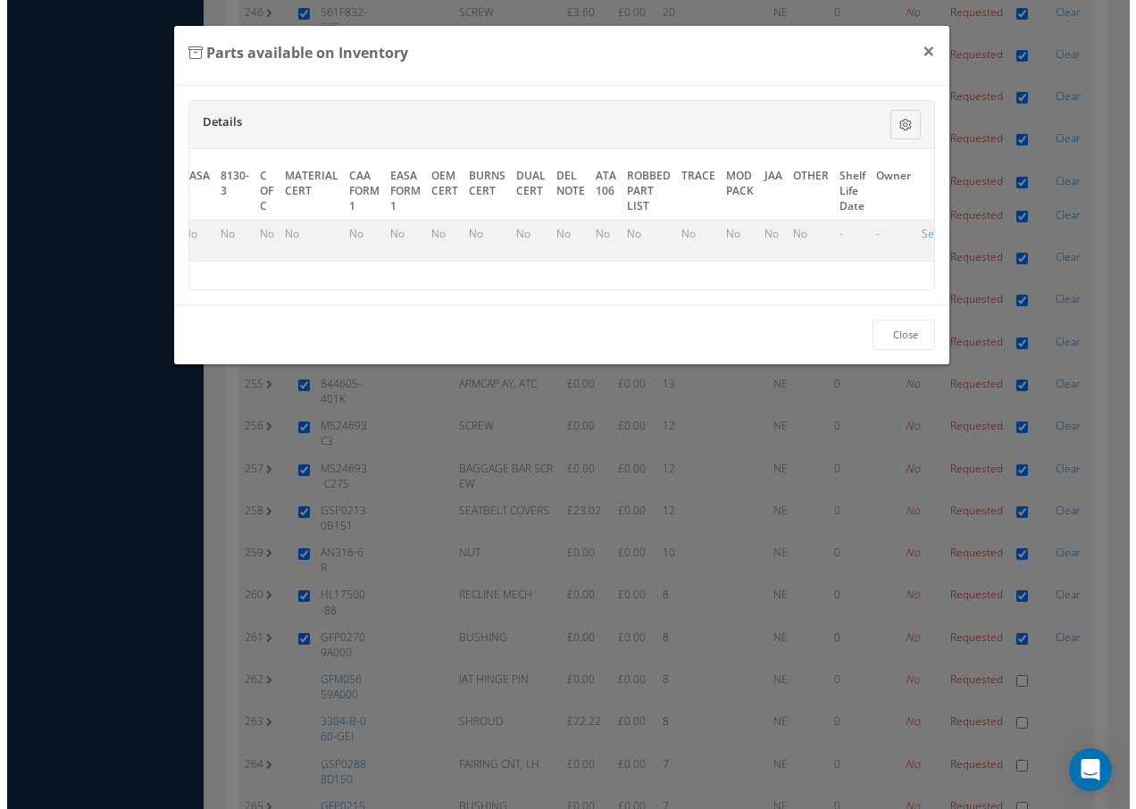
scroll to position [10759, 0]
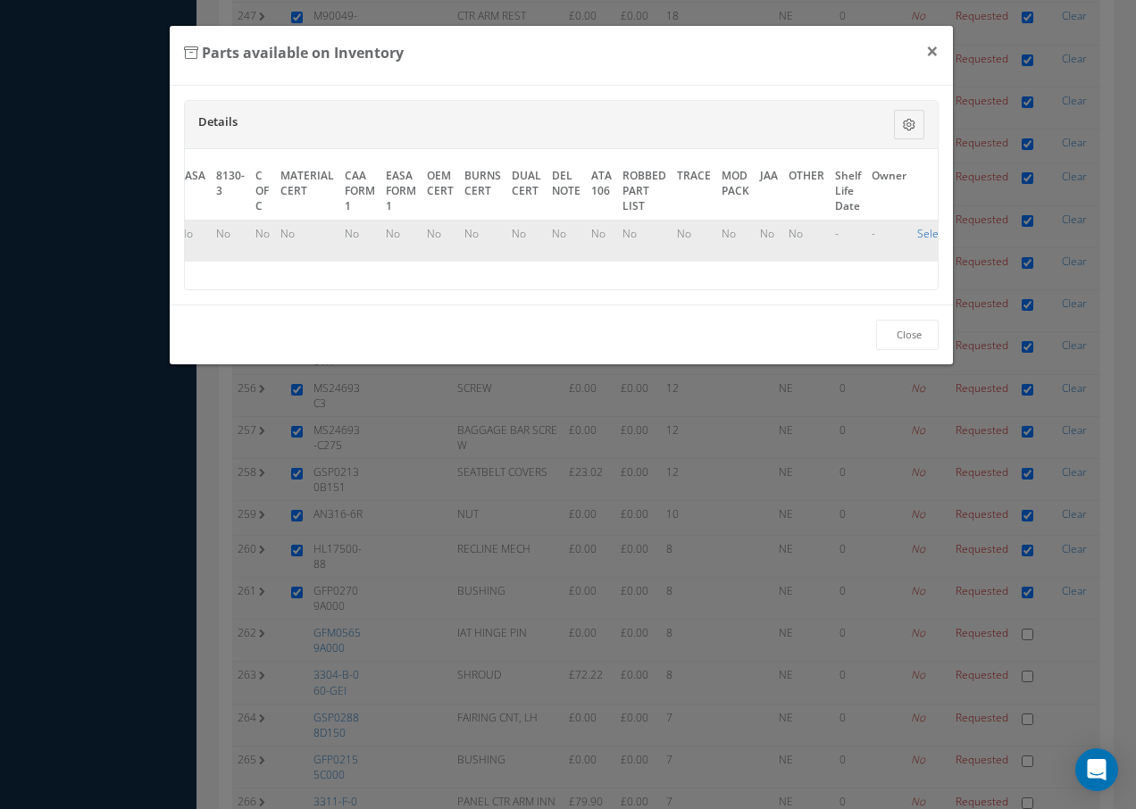
click at [933, 232] on link "Select" at bounding box center [932, 233] width 30 height 15
checkbox input "true"
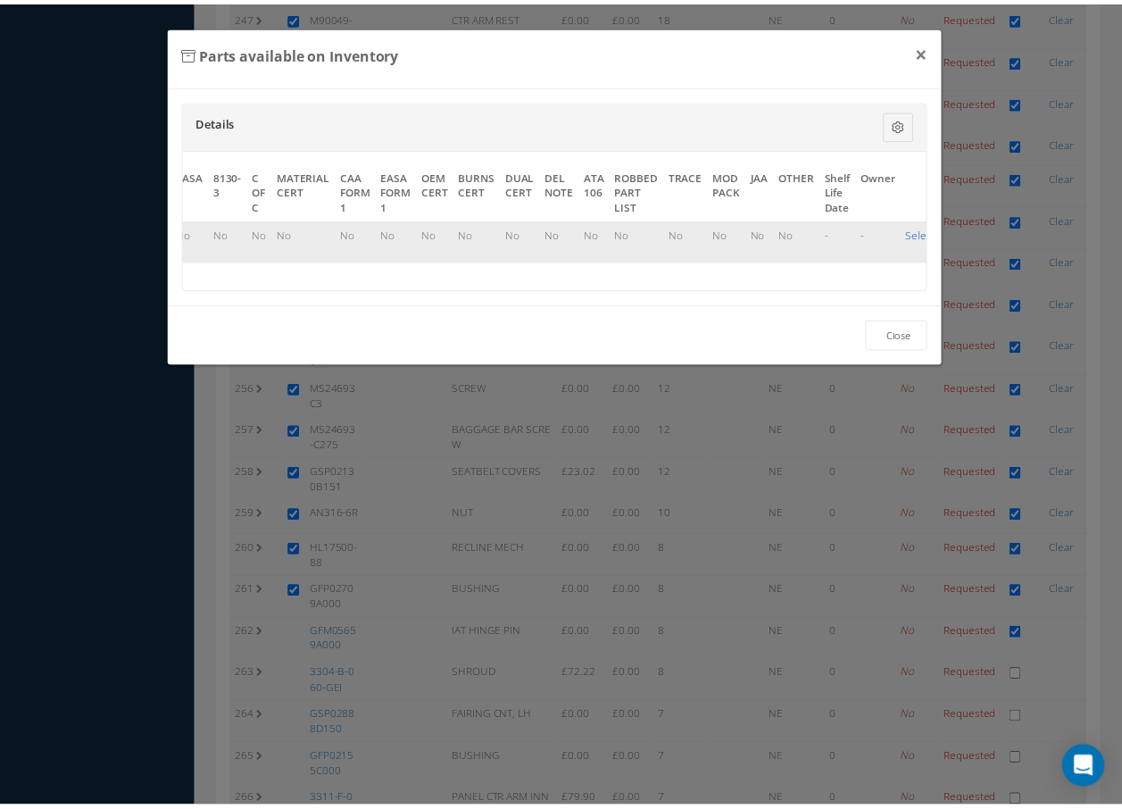
scroll to position [10983, 0]
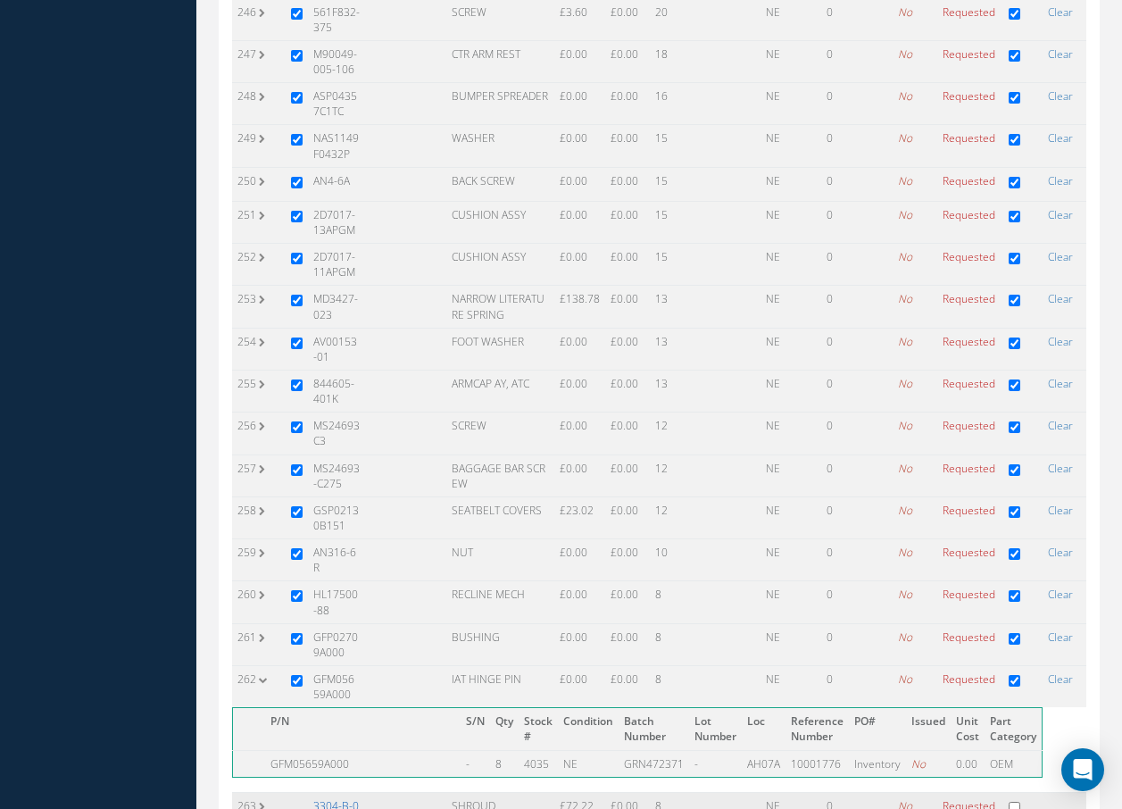
click at [331, 798] on link "3304-B-060-GEI" at bounding box center [336, 813] width 46 height 30
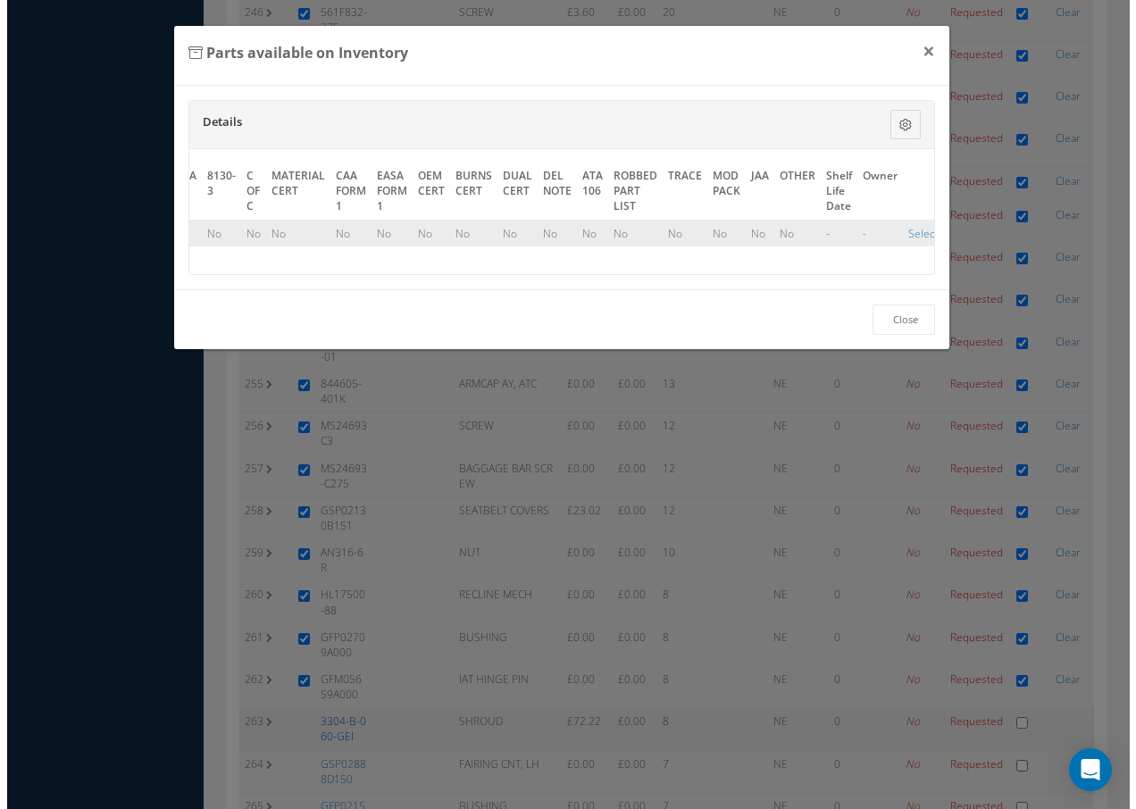
scroll to position [10759, 0]
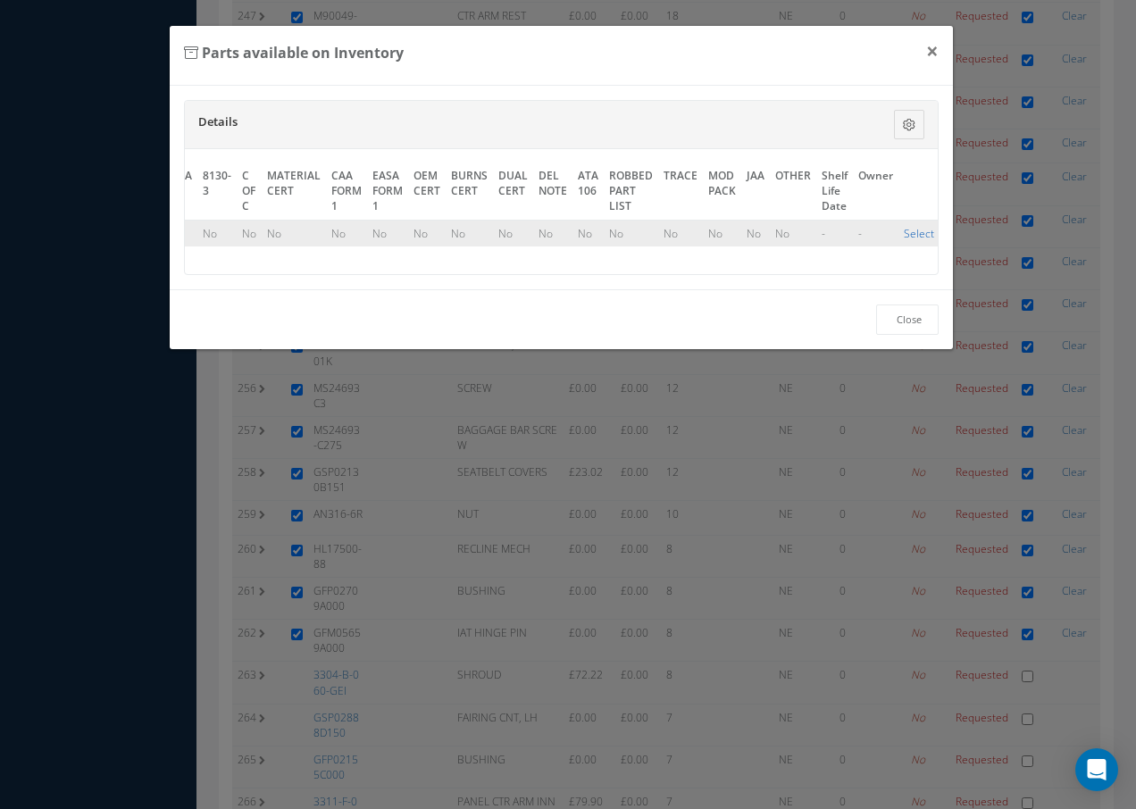
click at [911, 237] on link "Select" at bounding box center [918, 233] width 30 height 15
checkbox input "true"
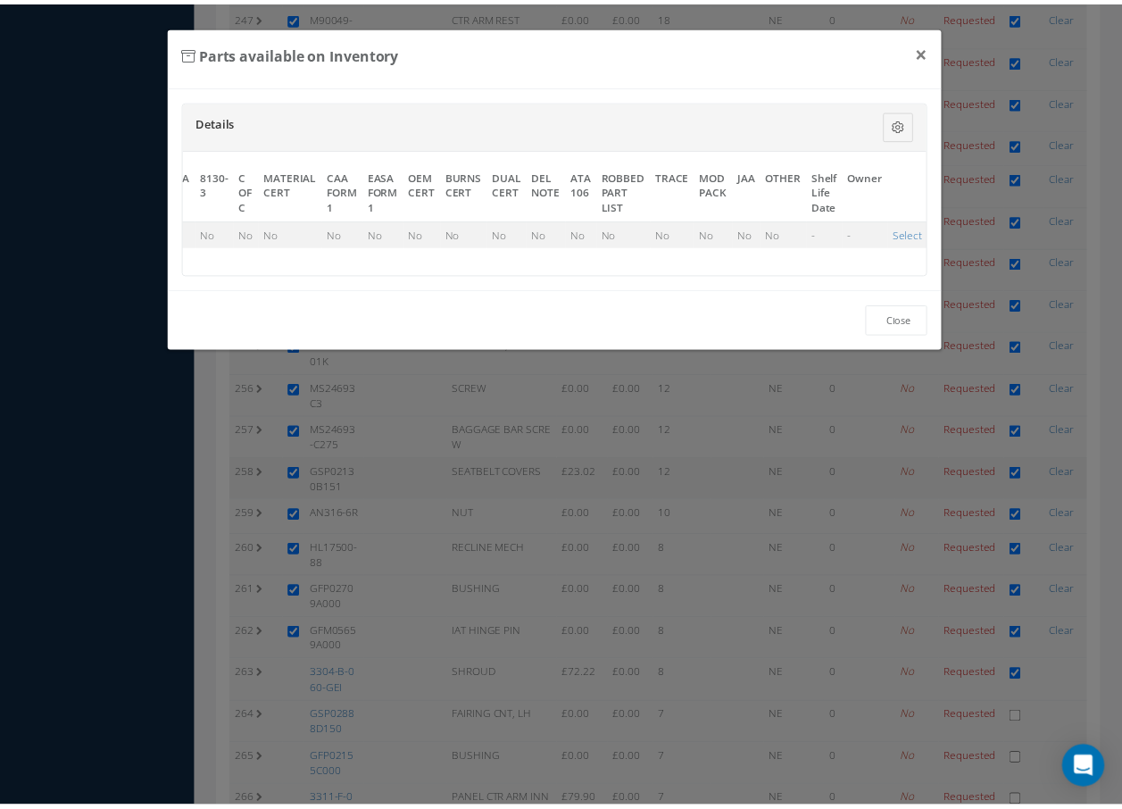
scroll to position [10983, 0]
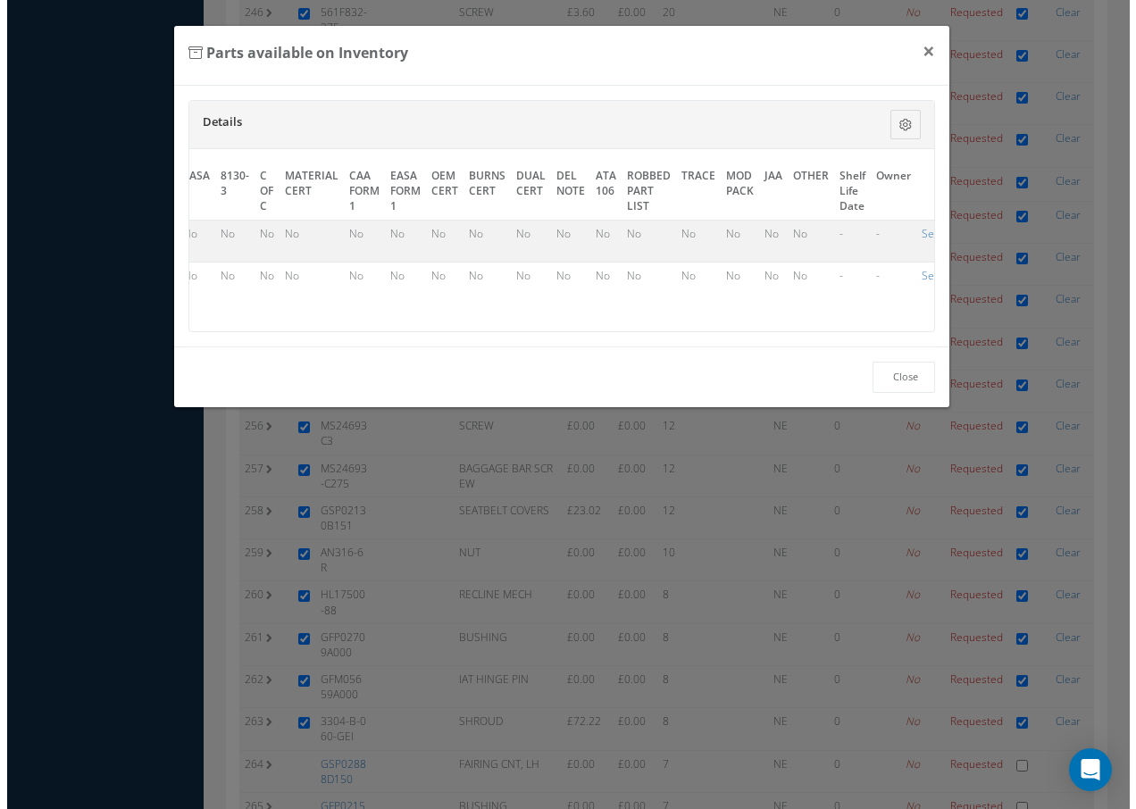
scroll to position [10759, 0]
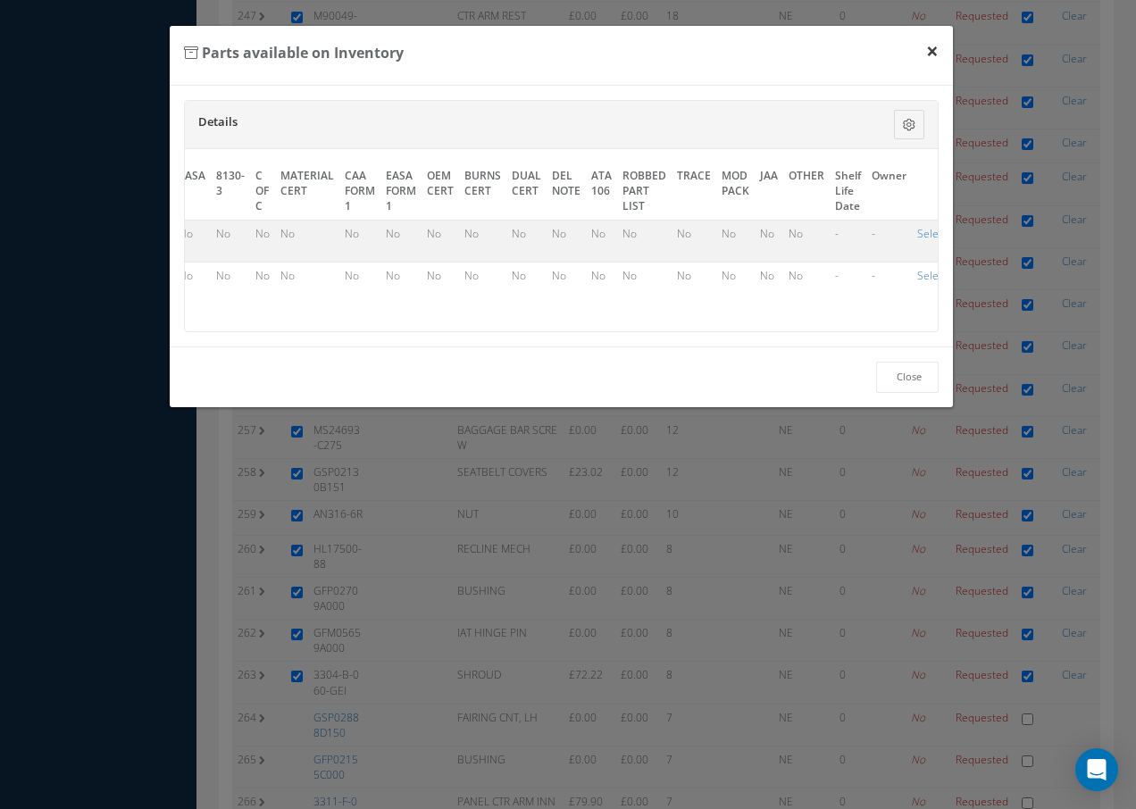
click at [936, 51] on button "×" at bounding box center [931, 51] width 41 height 50
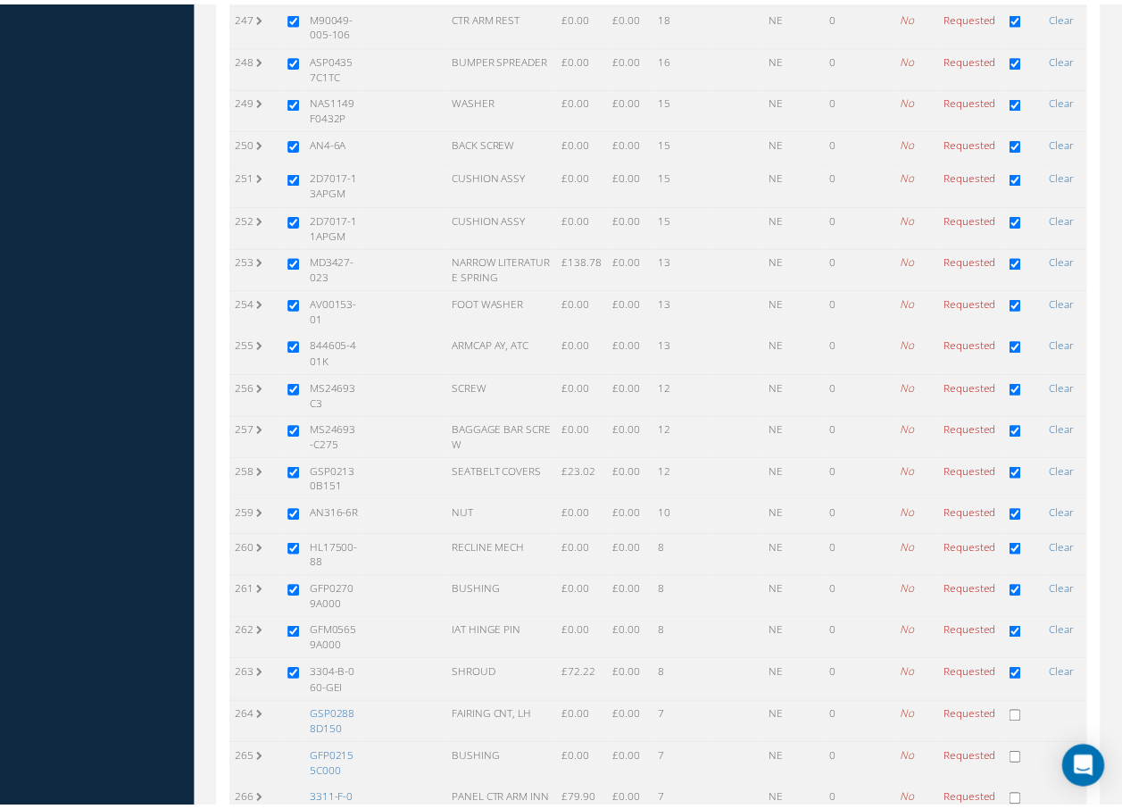
scroll to position [10983, 0]
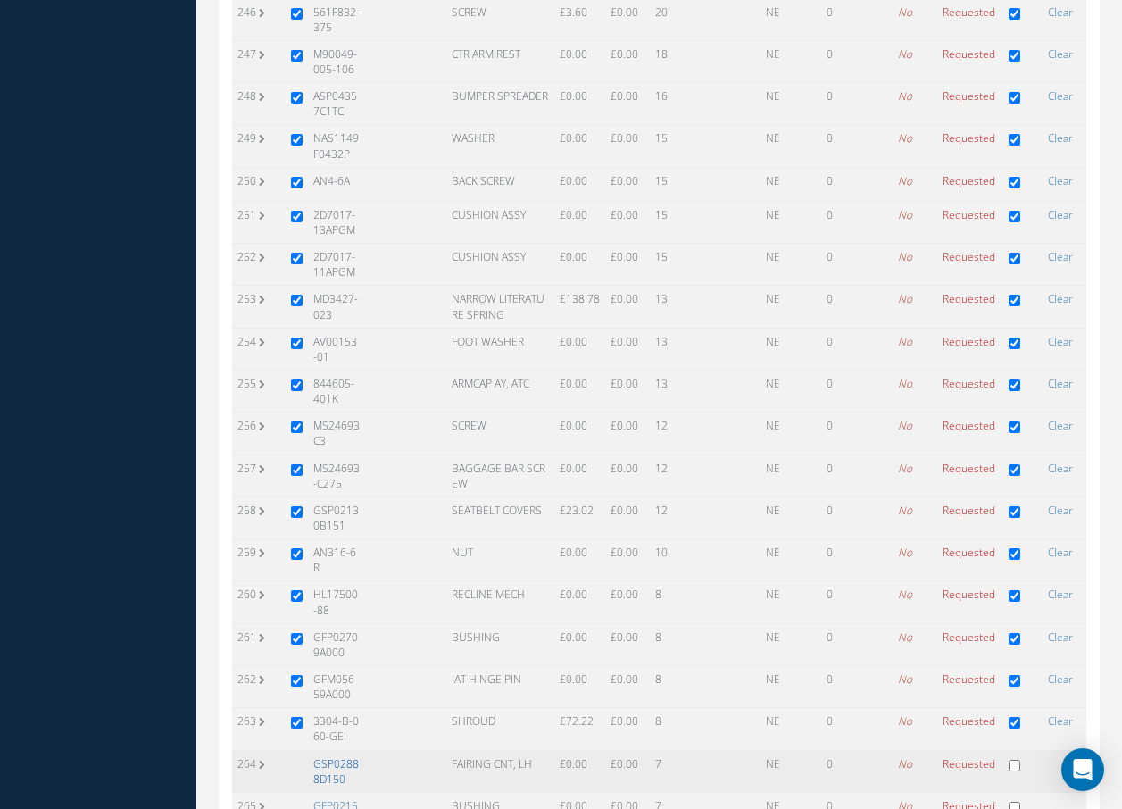
click at [330, 756] on link "GSP02888D150" at bounding box center [336, 771] width 46 height 30
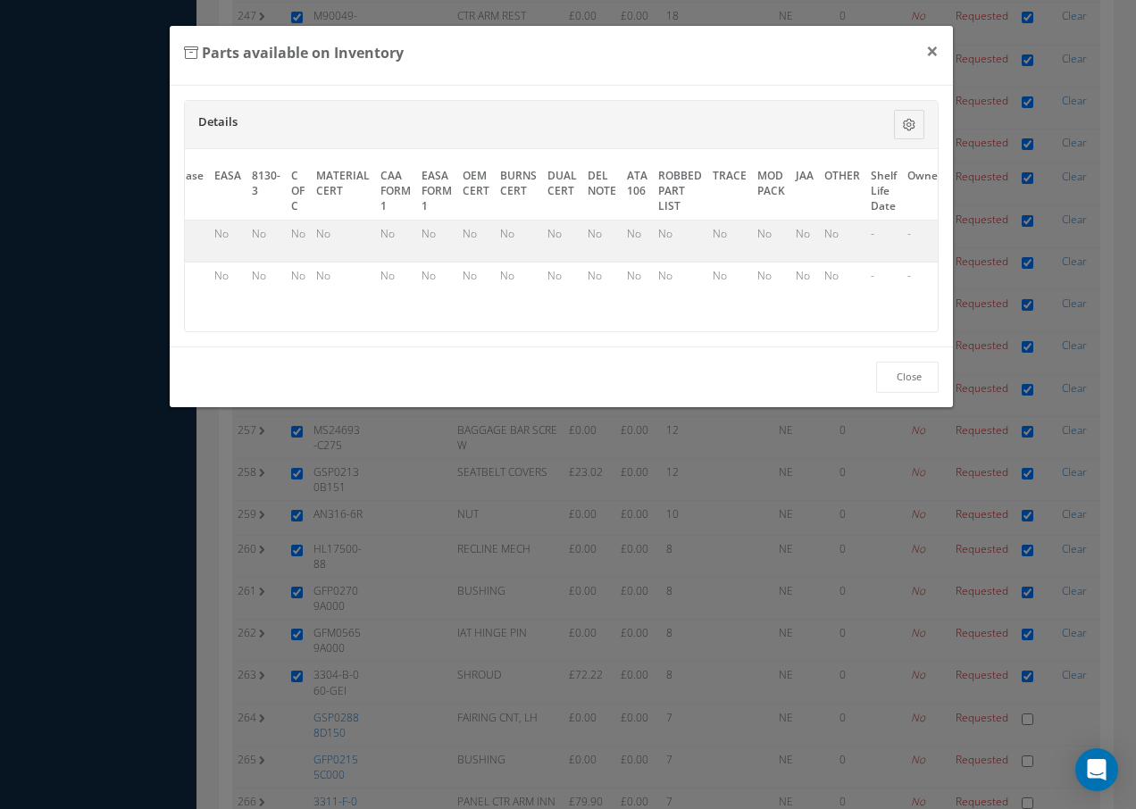
scroll to position [0, 826]
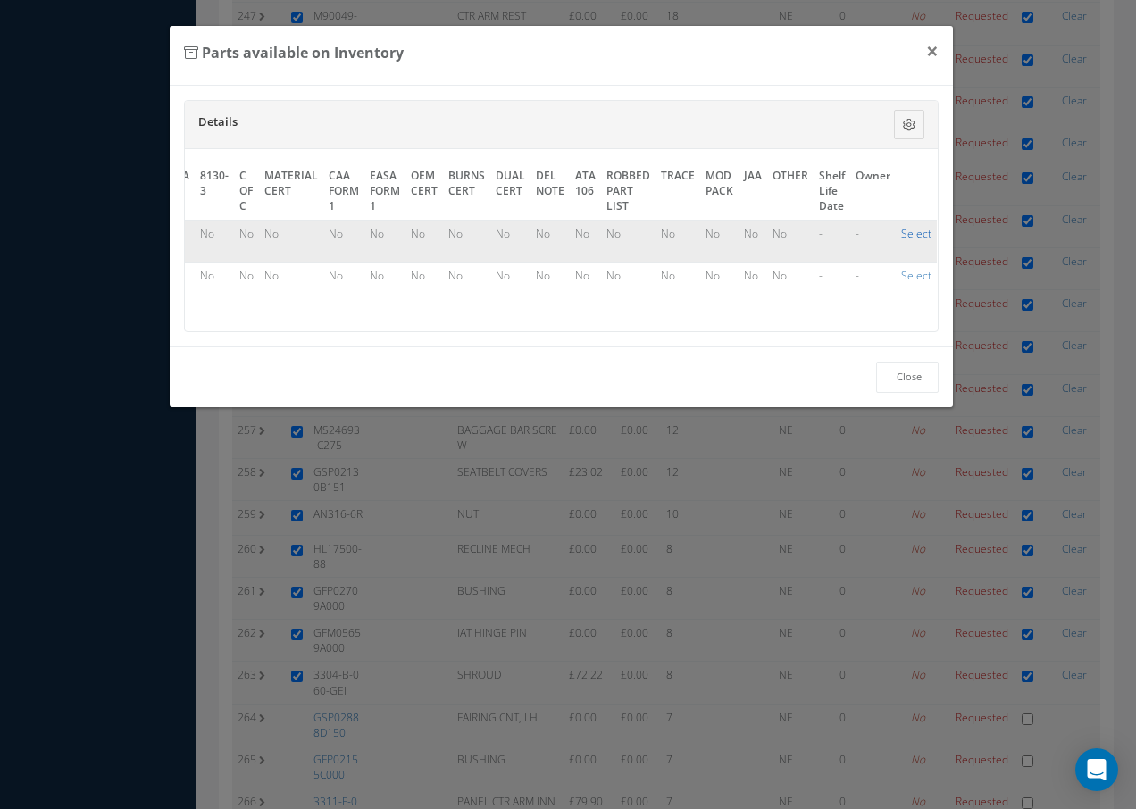
click at [904, 228] on link "Select" at bounding box center [916, 233] width 30 height 15
checkbox input "true"
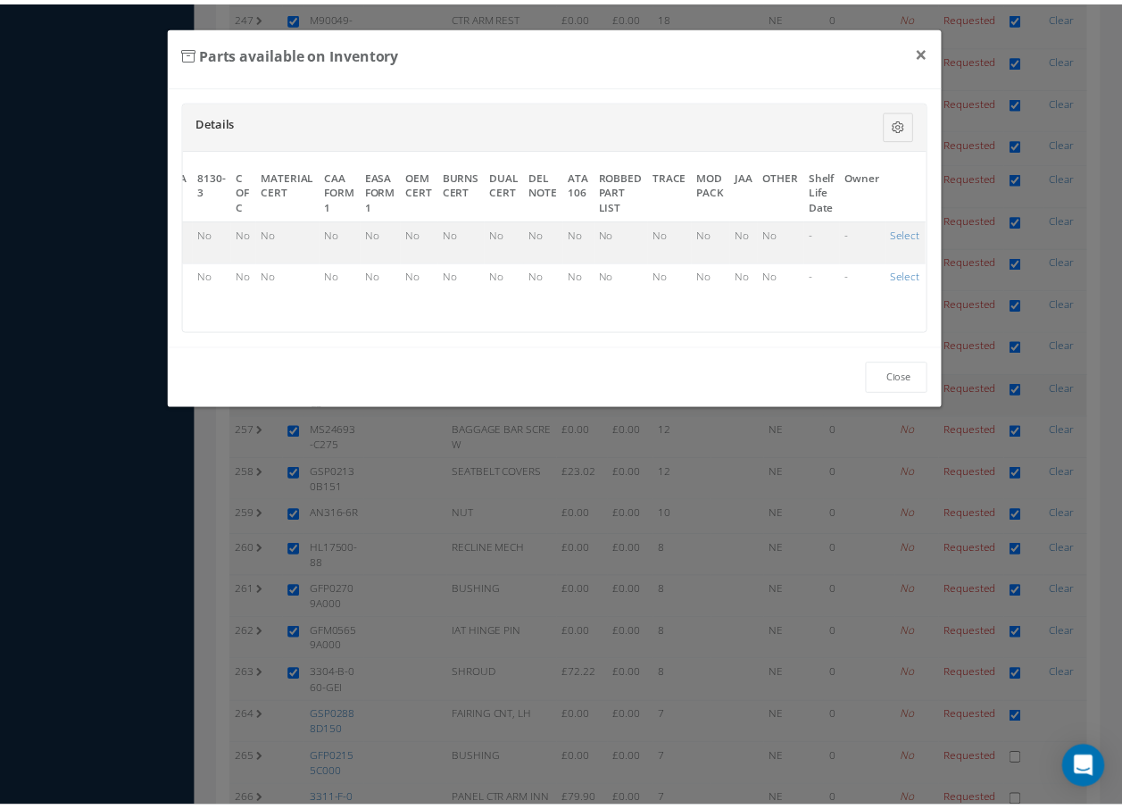
scroll to position [10983, 0]
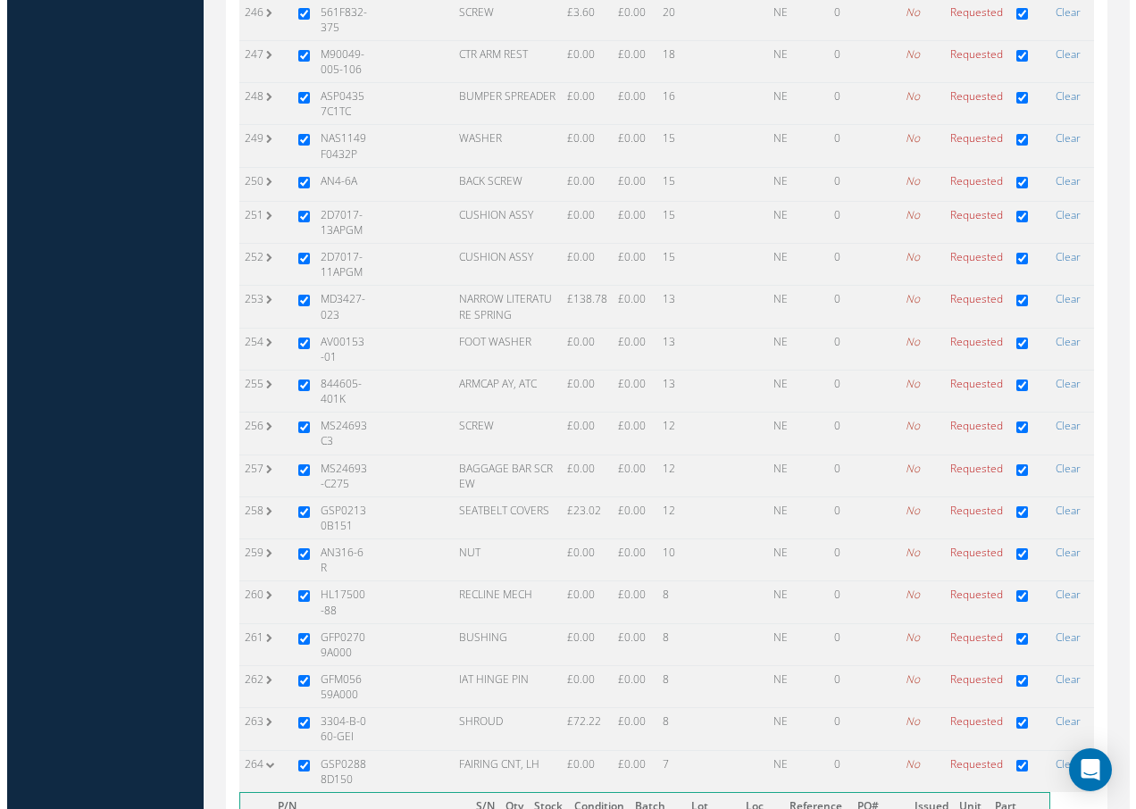
scroll to position [0, 810]
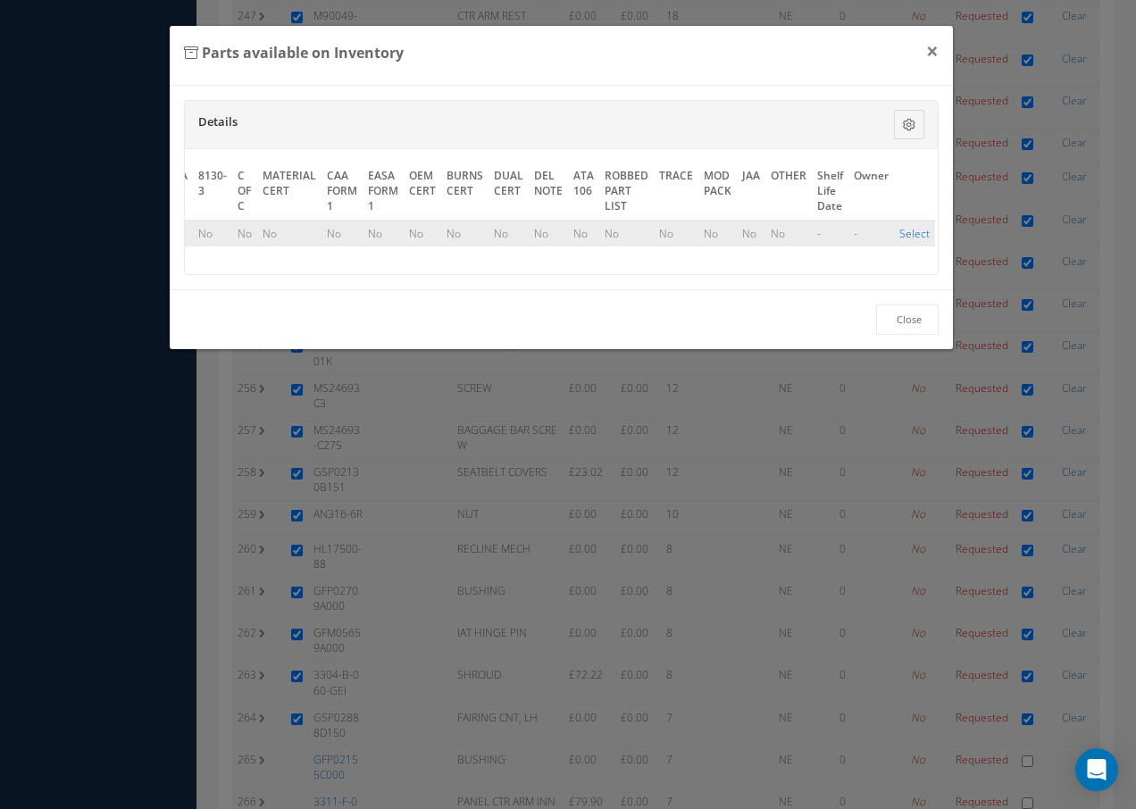
click at [915, 229] on link "Select" at bounding box center [914, 233] width 30 height 15
checkbox input "true"
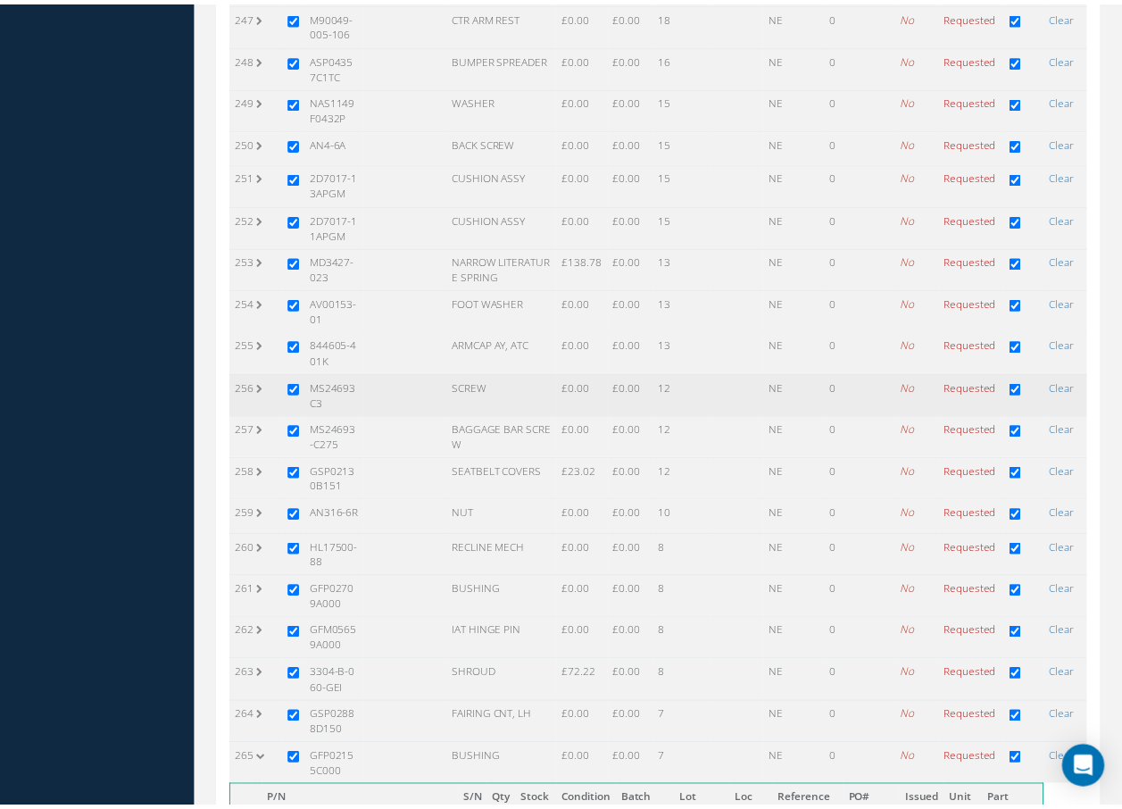
scroll to position [10983, 0]
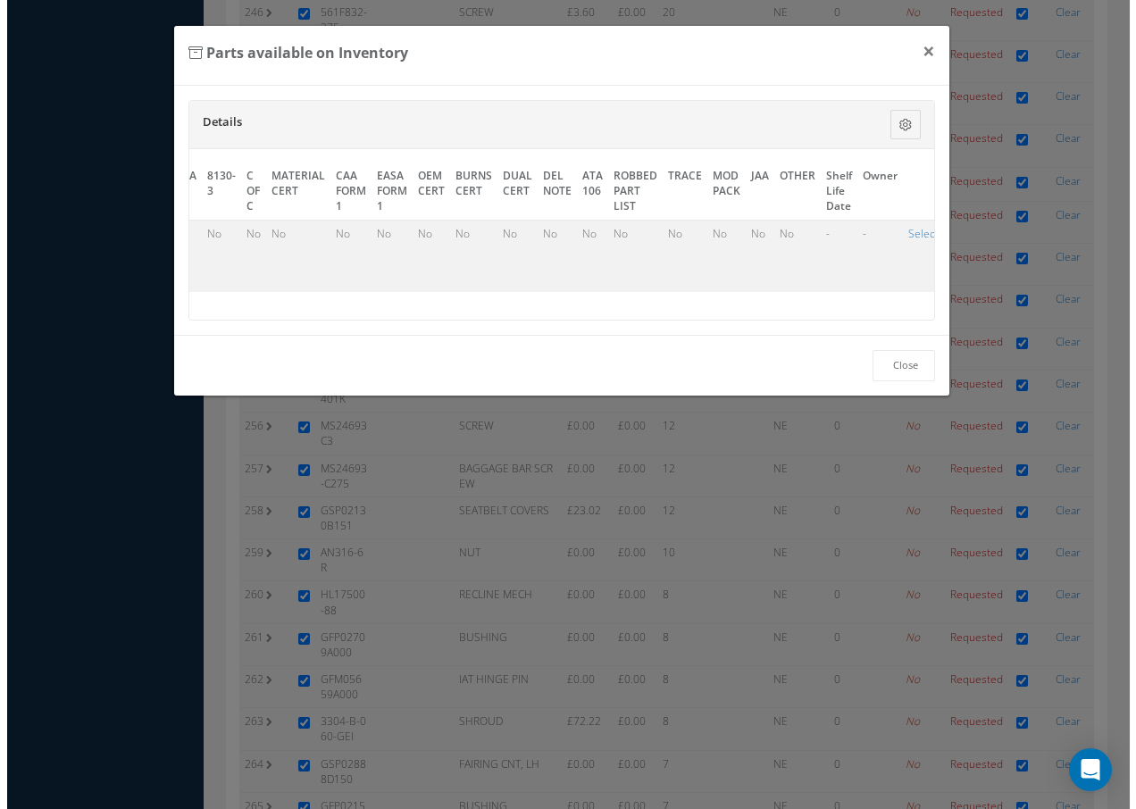
scroll to position [10759, 0]
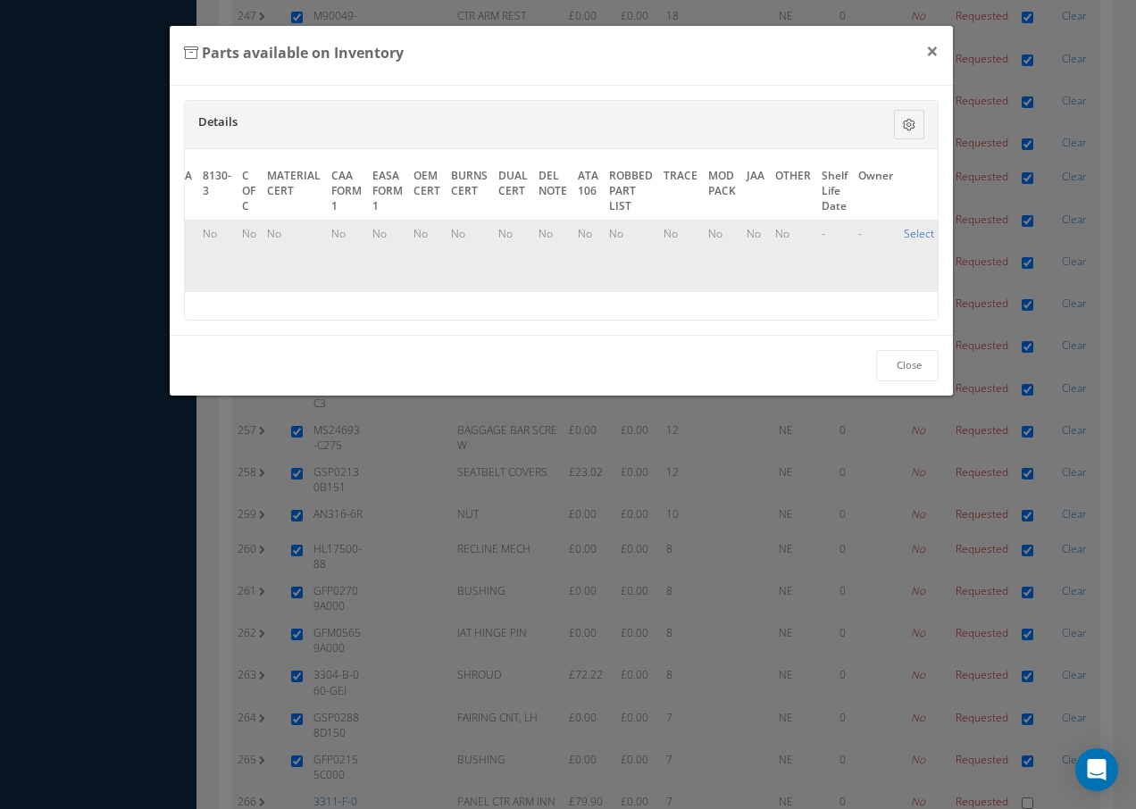
click at [913, 230] on link "Select" at bounding box center [918, 233] width 30 height 15
checkbox input "true"
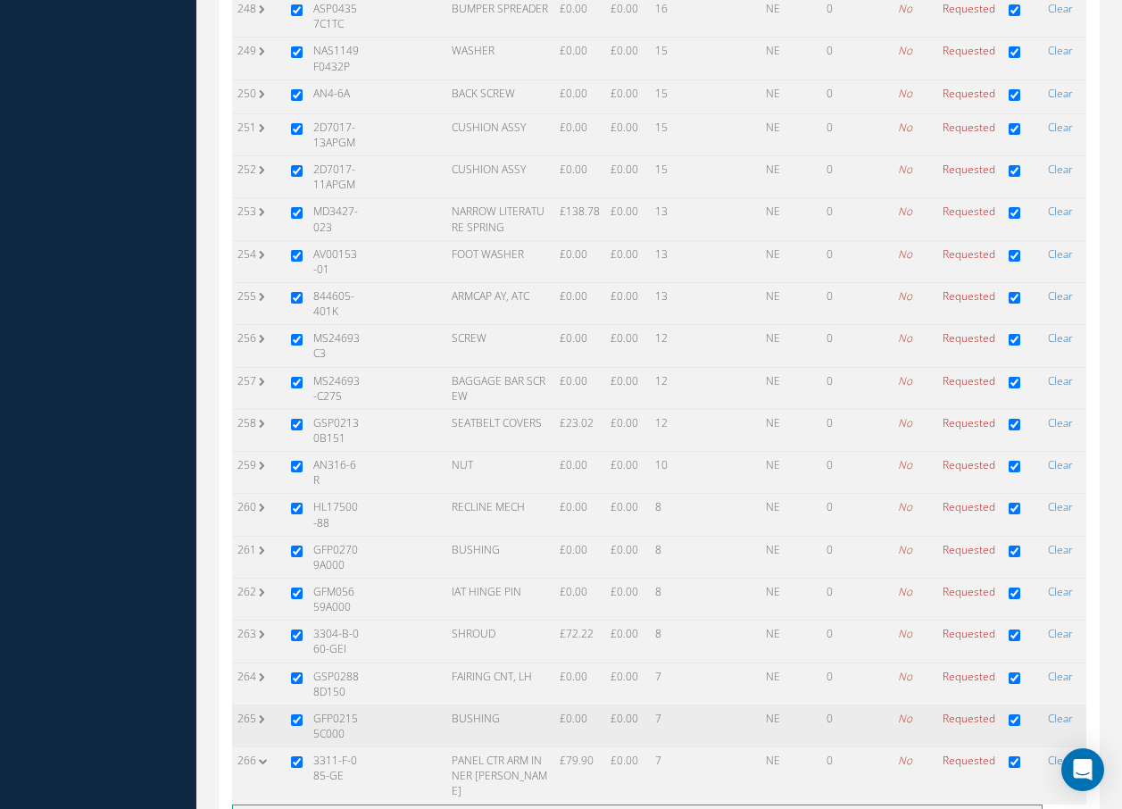
scroll to position [11075, 0]
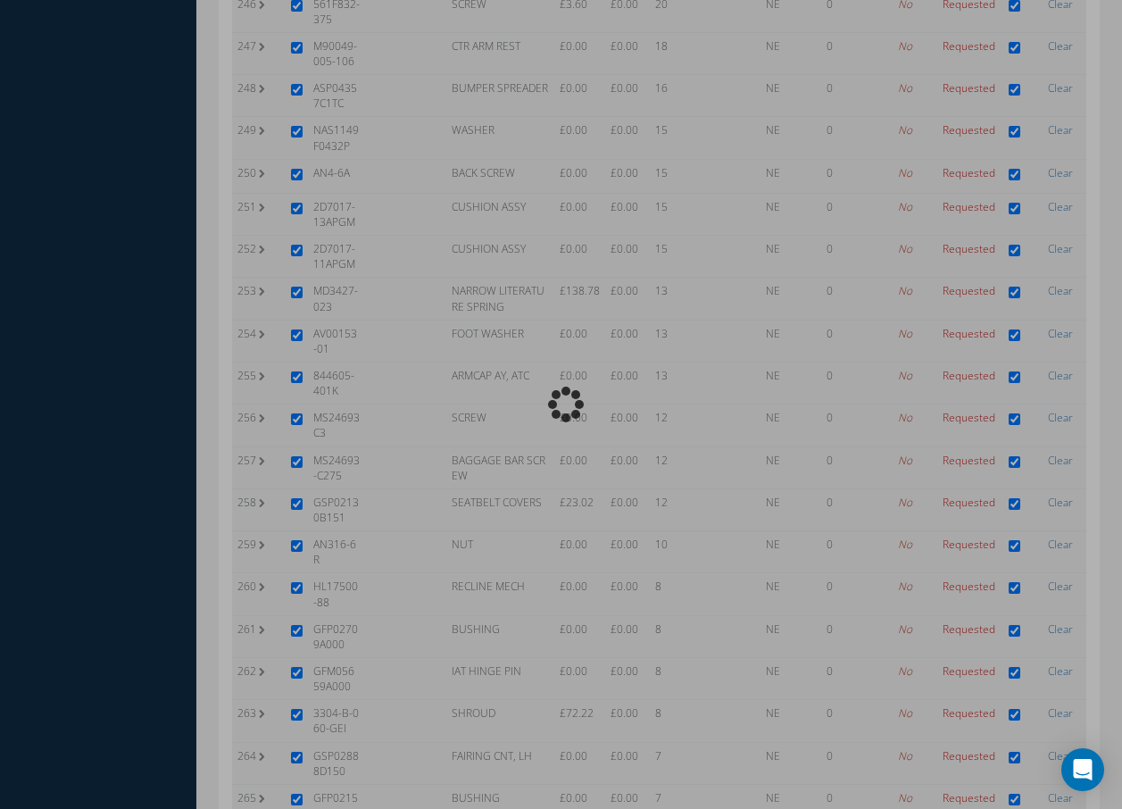
scroll to position [10759, 0]
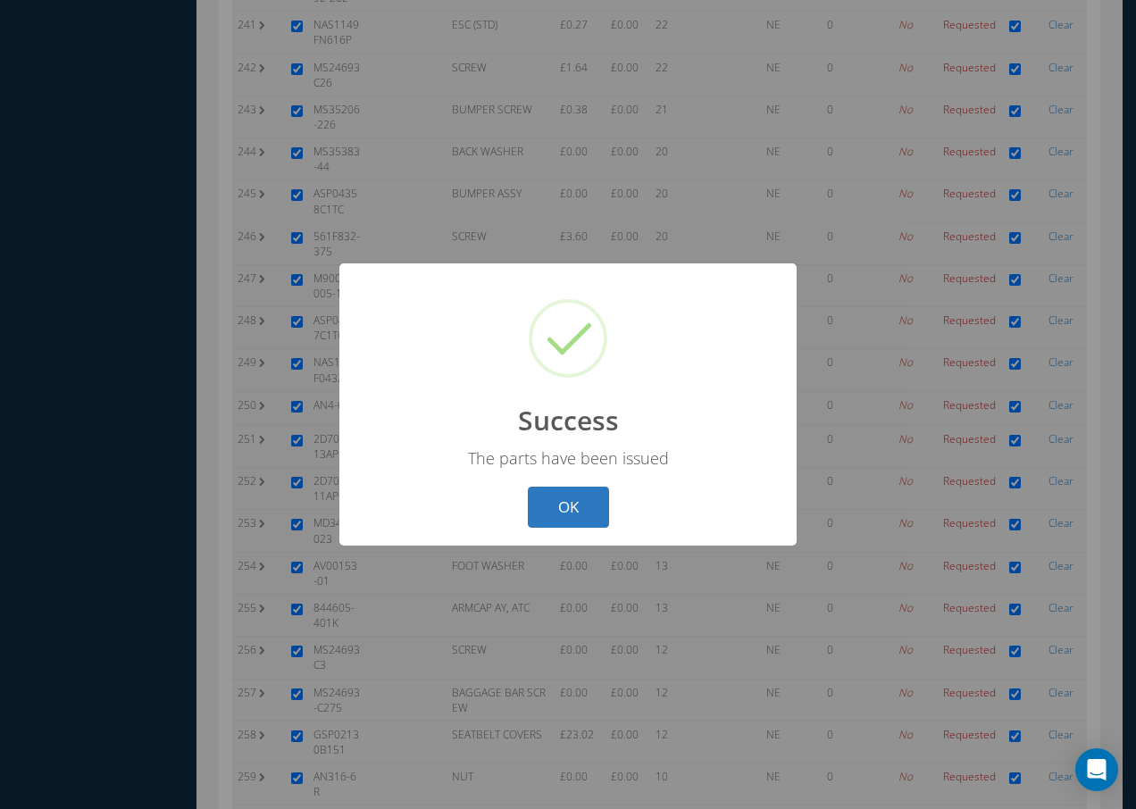
click at [577, 503] on button "OK" at bounding box center [568, 508] width 81 height 42
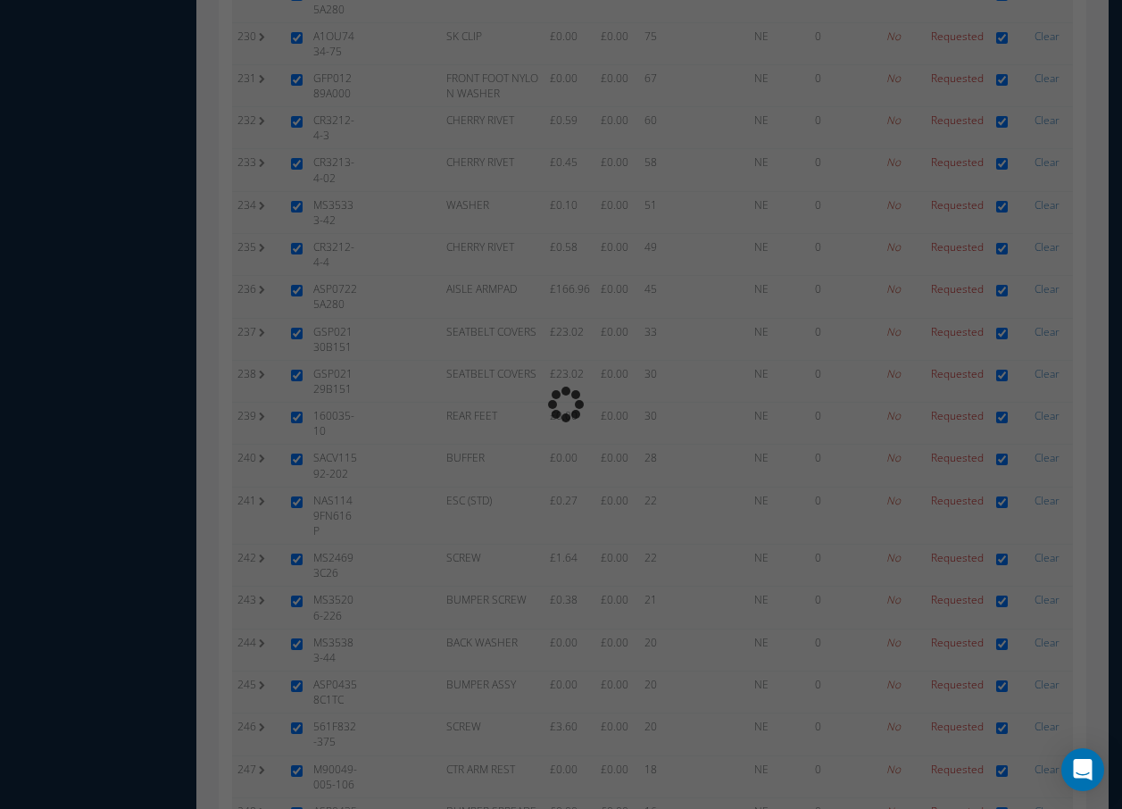
scroll to position [10991, 0]
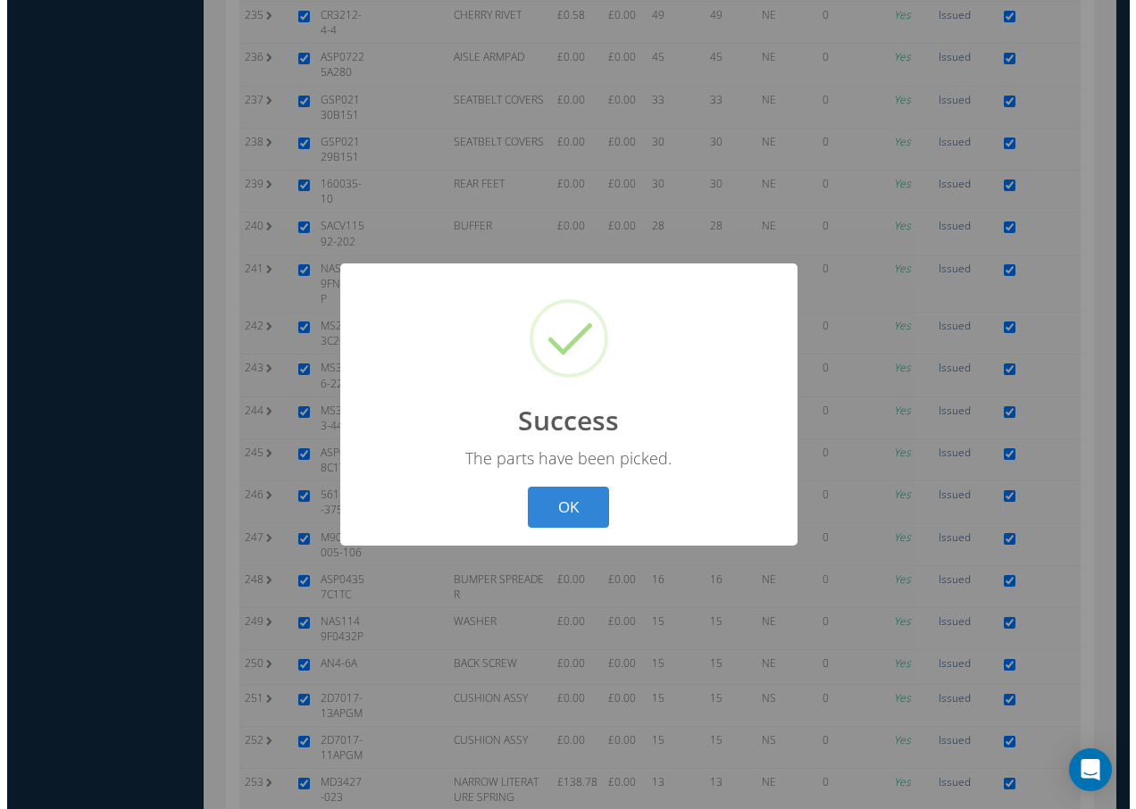
scroll to position [10759, 0]
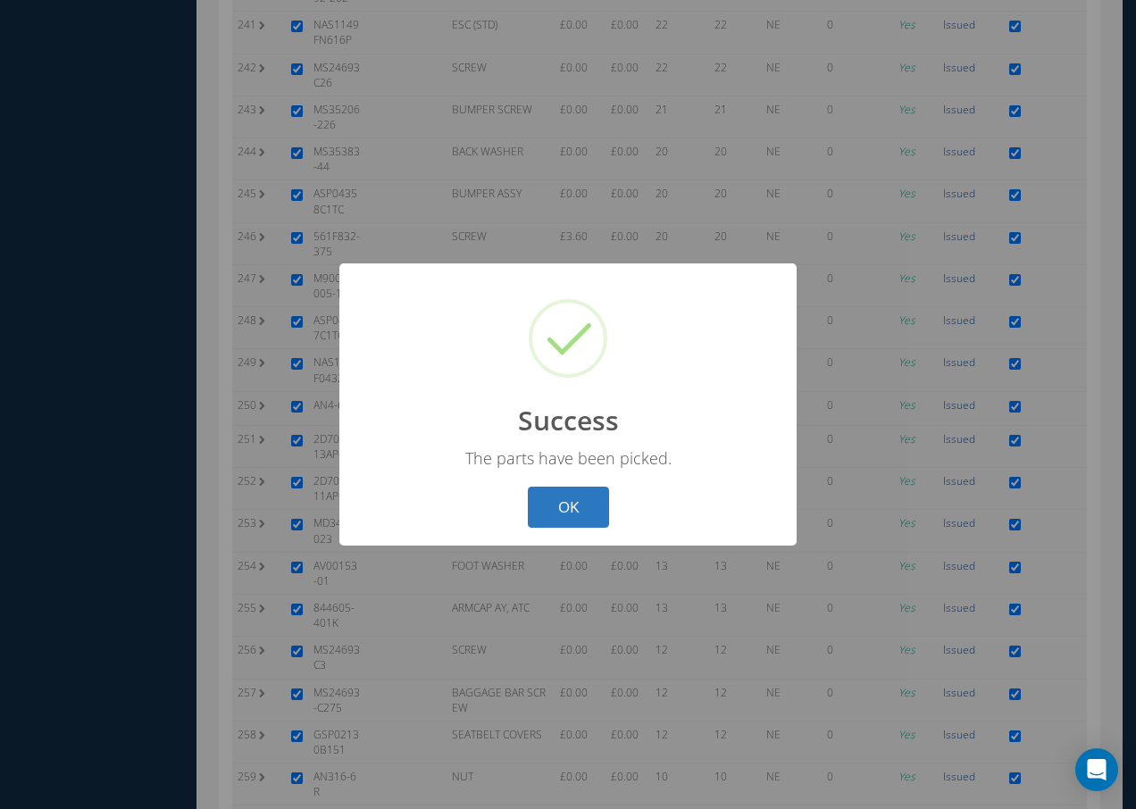
click at [583, 498] on button "OK" at bounding box center [568, 508] width 81 height 42
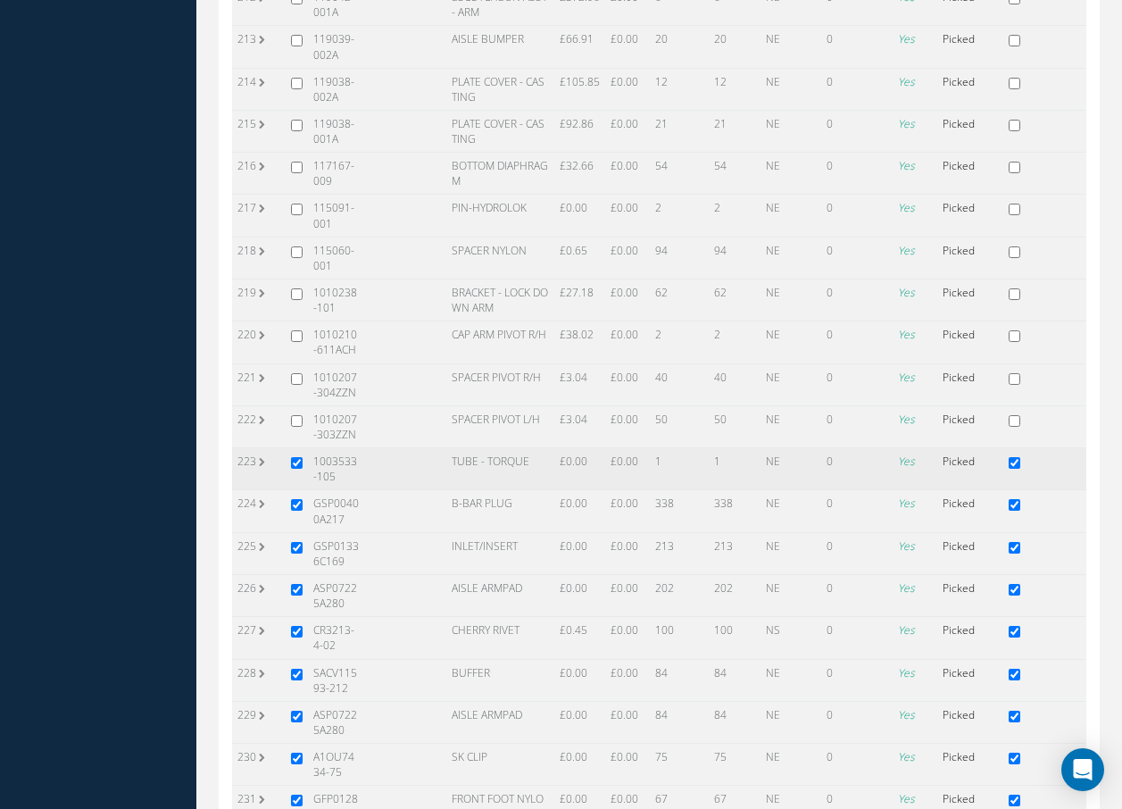
scroll to position [9116, 0]
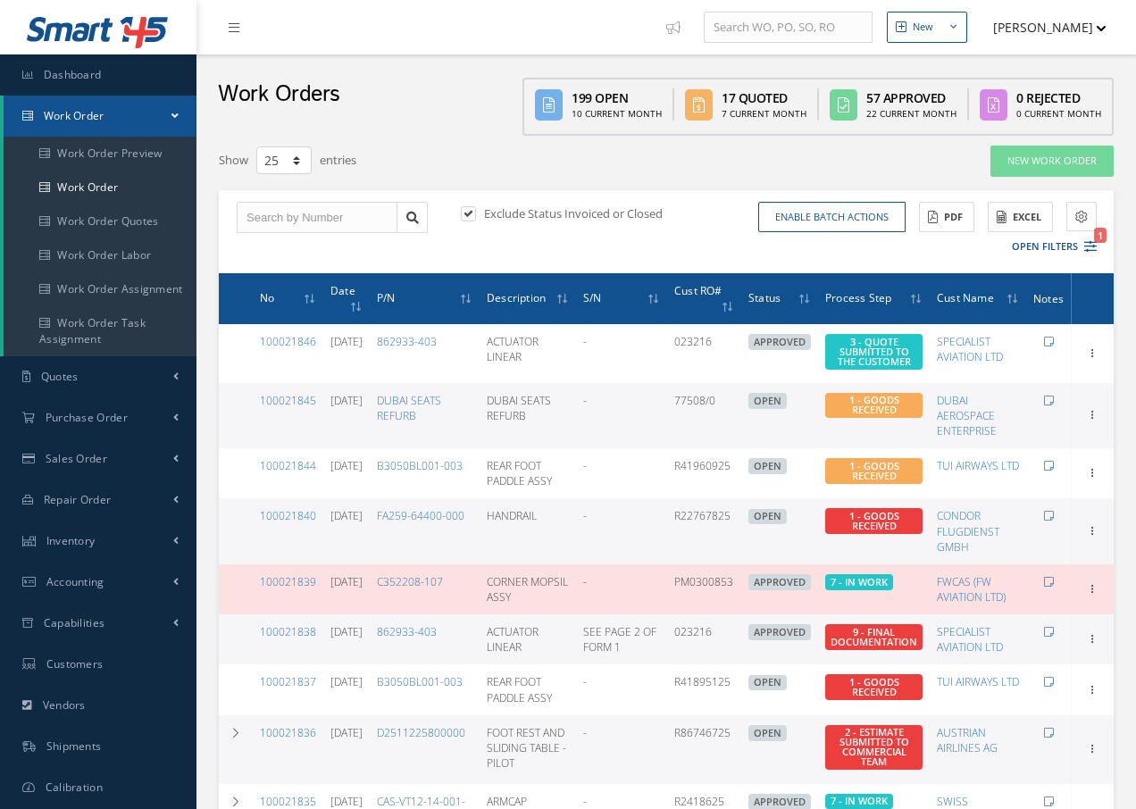
select select "25"
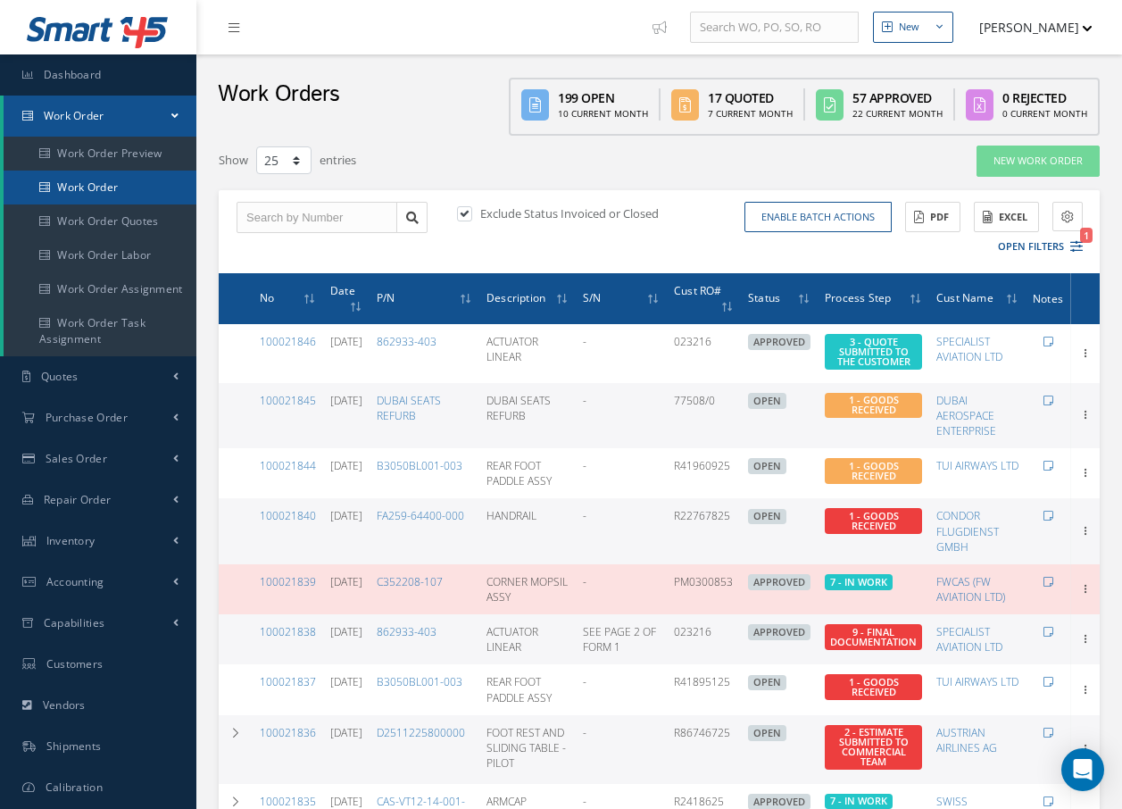
click at [119, 187] on link "Work Order" at bounding box center [100, 188] width 193 height 34
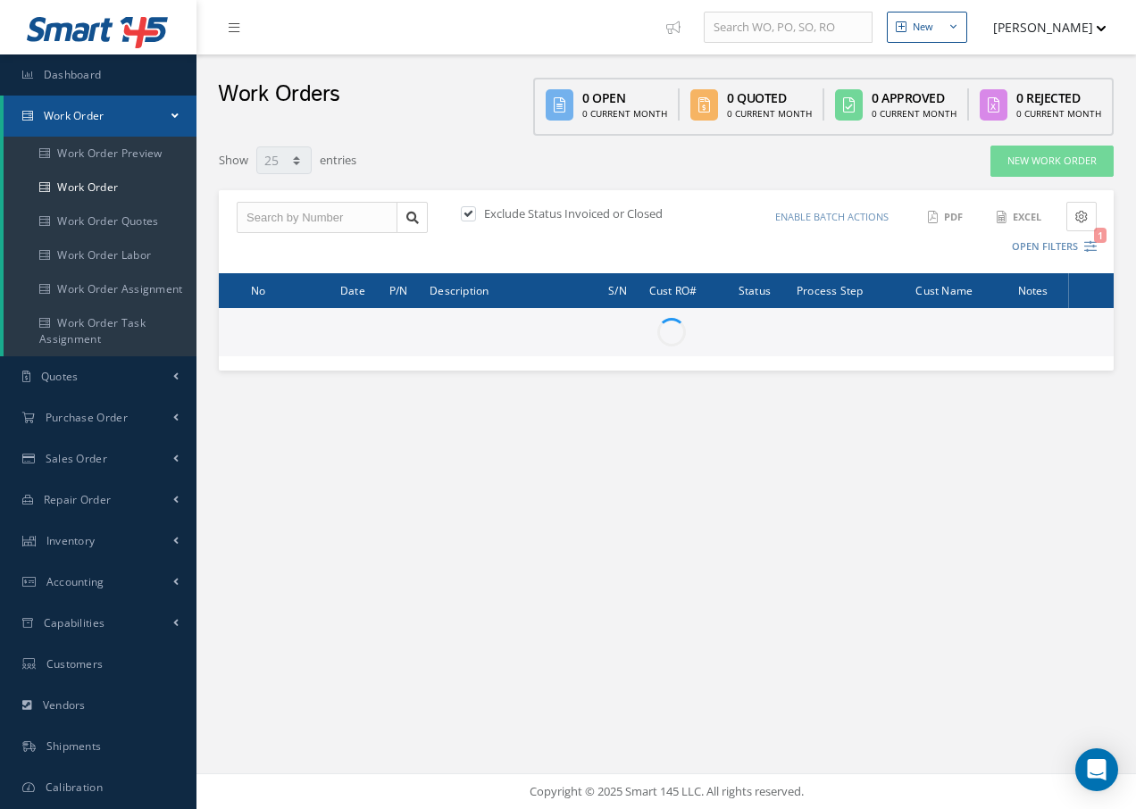
select select "25"
click at [246, 215] on input "text" at bounding box center [317, 218] width 161 height 32
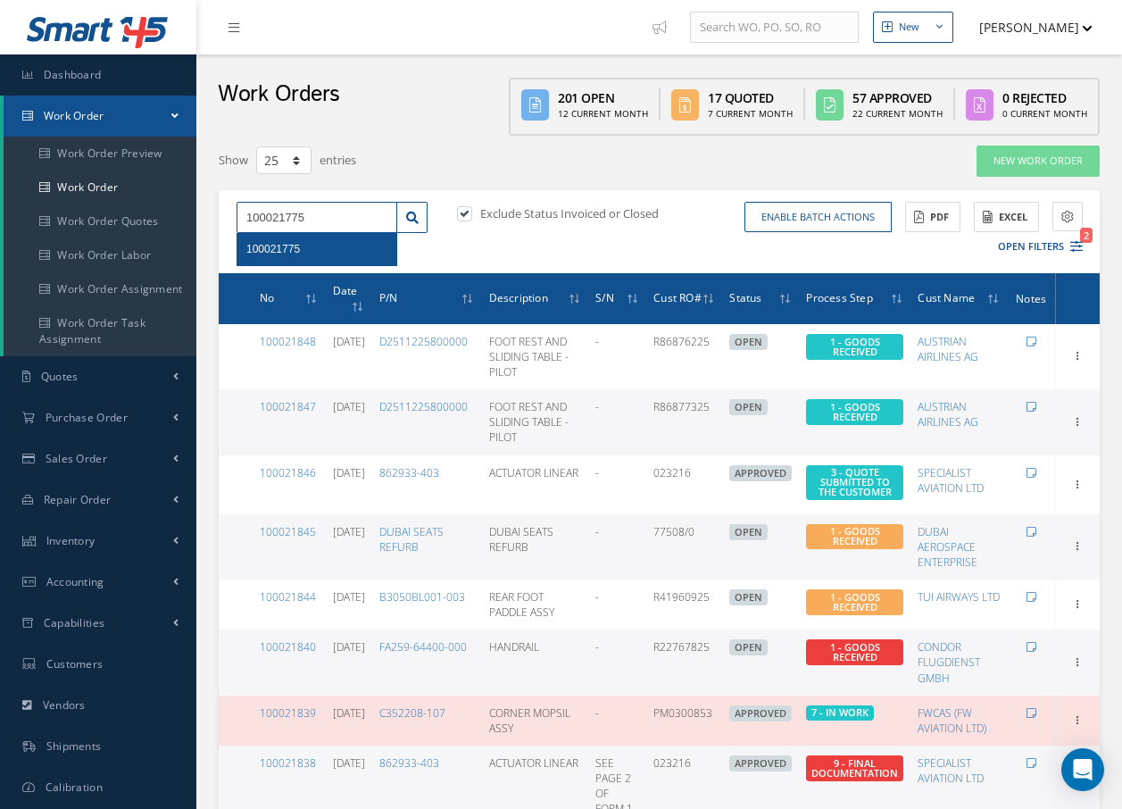
type input "100021775"
click at [275, 252] on span "100021775" at bounding box center [273, 249] width 54 height 12
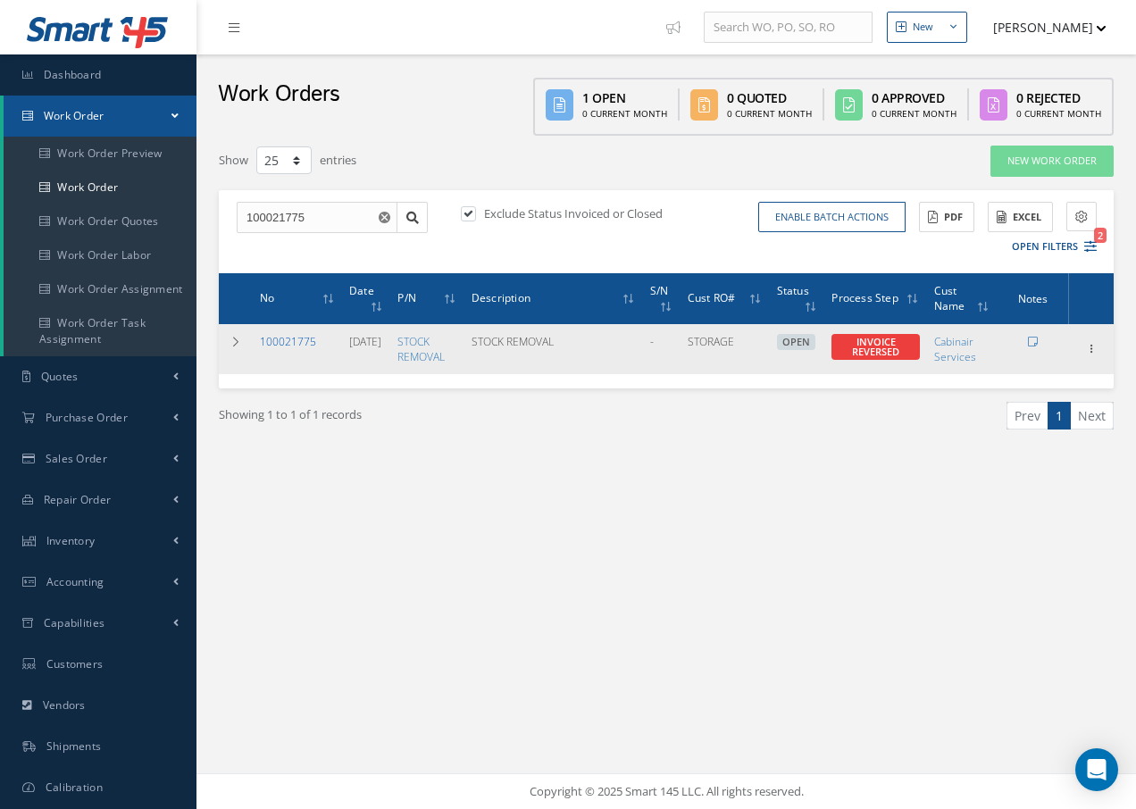
click at [286, 339] on link "100021775" at bounding box center [288, 341] width 56 height 15
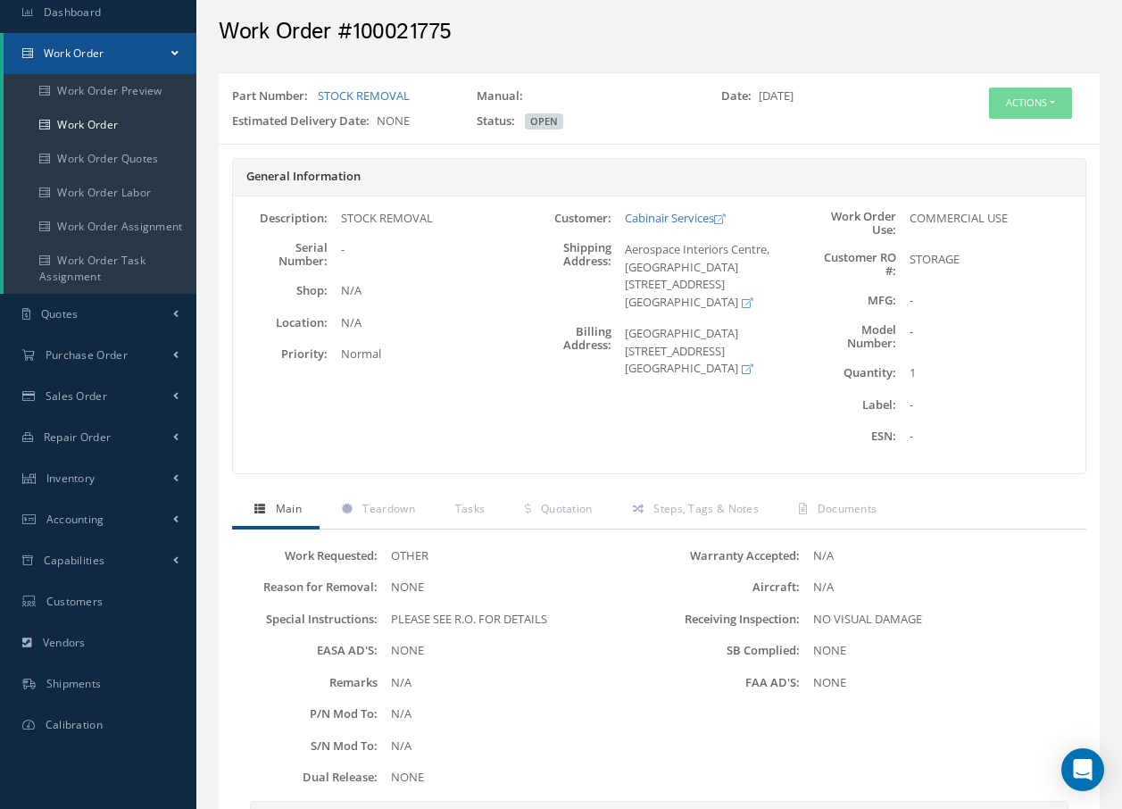
scroll to position [89, 0]
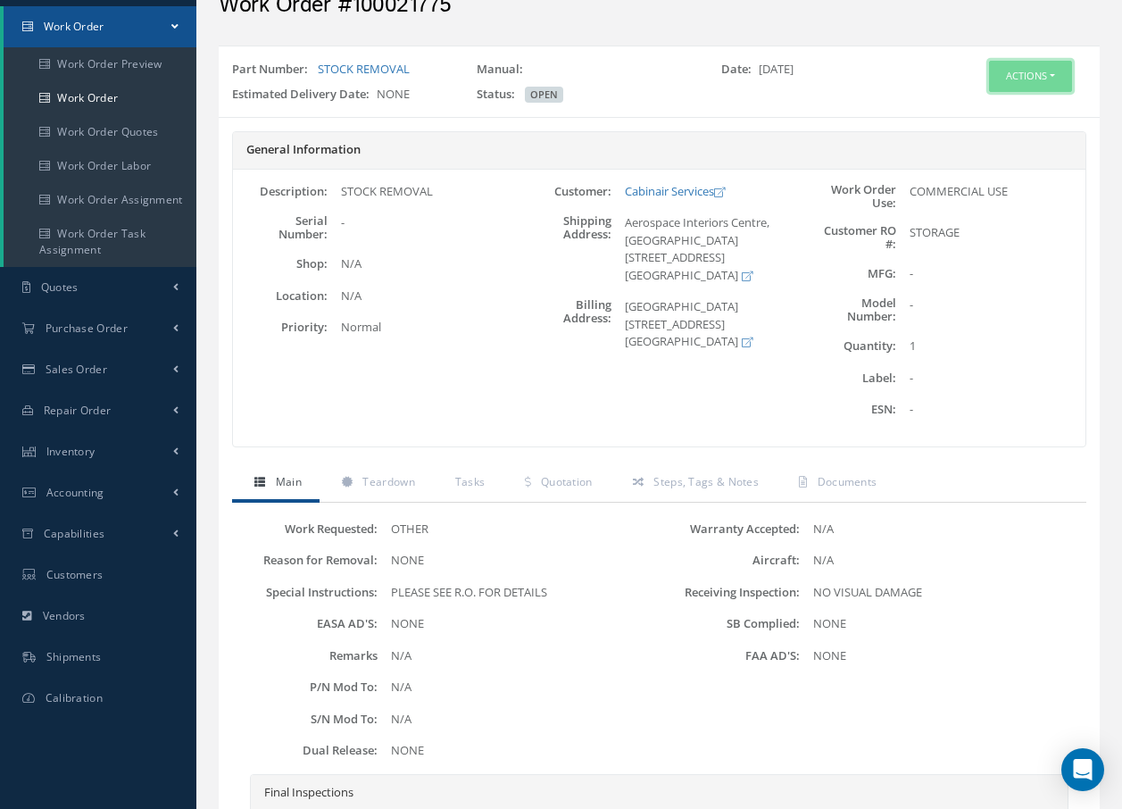
click at [1024, 69] on button "Actions" at bounding box center [1030, 76] width 83 height 31
click at [977, 109] on link "Edit" at bounding box center [1003, 110] width 143 height 24
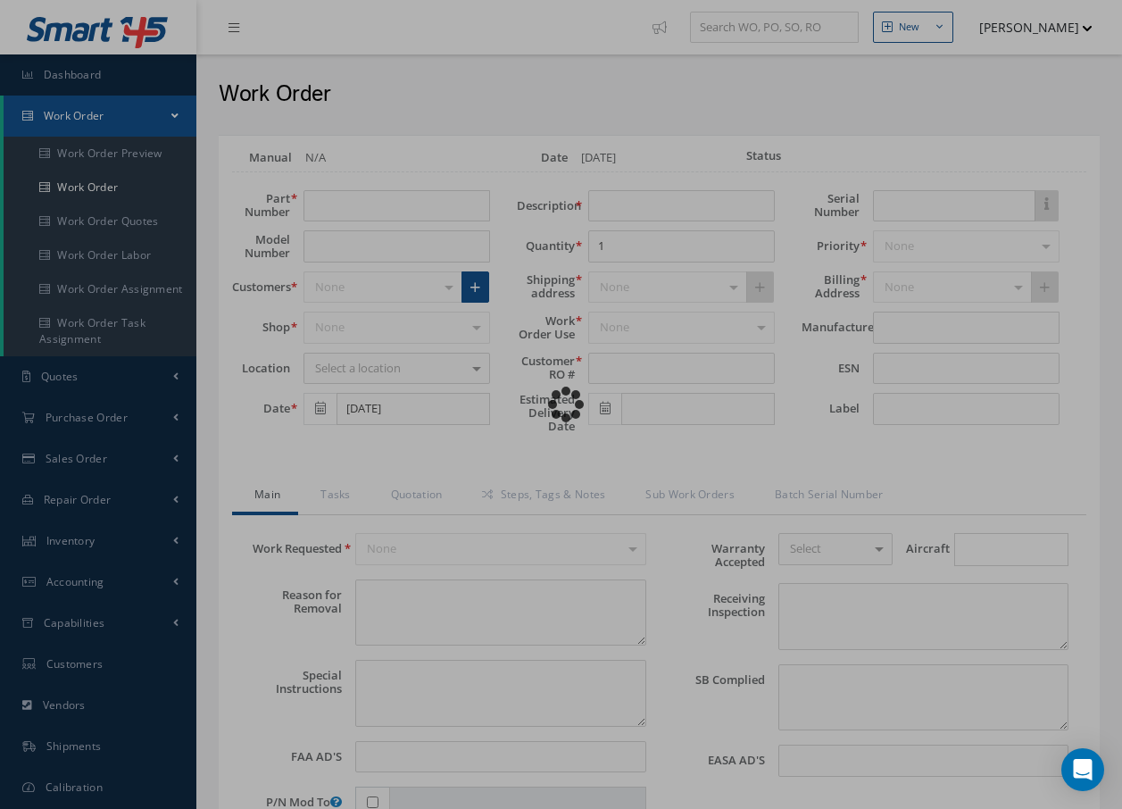
type input "STOCK REMOVAL"
type input "[DATE]"
type input "STOCK REMOVAL"
type input "STORAGE"
type textarea "NONE"
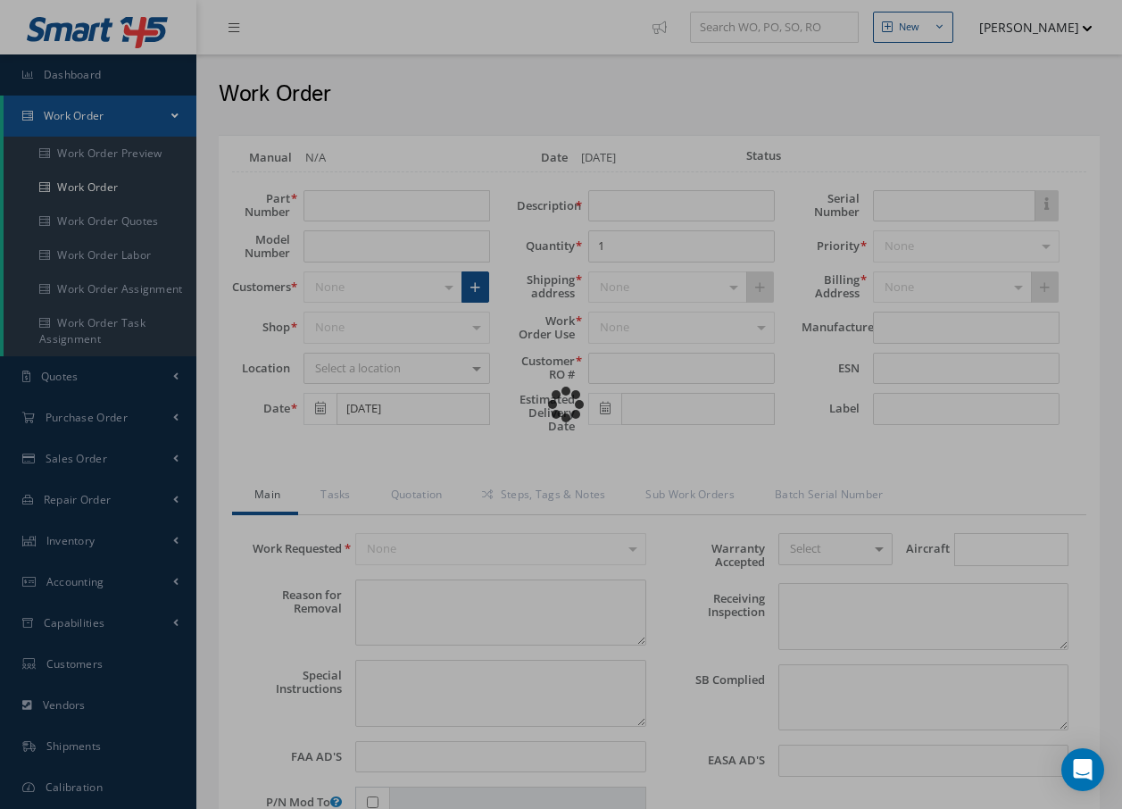
type textarea "PLEASE SEE R.O. FOR DETAILS"
type input "NONE"
type textarea "NO VISUAL DAMAGE"
type textarea "NONE"
type input "NONE"
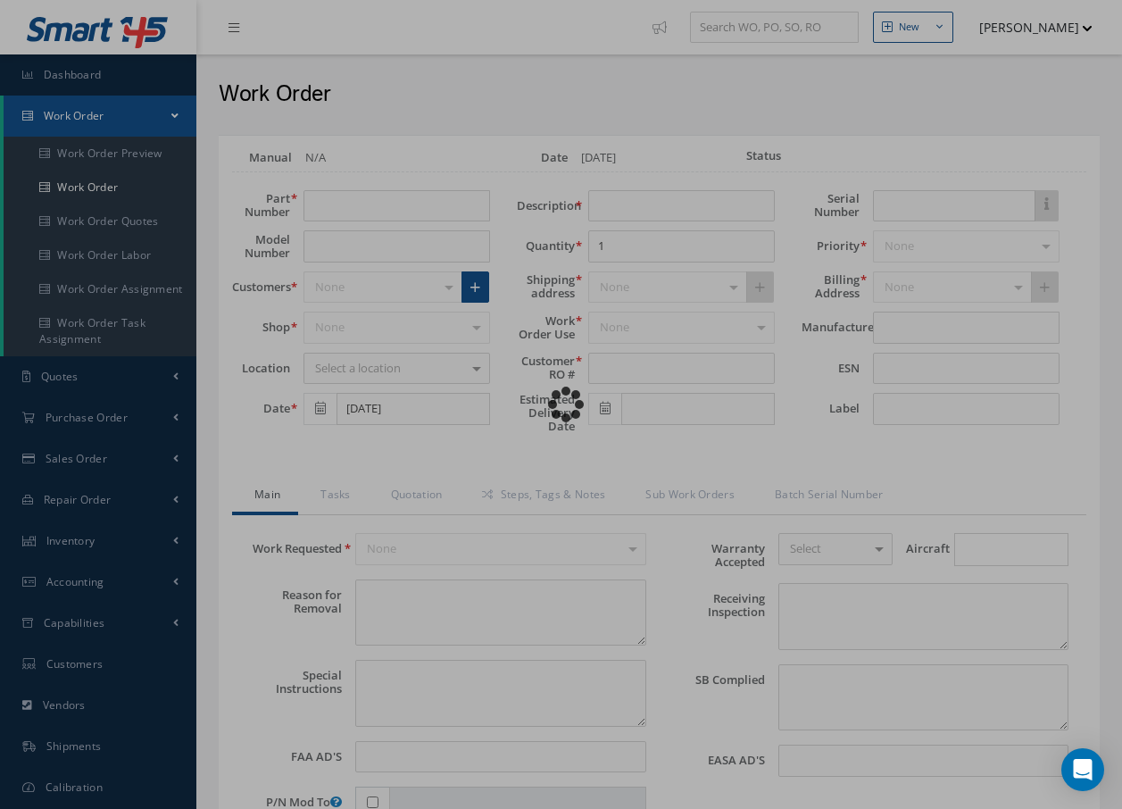
type input "[DATE]"
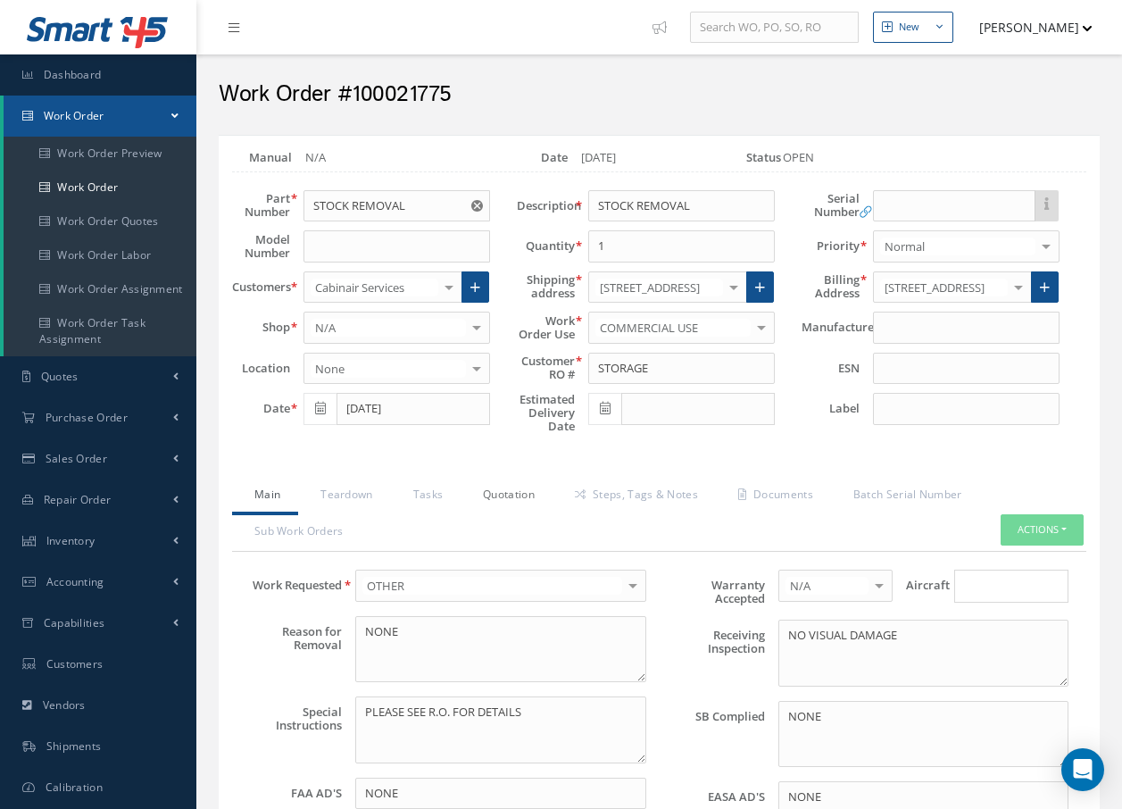
click at [528, 496] on link "Quotation" at bounding box center [507, 496] width 92 height 37
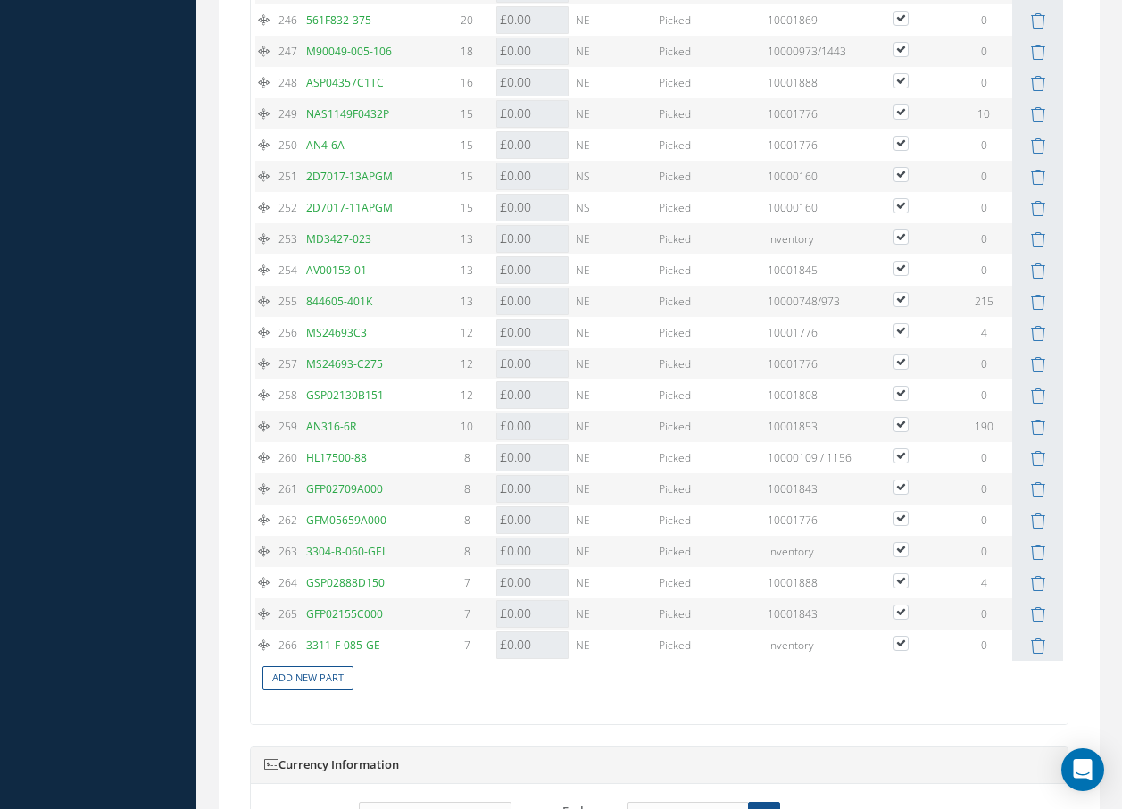
scroll to position [9896, 0]
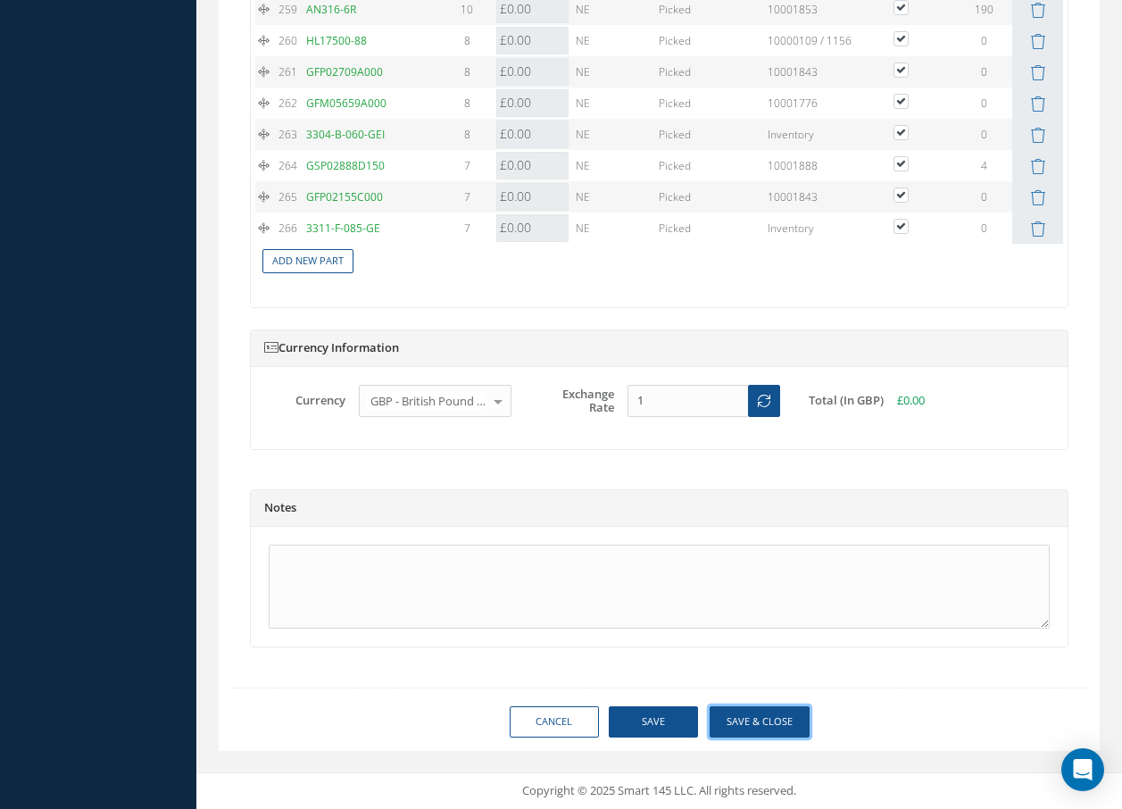
click at [744, 725] on button "Save & Close" at bounding box center [760, 721] width 100 height 31
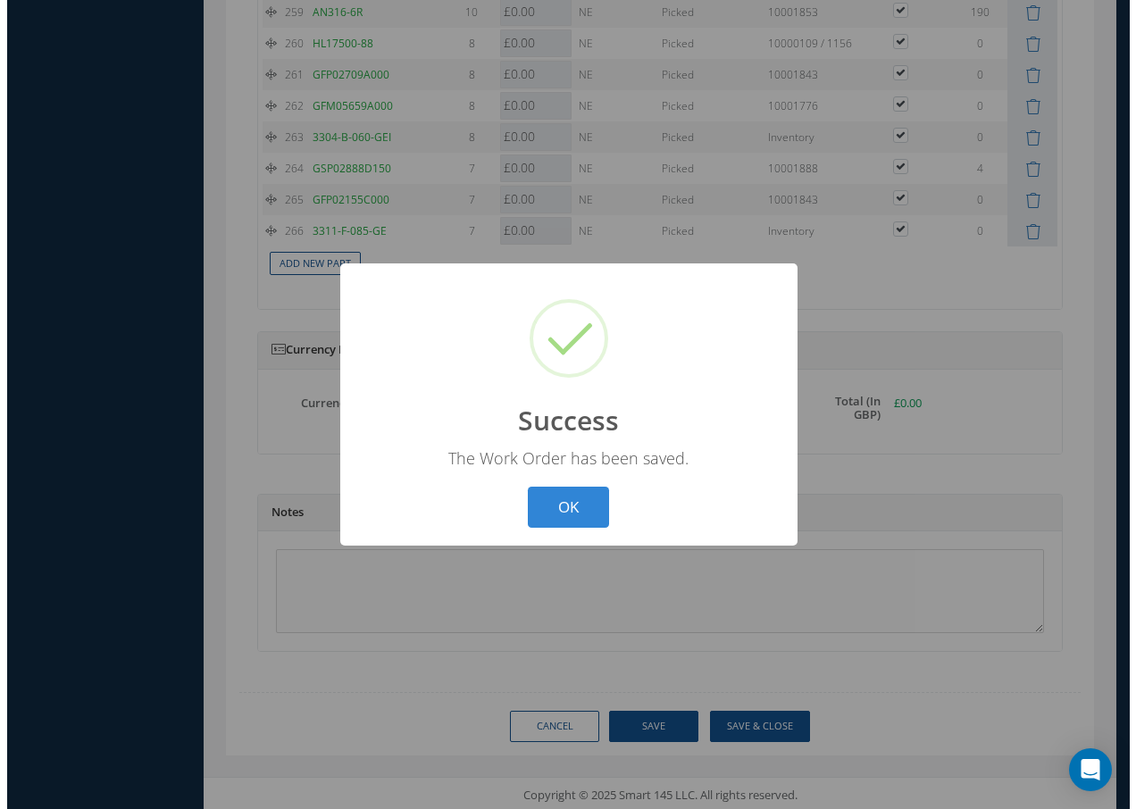
scroll to position [9879, 0]
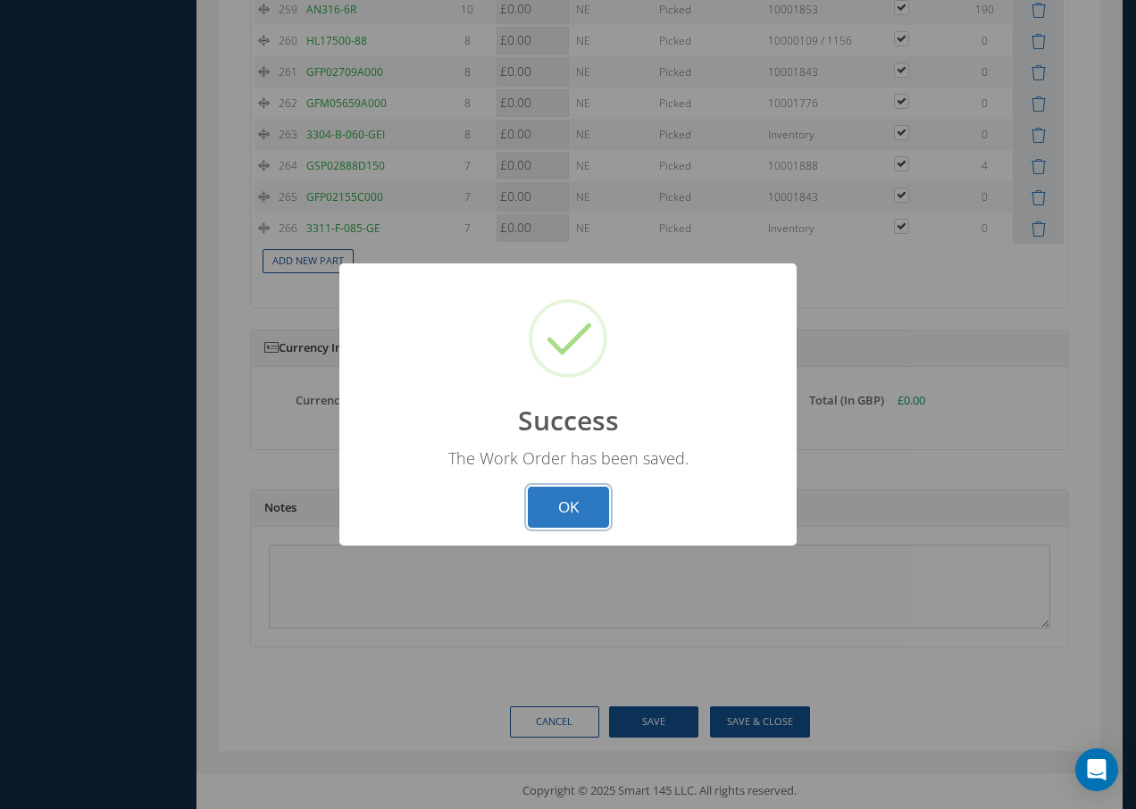
click at [565, 515] on button "OK" at bounding box center [568, 508] width 81 height 42
select select "25"
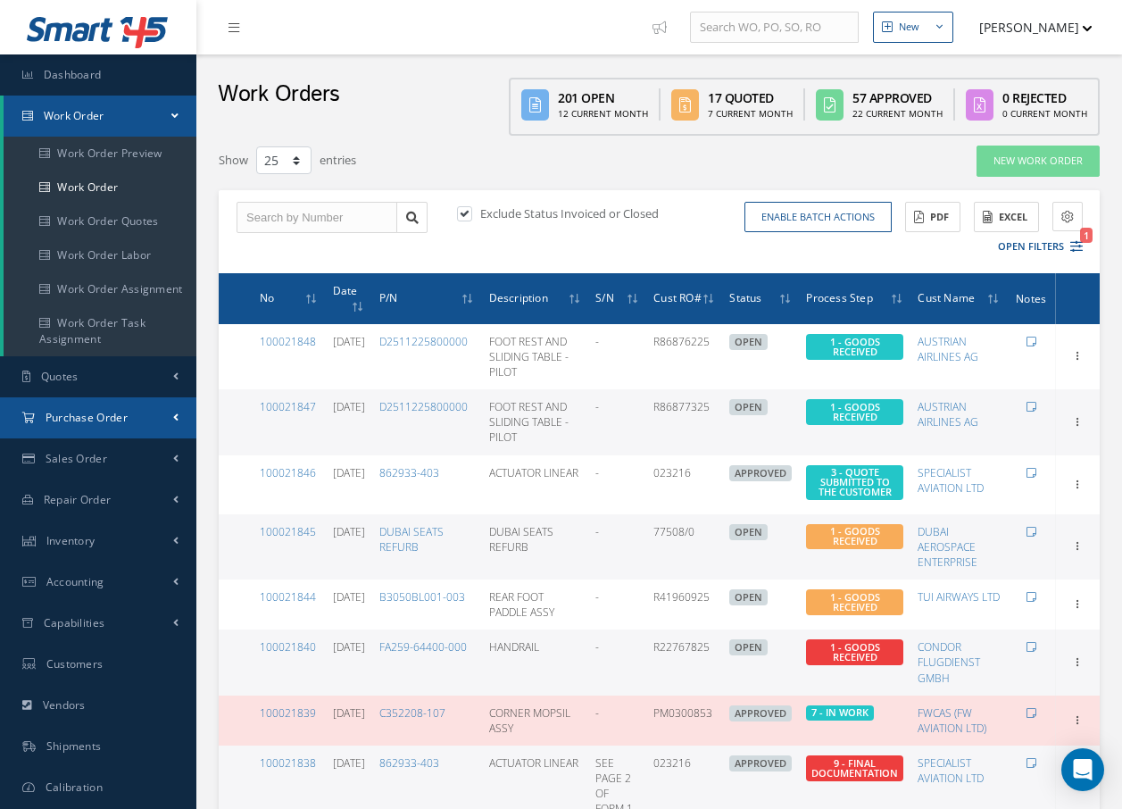
click at [87, 414] on span "Purchase Order" at bounding box center [87, 417] width 82 height 15
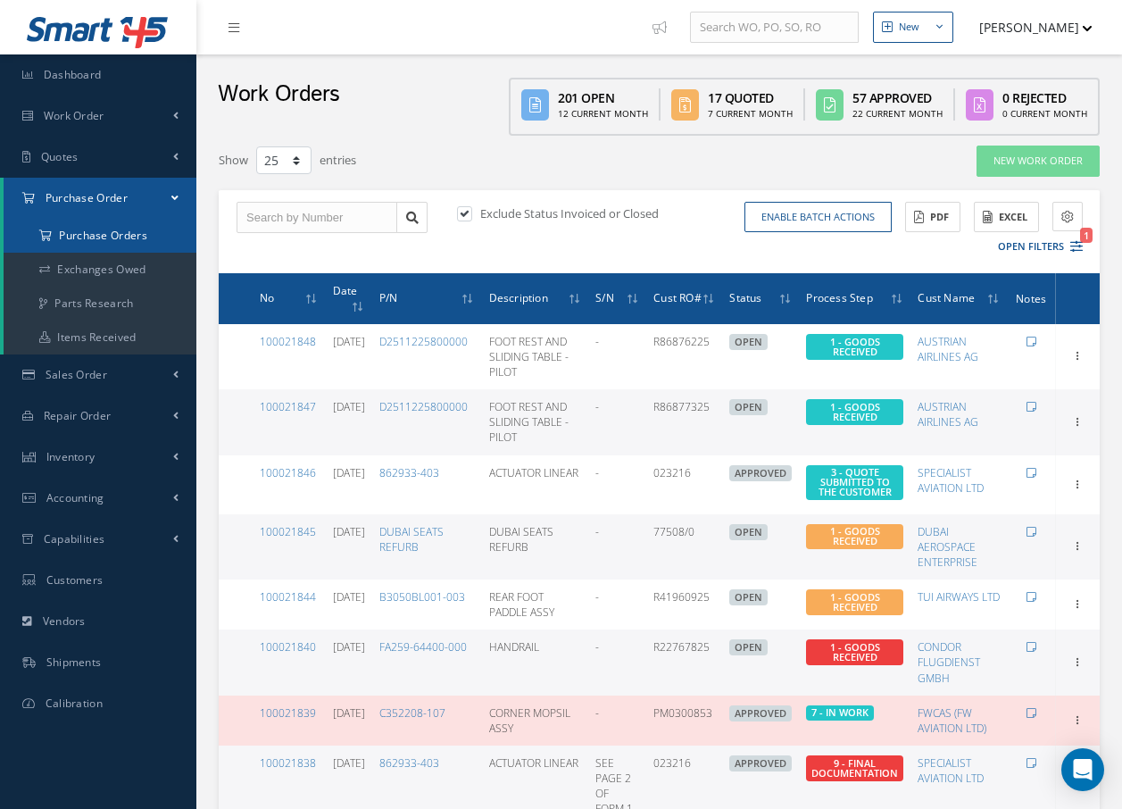
click at [115, 241] on a=1&status_id=2&status_id=3&status_id=5&collapsedFilters"] "Purchase Orders" at bounding box center [100, 236] width 193 height 34
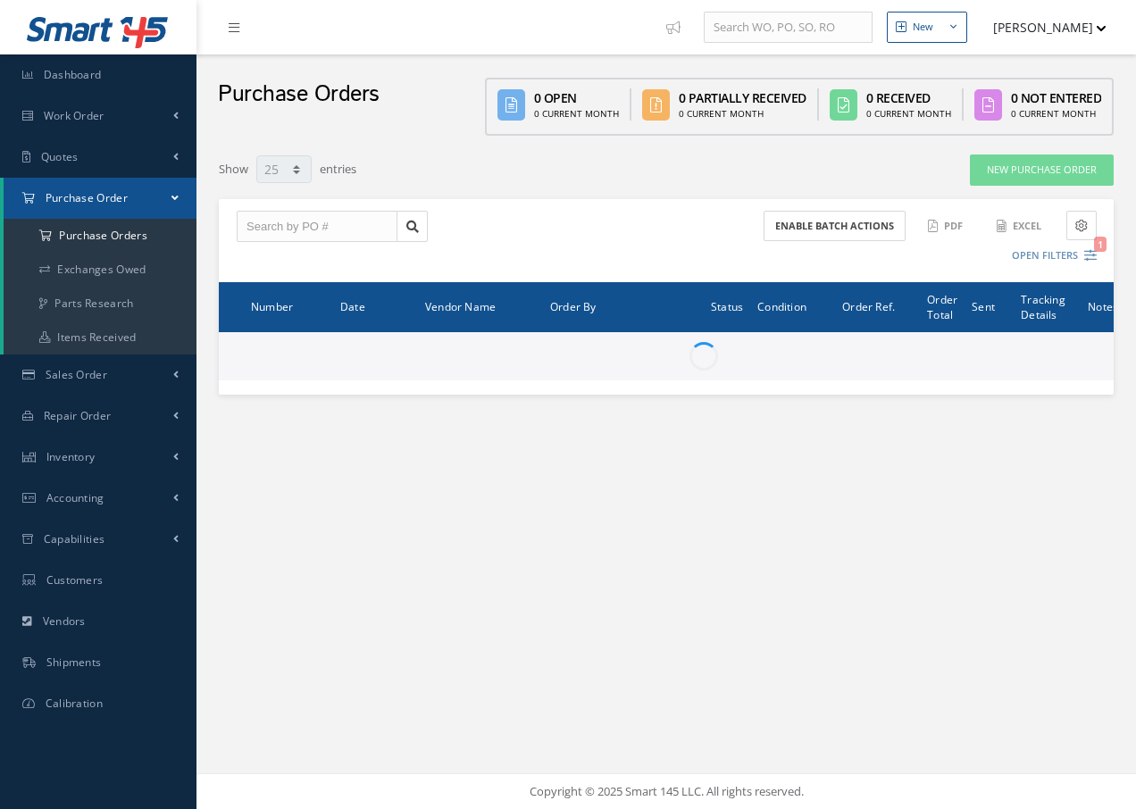
select select "25"
